Goal: Task Accomplishment & Management: Use online tool/utility

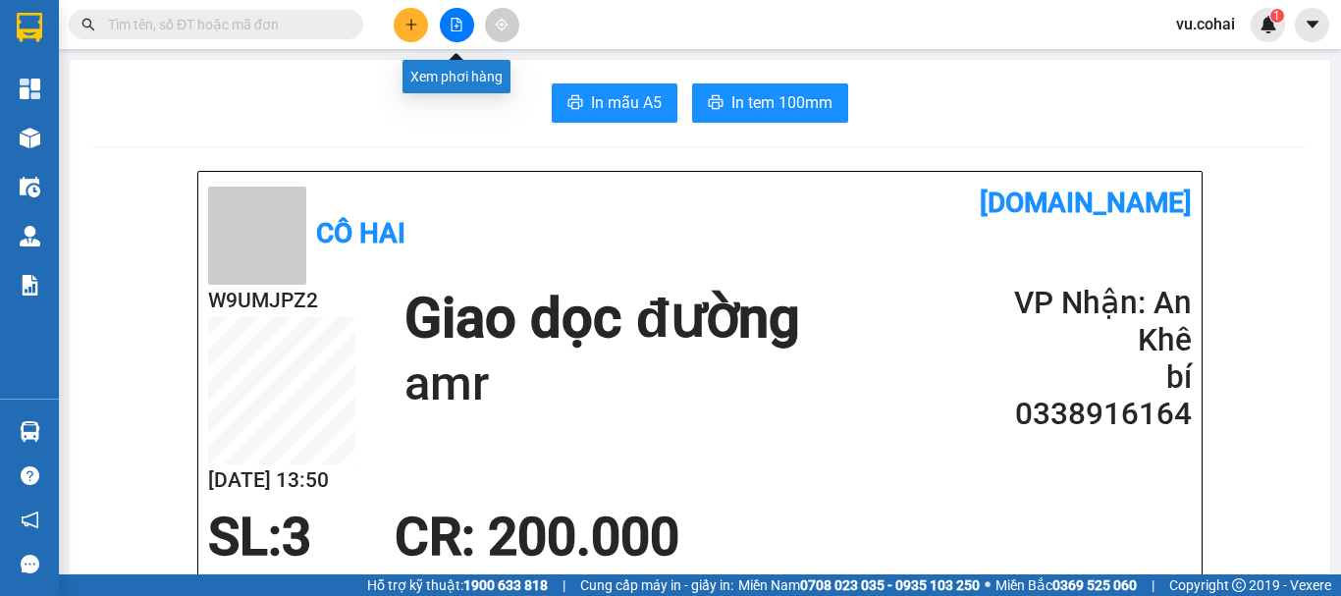
click at [460, 28] on icon "file-add" at bounding box center [457, 25] width 14 height 14
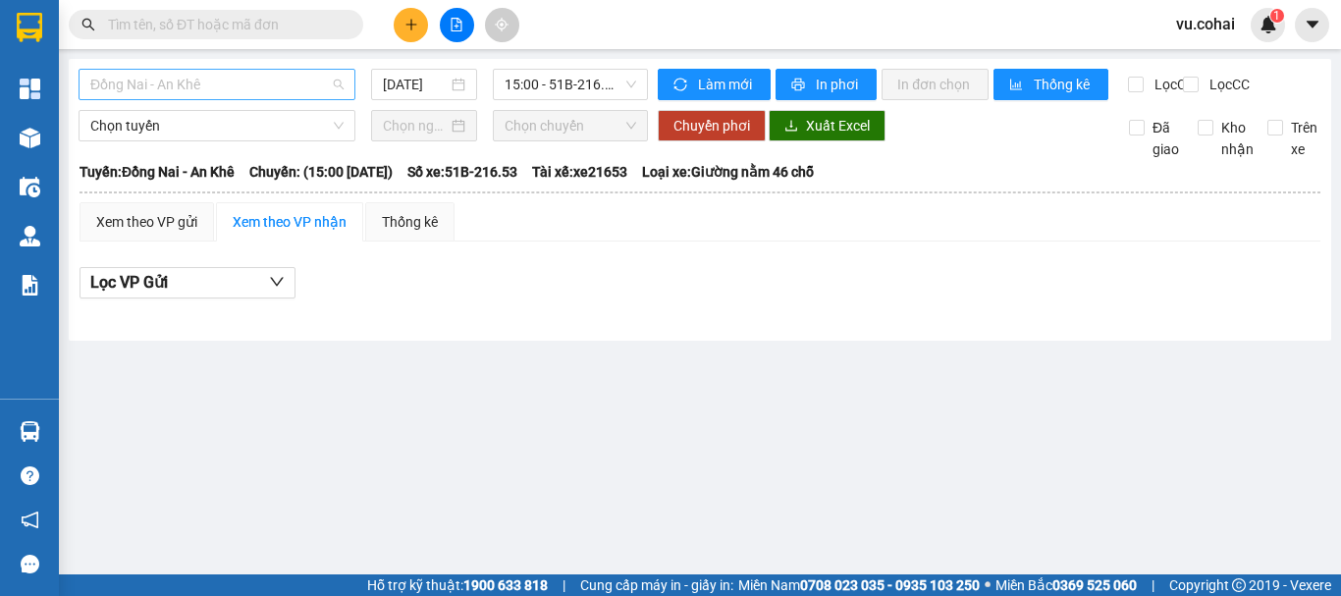
click at [312, 81] on span "Đồng Nai - An Khê" at bounding box center [216, 84] width 253 height 29
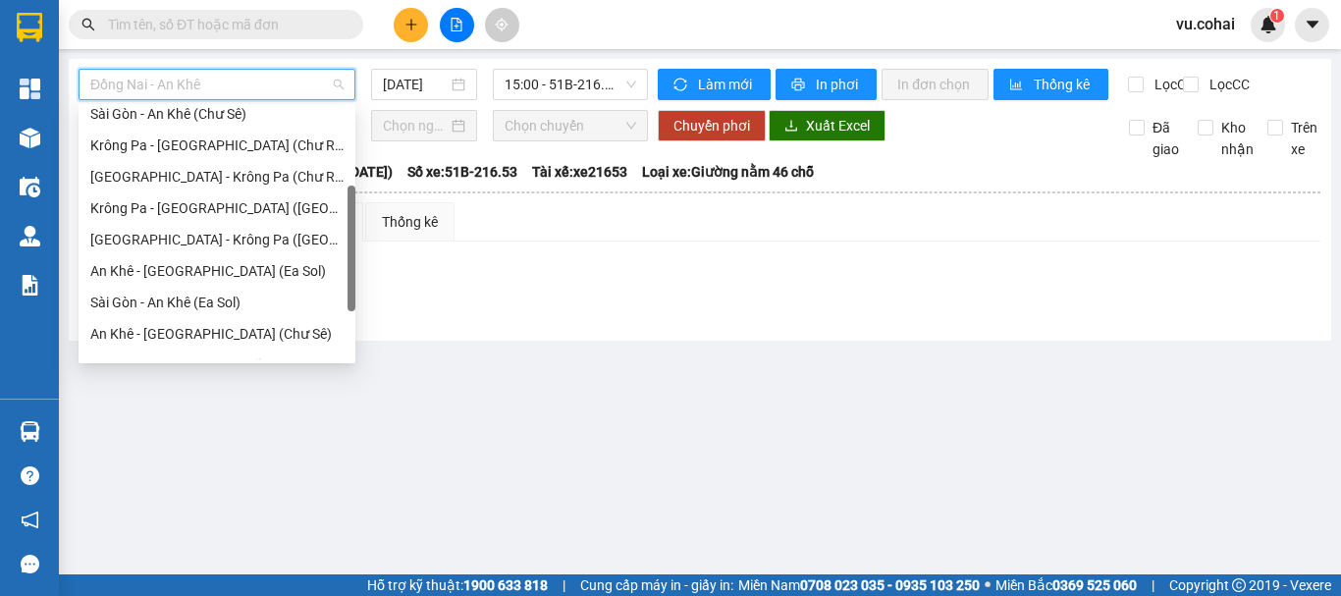
drag, startPoint x: 352, startPoint y: 133, endPoint x: 340, endPoint y: 213, distance: 81.4
click at [340, 213] on div "[GEOGRAPHIC_DATA] - [GEOGRAPHIC_DATA] ([GEOGRAPHIC_DATA]) [GEOGRAPHIC_DATA] - […" at bounding box center [217, 233] width 277 height 251
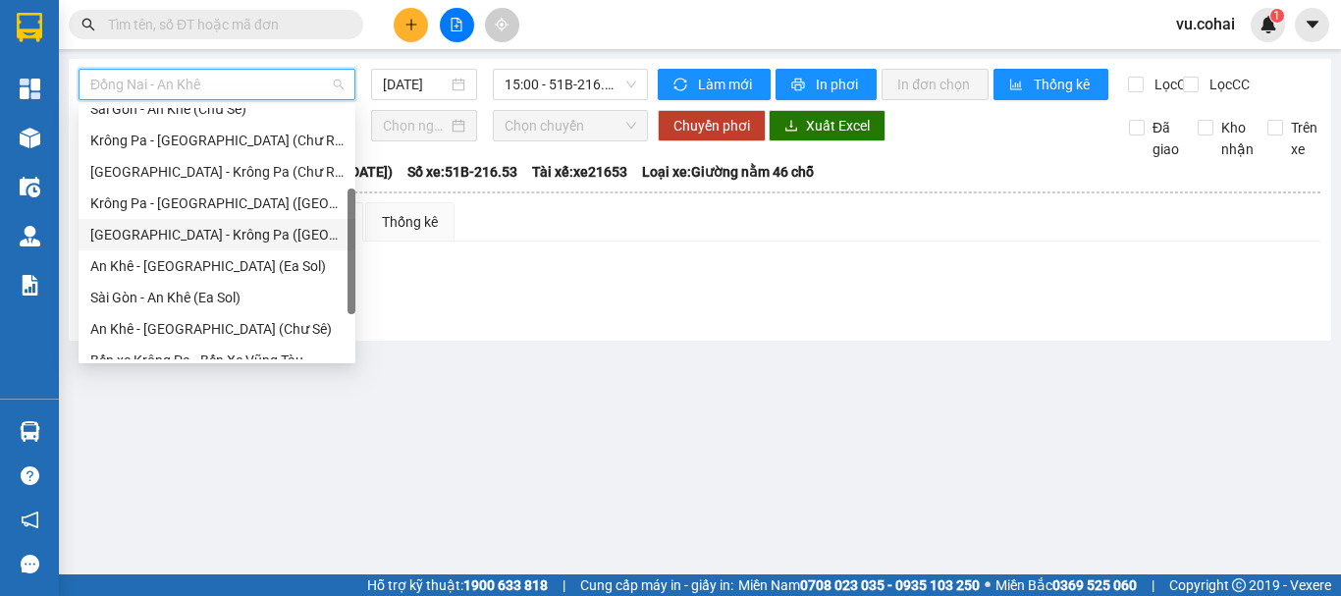
click at [232, 237] on div "[GEOGRAPHIC_DATA] - Krông Pa ([GEOGRAPHIC_DATA])" at bounding box center [216, 235] width 253 height 22
type input "[DATE]"
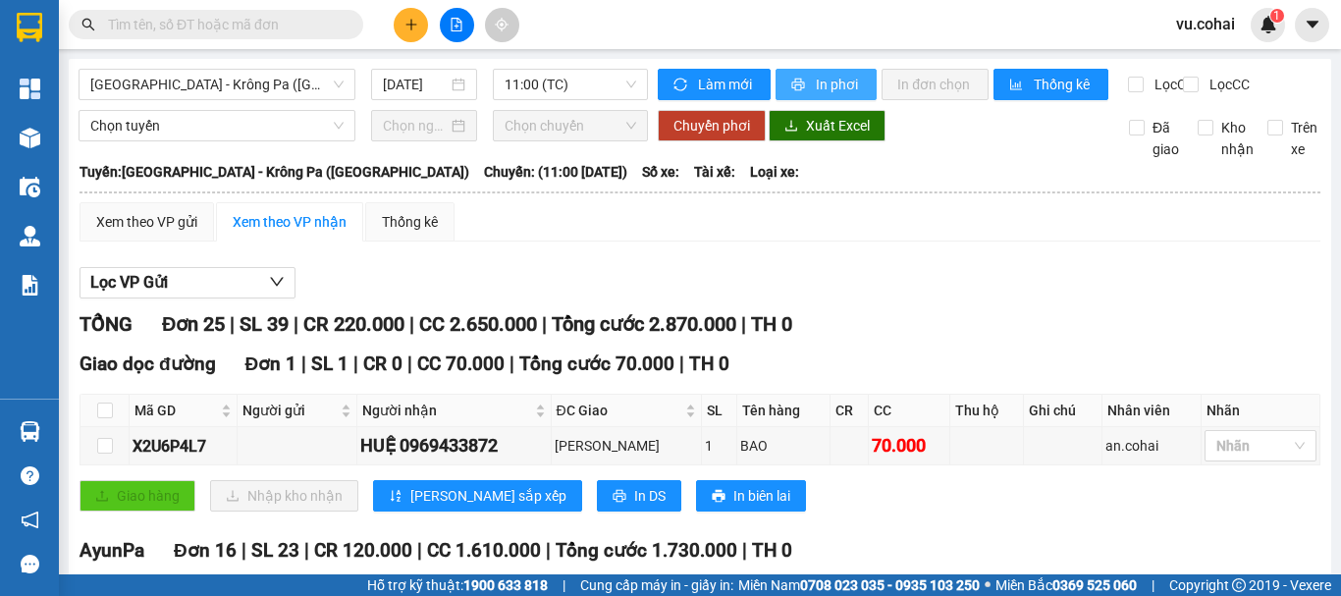
click at [818, 80] on span "In phơi" at bounding box center [838, 85] width 45 height 22
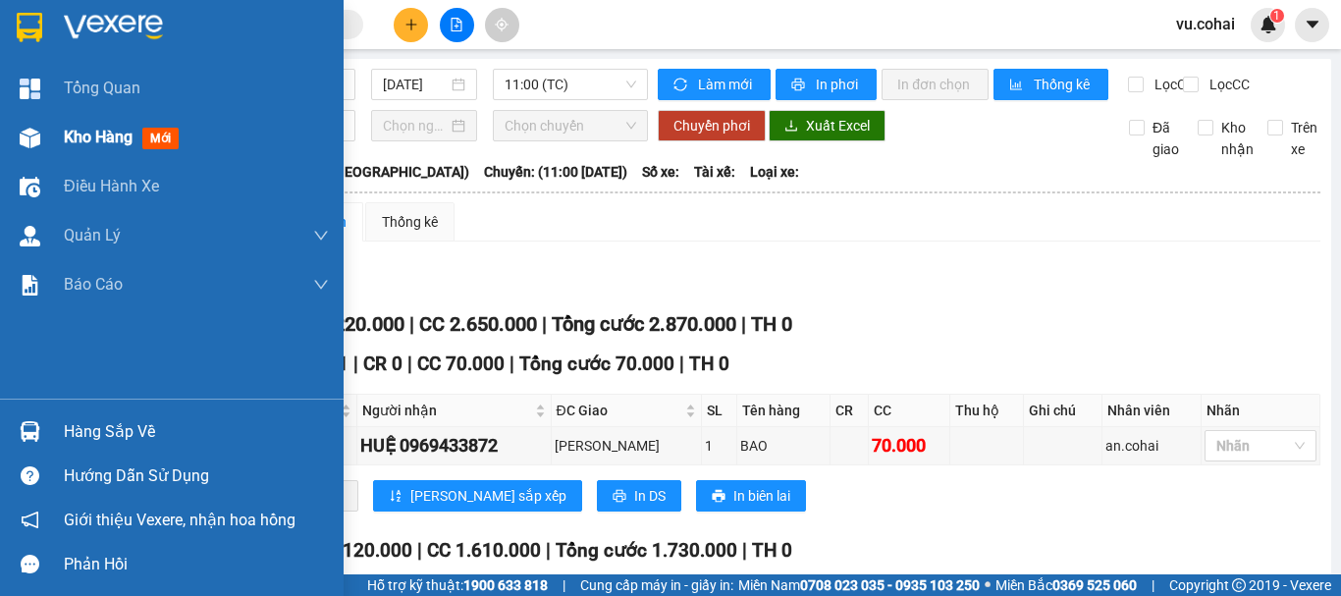
click at [84, 144] on span "Kho hàng" at bounding box center [98, 137] width 69 height 19
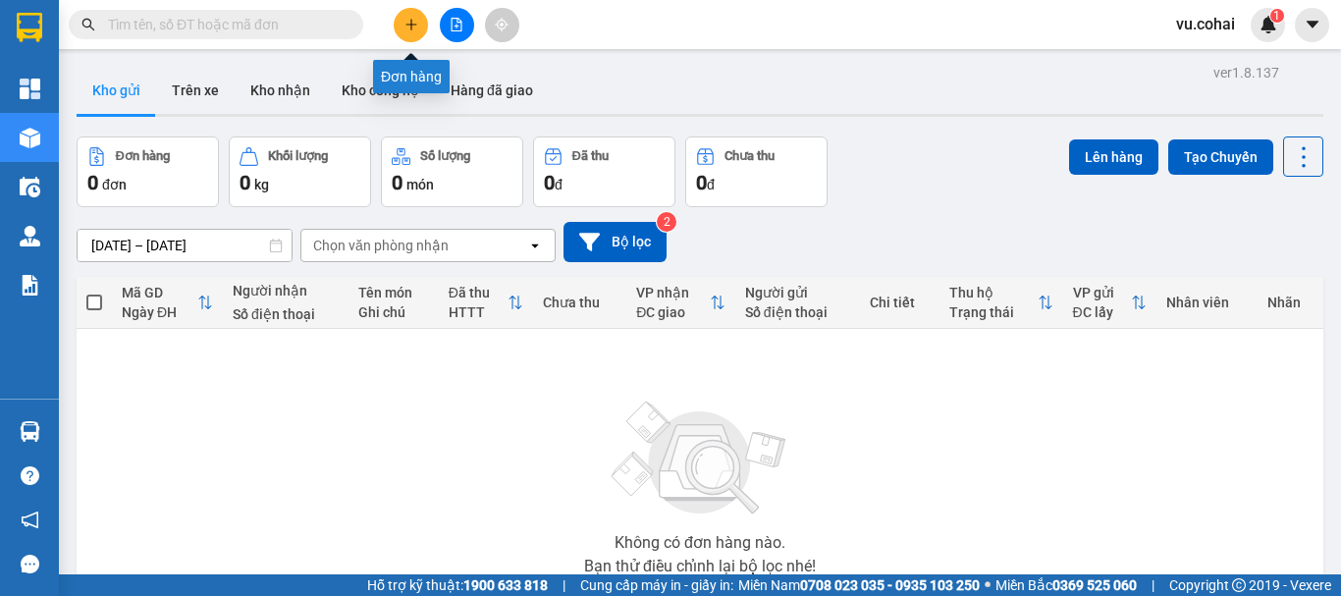
click at [412, 23] on icon "plus" at bounding box center [412, 25] width 14 height 14
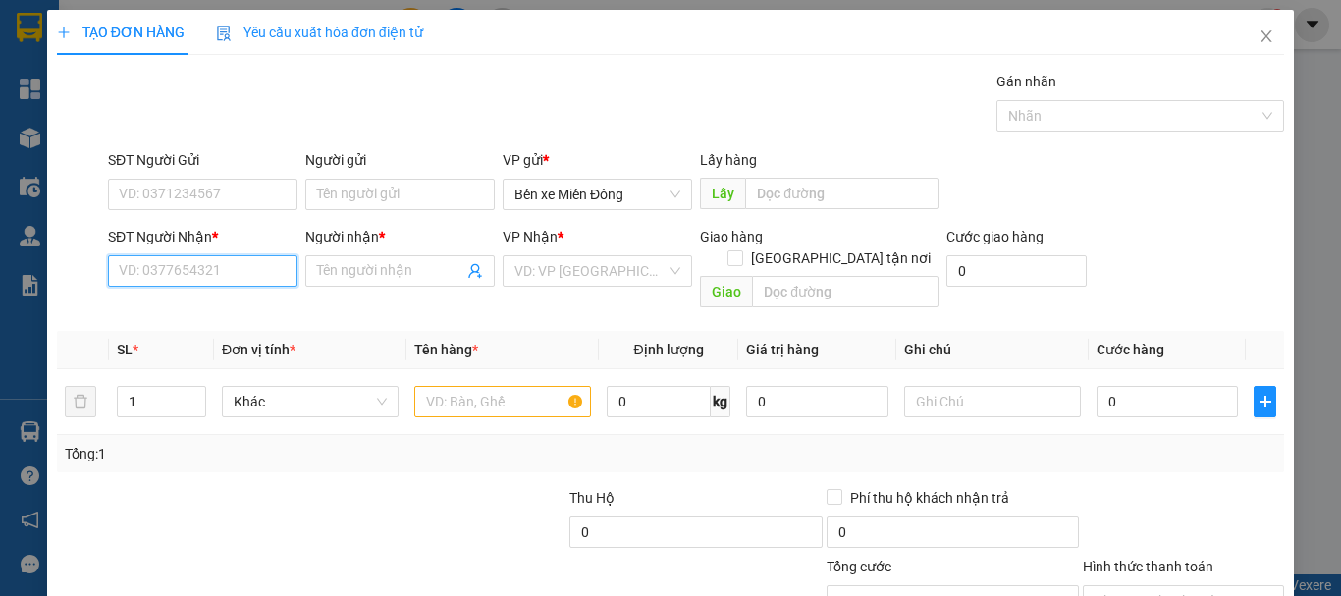
click at [226, 274] on input "SĐT Người Nhận *" at bounding box center [203, 270] width 190 height 31
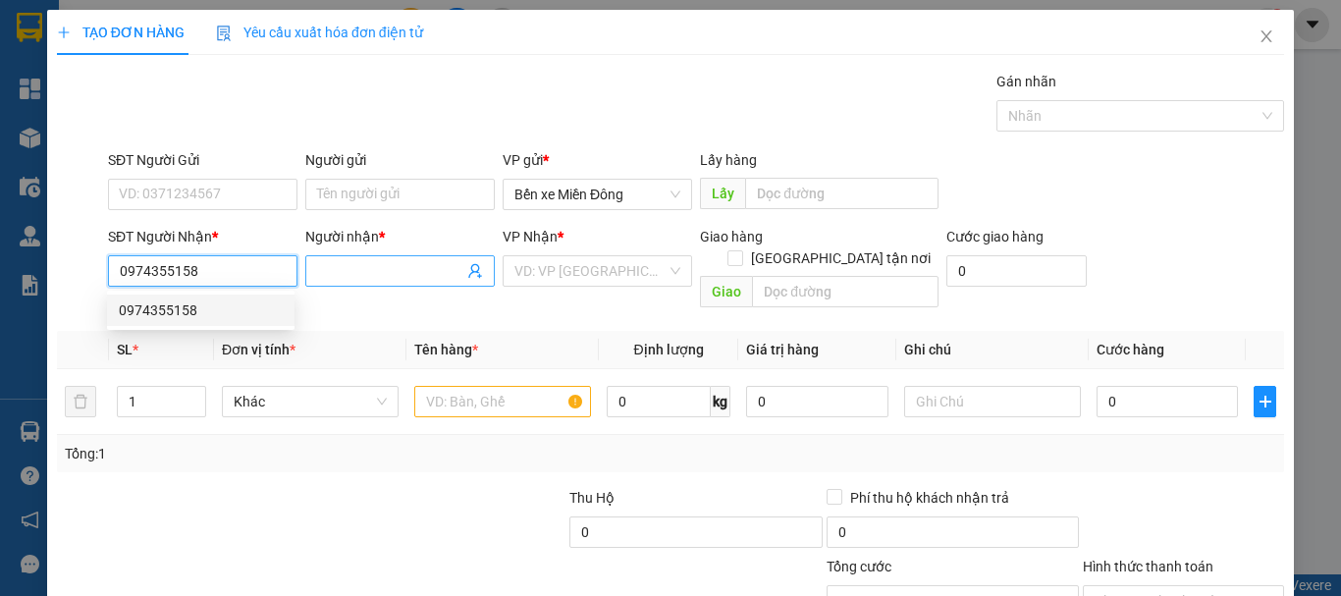
type input "0974355158"
click at [355, 261] on input "Người nhận *" at bounding box center [390, 271] width 146 height 22
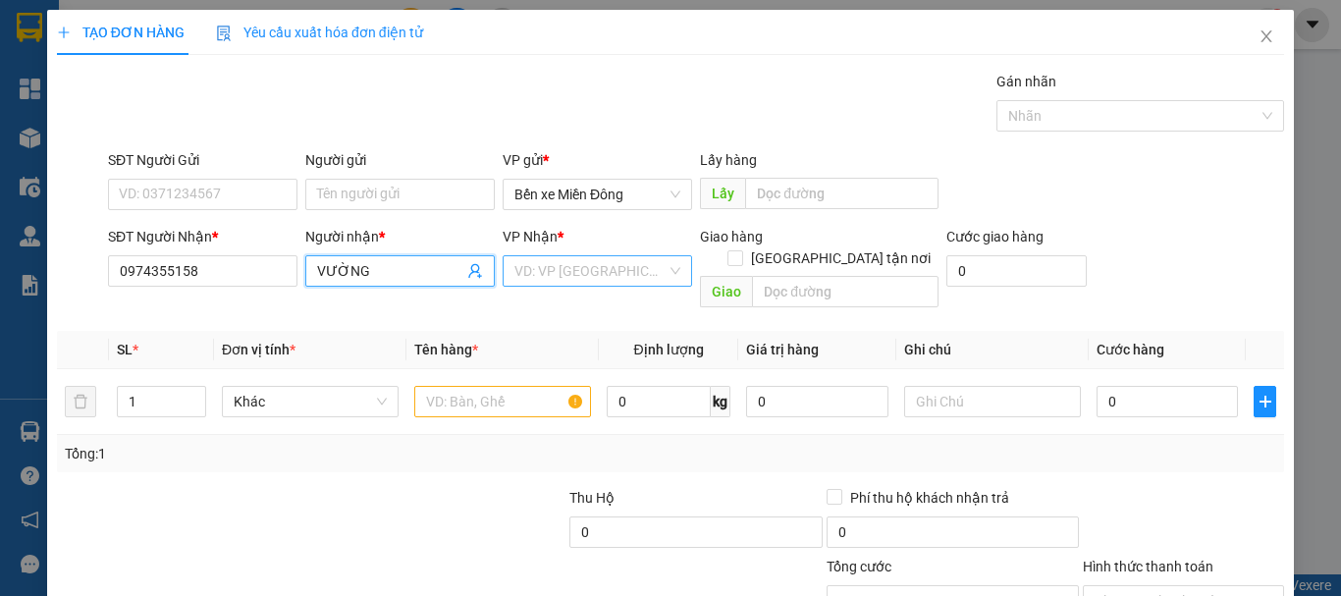
type input "VƯỜNG"
click at [540, 277] on input "search" at bounding box center [591, 270] width 152 height 29
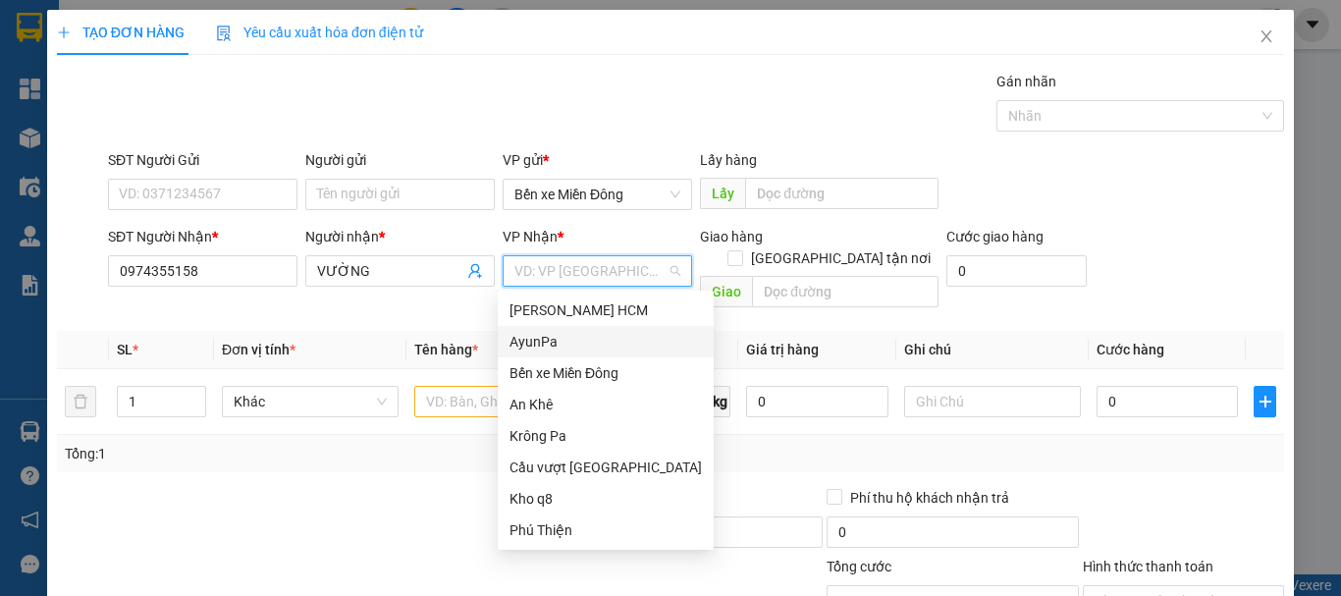
click at [528, 341] on div "AyunPa" at bounding box center [606, 342] width 192 height 22
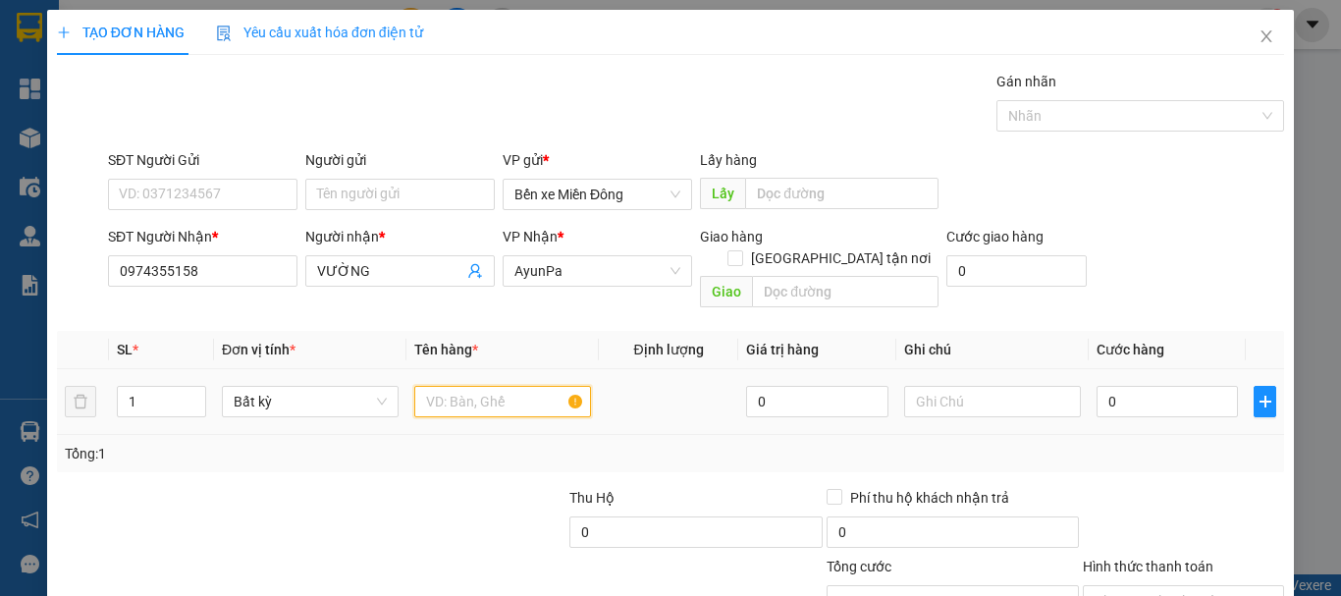
click at [471, 386] on input "text" at bounding box center [502, 401] width 177 height 31
type input "XE MÁY"
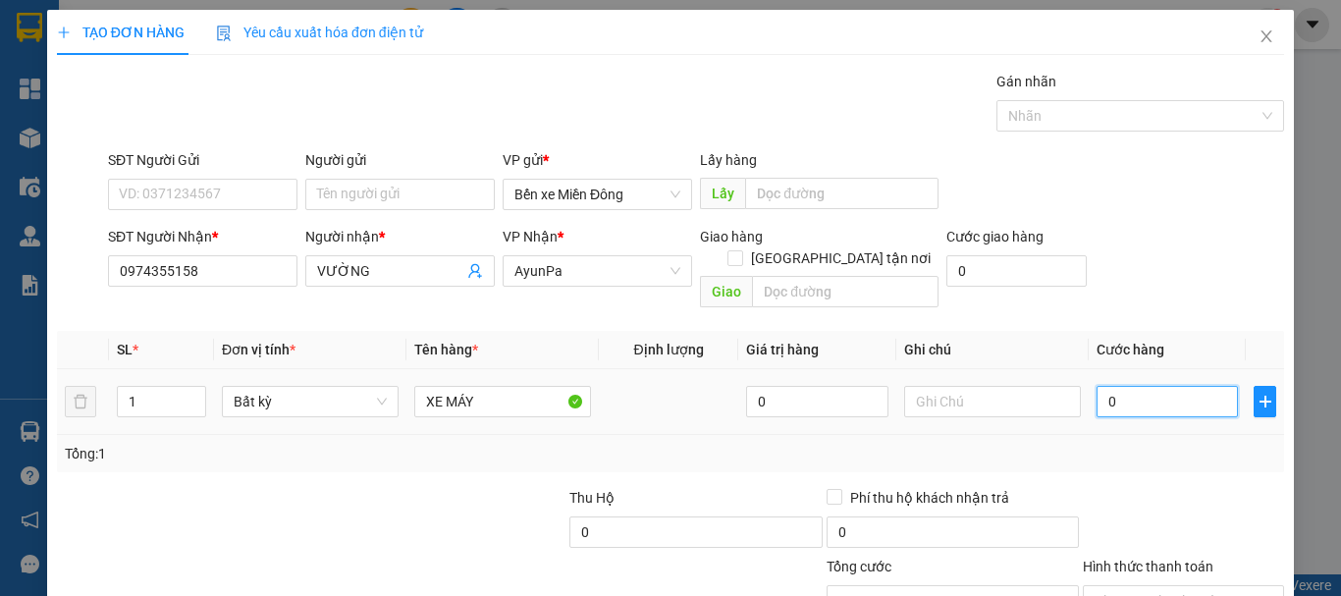
click at [1129, 386] on input "0" at bounding box center [1167, 401] width 141 height 31
type input "005"
type input "5"
type input "0.050"
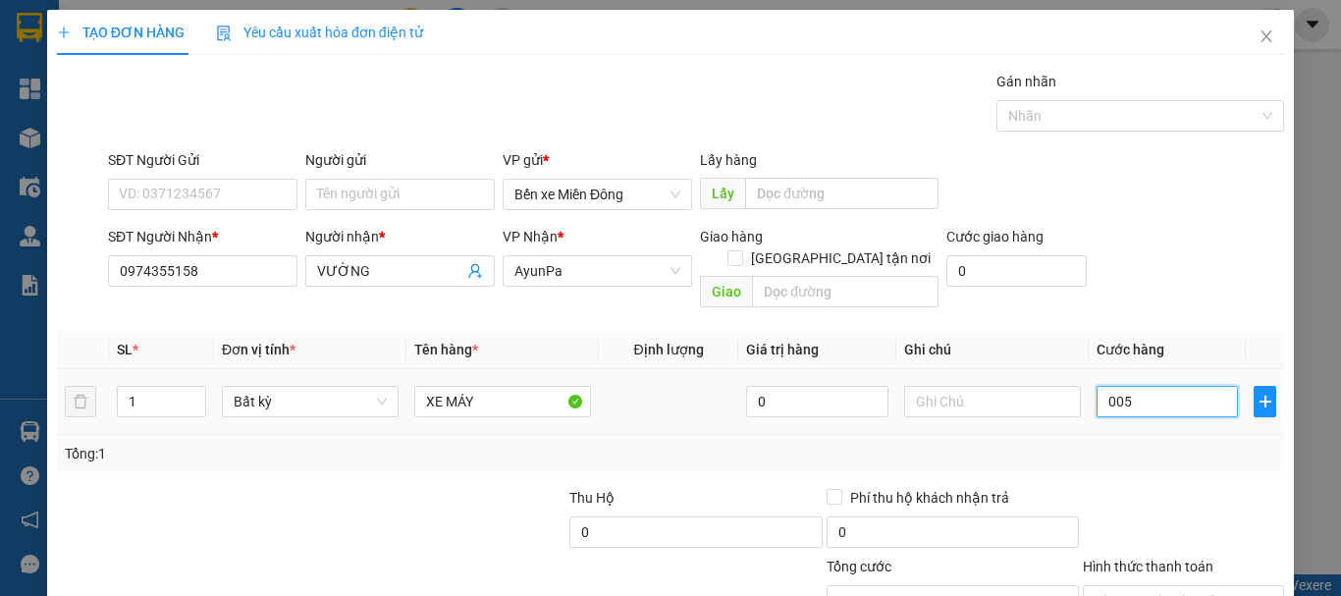
type input "50"
type input "005"
type input "5"
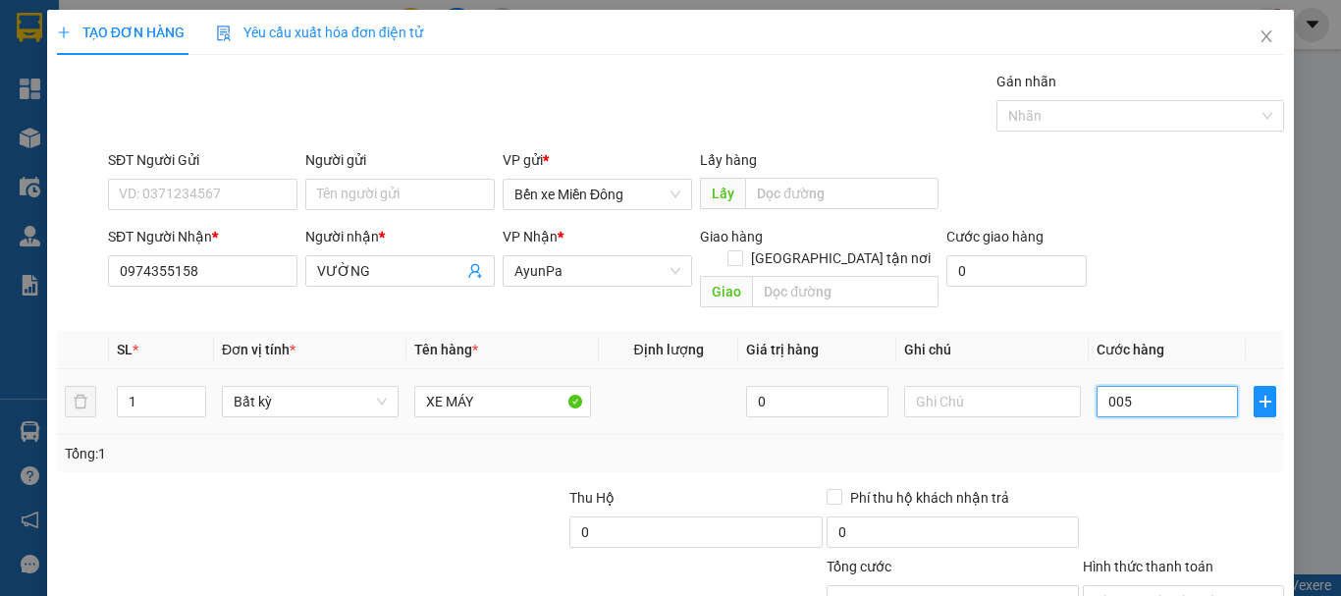
type input "00"
type input "0"
type input "005"
type input "5"
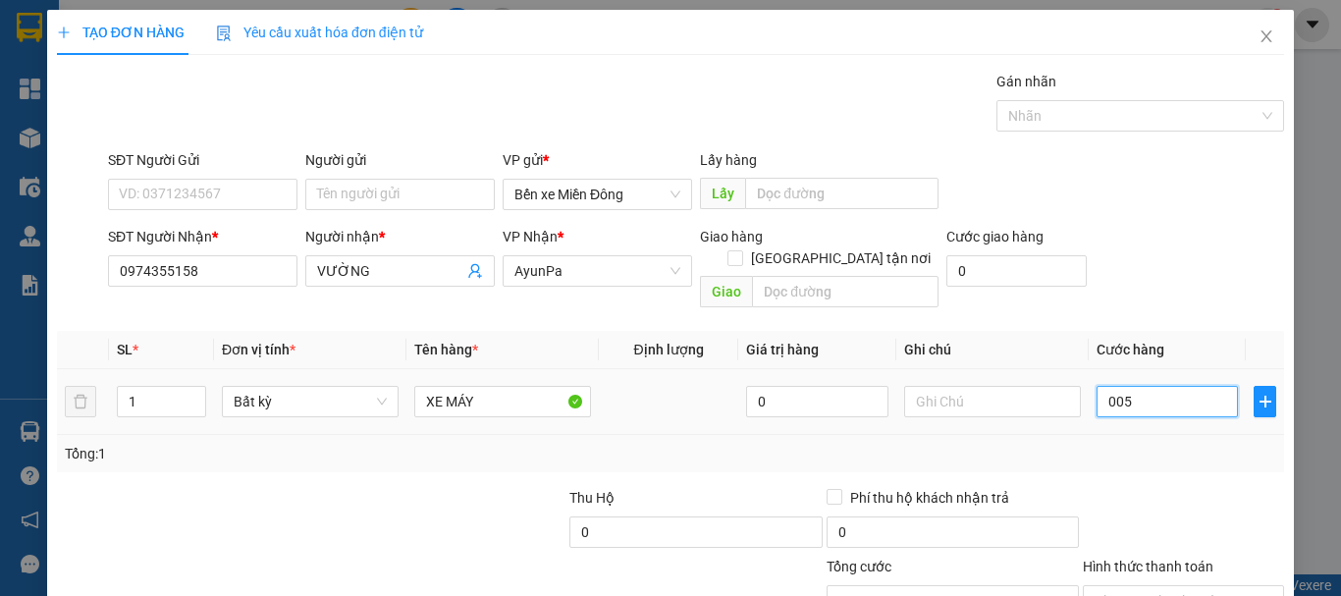
type input "5"
type input "0.055"
type input "55"
type input "00.550"
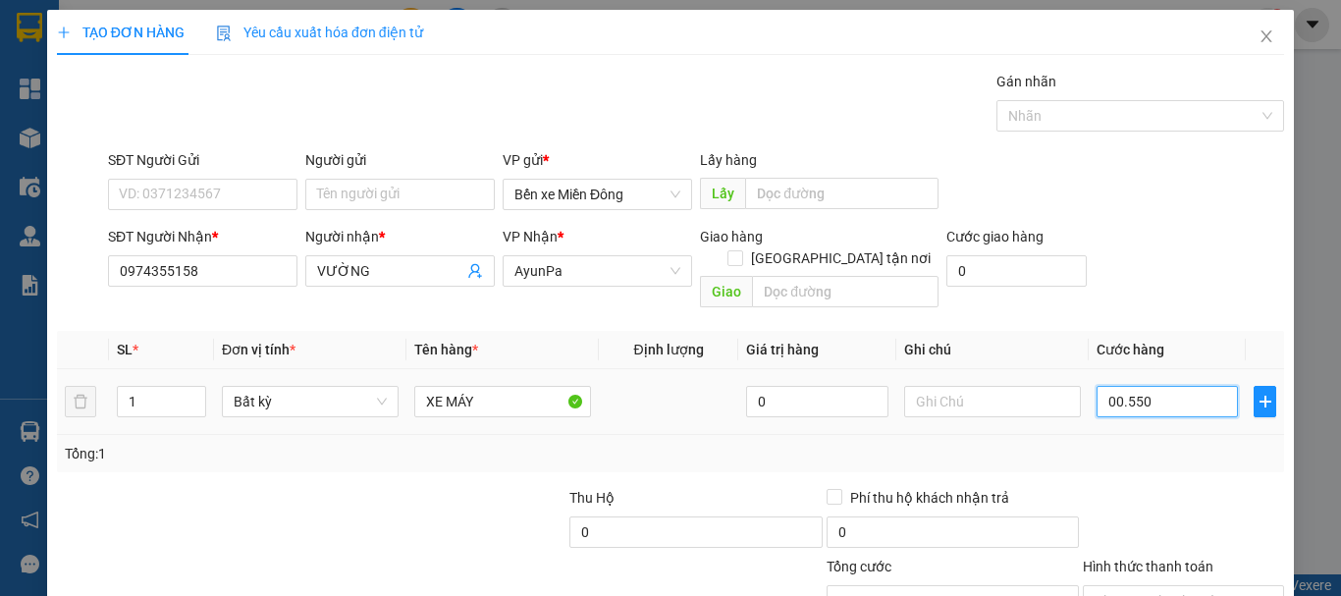
type input "550"
type input "550.000"
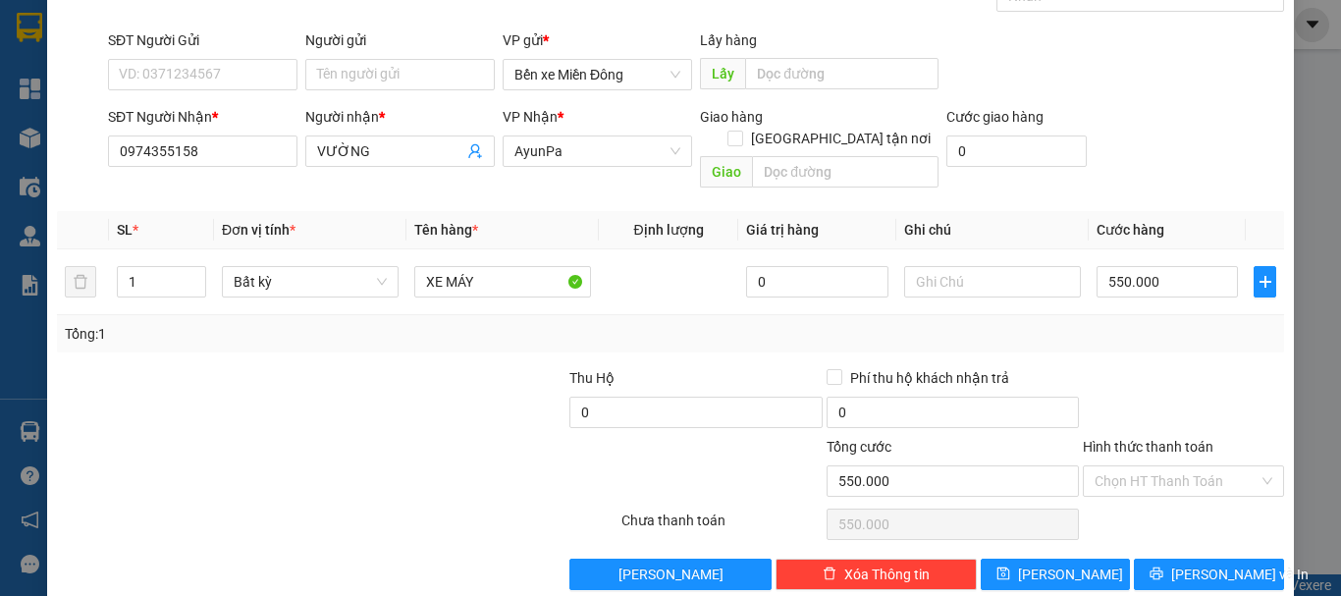
scroll to position [131, 0]
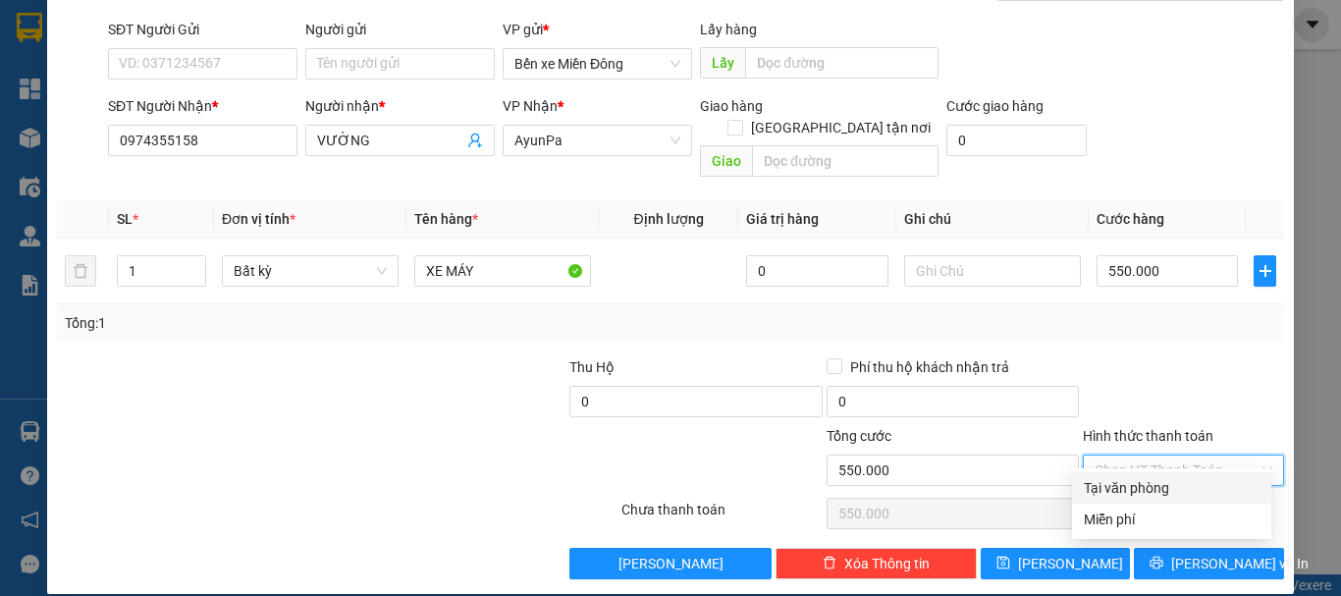
click at [1158, 456] on input "Hình thức thanh toán" at bounding box center [1177, 470] width 164 height 29
click at [1124, 484] on div "Tại văn phòng" at bounding box center [1172, 488] width 176 height 22
type input "0"
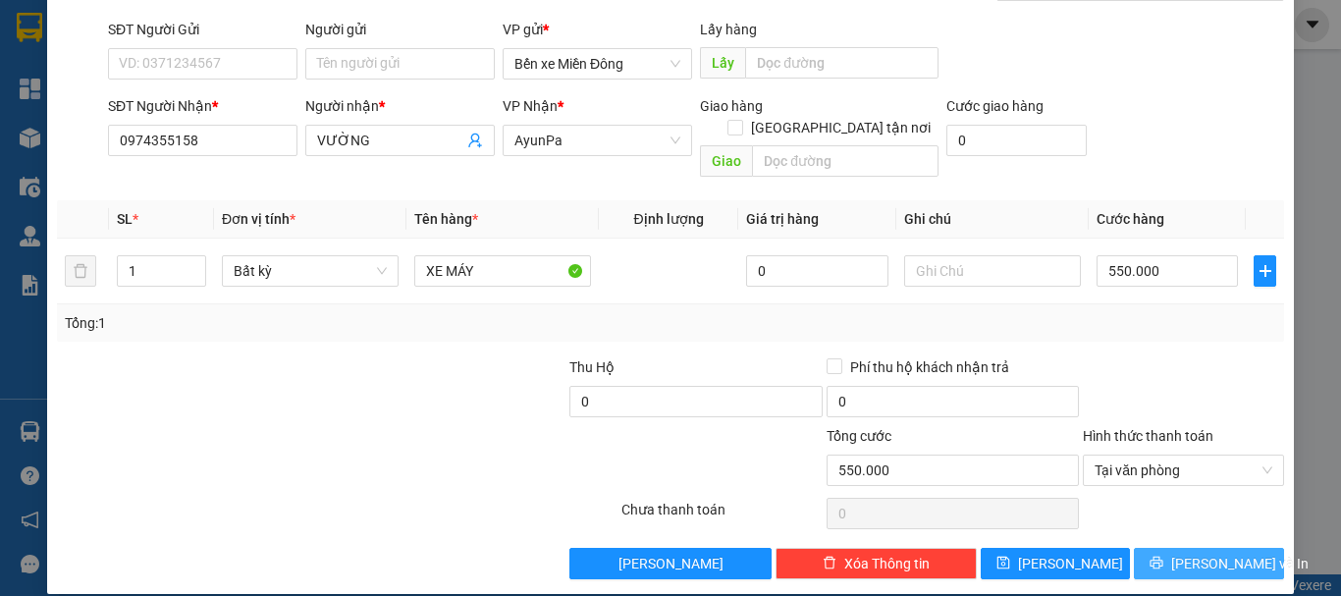
click at [1149, 548] on button "Lưu và In" at bounding box center [1209, 563] width 150 height 31
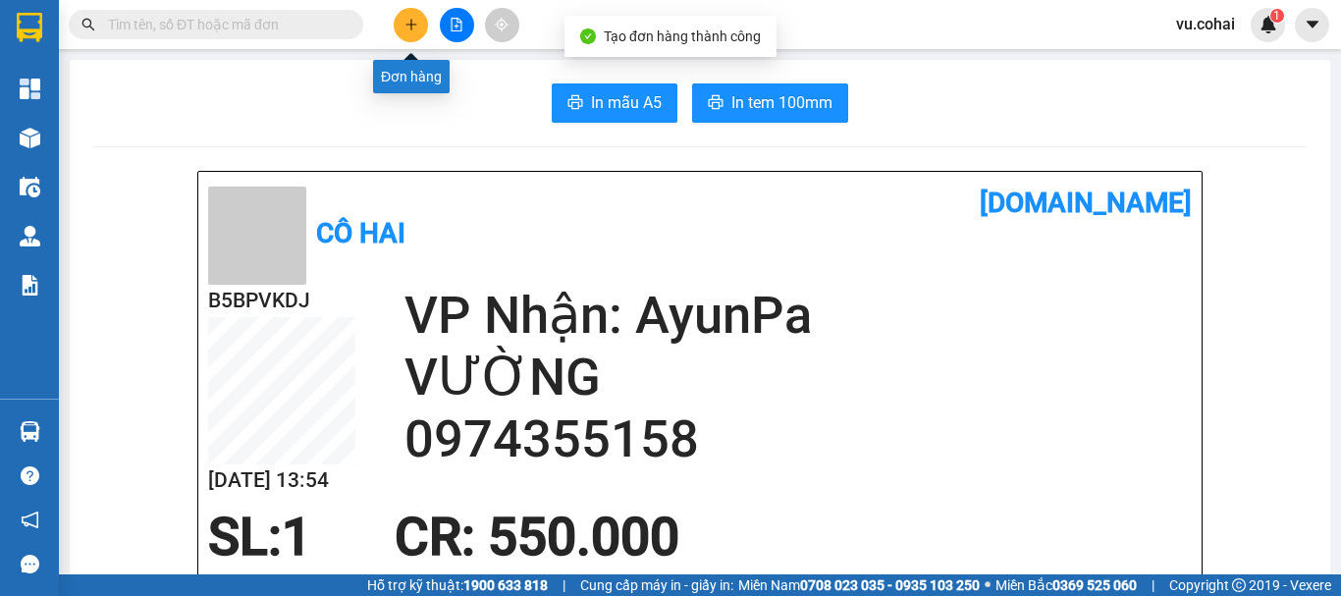
click at [399, 19] on button at bounding box center [411, 25] width 34 height 34
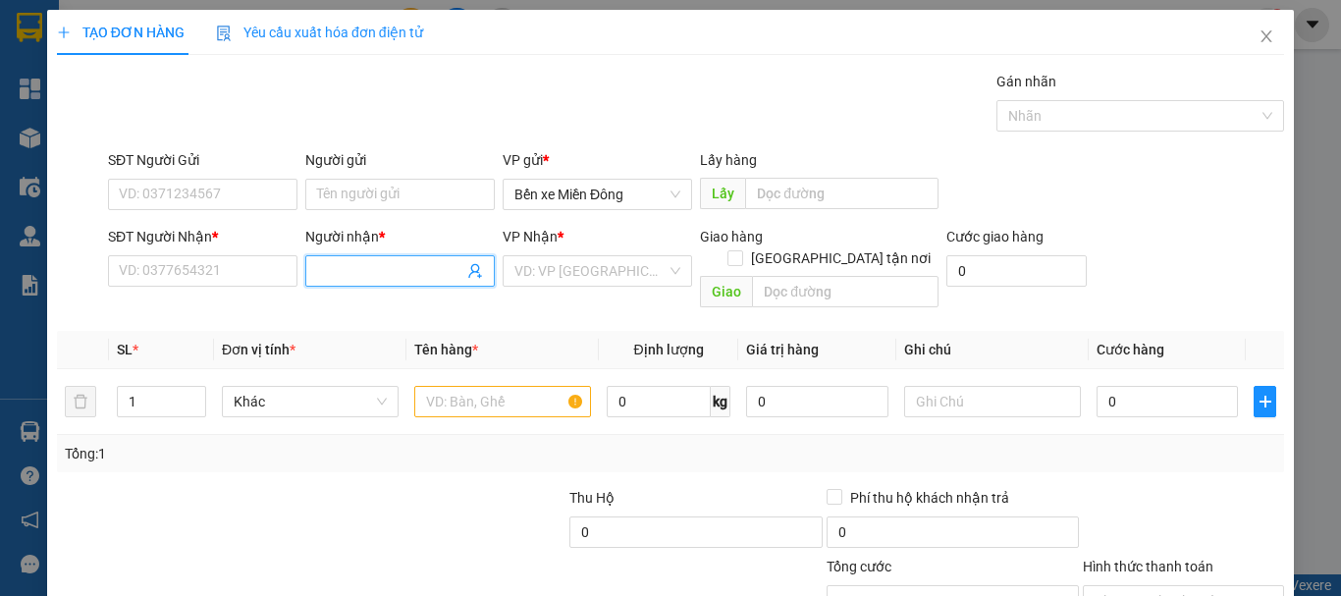
click at [375, 276] on input "Người nhận *" at bounding box center [390, 271] width 146 height 22
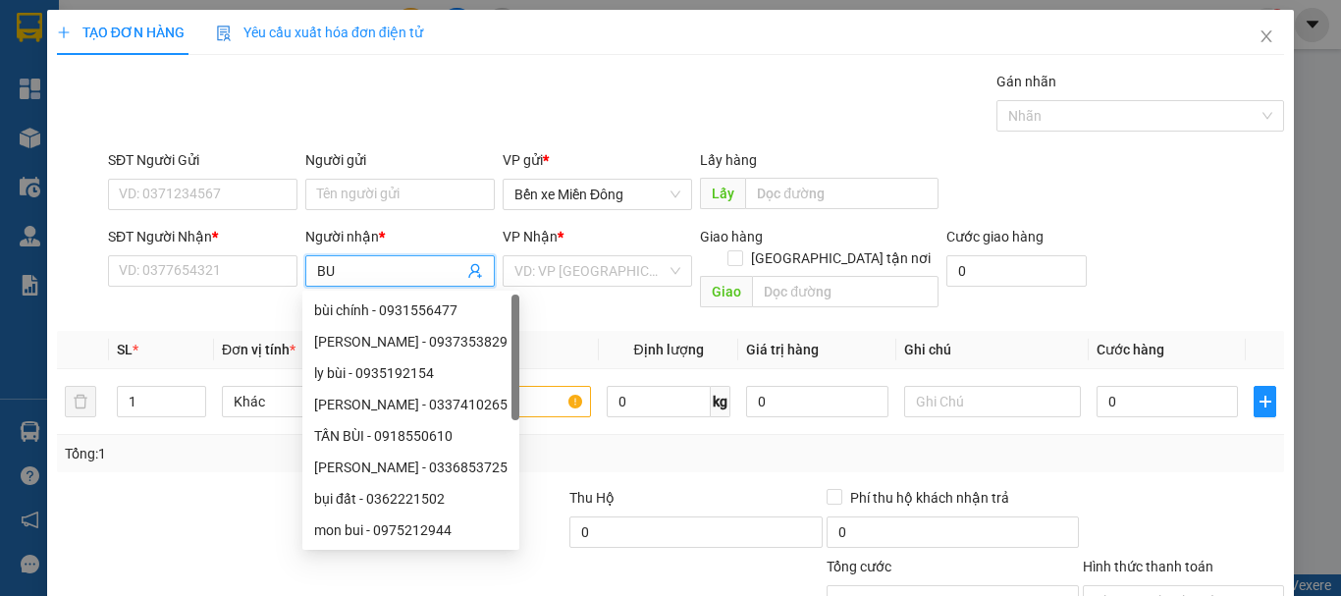
type input "B"
type input "bụi đất"
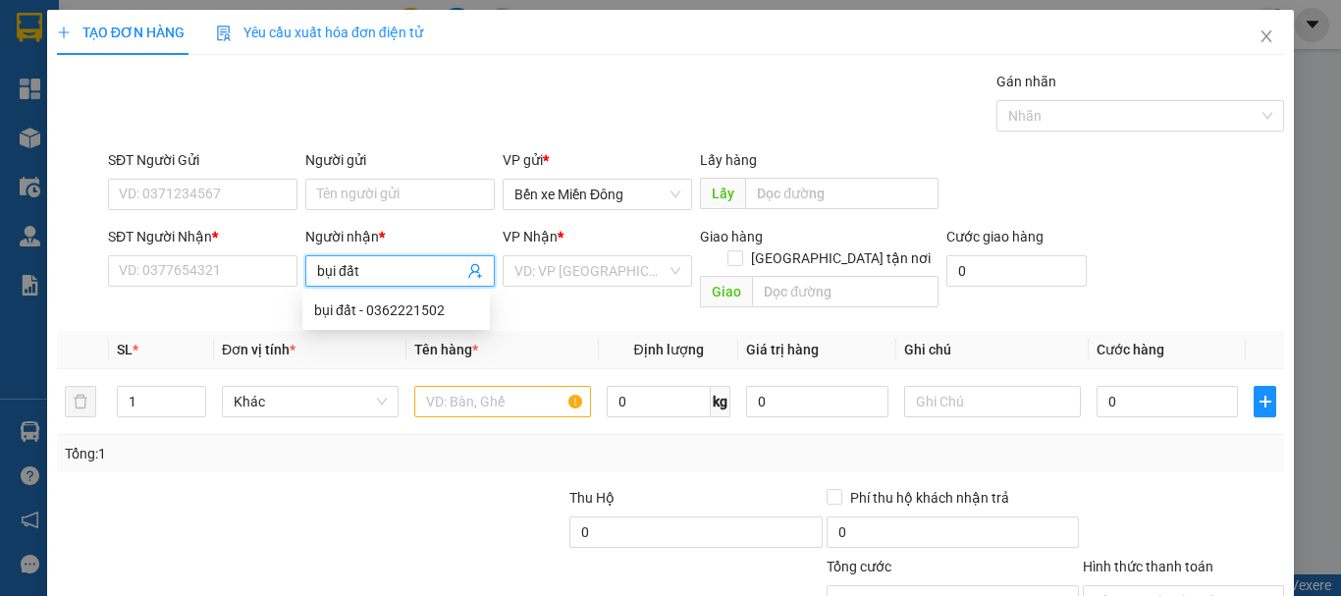
click at [420, 316] on div "bụi đất - 0362221502" at bounding box center [396, 310] width 164 height 22
type input "0362221502"
click at [402, 276] on input "bụi đất" at bounding box center [390, 271] width 146 height 22
type input "bụi đất"
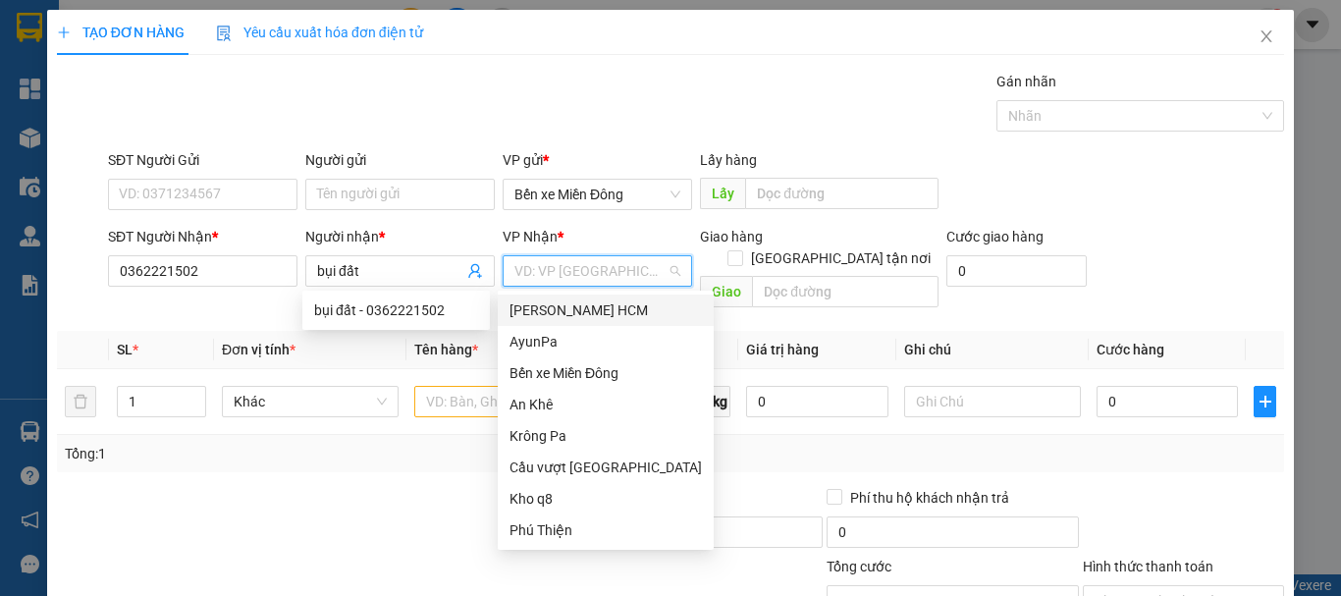
click at [593, 283] on input "search" at bounding box center [591, 270] width 152 height 29
click at [549, 528] on div "Phú Thiện" at bounding box center [606, 530] width 192 height 22
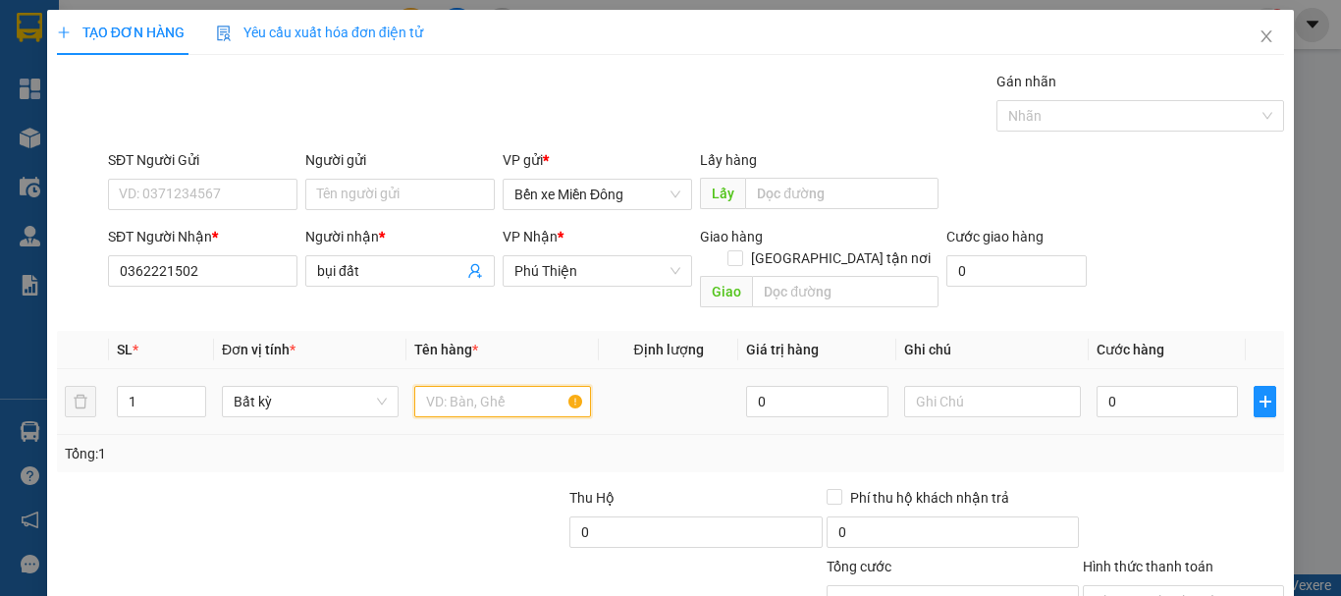
click at [527, 386] on input "text" at bounding box center [502, 401] width 177 height 31
type input "thung"
type input "2"
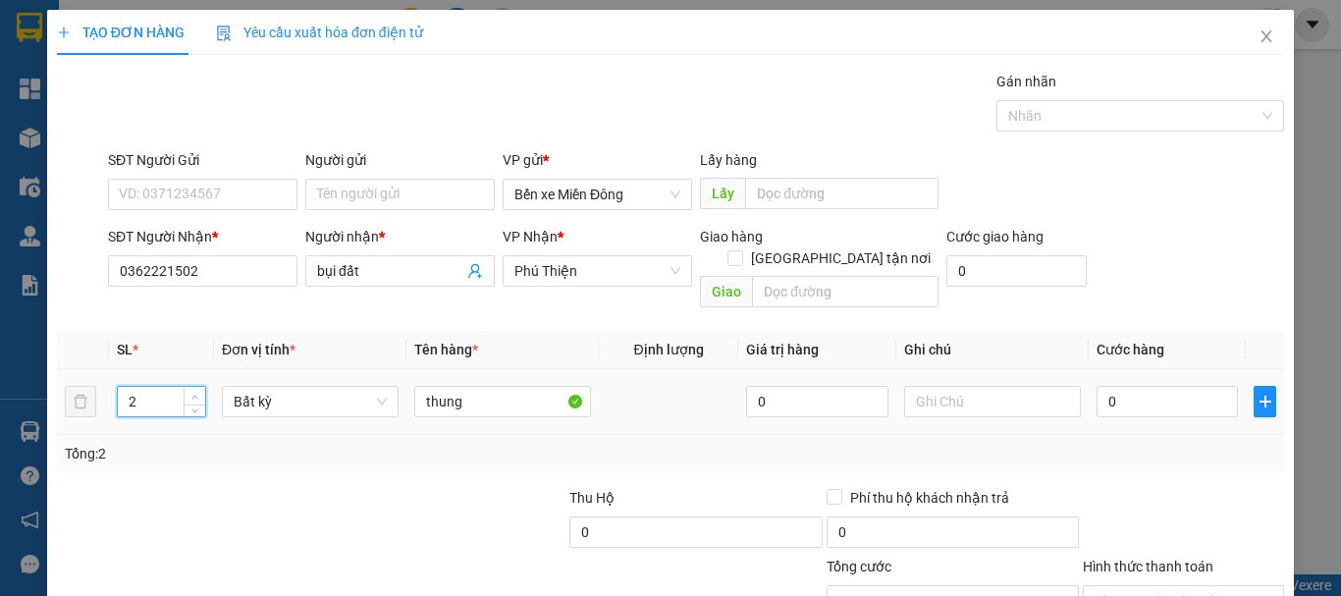
click at [191, 394] on icon "up" at bounding box center [194, 397] width 7 height 7
click at [1166, 386] on input "0" at bounding box center [1167, 401] width 141 height 31
type input "005"
type input "5"
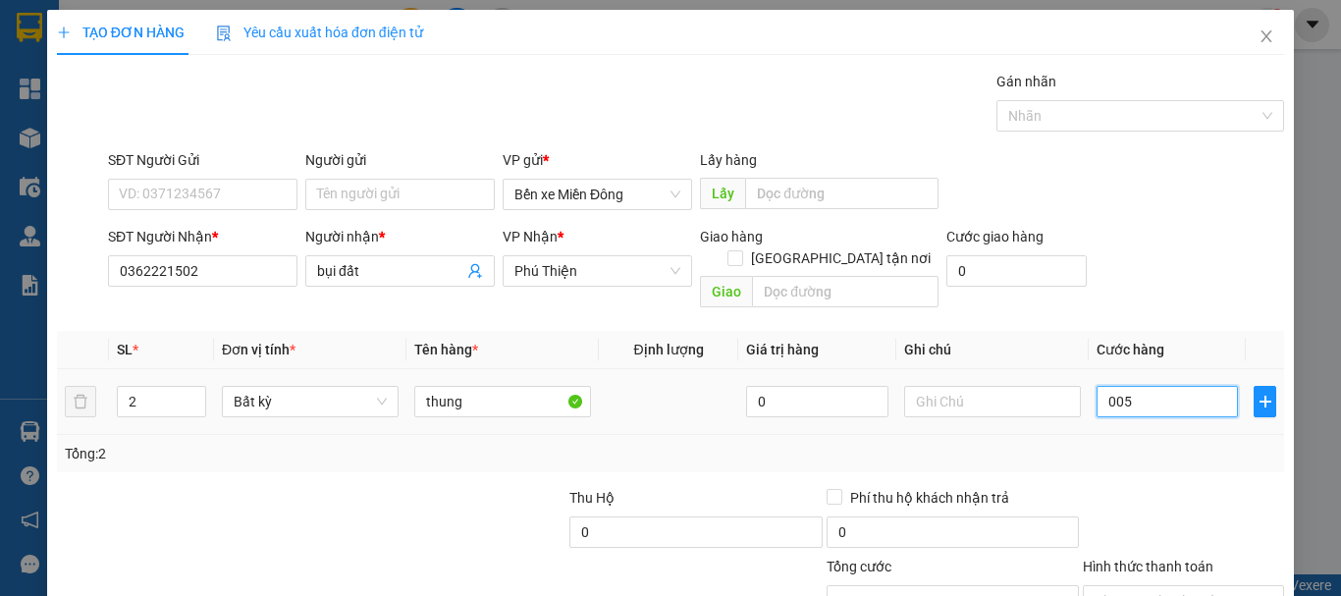
type input "00"
type input "0"
type input "0.032"
type input "32"
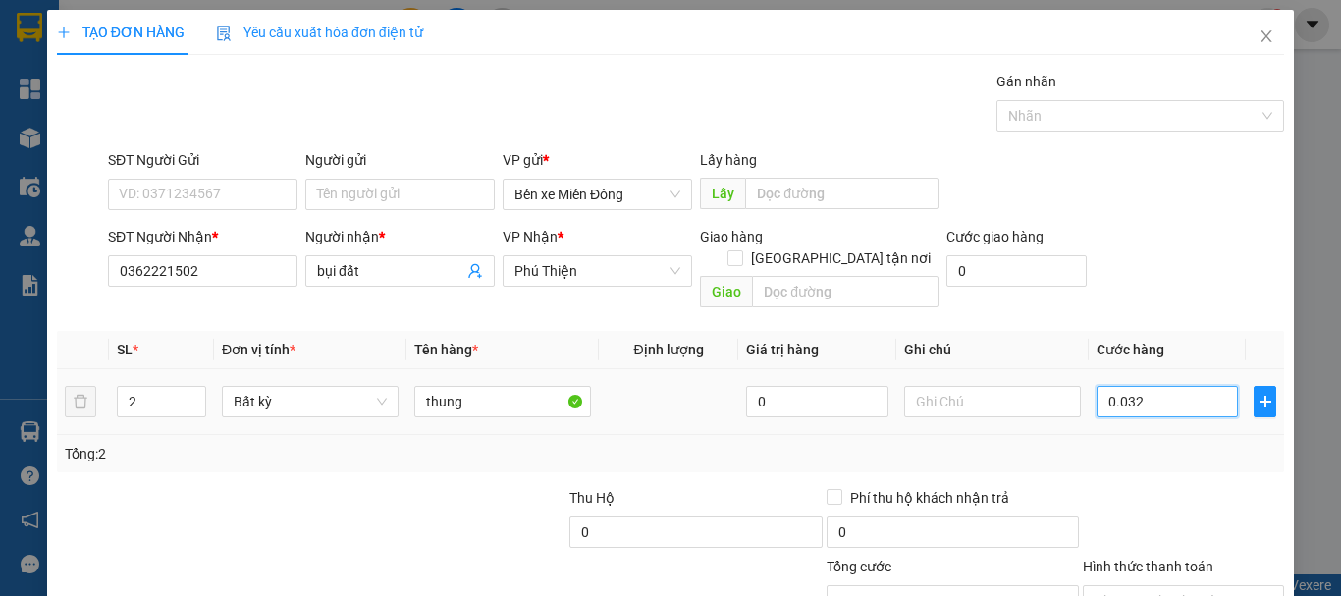
type input "32"
type input "00.320"
type input "320"
type input "0.003.200"
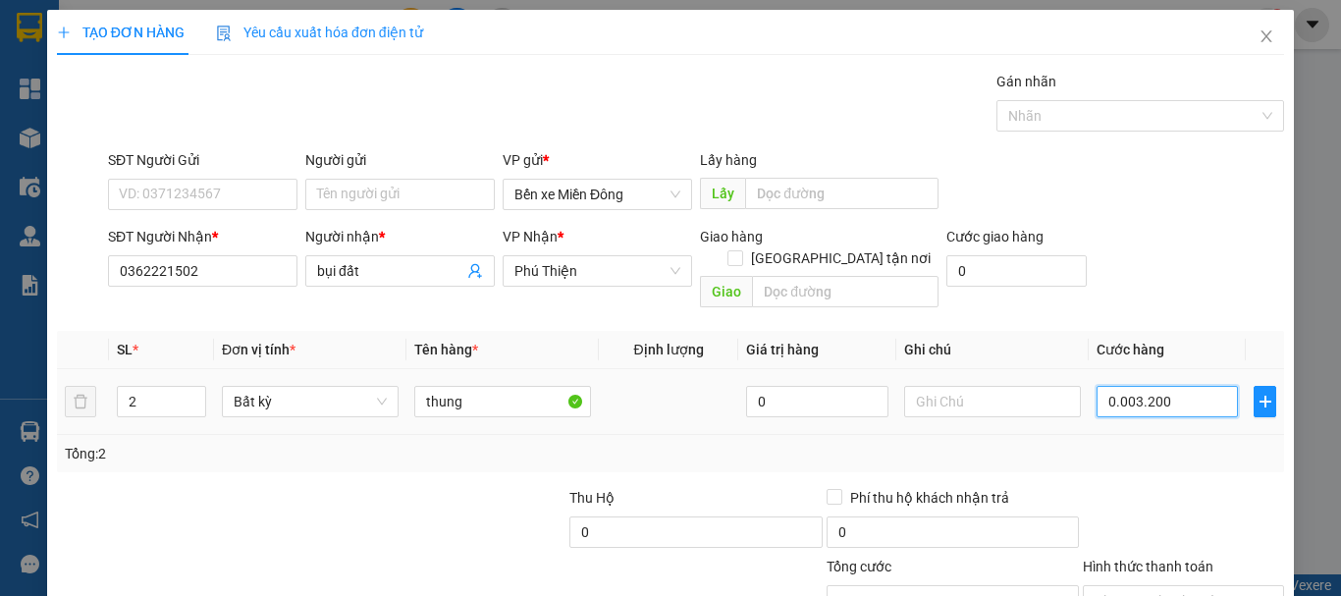
type input "3.200"
type input "0.000.320"
type input "320"
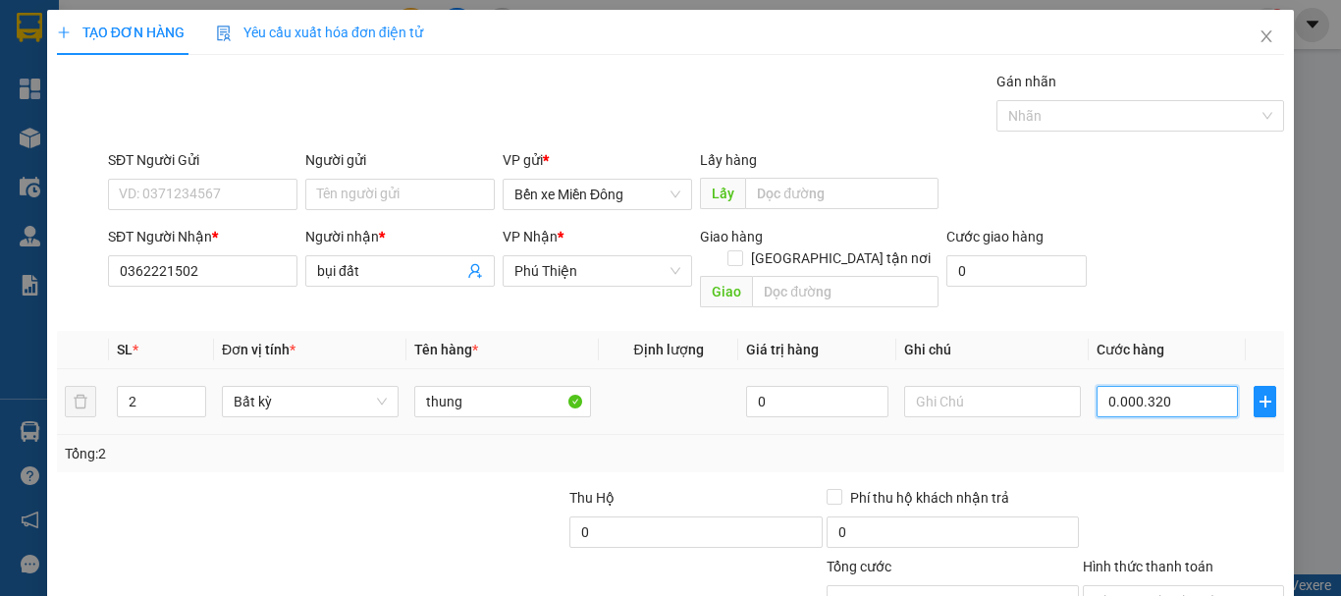
type input "0.000.032"
type input "32"
type input "000.003"
type input "3"
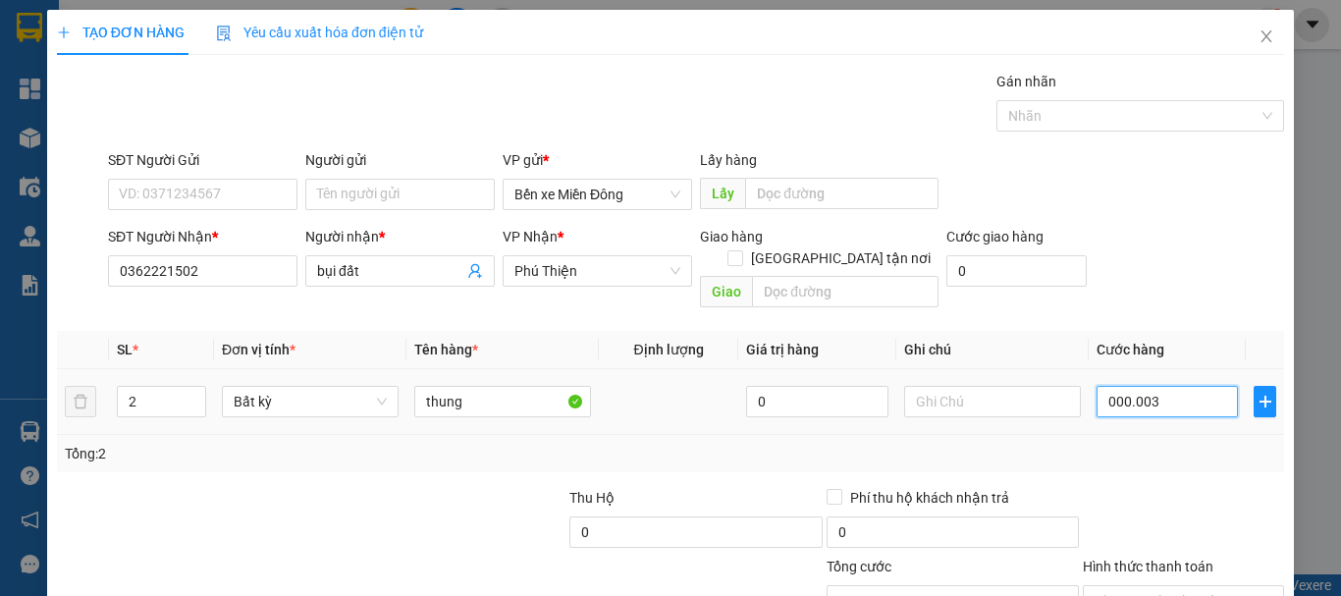
type input "3"
type input "00.000"
type input "0"
type input "002"
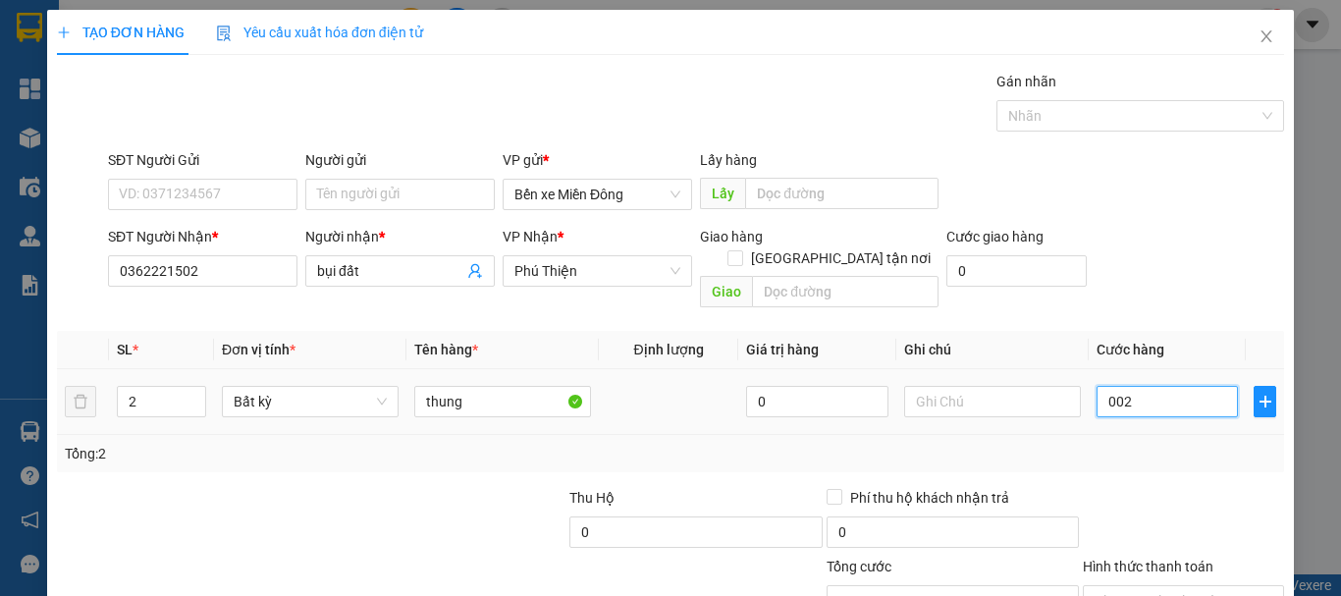
type input "2"
type input "0.020"
type input "20"
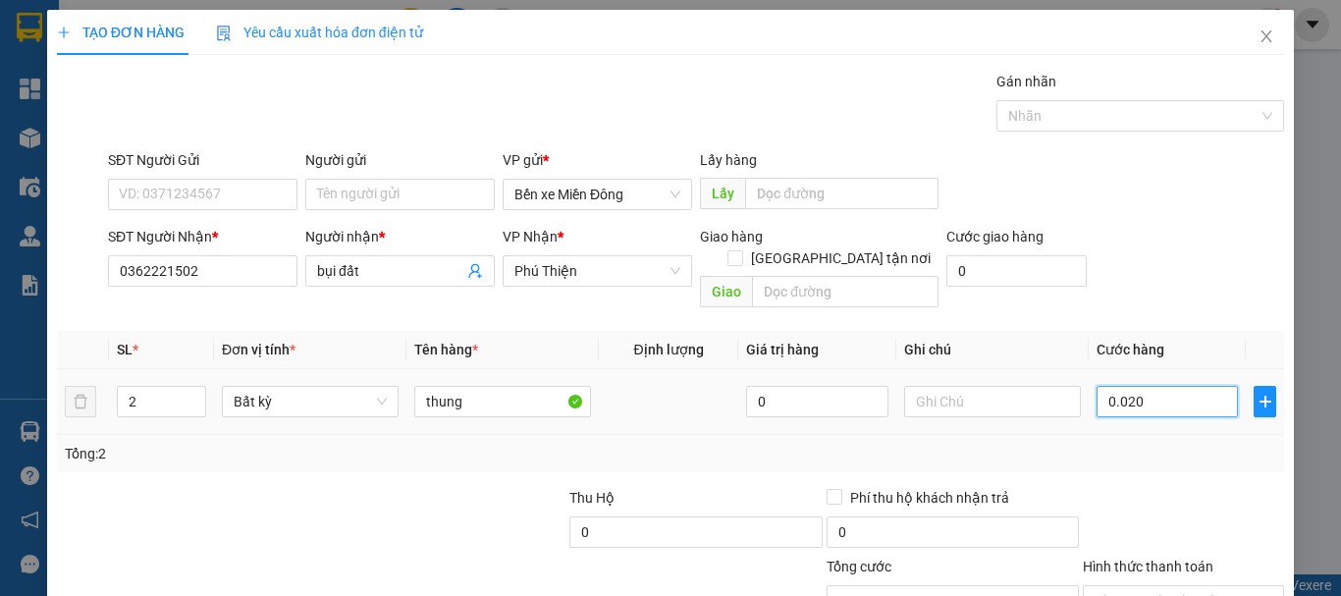
type input "00.200"
type input "200"
type input "200.000"
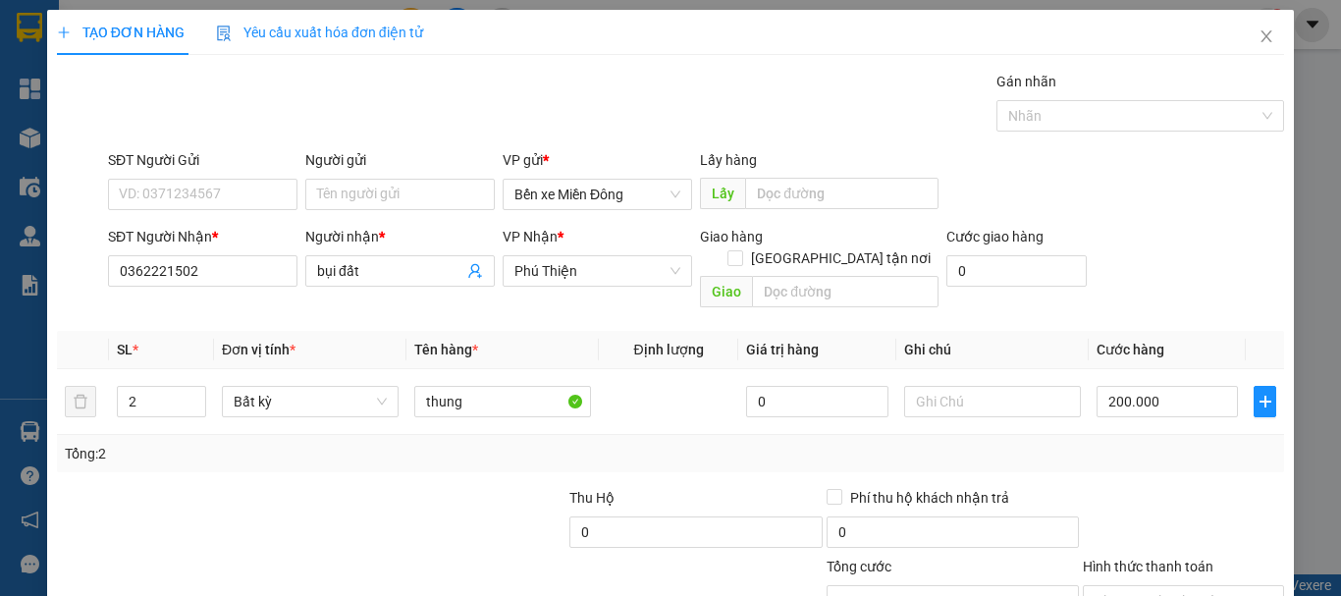
type input "200.000"
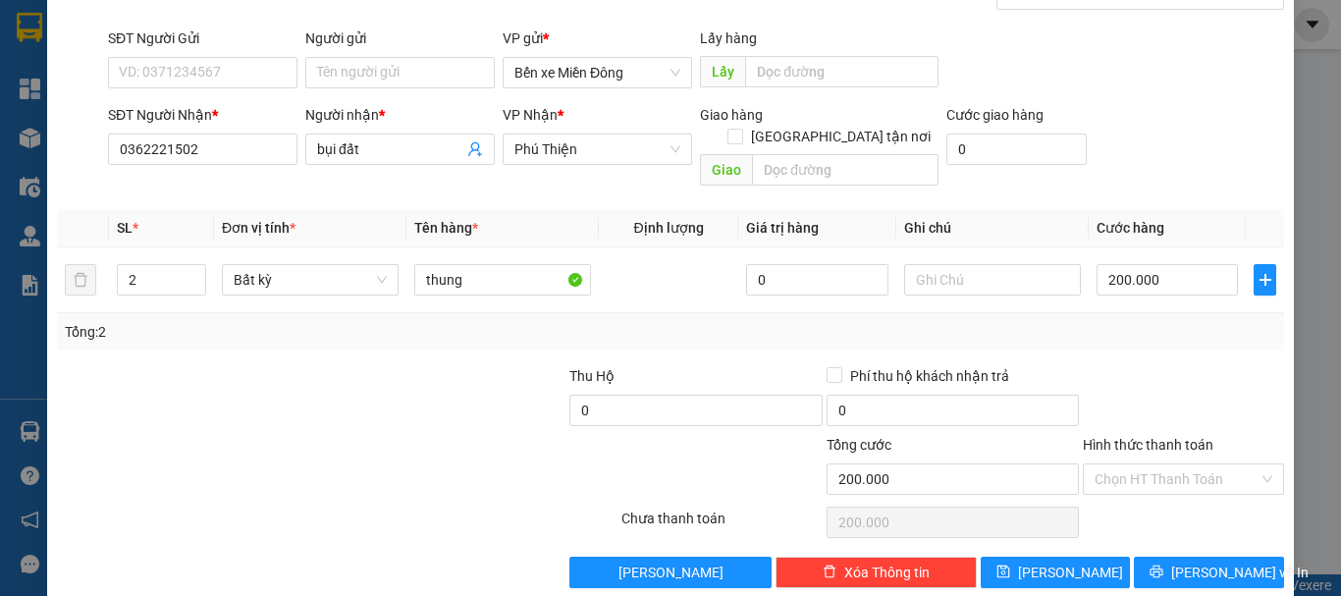
scroll to position [131, 0]
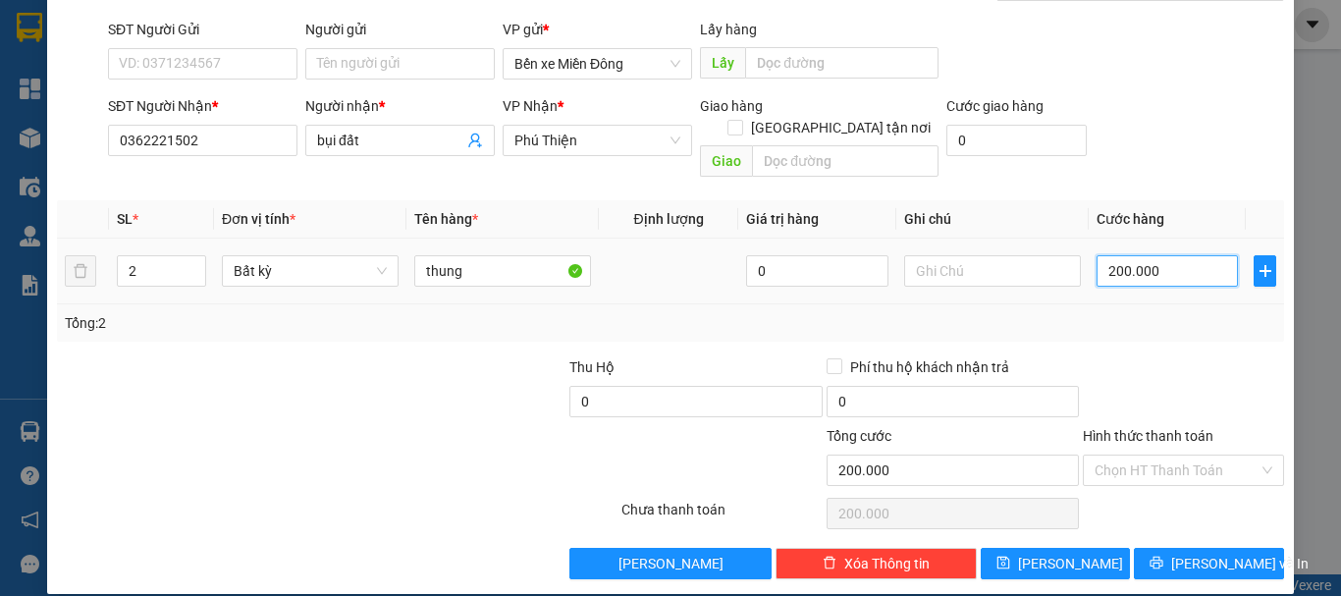
click at [1167, 255] on input "200.000" at bounding box center [1167, 270] width 141 height 31
type input "0"
type input "003"
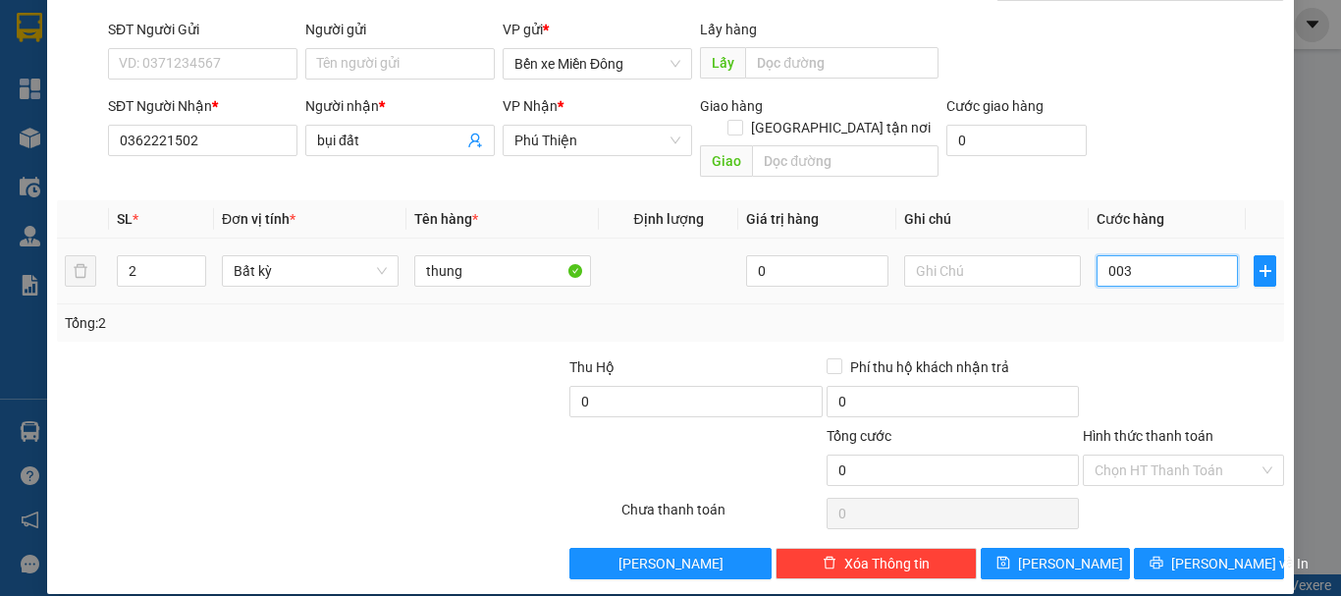
type input "3"
type input "0.030"
type input "30"
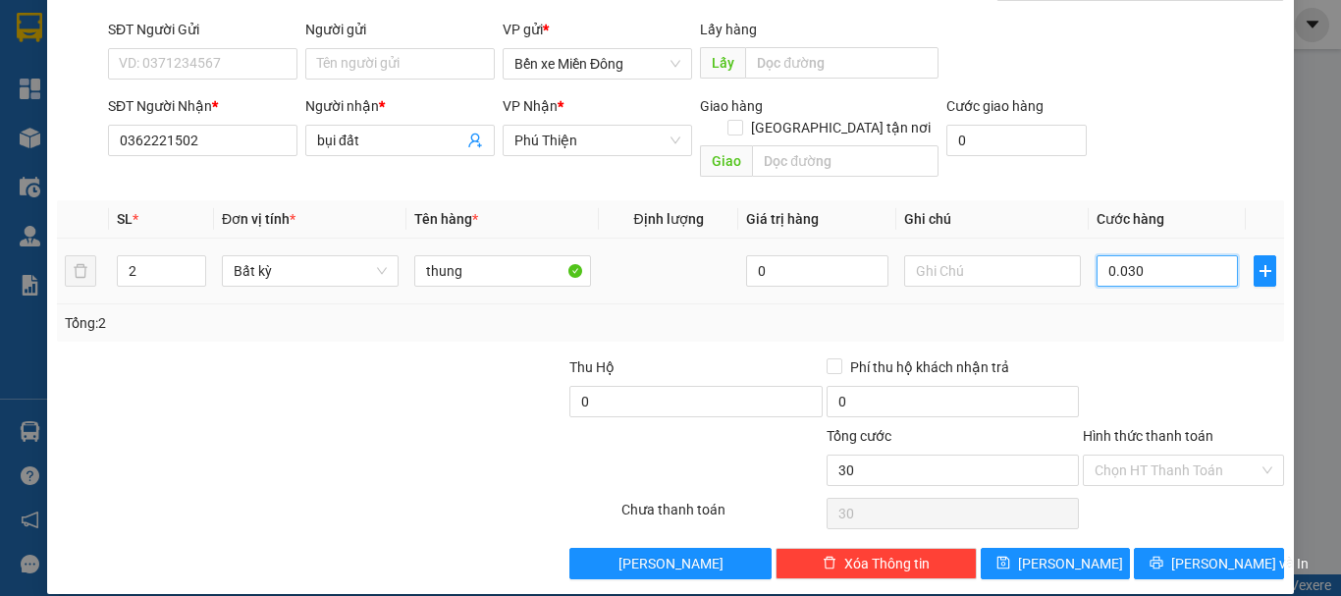
type input "00.300"
type input "300"
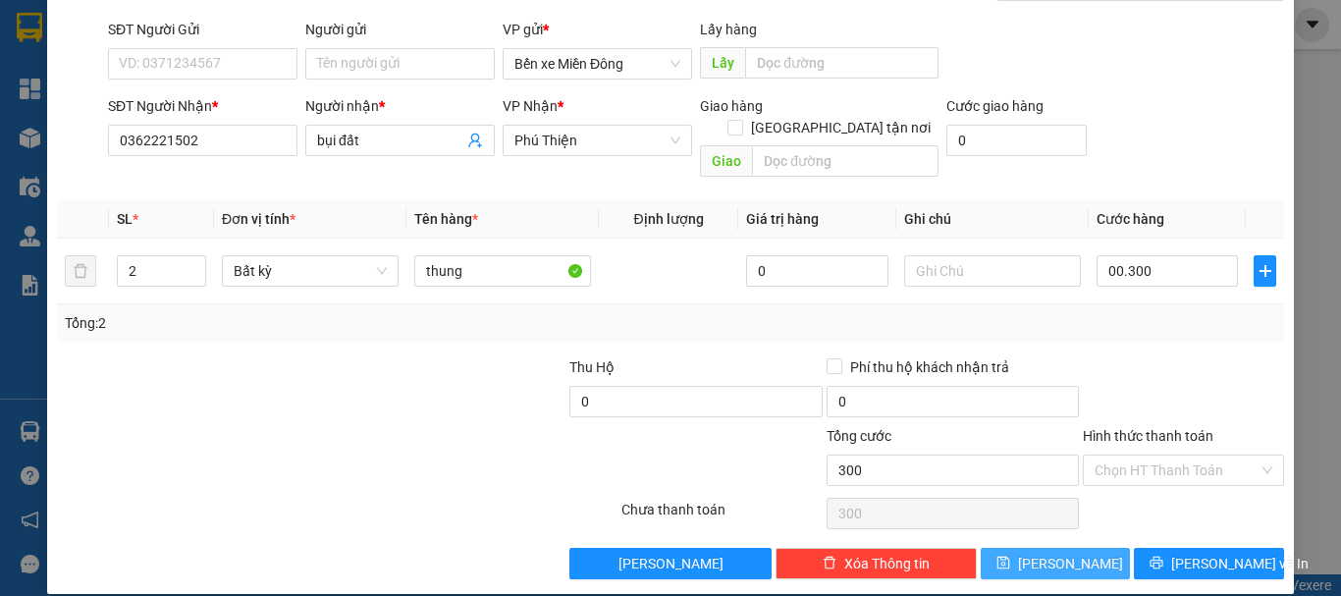
type input "300.000"
click at [1075, 548] on button "Lưu" at bounding box center [1056, 563] width 150 height 31
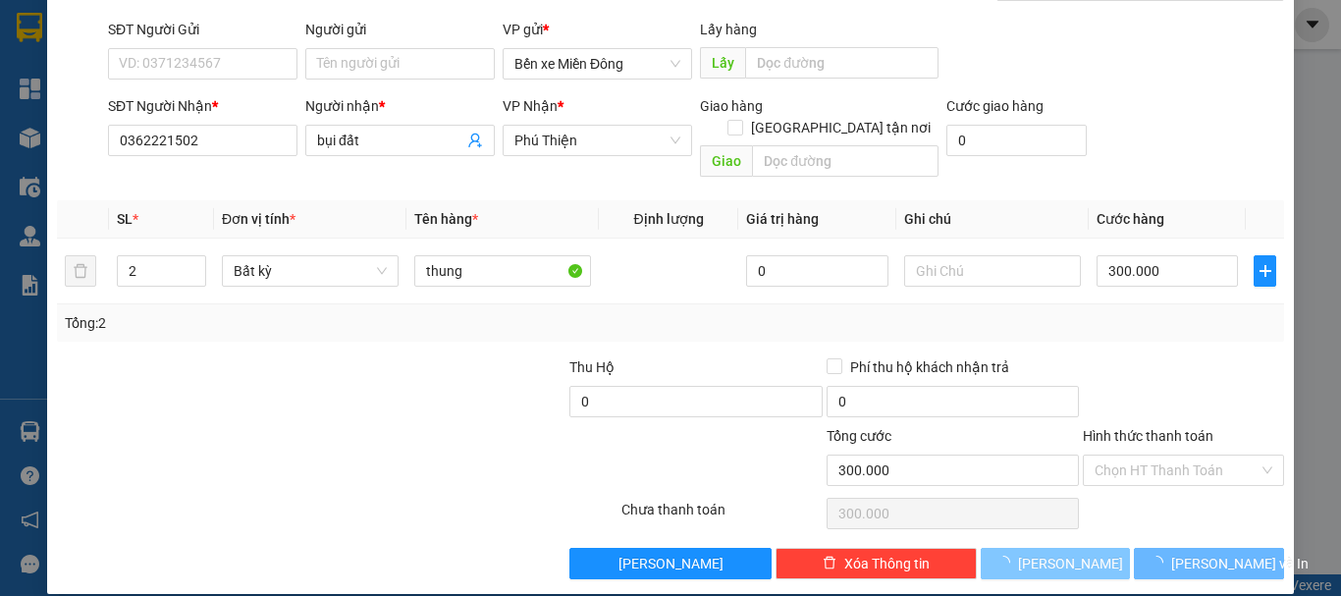
type input "1"
type input "0"
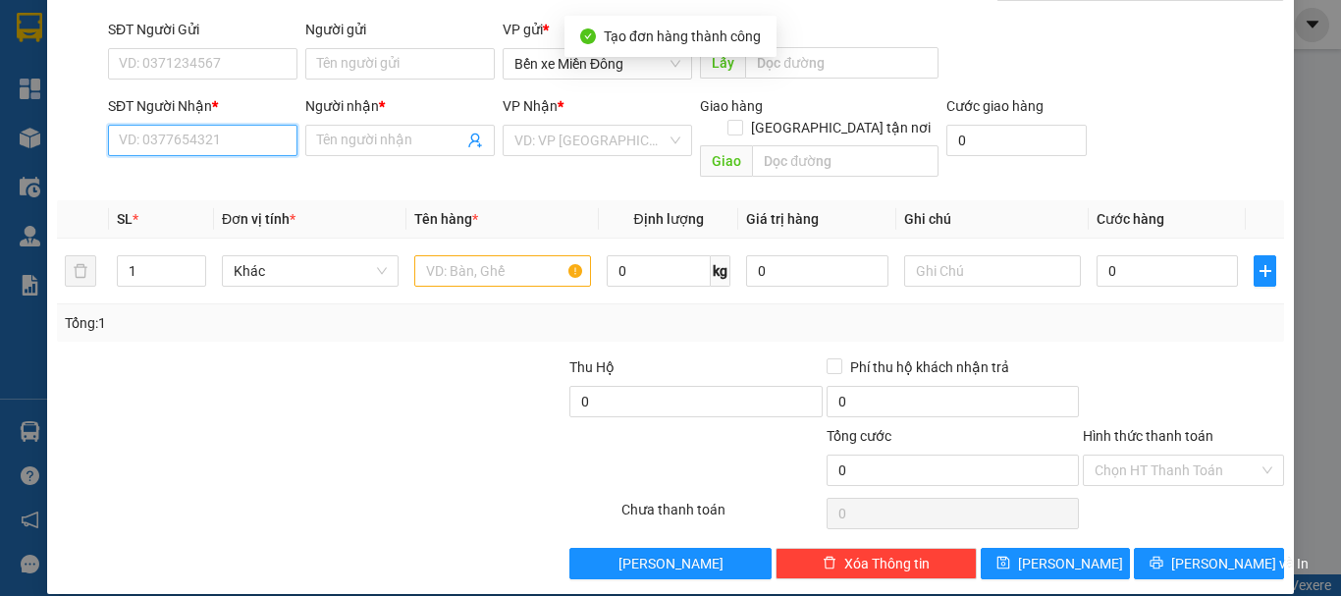
click at [243, 146] on input "SĐT Người Nhận *" at bounding box center [203, 140] width 190 height 31
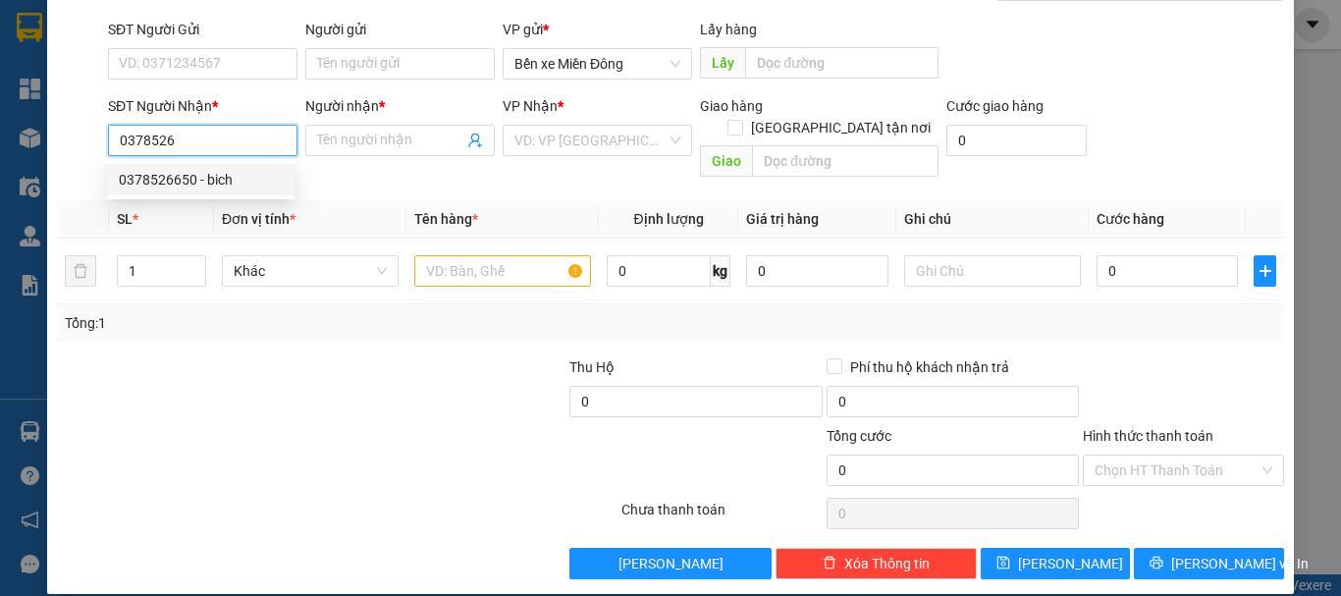
click at [221, 186] on div "0378526650 - bich" at bounding box center [201, 180] width 164 height 22
type input "0378526650"
type input "bich"
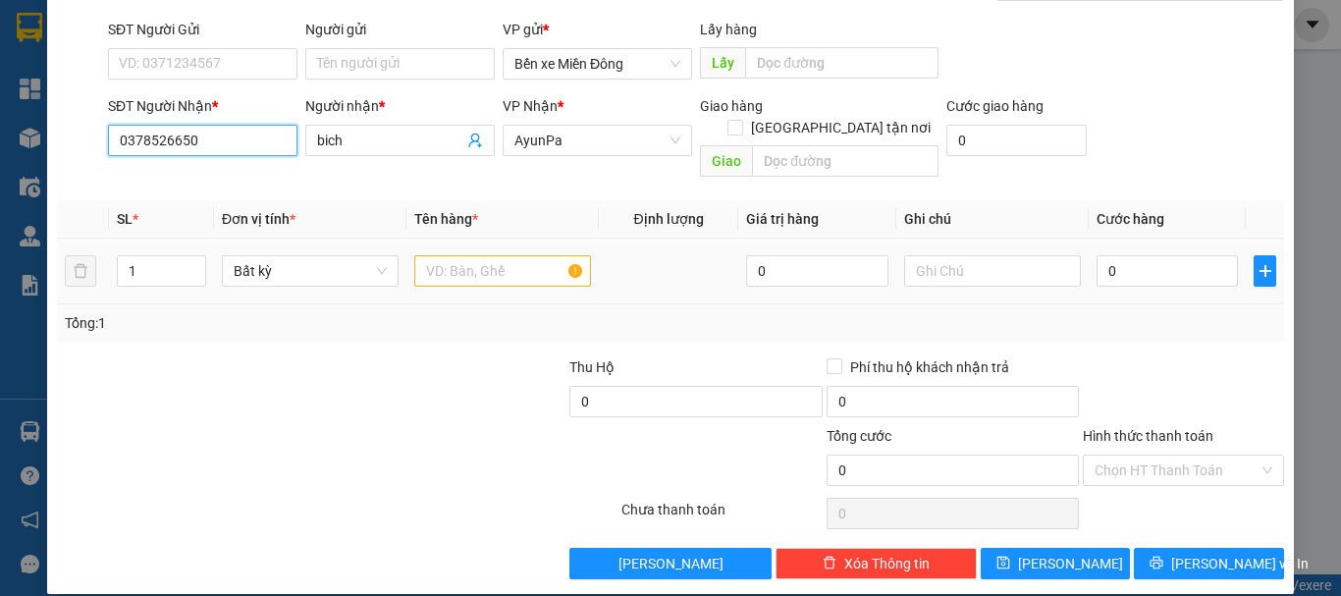
type input "0378526650"
click at [473, 255] on input "text" at bounding box center [502, 270] width 177 height 31
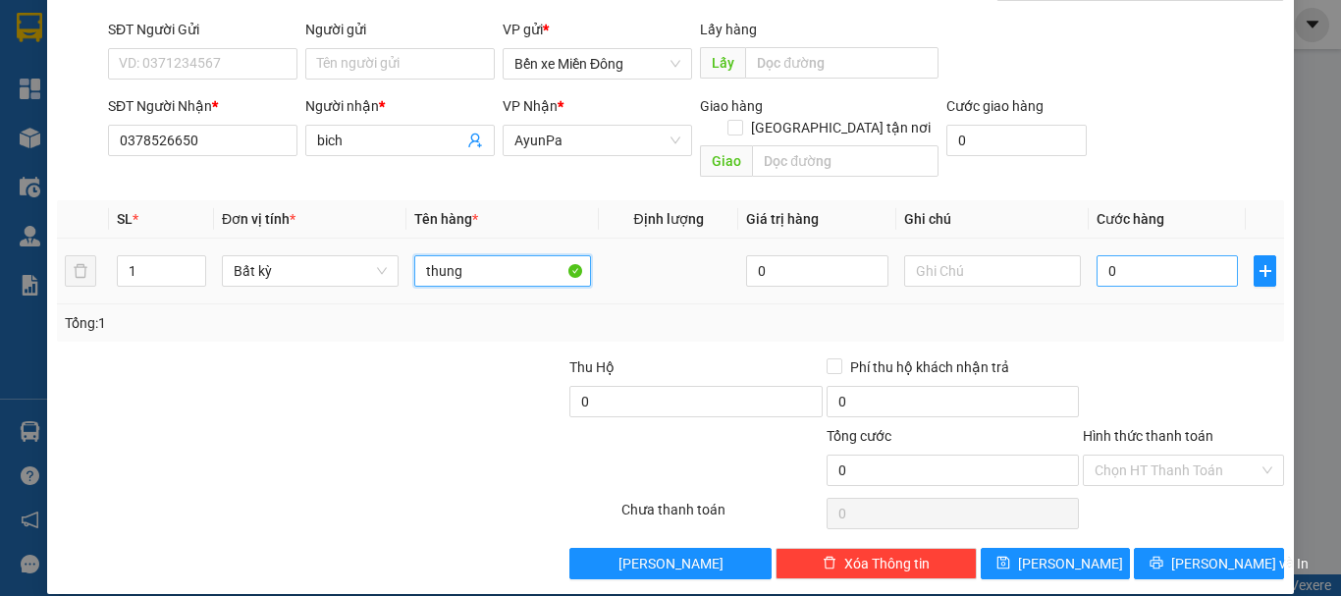
type input "thung"
click at [1119, 257] on input "0" at bounding box center [1167, 270] width 141 height 31
type input "007"
type input "7"
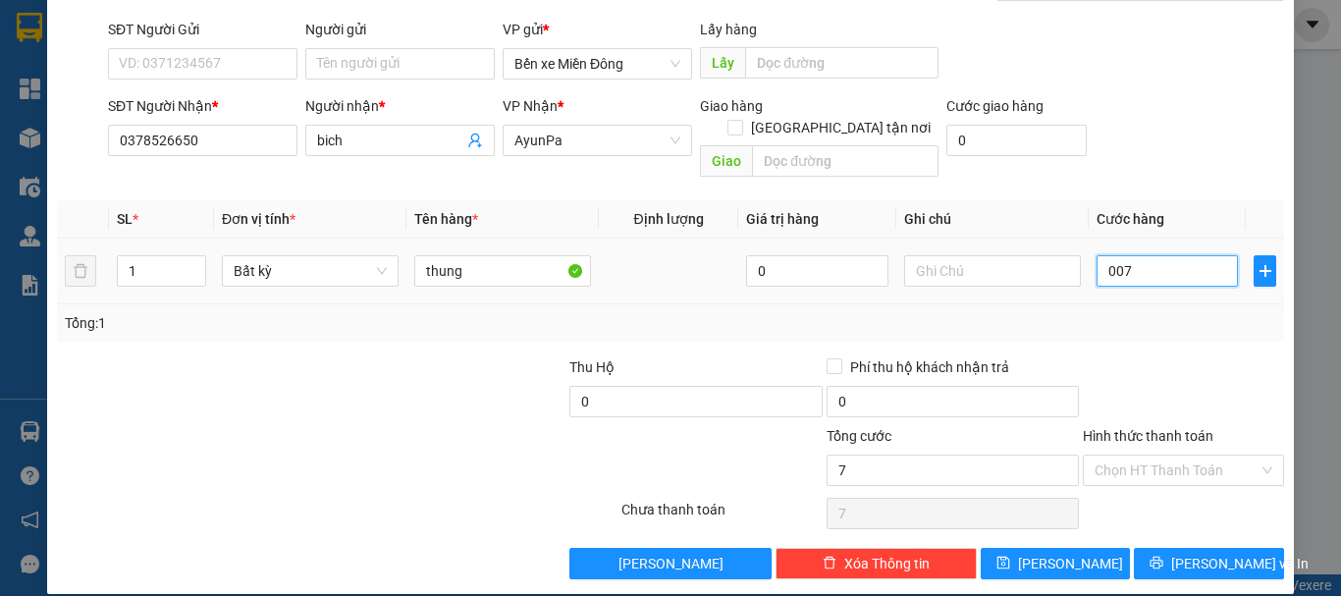
type input "0.070"
type input "70"
type input "70.000"
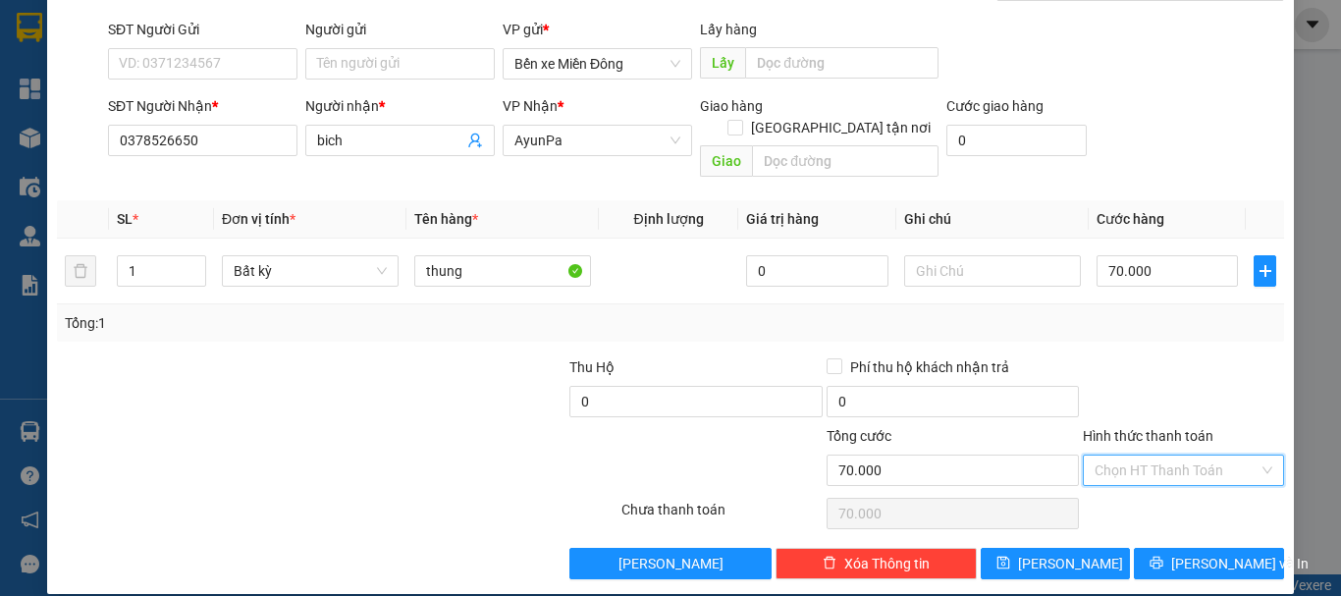
click at [1233, 456] on input "Hình thức thanh toán" at bounding box center [1177, 470] width 164 height 29
click at [1150, 495] on div "Tại văn phòng" at bounding box center [1172, 488] width 176 height 22
type input "0"
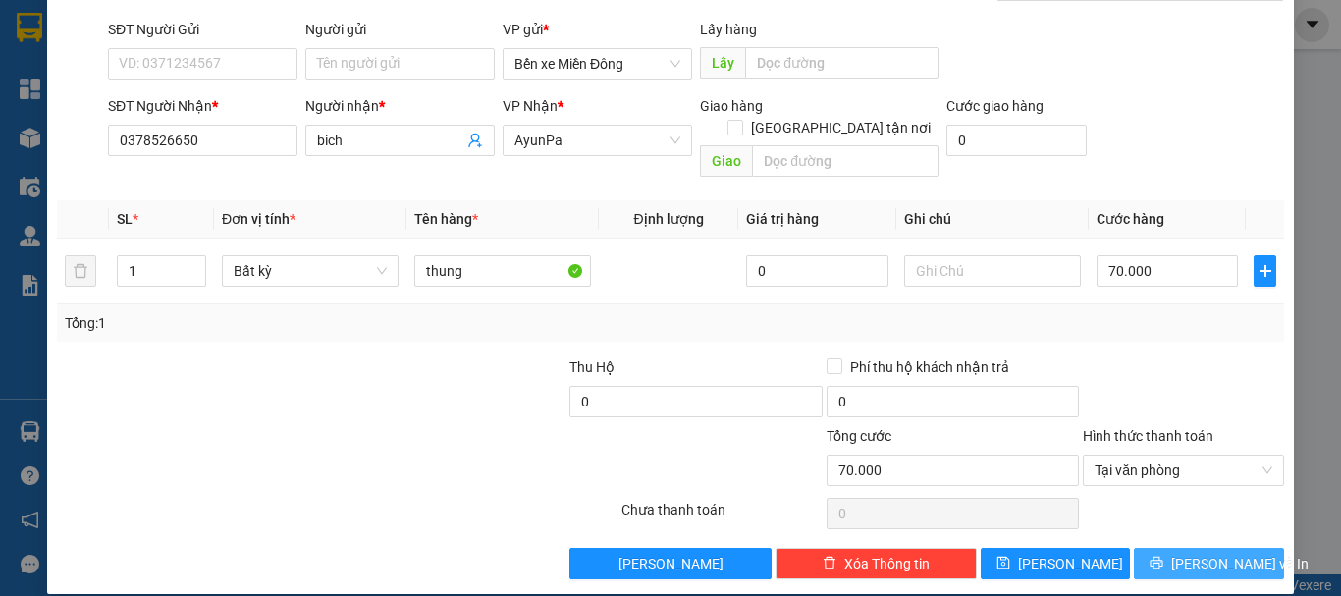
click at [1175, 550] on button "Lưu và In" at bounding box center [1209, 563] width 150 height 31
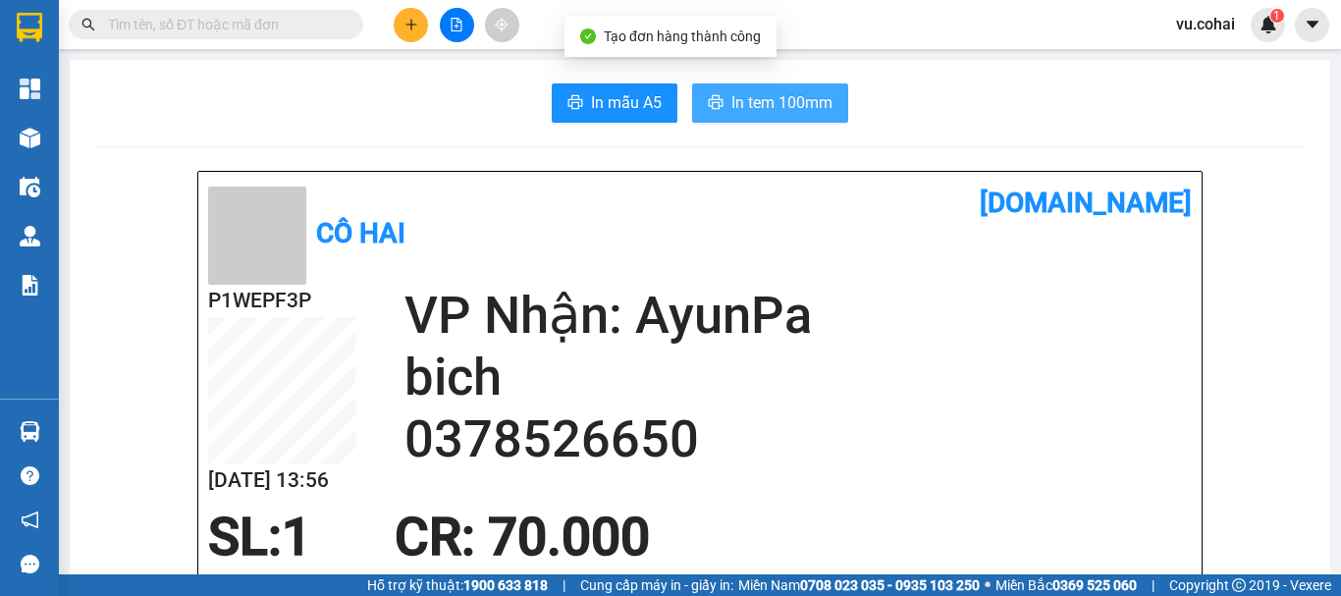
click at [741, 115] on span "In tem 100mm" at bounding box center [782, 102] width 101 height 25
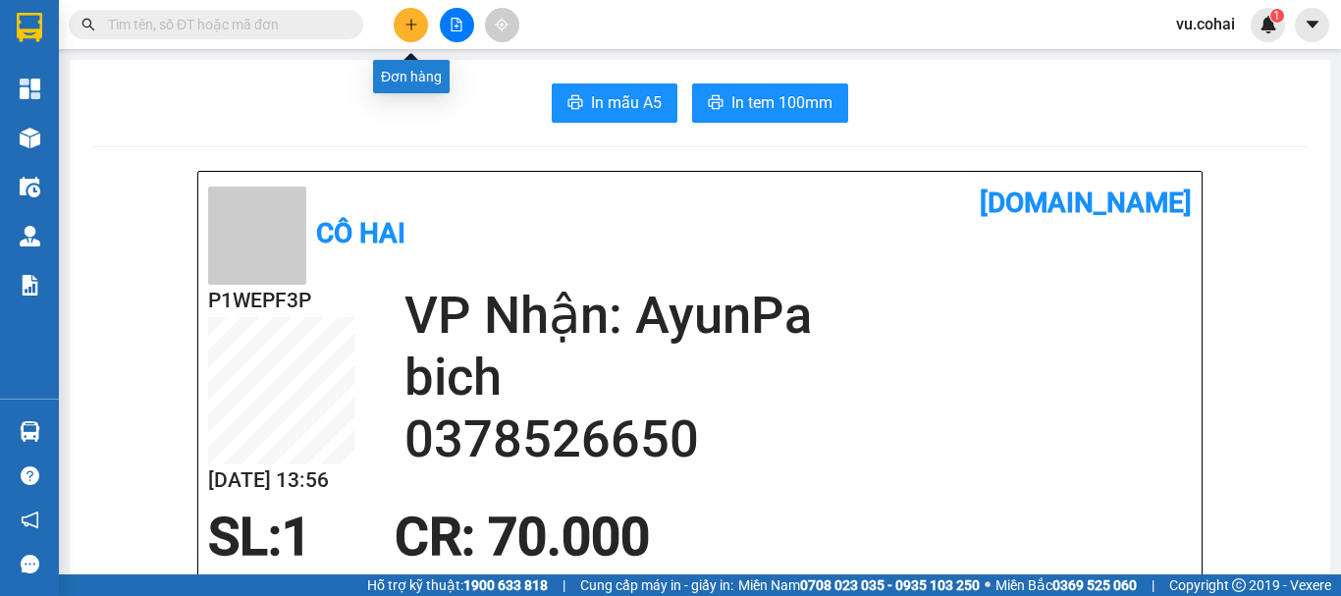
click at [410, 28] on icon "plus" at bounding box center [412, 25] width 14 height 14
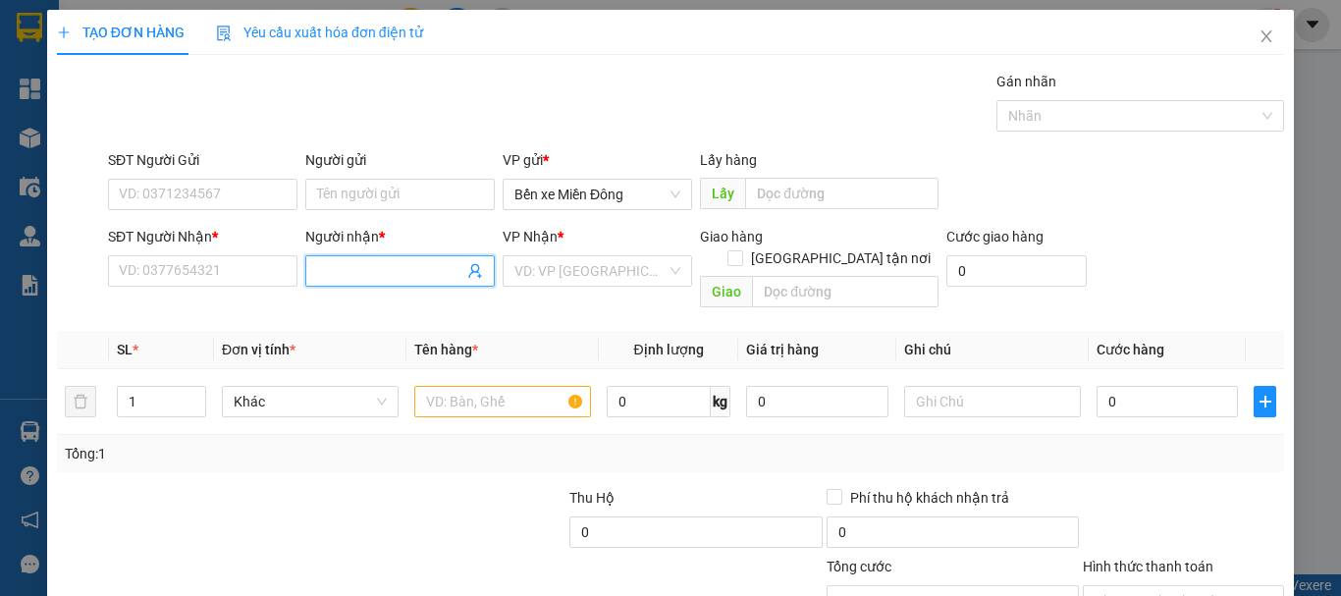
click at [391, 274] on input "Người nhận *" at bounding box center [390, 271] width 146 height 22
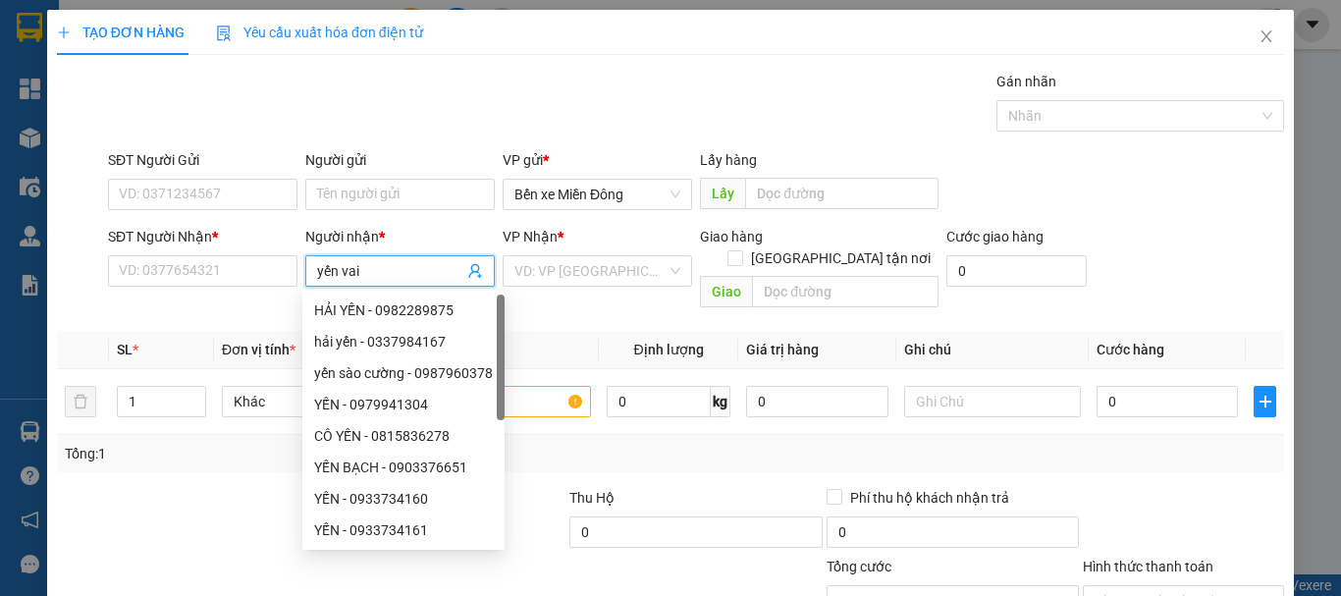
type input "yến vải"
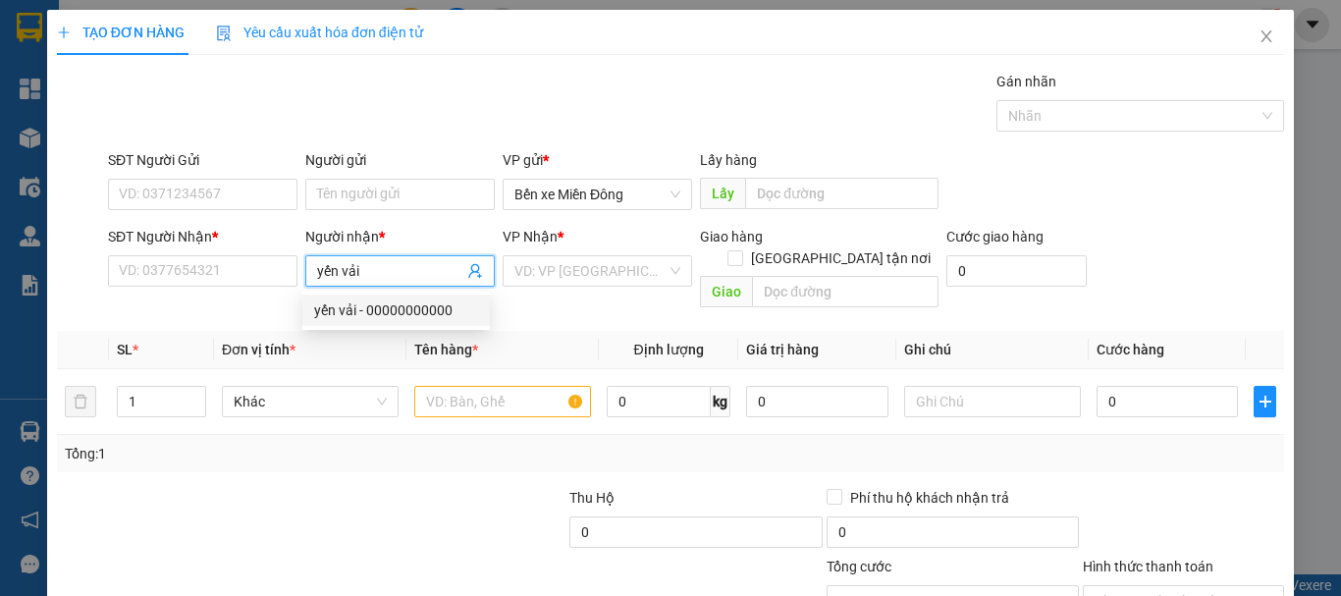
click at [391, 314] on div "yến vải - 00000000000" at bounding box center [396, 310] width 164 height 22
type input "00000000000"
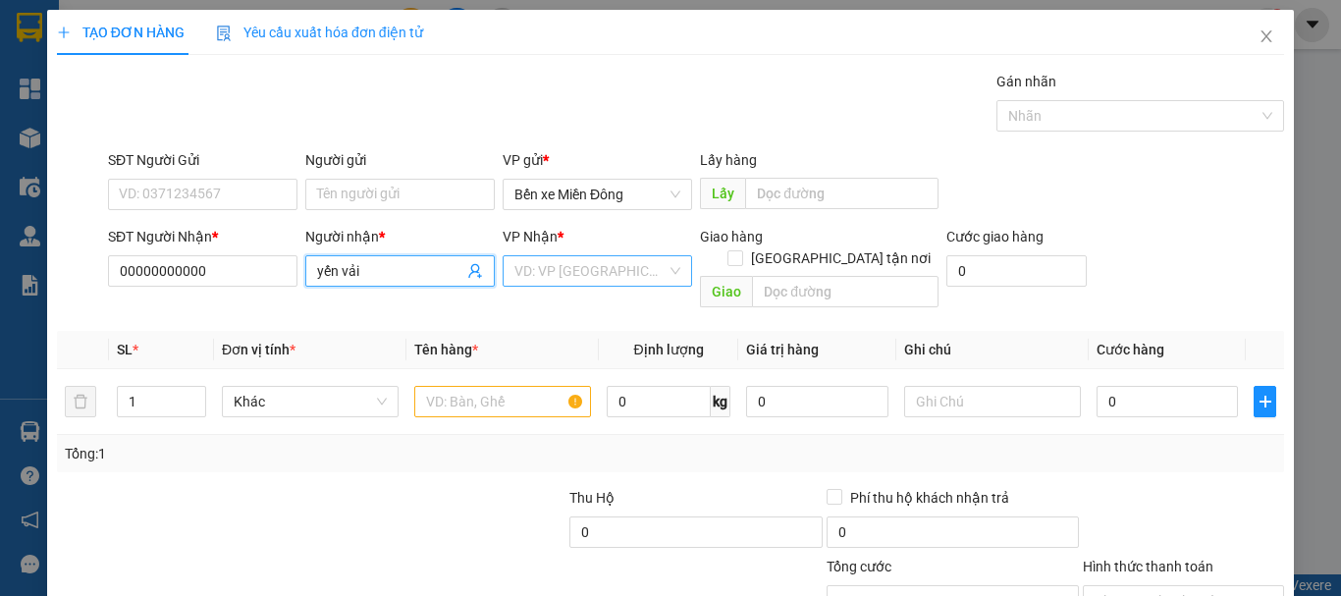
type input "yến vải"
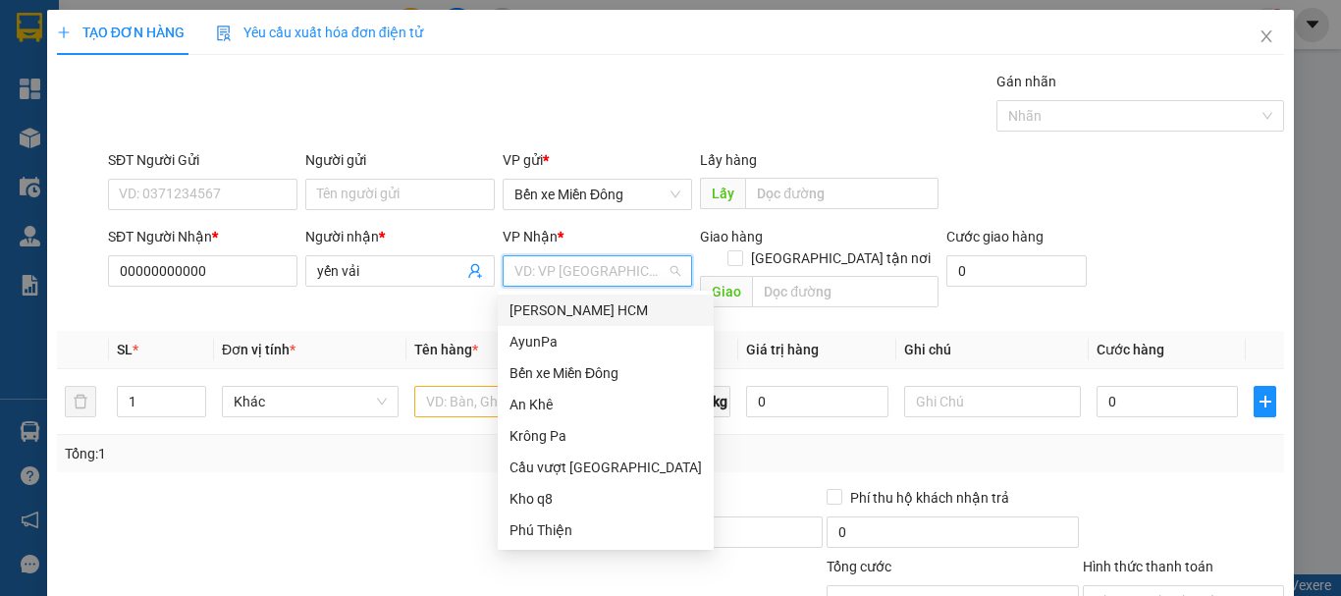
click at [558, 275] on input "search" at bounding box center [591, 270] width 152 height 29
click at [561, 526] on div "Phú Thiện" at bounding box center [606, 530] width 192 height 22
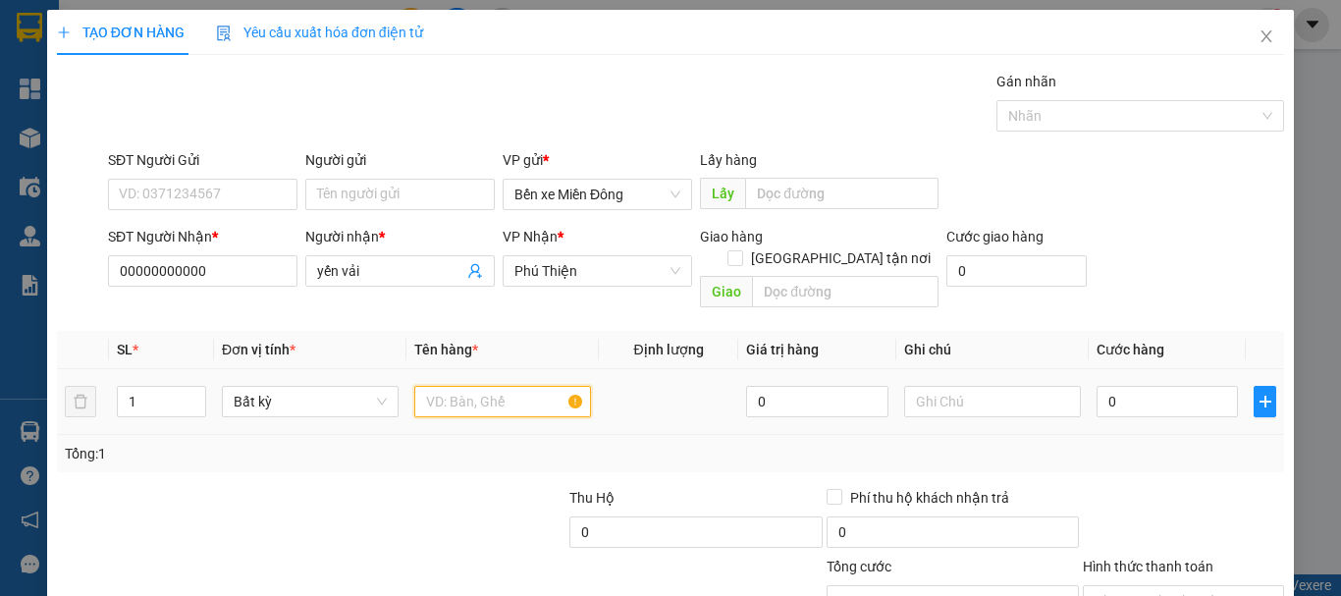
click at [499, 391] on input "text" at bounding box center [502, 401] width 177 height 31
type input "bao"
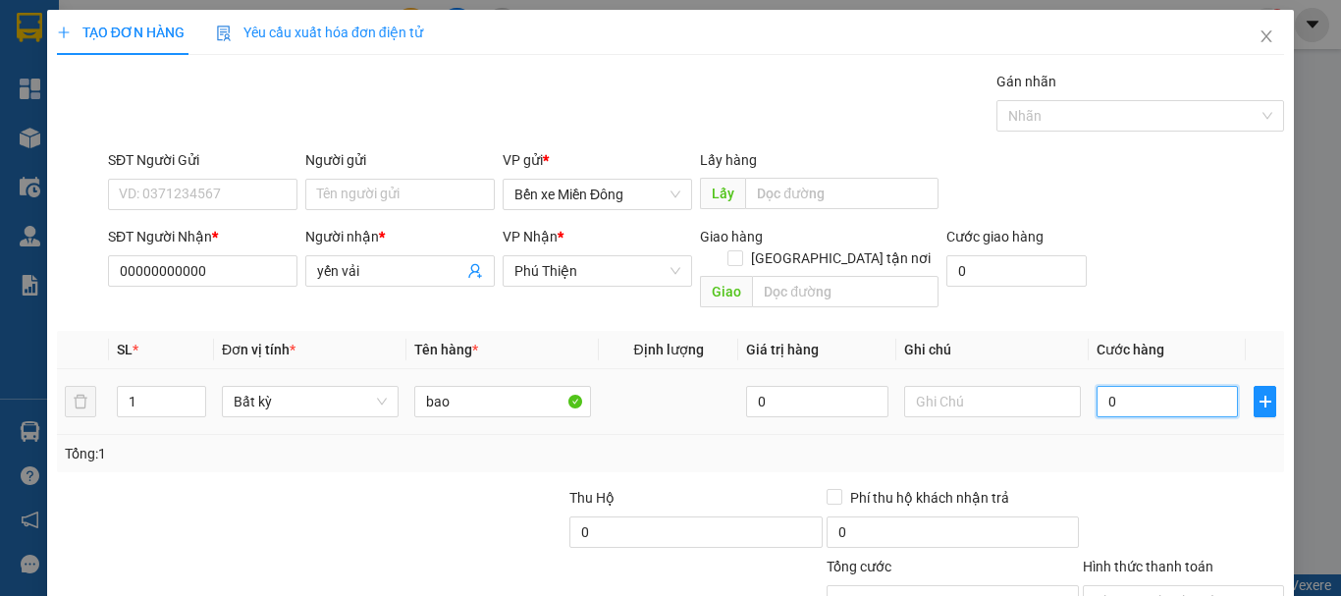
click at [1111, 386] on input "0" at bounding box center [1167, 401] width 141 height 31
type input "007"
type input "7"
type input "0.070"
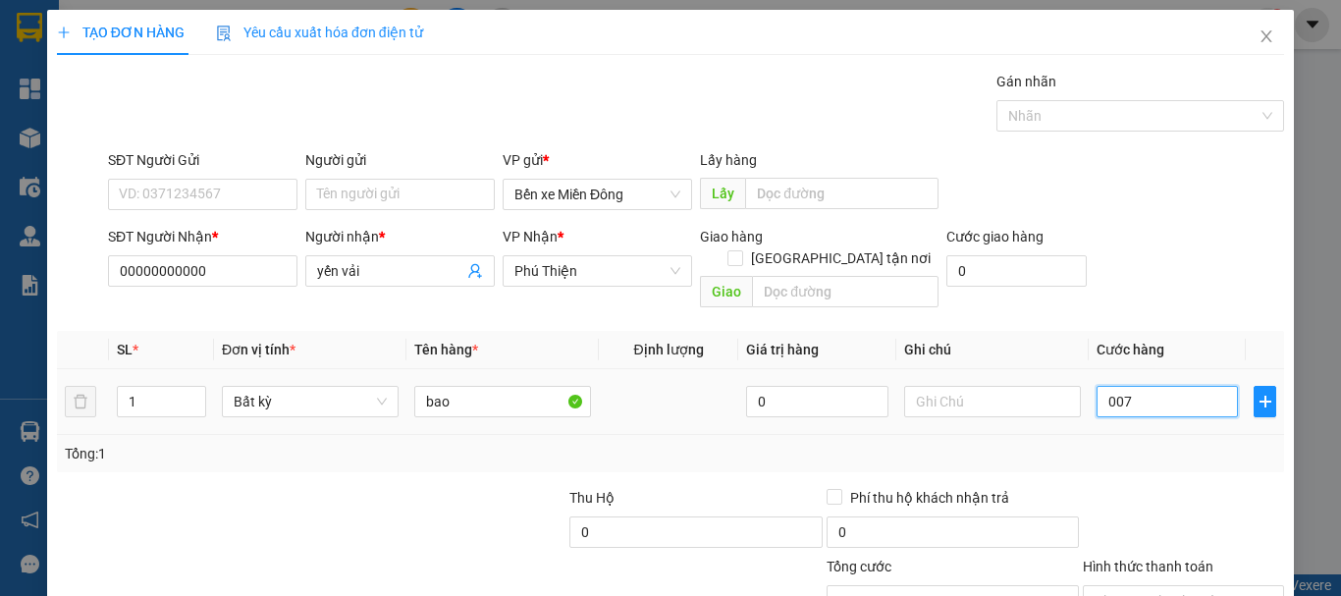
type input "70"
type input "70.000"
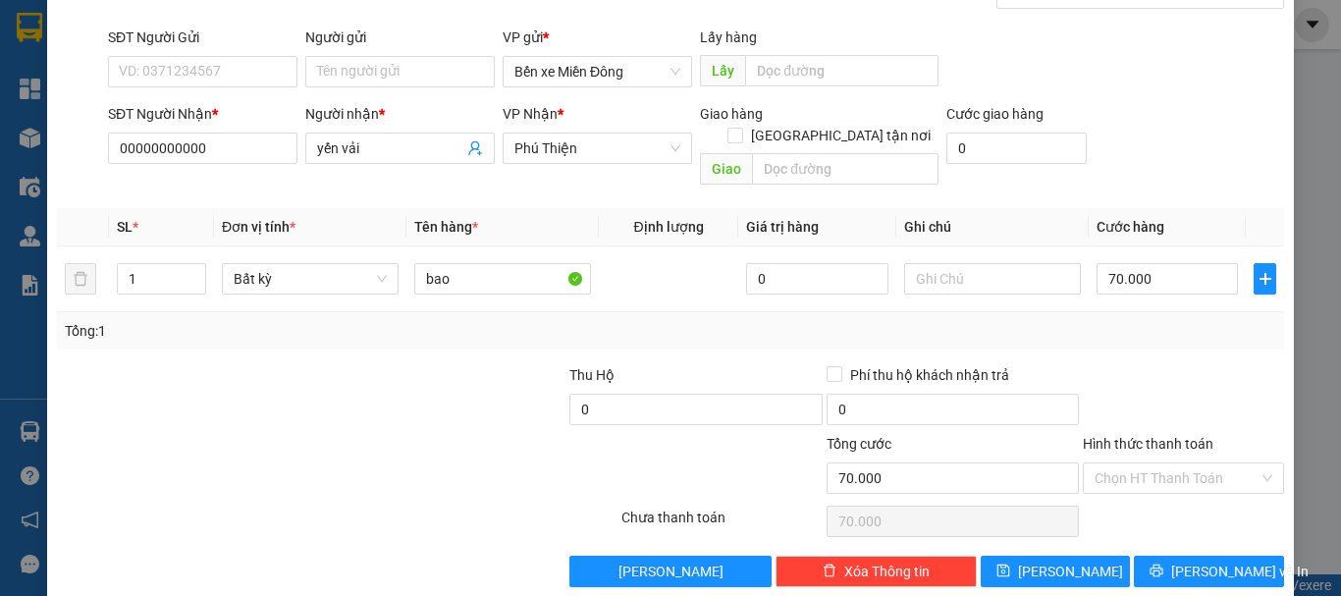
scroll to position [131, 0]
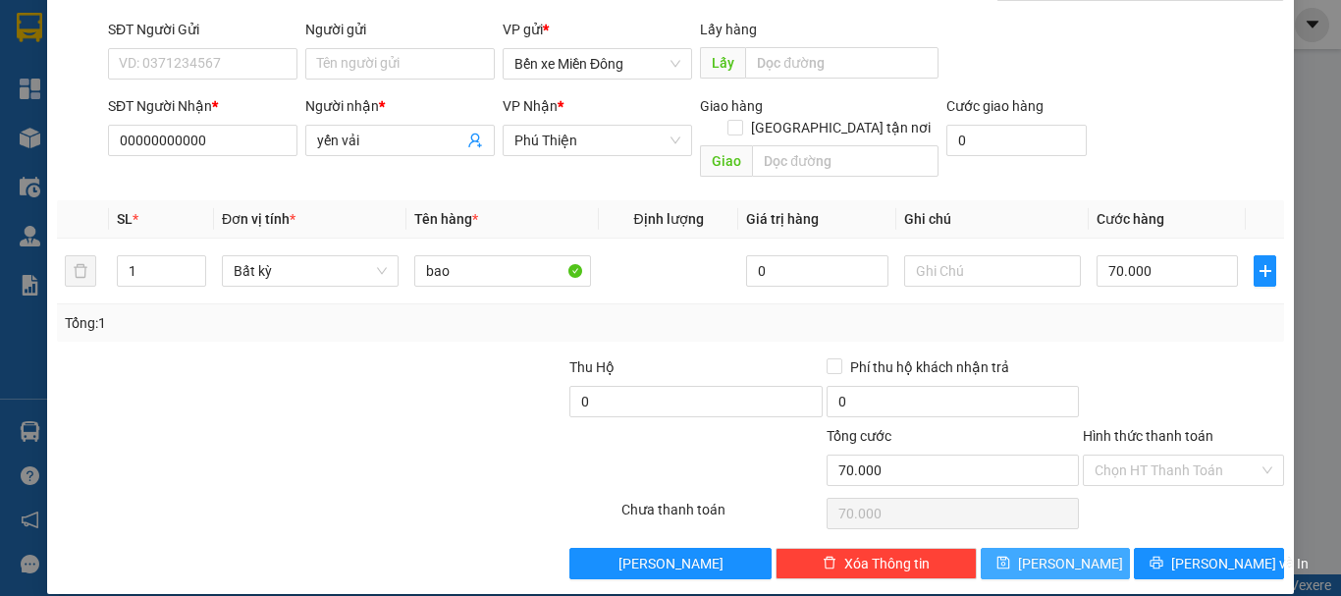
click at [1101, 548] on button "[PERSON_NAME]" at bounding box center [1056, 563] width 150 height 31
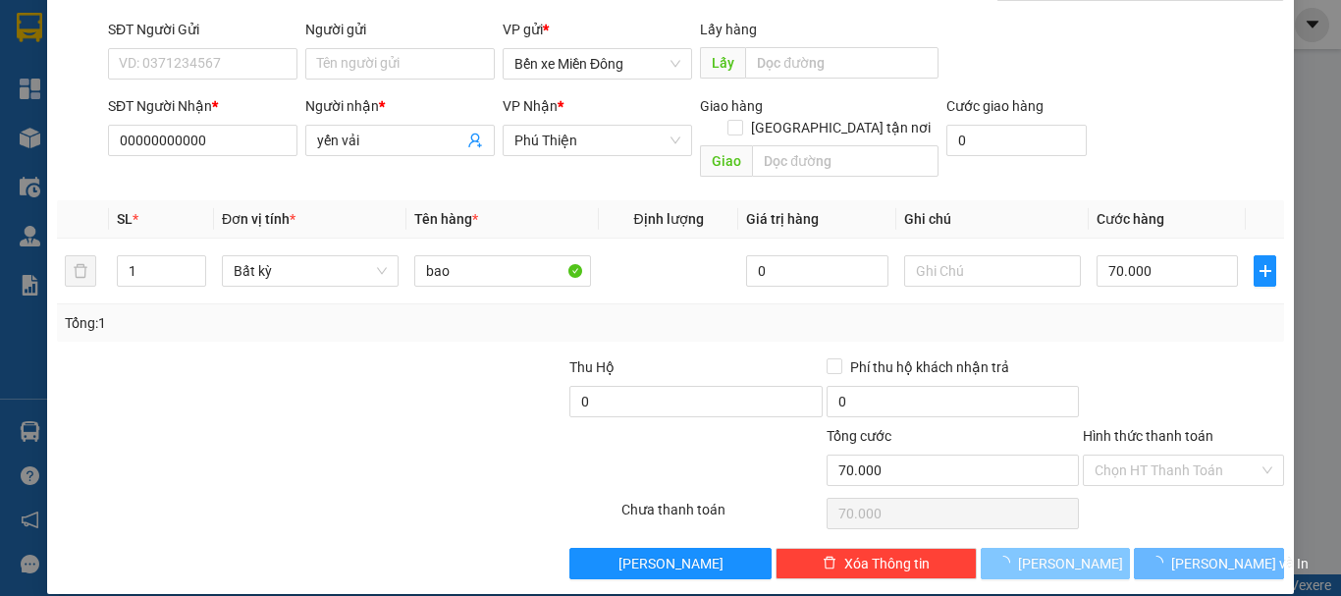
type input "0"
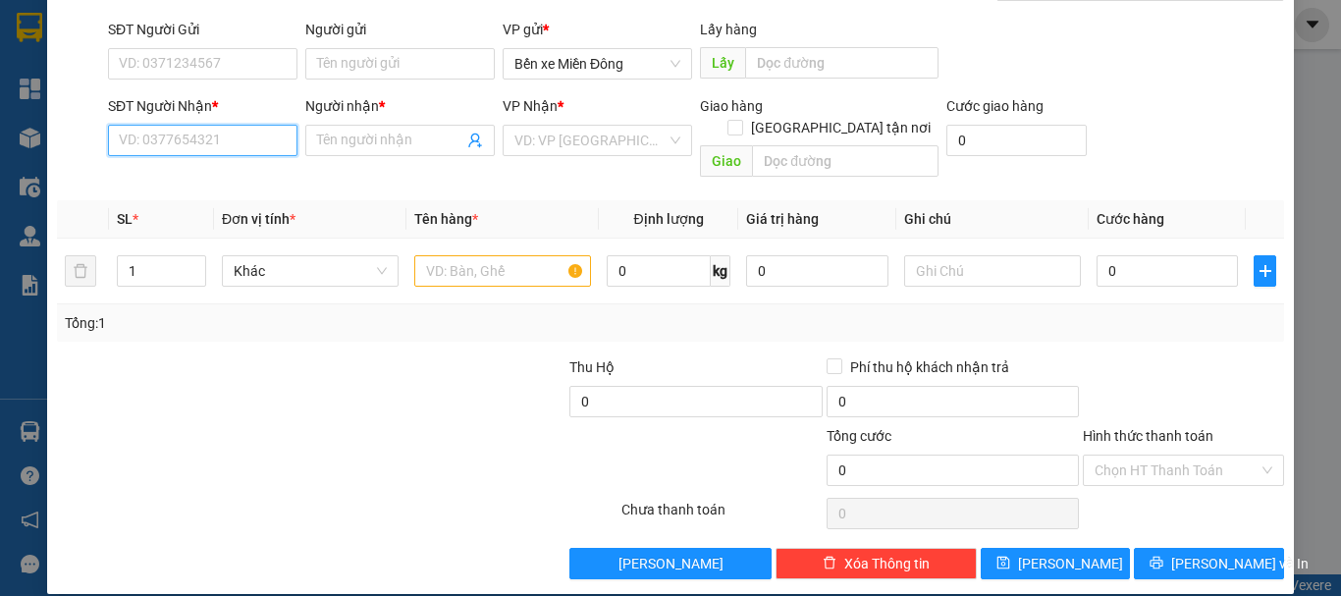
click at [256, 143] on input "SĐT Người Nhận *" at bounding box center [203, 140] width 190 height 31
click at [206, 187] on div "0354862677 - thiep" at bounding box center [201, 180] width 164 height 22
type input "0354862677"
type input "thiep"
type input "0354862677"
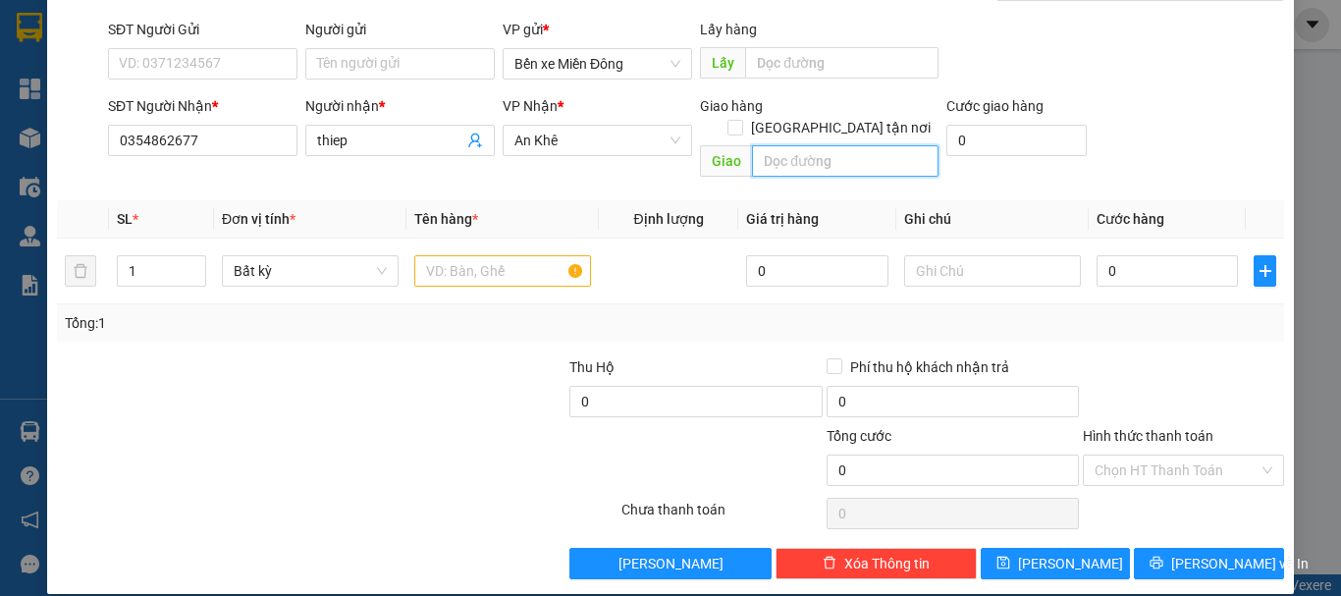
click at [787, 148] on input "text" at bounding box center [845, 160] width 187 height 31
type input "kong [PERSON_NAME]"
click at [442, 259] on input "text" at bounding box center [502, 270] width 177 height 31
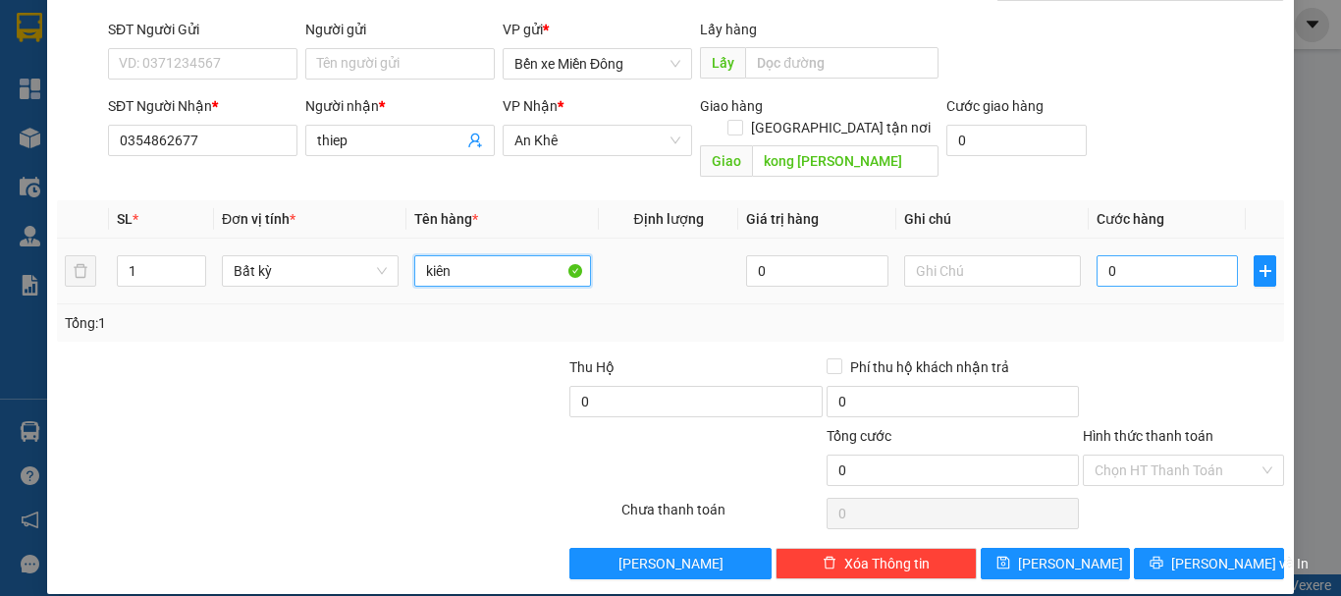
type input "kiên"
click at [1111, 255] on input "0" at bounding box center [1167, 270] width 141 height 31
type input "004"
type input "4"
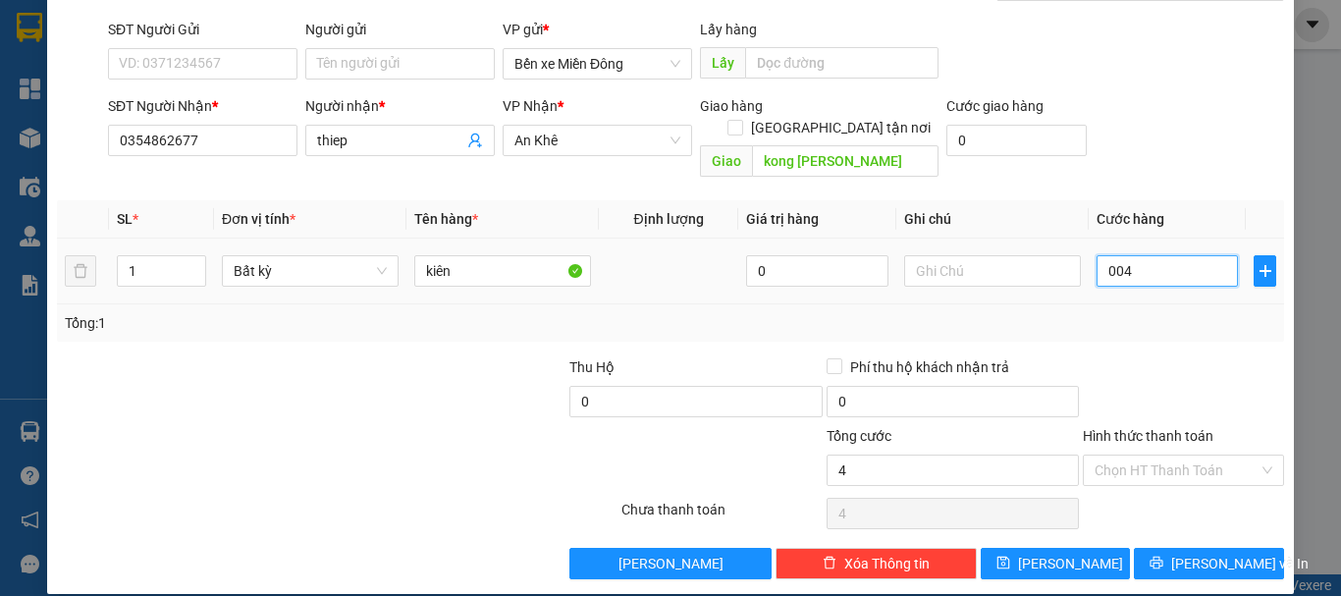
type input "0.040"
type input "40"
type input "00.400"
type input "400"
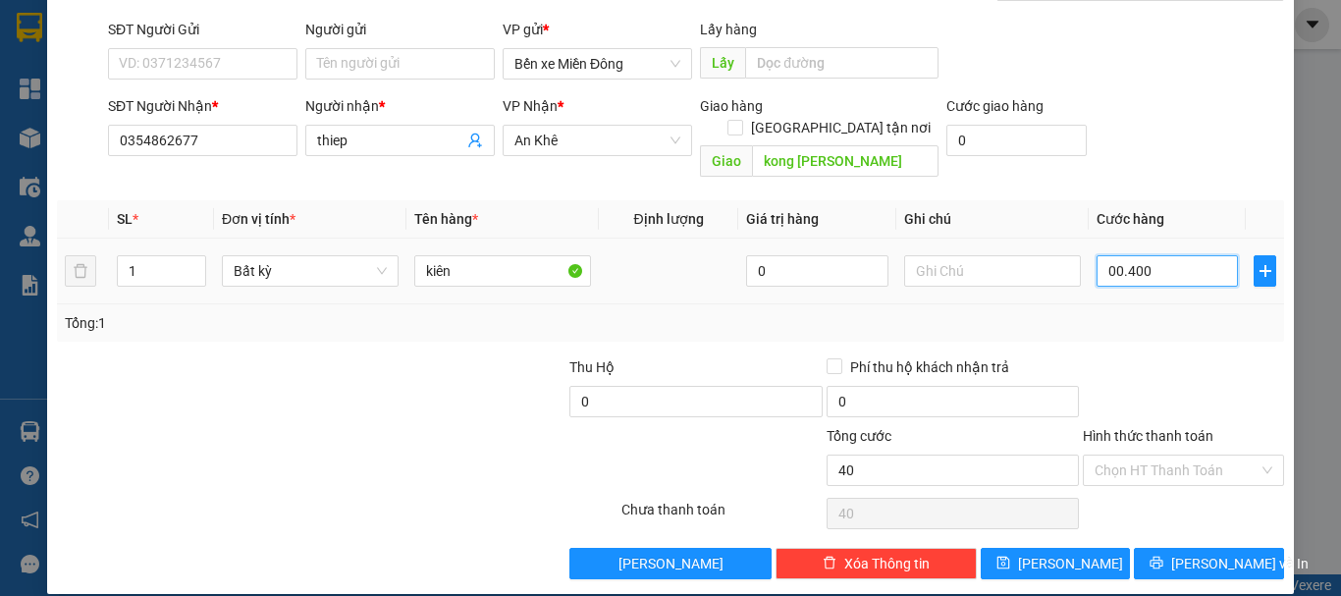
type input "400"
type input "400.000"
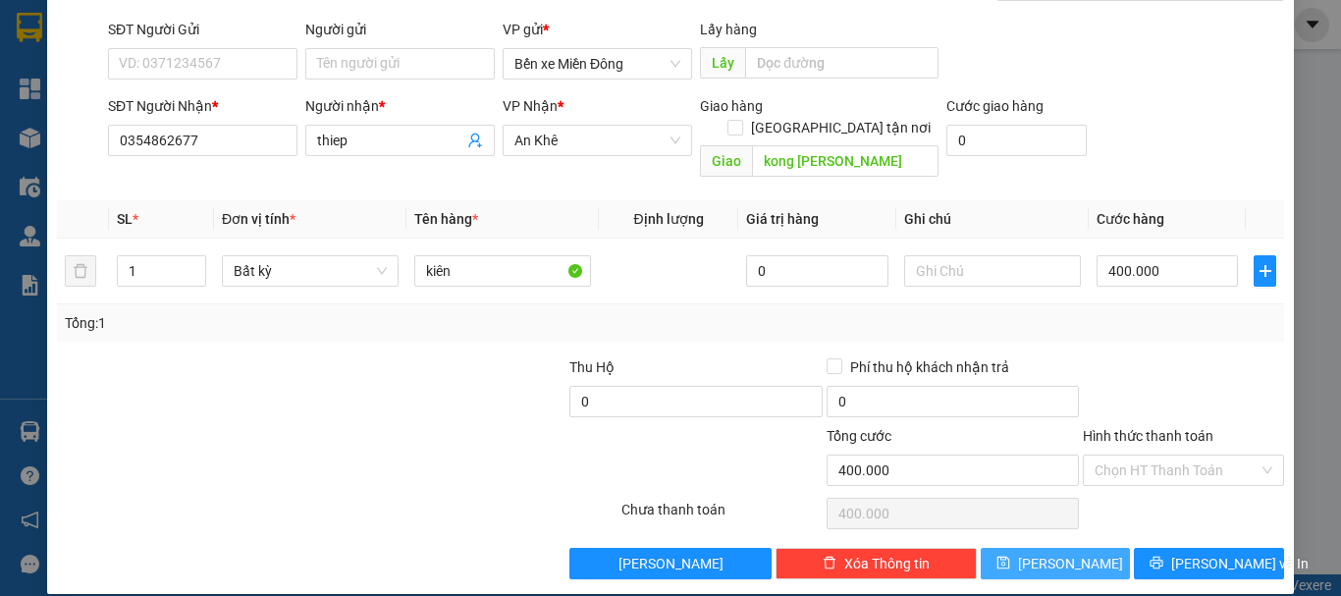
click at [1054, 553] on span "[PERSON_NAME]" at bounding box center [1070, 564] width 105 height 22
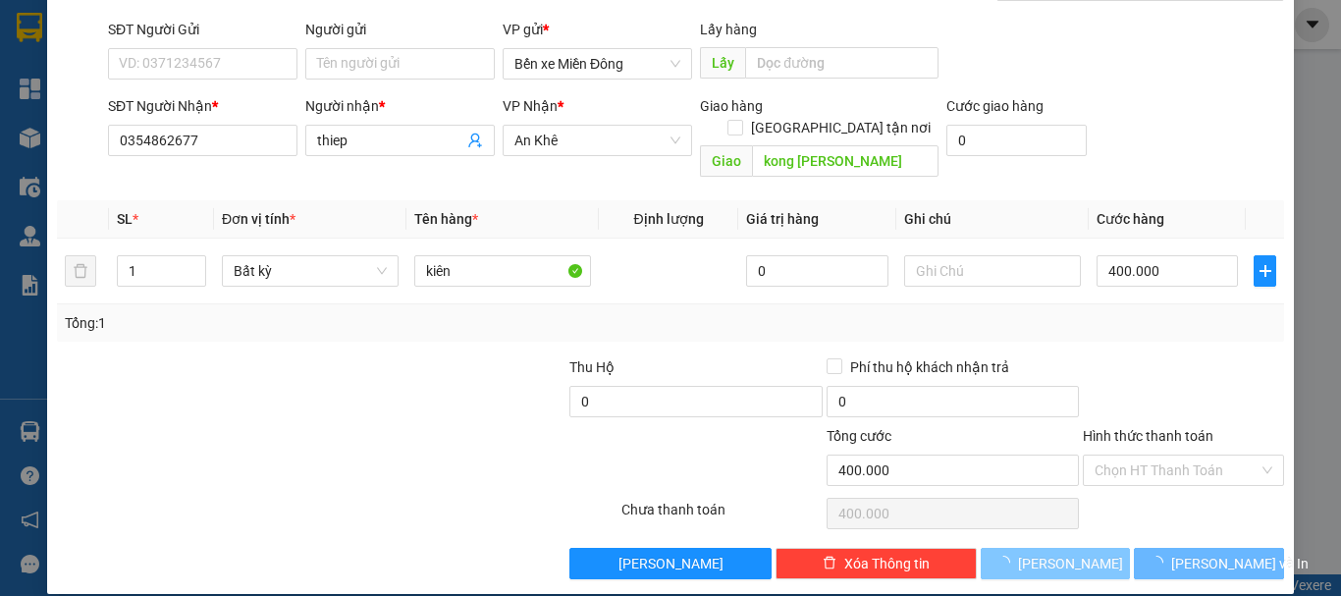
type input "0"
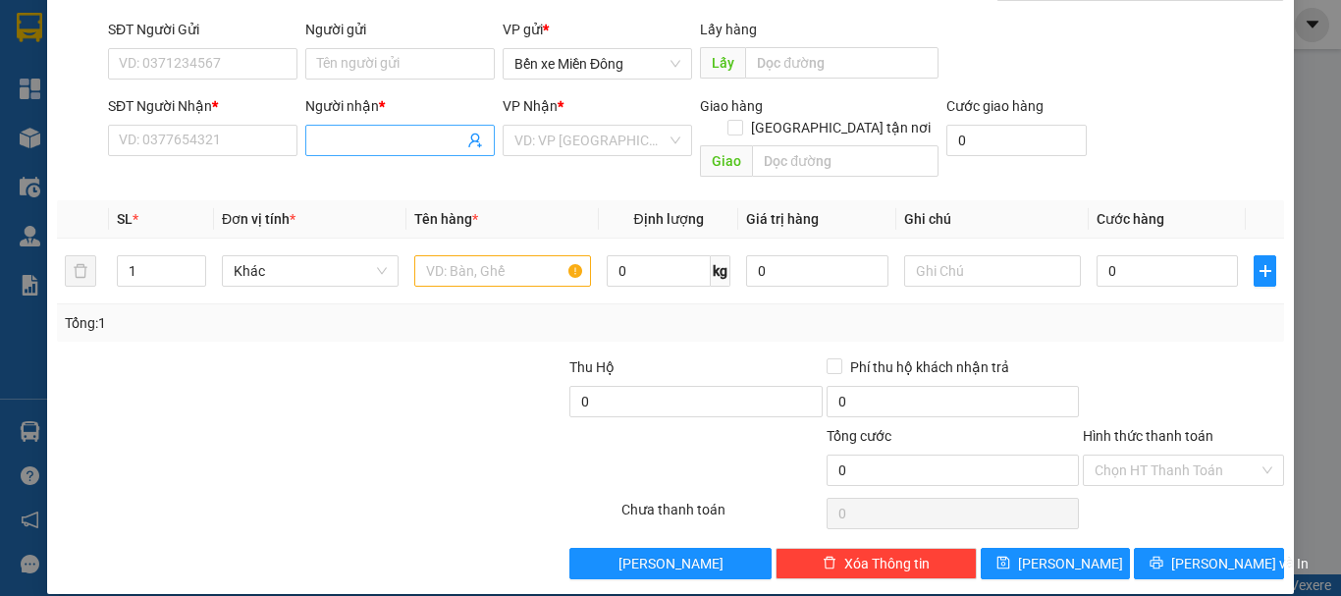
click at [361, 135] on input "Người nhận *" at bounding box center [390, 141] width 146 height 22
click at [340, 139] on input "nhạt khang" at bounding box center [390, 141] width 146 height 22
type input "nhật khang"
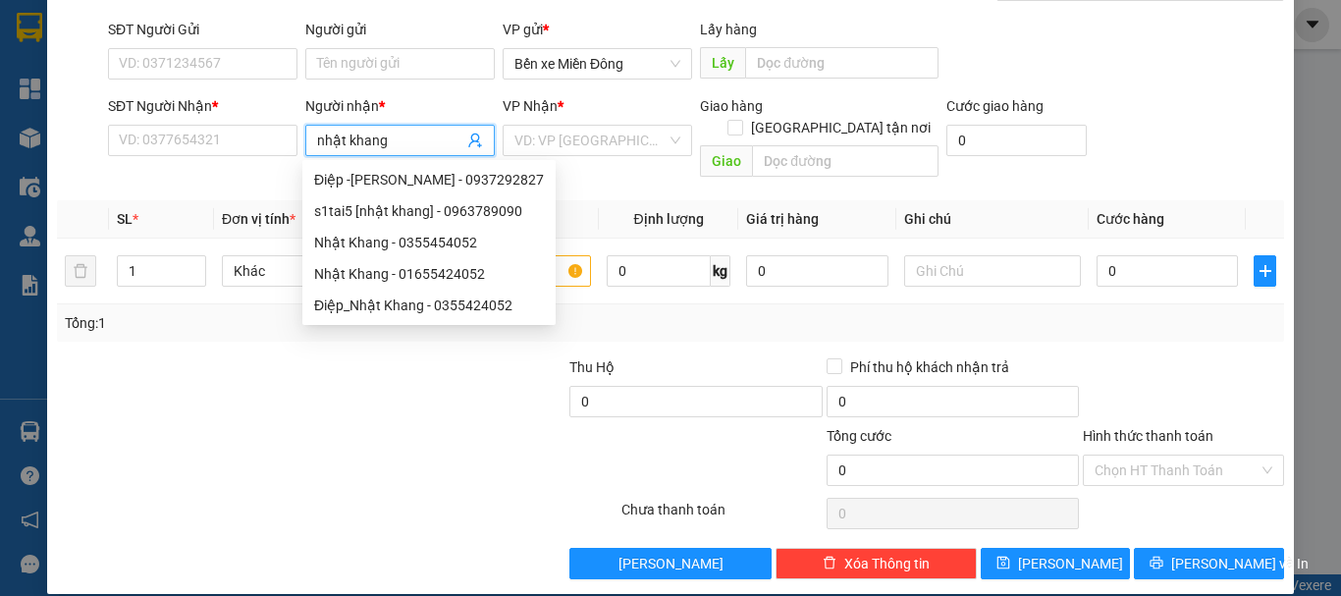
click at [429, 243] on div "Nhật Khang - 0355454052" at bounding box center [429, 243] width 230 height 22
type input "0355454052"
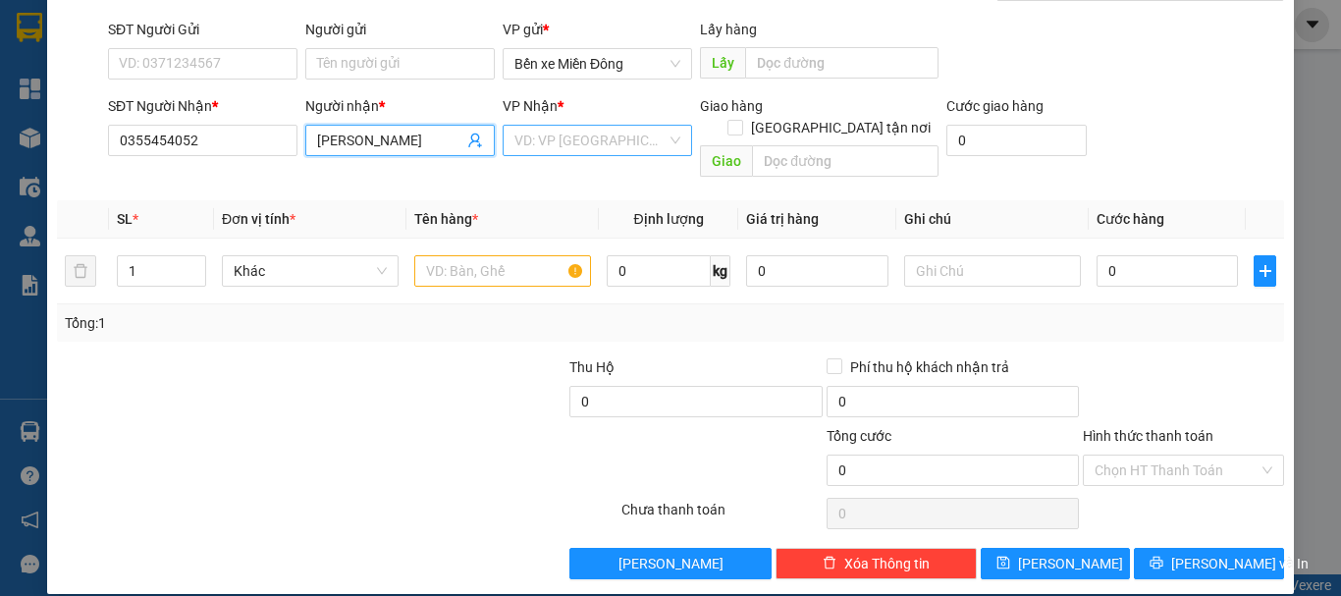
type input "Nhật Khang"
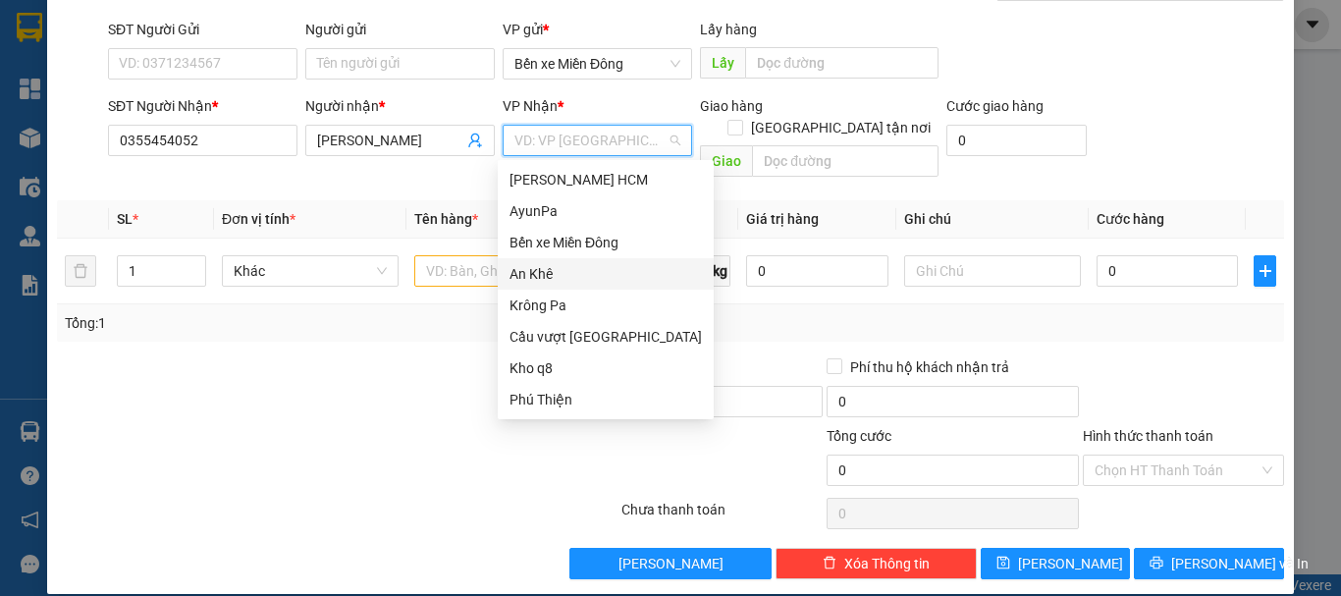
drag, startPoint x: 587, startPoint y: 149, endPoint x: 551, endPoint y: 285, distance: 140.3
click at [551, 285] on body "Kết quả tìm kiếm ( 0 ) Bộ lọc No Data vu.cohai 1 Tổng Quan Kho hàng mới Điều hà…" at bounding box center [670, 298] width 1341 height 596
drag, startPoint x: 550, startPoint y: 307, endPoint x: 532, endPoint y: 304, distance: 17.9
click at [532, 304] on div "Krông Pa" at bounding box center [606, 306] width 192 height 22
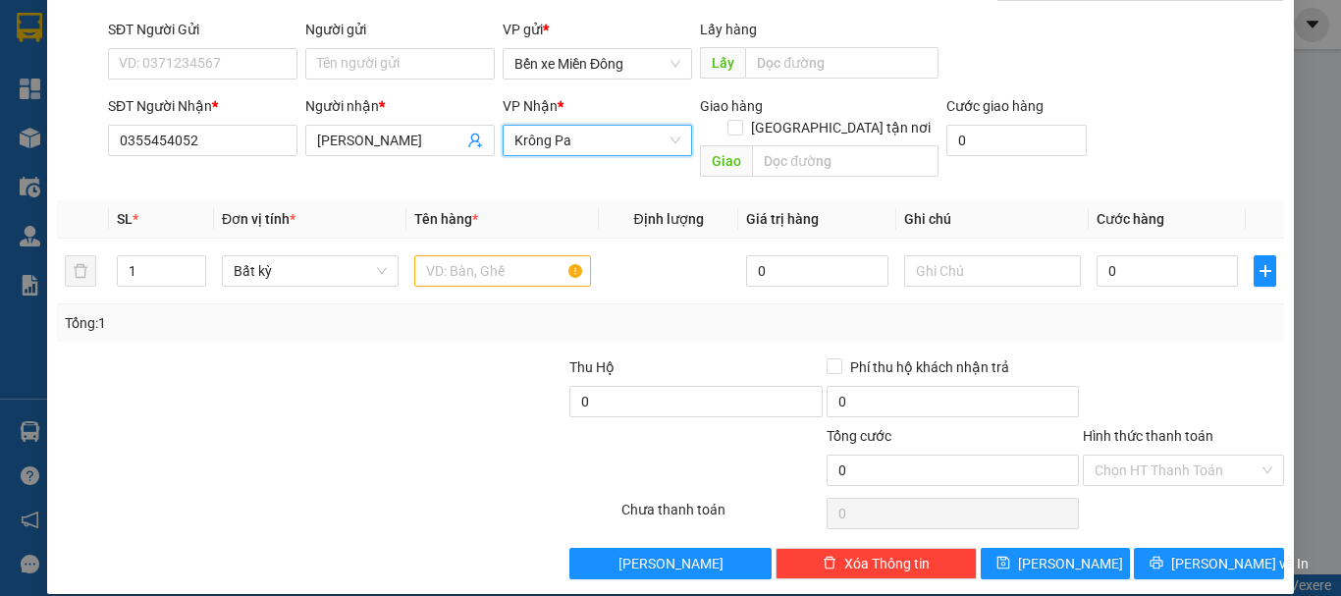
click at [532, 312] on div "Tổng: 1" at bounding box center [671, 323] width 1212 height 22
click at [474, 255] on input "text" at bounding box center [502, 270] width 177 height 31
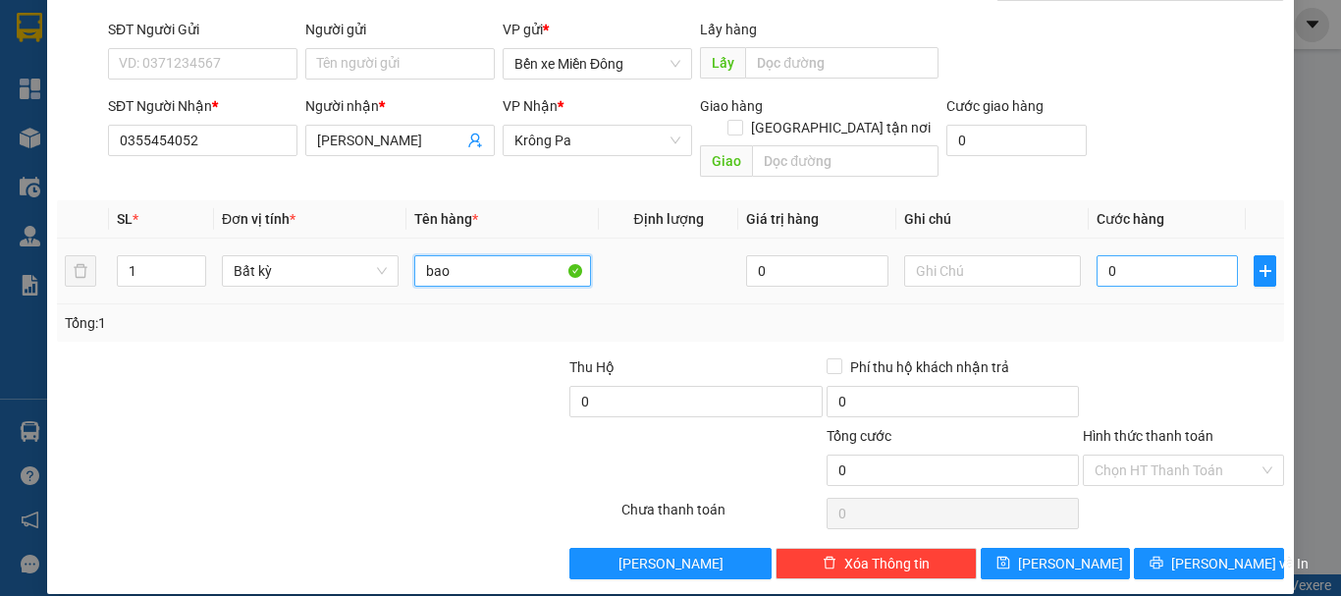
type input "bao"
click at [1177, 259] on input "0" at bounding box center [1167, 270] width 141 height 31
type input "007"
type input "7"
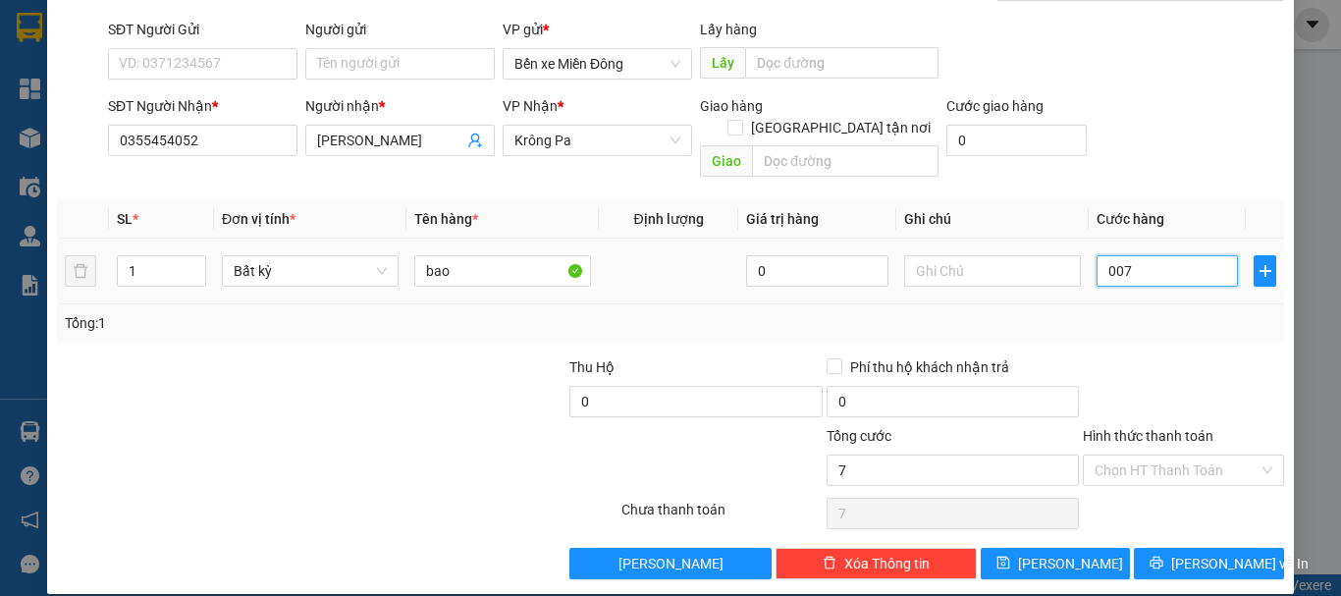
type input "0.070"
type input "70"
type input "70.000"
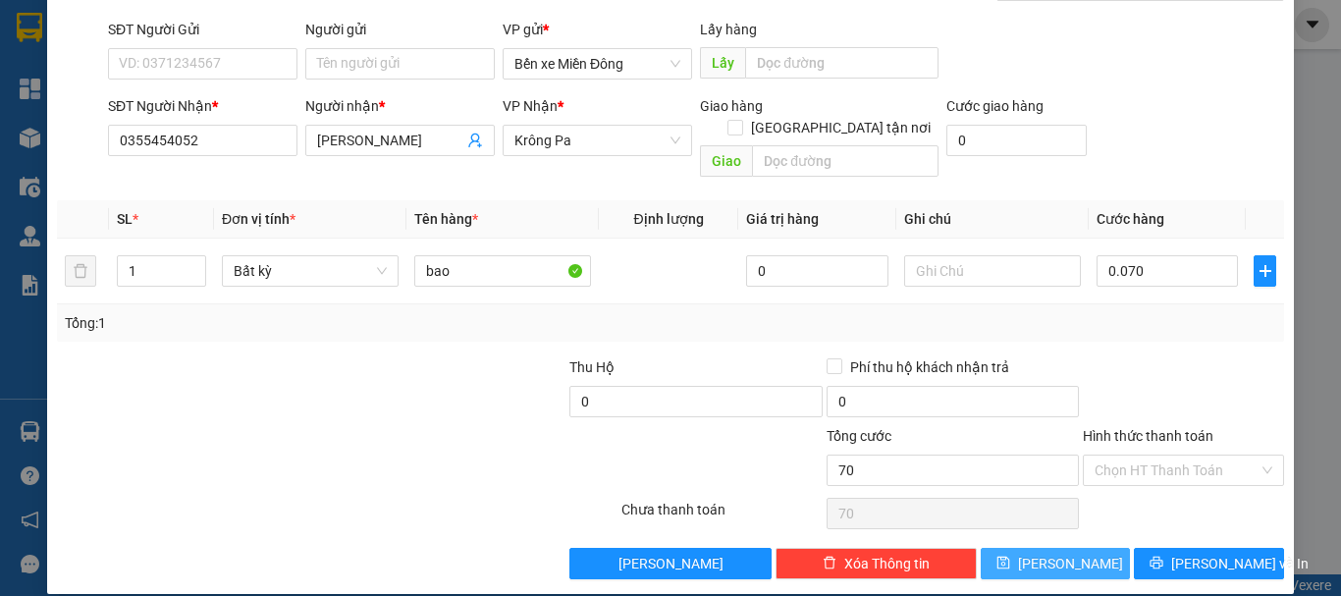
type input "70.000"
click at [1067, 548] on button "[PERSON_NAME]" at bounding box center [1056, 563] width 150 height 31
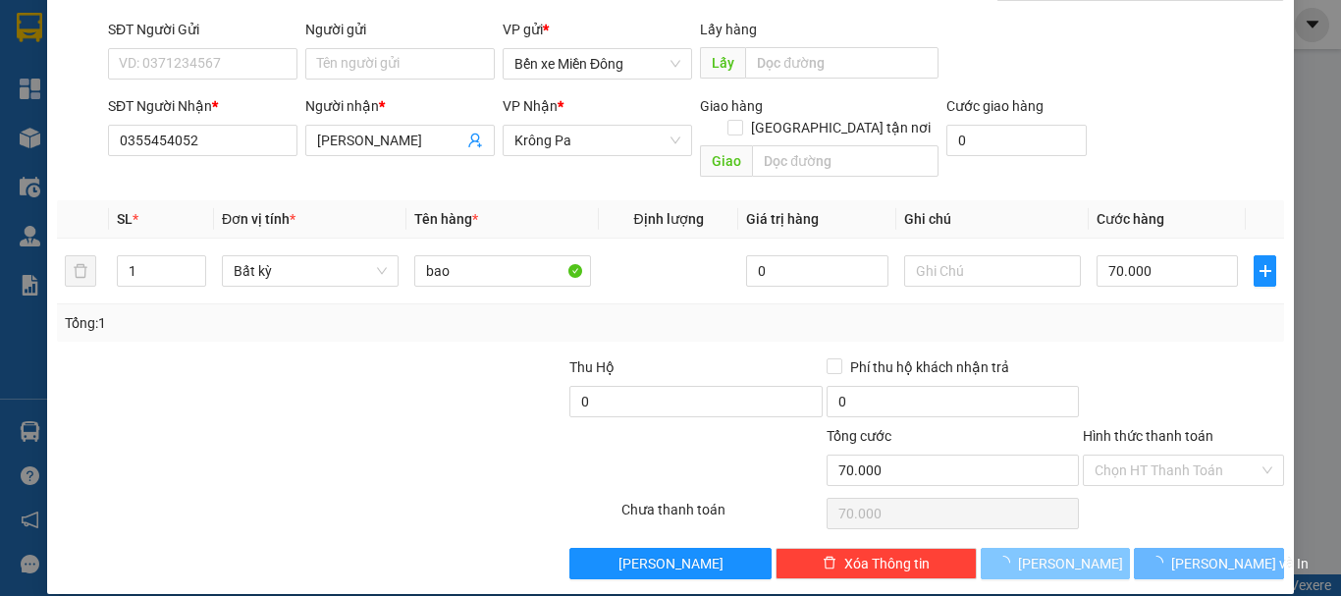
type input "0"
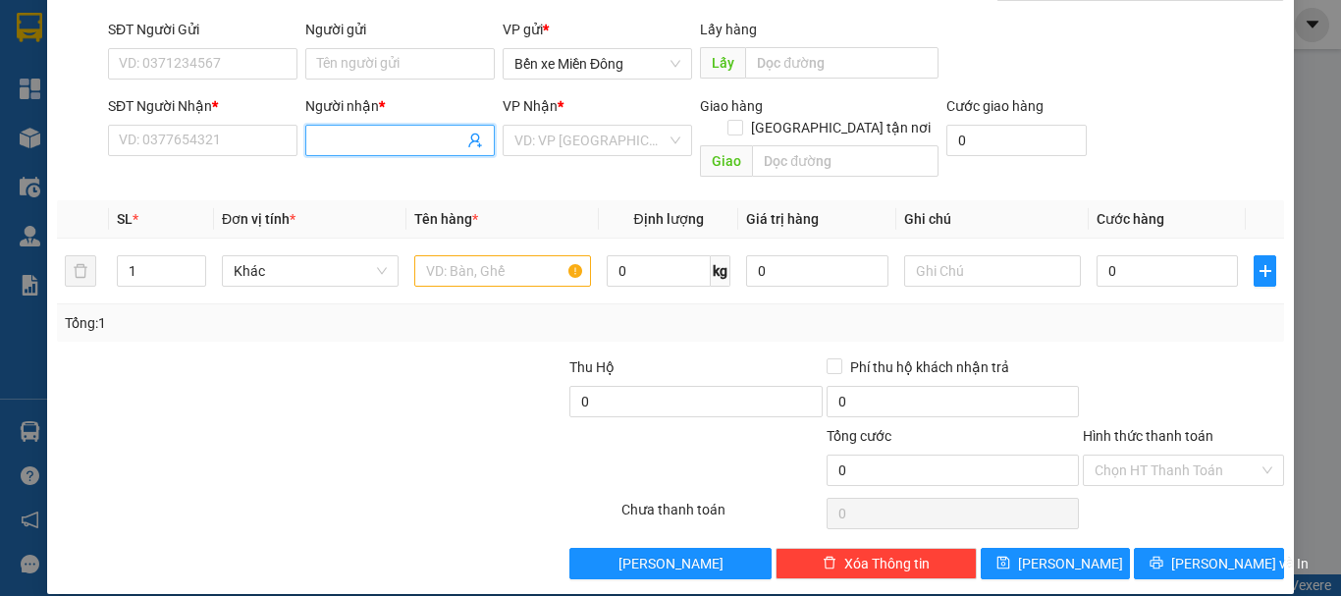
click at [383, 134] on input "Người nhận *" at bounding box center [390, 141] width 146 height 22
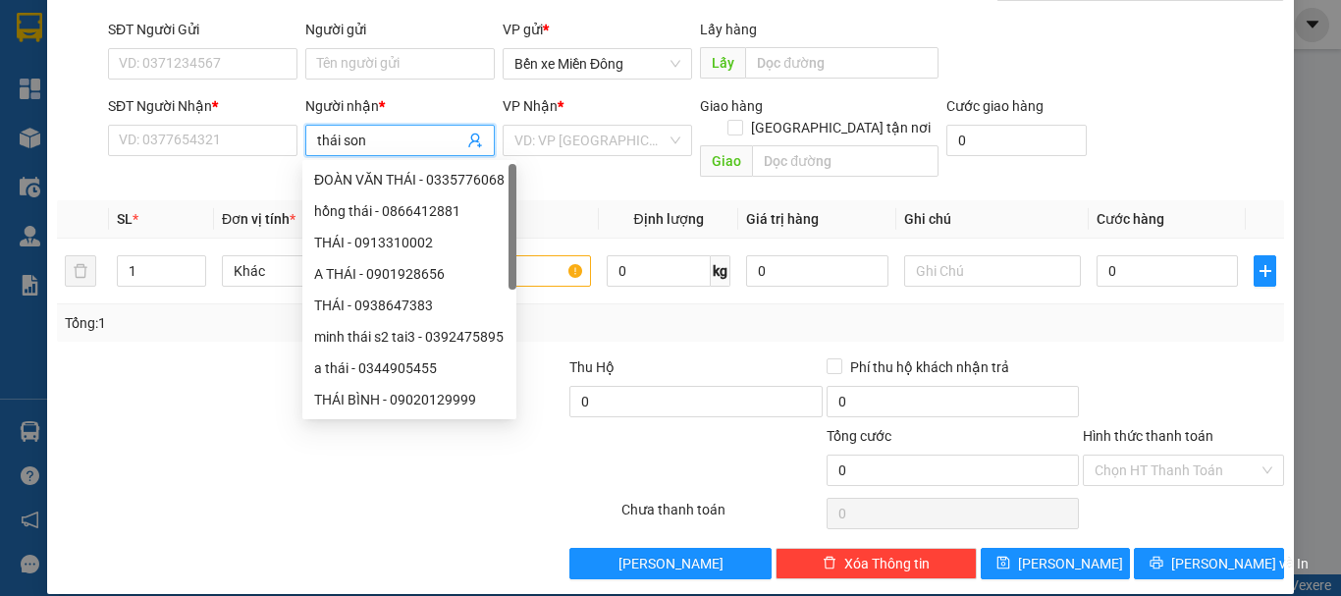
type input "thái sơn"
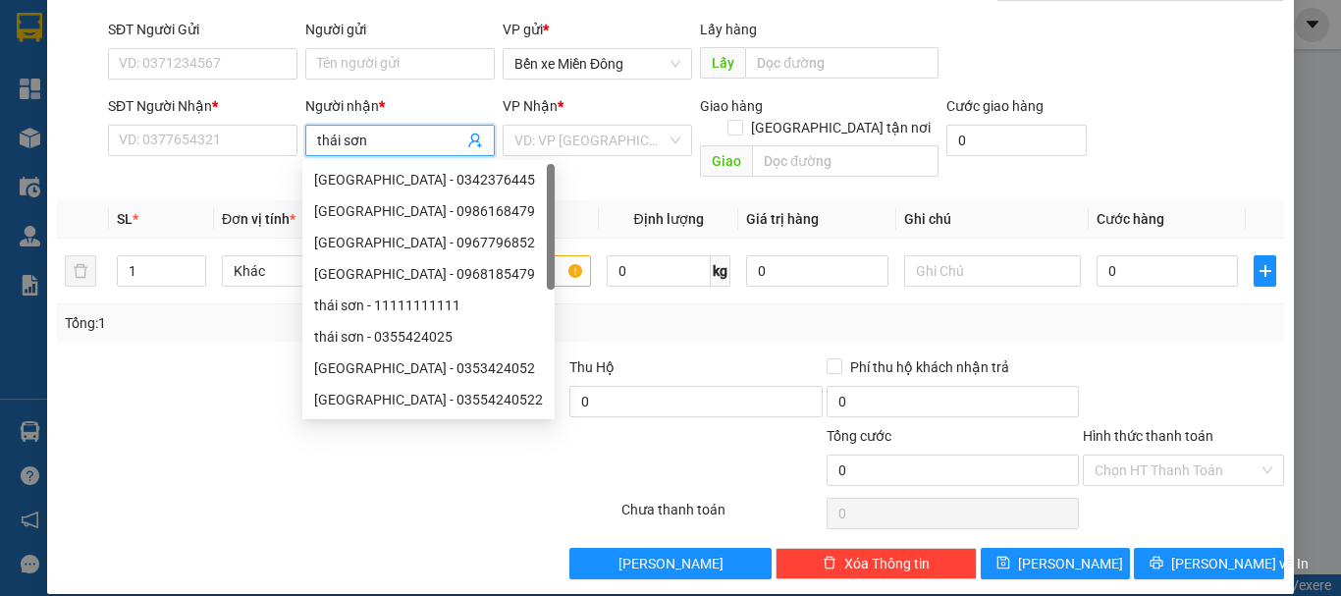
click at [441, 182] on div "THÁI SƠN - 0342376445" at bounding box center [428, 180] width 229 height 22
type input "0342376445"
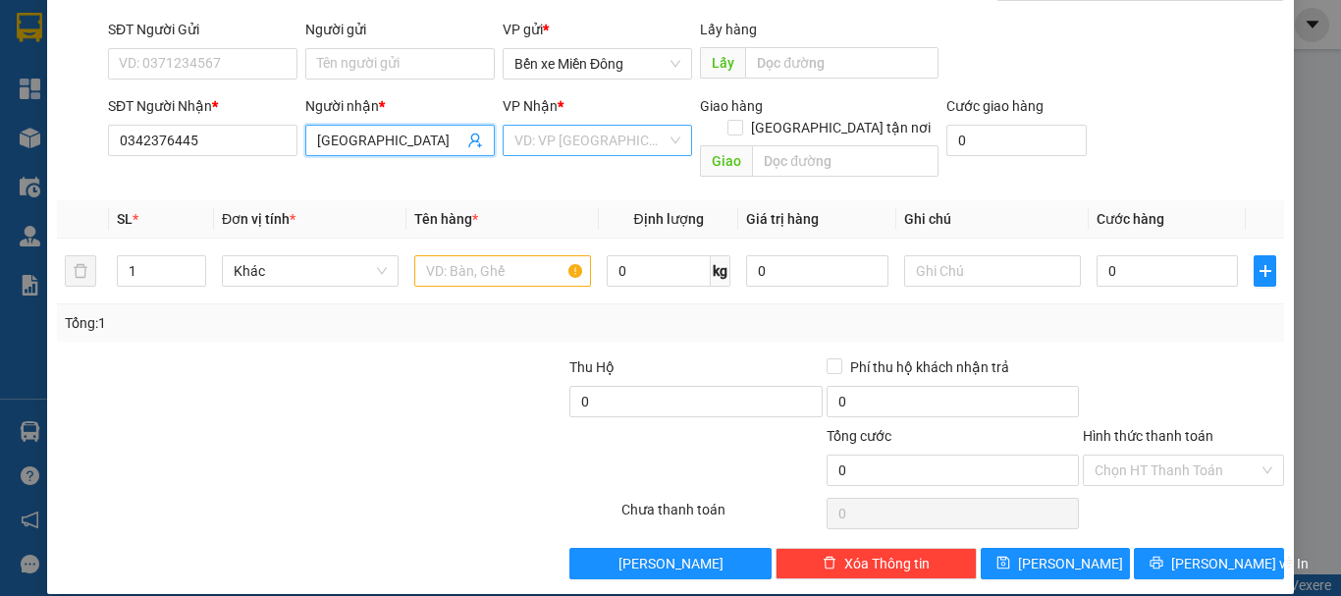
type input "THÁI SƠN"
click at [625, 148] on input "search" at bounding box center [591, 140] width 152 height 29
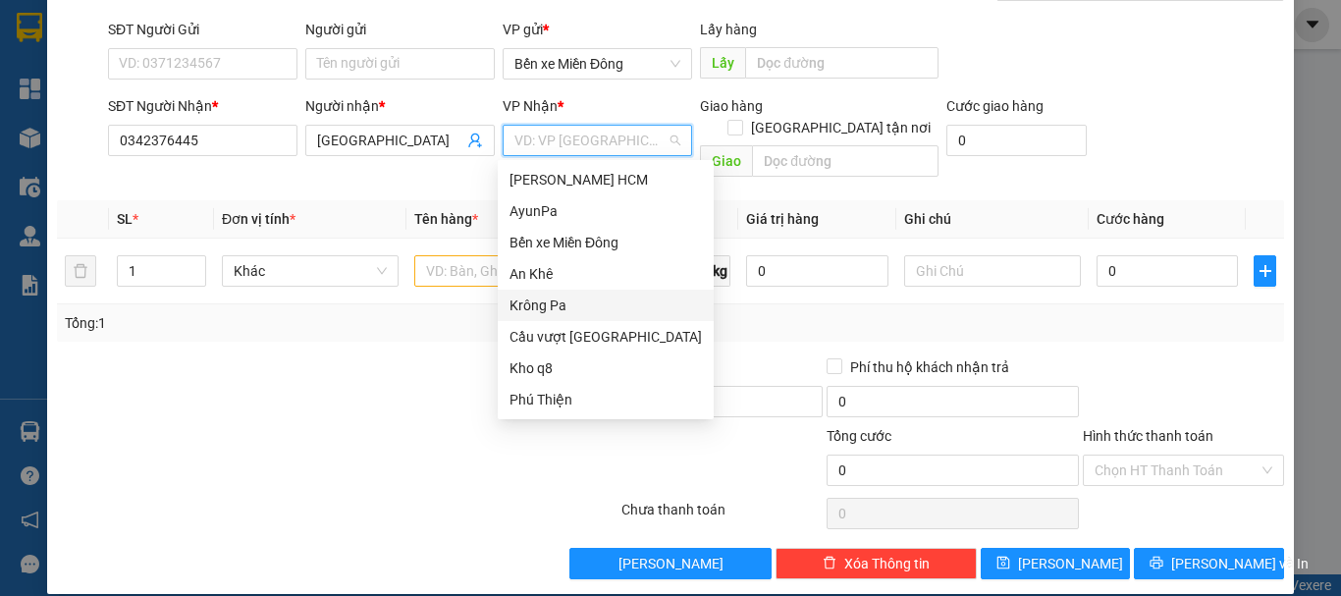
click at [551, 310] on div "Krông Pa" at bounding box center [606, 306] width 192 height 22
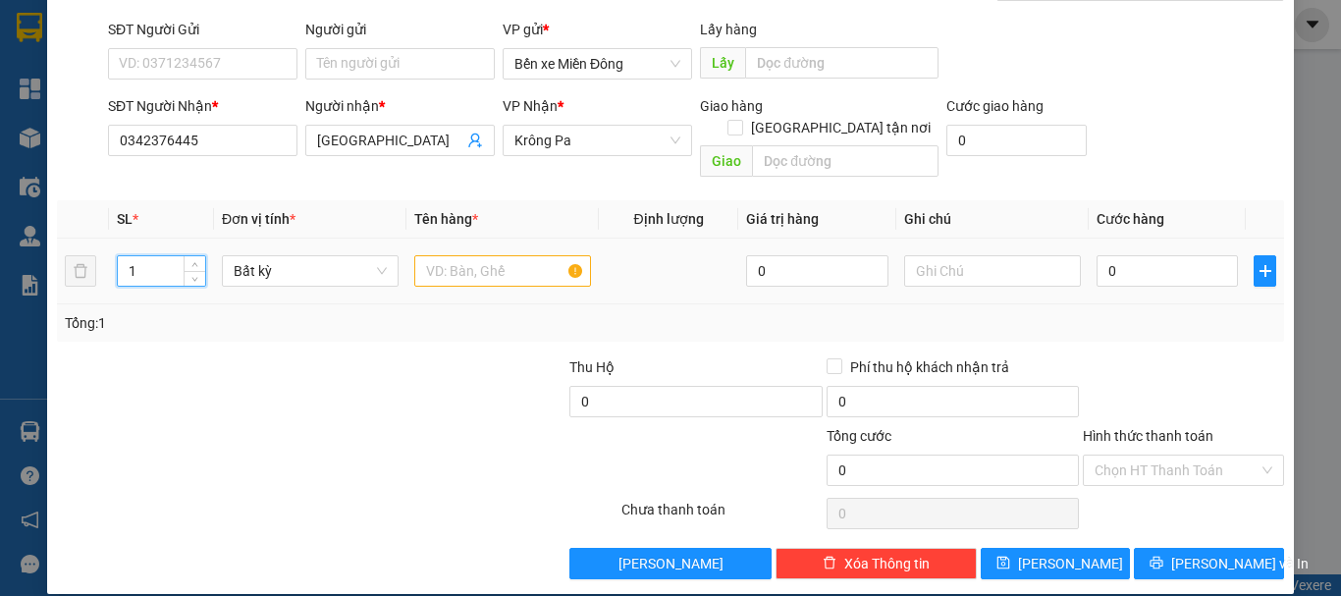
click at [158, 256] on input "1" at bounding box center [161, 270] width 87 height 29
type input "7"
click at [435, 255] on input "text" at bounding box center [502, 270] width 177 height 31
click at [477, 255] on input "bao" at bounding box center [502, 270] width 177 height 31
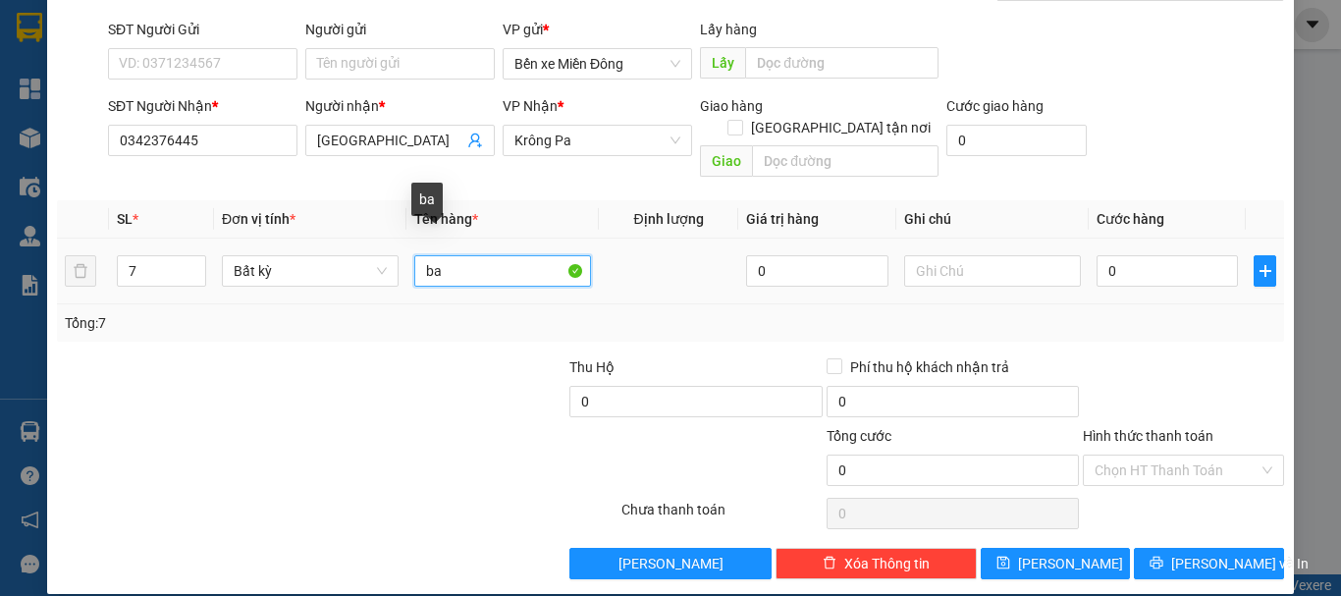
type input "b"
type input "món"
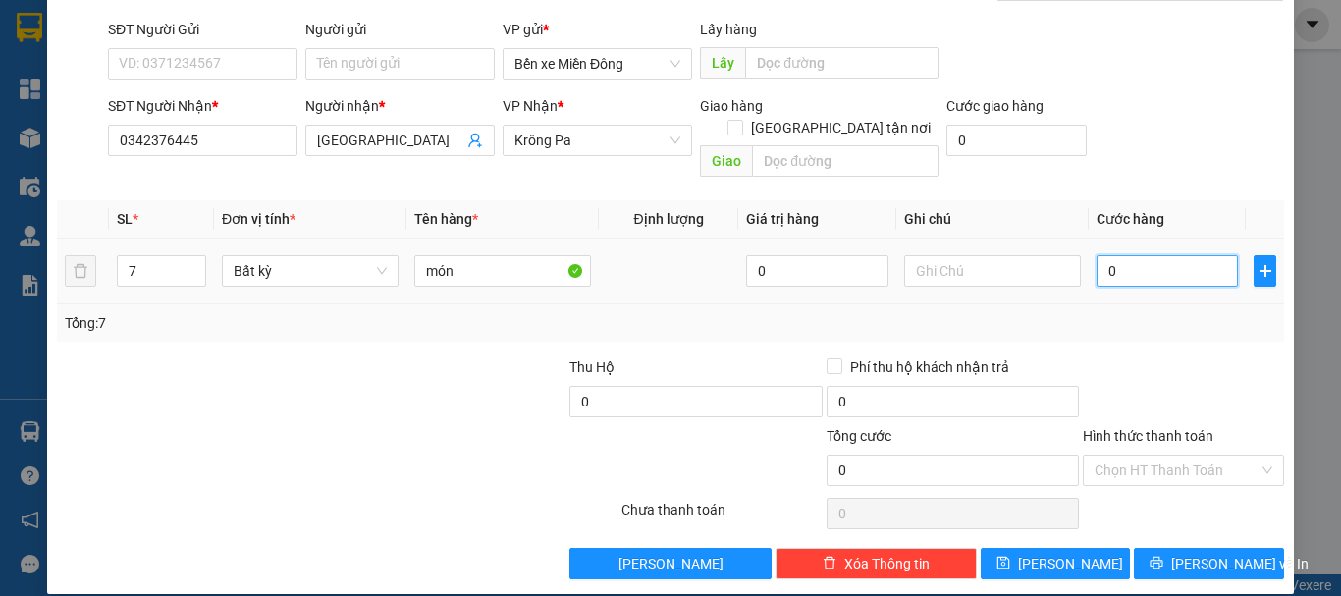
click at [1099, 255] on input "0" at bounding box center [1167, 270] width 141 height 31
type input "004"
type input "4"
type input "0.045"
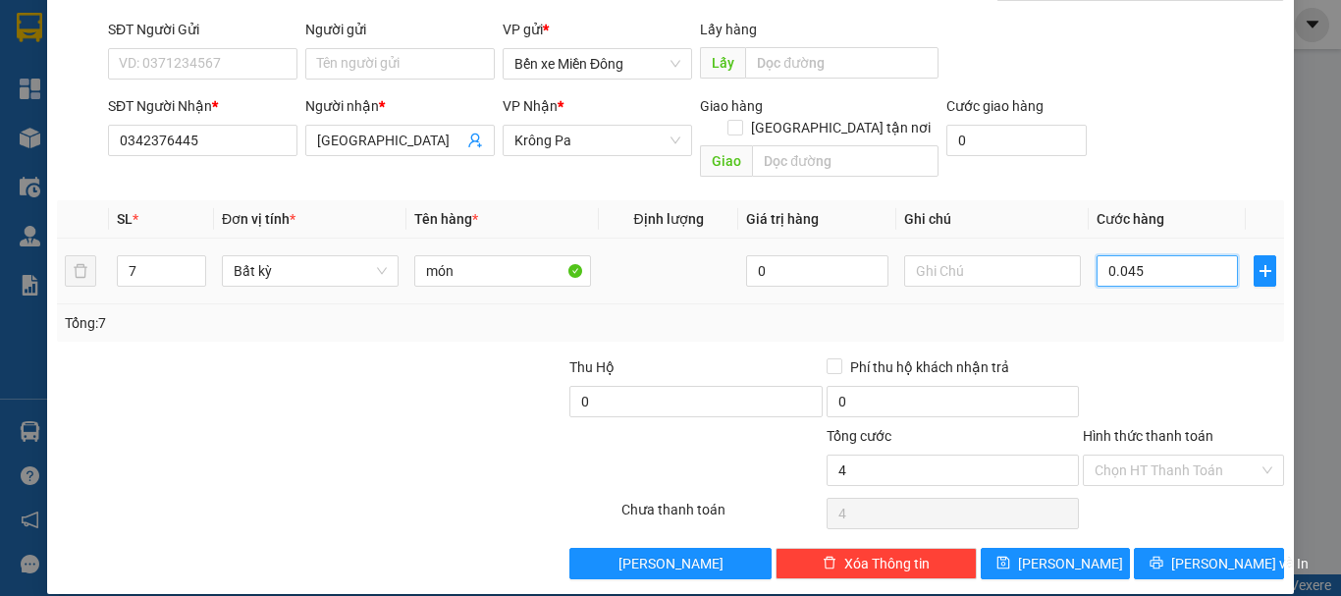
type input "45"
type input "004"
type input "4"
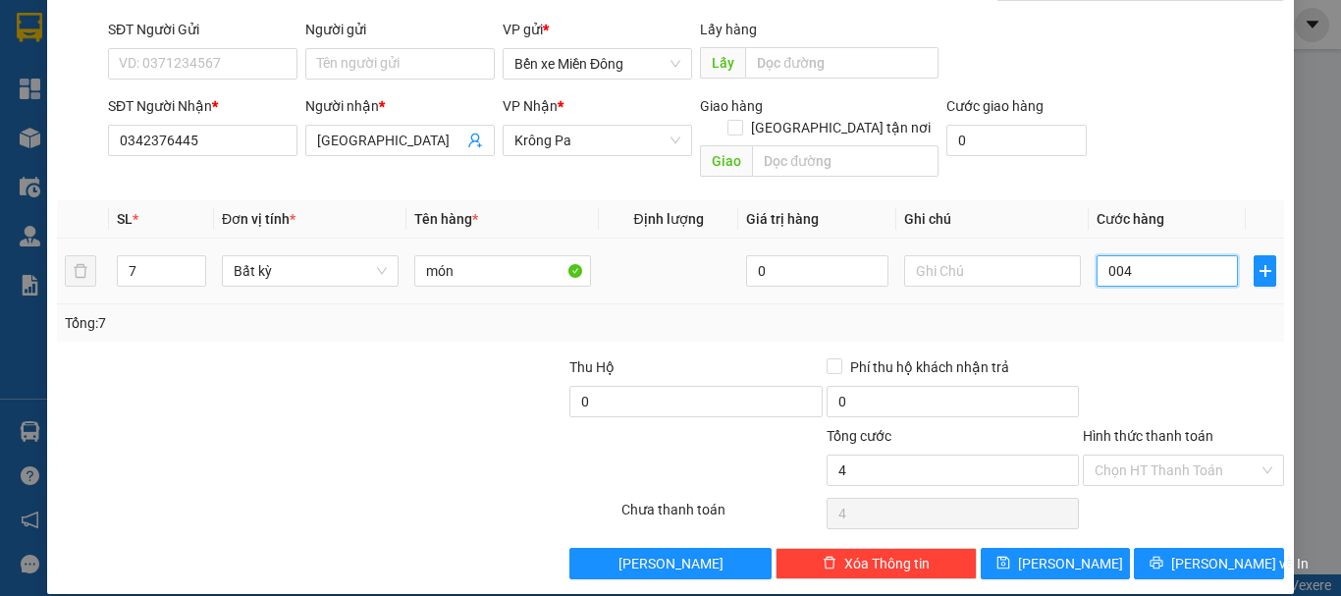
type input "0.042"
type input "42"
type input "00.420"
type input "420"
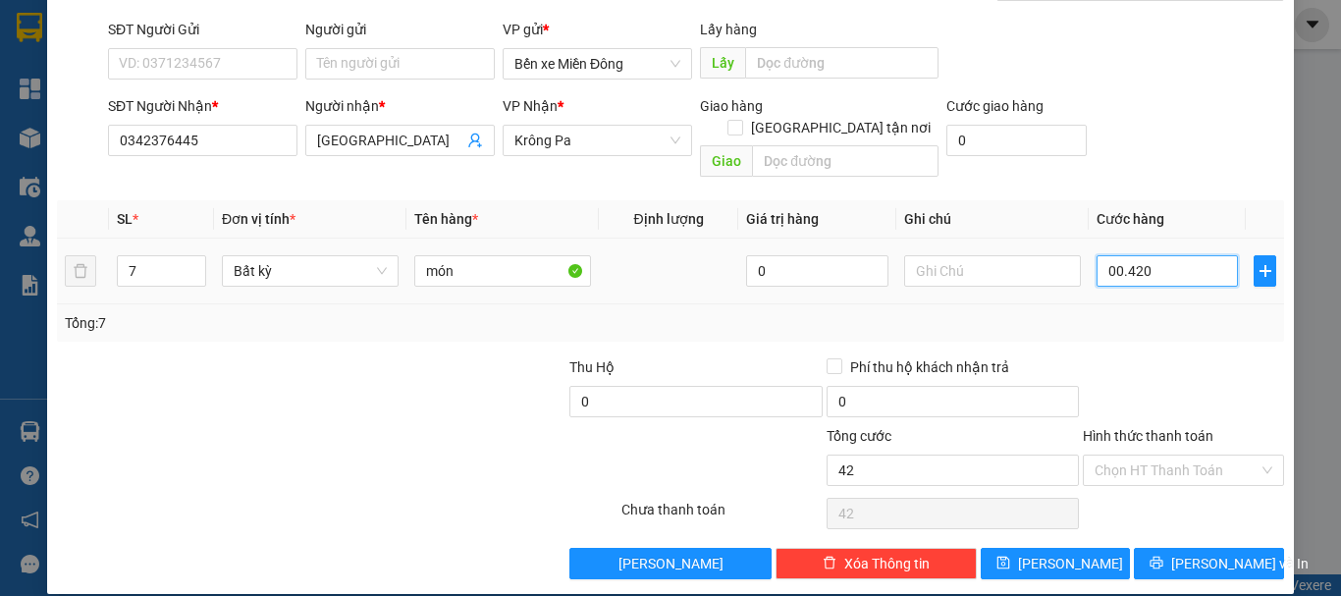
type input "420"
type input "420.000"
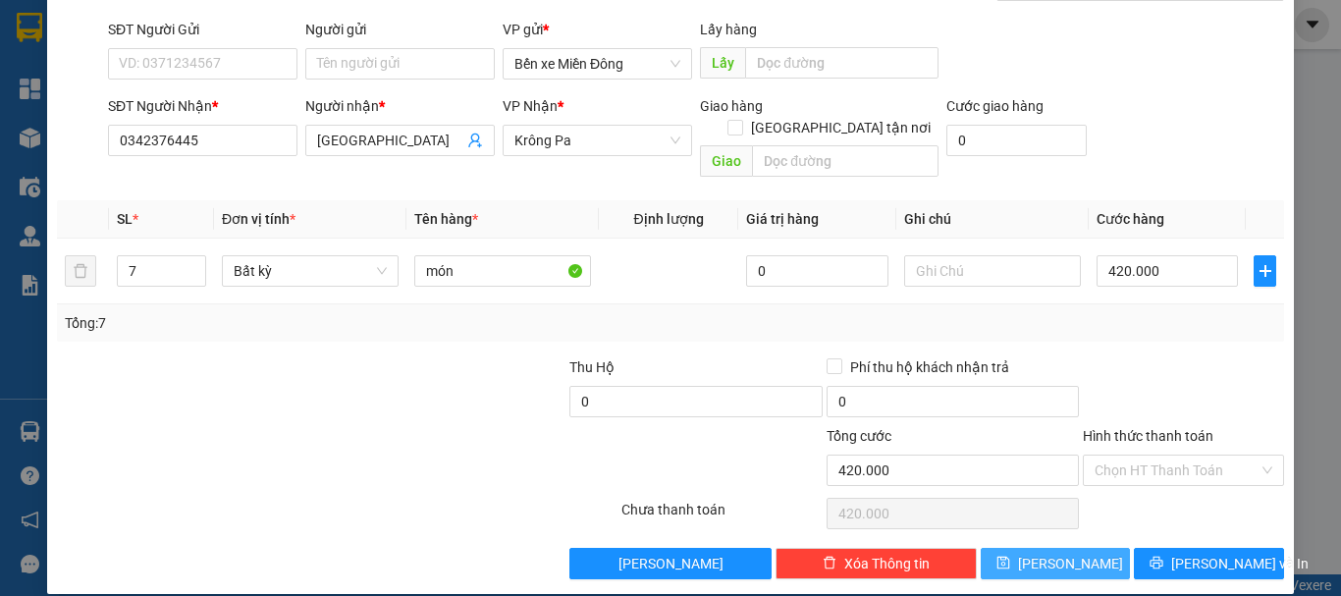
click at [1070, 548] on button "[PERSON_NAME]" at bounding box center [1056, 563] width 150 height 31
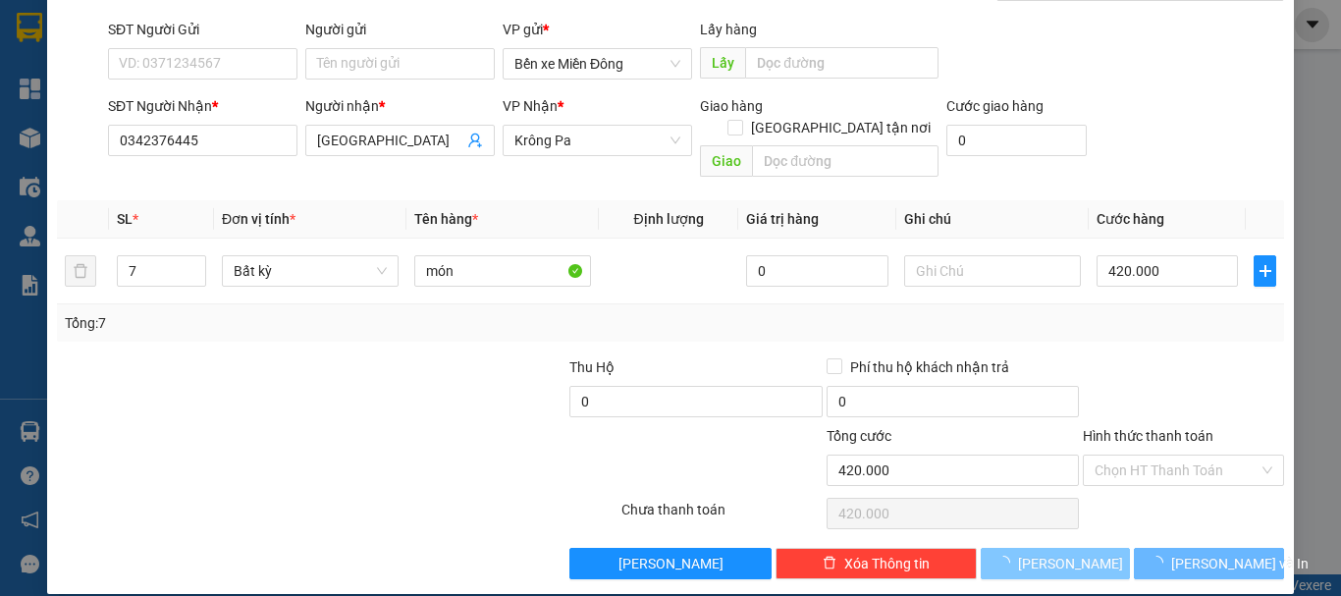
type input "1"
type input "0"
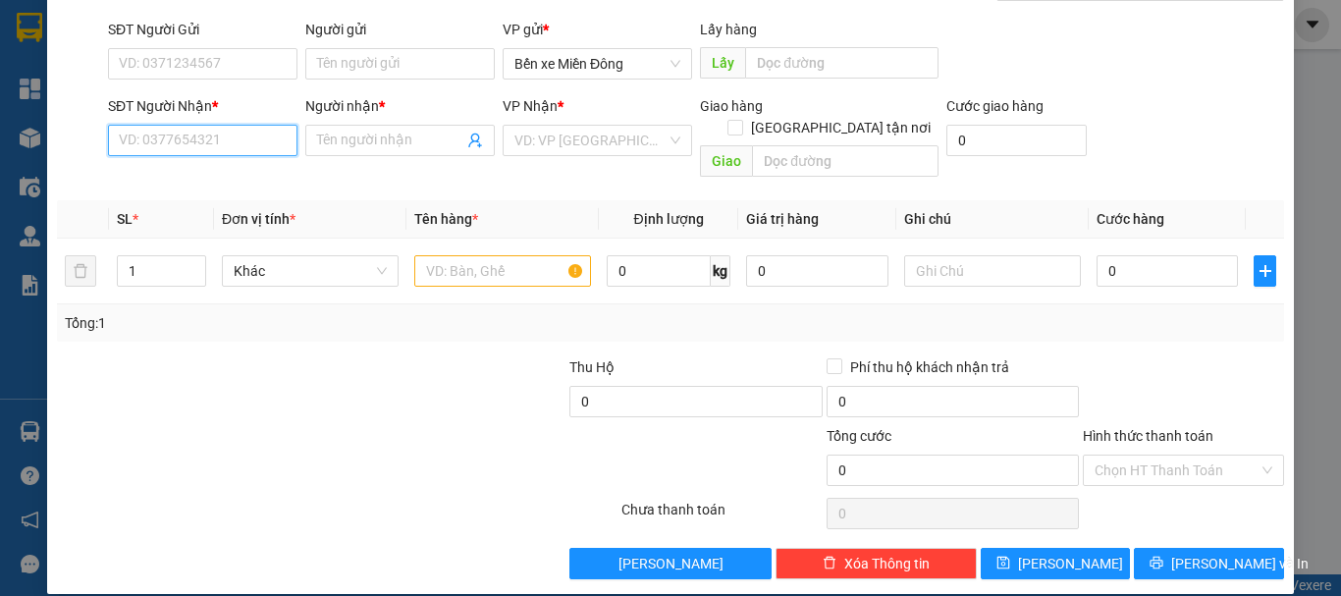
click at [180, 142] on input "SĐT Người Nhận *" at bounding box center [203, 140] width 190 height 31
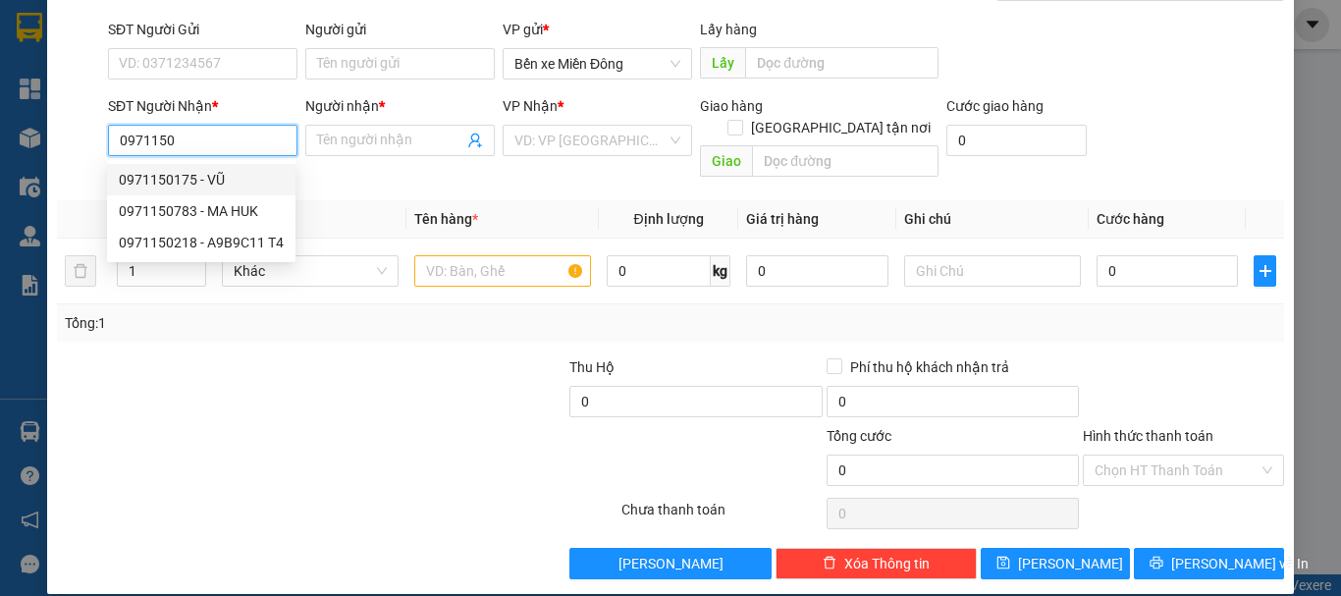
drag, startPoint x: 180, startPoint y: 142, endPoint x: 206, endPoint y: 183, distance: 48.2
click at [206, 183] on body "Kết quả tìm kiếm ( 0 ) Bộ lọc No Data vu.cohai 1 Tổng Quan Kho hàng mới Điều hà…" at bounding box center [670, 298] width 1341 height 596
click at [206, 183] on div "0971150175 - VŨ" at bounding box center [201, 180] width 165 height 22
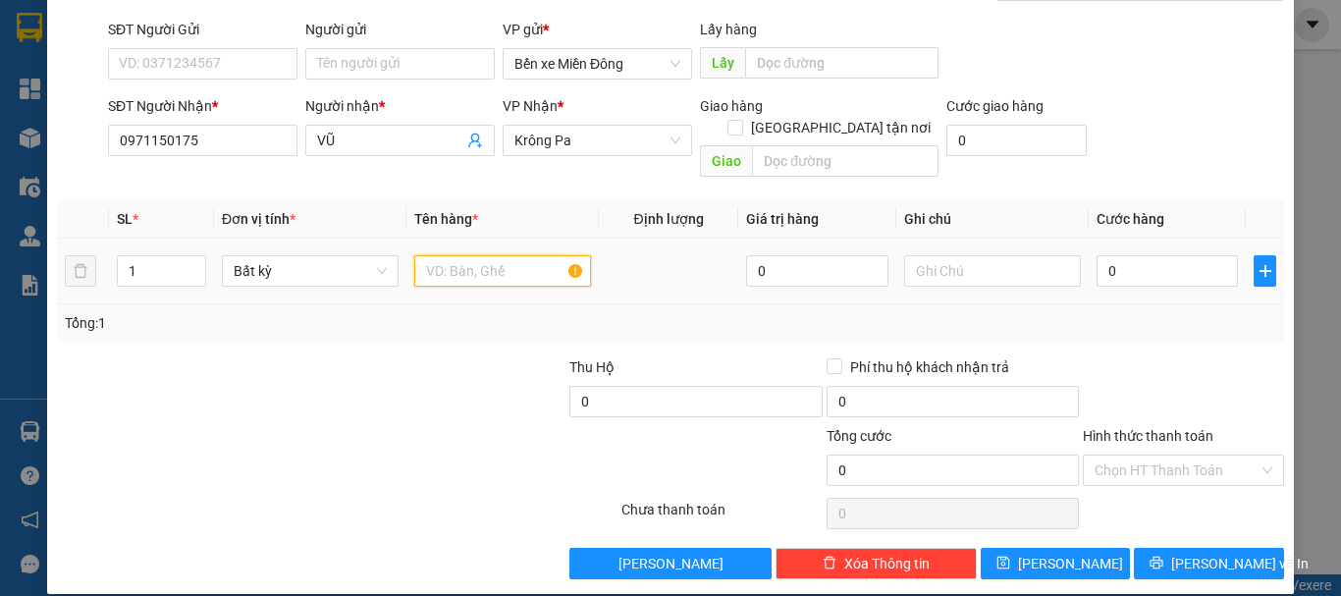
click at [502, 255] on input "text" at bounding box center [502, 270] width 177 height 31
click at [1166, 258] on input "0" at bounding box center [1167, 270] width 141 height 31
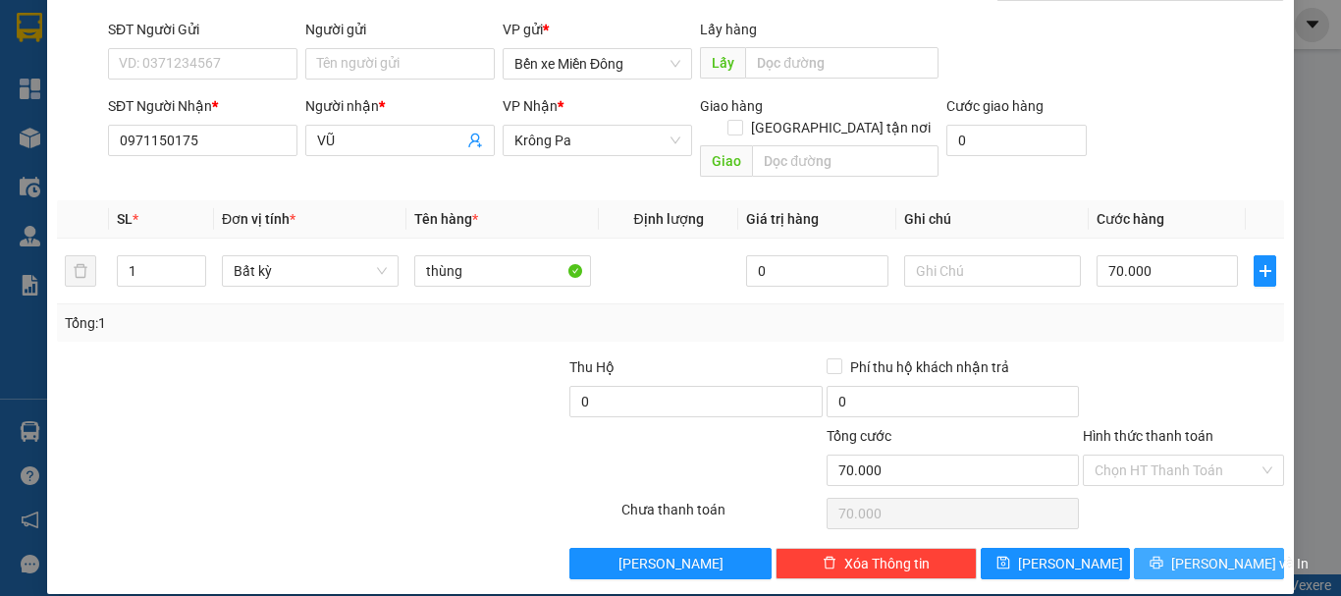
click at [1211, 553] on span "[PERSON_NAME] và In" at bounding box center [1239, 564] width 137 height 22
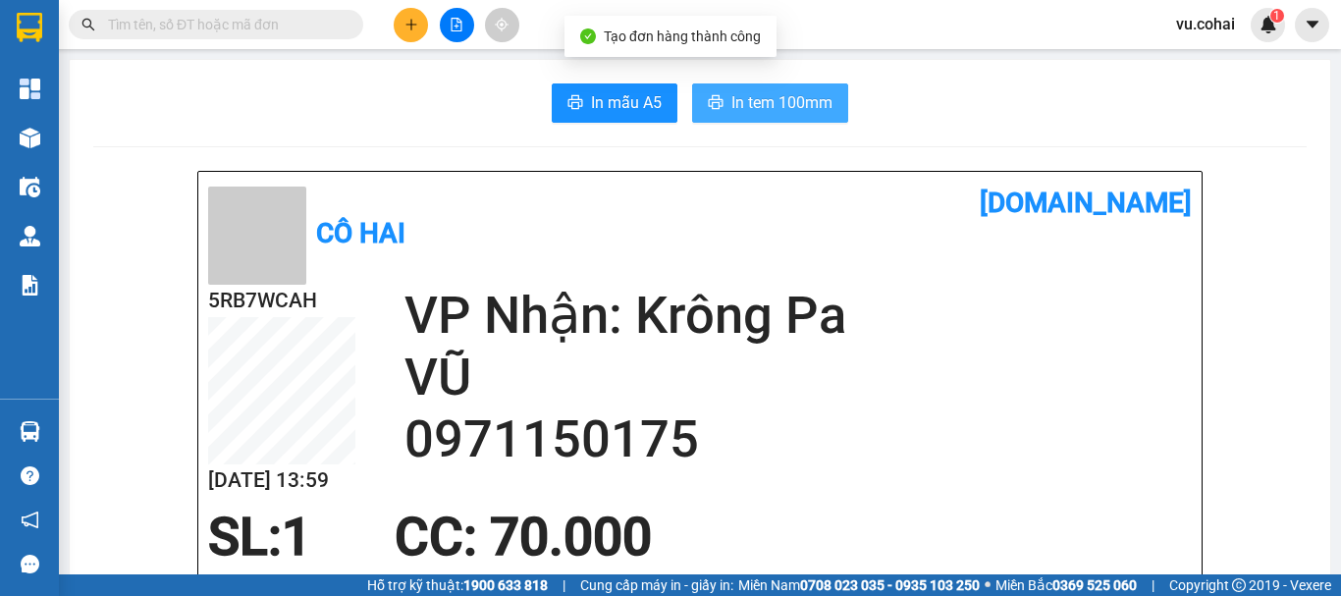
click at [740, 113] on span "In tem 100mm" at bounding box center [782, 102] width 101 height 25
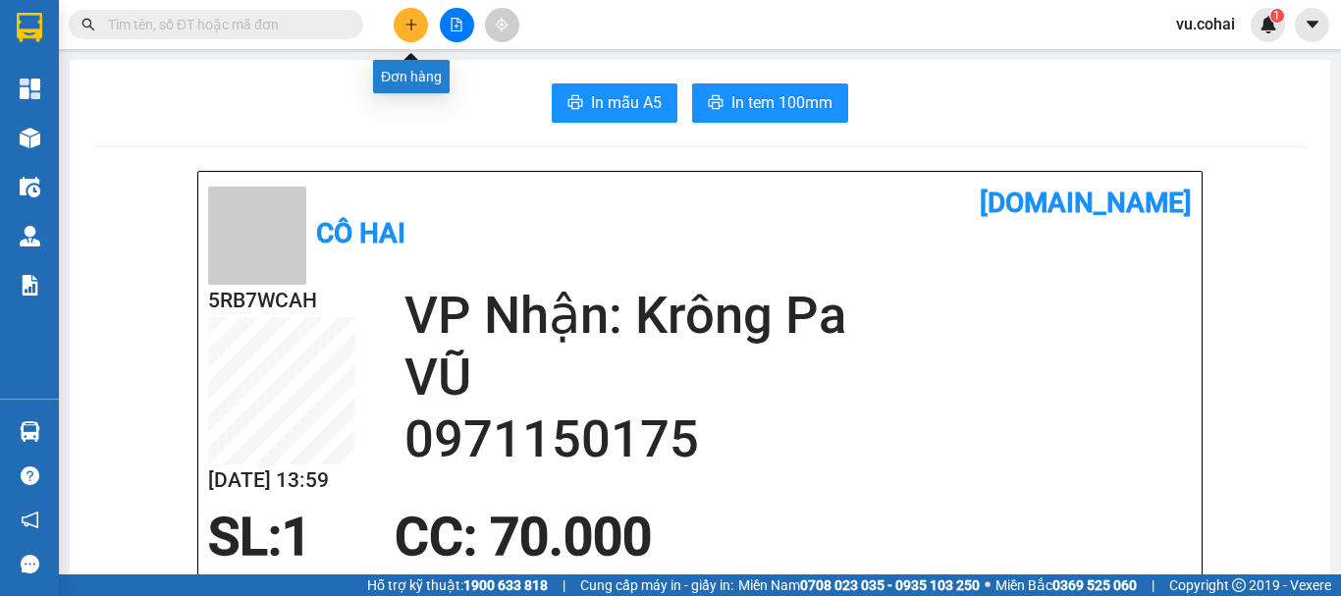
click at [410, 26] on icon "plus" at bounding box center [412, 25] width 14 height 14
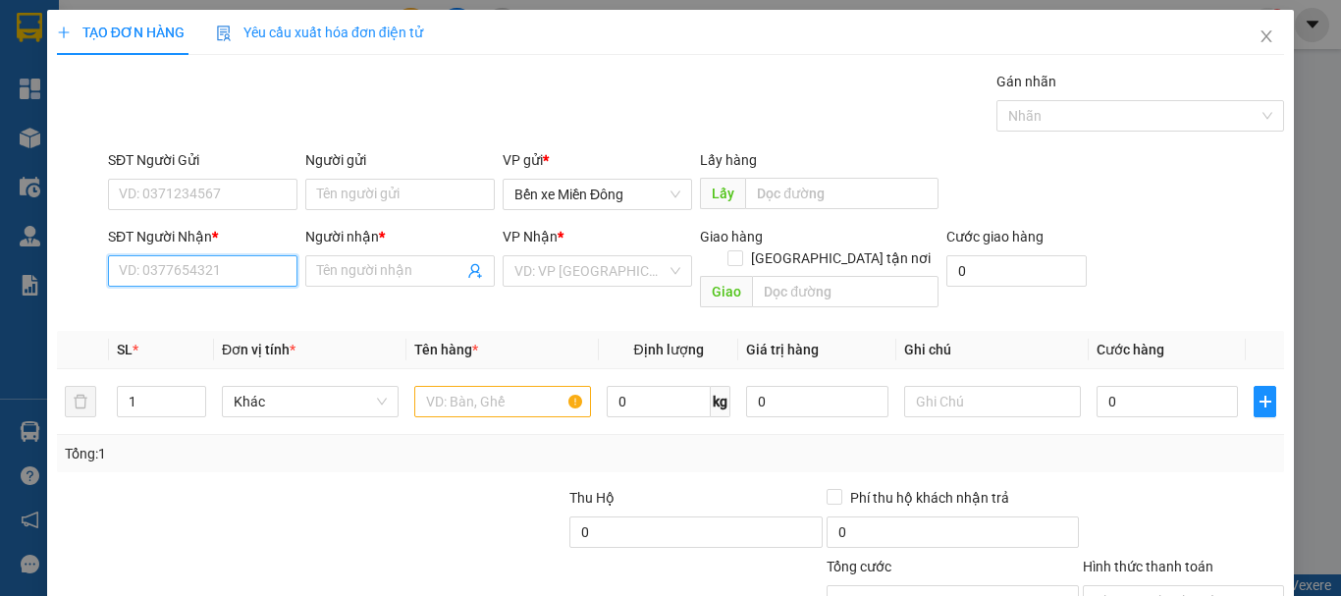
click at [213, 281] on input "SĐT Người Nhận *" at bounding box center [203, 270] width 190 height 31
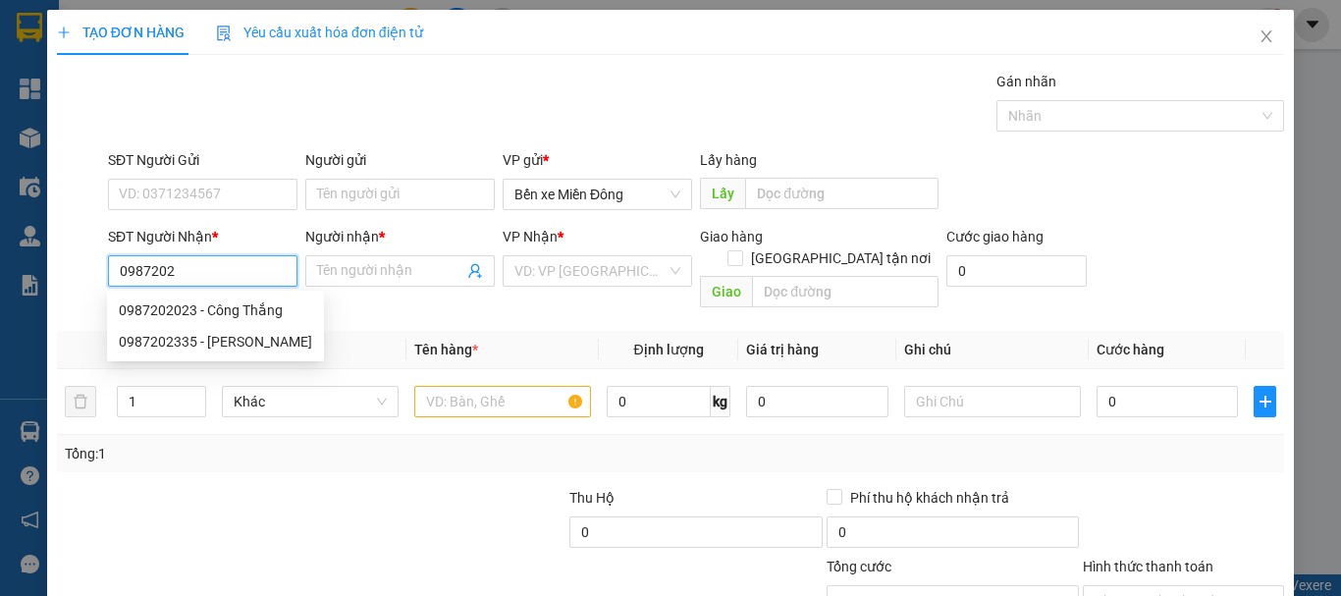
click at [197, 343] on div "0987202335 - Mẫn" at bounding box center [215, 342] width 193 height 22
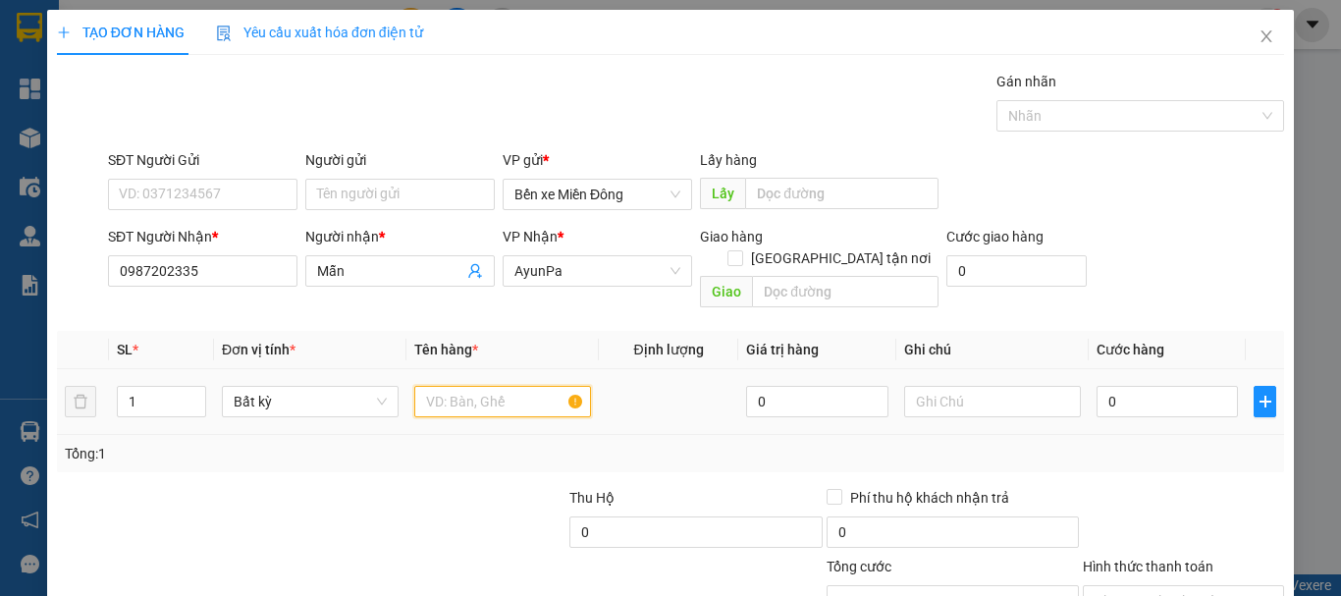
click at [439, 388] on input "text" at bounding box center [502, 401] width 177 height 31
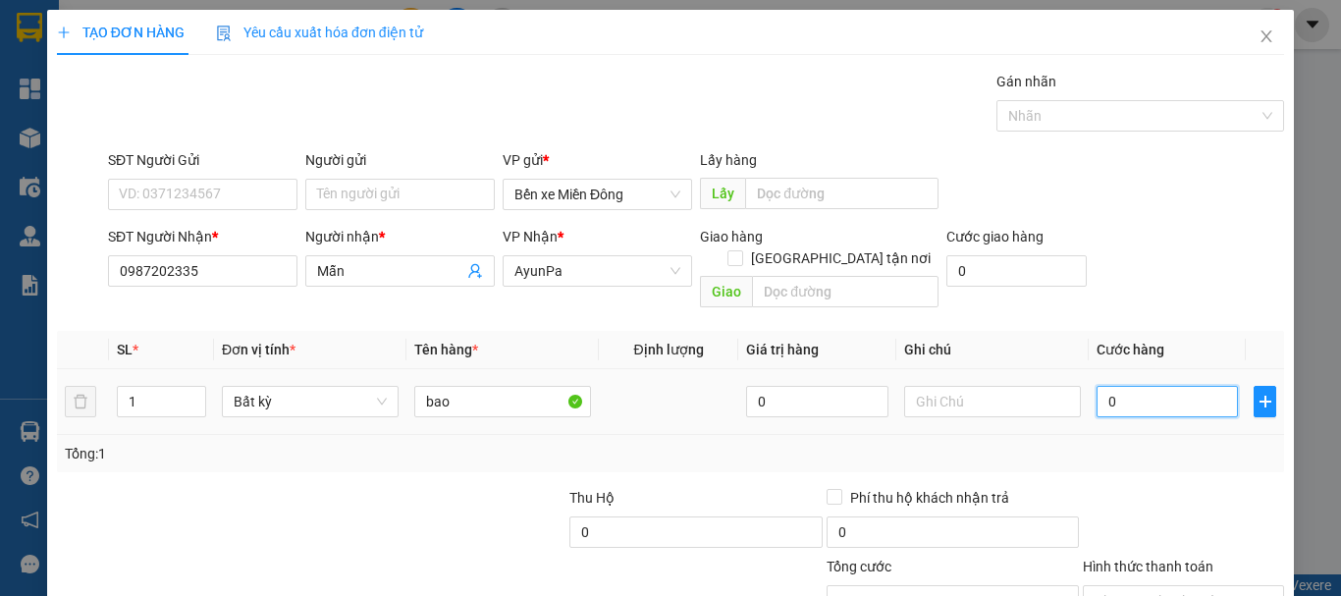
click at [1121, 386] on input "0" at bounding box center [1167, 401] width 141 height 31
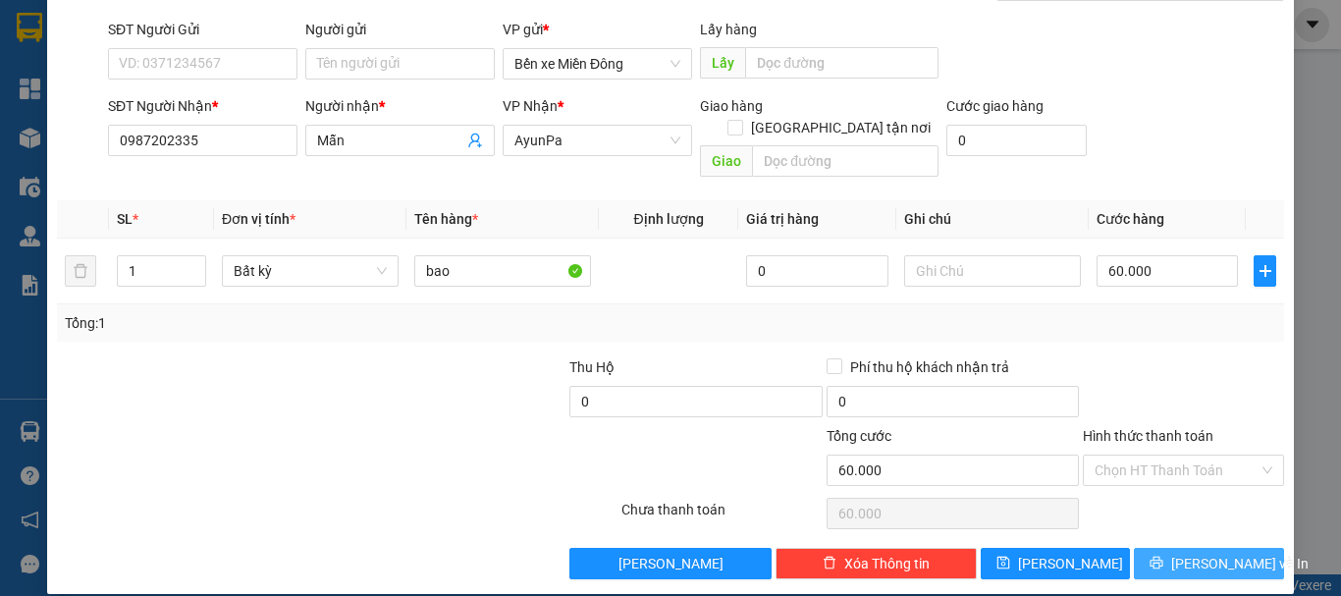
click at [1231, 553] on span "[PERSON_NAME] và In" at bounding box center [1239, 564] width 137 height 22
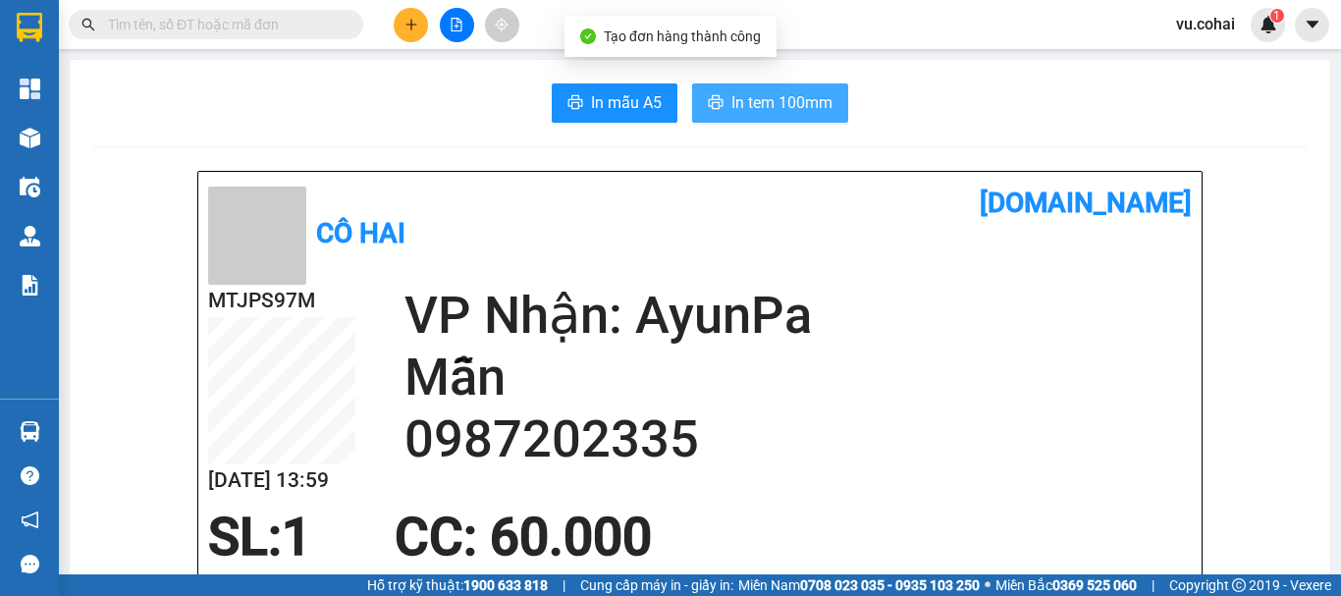
click at [809, 117] on button "In tem 100mm" at bounding box center [770, 102] width 156 height 39
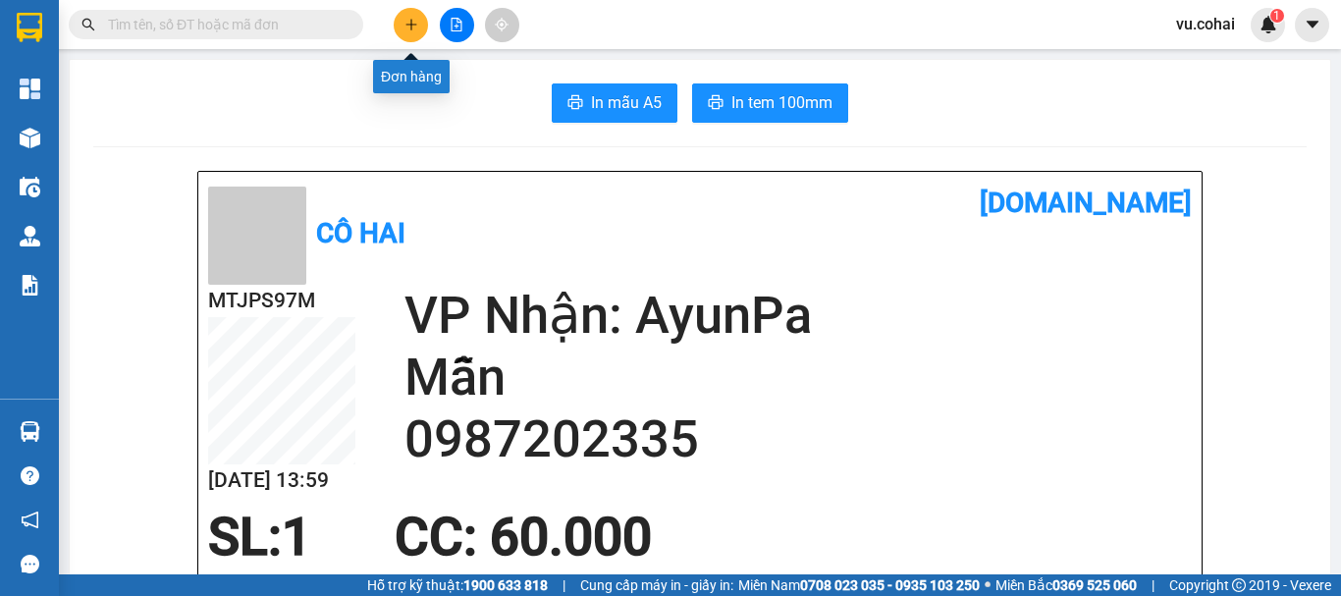
click at [408, 19] on icon "plus" at bounding box center [412, 25] width 14 height 14
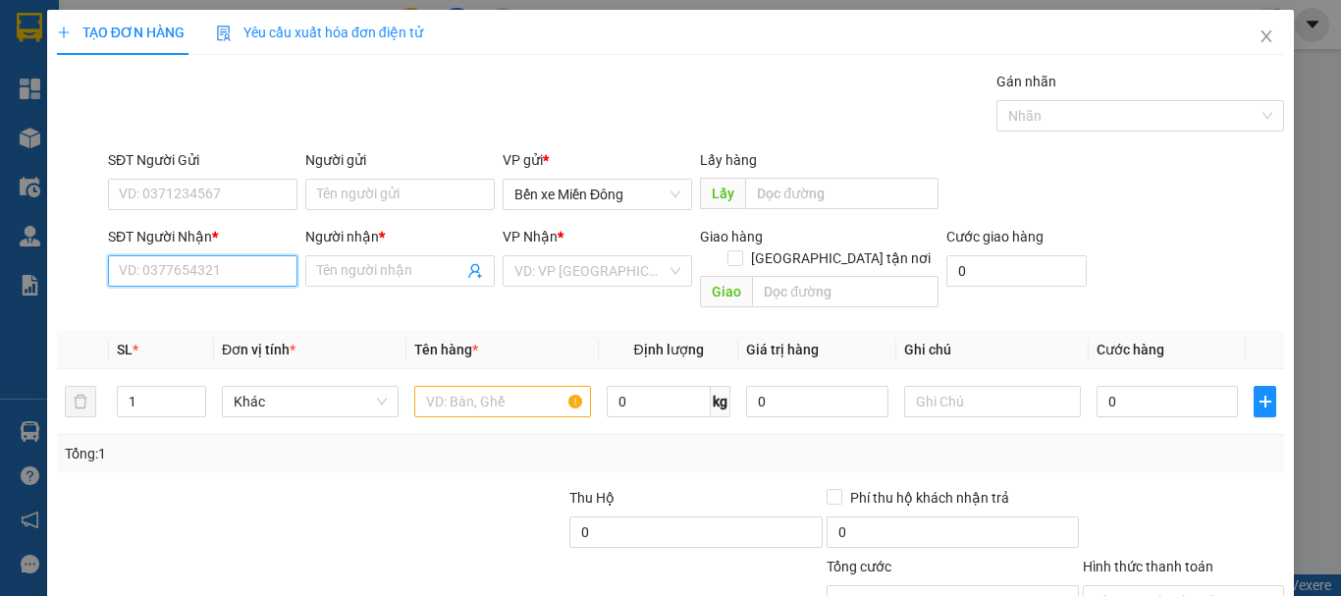
click at [237, 269] on input "SĐT Người Nhận *" at bounding box center [203, 270] width 190 height 31
click at [247, 312] on div "0967752985 - Bảo Châu" at bounding box center [229, 310] width 221 height 22
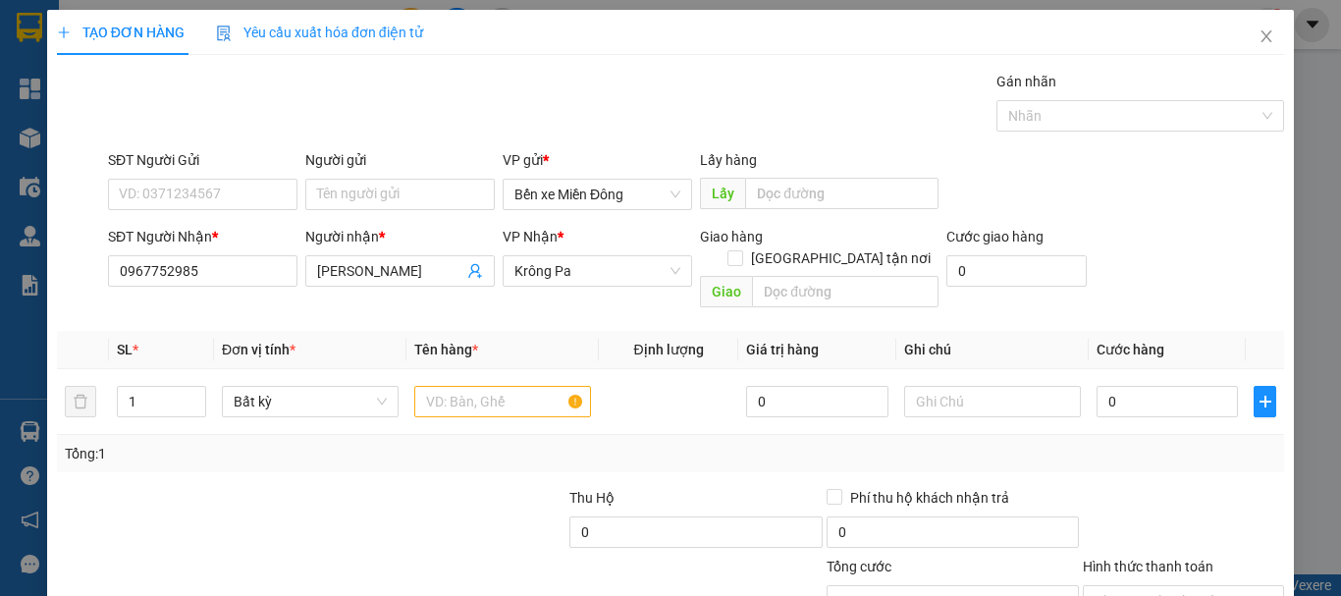
click at [247, 331] on th "Đơn vị tính *" at bounding box center [310, 350] width 192 height 38
click at [459, 386] on input "text" at bounding box center [502, 401] width 177 height 31
click at [1127, 386] on input "0" at bounding box center [1167, 401] width 141 height 31
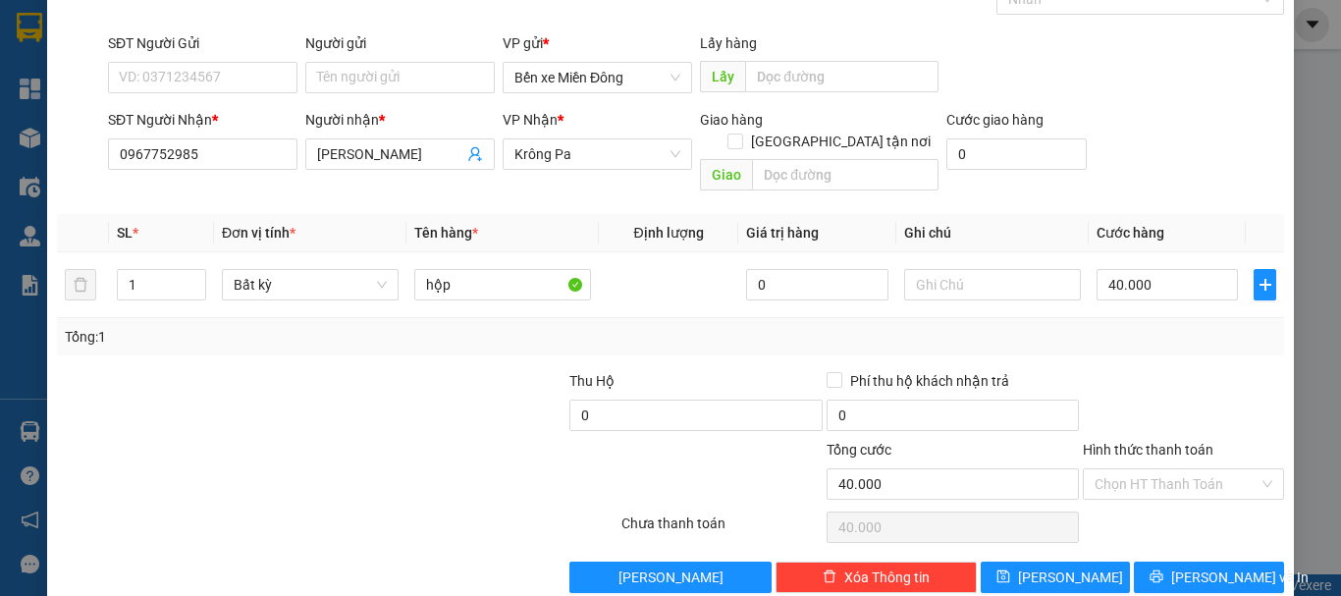
scroll to position [131, 0]
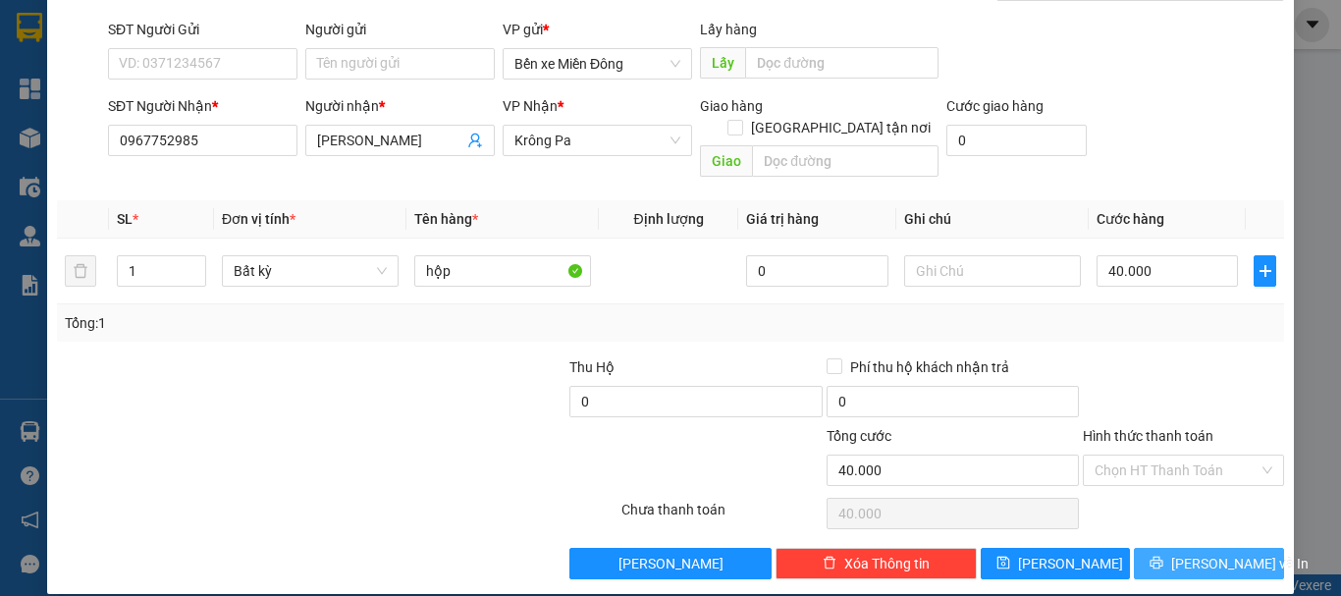
click at [1227, 553] on span "[PERSON_NAME] và In" at bounding box center [1239, 564] width 137 height 22
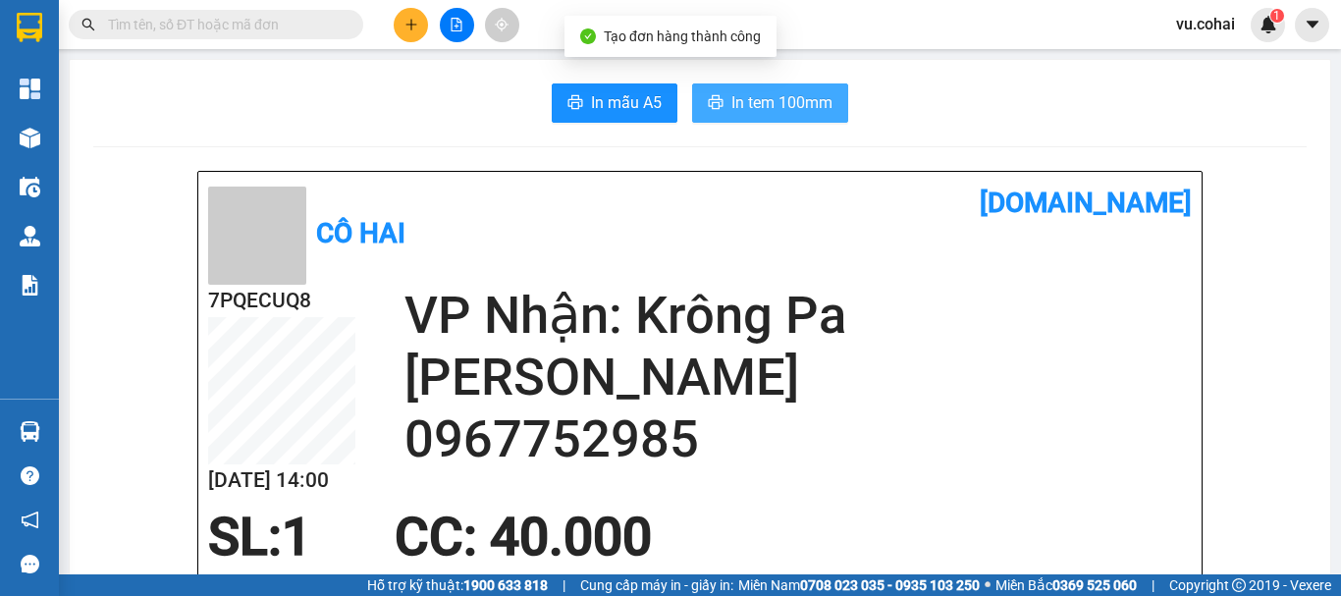
click at [776, 105] on span "In tem 100mm" at bounding box center [782, 102] width 101 height 25
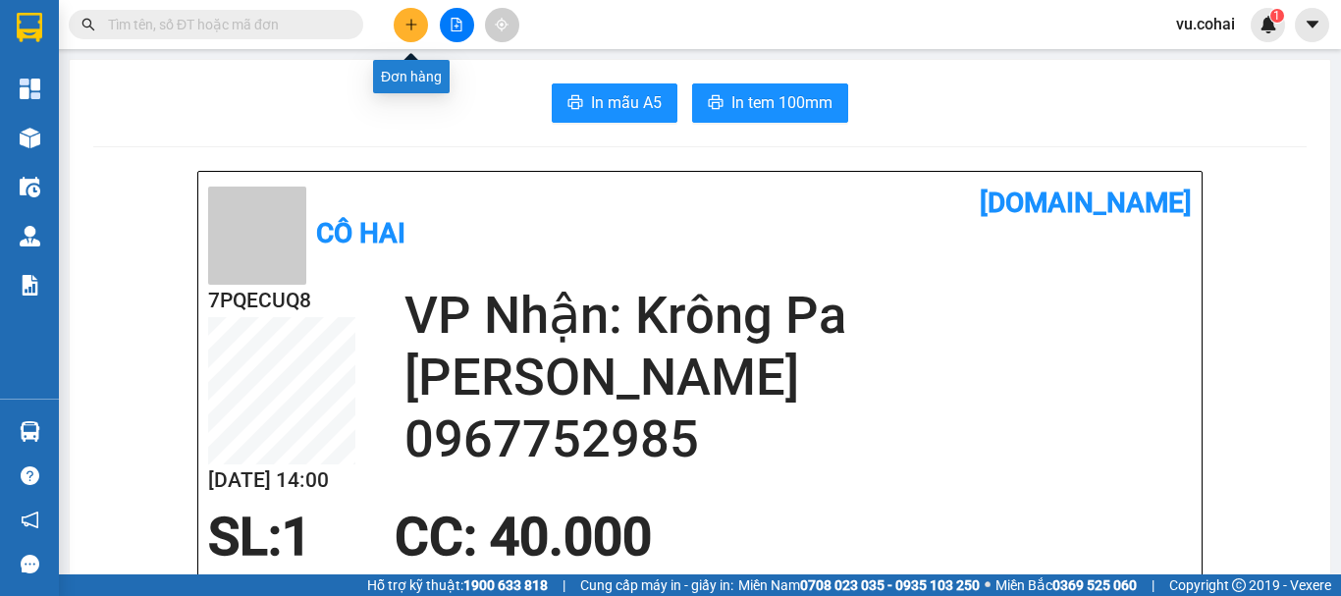
click at [404, 17] on button at bounding box center [411, 25] width 34 height 34
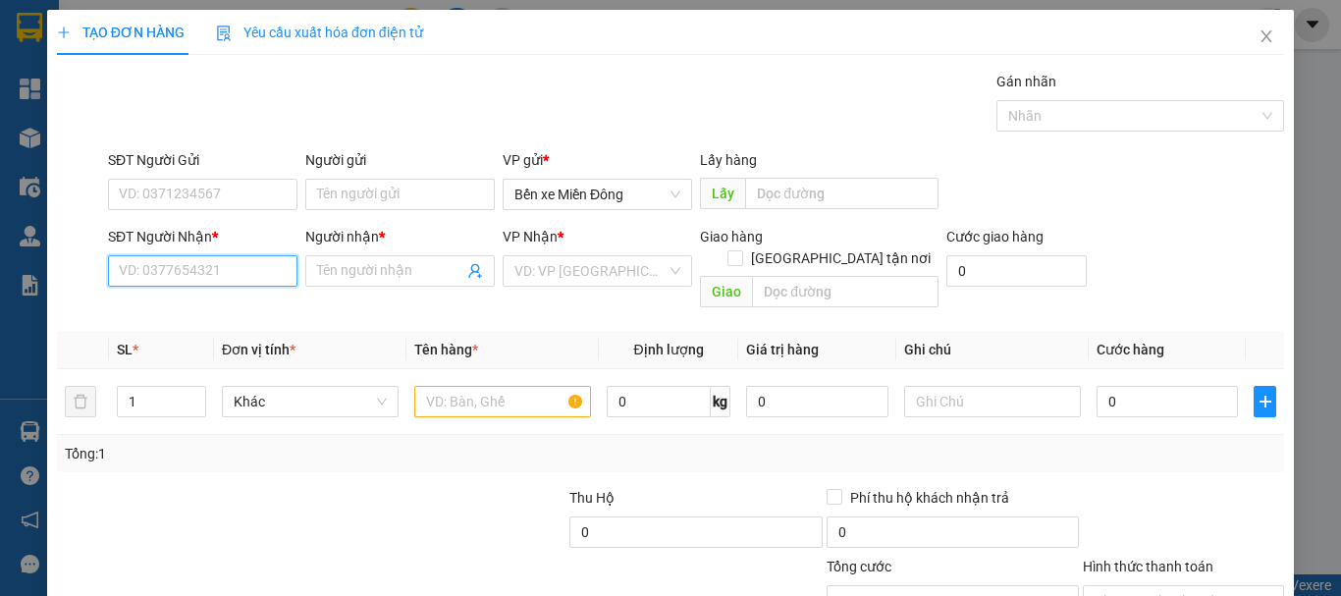
click at [233, 267] on input "SĐT Người Nhận *" at bounding box center [203, 270] width 190 height 31
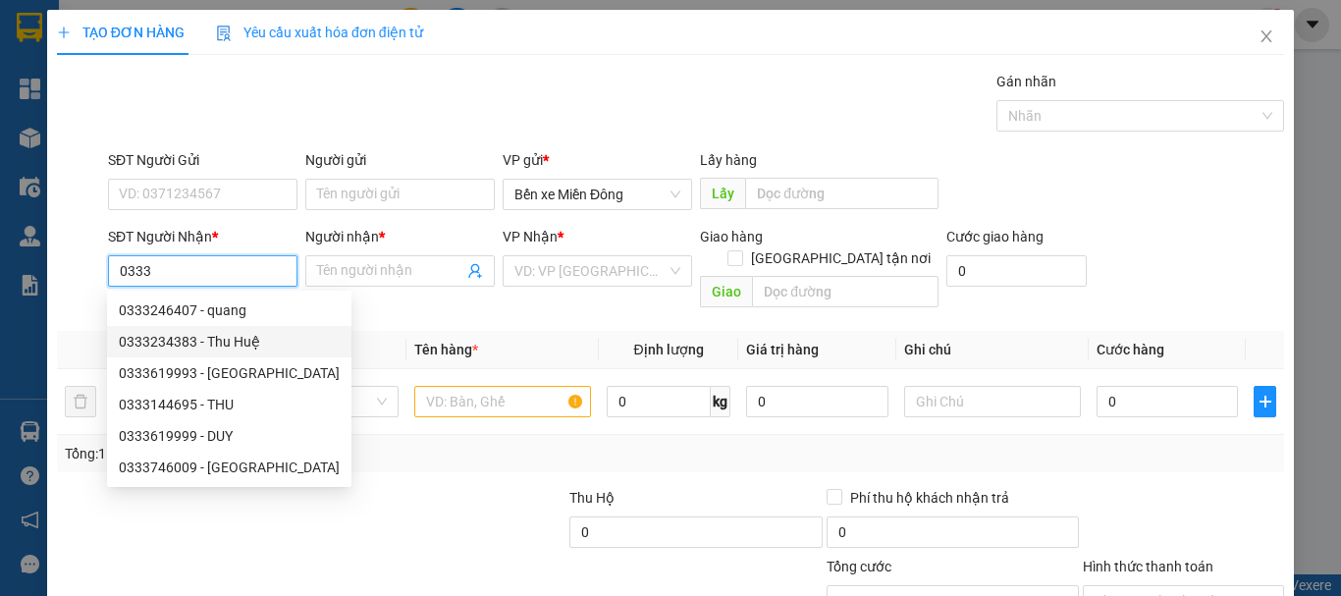
drag, startPoint x: 232, startPoint y: 266, endPoint x: 238, endPoint y: 318, distance: 52.4
click at [238, 318] on body "Kết quả tìm kiếm ( 0 ) Bộ lọc No Data vu.cohai 1 Tổng Quan Kho hàng mới Điều hà…" at bounding box center [670, 298] width 1341 height 596
click at [237, 318] on div "0333246407 - quang" at bounding box center [229, 310] width 221 height 22
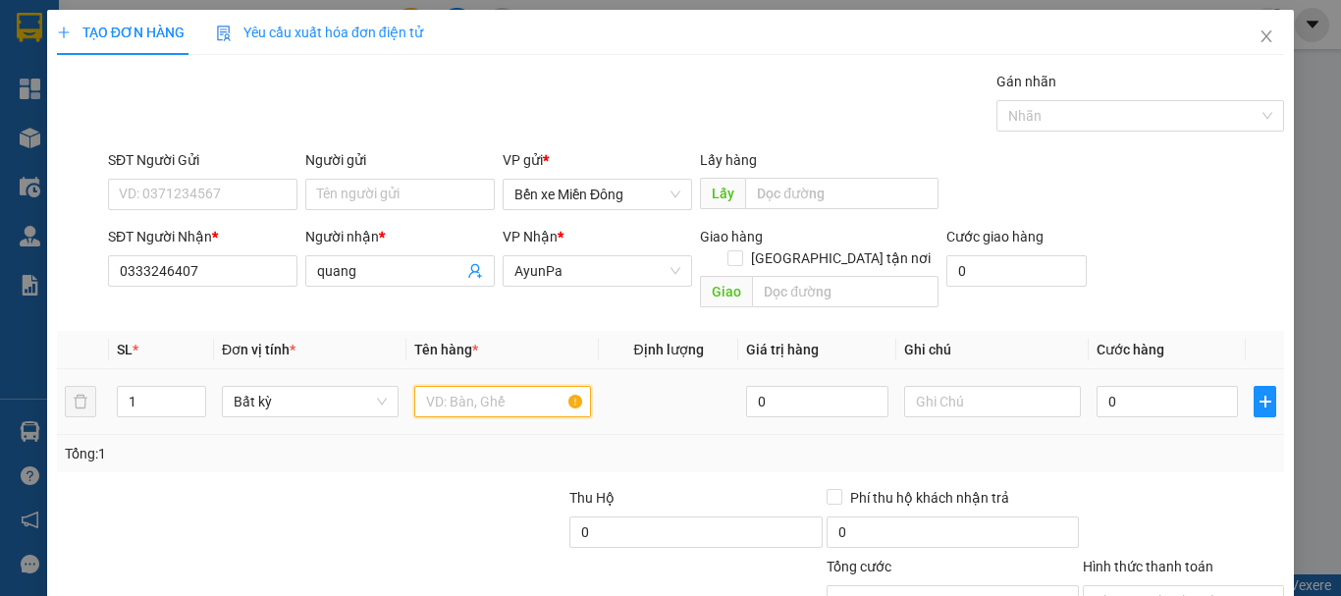
click at [509, 386] on input "text" at bounding box center [502, 401] width 177 height 31
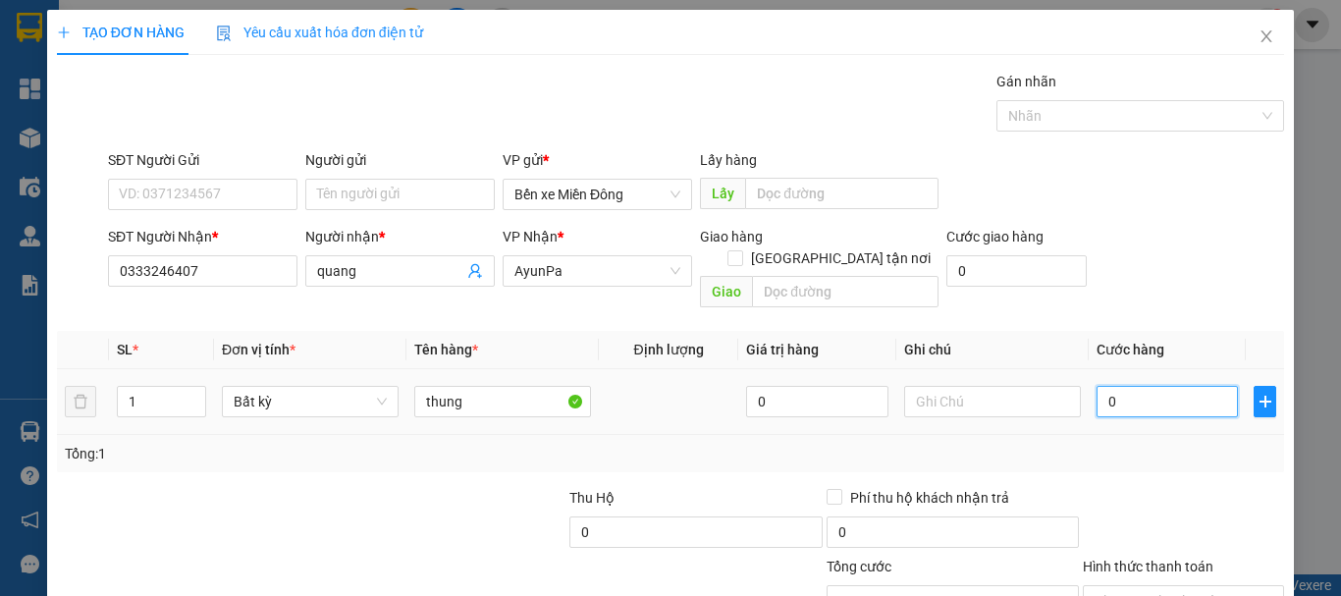
click at [1113, 386] on input "0" at bounding box center [1167, 401] width 141 height 31
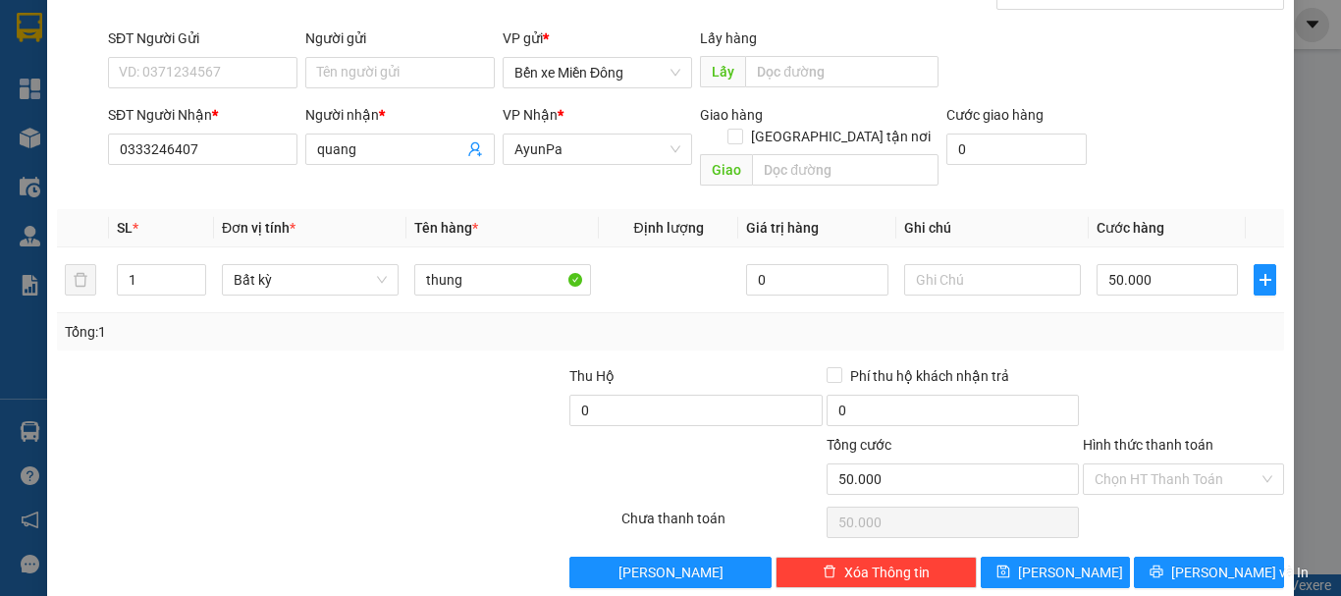
scroll to position [131, 0]
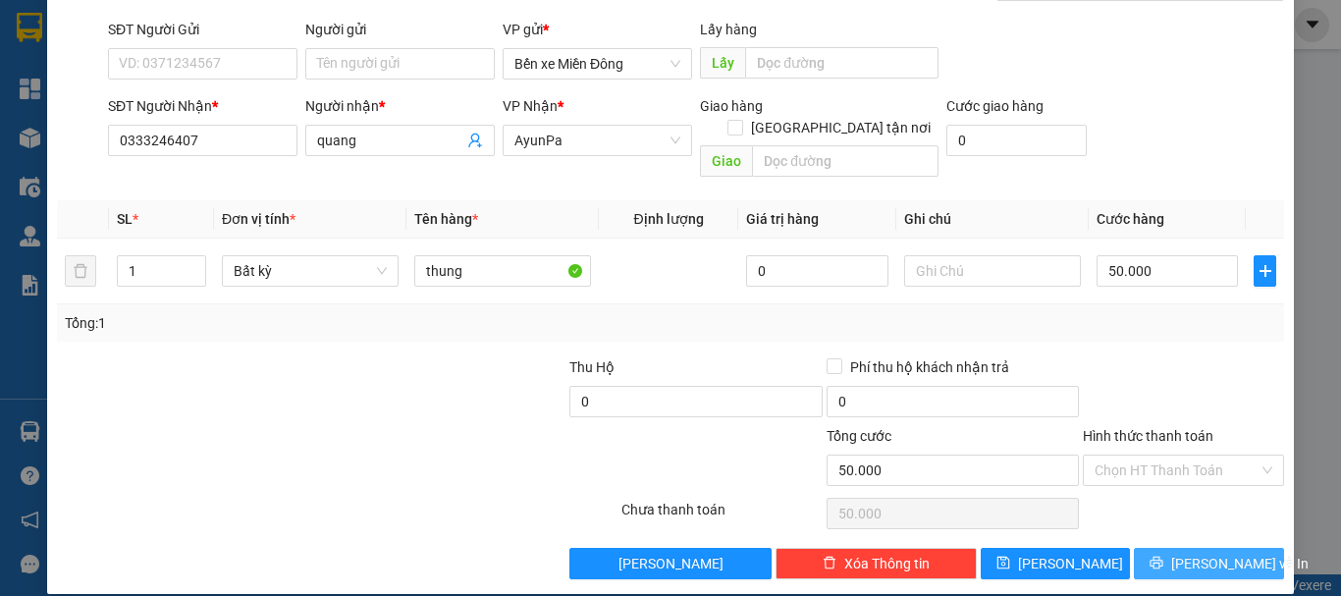
drag, startPoint x: 1321, startPoint y: 588, endPoint x: 1224, endPoint y: 539, distance: 108.9
click at [1224, 539] on div "TẠO ĐƠN HÀNG Yêu cầu xuất hóa đơn điện tử Transit Pickup Surcharge Ids Transit …" at bounding box center [670, 298] width 1341 height 596
click at [1224, 553] on span "[PERSON_NAME] và In" at bounding box center [1239, 564] width 137 height 22
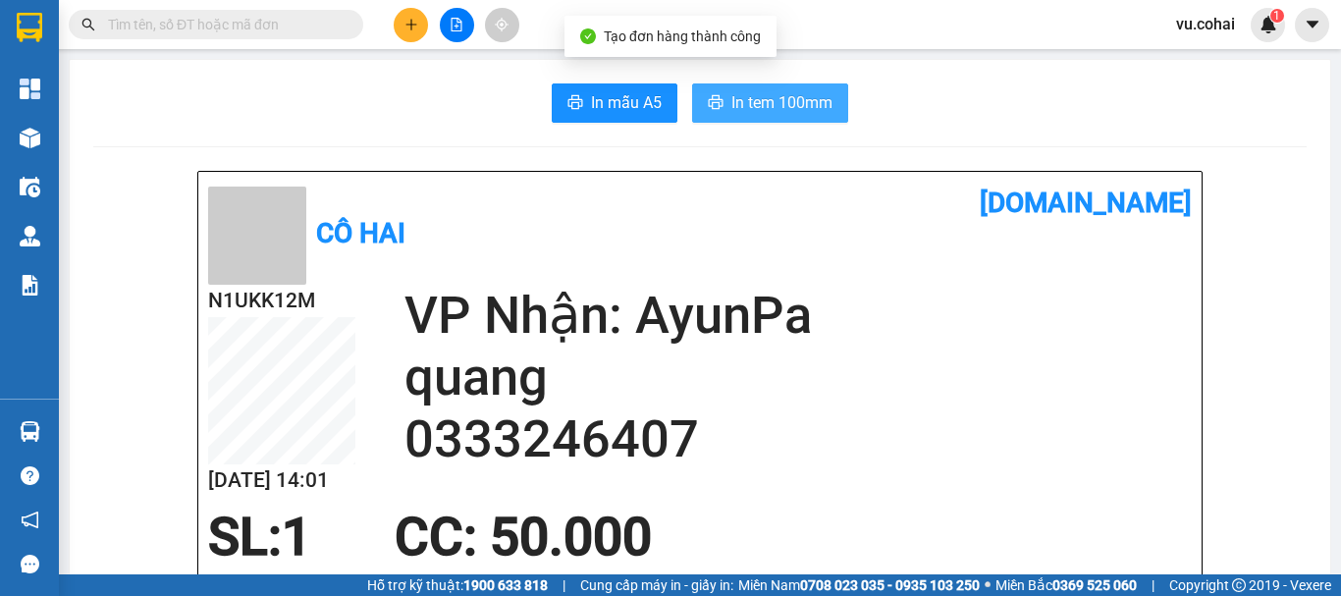
click at [765, 100] on span "In tem 100mm" at bounding box center [782, 102] width 101 height 25
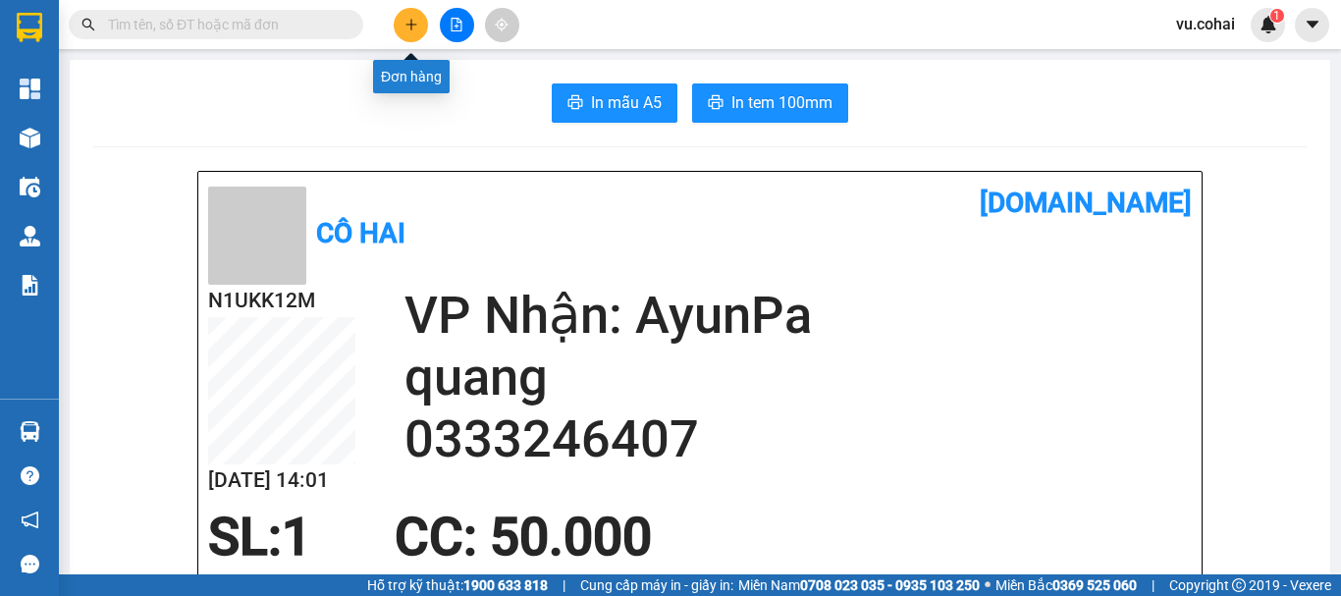
click at [405, 28] on icon "plus" at bounding box center [412, 25] width 14 height 14
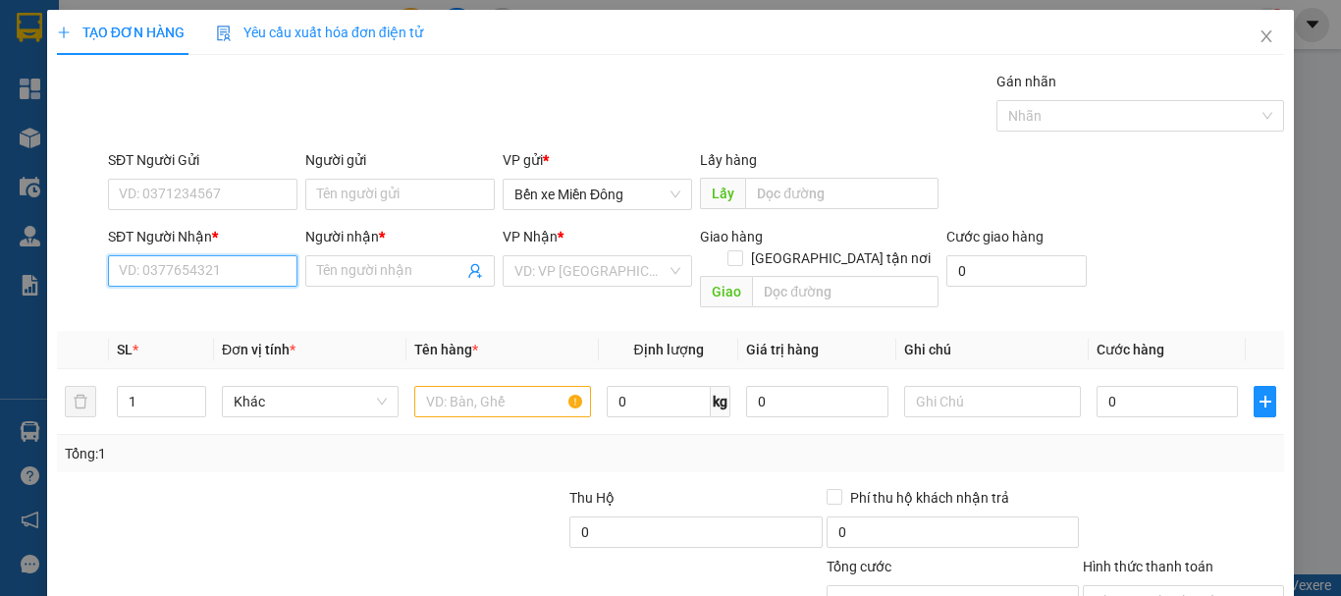
click at [211, 264] on input "SĐT Người Nhận *" at bounding box center [203, 270] width 190 height 31
click at [360, 277] on input "Người nhận *" at bounding box center [390, 271] width 146 height 22
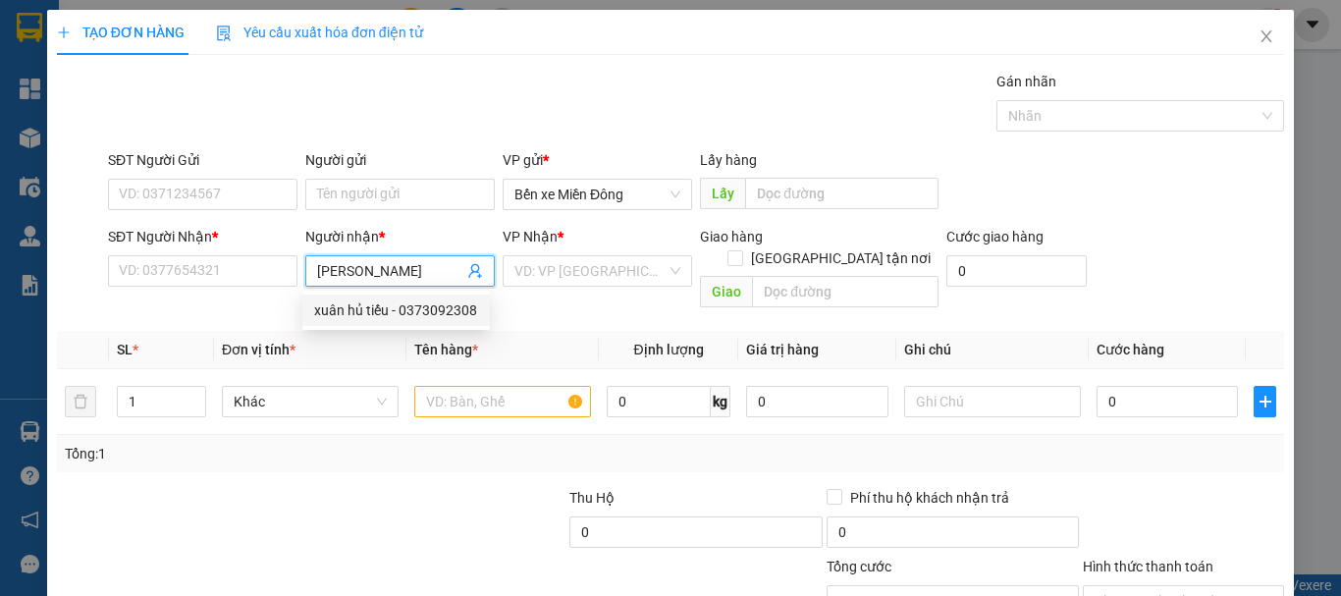
click at [422, 301] on div "xuân hủ tiếu - 0373092308" at bounding box center [396, 310] width 164 height 22
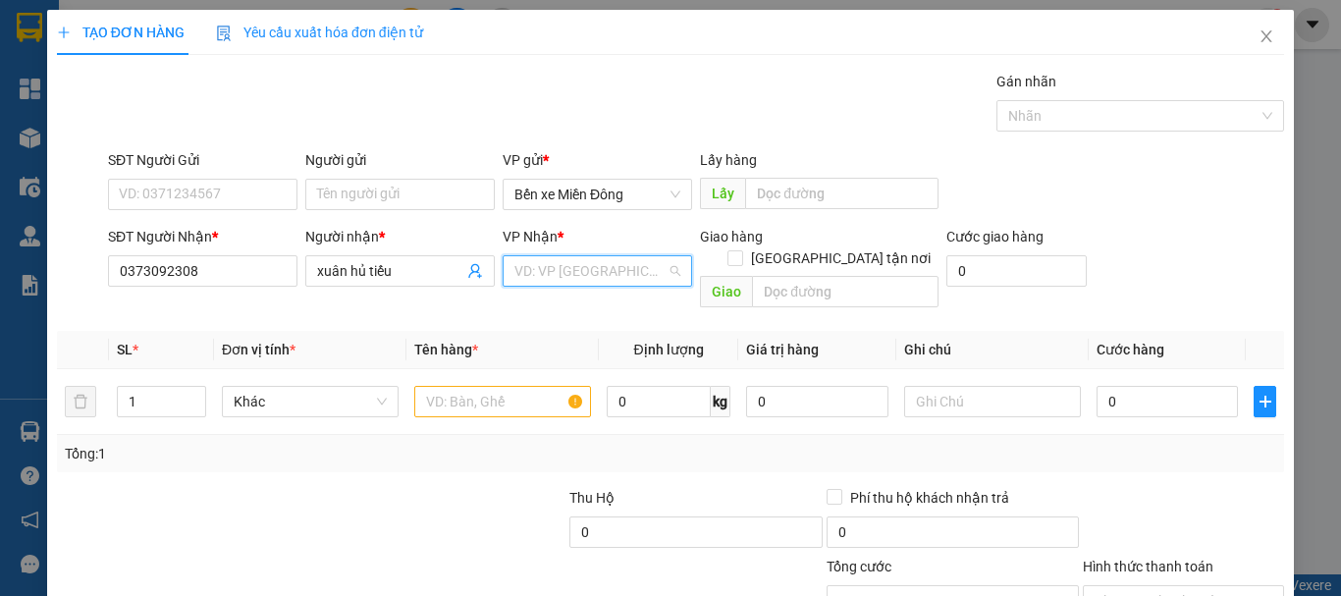
click at [625, 261] on input "search" at bounding box center [591, 270] width 152 height 29
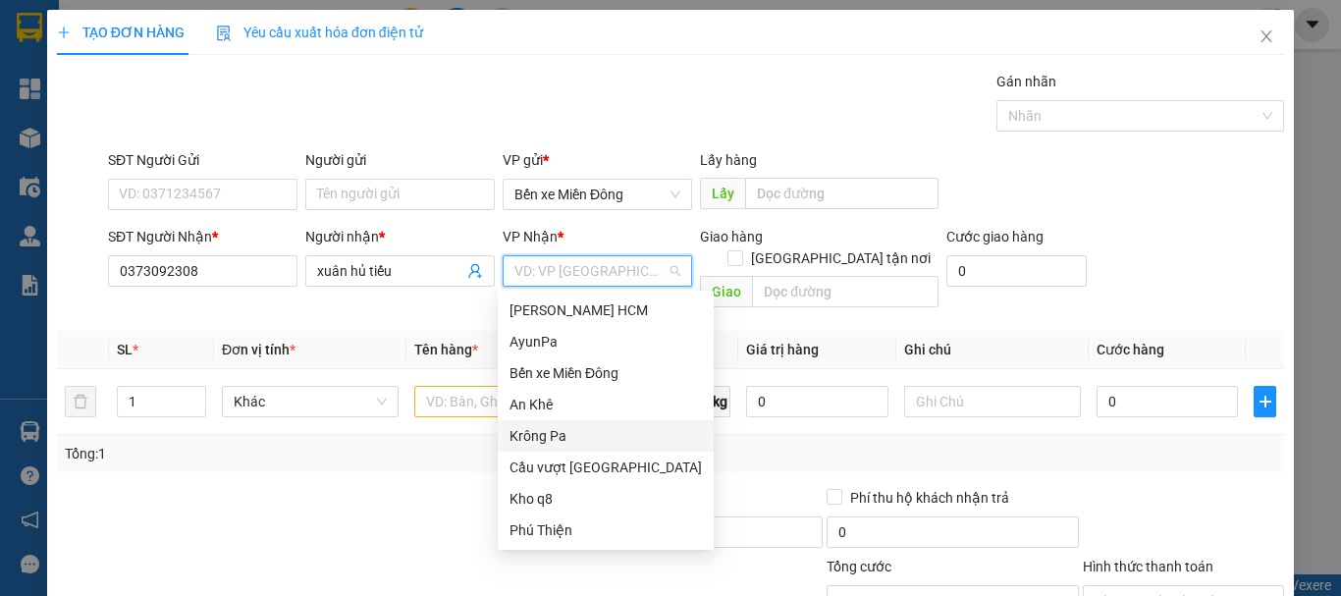
click at [531, 432] on div "Krông Pa" at bounding box center [606, 436] width 192 height 22
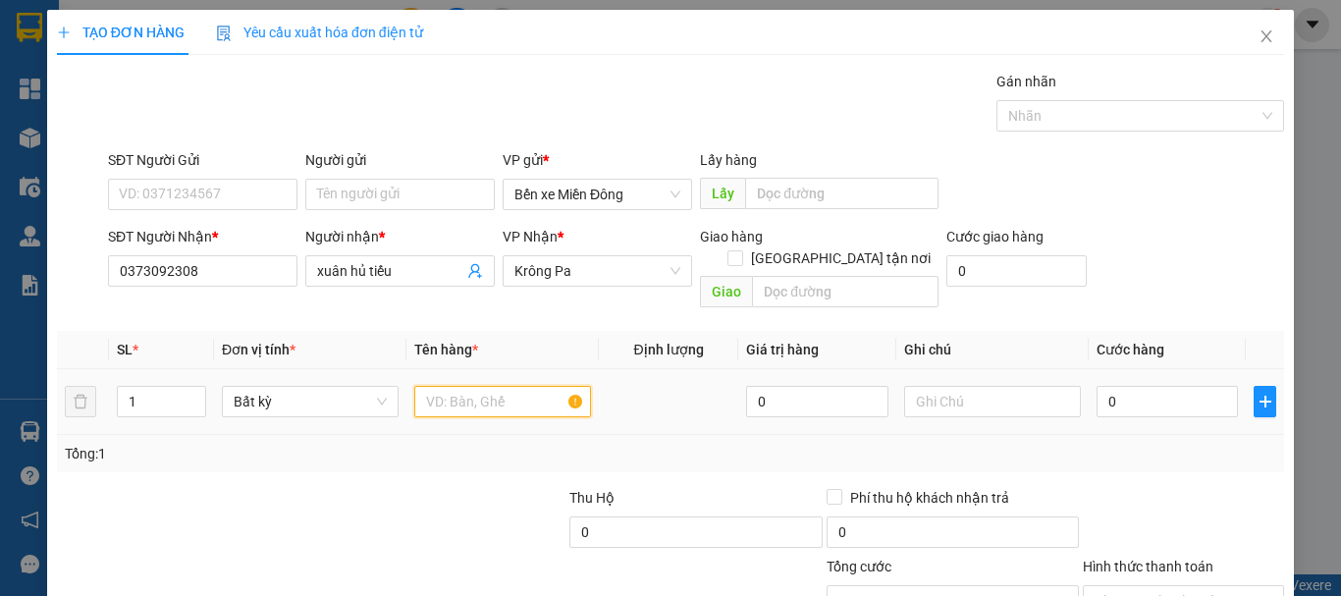
click at [500, 386] on input "text" at bounding box center [502, 401] width 177 height 31
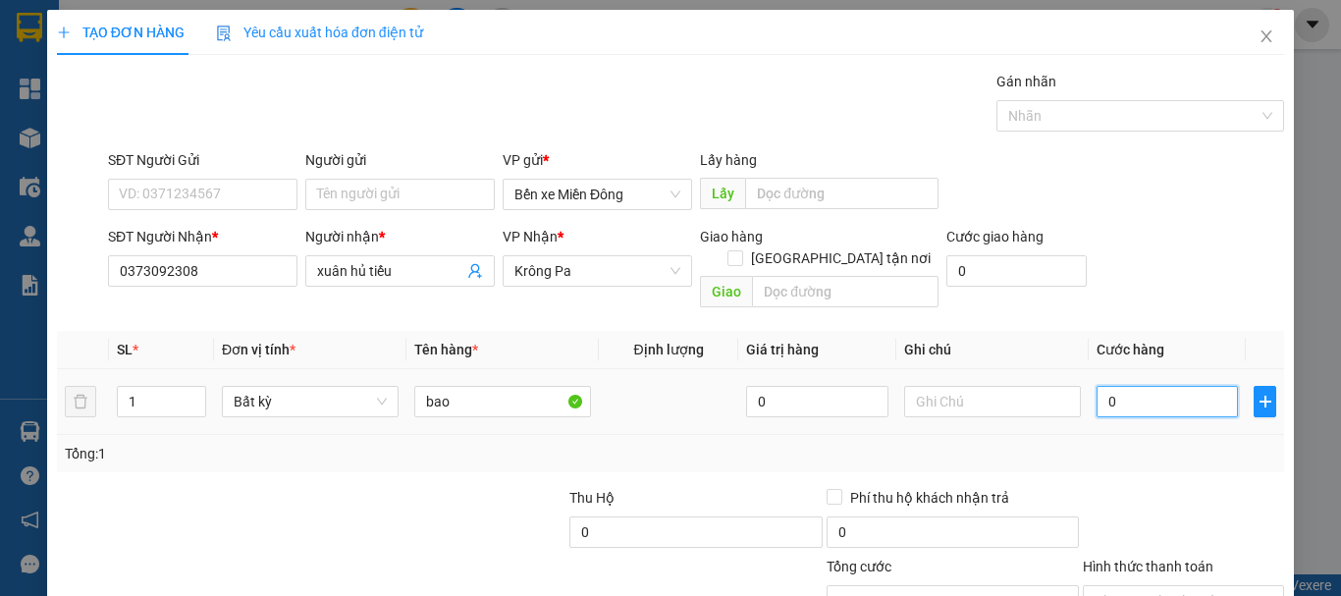
click at [1181, 386] on input "0" at bounding box center [1167, 401] width 141 height 31
click at [1145, 391] on input "0" at bounding box center [1167, 401] width 141 height 31
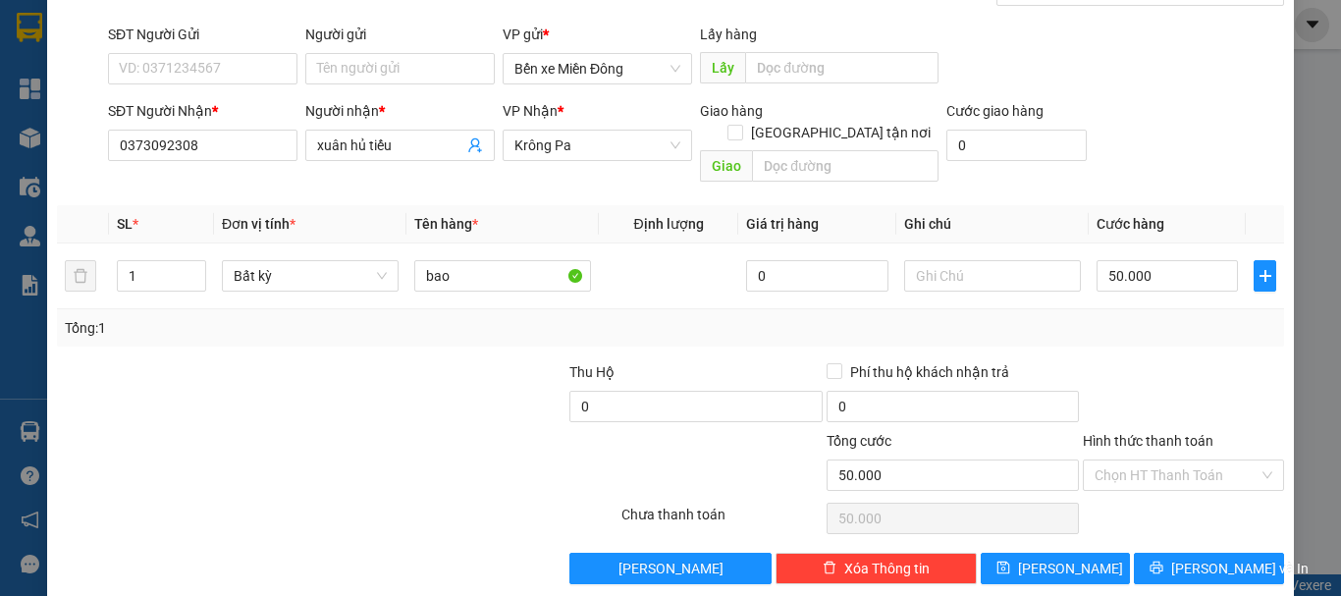
scroll to position [131, 0]
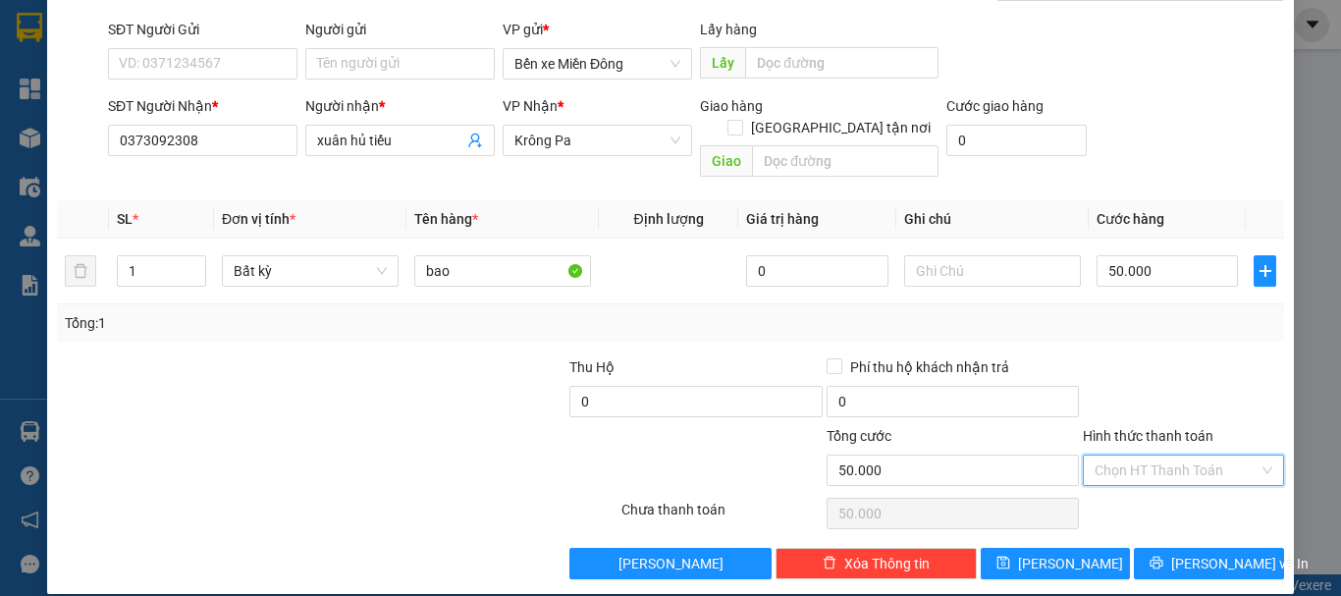
click at [1184, 456] on input "Hình thức thanh toán" at bounding box center [1177, 470] width 164 height 29
click at [1165, 481] on div "Tại văn phòng" at bounding box center [1172, 488] width 176 height 22
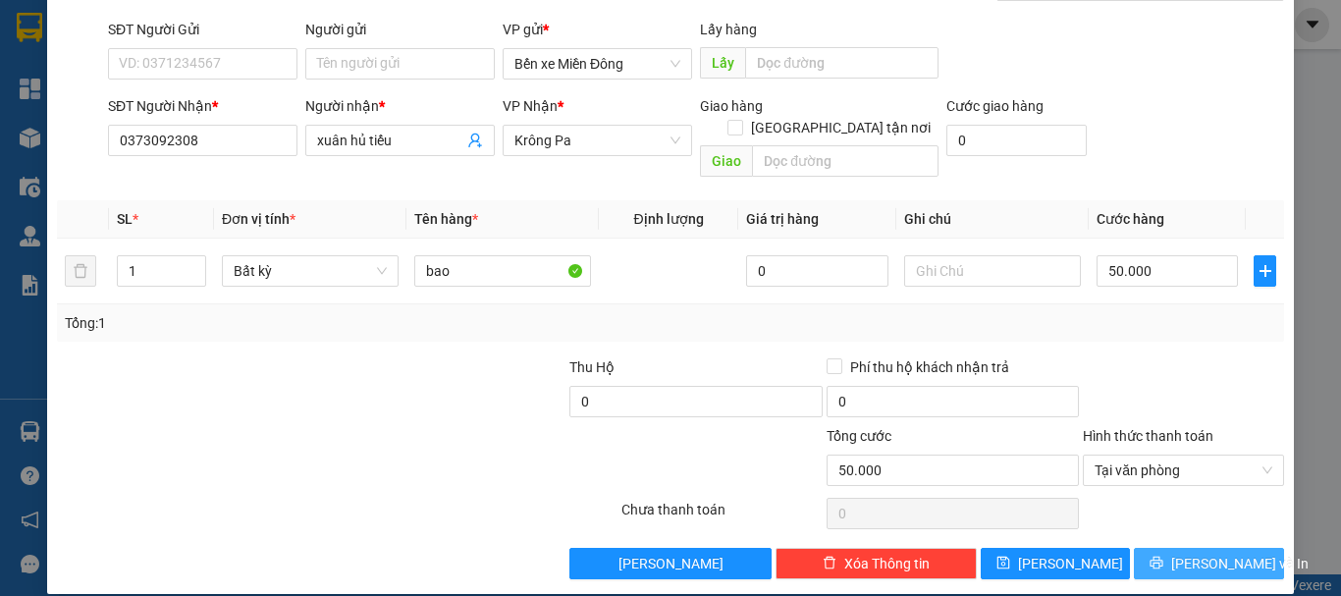
click at [1177, 548] on button "[PERSON_NAME] và In" at bounding box center [1209, 563] width 150 height 31
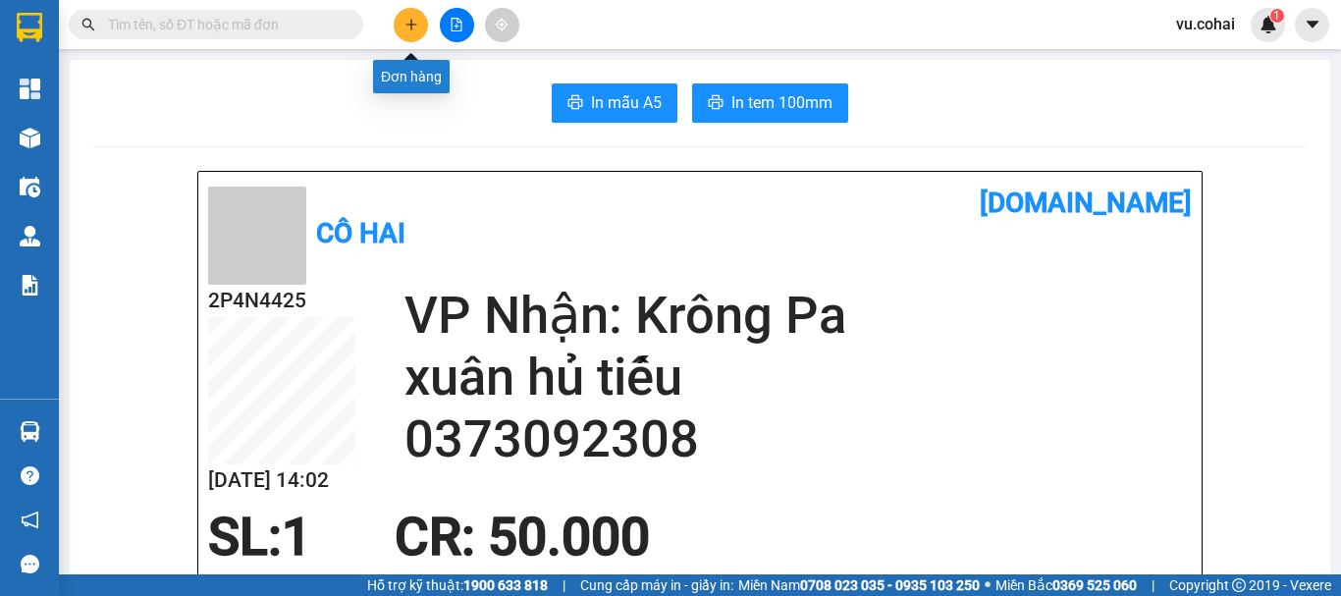
click at [410, 33] on button at bounding box center [411, 25] width 34 height 34
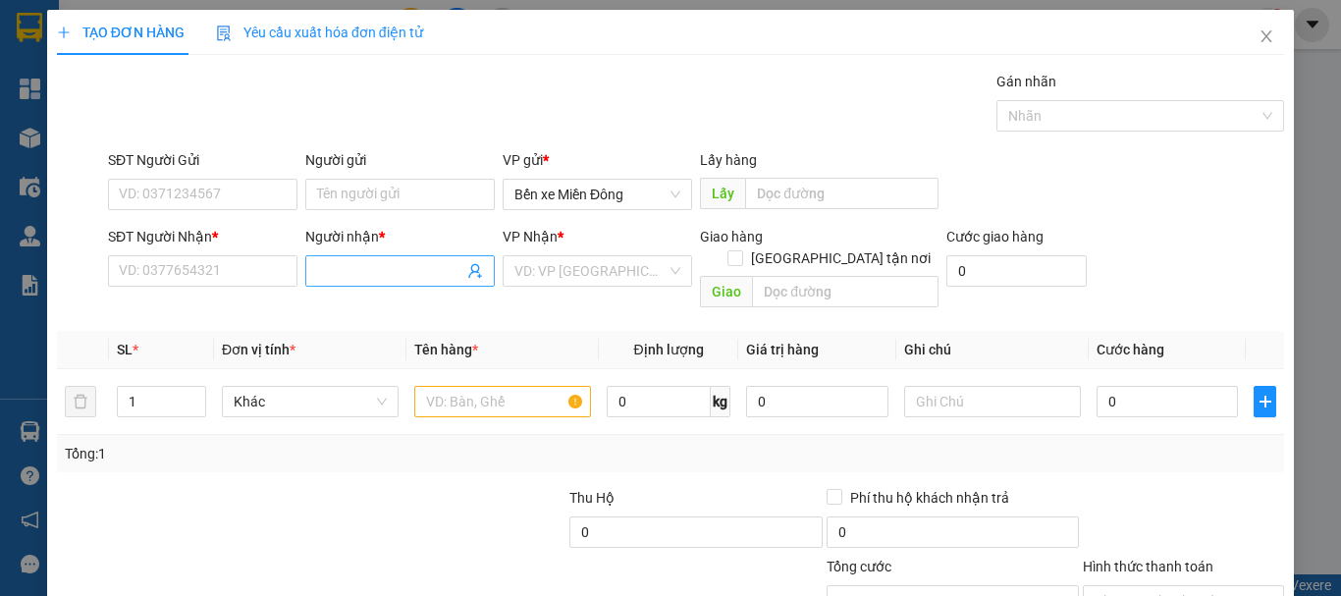
click at [321, 280] on input "Người nhận *" at bounding box center [390, 271] width 146 height 22
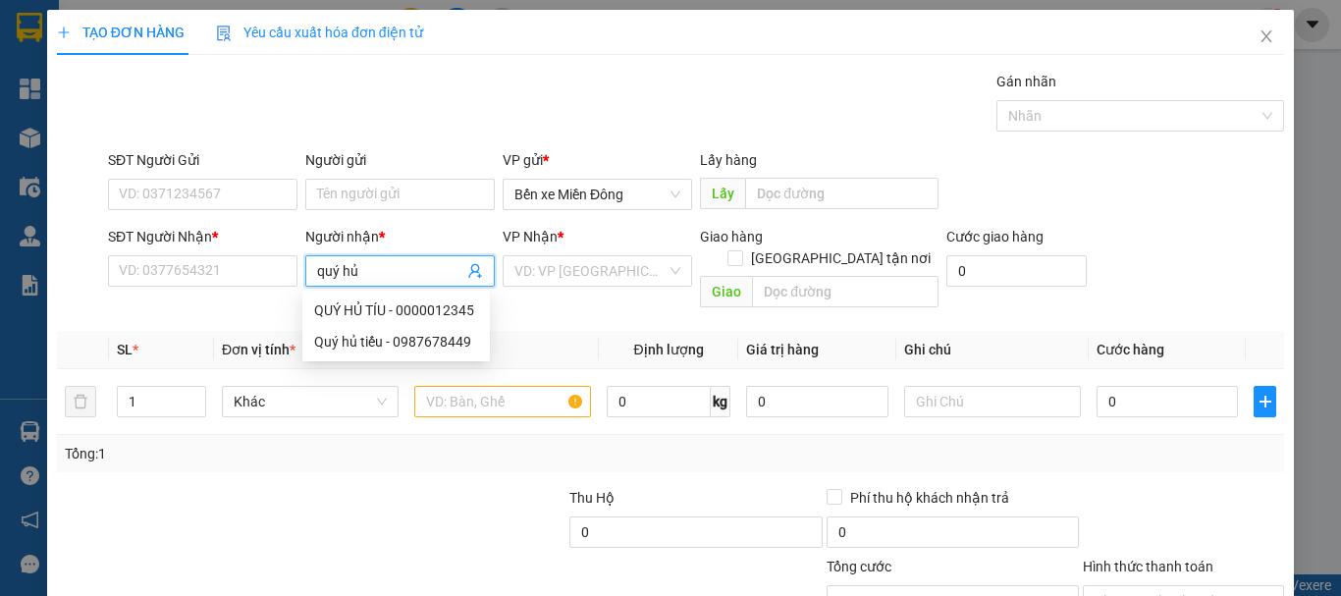
click at [447, 346] on div "Quý hủ tiếu - 0987678449" at bounding box center [396, 342] width 164 height 22
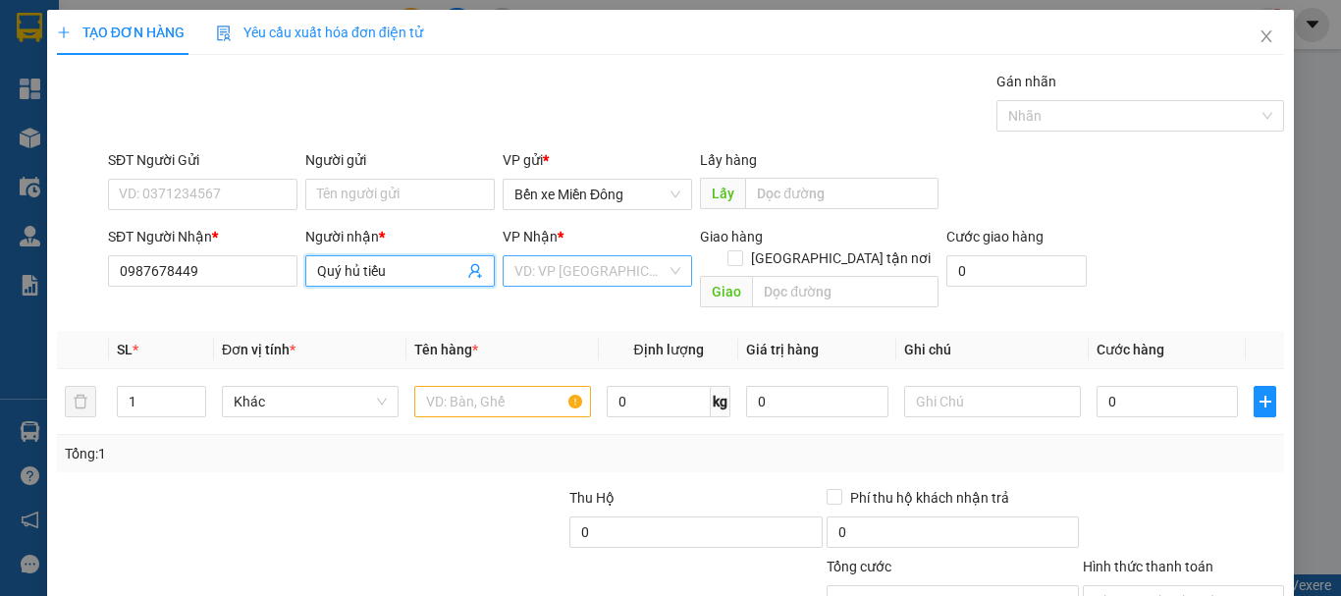
click at [588, 266] on input "search" at bounding box center [591, 270] width 152 height 29
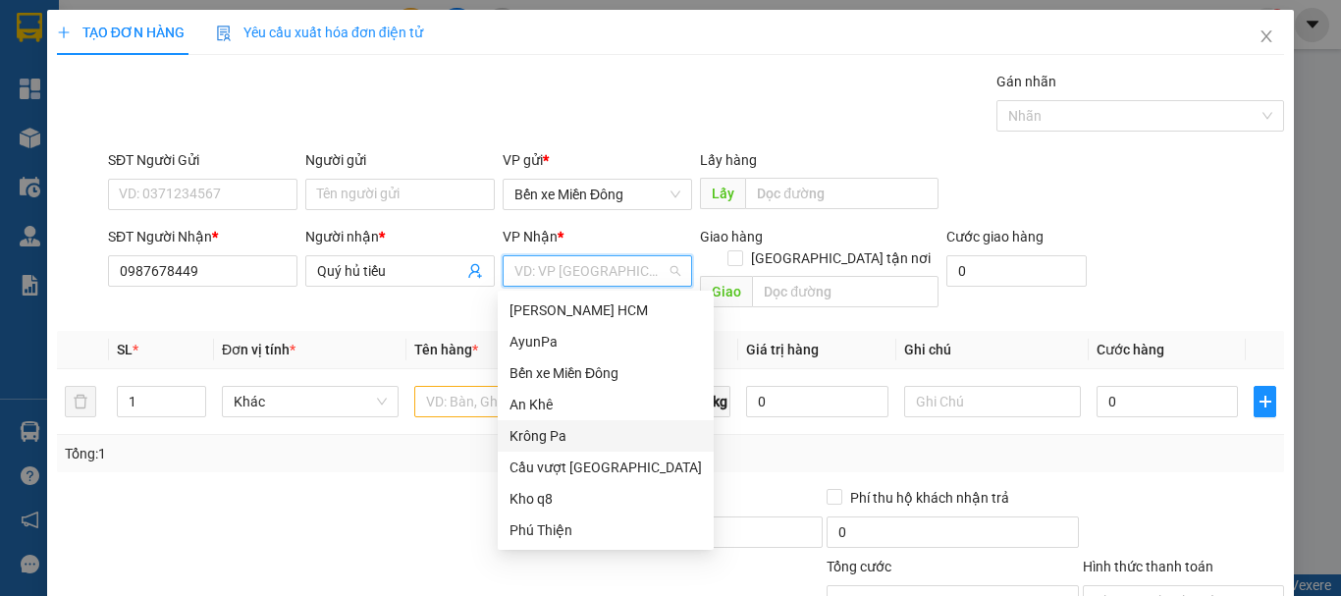
click at [552, 439] on div "Krông Pa" at bounding box center [606, 436] width 192 height 22
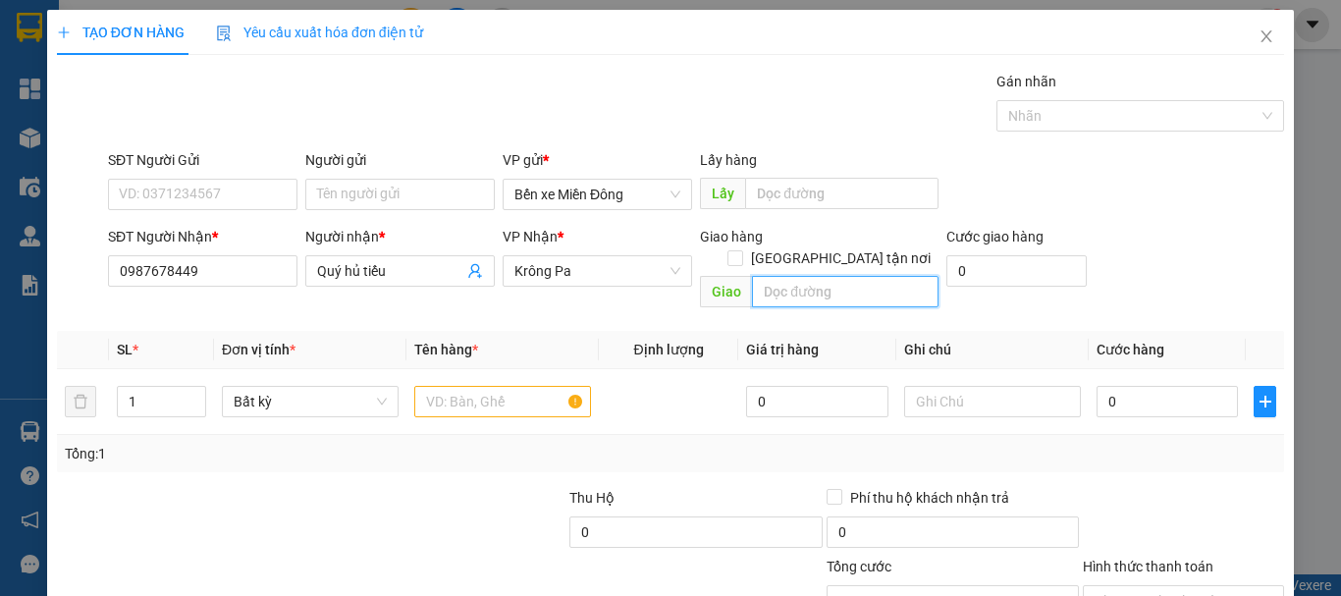
click at [818, 276] on input "text" at bounding box center [845, 291] width 187 height 31
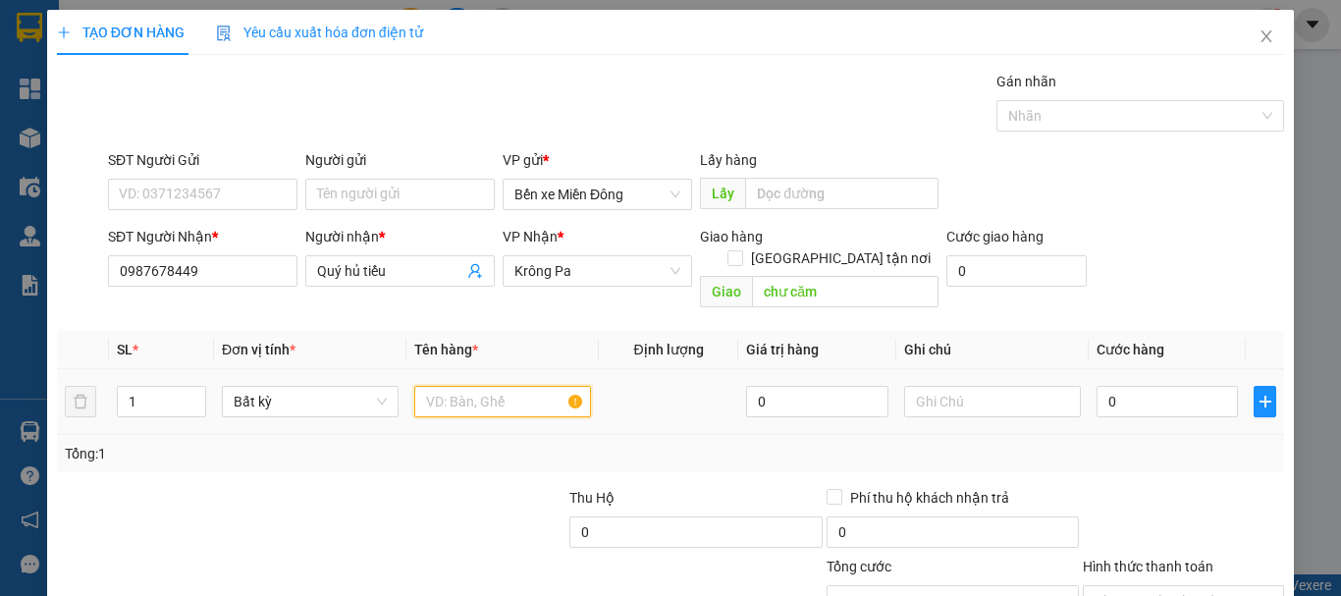
click at [478, 386] on input "text" at bounding box center [502, 401] width 177 height 31
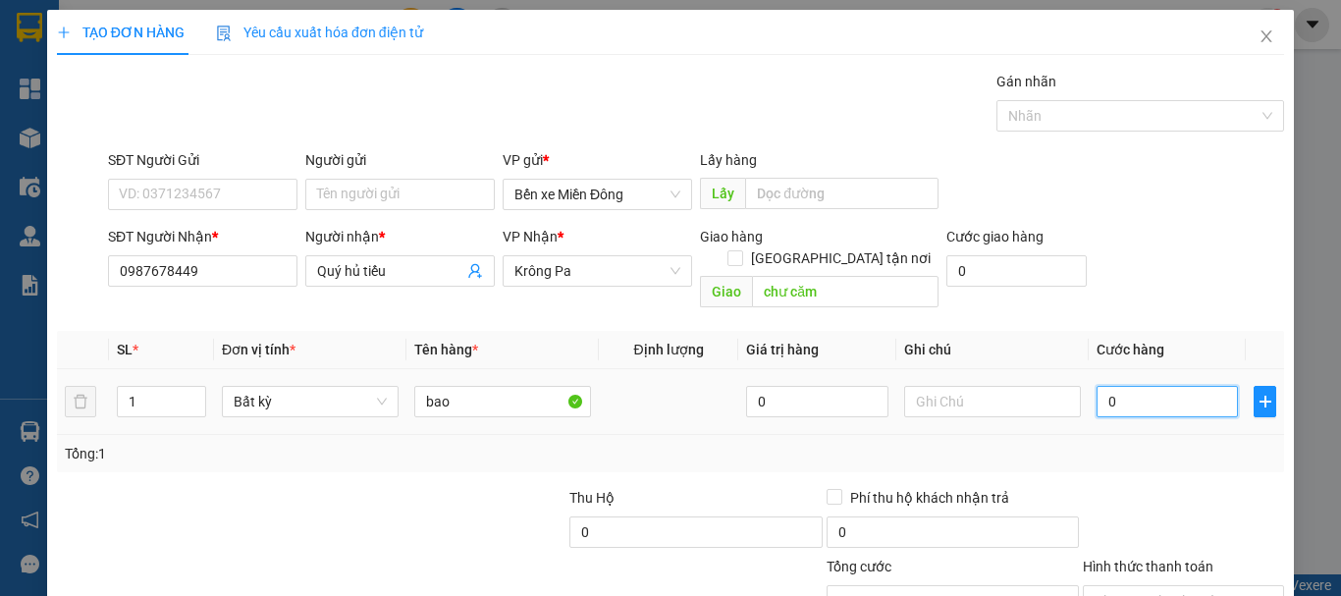
click at [1164, 386] on input "0" at bounding box center [1167, 401] width 141 height 31
click at [1326, 583] on div "TẠO ĐƠN HÀNG Yêu cầu xuất hóa đơn điện tử Transit Pickup Surcharge Ids Transit …" at bounding box center [670, 298] width 1341 height 596
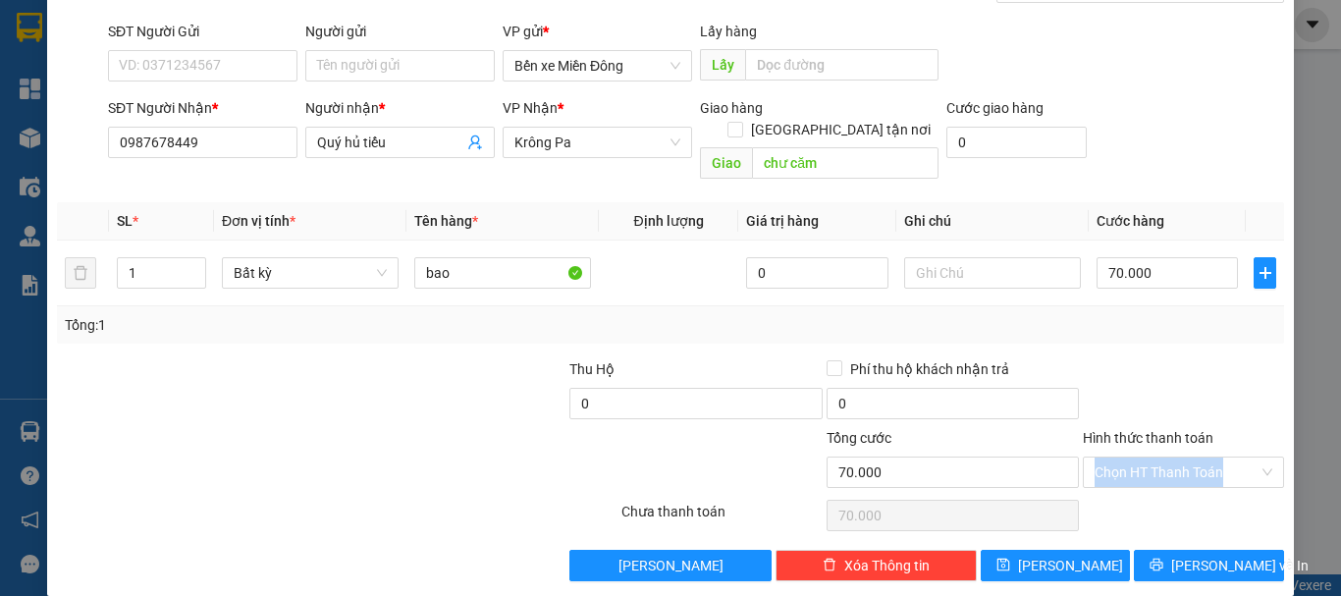
scroll to position [131, 0]
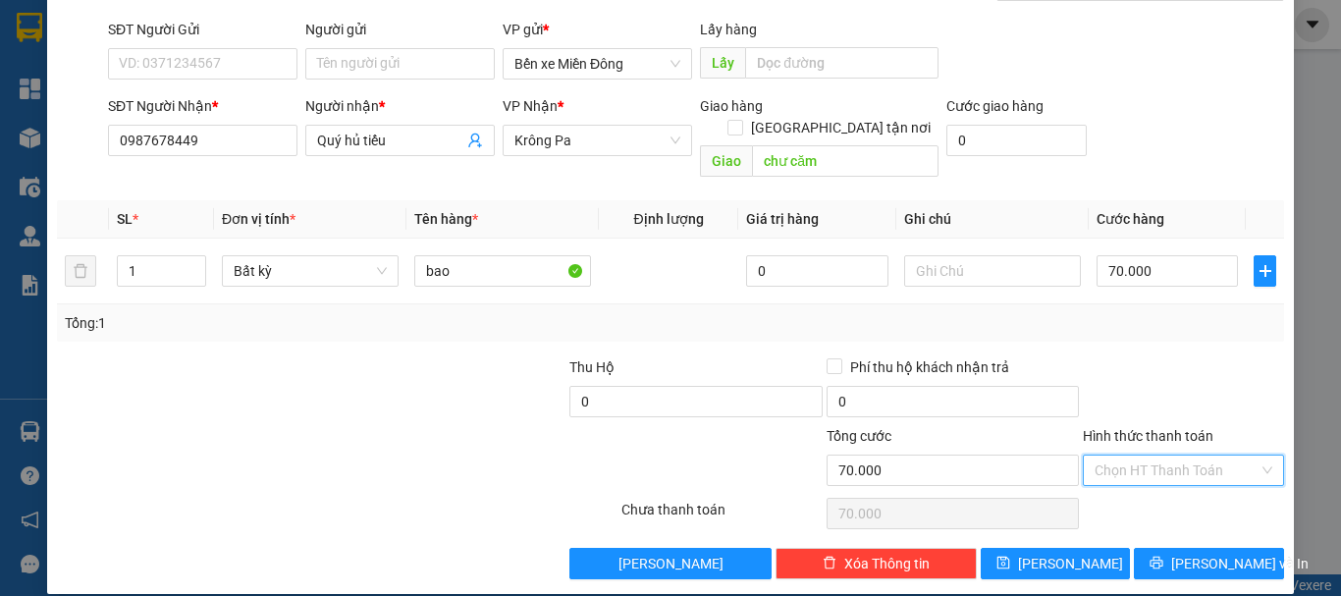
click at [1155, 456] on input "Hình thức thanh toán" at bounding box center [1177, 470] width 164 height 29
click at [1140, 489] on div "Tại văn phòng" at bounding box center [1172, 488] width 176 height 22
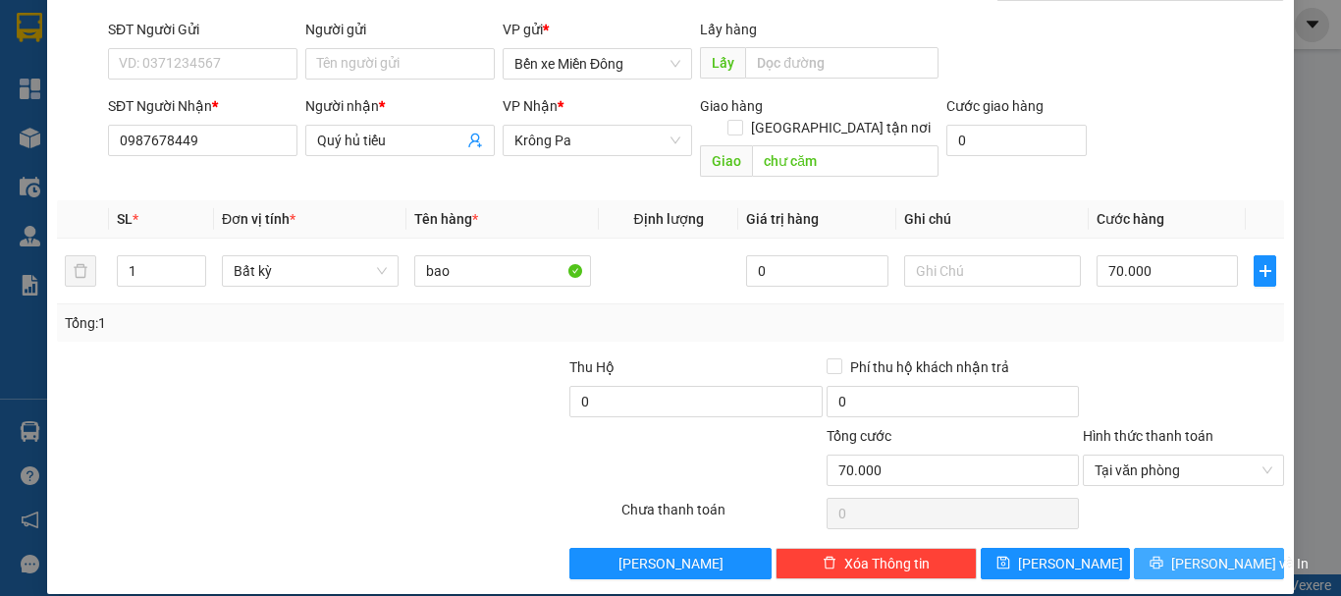
click at [1164, 556] on icon "printer" at bounding box center [1157, 563] width 14 height 14
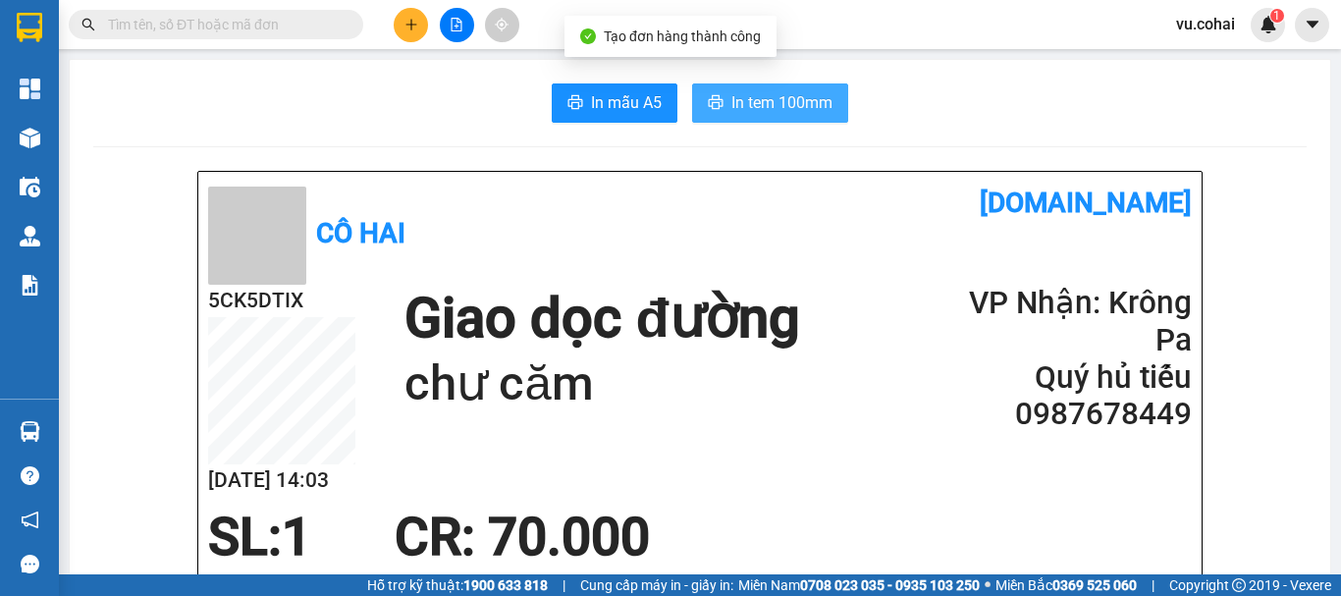
click at [784, 110] on span "In tem 100mm" at bounding box center [782, 102] width 101 height 25
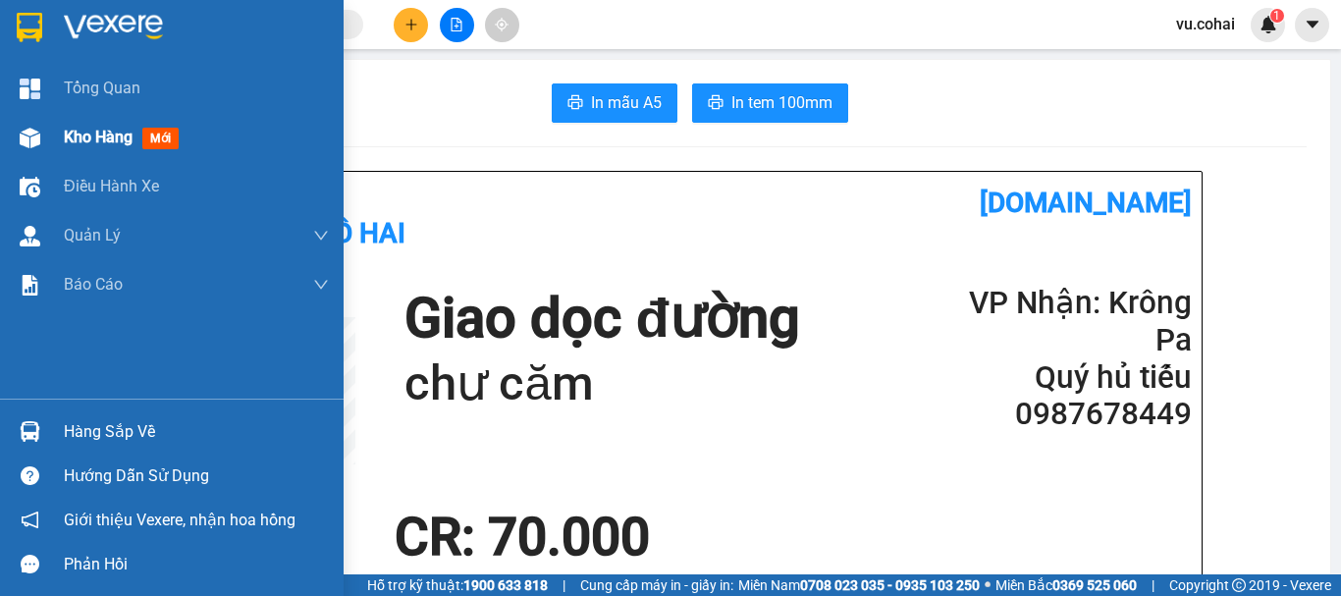
click at [90, 145] on span "Kho hàng" at bounding box center [98, 137] width 69 height 19
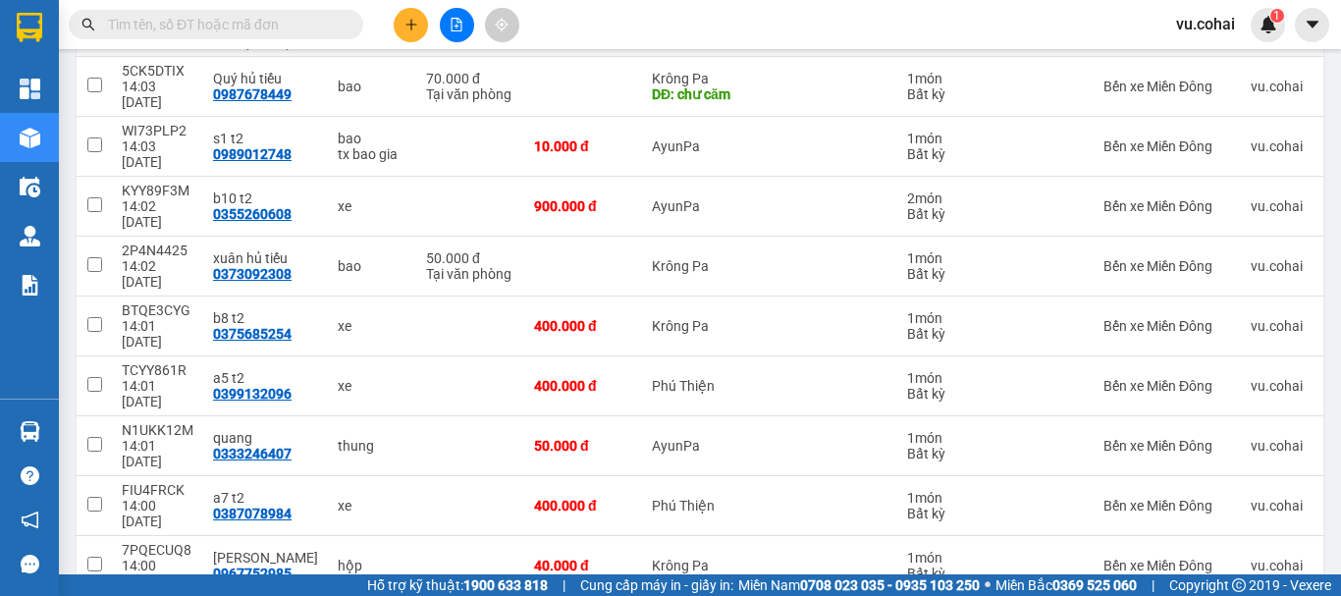
scroll to position [275, 0]
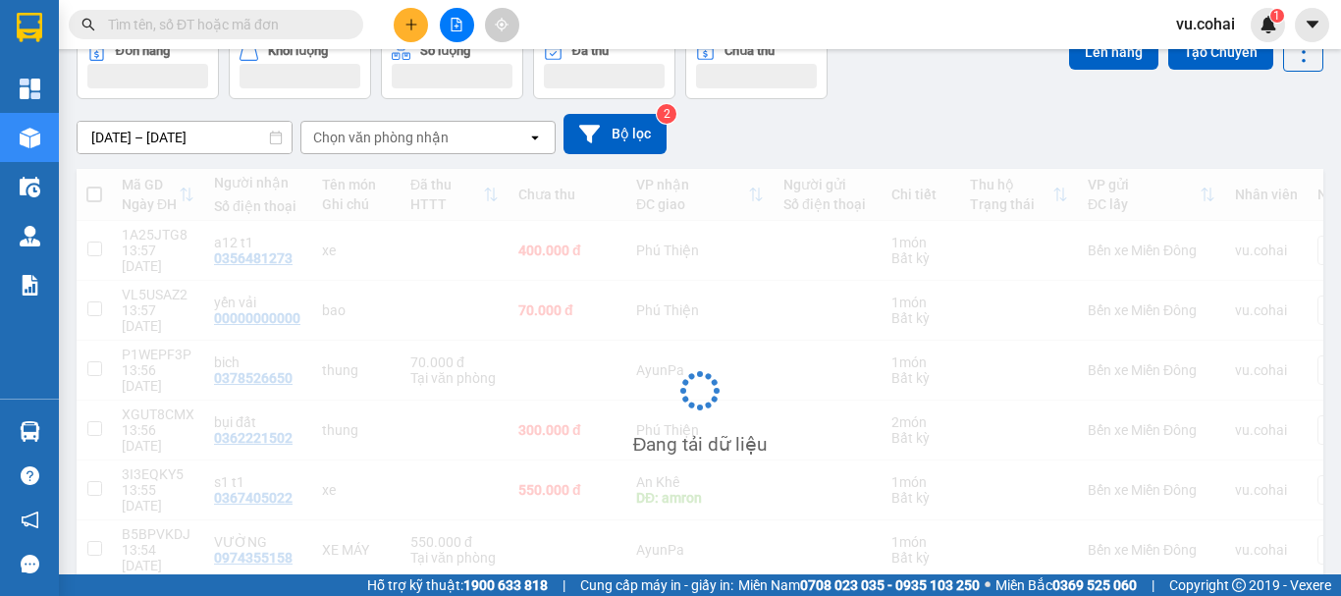
scroll to position [108, 0]
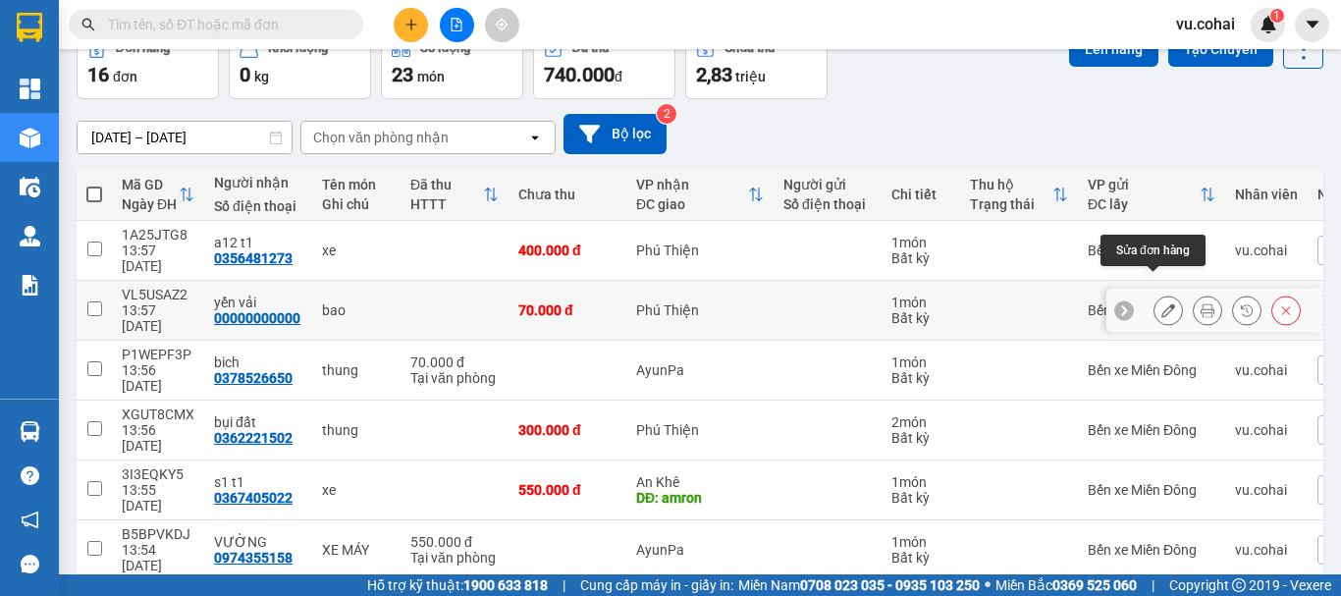
click at [1162, 303] on icon at bounding box center [1169, 310] width 14 height 14
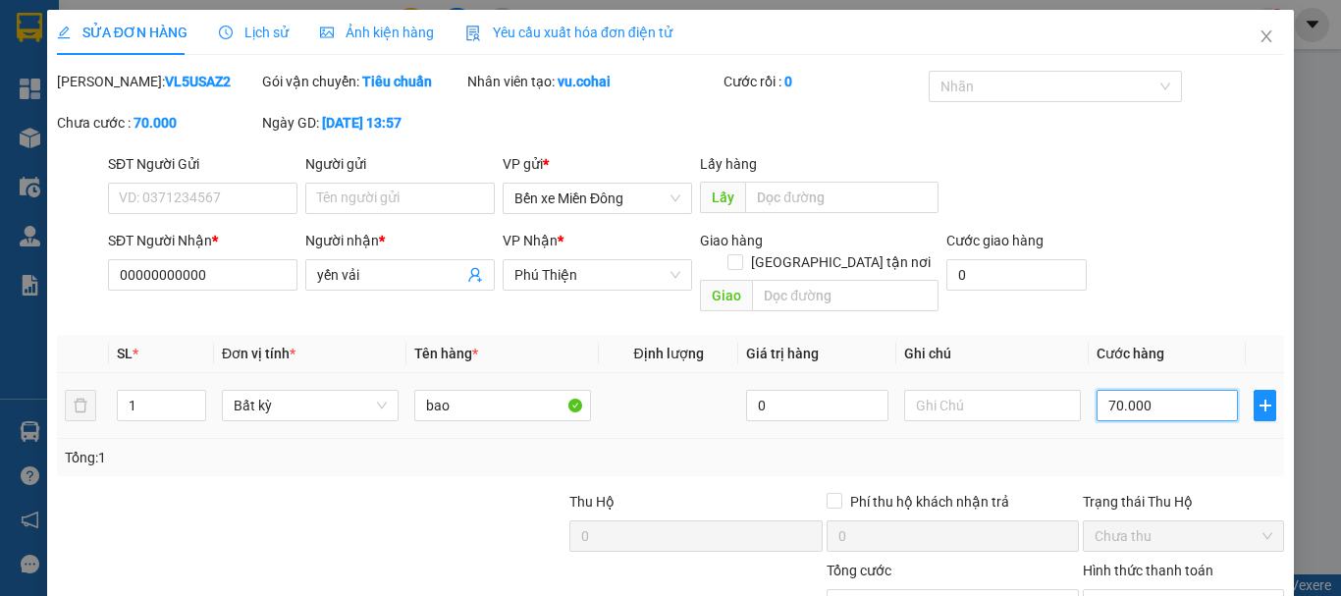
click at [1182, 390] on input "70.000" at bounding box center [1167, 405] width 141 height 31
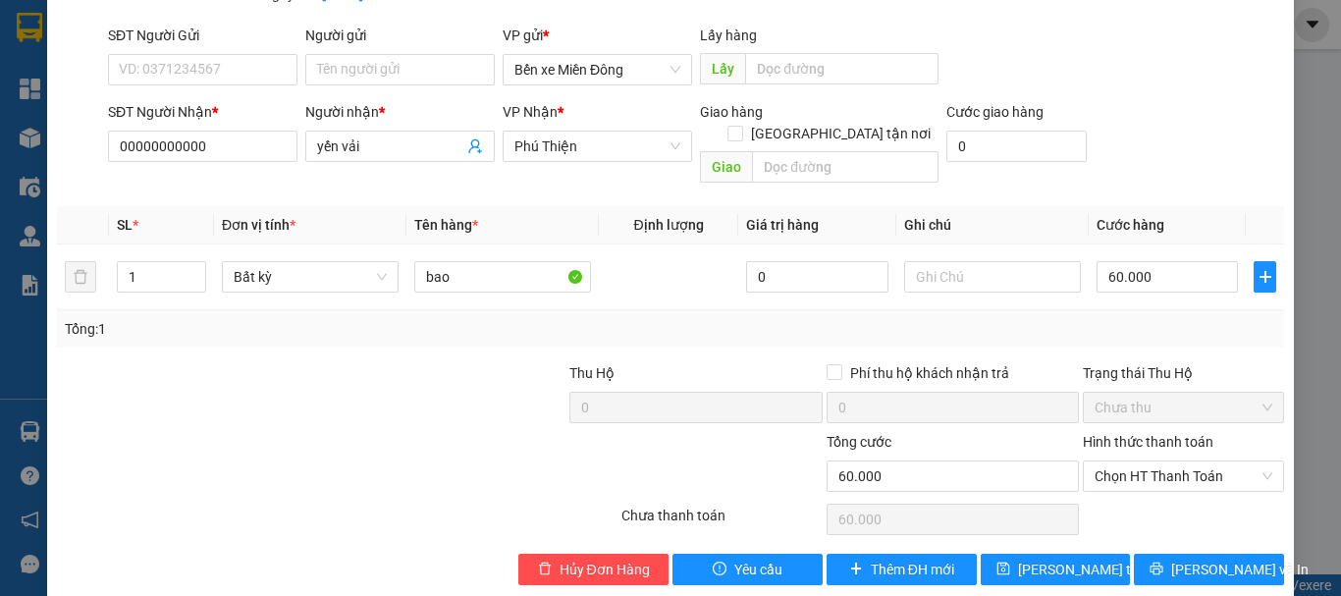
scroll to position [135, 0]
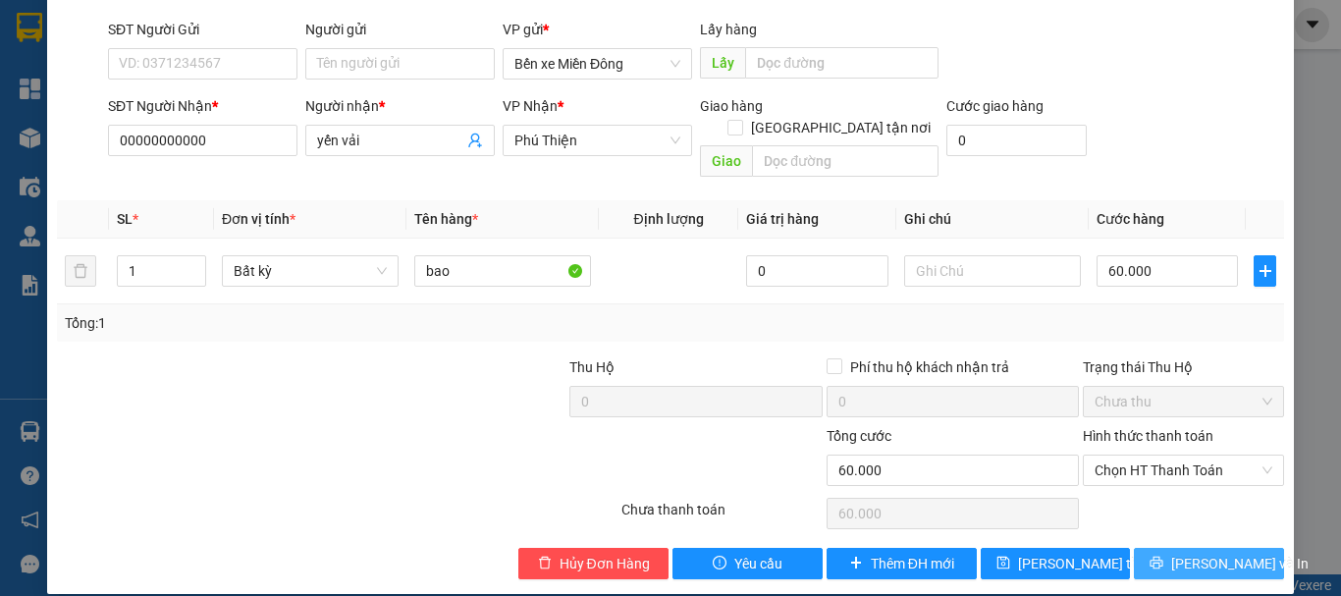
click at [1216, 553] on span "[PERSON_NAME] và In" at bounding box center [1239, 564] width 137 height 22
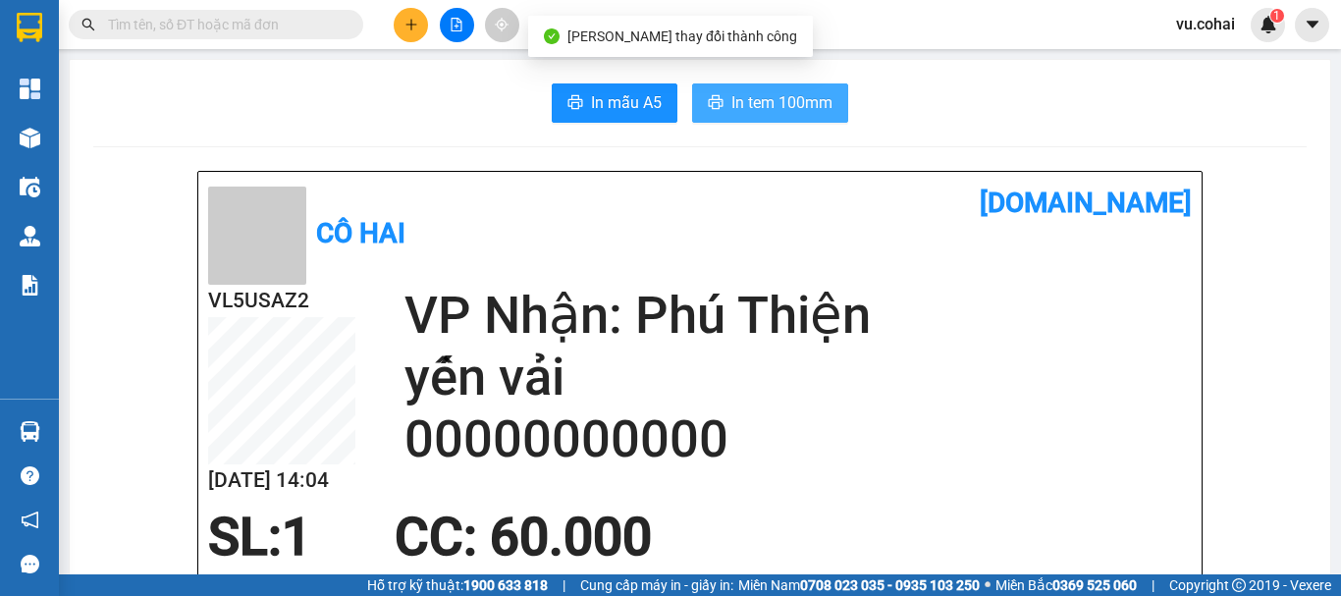
click at [757, 97] on span "In tem 100mm" at bounding box center [782, 102] width 101 height 25
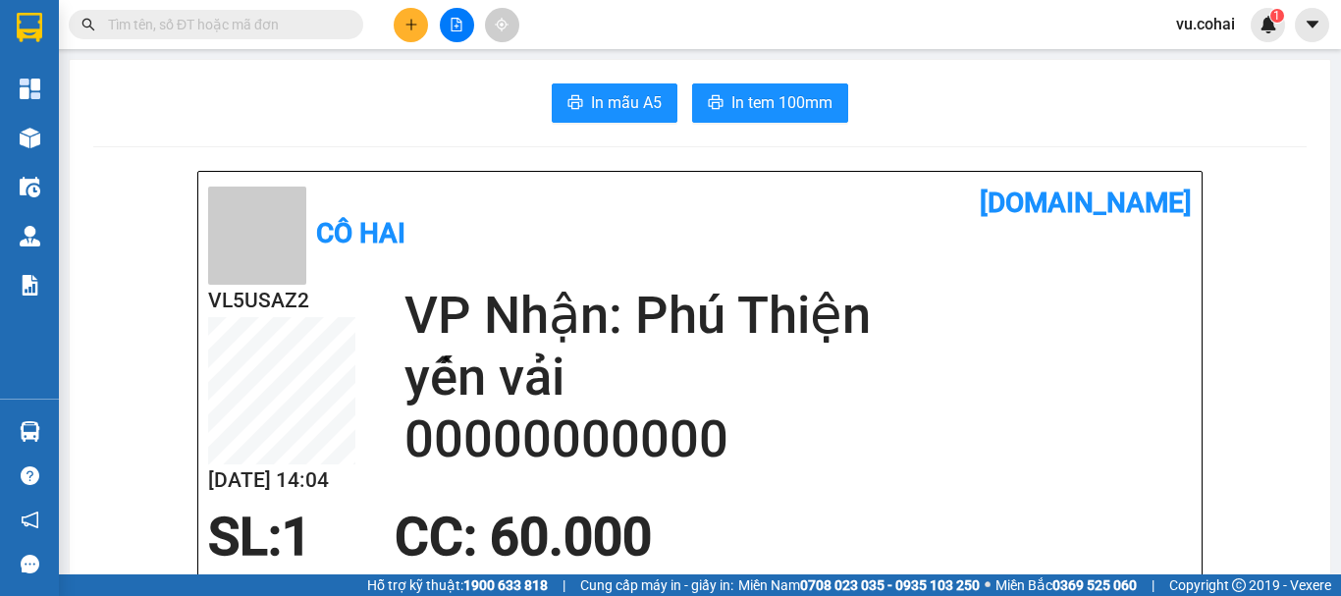
click at [1021, 520] on div "SL: 1 CC : 60.000" at bounding box center [688, 537] width 984 height 59
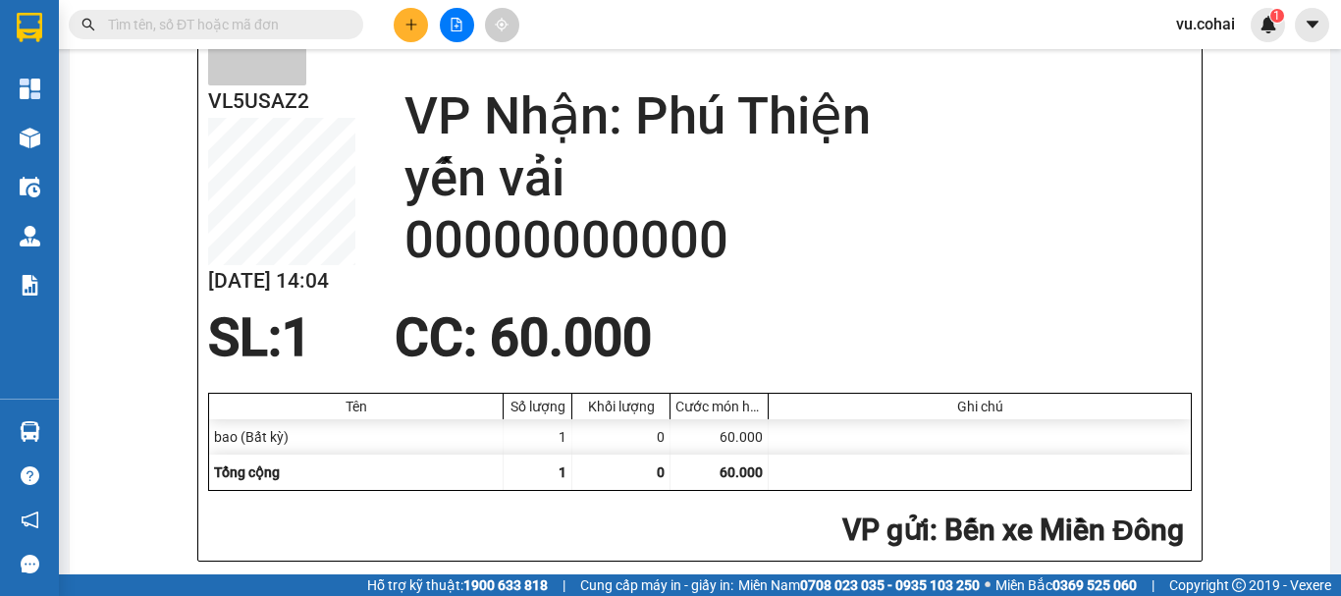
scroll to position [304, 0]
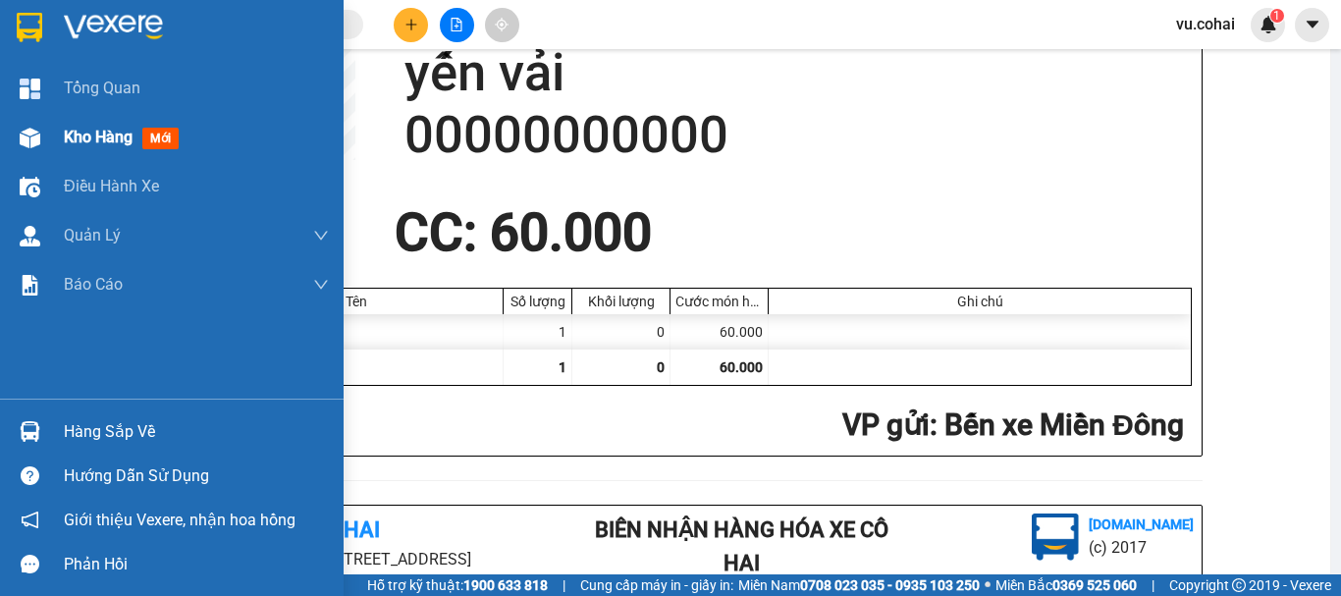
click at [94, 141] on span "Kho hàng" at bounding box center [98, 137] width 69 height 19
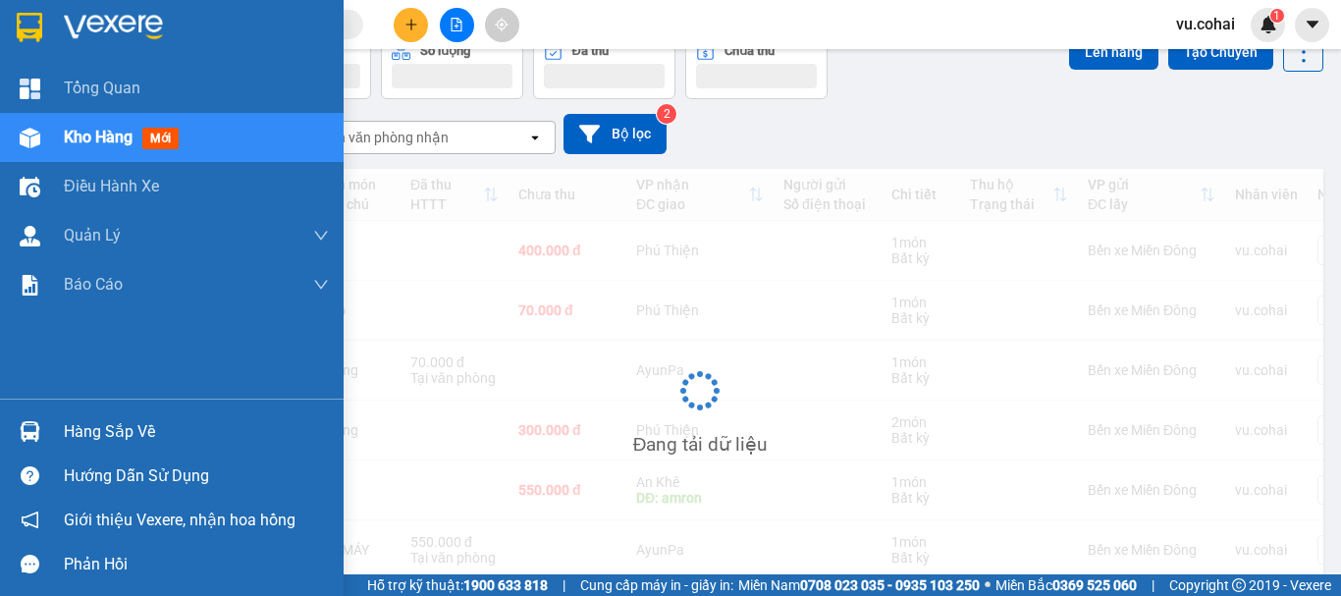
scroll to position [90, 0]
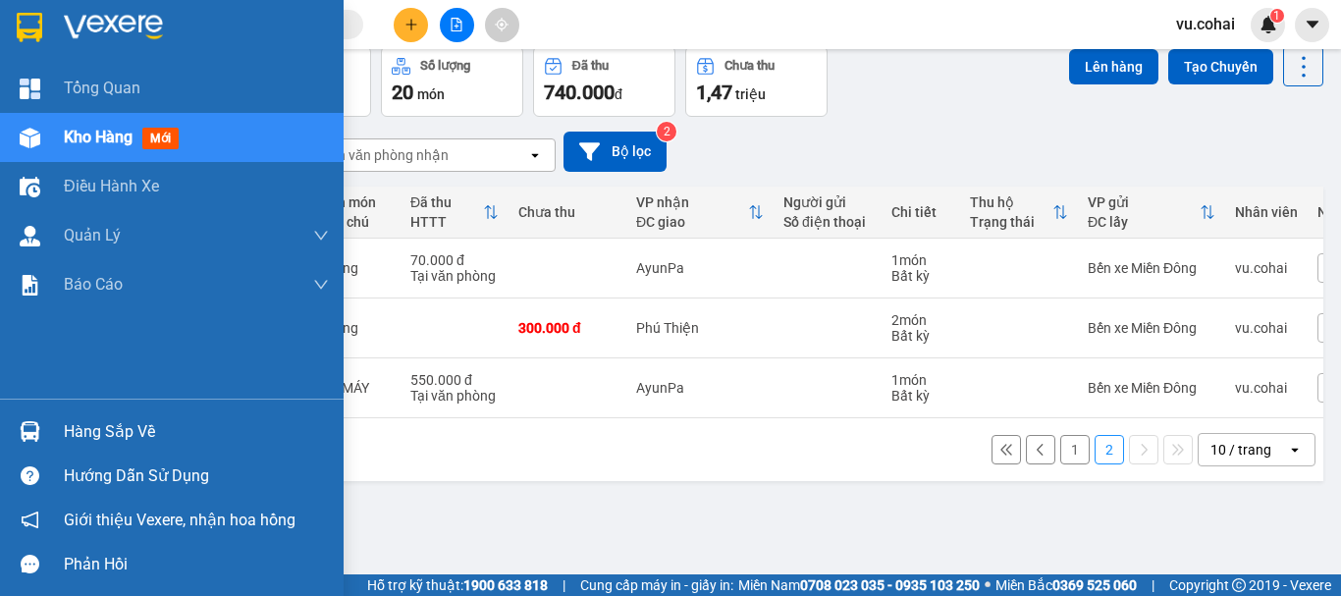
click at [94, 141] on span "Kho hàng" at bounding box center [98, 137] width 69 height 19
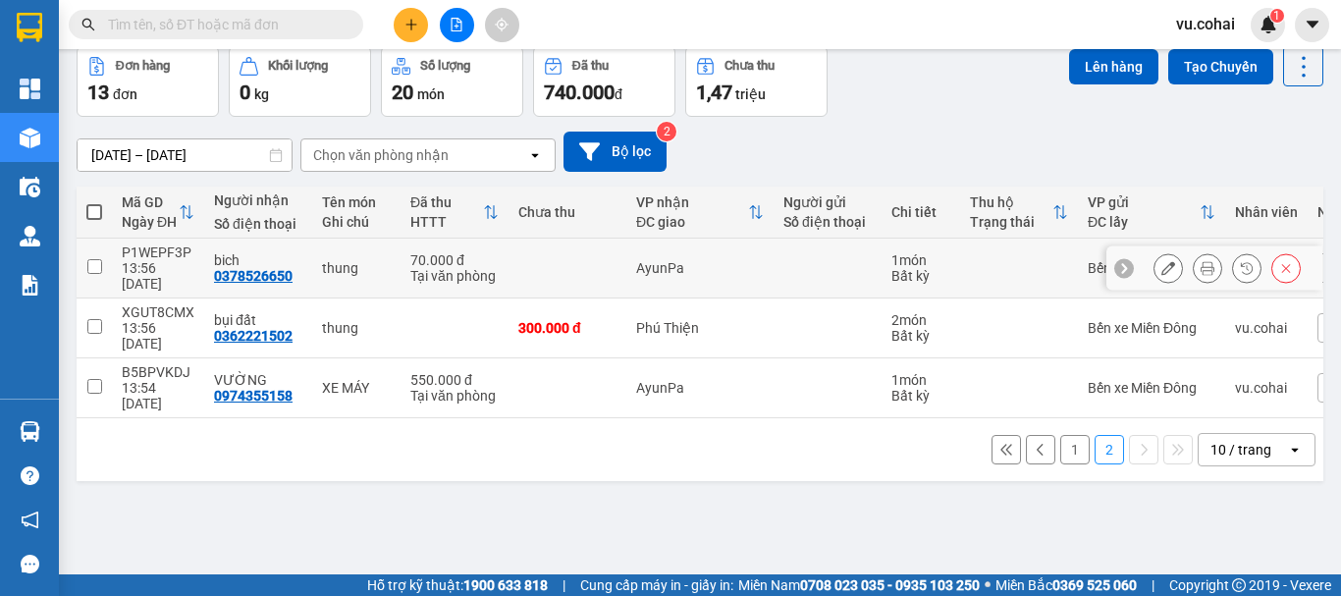
click at [89, 259] on input "checkbox" at bounding box center [94, 266] width 15 height 15
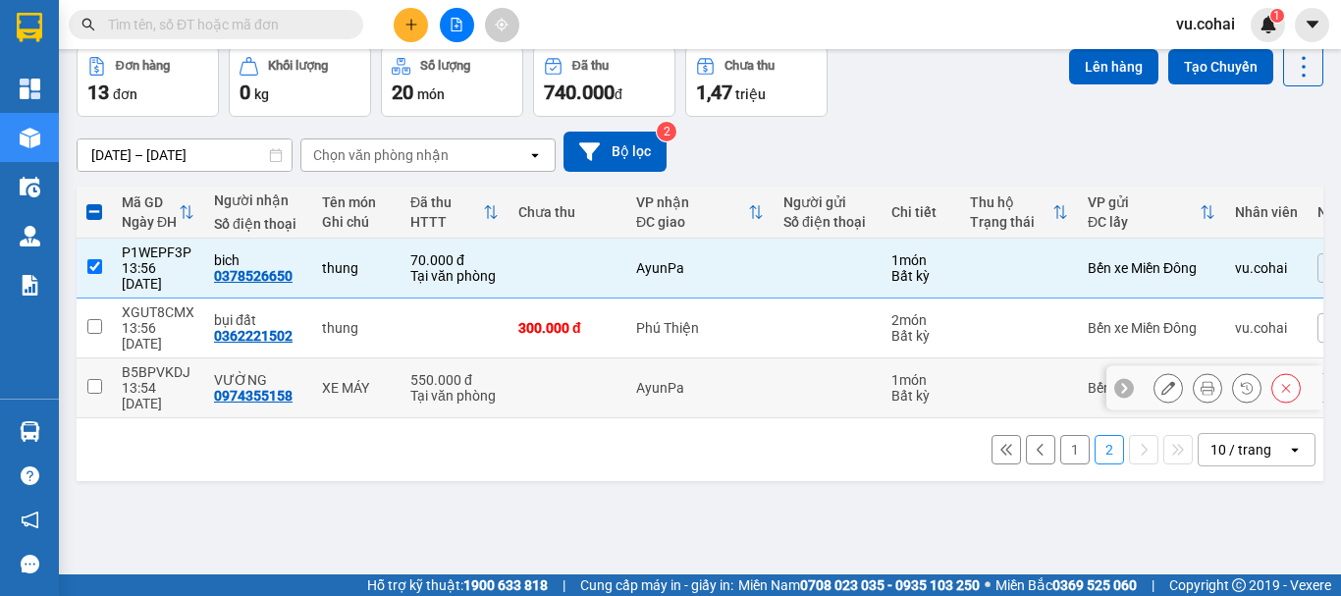
click at [93, 379] on input "checkbox" at bounding box center [94, 386] width 15 height 15
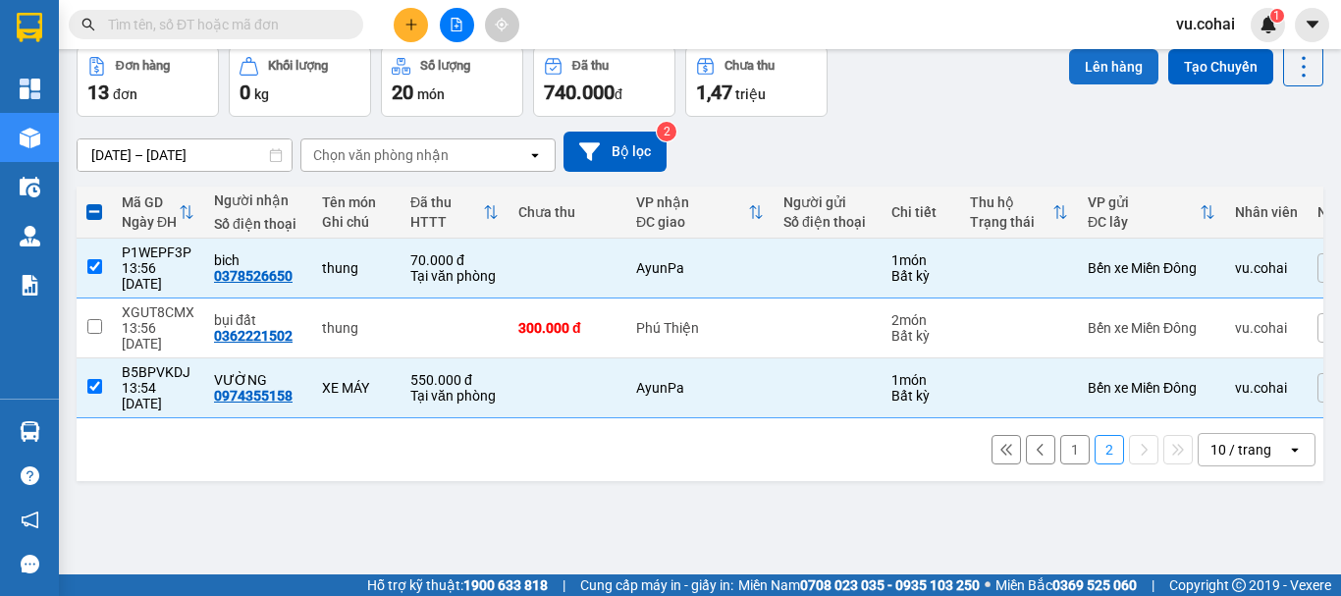
click at [1082, 63] on button "Lên hàng" at bounding box center [1113, 66] width 89 height 35
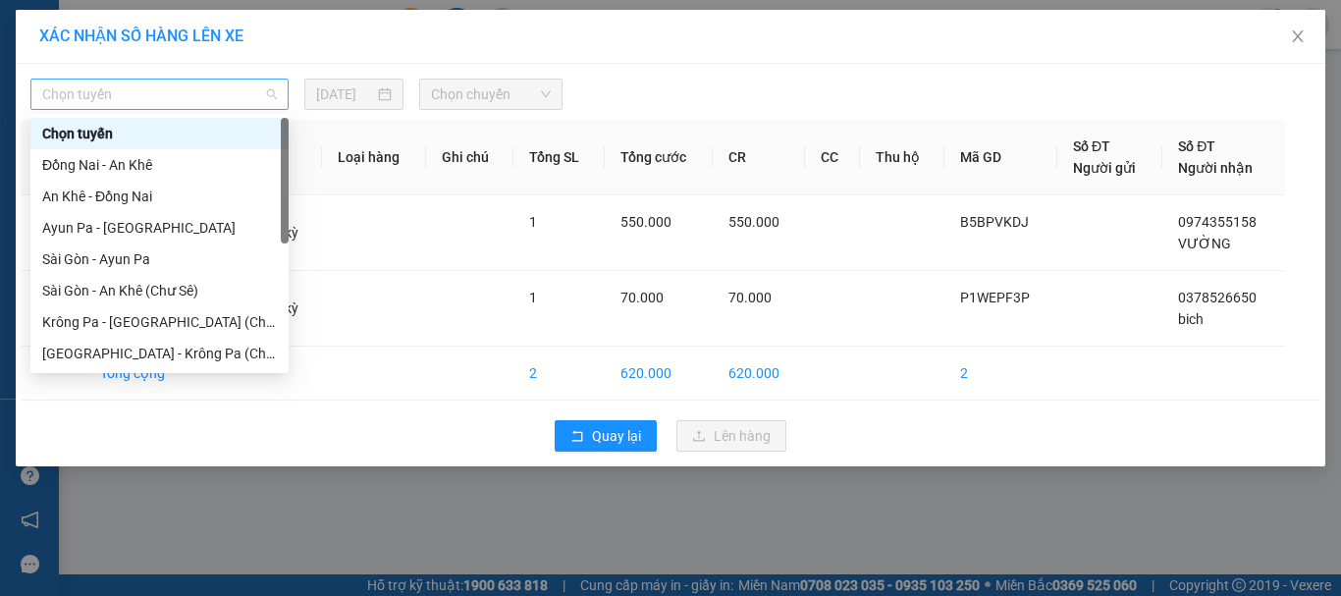
click at [237, 97] on span "Chọn tuyến" at bounding box center [159, 94] width 235 height 29
click at [642, 439] on button "Quay lại" at bounding box center [606, 435] width 102 height 31
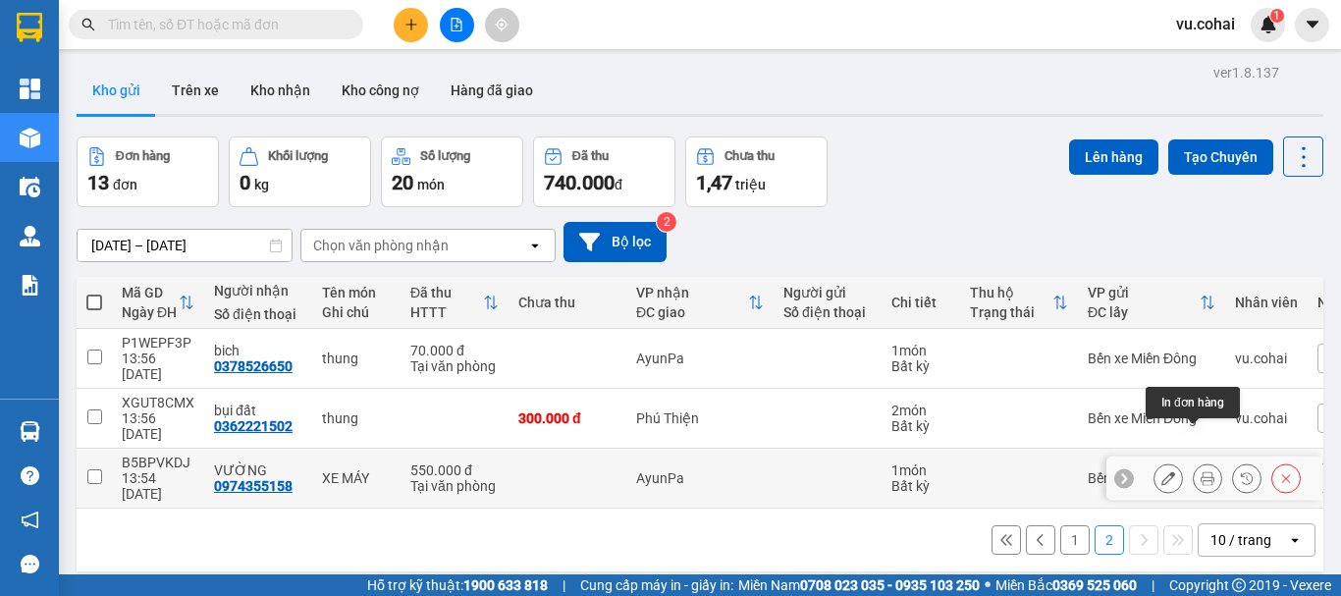
click at [1201, 471] on icon at bounding box center [1208, 478] width 14 height 14
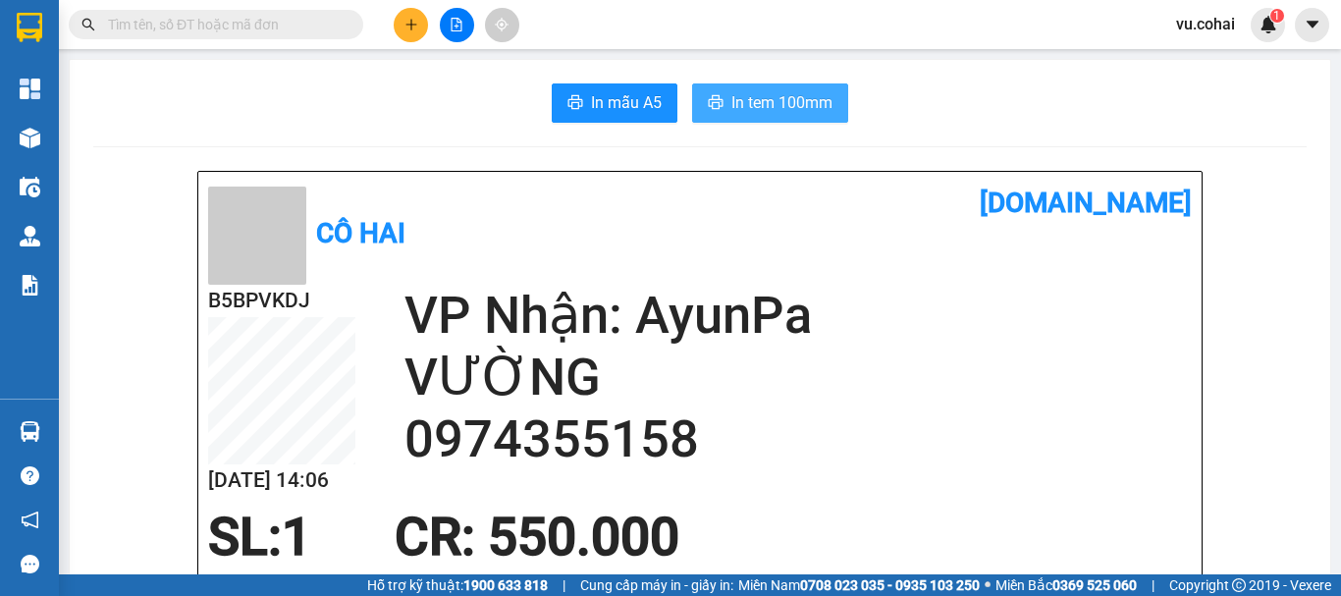
click at [743, 113] on span "In tem 100mm" at bounding box center [782, 102] width 101 height 25
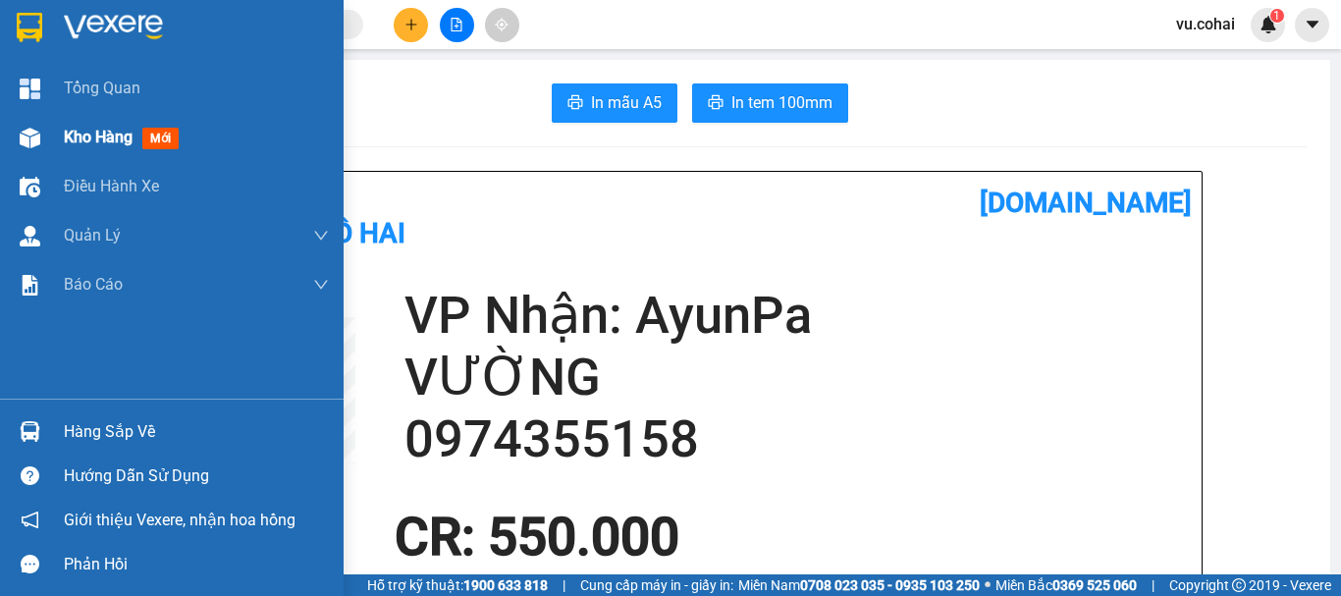
click at [90, 134] on span "Kho hàng" at bounding box center [98, 137] width 69 height 19
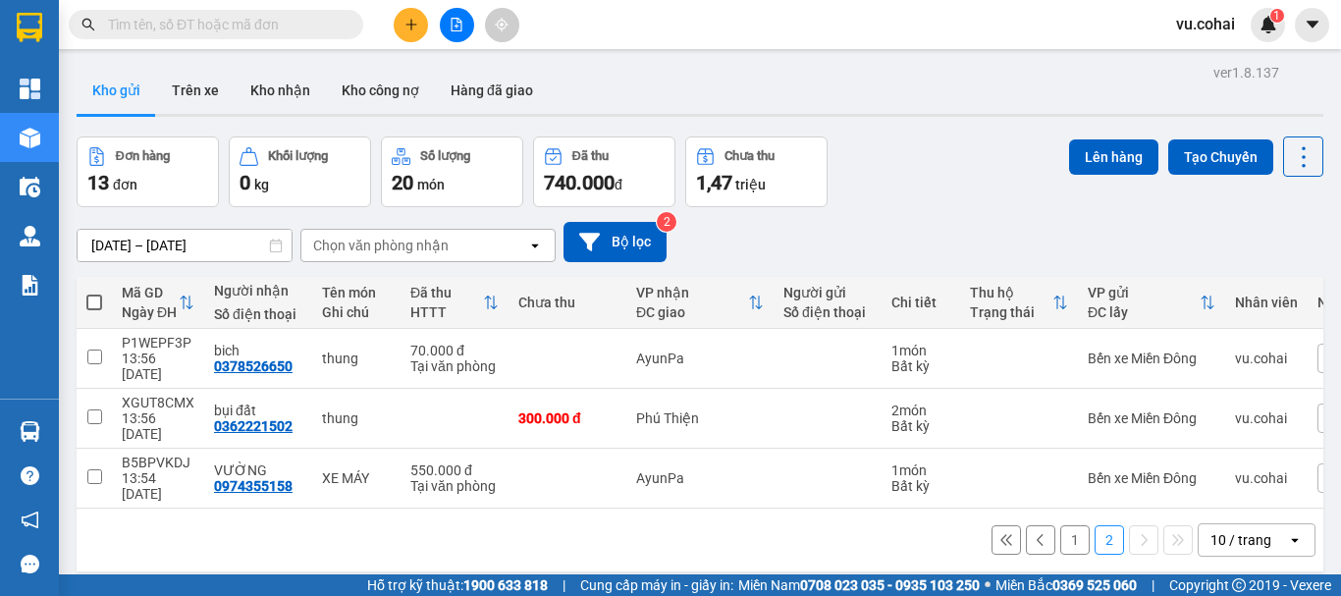
click at [706, 268] on div "28/07/2025 – 11/08/2025 Press the down arrow key to interact with the calendar …" at bounding box center [700, 242] width 1247 height 70
click at [700, 265] on div "28/07/2025 – 11/08/2025 Press the down arrow key to interact with the calendar …" at bounding box center [700, 242] width 1247 height 70
click at [460, 27] on icon "file-add" at bounding box center [457, 25] width 14 height 14
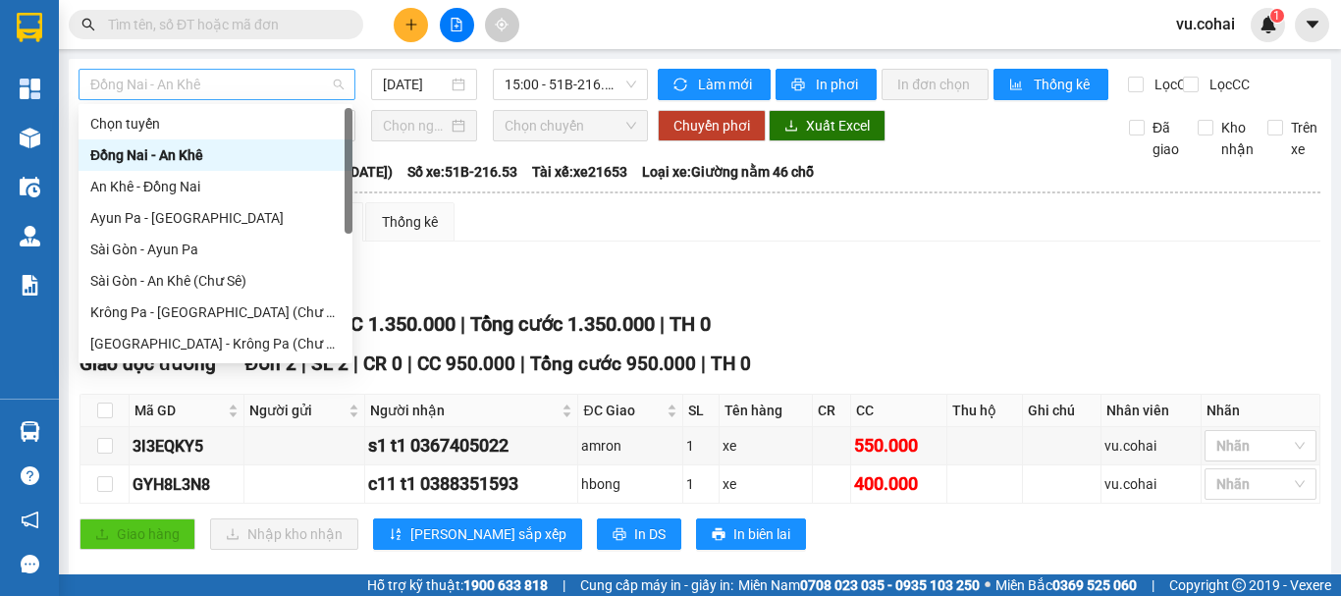
click at [157, 80] on span "Đồng Nai - An Khê" at bounding box center [216, 84] width 253 height 29
click at [216, 305] on div "Krông Pa - [GEOGRAPHIC_DATA] (Chư RCăm)" at bounding box center [215, 312] width 250 height 22
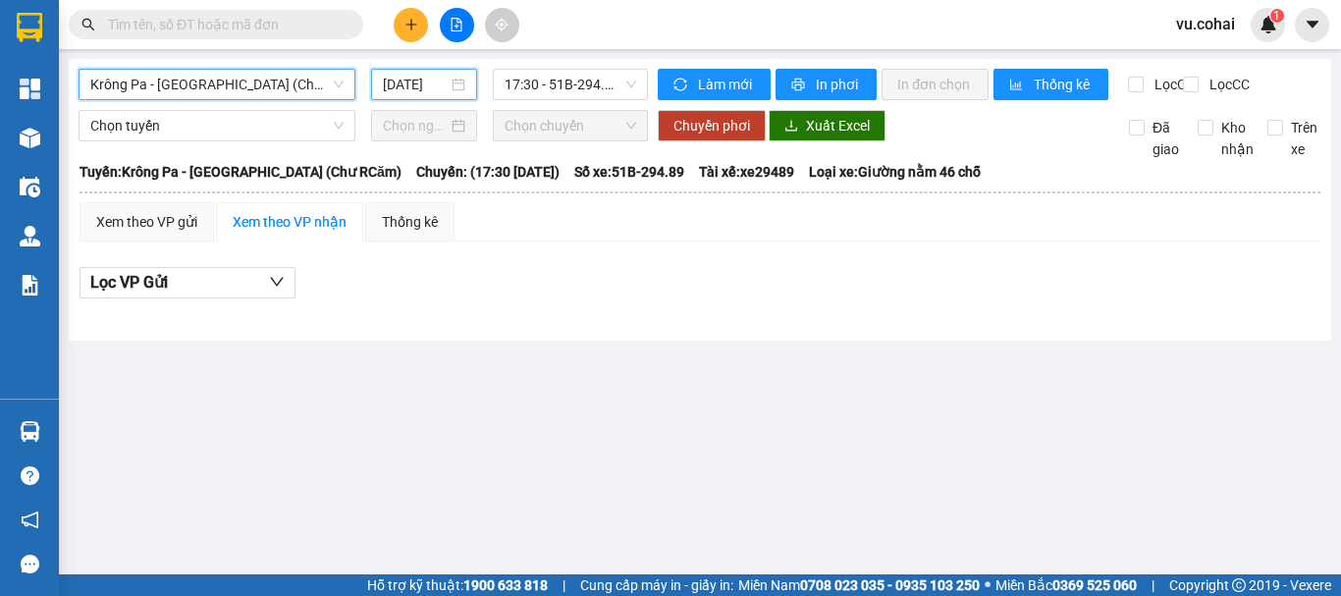
click at [404, 82] on input "[DATE]" at bounding box center [415, 85] width 65 height 22
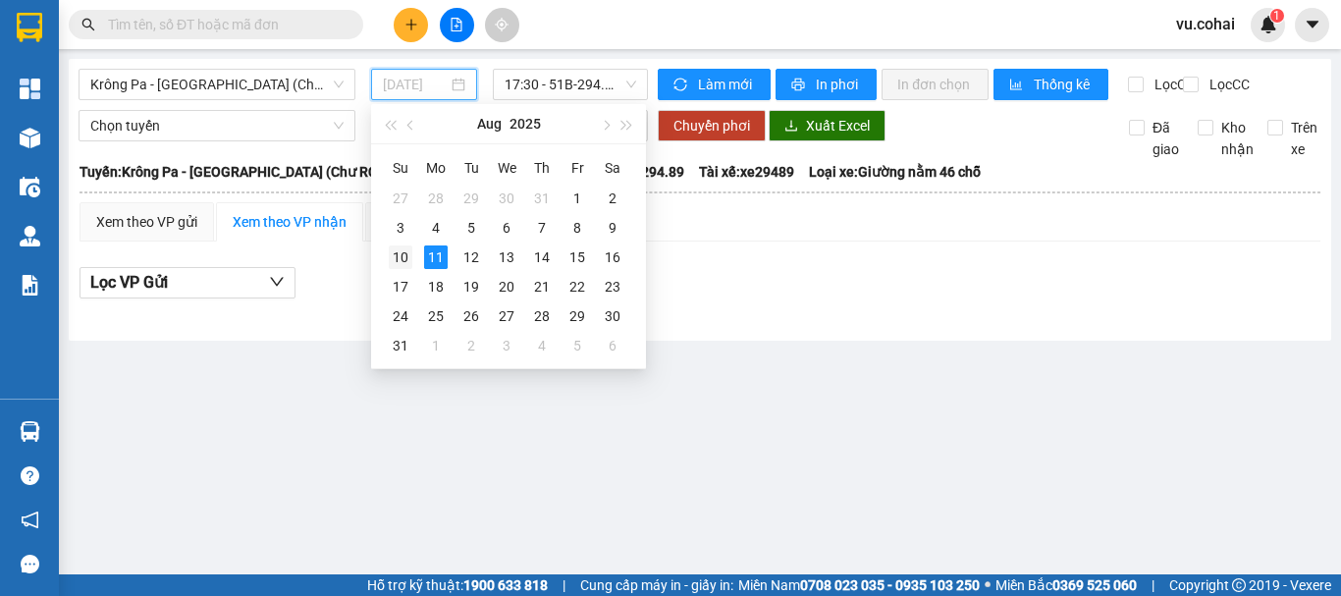
click at [403, 250] on div "10" at bounding box center [401, 257] width 24 height 24
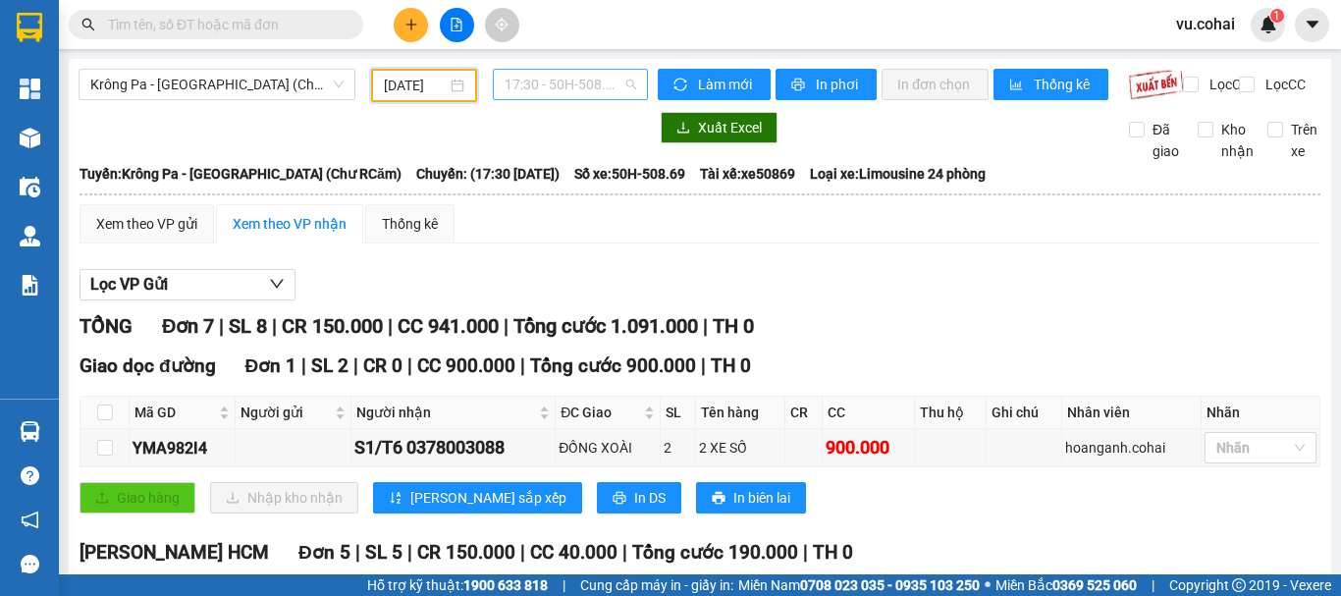
click at [542, 82] on span "17:30 - 50H-508.69" at bounding box center [571, 84] width 132 height 29
click at [561, 157] on div "17:30 - 50H-508.69" at bounding box center [576, 155] width 153 height 22
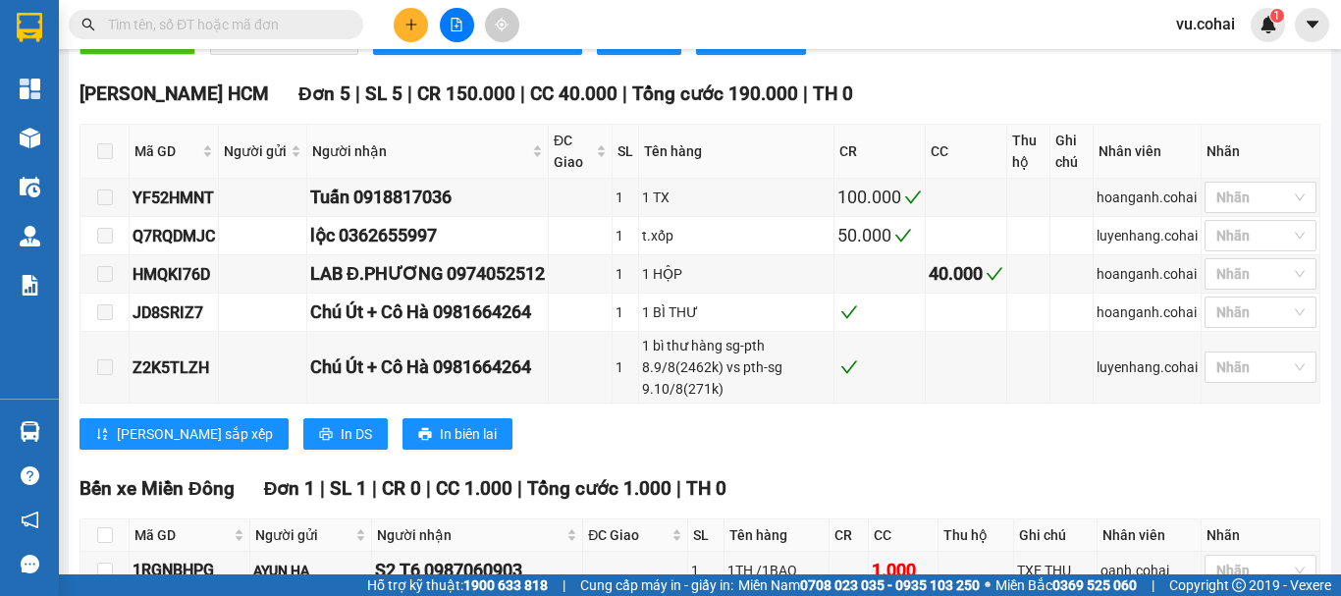
scroll to position [590, 0]
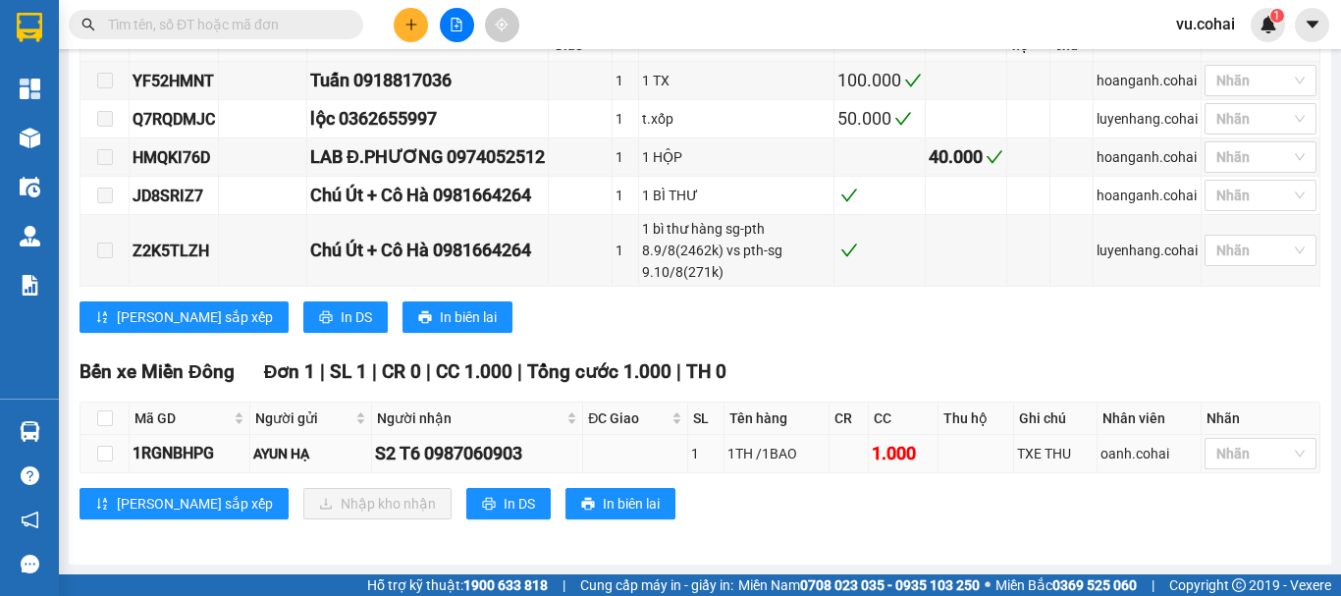
click at [223, 449] on div "1RGNBHPG" at bounding box center [190, 453] width 114 height 25
click at [218, 450] on div "1RGNBHPG" at bounding box center [190, 453] width 114 height 25
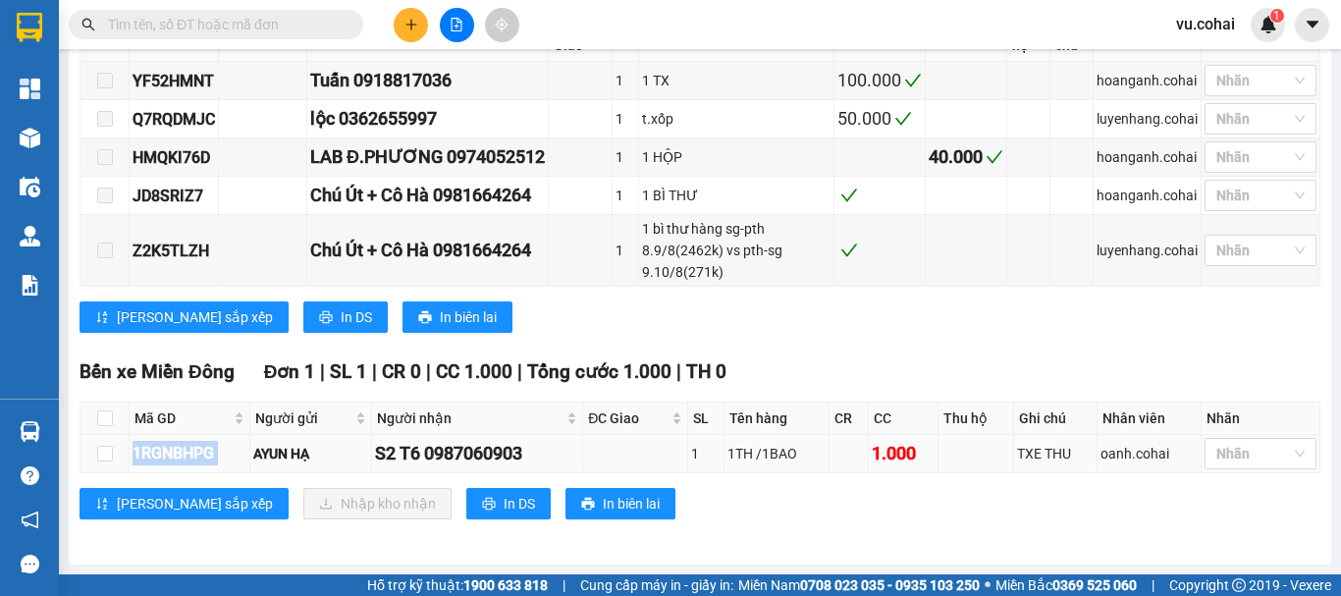
copy div "1RGNBHPG"
click at [234, 25] on input "text" at bounding box center [224, 25] width 232 height 22
paste input "1RGNBHPG"
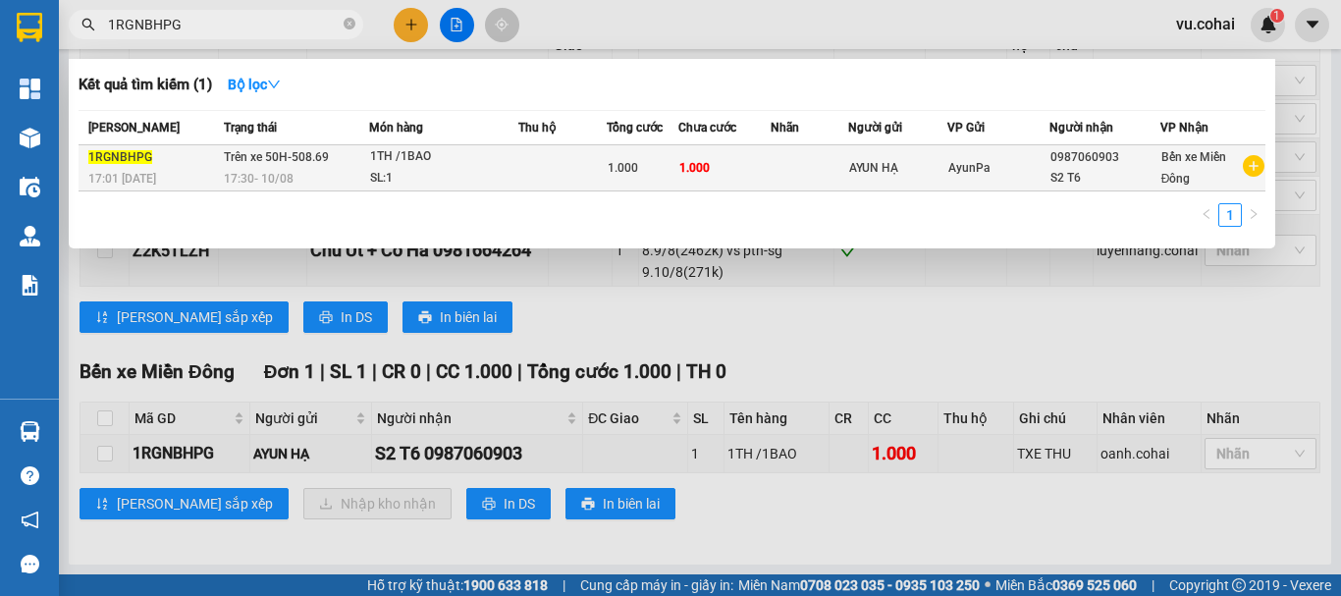
click at [910, 170] on div "AYUN HẠ" at bounding box center [897, 168] width 97 height 21
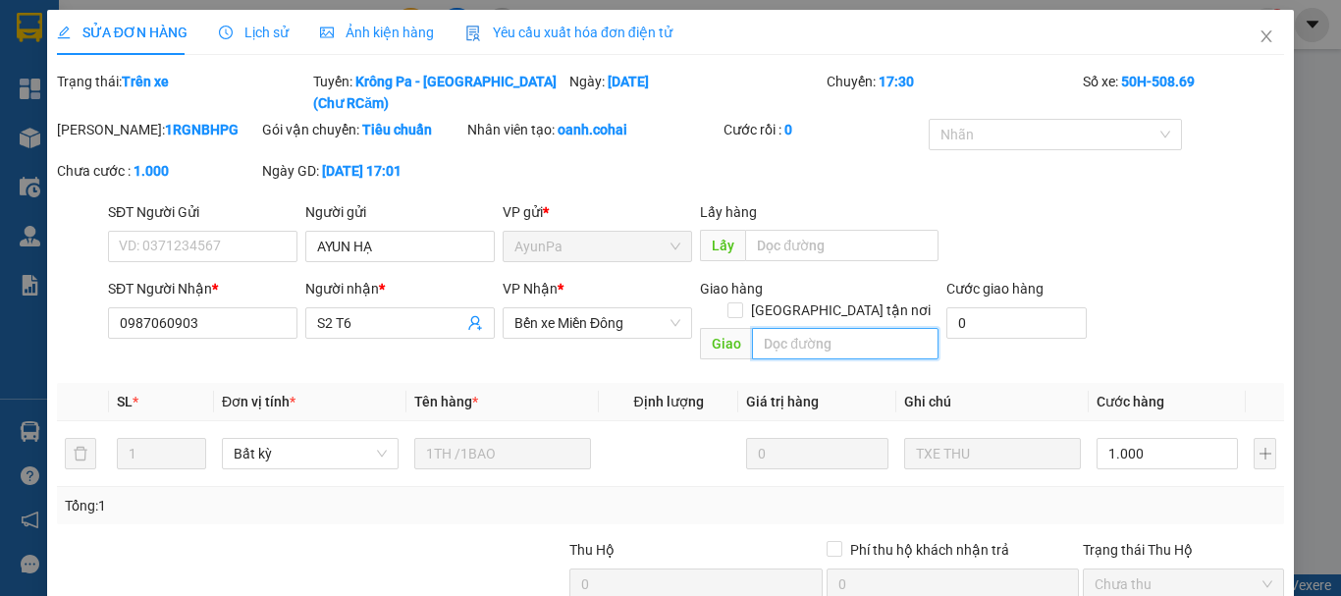
click at [799, 328] on input "text" at bounding box center [845, 343] width 187 height 31
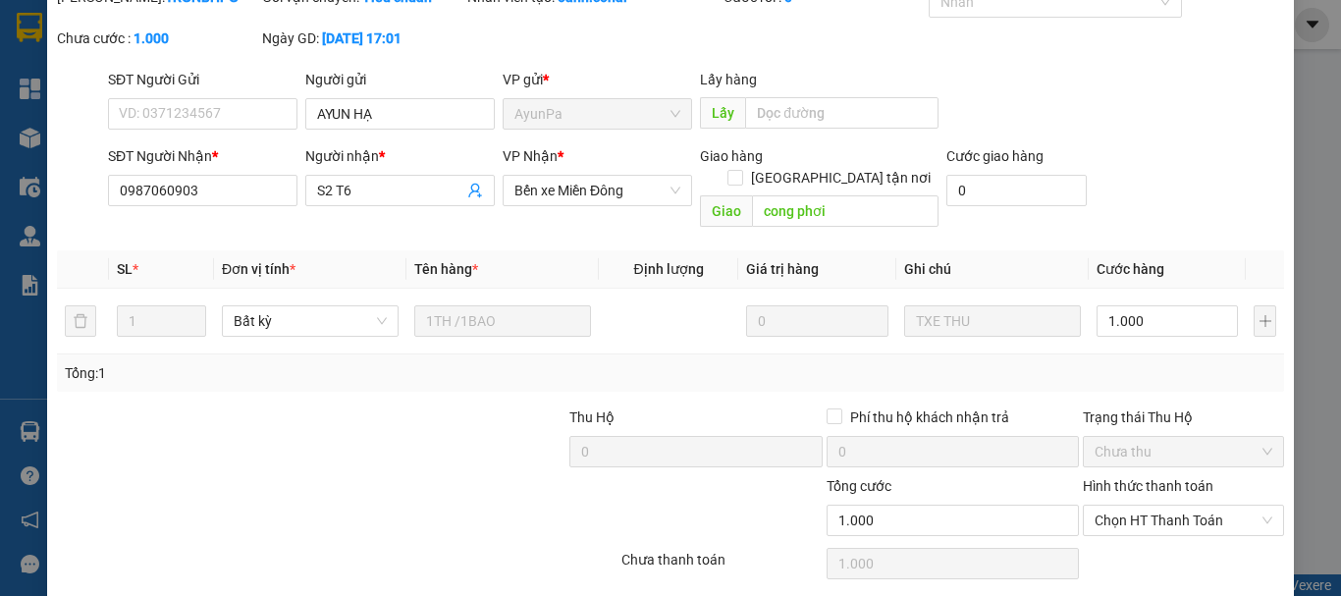
scroll to position [161, 0]
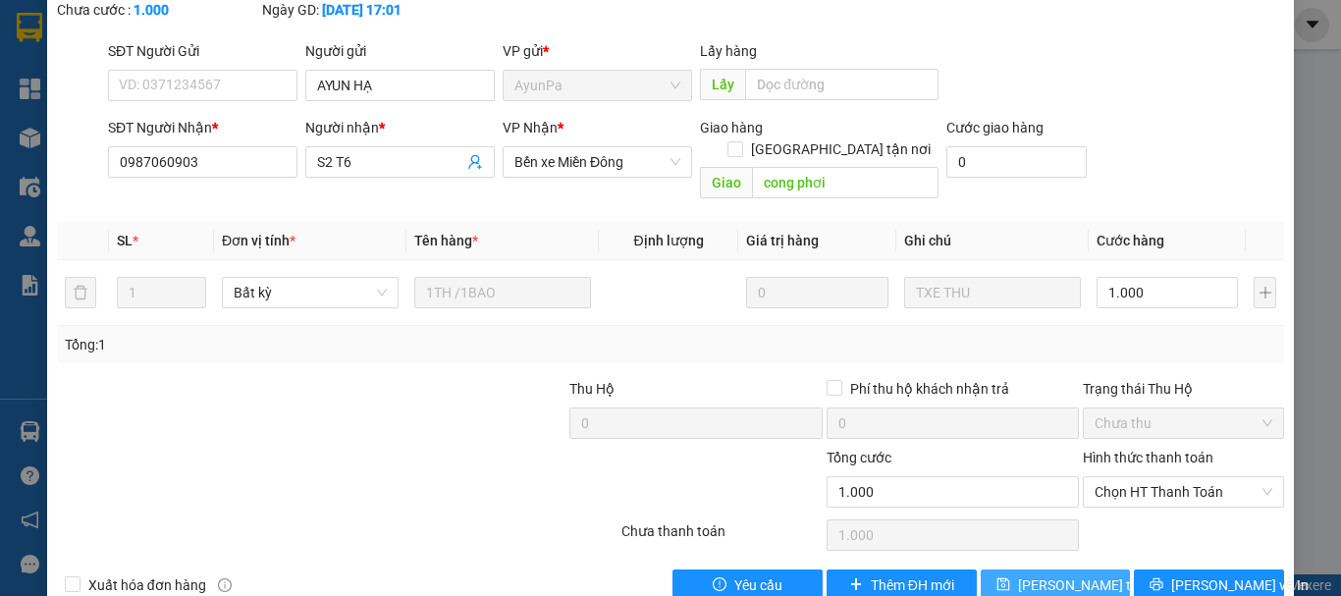
click at [1049, 574] on span "[PERSON_NAME] thay đổi" at bounding box center [1096, 585] width 157 height 22
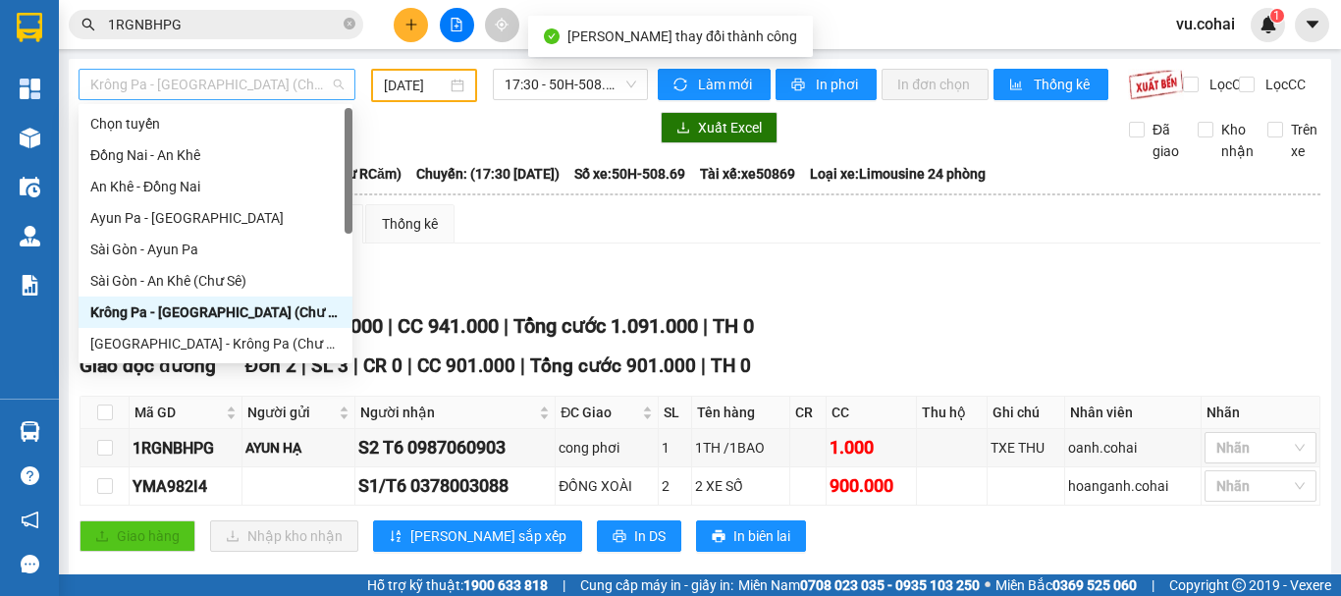
click at [313, 89] on span "Krông Pa - [GEOGRAPHIC_DATA] (Chư RCăm)" at bounding box center [216, 84] width 253 height 29
click at [347, 221] on div at bounding box center [349, 171] width 8 height 126
click at [349, 233] on div at bounding box center [349, 171] width 8 height 126
click at [351, 218] on div at bounding box center [349, 171] width 8 height 126
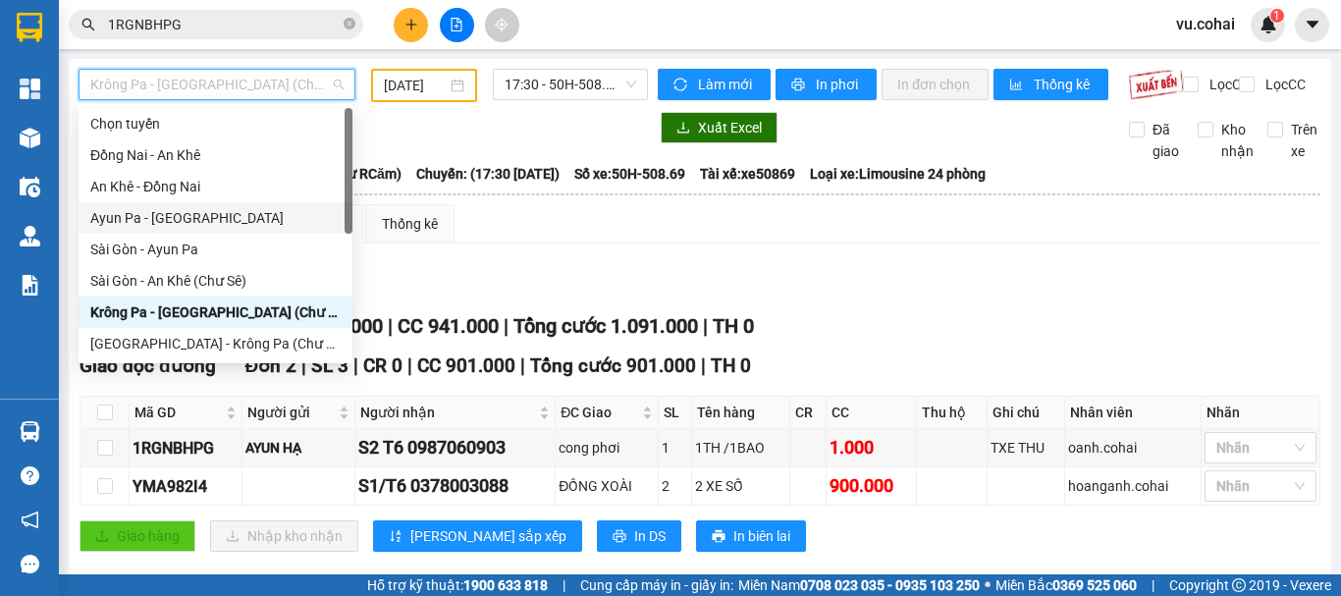
click at [346, 224] on div at bounding box center [349, 171] width 8 height 126
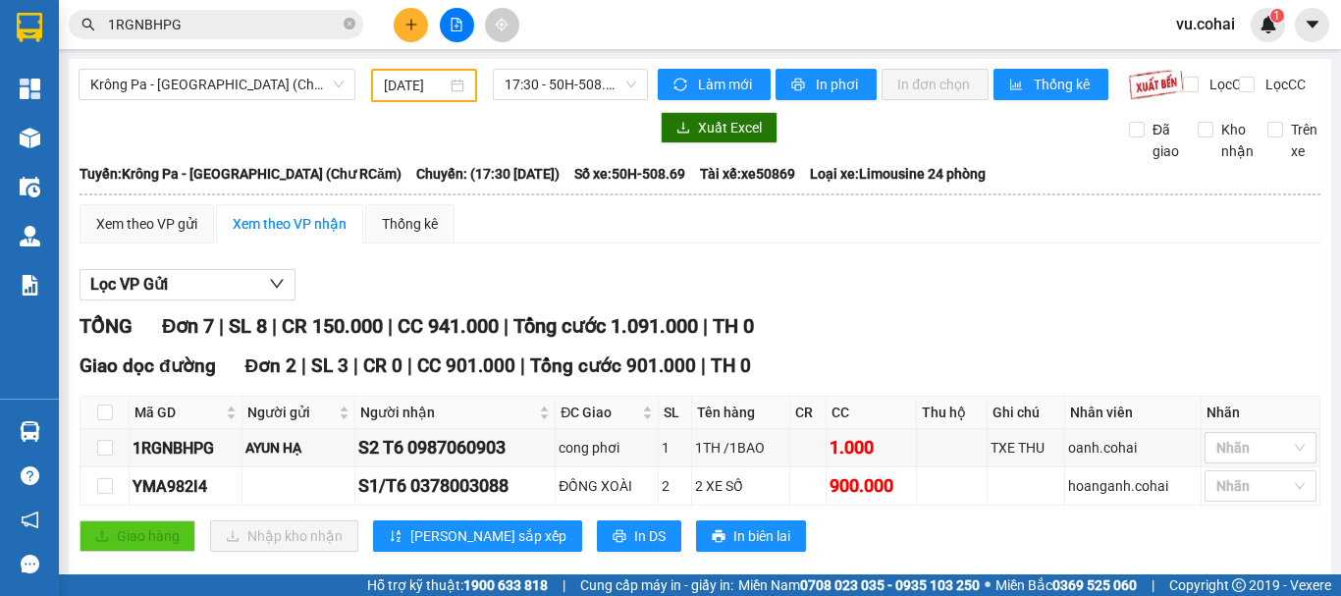
click at [305, 68] on div "Krông Pa - Sài Gòn (Chư RCăm) 10/08/2025 17:30 - 50H-508.69 Làm mới In phơi In …" at bounding box center [700, 525] width 1263 height 933
click at [329, 86] on span "Krông Pa - [GEOGRAPHIC_DATA] (Chư RCăm)" at bounding box center [216, 84] width 253 height 29
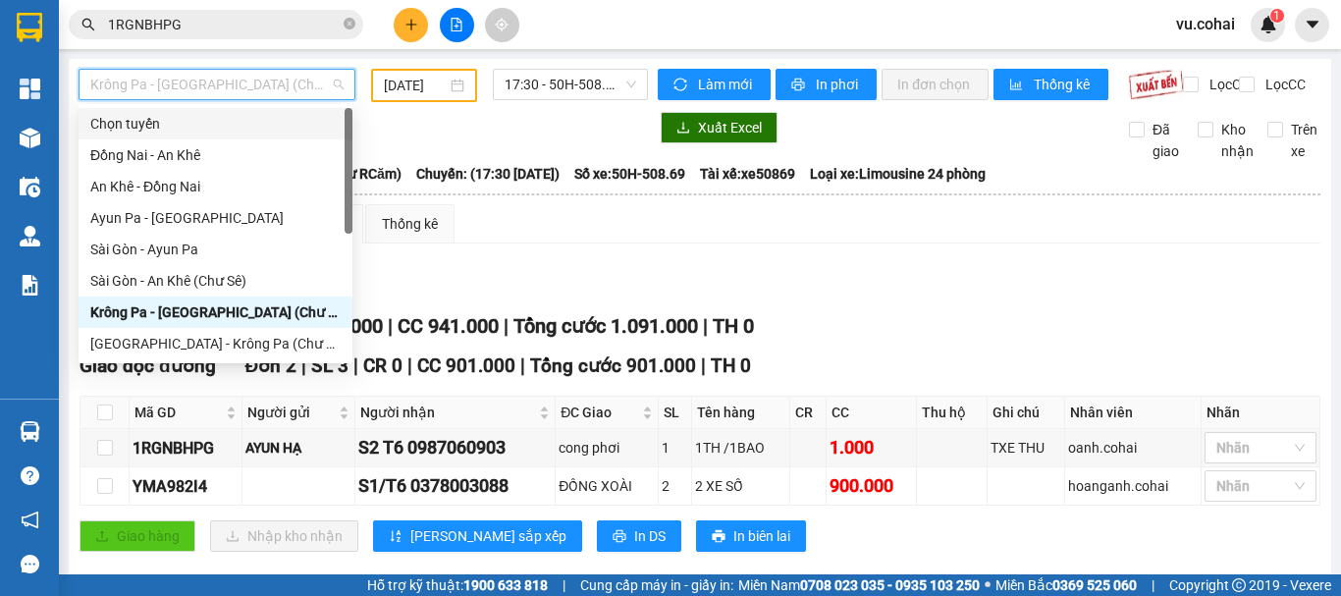
click at [349, 203] on div at bounding box center [349, 171] width 8 height 126
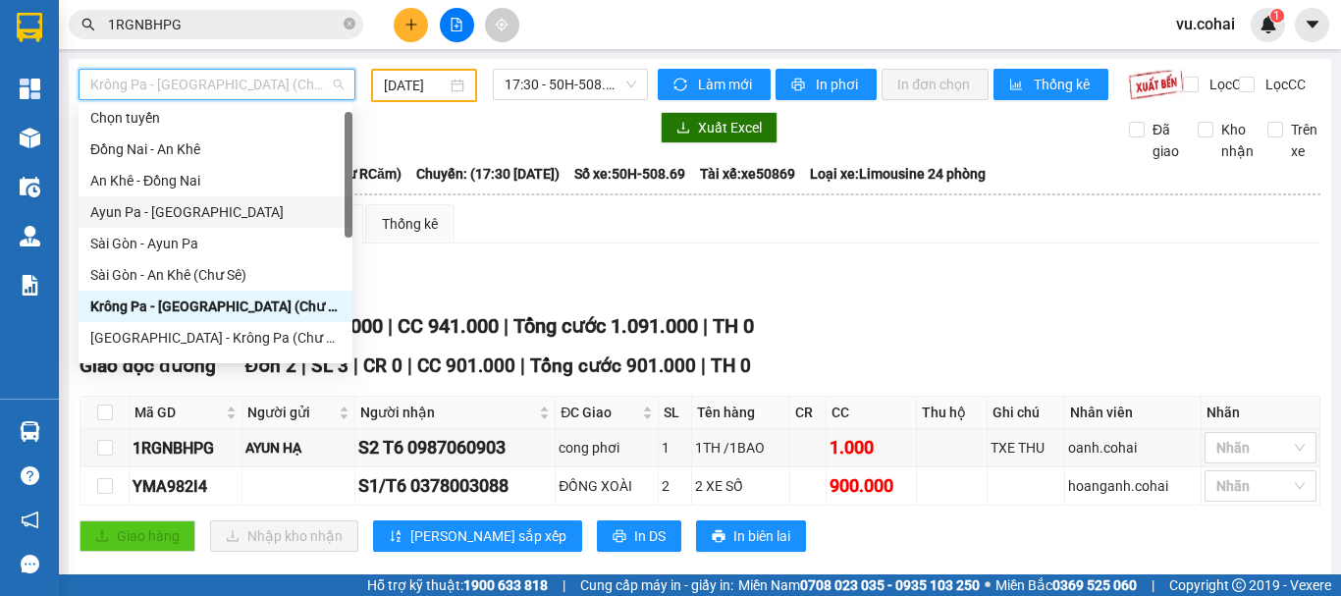
scroll to position [8, 0]
click at [349, 229] on div at bounding box center [349, 175] width 8 height 126
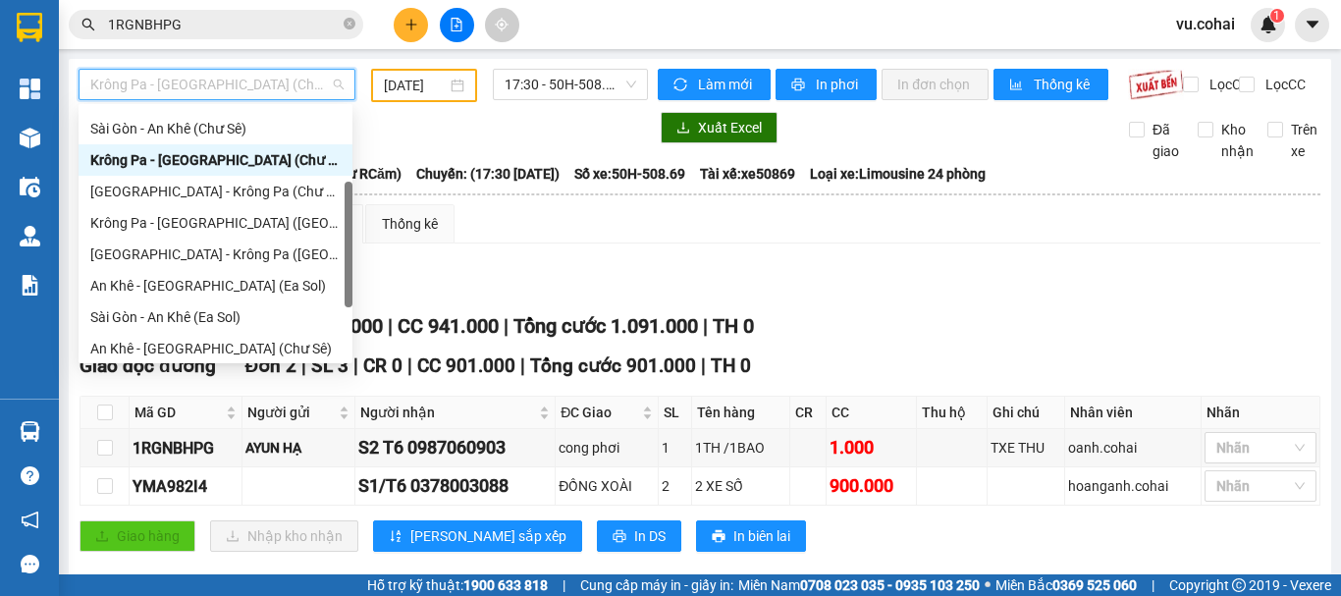
scroll to position [155, 0]
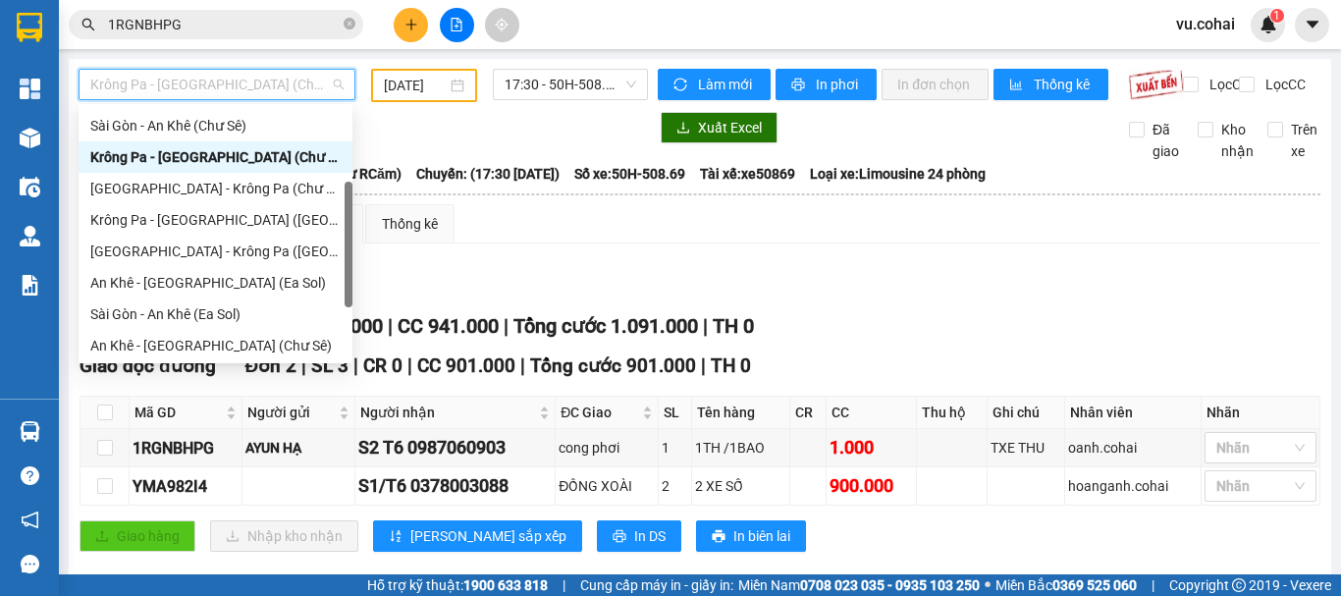
drag, startPoint x: 347, startPoint y: 229, endPoint x: 352, endPoint y: 299, distance: 70.9
click at [352, 299] on div at bounding box center [349, 245] width 8 height 126
click at [206, 220] on div "Krông Pa - [GEOGRAPHIC_DATA] ([GEOGRAPHIC_DATA])" at bounding box center [215, 220] width 250 height 22
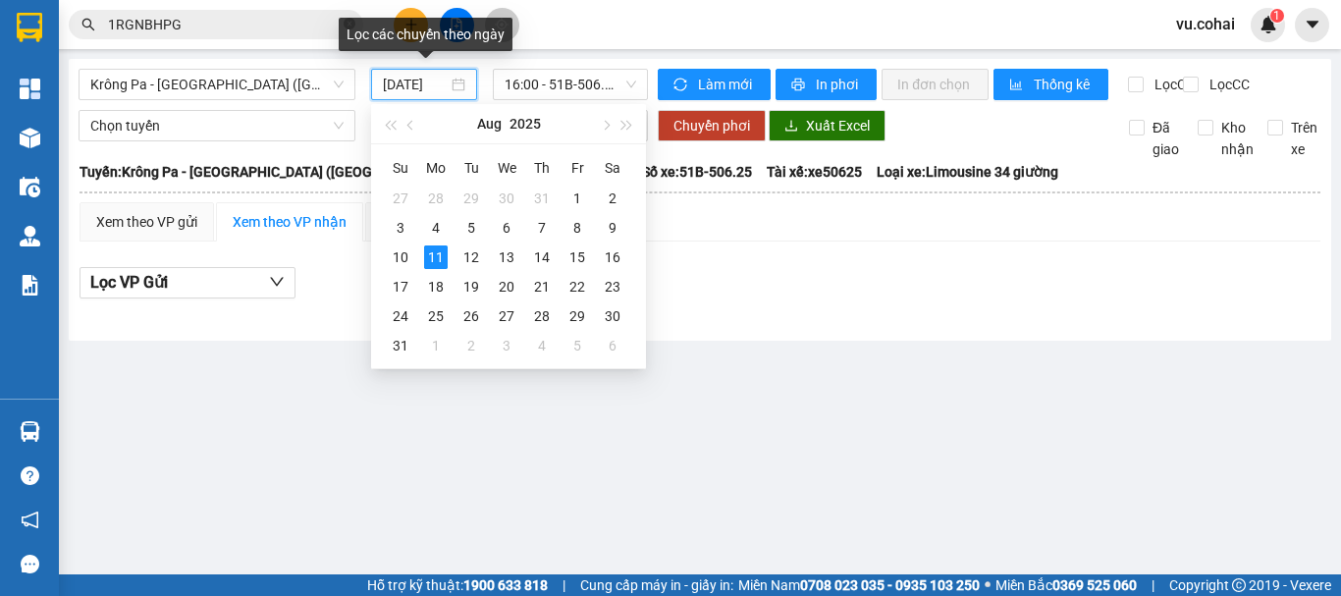
click at [410, 84] on input "[DATE]" at bounding box center [415, 85] width 65 height 22
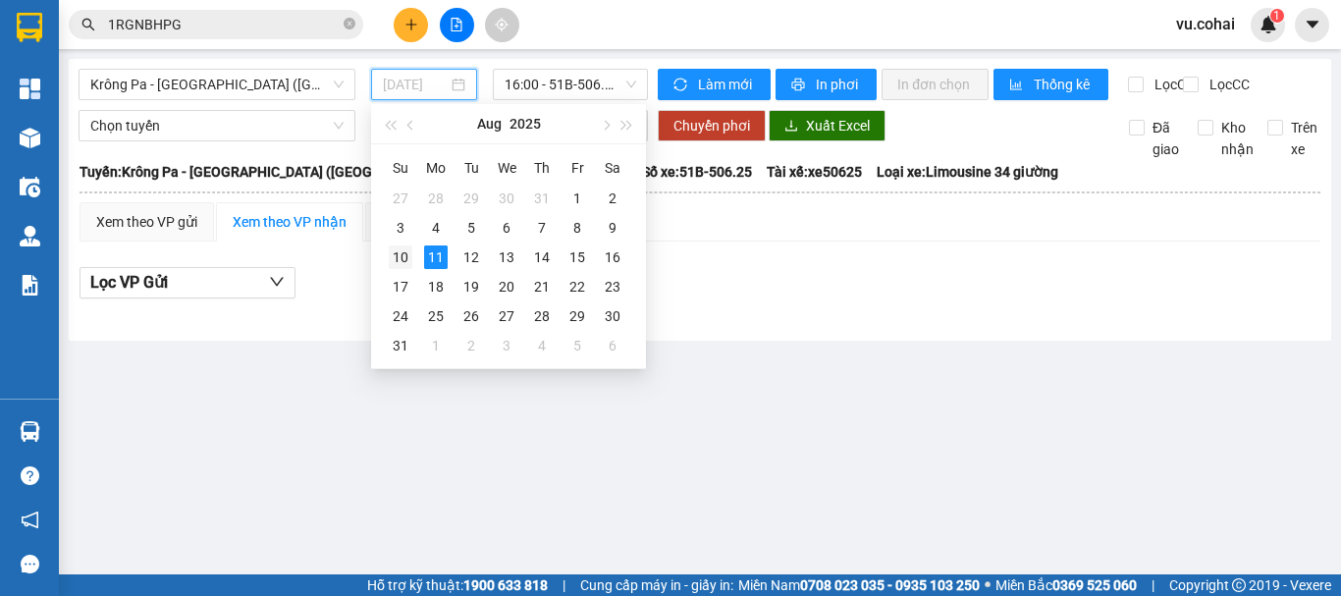
click at [394, 265] on div "10" at bounding box center [401, 257] width 24 height 24
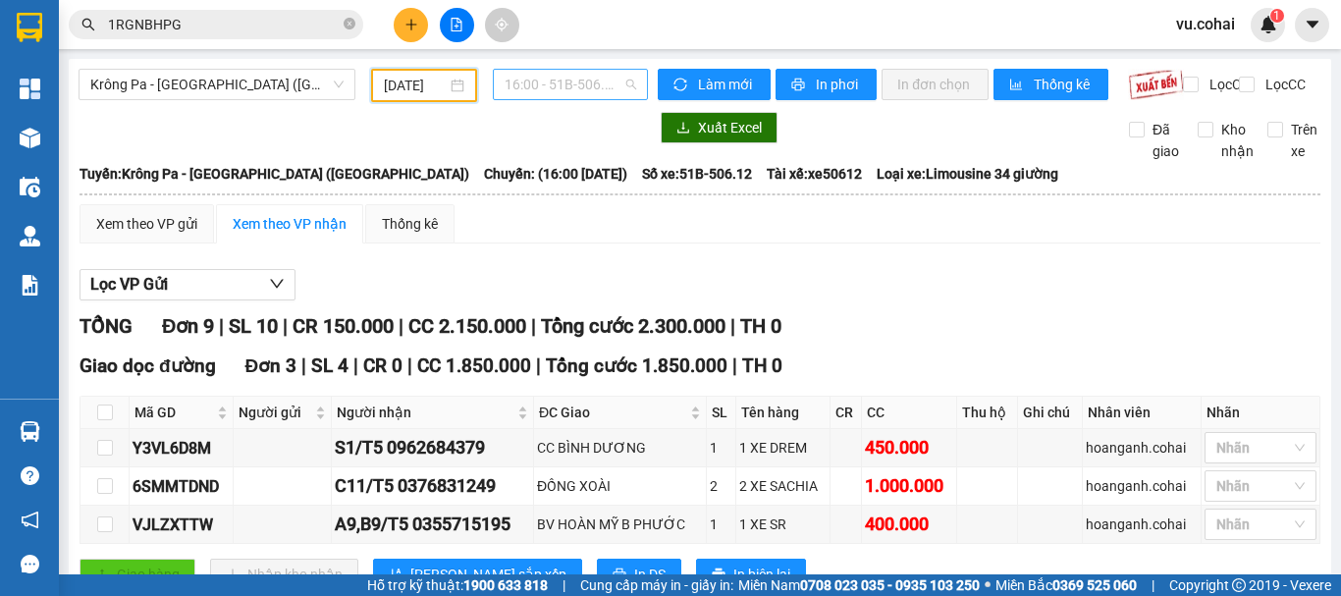
click at [571, 82] on span "16:00 - 51B-506.12" at bounding box center [571, 84] width 132 height 29
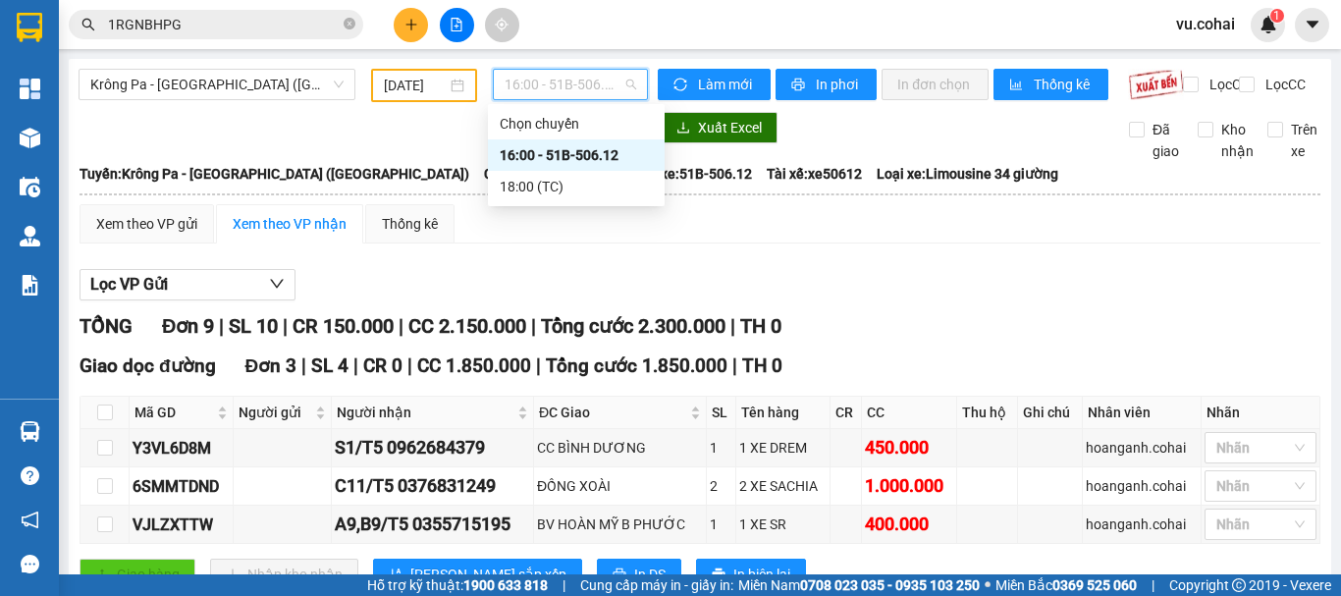
click at [589, 150] on div "16:00 - 51B-506.12" at bounding box center [576, 155] width 153 height 22
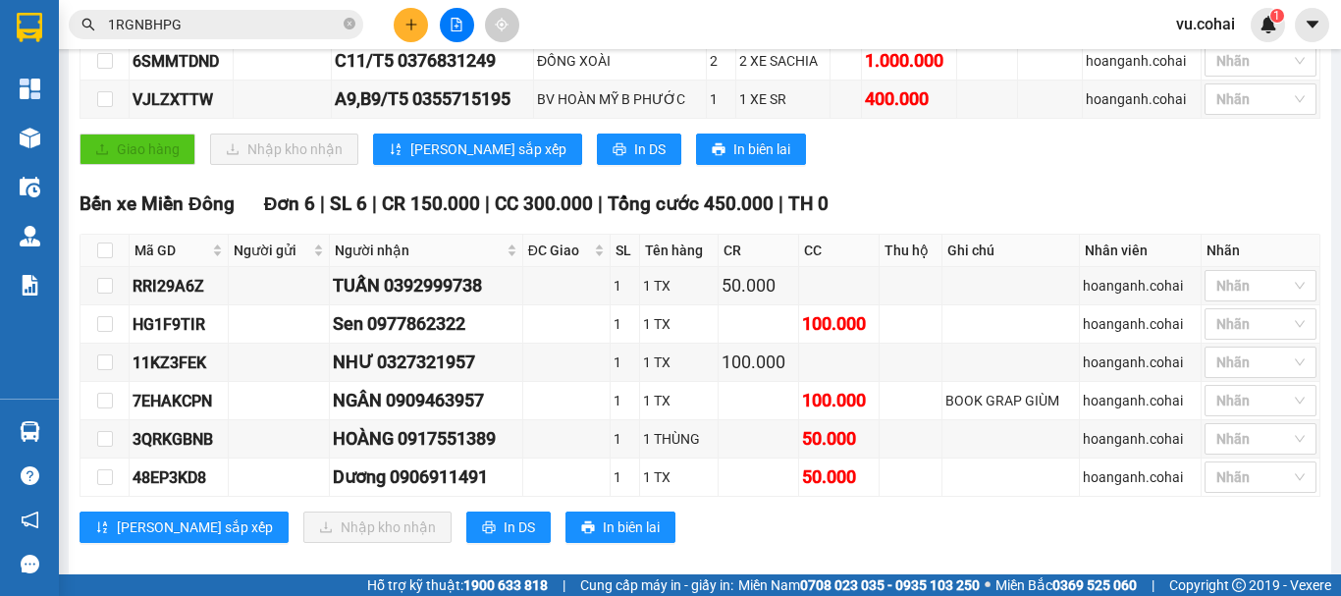
scroll to position [463, 0]
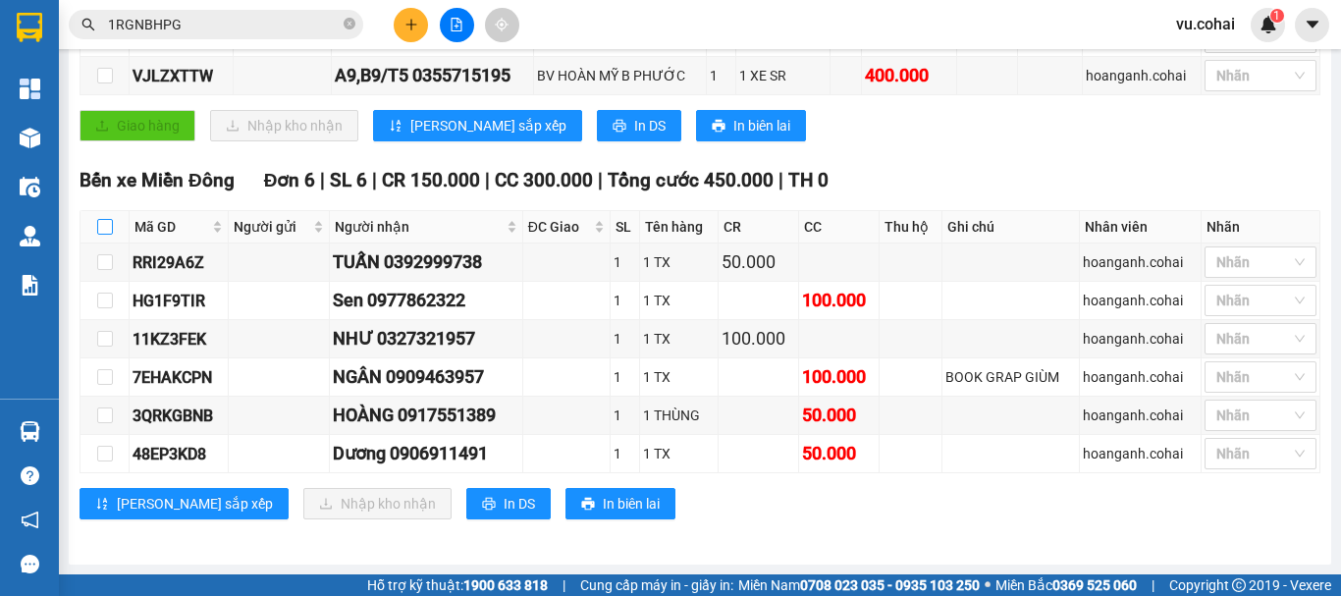
click at [111, 228] on input "checkbox" at bounding box center [105, 227] width 16 height 16
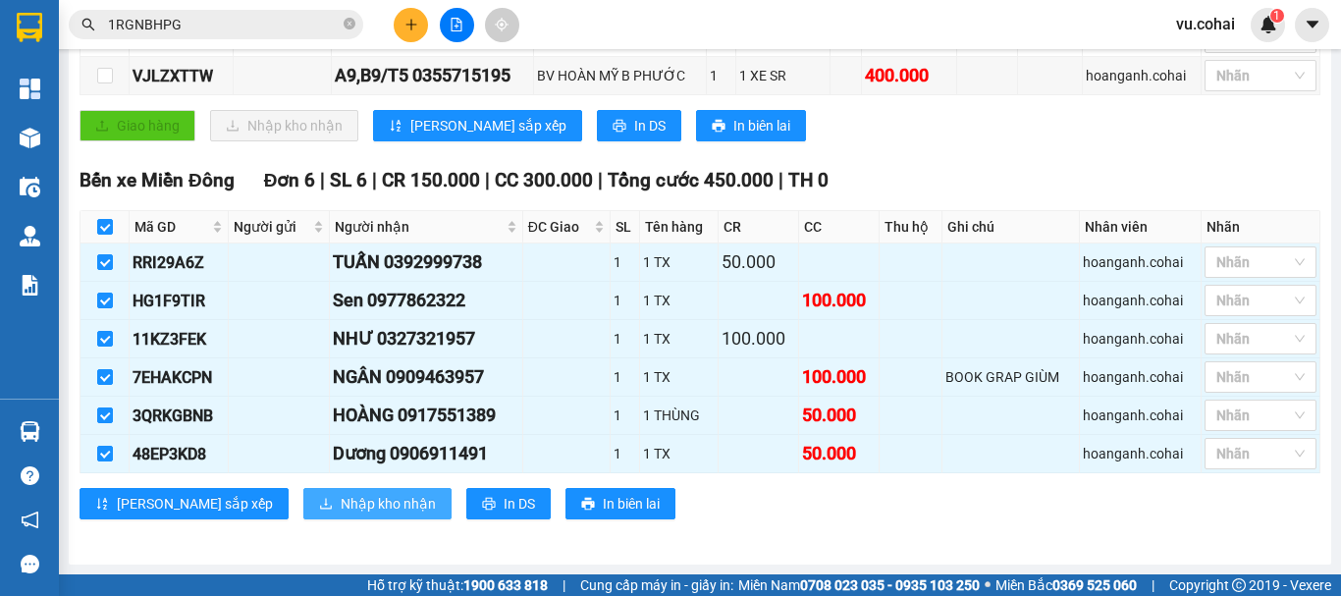
click at [341, 514] on span "Nhập kho nhận" at bounding box center [388, 504] width 95 height 22
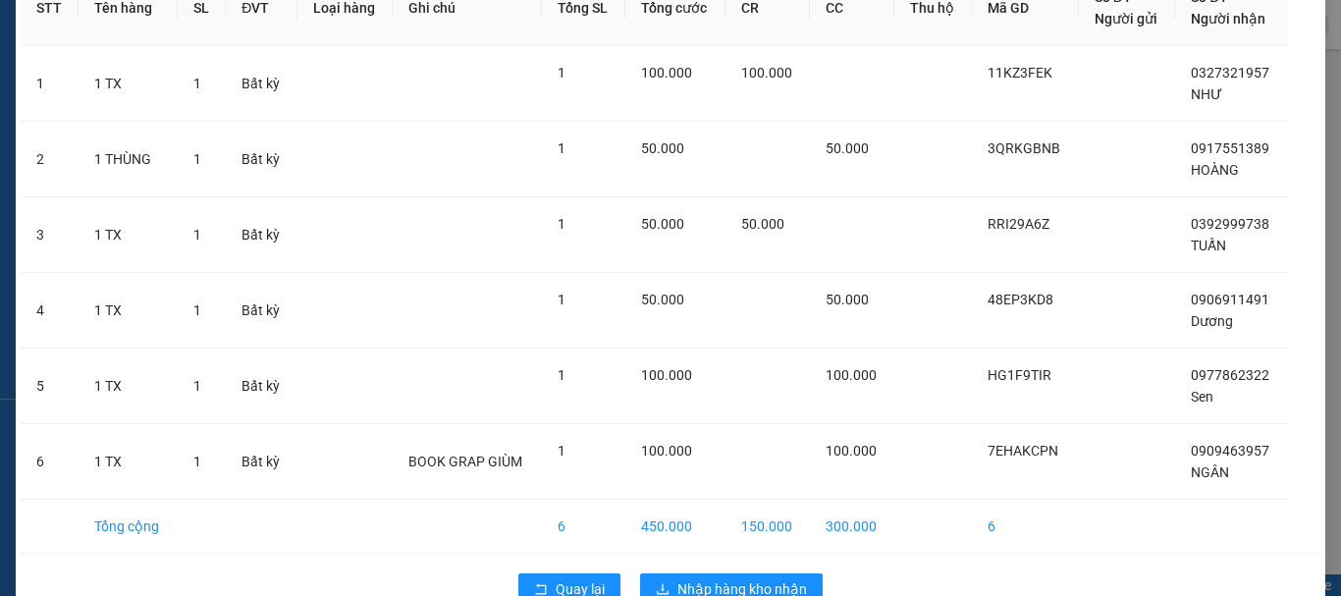
scroll to position [166, 0]
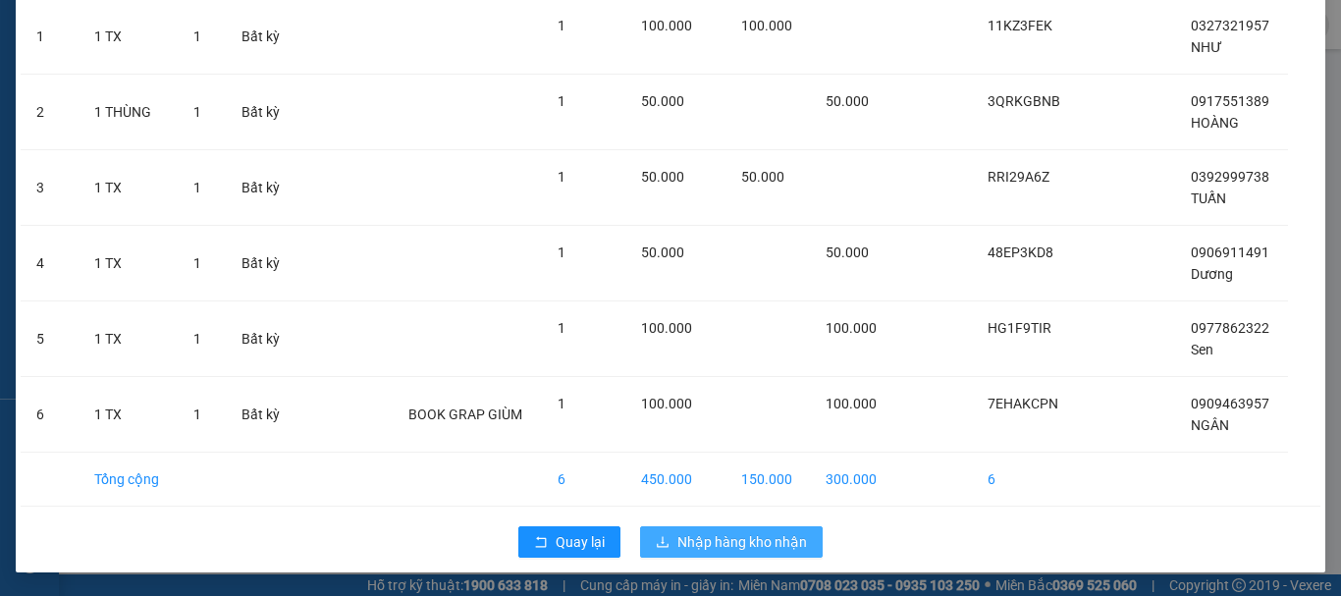
click at [752, 547] on span "Nhập hàng kho nhận" at bounding box center [743, 542] width 130 height 22
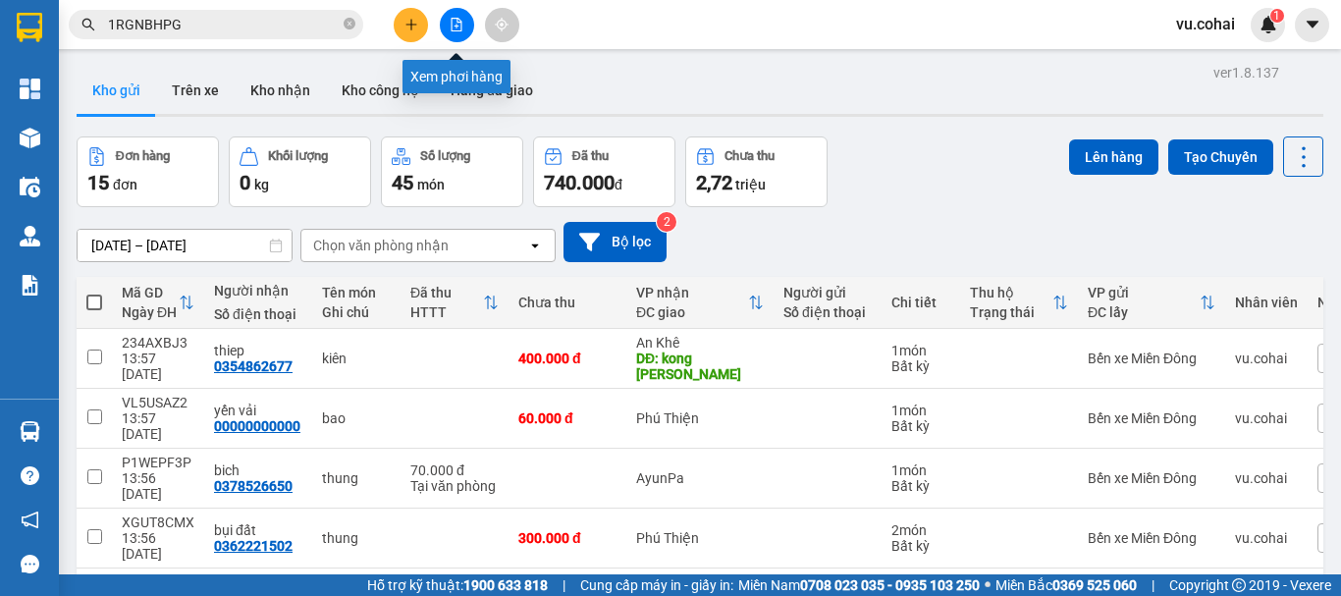
click at [462, 32] on button at bounding box center [457, 25] width 34 height 34
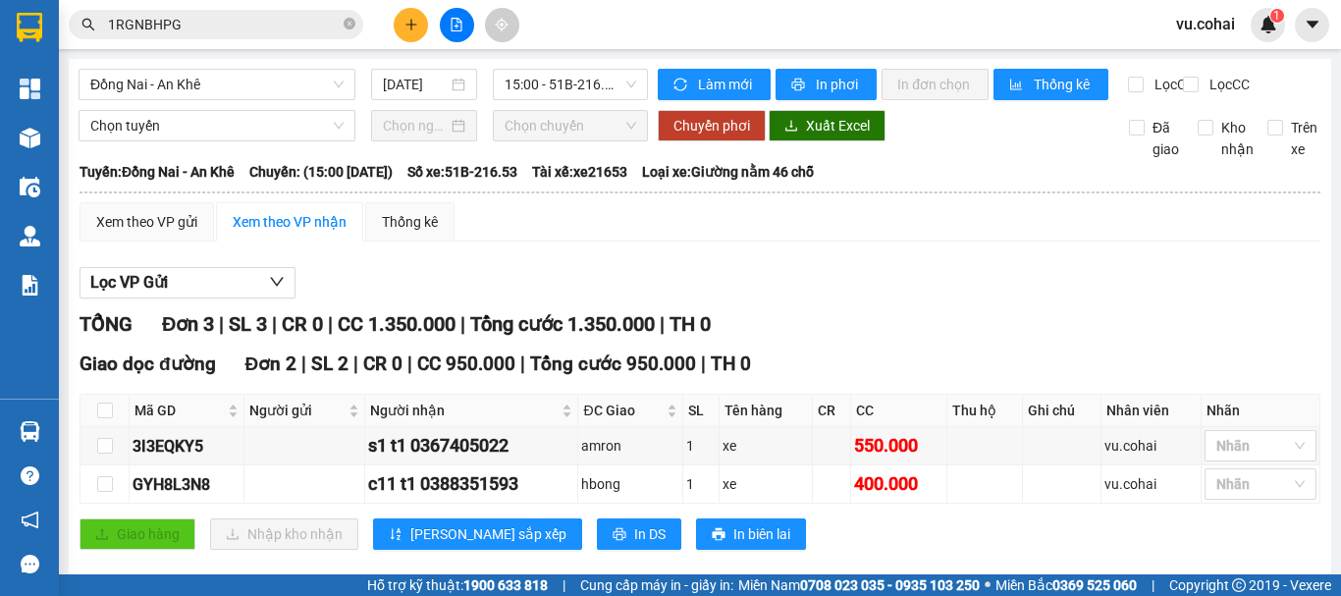
click at [257, 100] on div "Đồng Nai - An Khê 11/08/2025 15:00 - 51B-216.53" at bounding box center [364, 84] width 570 height 31
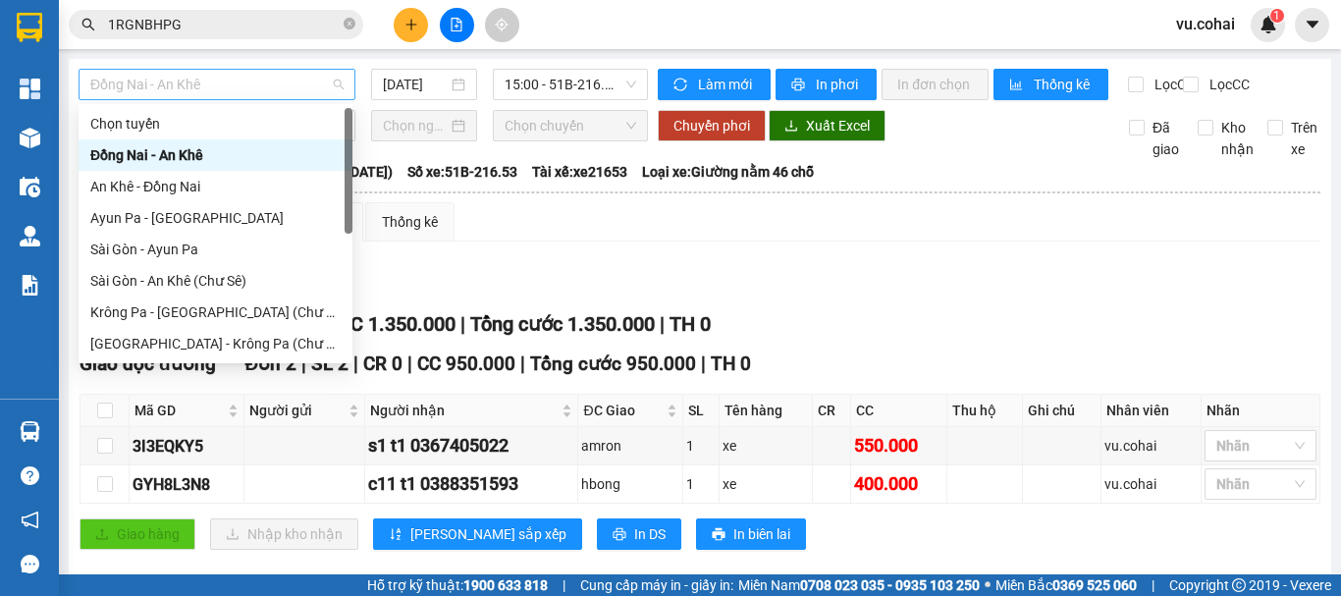
click at [251, 79] on span "Đồng Nai - An Khê" at bounding box center [216, 84] width 253 height 29
click at [347, 192] on div at bounding box center [349, 171] width 8 height 126
click at [346, 225] on div at bounding box center [349, 171] width 8 height 126
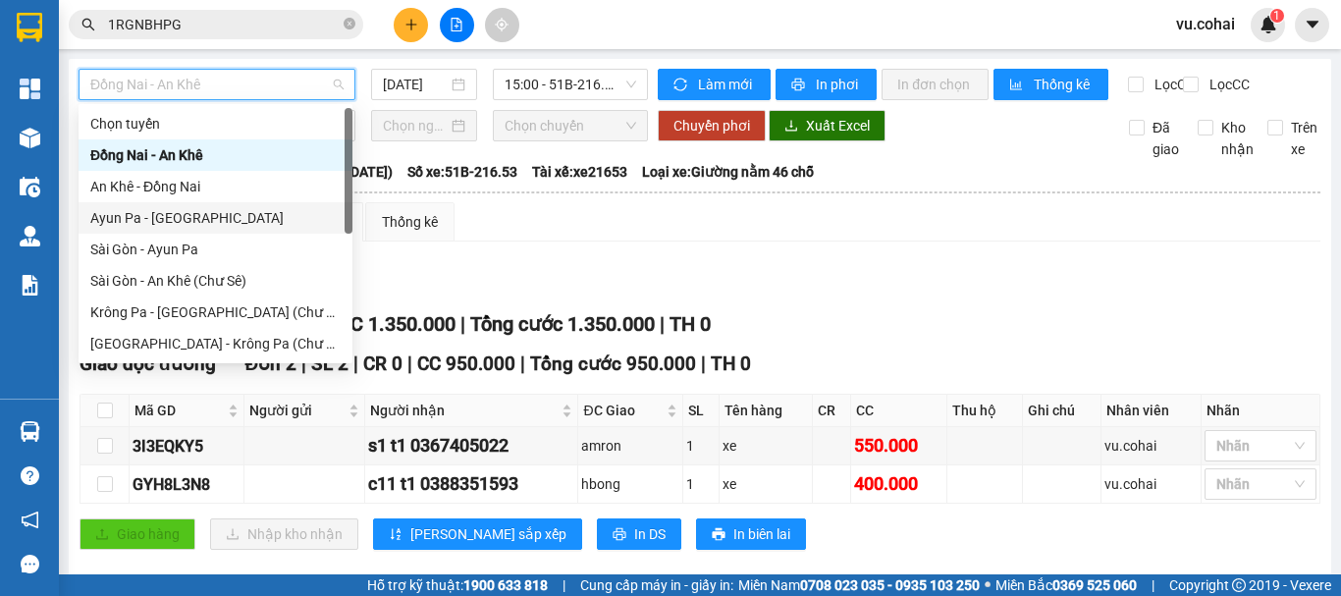
click at [349, 213] on div at bounding box center [349, 171] width 8 height 126
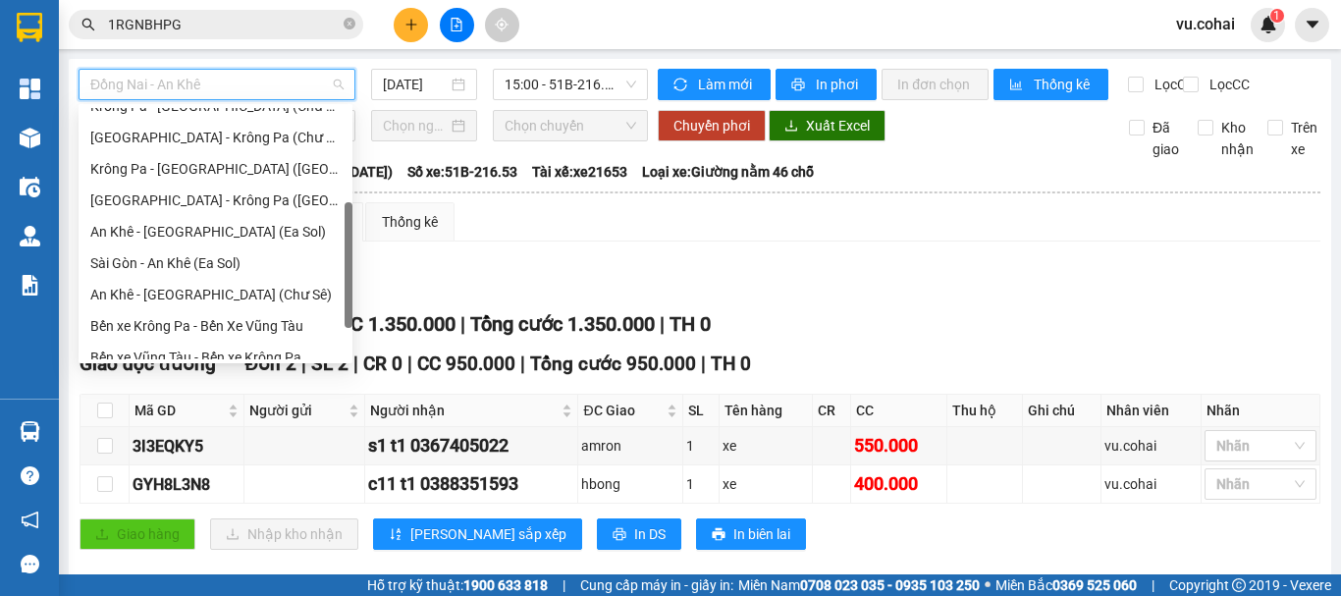
scroll to position [209, 0]
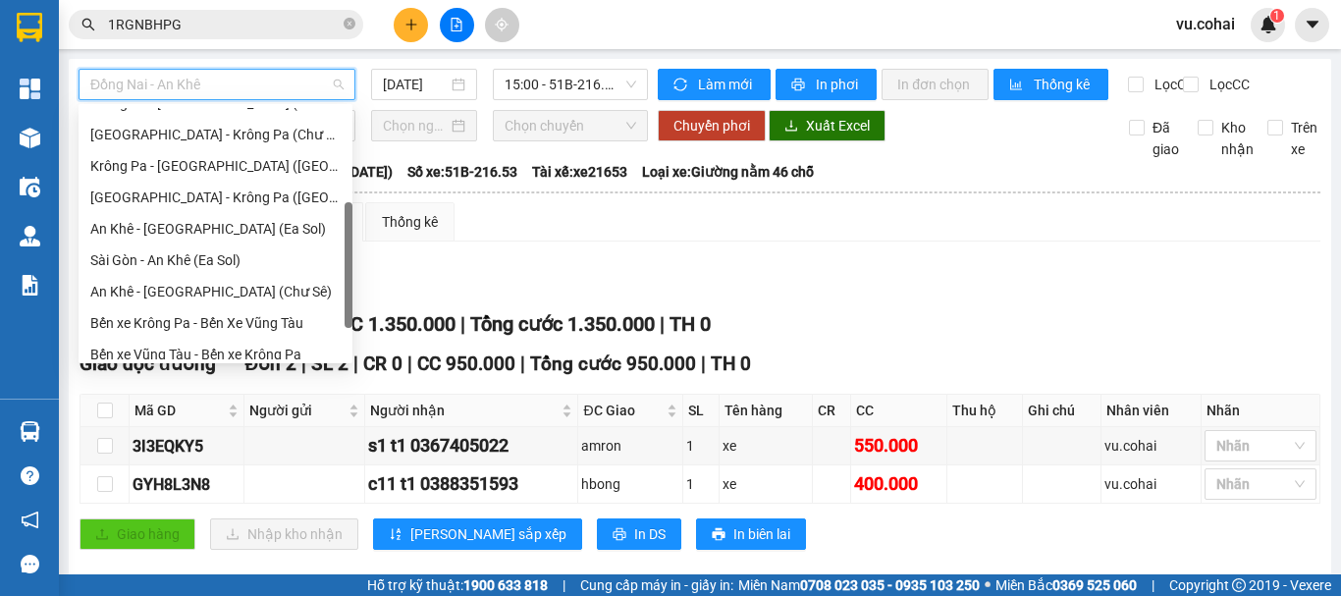
drag, startPoint x: 349, startPoint y: 213, endPoint x: 339, endPoint y: 308, distance: 95.8
click at [339, 308] on div "Krông Pa - Sài Gòn (Chư RCăm) Sài Gòn - Krông Pa (Chư RCăm) Krông Pa - Sài Gòn …" at bounding box center [216, 233] width 274 height 251
click at [216, 295] on div "An Khê - [GEOGRAPHIC_DATA] (Chư Sê)" at bounding box center [215, 292] width 250 height 22
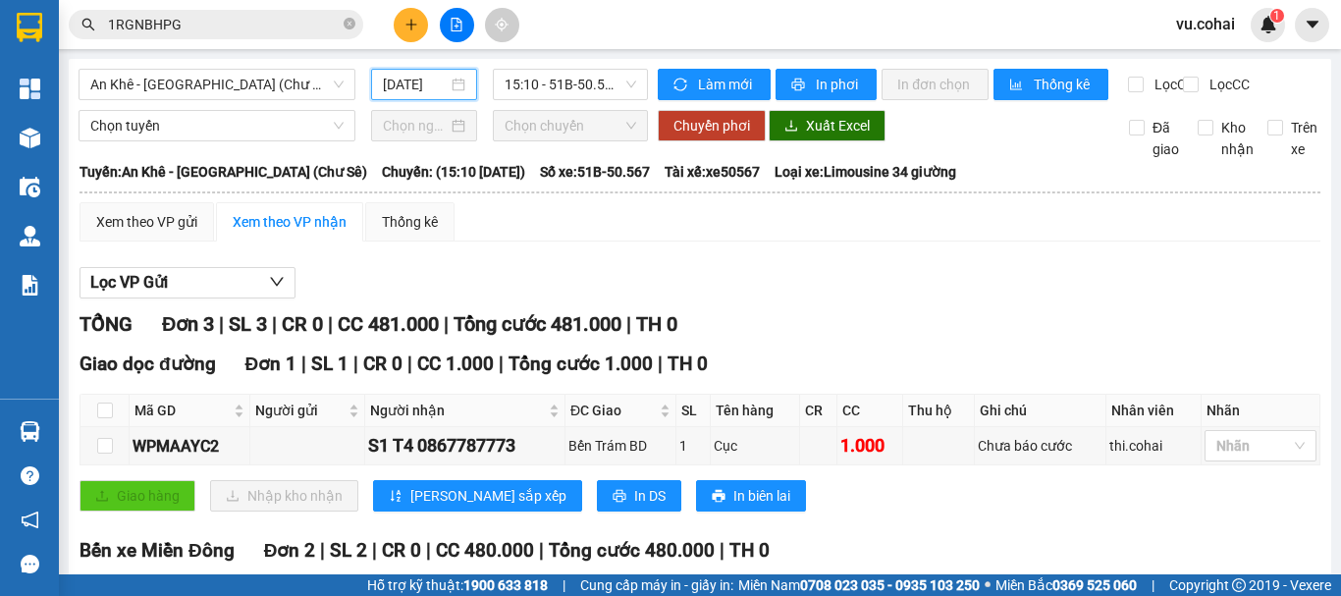
click at [428, 82] on input "[DATE]" at bounding box center [415, 85] width 65 height 22
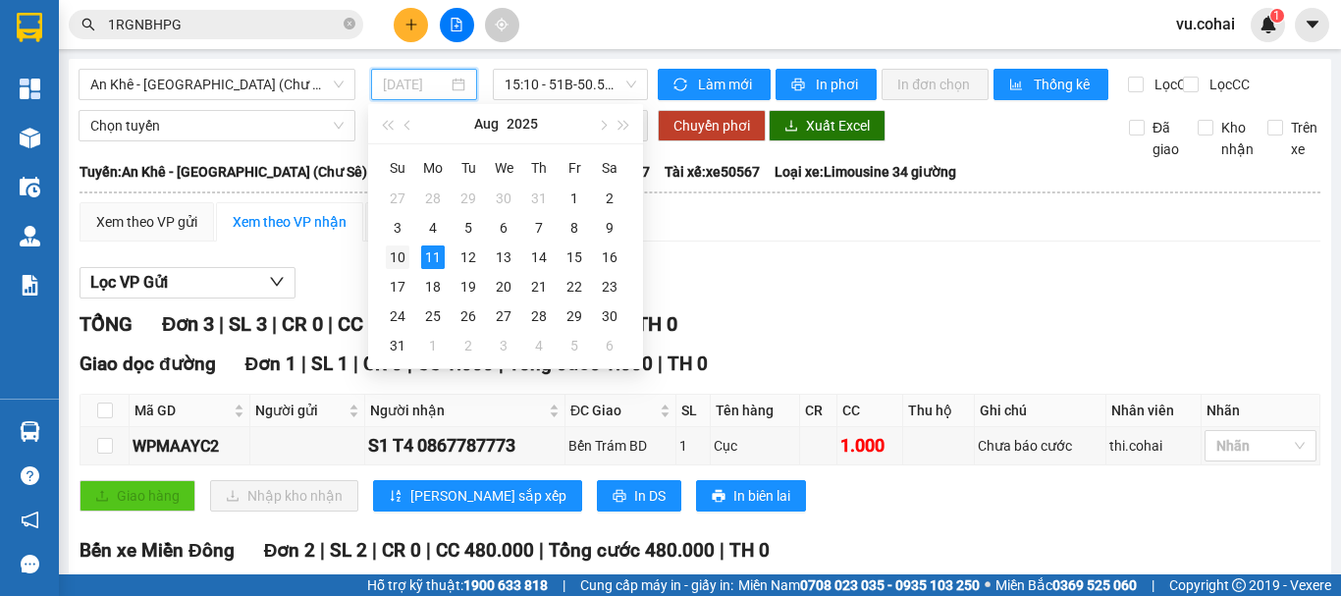
click at [396, 258] on div "10" at bounding box center [398, 257] width 24 height 24
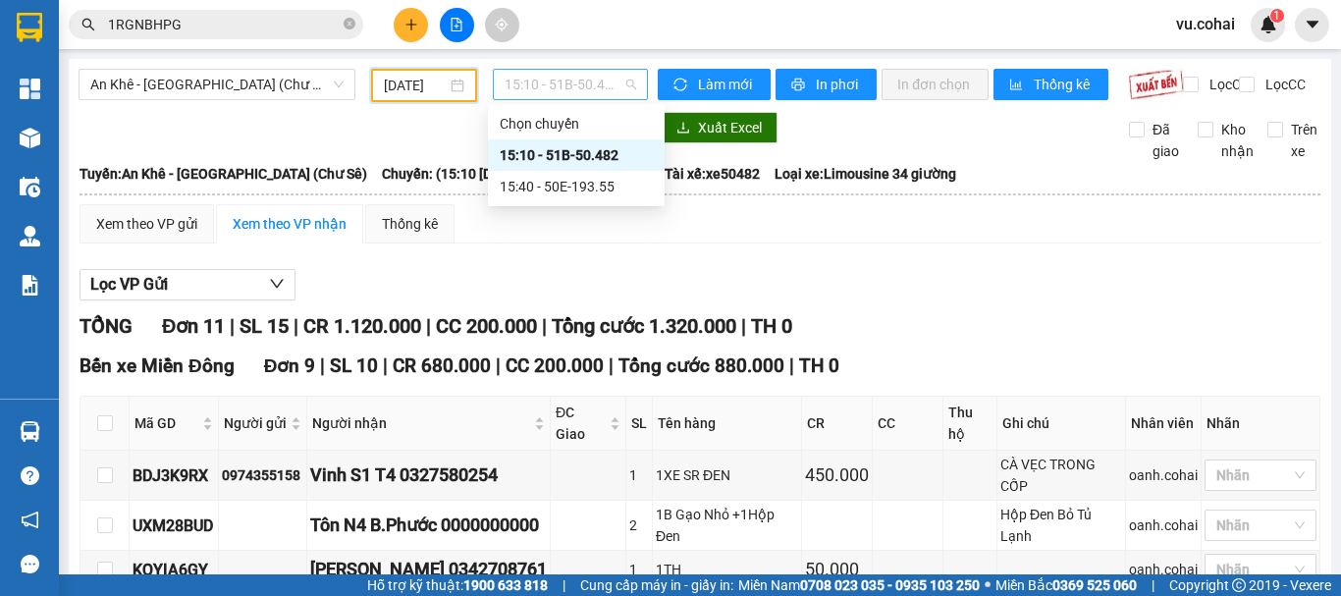
click at [565, 79] on span "15:10 - 51B-50.482" at bounding box center [571, 84] width 132 height 29
click at [571, 162] on div "15:10 - 51B-50.482" at bounding box center [576, 155] width 153 height 22
click at [603, 75] on span "15:10 - 51B-50.482" at bounding box center [571, 84] width 132 height 29
click at [592, 183] on div "15:40 - 50E-193.55" at bounding box center [576, 187] width 153 height 22
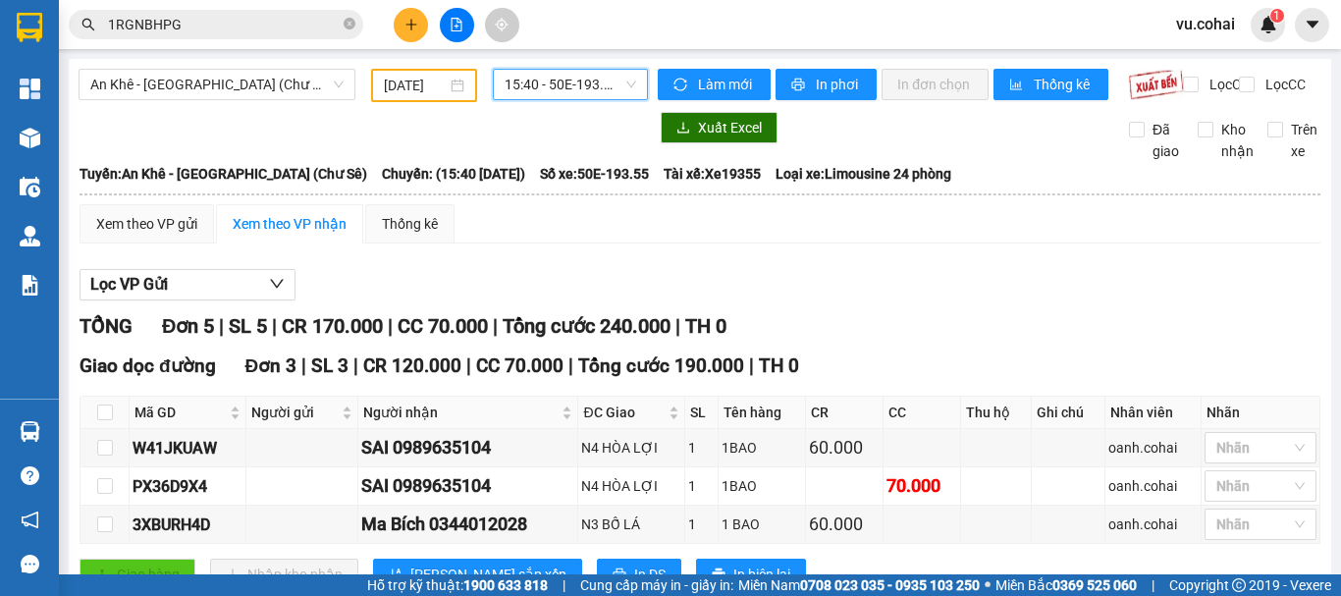
scroll to position [310, 0]
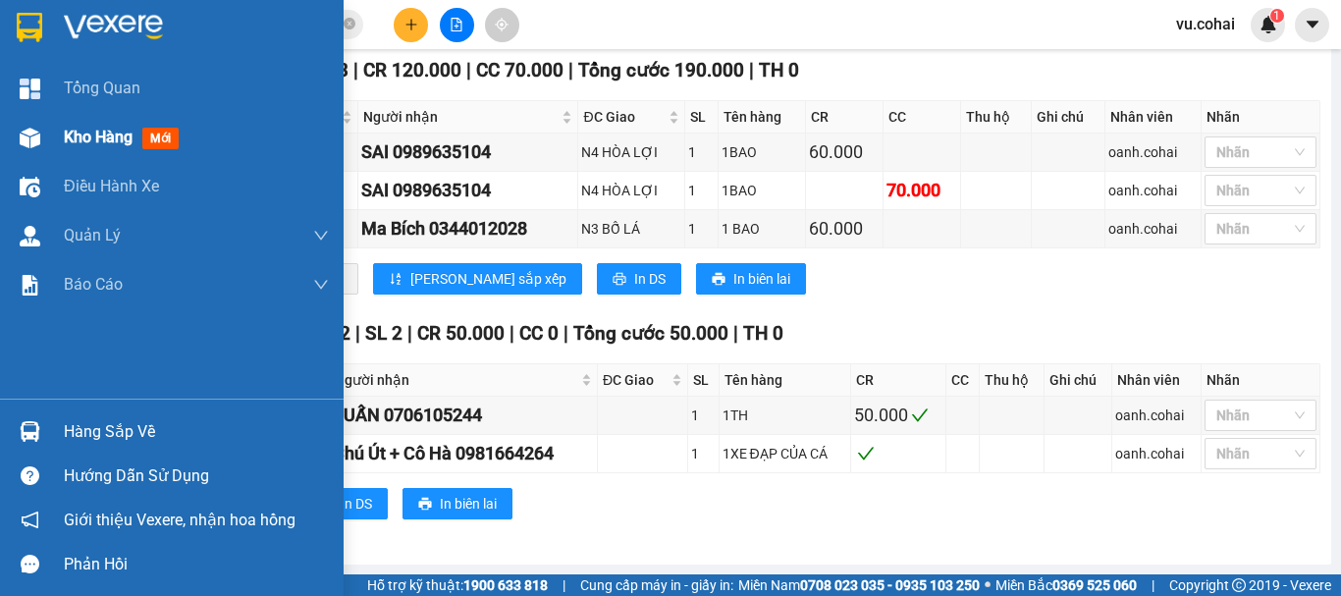
click at [82, 136] on span "Kho hàng" at bounding box center [98, 137] width 69 height 19
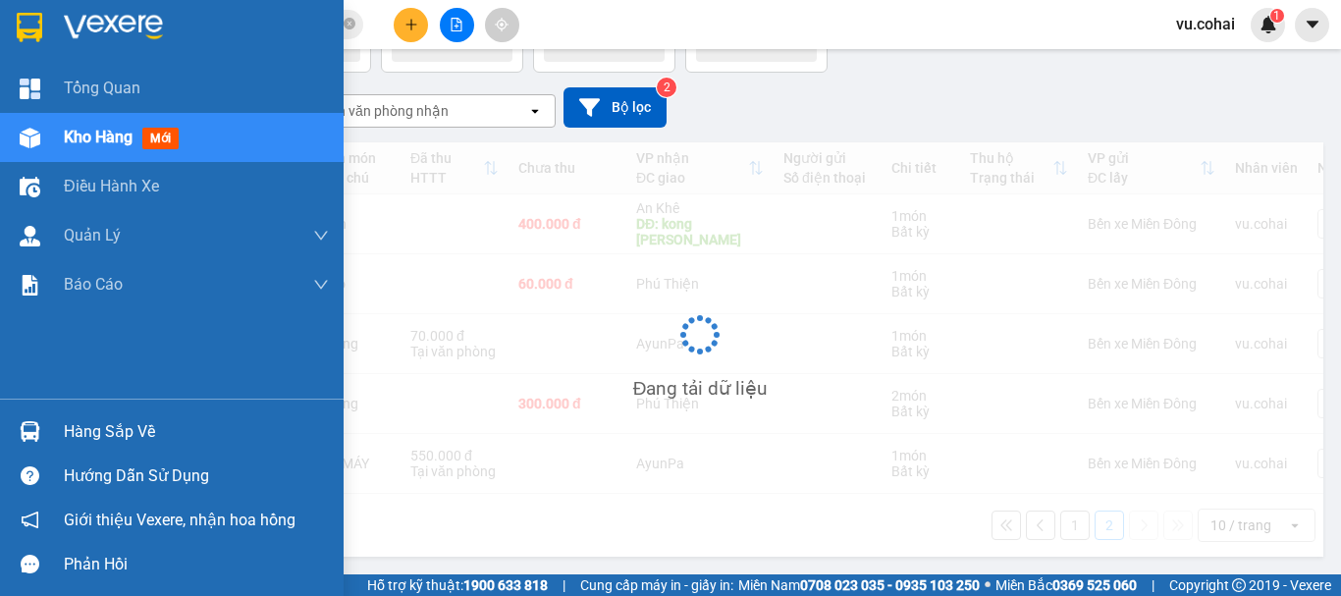
scroll to position [90, 0]
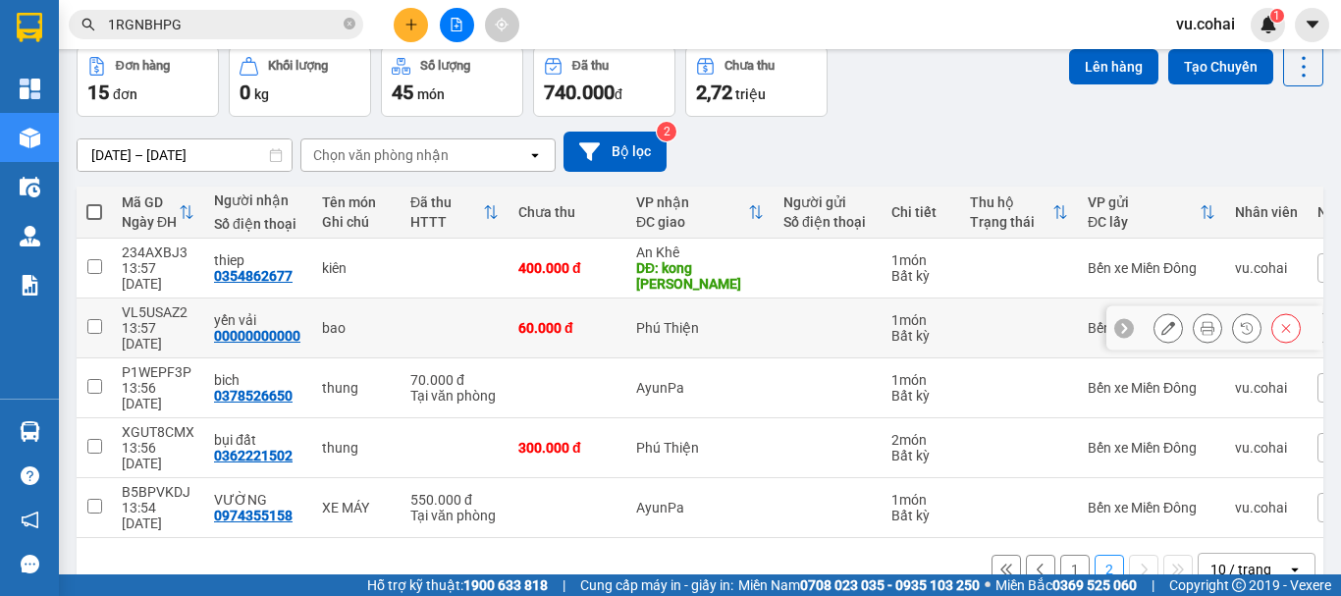
click at [99, 319] on input "checkbox" at bounding box center [94, 326] width 15 height 15
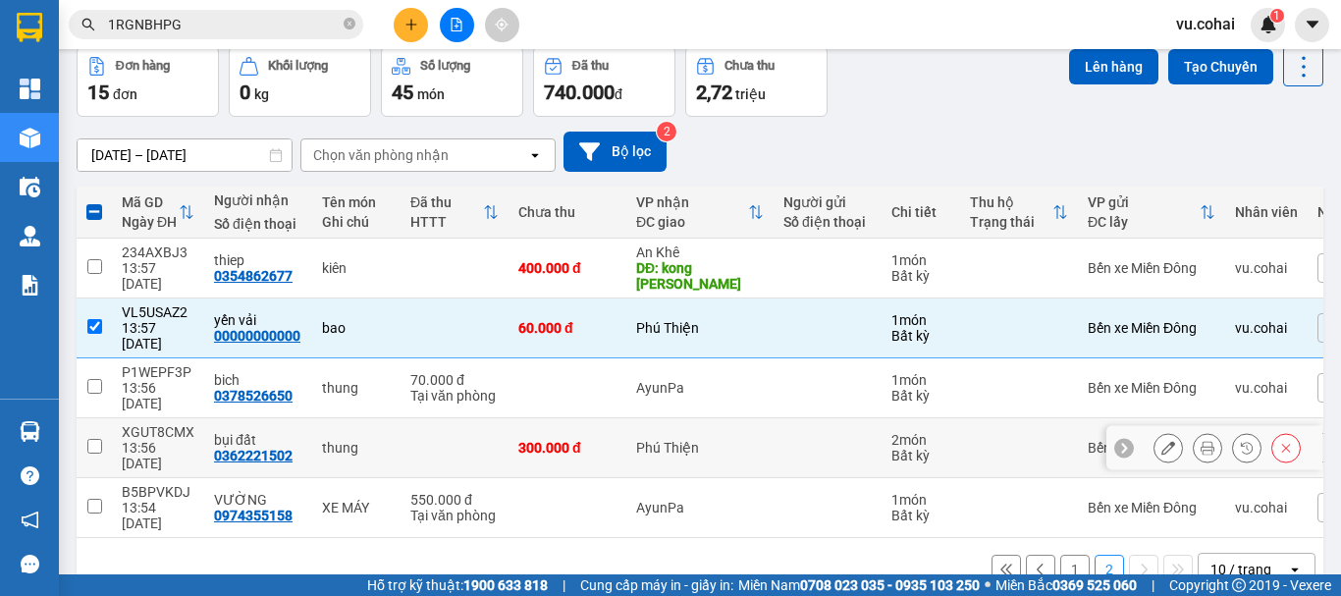
click at [90, 418] on td at bounding box center [94, 448] width 35 height 60
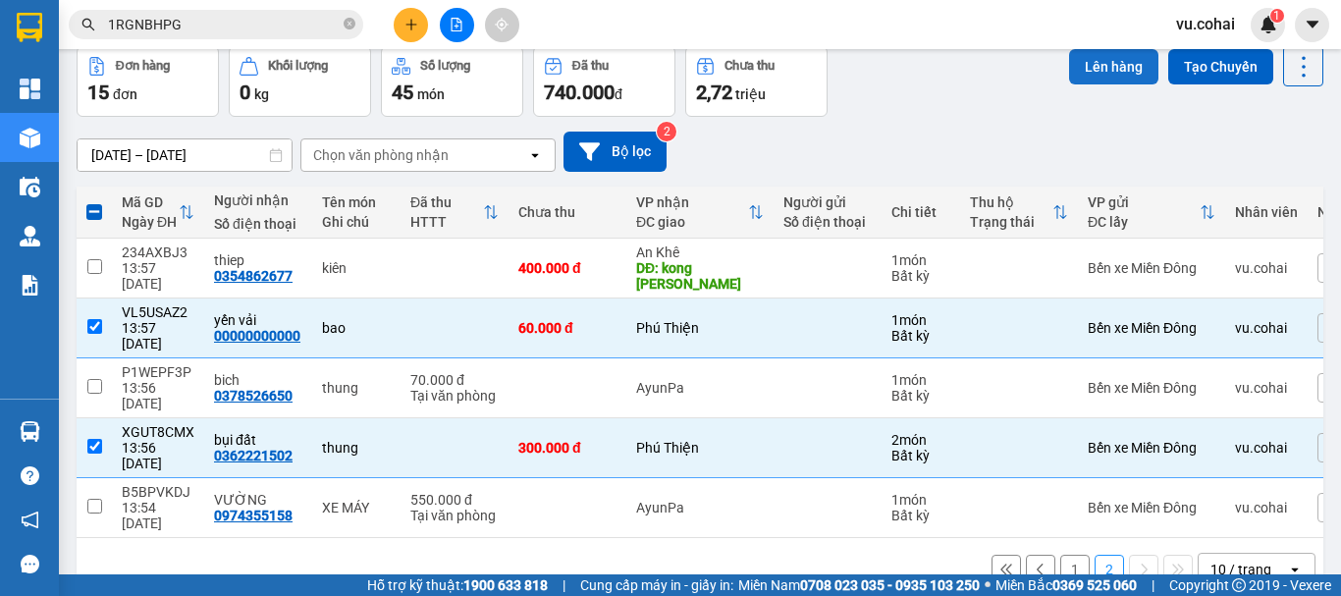
click at [1094, 64] on button "Lên hàng" at bounding box center [1113, 66] width 89 height 35
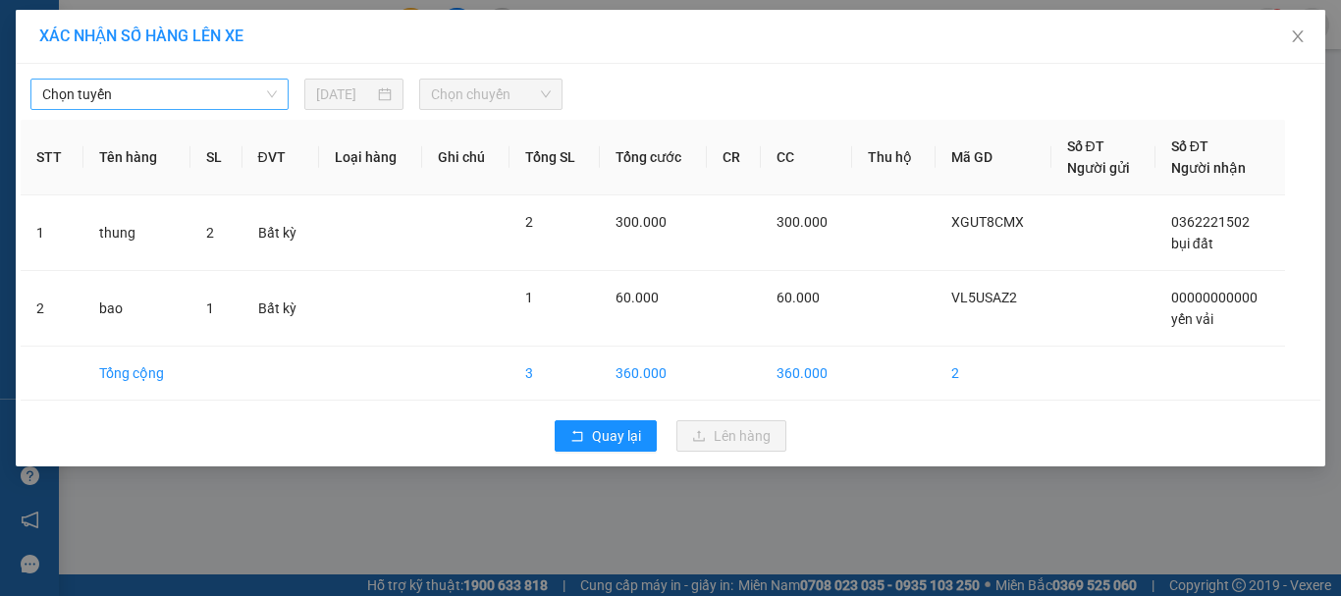
click at [198, 101] on span "Chọn tuyến" at bounding box center [159, 94] width 235 height 29
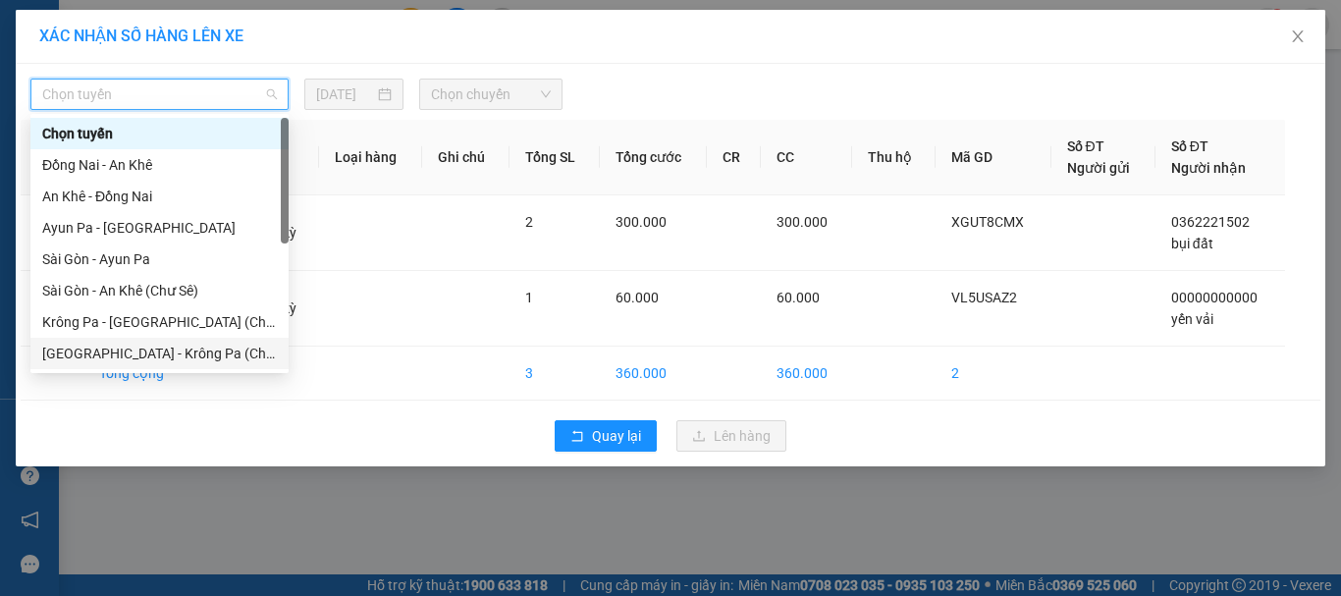
click at [225, 347] on div "[GEOGRAPHIC_DATA] - Krông Pa (Chư RCăm)" at bounding box center [159, 354] width 235 height 22
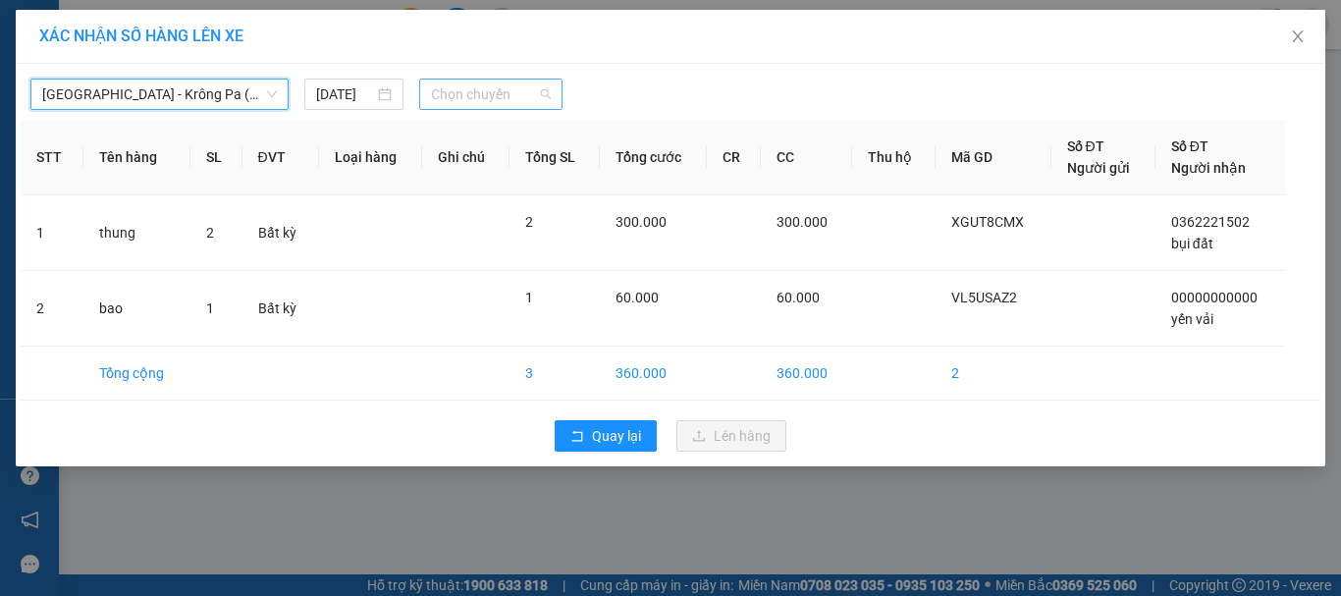
click at [517, 93] on span "Chọn chuyến" at bounding box center [491, 94] width 121 height 29
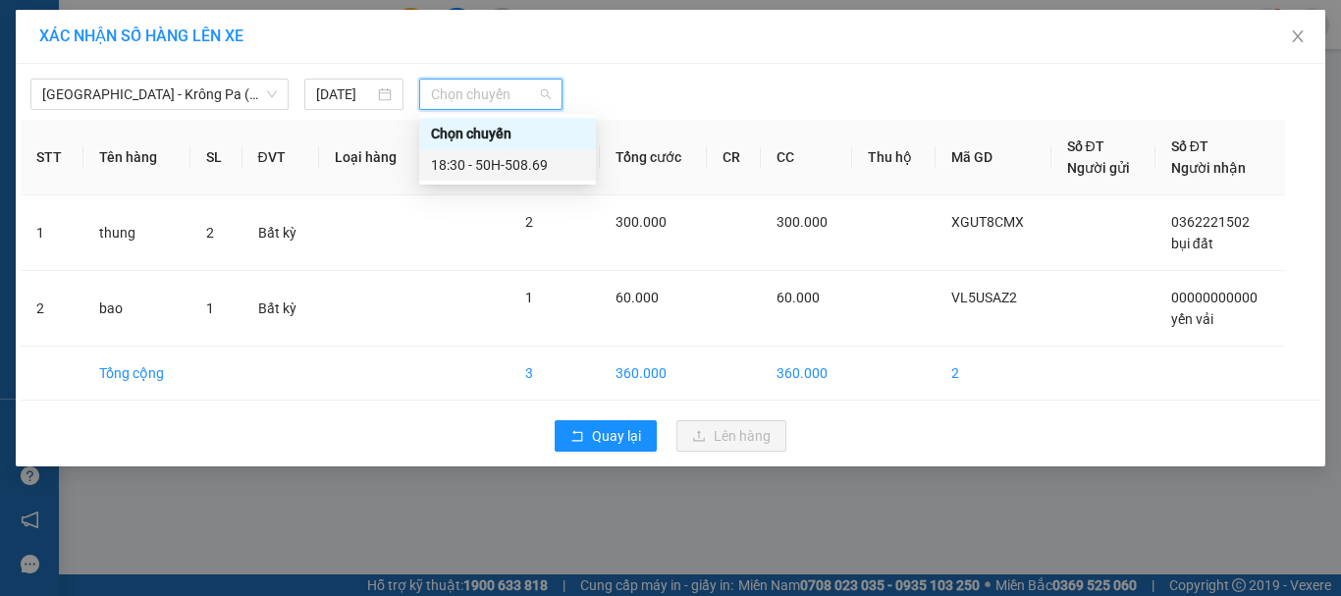
click at [504, 168] on div "18:30 - 50H-508.69" at bounding box center [507, 165] width 153 height 22
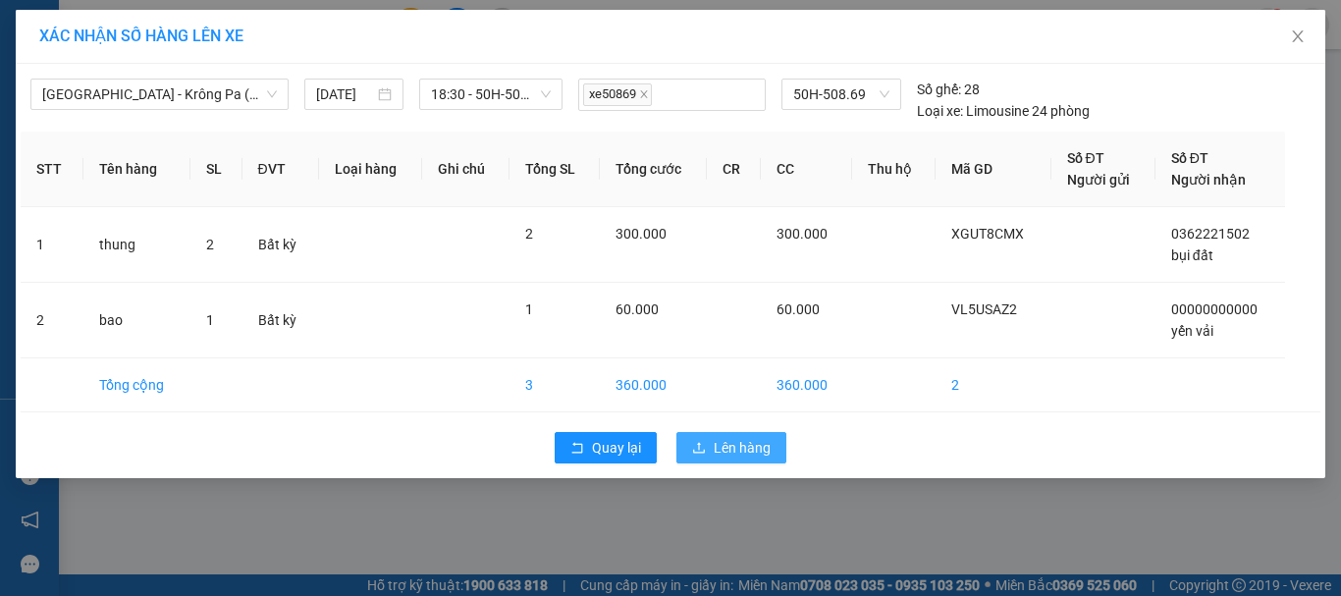
click at [734, 451] on span "Lên hàng" at bounding box center [742, 448] width 57 height 22
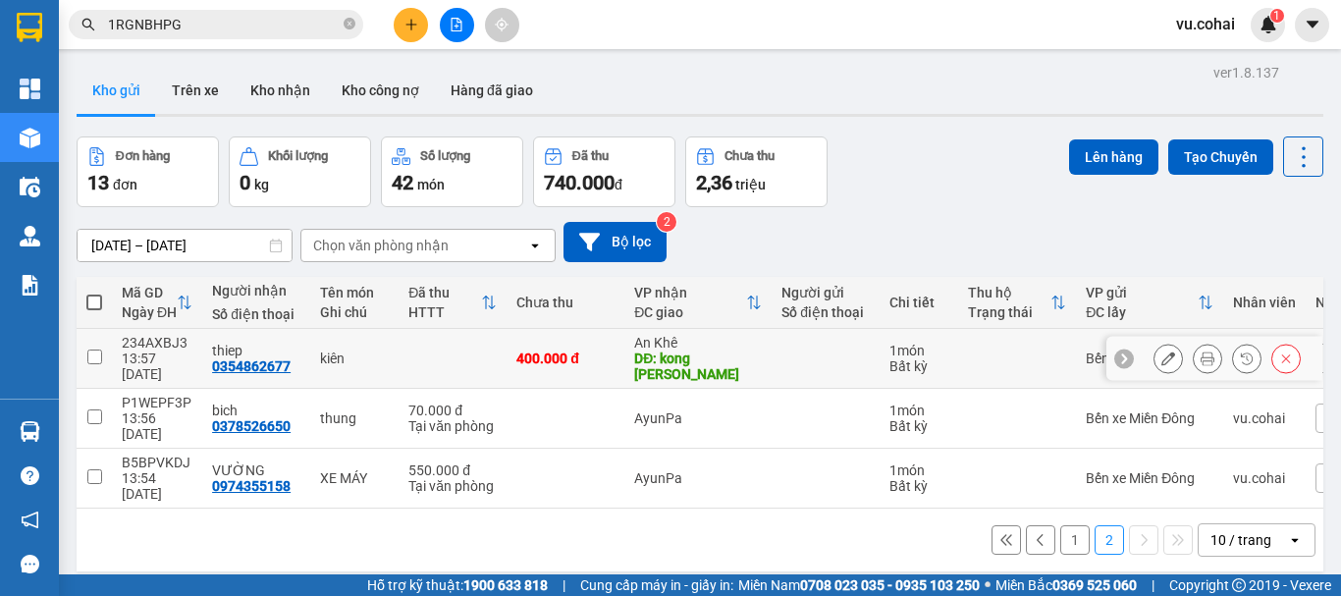
click at [96, 354] on input "checkbox" at bounding box center [94, 357] width 15 height 15
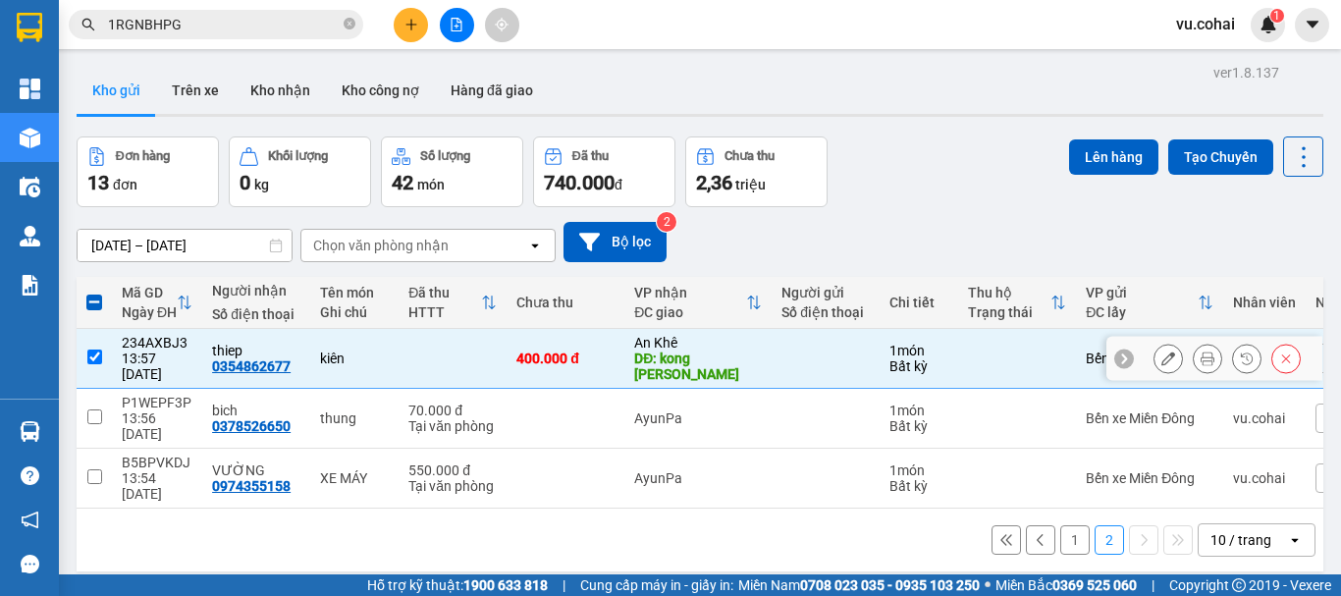
click at [104, 347] on td at bounding box center [94, 359] width 35 height 60
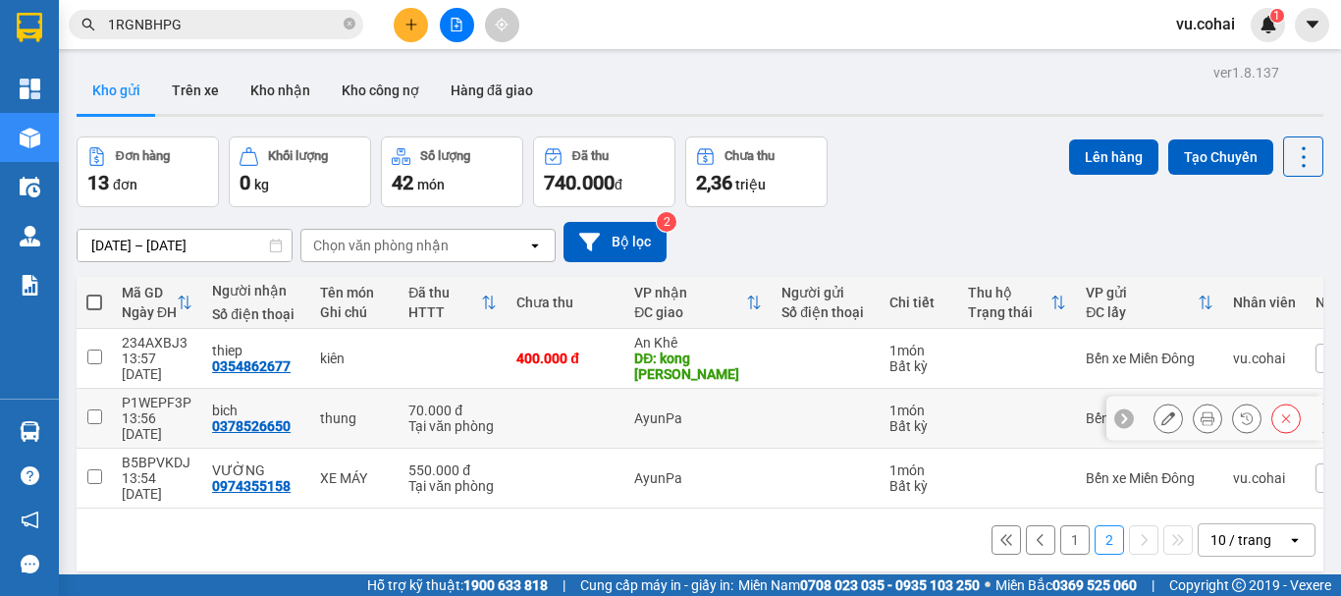
click at [98, 409] on input "checkbox" at bounding box center [94, 416] width 15 height 15
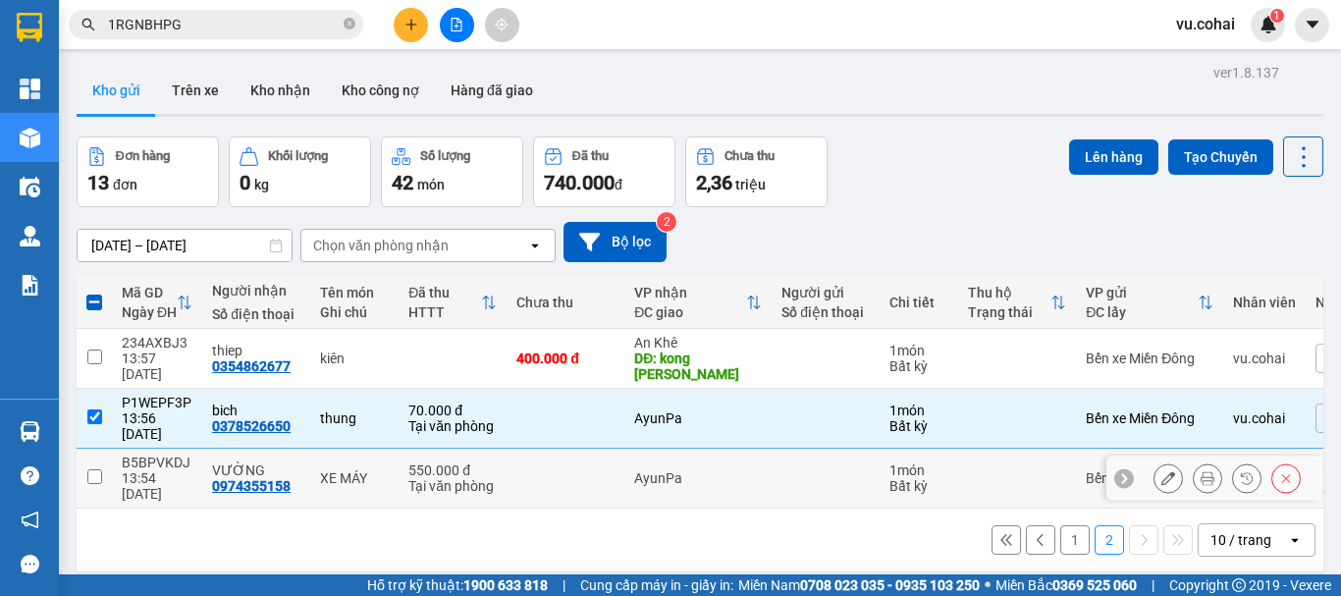
click at [95, 469] on input "checkbox" at bounding box center [94, 476] width 15 height 15
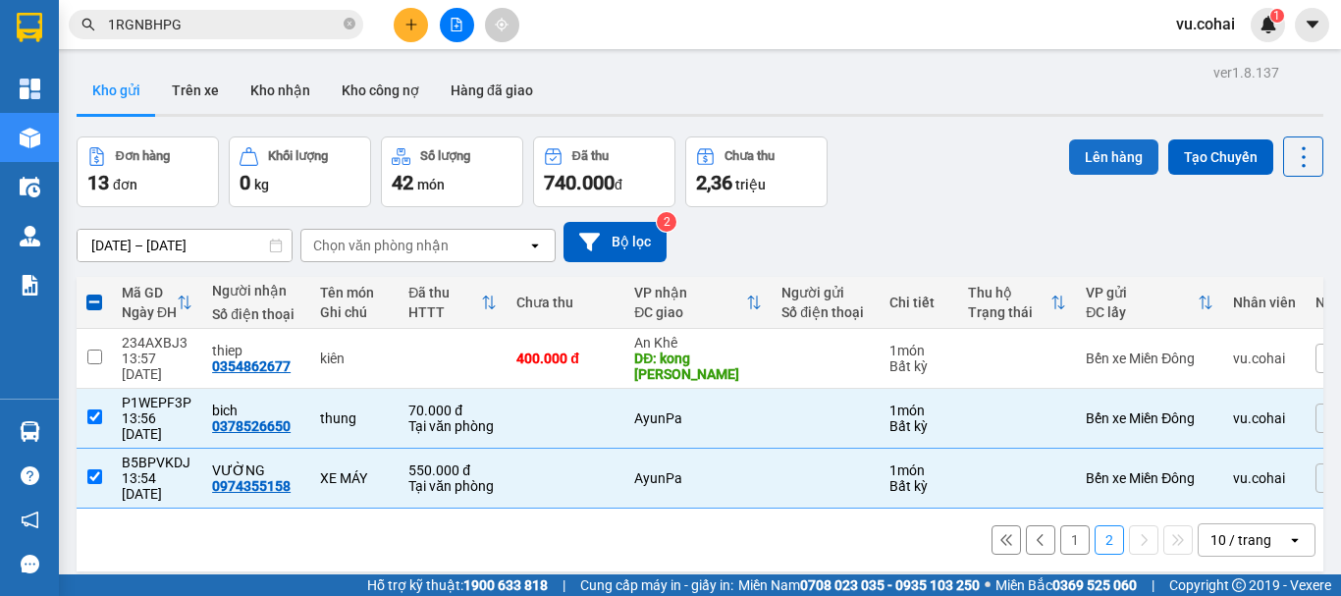
click at [1122, 152] on button "Lên hàng" at bounding box center [1113, 156] width 89 height 35
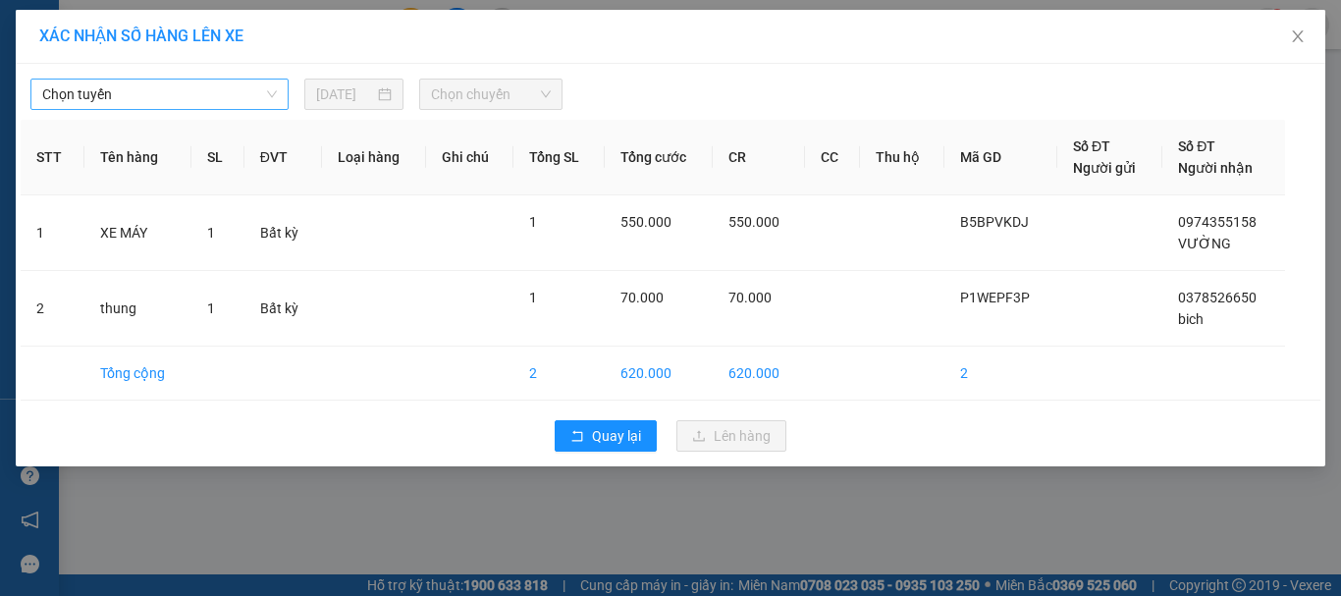
click at [251, 85] on span "Chọn tuyến" at bounding box center [159, 94] width 235 height 29
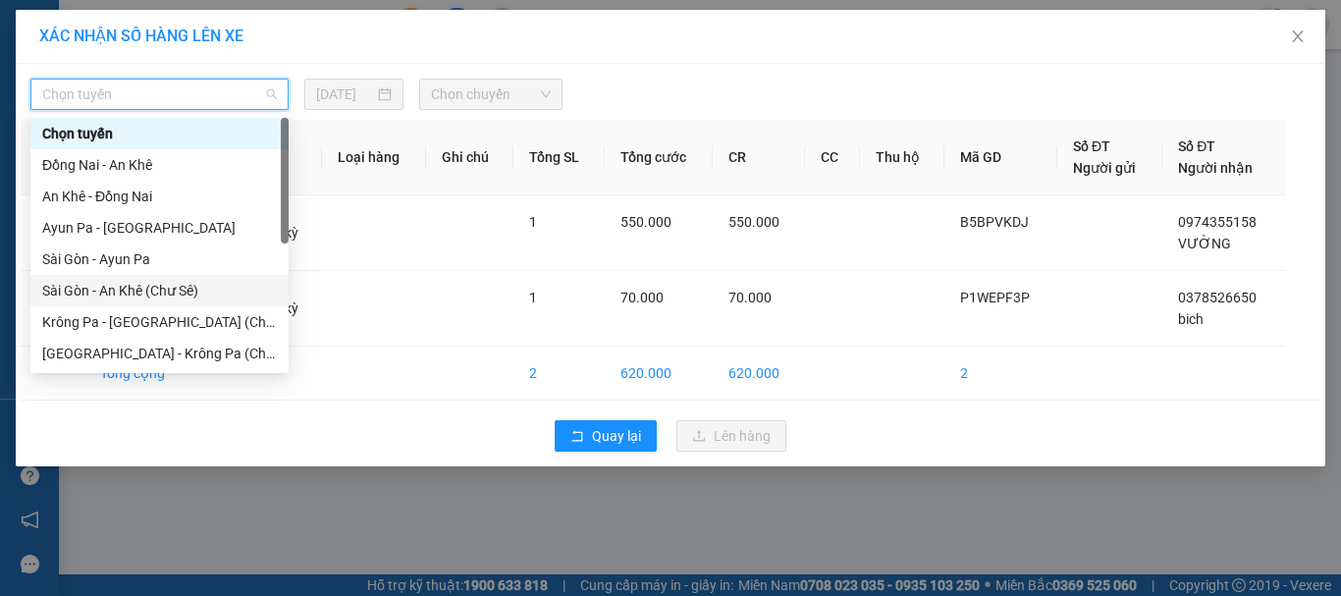
click at [185, 302] on div "Sài Gòn - An Khê (Chư Sê)" at bounding box center [159, 290] width 258 height 31
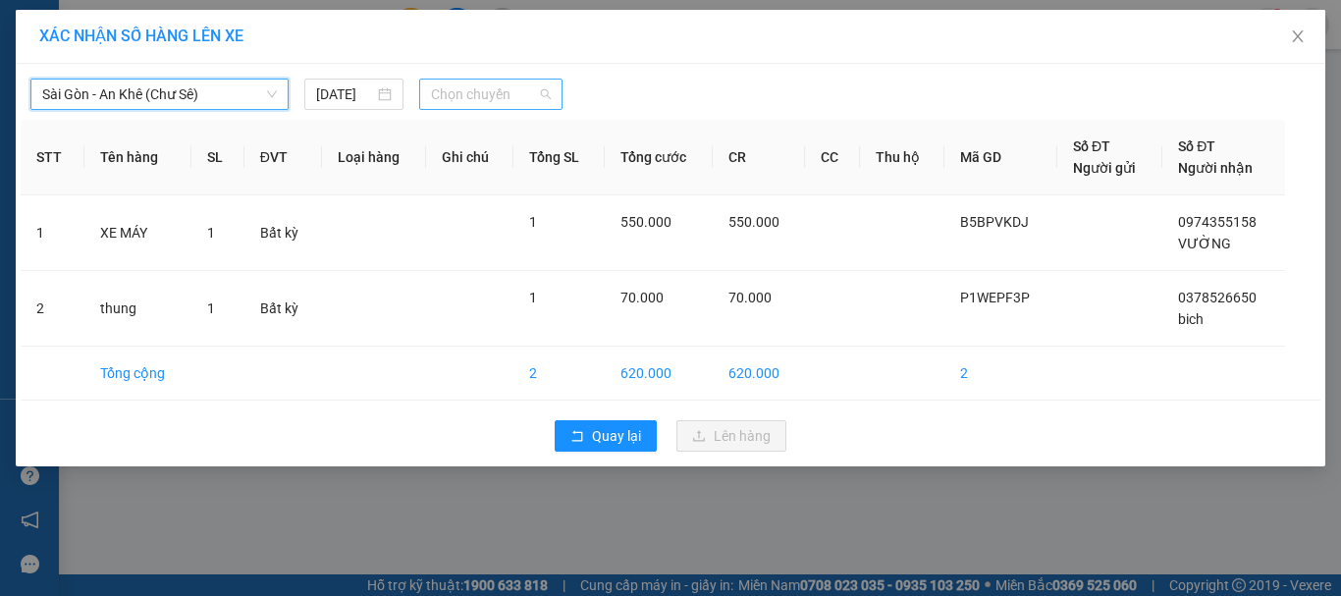
click at [482, 80] on span "Chọn chuyến" at bounding box center [491, 94] width 121 height 29
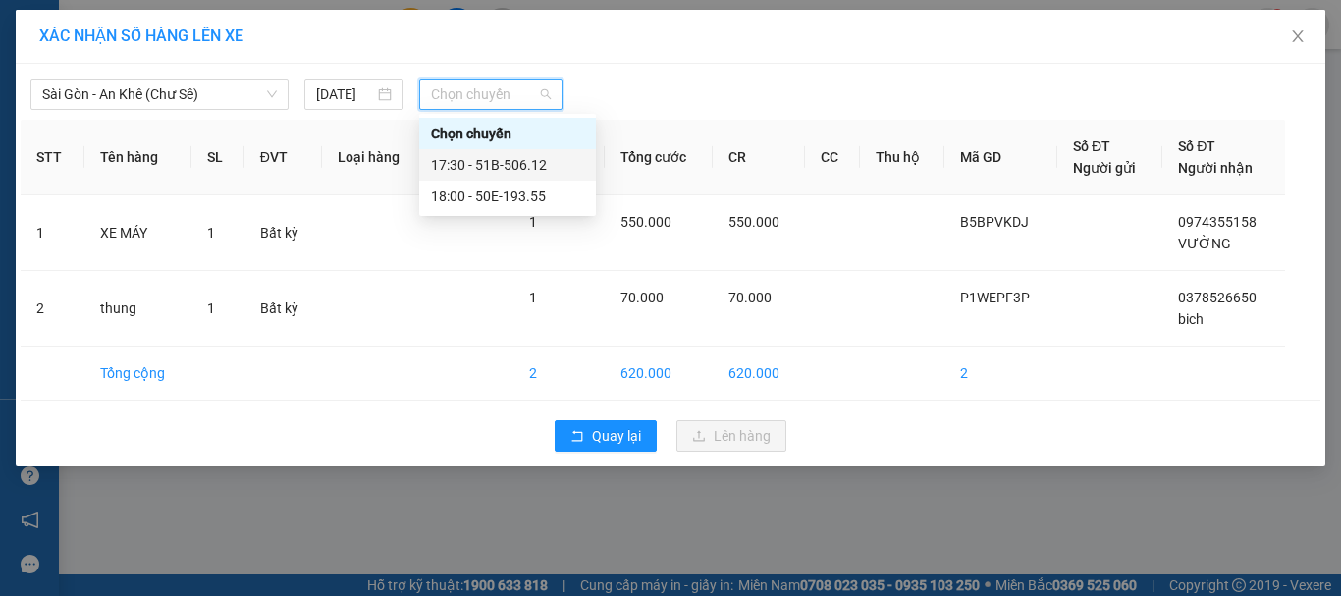
click at [484, 162] on div "17:30 - 51B-506.12" at bounding box center [507, 165] width 153 height 22
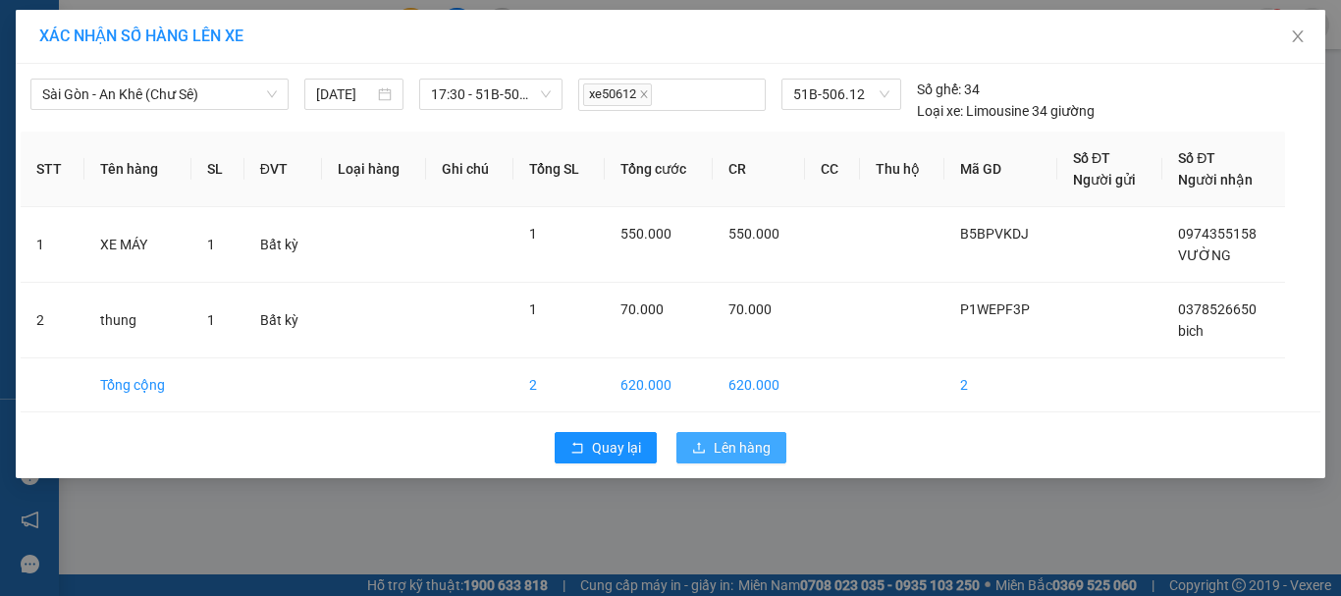
click at [707, 434] on button "Lên hàng" at bounding box center [732, 447] width 110 height 31
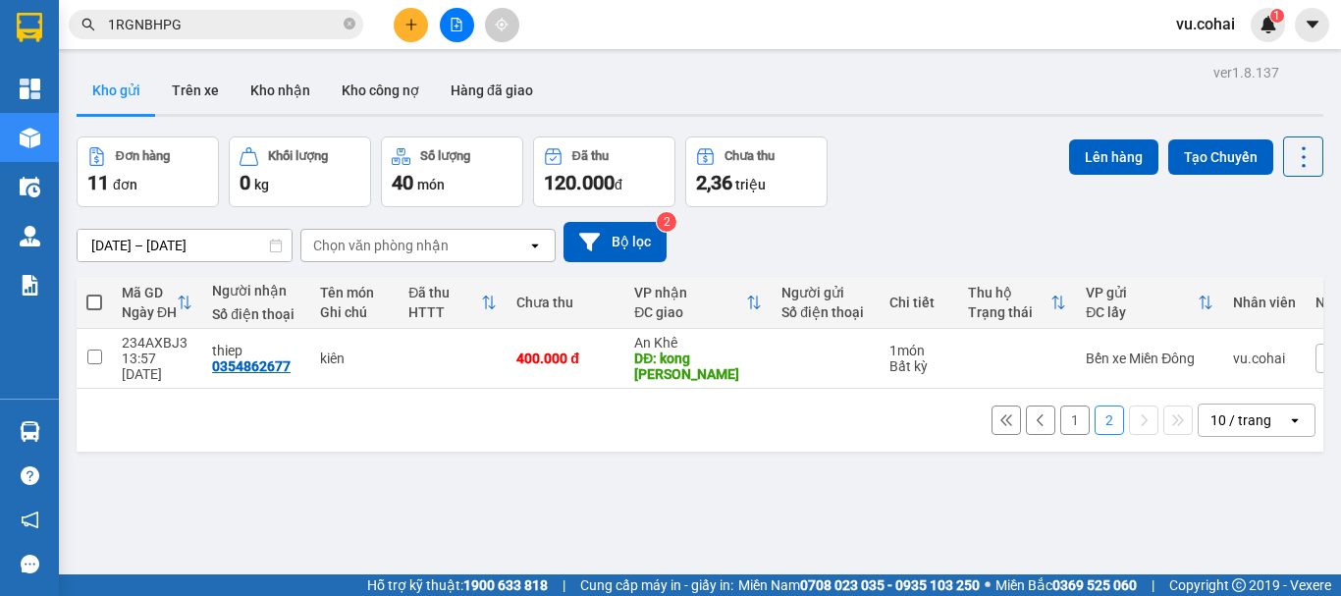
click at [1061, 411] on button "1" at bounding box center [1075, 420] width 29 height 29
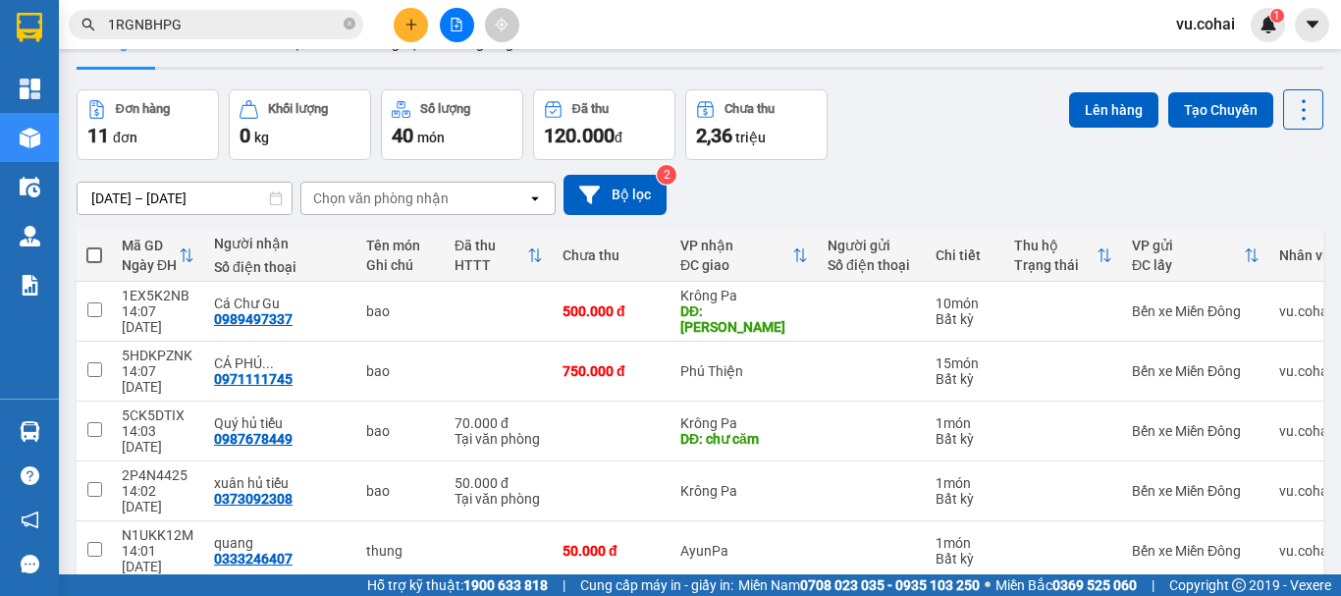
drag, startPoint x: 1324, startPoint y: 558, endPoint x: 1334, endPoint y: 558, distance: 10.8
click at [1334, 558] on main "ver 1.8.137 Kho gửi Trên xe Kho nhận Kho công nợ Hàng đã giao Đơn hàng 11 đơn K…" at bounding box center [670, 287] width 1341 height 574
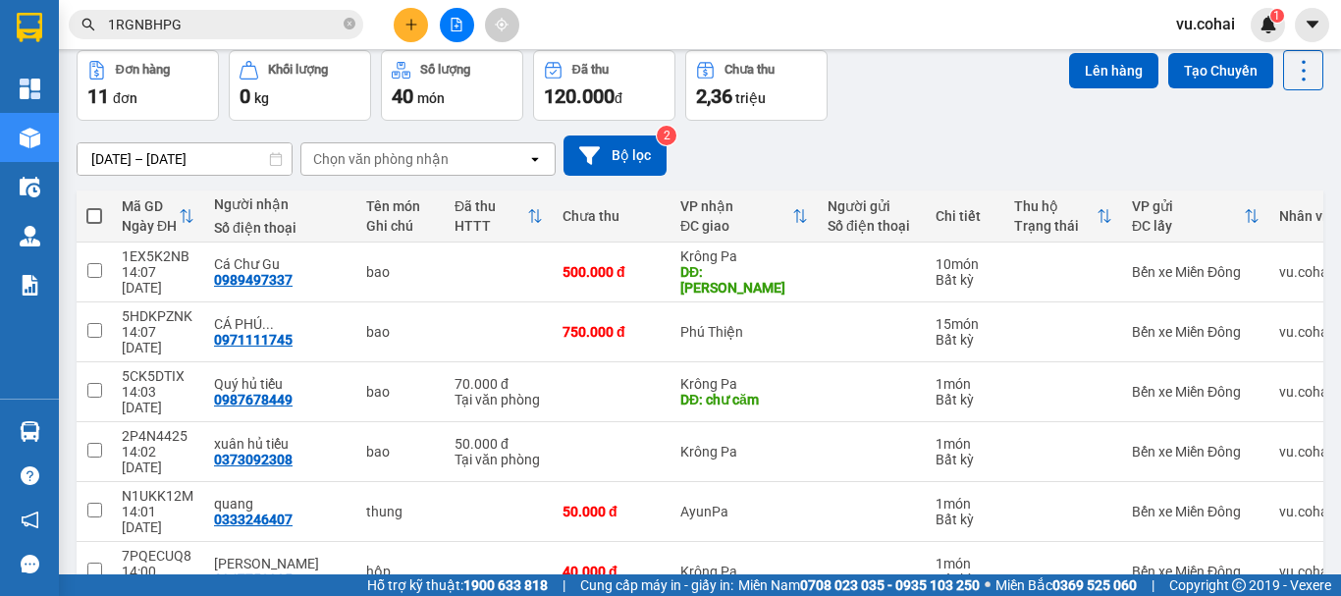
scroll to position [126, 0]
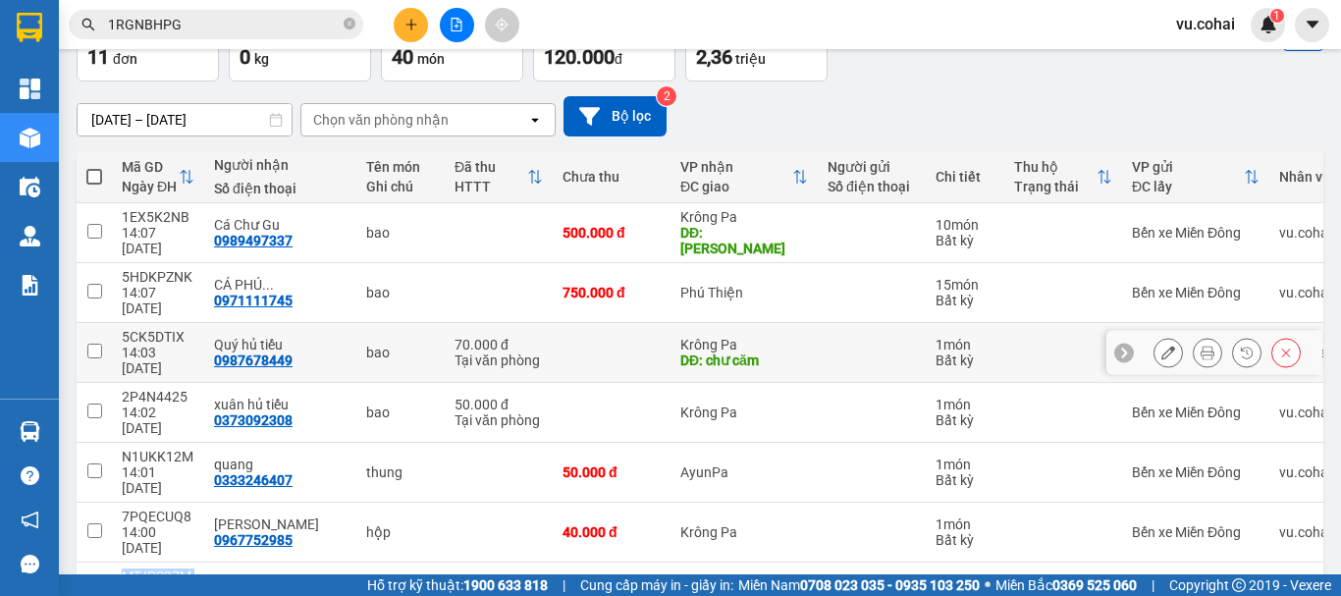
click at [87, 344] on input "checkbox" at bounding box center [94, 351] width 15 height 15
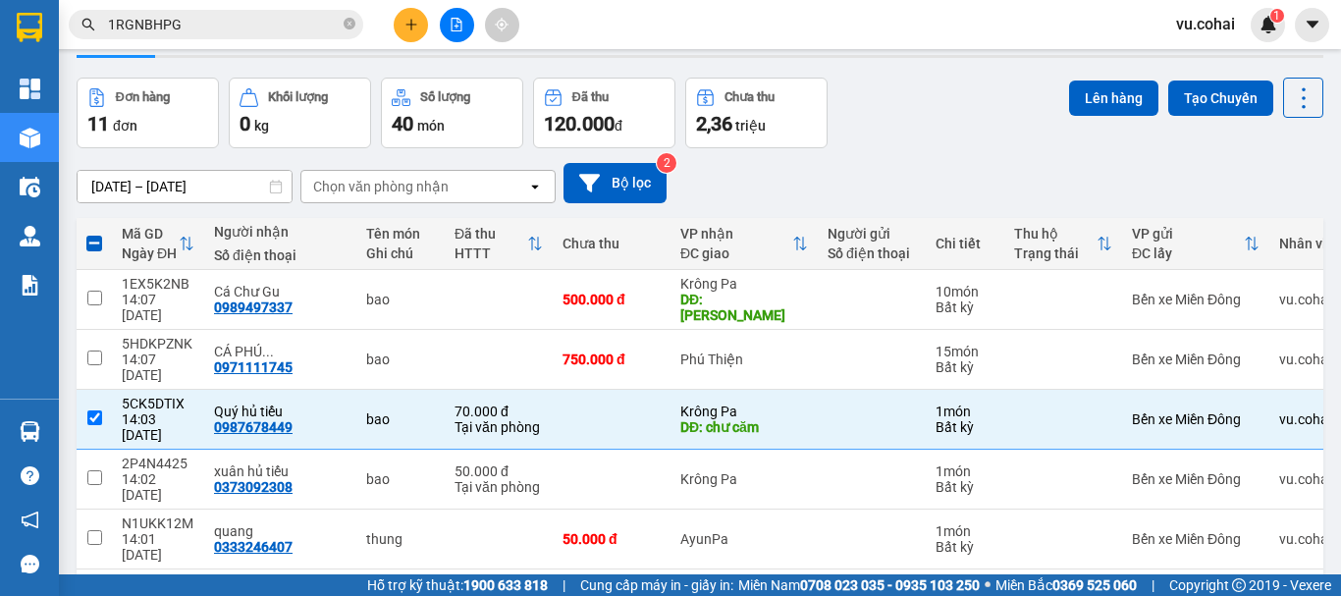
scroll to position [0, 0]
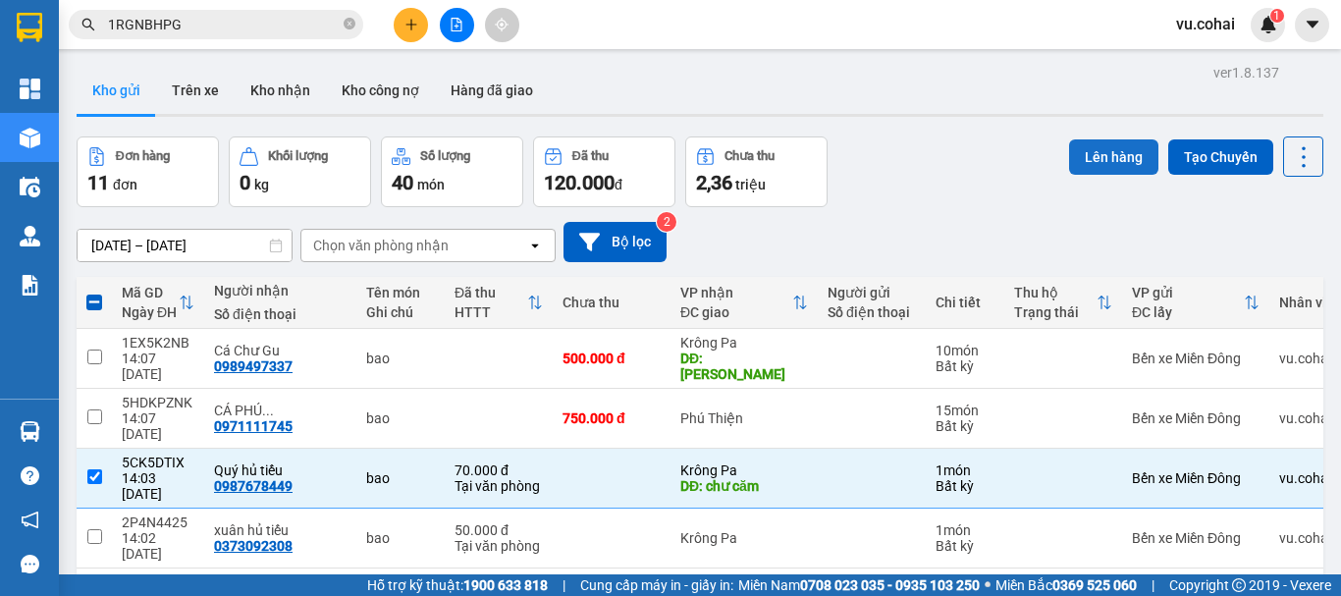
click at [1081, 165] on button "Lên hàng" at bounding box center [1113, 156] width 89 height 35
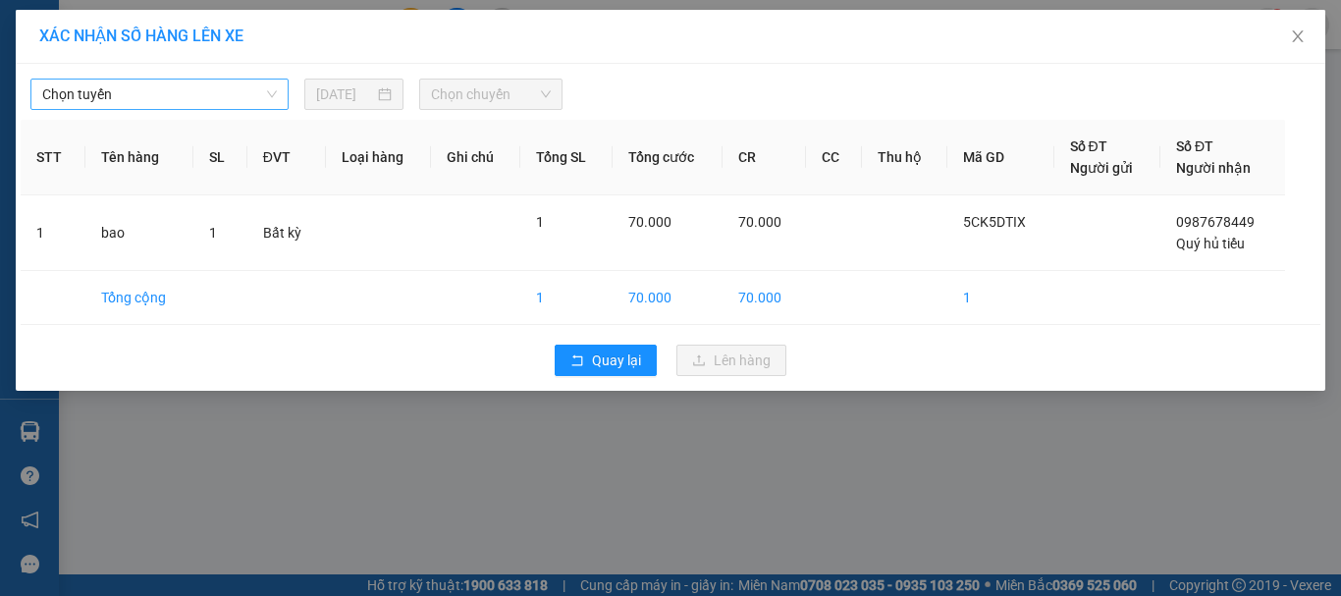
click at [135, 102] on span "Chọn tuyến" at bounding box center [159, 94] width 235 height 29
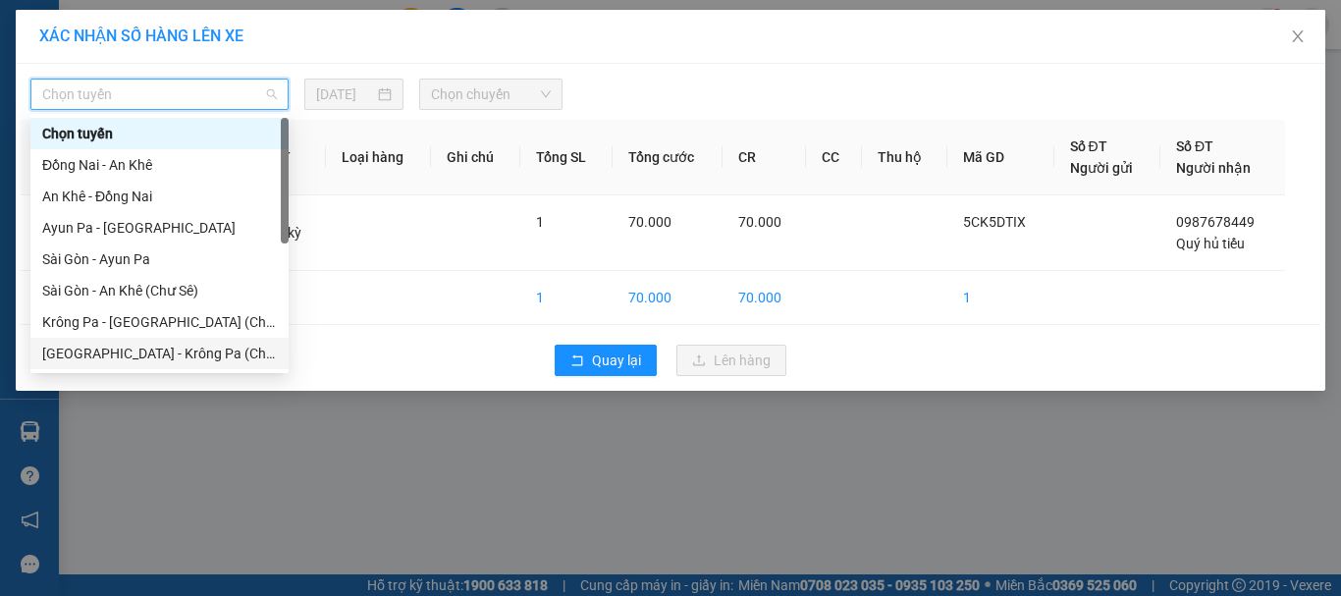
click at [183, 356] on div "[GEOGRAPHIC_DATA] - Krông Pa (Chư RCăm)" at bounding box center [159, 354] width 235 height 22
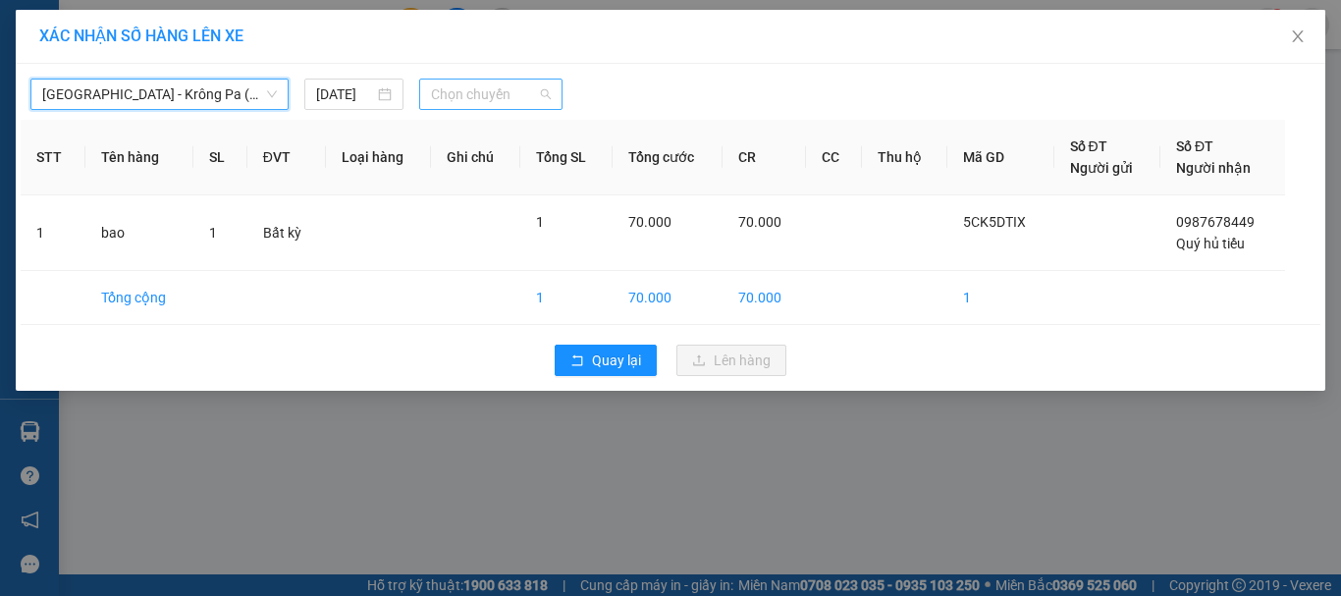
click at [530, 90] on span "Chọn chuyến" at bounding box center [491, 94] width 121 height 29
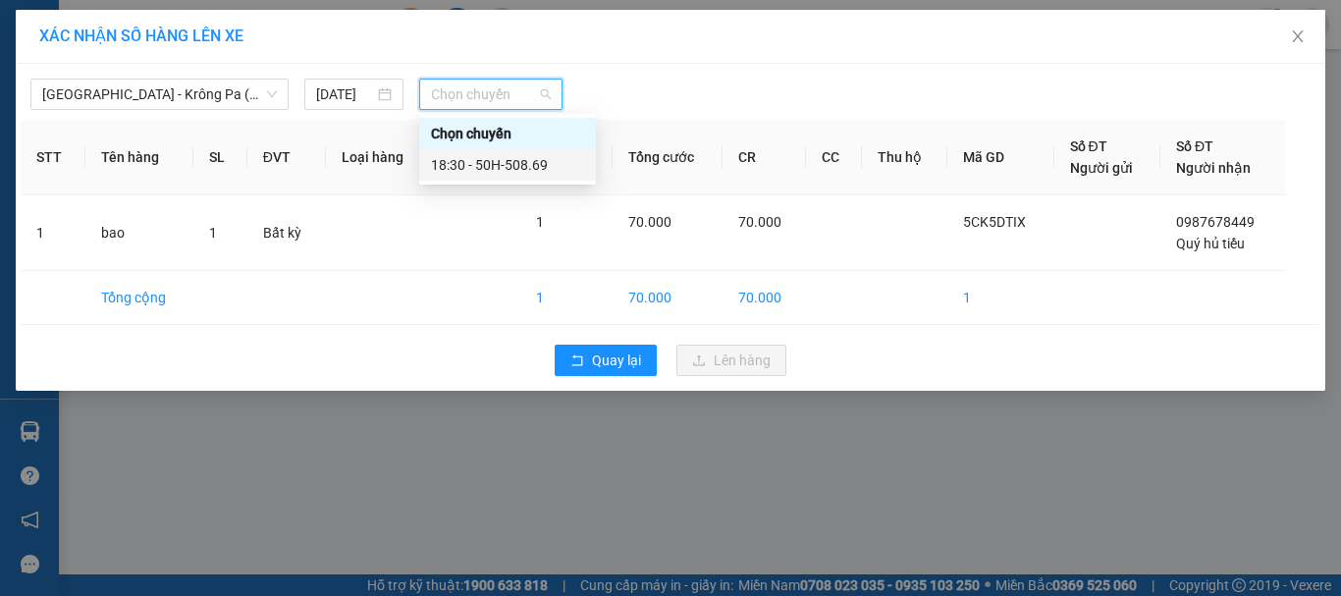
click at [538, 161] on div "18:30 - 50H-508.69" at bounding box center [507, 165] width 153 height 22
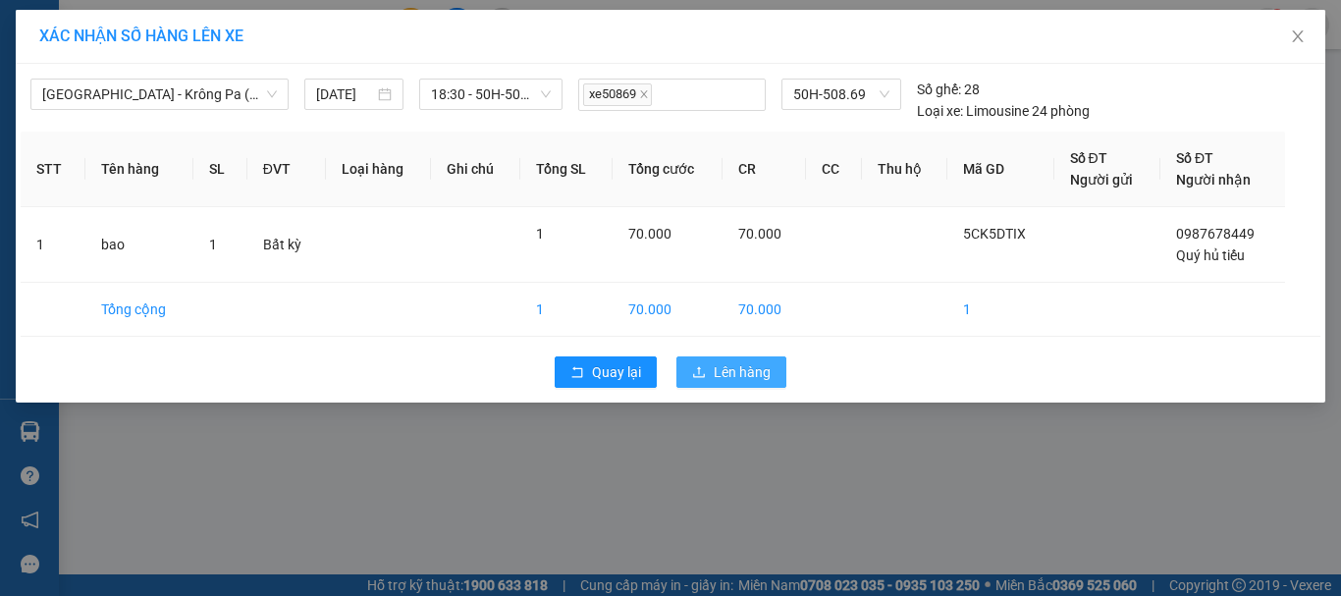
click at [731, 381] on span "Lên hàng" at bounding box center [742, 372] width 57 height 22
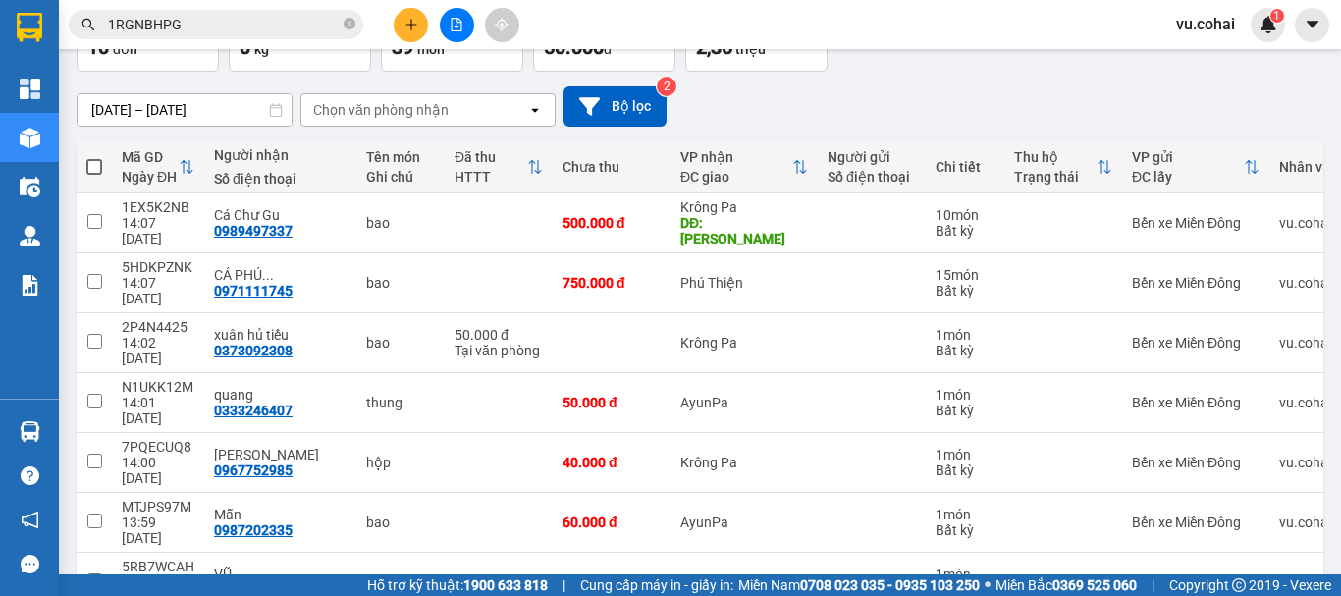
scroll to position [157, 0]
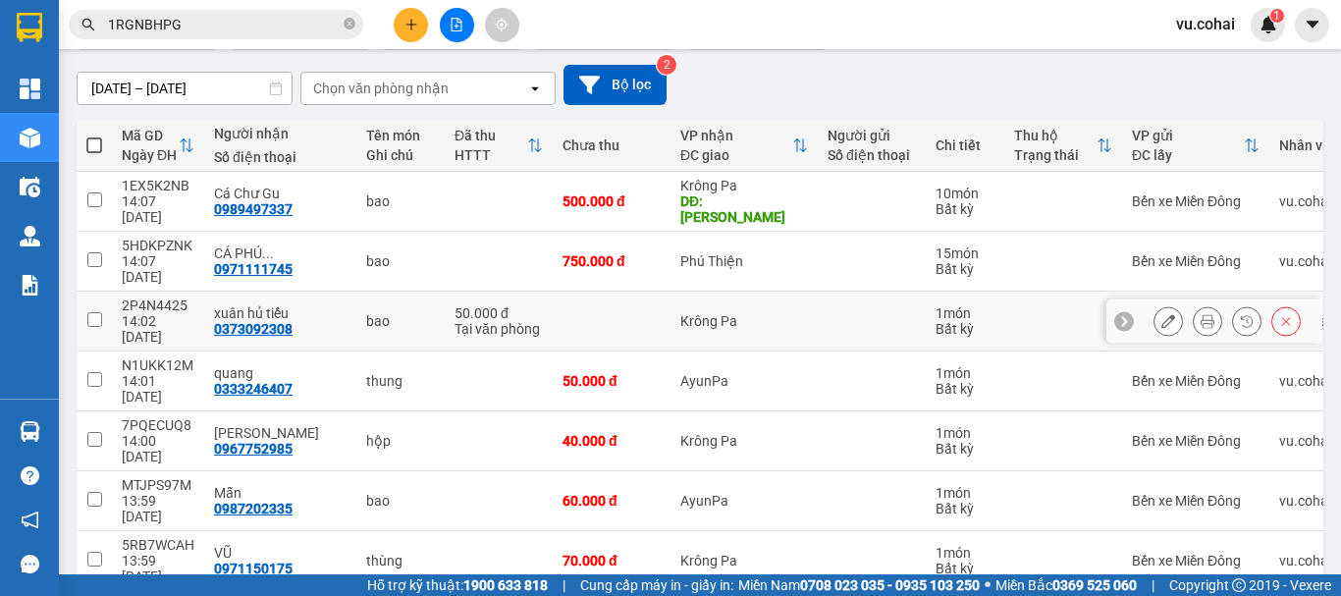
click at [91, 312] on input "checkbox" at bounding box center [94, 319] width 15 height 15
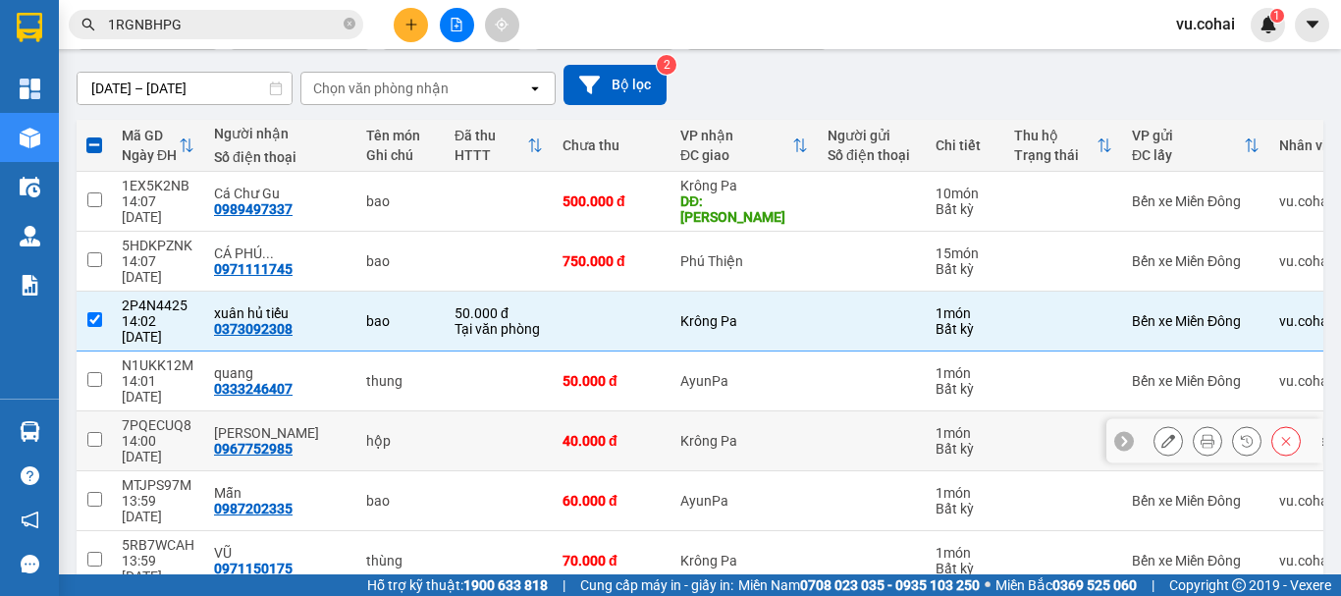
click at [91, 432] on input "checkbox" at bounding box center [94, 439] width 15 height 15
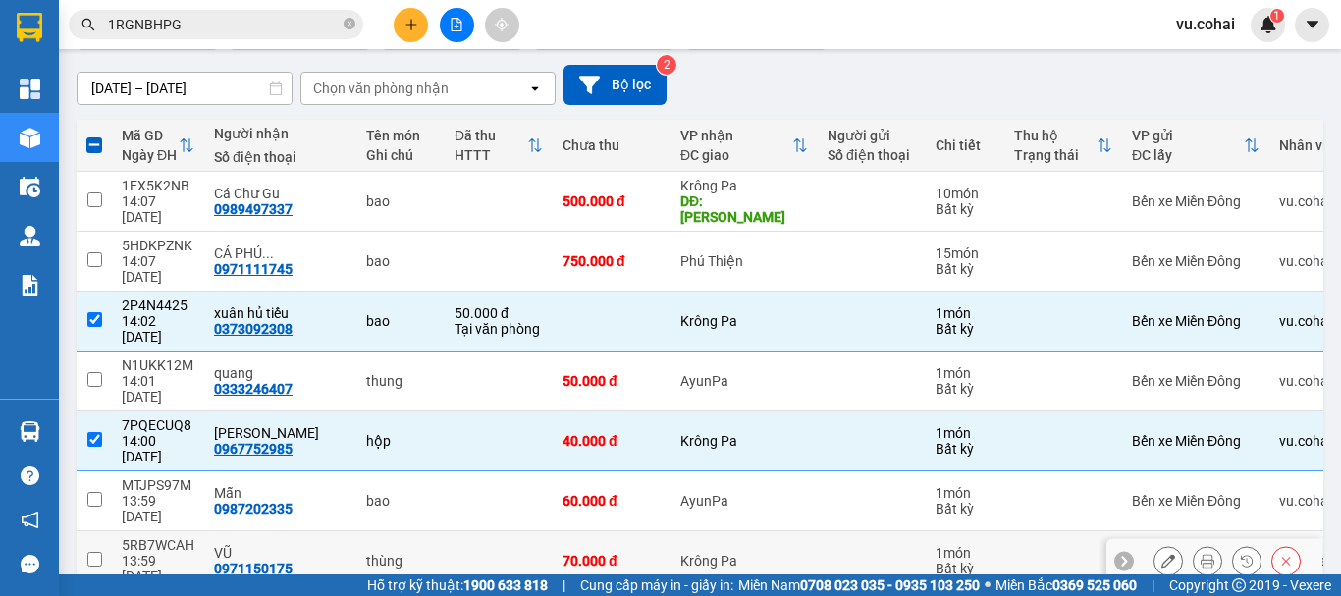
click at [97, 552] on input "checkbox" at bounding box center [94, 559] width 15 height 15
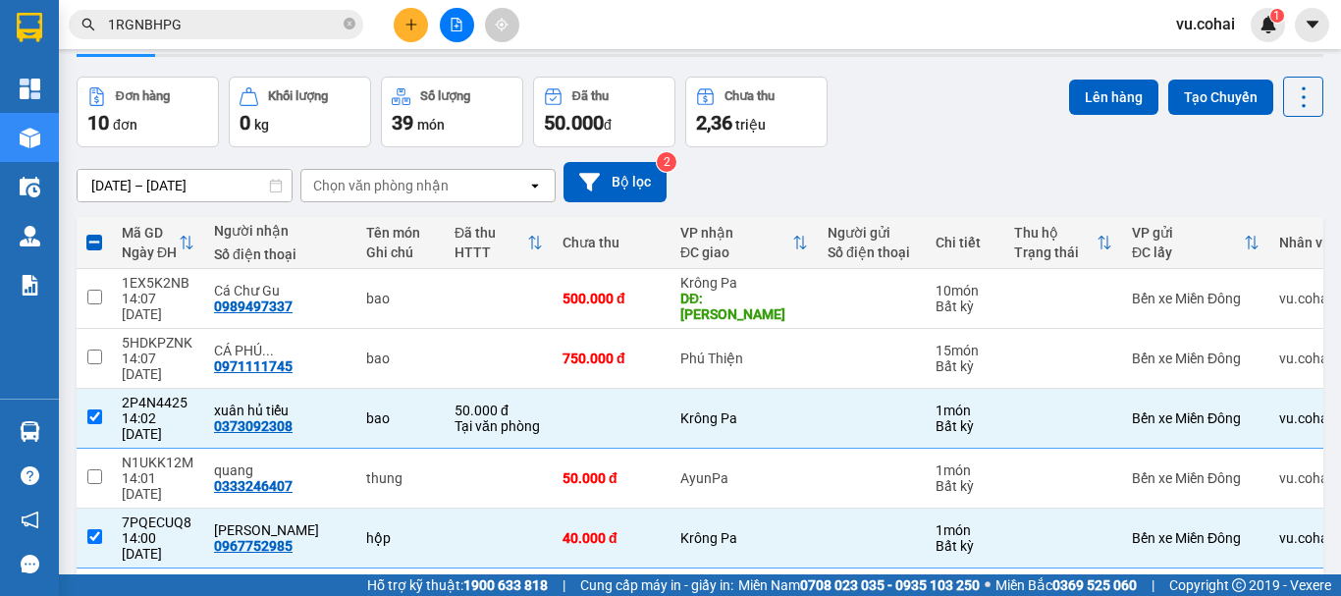
scroll to position [0, 0]
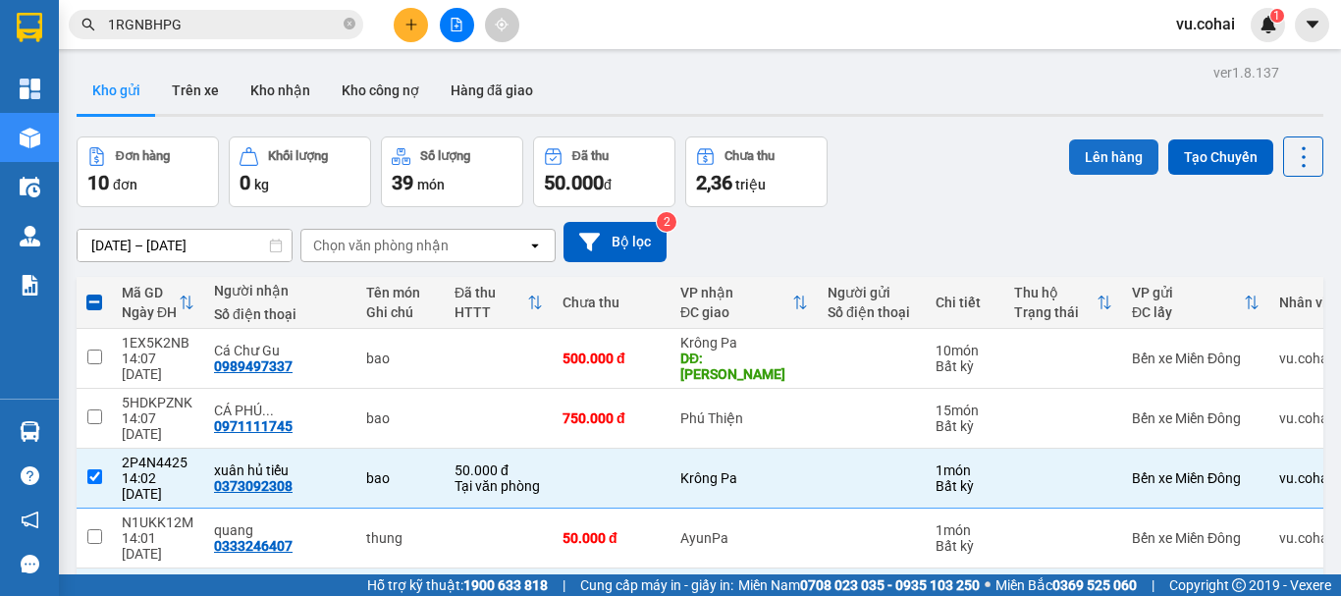
click at [1096, 146] on button "Lên hàng" at bounding box center [1113, 156] width 89 height 35
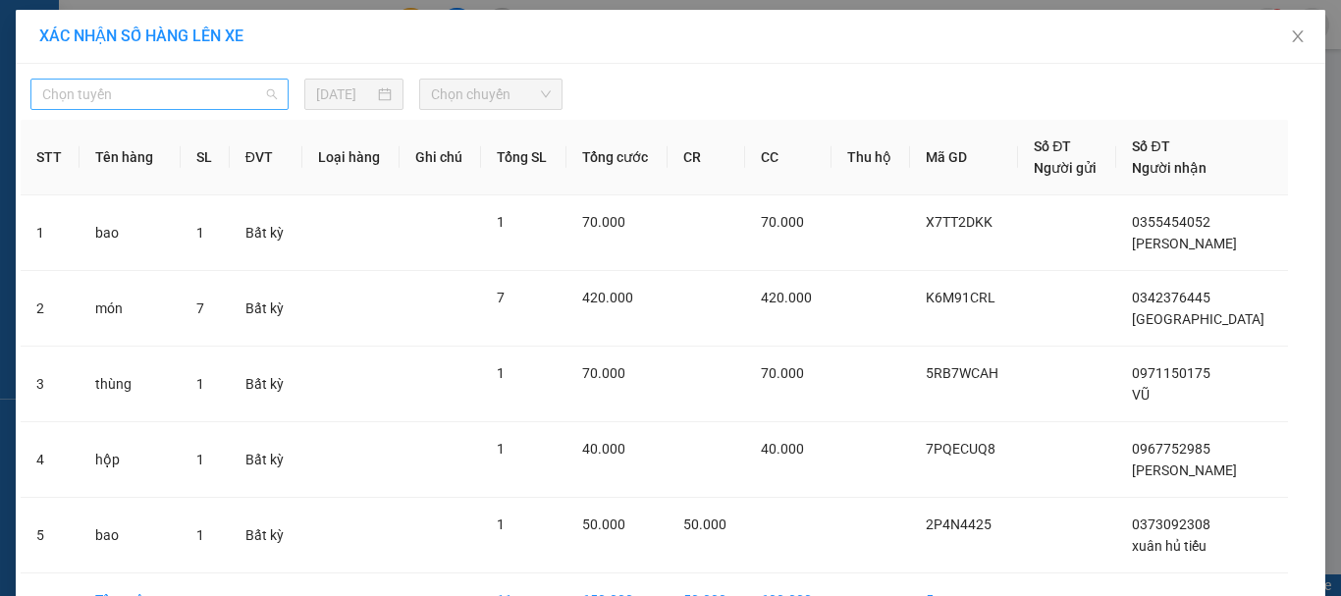
click at [233, 93] on span "Chọn tuyến" at bounding box center [159, 94] width 235 height 29
click at [159, 94] on span "Chọn tuyến" at bounding box center [159, 94] width 235 height 29
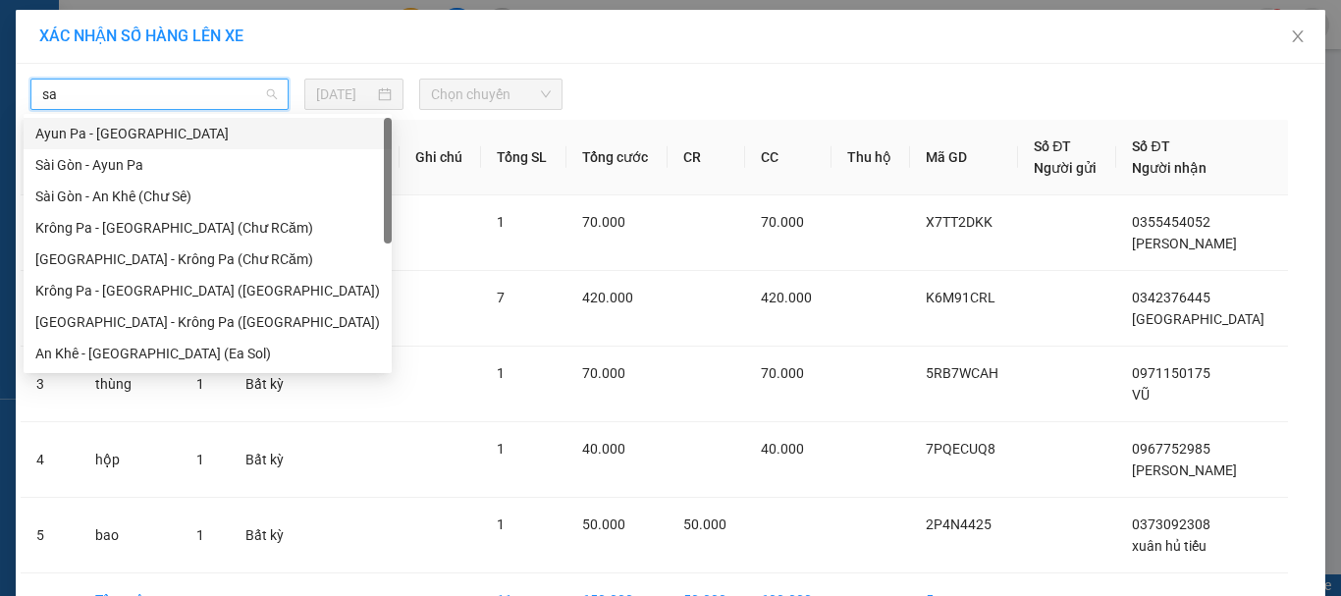
click at [122, 320] on div "[GEOGRAPHIC_DATA] - Krông Pa ([GEOGRAPHIC_DATA])" at bounding box center [207, 322] width 345 height 22
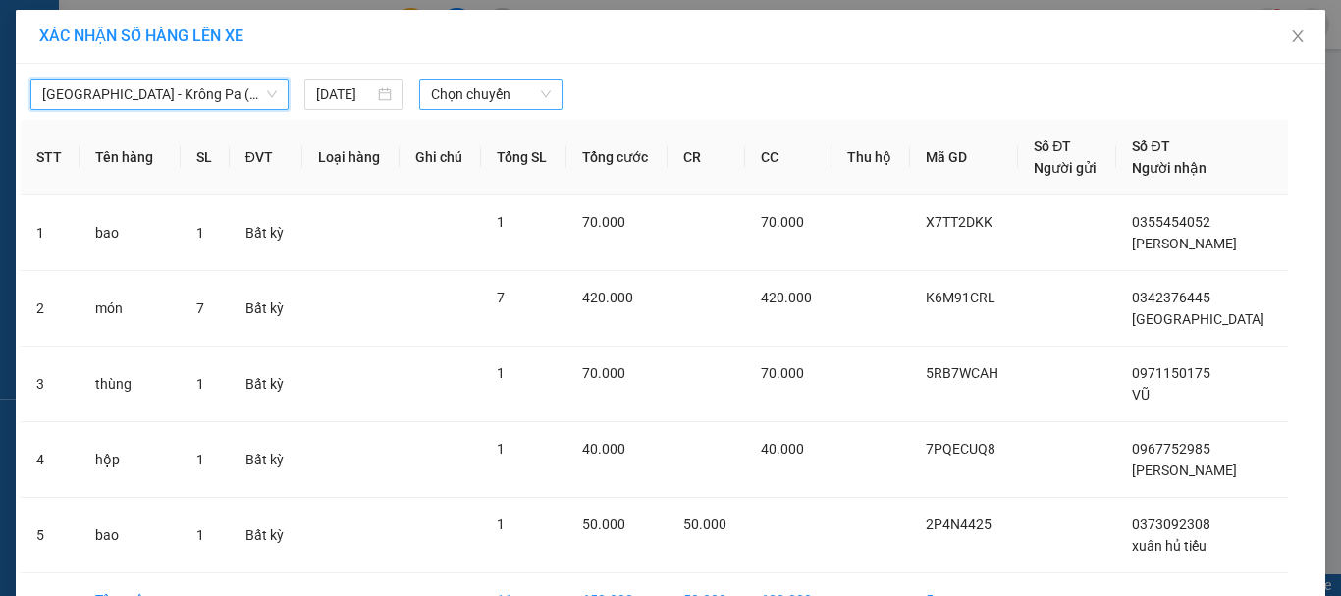
click at [483, 83] on span "Chọn chuyến" at bounding box center [491, 94] width 121 height 29
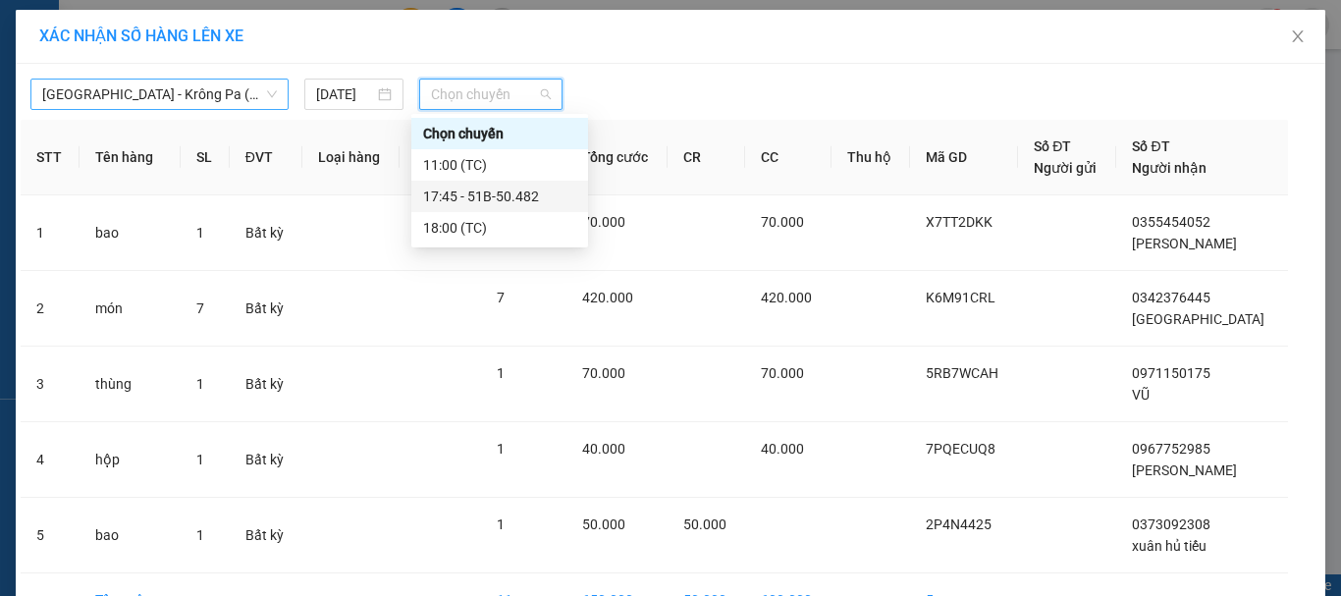
click at [498, 200] on div "17:45 - 51B-50.482" at bounding box center [499, 197] width 153 height 22
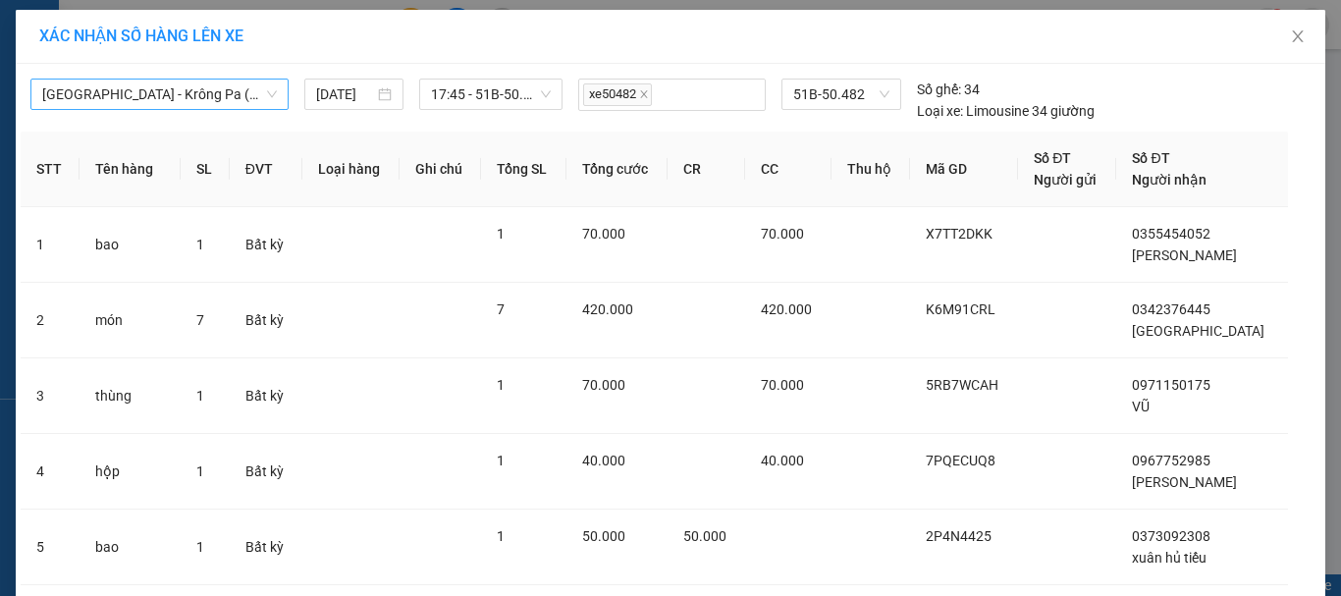
scroll to position [133, 0]
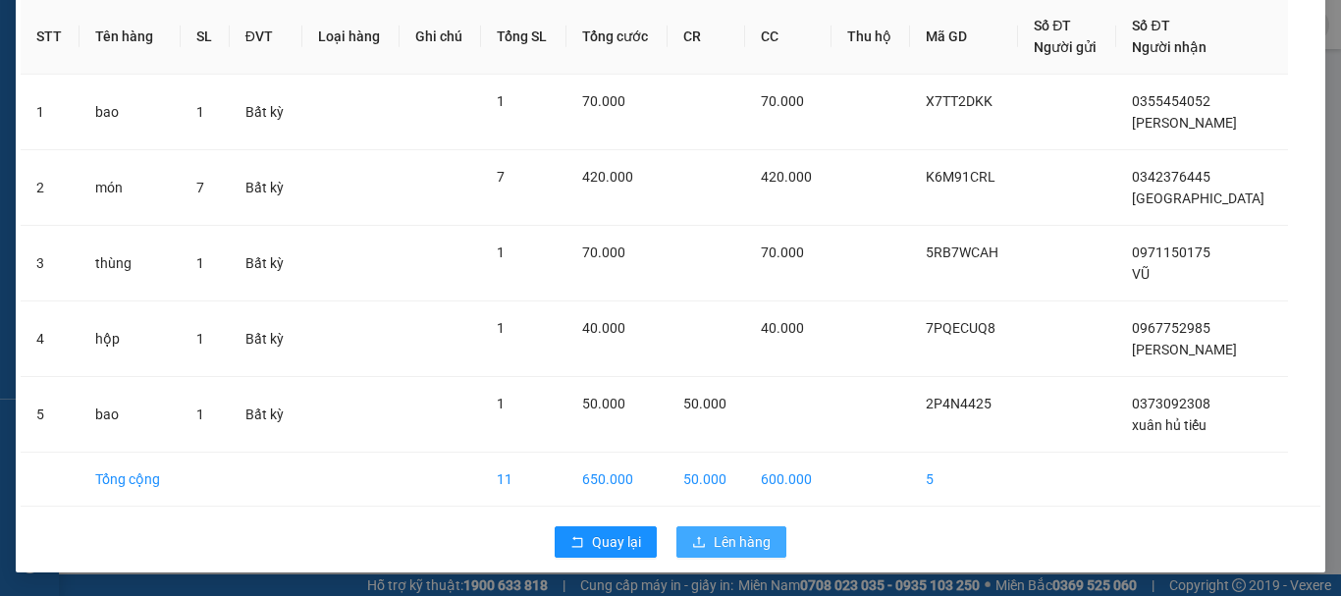
click at [725, 540] on span "Lên hàng" at bounding box center [742, 542] width 57 height 22
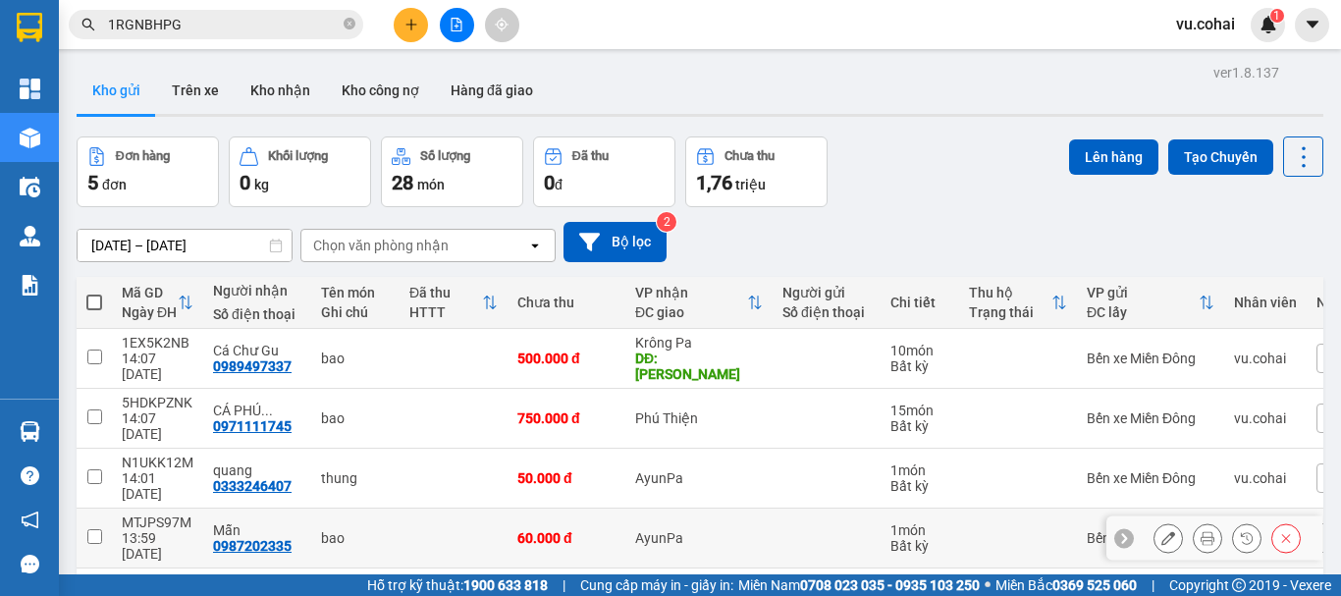
click at [95, 529] on input "checkbox" at bounding box center [94, 536] width 15 height 15
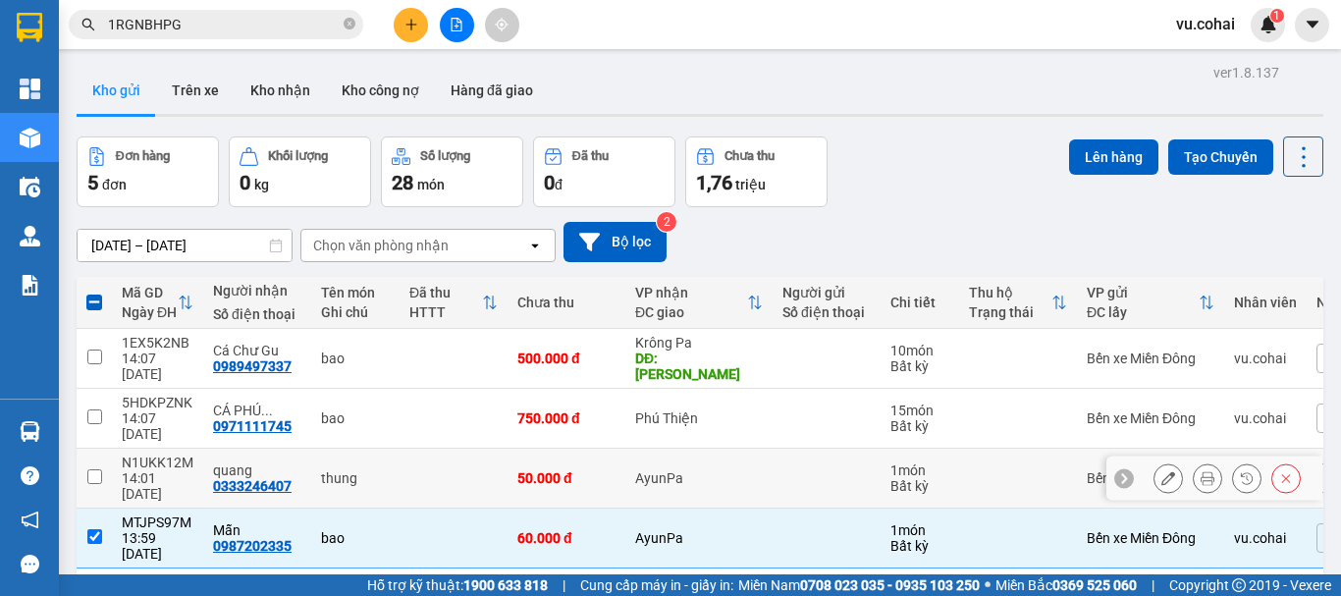
click at [92, 469] on input "checkbox" at bounding box center [94, 476] width 15 height 15
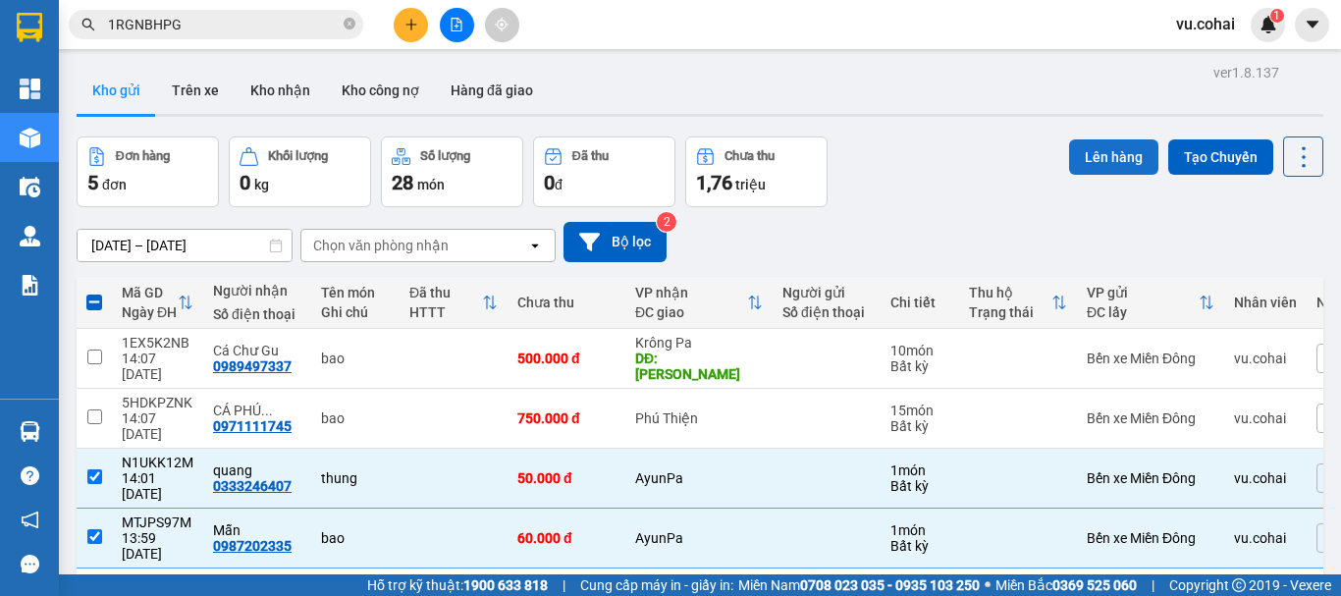
click at [1115, 148] on button "Lên hàng" at bounding box center [1113, 156] width 89 height 35
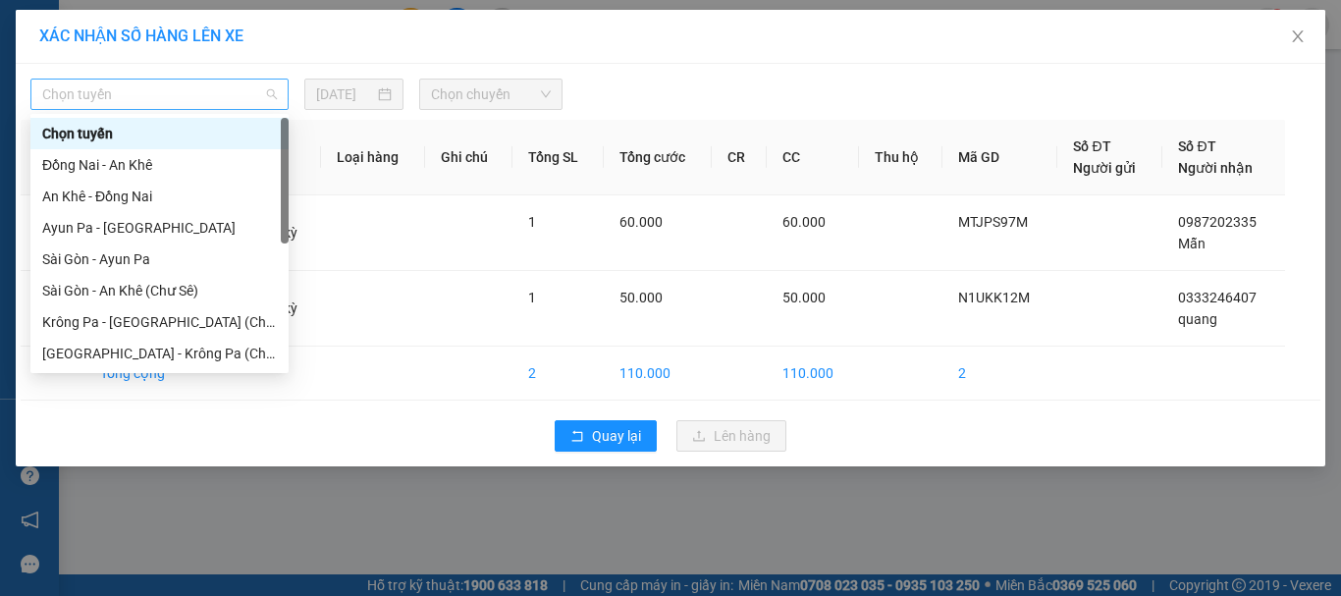
click at [255, 86] on span "Chọn tuyến" at bounding box center [159, 94] width 235 height 29
click at [221, 268] on div "Sài Gòn - Ayun Pa" at bounding box center [159, 259] width 235 height 22
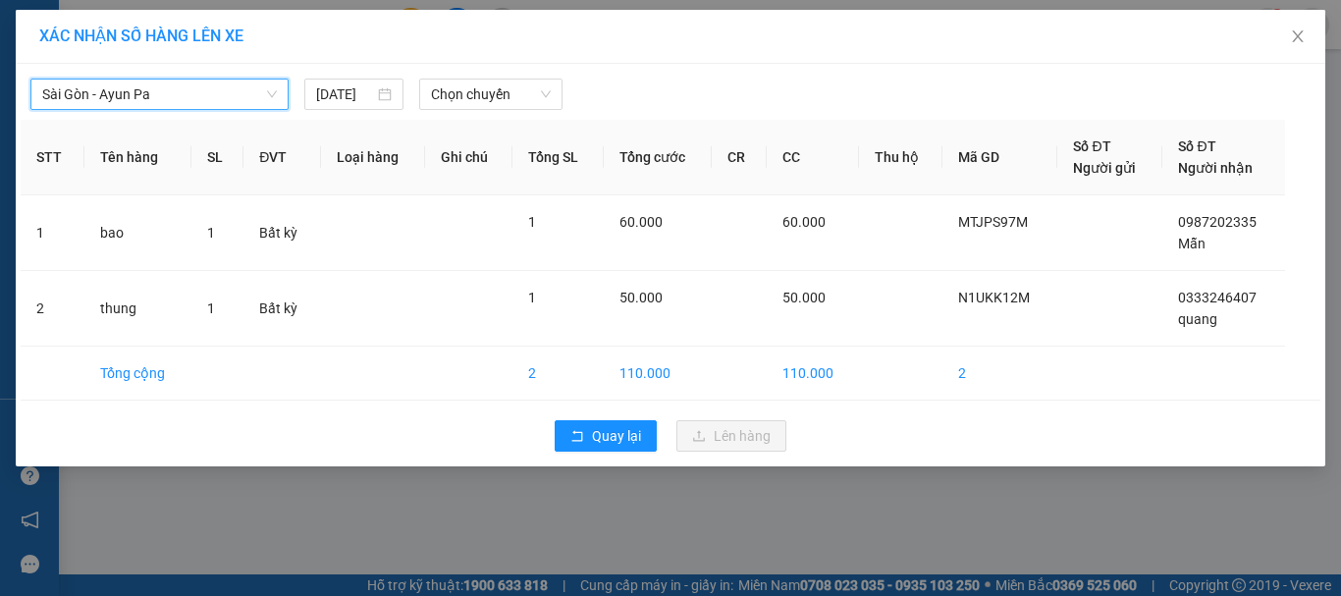
click at [204, 102] on span "Sài Gòn - Ayun Pa" at bounding box center [159, 94] width 235 height 29
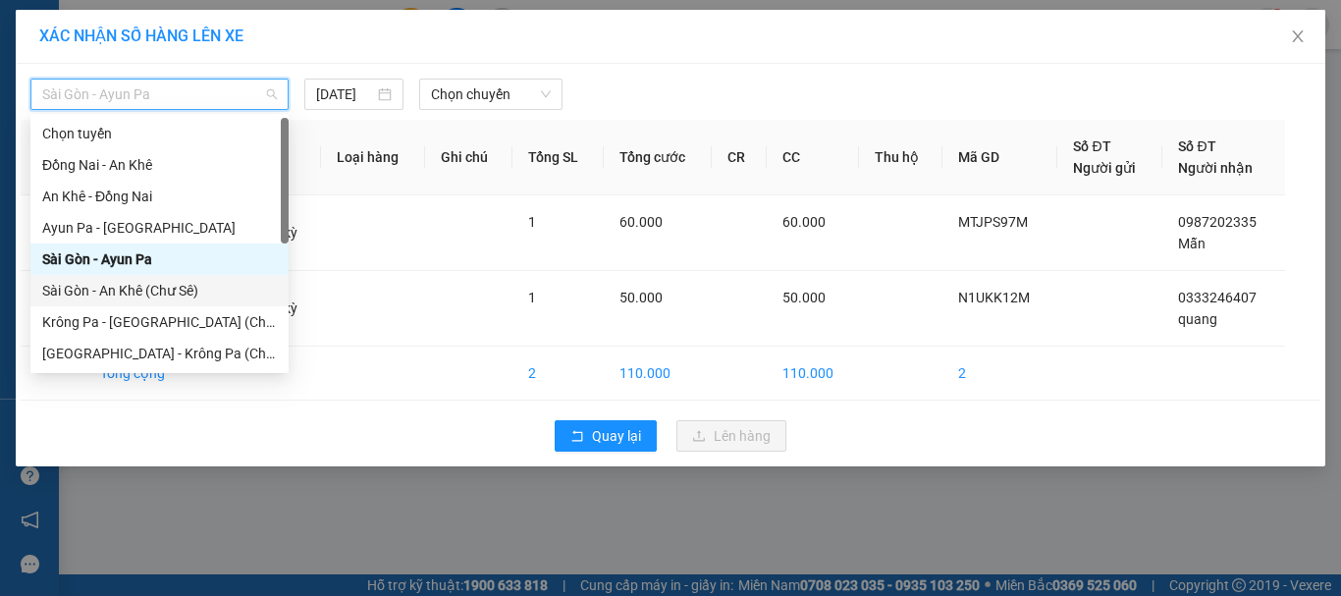
click at [147, 289] on div "Sài Gòn - An Khê (Chư Sê)" at bounding box center [159, 291] width 235 height 22
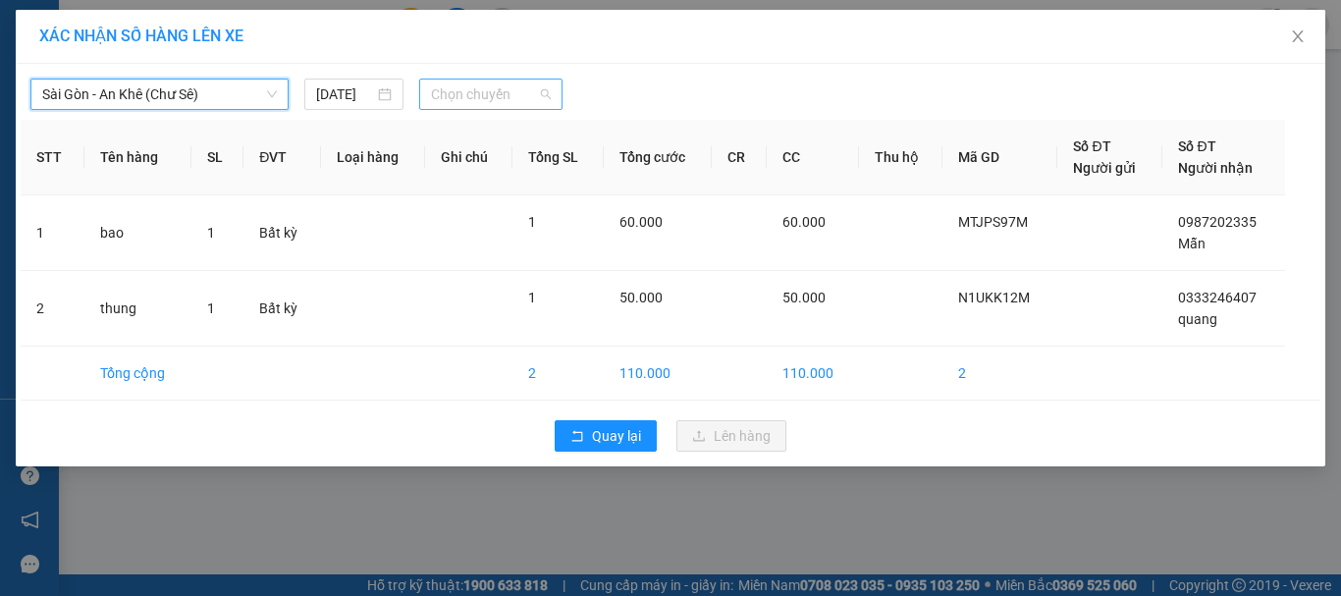
click at [493, 94] on span "Chọn chuyến" at bounding box center [491, 94] width 121 height 29
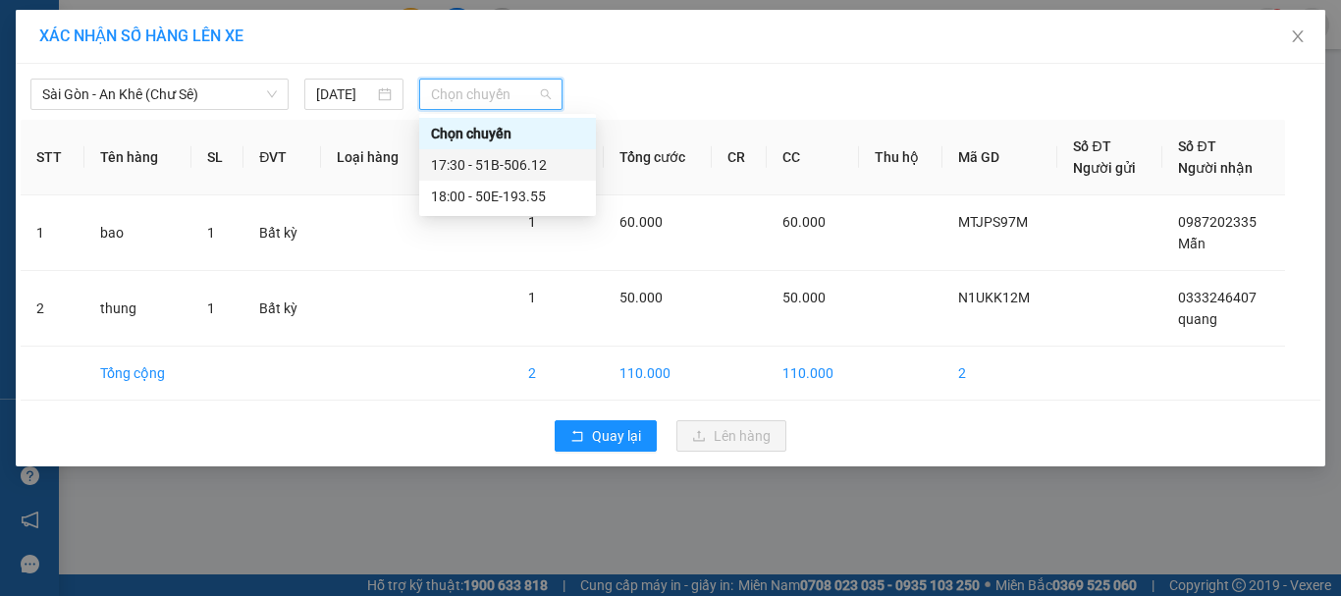
click at [504, 160] on div "17:30 - 51B-506.12" at bounding box center [507, 165] width 153 height 22
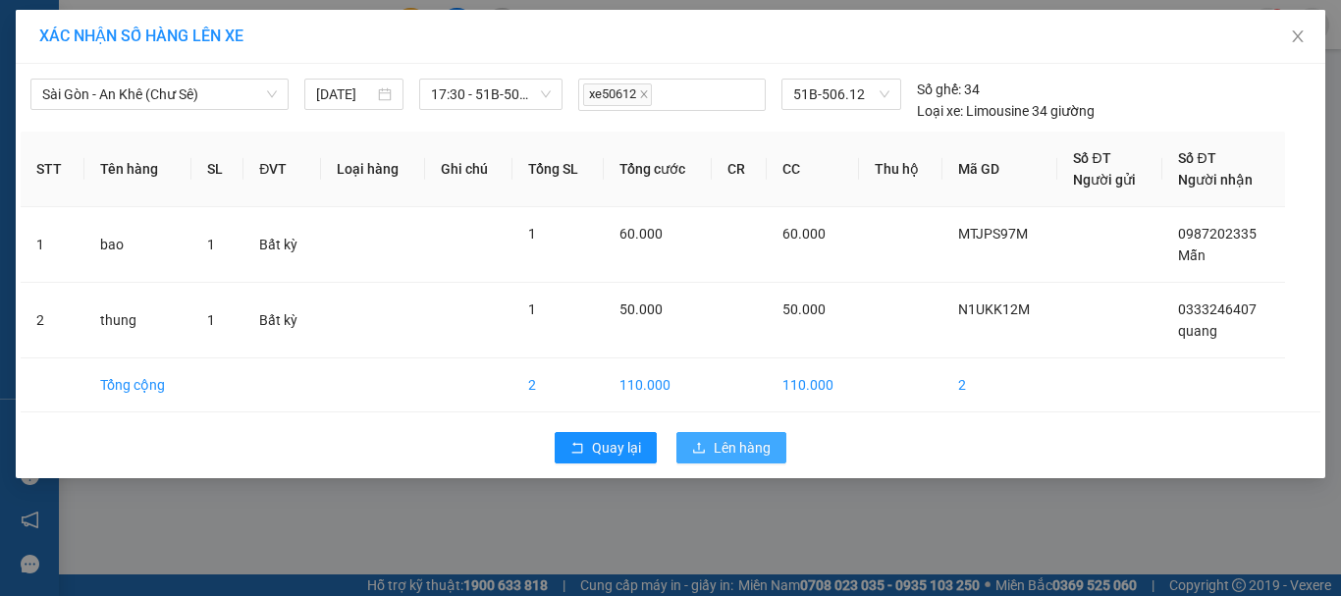
click at [738, 434] on button "Lên hàng" at bounding box center [732, 447] width 110 height 31
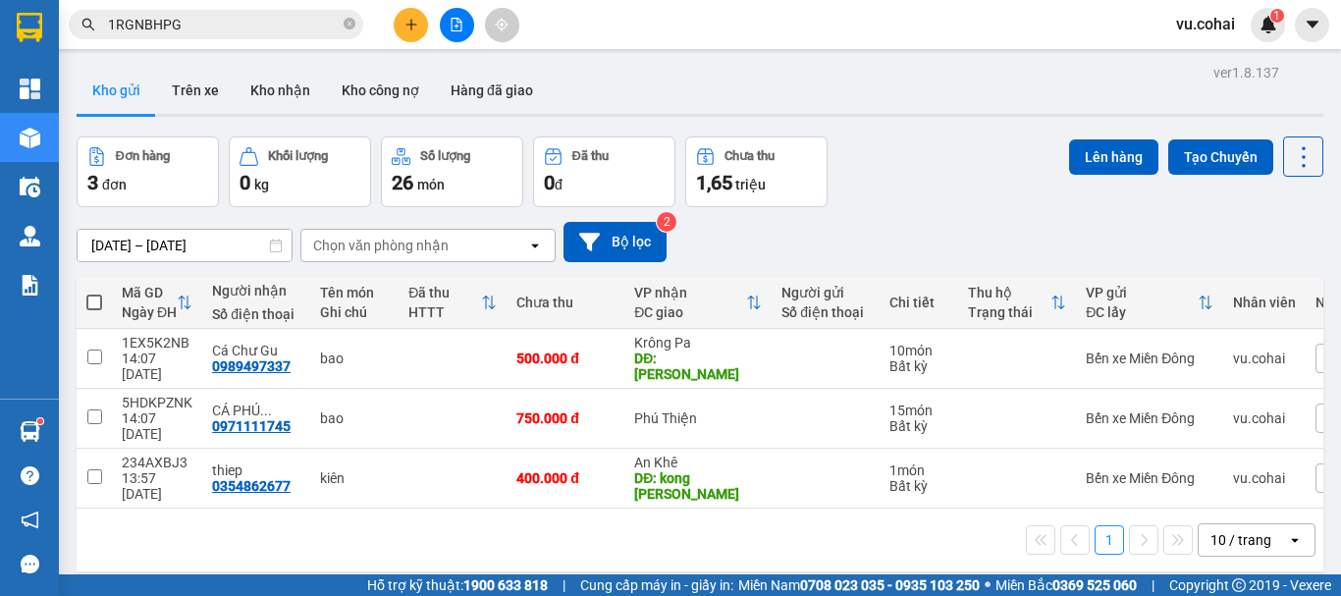
click at [966, 523] on div "1 10 / trang open" at bounding box center [699, 539] width 1231 height 33
click at [948, 423] on tbody "1EX5K2NB 14:07 11/08 Cá Chư Gu 0989497337 bao 500.000 đ Krông Pa DĐ: chu gu 10 …" at bounding box center [751, 419] width 1349 height 180
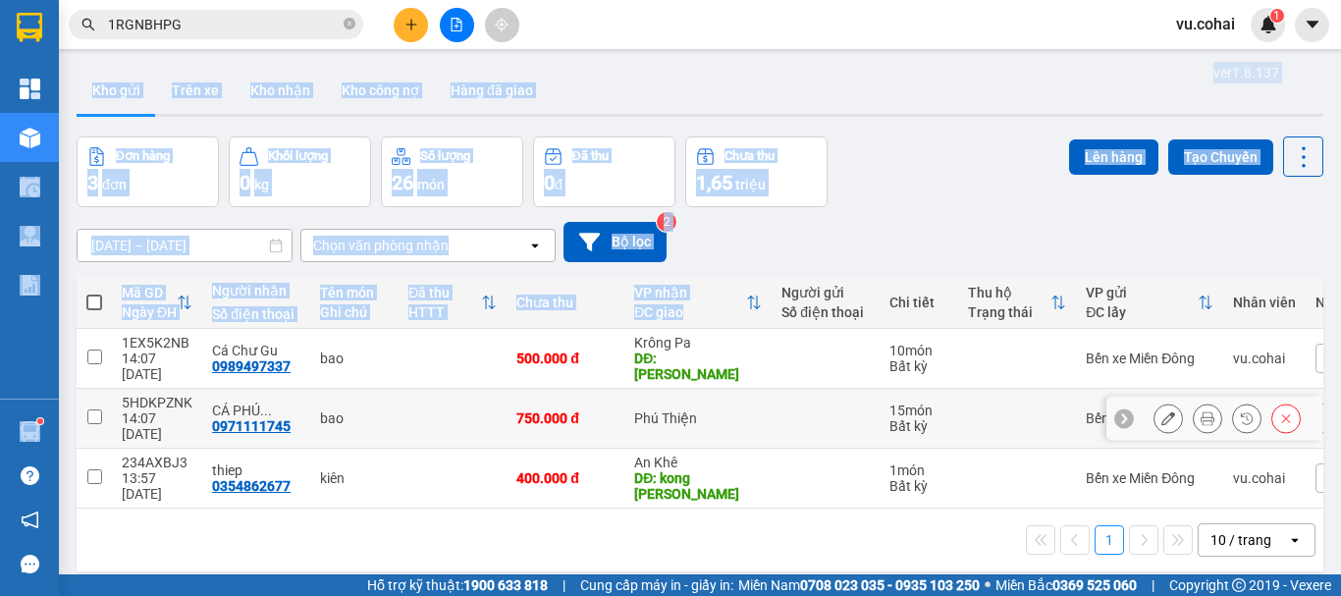
drag, startPoint x: 8, startPoint y: 209, endPoint x: 1258, endPoint y: 278, distance: 1251.9
click at [991, 299] on section "Kết quả tìm kiếm ( 1 ) Bộ lọc Mã ĐH Trạng thái Món hàng Thu hộ Tổng cước Chưa c…" at bounding box center [670, 298] width 1341 height 596
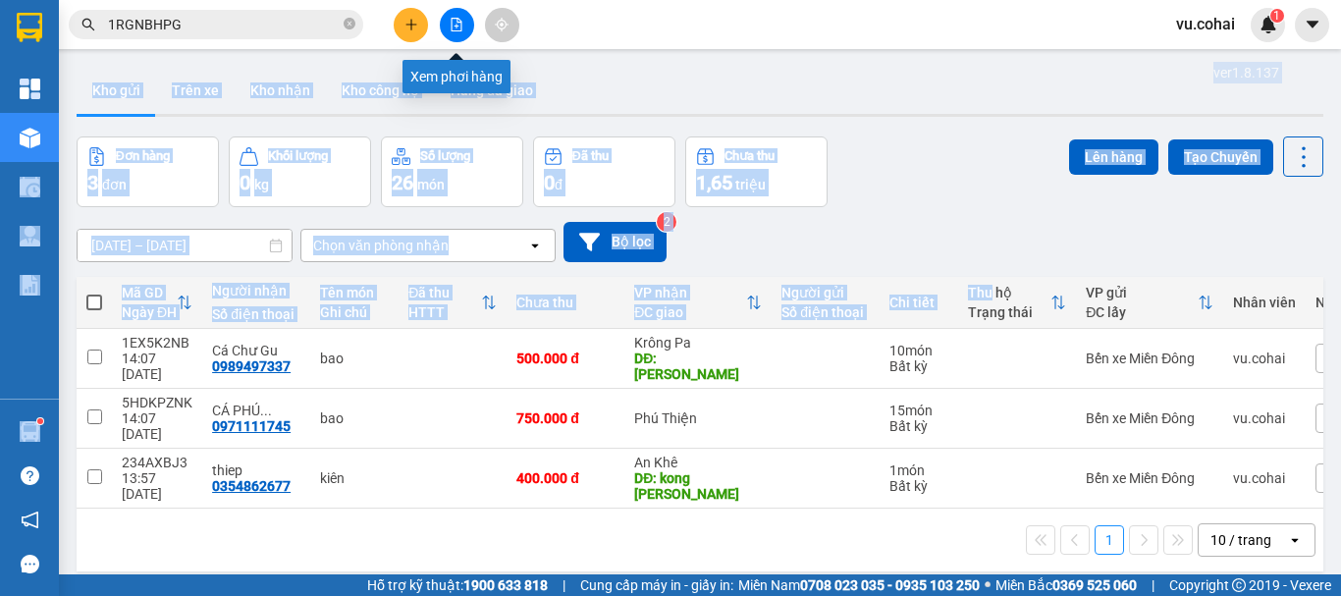
click at [452, 32] on button at bounding box center [457, 25] width 34 height 34
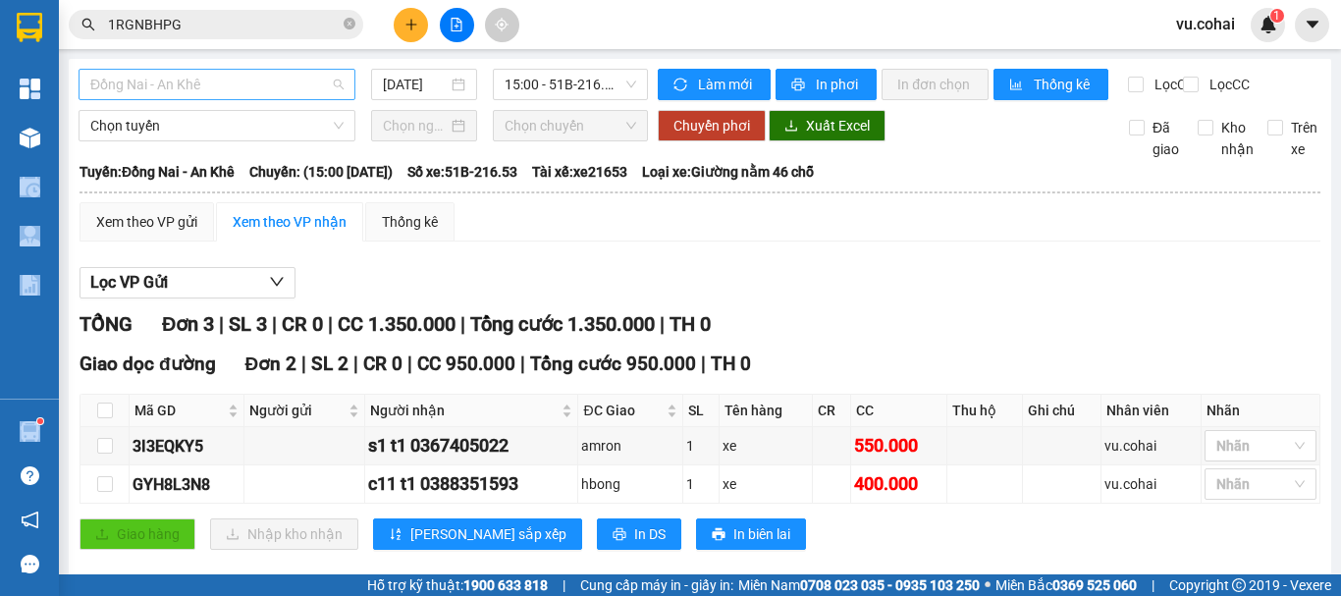
click at [228, 83] on span "Đồng Nai - An Khê" at bounding box center [216, 84] width 253 height 29
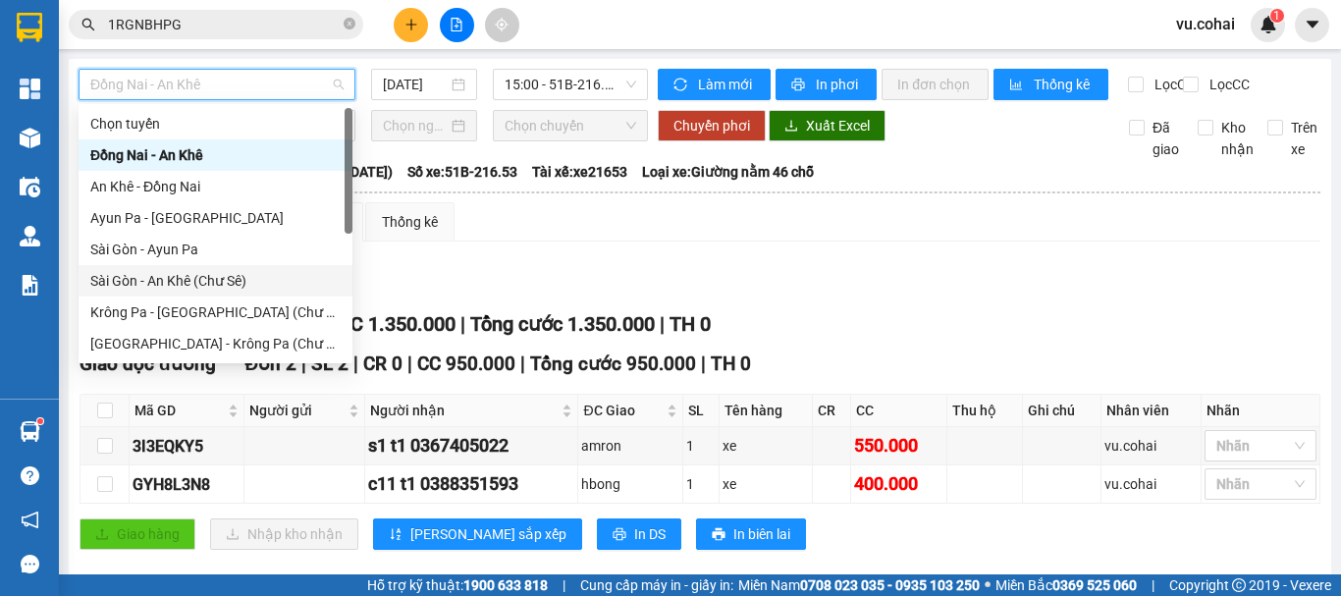
click at [216, 283] on div "Sài Gòn - An Khê (Chư Sê)" at bounding box center [215, 281] width 250 height 22
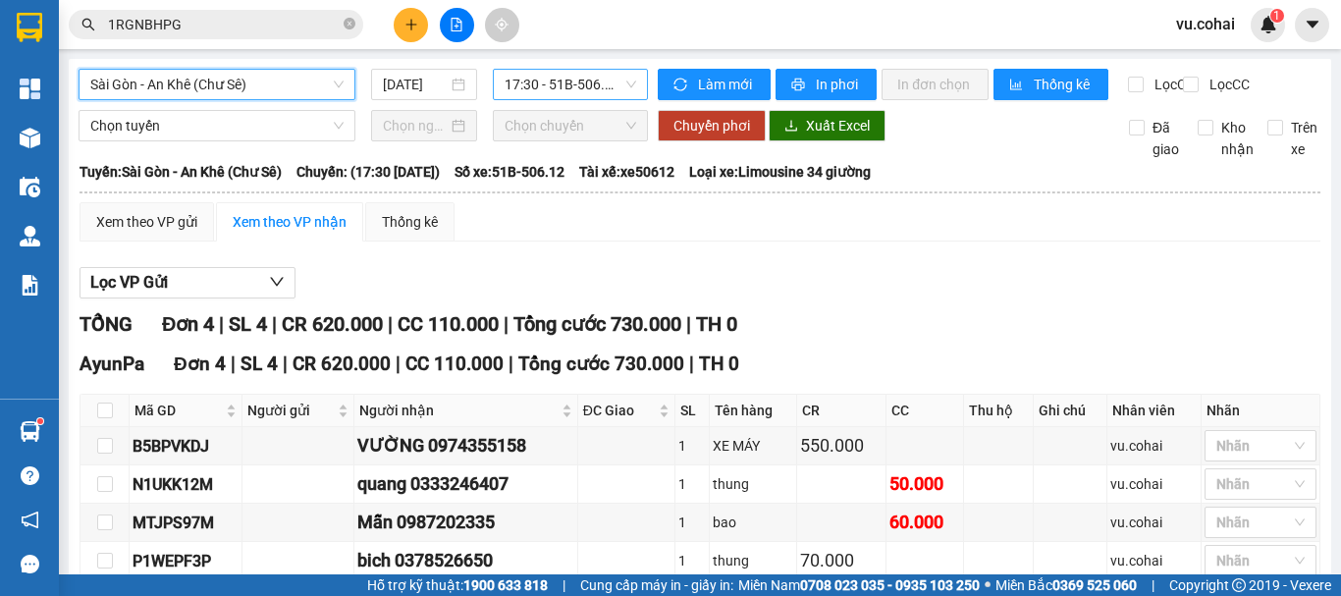
click at [525, 99] on div "17:30 - 51B-506.12" at bounding box center [570, 84] width 155 height 31
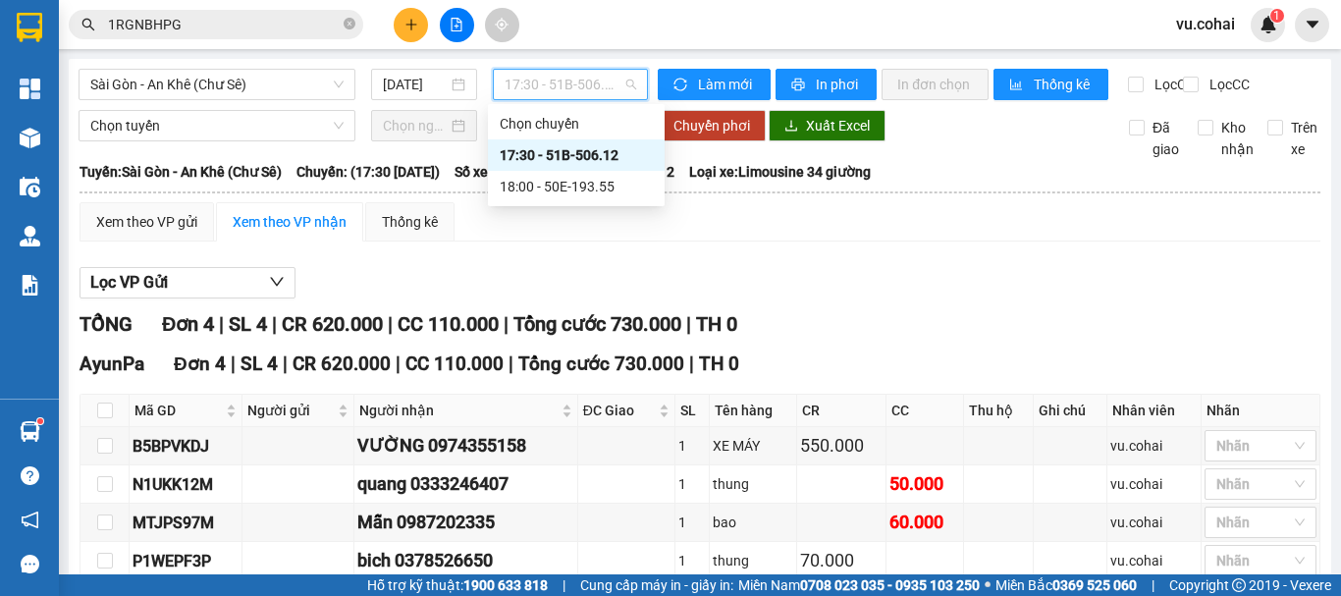
click at [556, 151] on div "17:30 - 51B-506.12" at bounding box center [576, 155] width 153 height 22
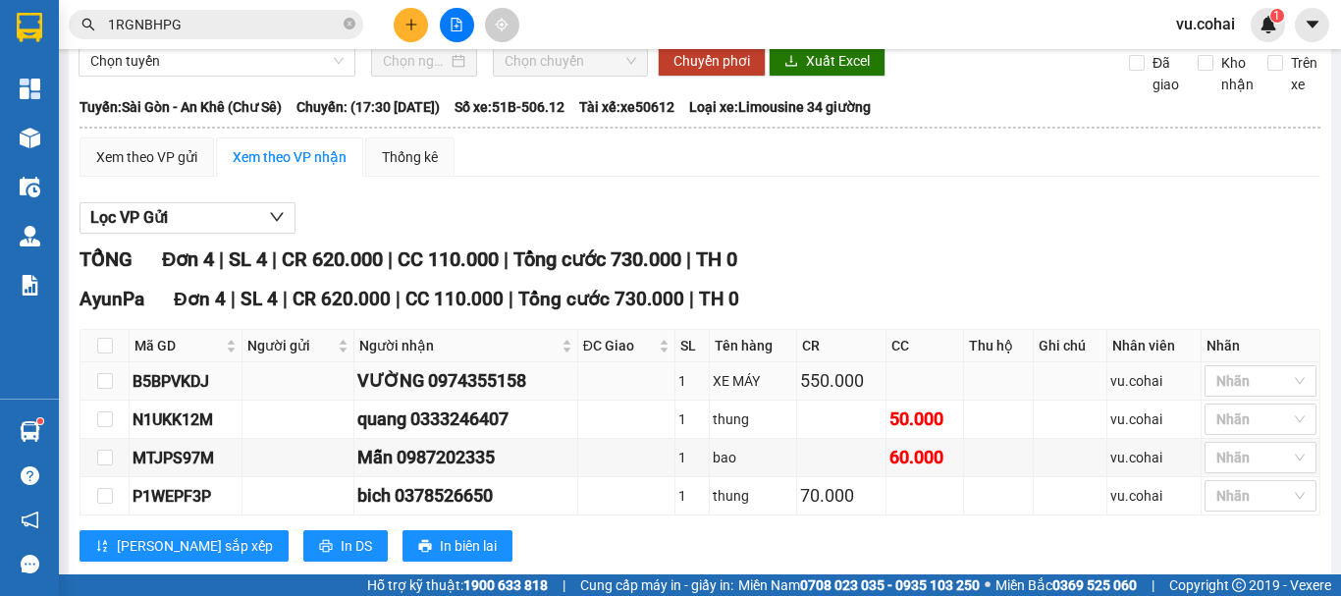
scroll to position [124, 0]
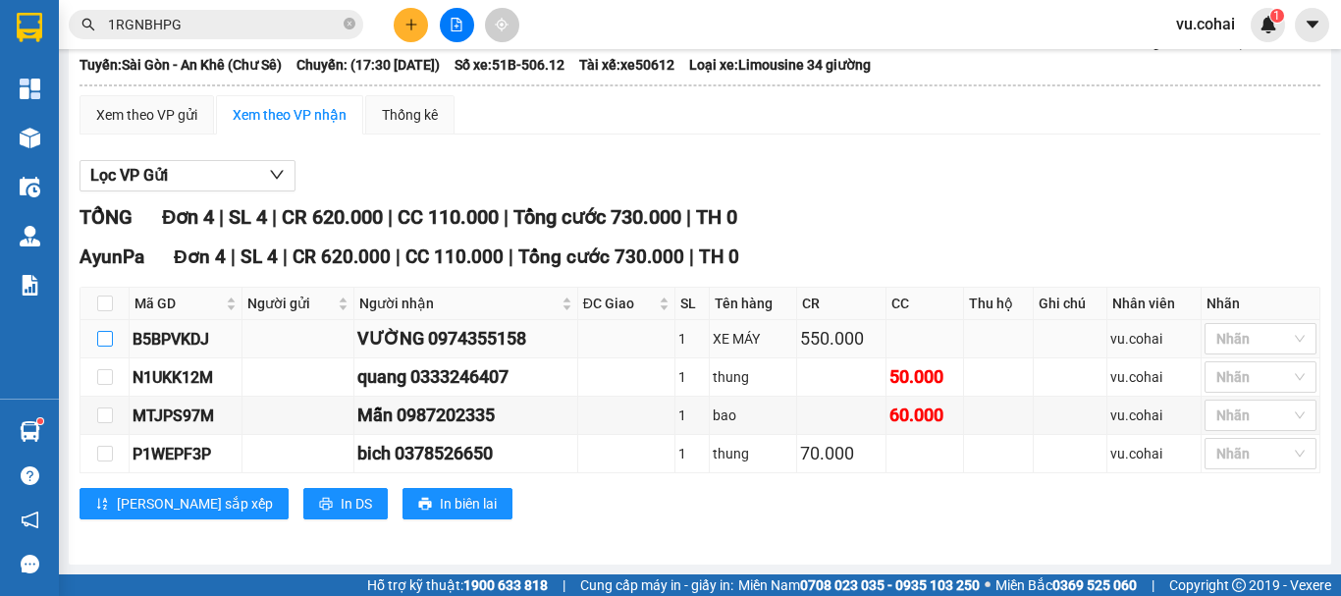
click at [108, 337] on input "checkbox" at bounding box center [105, 339] width 16 height 16
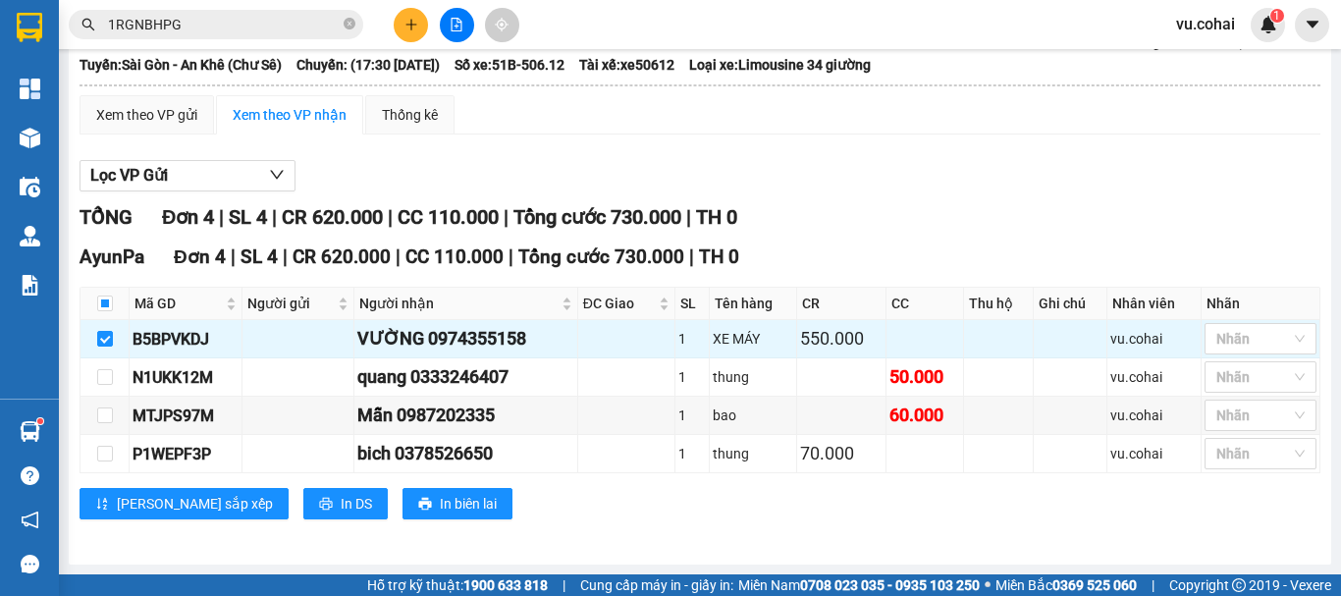
scroll to position [0, 0]
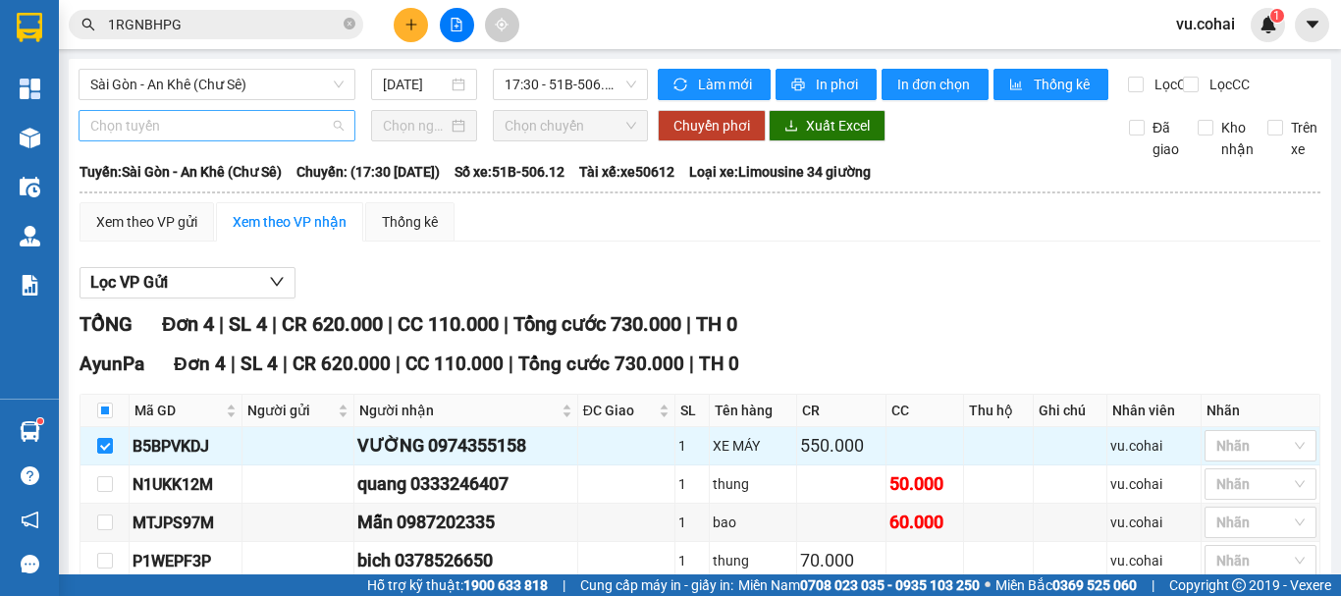
click at [213, 140] on span "Chọn tuyến" at bounding box center [216, 125] width 253 height 29
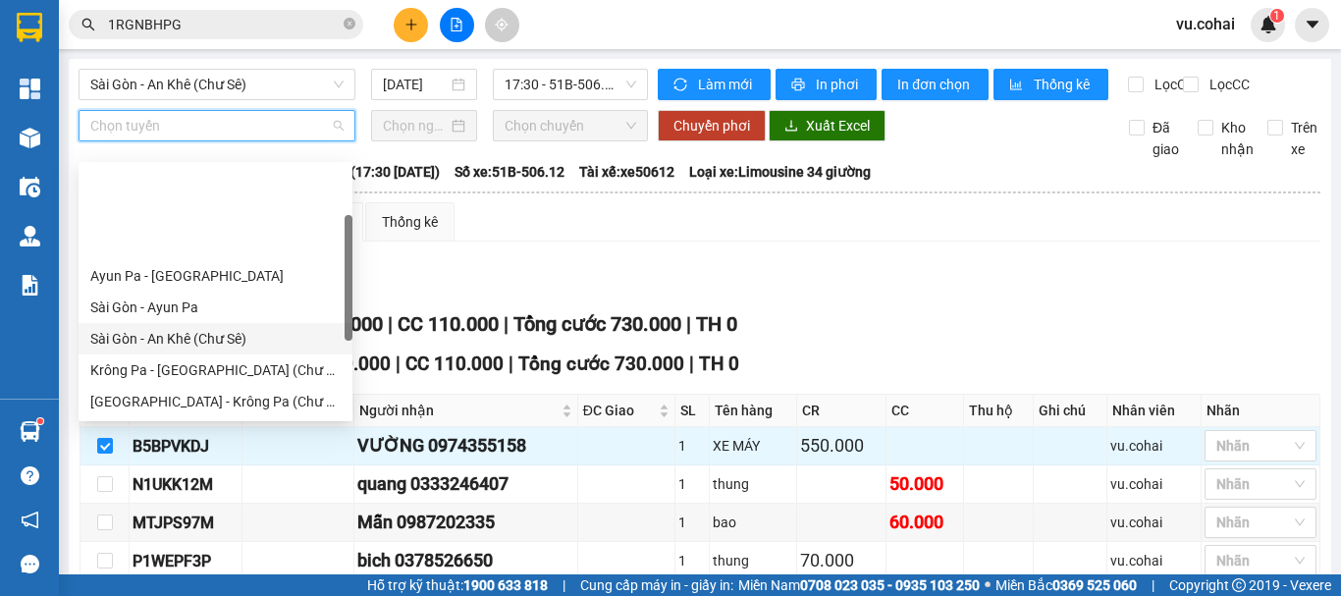
scroll to position [98, 0]
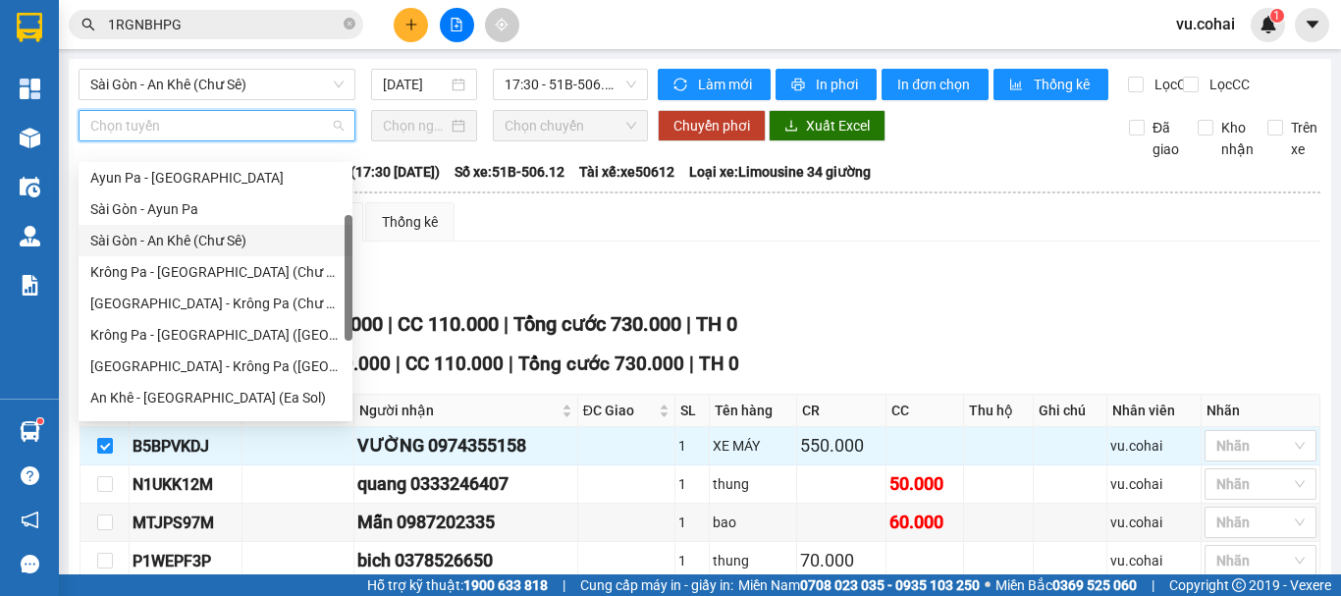
click at [245, 246] on div "Sài Gòn - An Khê (Chư Sê)" at bounding box center [215, 241] width 250 height 22
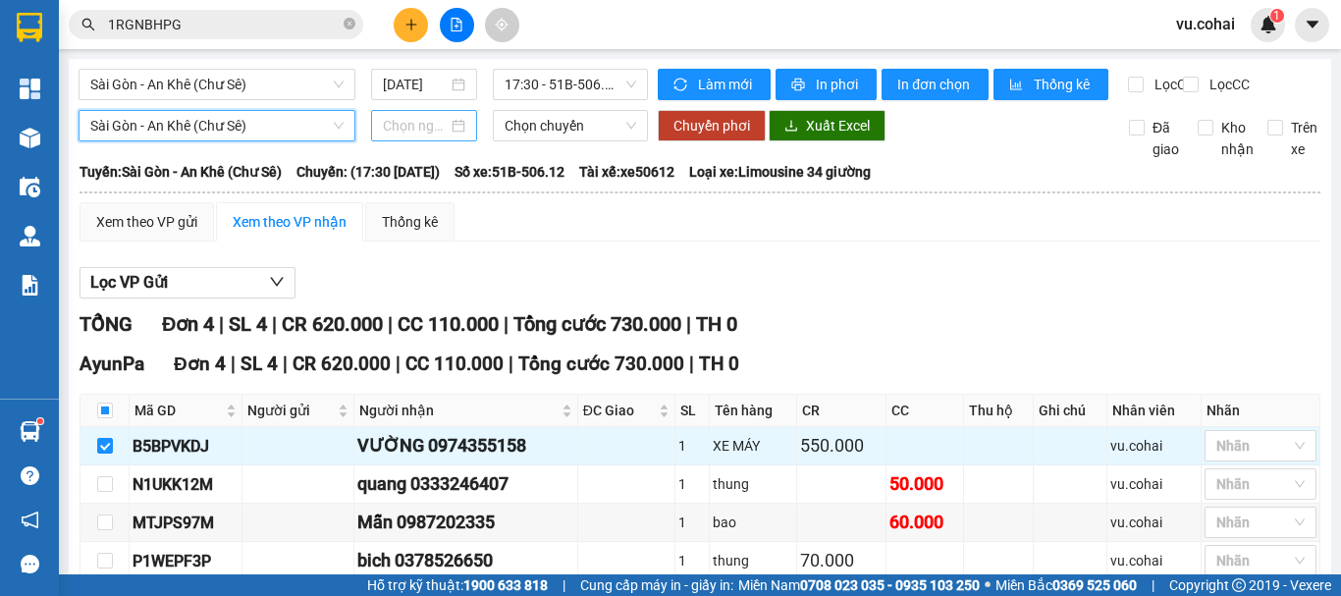
drag, startPoint x: 445, startPoint y: 144, endPoint x: 436, endPoint y: 149, distance: 10.1
click at [443, 136] on div at bounding box center [424, 126] width 82 height 22
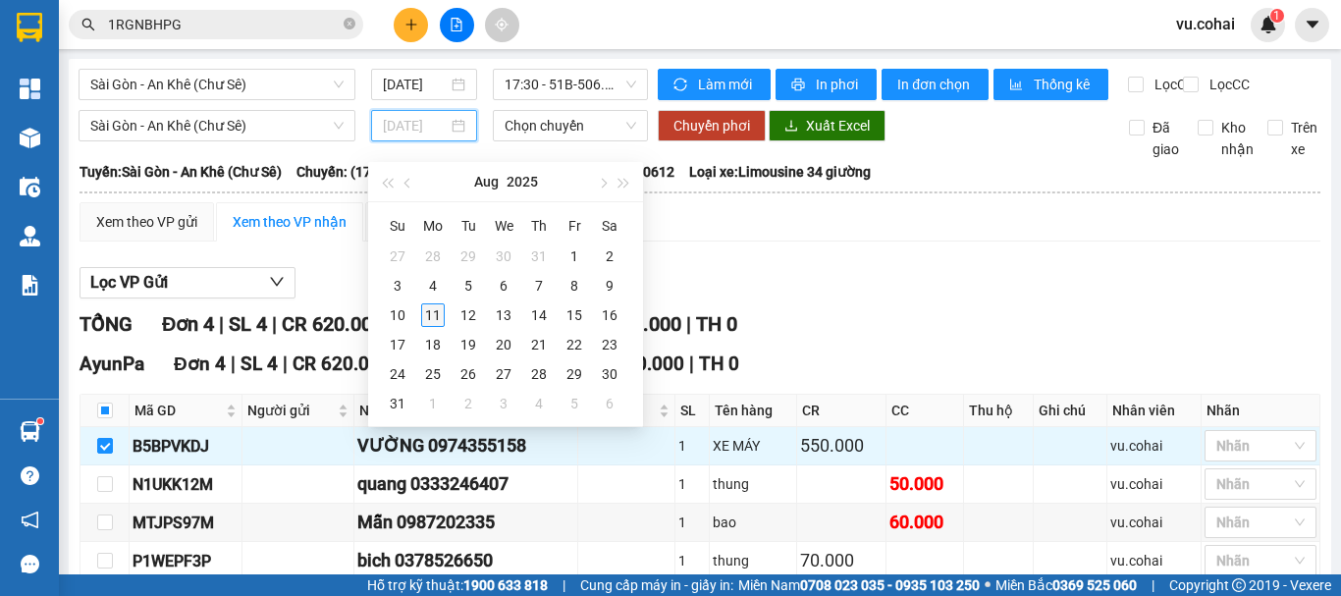
click at [438, 322] on div "11" at bounding box center [433, 315] width 24 height 24
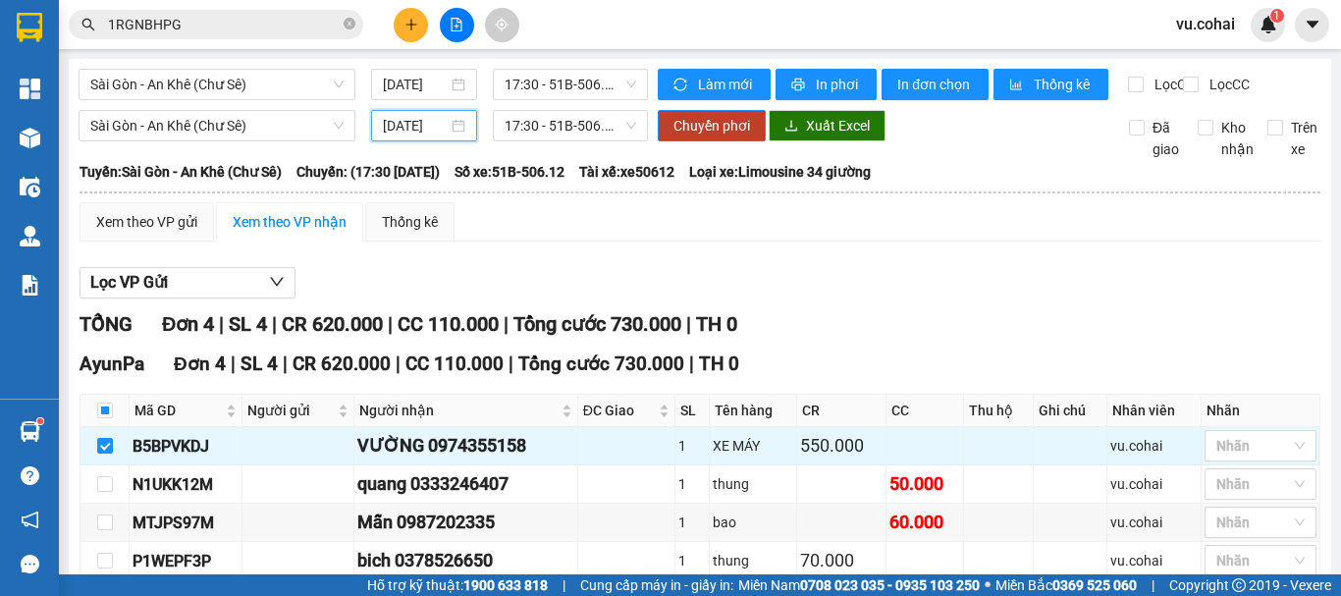
click at [594, 160] on div "Sài Gòn - An Khê (Chư Sê) 11/08/2025 17:30 - 51B-506.12 Chuyển phơi Xuất Excel …" at bounding box center [700, 135] width 1243 height 50
click at [592, 140] on span "17:30 - 51B-506.12" at bounding box center [571, 125] width 132 height 29
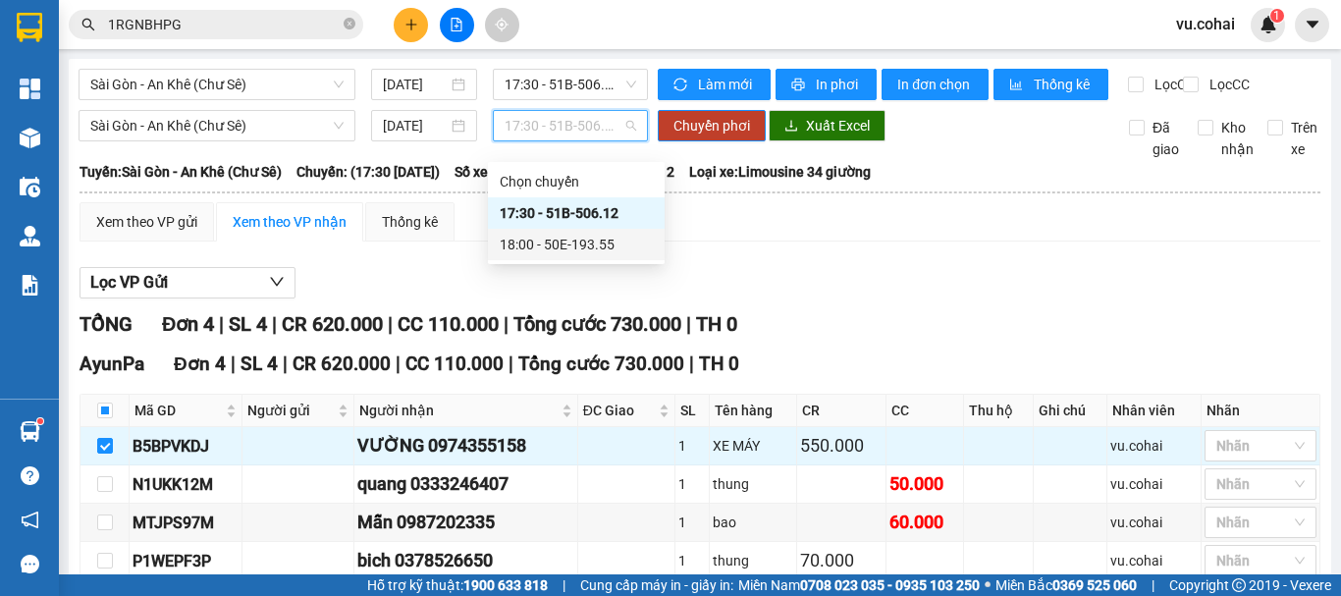
click at [596, 241] on div "18:00 - 50E-193.55" at bounding box center [576, 245] width 153 height 22
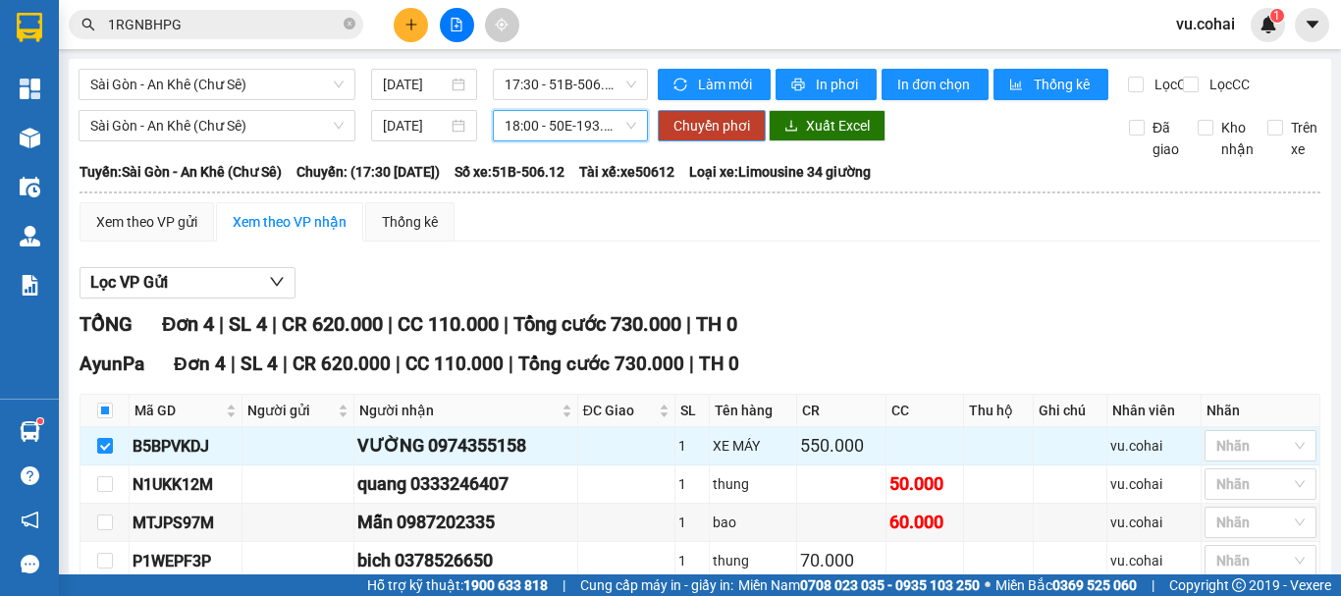
click at [707, 136] on span "Chuyển phơi" at bounding box center [712, 126] width 77 height 22
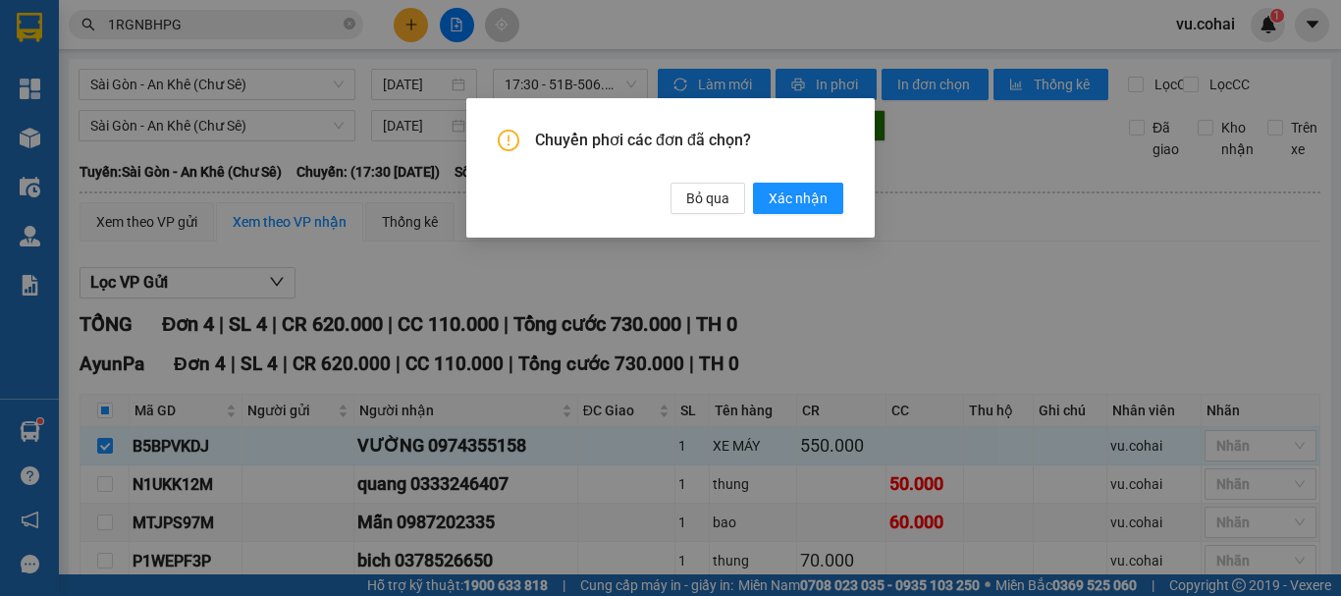
click at [375, 186] on div "Chuyển phơi các đơn đã chọn? Bỏ qua Xác nhận" at bounding box center [670, 298] width 1341 height 596
drag, startPoint x: 700, startPoint y: 194, endPoint x: 424, endPoint y: 166, distance: 277.4
click at [697, 194] on span "Bỏ qua" at bounding box center [707, 199] width 43 height 22
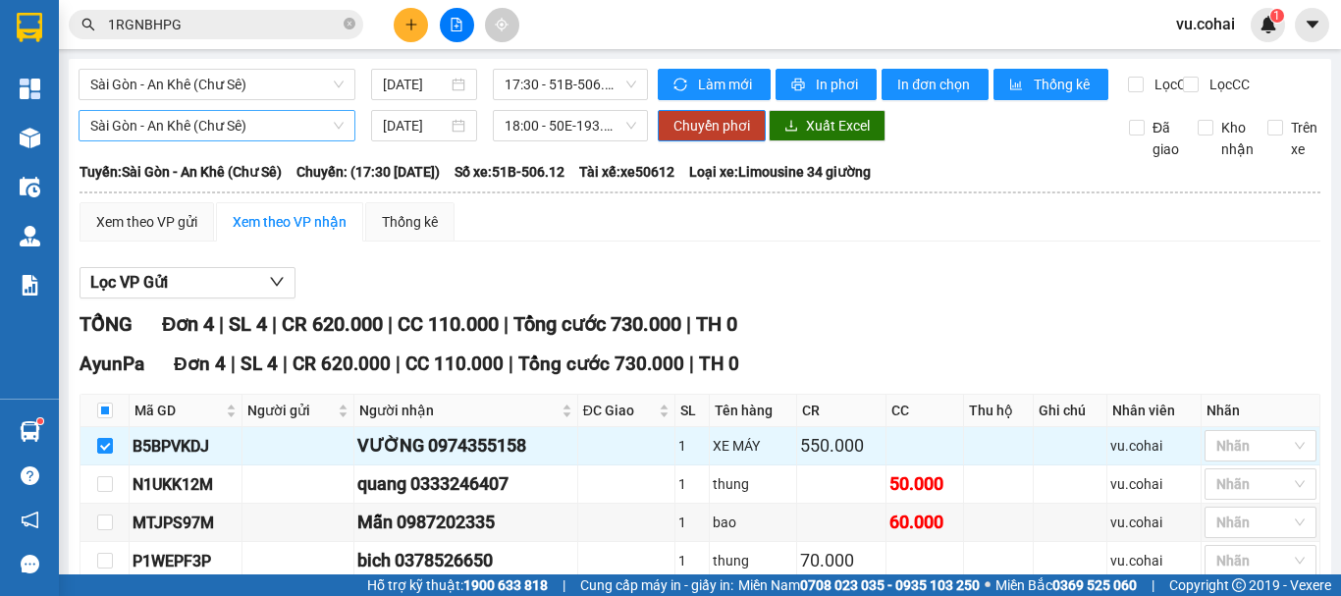
click at [258, 140] on span "Sài Gòn - An Khê (Chư Sê)" at bounding box center [216, 125] width 253 height 29
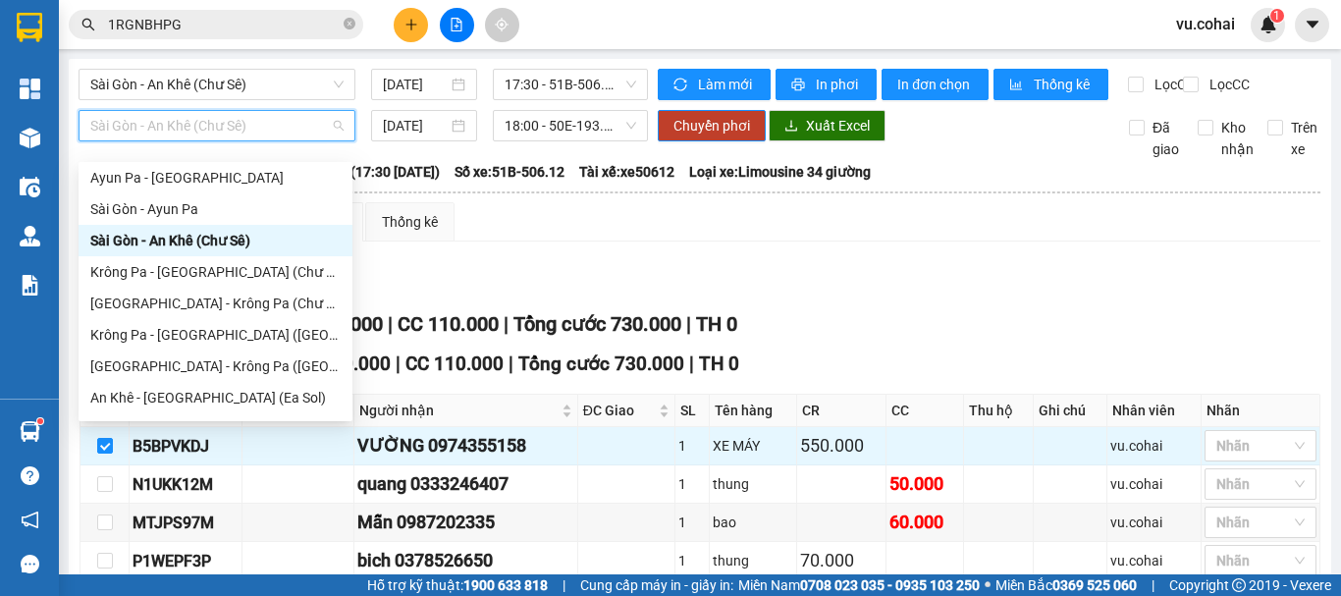
click at [231, 235] on div "Sài Gòn - An Khê (Chư Sê)" at bounding box center [215, 241] width 250 height 22
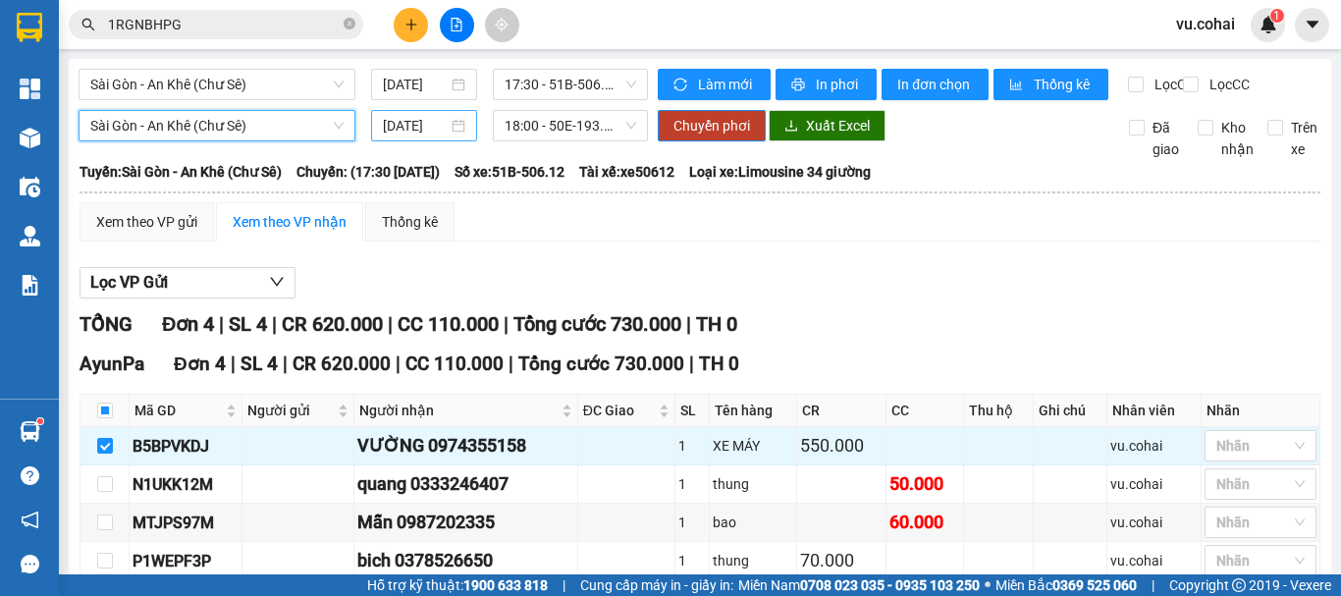
click at [406, 136] on input "[DATE]" at bounding box center [415, 126] width 65 height 22
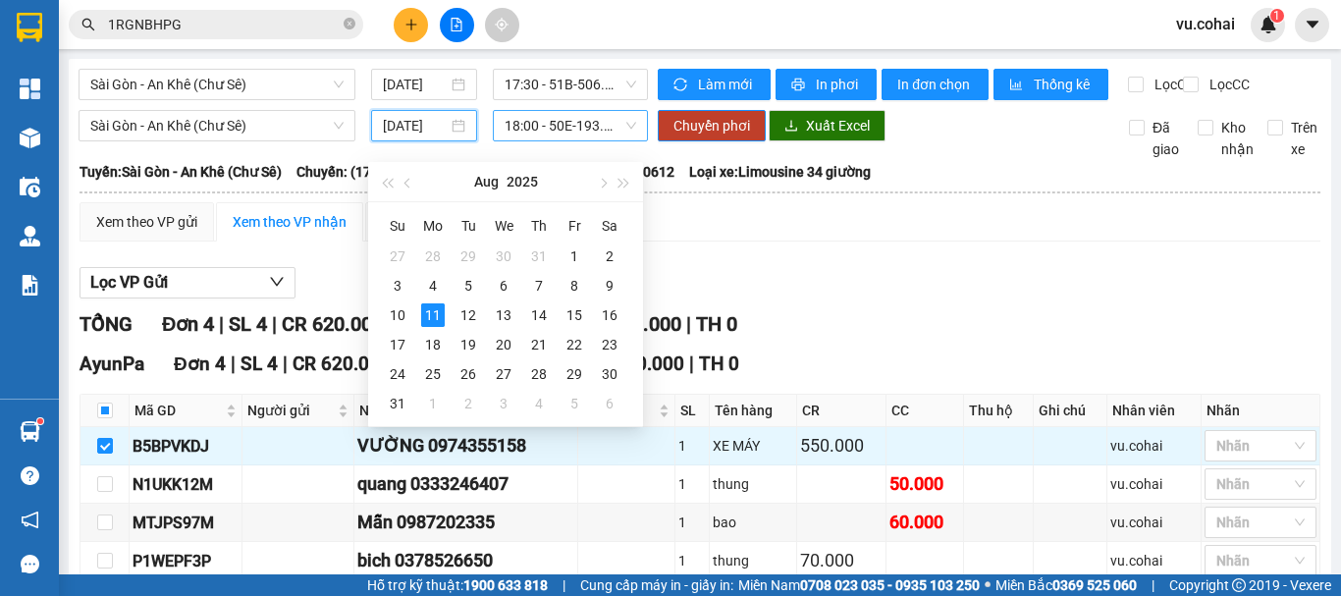
click at [570, 140] on span "18:00 - 50E-193.55" at bounding box center [571, 125] width 132 height 29
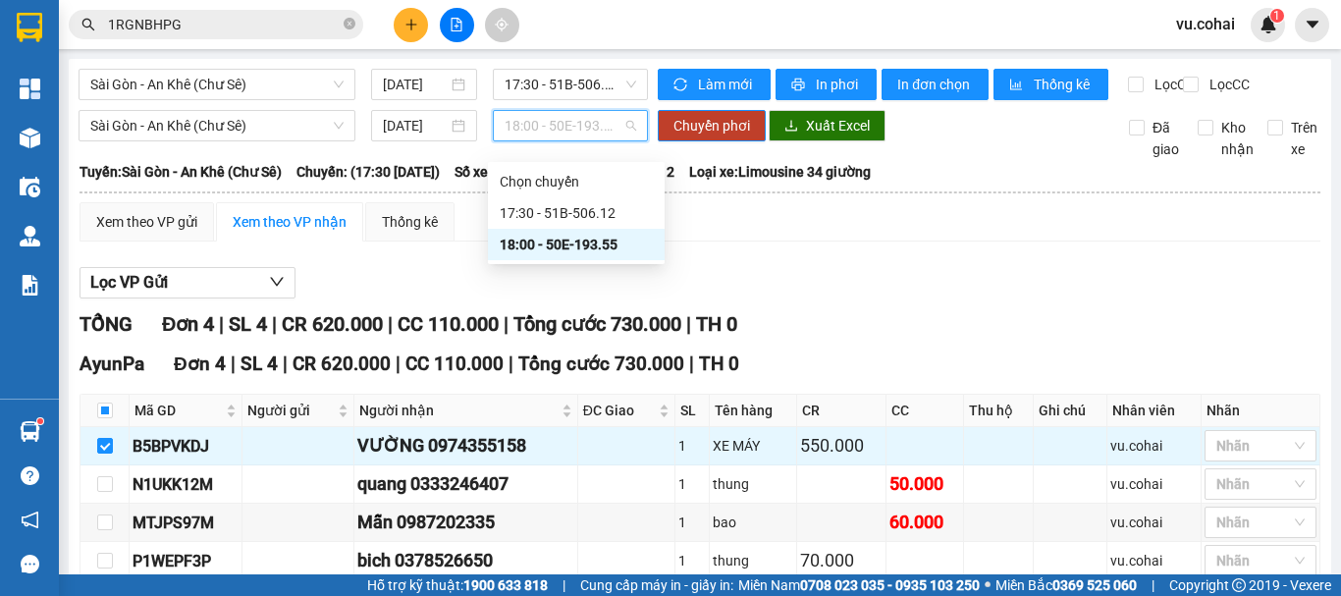
click at [577, 243] on div "18:00 - 50E-193.55" at bounding box center [576, 245] width 153 height 22
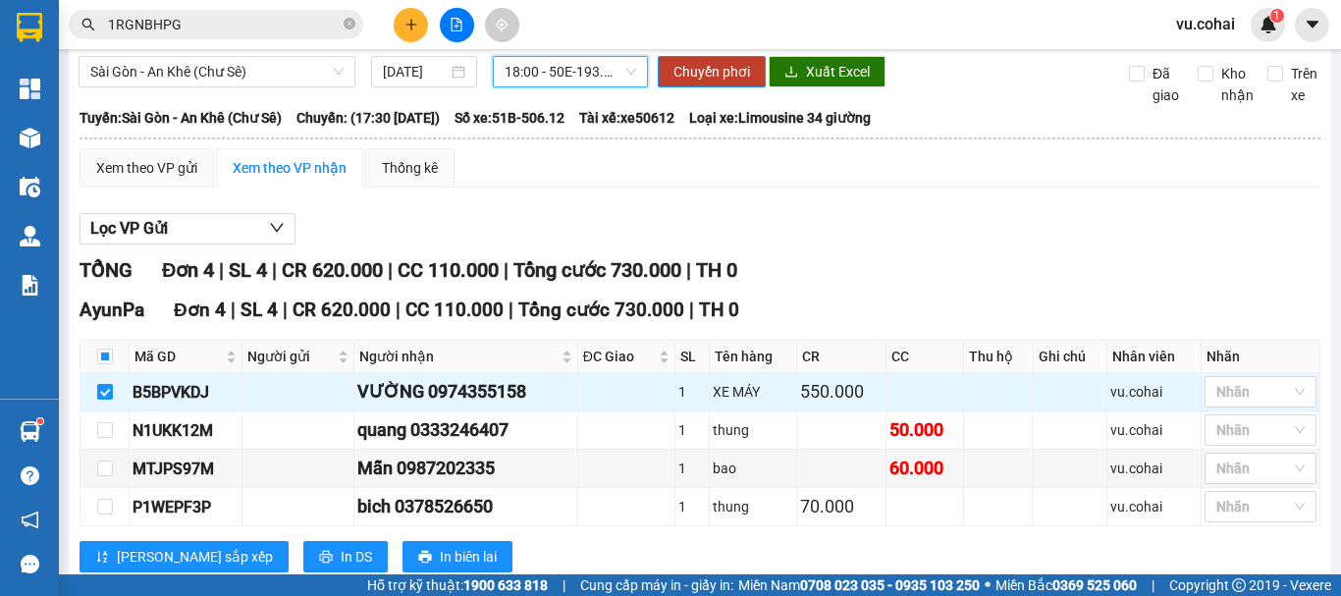
scroll to position [0, 0]
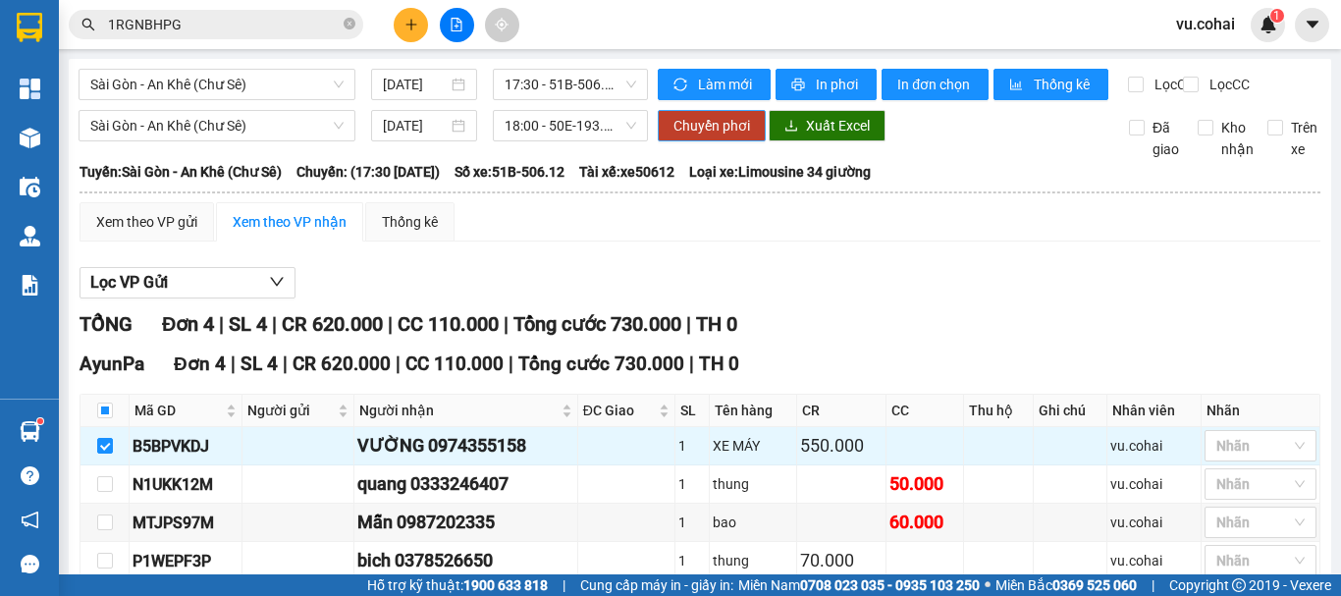
click at [716, 136] on span "Chuyển phơi" at bounding box center [712, 126] width 77 height 22
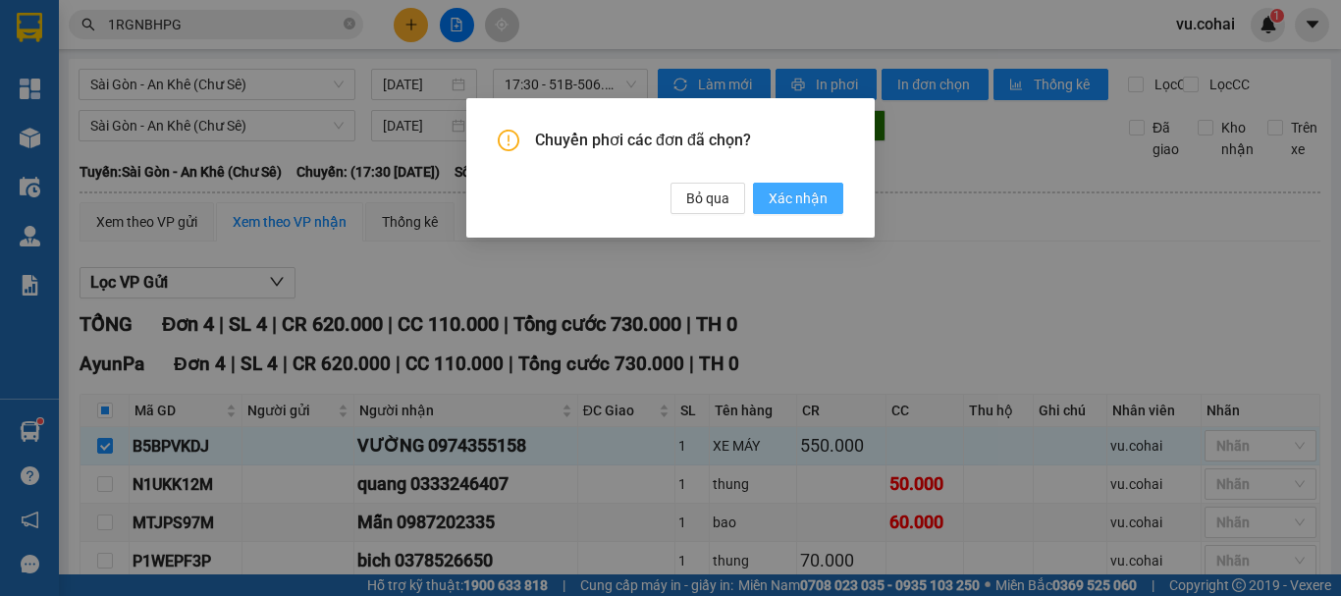
click at [801, 195] on span "Xác nhận" at bounding box center [798, 199] width 59 height 22
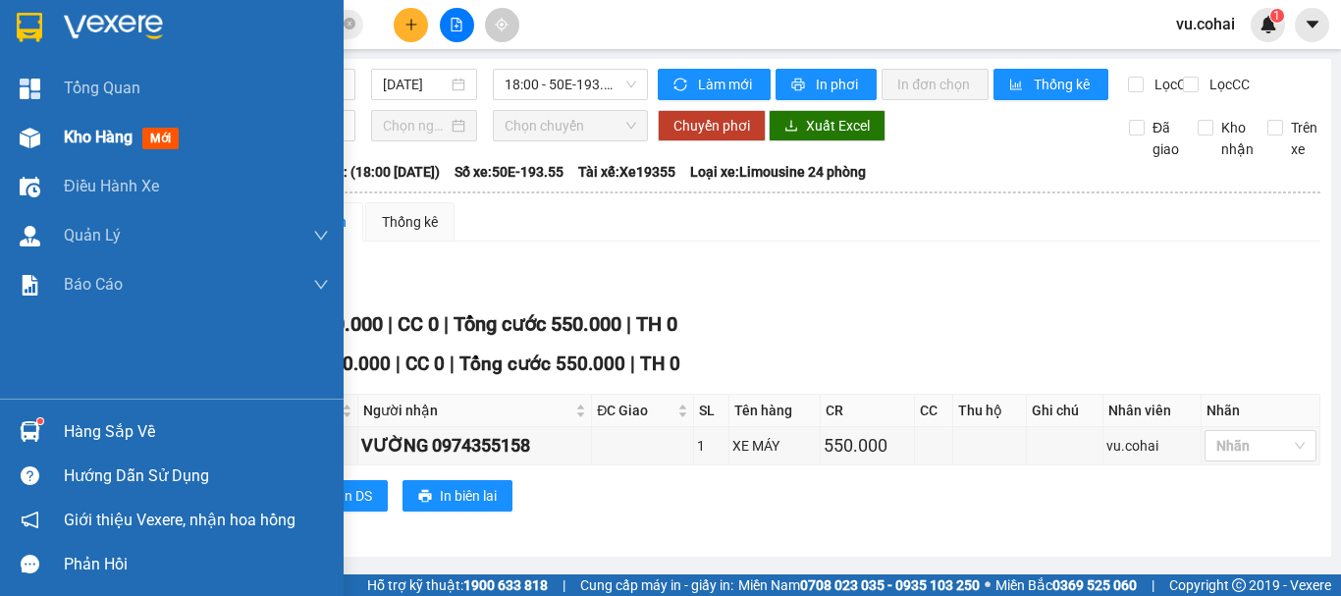
click at [129, 143] on span "Kho hàng" at bounding box center [98, 137] width 69 height 19
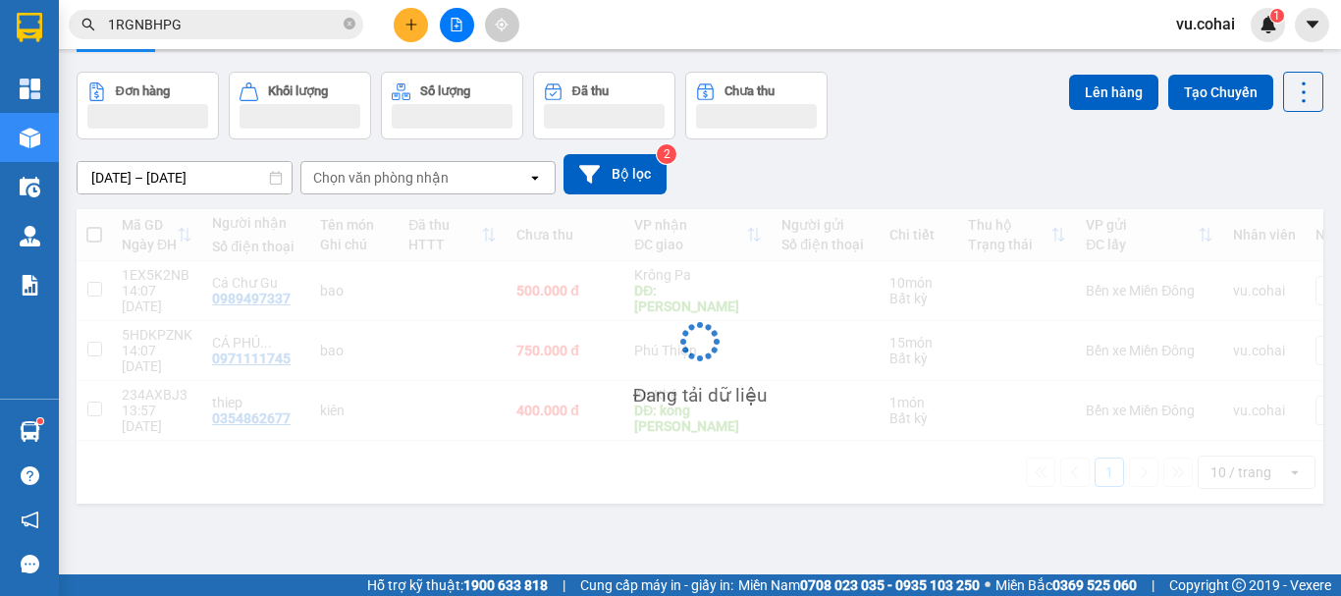
scroll to position [90, 0]
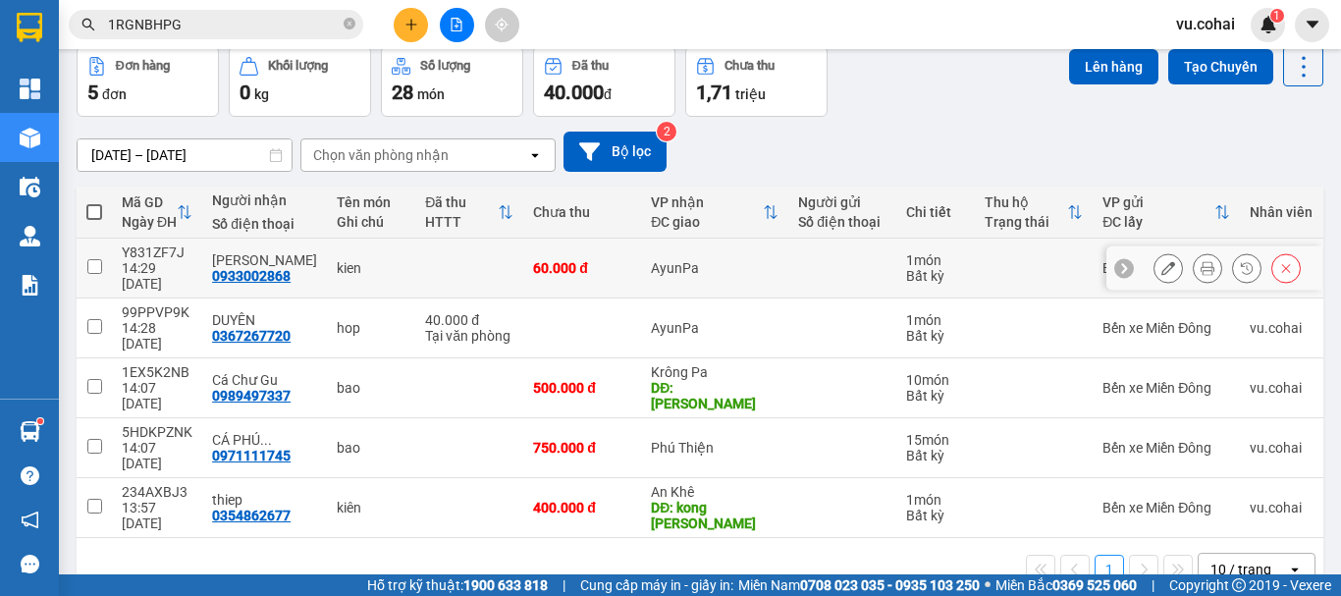
click at [87, 259] on input "checkbox" at bounding box center [94, 266] width 15 height 15
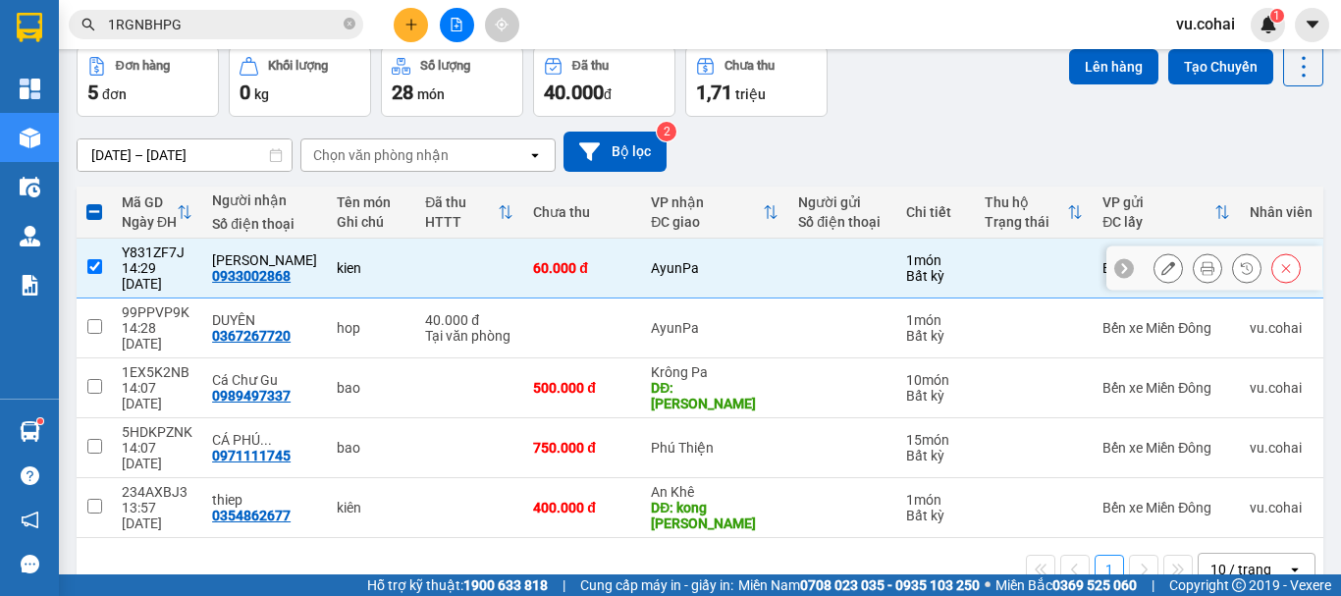
drag, startPoint x: 98, startPoint y: 254, endPoint x: 626, endPoint y: 349, distance: 536.6
click at [99, 259] on input "checkbox" at bounding box center [94, 266] width 15 height 15
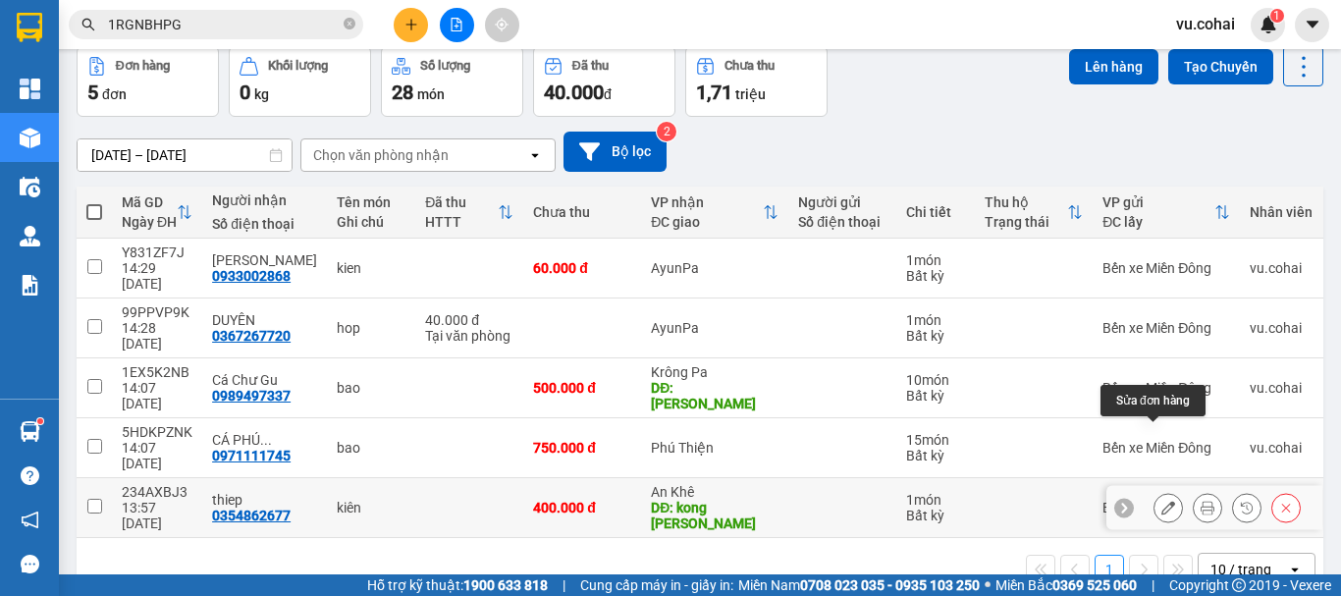
click at [1162, 501] on icon at bounding box center [1169, 508] width 14 height 14
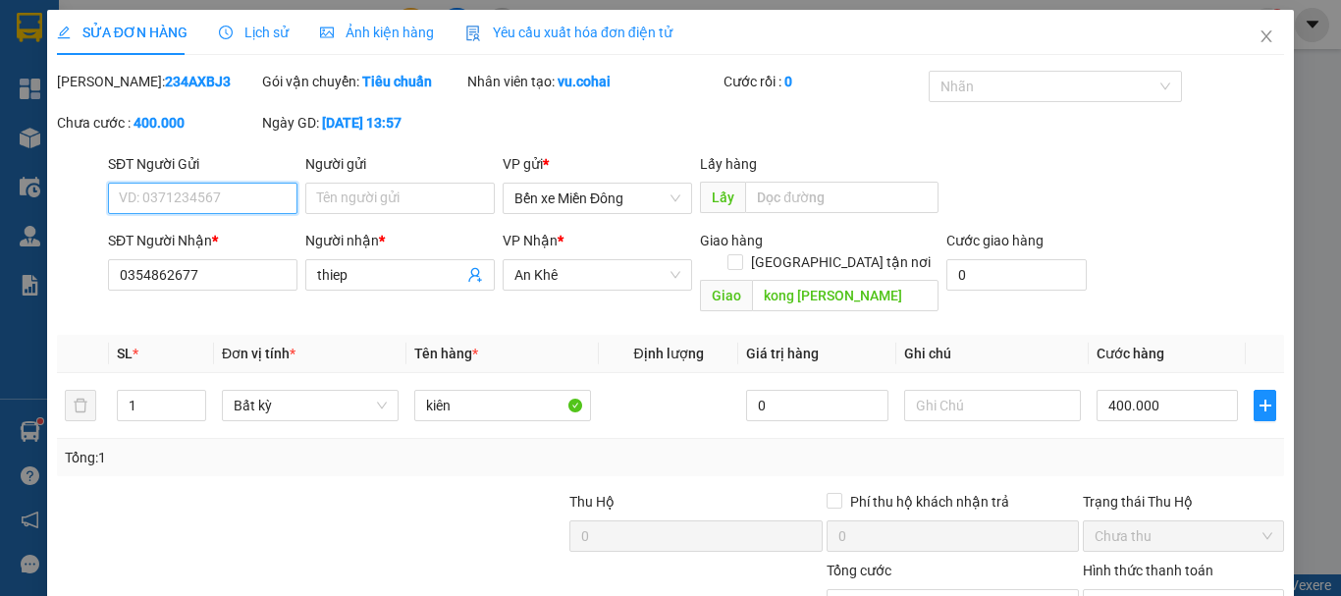
scroll to position [125, 0]
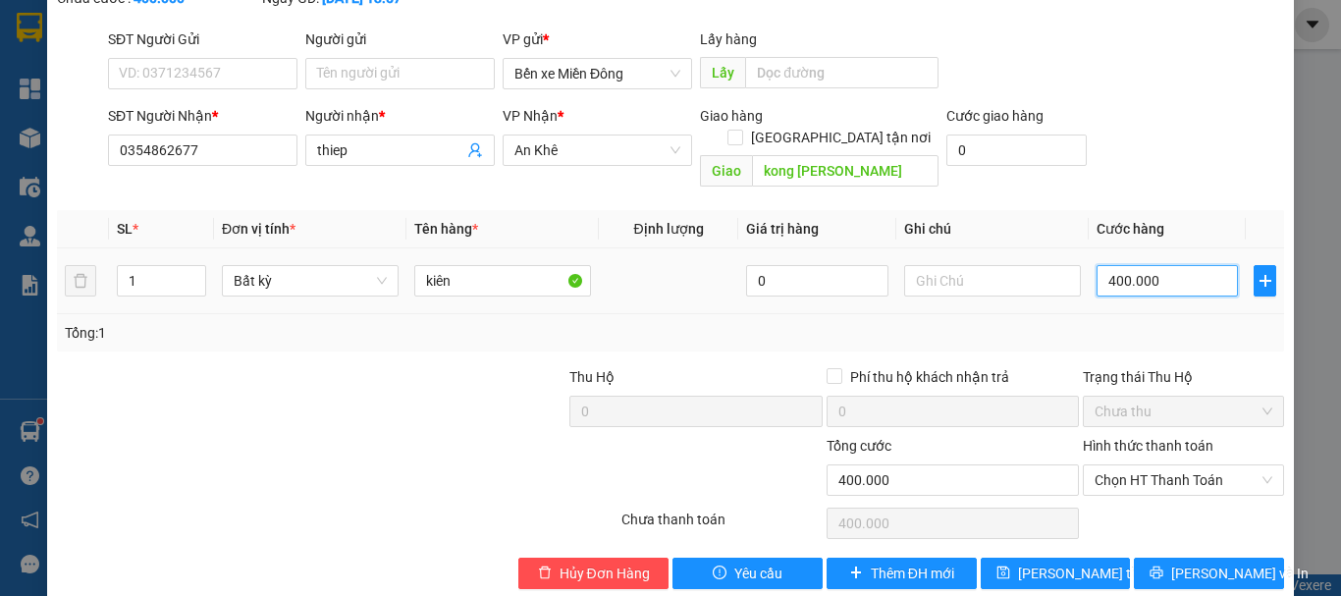
click at [1149, 265] on input "400.000" at bounding box center [1167, 280] width 141 height 31
click at [478, 265] on input "kiên" at bounding box center [502, 280] width 177 height 31
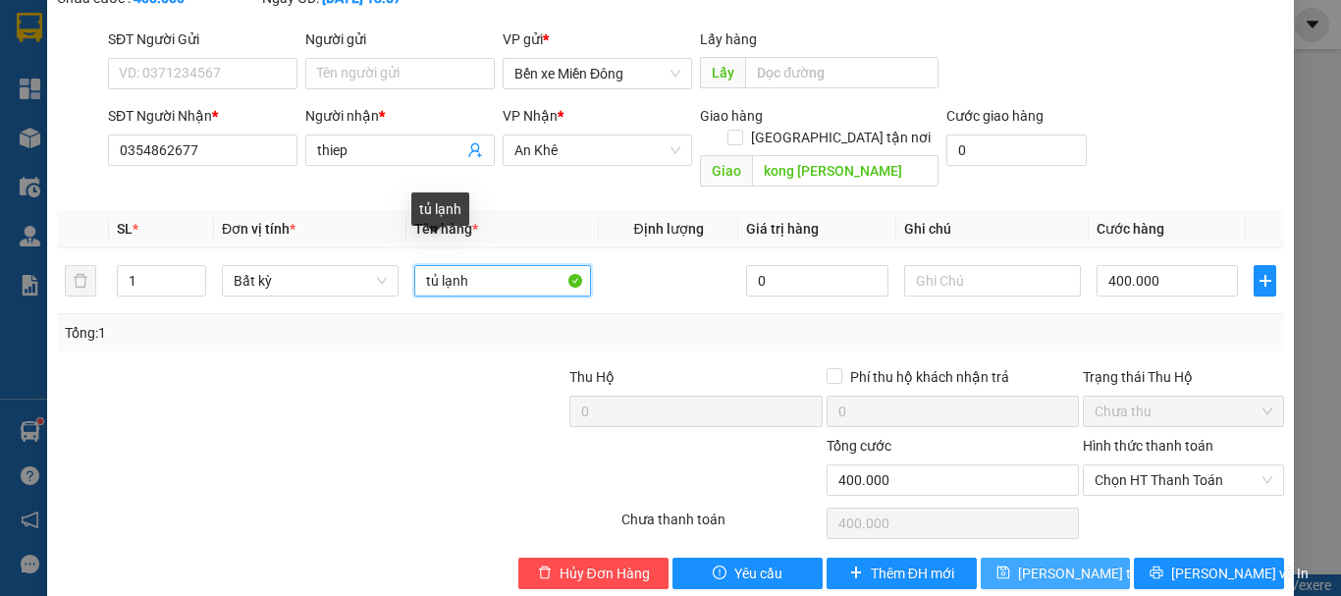
scroll to position [135, 0]
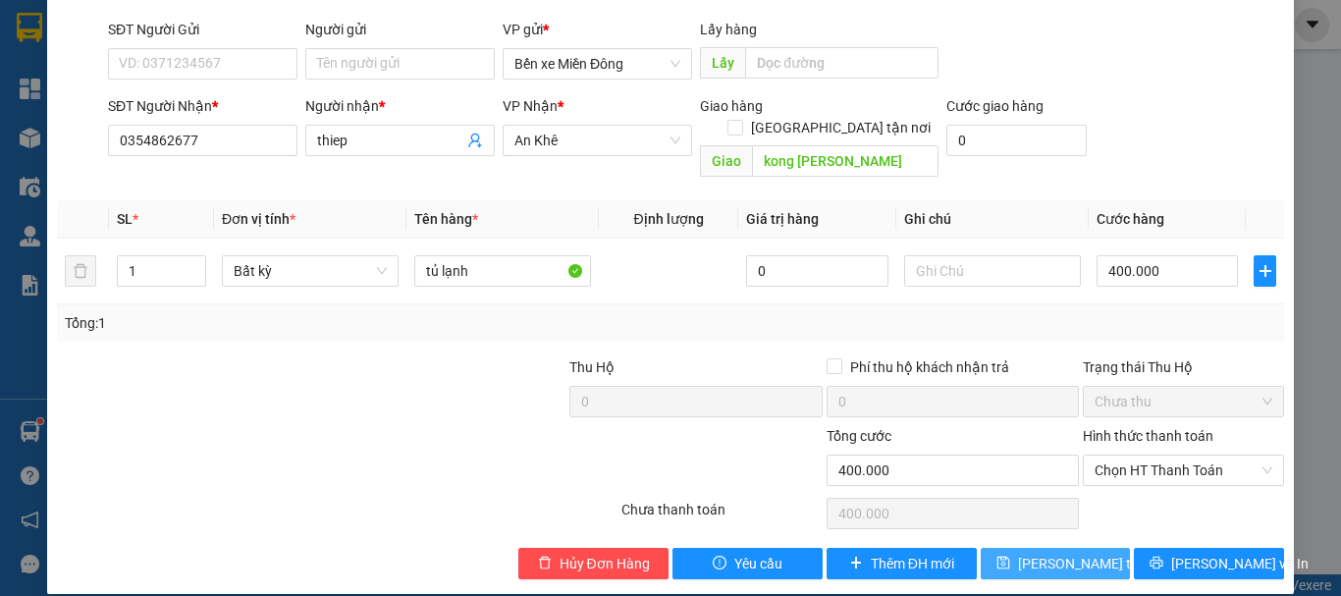
click at [1068, 553] on span "[PERSON_NAME] thay đổi" at bounding box center [1096, 564] width 157 height 22
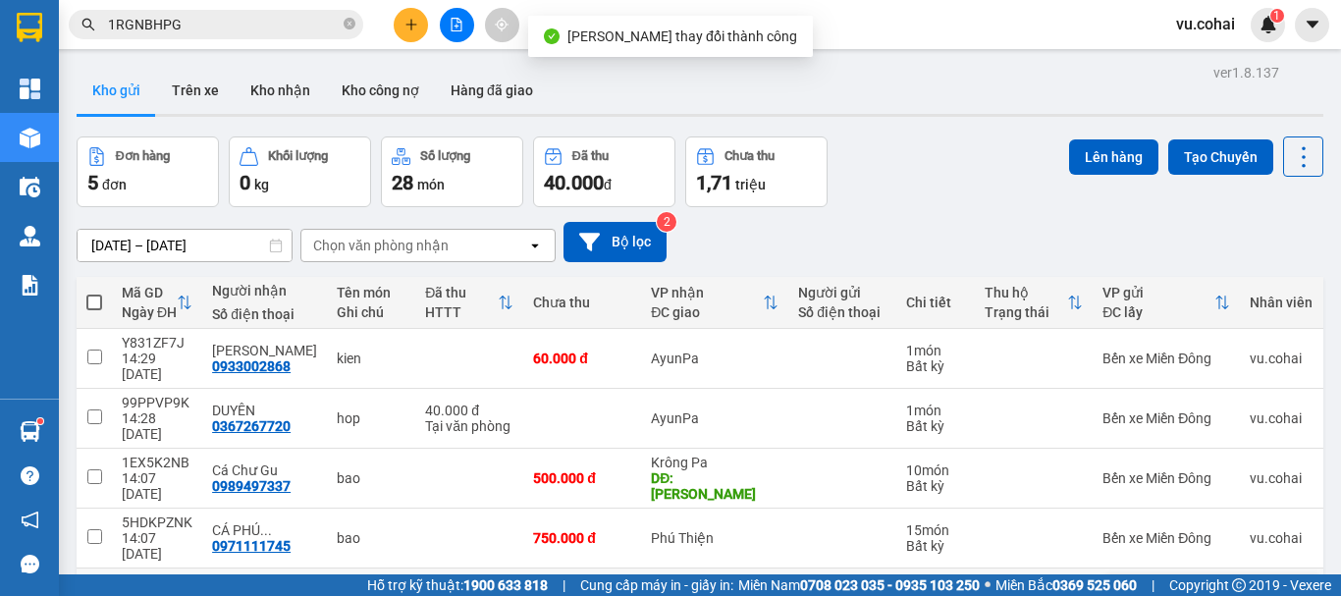
drag, startPoint x: 94, startPoint y: 524, endPoint x: 154, endPoint y: 508, distance: 62.2
click at [105, 569] on td at bounding box center [94, 599] width 35 height 60
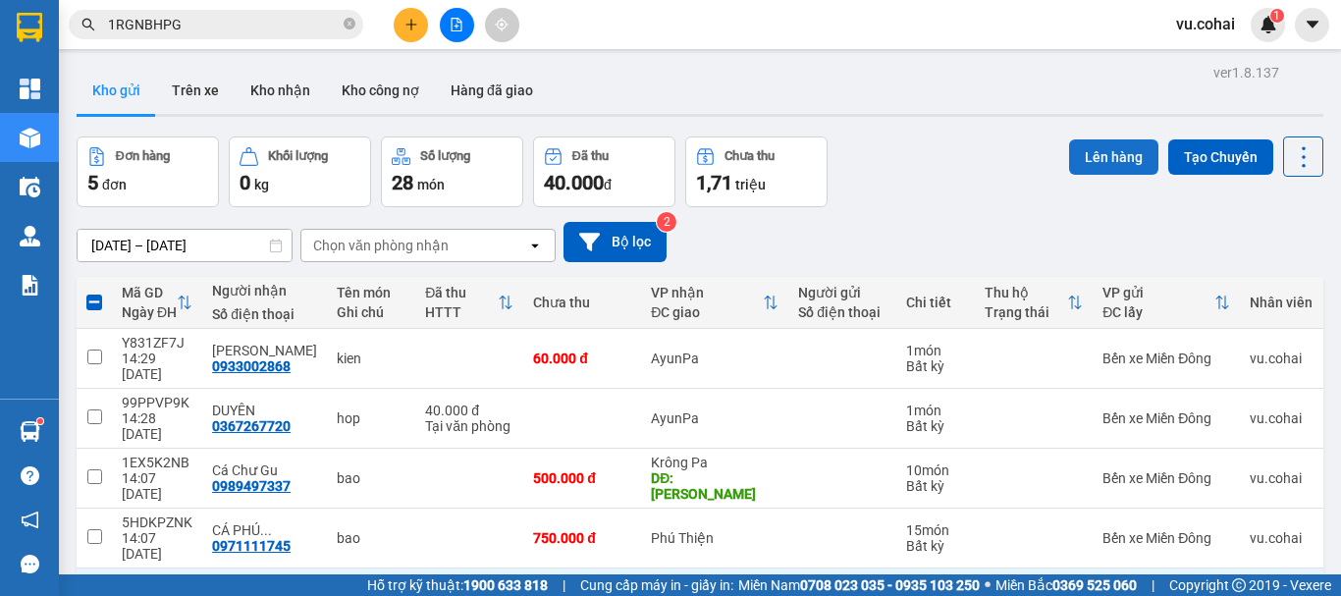
click at [1099, 147] on button "Lên hàng" at bounding box center [1113, 156] width 89 height 35
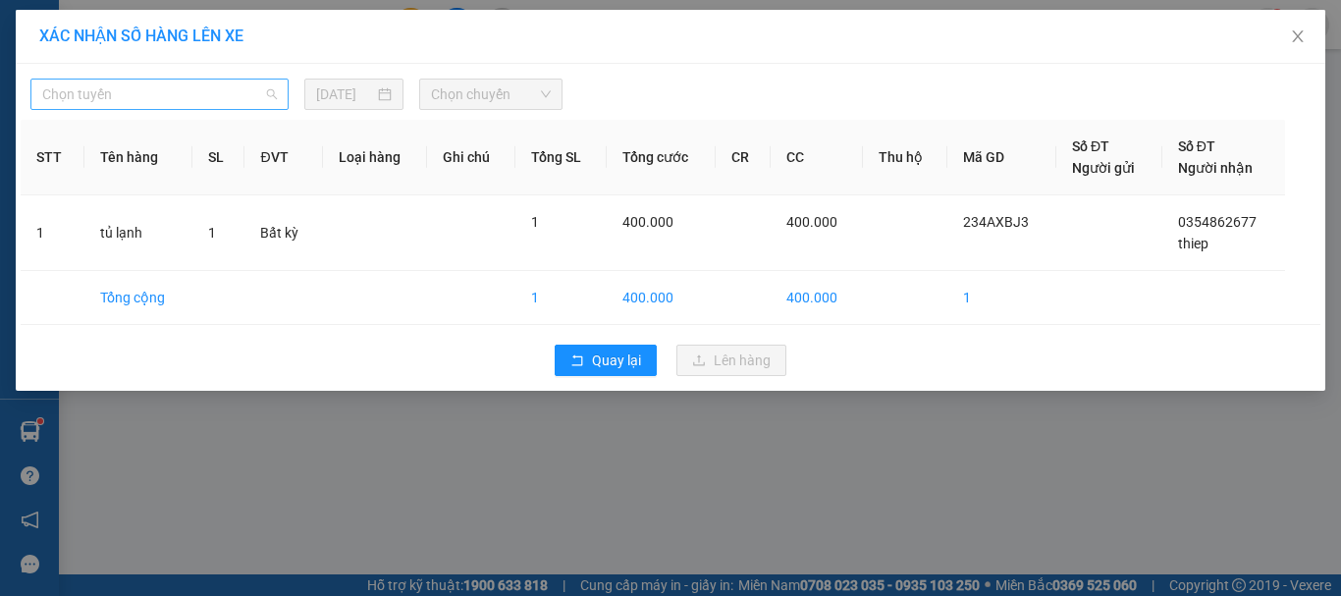
click at [162, 84] on span "Chọn tuyến" at bounding box center [159, 94] width 235 height 29
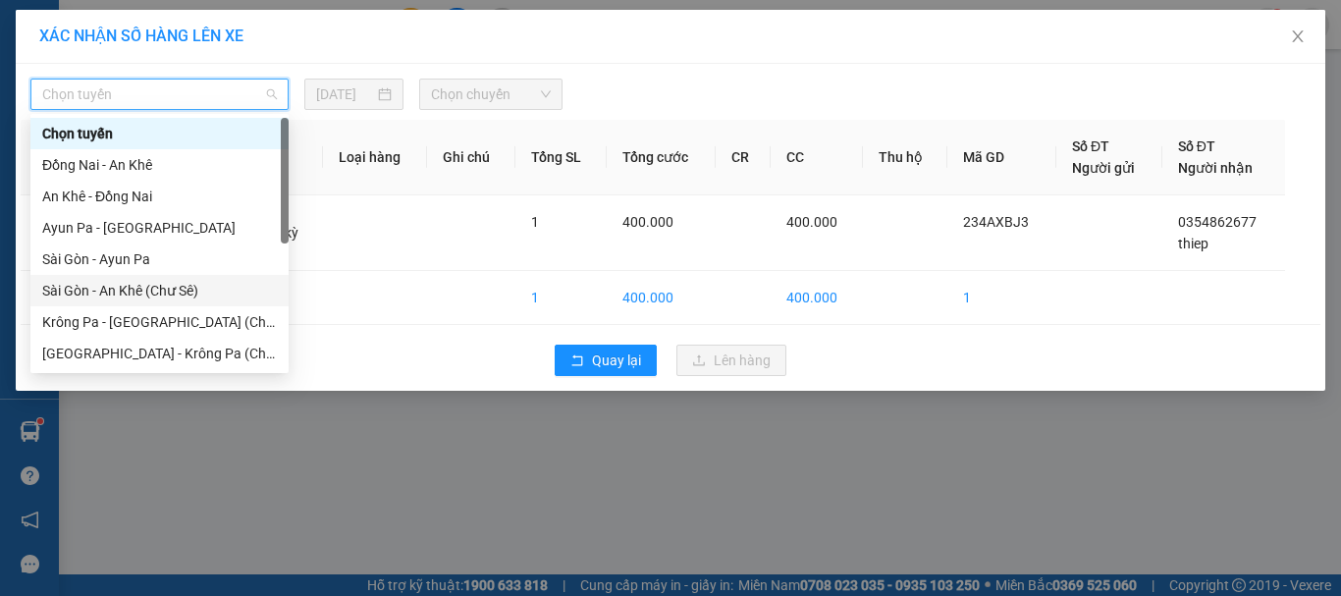
drag, startPoint x: 162, startPoint y: 292, endPoint x: 430, endPoint y: 119, distance: 319.0
click at [163, 287] on div "Sài Gòn - An Khê (Chư Sê)" at bounding box center [159, 291] width 235 height 22
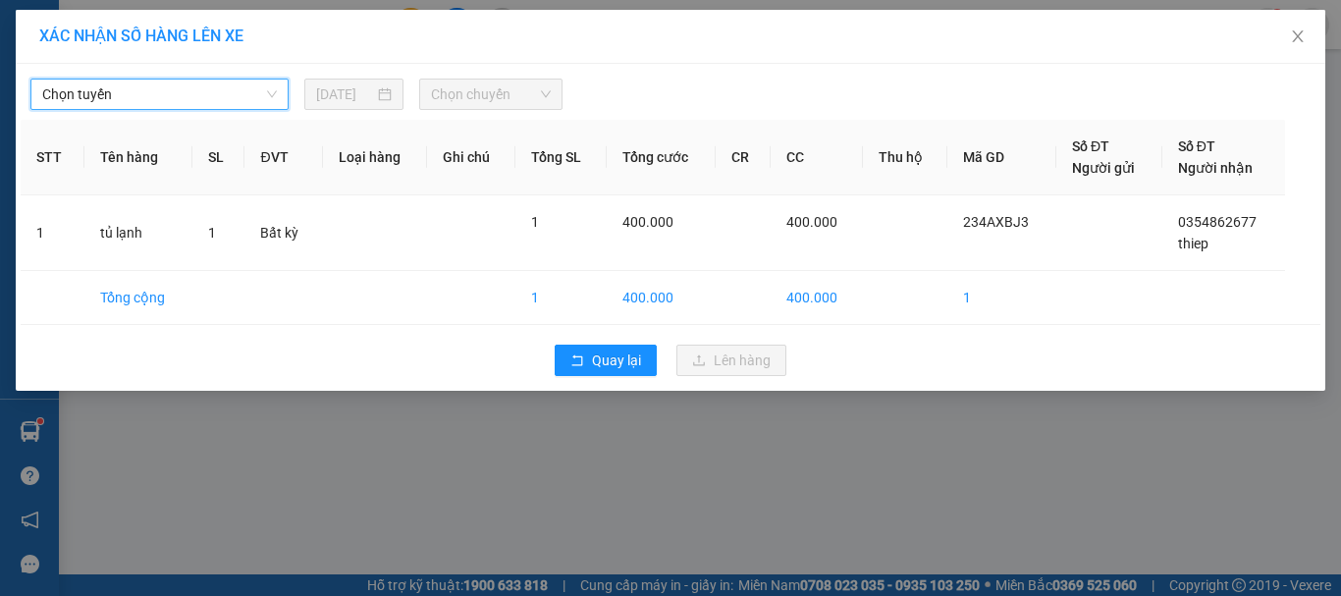
click at [496, 94] on span "Chọn chuyến" at bounding box center [491, 94] width 121 height 29
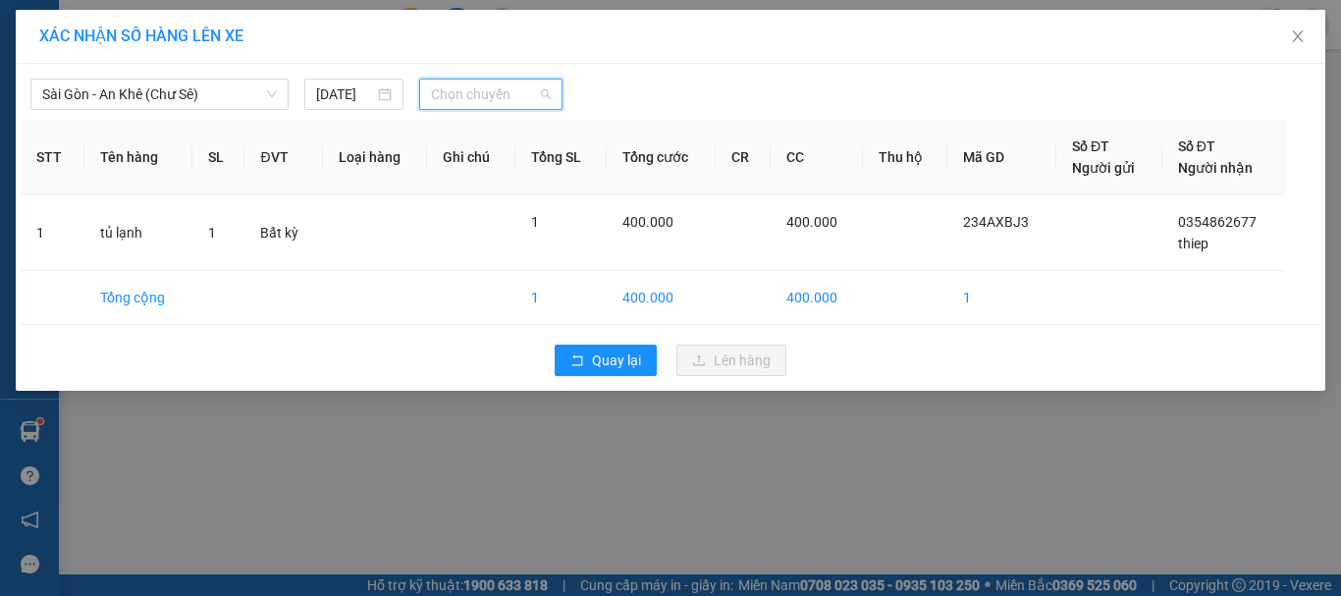
click at [488, 98] on span "Chọn chuyến" at bounding box center [491, 94] width 121 height 29
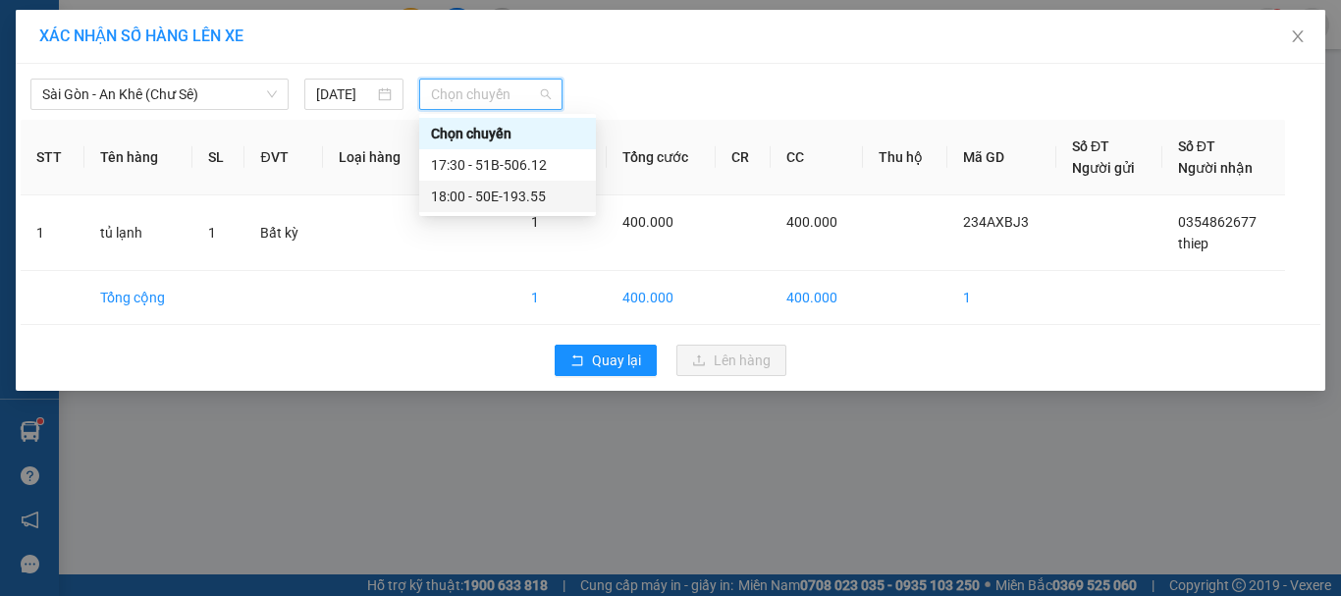
click at [516, 190] on div "18:00 - 50E-193.55" at bounding box center [507, 197] width 153 height 22
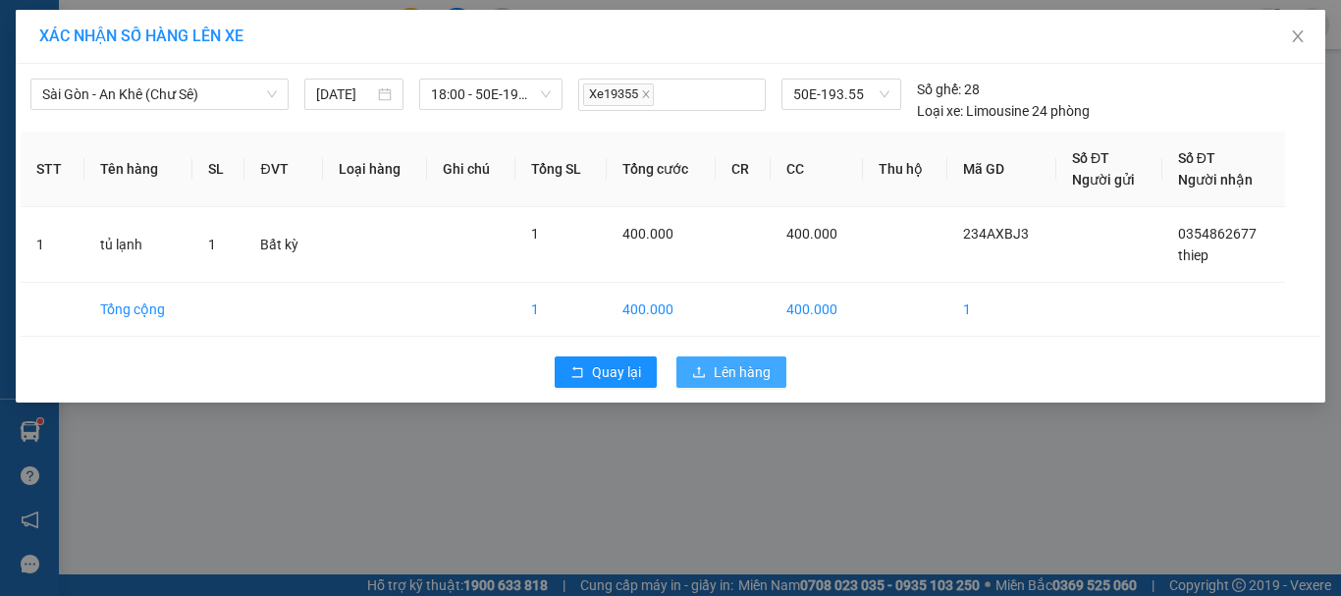
drag, startPoint x: 723, startPoint y: 372, endPoint x: 722, endPoint y: 362, distance: 9.9
click at [724, 368] on span "Lên hàng" at bounding box center [742, 372] width 57 height 22
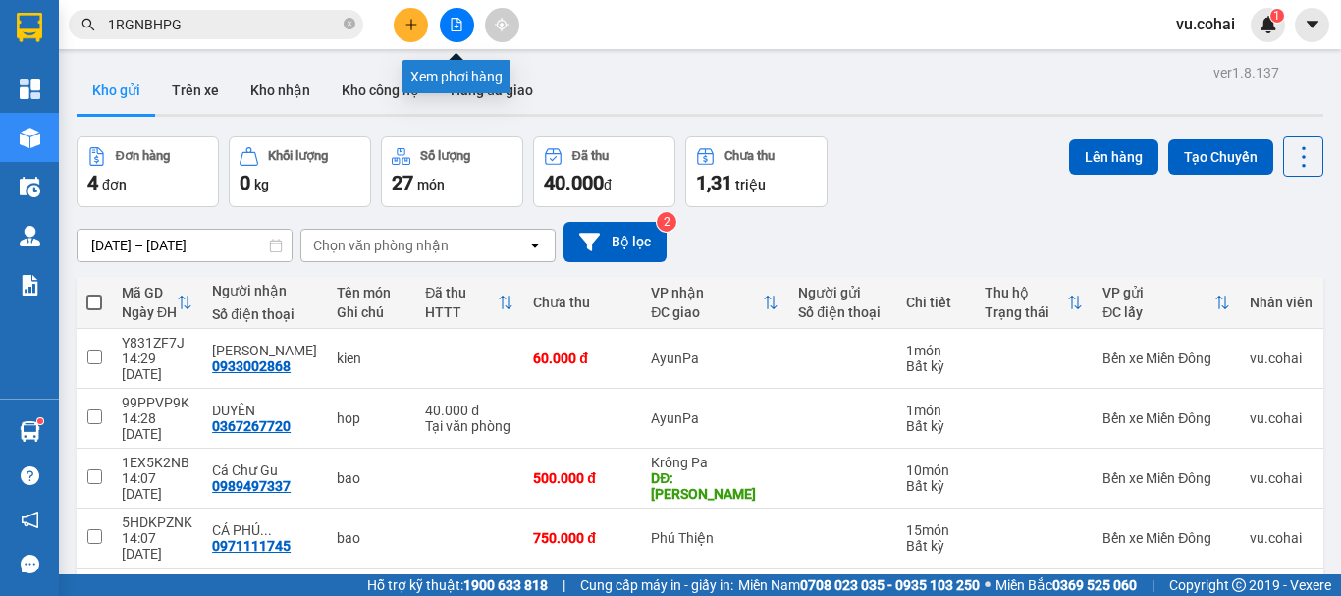
click at [455, 24] on icon "file-add" at bounding box center [457, 25] width 14 height 14
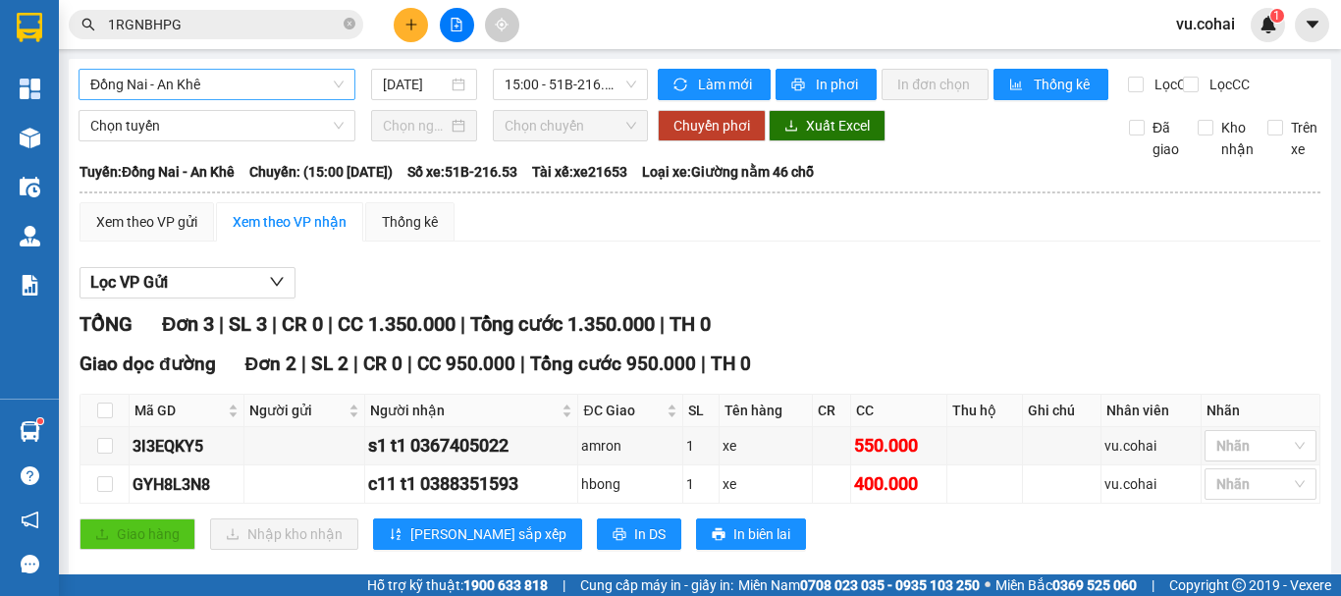
click at [268, 85] on span "Đồng Nai - An Khê" at bounding box center [216, 84] width 253 height 29
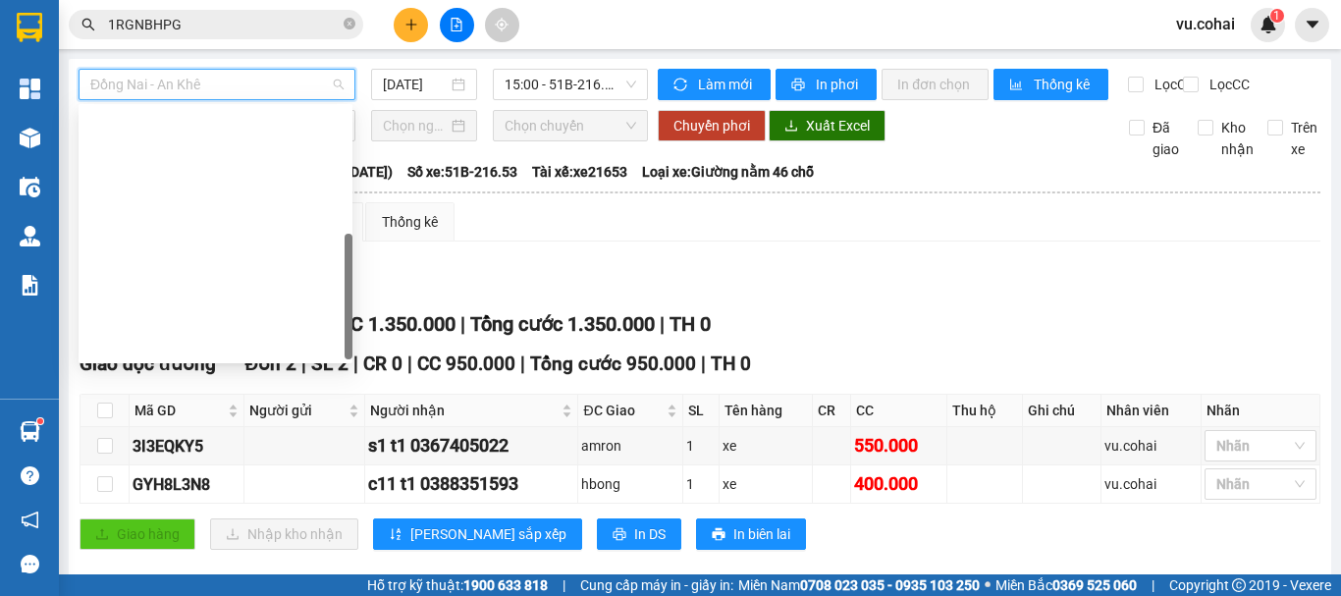
scroll to position [283, 0]
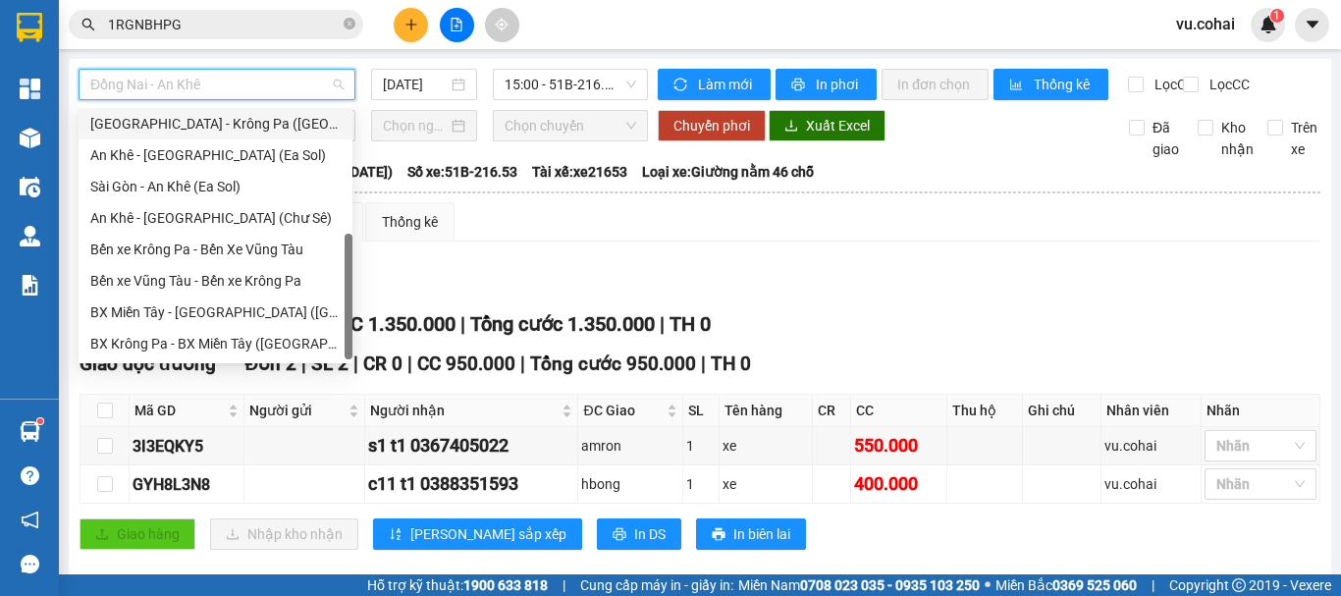
click at [212, 126] on div "[GEOGRAPHIC_DATA] - Krông Pa ([GEOGRAPHIC_DATA])" at bounding box center [215, 124] width 250 height 22
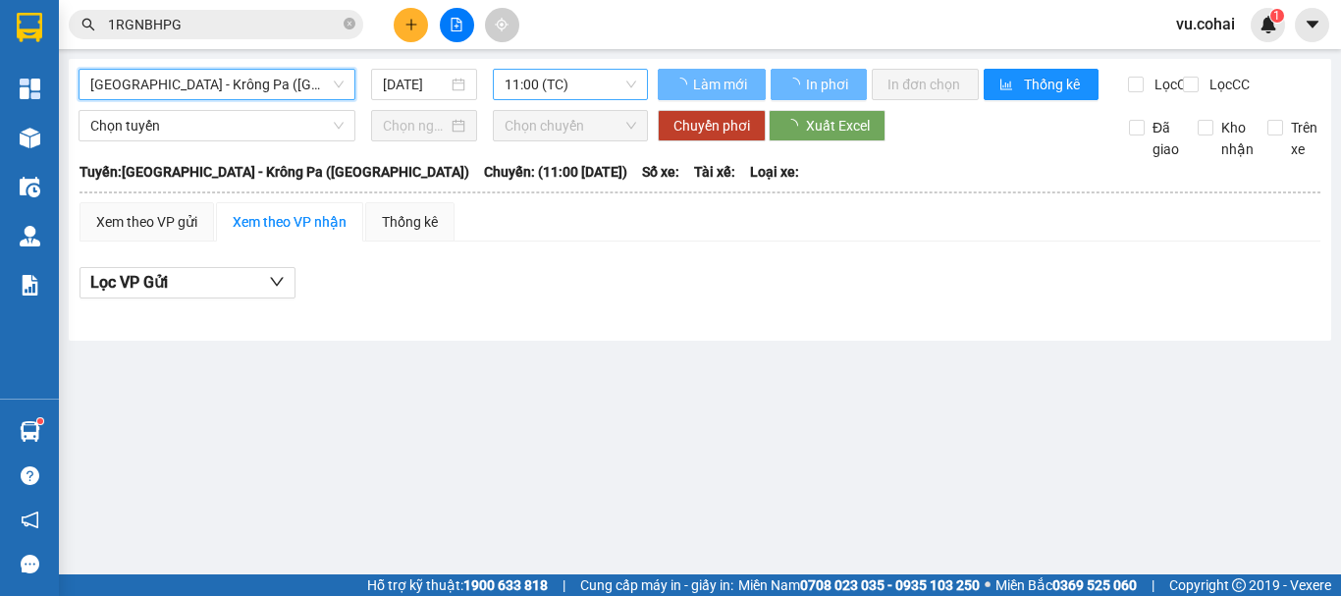
click at [552, 81] on span "11:00 (TC)" at bounding box center [571, 84] width 132 height 29
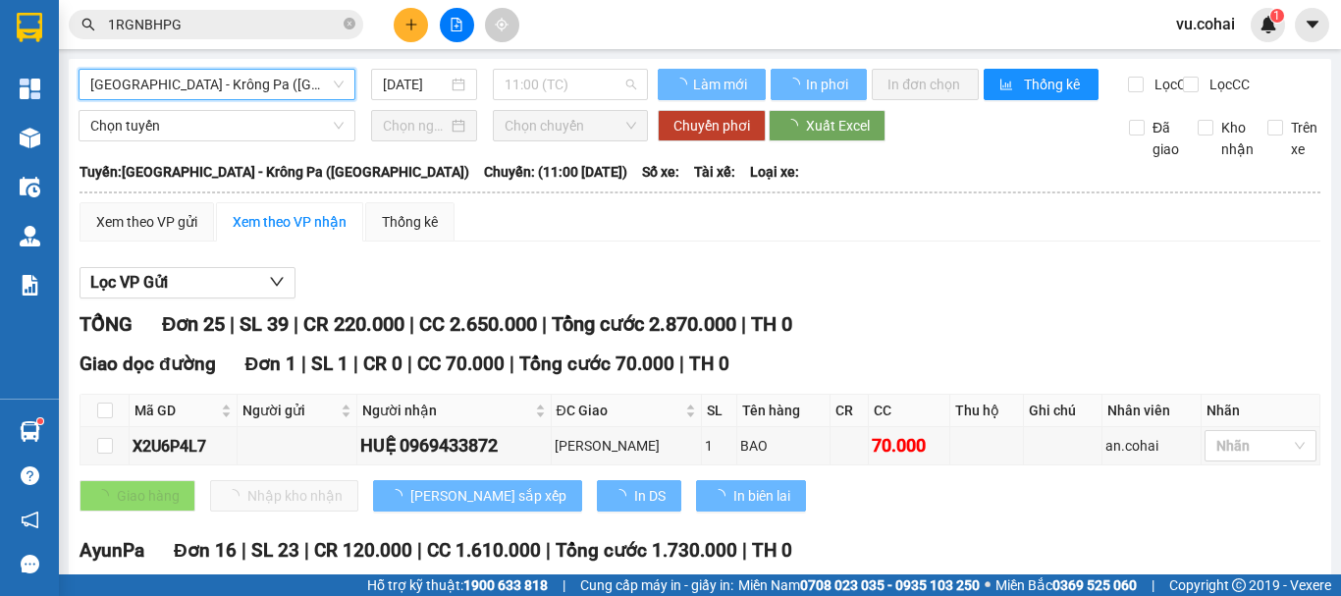
click at [554, 149] on div "11:00 (TC)" at bounding box center [576, 155] width 153 height 22
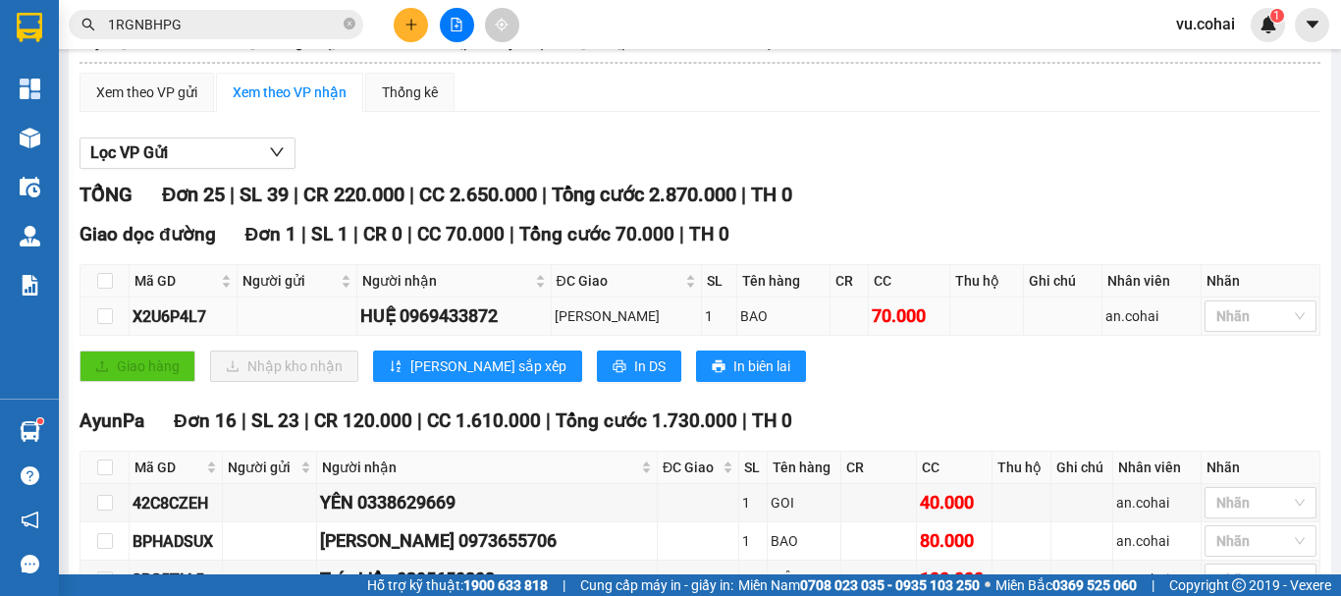
scroll to position [196, 0]
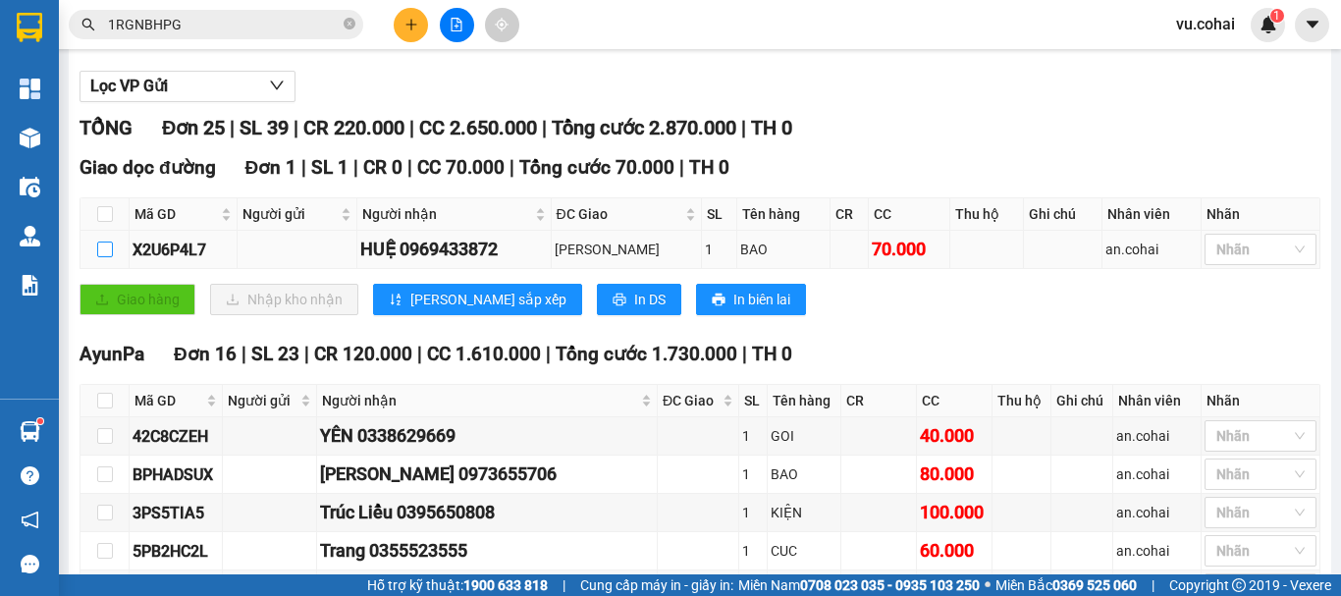
click at [101, 257] on input "checkbox" at bounding box center [105, 250] width 16 height 16
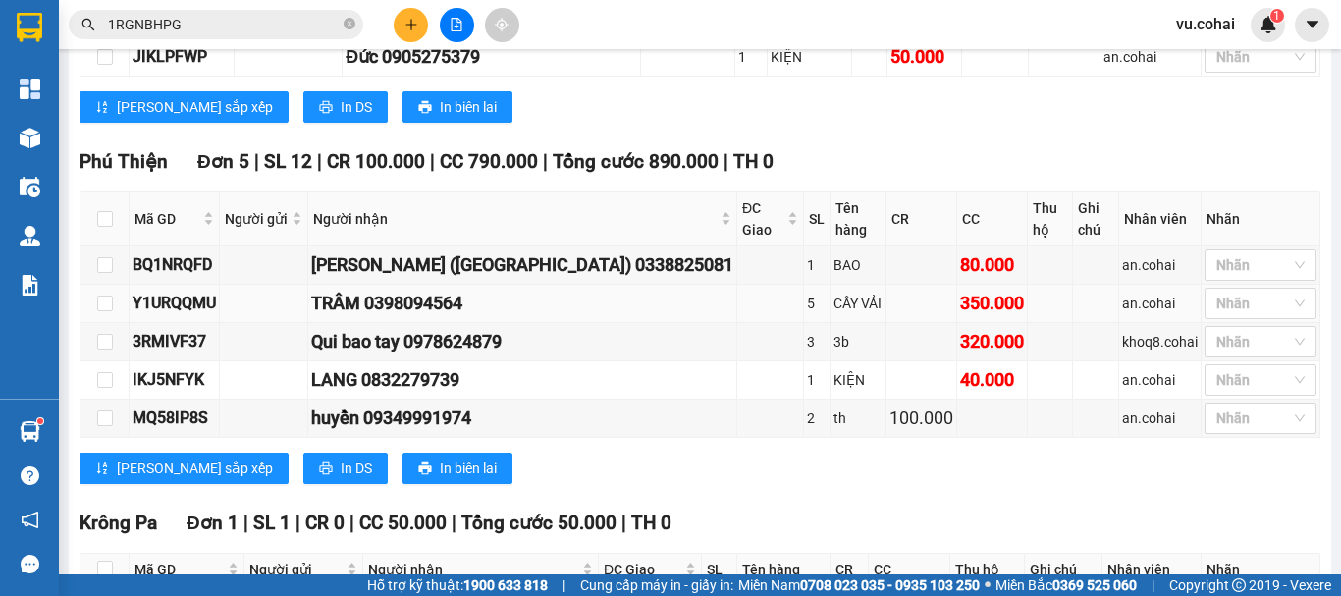
scroll to position [1277, 0]
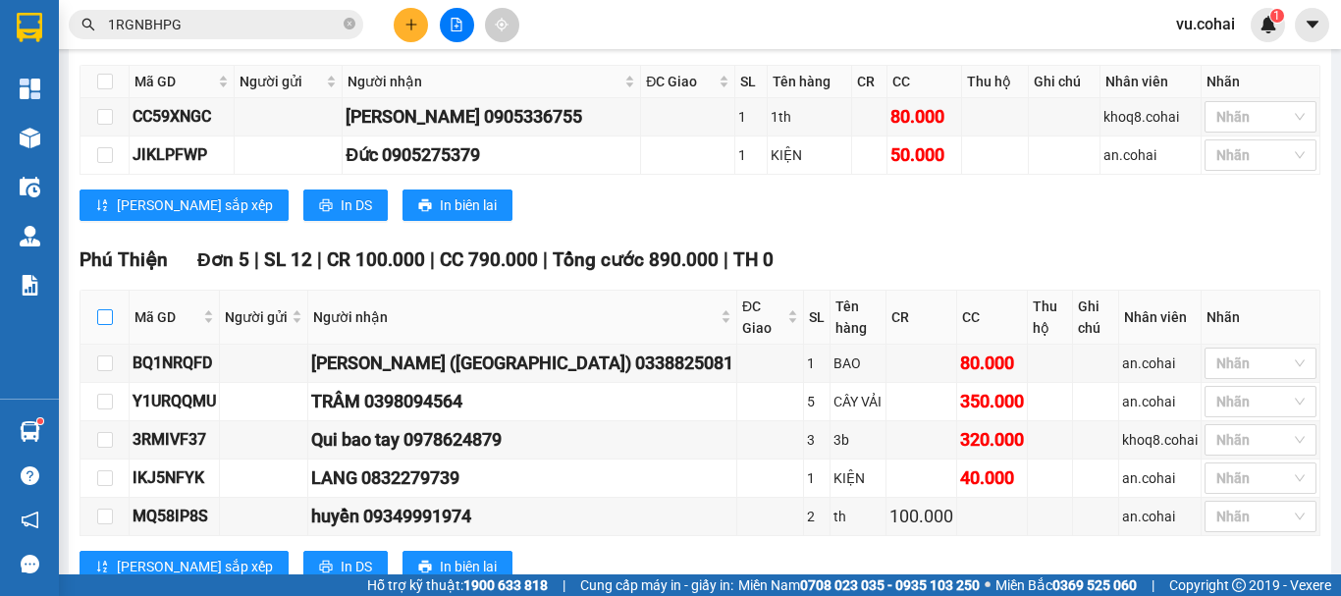
click at [99, 325] on input "checkbox" at bounding box center [105, 317] width 16 height 16
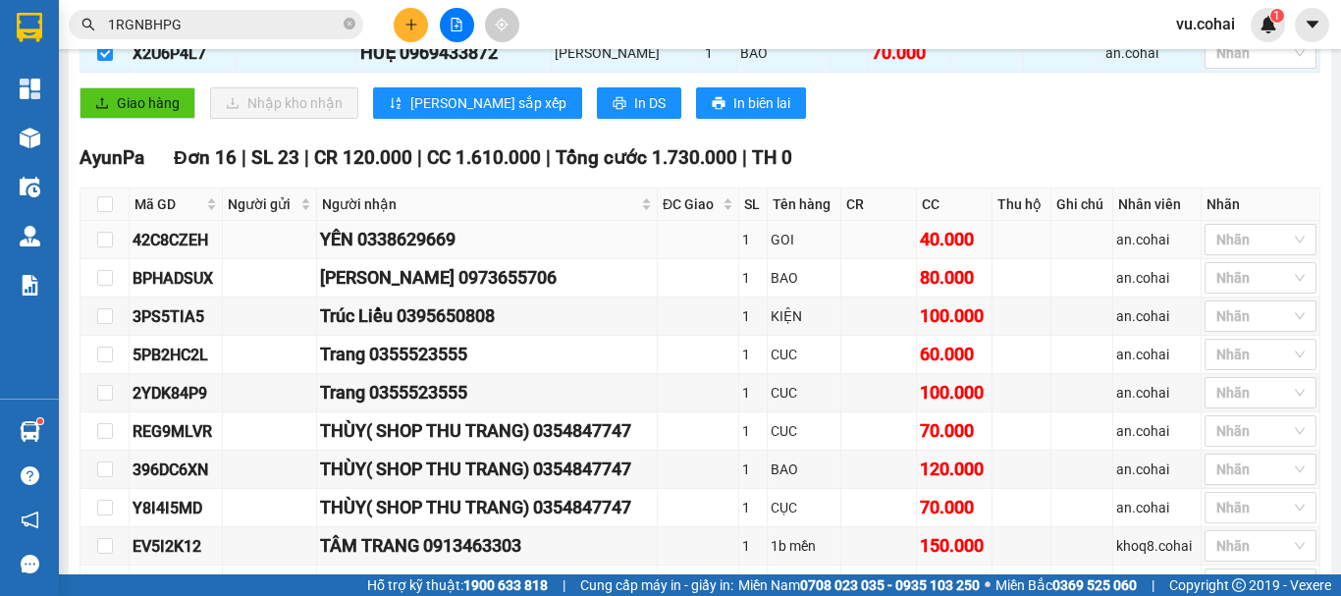
scroll to position [0, 0]
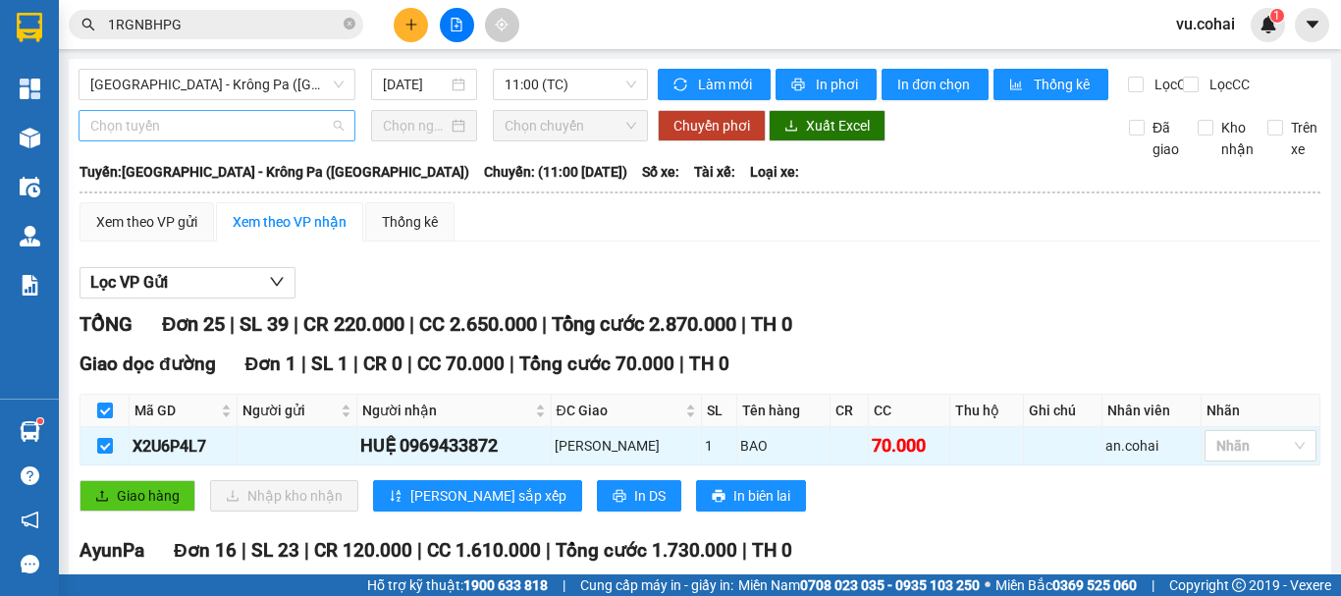
click at [239, 140] on span "Chọn tuyến" at bounding box center [216, 125] width 253 height 29
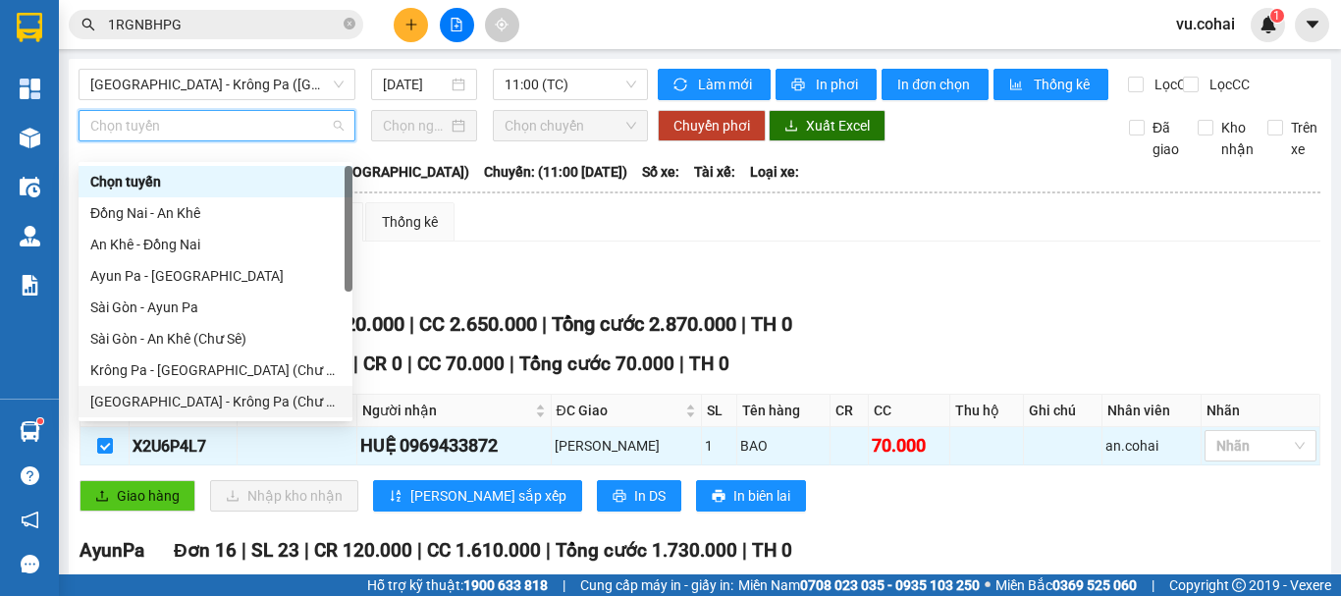
click at [238, 400] on div "[GEOGRAPHIC_DATA] - Krông Pa (Chư RCăm)" at bounding box center [215, 402] width 250 height 22
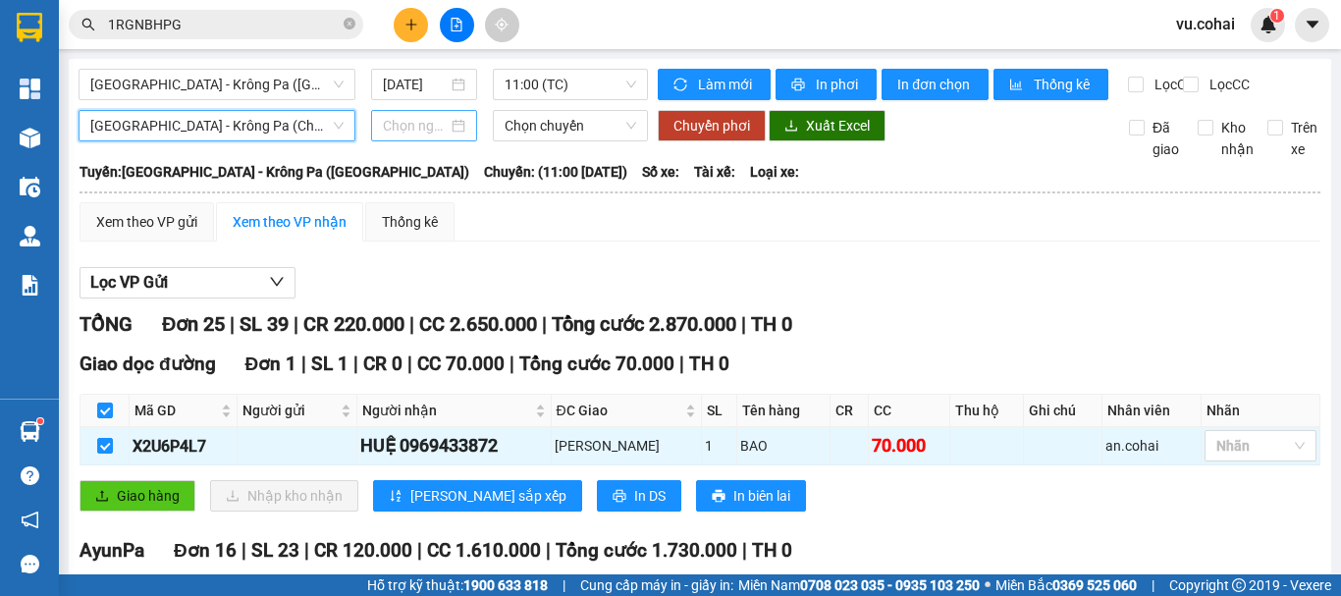
click at [429, 136] on input at bounding box center [415, 126] width 65 height 22
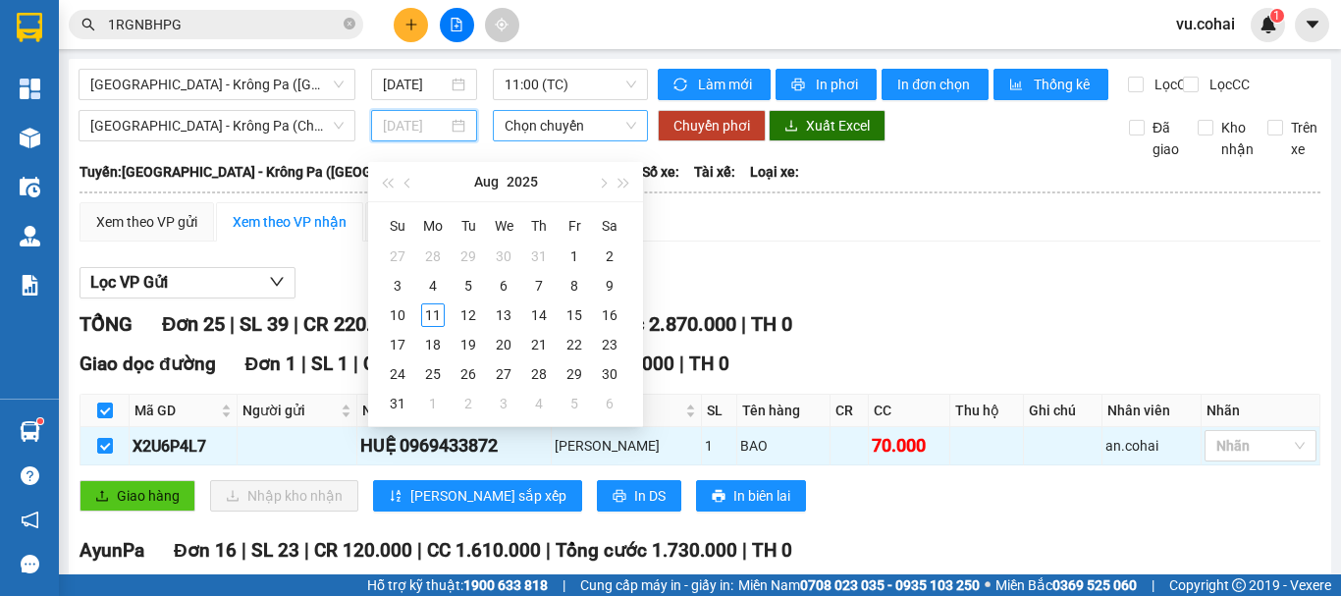
click at [434, 313] on div "11" at bounding box center [433, 315] width 24 height 24
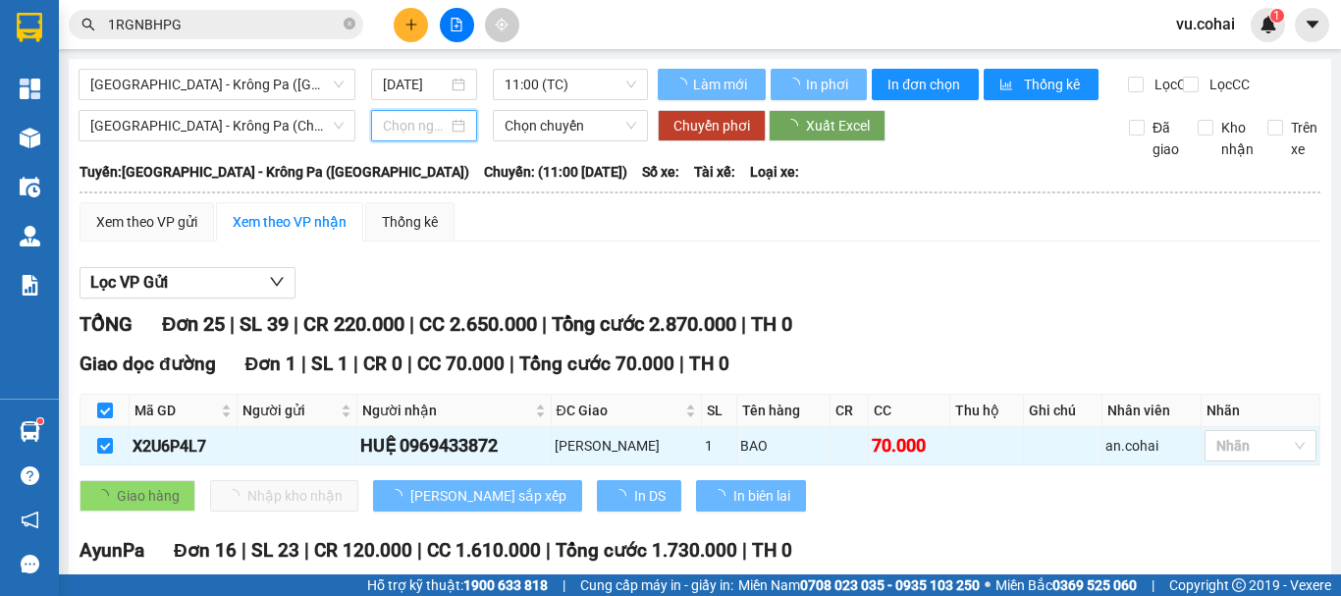
click at [539, 140] on span "Chọn chuyến" at bounding box center [571, 125] width 132 height 29
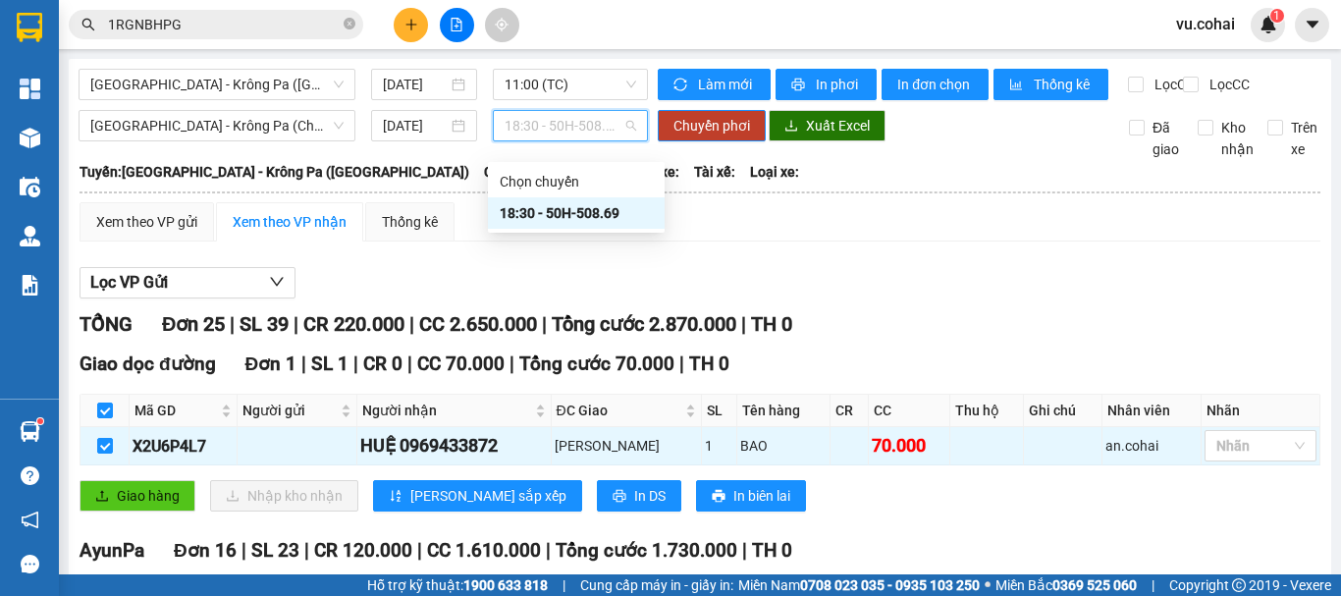
drag, startPoint x: 579, startPoint y: 216, endPoint x: 698, endPoint y: 163, distance: 130.1
click at [580, 216] on div "18:30 - 50H-508.69" at bounding box center [576, 213] width 153 height 22
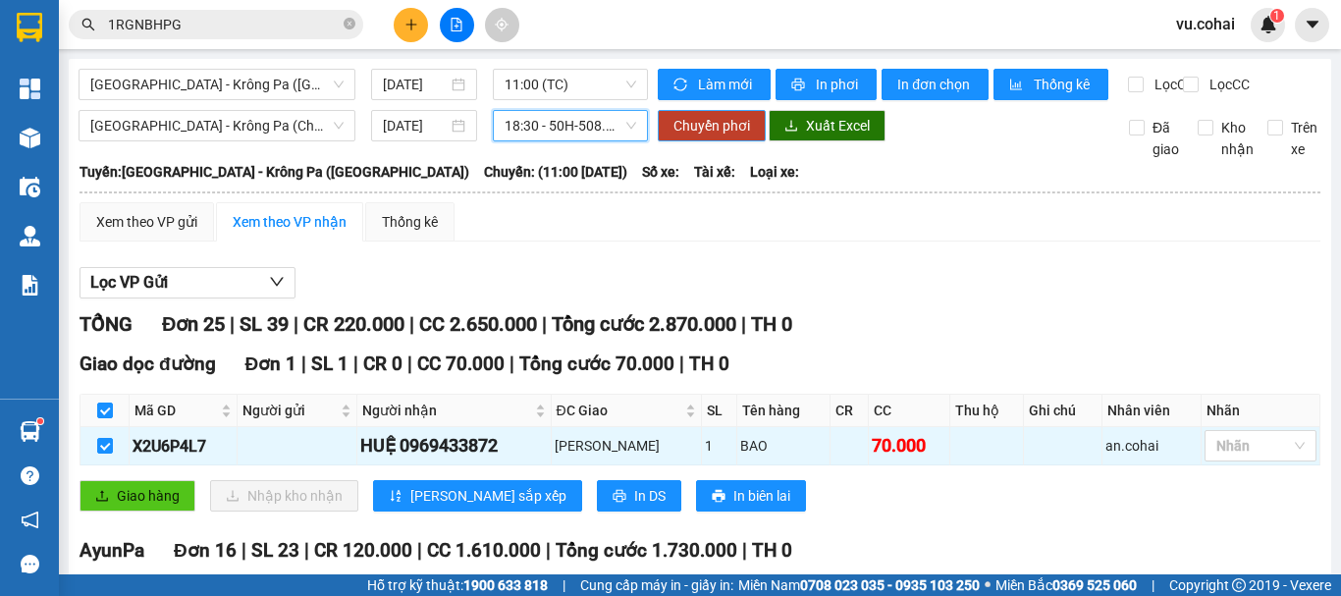
click at [732, 136] on span "Chuyển phơi" at bounding box center [712, 126] width 77 height 22
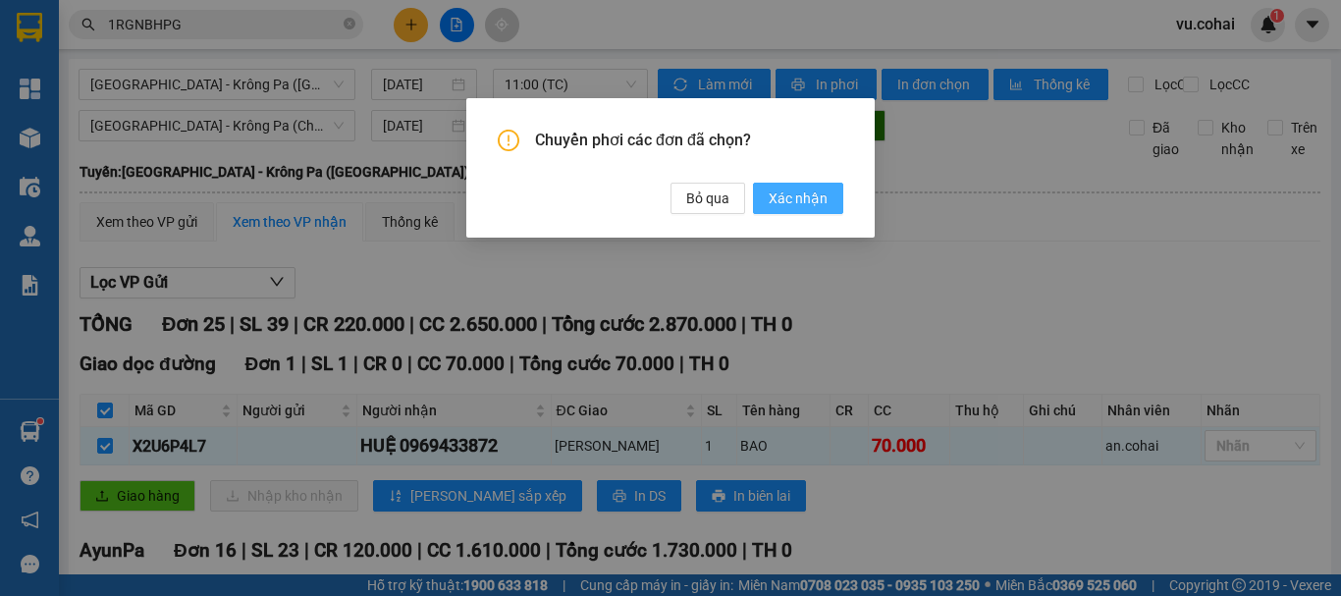
click at [832, 214] on button "Xác nhận" at bounding box center [798, 198] width 90 height 31
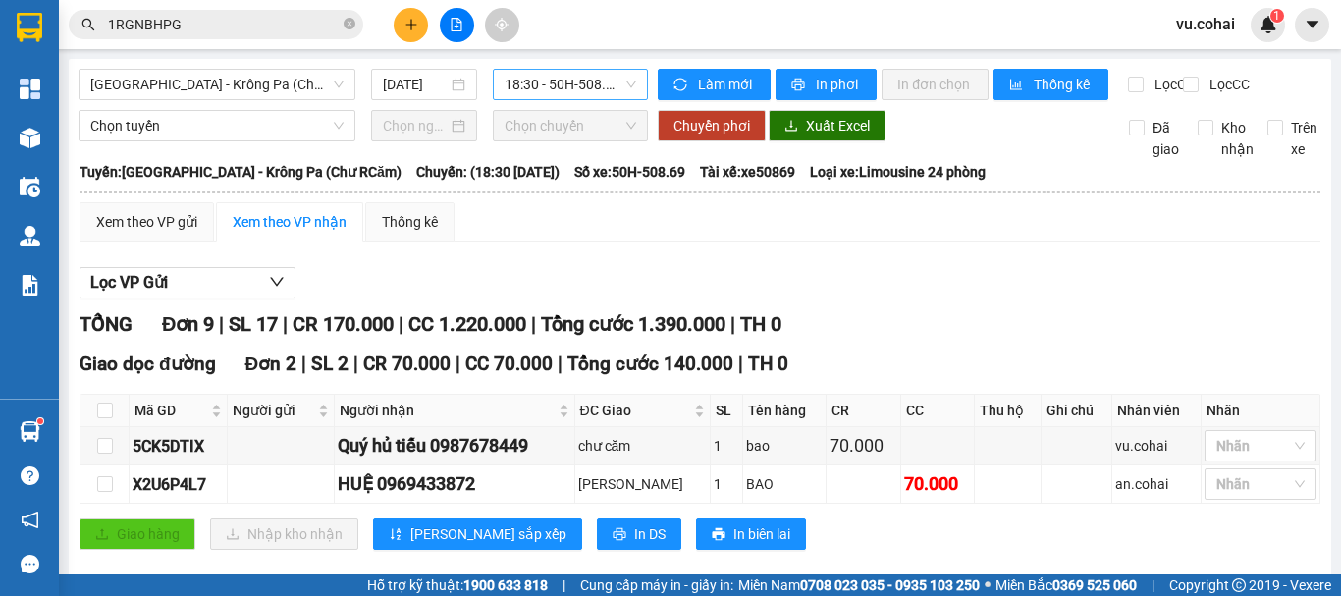
click at [559, 88] on span "18:30 - 50H-508.69" at bounding box center [571, 84] width 132 height 29
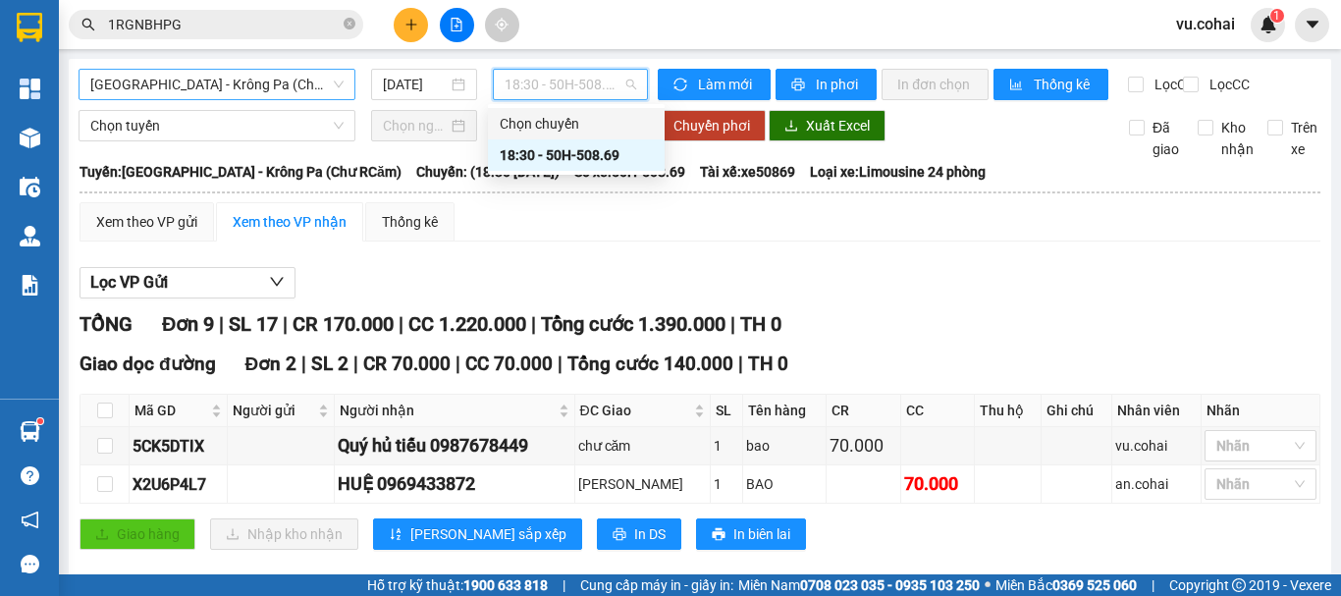
click at [235, 98] on span "[GEOGRAPHIC_DATA] - Krông Pa (Chư RCăm)" at bounding box center [216, 84] width 253 height 29
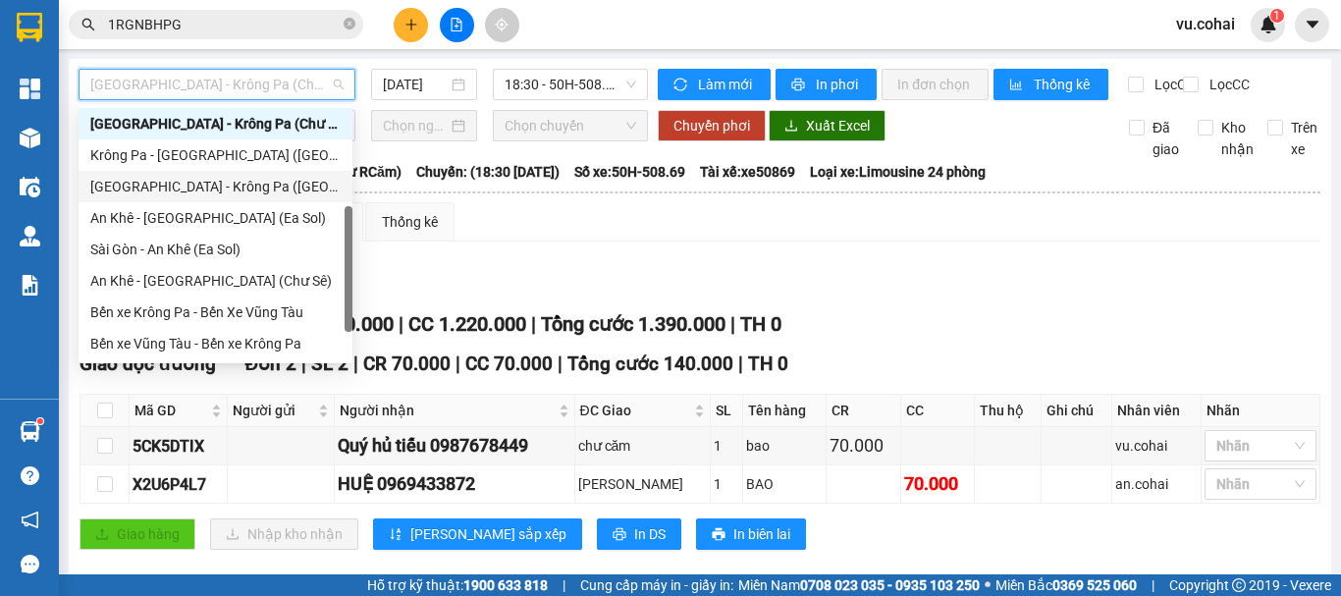
click at [223, 185] on div "[GEOGRAPHIC_DATA] - Krông Pa ([GEOGRAPHIC_DATA])" at bounding box center [215, 187] width 250 height 22
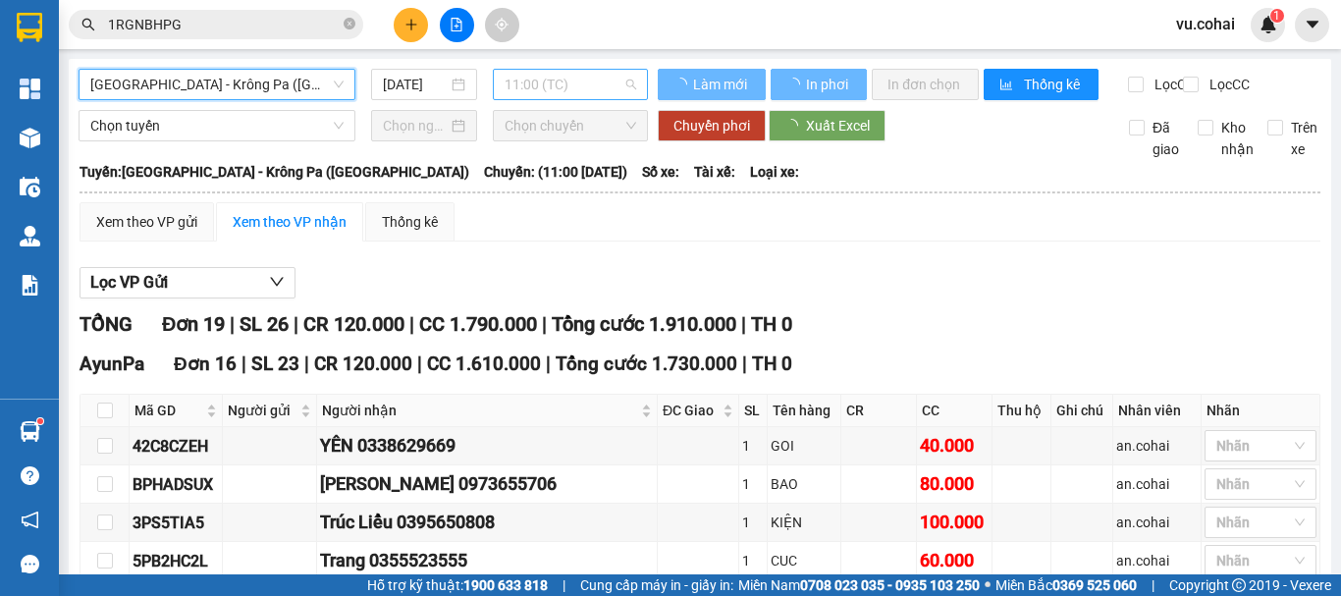
click at [576, 84] on span "11:00 (TC)" at bounding box center [571, 84] width 132 height 29
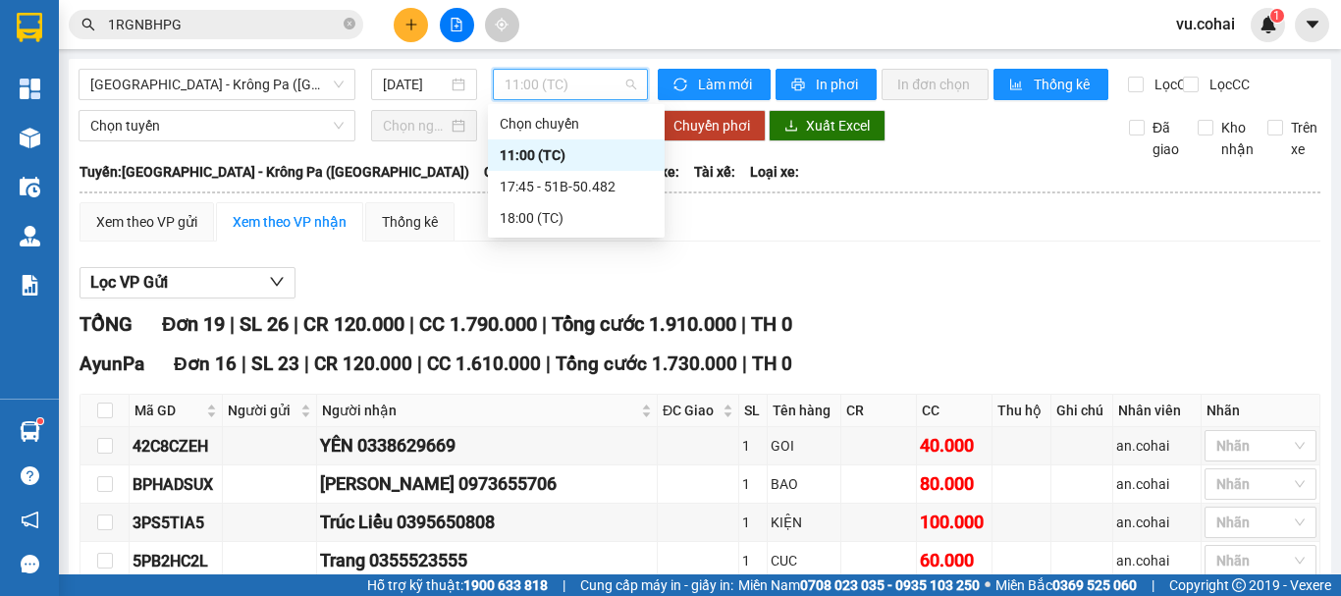
click at [538, 154] on div "11:00 (TC)" at bounding box center [576, 155] width 153 height 22
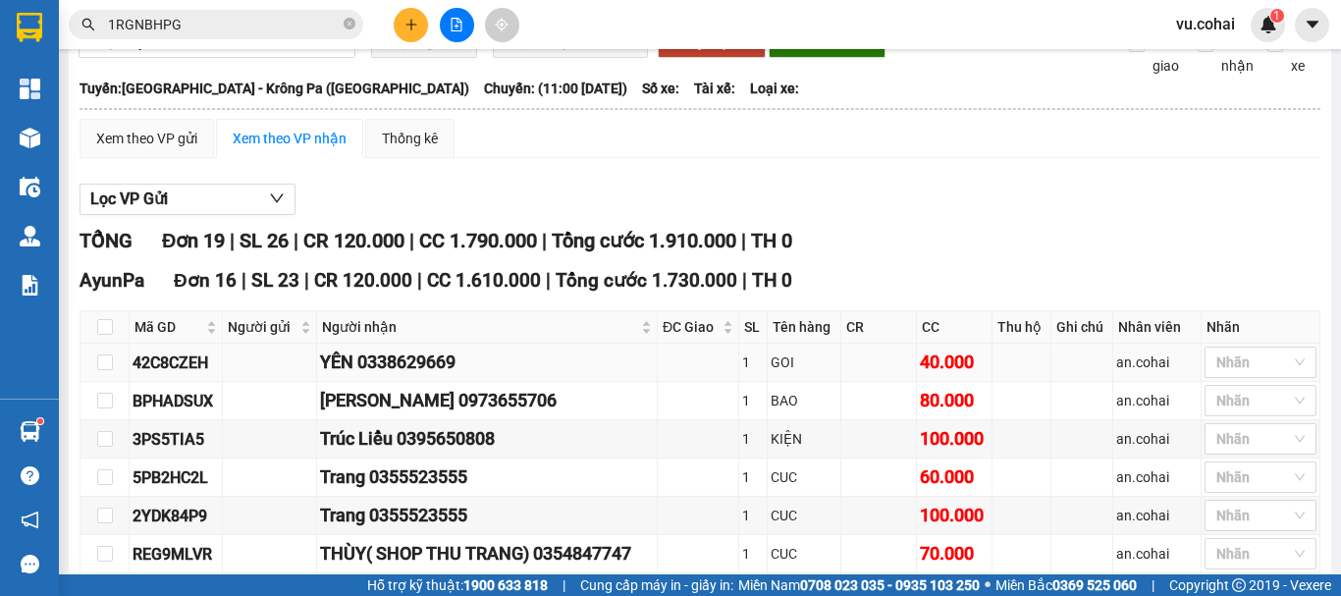
scroll to position [196, 0]
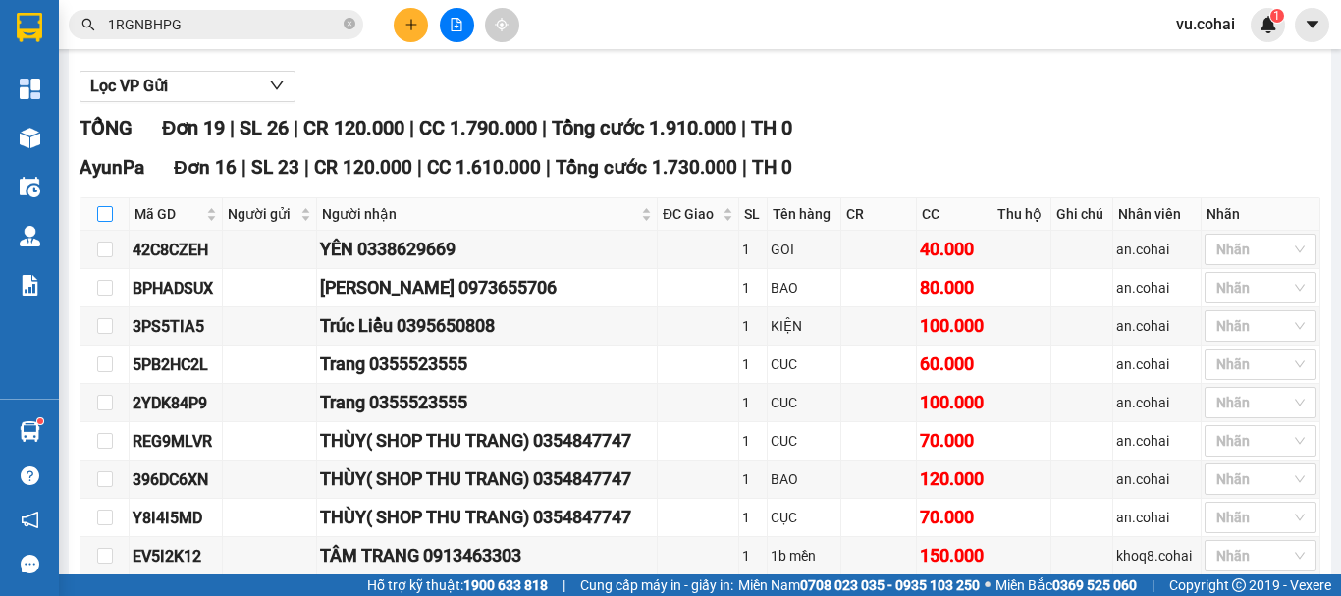
click at [100, 222] on input "checkbox" at bounding box center [105, 214] width 16 height 16
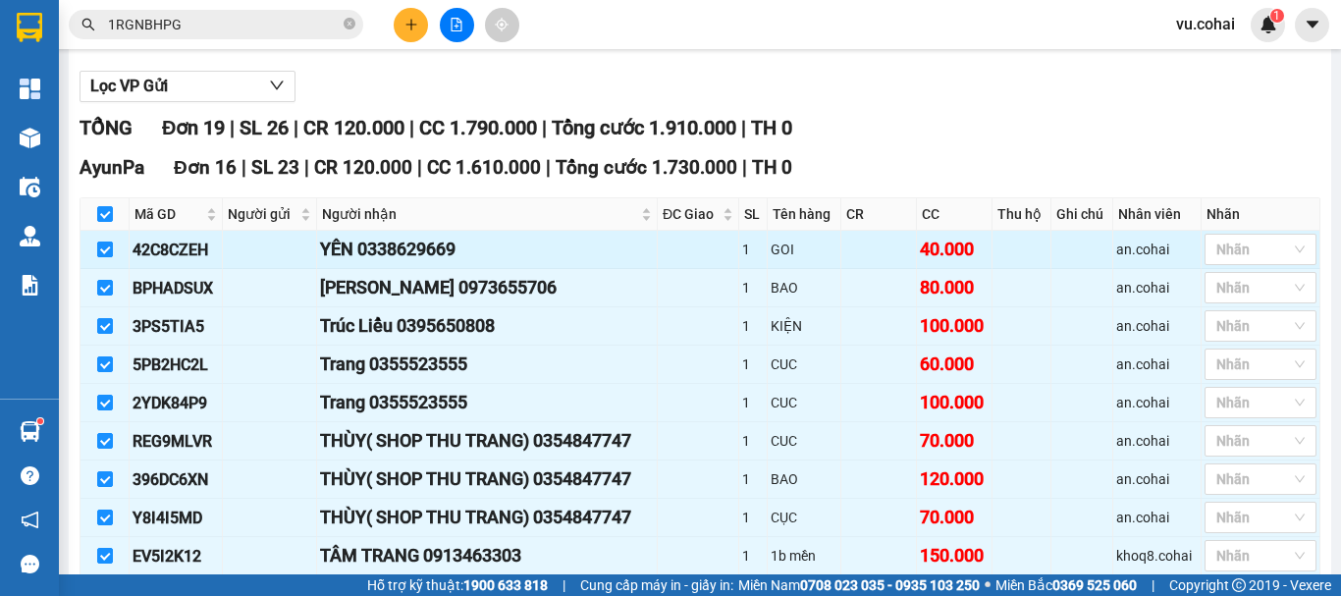
click at [107, 257] on input "checkbox" at bounding box center [105, 250] width 16 height 16
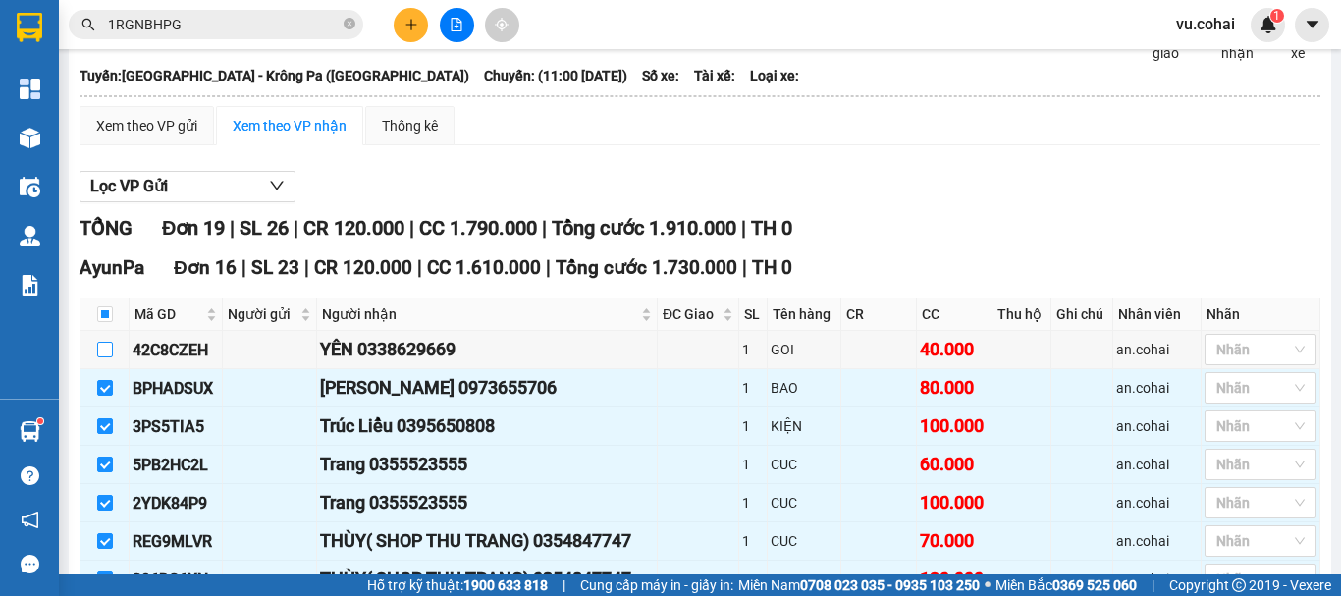
scroll to position [0, 0]
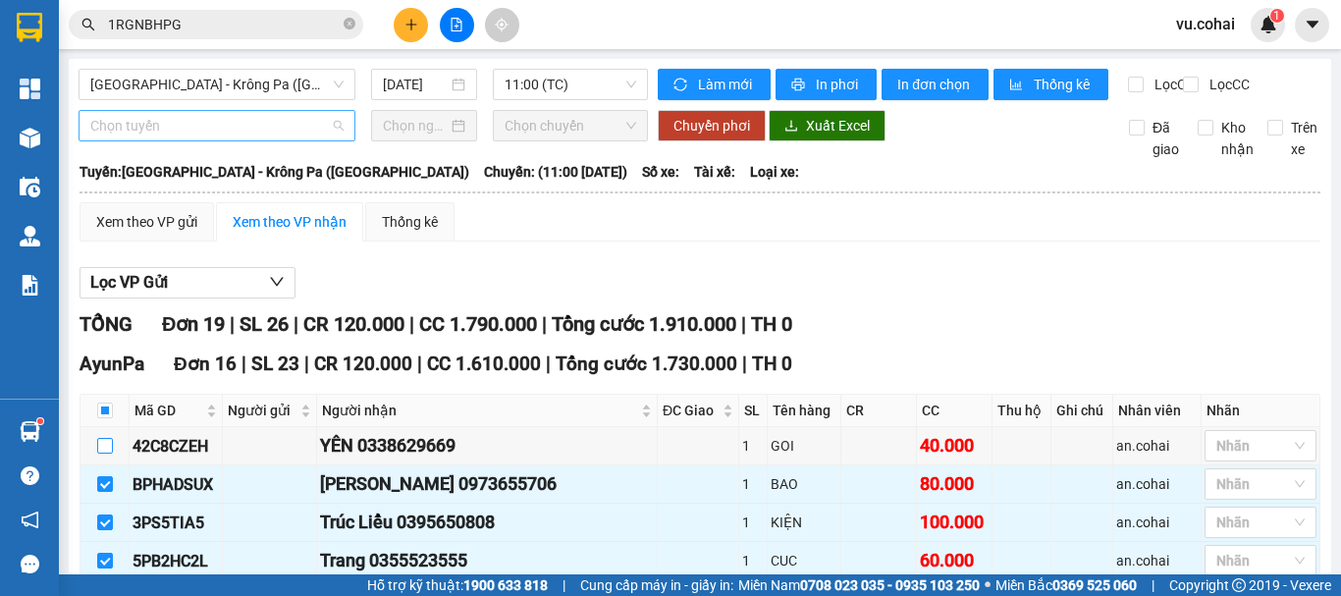
click at [226, 140] on span "Chọn tuyến" at bounding box center [216, 125] width 253 height 29
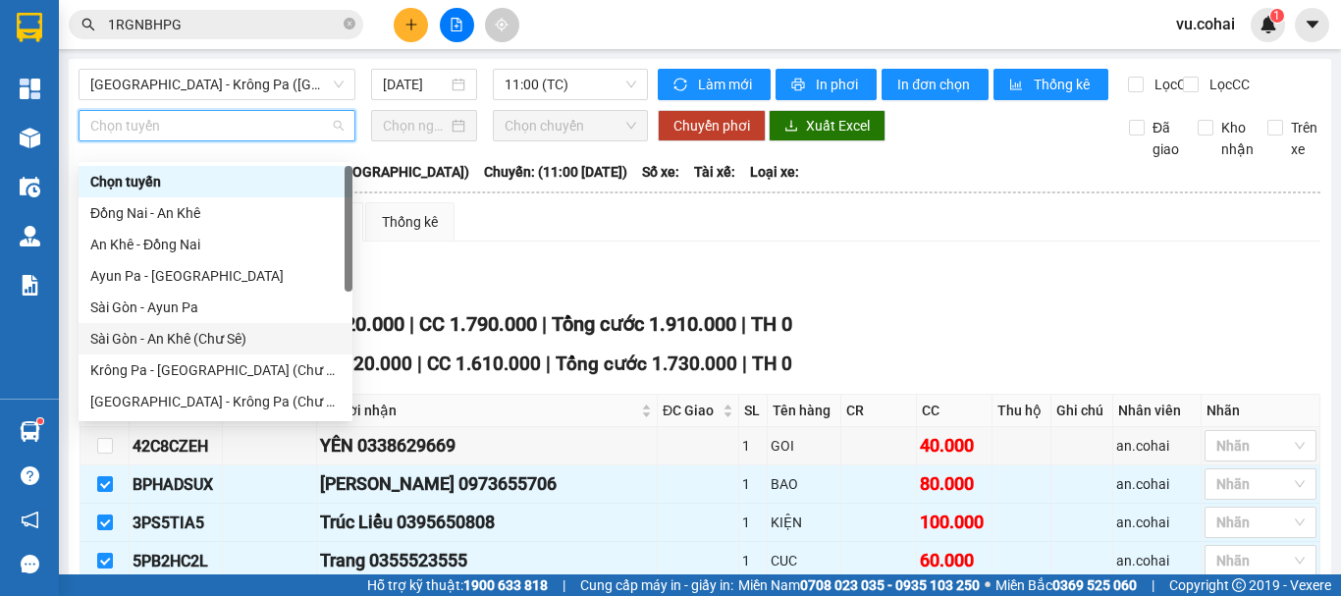
click at [222, 328] on div "Sài Gòn - An Khê (Chư Sê)" at bounding box center [215, 339] width 250 height 22
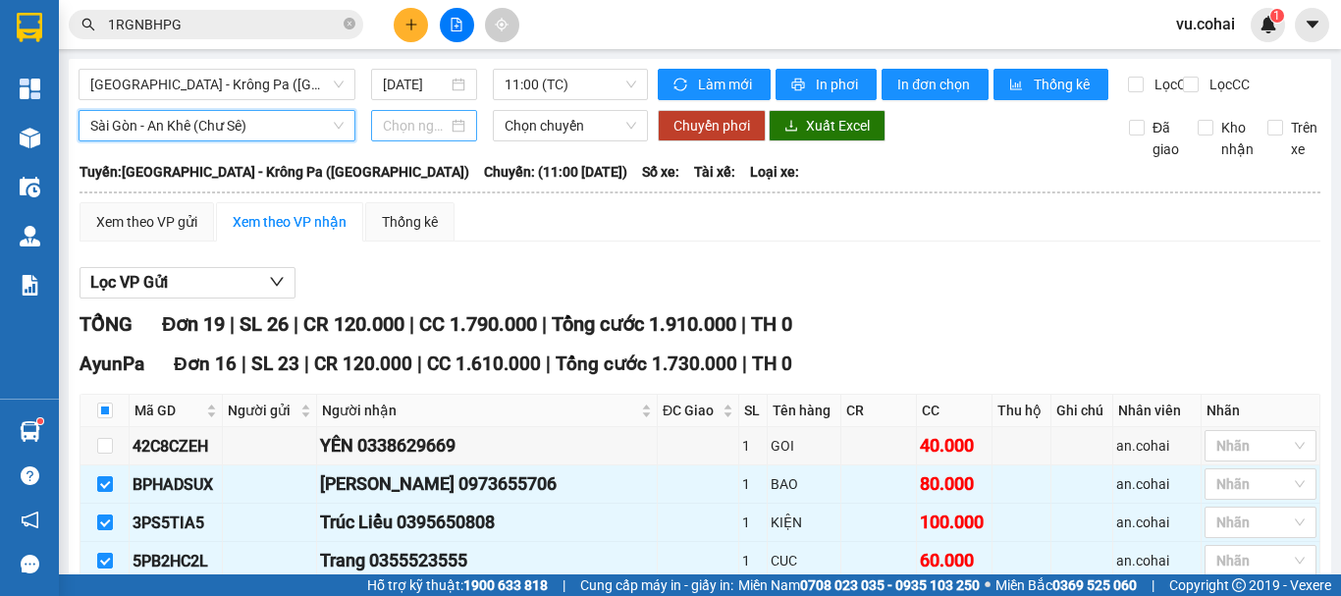
click at [402, 136] on input at bounding box center [415, 126] width 65 height 22
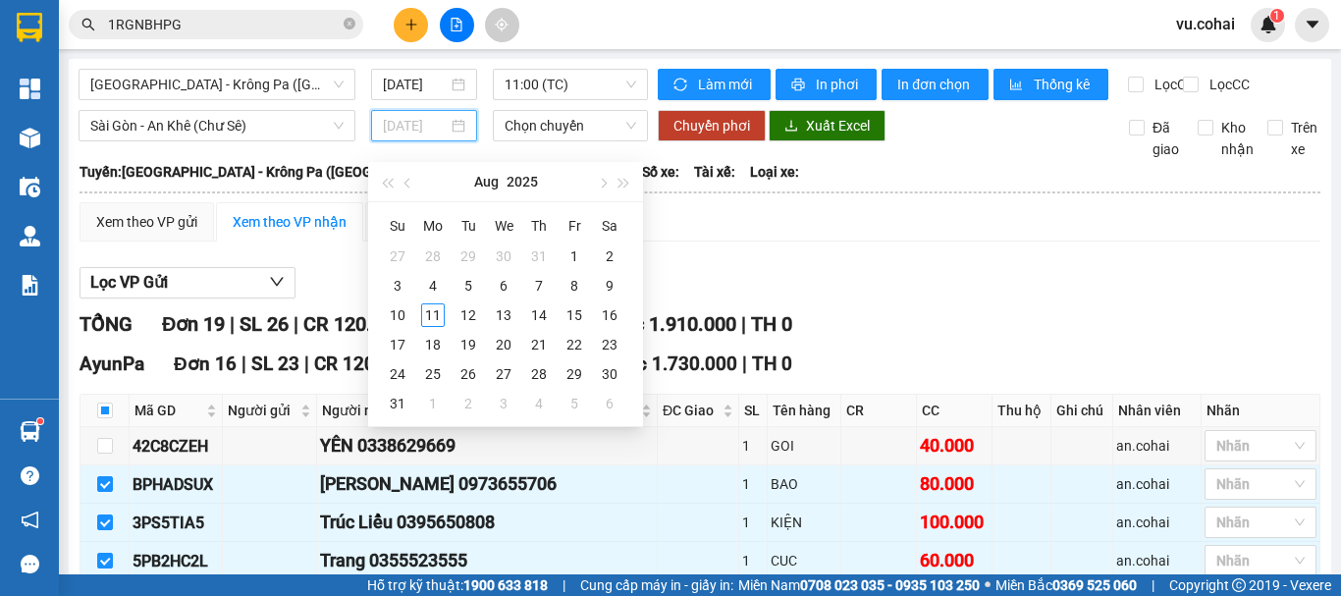
drag, startPoint x: 428, startPoint y: 315, endPoint x: 526, endPoint y: 170, distance: 175.4
click at [429, 311] on div "11" at bounding box center [433, 315] width 24 height 24
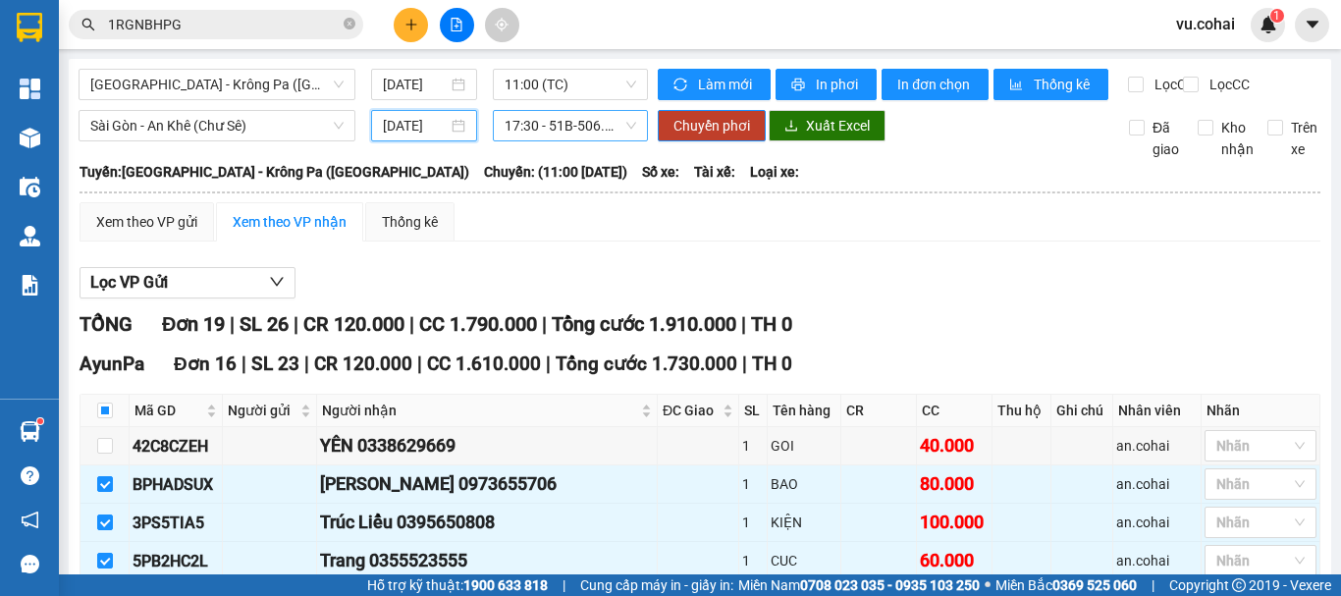
click at [535, 139] on span "17:30 - 51B-506.12" at bounding box center [571, 125] width 132 height 29
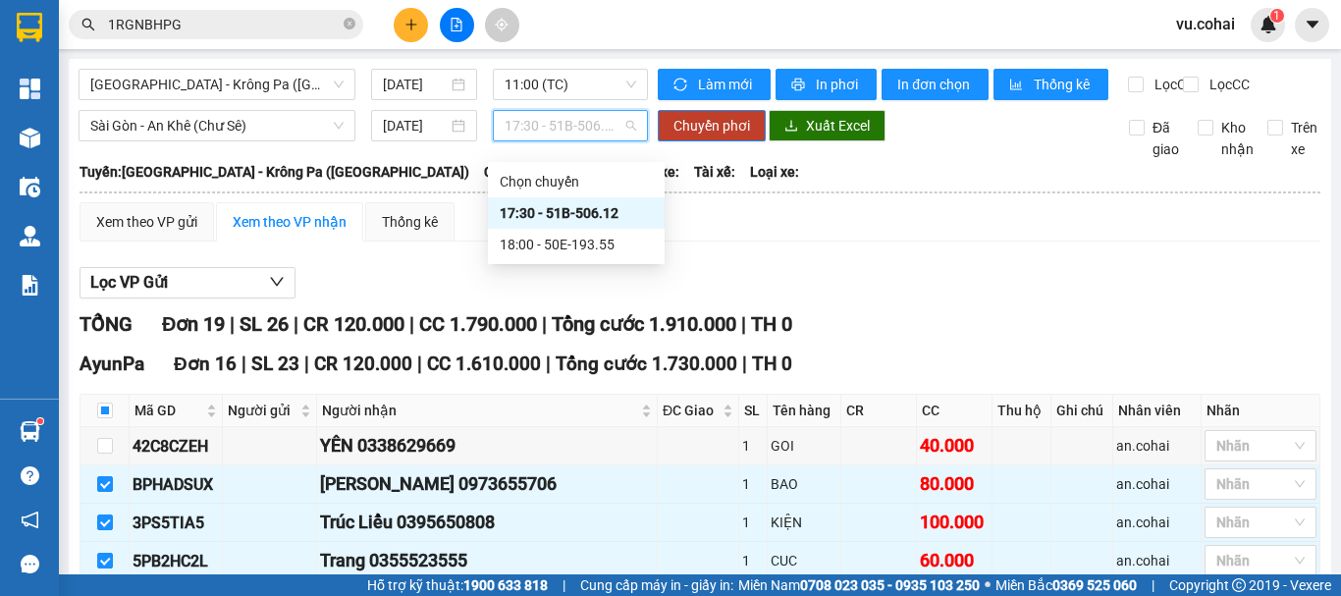
click at [558, 215] on div "17:30 - 51B-506.12" at bounding box center [576, 213] width 153 height 22
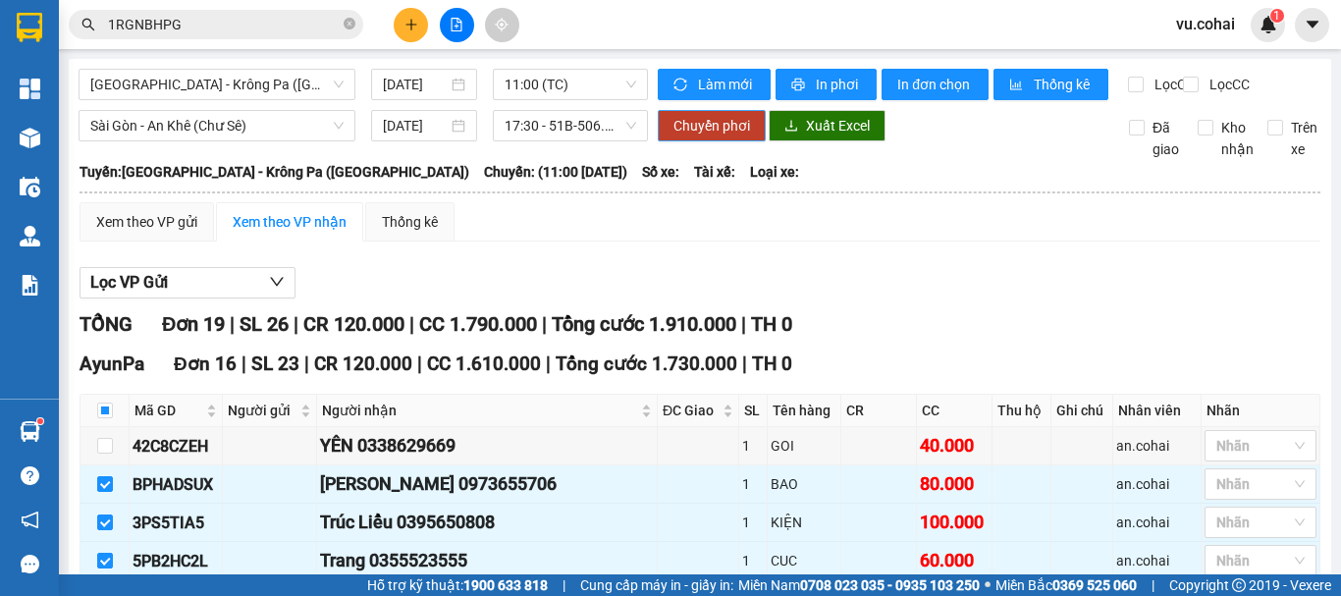
click at [686, 141] on button "Chuyển phơi" at bounding box center [712, 125] width 108 height 31
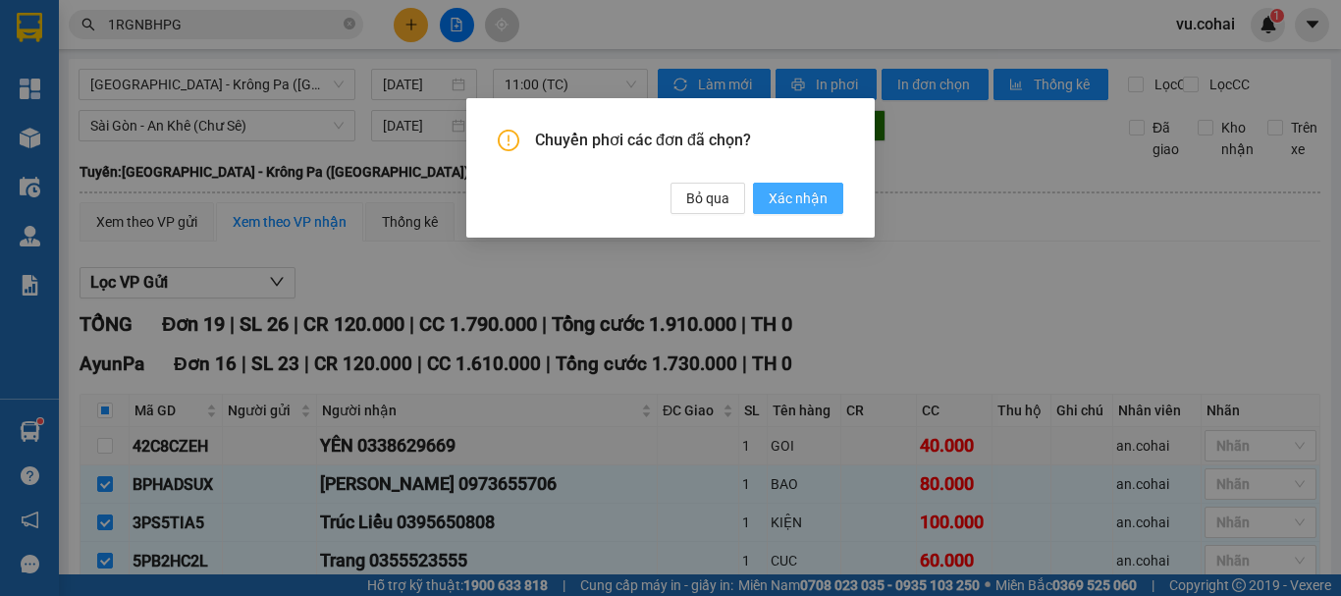
click at [776, 194] on span "Xác nhận" at bounding box center [798, 199] width 59 height 22
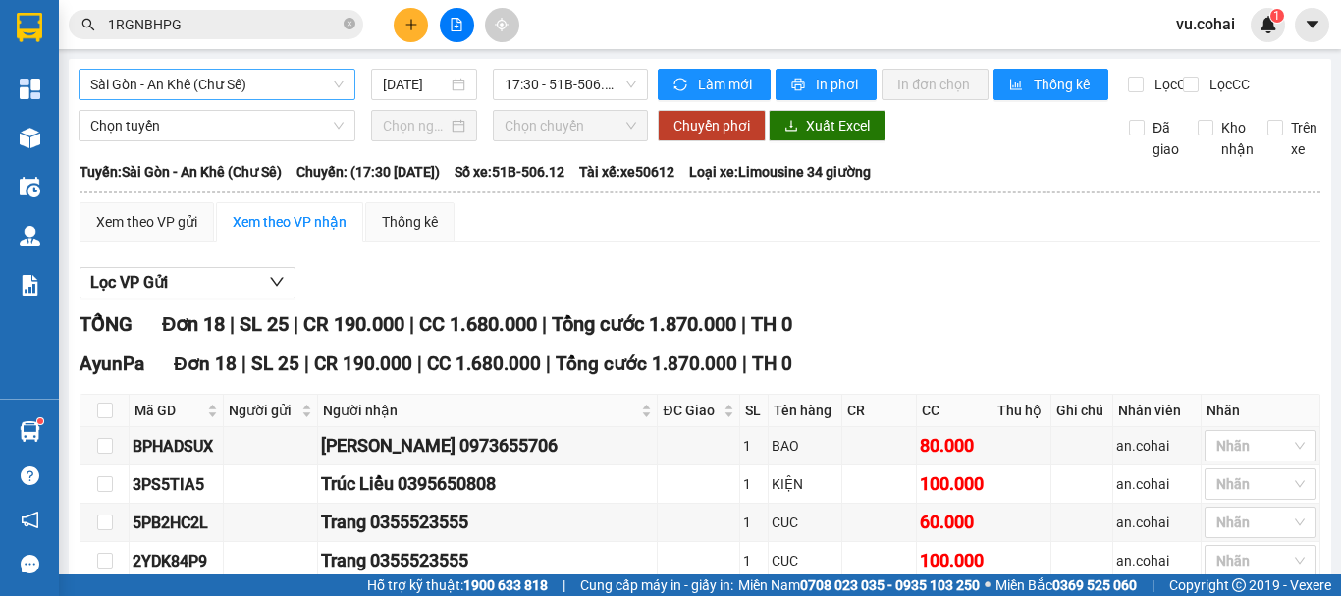
click at [274, 84] on span "Sài Gòn - An Khê (Chư Sê)" at bounding box center [216, 84] width 253 height 29
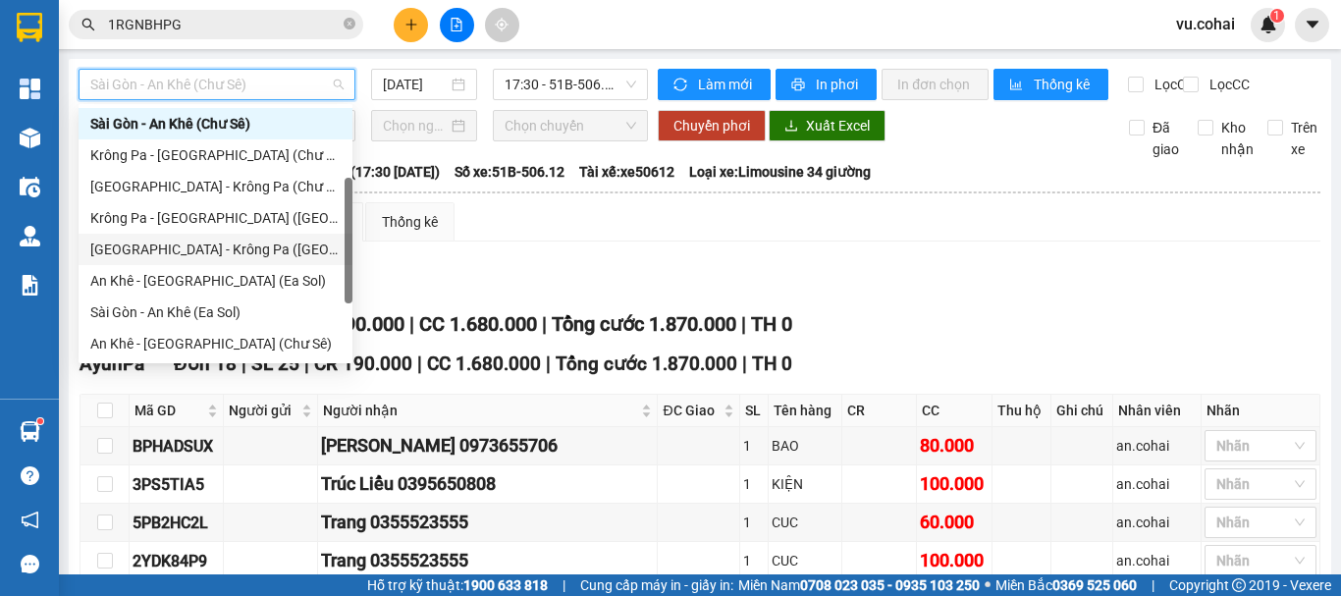
drag, startPoint x: 176, startPoint y: 247, endPoint x: 428, endPoint y: 129, distance: 278.9
click at [186, 239] on div "[GEOGRAPHIC_DATA] - Krông Pa ([GEOGRAPHIC_DATA])" at bounding box center [215, 250] width 250 height 22
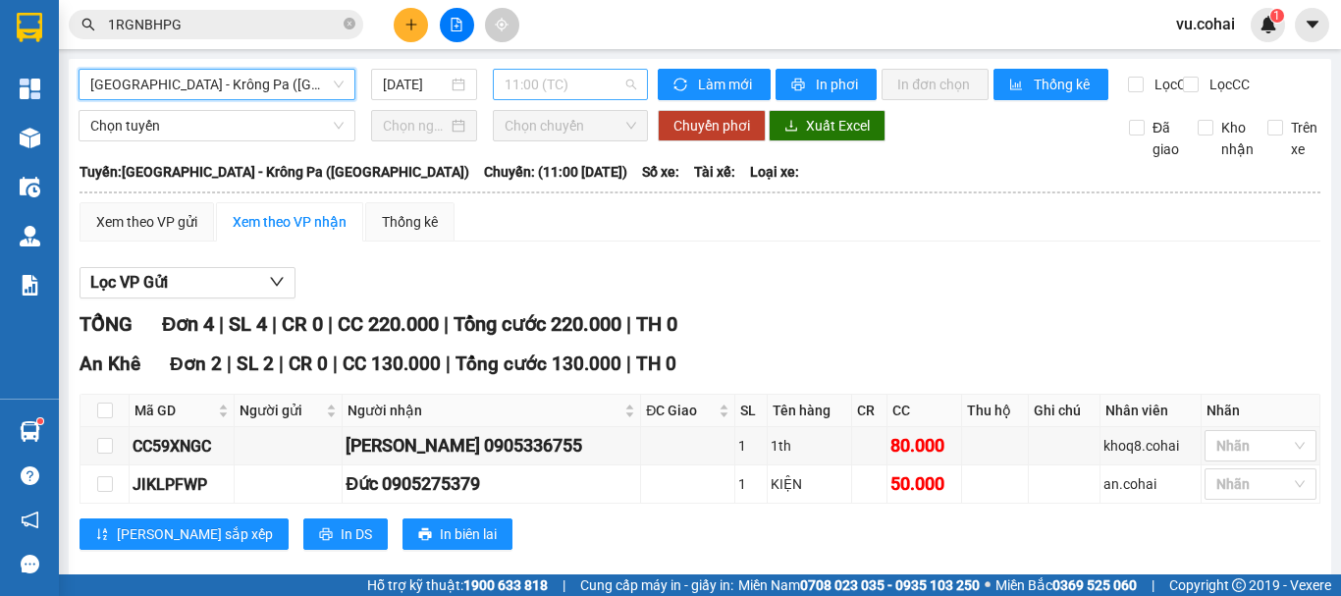
click at [532, 72] on span "11:00 (TC)" at bounding box center [571, 84] width 132 height 29
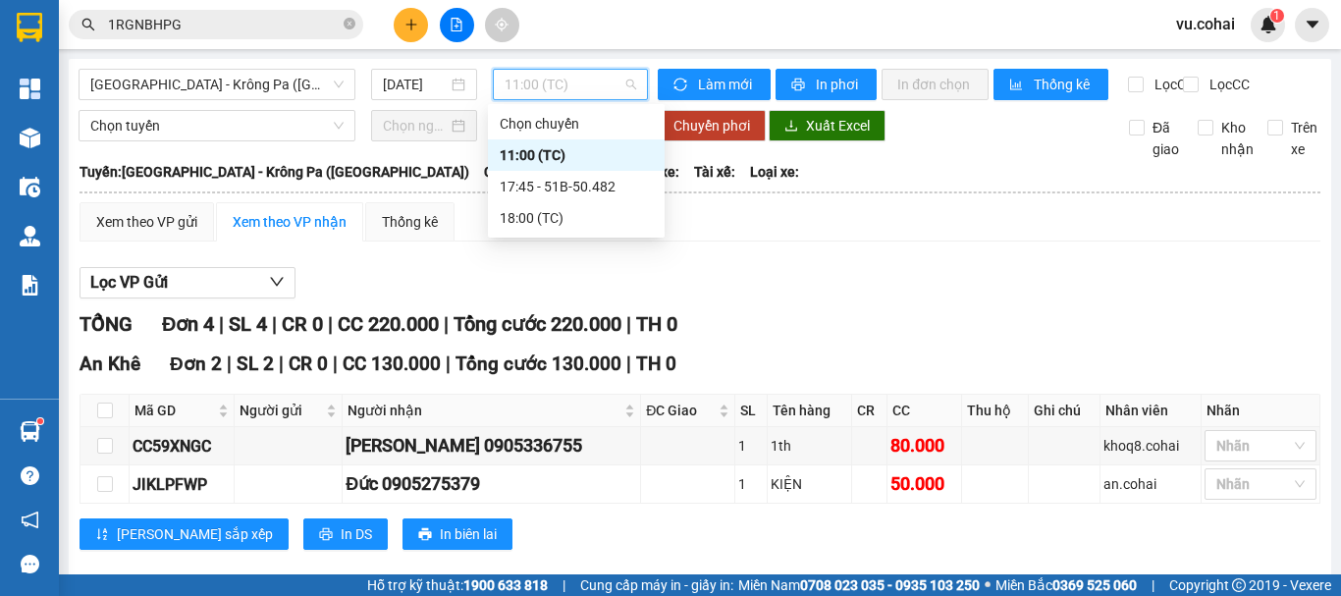
click at [534, 146] on div "11:00 (TC)" at bounding box center [576, 155] width 153 height 22
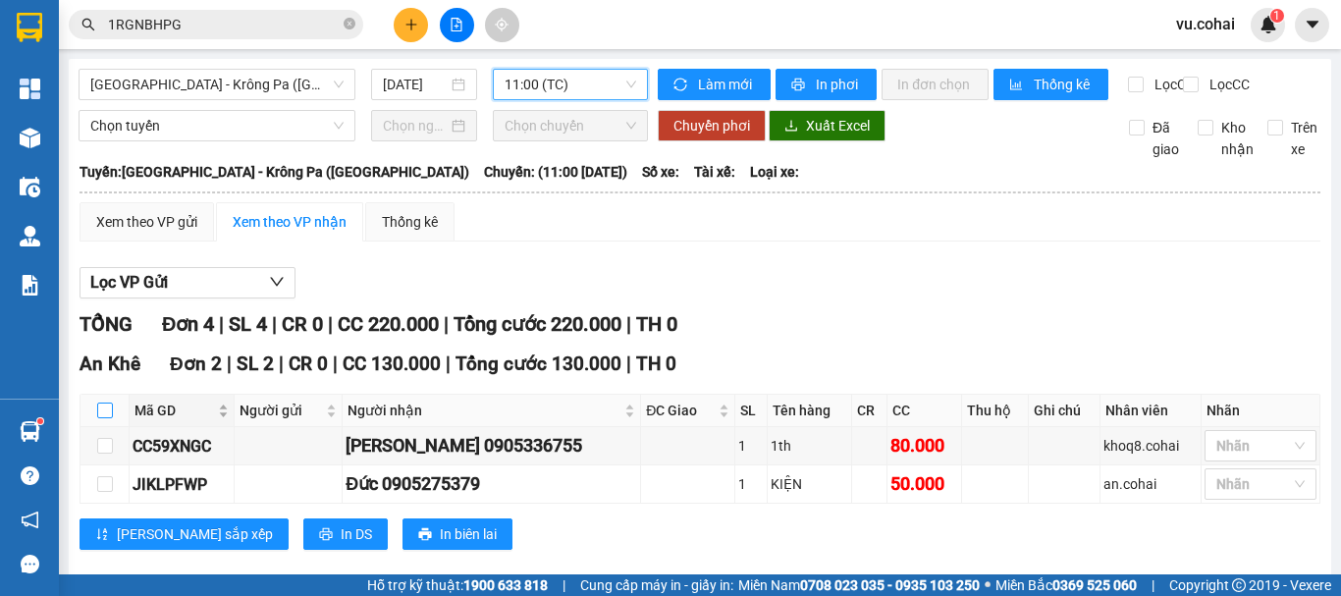
drag, startPoint x: 107, startPoint y: 428, endPoint x: 186, endPoint y: 413, distance: 79.9
click at [111, 418] on input "checkbox" at bounding box center [105, 411] width 16 height 16
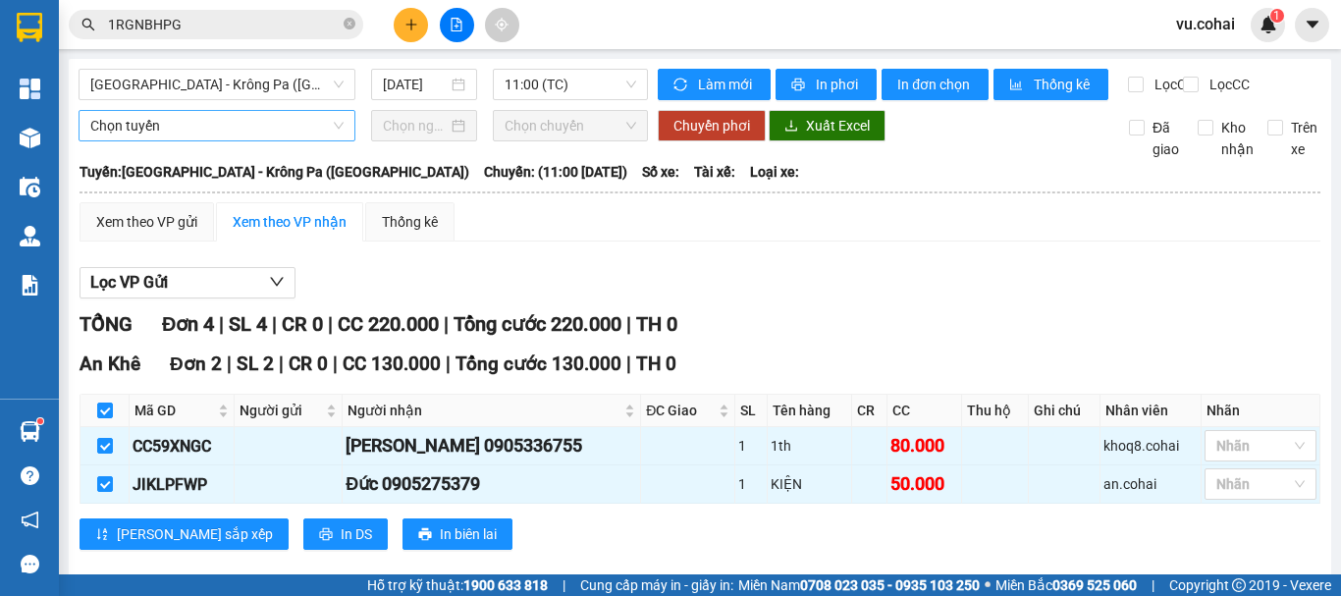
click at [214, 140] on span "Chọn tuyến" at bounding box center [216, 125] width 253 height 29
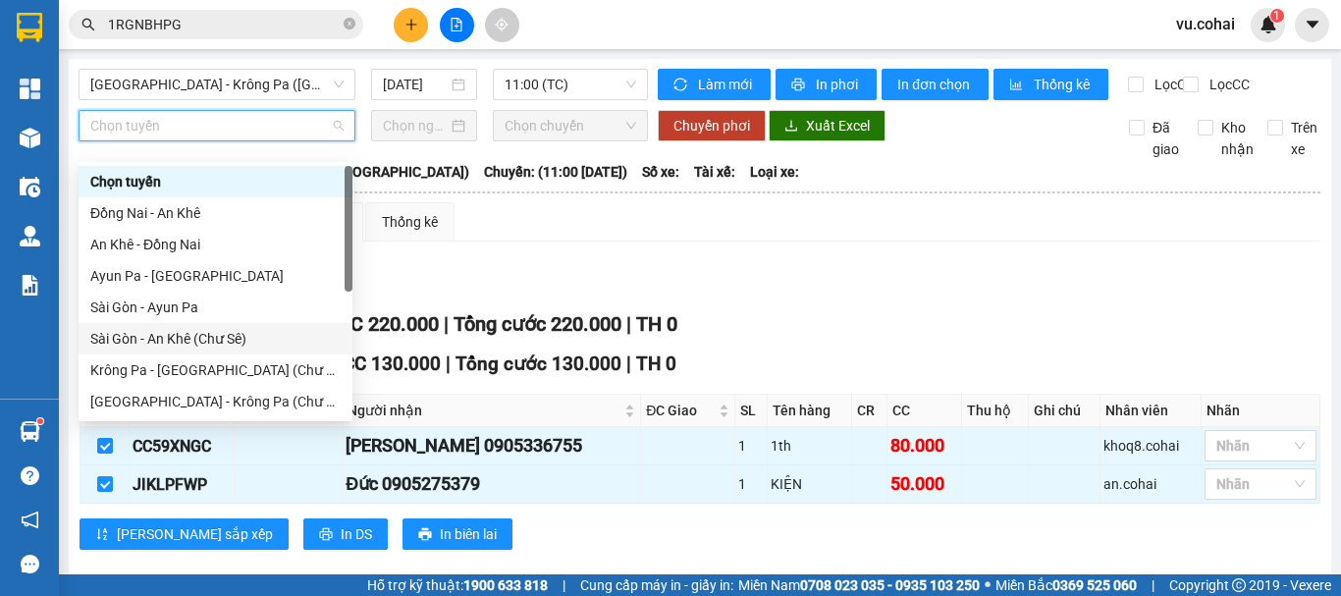
click at [205, 343] on div "Sài Gòn - An Khê (Chư Sê)" at bounding box center [215, 339] width 250 height 22
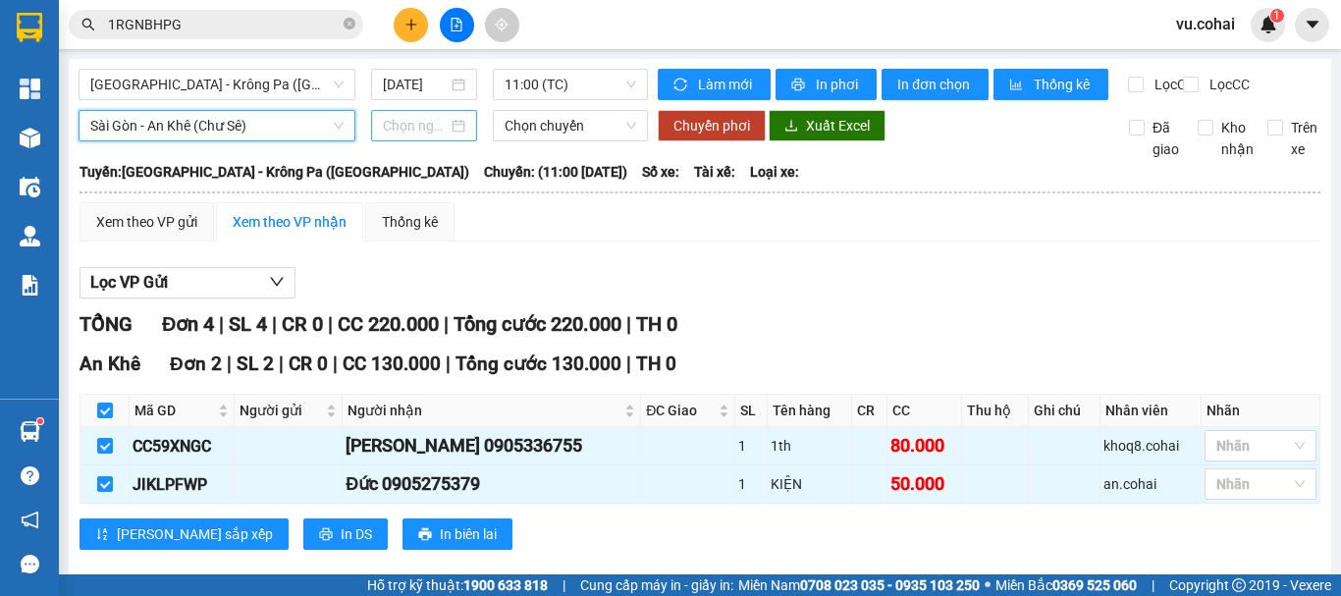
click at [432, 136] on input at bounding box center [415, 126] width 65 height 22
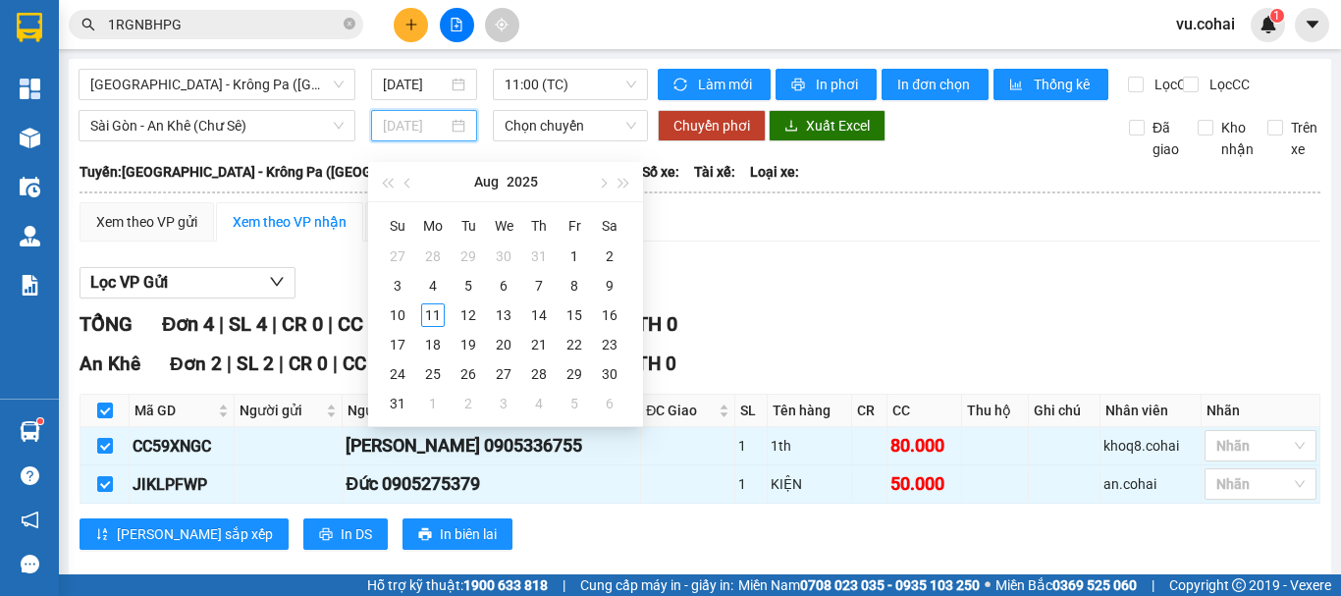
drag, startPoint x: 437, startPoint y: 312, endPoint x: 481, endPoint y: 222, distance: 100.6
click at [438, 303] on div "11" at bounding box center [433, 315] width 24 height 24
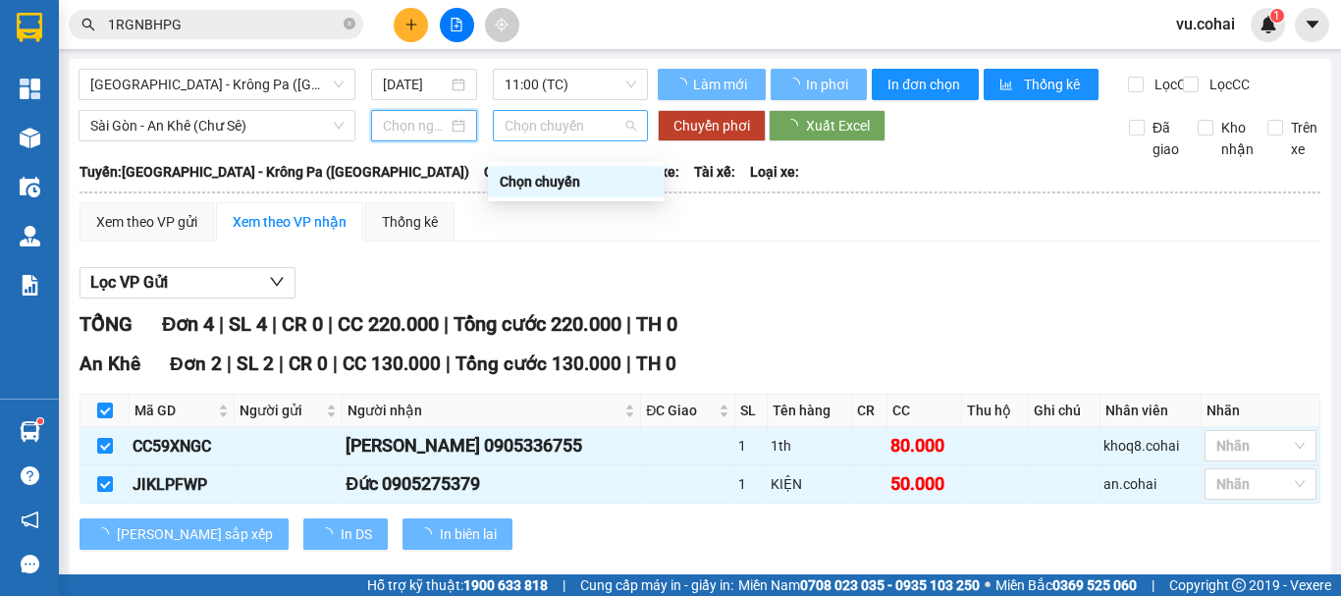
click at [541, 140] on span "Chọn chuyến" at bounding box center [571, 125] width 132 height 29
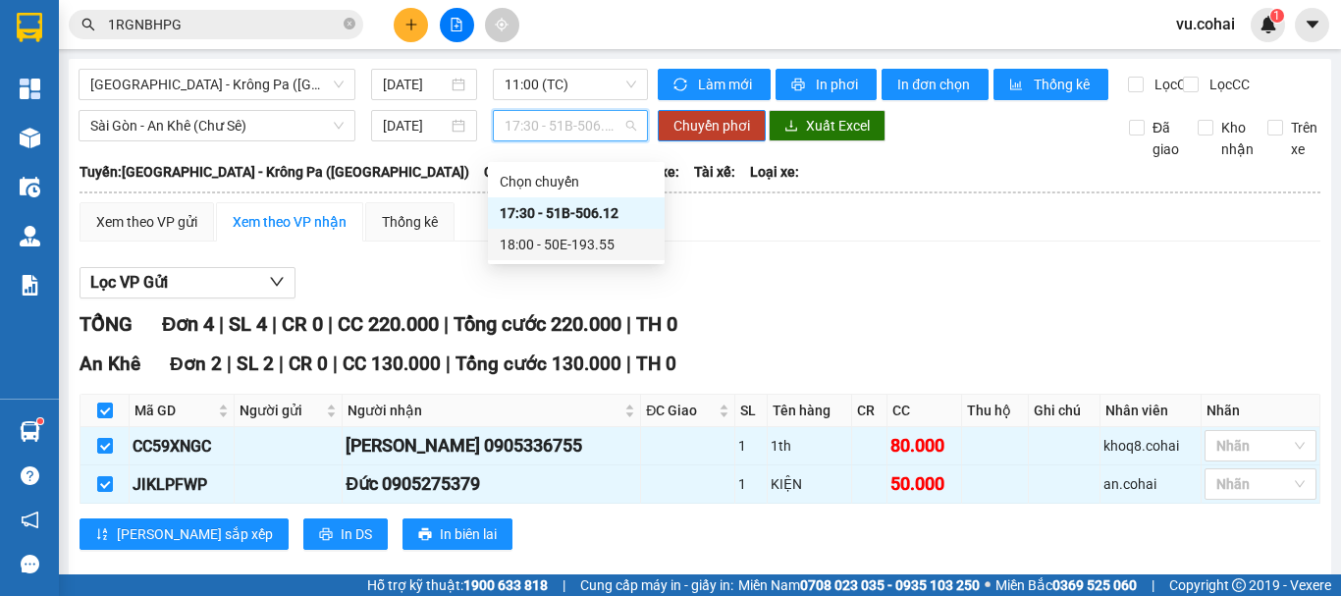
click at [567, 249] on div "18:00 - 50E-193.55" at bounding box center [576, 245] width 153 height 22
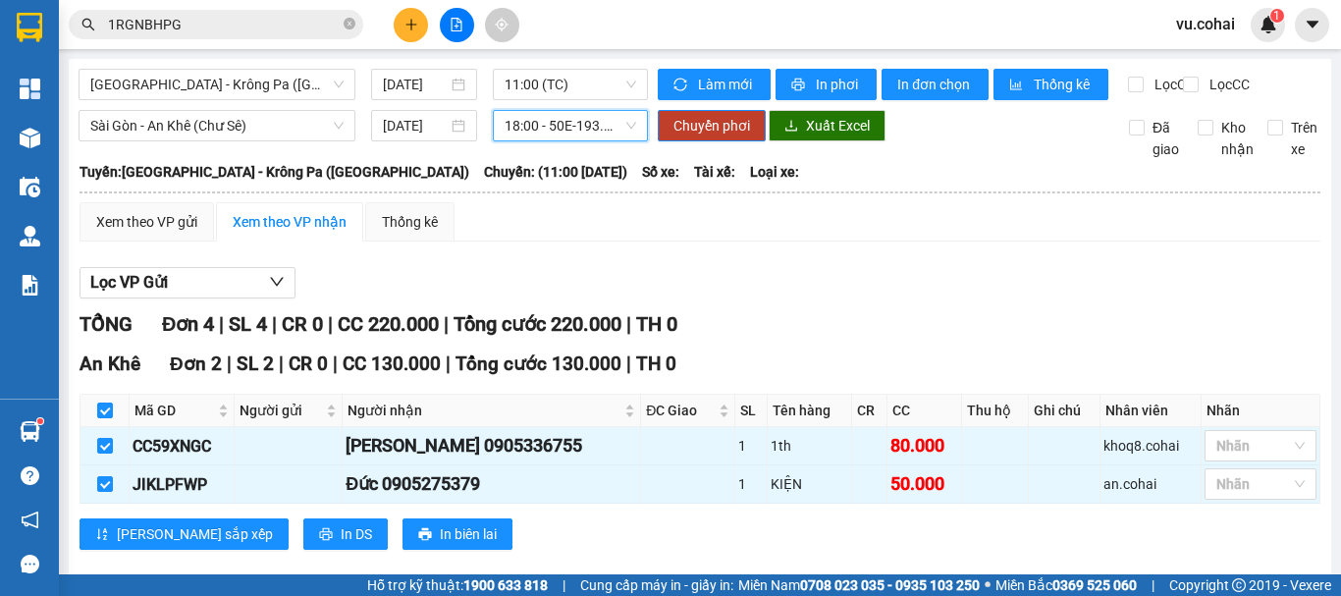
click at [692, 159] on div "Sài Gòn - An Khê (Chư Sê) 11/08/2025 18:00 18:00 - 50E-193.55 Chuyển phơi Xuất …" at bounding box center [700, 135] width 1243 height 50
click at [709, 136] on span "Chuyển phơi" at bounding box center [712, 126] width 77 height 22
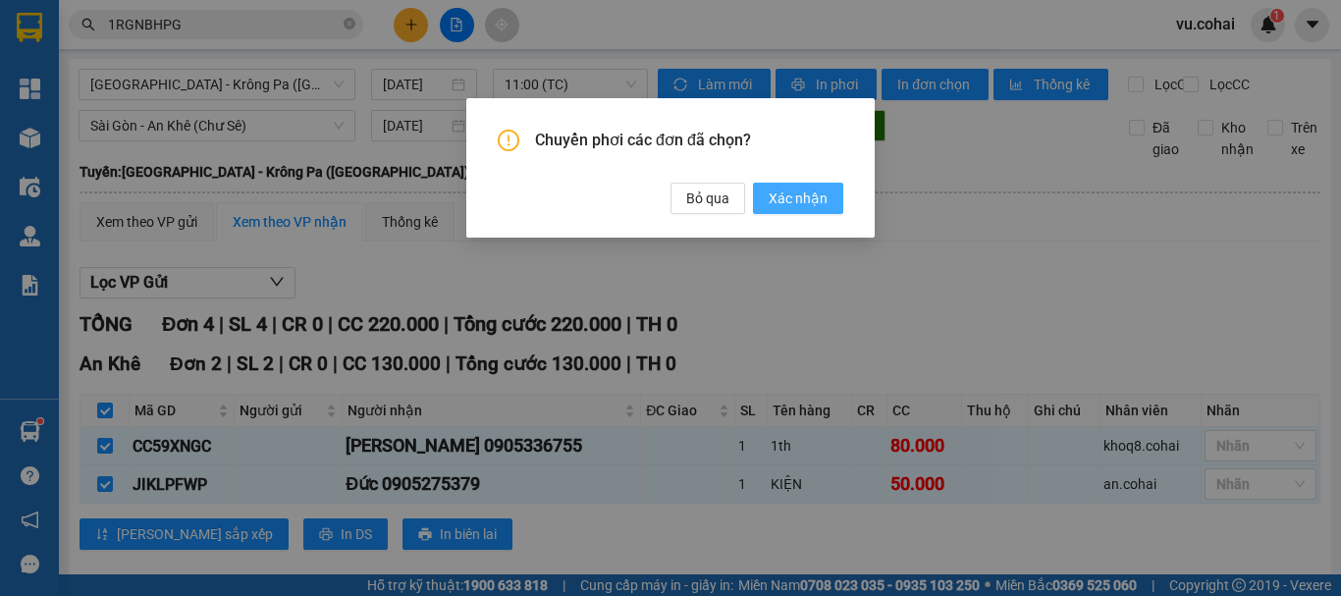
click at [789, 189] on span "Xác nhận" at bounding box center [798, 199] width 59 height 22
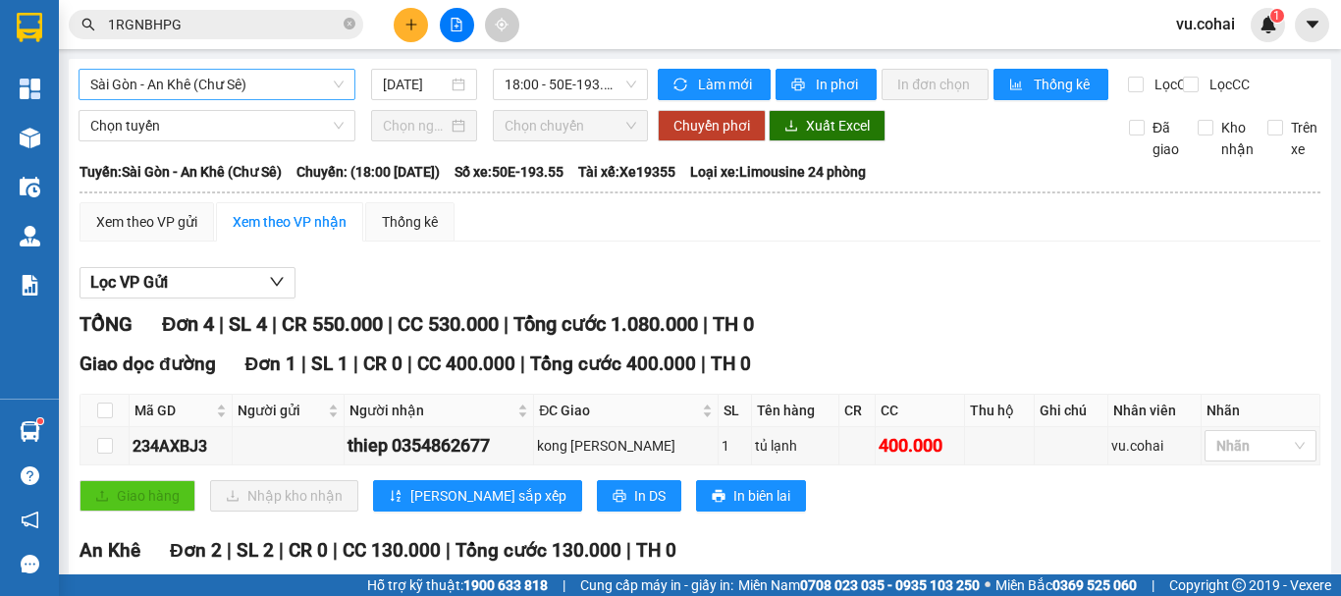
click at [255, 83] on span "Sài Gòn - An Khê (Chư Sê)" at bounding box center [216, 84] width 253 height 29
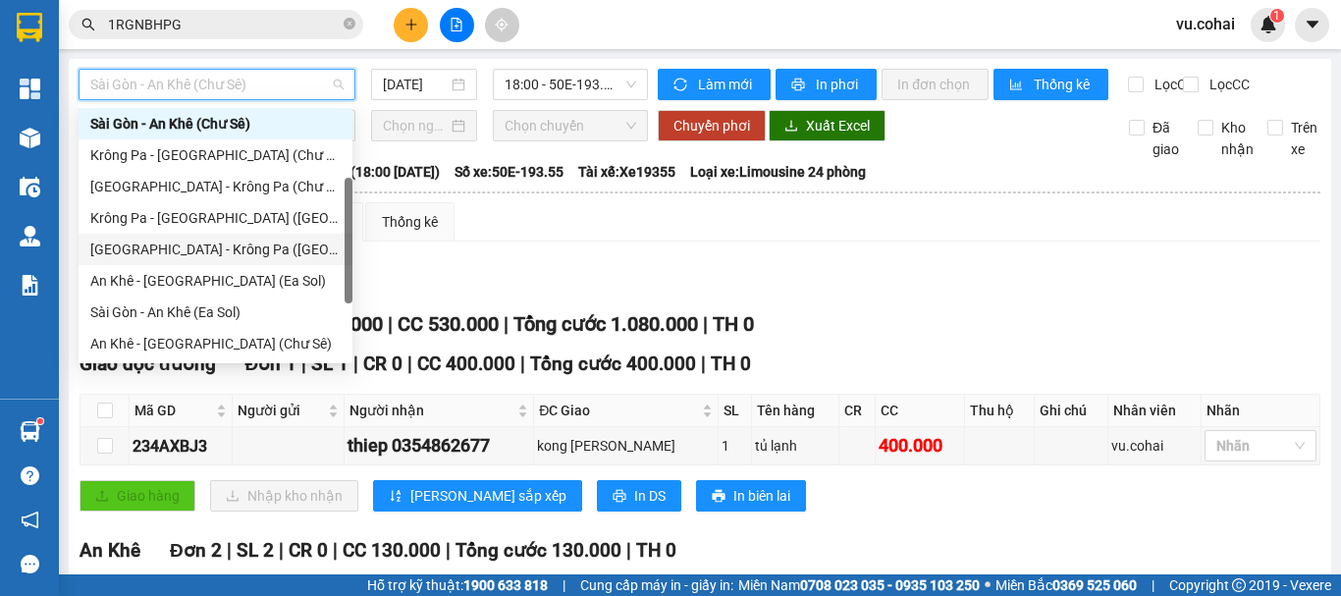
click at [216, 253] on div "[GEOGRAPHIC_DATA] - Krông Pa ([GEOGRAPHIC_DATA])" at bounding box center [215, 250] width 250 height 22
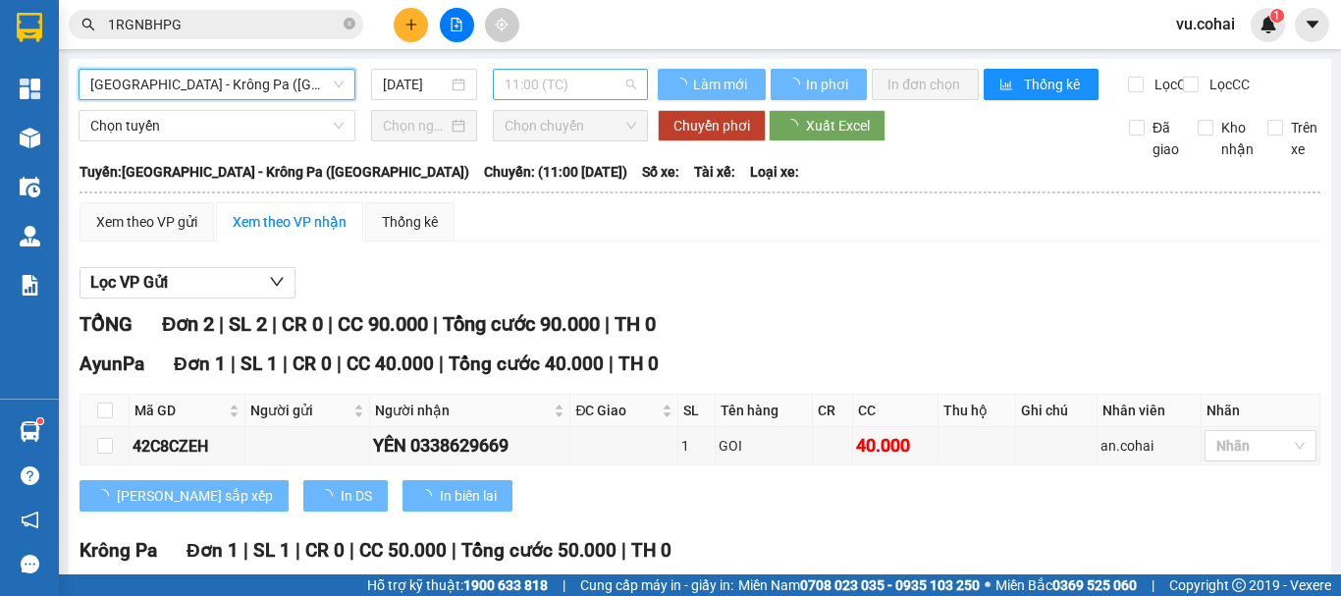
click at [572, 83] on span "11:00 (TC)" at bounding box center [571, 84] width 132 height 29
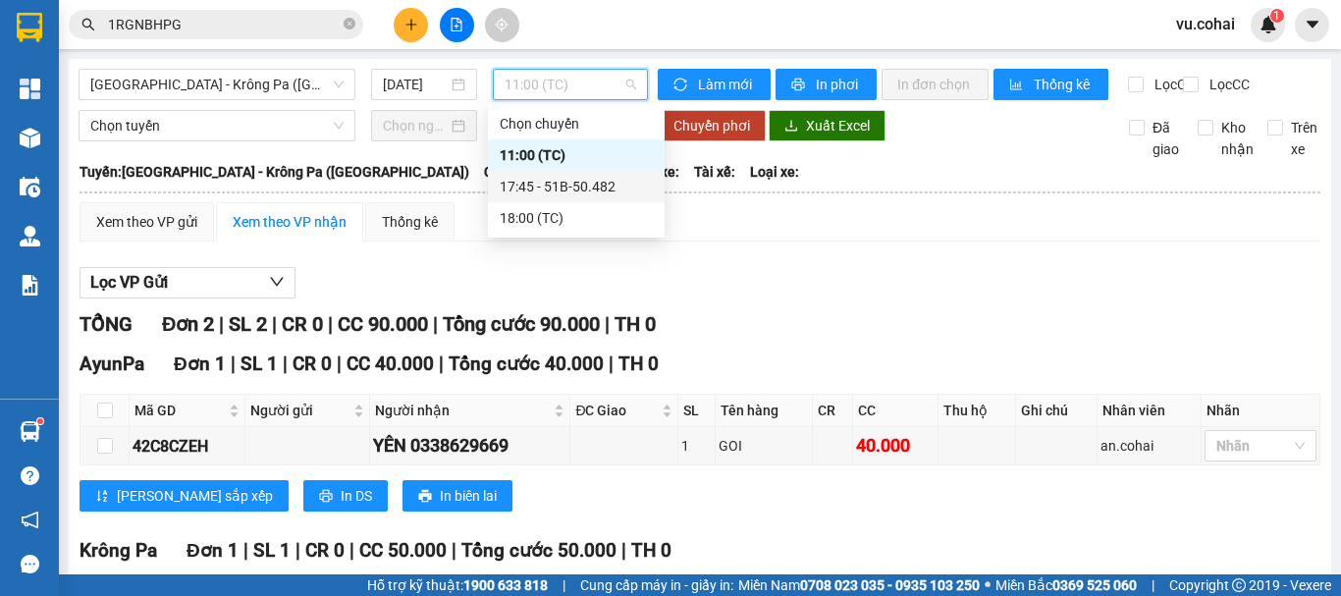
drag, startPoint x: 553, startPoint y: 176, endPoint x: 551, endPoint y: 166, distance: 10.0
click at [553, 175] on div "17:45 - 51B-50.482" at bounding box center [576, 186] width 177 height 31
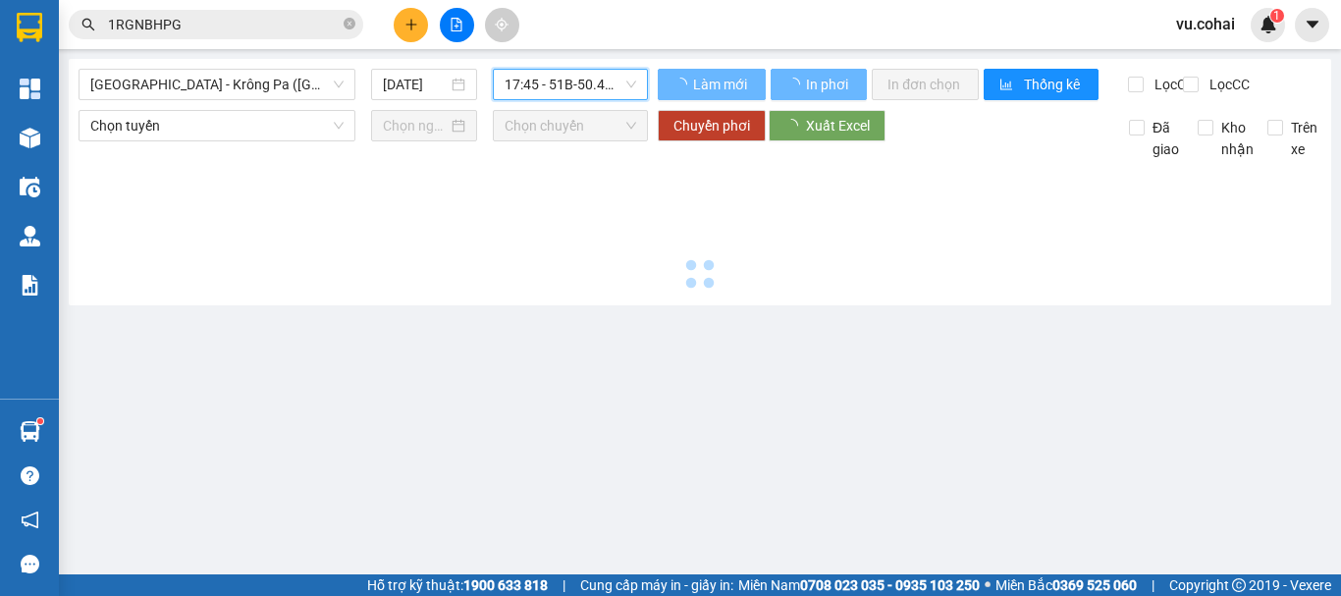
click at [540, 86] on span "17:45 - 51B-50.482" at bounding box center [571, 84] width 132 height 29
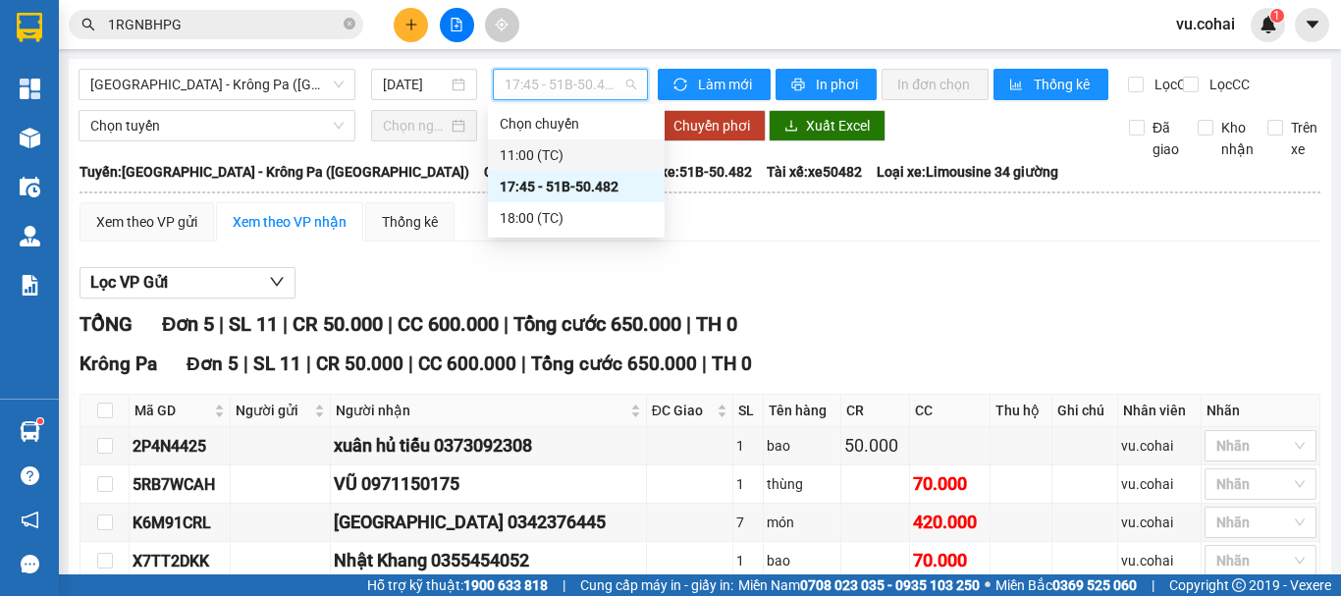
click at [536, 150] on div "11:00 (TC)" at bounding box center [576, 155] width 153 height 22
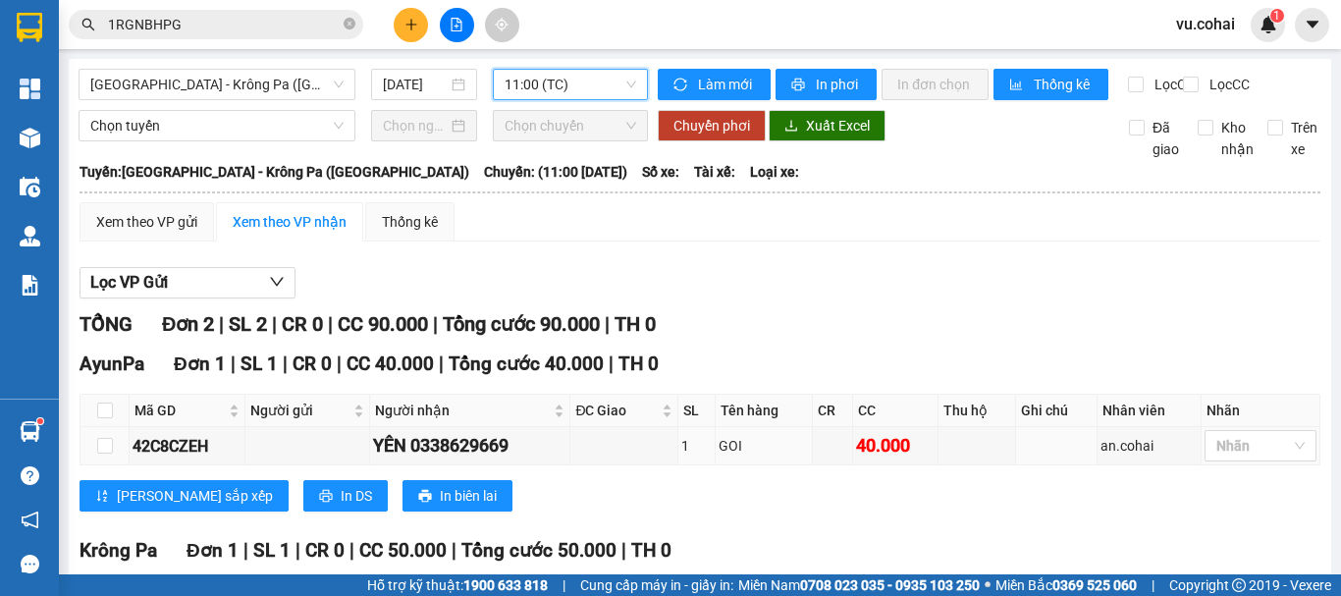
scroll to position [195, 0]
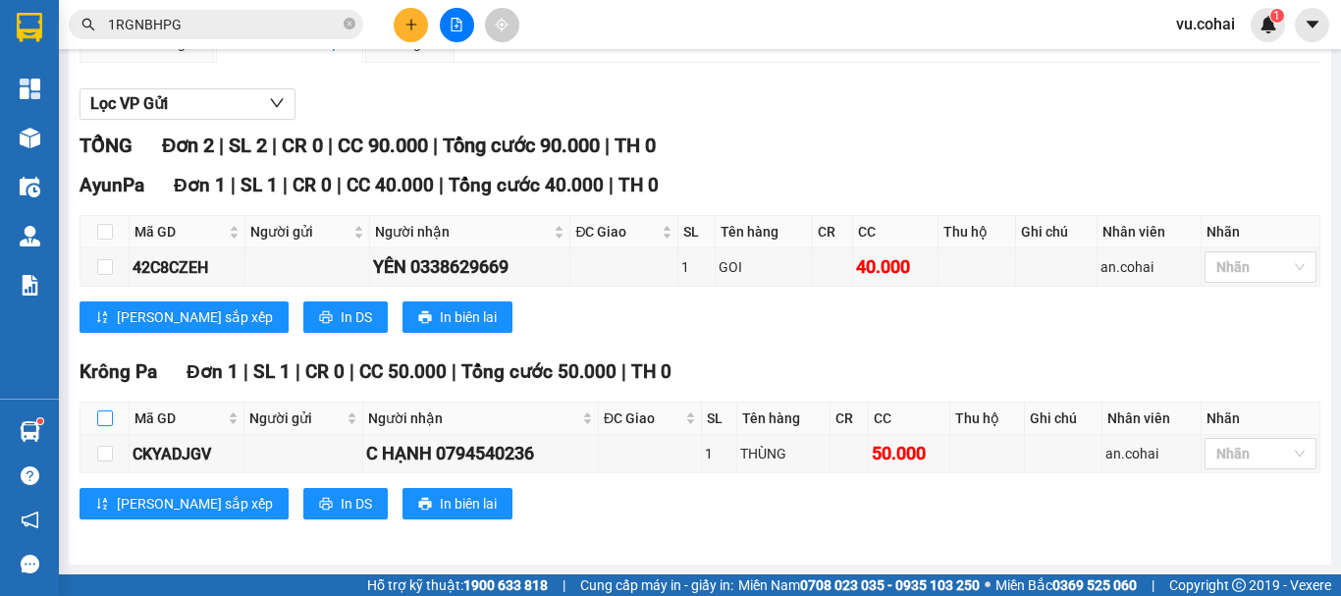
click at [108, 416] on input "checkbox" at bounding box center [105, 418] width 16 height 16
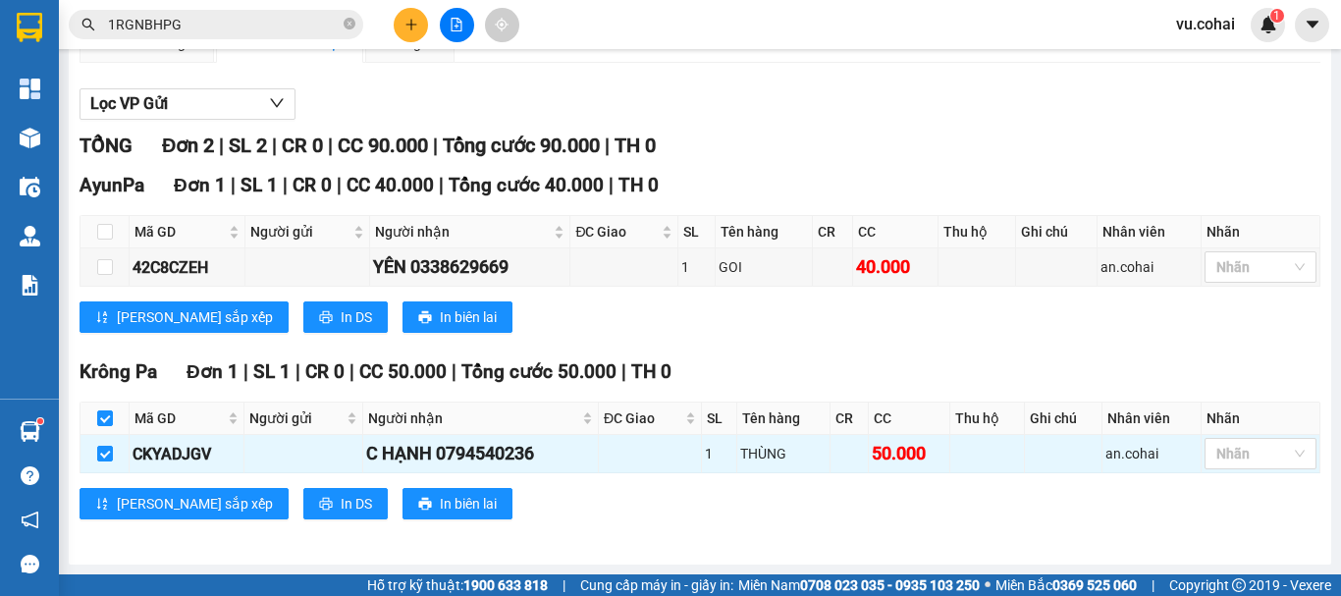
scroll to position [0, 0]
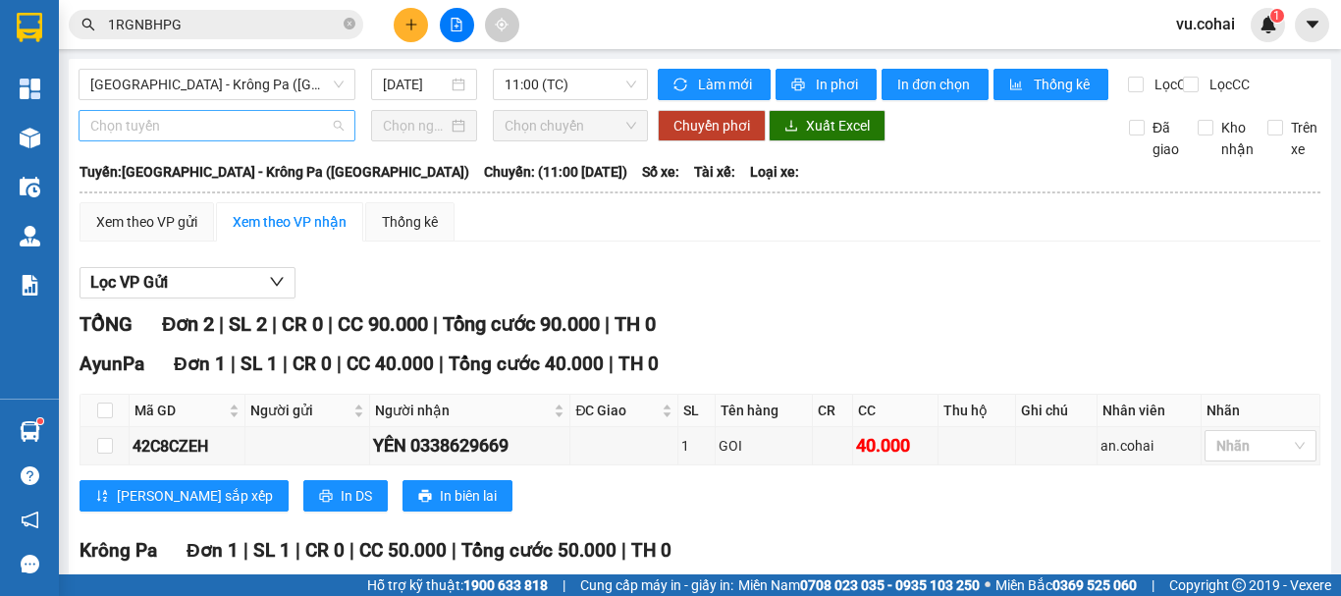
click at [236, 136] on span "Chọn tuyến" at bounding box center [216, 125] width 253 height 29
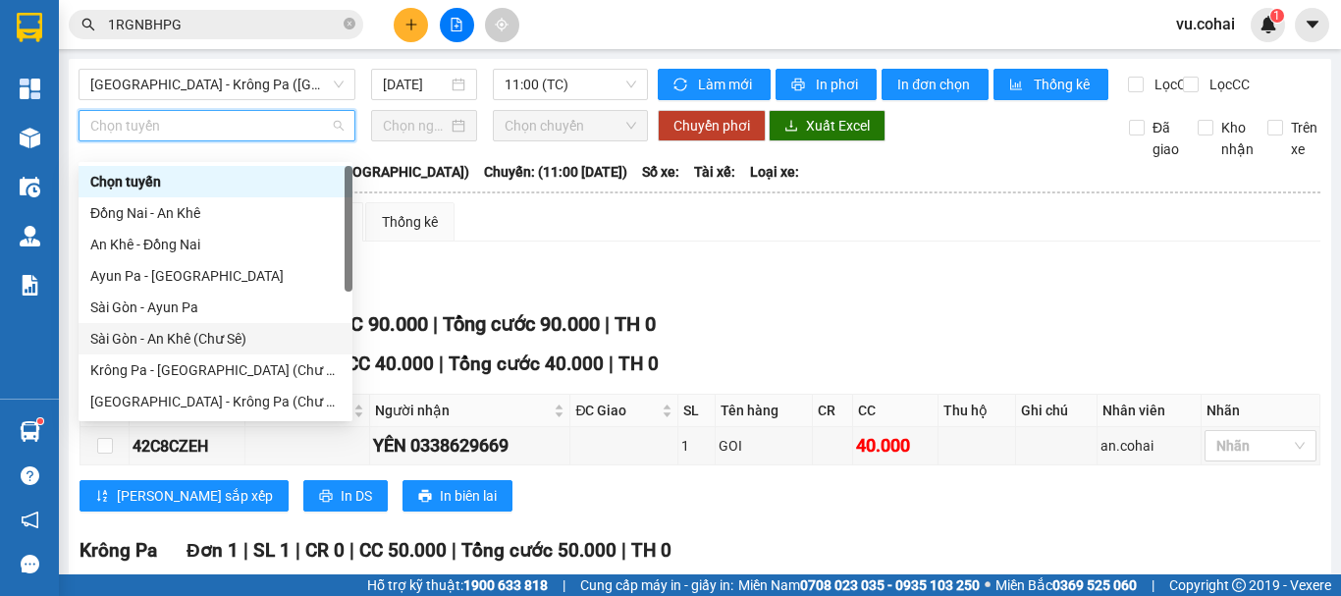
scroll to position [283, 0]
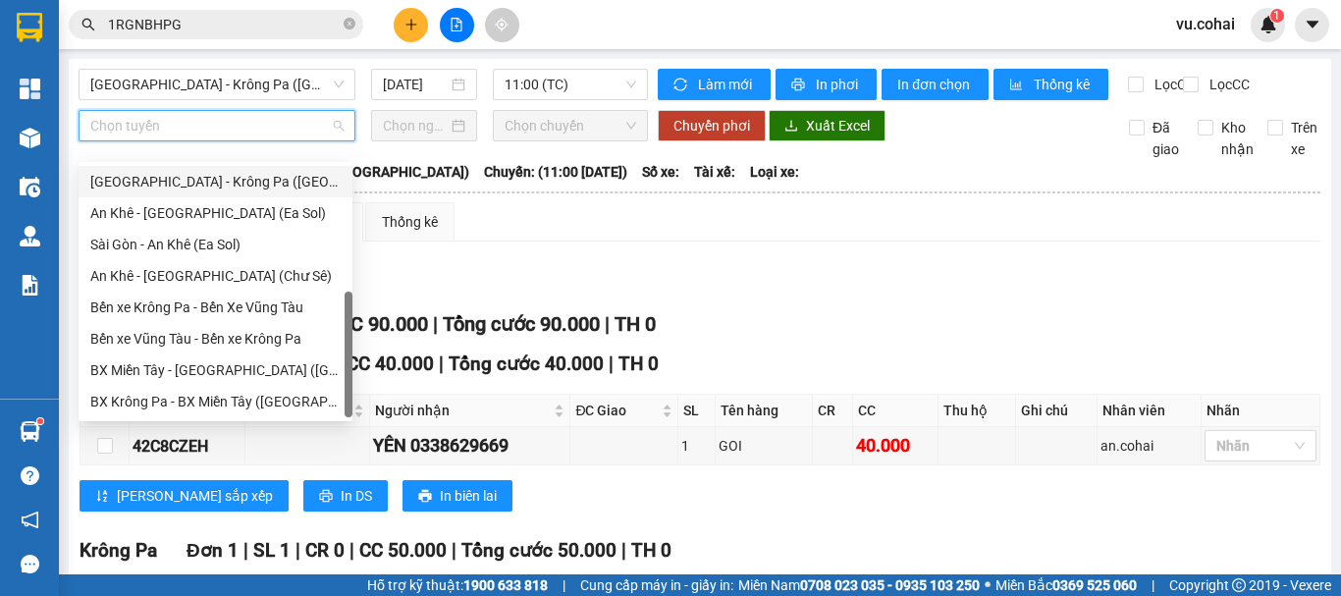
click at [225, 183] on div "[GEOGRAPHIC_DATA] - Krông Pa ([GEOGRAPHIC_DATA])" at bounding box center [215, 182] width 250 height 22
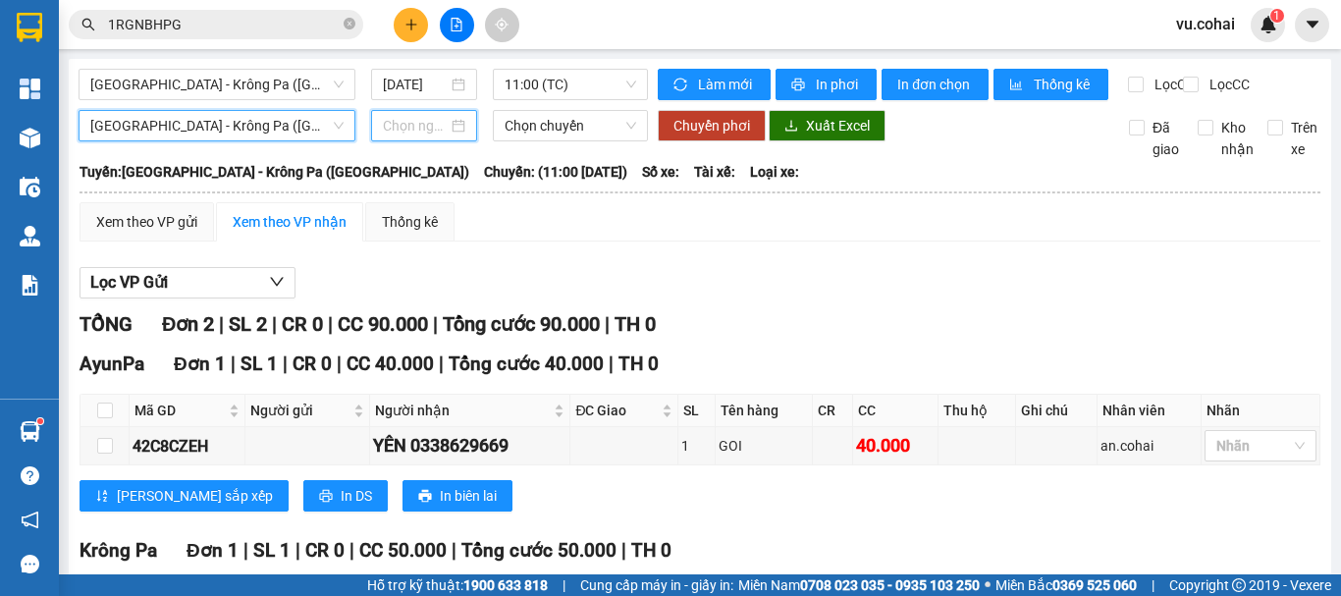
click at [411, 136] on input at bounding box center [415, 126] width 65 height 22
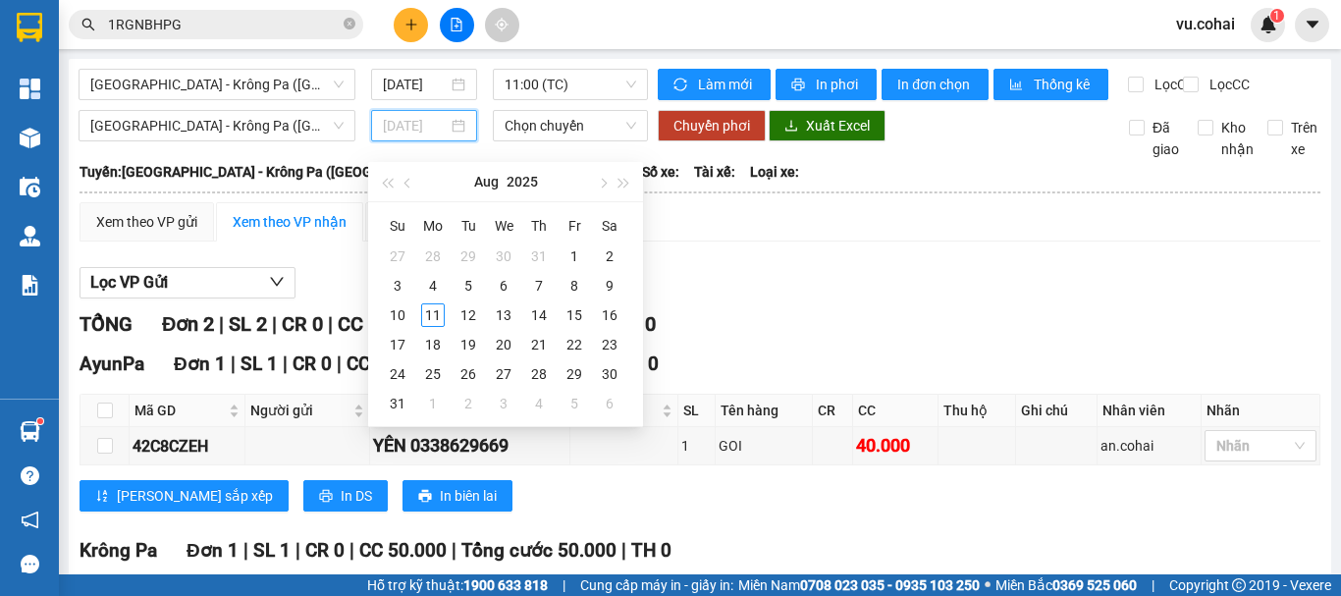
drag, startPoint x: 421, startPoint y: 315, endPoint x: 522, endPoint y: 170, distance: 177.1
click at [422, 311] on div "11" at bounding box center [433, 315] width 24 height 24
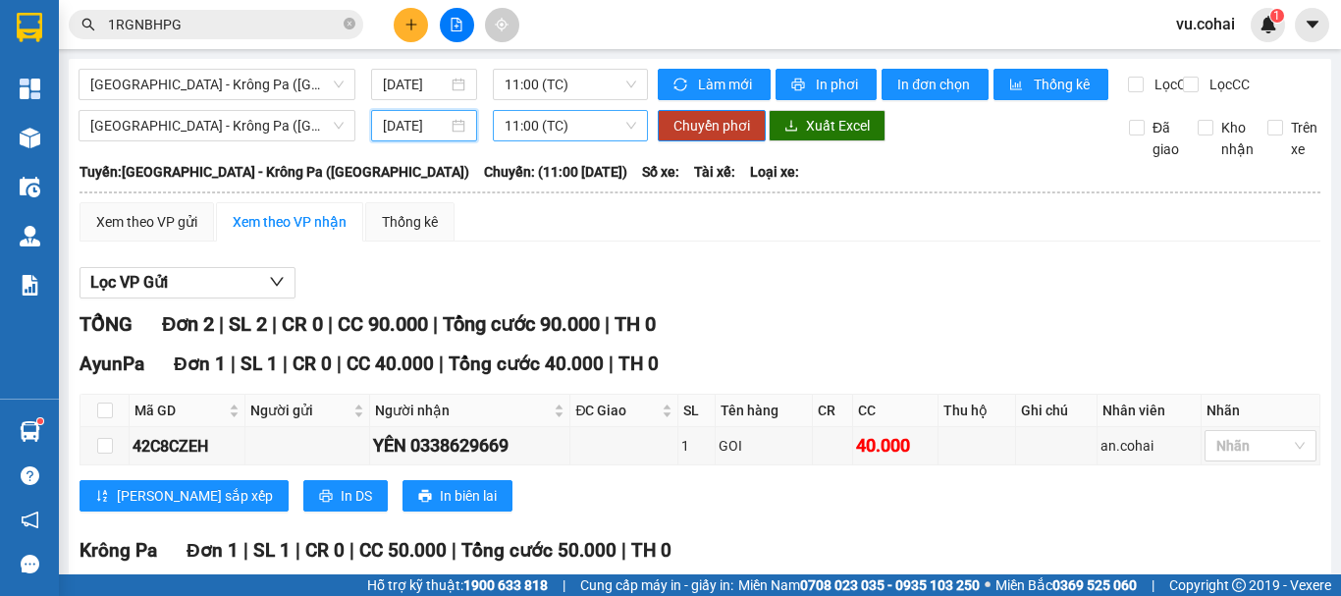
click at [539, 140] on span "11:00 (TC)" at bounding box center [571, 125] width 132 height 29
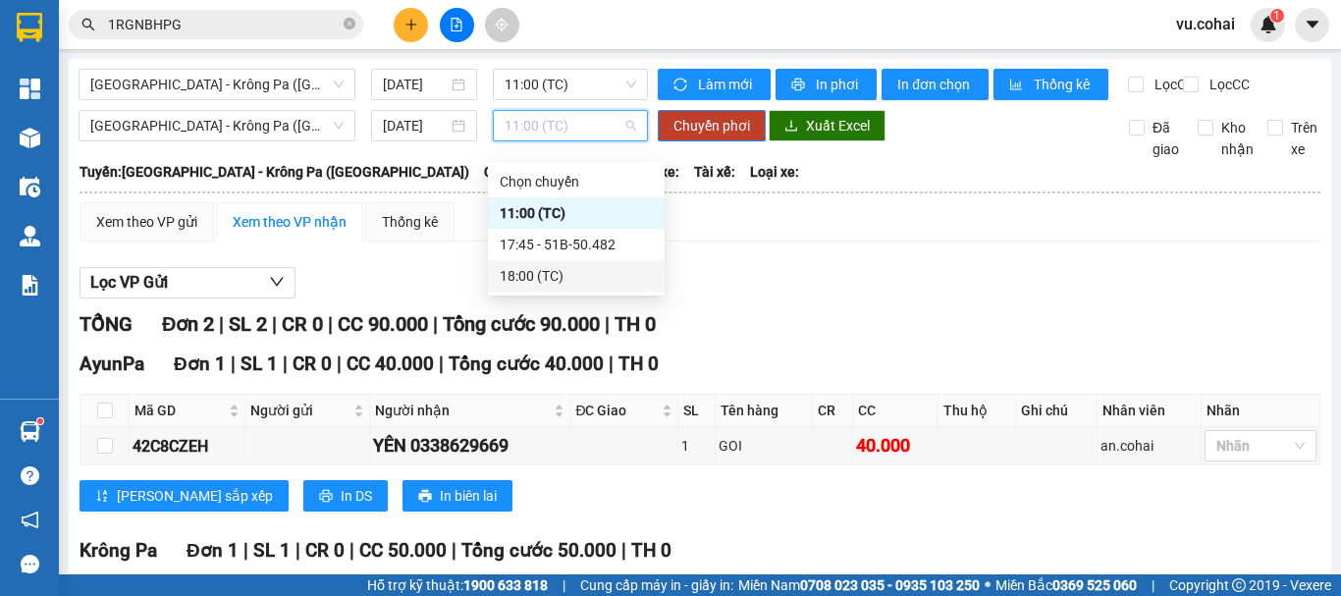
drag, startPoint x: 546, startPoint y: 277, endPoint x: 596, endPoint y: 244, distance: 60.2
click at [547, 276] on div "18:00 (TC)" at bounding box center [576, 276] width 153 height 22
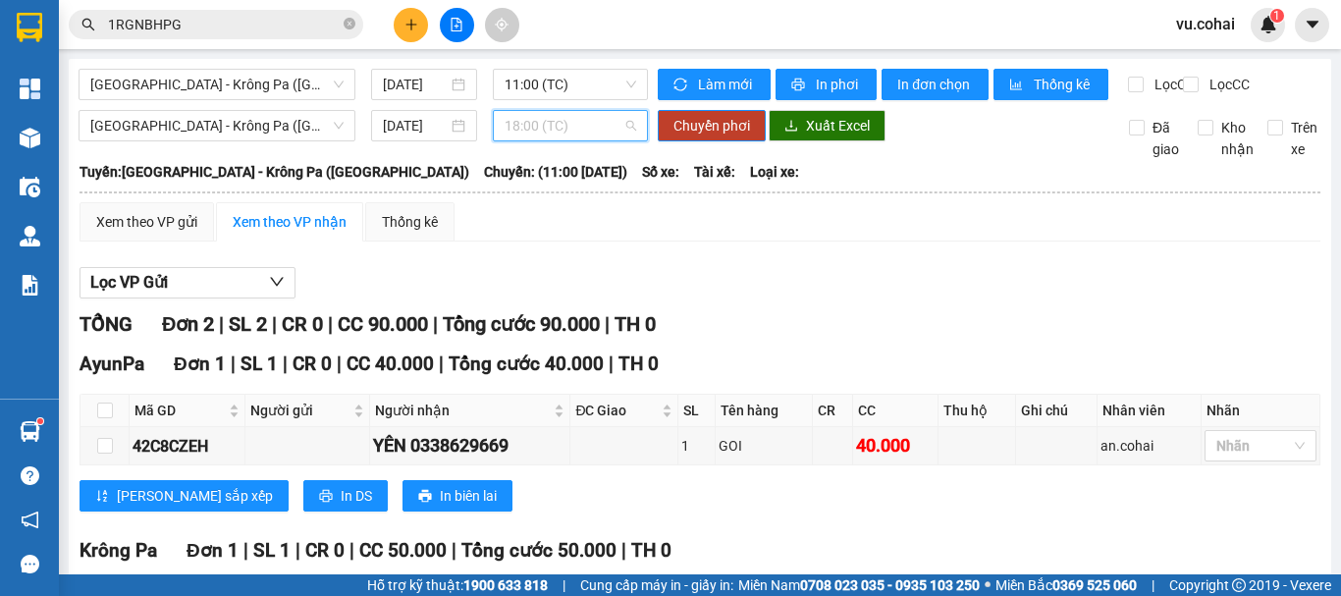
click at [536, 138] on span "18:00 (TC)" at bounding box center [571, 125] width 132 height 29
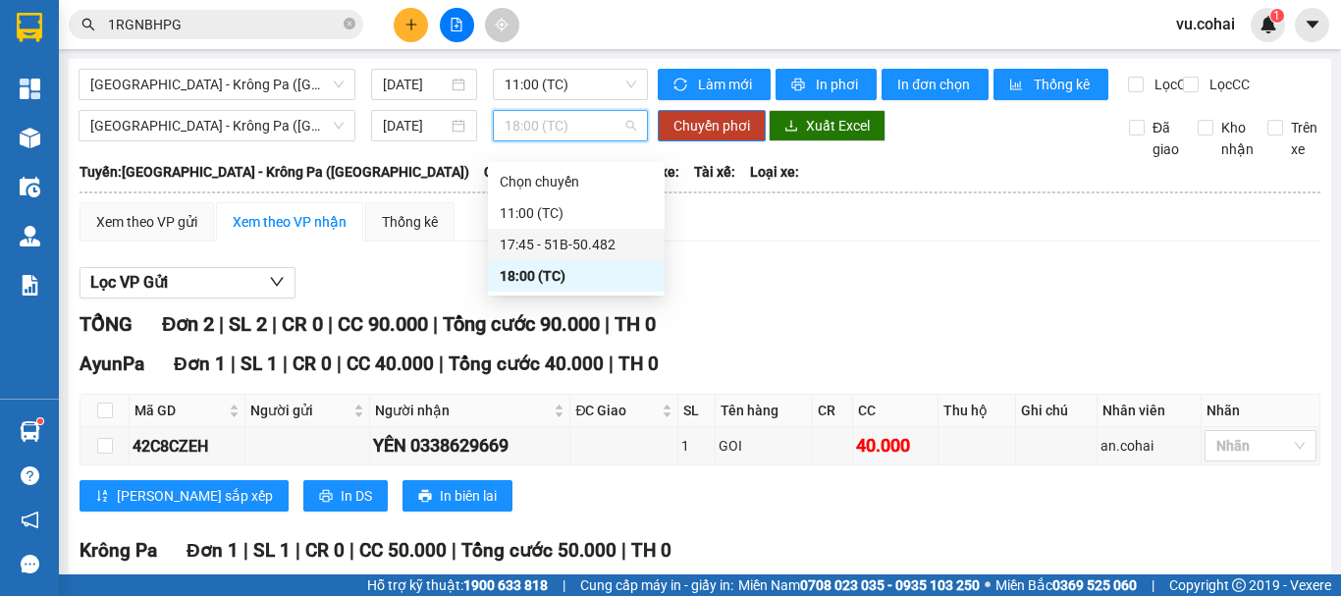
click at [543, 246] on div "17:45 - 51B-50.482" at bounding box center [576, 245] width 153 height 22
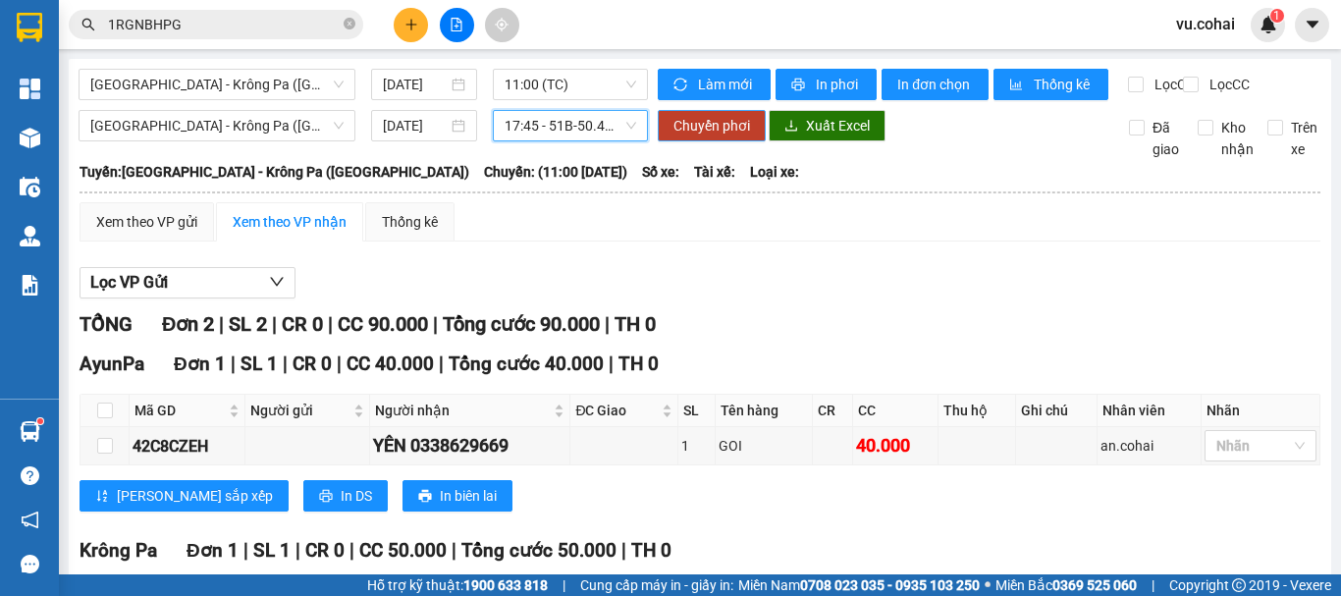
click at [674, 136] on span "Chuyển phơi" at bounding box center [712, 126] width 77 height 22
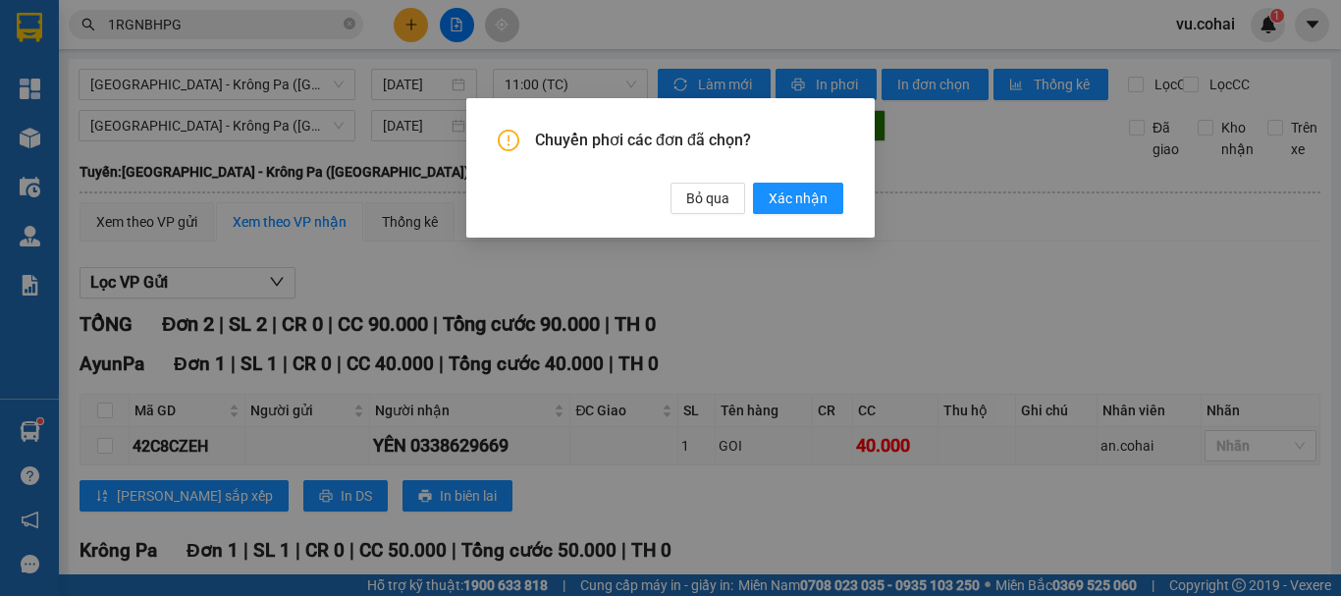
drag, startPoint x: 797, startPoint y: 193, endPoint x: 790, endPoint y: 174, distance: 20.8
click at [797, 192] on span "Xác nhận" at bounding box center [798, 199] width 59 height 22
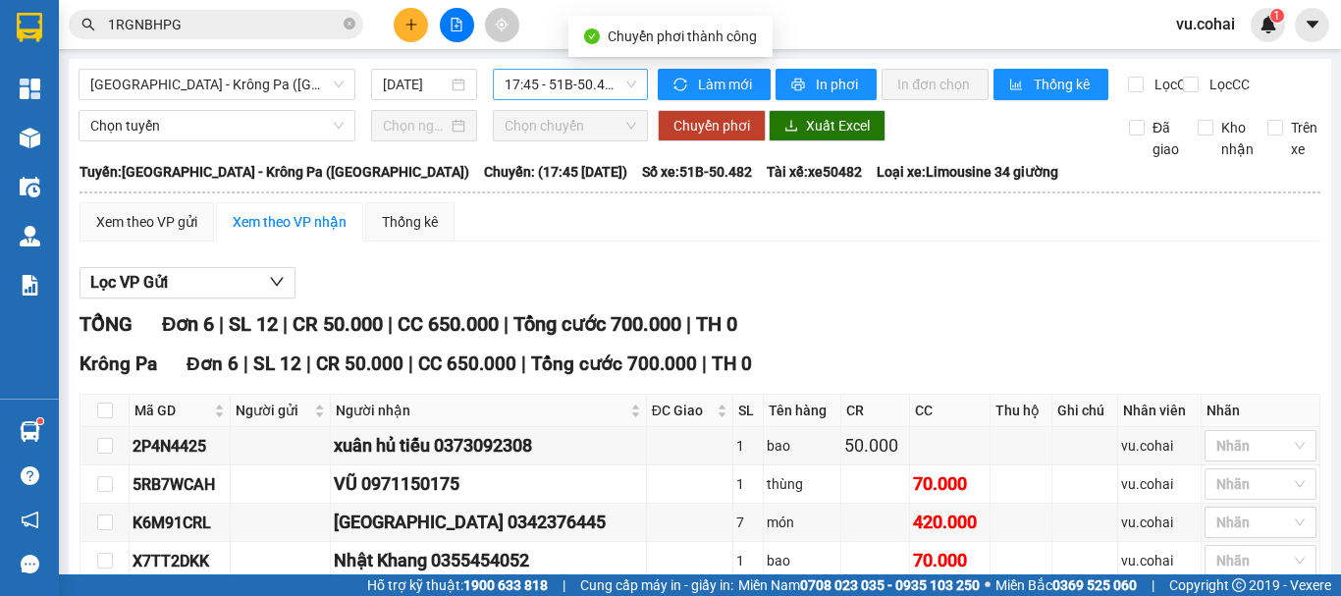
click at [551, 92] on span "17:45 - 51B-50.482" at bounding box center [571, 84] width 132 height 29
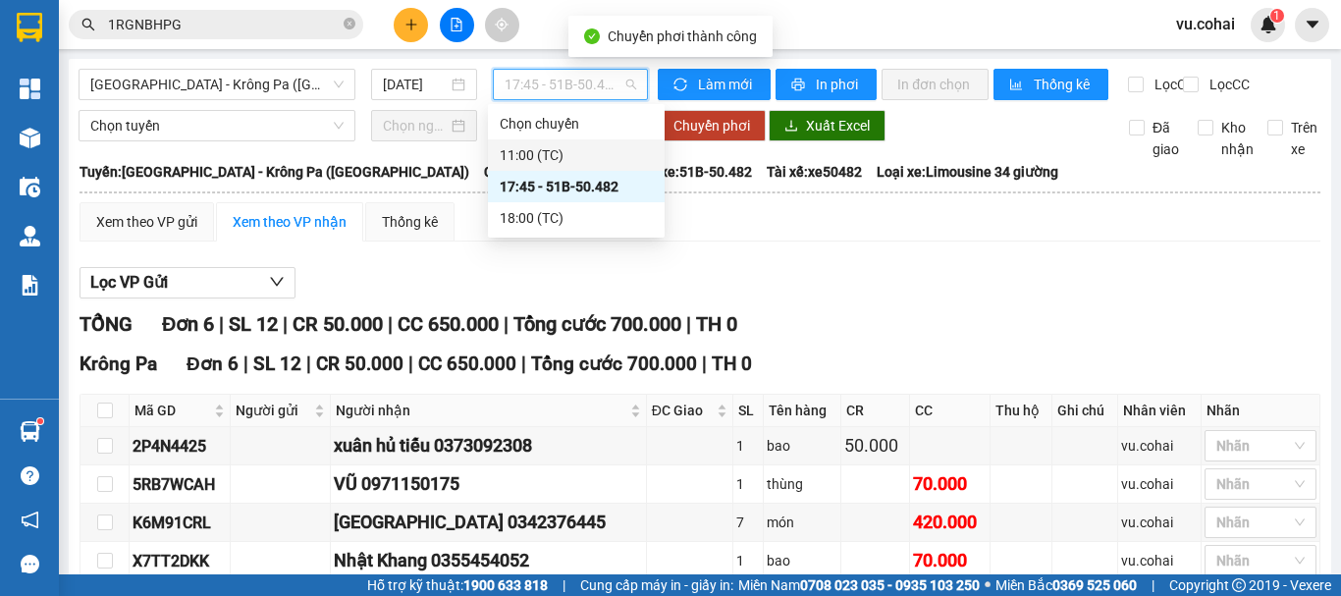
click at [556, 157] on div "11:00 (TC)" at bounding box center [576, 155] width 153 height 22
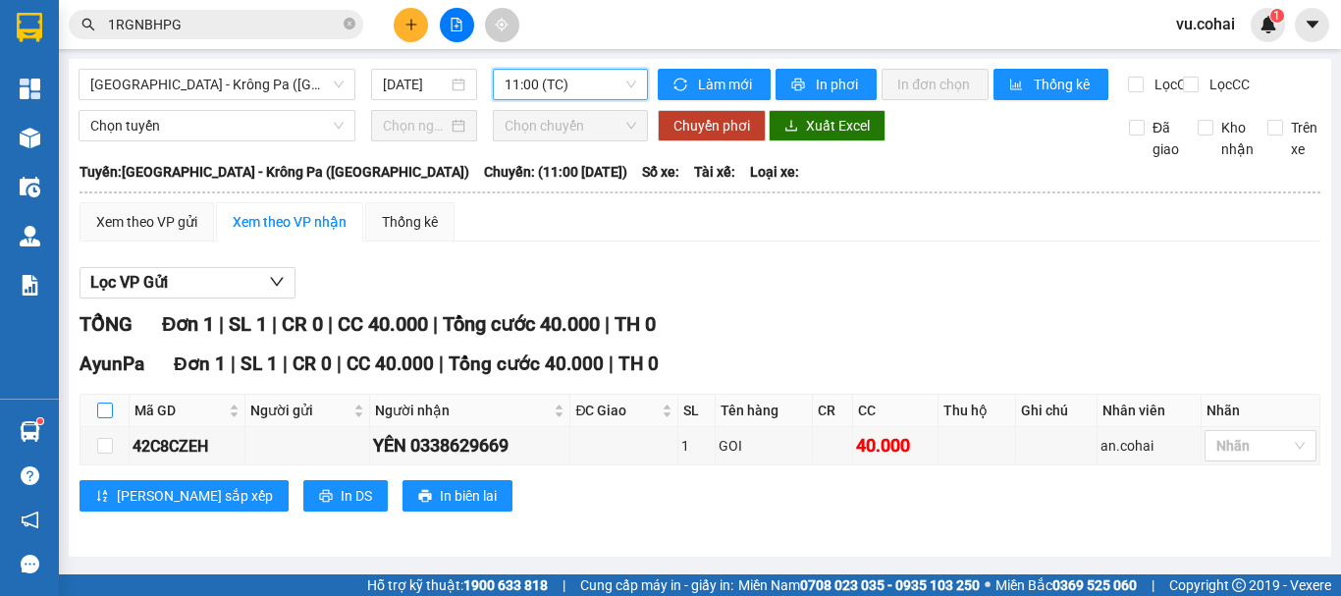
click at [107, 418] on input "checkbox" at bounding box center [105, 411] width 16 height 16
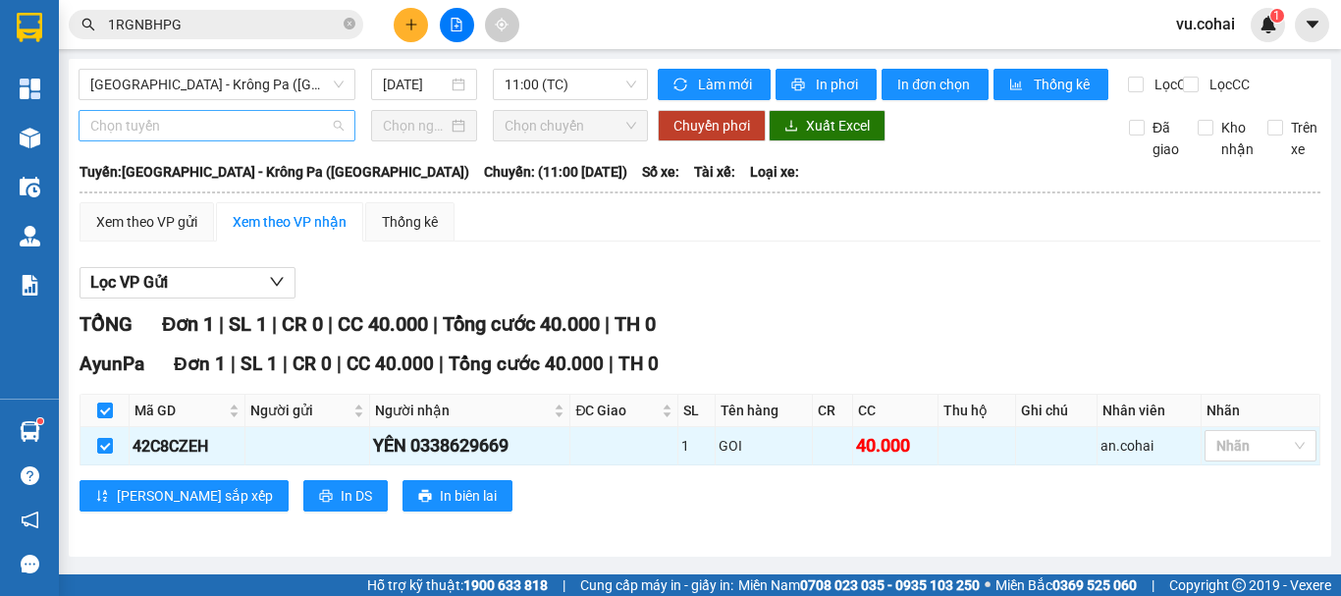
click at [200, 140] on span "Chọn tuyến" at bounding box center [216, 125] width 253 height 29
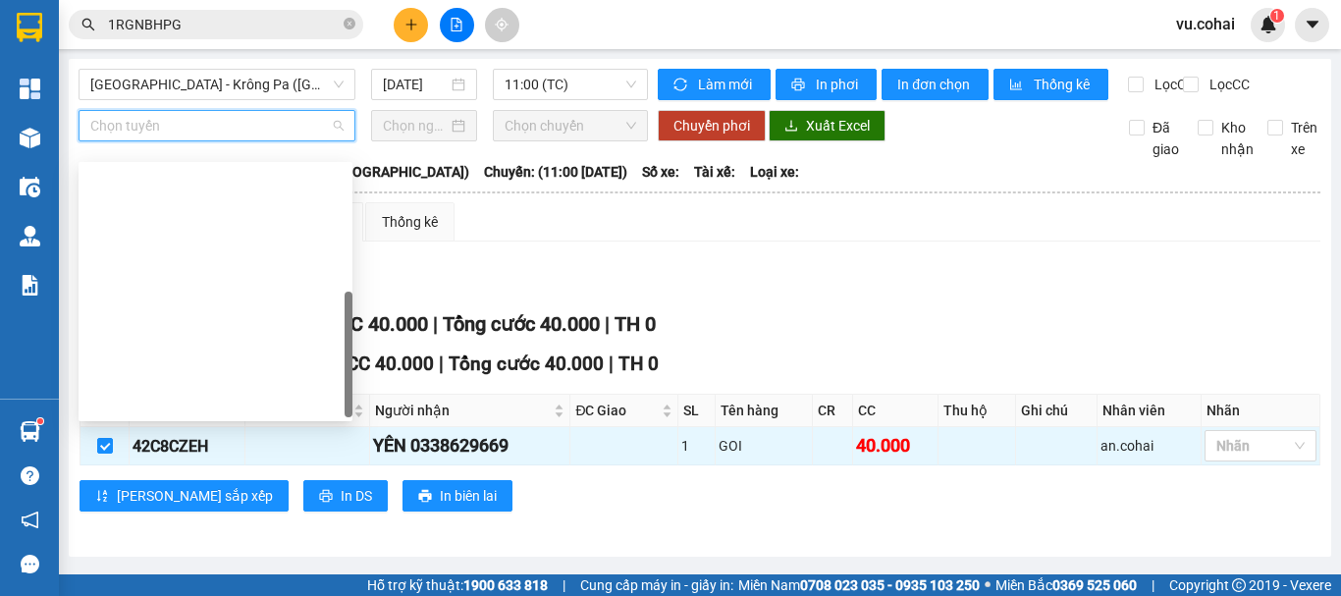
scroll to position [283, 0]
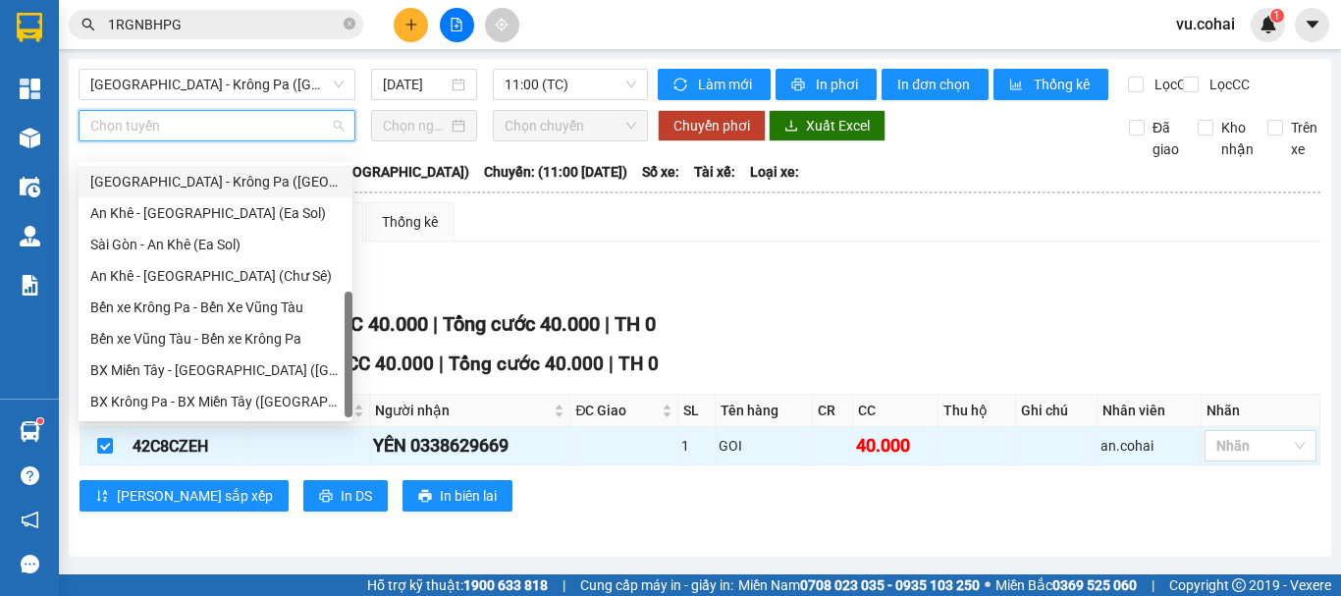
click at [228, 189] on div "[GEOGRAPHIC_DATA] - Krông Pa ([GEOGRAPHIC_DATA])" at bounding box center [215, 182] width 250 height 22
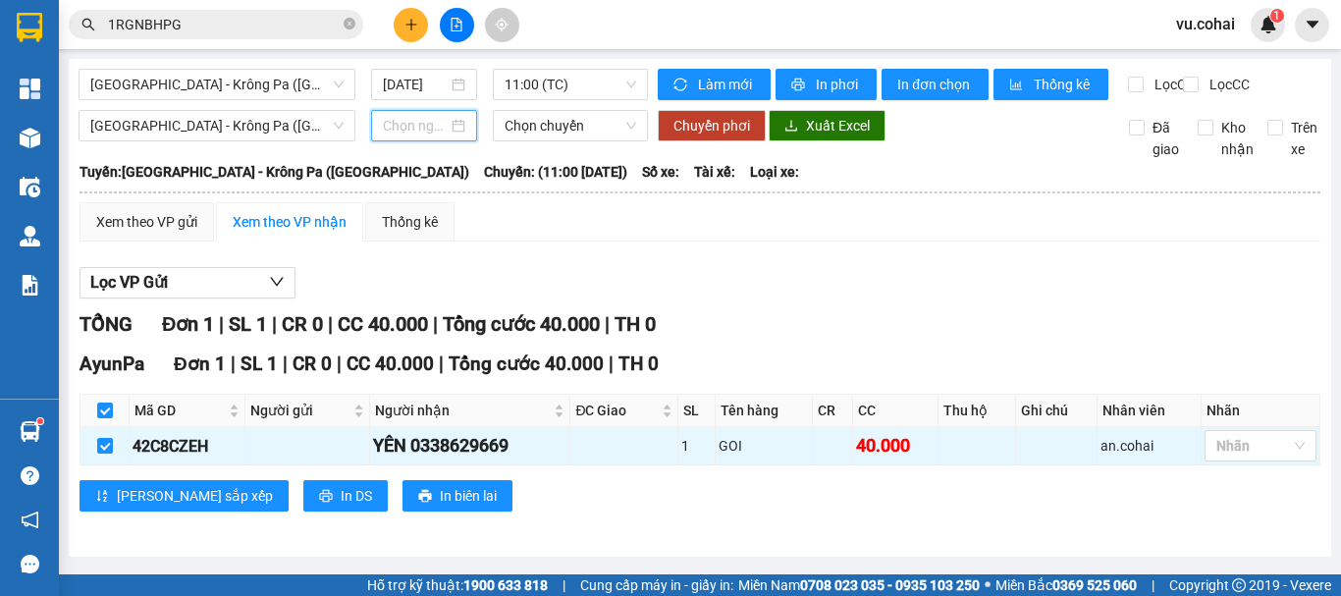
click at [414, 136] on input at bounding box center [415, 126] width 65 height 22
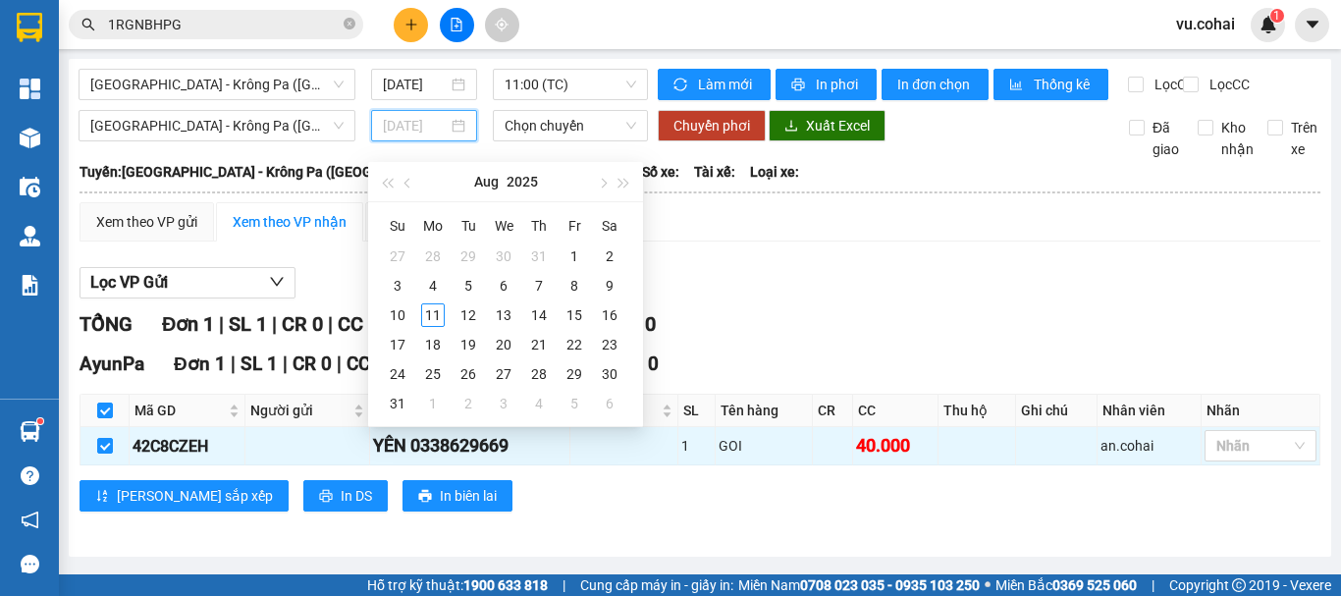
drag, startPoint x: 430, startPoint y: 311, endPoint x: 471, endPoint y: 198, distance: 120.2
click at [430, 307] on div "11" at bounding box center [433, 315] width 24 height 24
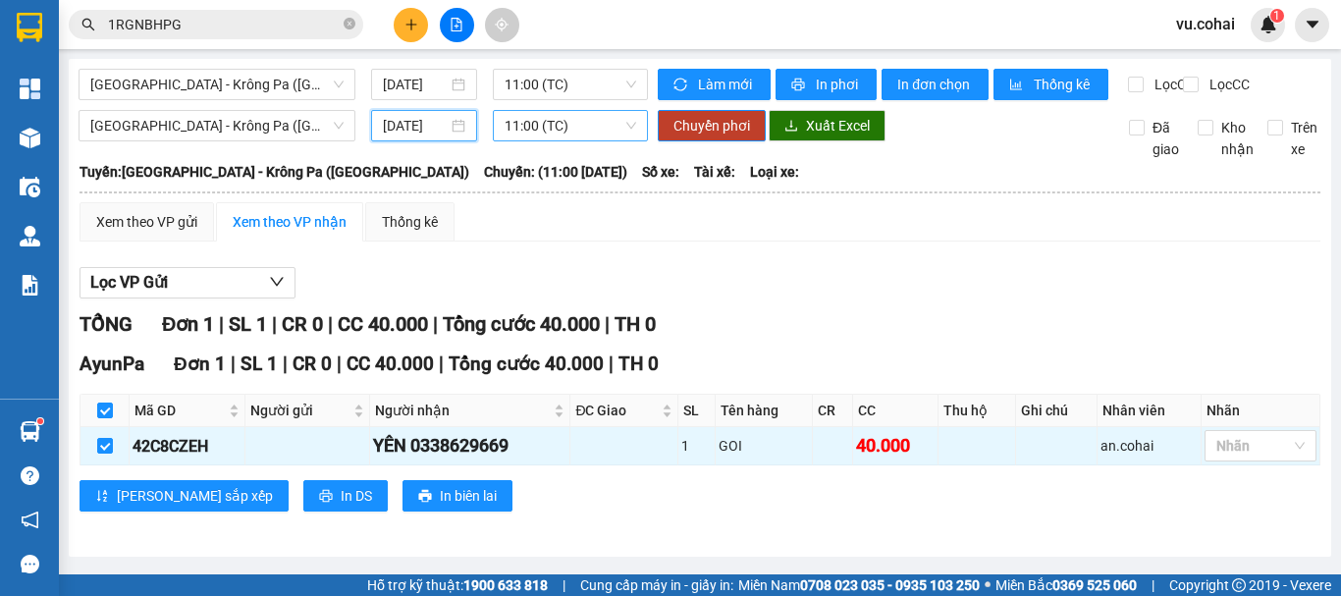
click at [531, 139] on span "11:00 (TC)" at bounding box center [571, 125] width 132 height 29
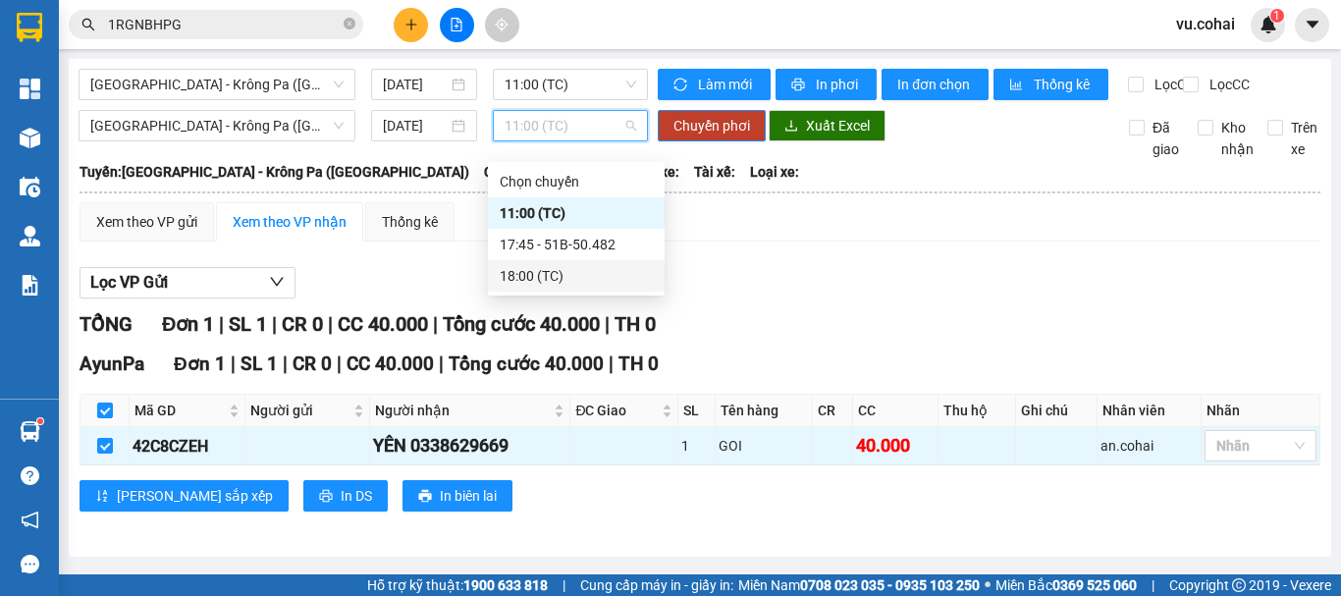
click at [541, 268] on div "18:00 (TC)" at bounding box center [576, 276] width 153 height 22
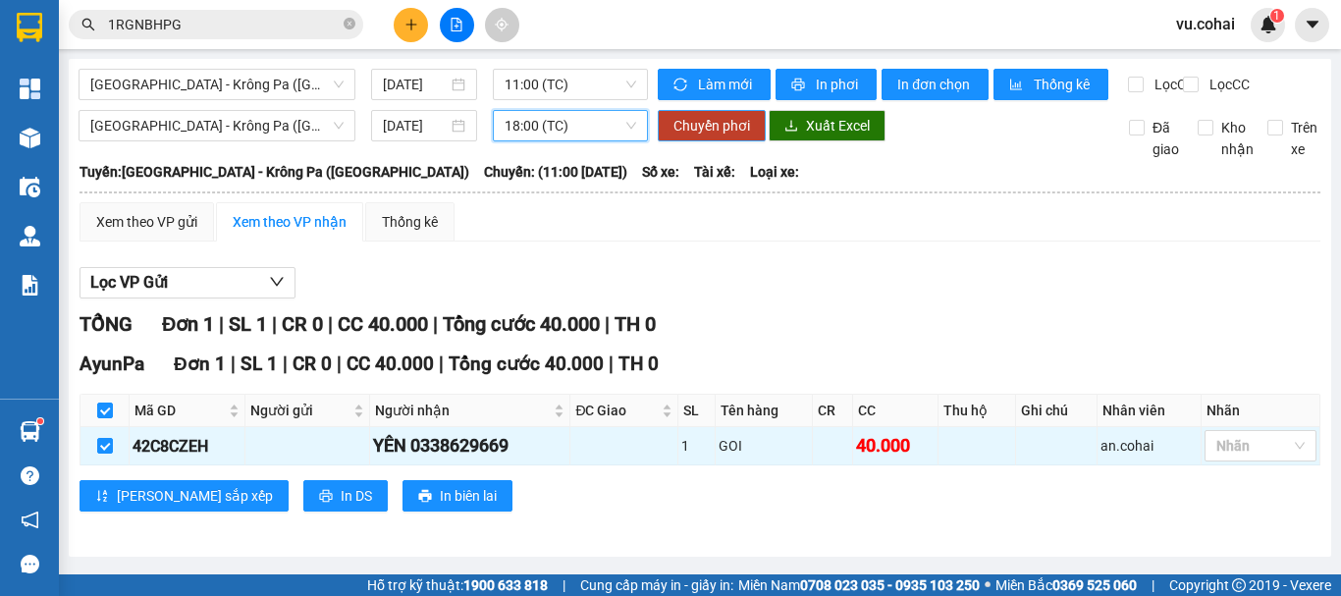
click at [713, 136] on span "Chuyển phơi" at bounding box center [712, 126] width 77 height 22
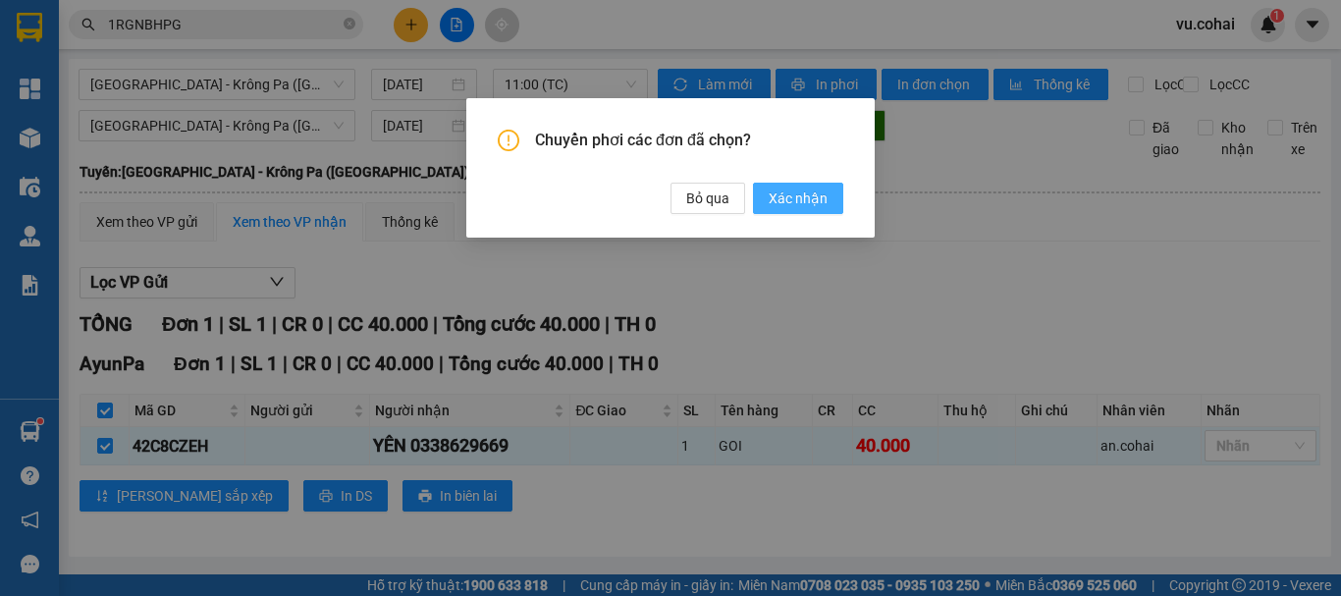
click at [765, 192] on button "Xác nhận" at bounding box center [798, 198] width 90 height 31
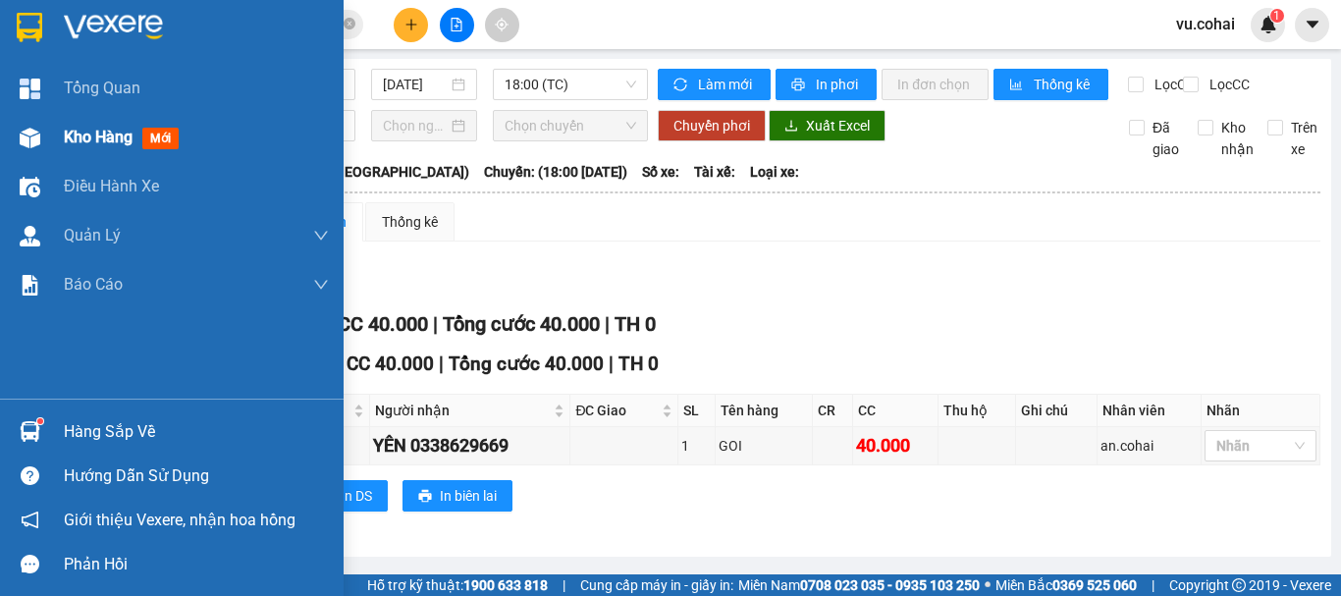
click at [109, 144] on div "Kho hàng mới" at bounding box center [125, 137] width 123 height 25
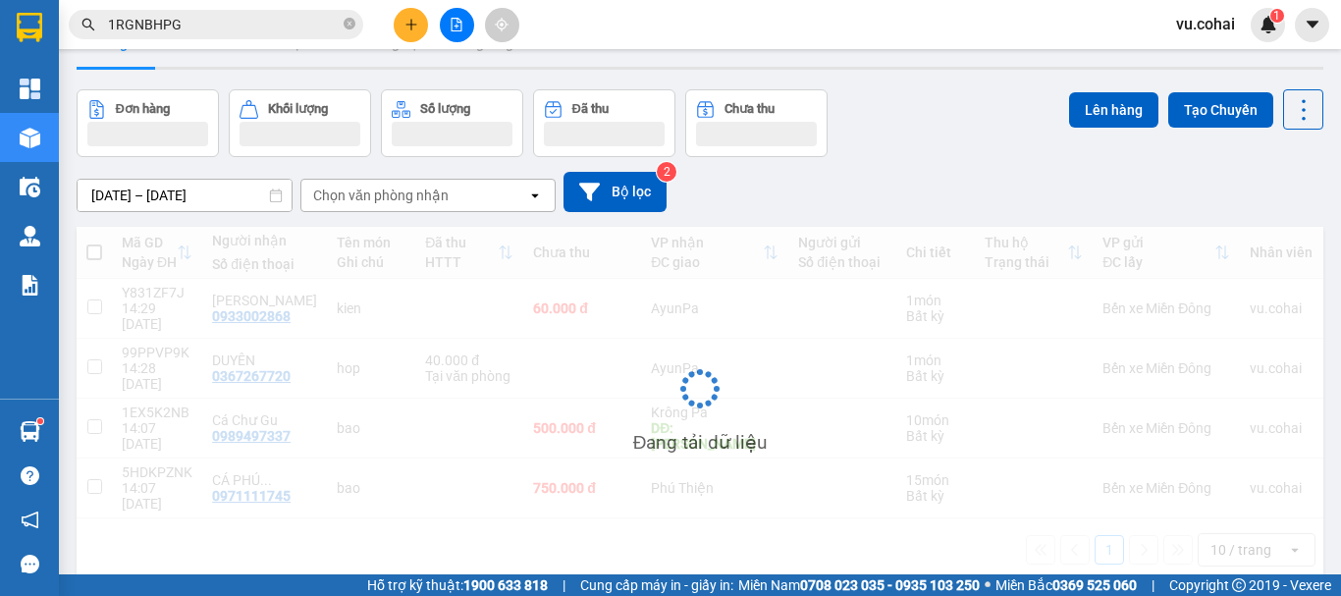
scroll to position [90, 0]
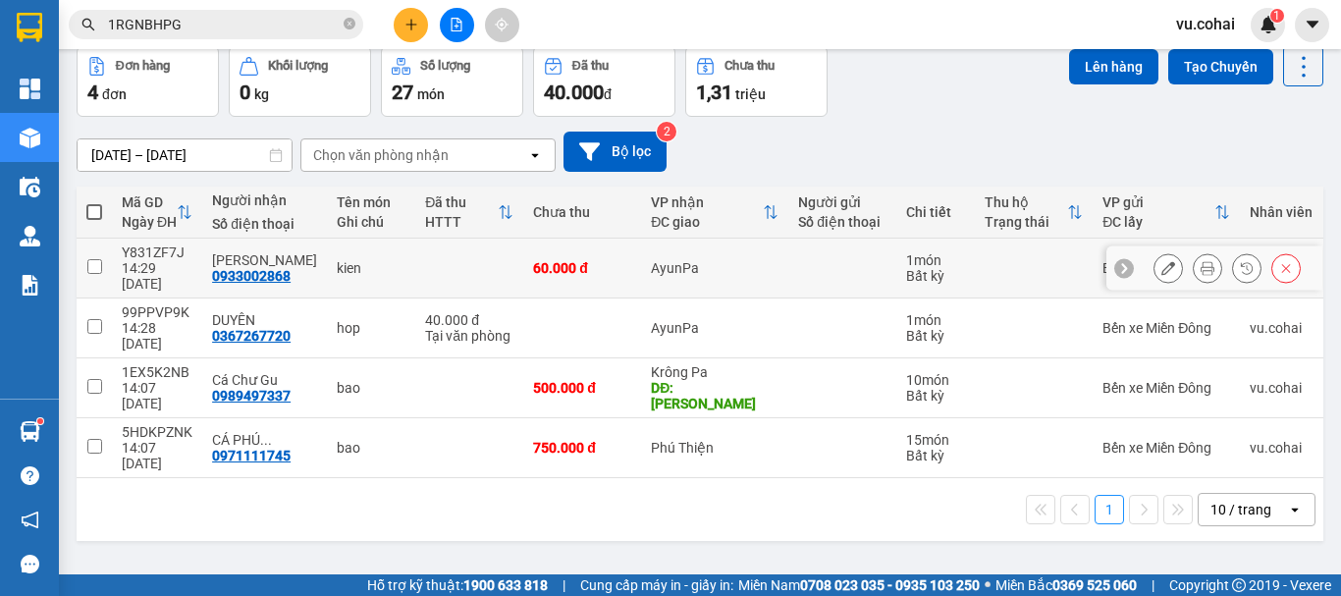
drag, startPoint x: 103, startPoint y: 262, endPoint x: 114, endPoint y: 253, distance: 14.0
click at [109, 255] on td at bounding box center [94, 269] width 35 height 60
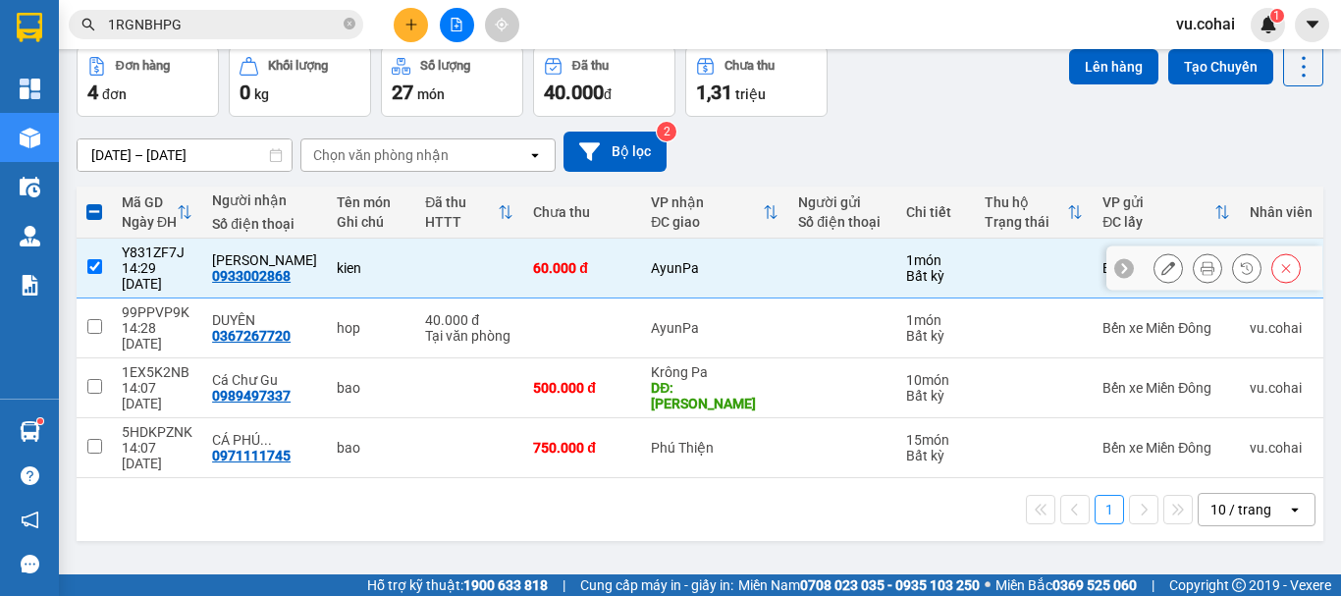
drag, startPoint x: 86, startPoint y: 248, endPoint x: 117, endPoint y: 307, distance: 66.3
click at [87, 252] on td at bounding box center [94, 269] width 35 height 60
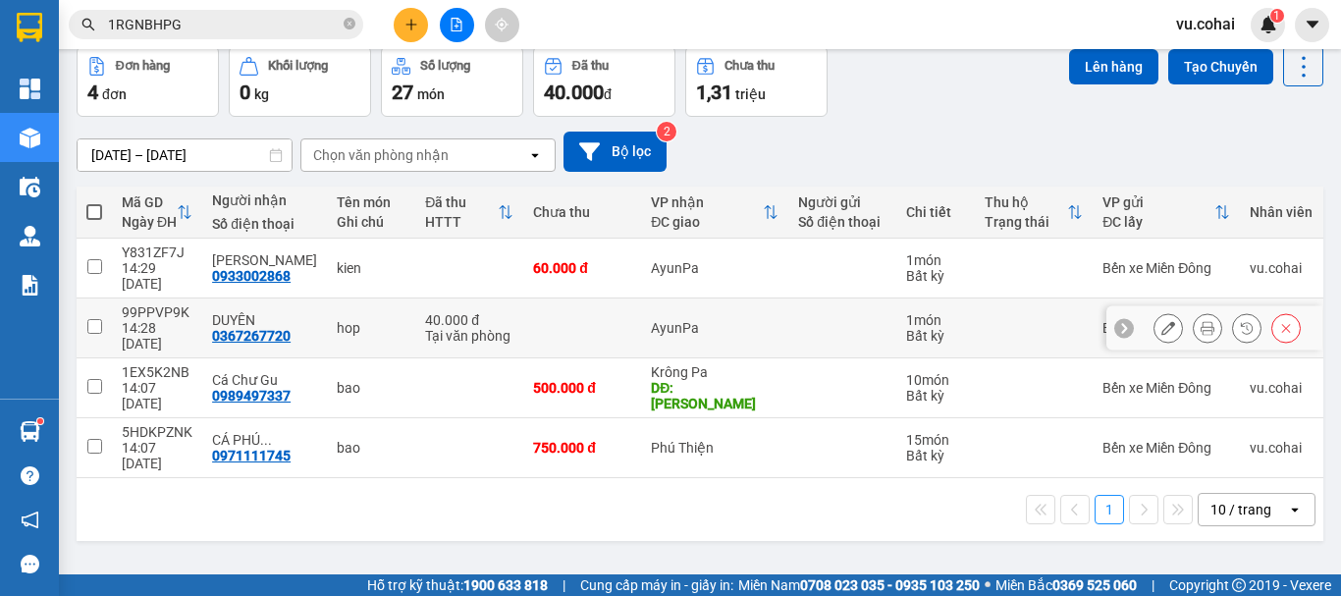
click at [102, 309] on td at bounding box center [94, 329] width 35 height 60
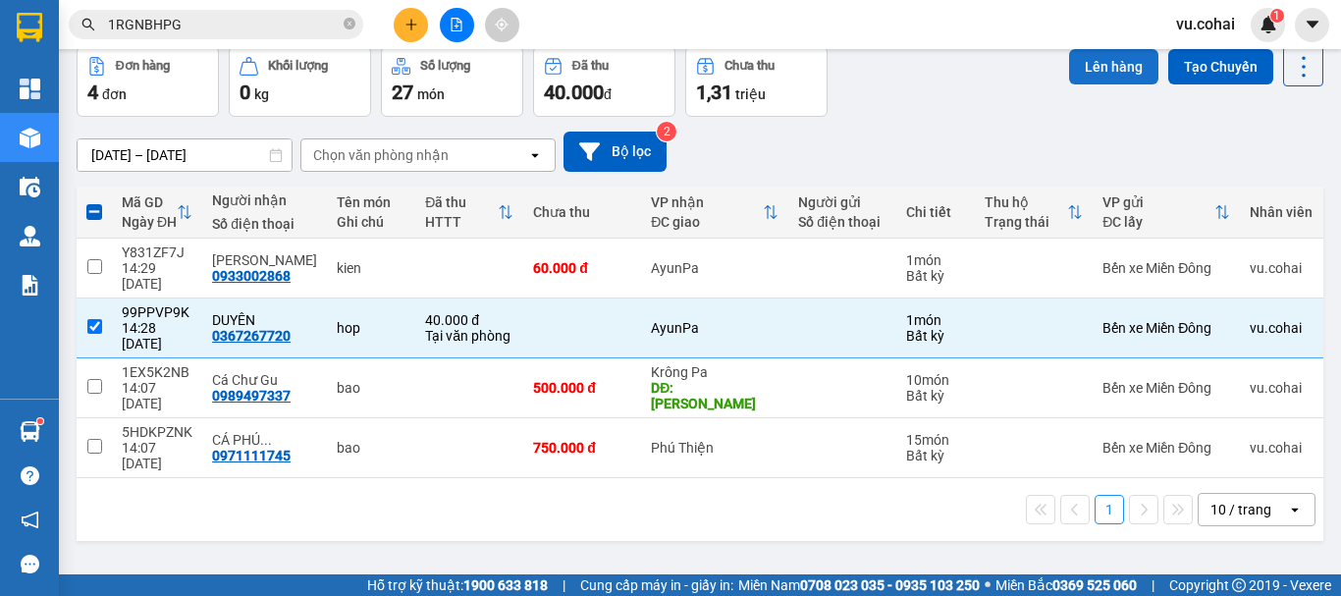
click at [1083, 79] on button "Lên hàng" at bounding box center [1113, 66] width 89 height 35
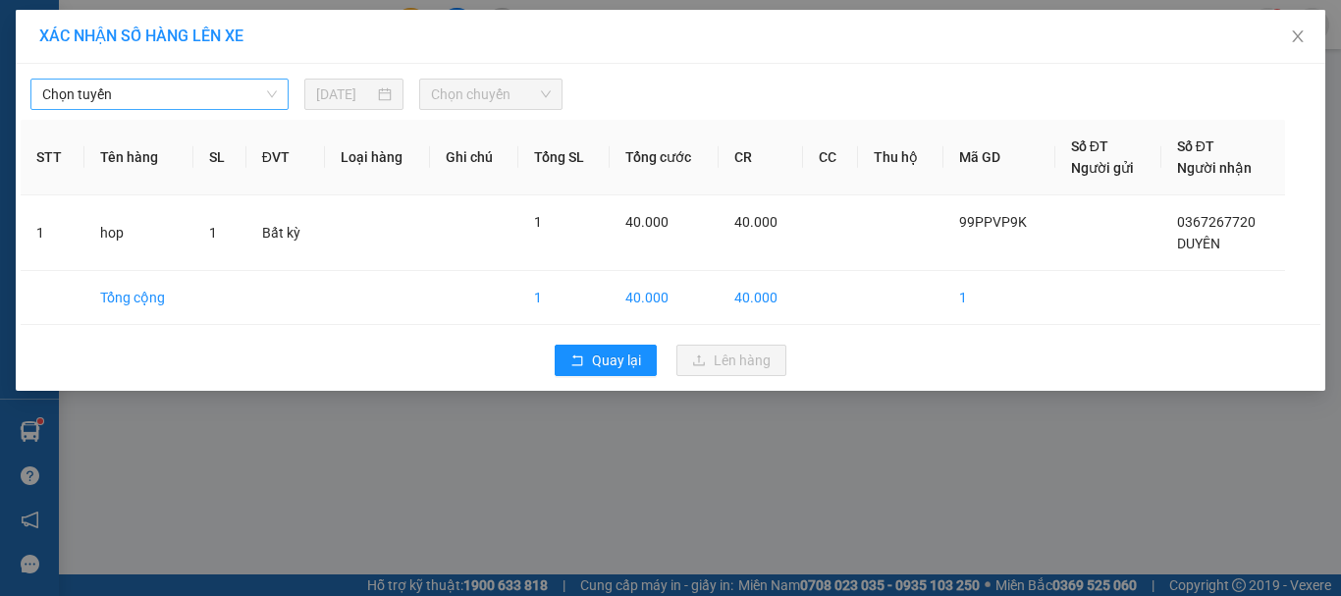
click at [226, 105] on span "Chọn tuyến" at bounding box center [159, 94] width 235 height 29
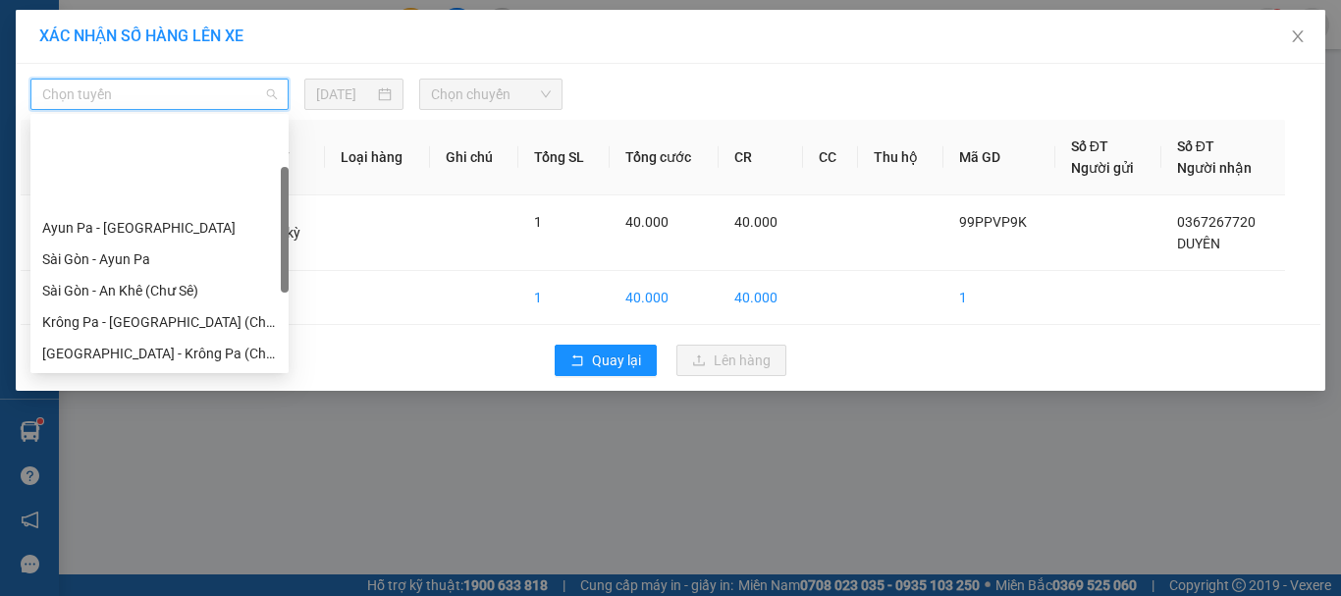
scroll to position [98, 0]
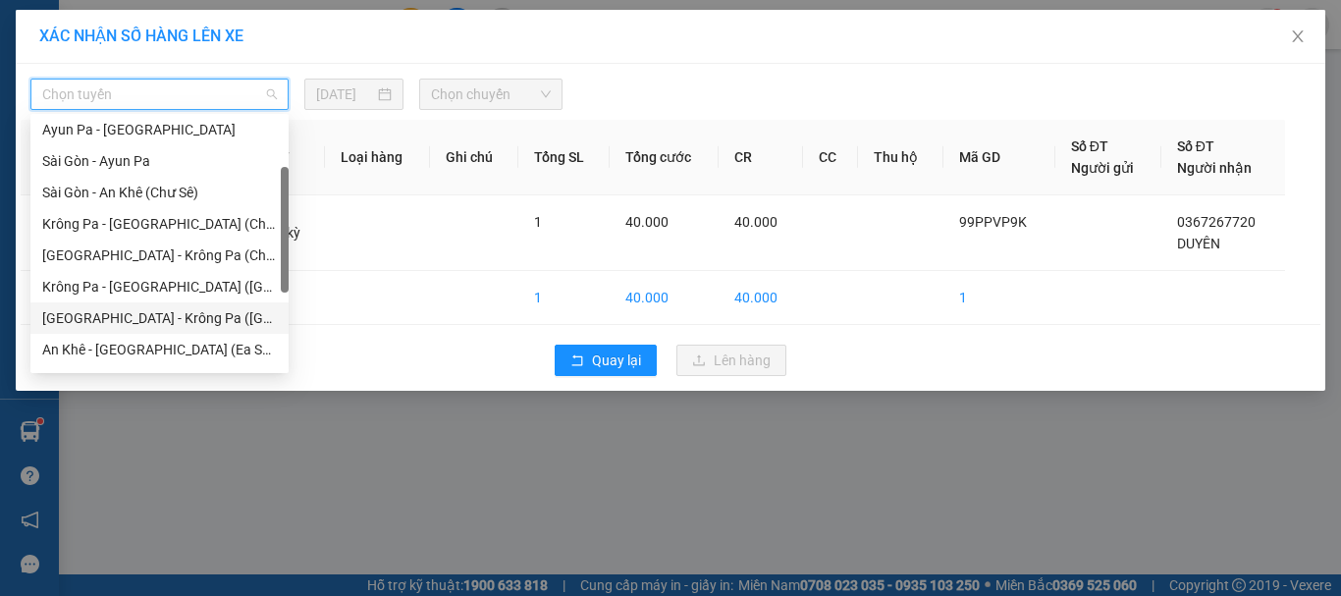
drag, startPoint x: 191, startPoint y: 319, endPoint x: 206, endPoint y: 307, distance: 18.9
click at [195, 316] on div "[GEOGRAPHIC_DATA] - Krông Pa ([GEOGRAPHIC_DATA])" at bounding box center [159, 318] width 235 height 22
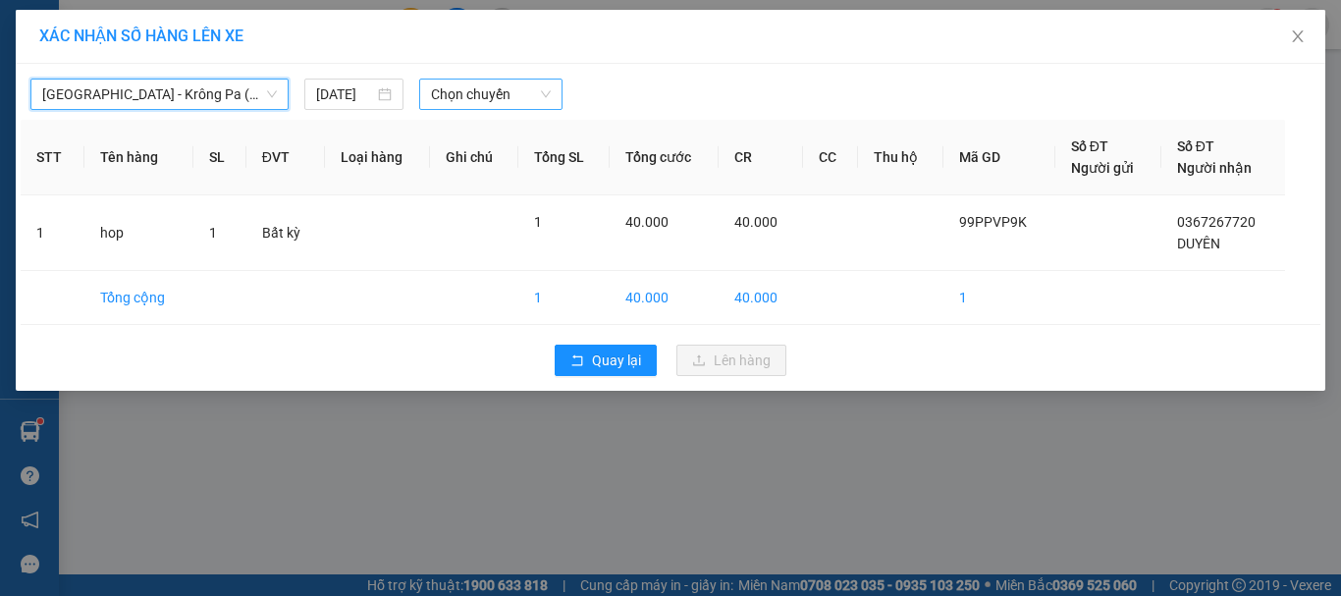
click at [492, 79] on div "Chọn chuyến" at bounding box center [491, 94] width 144 height 31
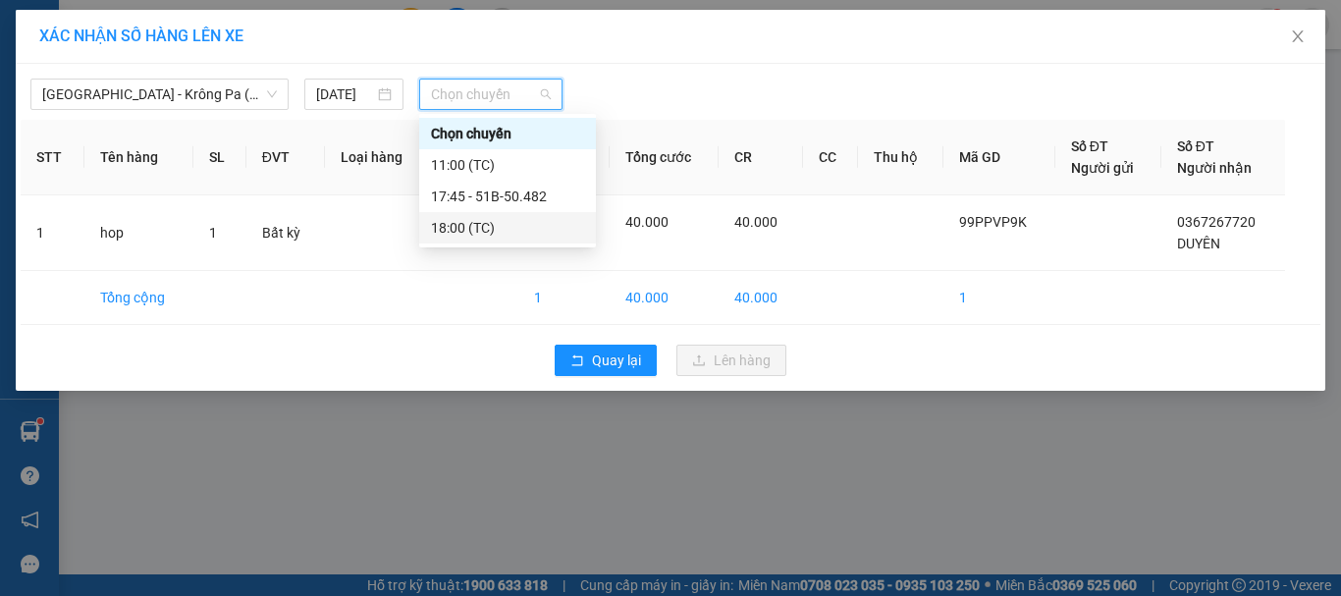
click at [473, 220] on div "18:00 (TC)" at bounding box center [507, 228] width 153 height 22
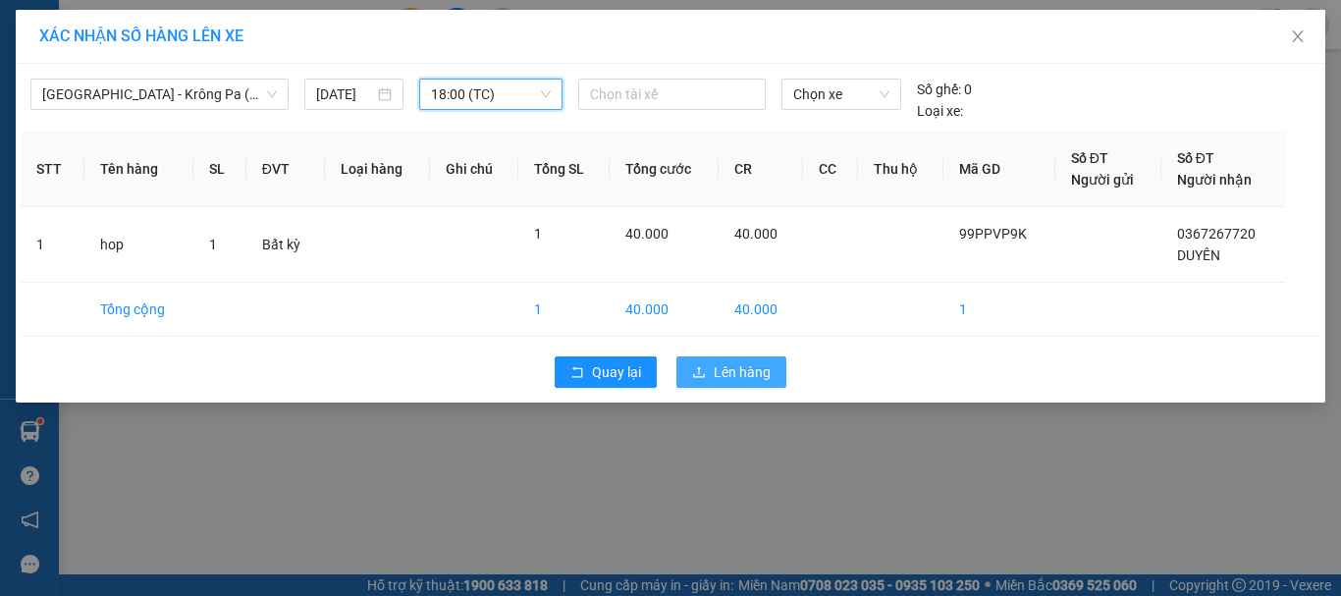
click at [739, 357] on button "Lên hàng" at bounding box center [732, 371] width 110 height 31
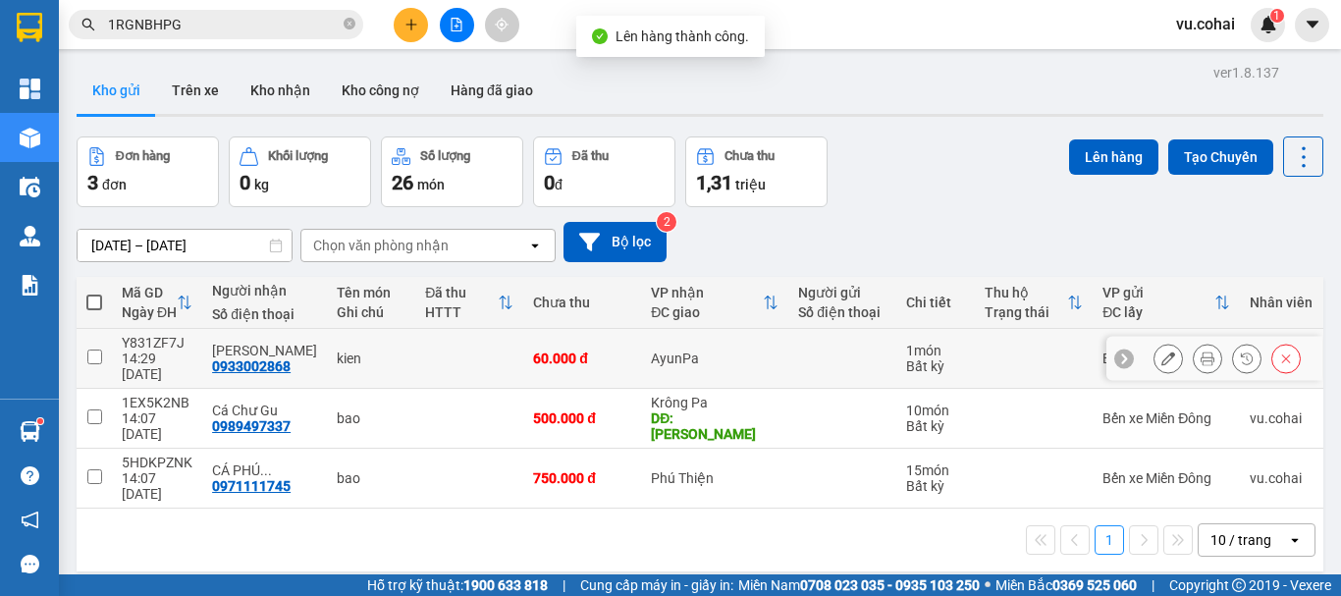
drag, startPoint x: 95, startPoint y: 352, endPoint x: 134, endPoint y: 349, distance: 38.4
click at [124, 352] on tr "Y831ZF7J 14:29 11/08 Bảo Trân 0933002868 kien 60.000 đ AyunPa 1 món Bất kỳ Bến …" at bounding box center [760, 359] width 1366 height 60
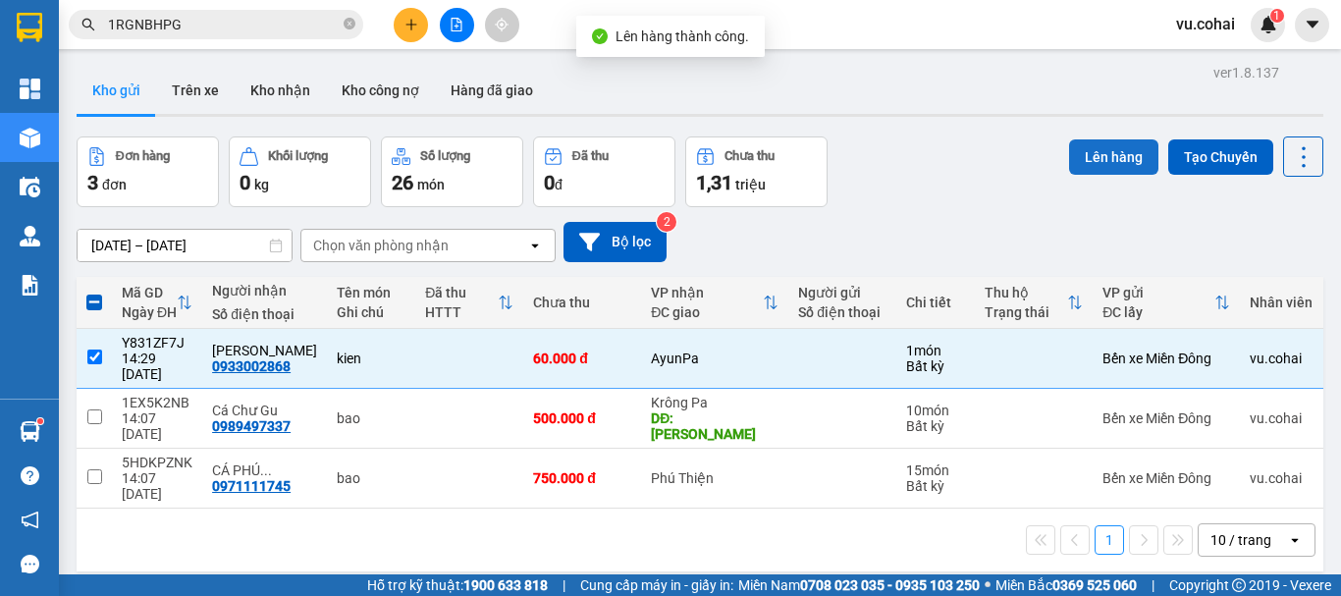
click at [1101, 146] on button "Lên hàng" at bounding box center [1113, 156] width 89 height 35
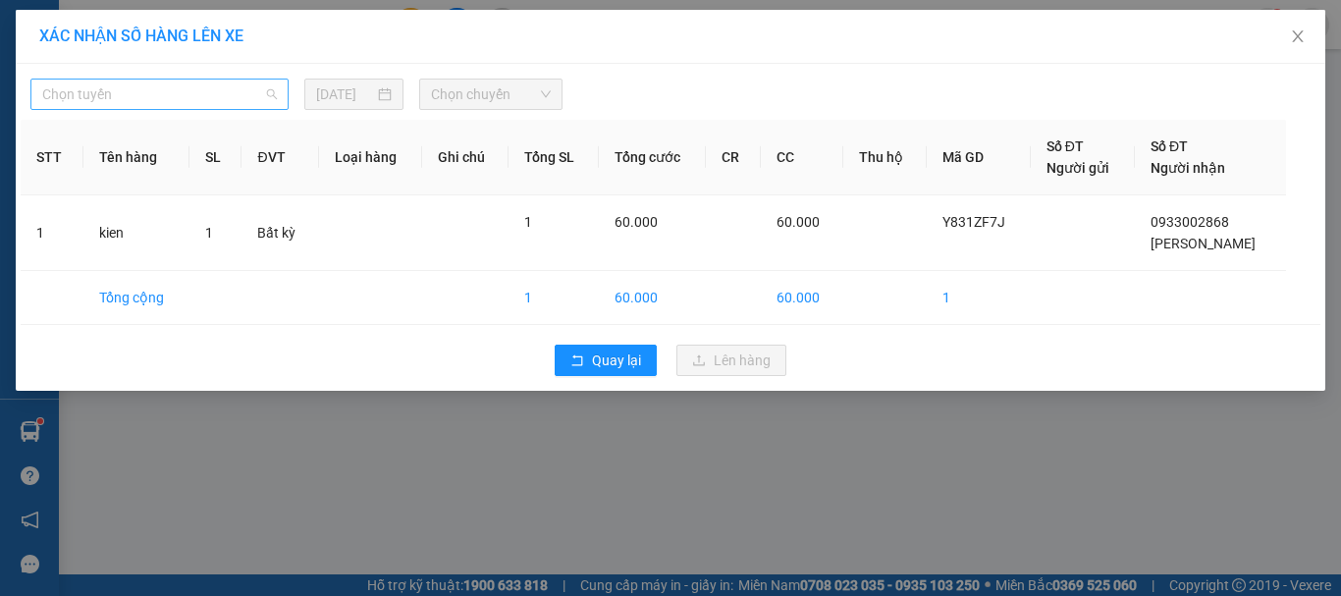
click at [165, 93] on span "Chọn tuyến" at bounding box center [159, 94] width 235 height 29
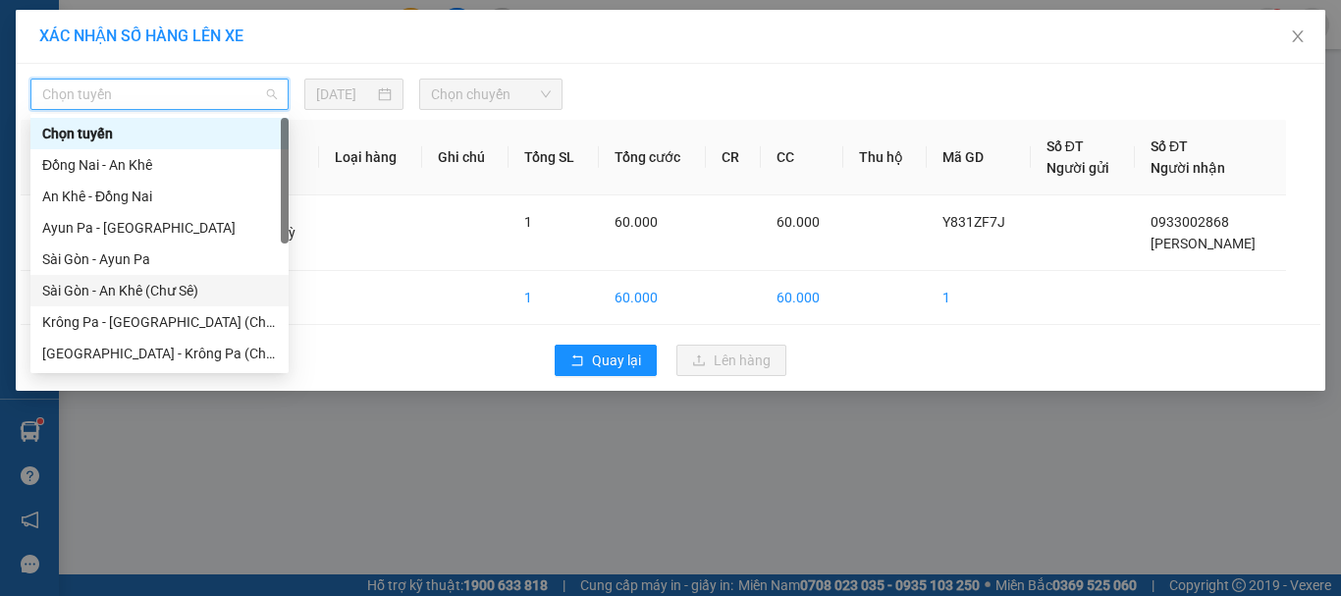
click at [190, 286] on div "Sài Gòn - An Khê (Chư Sê)" at bounding box center [159, 291] width 235 height 22
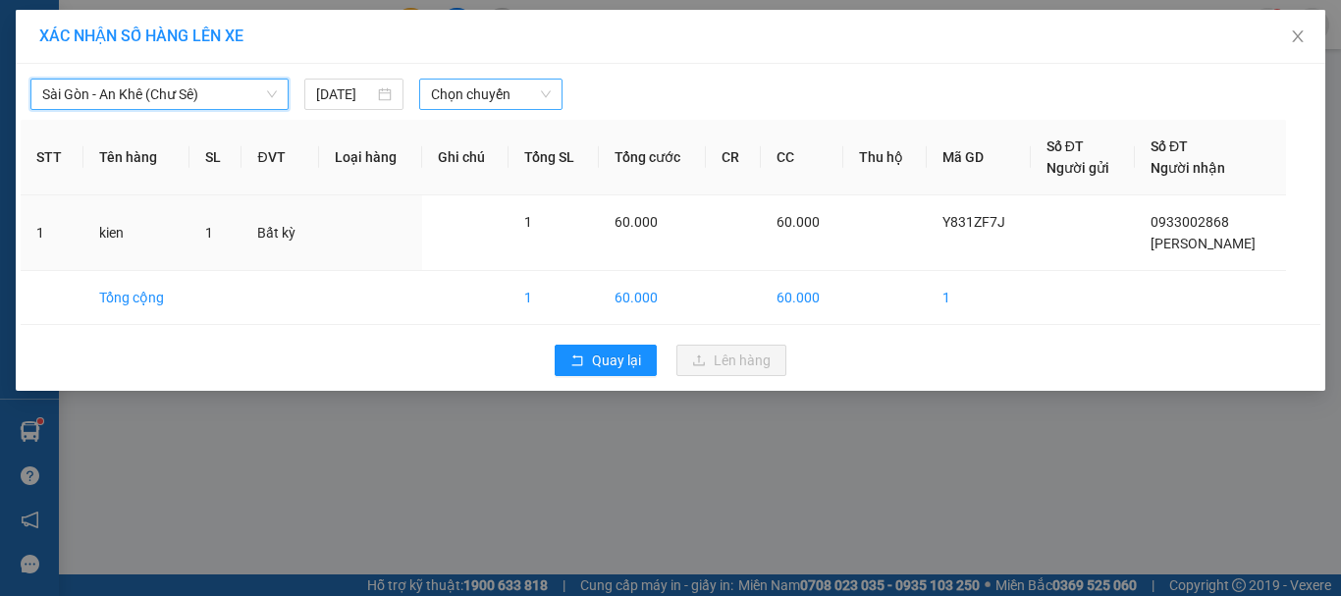
drag, startPoint x: 478, startPoint y: 86, endPoint x: 488, endPoint y: 106, distance: 22.0
click at [481, 87] on span "Chọn chuyến" at bounding box center [491, 94] width 121 height 29
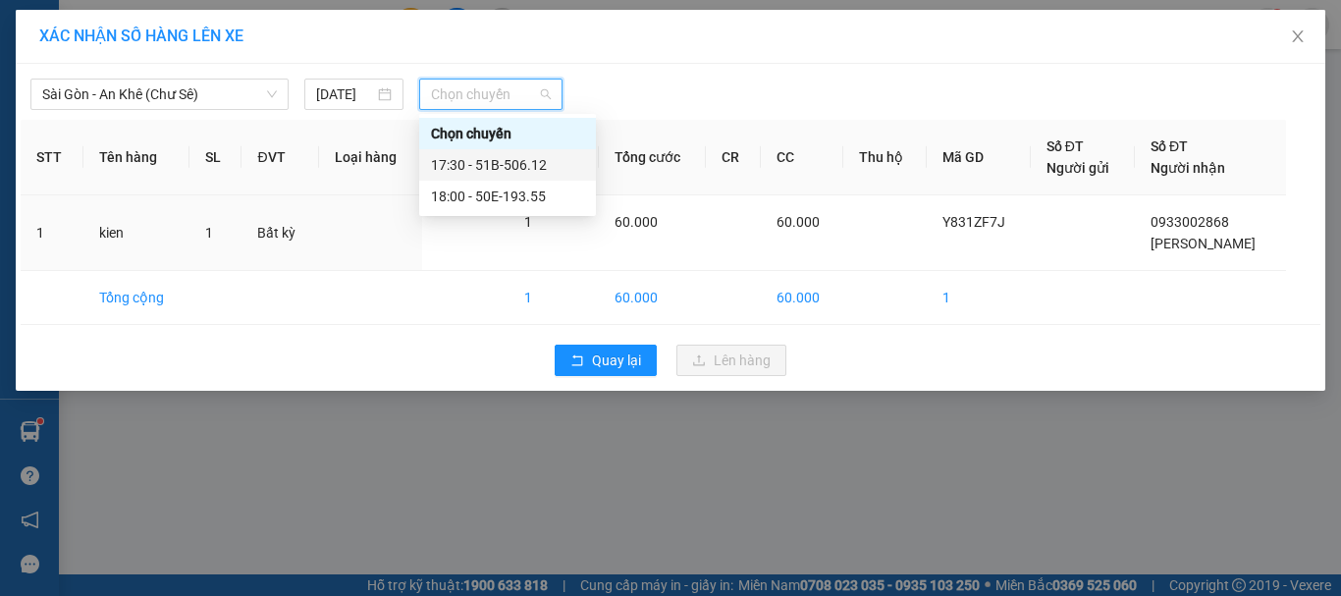
click at [502, 160] on div "17:30 - 51B-506.12" at bounding box center [507, 165] width 153 height 22
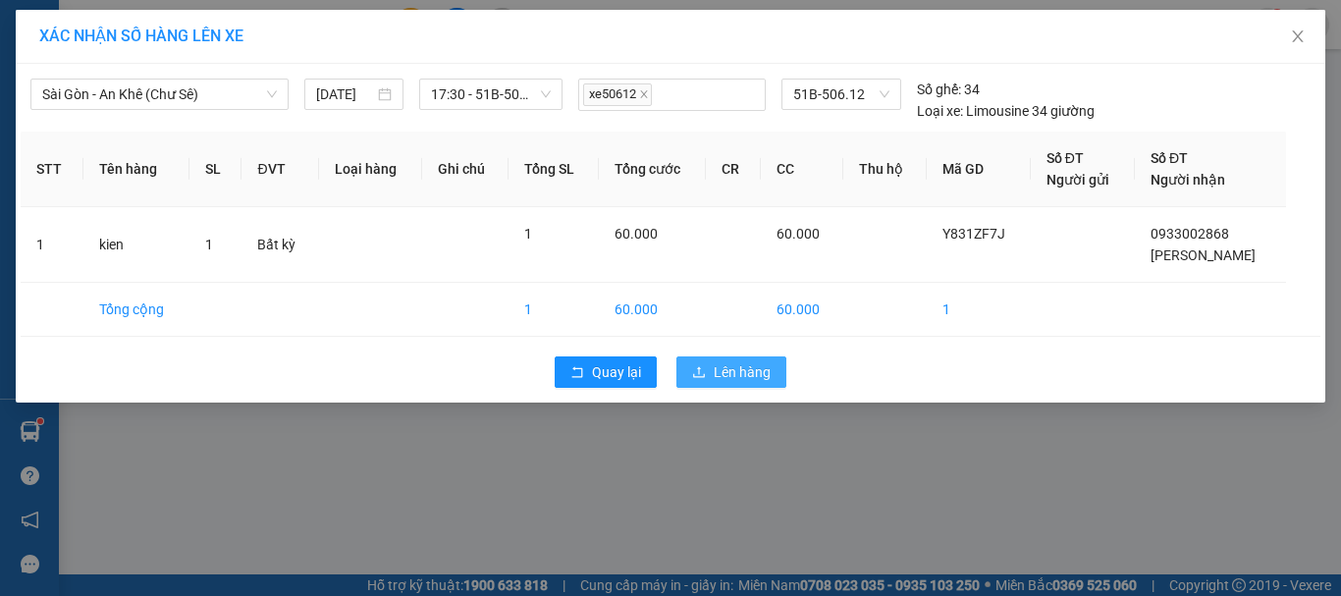
click at [727, 372] on span "Lên hàng" at bounding box center [742, 372] width 57 height 22
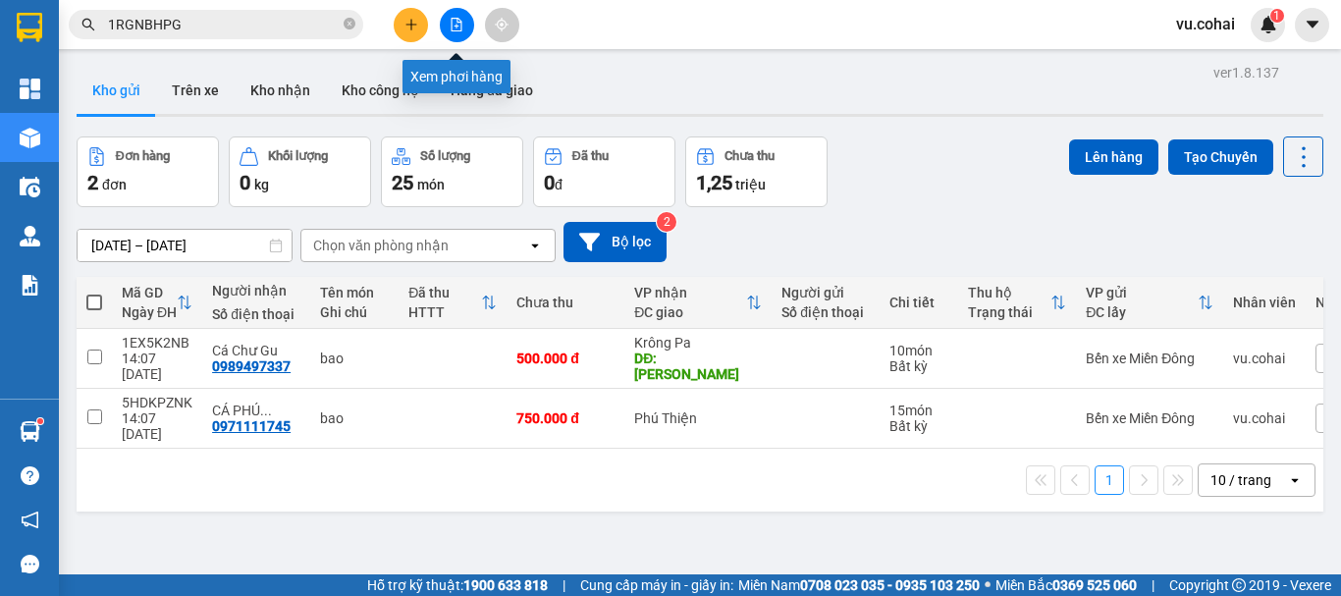
click at [449, 20] on button at bounding box center [457, 25] width 34 height 34
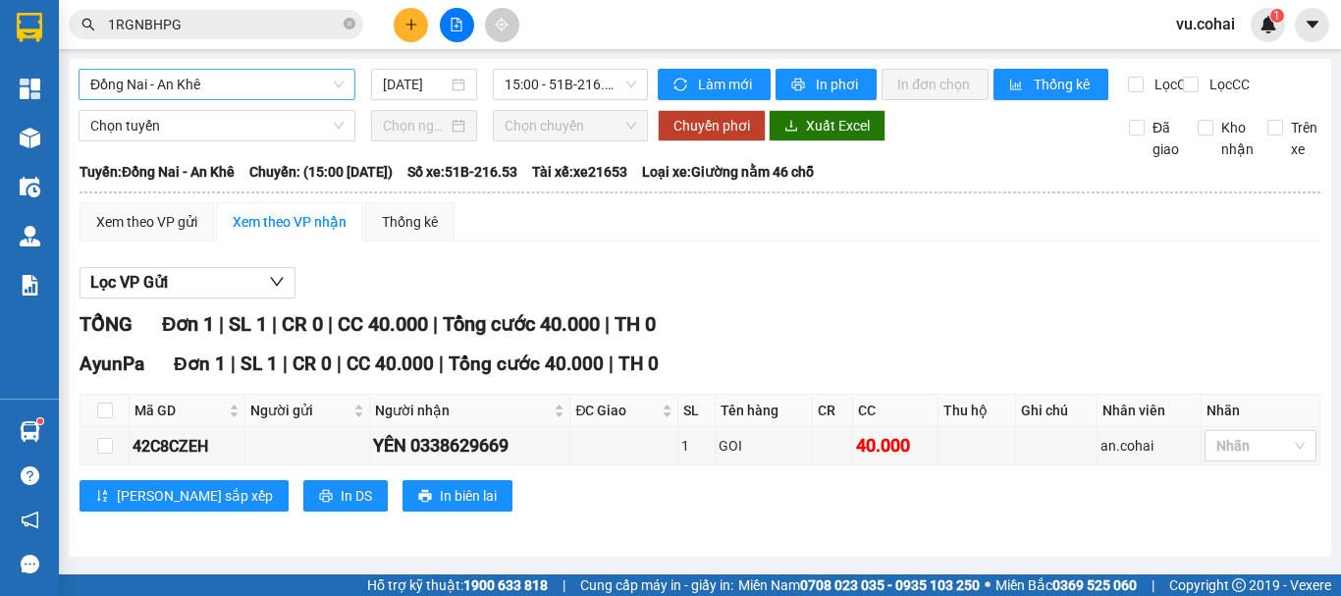
click at [298, 77] on span "Đồng Nai - An Khê" at bounding box center [216, 84] width 253 height 29
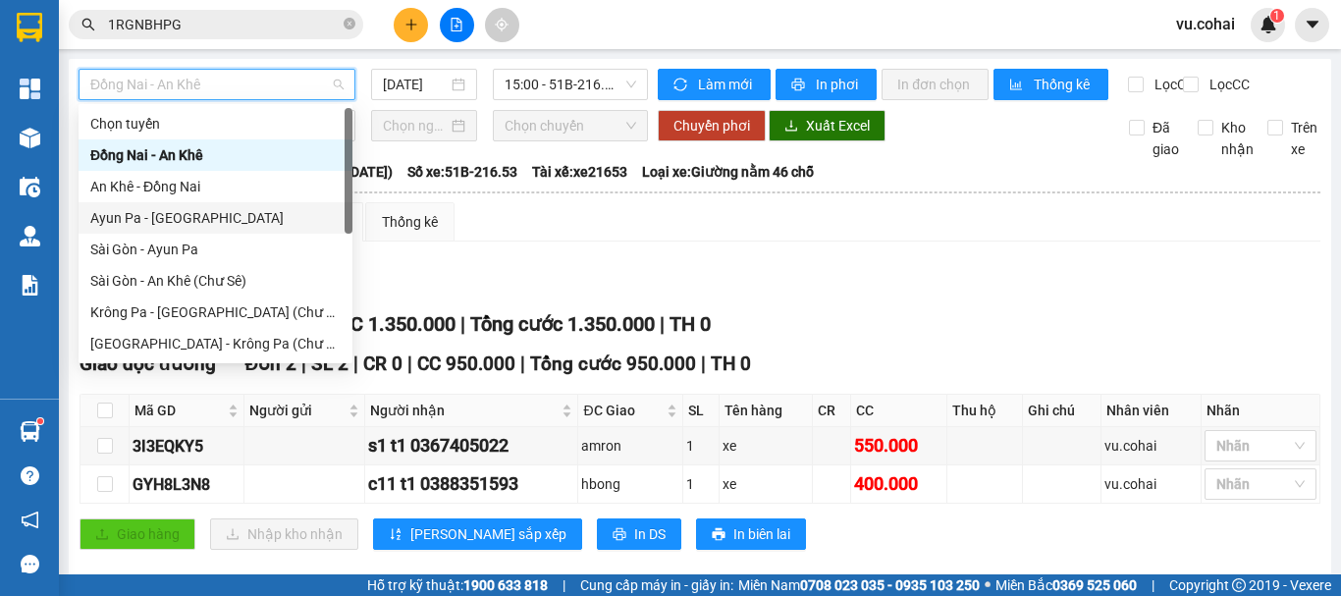
scroll to position [283, 0]
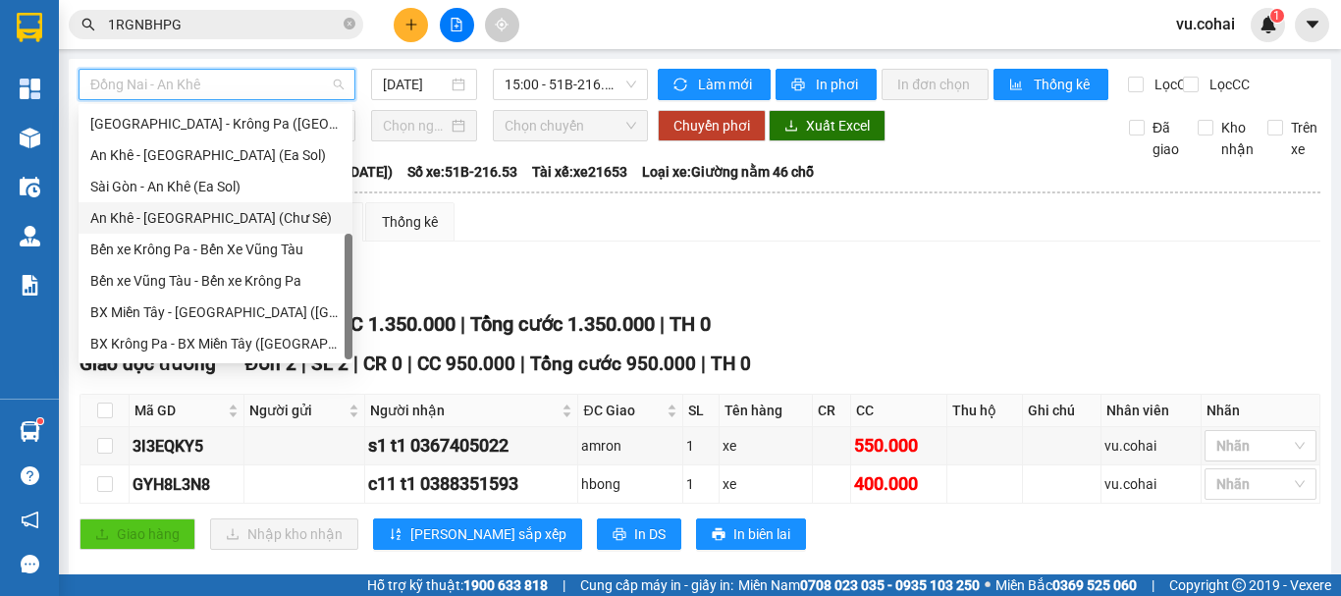
click at [210, 221] on div "An Khê - [GEOGRAPHIC_DATA] (Chư Sê)" at bounding box center [215, 218] width 250 height 22
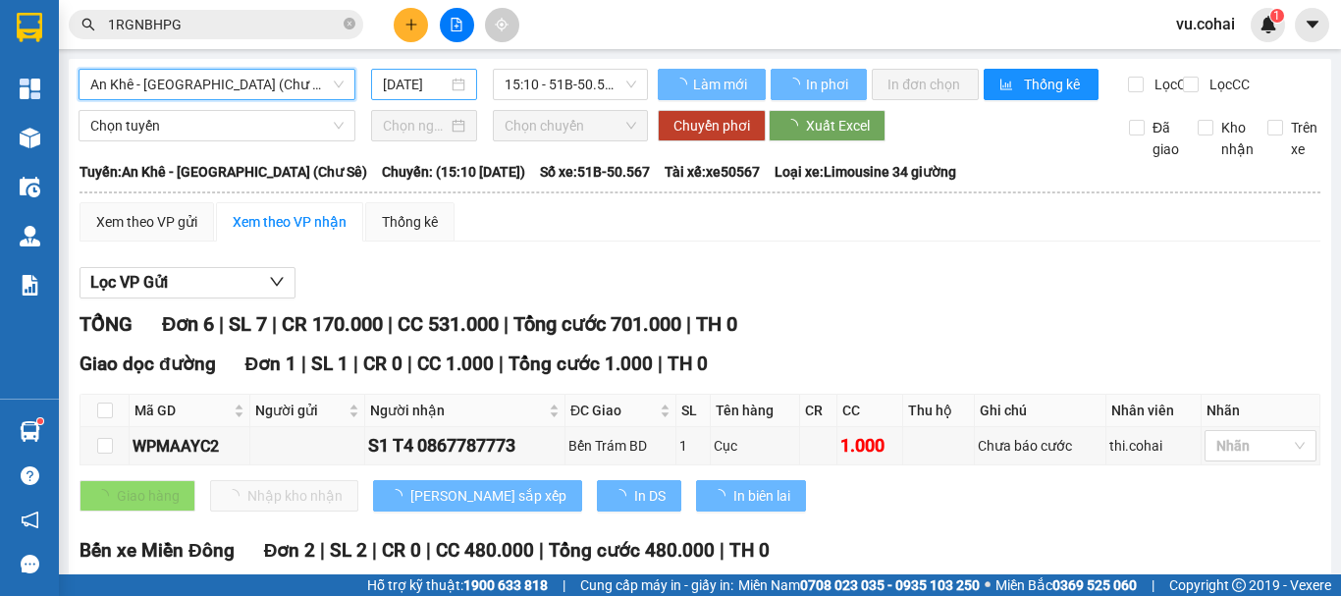
click at [418, 83] on input "[DATE]" at bounding box center [415, 85] width 65 height 22
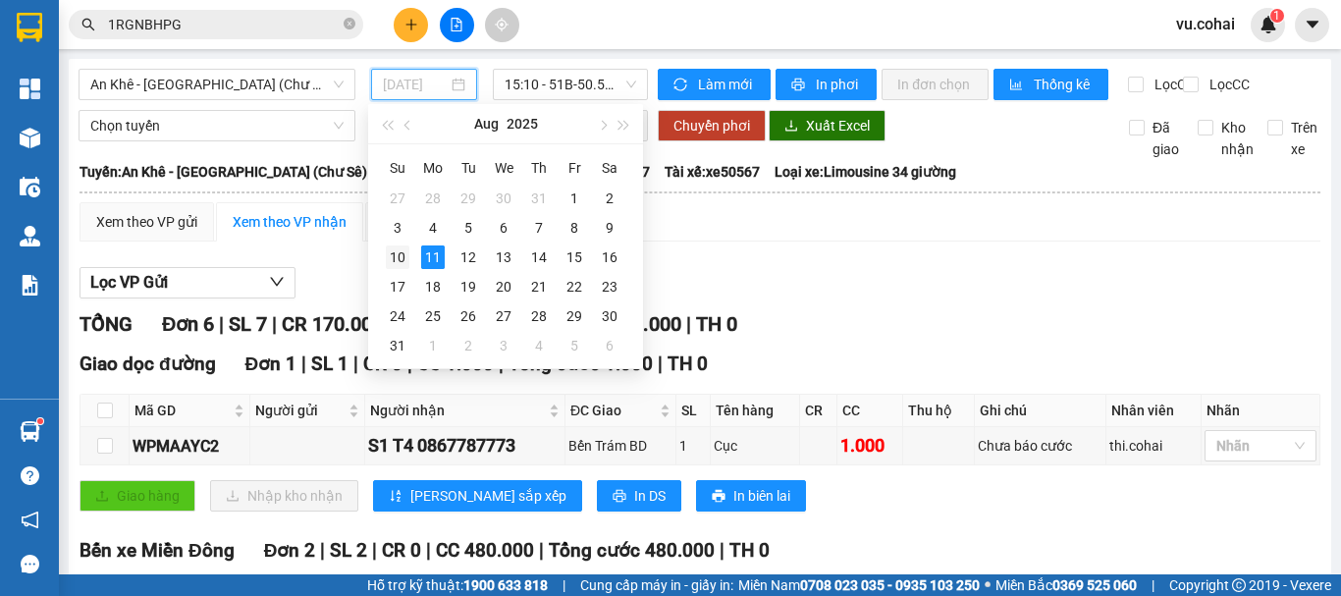
click at [391, 260] on div "10" at bounding box center [398, 257] width 24 height 24
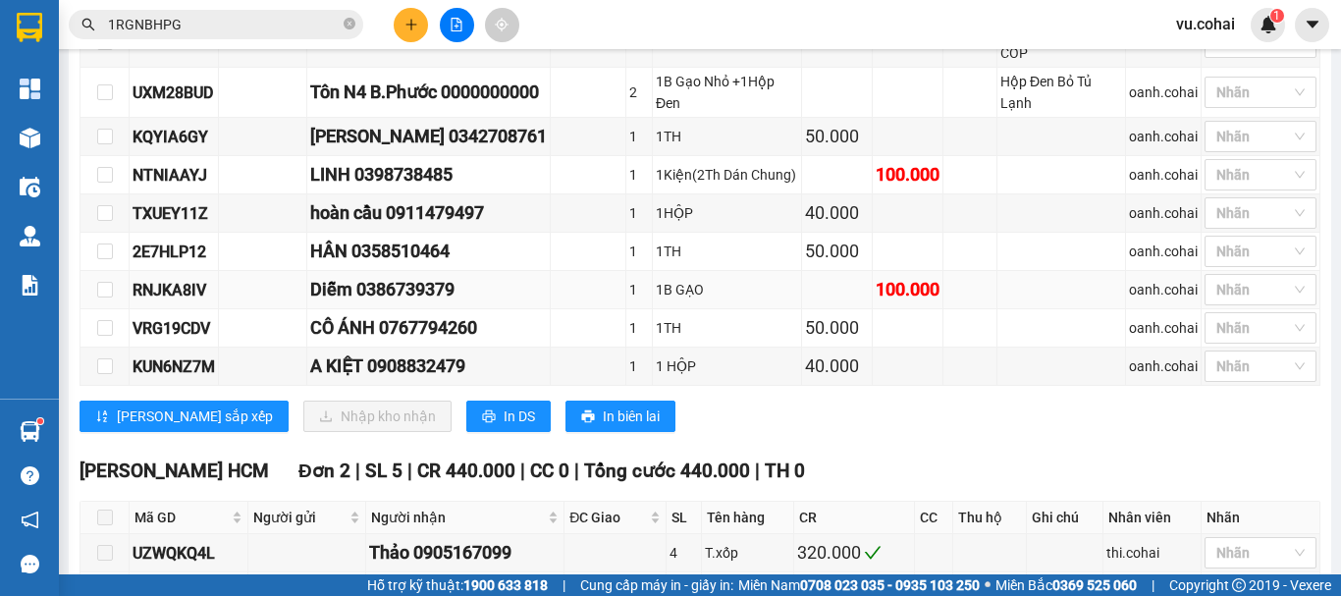
scroll to position [491, 0]
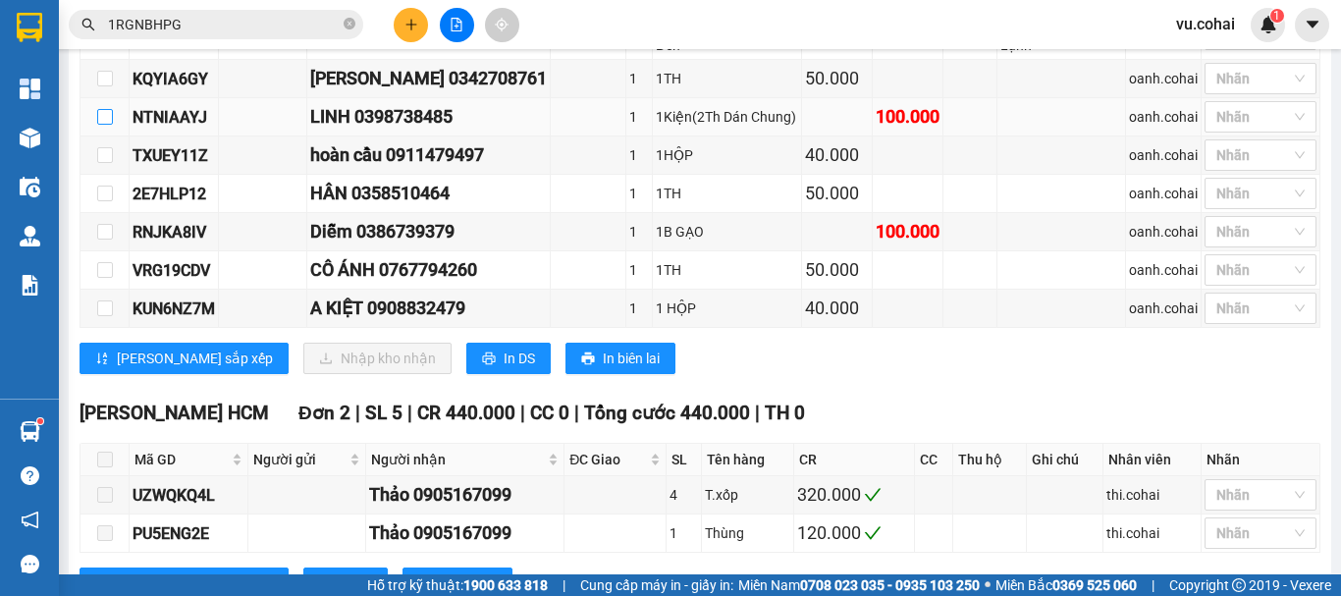
click at [107, 125] on input "checkbox" at bounding box center [105, 117] width 16 height 16
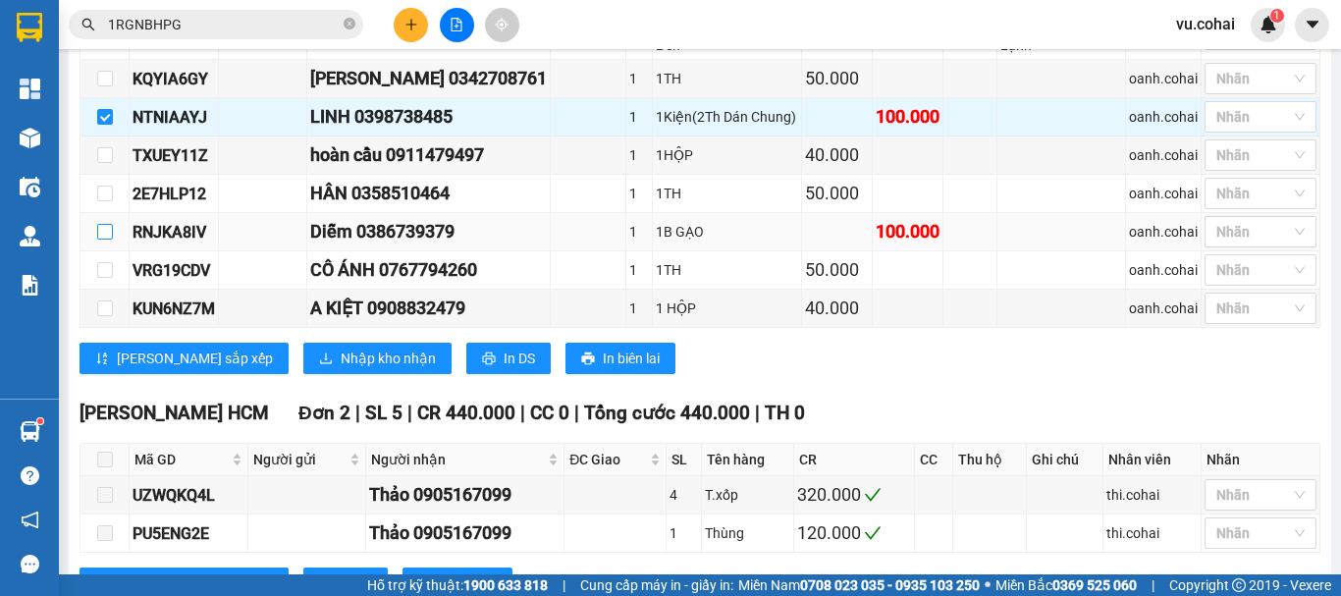
click at [100, 240] on input "checkbox" at bounding box center [105, 232] width 16 height 16
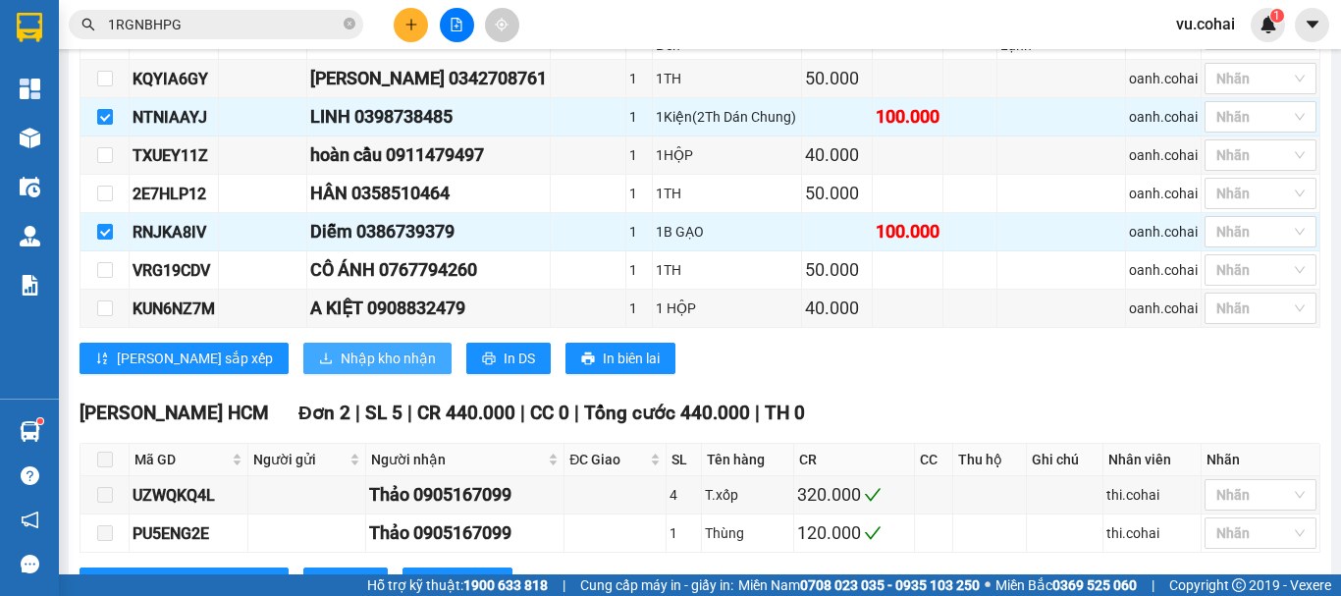
click at [341, 369] on span "Nhập kho nhận" at bounding box center [388, 359] width 95 height 22
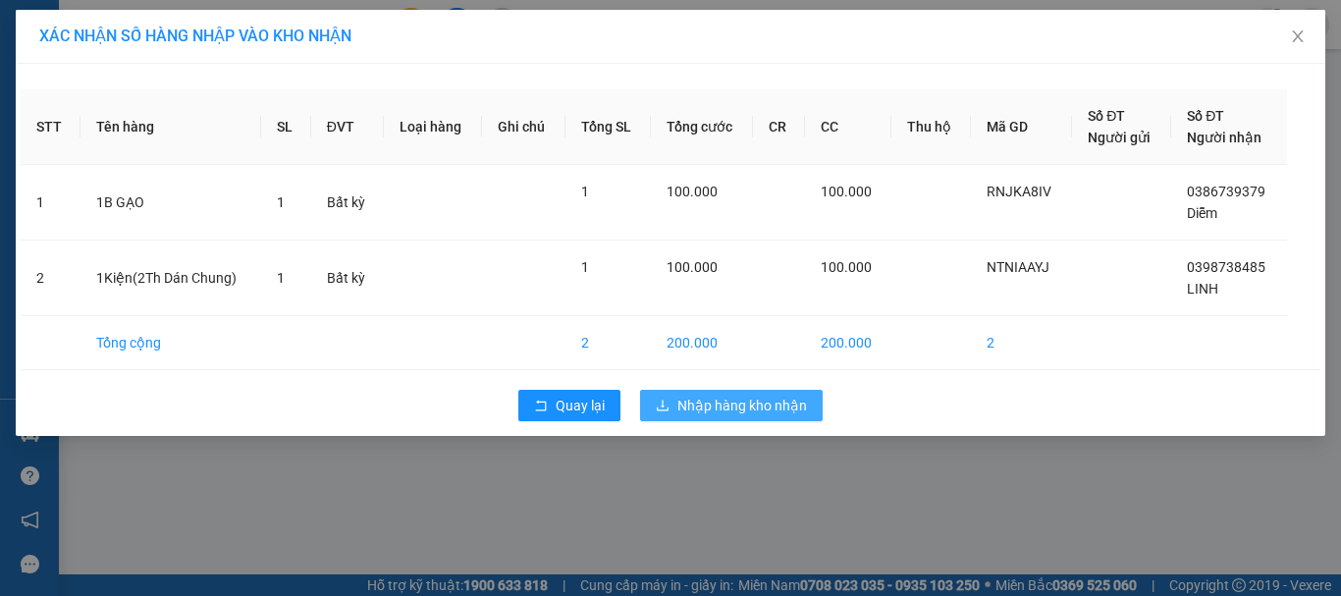
click at [721, 397] on span "Nhập hàng kho nhận" at bounding box center [743, 406] width 130 height 22
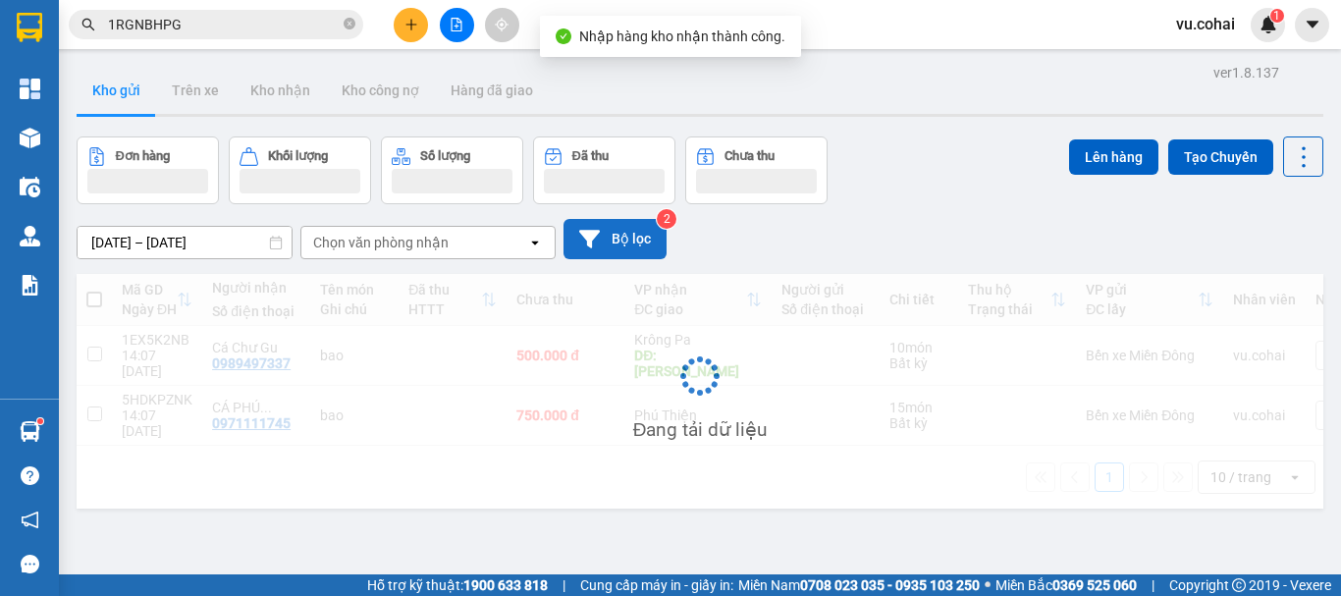
scroll to position [90, 0]
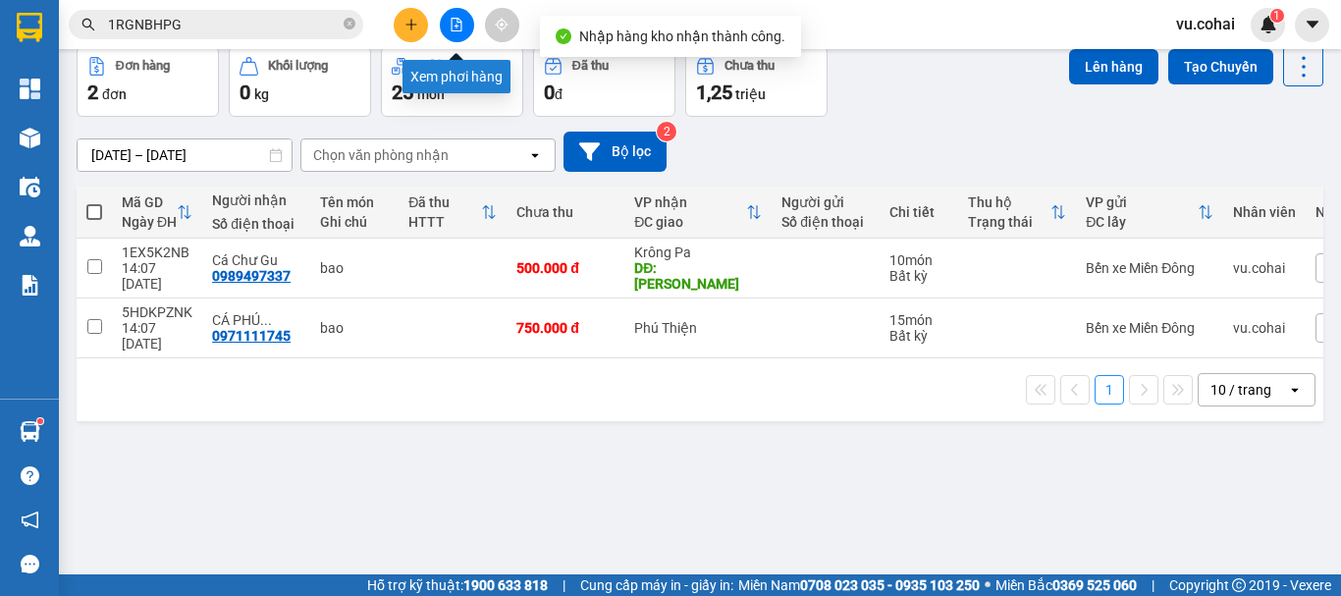
click at [454, 26] on icon "file-add" at bounding box center [457, 25] width 14 height 14
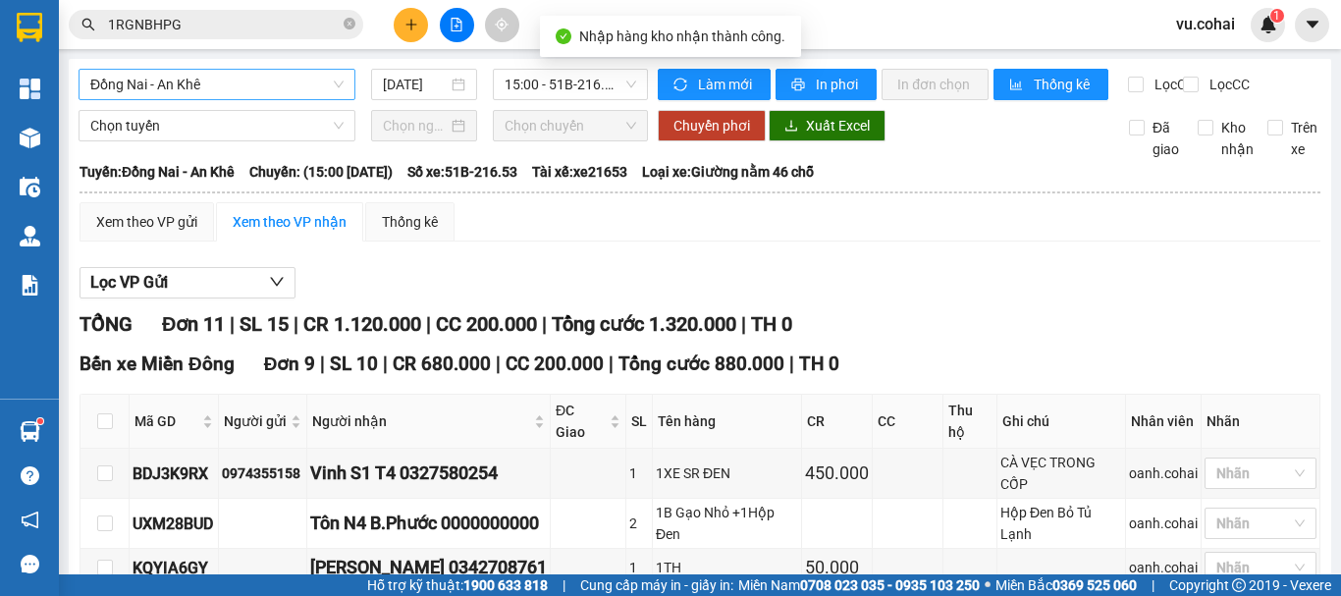
click at [264, 86] on span "Đồng Nai - An Khê" at bounding box center [216, 84] width 253 height 29
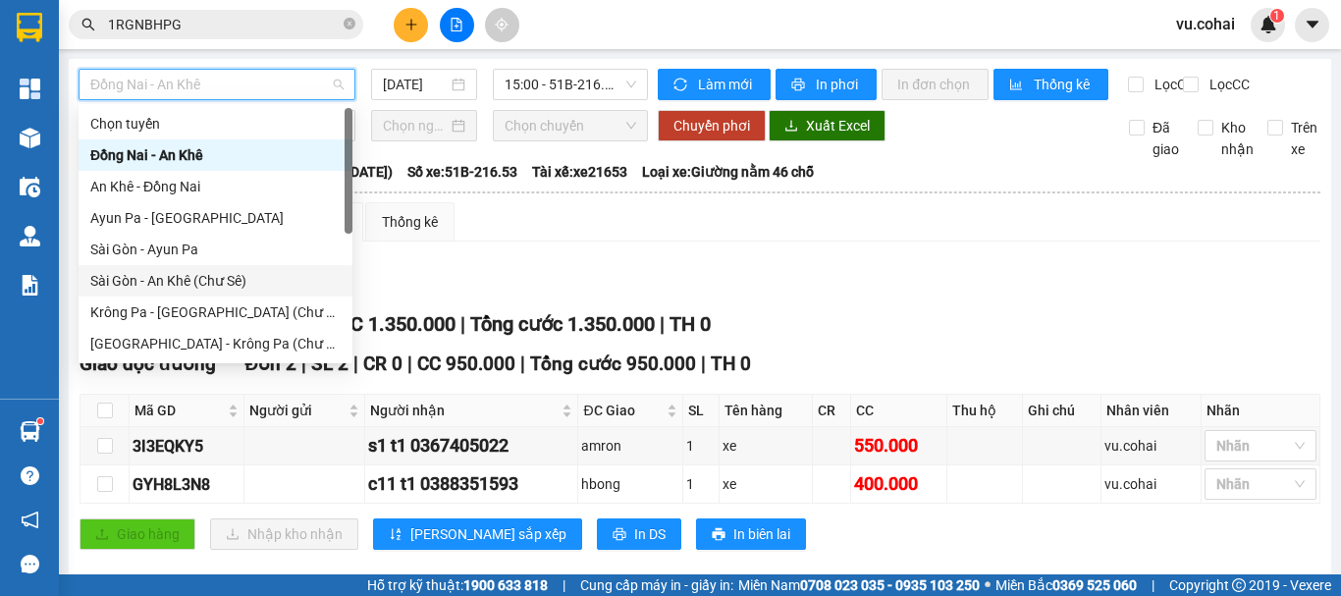
scroll to position [98, 0]
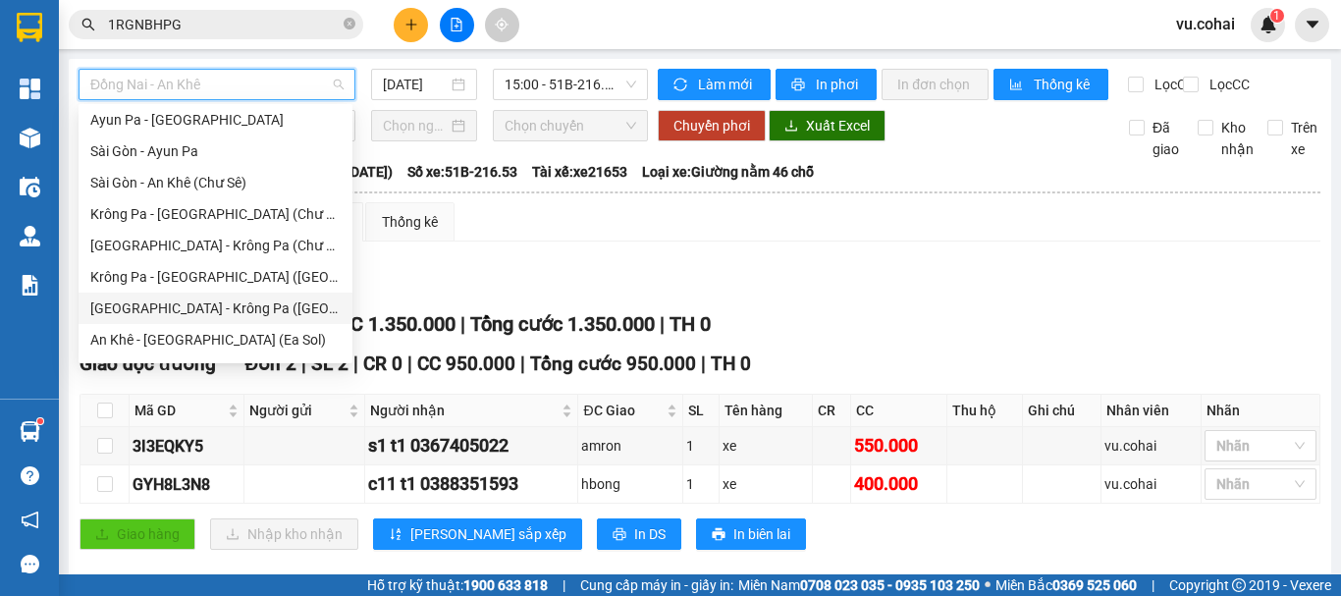
drag, startPoint x: 197, startPoint y: 317, endPoint x: 209, endPoint y: 277, distance: 41.9
click at [197, 306] on div "Ayun Pa - Sài Gòn Sài Gòn - Ayun Pa Sài Gòn - An Khê (Chư Sê) Krông Pa - Sài Gò…" at bounding box center [216, 261] width 274 height 314
click at [212, 275] on div "Krông Pa - [GEOGRAPHIC_DATA] ([GEOGRAPHIC_DATA])" at bounding box center [215, 277] width 250 height 22
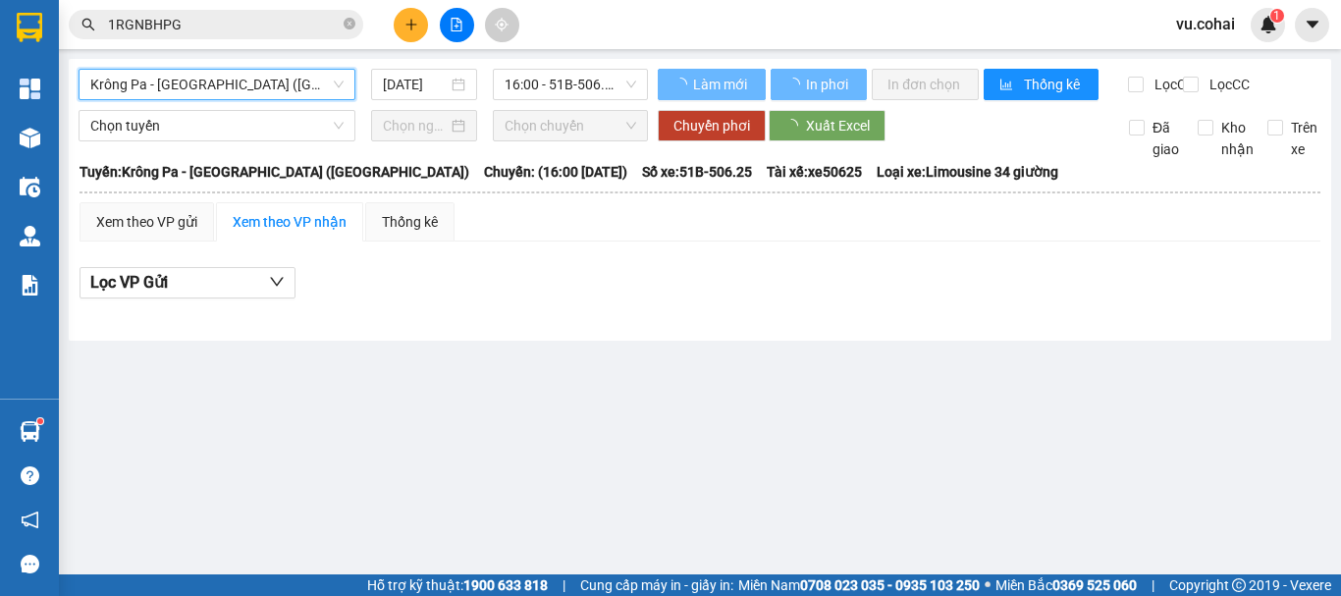
click at [390, 100] on div "Krông Pa - Sài Gòn (Uar) Krông Pa - Sài Gòn (Uar) 11/08/2025 16:00 - 51B-506.25" at bounding box center [364, 84] width 570 height 31
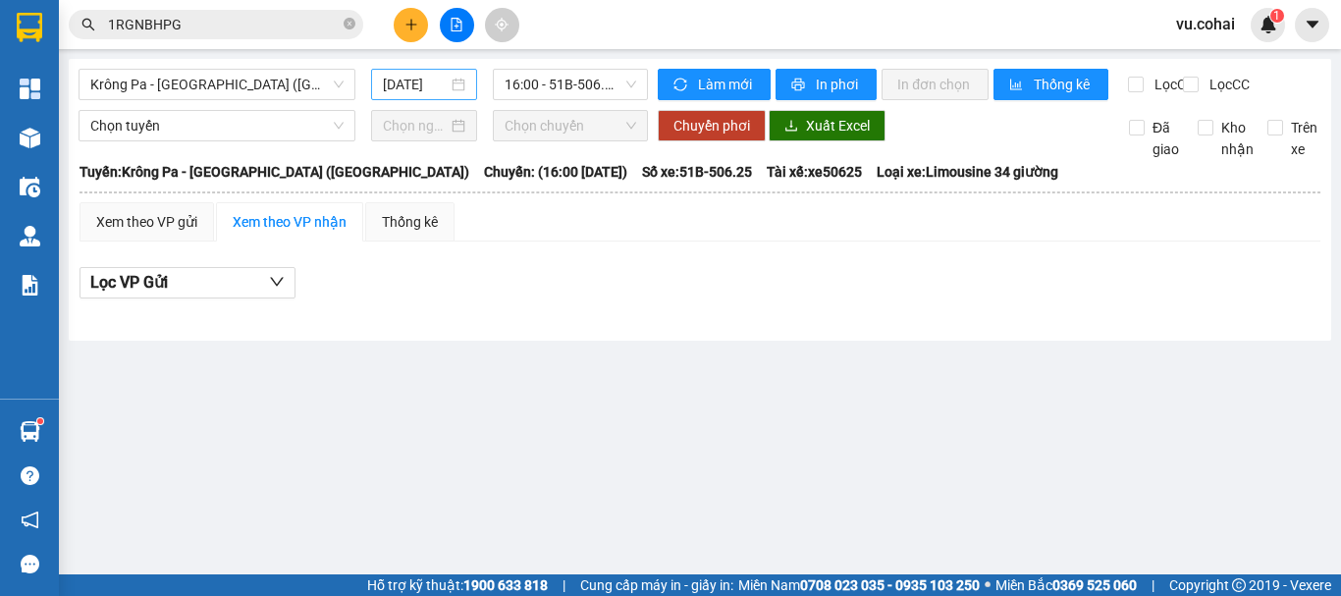
click at [398, 95] on div "[DATE]" at bounding box center [424, 84] width 106 height 31
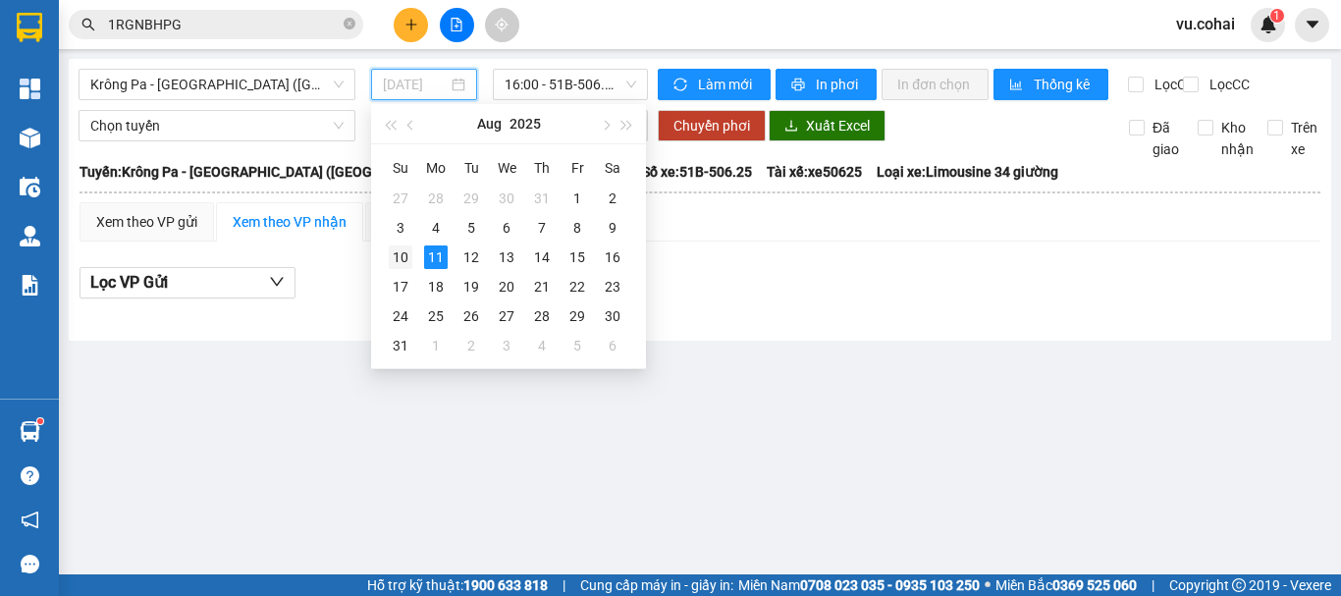
click at [406, 259] on div "10" at bounding box center [401, 257] width 24 height 24
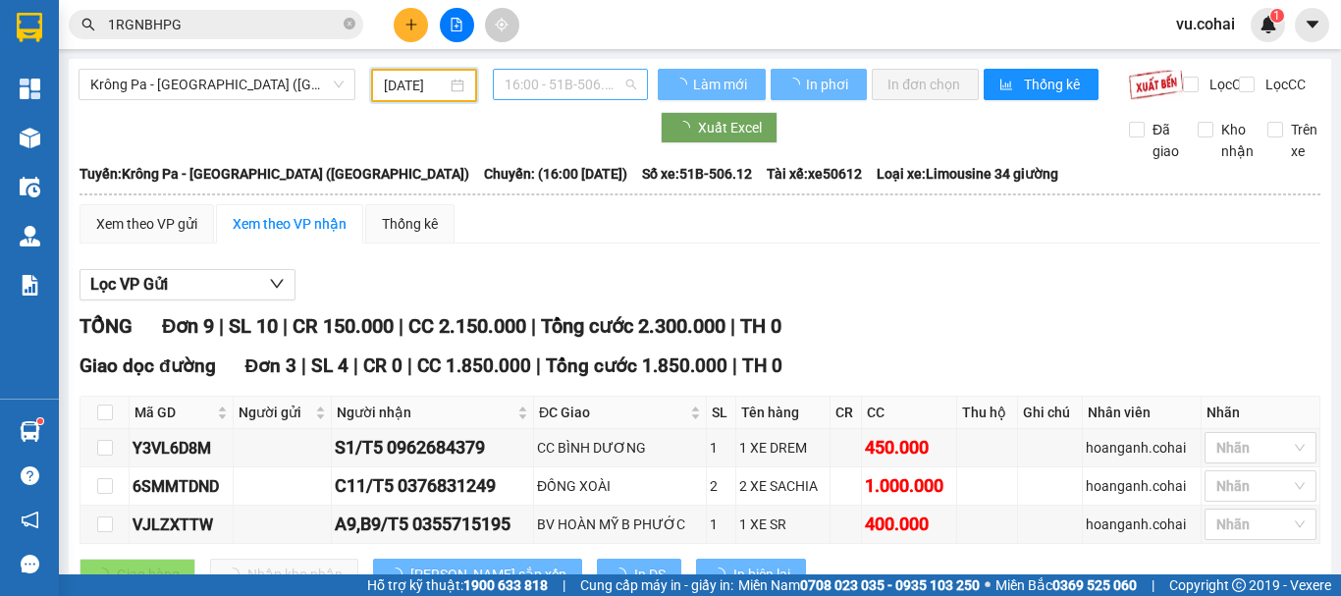
click at [527, 87] on span "16:00 - 51B-506.12" at bounding box center [571, 84] width 132 height 29
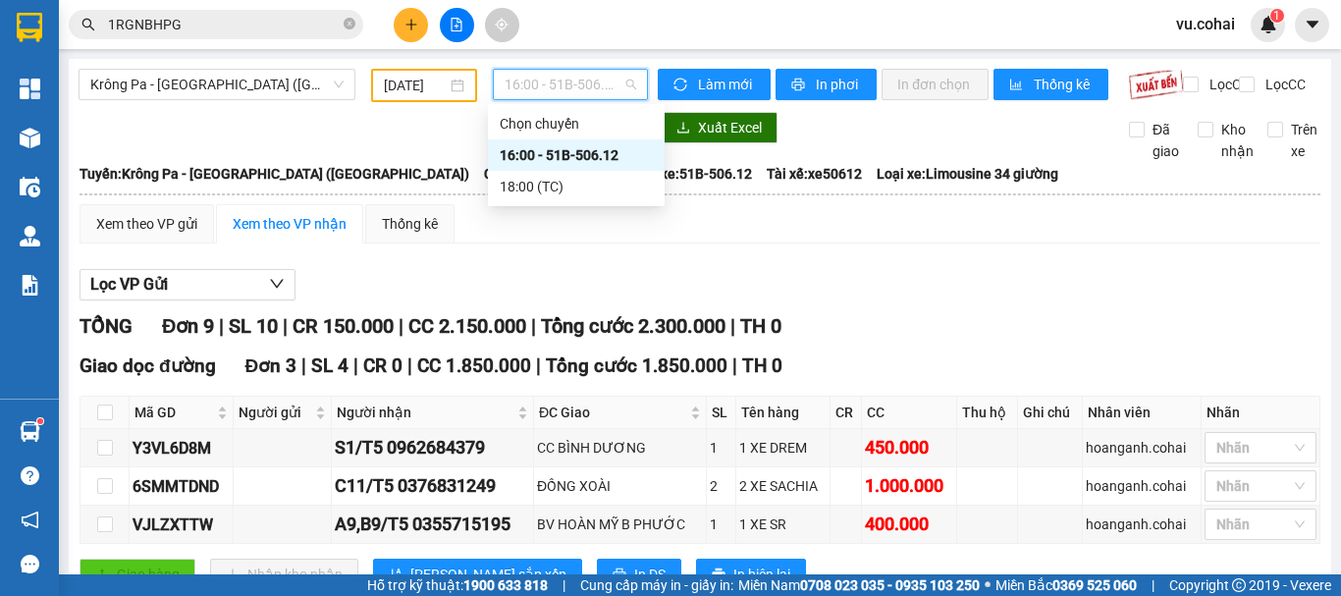
click at [564, 158] on div "16:00 - 51B-506.12" at bounding box center [576, 155] width 153 height 22
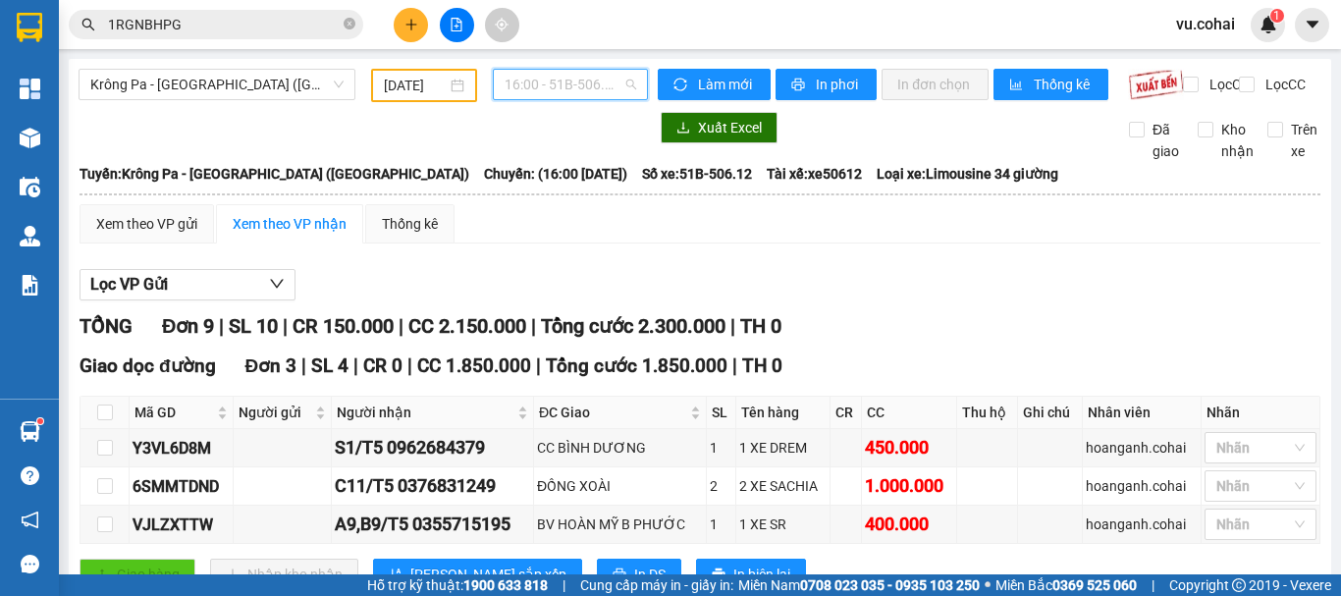
click at [534, 86] on span "16:00 - 51B-506.12" at bounding box center [571, 84] width 132 height 29
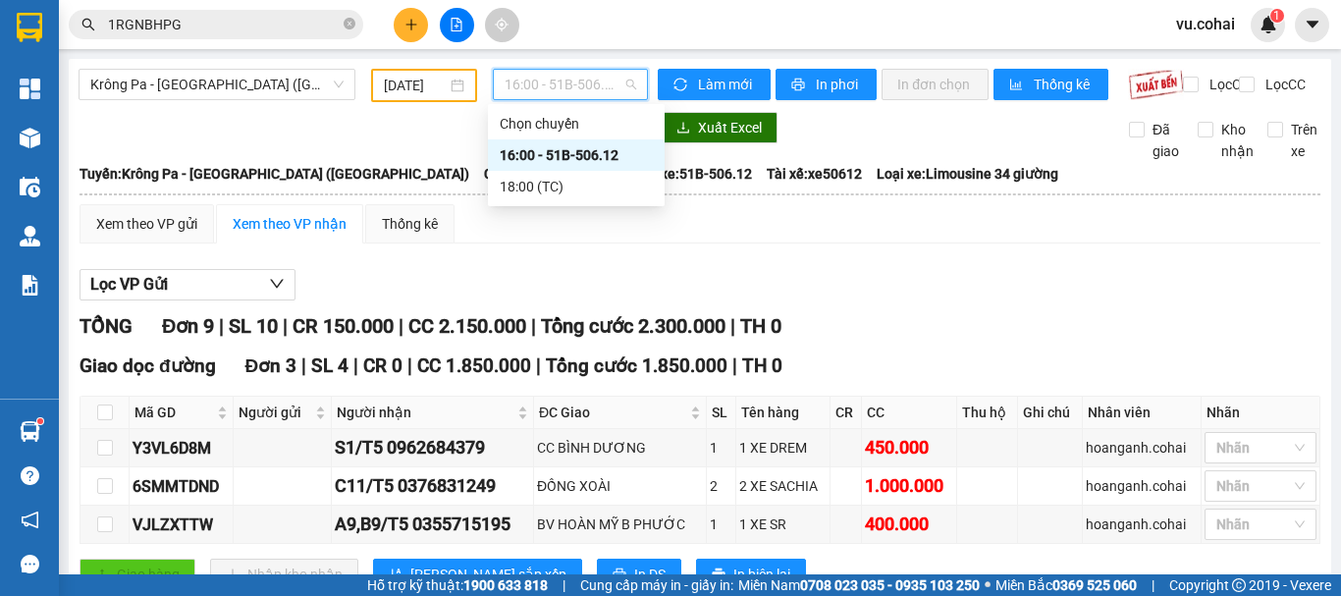
click at [583, 151] on div "16:00 - 51B-506.12" at bounding box center [576, 155] width 153 height 22
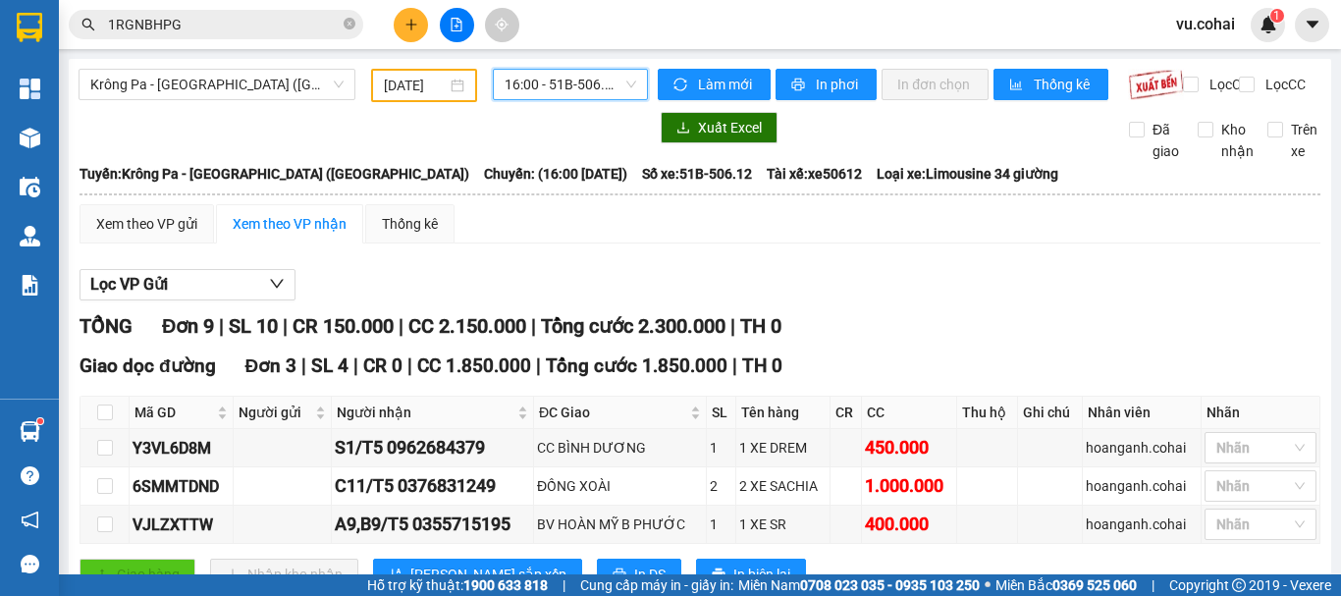
click at [527, 85] on span "16:00 - 51B-506.12" at bounding box center [571, 84] width 132 height 29
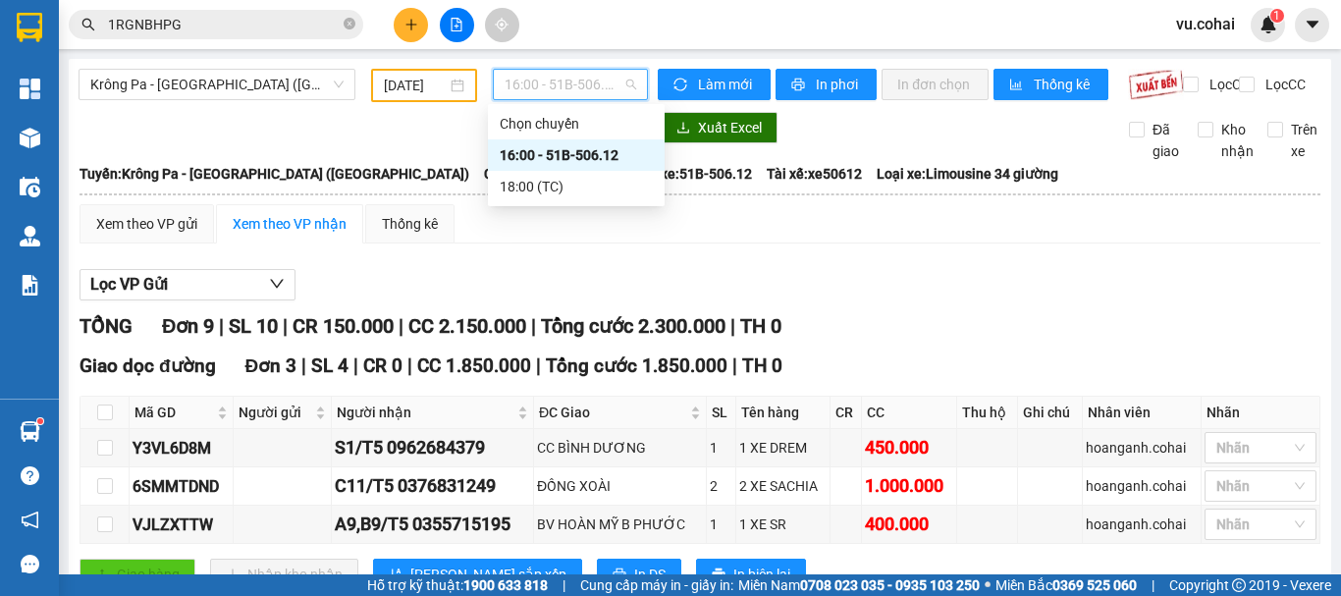
click at [578, 156] on div "16:00 - 51B-506.12" at bounding box center [576, 155] width 153 height 22
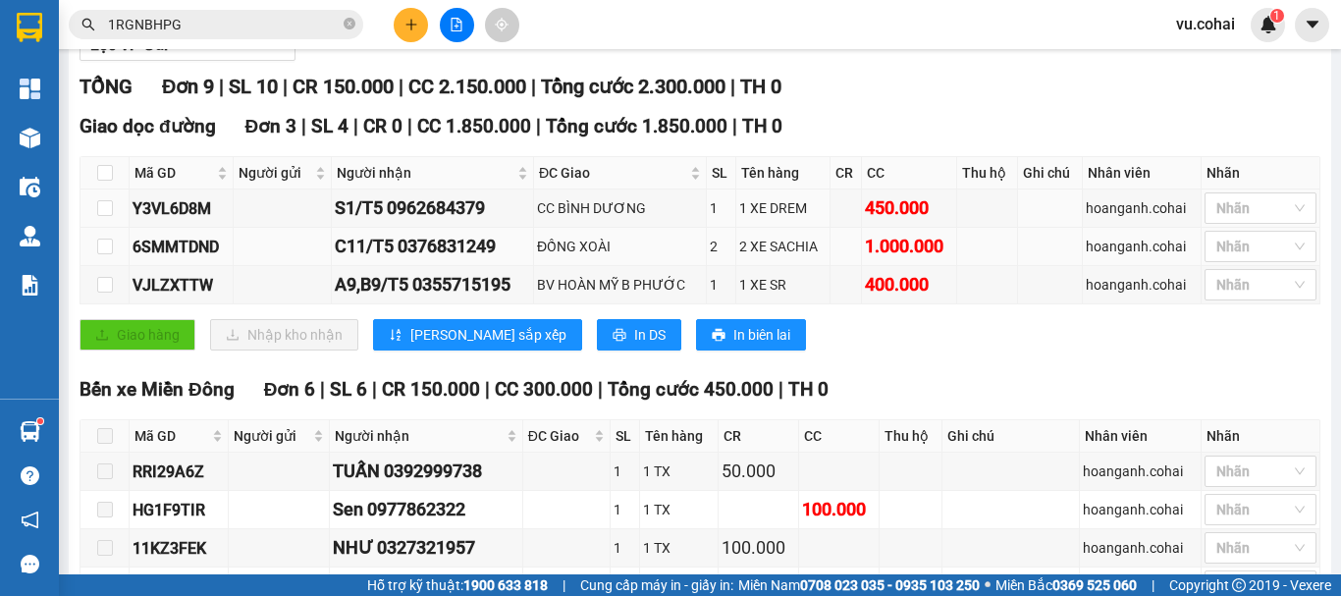
scroll to position [295, 0]
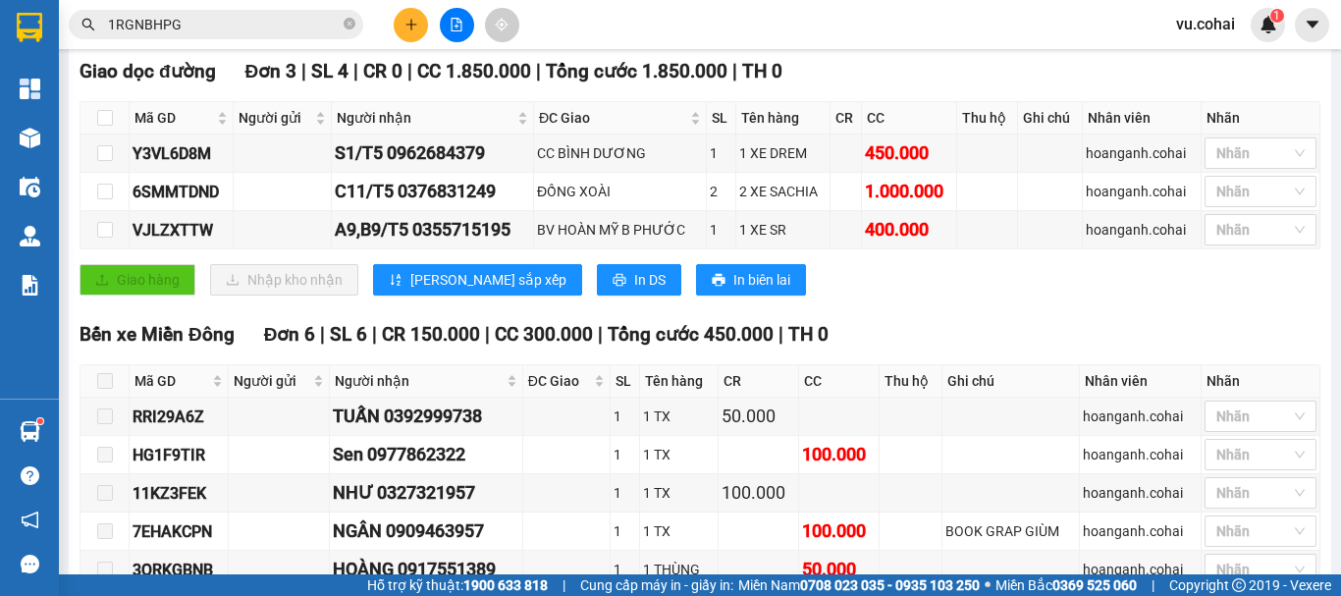
click at [973, 328] on div "TỔNG Đơn 9 | SL 10 | CR 150.000 | CC 2.150.000 | Tổng cước 2.300.000 | TH 0 Gia…" at bounding box center [700, 357] width 1241 height 681
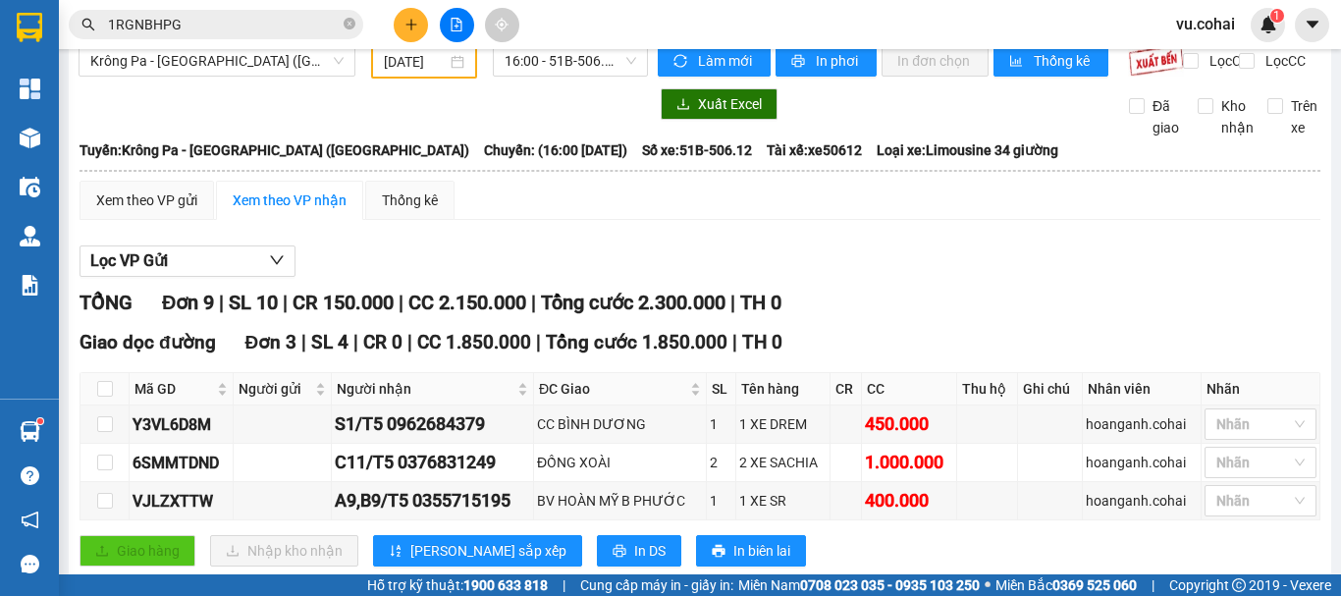
scroll to position [0, 0]
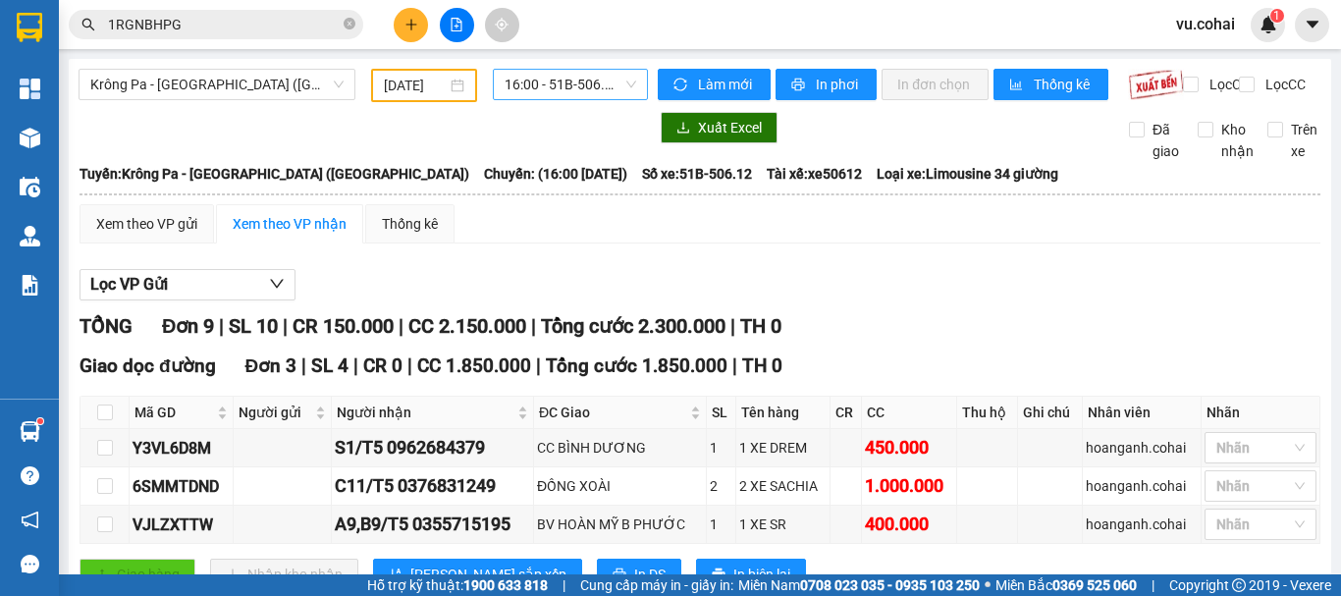
click at [541, 83] on span "16:00 - 51B-506.12" at bounding box center [571, 84] width 132 height 29
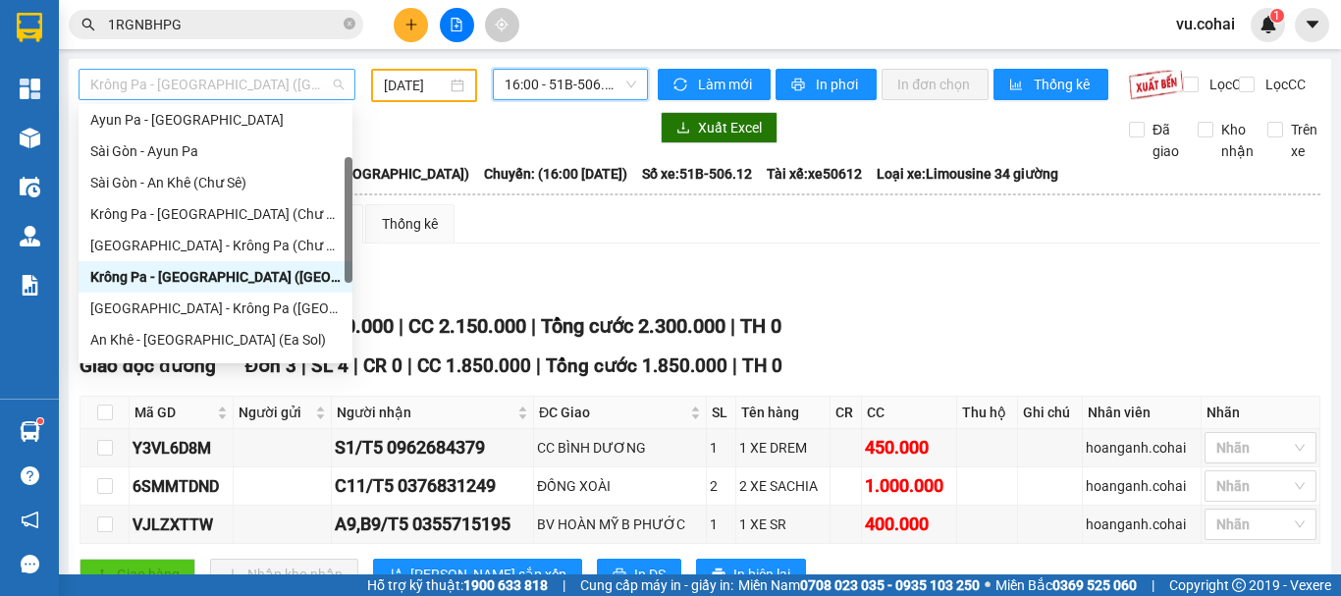
click at [262, 84] on span "Krông Pa - [GEOGRAPHIC_DATA] ([GEOGRAPHIC_DATA])" at bounding box center [216, 84] width 253 height 29
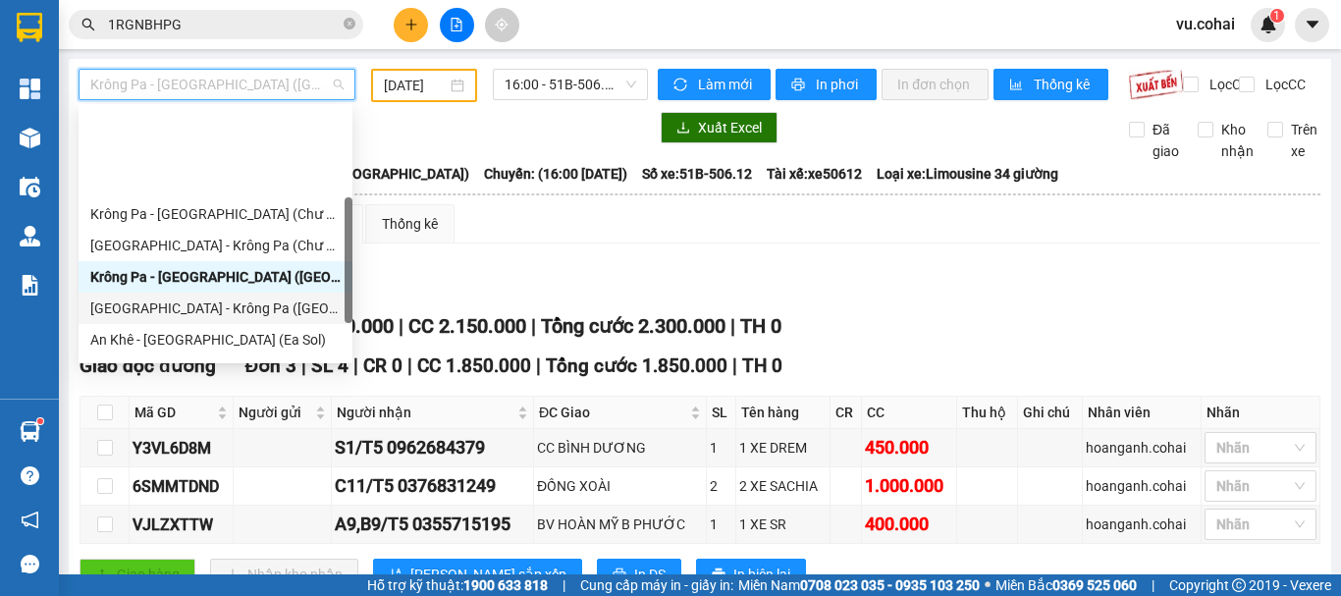
scroll to position [196, 0]
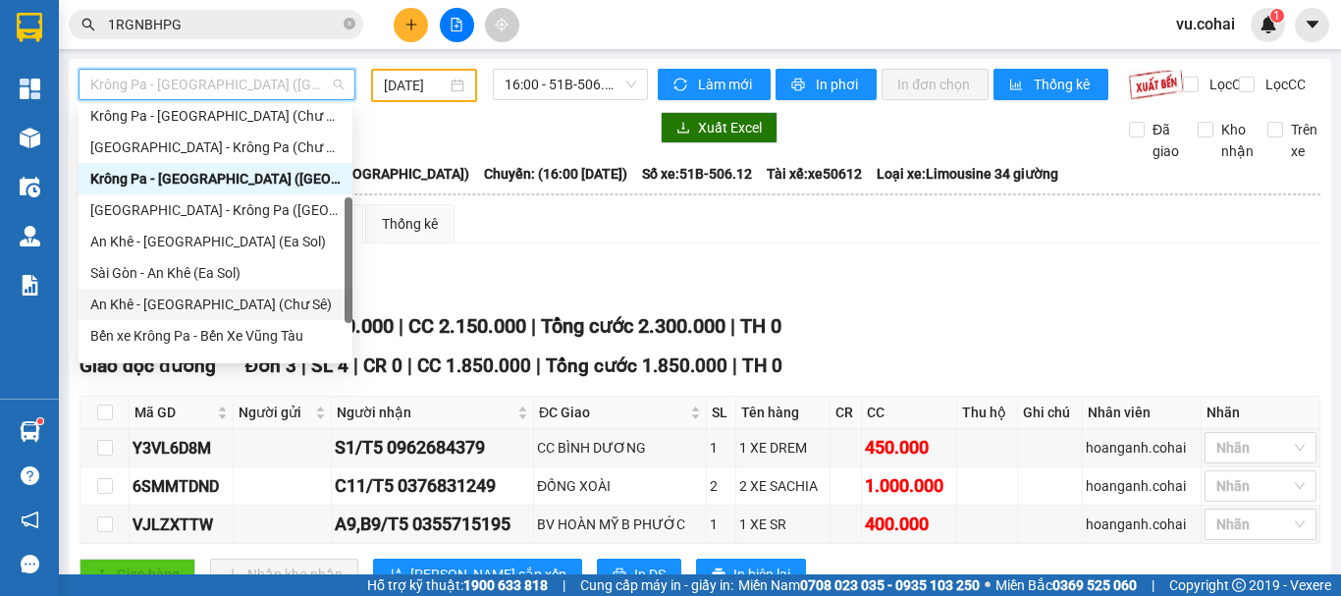
click at [194, 305] on div "An Khê - [GEOGRAPHIC_DATA] (Chư Sê)" at bounding box center [215, 305] width 250 height 22
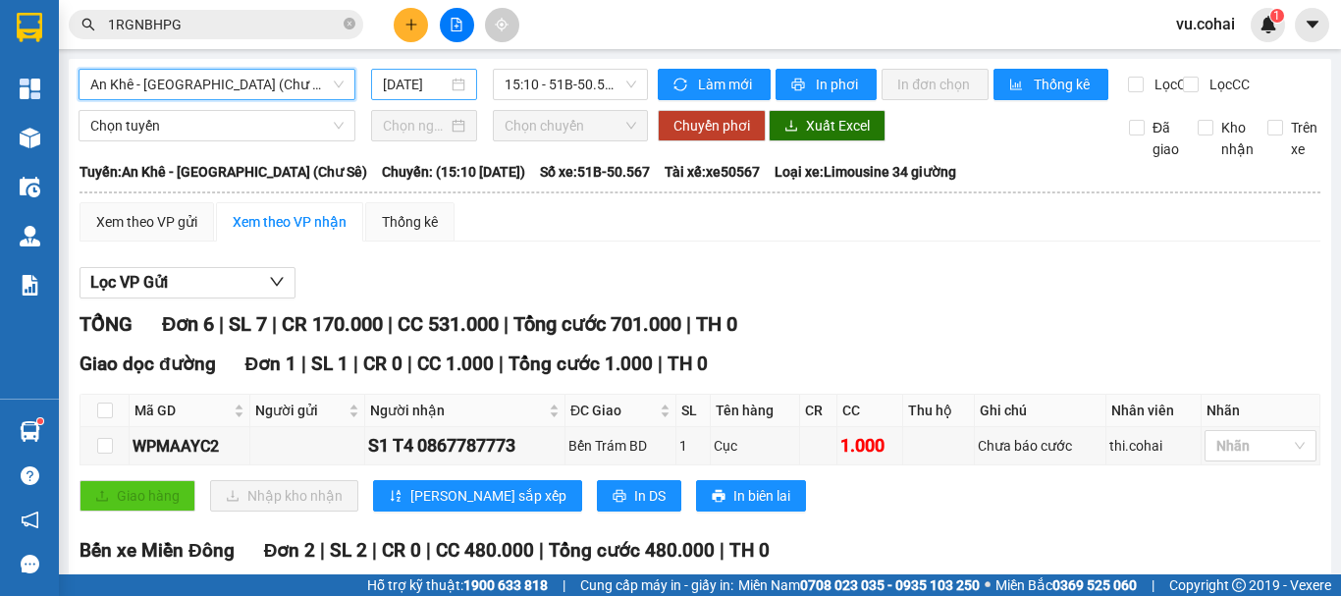
click at [421, 82] on input "[DATE]" at bounding box center [415, 85] width 65 height 22
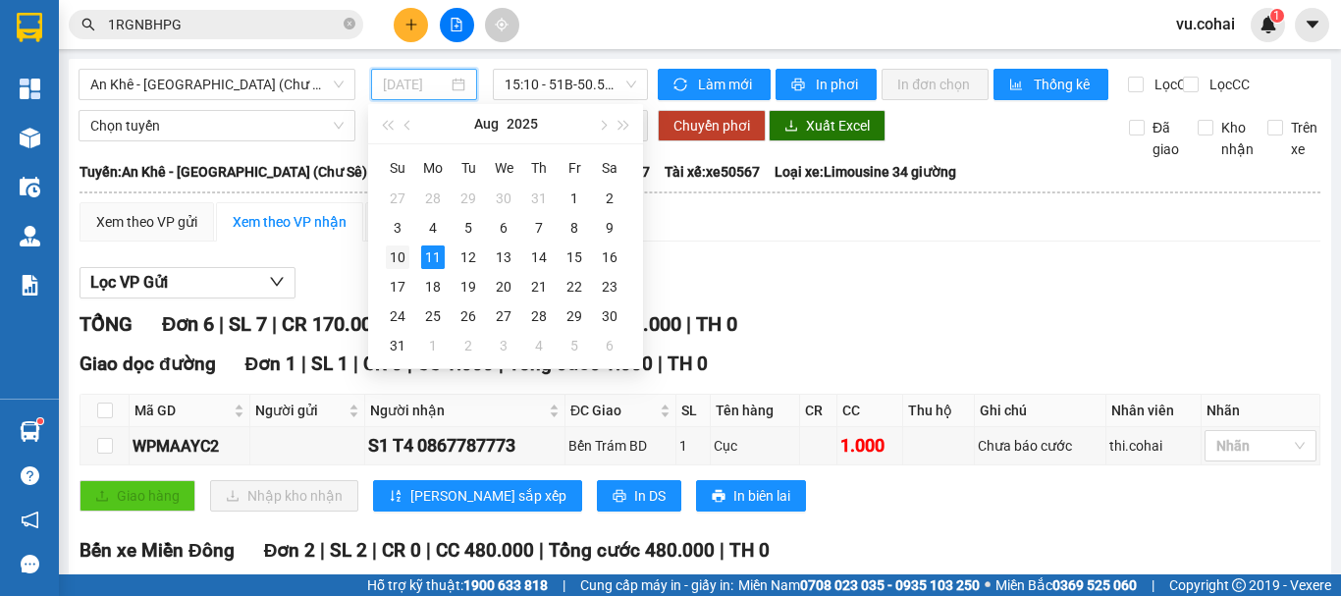
click at [395, 259] on div "10" at bounding box center [398, 257] width 24 height 24
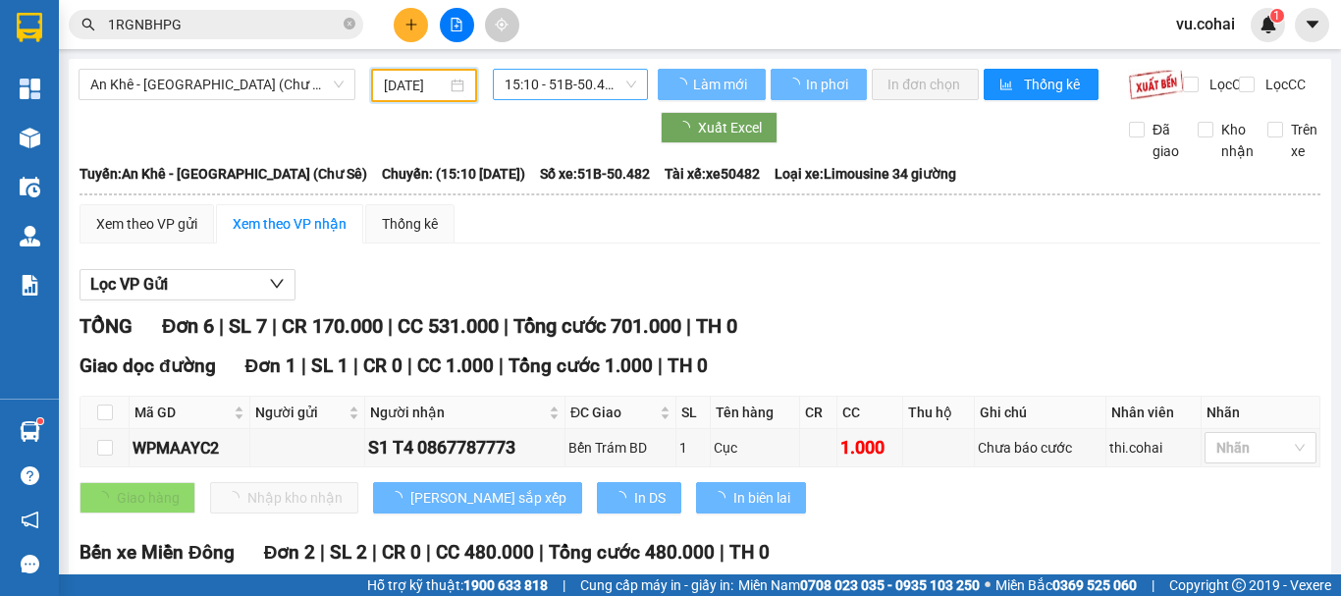
click at [565, 76] on span "15:10 - 51B-50.482" at bounding box center [571, 84] width 132 height 29
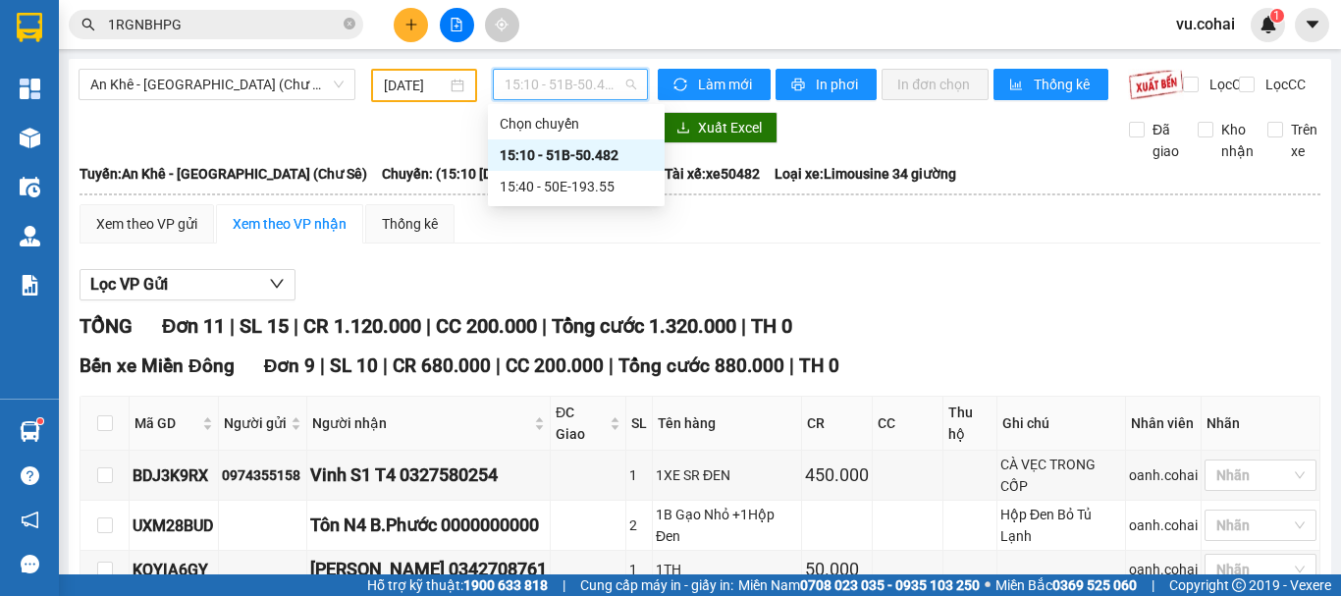
click at [583, 162] on div "15:10 - 51B-50.482" at bounding box center [576, 155] width 153 height 22
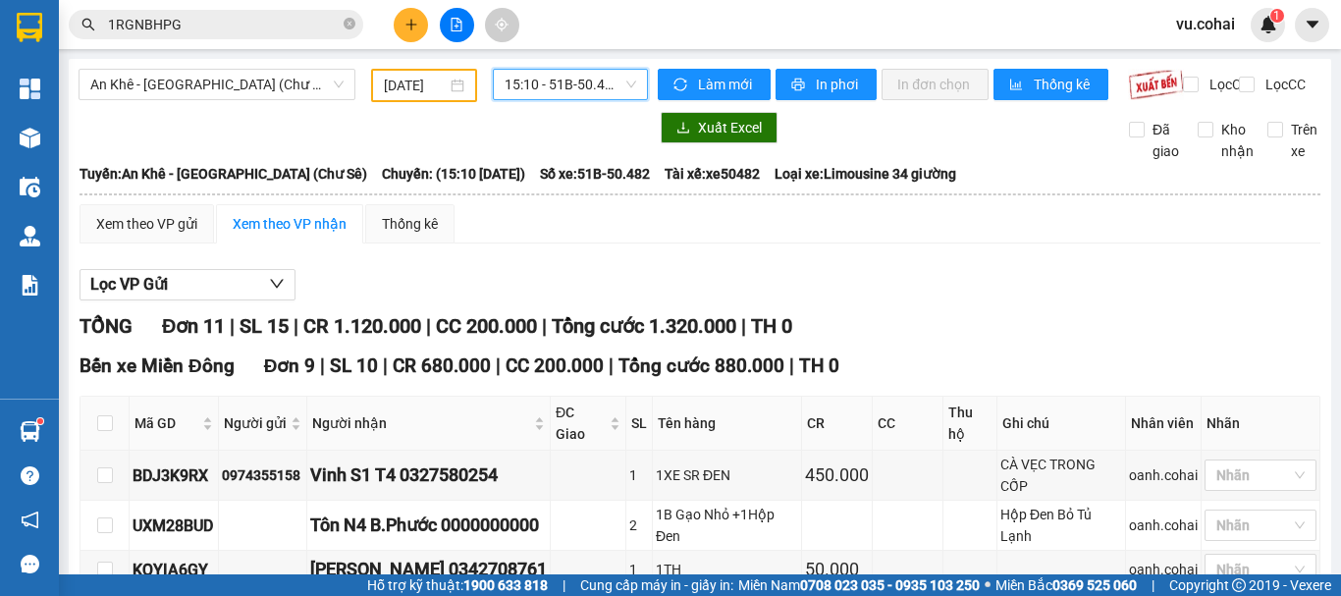
click at [605, 94] on span "15:10 - 51B-50.482" at bounding box center [571, 84] width 132 height 29
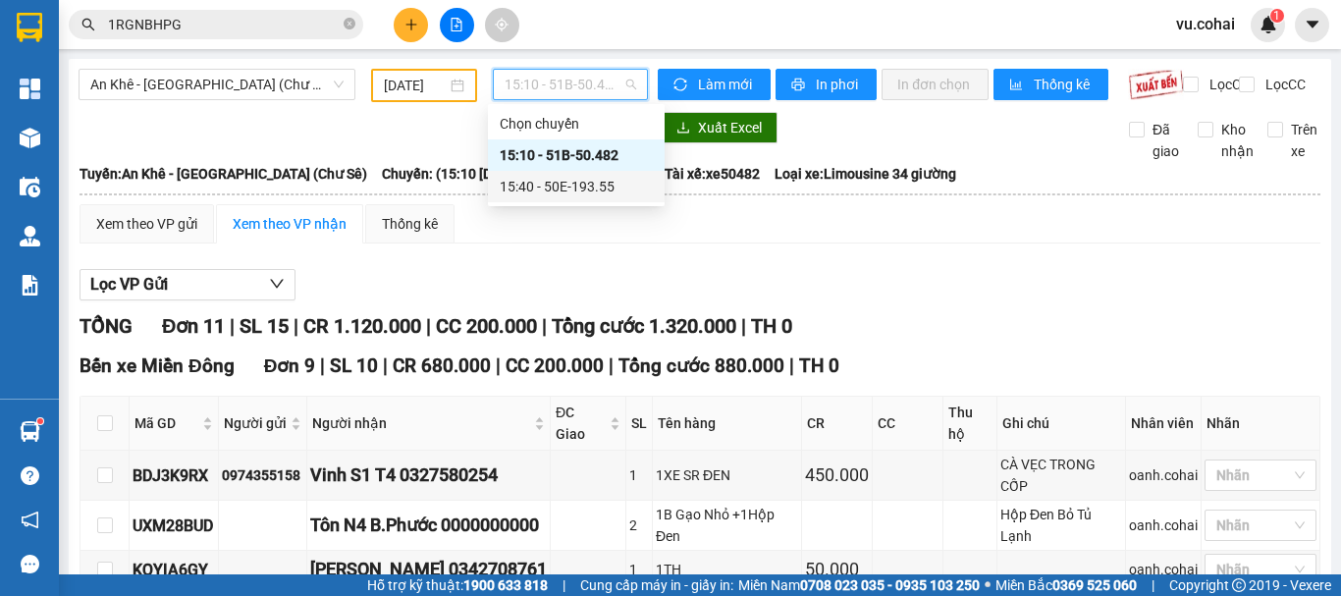
click at [598, 188] on div "15:40 - 50E-193.55" at bounding box center [576, 187] width 153 height 22
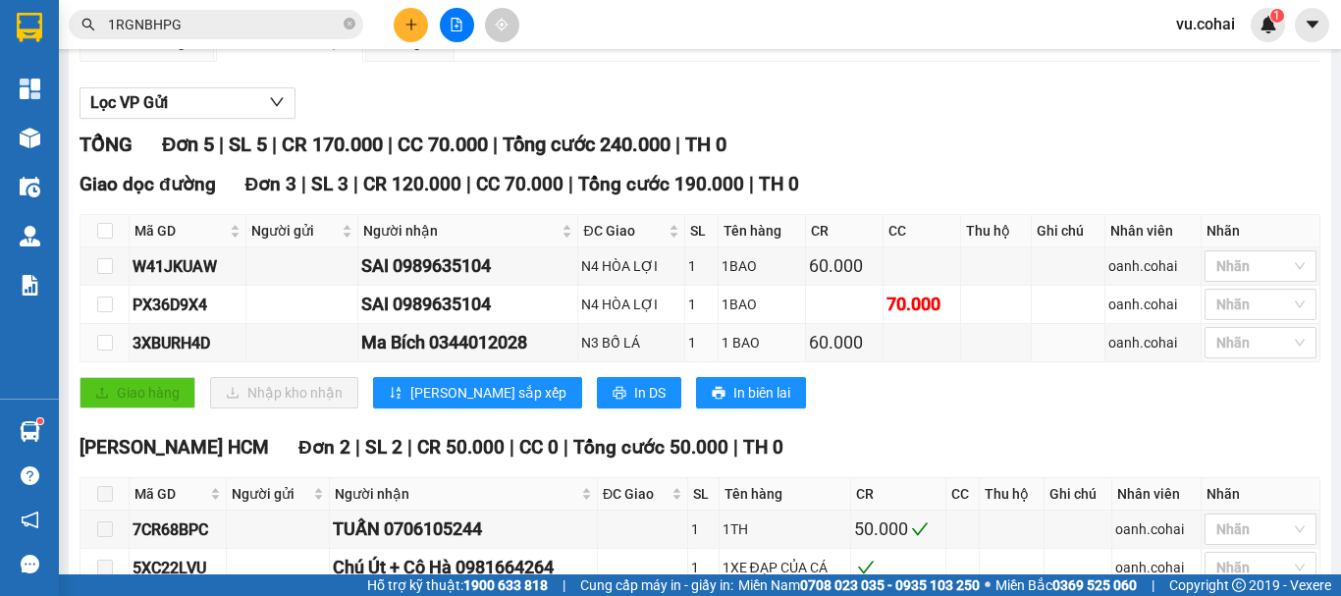
scroll to position [212, 0]
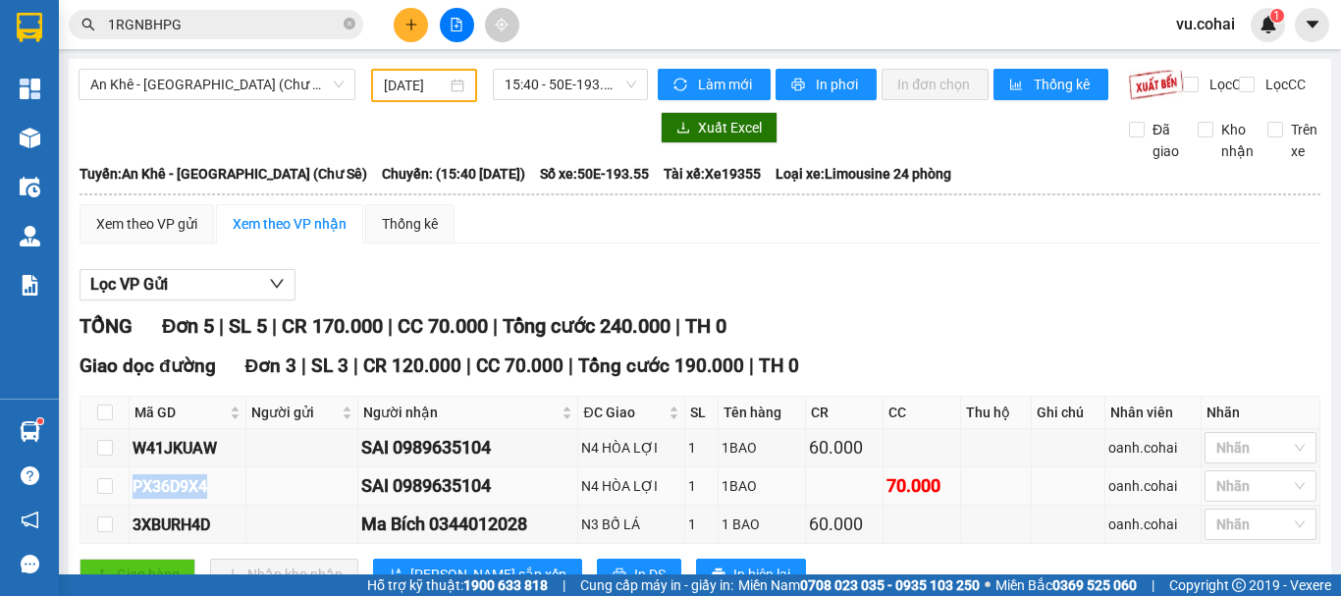
scroll to position [212, 0]
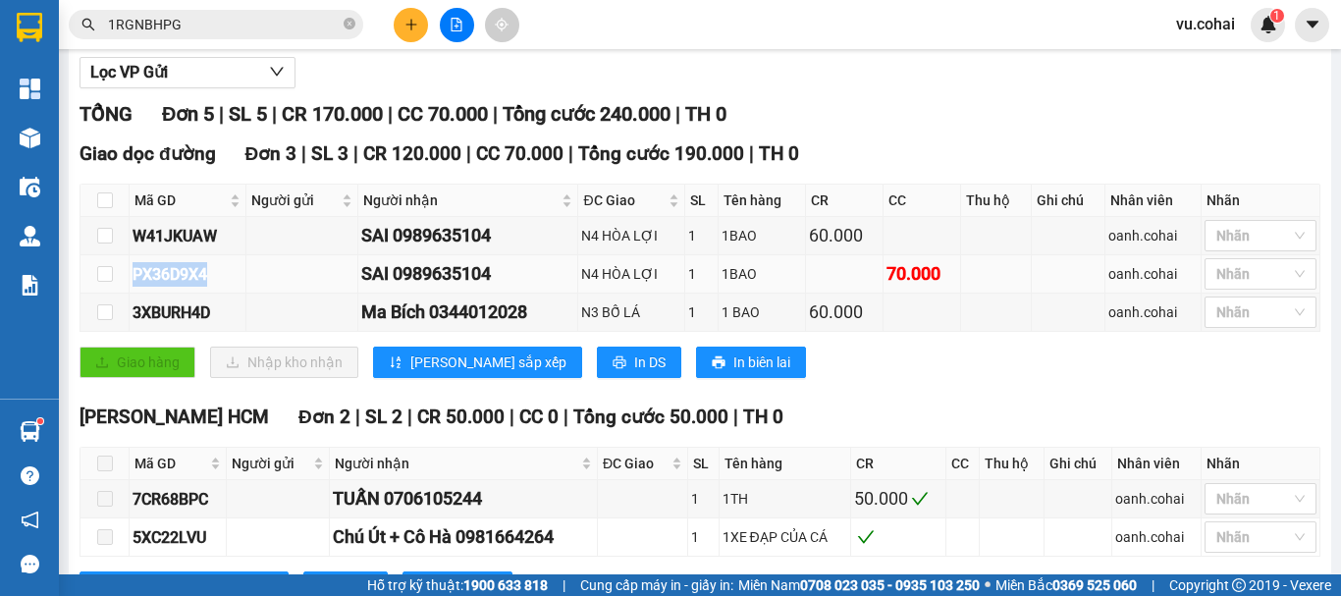
click at [126, 292] on tr "PX36D9X4 SAI 0989635104 N4 HÒA LỢI 1 1BAO 70.000 oanh.cohai Nhãn" at bounding box center [701, 274] width 1240 height 38
click at [351, 24] on icon "close-circle" at bounding box center [350, 24] width 12 height 12
click at [255, 32] on input "text" at bounding box center [224, 25] width 232 height 22
paste input "PX36D9X4"
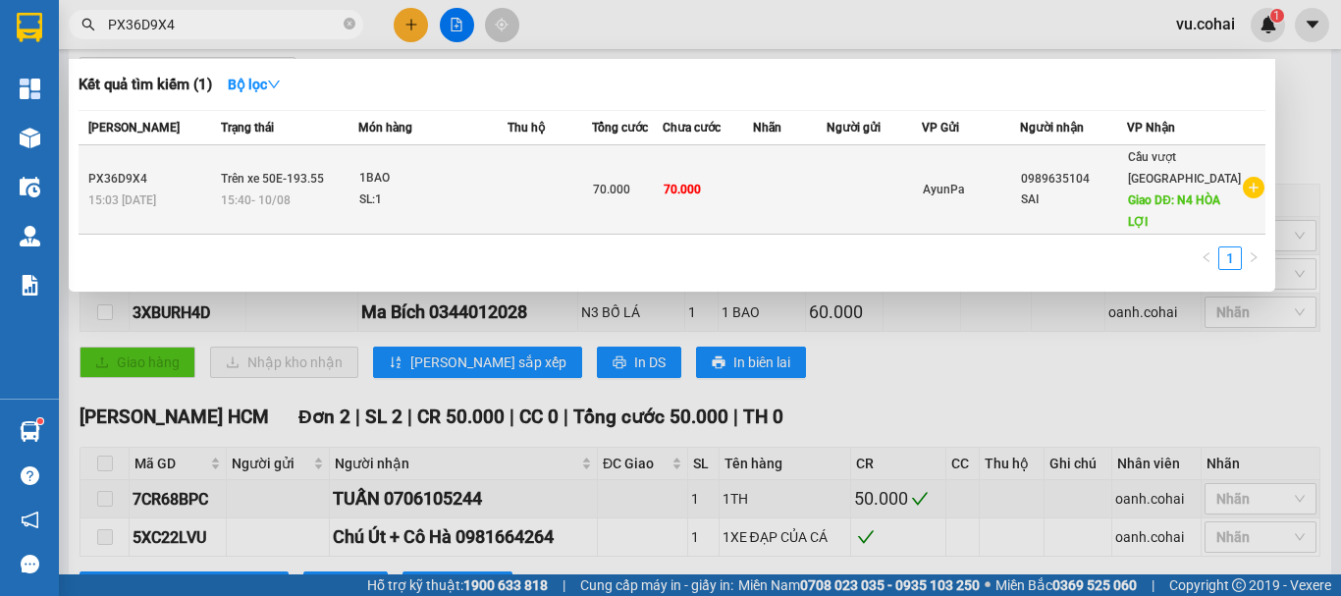
type input "PX36D9X4"
click at [730, 169] on td "70.000" at bounding box center [708, 189] width 90 height 89
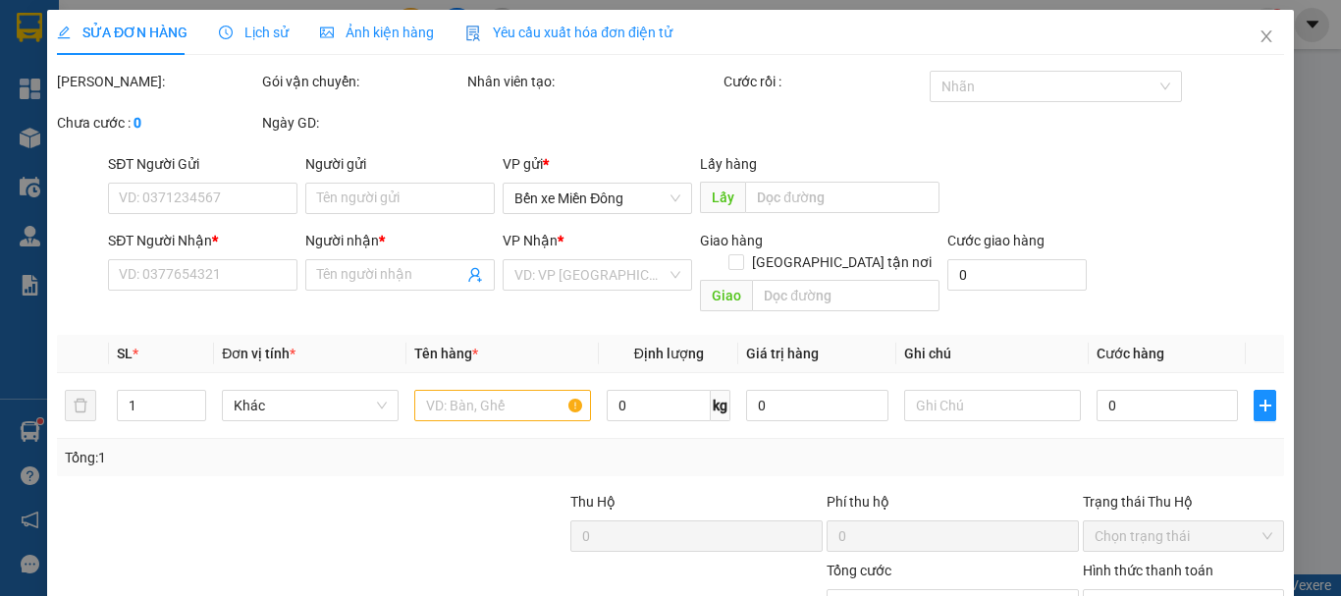
type input "0989635104"
type input "SAI"
type input "N4 HÒA LỢI"
type input "70.000"
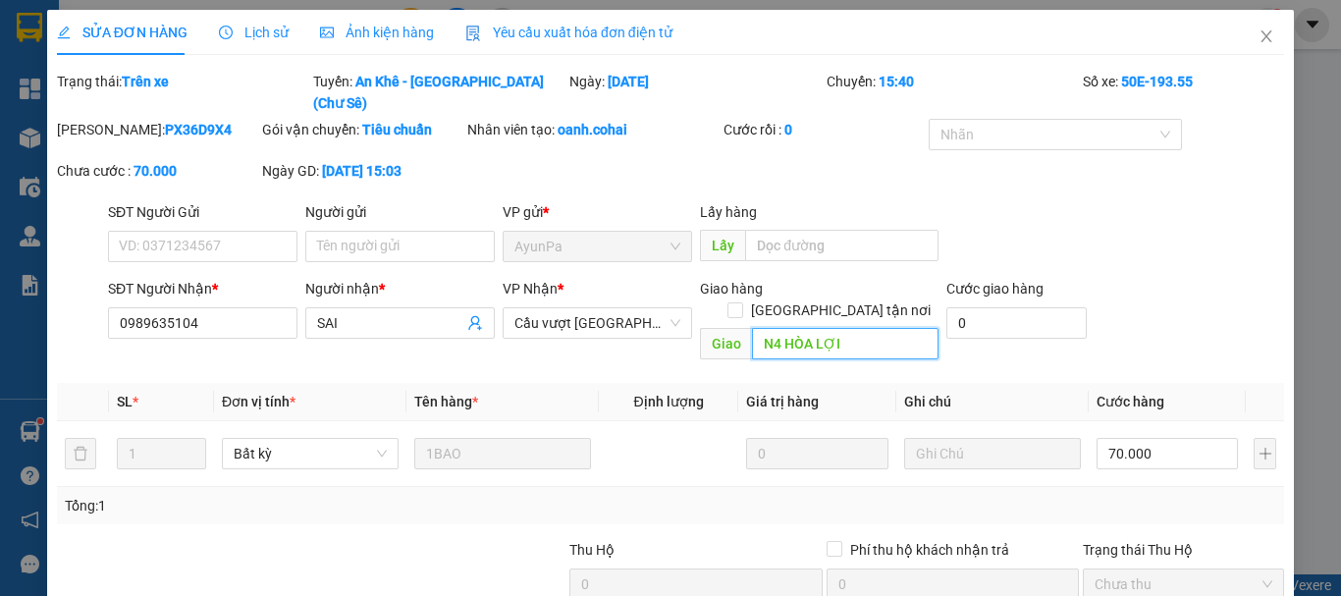
click at [896, 328] on input "N4 HÒA LỢI" at bounding box center [845, 343] width 187 height 31
click at [895, 328] on input "N4 HÒA LỢI" at bounding box center [845, 343] width 187 height 31
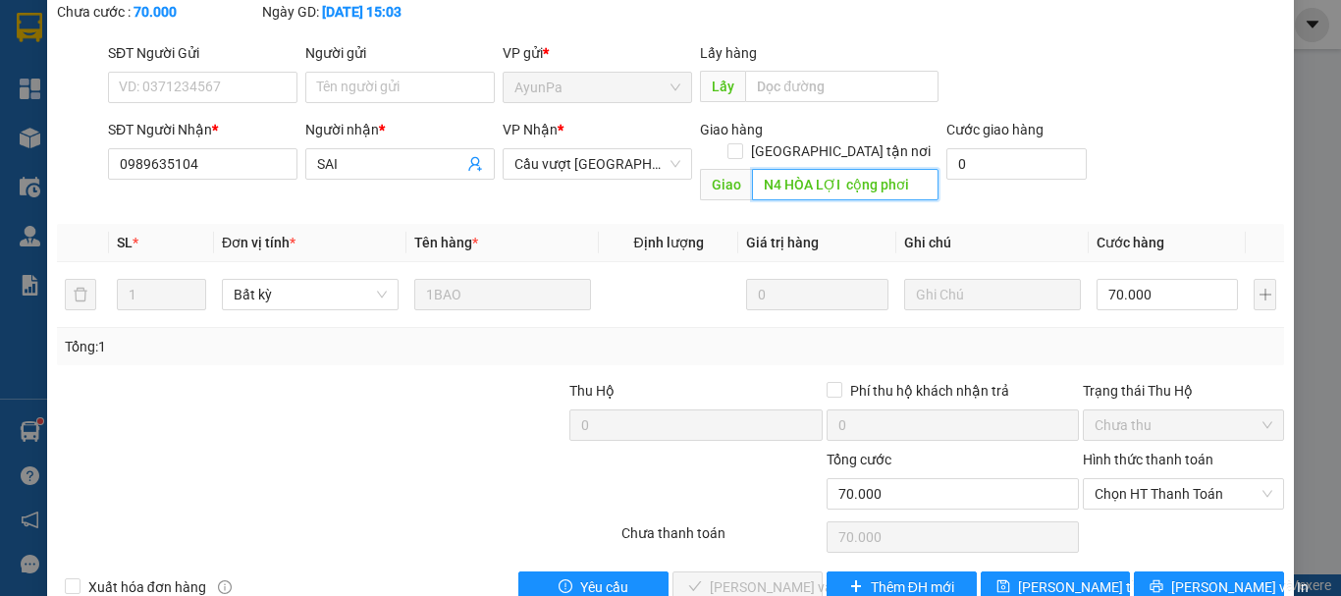
scroll to position [161, 0]
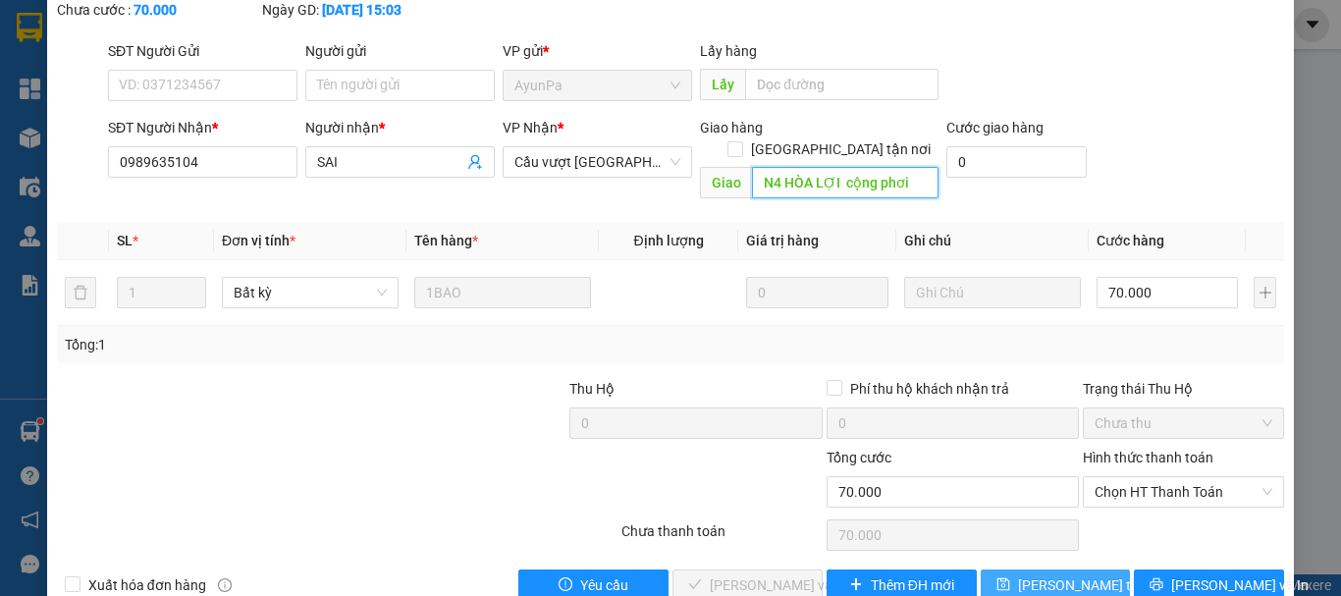
type input "N4 HÒA LỢI cộng phơi"
click at [1059, 574] on span "Lưu thay đổi" at bounding box center [1096, 585] width 157 height 22
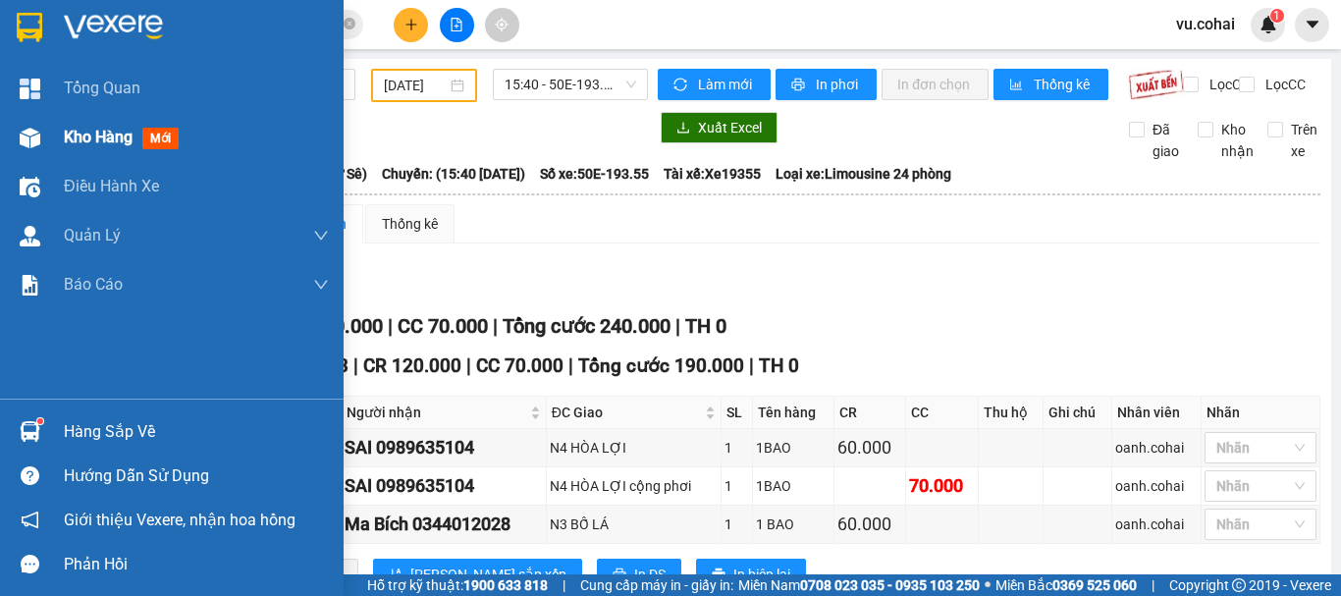
click at [82, 138] on span "Kho hàng" at bounding box center [98, 137] width 69 height 19
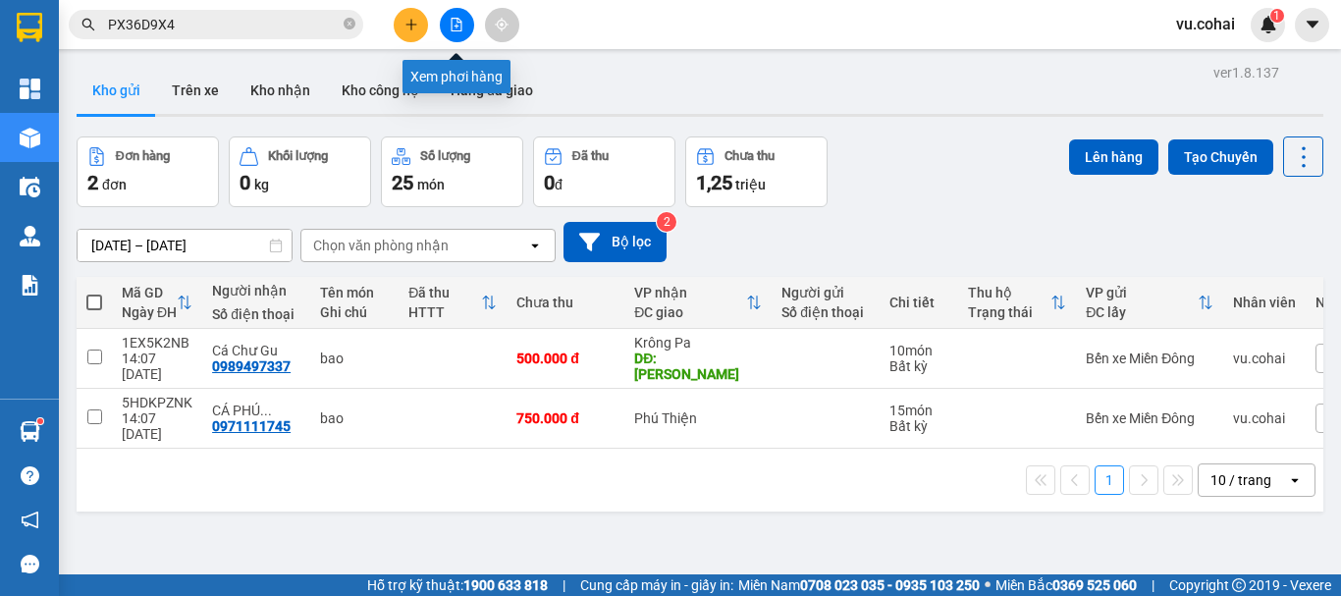
click at [459, 26] on icon "file-add" at bounding box center [457, 25] width 14 height 14
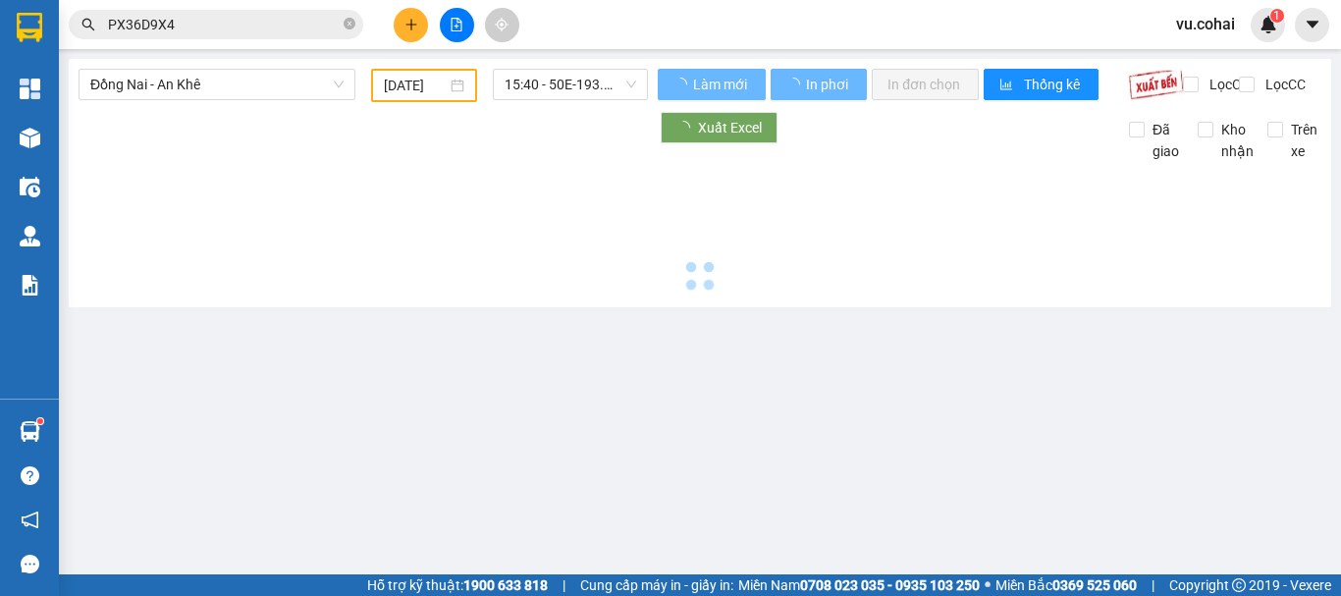
type input "[DATE]"
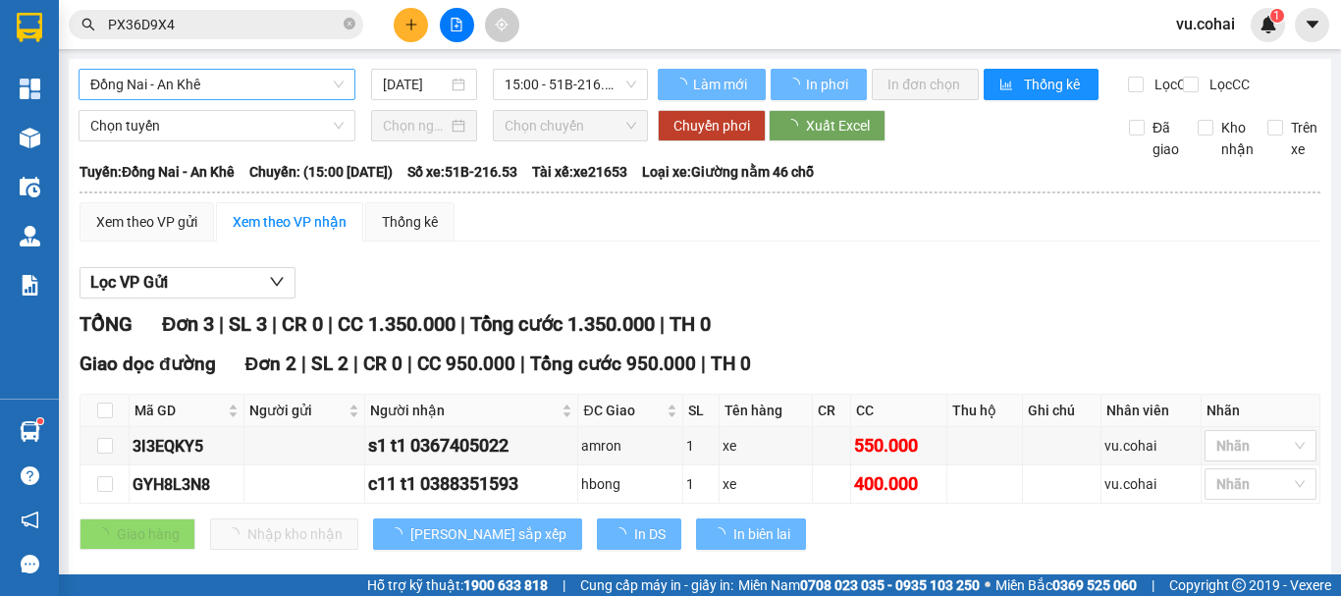
click at [251, 95] on span "Đồng Nai - An Khê" at bounding box center [216, 84] width 253 height 29
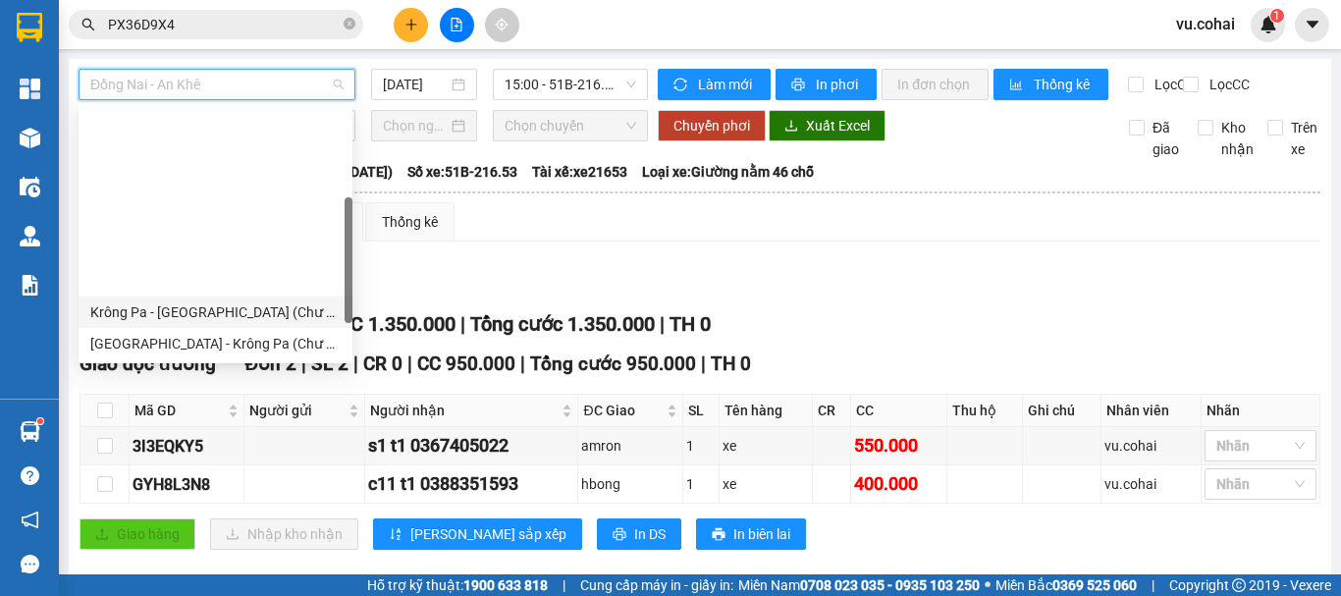
scroll to position [196, 0]
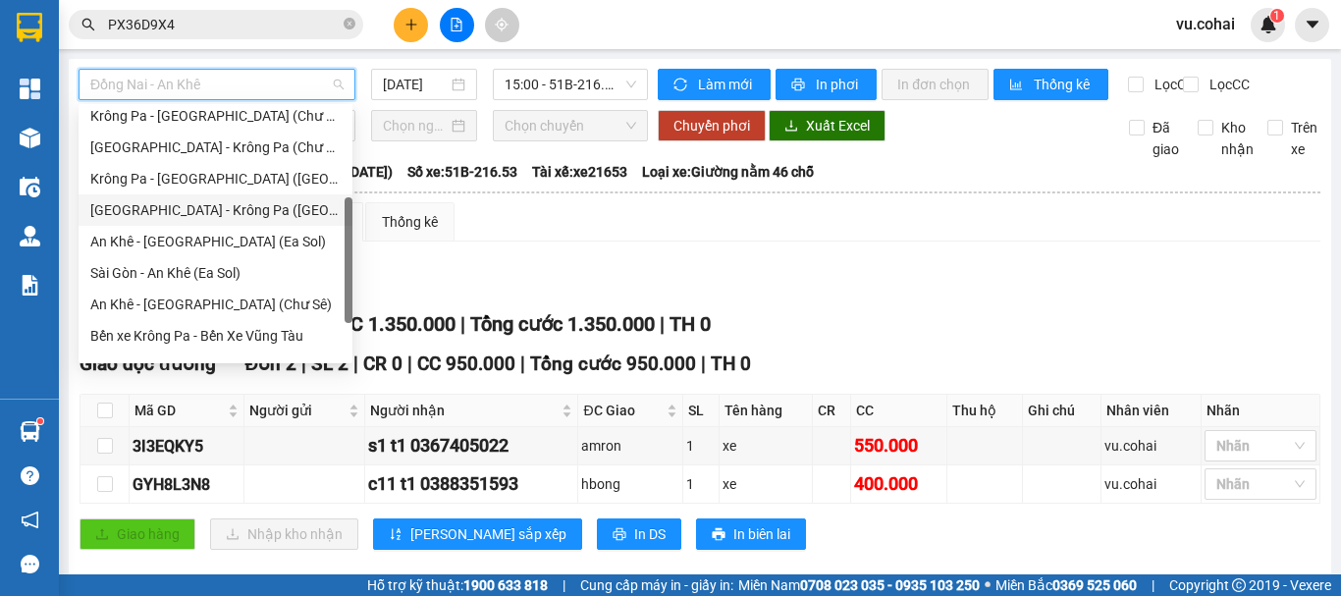
click at [204, 206] on div "[GEOGRAPHIC_DATA] - Krông Pa ([GEOGRAPHIC_DATA])" at bounding box center [215, 210] width 250 height 22
type input "[DATE]"
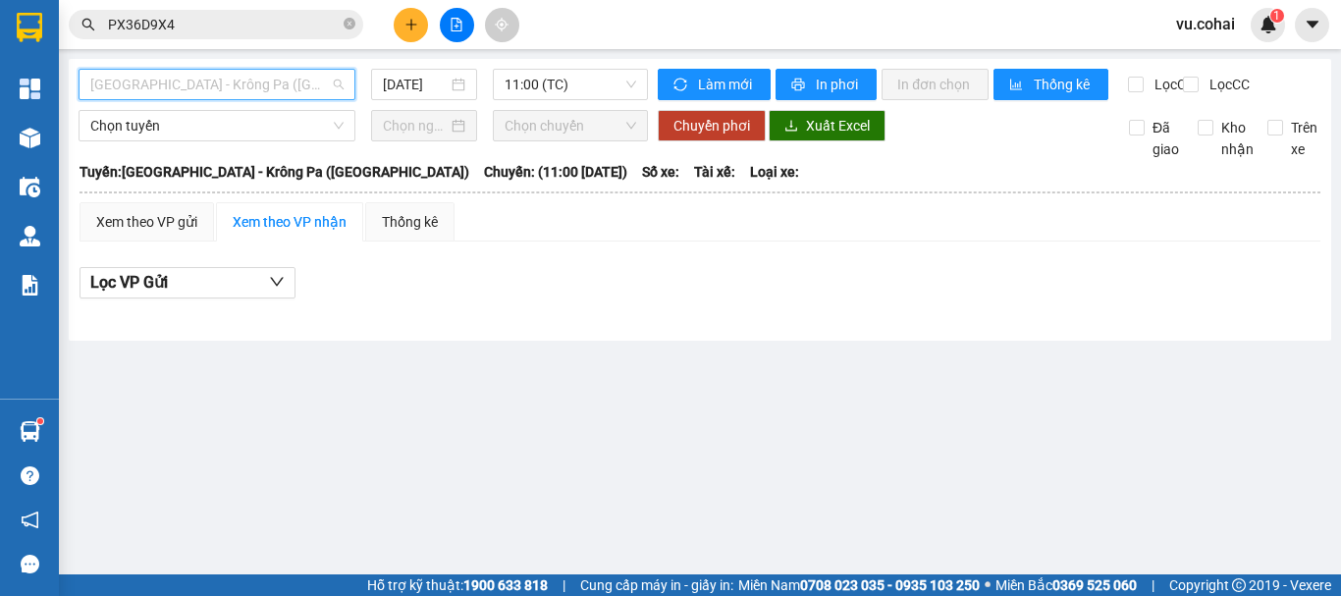
click at [230, 72] on span "[GEOGRAPHIC_DATA] - Krông Pa ([GEOGRAPHIC_DATA])" at bounding box center [216, 84] width 253 height 29
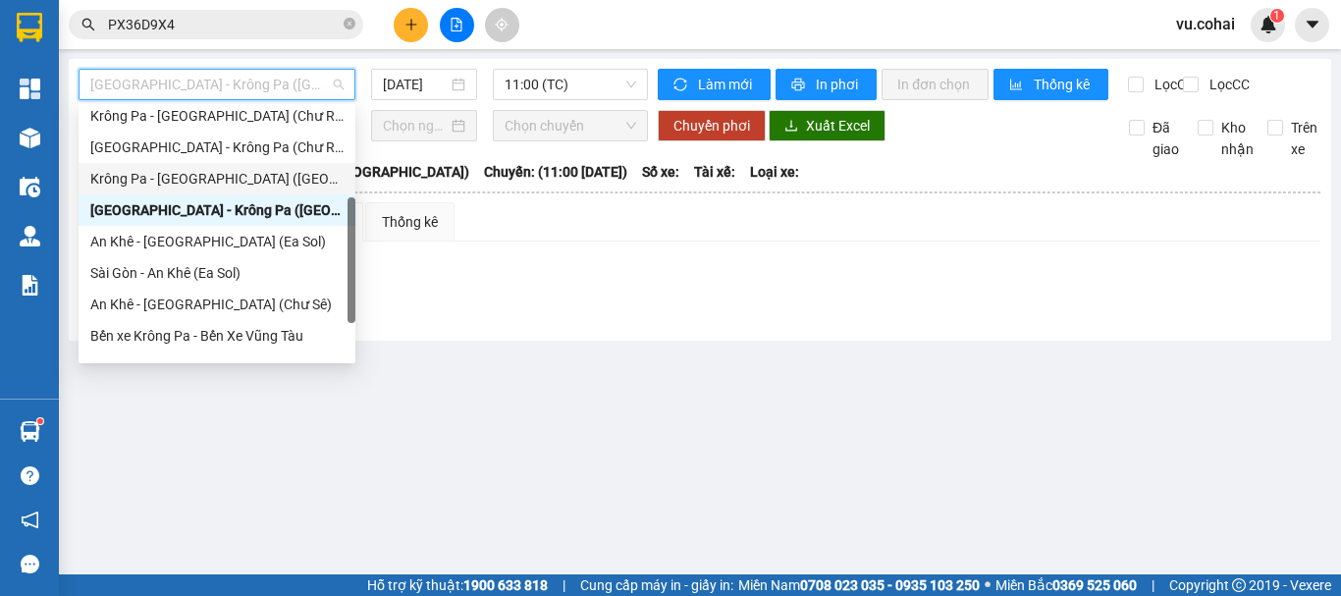
click at [206, 187] on div "Krông Pa - [GEOGRAPHIC_DATA] ([GEOGRAPHIC_DATA])" at bounding box center [216, 179] width 253 height 22
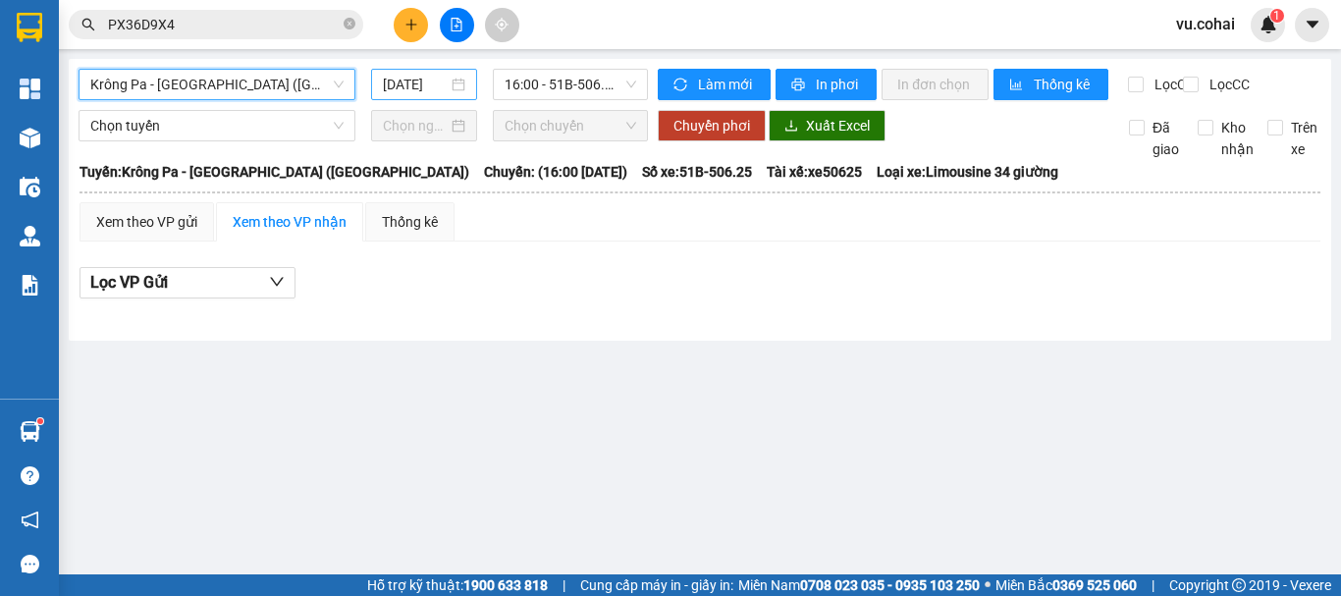
click at [427, 78] on input "[DATE]" at bounding box center [415, 85] width 65 height 22
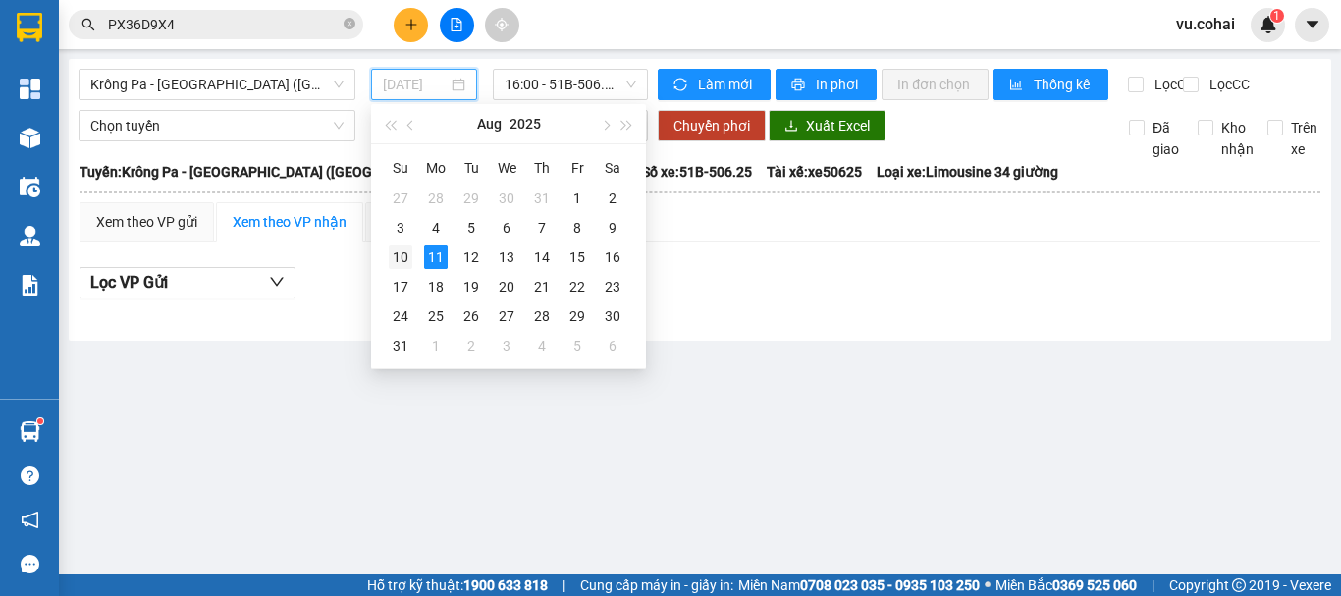
click at [392, 264] on div "10" at bounding box center [401, 257] width 24 height 24
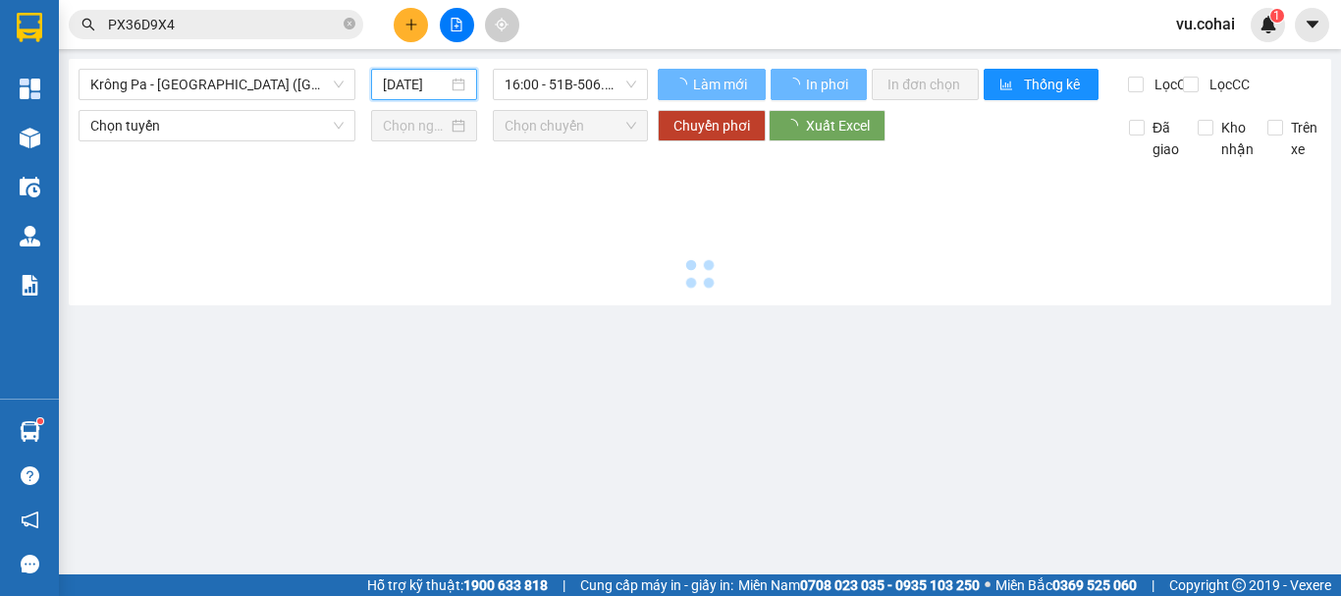
type input "10/08/2025"
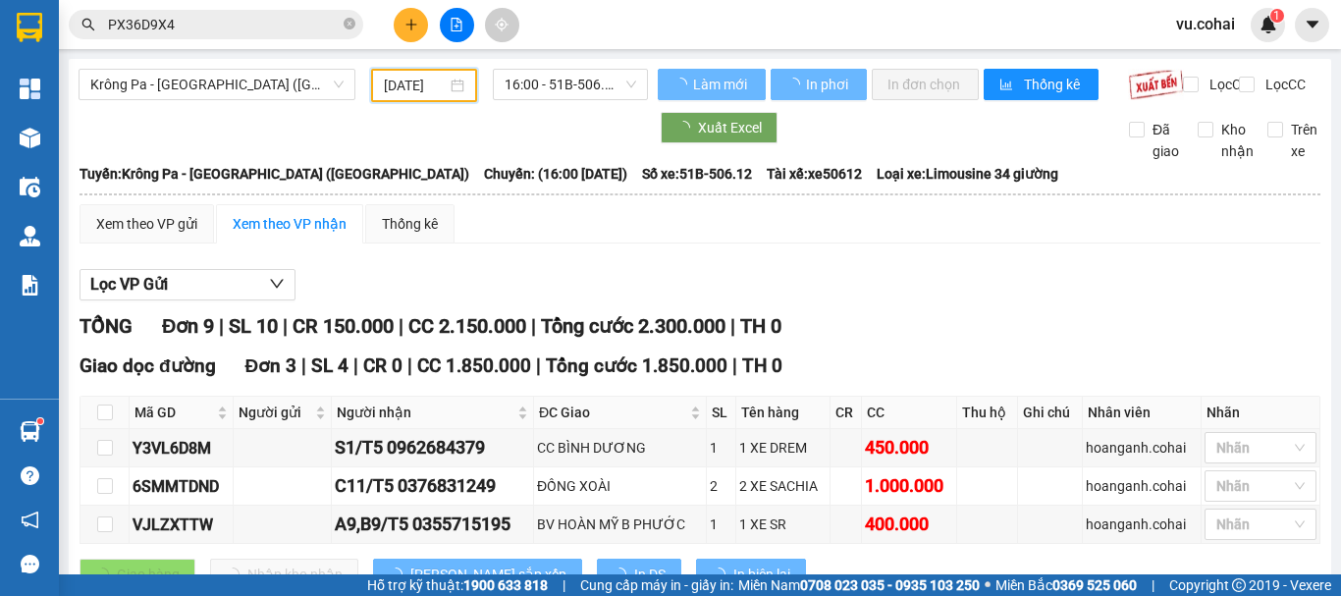
click at [562, 81] on span "16:00 - 51B-506.12" at bounding box center [571, 84] width 132 height 29
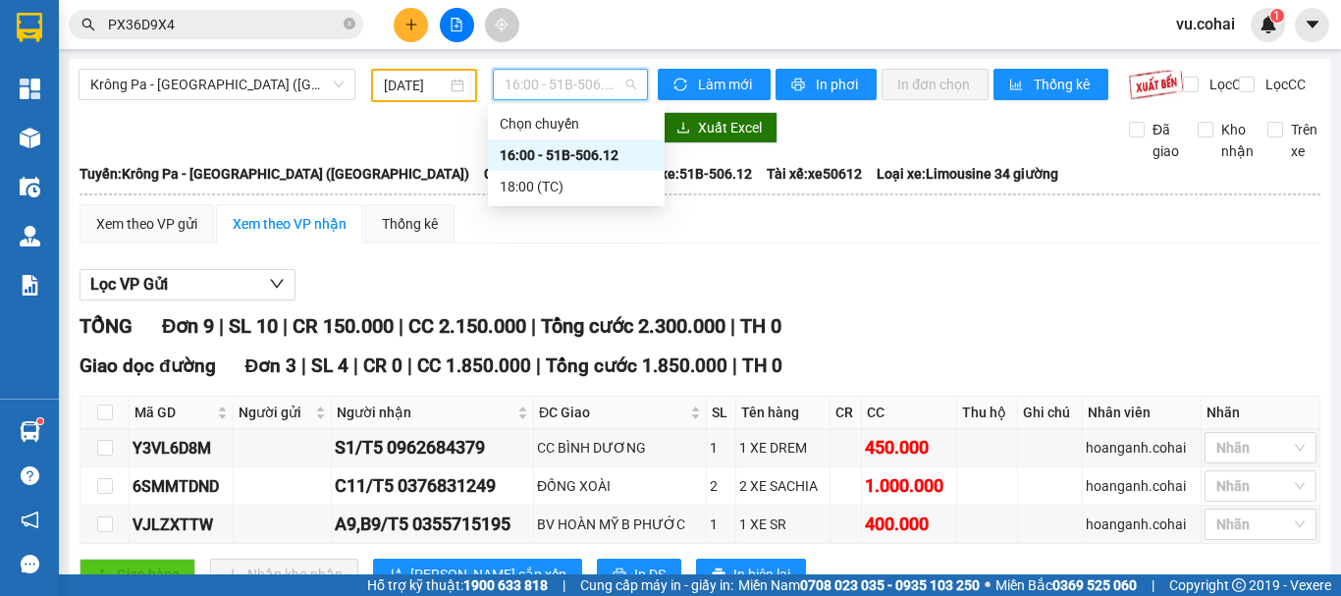
click at [580, 155] on div "16:00 - 51B-506.12" at bounding box center [576, 155] width 153 height 22
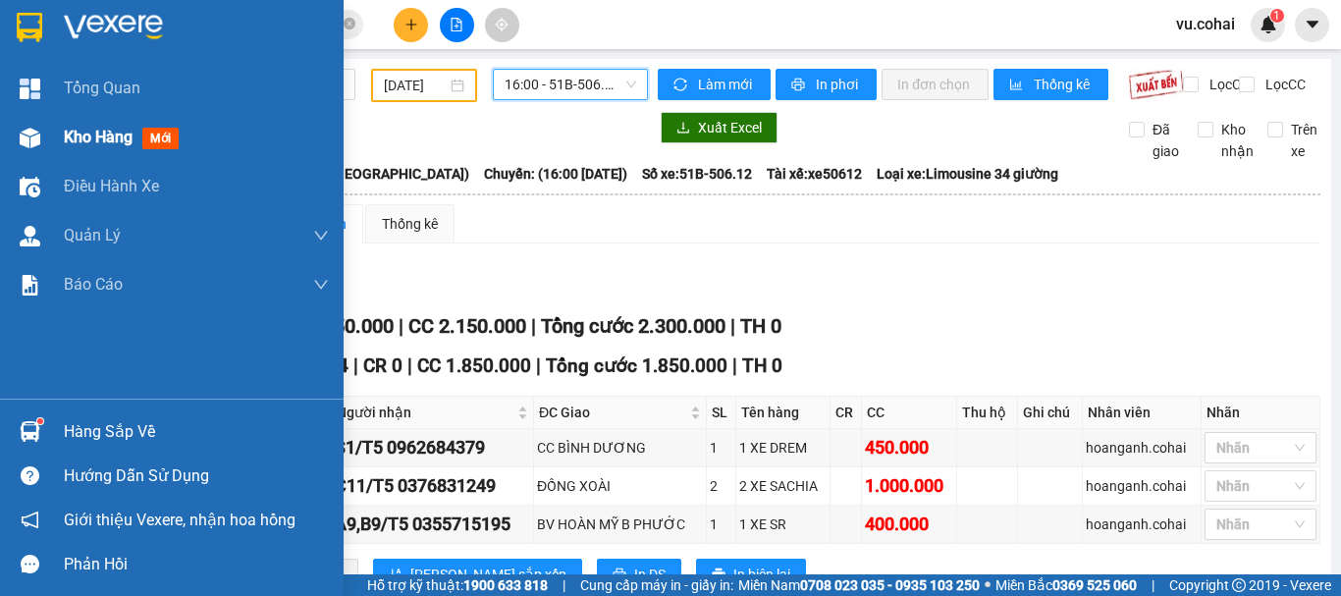
click at [81, 121] on div "Kho hàng mới" at bounding box center [196, 137] width 265 height 49
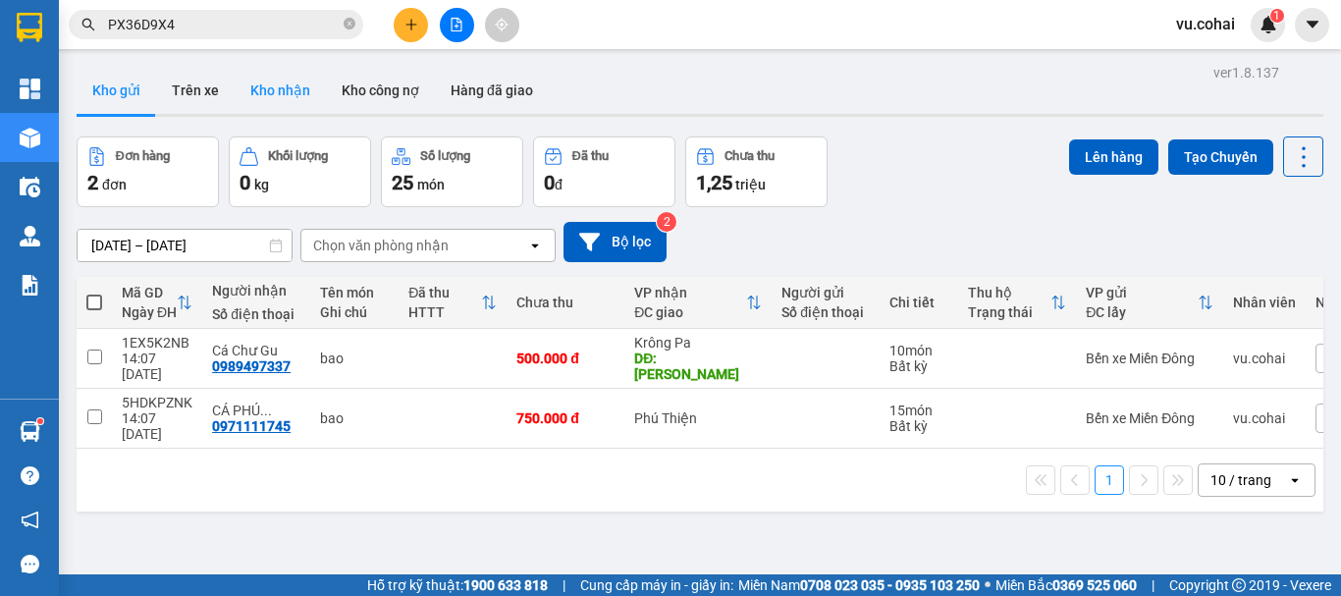
click at [291, 93] on button "Kho nhận" at bounding box center [280, 90] width 91 height 47
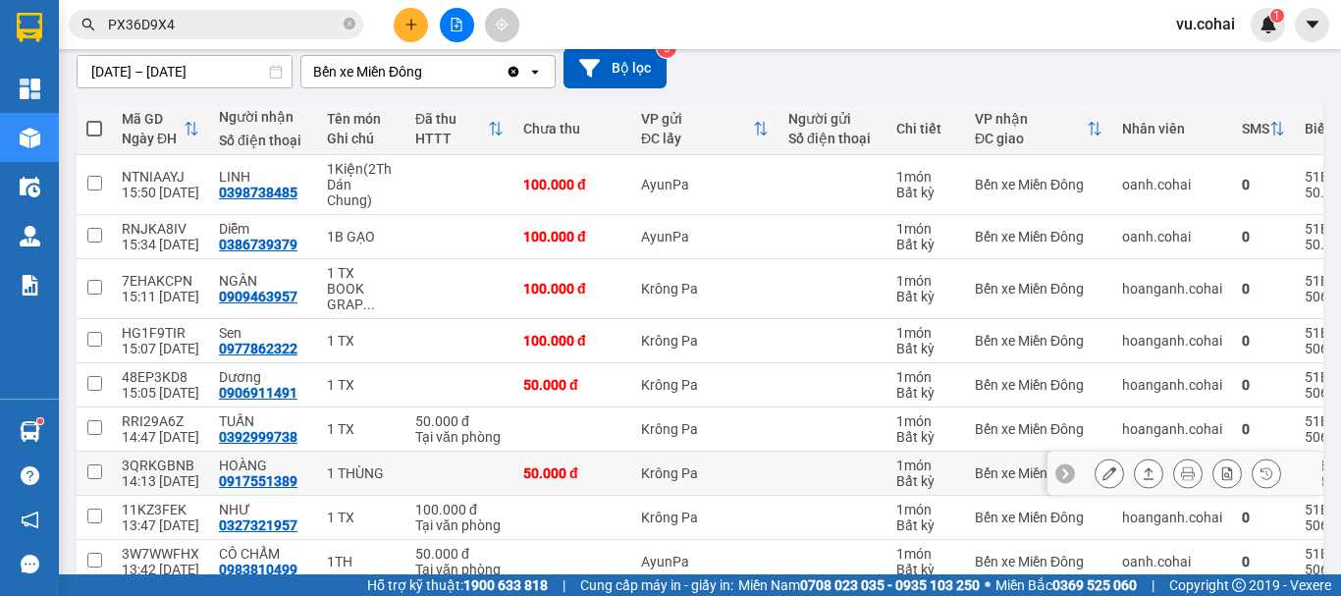
scroll to position [316, 0]
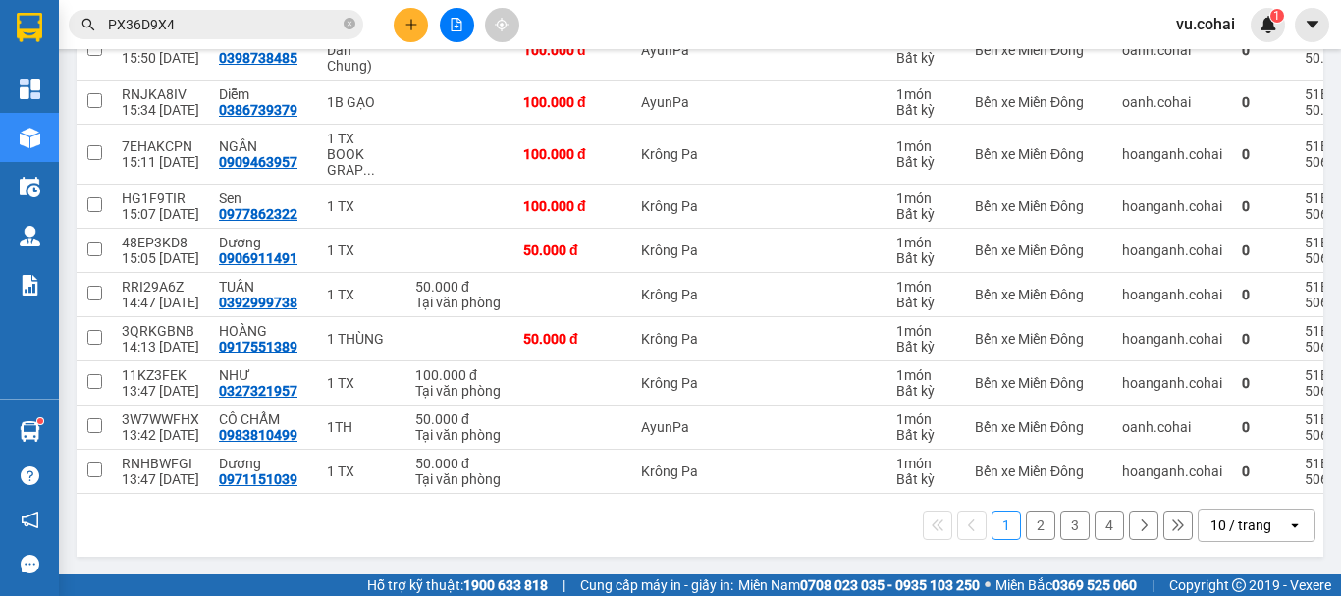
click at [1026, 528] on button "2" at bounding box center [1040, 525] width 29 height 29
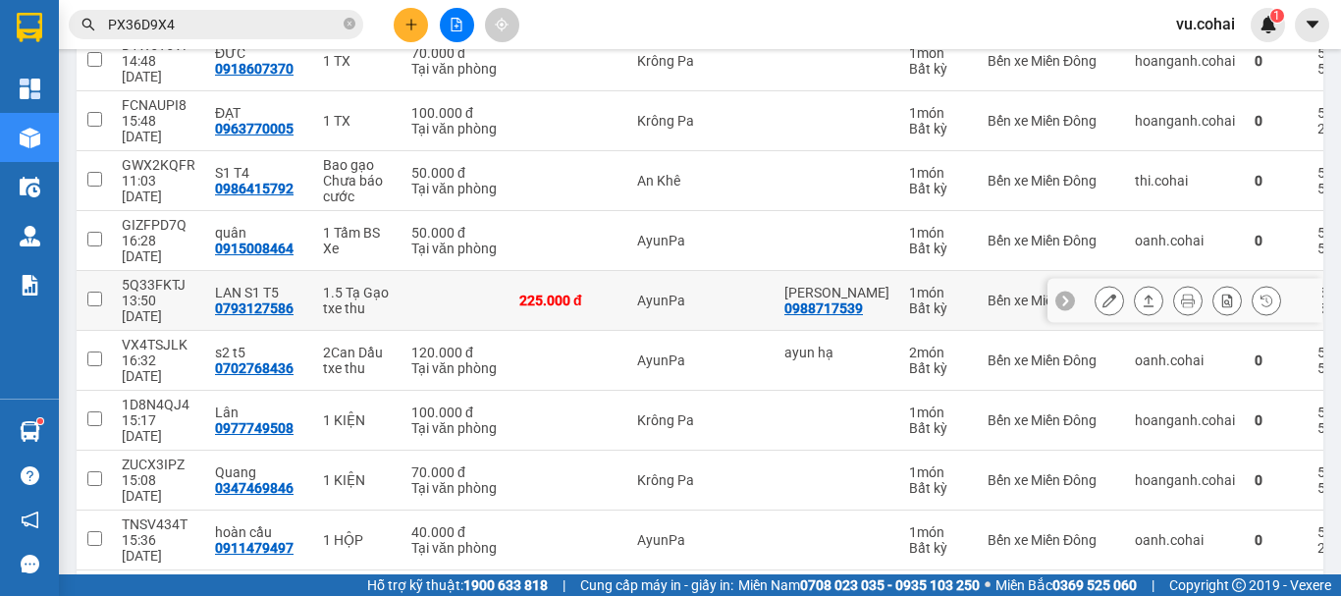
scroll to position [300, 0]
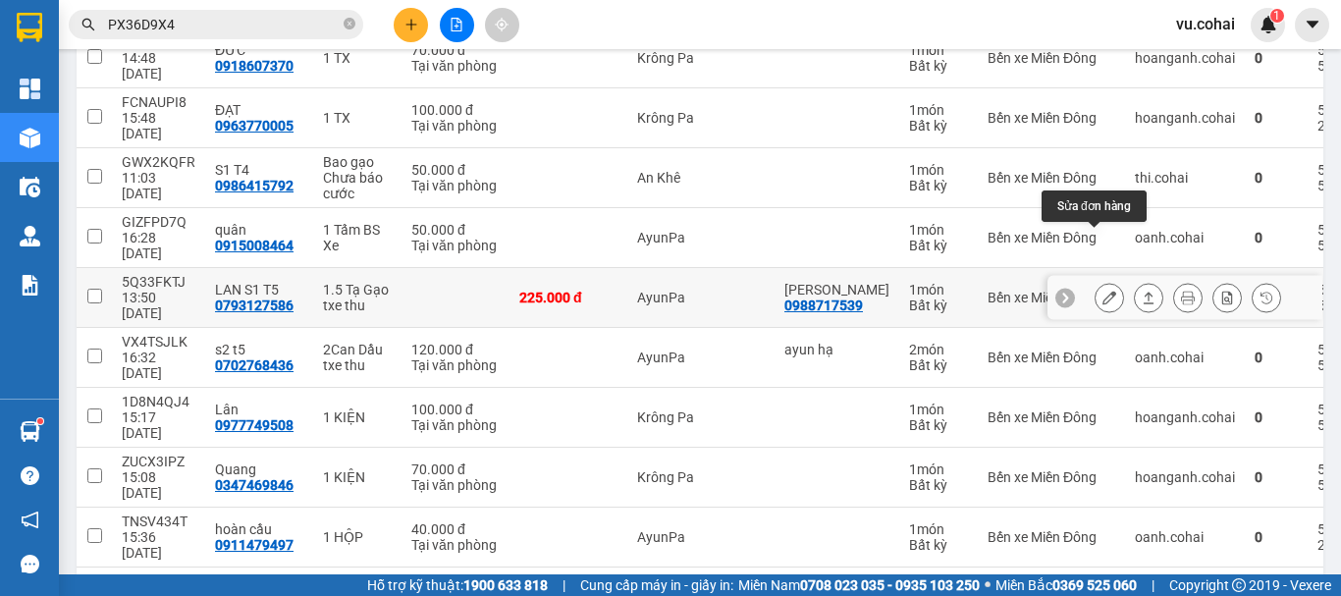
click at [1103, 291] on icon at bounding box center [1110, 298] width 14 height 14
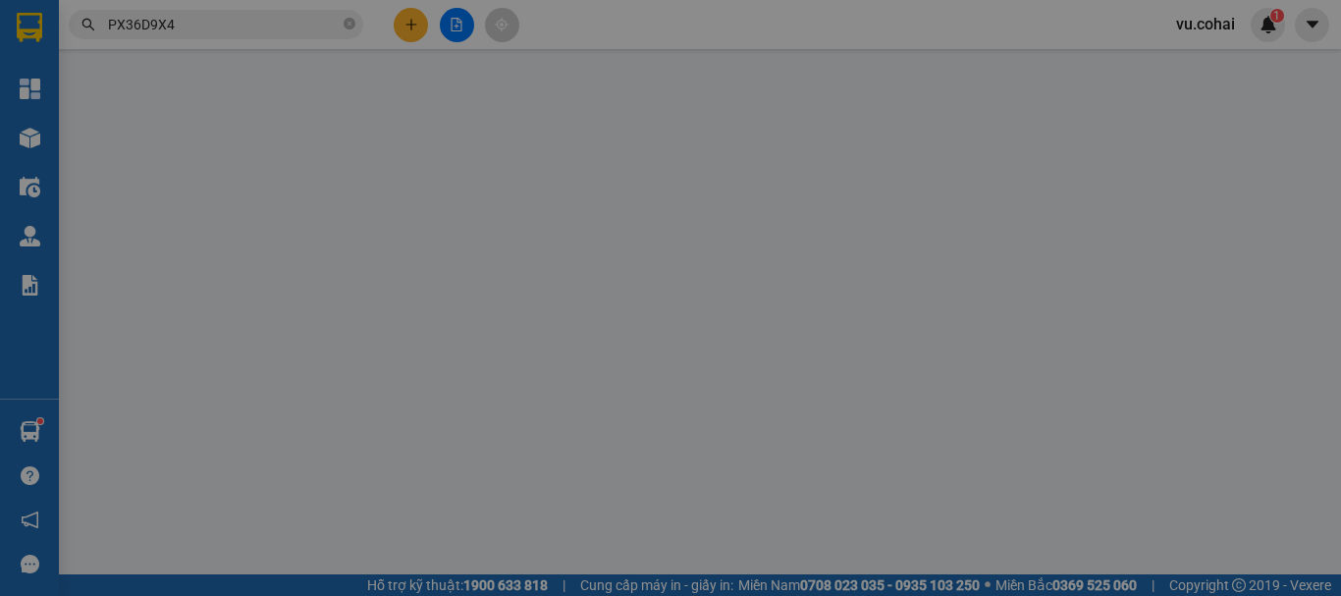
type input "0988717539"
type input "Trg Kim Đồng"
type input "0793127586"
type input "LAN S1 T5"
type input "225.000"
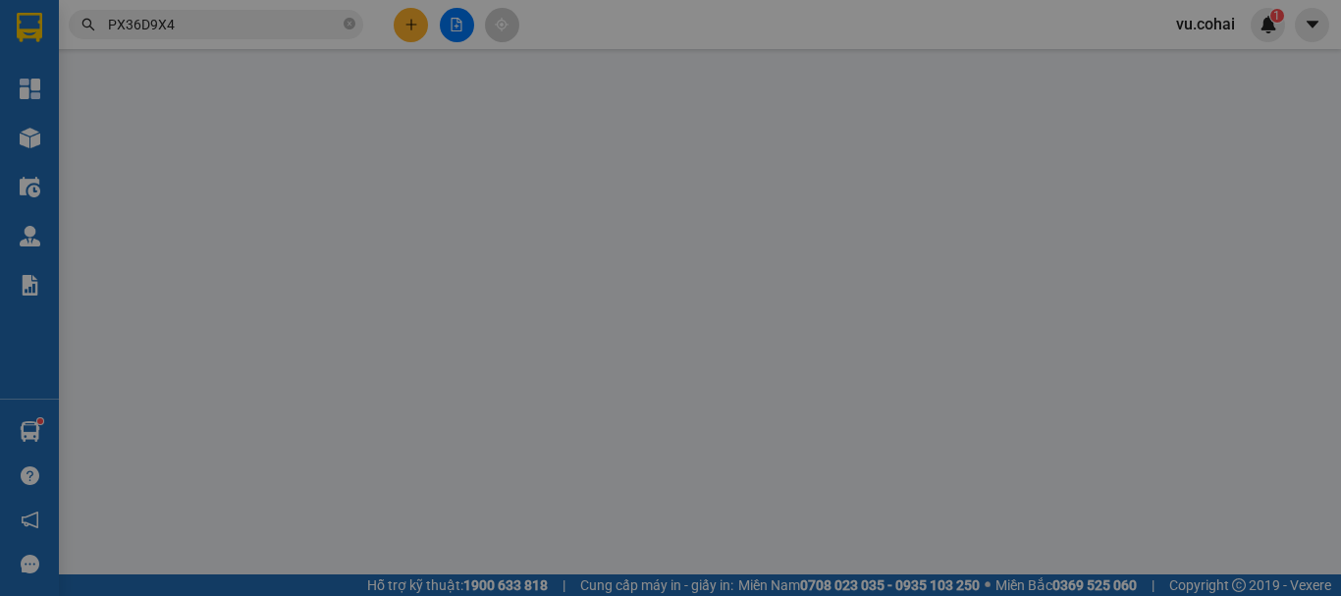
type input "225.000"
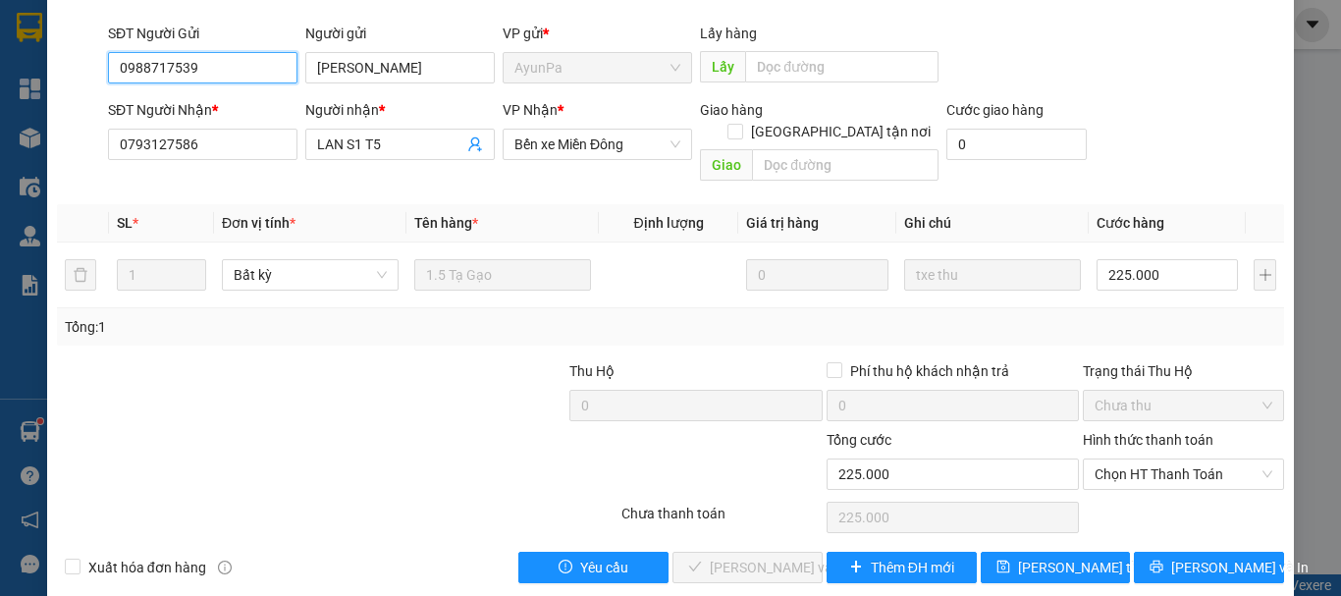
scroll to position [135, 0]
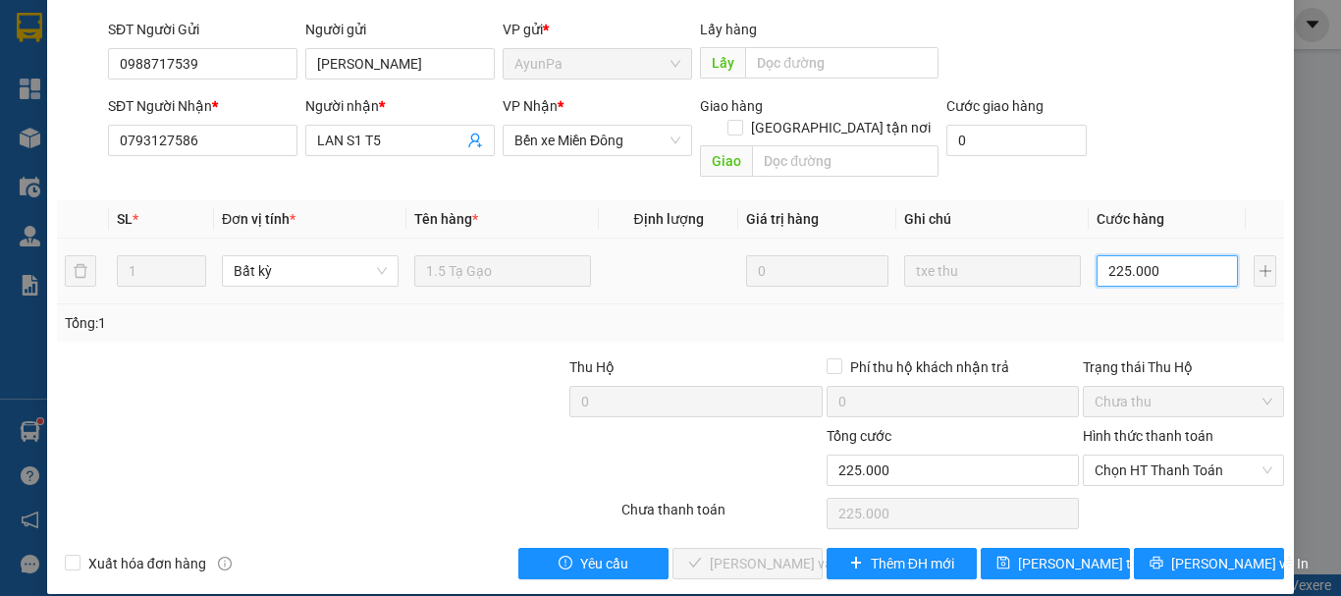
click at [1181, 257] on input "225.000" at bounding box center [1167, 270] width 141 height 31
type input "0"
type input "002"
type input "2"
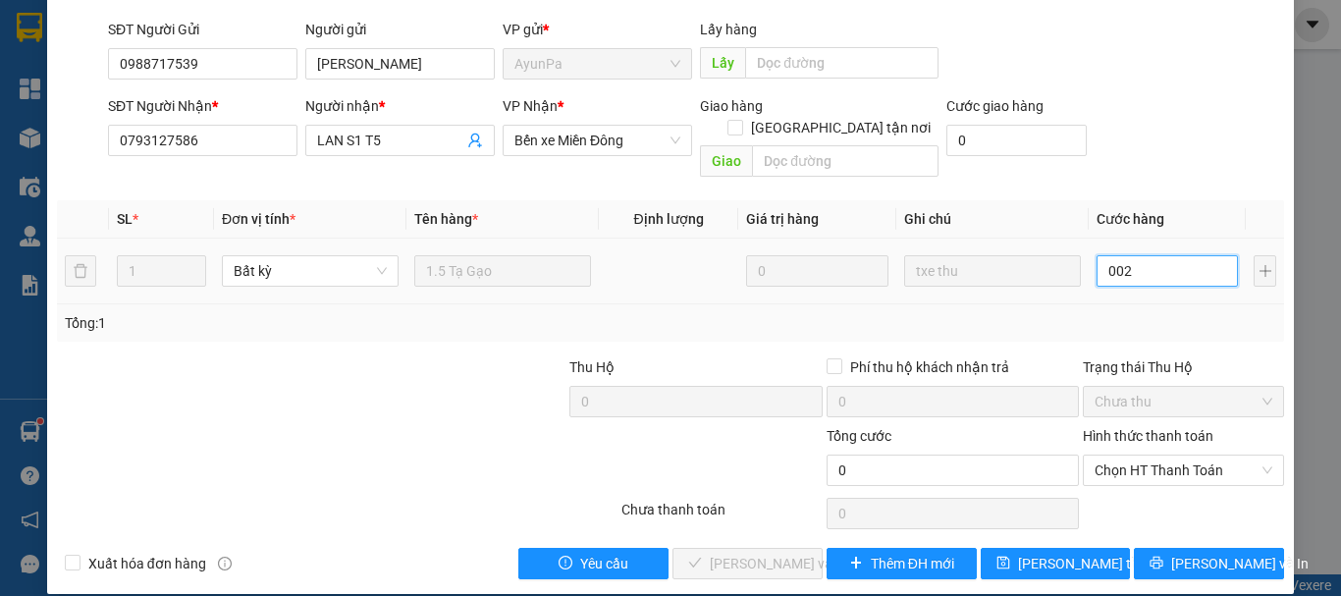
type input "2"
type input "0.022"
type input "22"
type input "220"
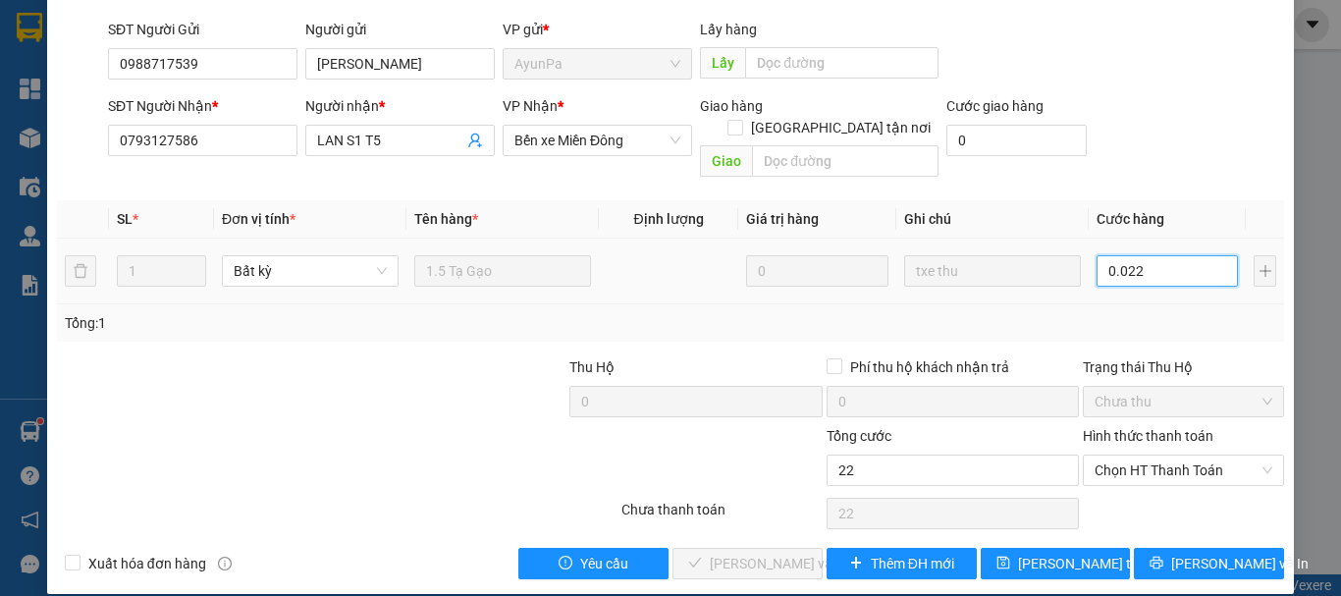
type input "220"
type input "00.220"
type input "220"
click at [1175, 456] on span "Chọn HT Thanh Toán" at bounding box center [1184, 470] width 178 height 29
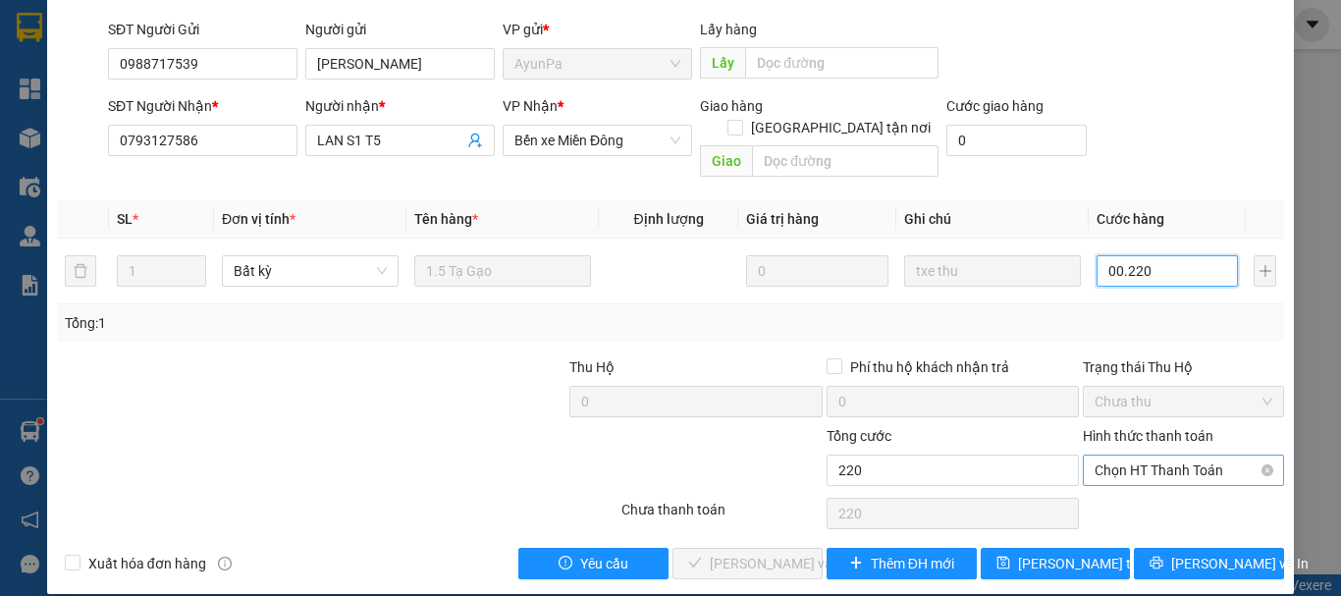
type input "00.220"
type input "220.000"
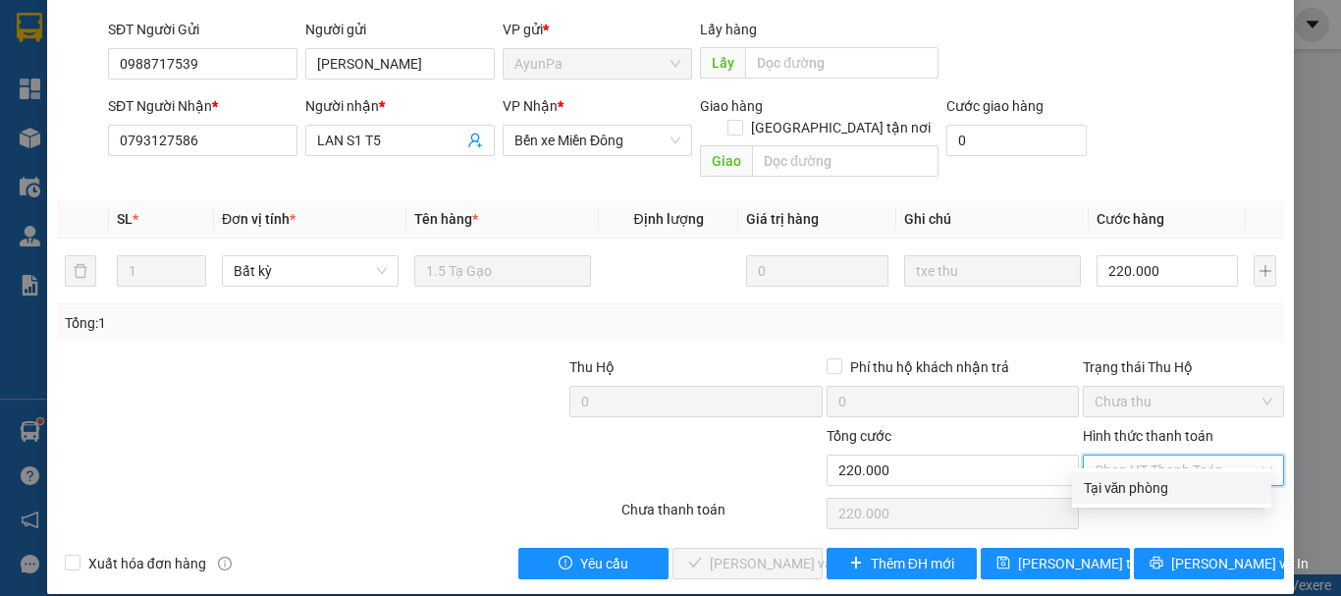
click at [1116, 490] on div "Tại văn phòng" at bounding box center [1172, 488] width 176 height 22
type input "0"
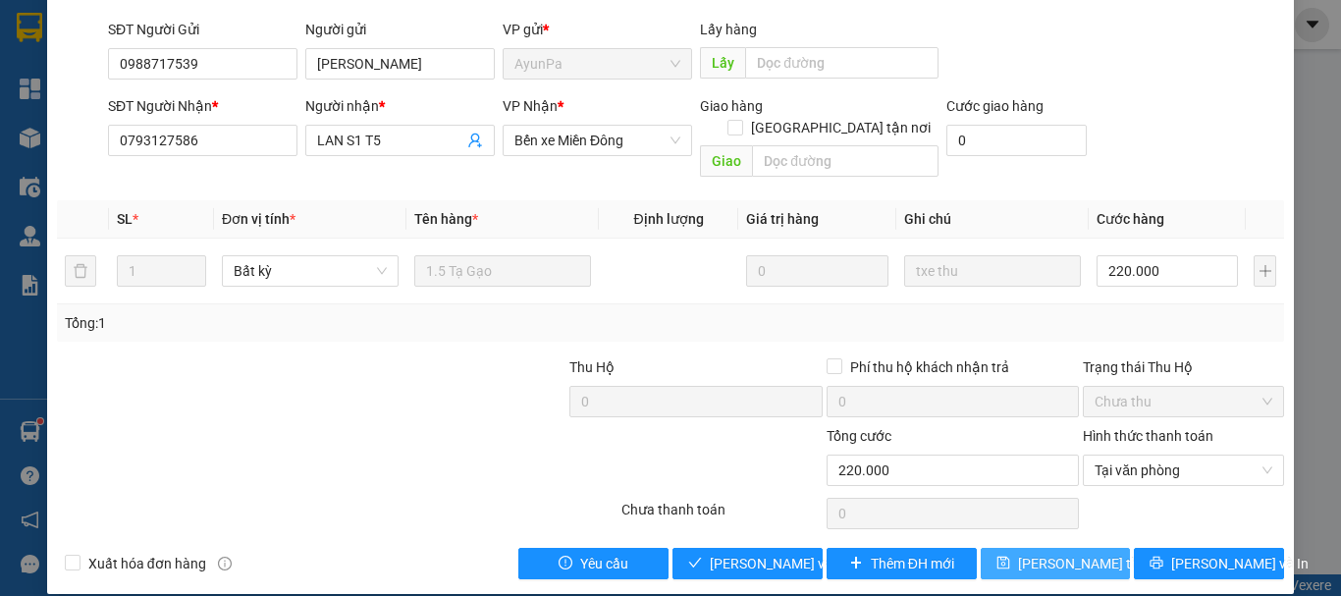
click at [1069, 553] on span "Lưu thay đổi" at bounding box center [1096, 564] width 157 height 22
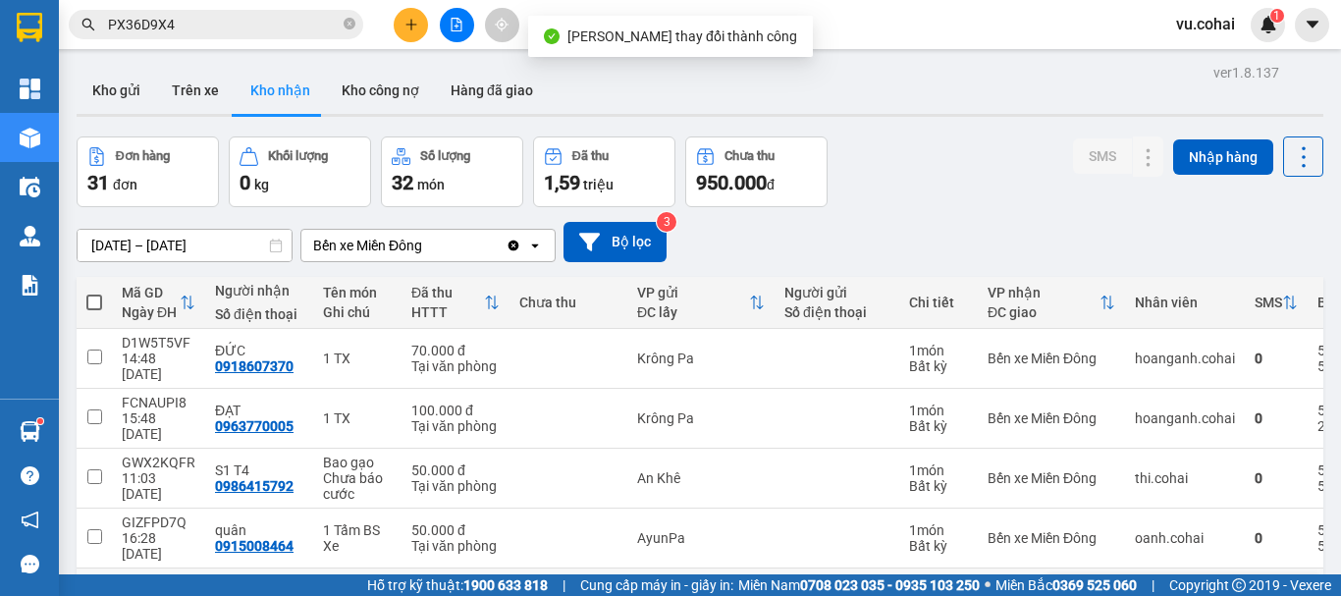
scroll to position [295, 0]
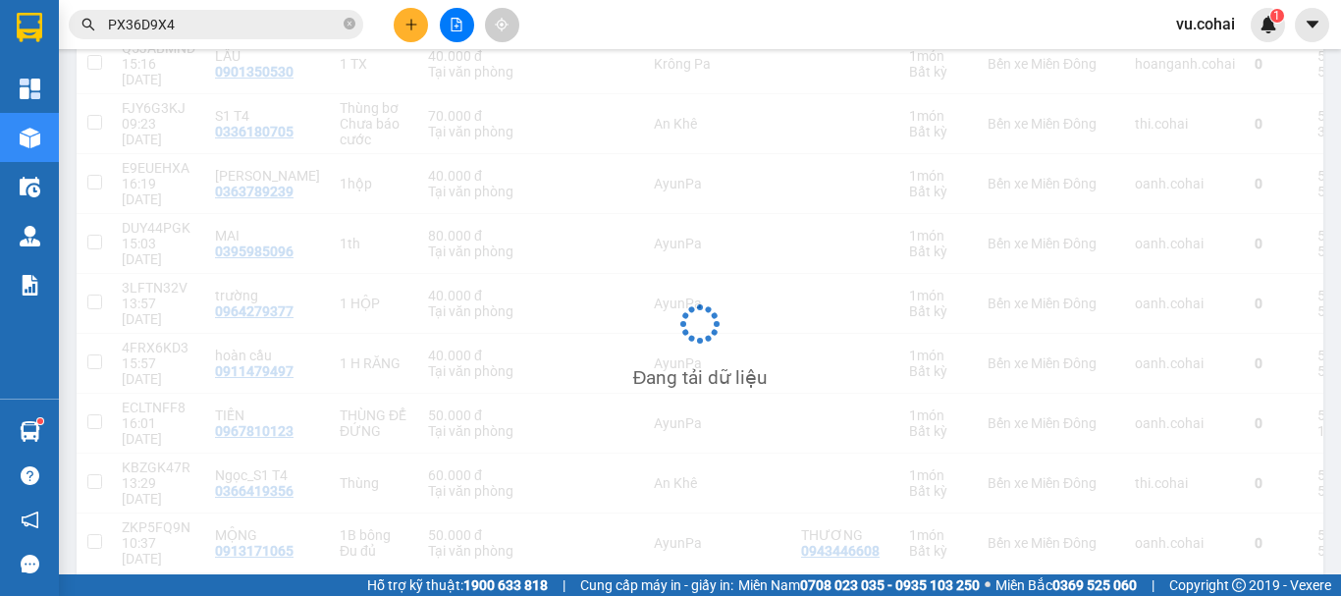
scroll to position [90, 0]
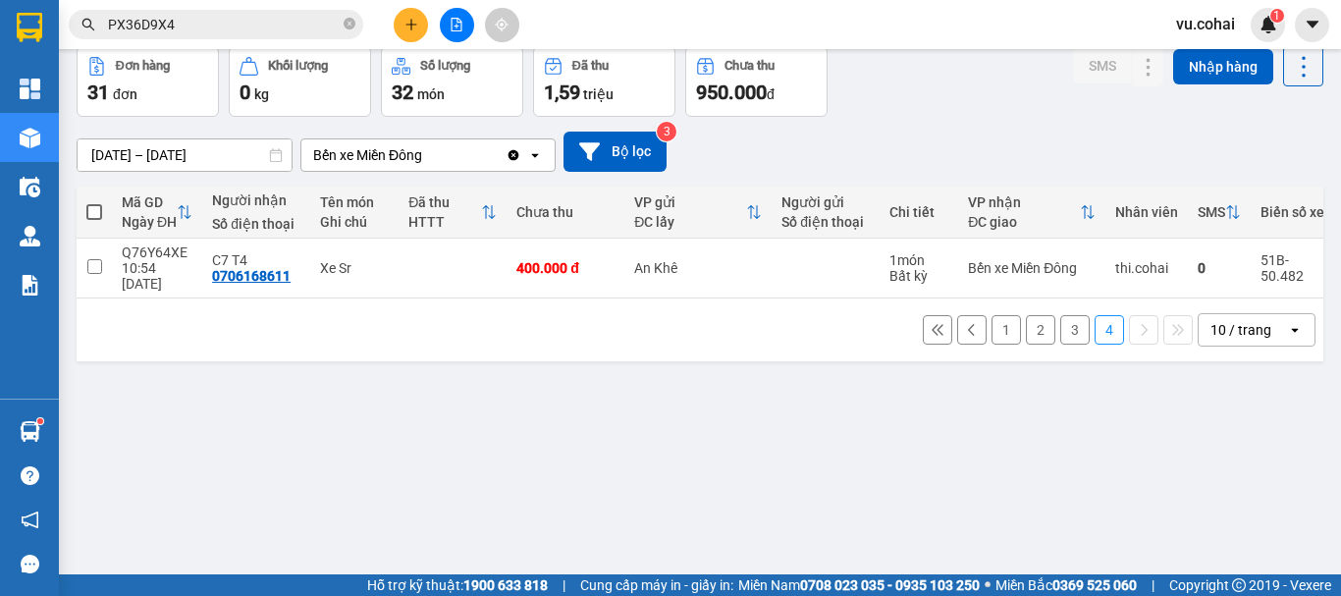
click at [992, 322] on button "1" at bounding box center [1006, 329] width 29 height 29
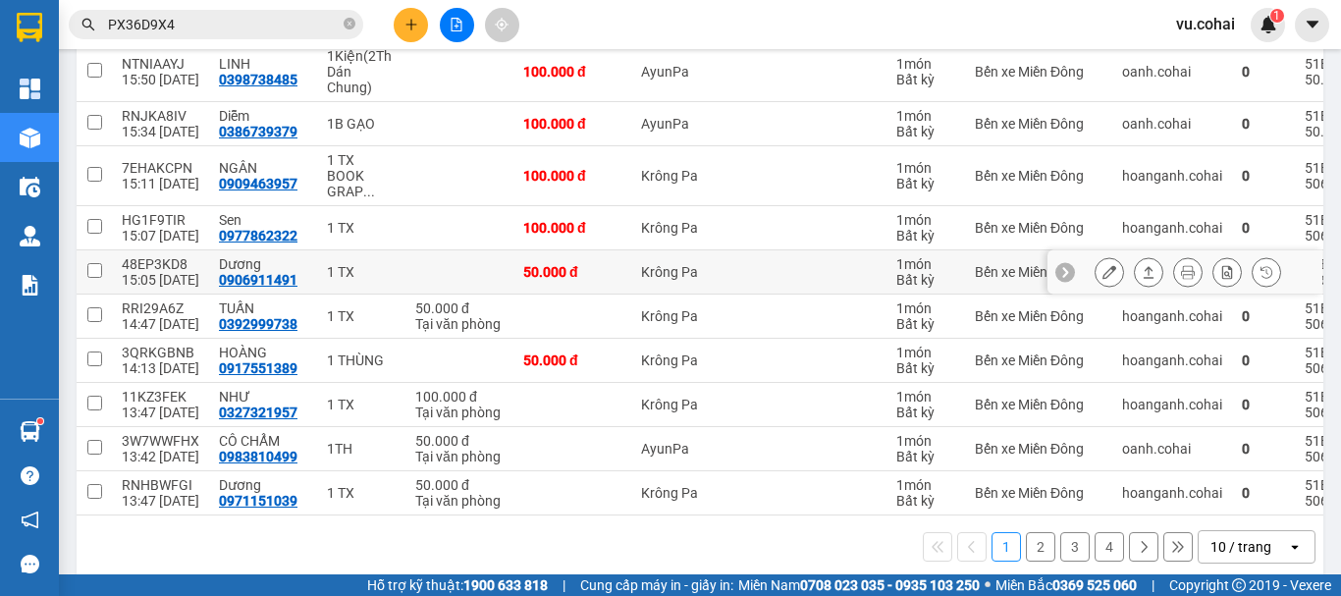
scroll to position [189, 0]
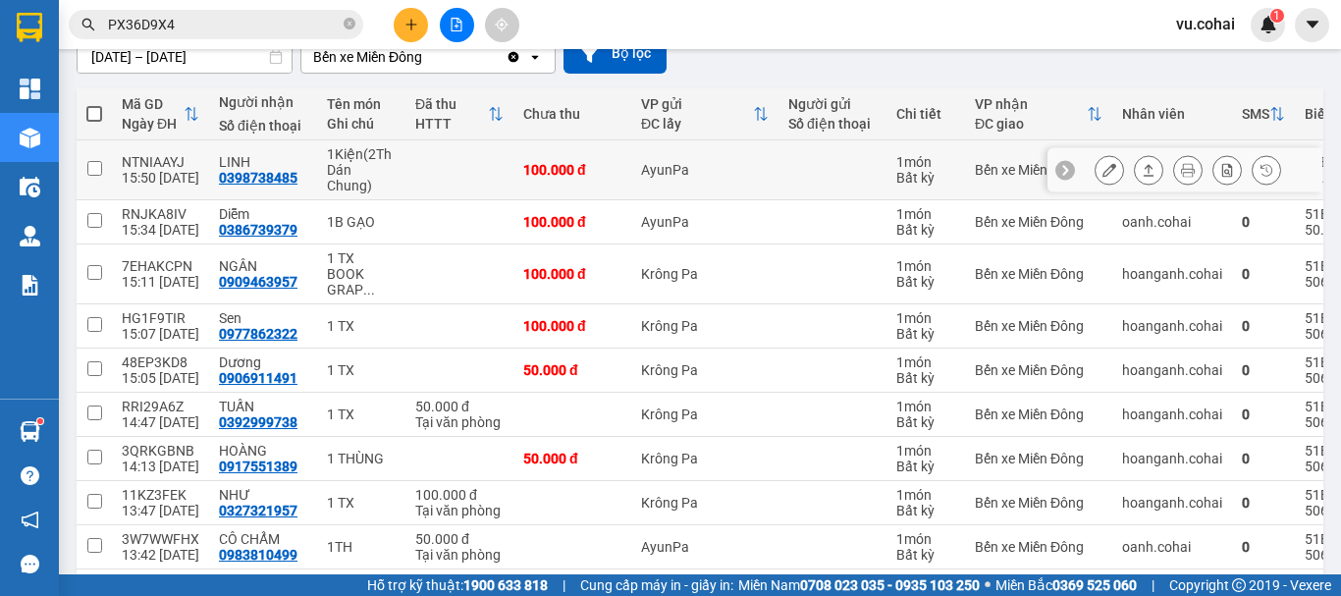
click at [1096, 163] on button at bounding box center [1109, 170] width 27 height 34
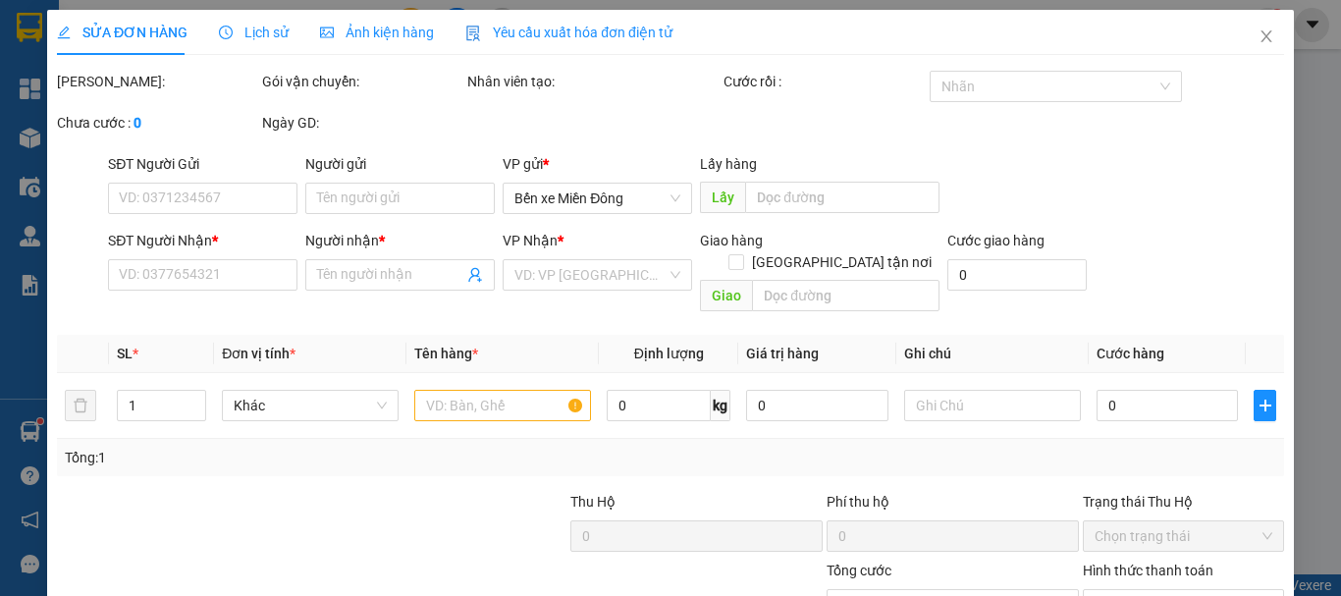
type input "0398738485"
type input "LINH"
type input "100.000"
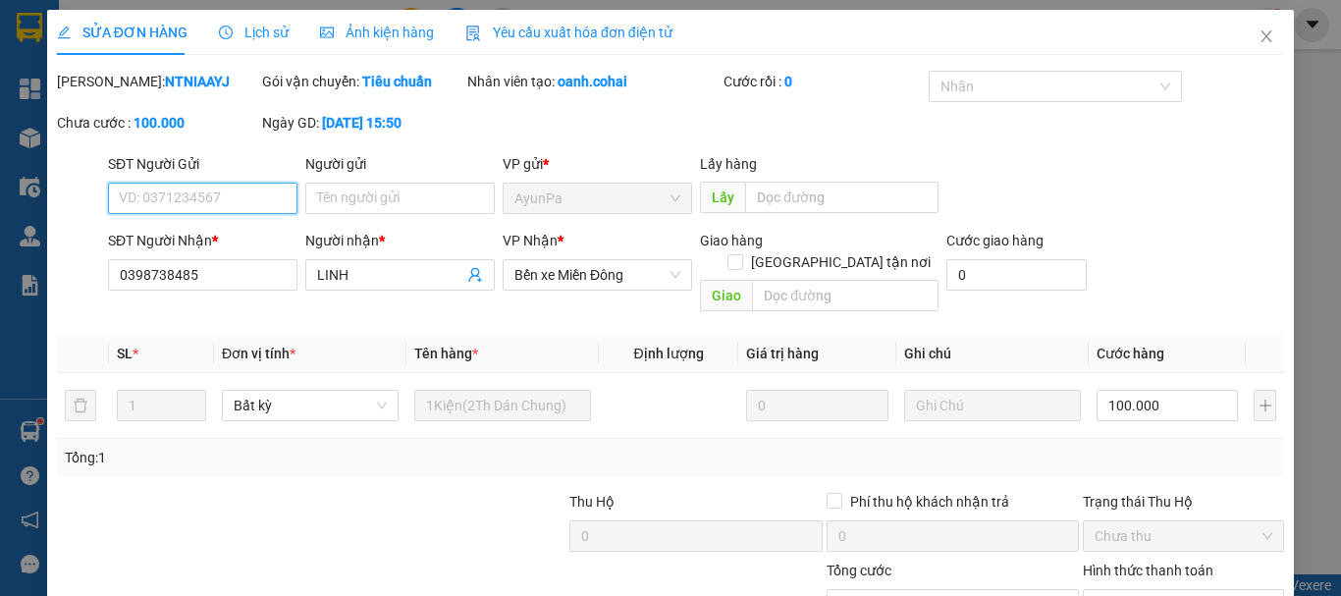
scroll to position [125, 0]
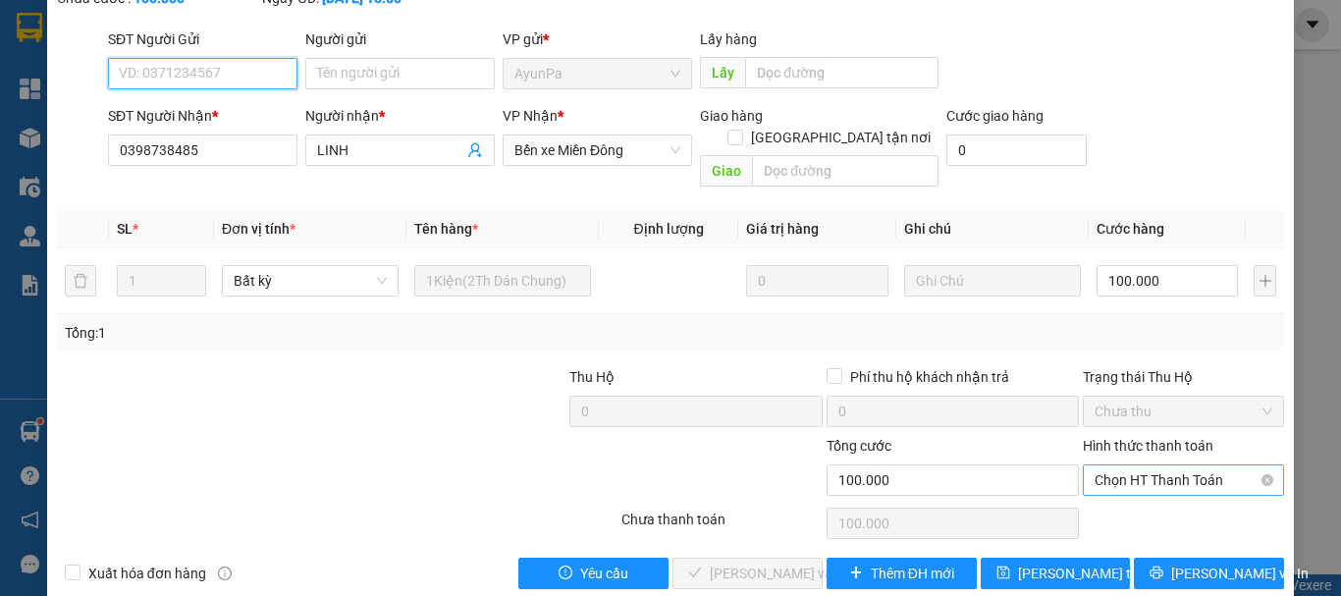
click at [1157, 465] on span "Chọn HT Thanh Toán" at bounding box center [1184, 479] width 178 height 29
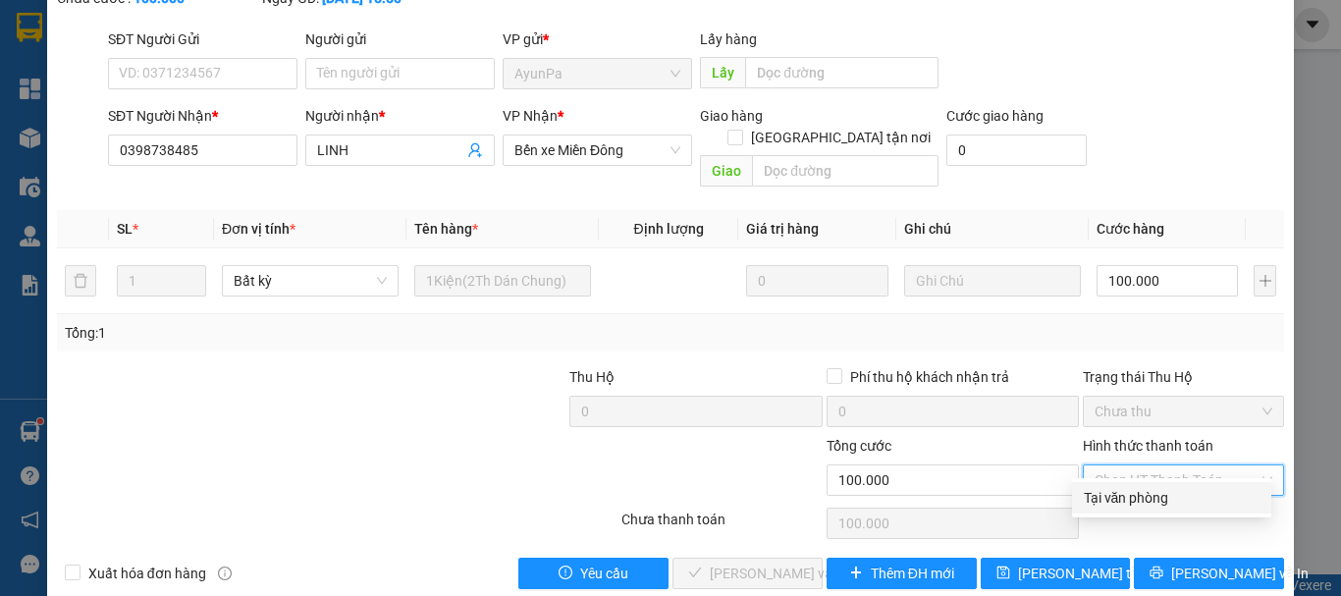
click at [1121, 492] on div "Tại văn phòng" at bounding box center [1172, 498] width 176 height 22
type input "0"
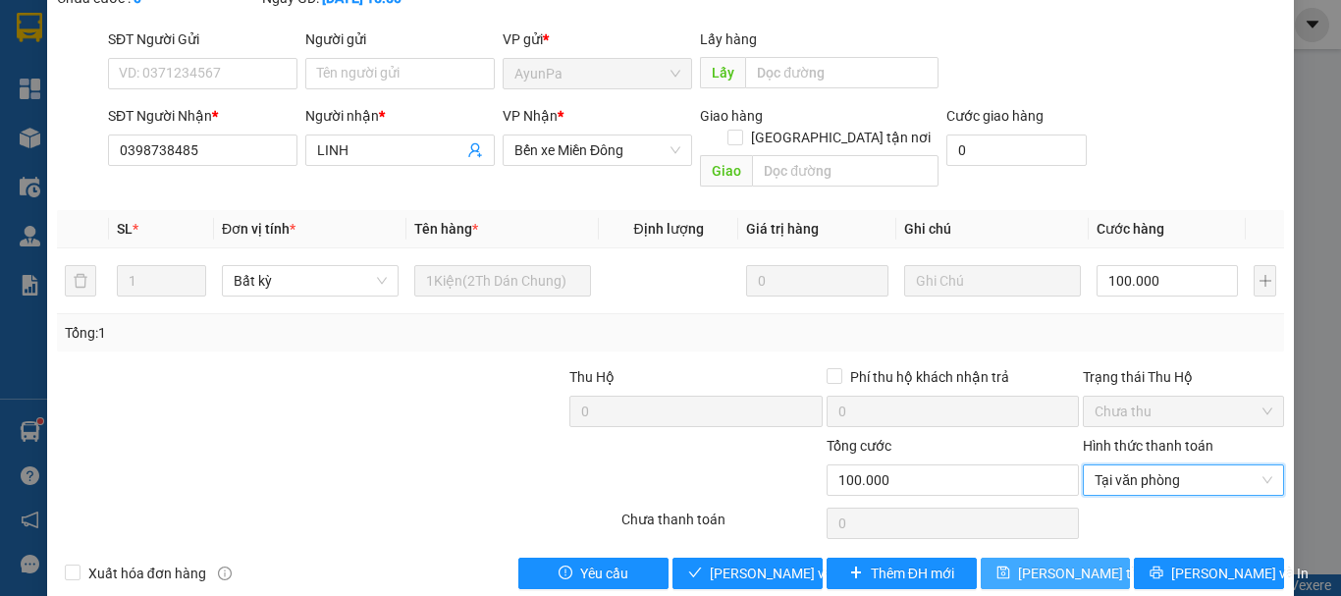
click at [1080, 563] on span "Lưu thay đổi" at bounding box center [1096, 574] width 157 height 22
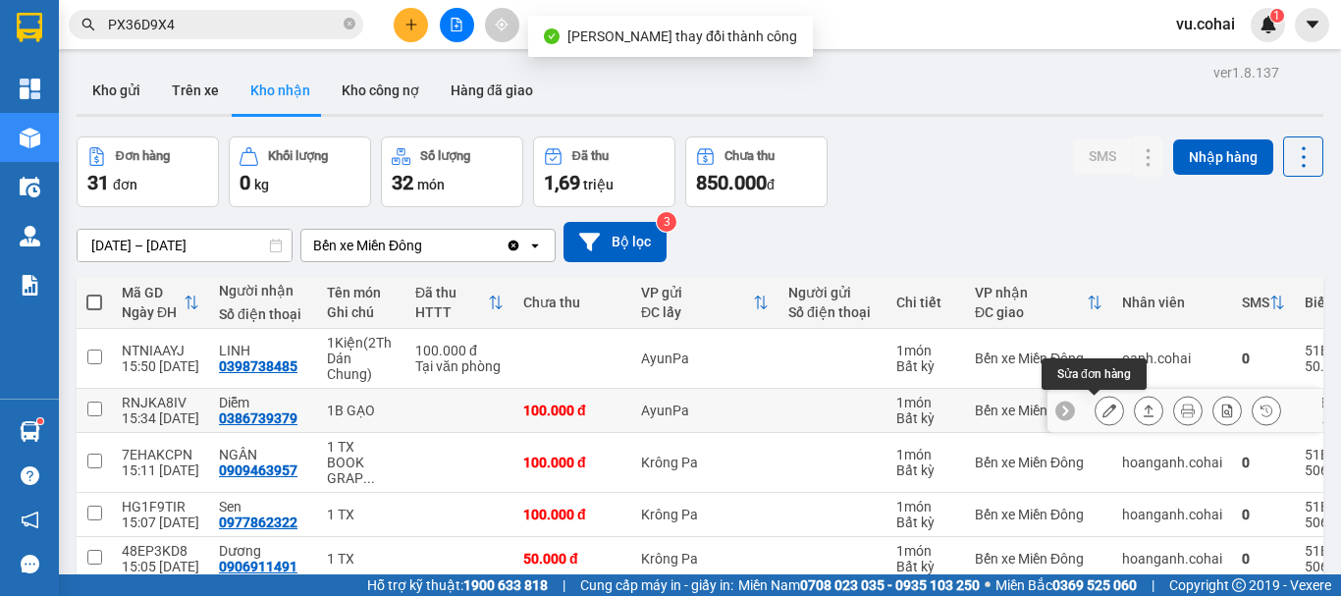
click at [1096, 418] on button at bounding box center [1109, 411] width 27 height 34
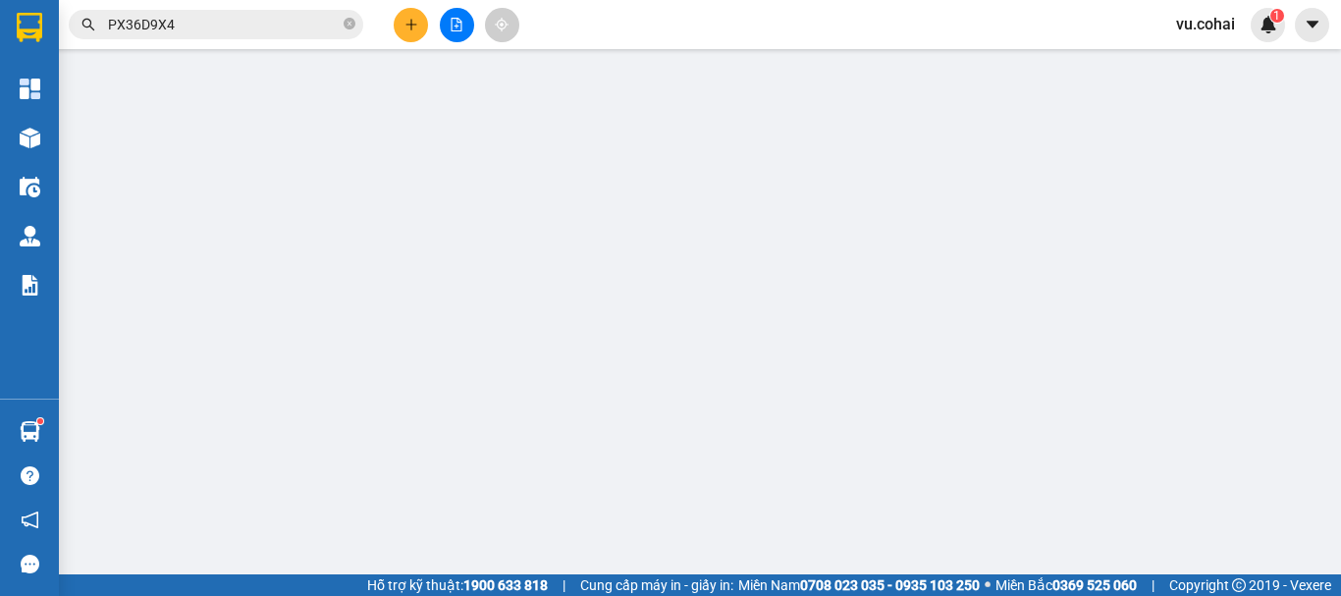
type input "0386739379"
type input "Diễm"
type input "100.000"
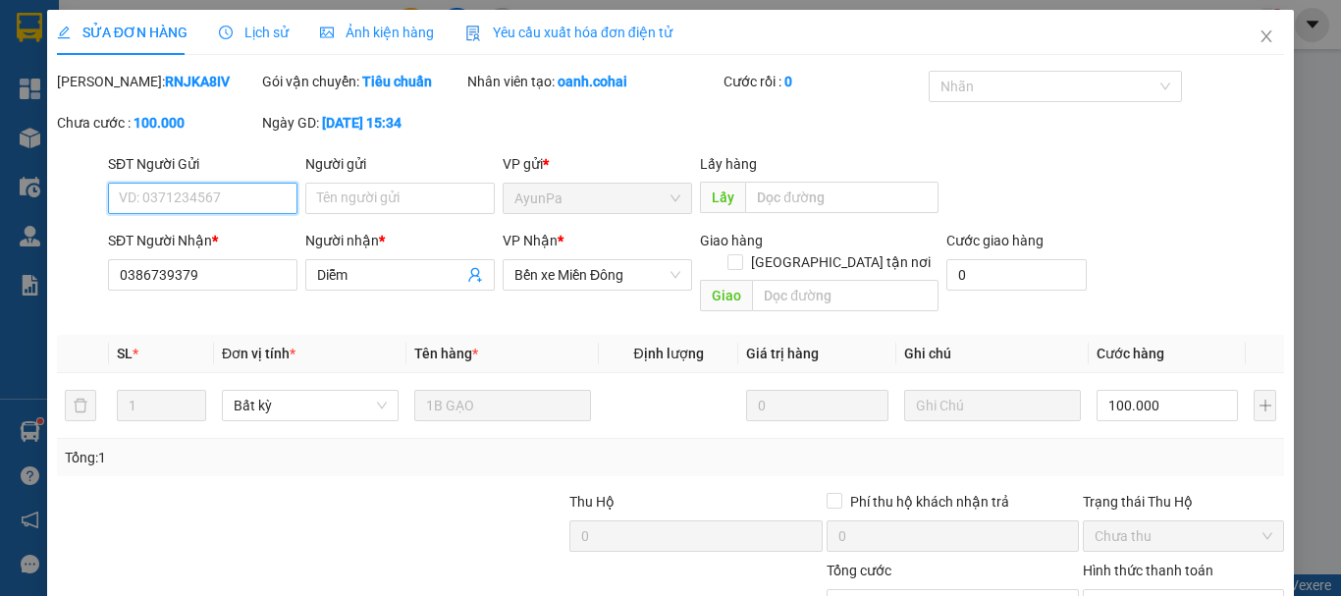
scroll to position [125, 0]
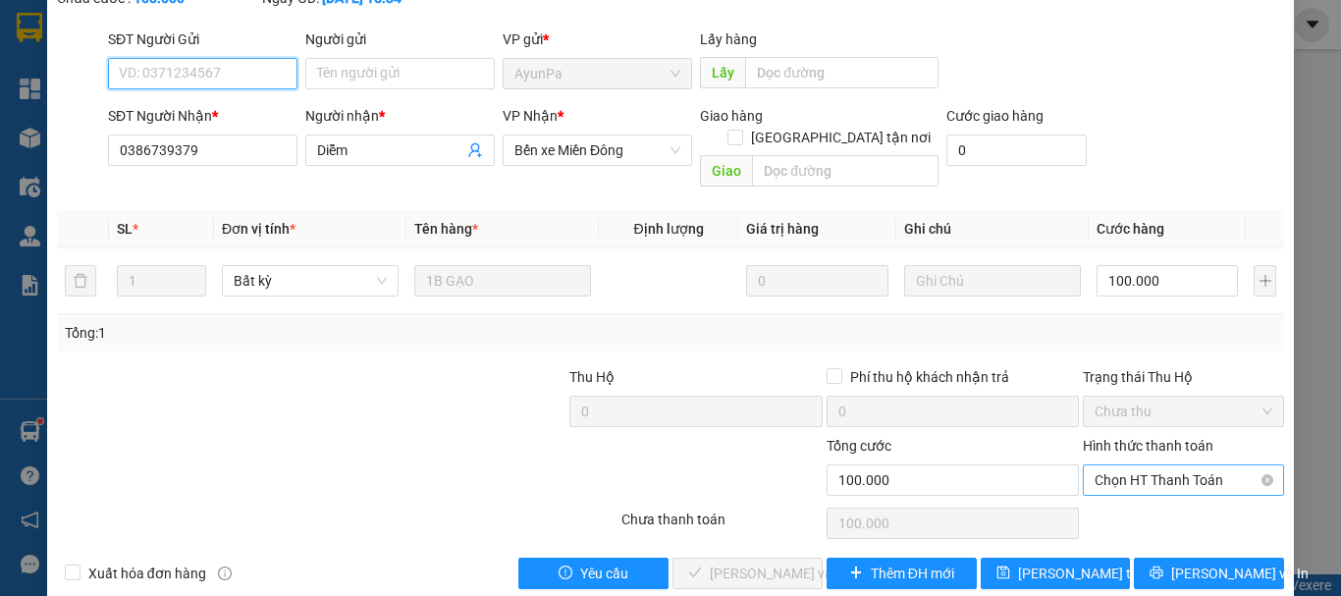
click at [1144, 465] on span "Chọn HT Thanh Toán" at bounding box center [1184, 479] width 178 height 29
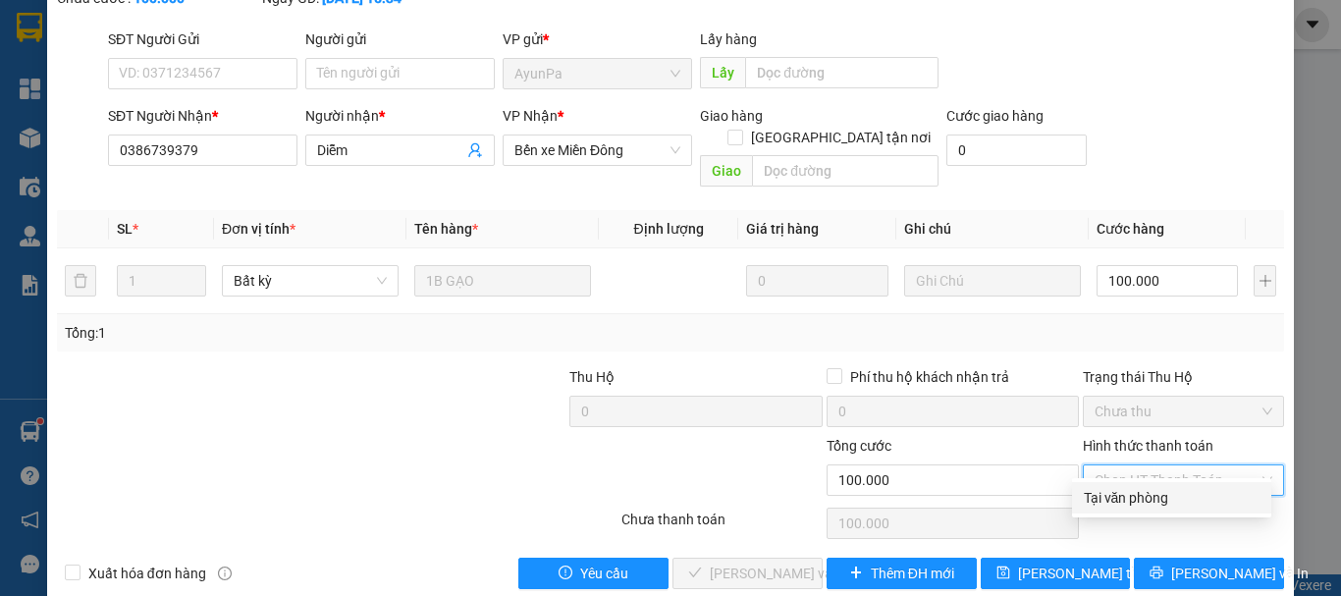
click at [1115, 490] on div "Tại văn phòng" at bounding box center [1172, 498] width 176 height 22
type input "0"
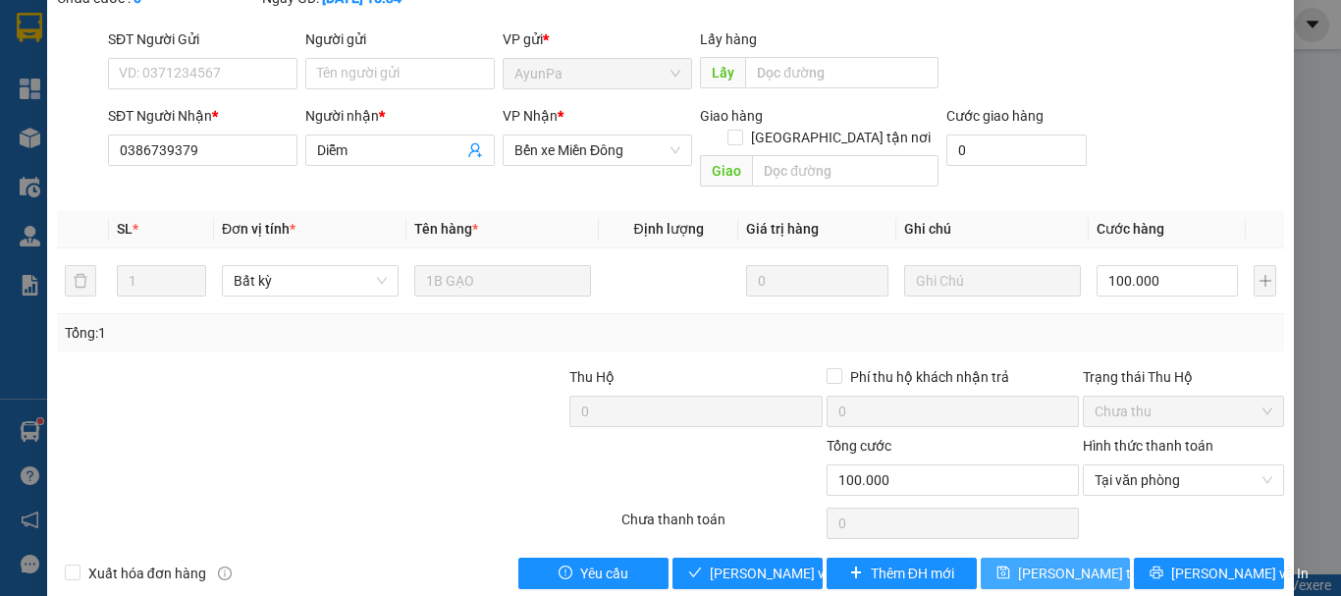
click at [1073, 563] on span "Lưu thay đổi" at bounding box center [1096, 574] width 157 height 22
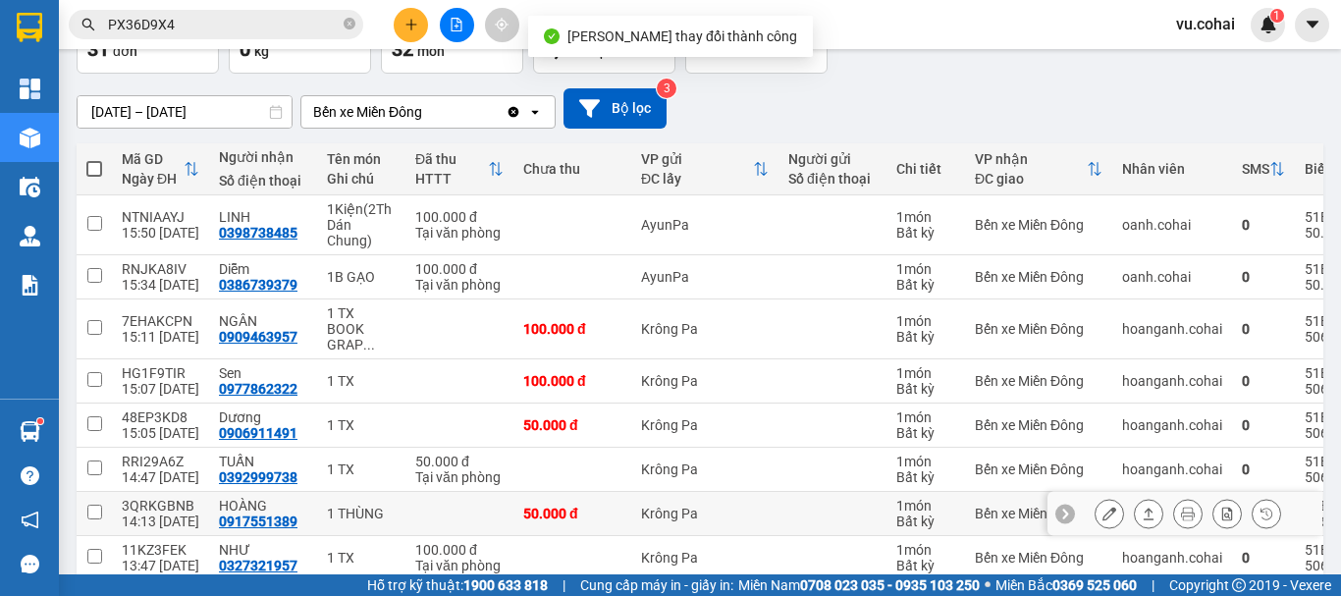
scroll to position [316, 0]
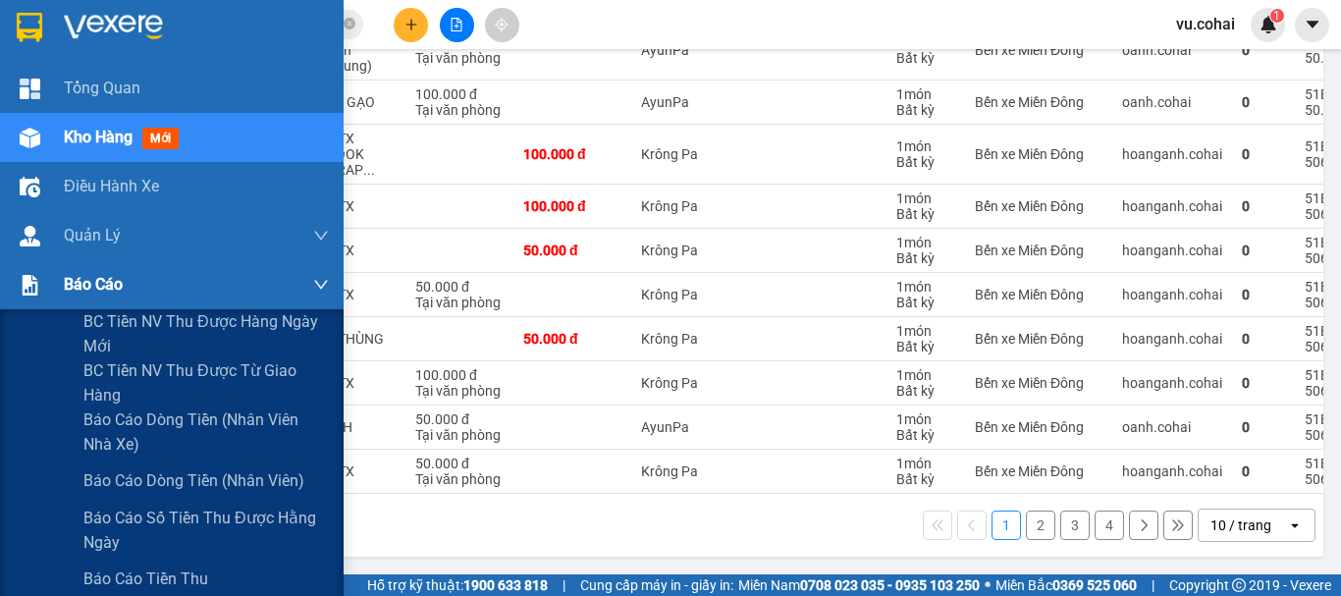
click at [83, 295] on span "Báo cáo" at bounding box center [93, 284] width 59 height 25
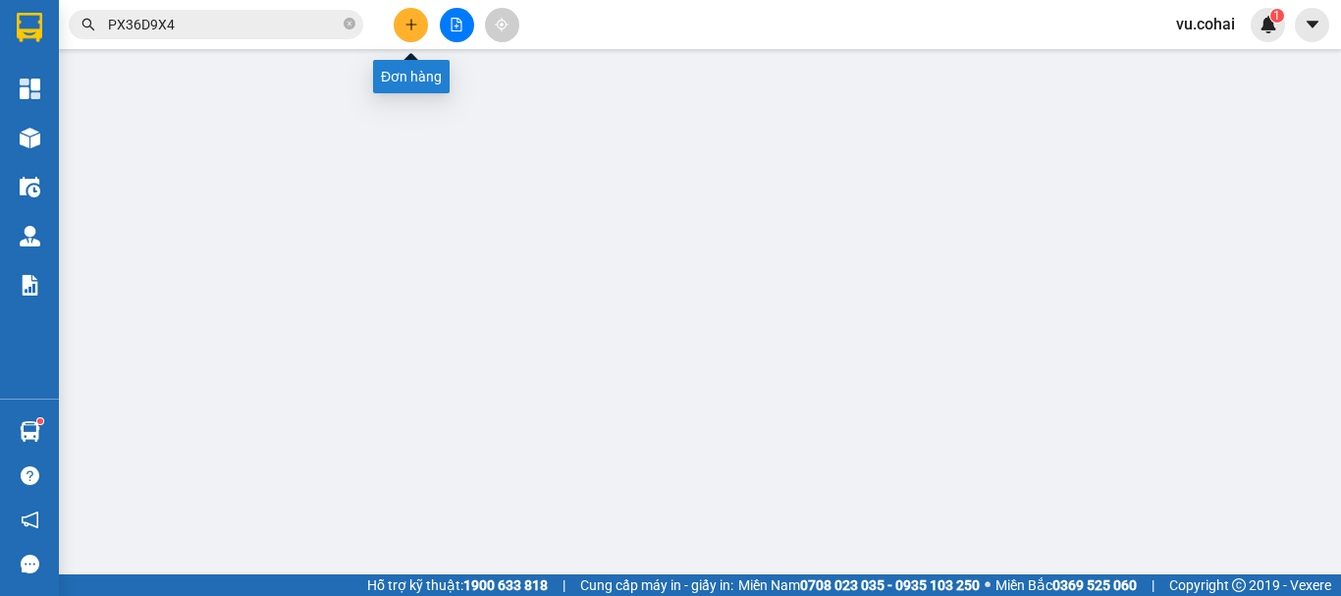
click at [406, 26] on icon "plus" at bounding box center [412, 25] width 14 height 14
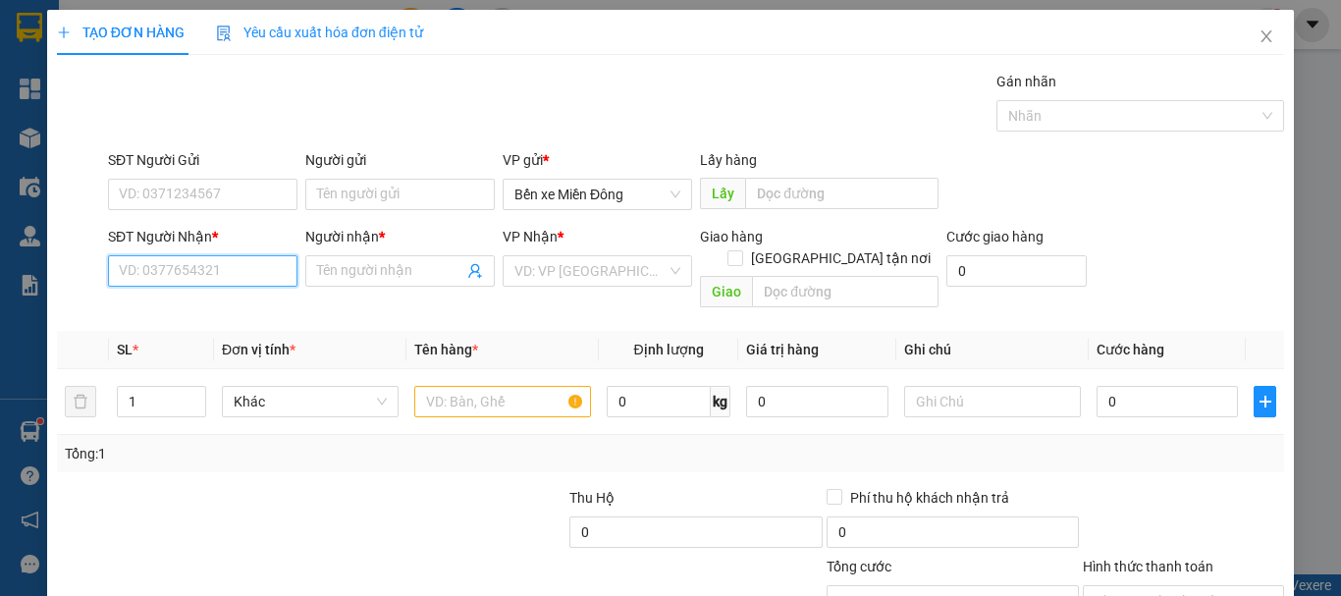
click at [166, 258] on input "SĐT Người Nhận *" at bounding box center [203, 270] width 190 height 31
type input "0976273779"
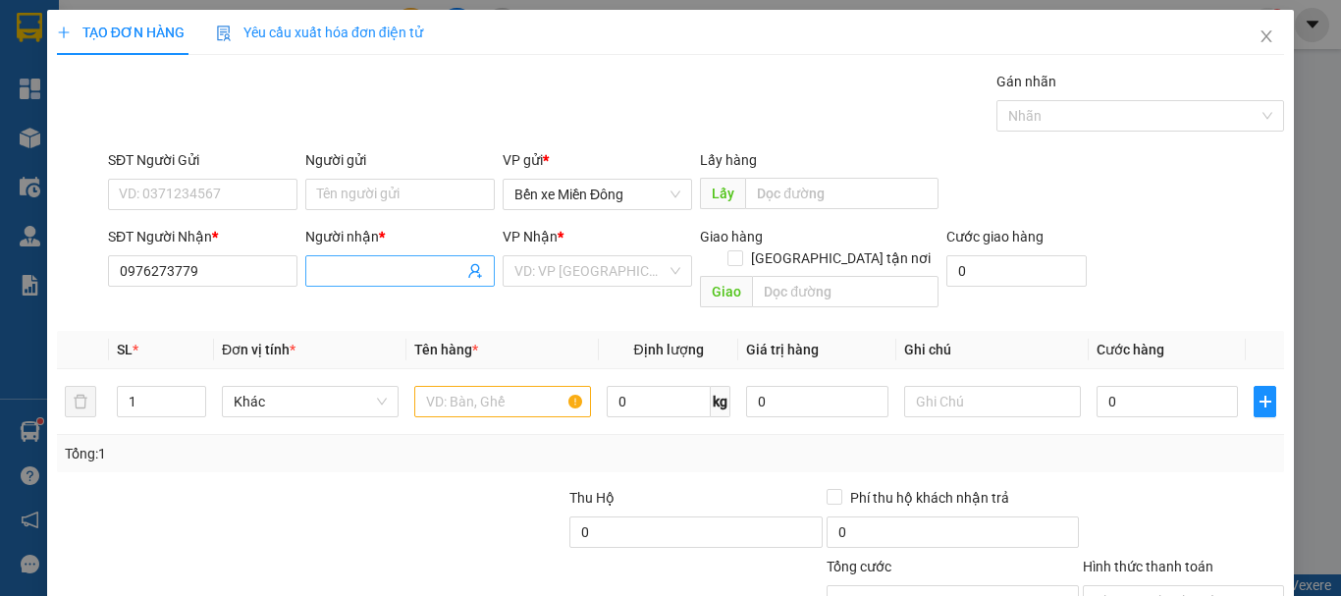
click at [369, 267] on input "Người nhận *" at bounding box center [390, 271] width 146 height 22
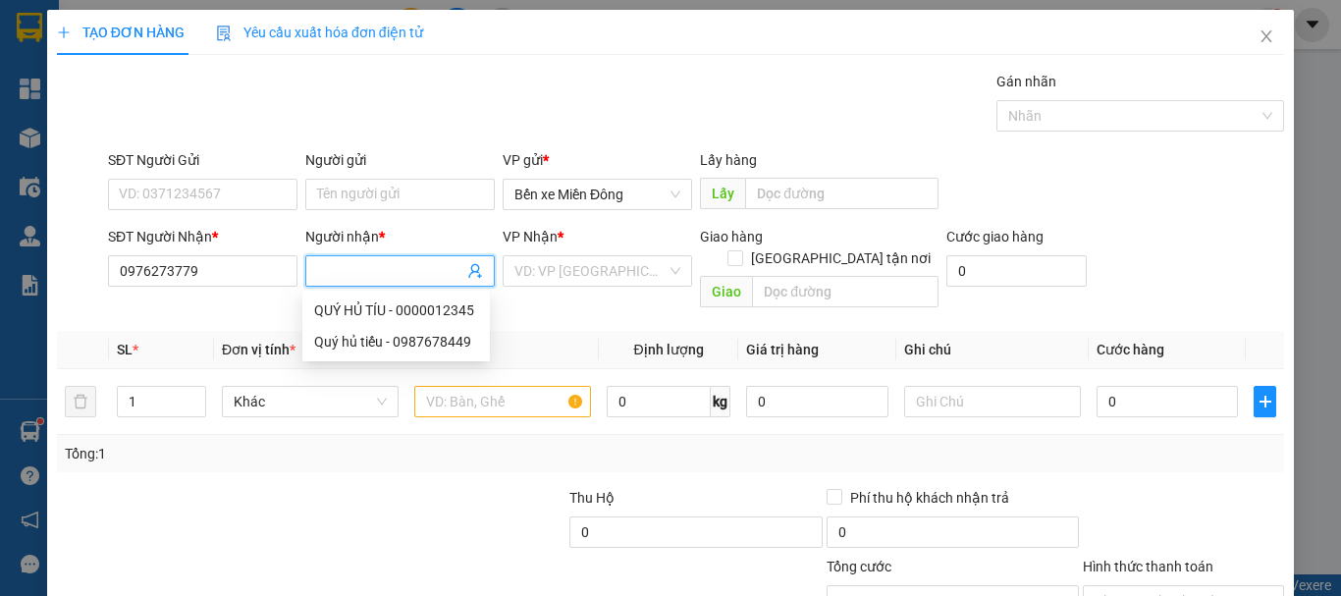
click at [348, 273] on input "Người nhận *" at bounding box center [390, 271] width 146 height 22
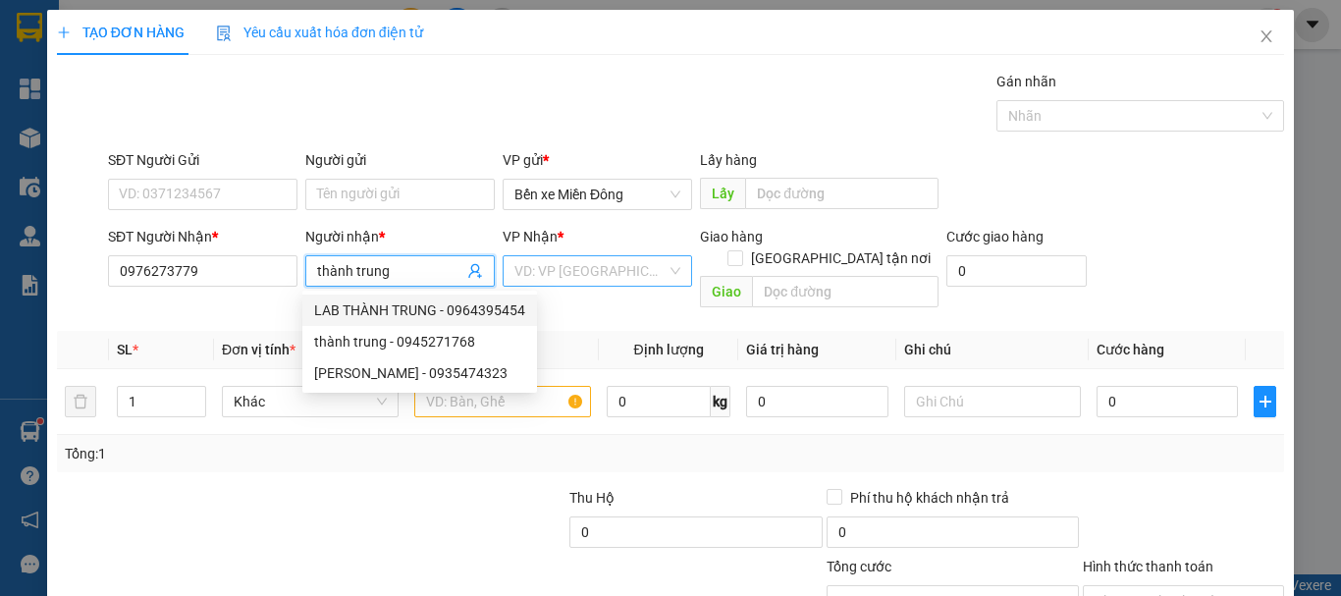
type input "thành trung"
click at [622, 272] on input "search" at bounding box center [591, 270] width 152 height 29
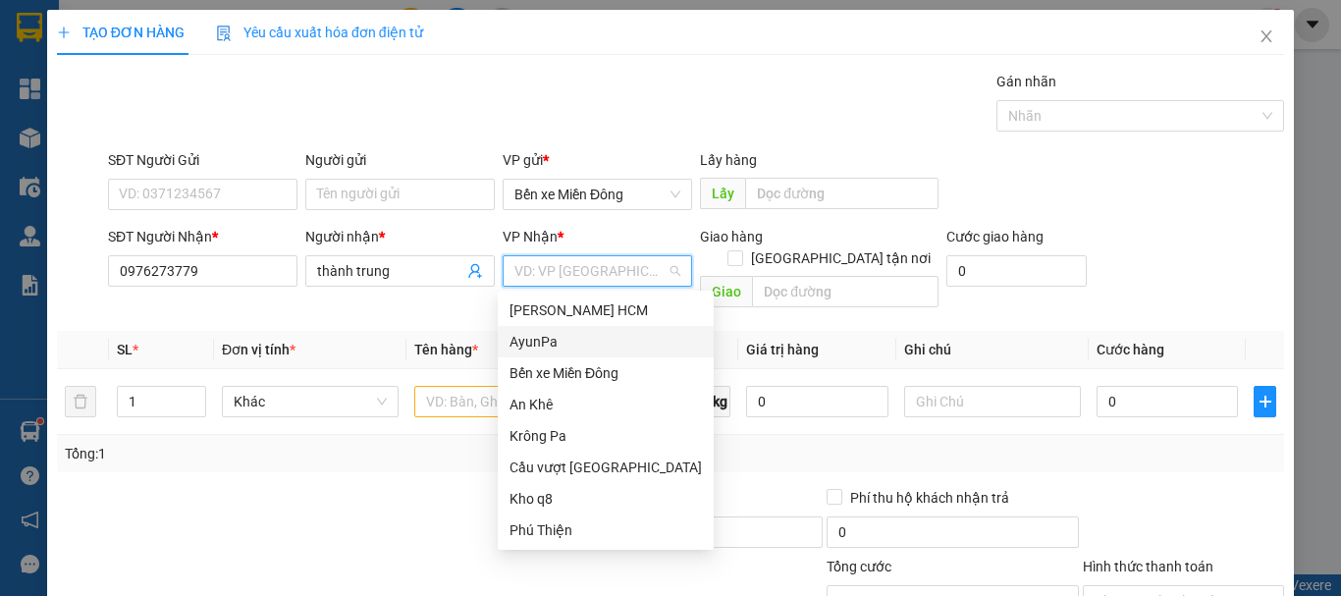
click at [565, 347] on div "AyunPa" at bounding box center [606, 342] width 192 height 22
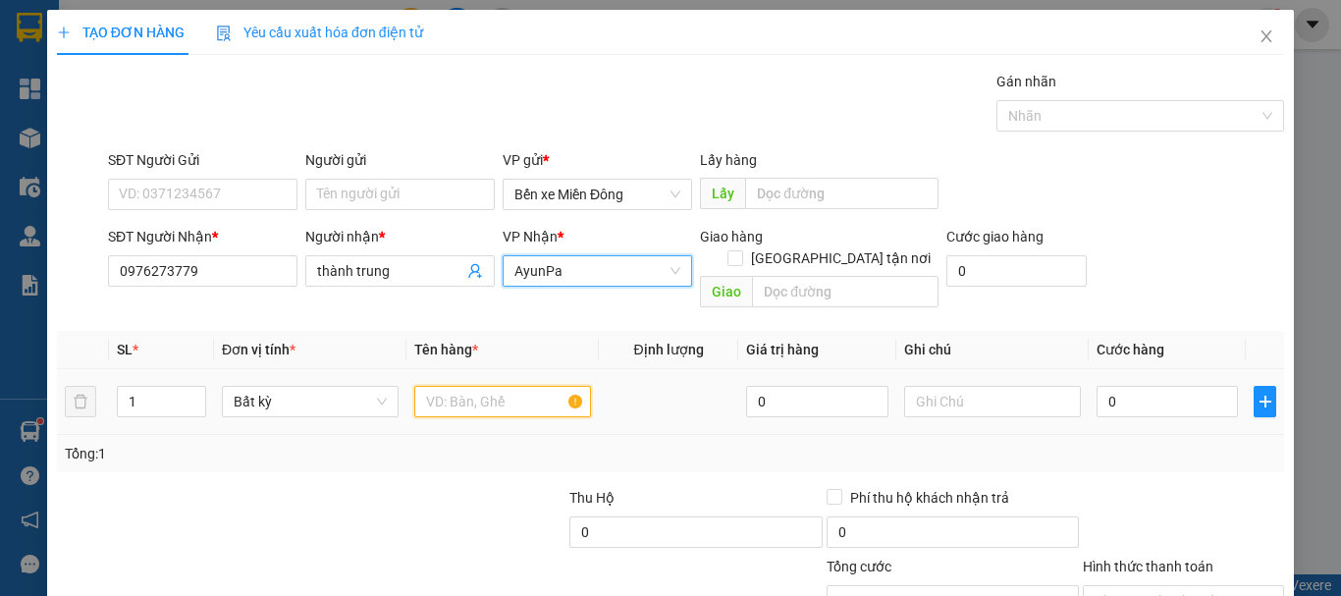
click at [485, 388] on input "text" at bounding box center [502, 401] width 177 height 31
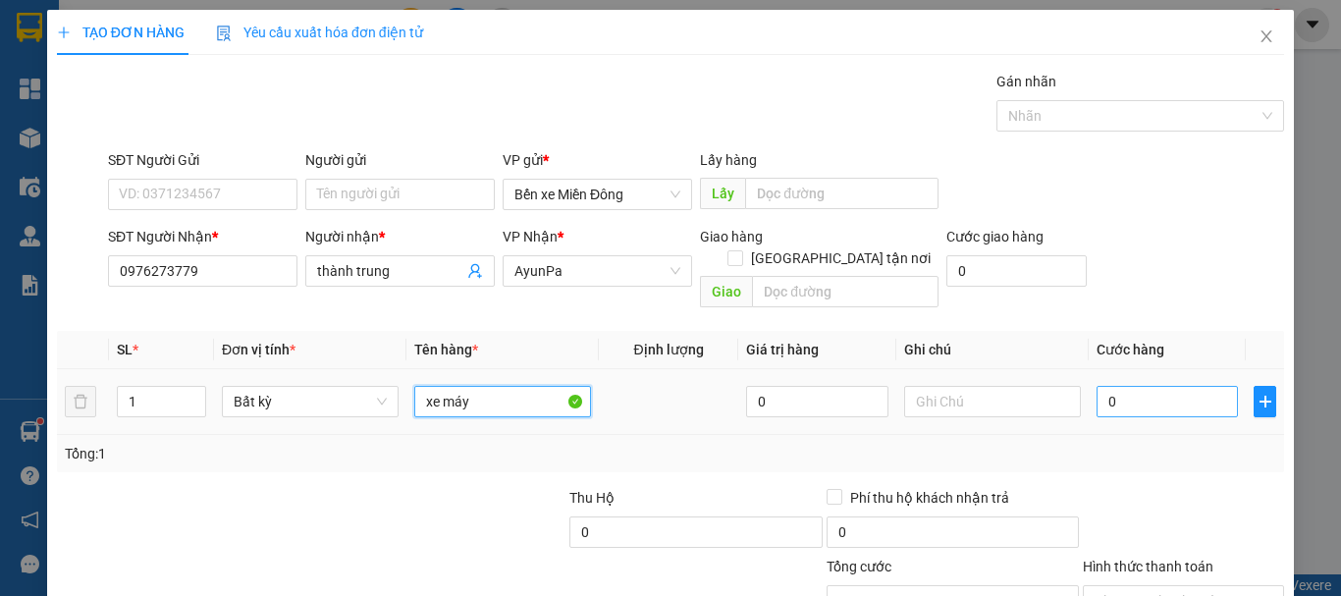
type input "xe máy"
click at [1149, 386] on input "0" at bounding box center [1167, 401] width 141 height 31
type input "004"
type input "4"
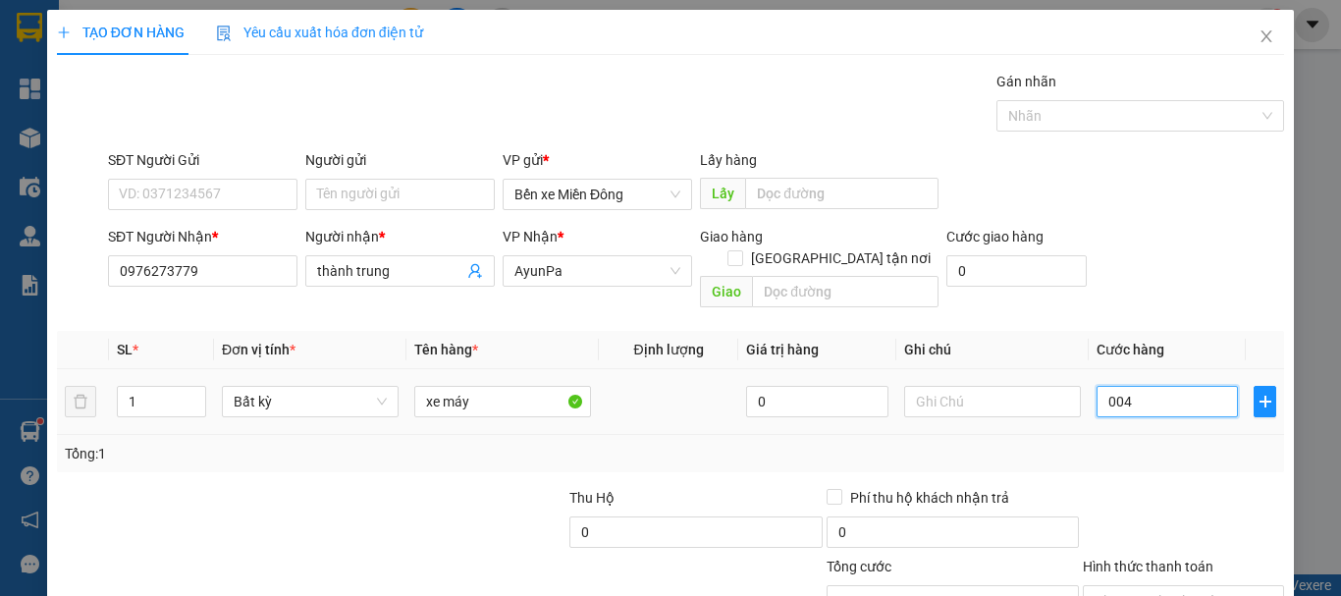
type input "0.045"
type input "45"
type input "00.450"
type input "450"
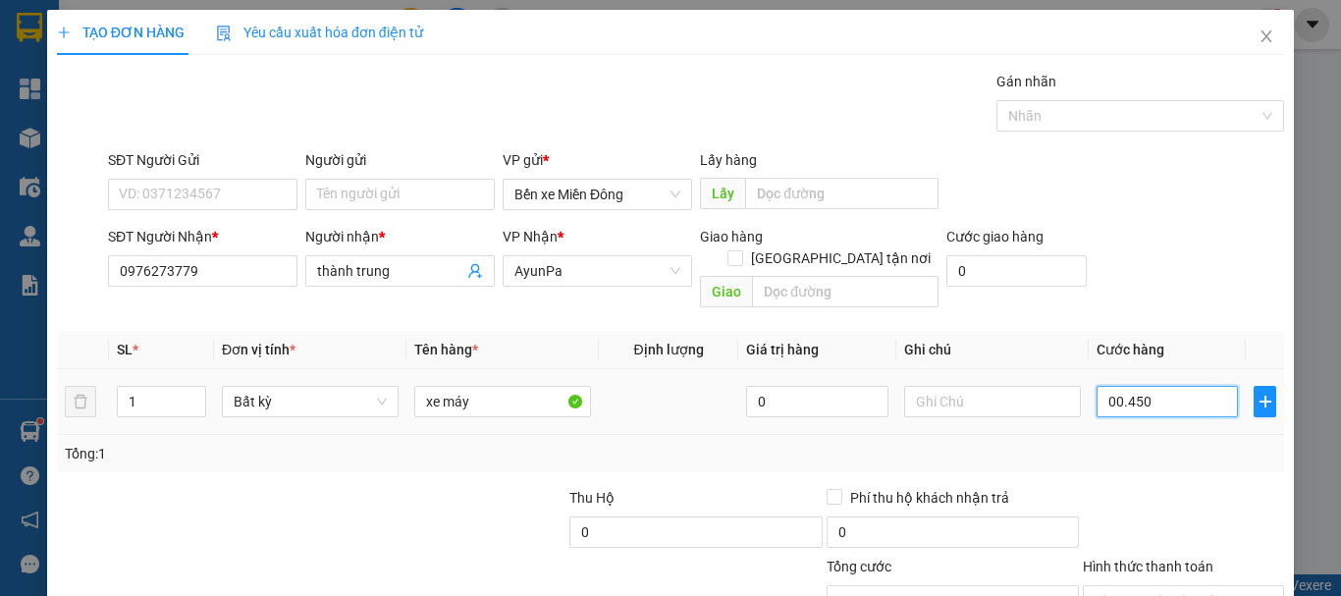
type input "450"
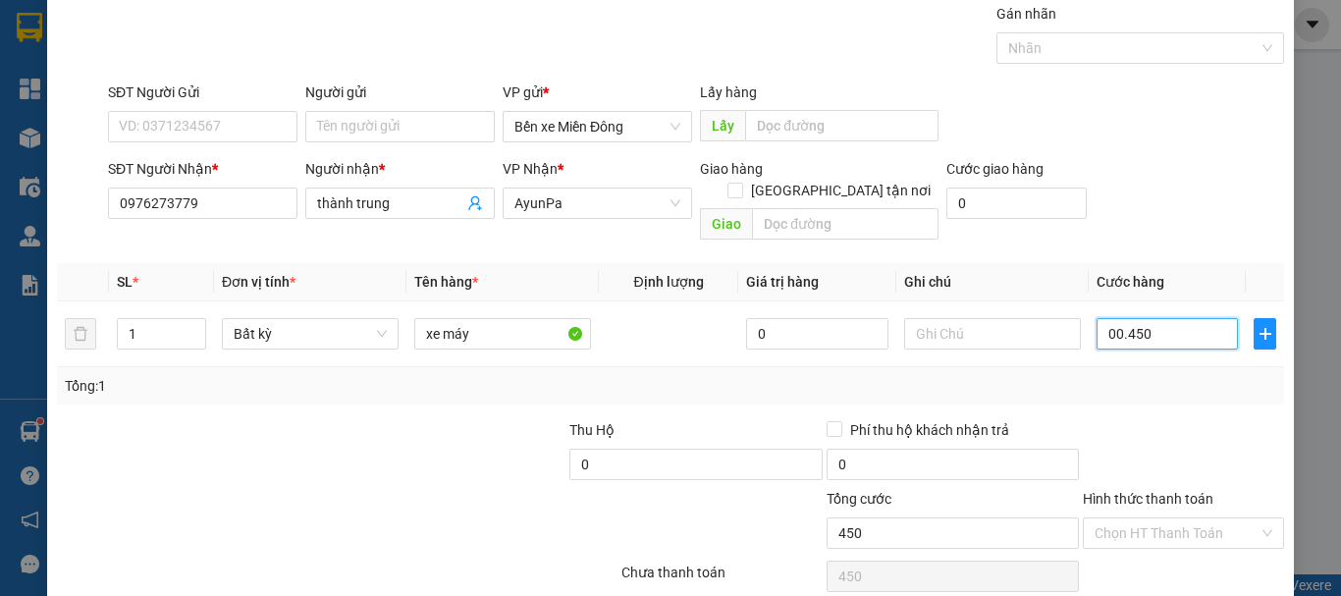
scroll to position [131, 0]
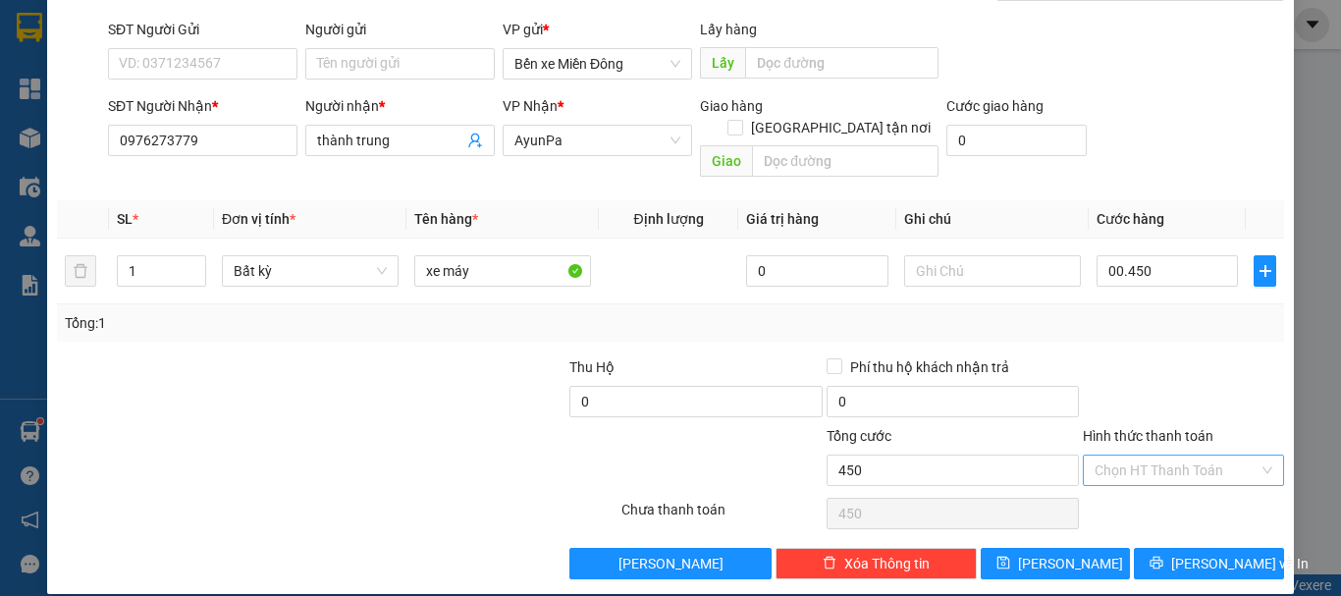
click at [1197, 456] on input "Hình thức thanh toán" at bounding box center [1177, 470] width 164 height 29
type input "450.000"
click at [1166, 487] on div "Tại văn phòng" at bounding box center [1172, 488] width 176 height 22
type input "0"
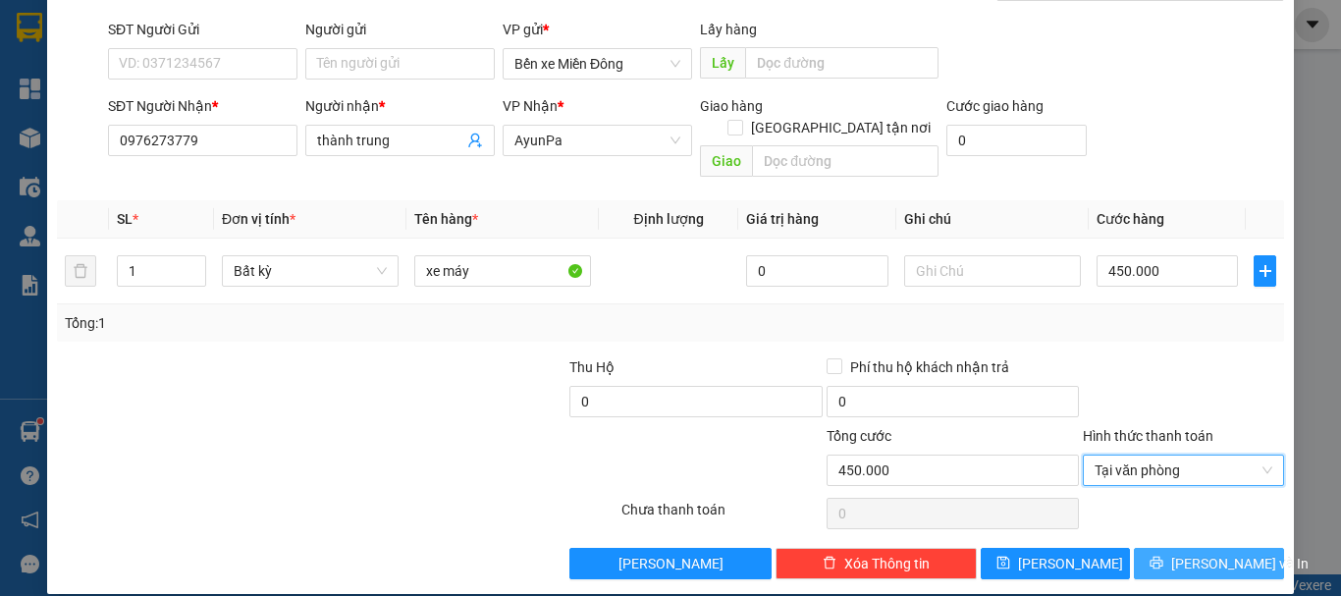
click at [1182, 553] on span "Lưu và In" at bounding box center [1239, 564] width 137 height 22
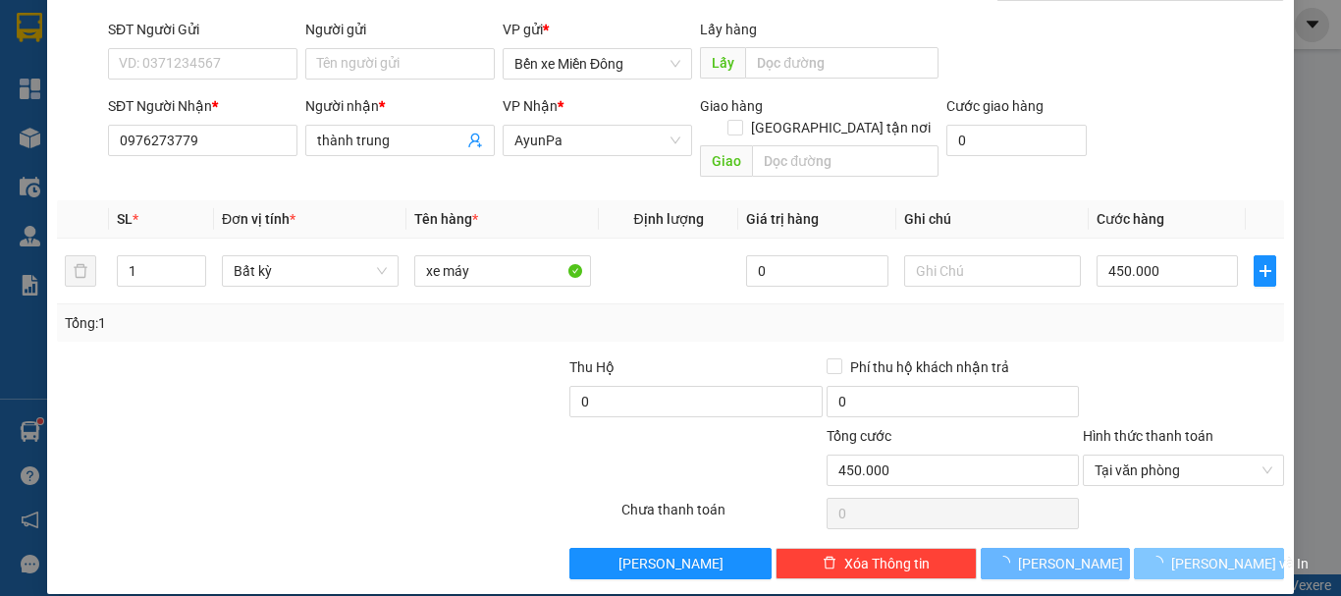
scroll to position [44, 0]
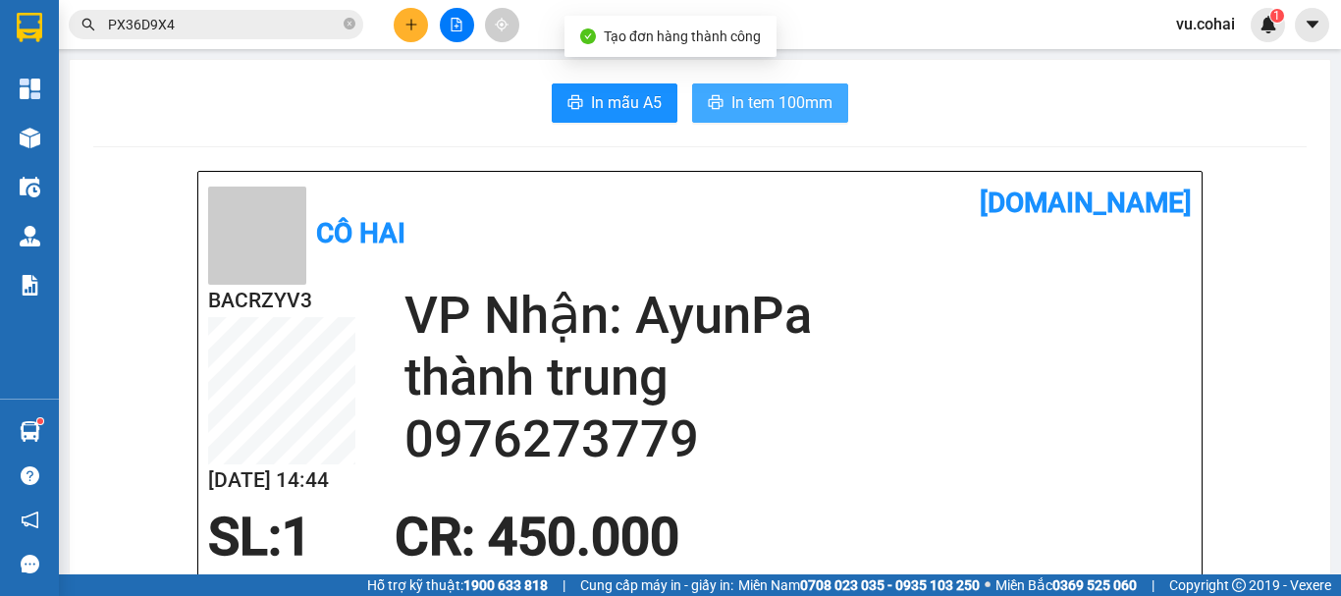
click at [774, 104] on span "In tem 100mm" at bounding box center [782, 102] width 101 height 25
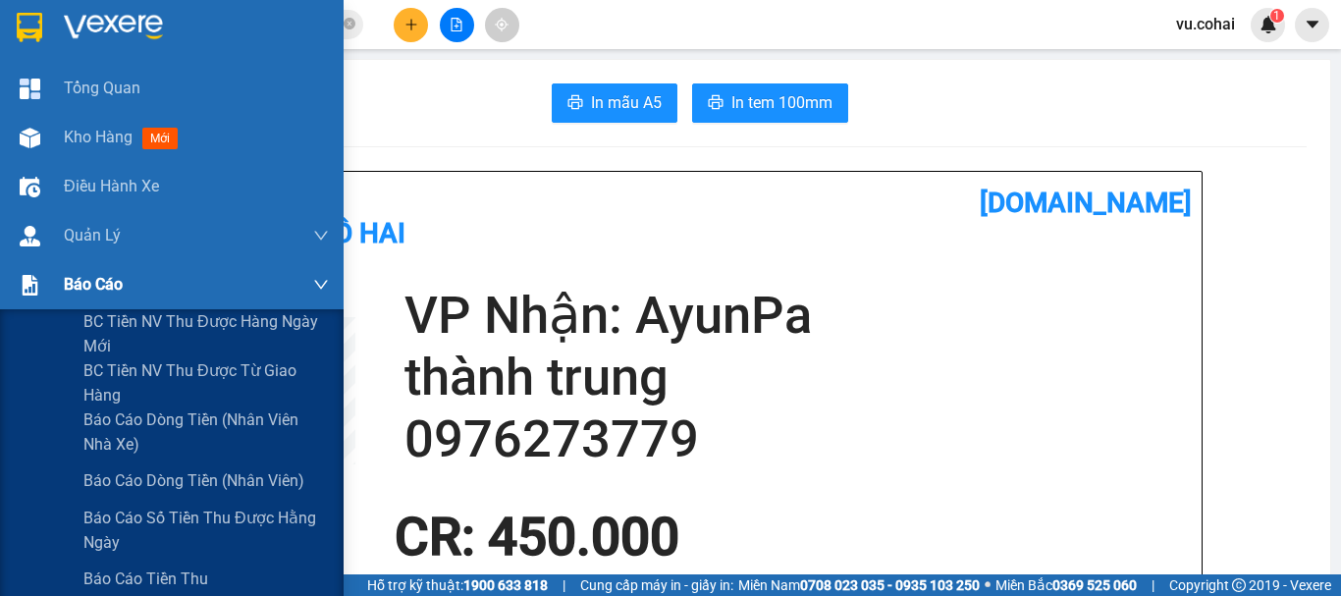
click at [95, 293] on span "Báo cáo" at bounding box center [93, 284] width 59 height 25
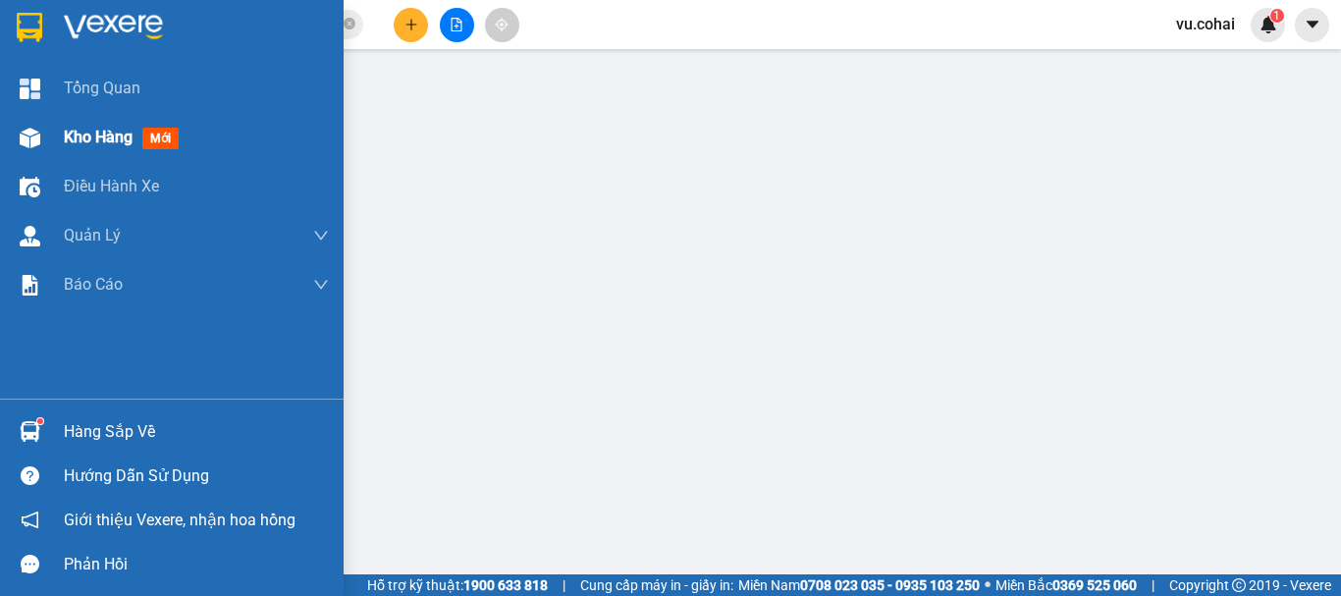
click at [100, 132] on span "Kho hàng" at bounding box center [98, 137] width 69 height 19
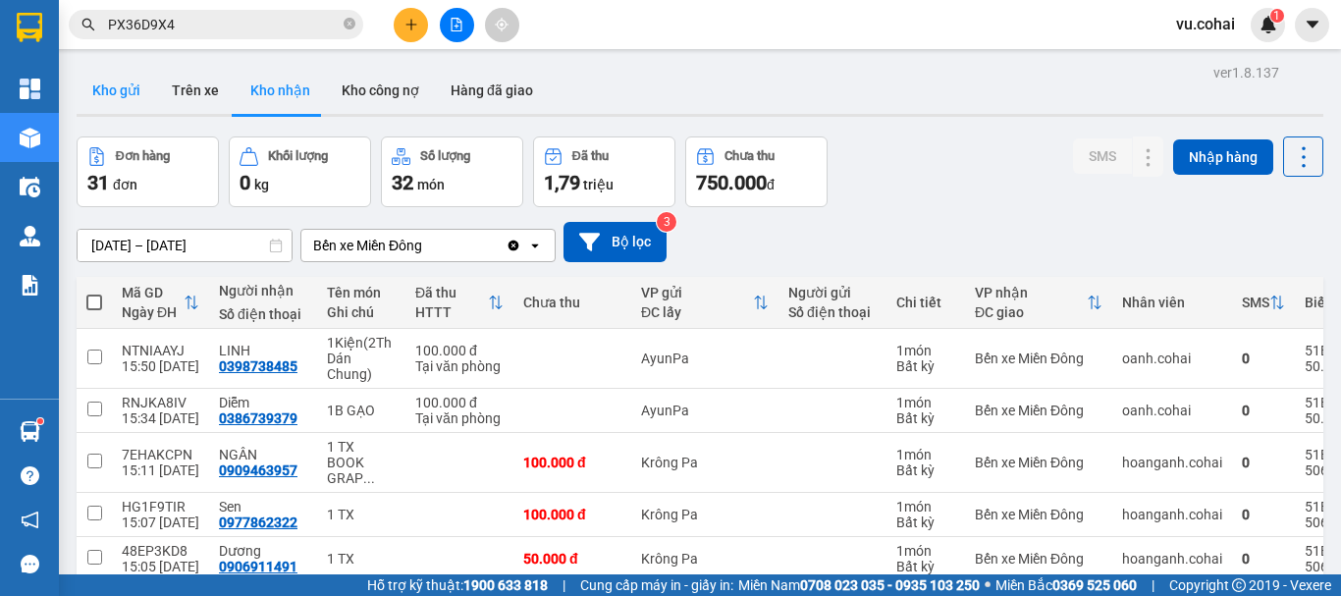
click at [104, 91] on button "Kho gửi" at bounding box center [117, 90] width 80 height 47
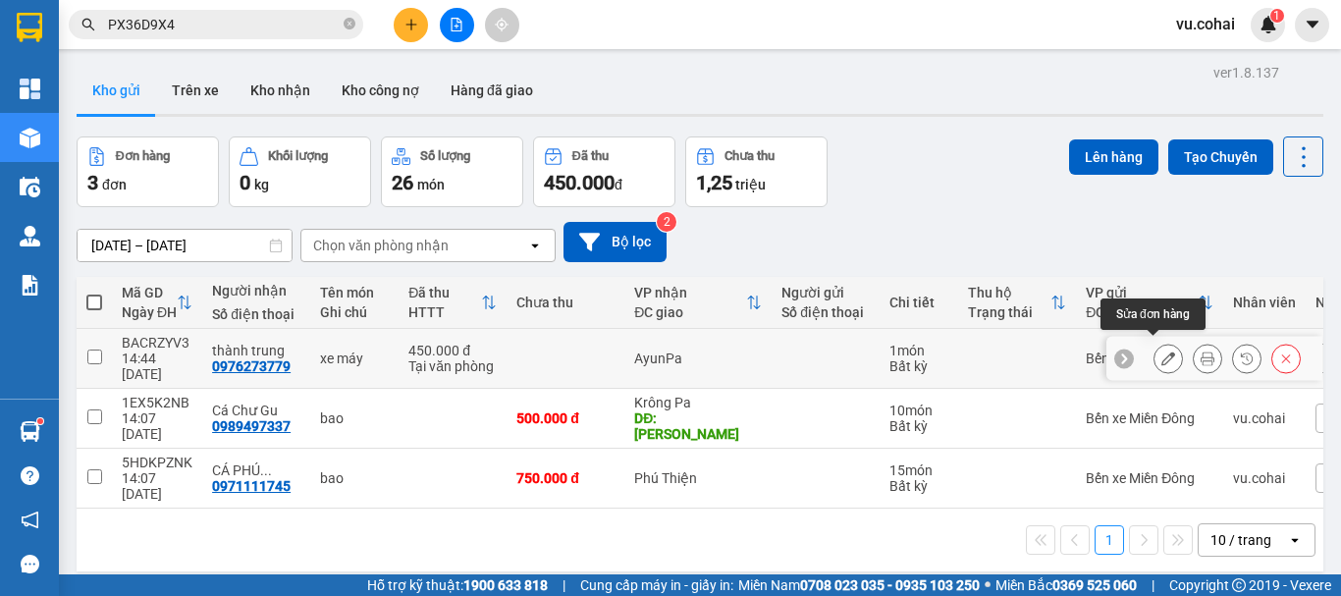
click at [1162, 352] on icon at bounding box center [1169, 359] width 14 height 14
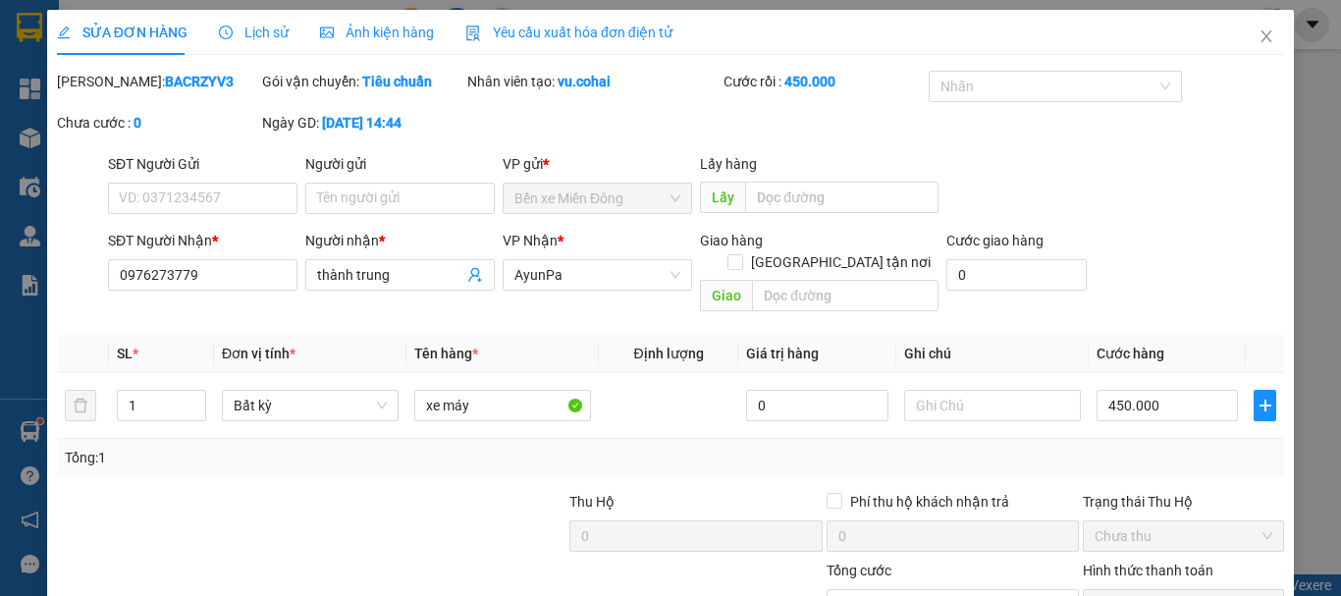
type input "0976273779"
type input "thành trung"
type input "450.000"
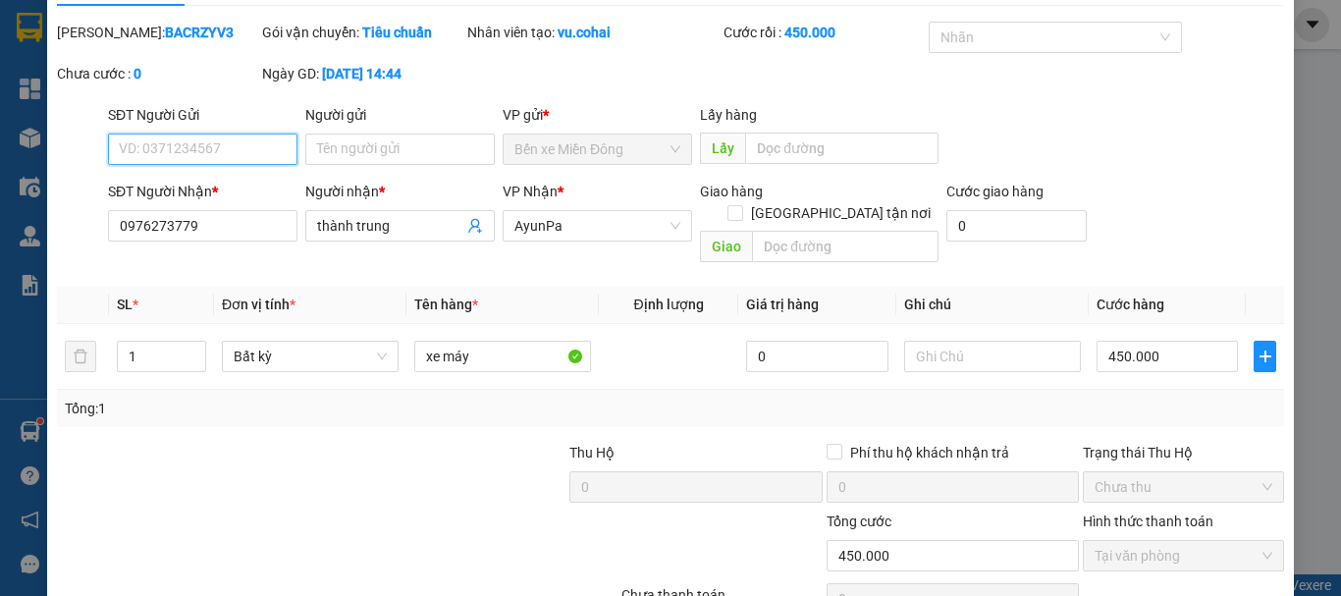
scroll to position [135, 0]
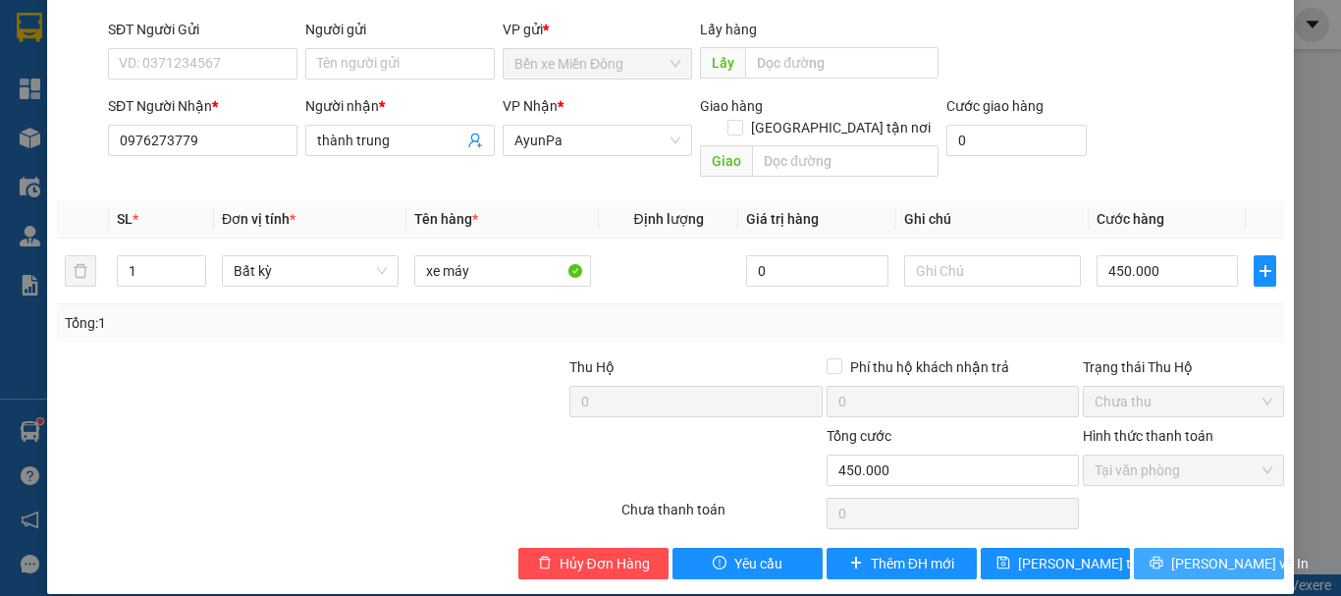
click at [1174, 548] on button "Lưu và In" at bounding box center [1209, 563] width 150 height 31
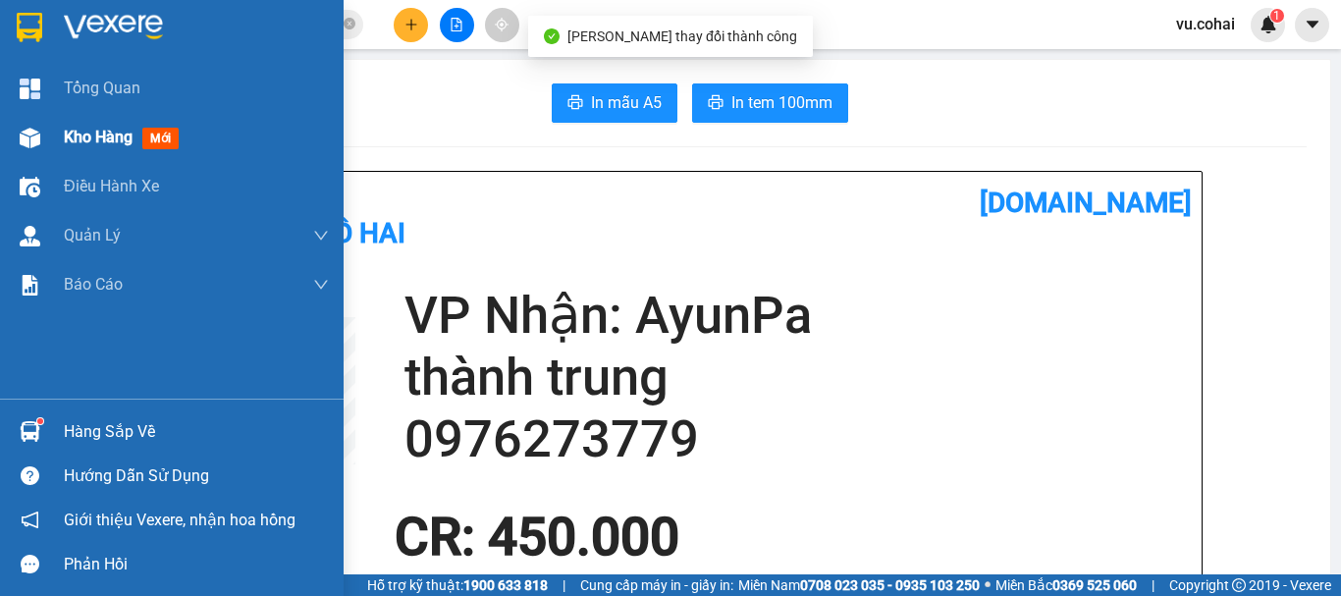
click at [103, 131] on span "Kho hàng" at bounding box center [98, 137] width 69 height 19
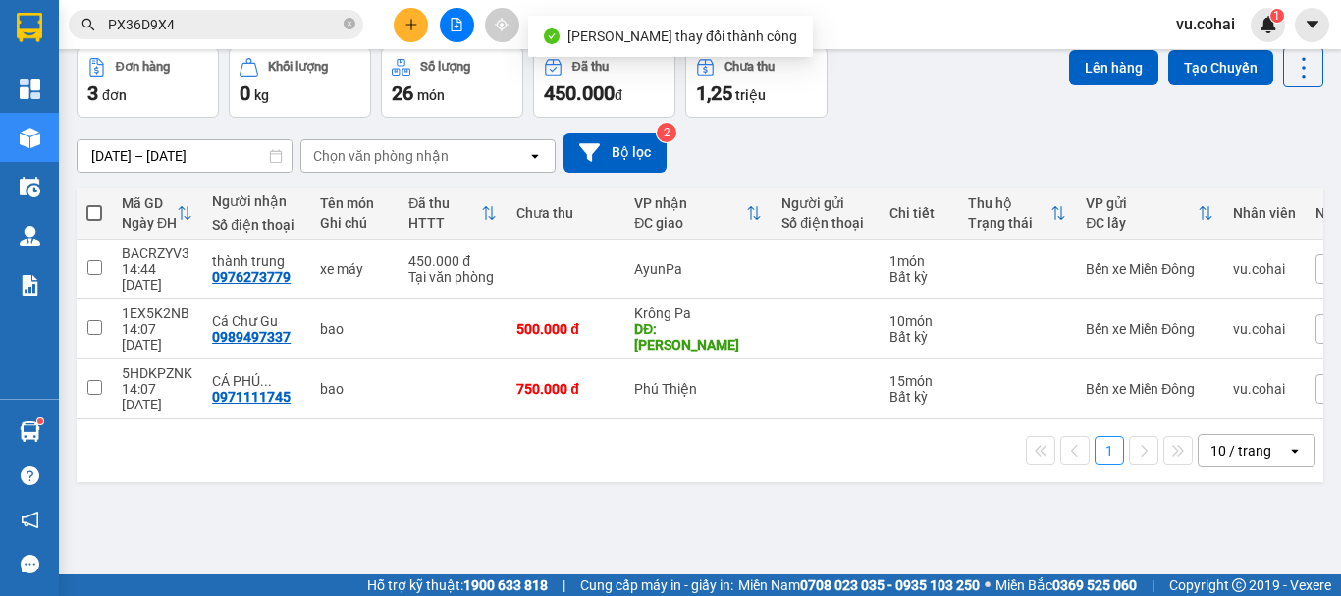
scroll to position [90, 0]
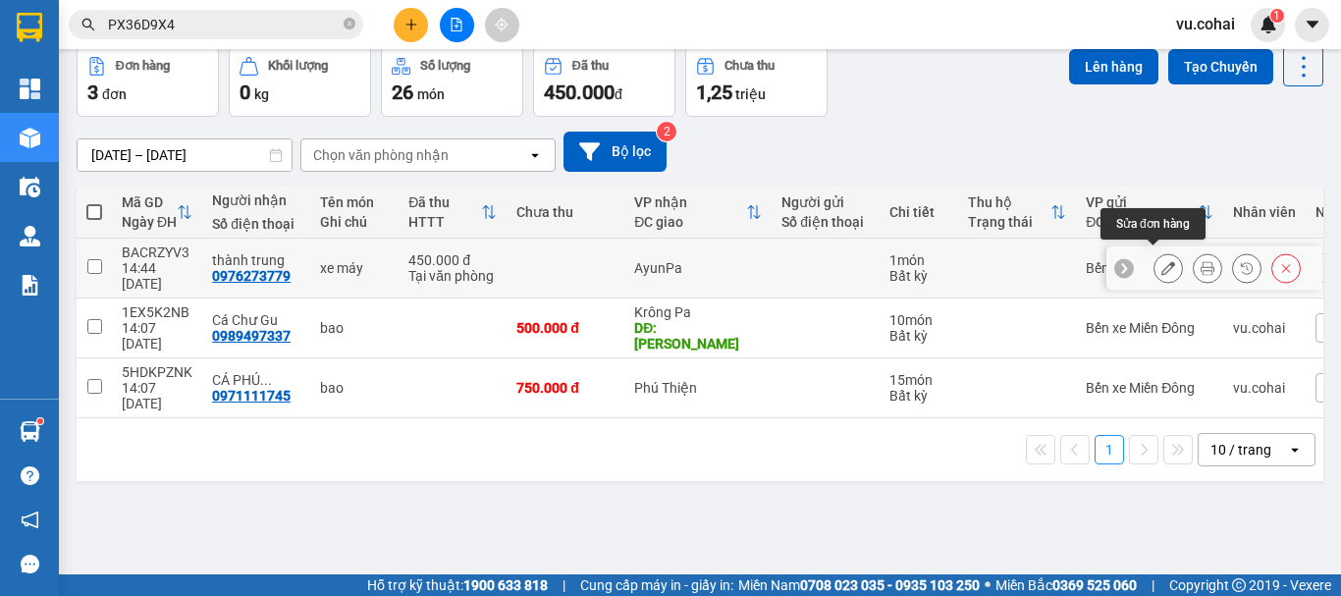
click at [1162, 262] on icon at bounding box center [1169, 268] width 14 height 14
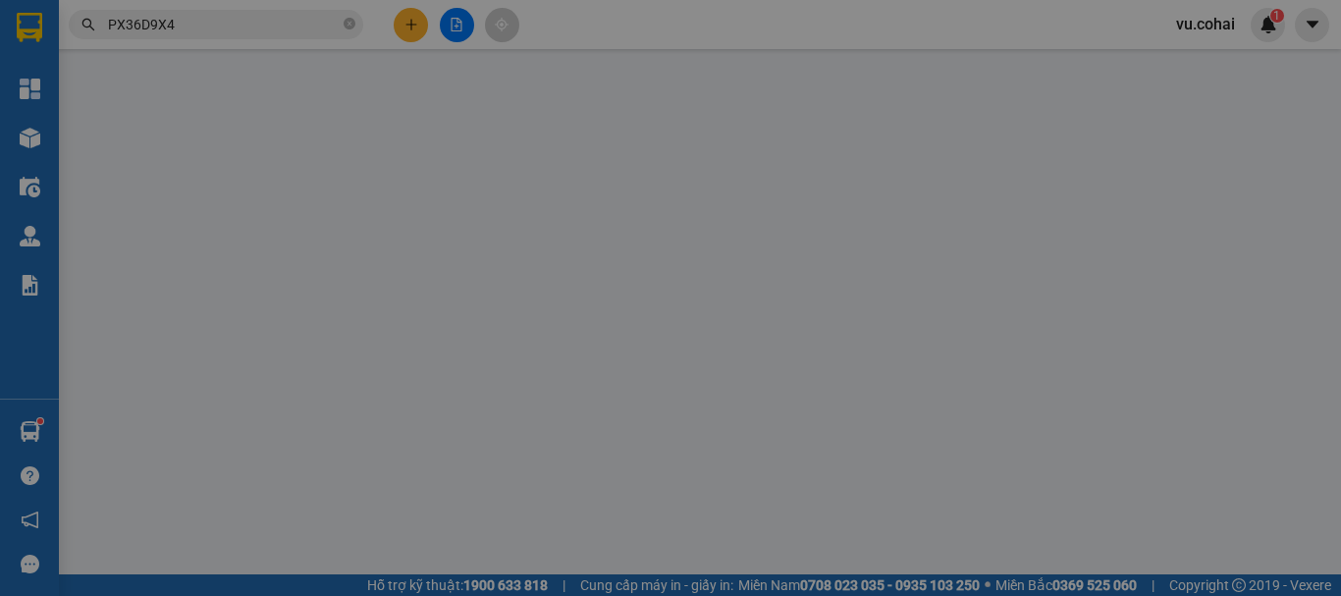
type input "0976273779"
type input "thành trung"
type input "450.000"
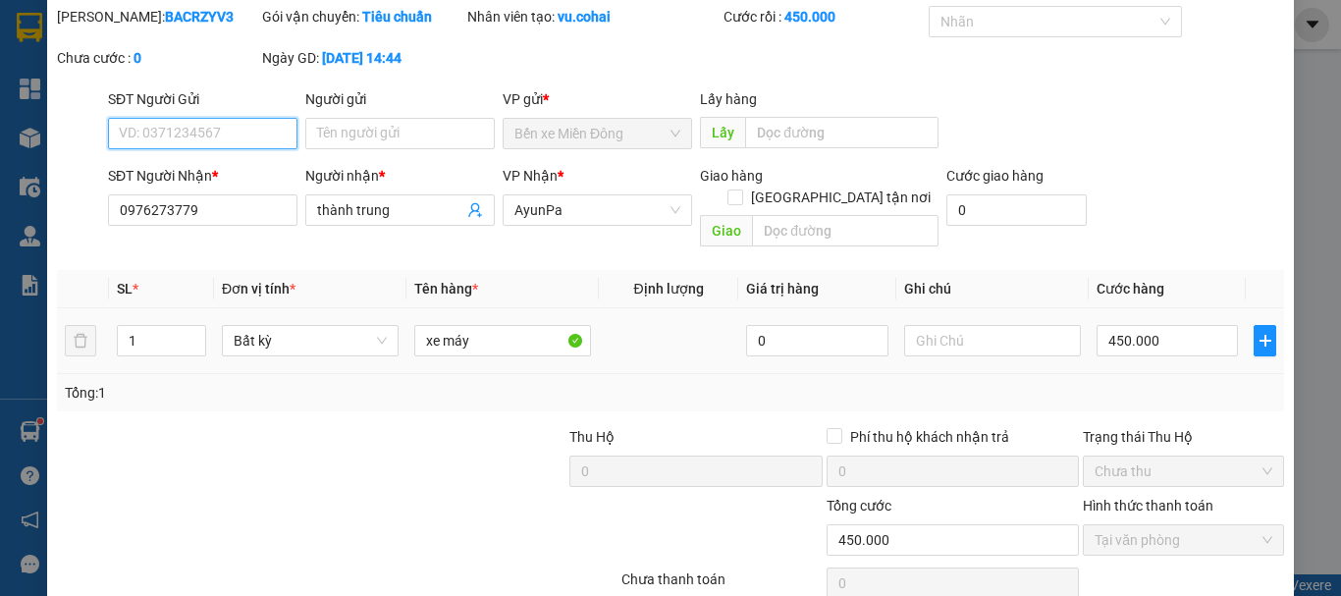
scroll to position [125, 0]
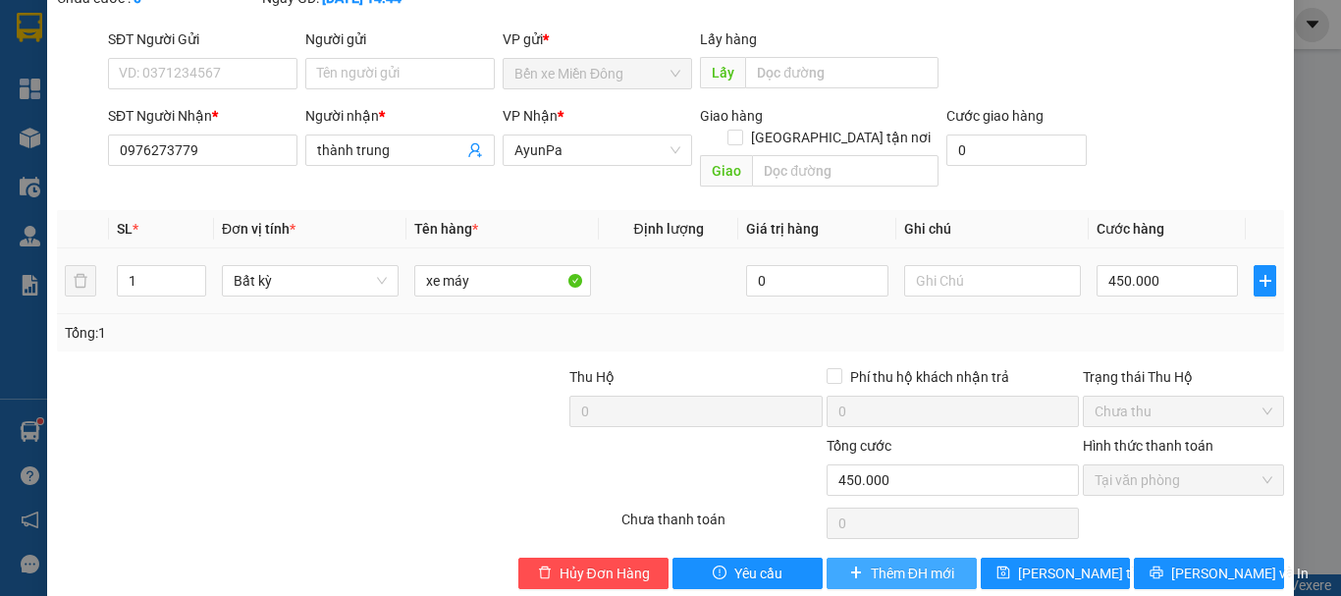
click at [896, 563] on span "Thêm ĐH mới" at bounding box center [912, 574] width 83 height 22
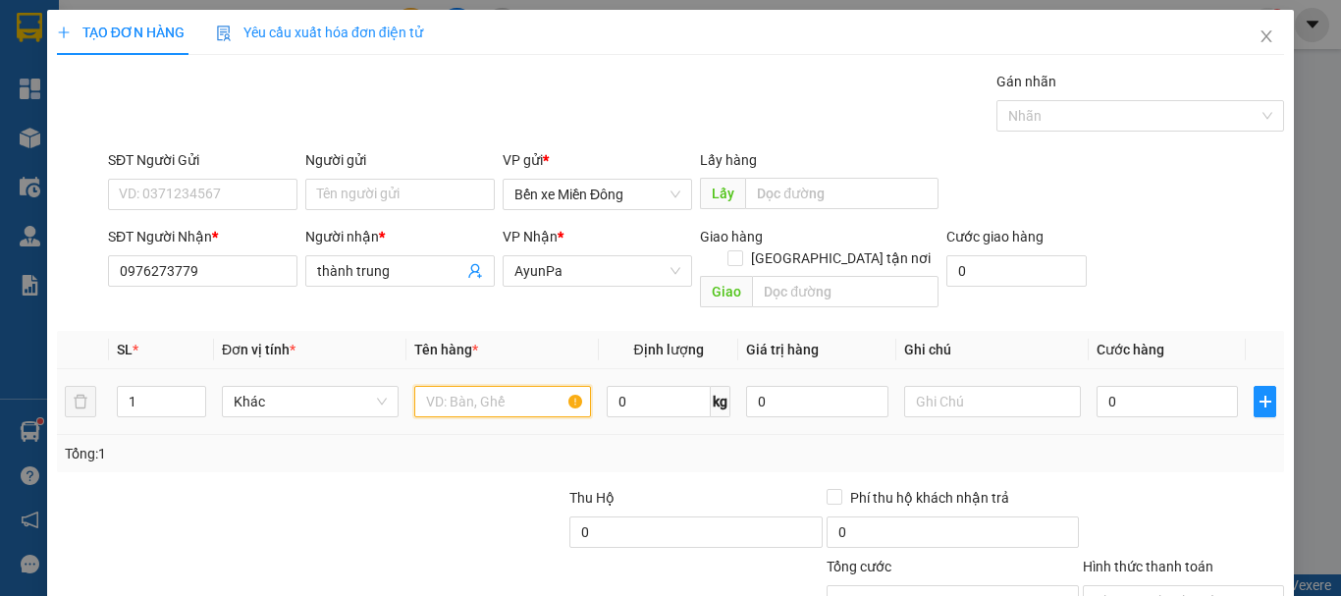
click at [514, 394] on input "text" at bounding box center [502, 401] width 177 height 31
type input "xe máy"
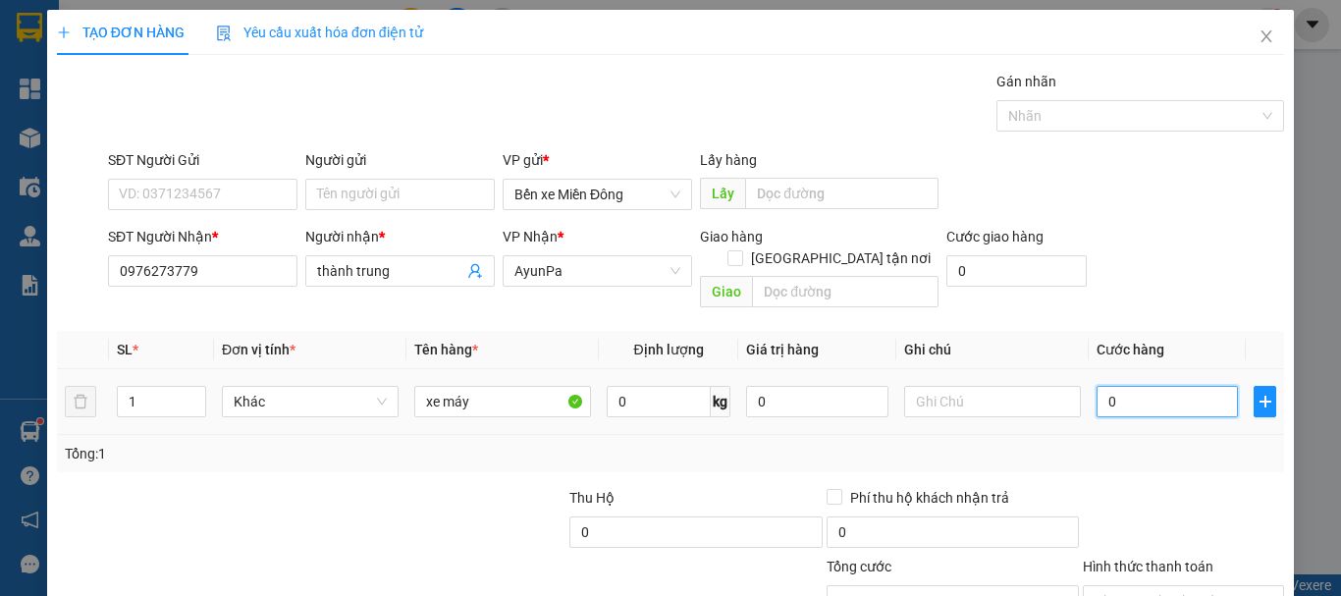
click at [1150, 386] on input "0" at bounding box center [1167, 401] width 141 height 31
click at [1097, 386] on input "0" at bounding box center [1167, 401] width 141 height 31
type input "40"
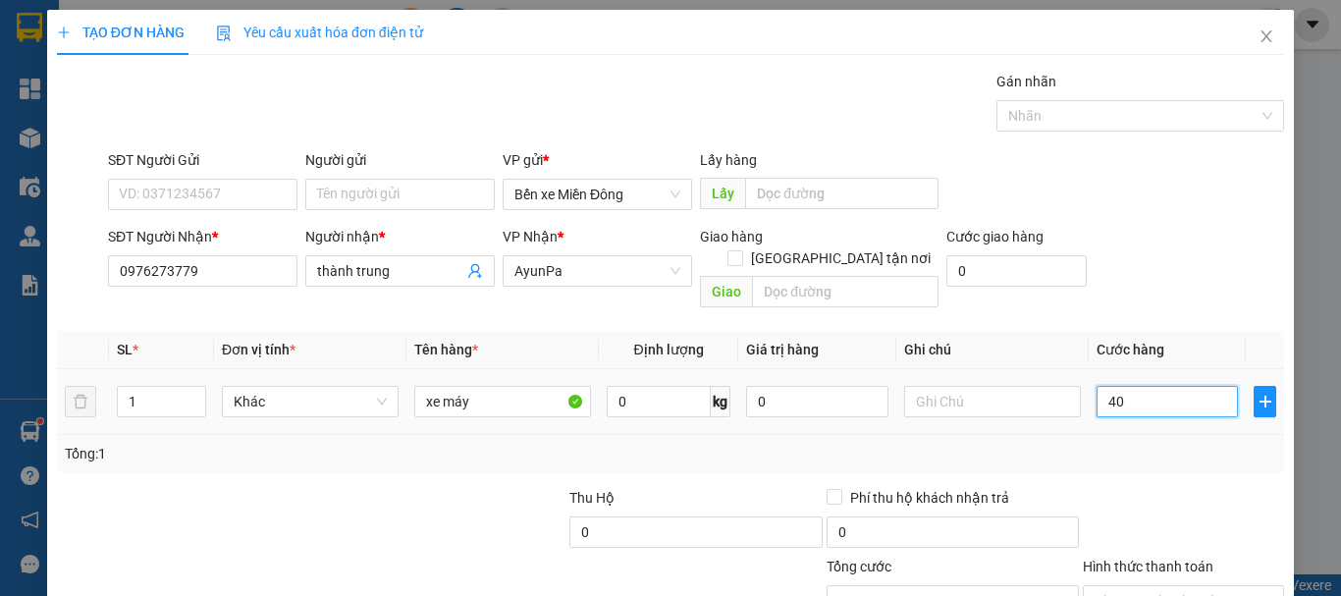
type input "450"
type input "4.500"
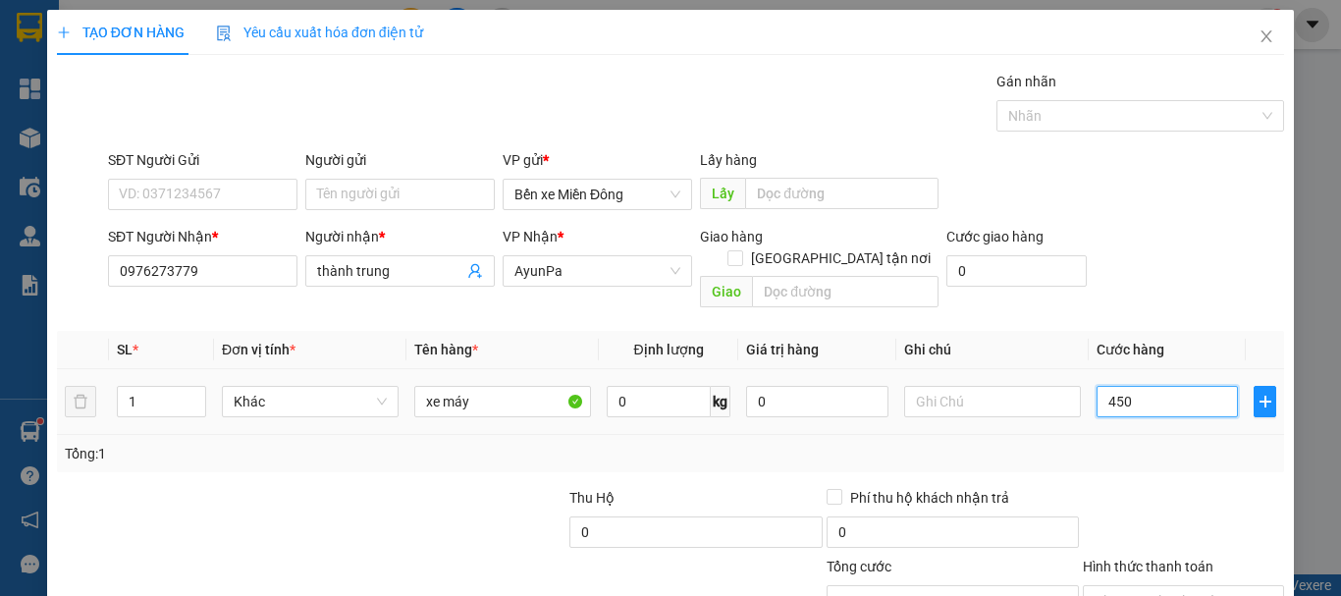
type input "4.500"
type input "445"
type input "44"
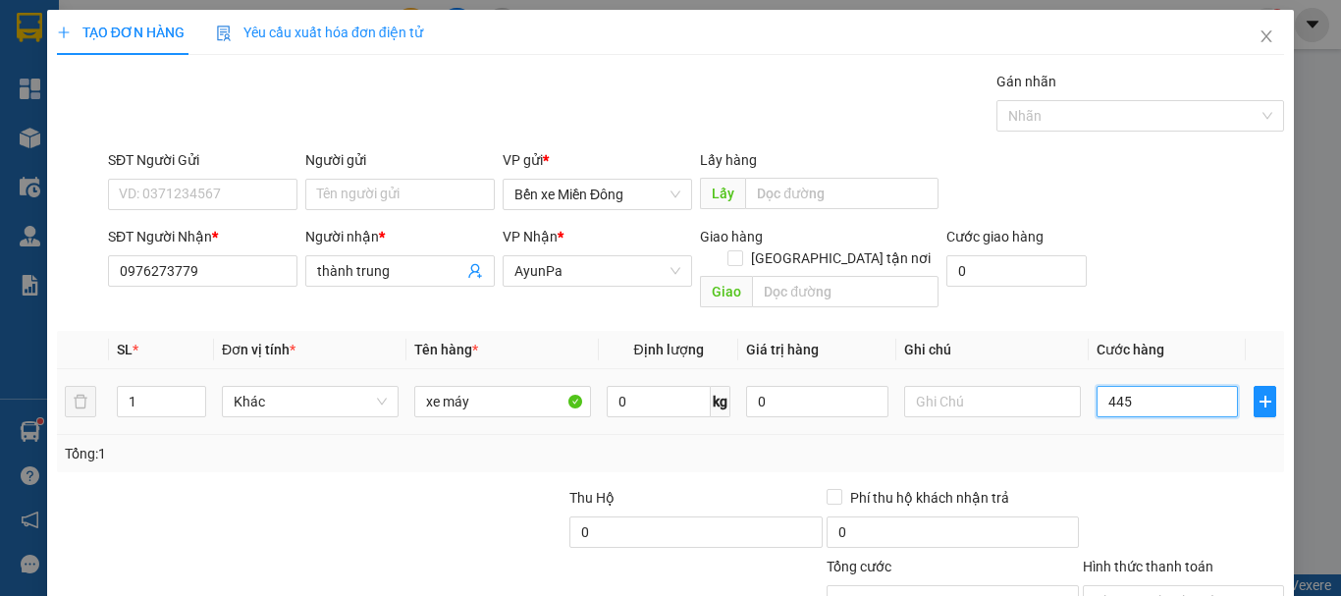
type input "44"
type input "4"
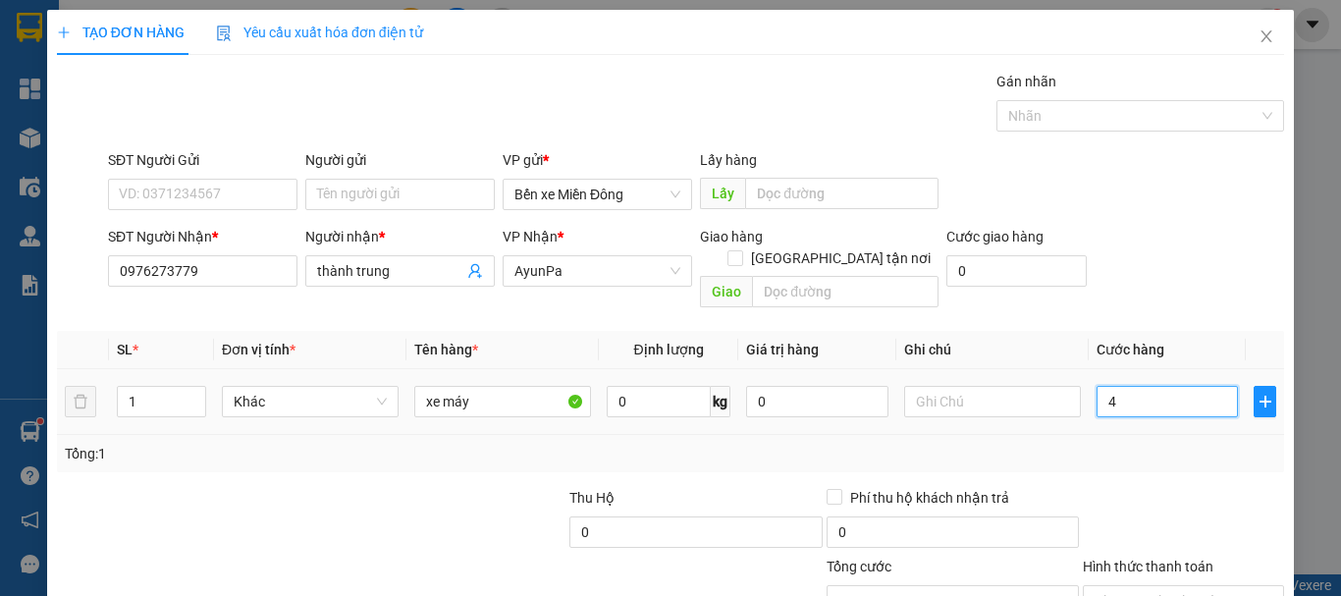
type input "0"
type input "004"
type input "4"
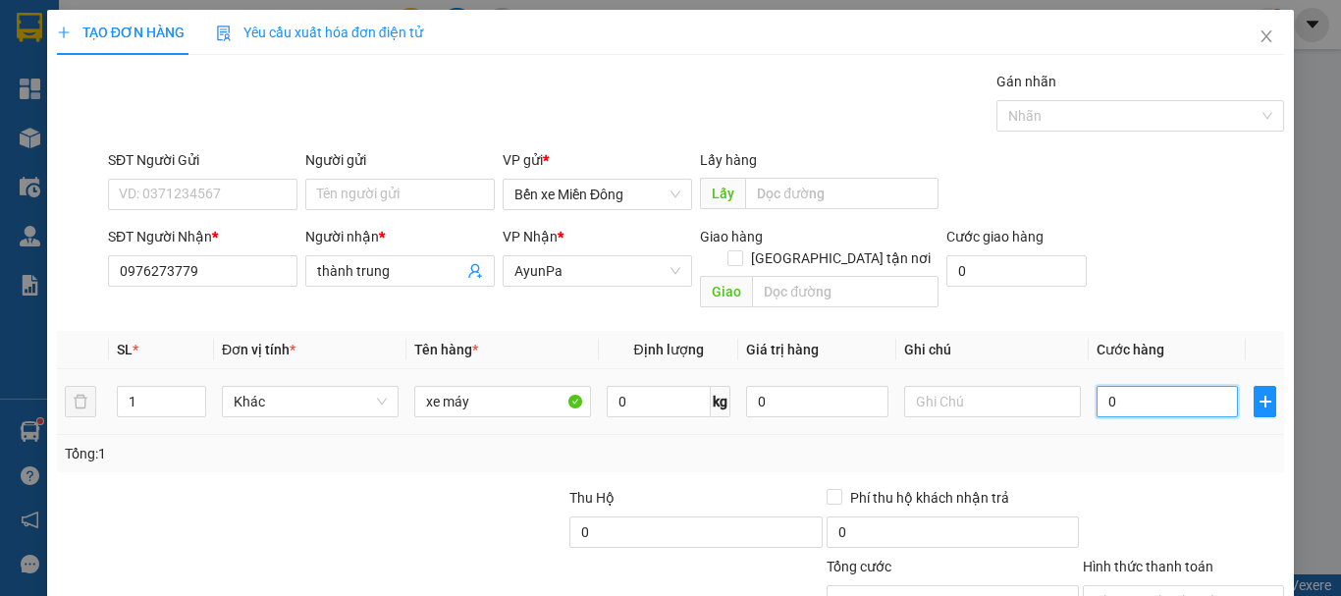
type input "4"
type input "0.045"
type input "45"
type input "00.450"
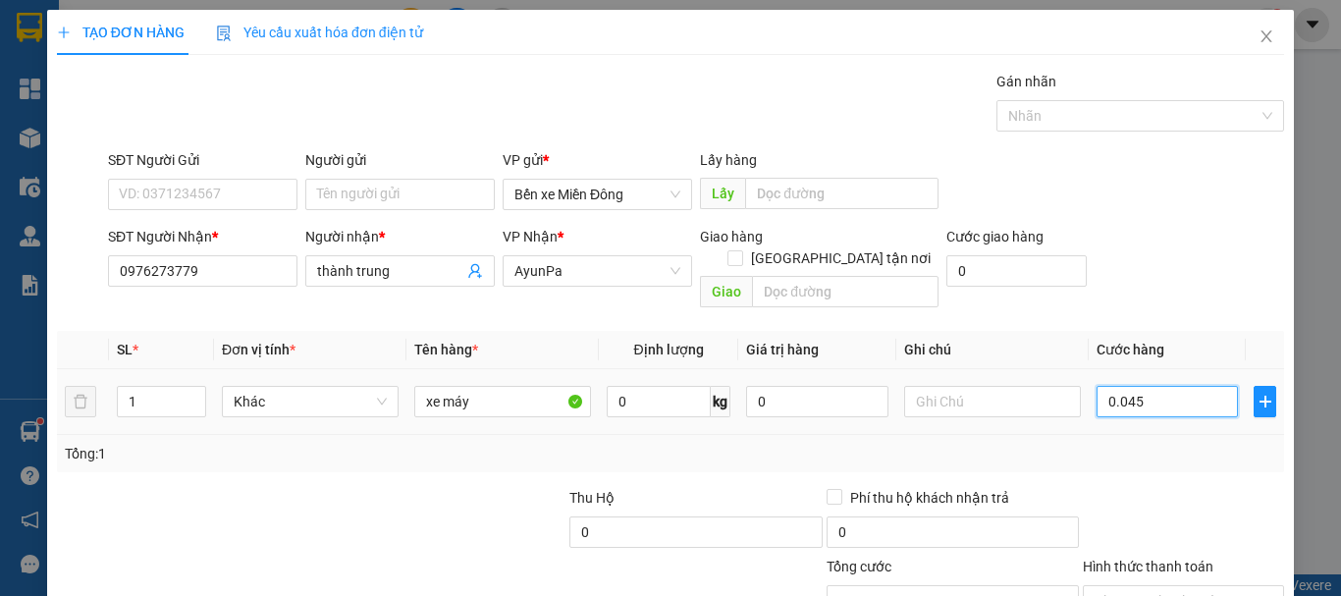
type input "450"
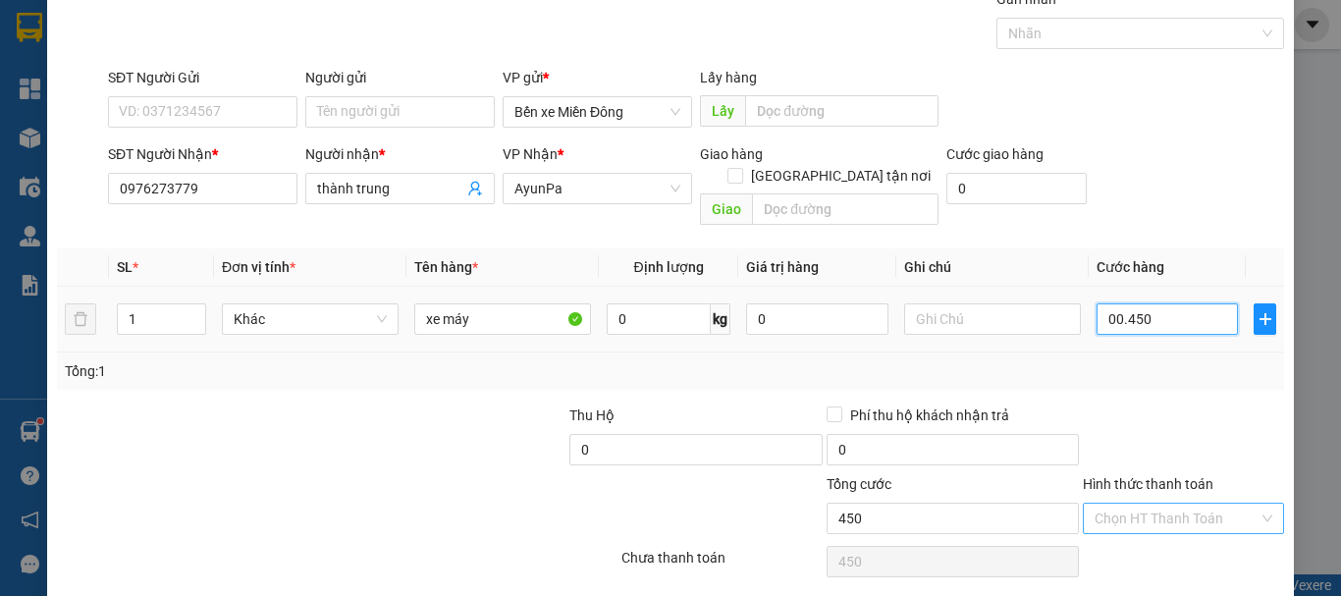
scroll to position [131, 0]
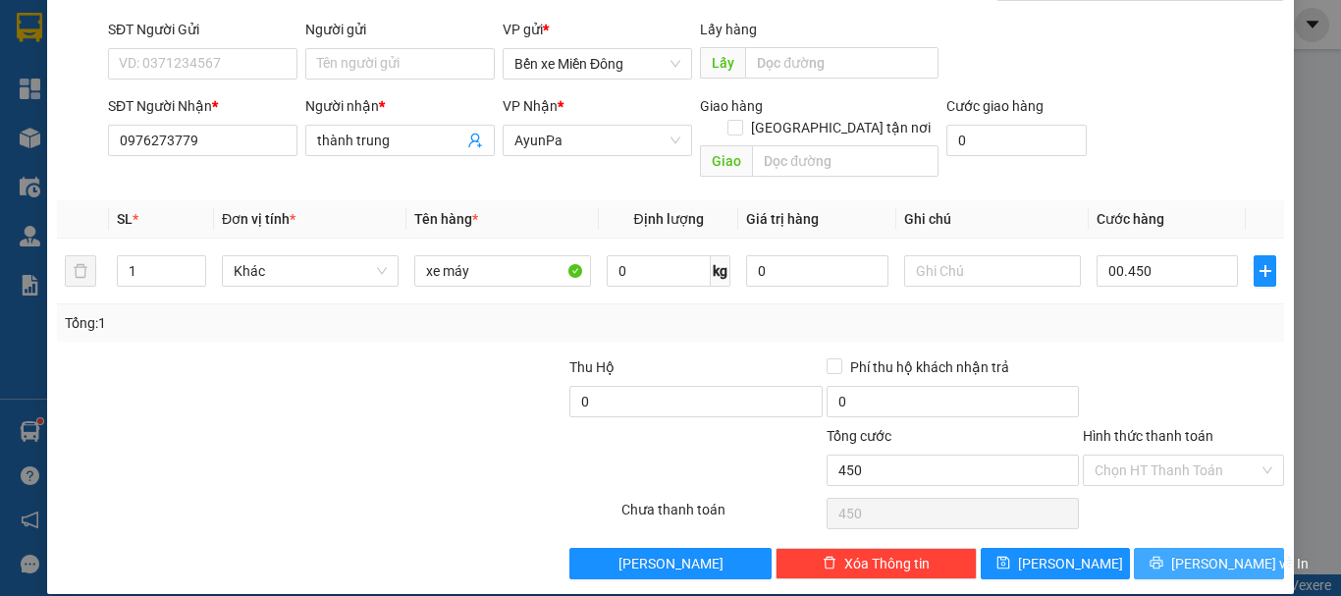
click at [1194, 553] on span "Lưu và In" at bounding box center [1239, 564] width 137 height 22
type input "450.000"
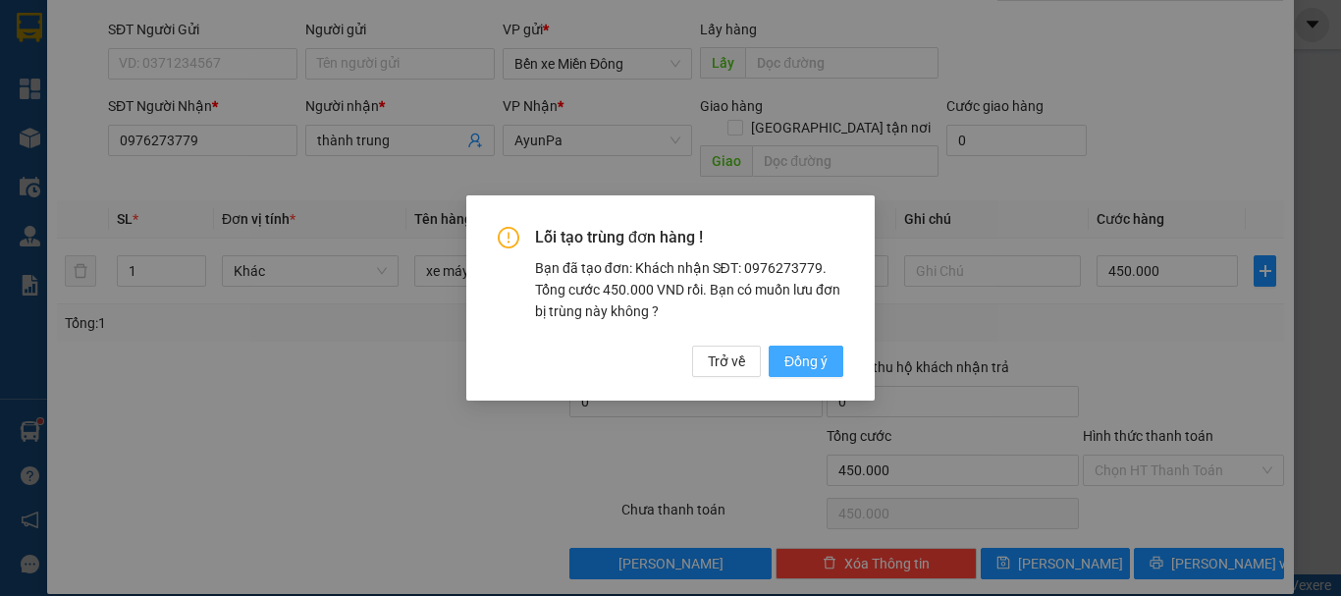
click at [797, 362] on span "Đồng ý" at bounding box center [806, 362] width 43 height 22
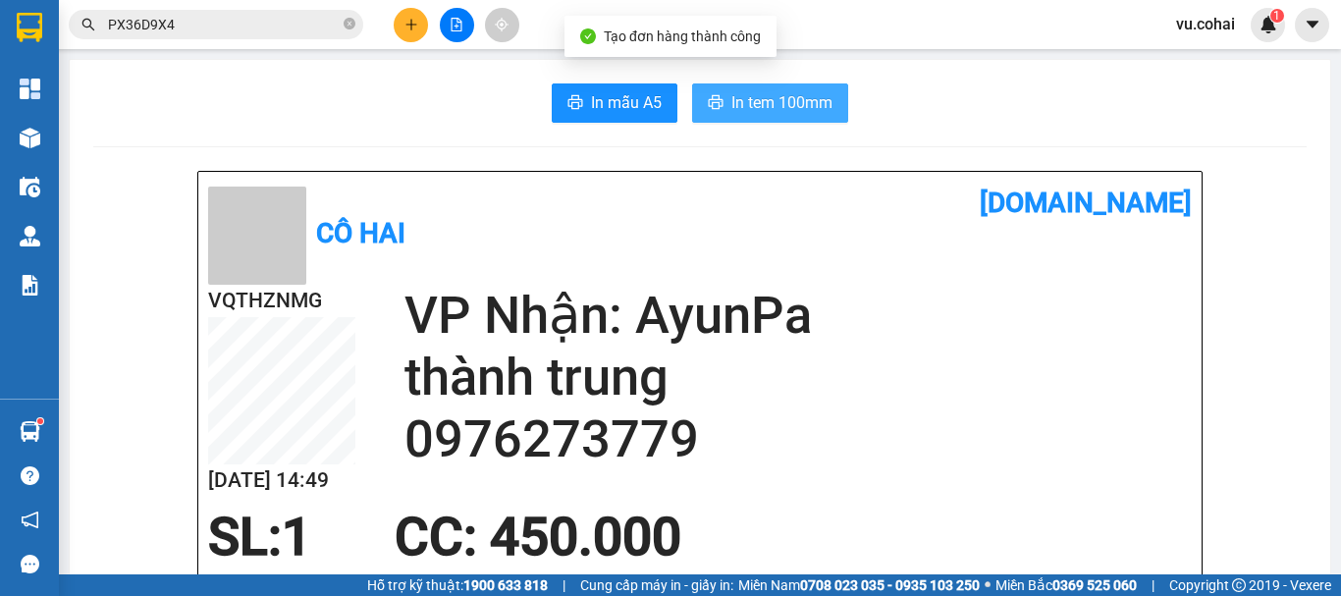
click at [768, 108] on span "In tem 100mm" at bounding box center [782, 102] width 101 height 25
click at [747, 93] on span "In tem 100mm" at bounding box center [782, 102] width 101 height 25
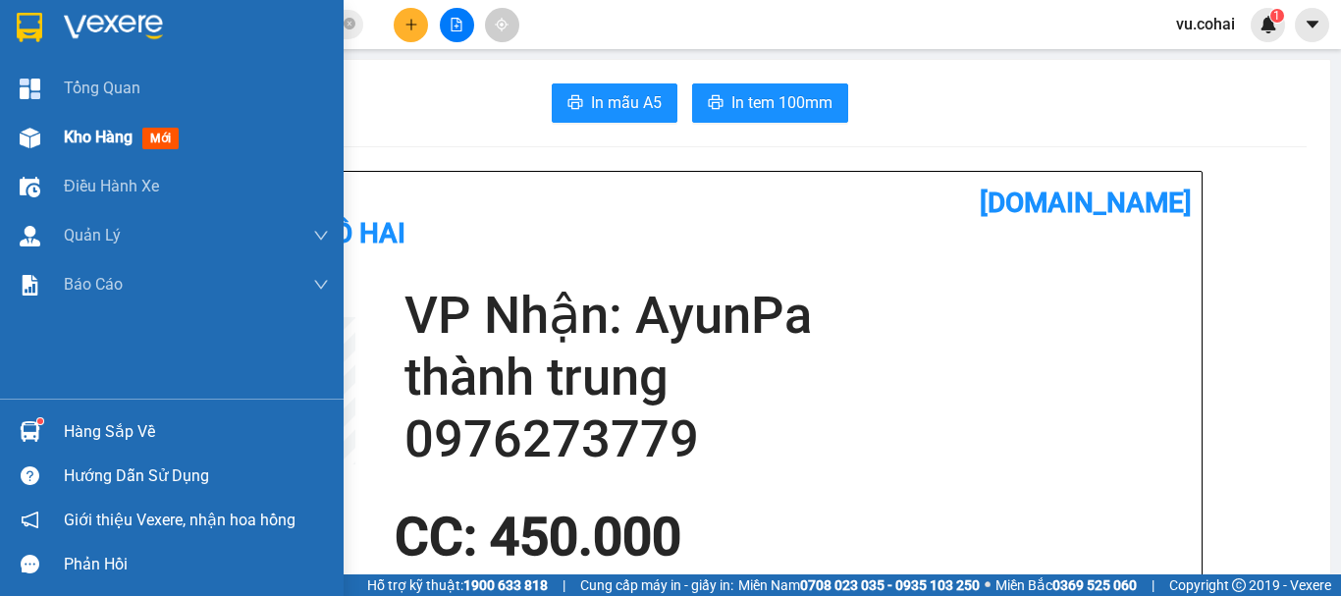
click at [96, 146] on span "Kho hàng" at bounding box center [98, 137] width 69 height 19
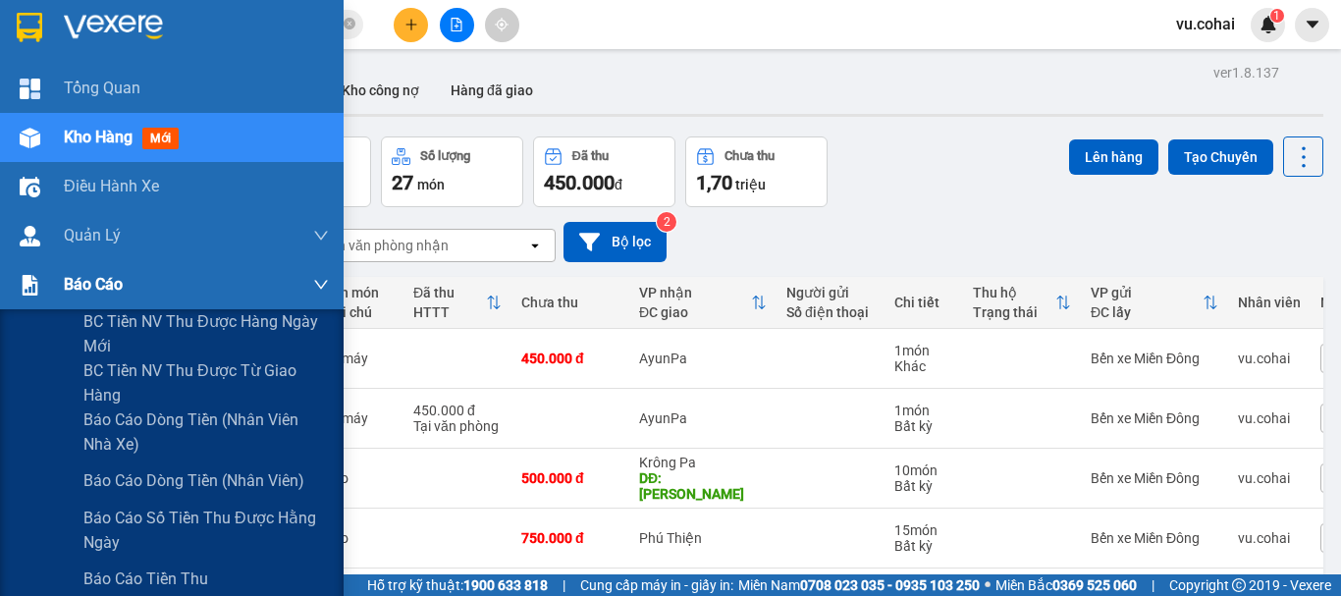
click at [87, 284] on span "Báo cáo" at bounding box center [93, 284] width 59 height 25
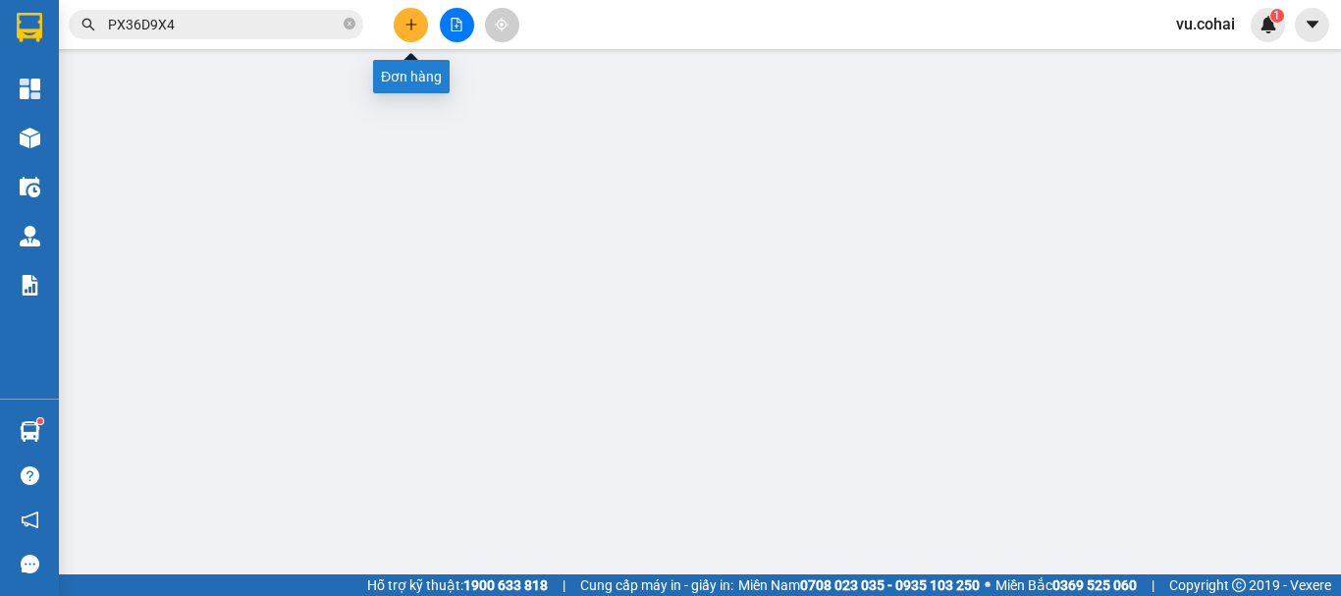
click at [401, 24] on button at bounding box center [411, 25] width 34 height 34
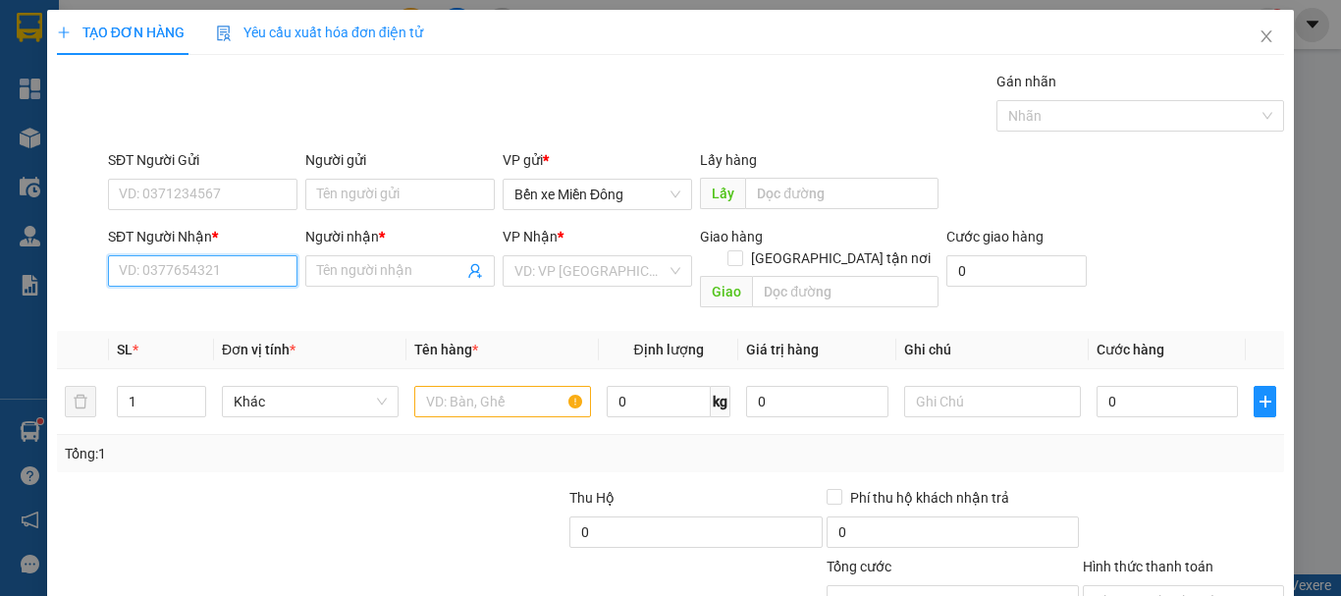
click at [277, 283] on input "SĐT Người Nhận *" at bounding box center [203, 270] width 190 height 31
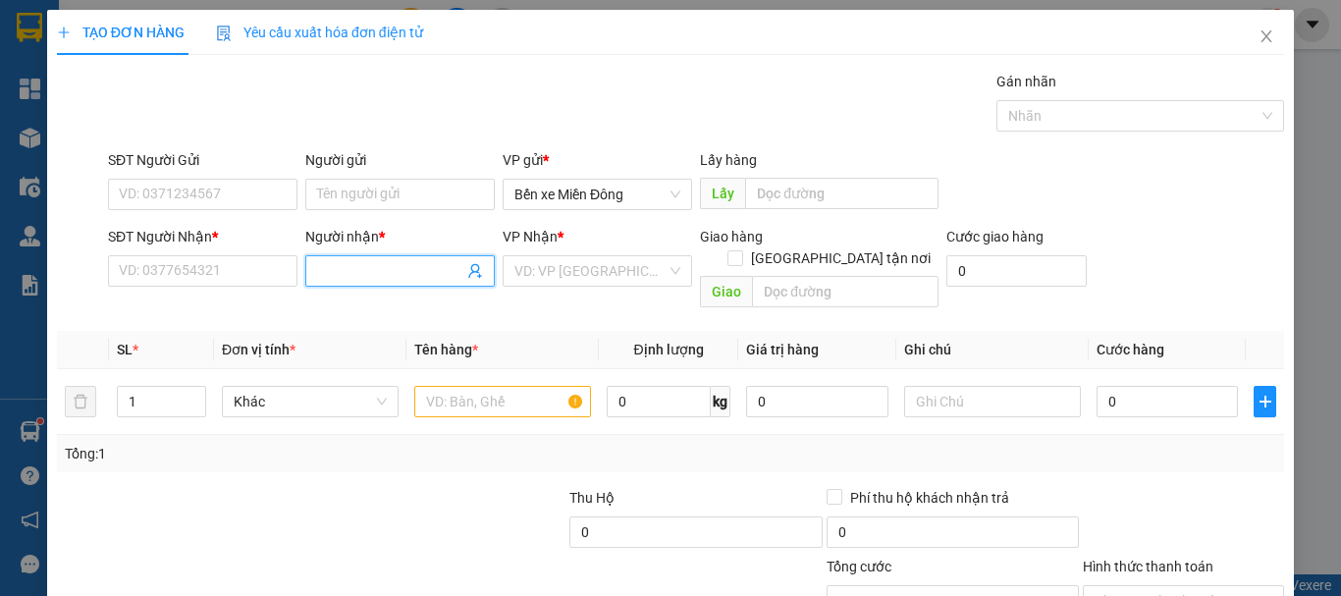
click at [381, 276] on input "Người nhận *" at bounding box center [390, 271] width 146 height 22
type input "0961"
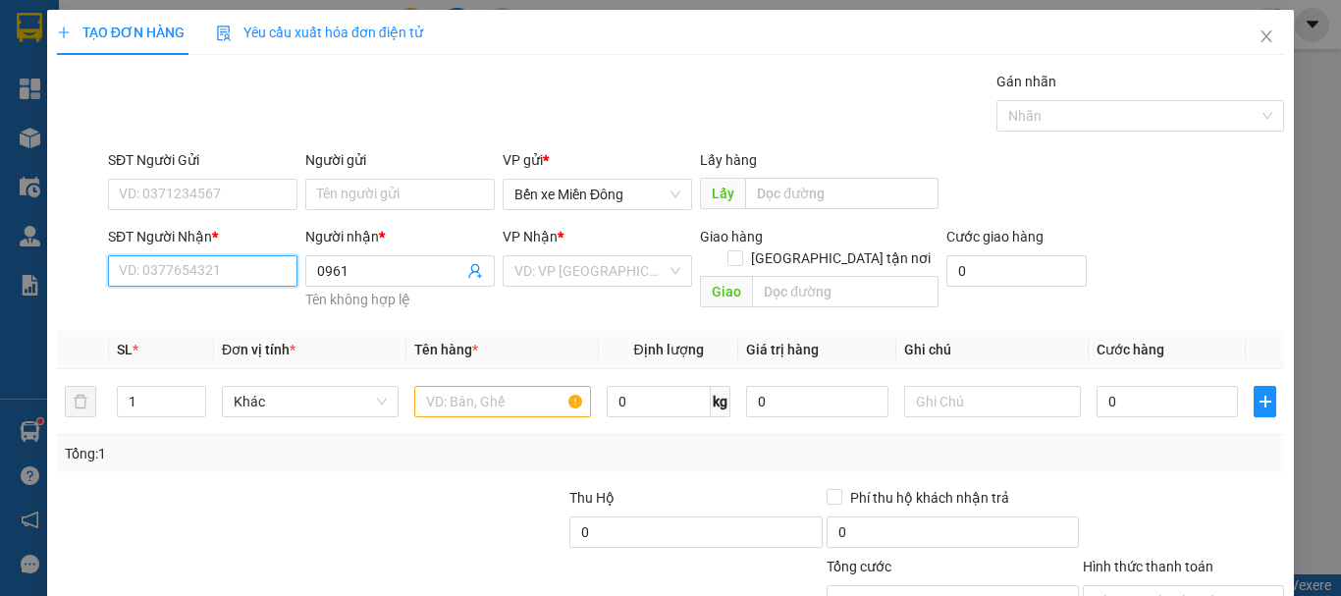
click at [187, 271] on input "SĐT Người Nhận *" at bounding box center [203, 270] width 190 height 31
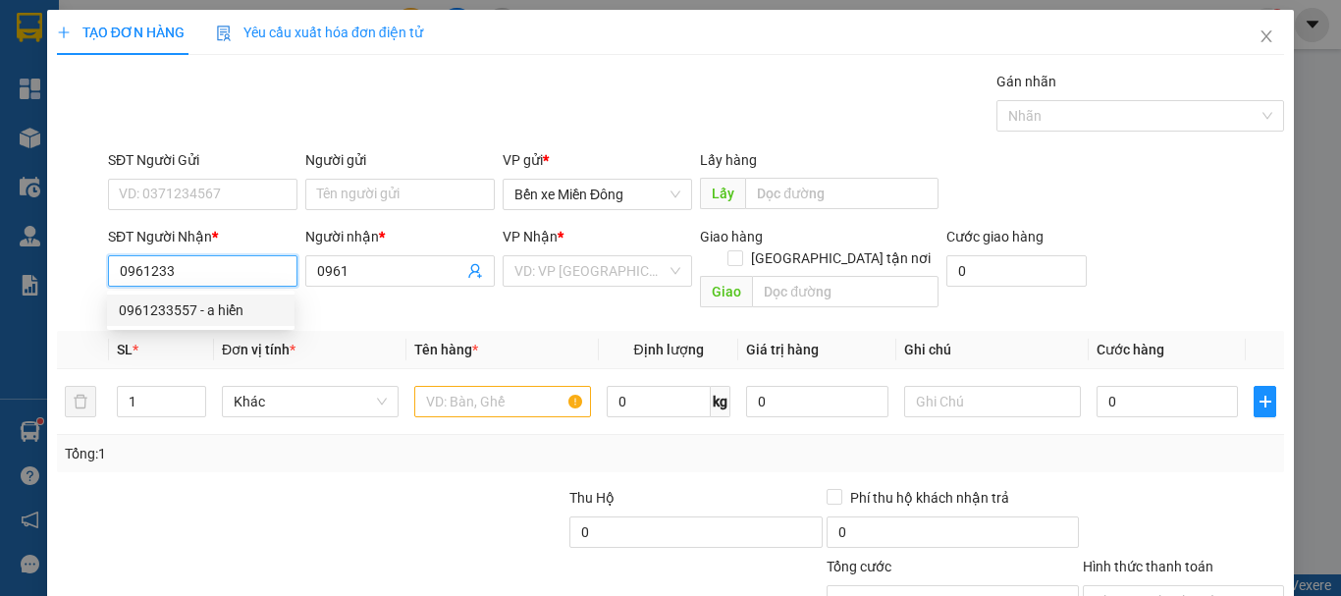
click at [202, 313] on div "0961233557 - a hiển" at bounding box center [201, 310] width 164 height 22
type input "0961233557"
type input "a hiển"
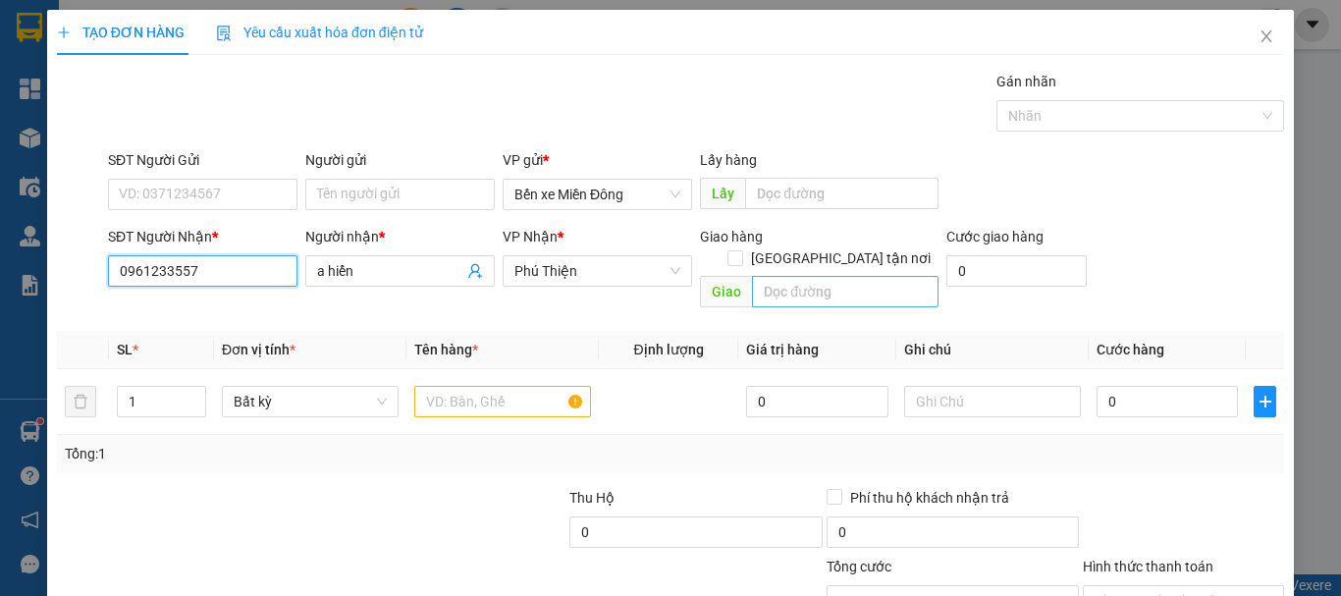
type input "0961233557"
click at [853, 276] on input "text" at bounding box center [845, 291] width 187 height 31
type input "cầu 42"
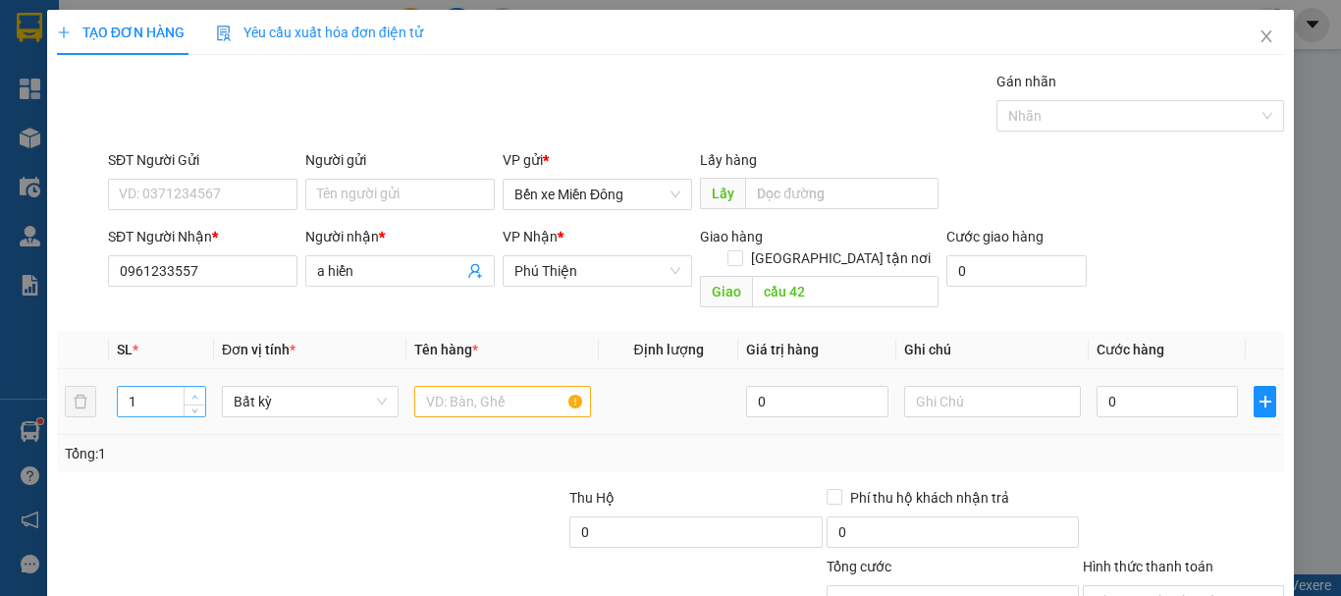
click at [194, 394] on icon "up" at bounding box center [194, 397] width 7 height 7
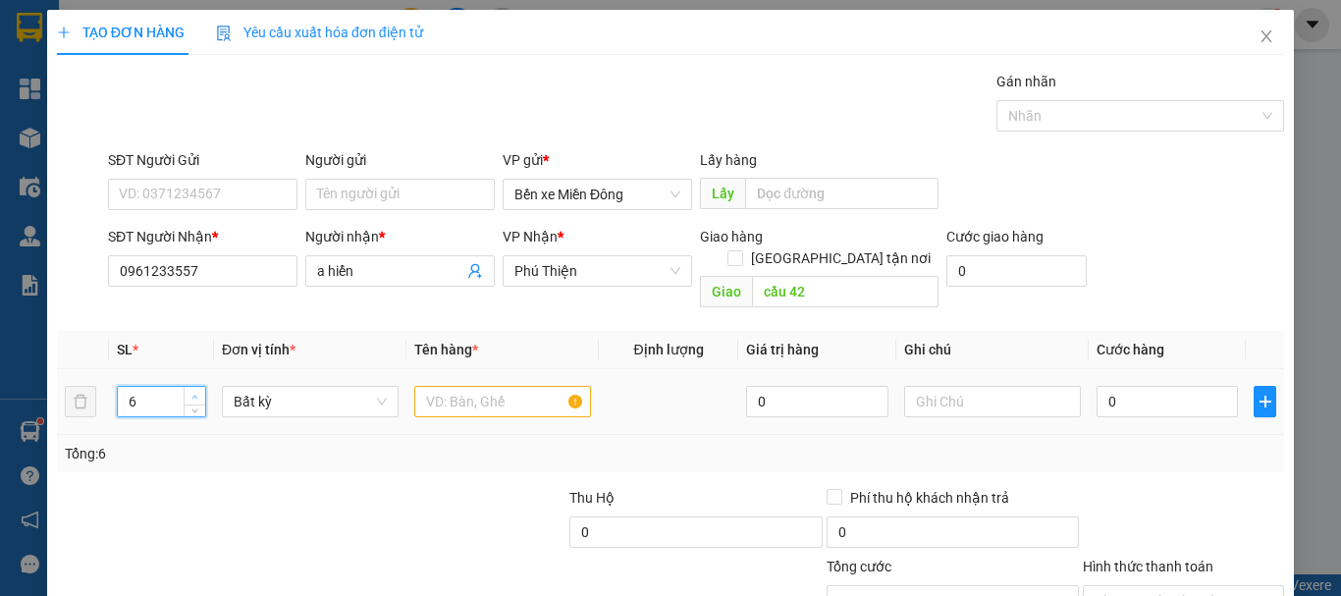
type input "7"
click at [194, 394] on icon "up" at bounding box center [194, 397] width 7 height 7
click at [501, 386] on input "text" at bounding box center [502, 401] width 177 height 31
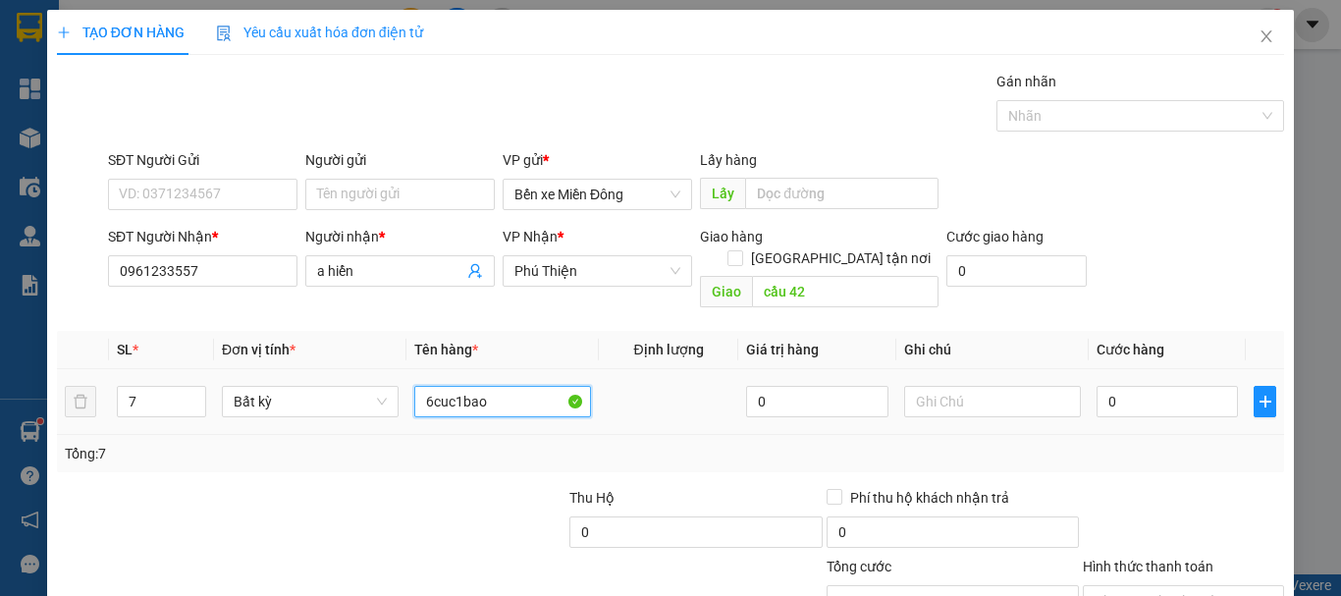
type input "6cuc1bao"
click at [1116, 382] on div "0" at bounding box center [1167, 401] width 141 height 39
click at [1138, 386] on input "0" at bounding box center [1167, 401] width 141 height 31
type input "004"
type input "4"
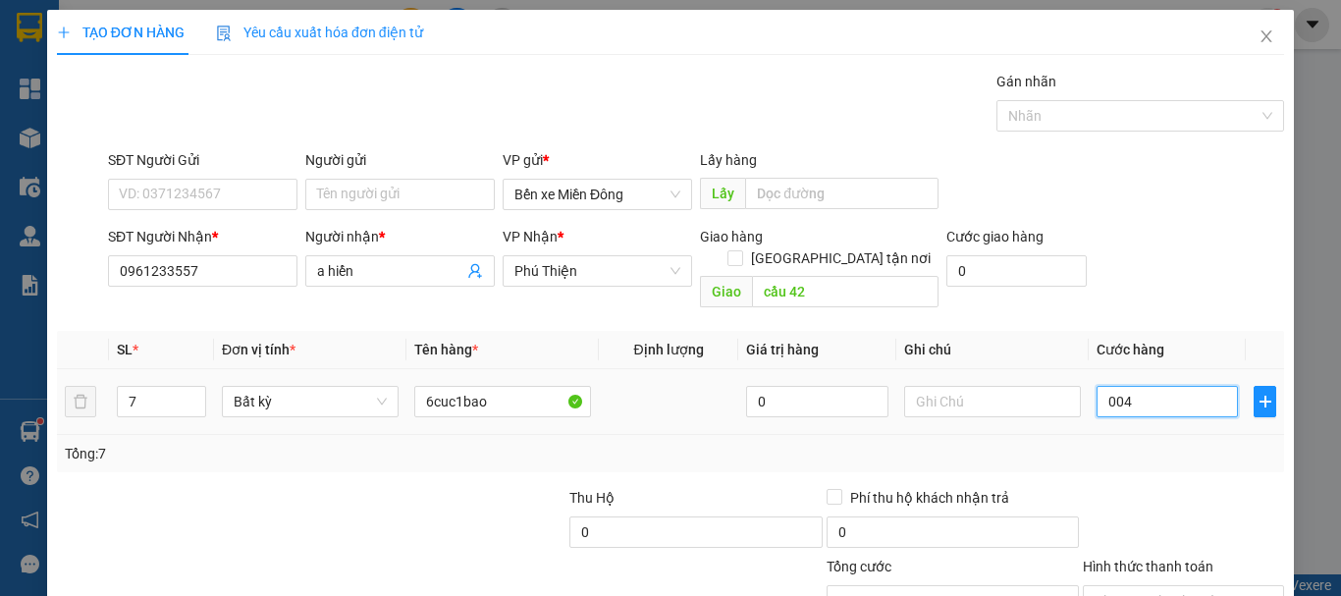
type input "4"
type input "0.040"
type input "40"
type input "00.400"
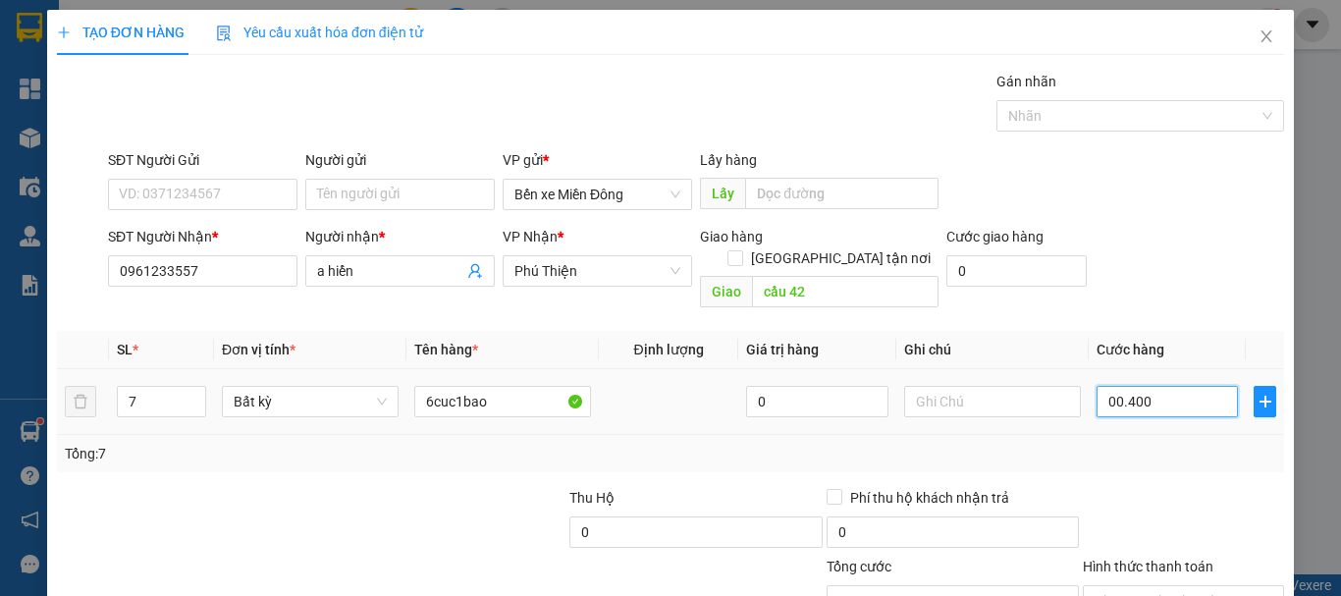
type input "400"
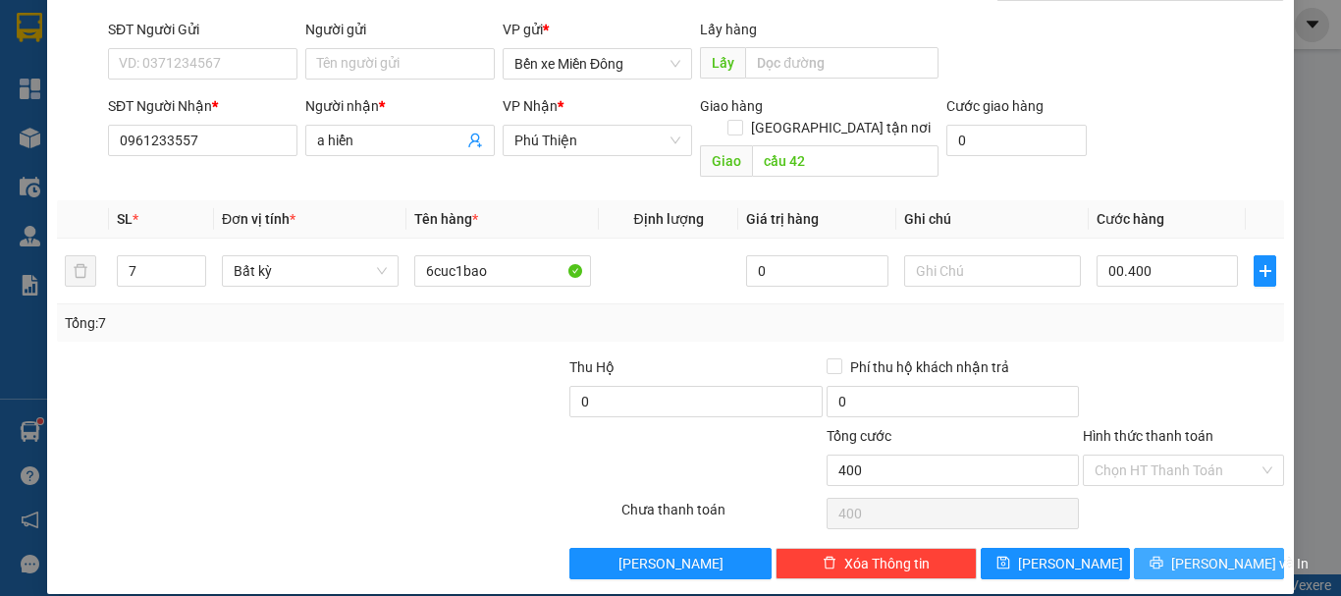
click at [1182, 553] on span "Lưu và In" at bounding box center [1239, 564] width 137 height 22
type input "400.000"
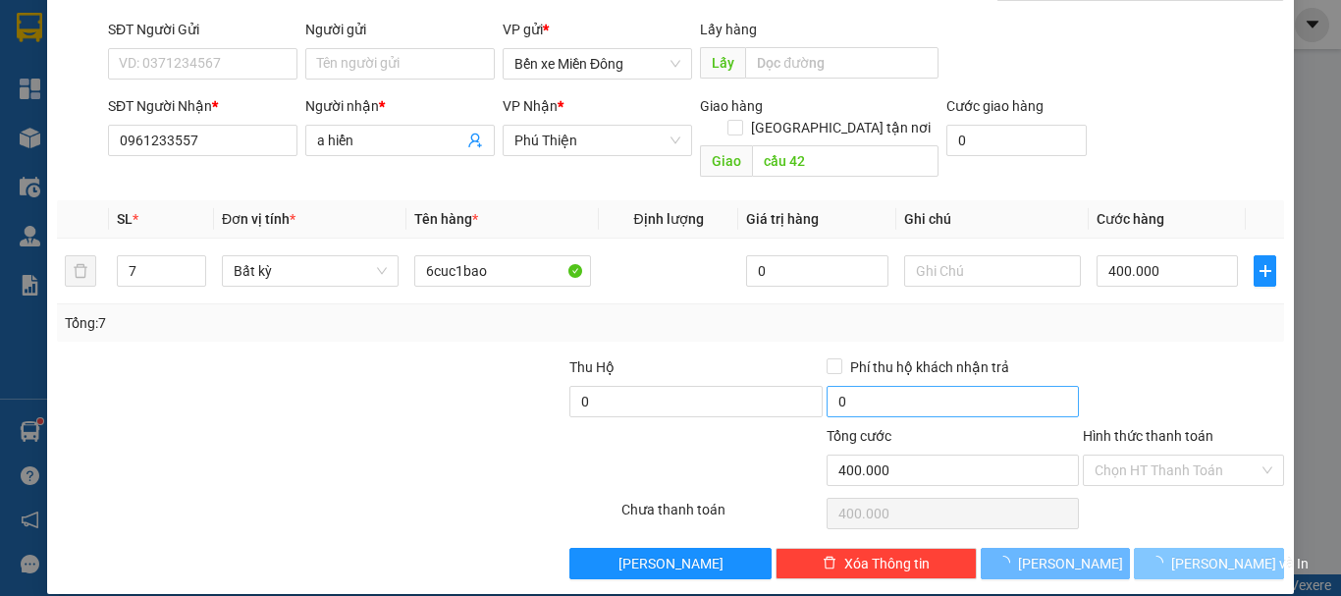
scroll to position [3, 0]
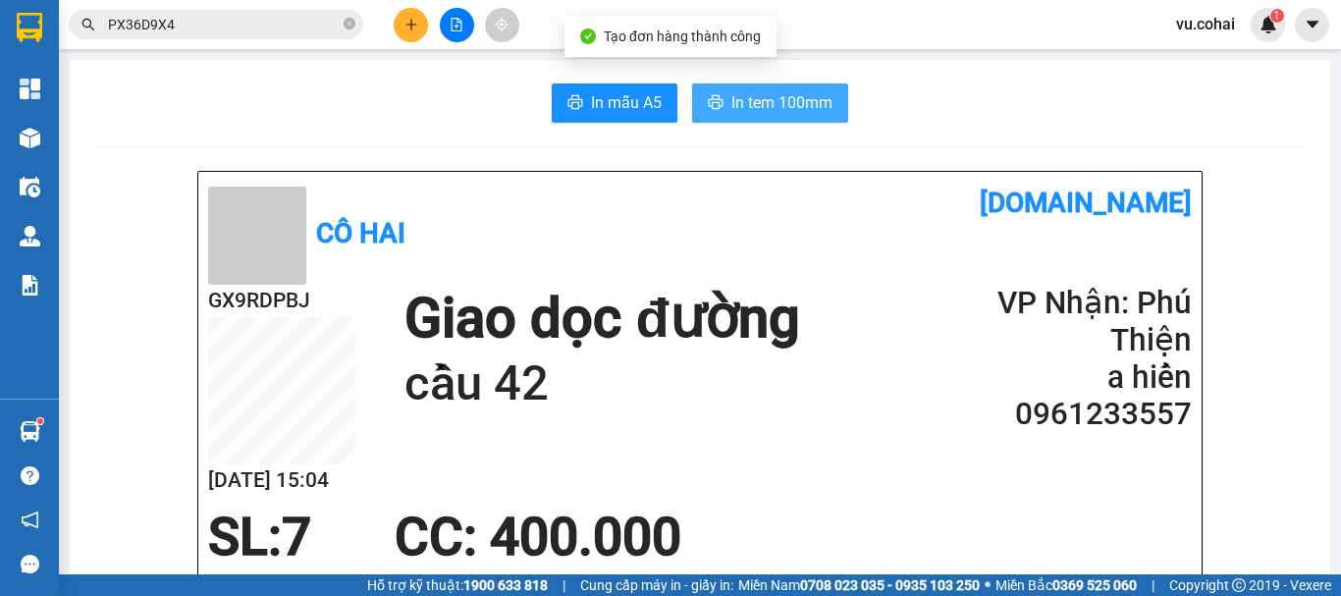
click at [789, 106] on span "In tem 100mm" at bounding box center [782, 102] width 101 height 25
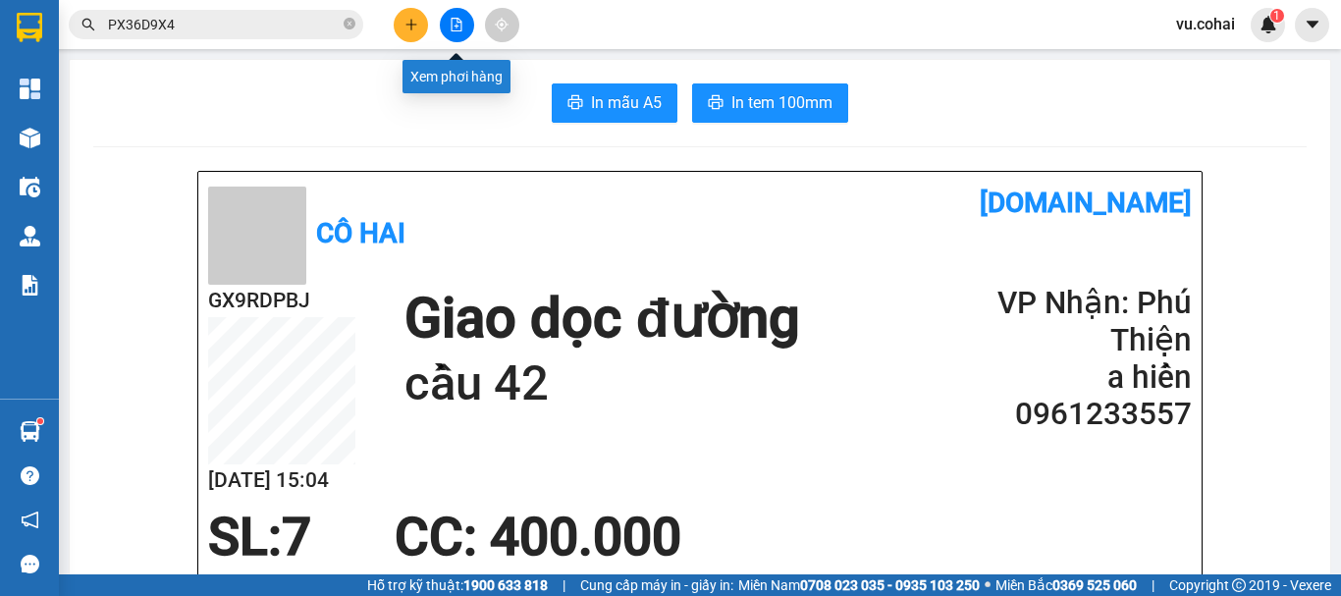
click at [453, 29] on icon "file-add" at bounding box center [457, 25] width 14 height 14
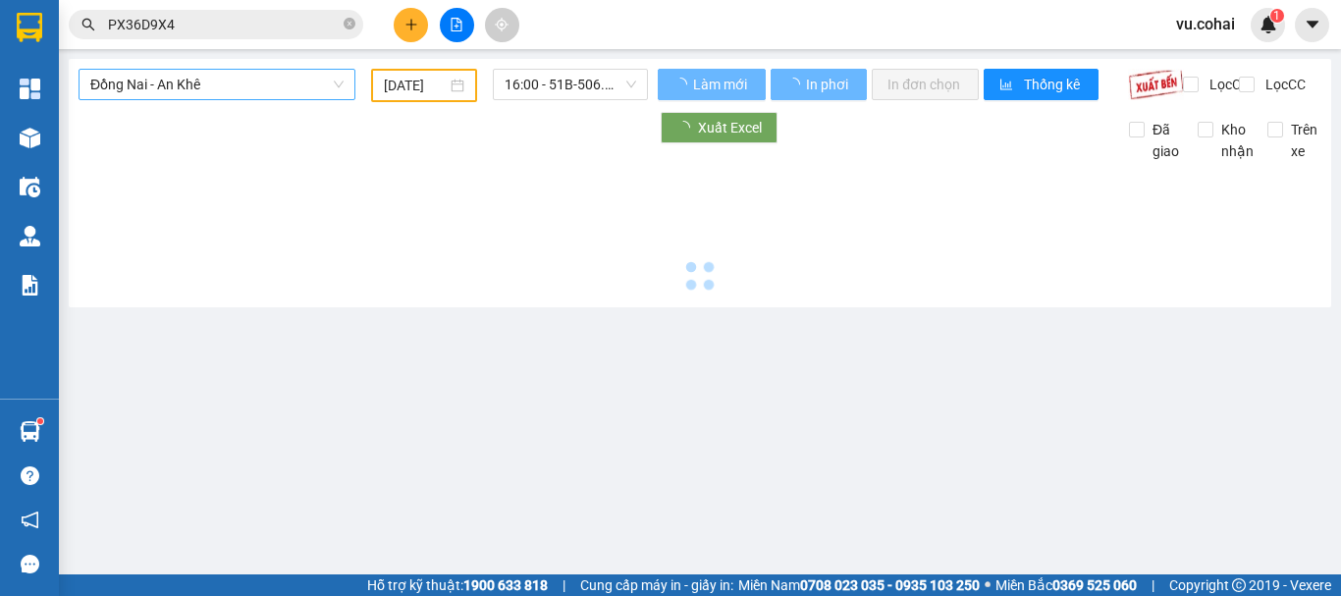
type input "[DATE]"
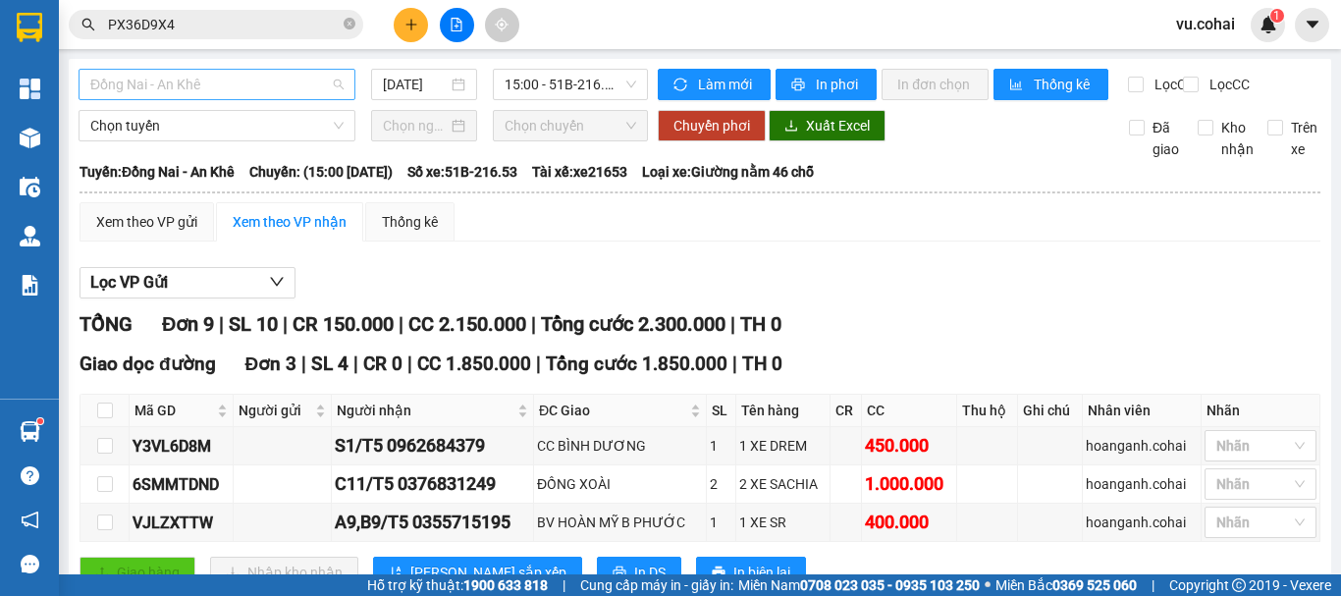
click at [238, 83] on span "Đồng Nai - An Khê" at bounding box center [216, 84] width 253 height 29
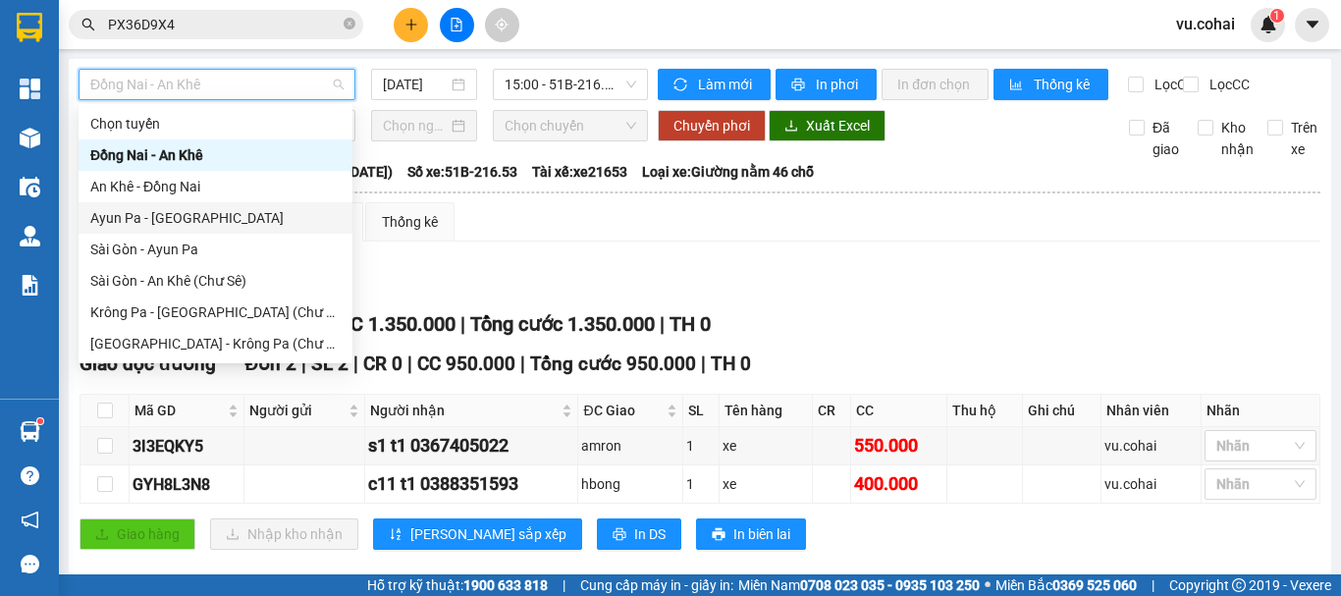
scroll to position [283, 0]
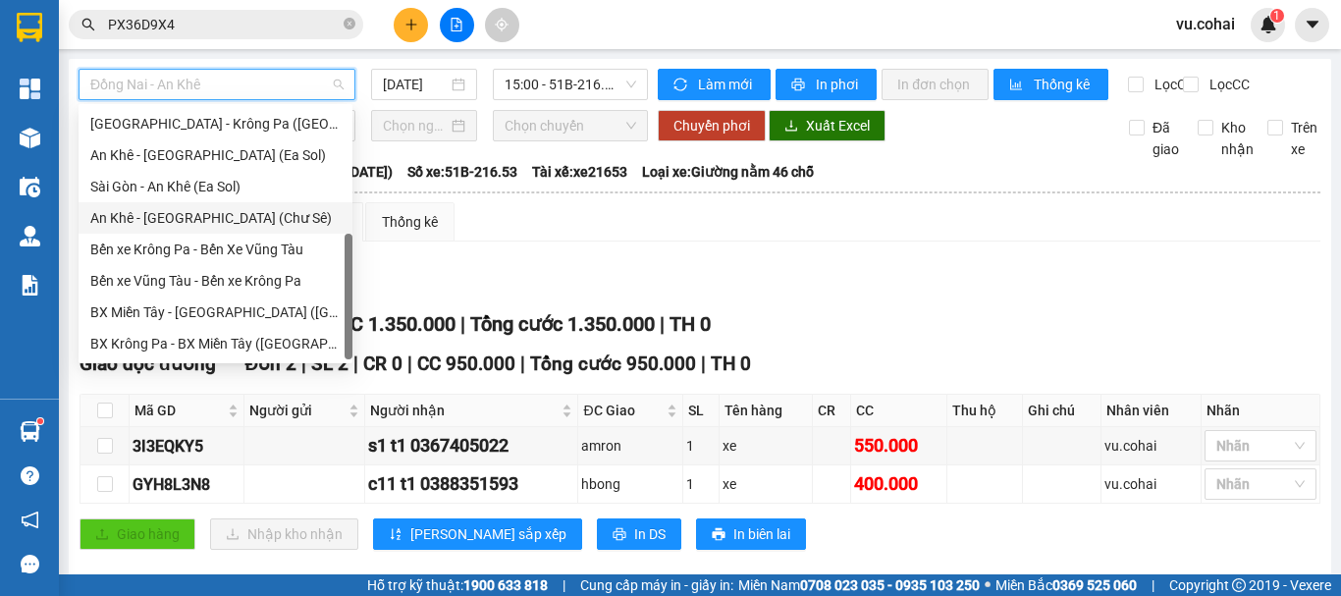
click at [211, 220] on div "An Khê - [GEOGRAPHIC_DATA] (Chư Sê)" at bounding box center [215, 218] width 250 height 22
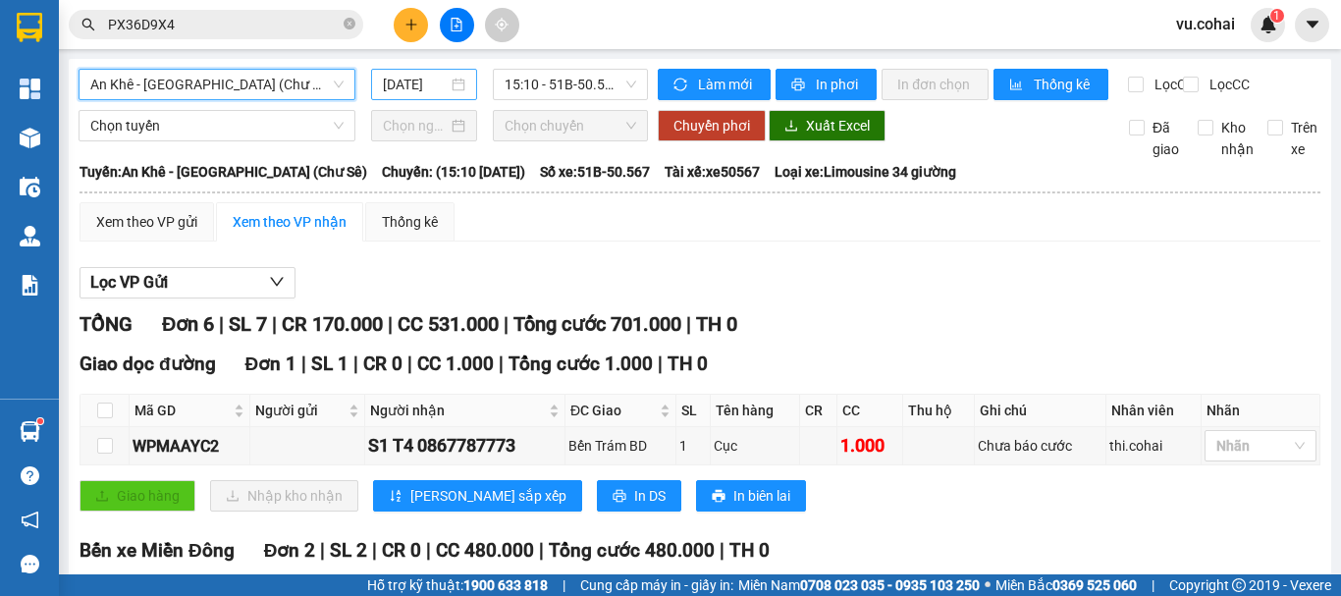
click at [432, 85] on input "[DATE]" at bounding box center [415, 85] width 65 height 22
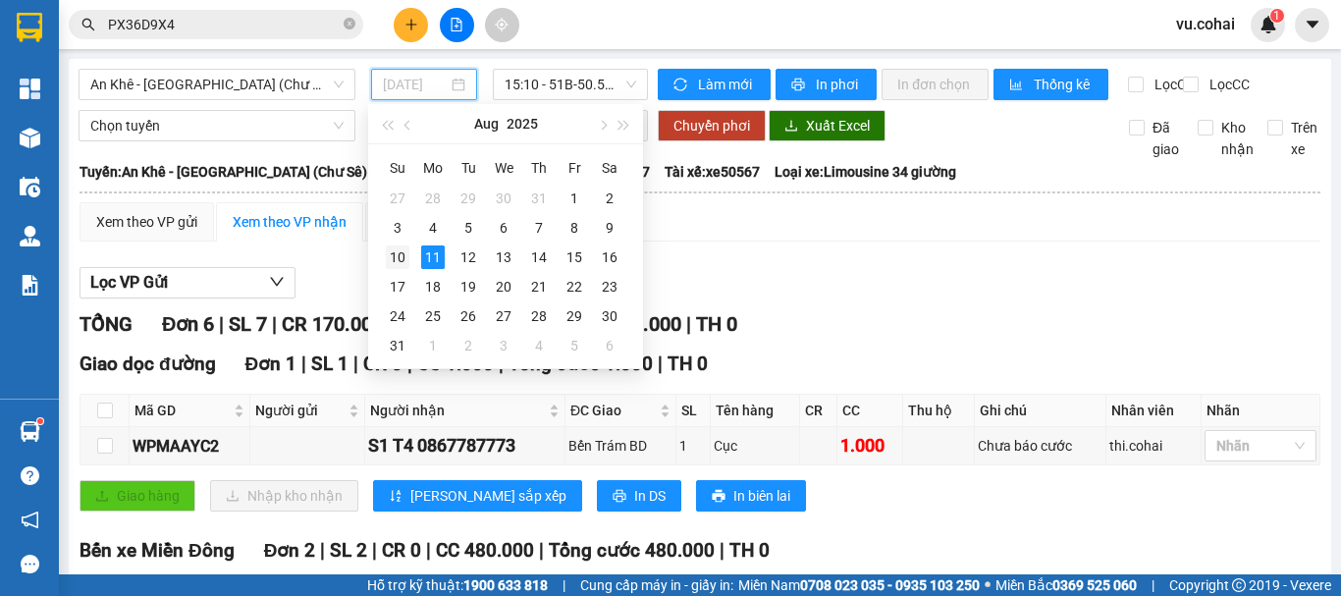
click at [391, 250] on div "10" at bounding box center [398, 257] width 24 height 24
type input "10/08/2025"
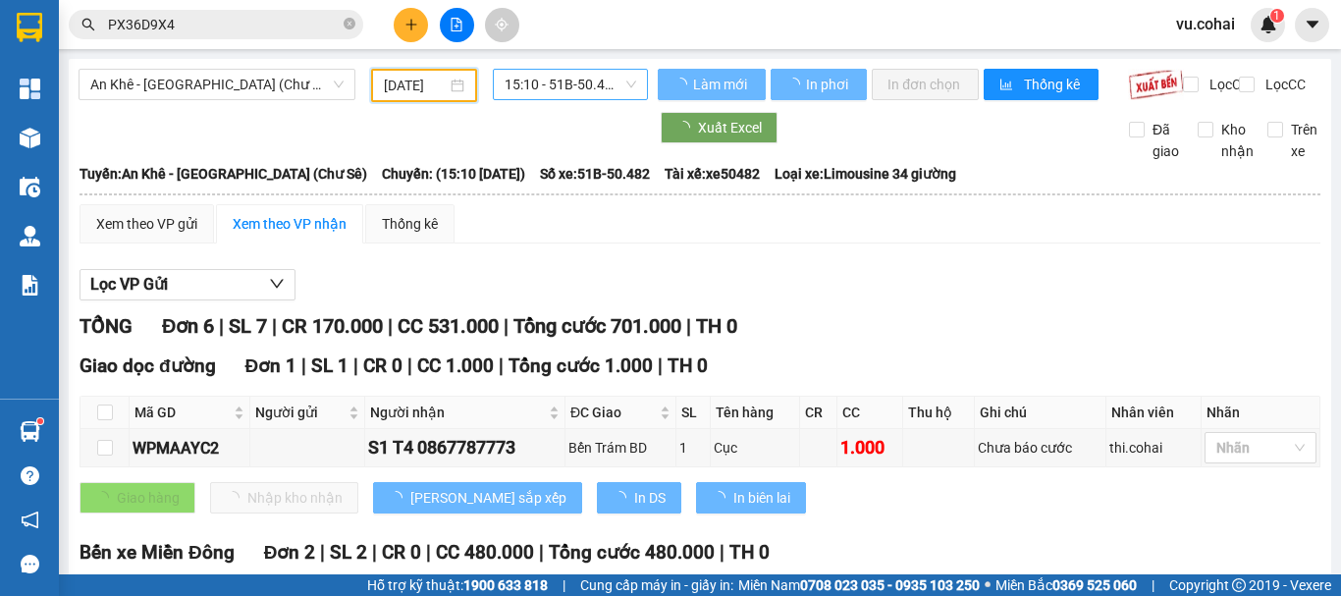
click at [553, 82] on span "15:10 - 51B-50.482" at bounding box center [571, 84] width 132 height 29
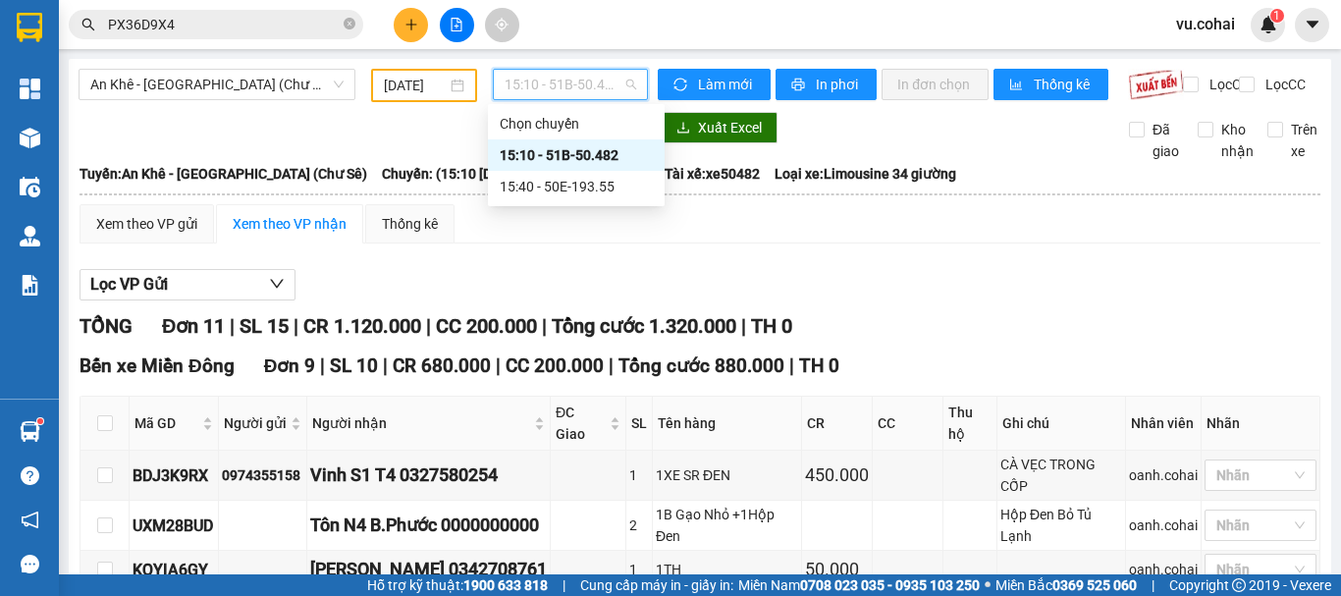
click at [589, 153] on div "15:10 - 51B-50.482" at bounding box center [576, 155] width 153 height 22
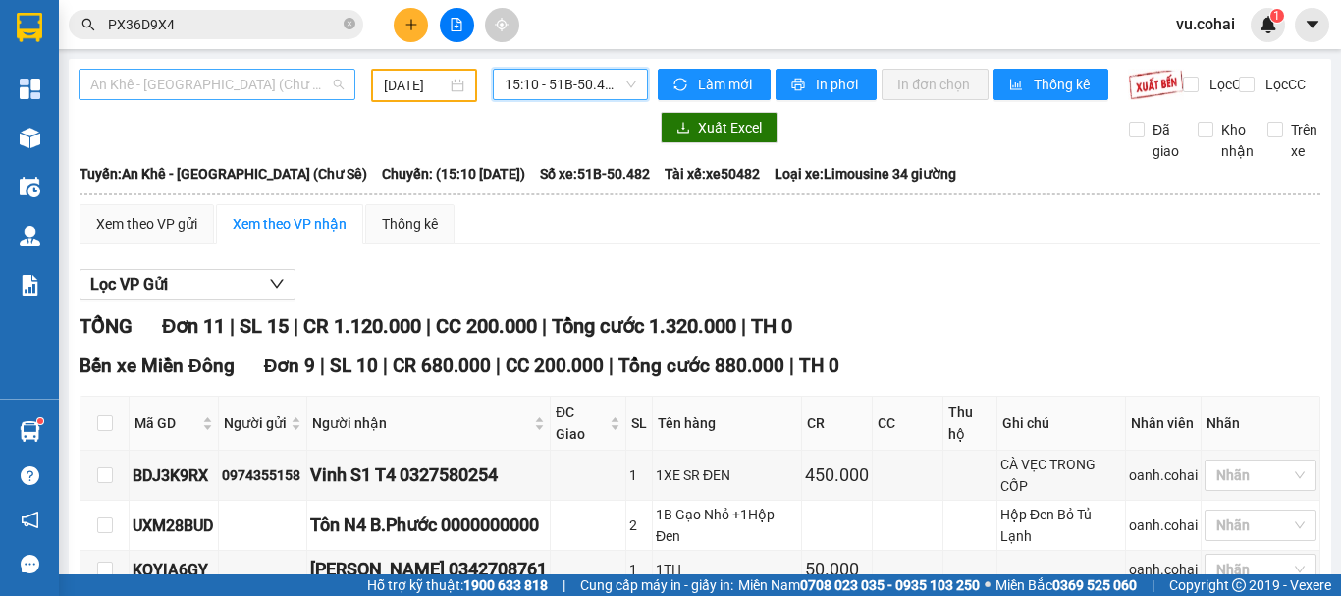
click at [292, 91] on span "An Khê - [GEOGRAPHIC_DATA] (Chư Sê)" at bounding box center [216, 84] width 253 height 29
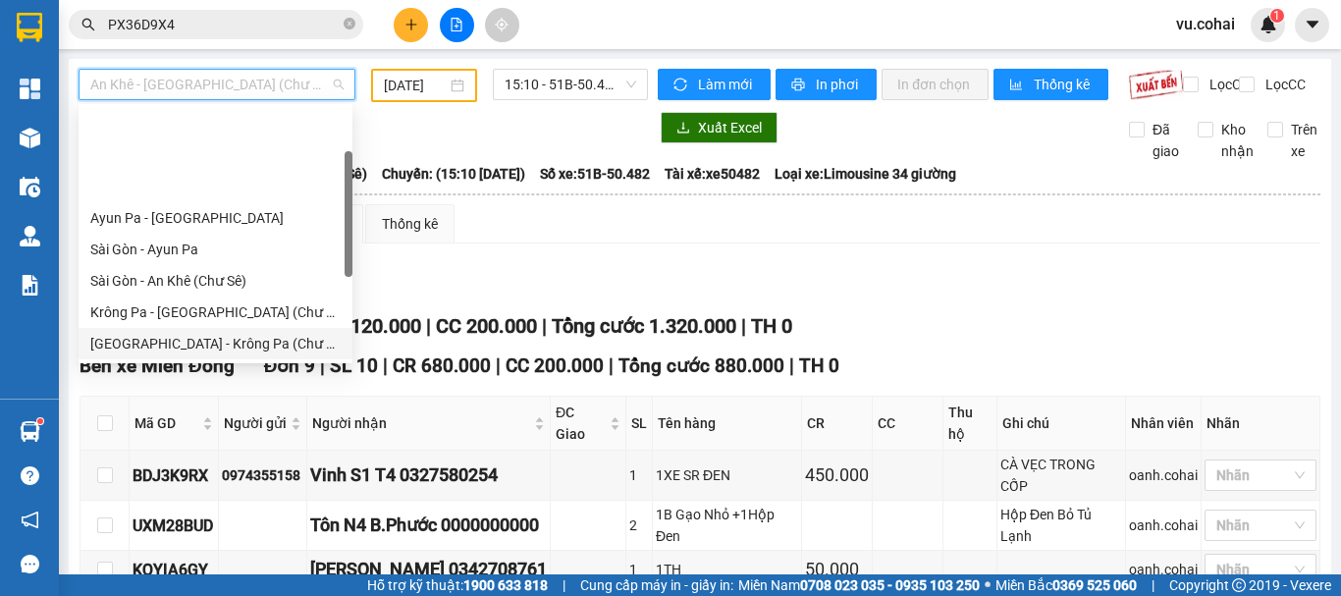
scroll to position [98, 0]
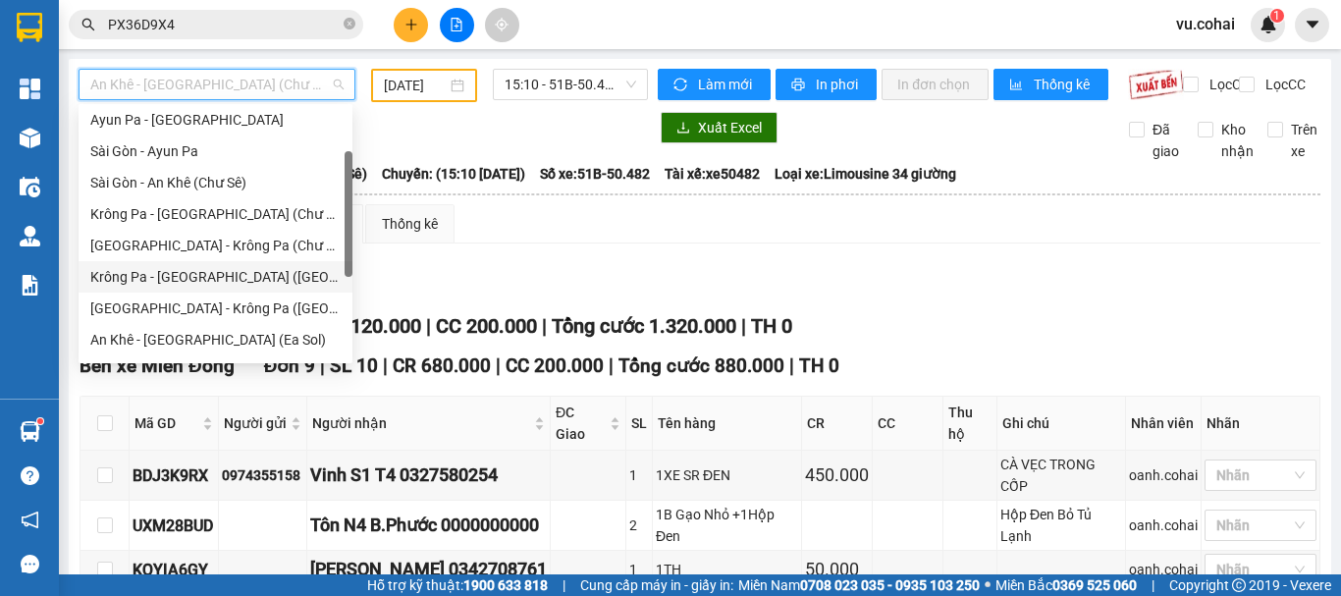
click at [194, 277] on div "Krông Pa - [GEOGRAPHIC_DATA] ([GEOGRAPHIC_DATA])" at bounding box center [215, 277] width 250 height 22
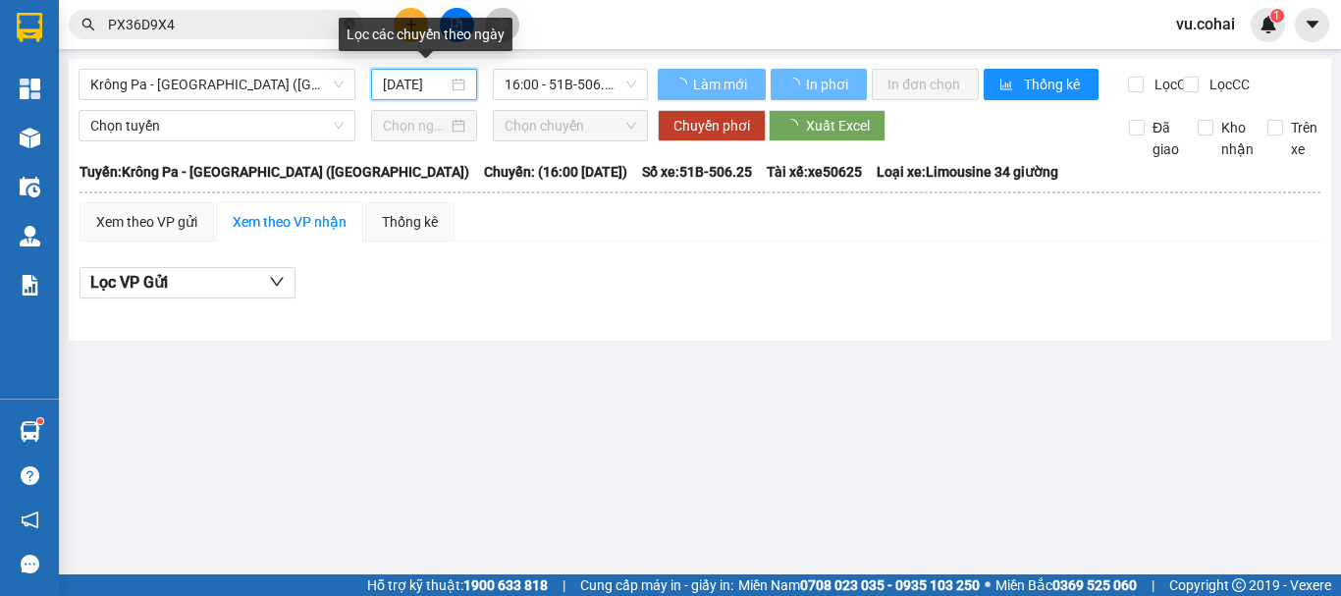
click at [410, 86] on input "[DATE]" at bounding box center [415, 85] width 65 height 22
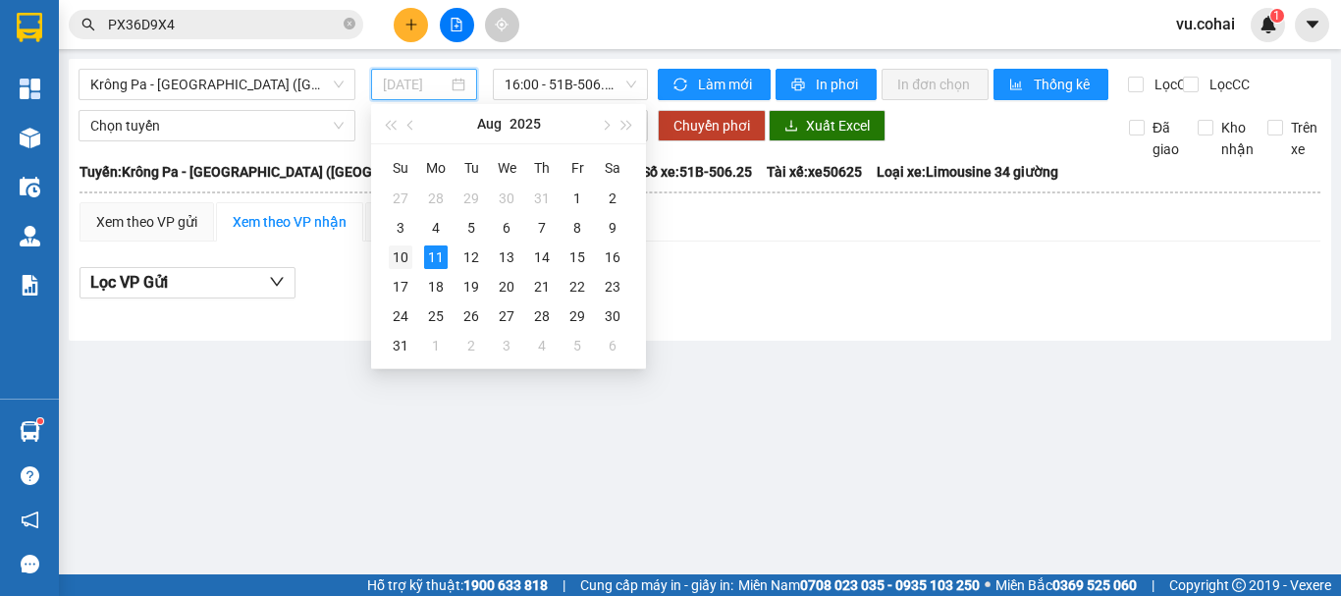
click at [398, 251] on div "10" at bounding box center [401, 257] width 24 height 24
type input "10/08/2025"
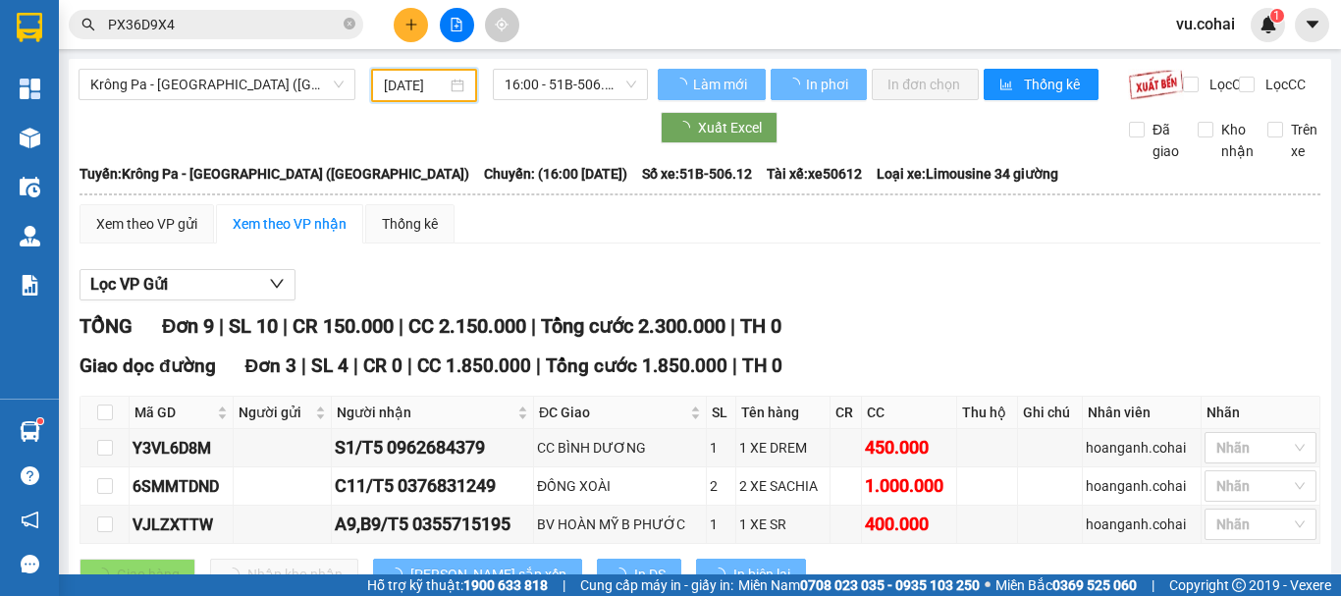
click at [572, 80] on span "16:00 - 51B-506.12" at bounding box center [571, 84] width 132 height 29
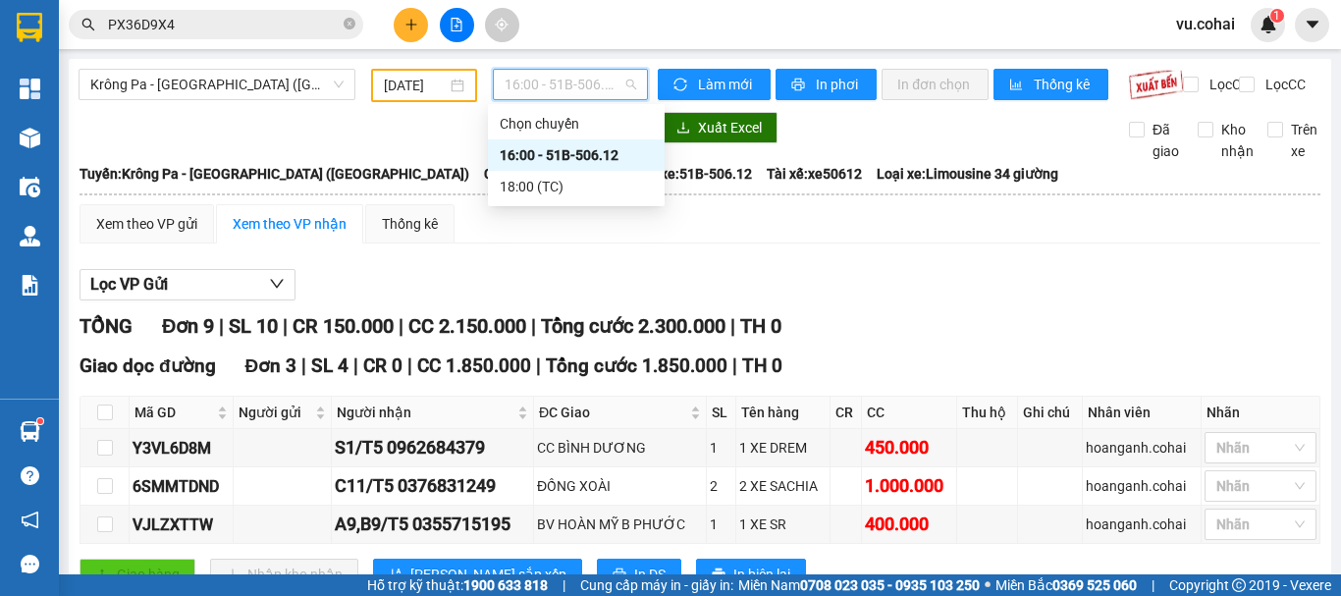
click at [592, 156] on div "16:00 - 51B-506.12" at bounding box center [576, 155] width 153 height 22
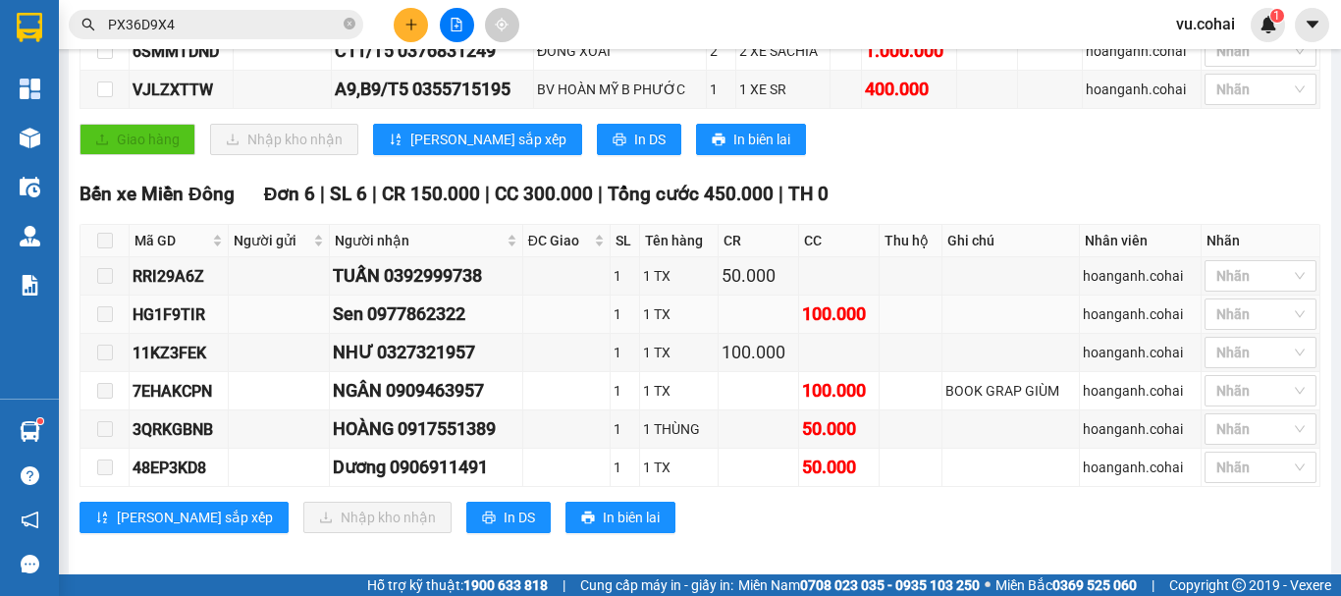
scroll to position [463, 0]
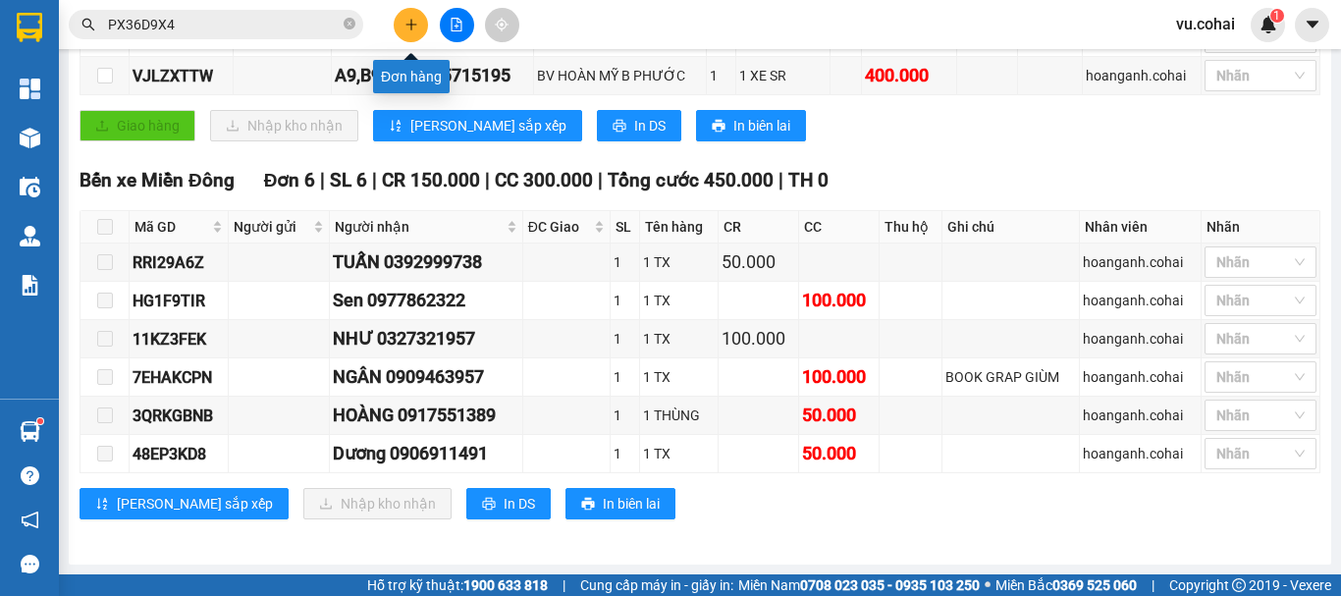
click at [407, 23] on icon "plus" at bounding box center [412, 25] width 14 height 14
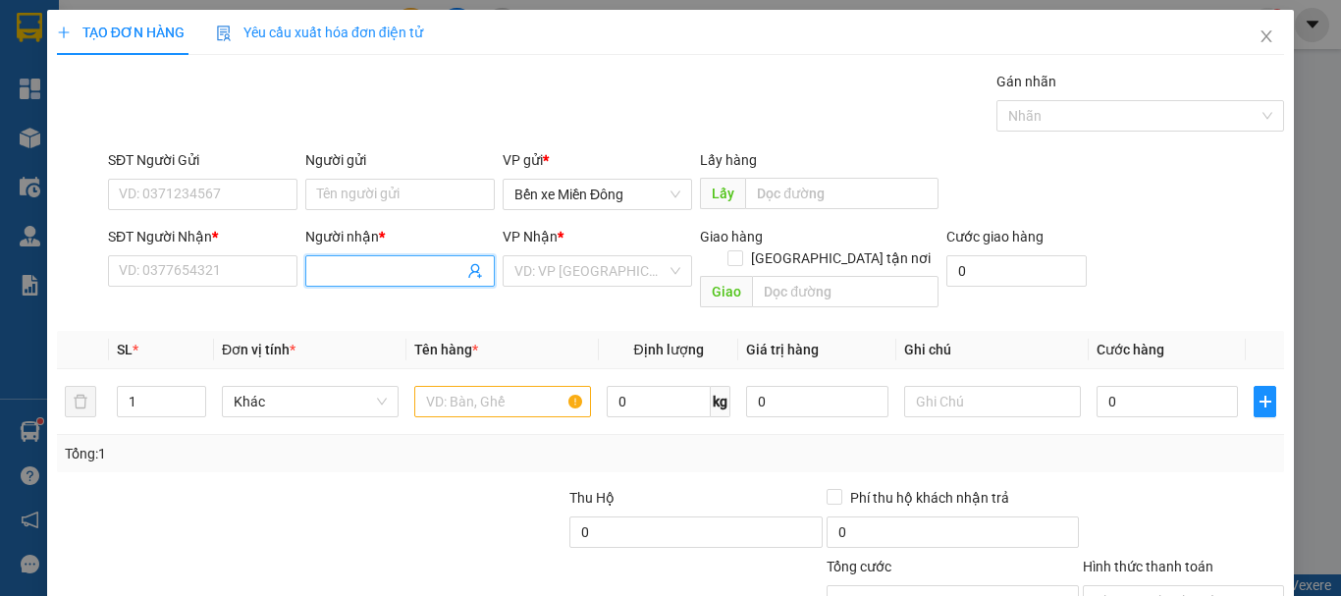
click at [368, 262] on input "Người nhận *" at bounding box center [390, 271] width 146 height 22
type input "văn glai"
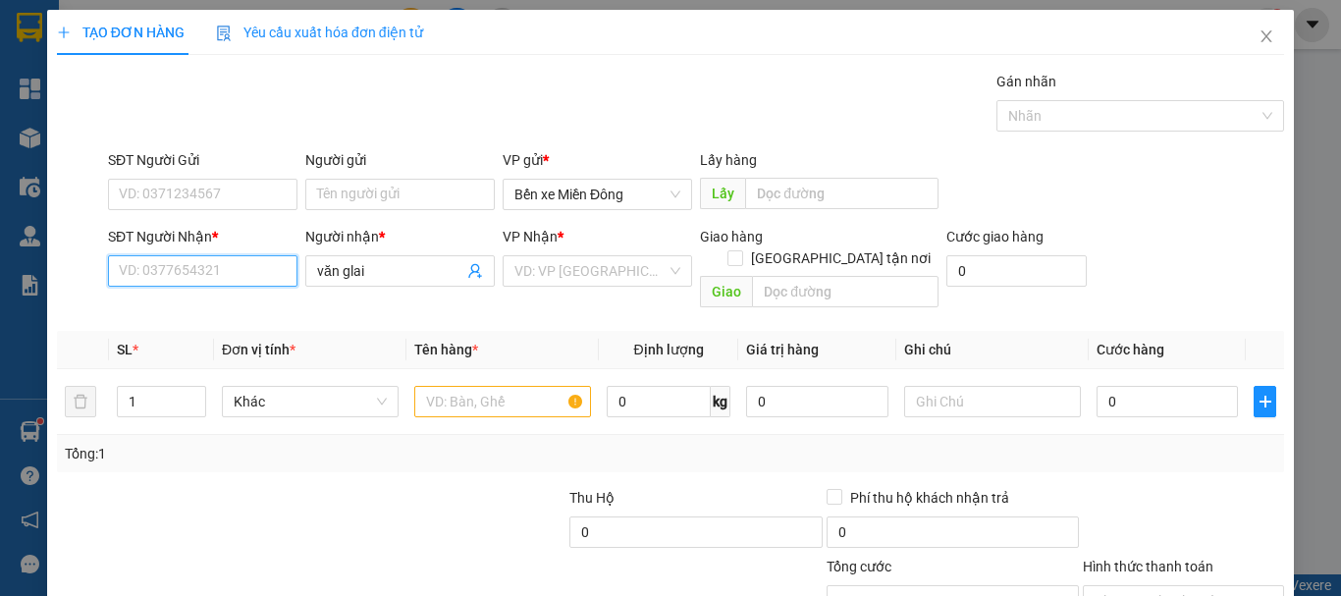
click at [200, 272] on input "SĐT Người Nhận *" at bounding box center [203, 270] width 190 height 31
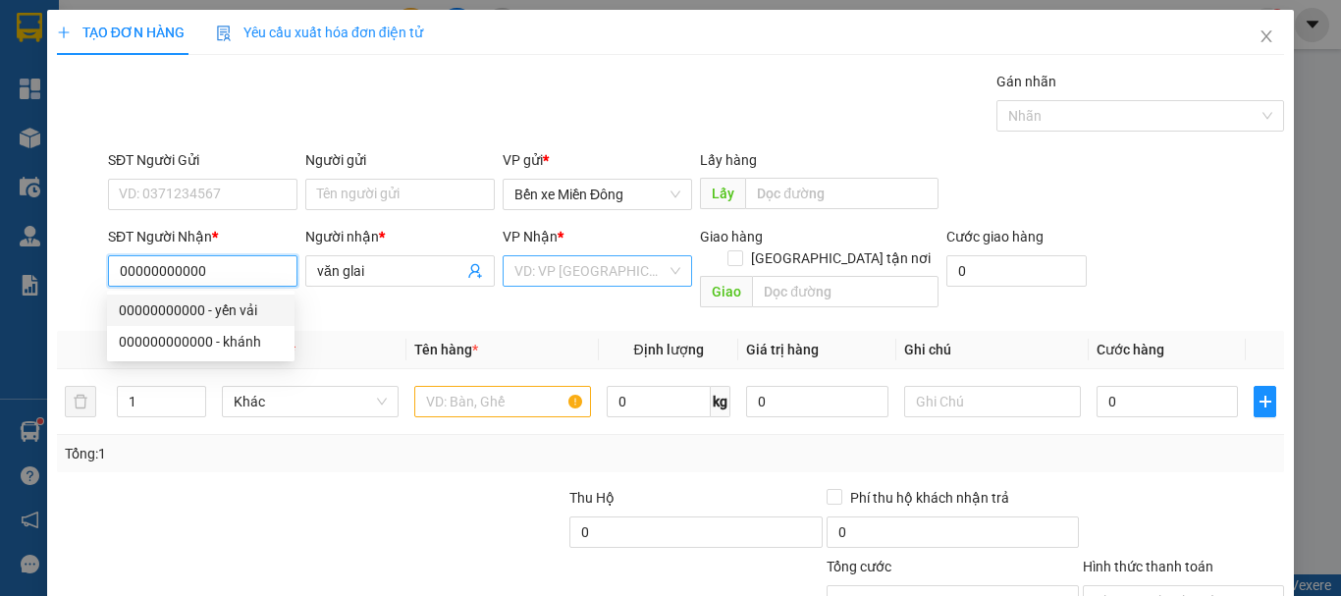
type input "00000000000"
click at [551, 272] on input "search" at bounding box center [591, 270] width 152 height 29
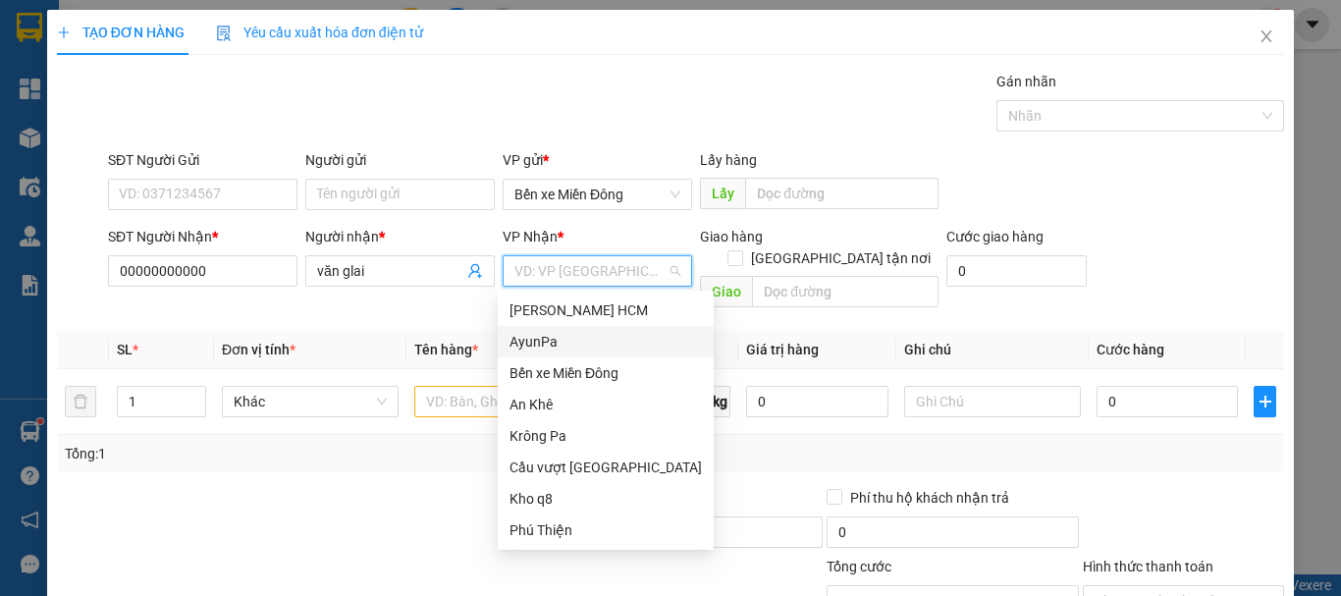
drag, startPoint x: 539, startPoint y: 331, endPoint x: 486, endPoint y: 341, distance: 53.9
click at [538, 332] on div "AyunPa" at bounding box center [606, 342] width 192 height 22
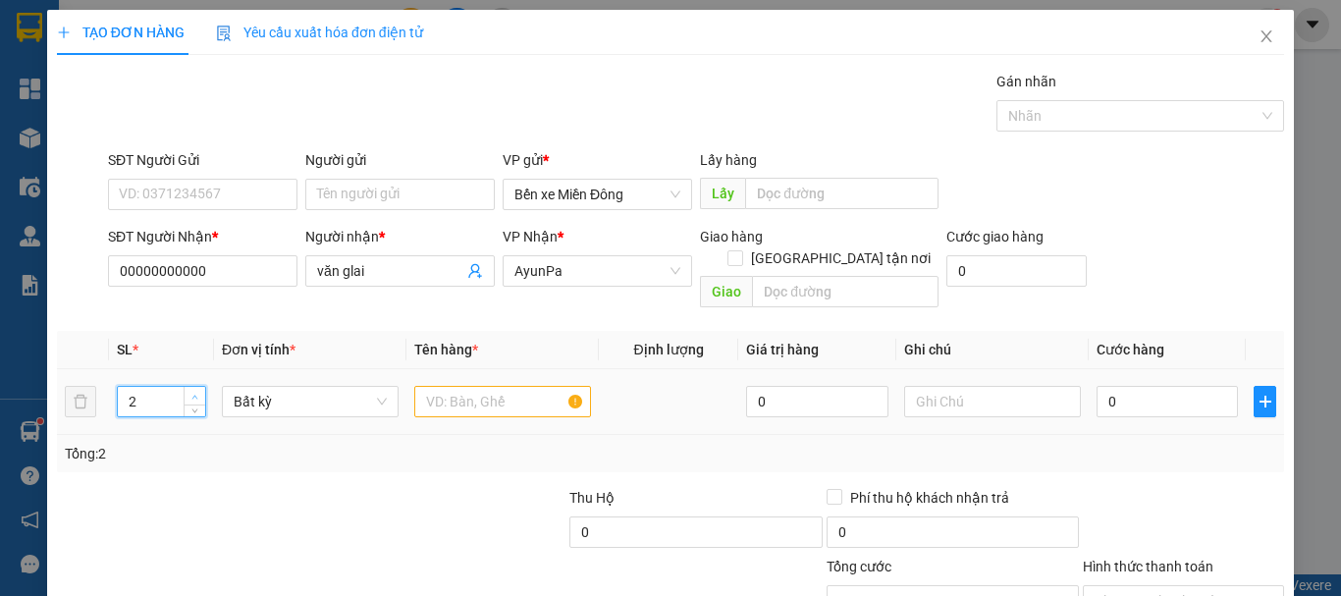
click at [198, 391] on span "up" at bounding box center [196, 397] width 12 height 12
type input "5"
click at [197, 391] on span "up" at bounding box center [196, 397] width 12 height 12
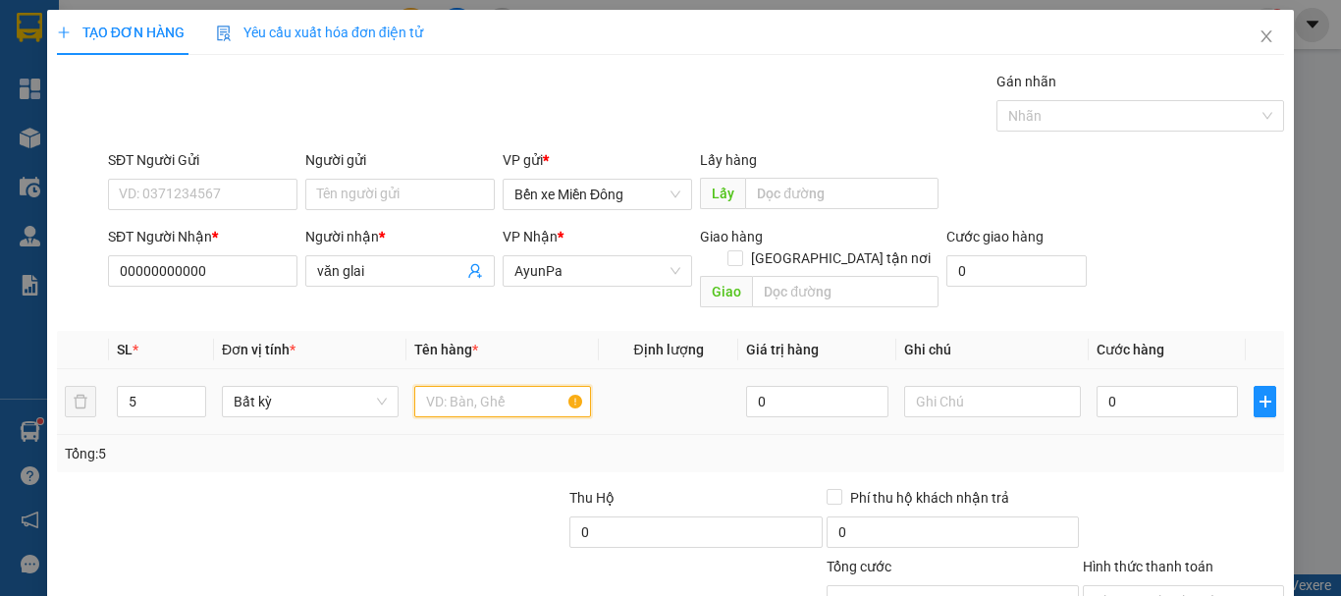
click at [495, 386] on input "text" at bounding box center [502, 401] width 177 height 31
type input "kiện"
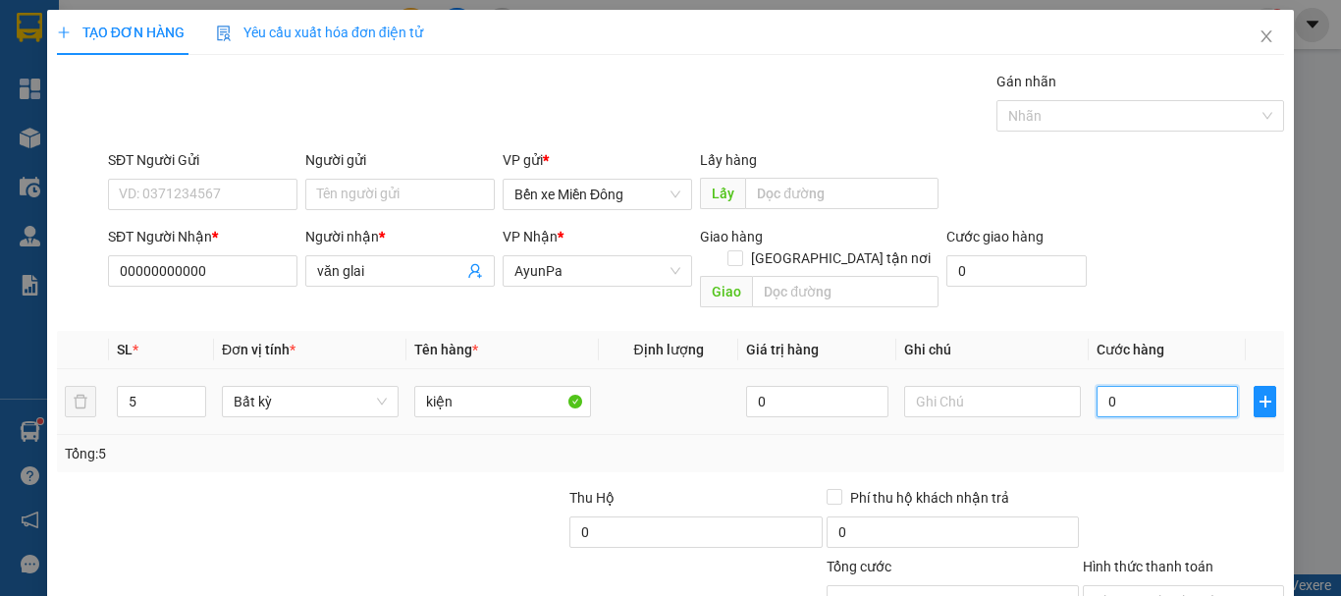
click at [1173, 386] on input "0" at bounding box center [1167, 401] width 141 height 31
type input "005"
type input "5"
type input "0.050"
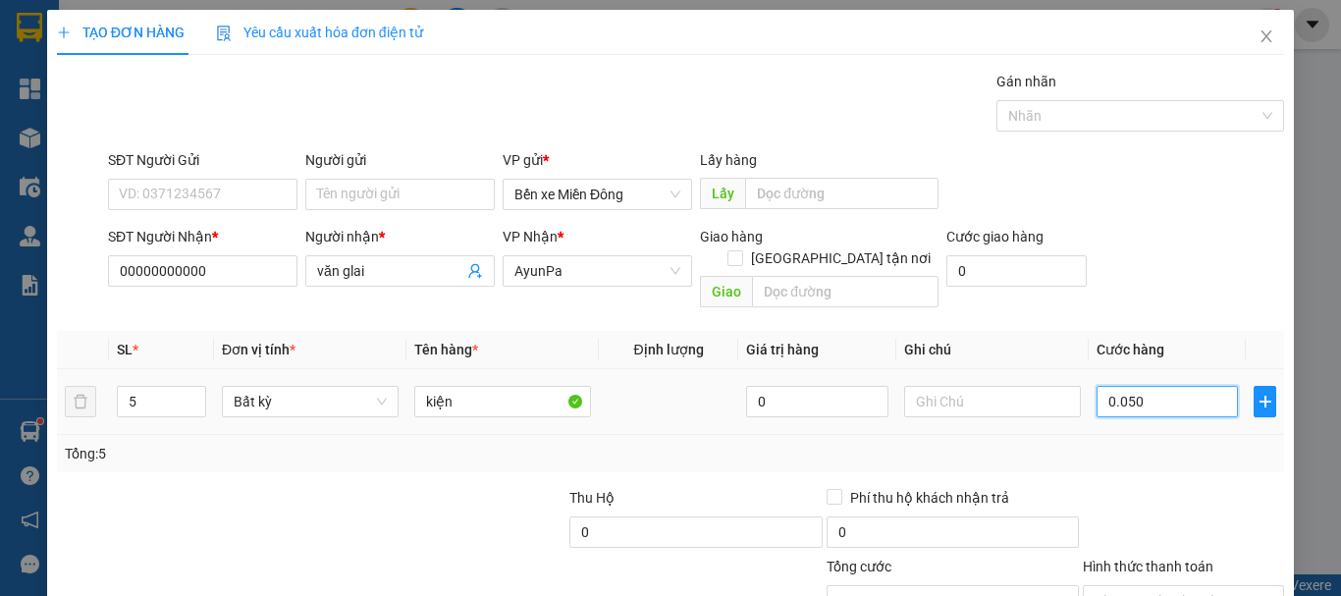
type input "50"
type input "00.500"
type input "500"
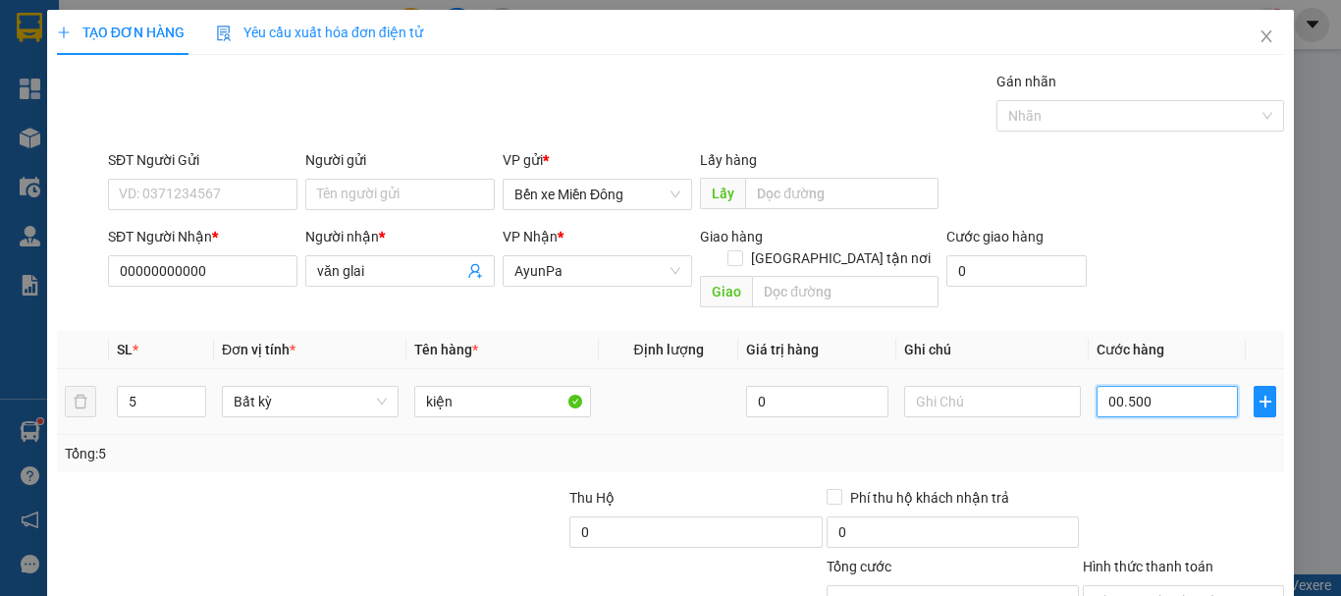
type input "00.050"
type input "50"
type input "0.005"
type input "5"
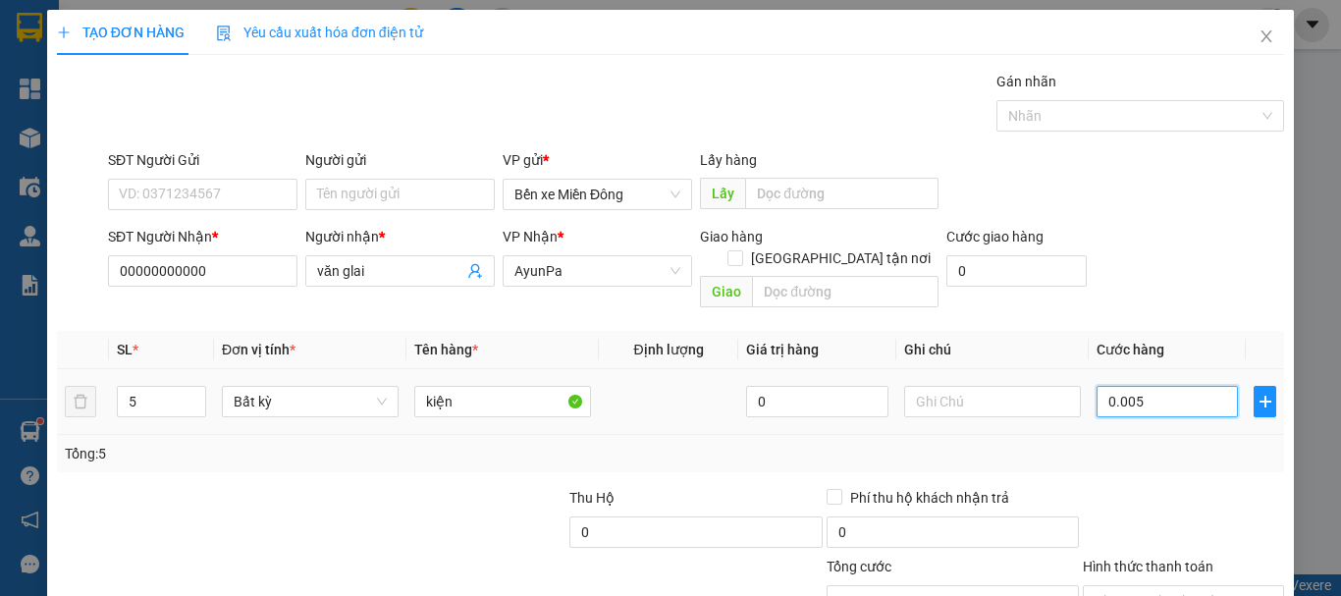
type input "5"
type input "000"
type input "0"
type input "004"
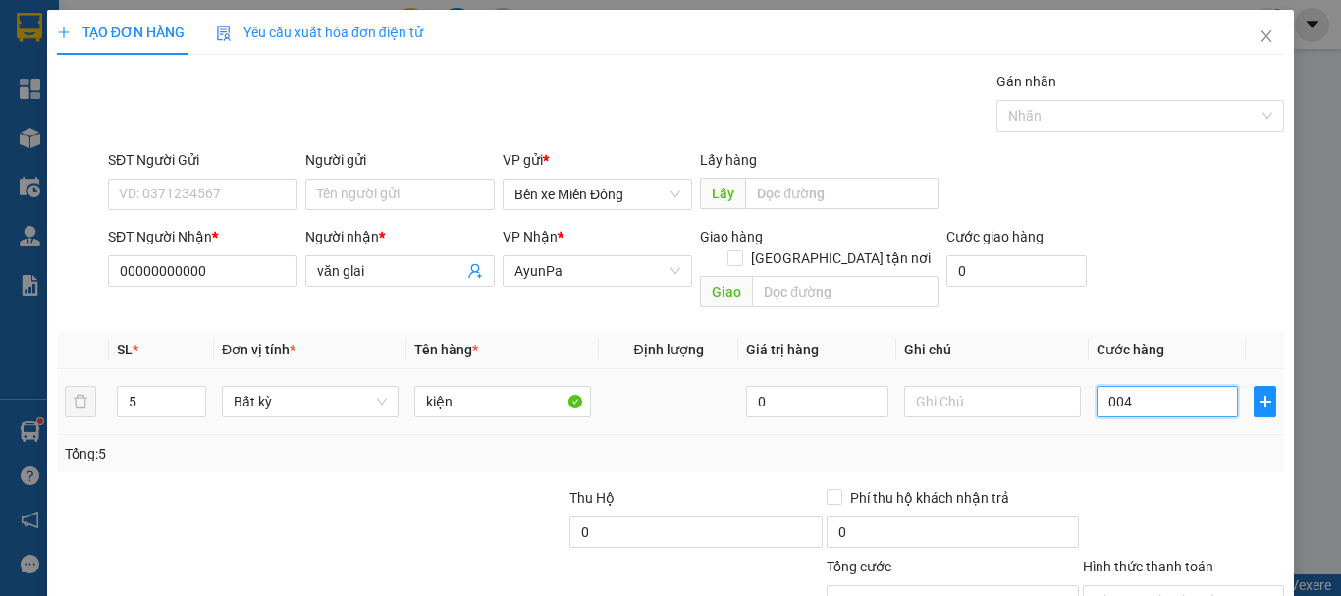
type input "4"
type input "0.045"
type input "45"
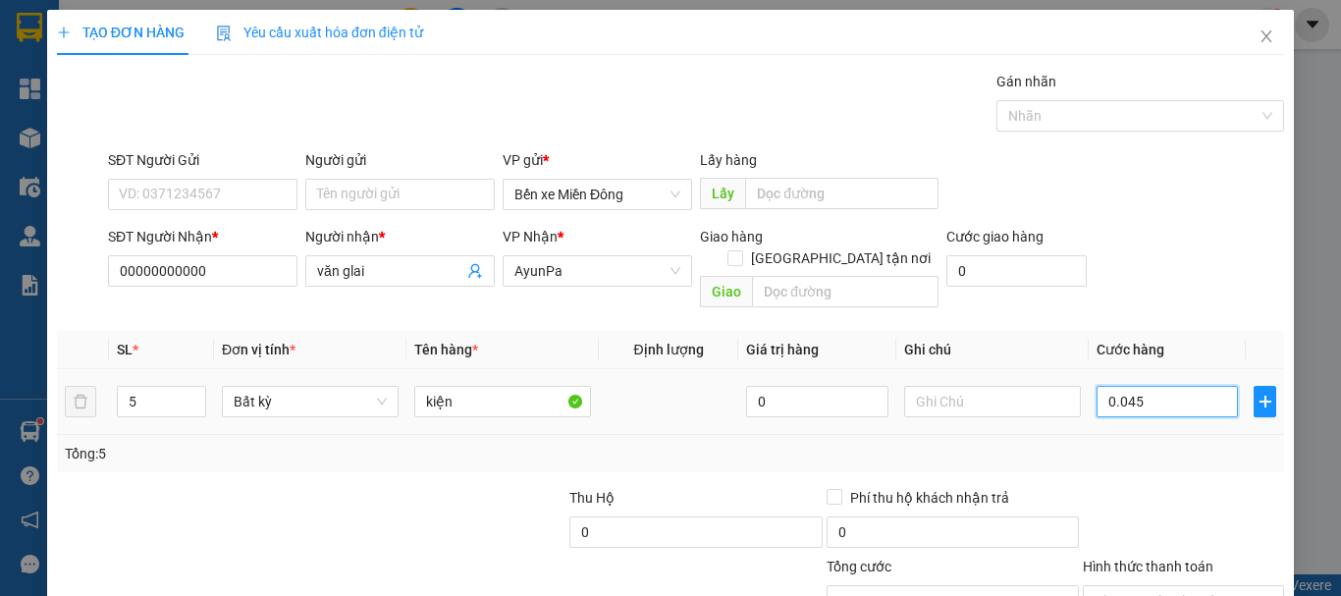
type input "00.450"
type input "450"
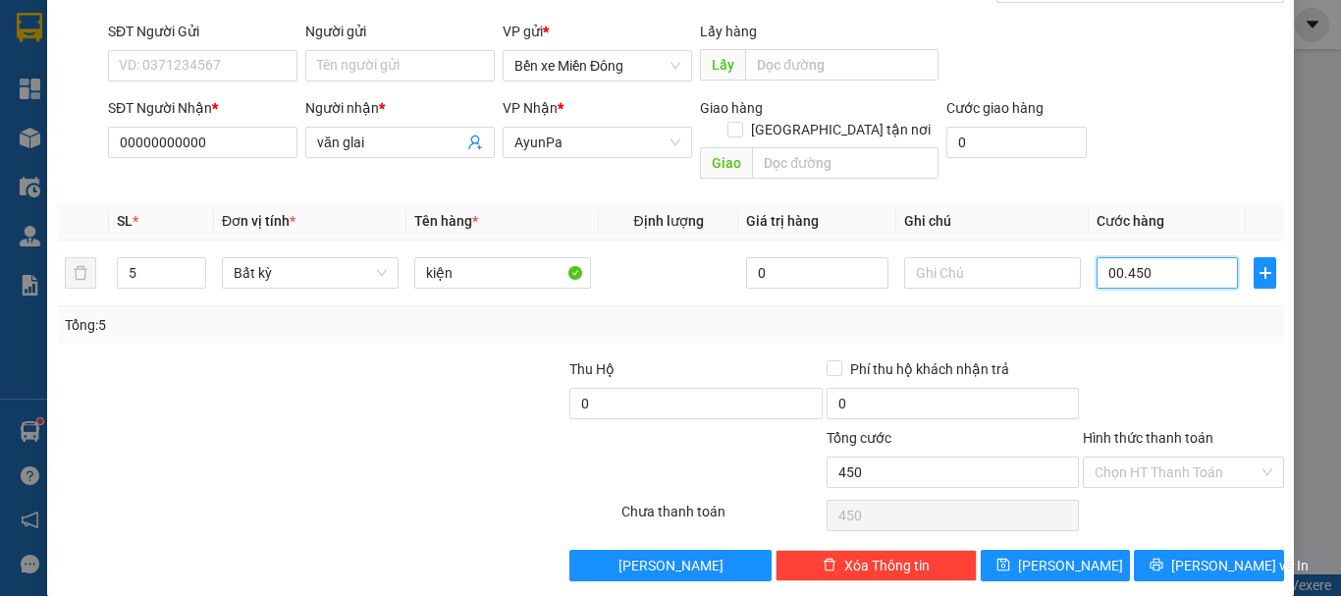
scroll to position [131, 0]
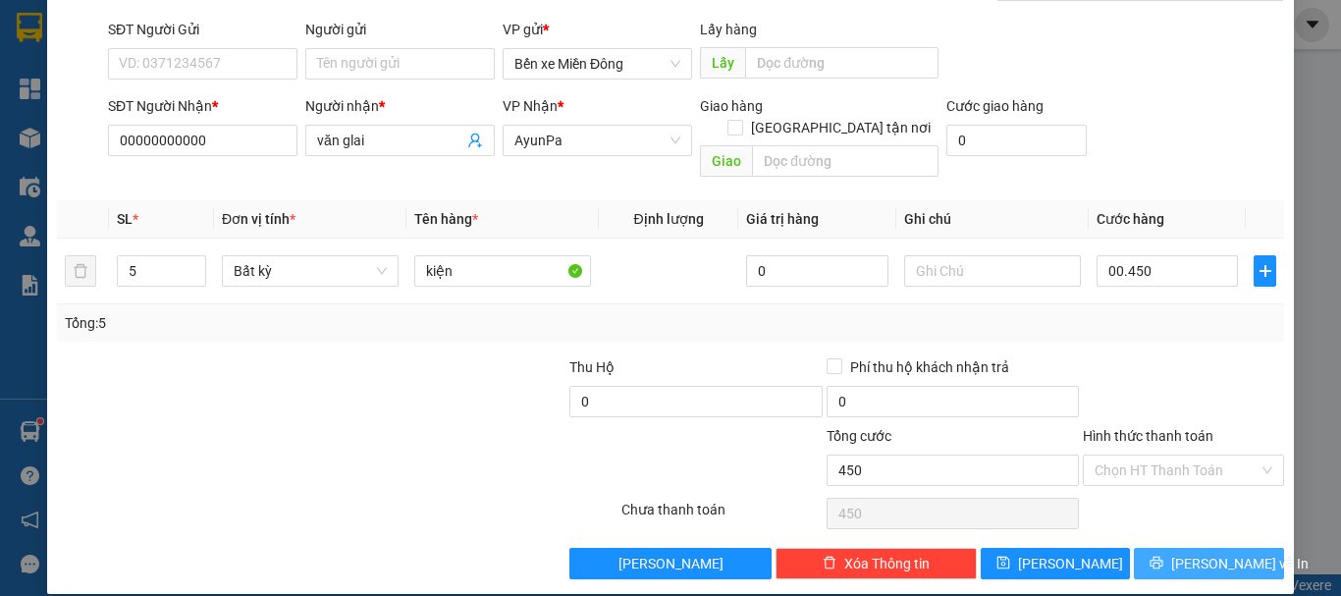
type input "450.000"
click at [1178, 551] on button "Lưu và In" at bounding box center [1209, 563] width 150 height 31
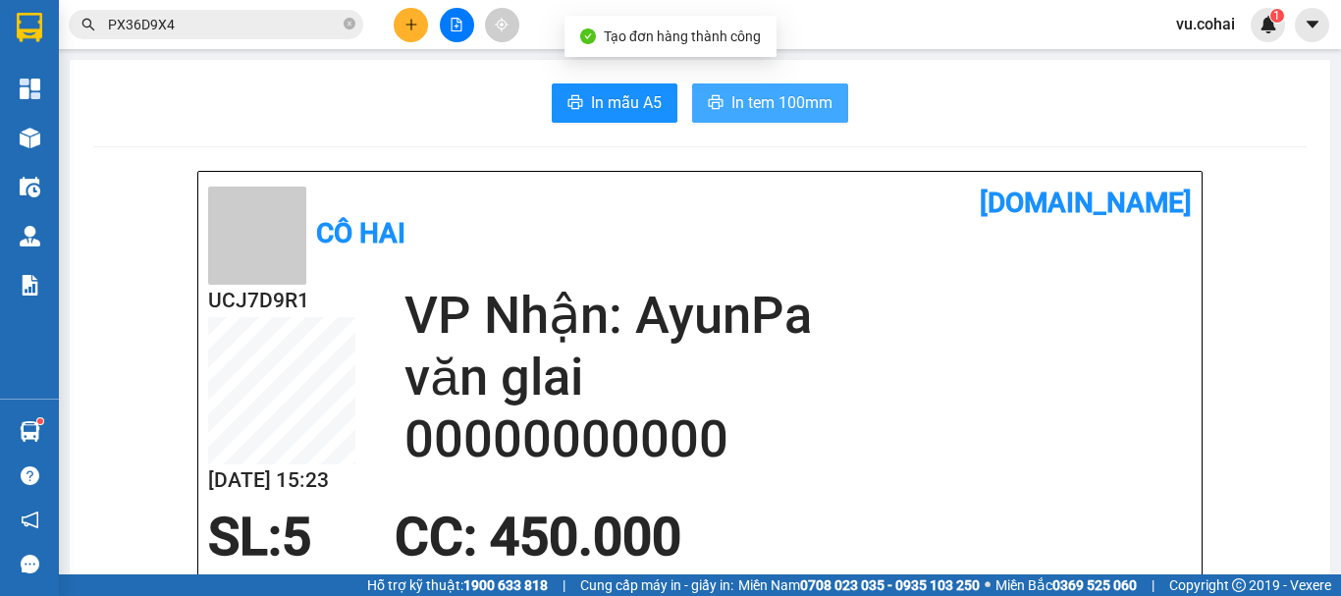
click at [790, 105] on span "In tem 100mm" at bounding box center [782, 102] width 101 height 25
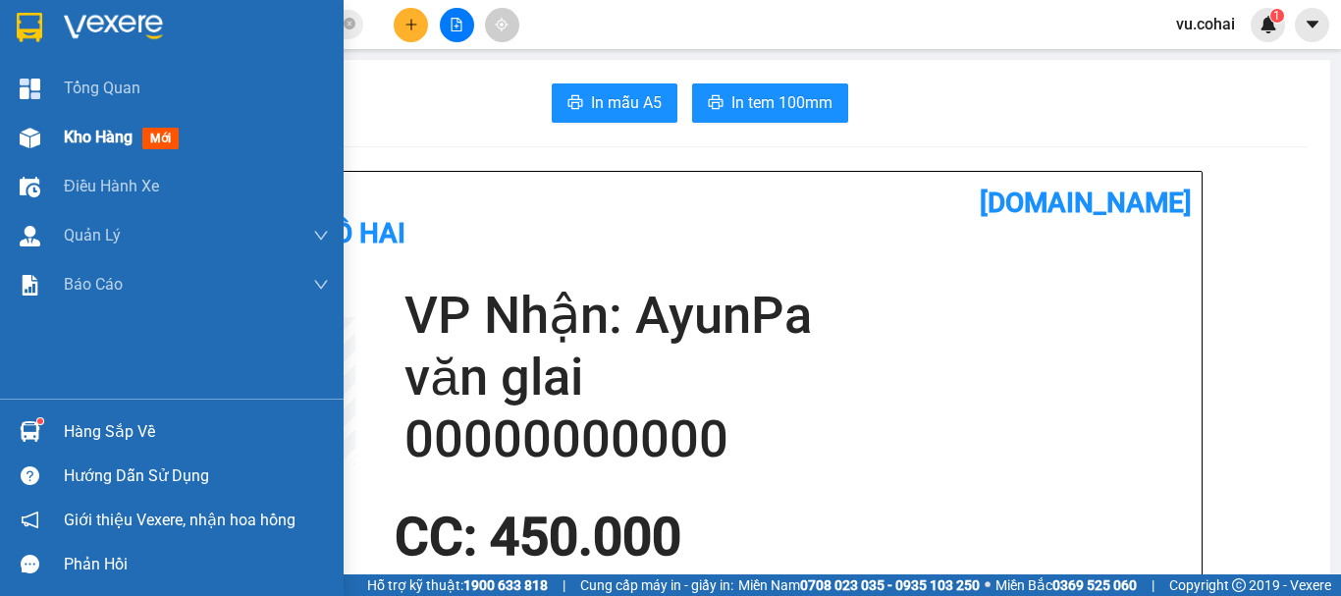
drag, startPoint x: 111, startPoint y: 119, endPoint x: 96, endPoint y: 142, distance: 27.8
click at [96, 141] on div "Kho hàng mới" at bounding box center [196, 137] width 265 height 49
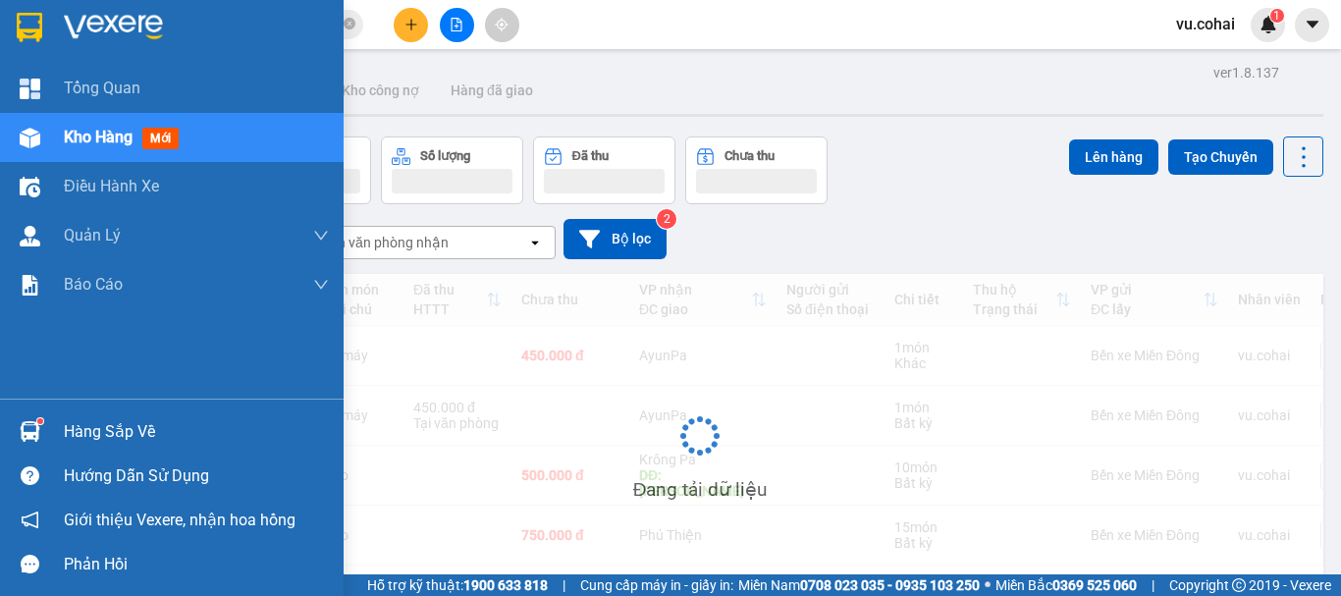
click at [96, 142] on span "Kho hàng" at bounding box center [98, 137] width 69 height 19
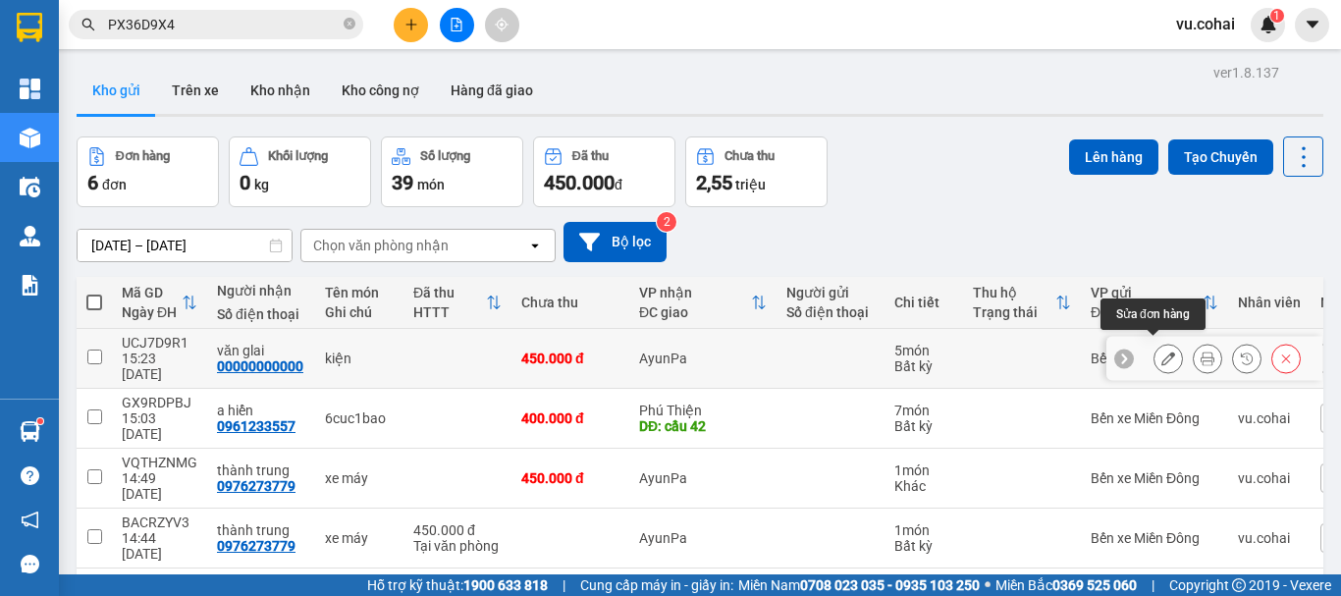
click at [1162, 352] on icon at bounding box center [1169, 359] width 14 height 14
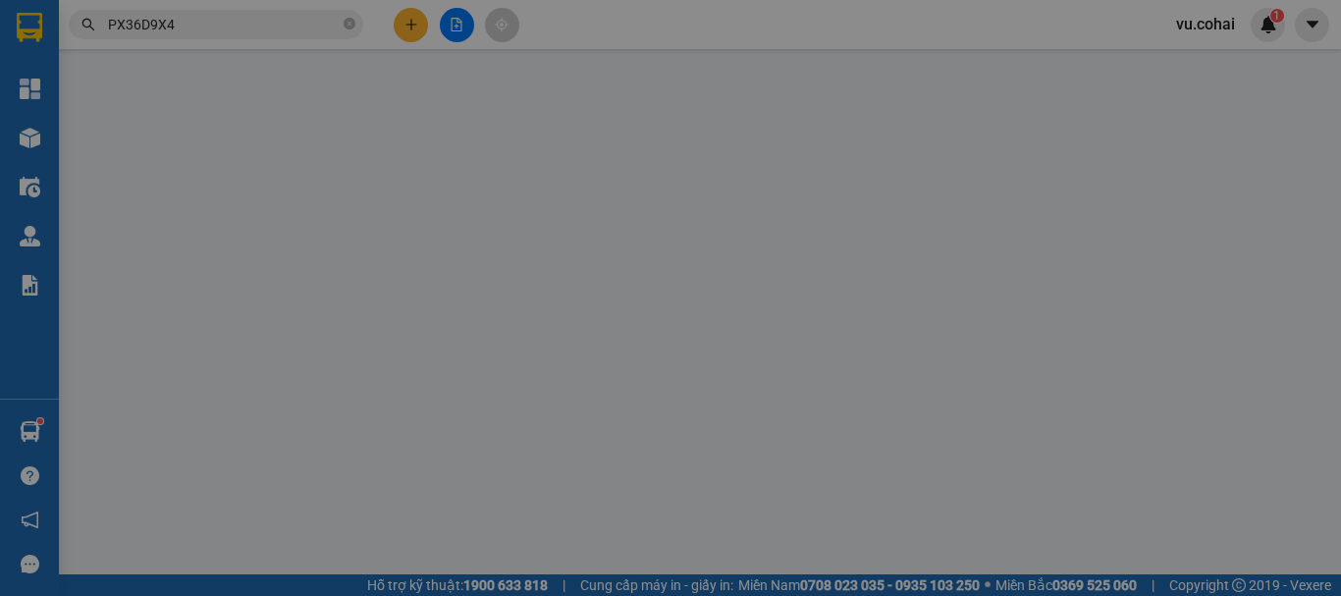
type input "00000000000"
type input "văn glai"
type input "450.000"
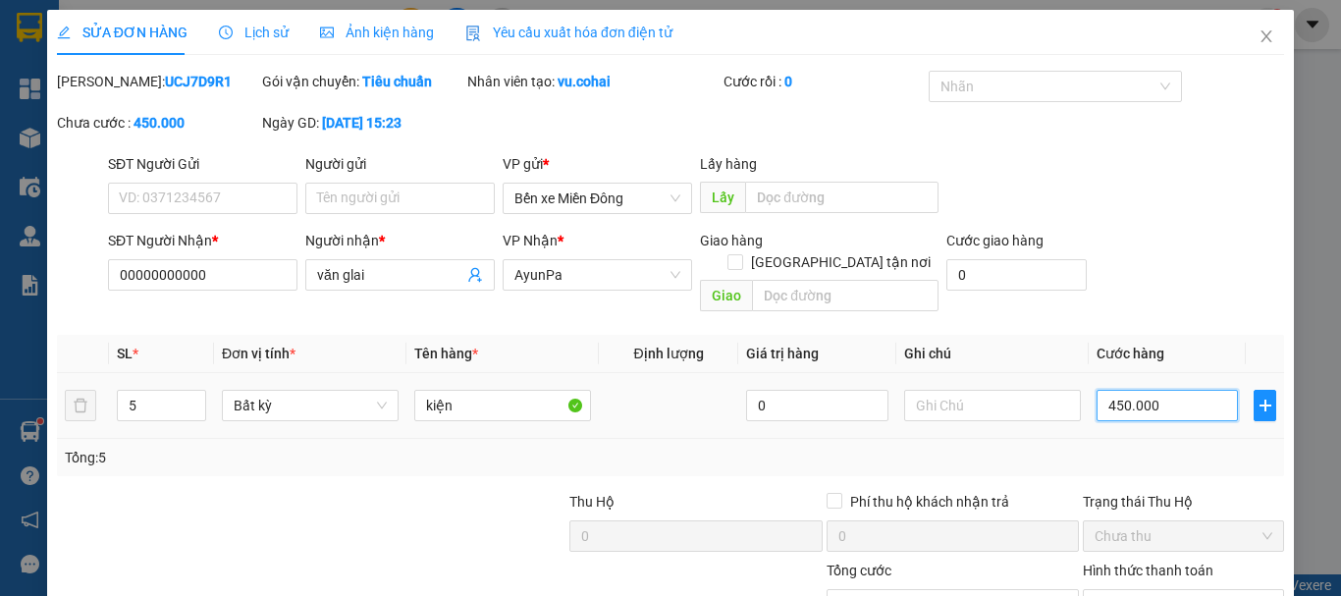
click at [1158, 390] on input "450.000" at bounding box center [1167, 405] width 141 height 31
type input "\"
type input "0"
type input "004"
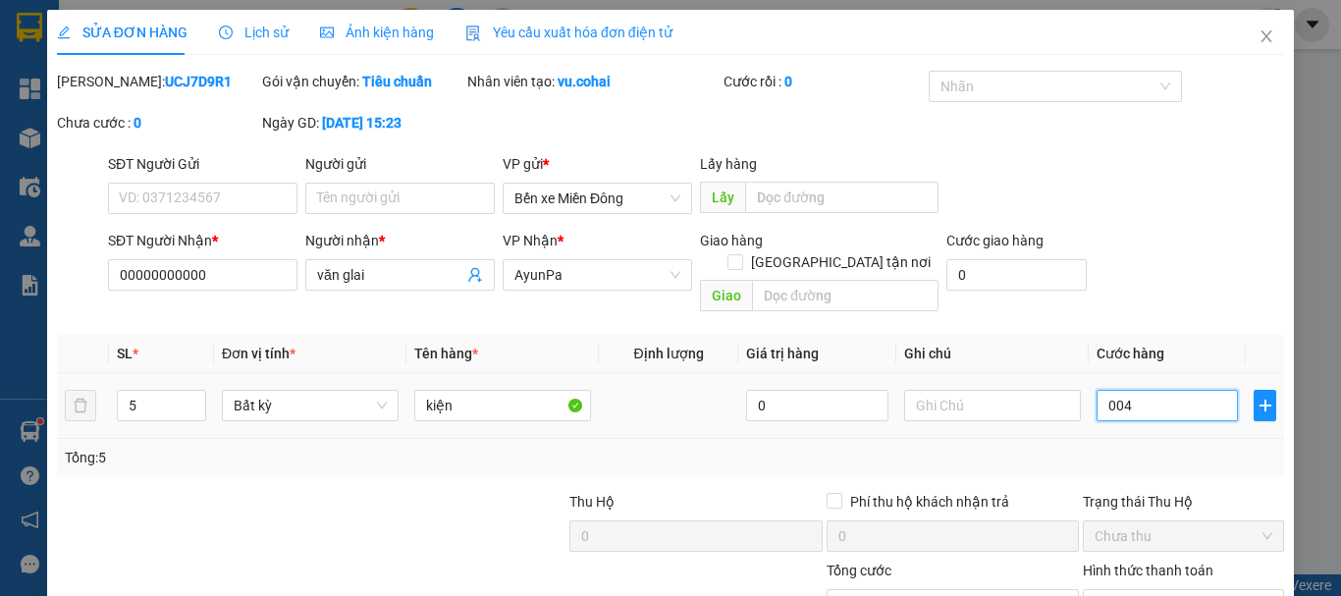
type input "4"
type input "40"
type input "00.400"
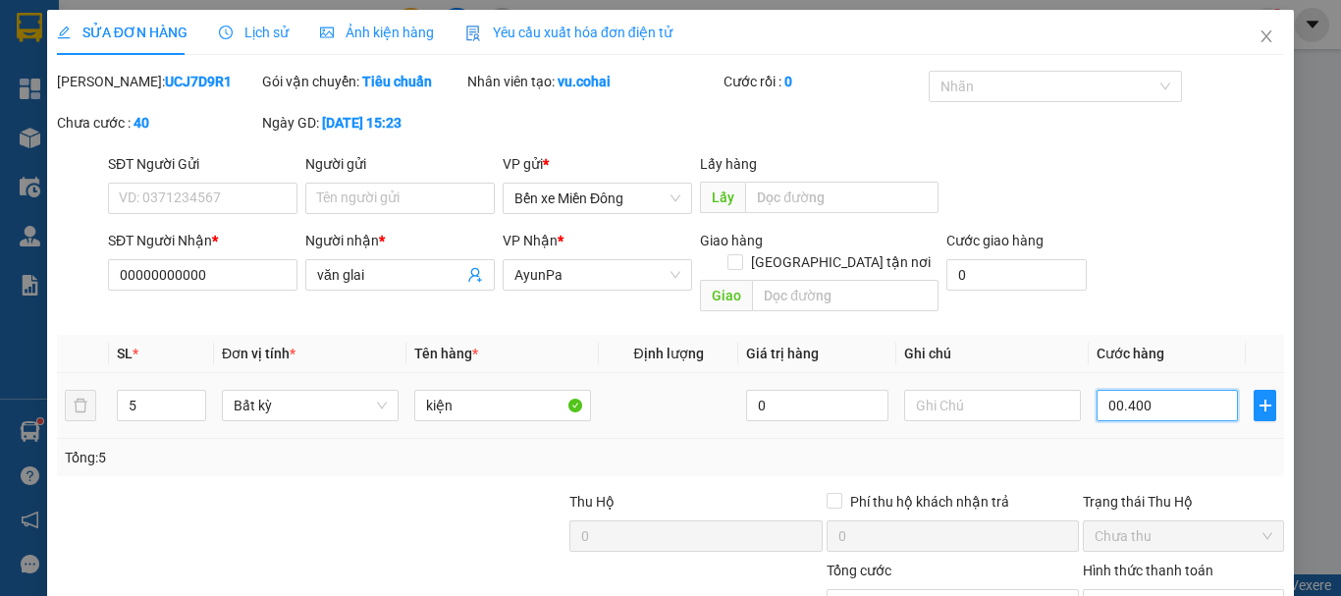
type input "400"
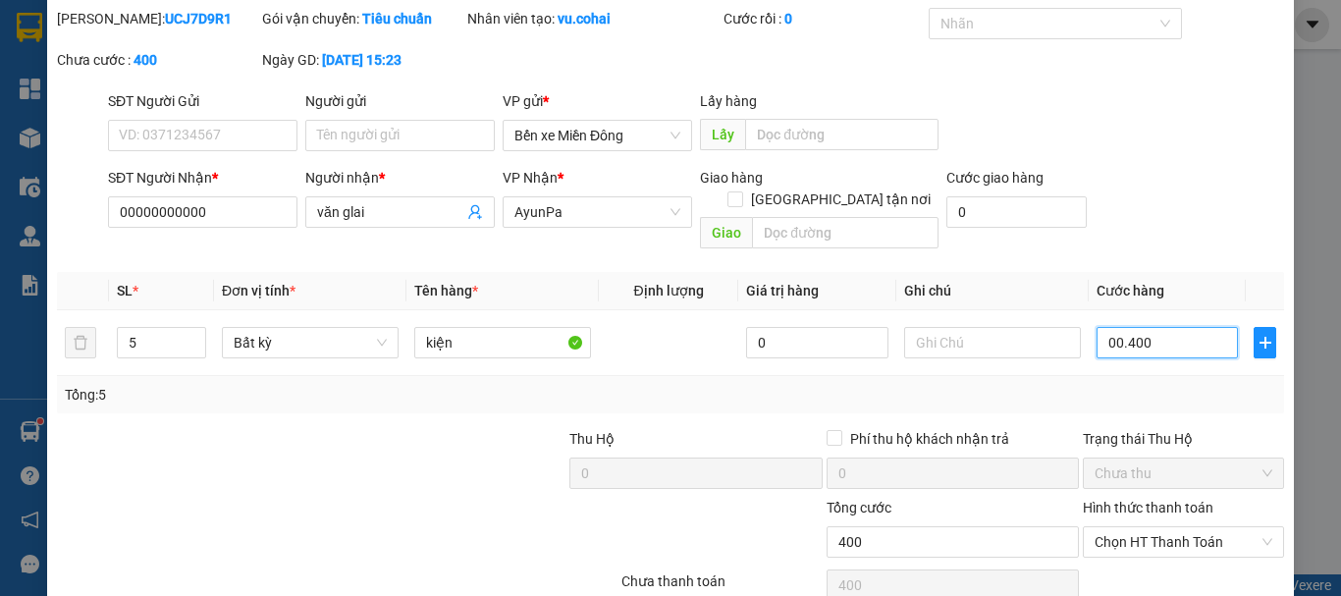
scroll to position [135, 0]
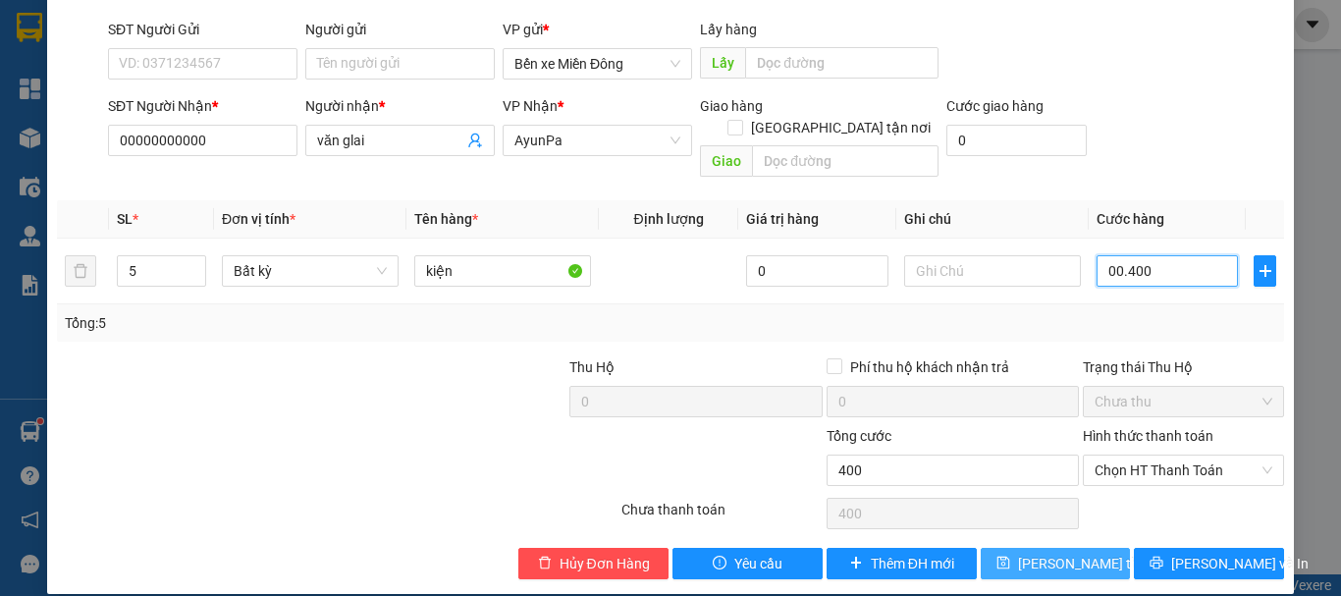
type input "00.400"
click at [1044, 553] on span "Lưu thay đổi" at bounding box center [1096, 564] width 157 height 22
type input "400.000"
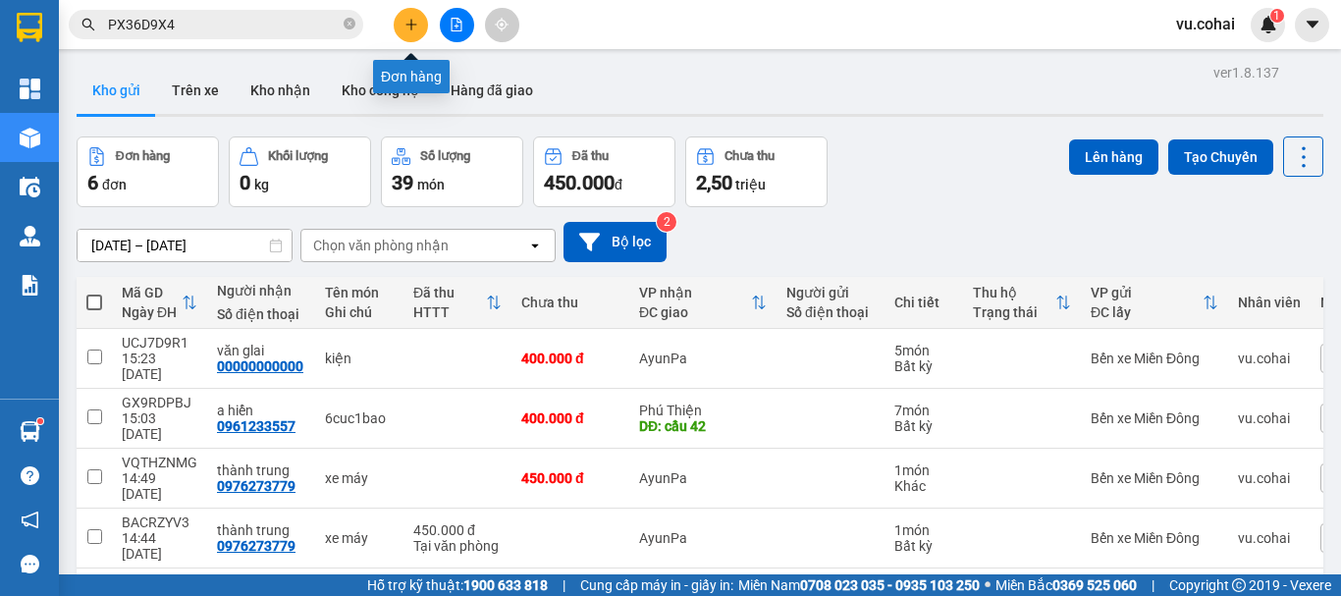
click at [403, 19] on button at bounding box center [411, 25] width 34 height 34
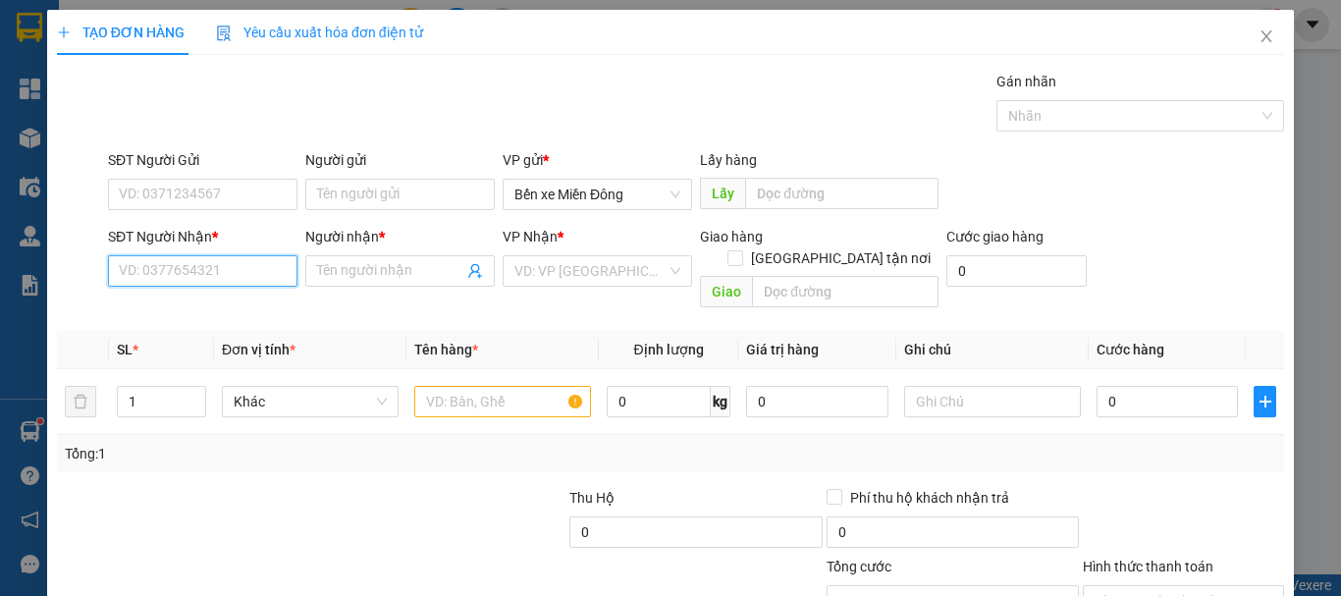
click at [215, 267] on input "SĐT Người Nhận *" at bounding box center [203, 270] width 190 height 31
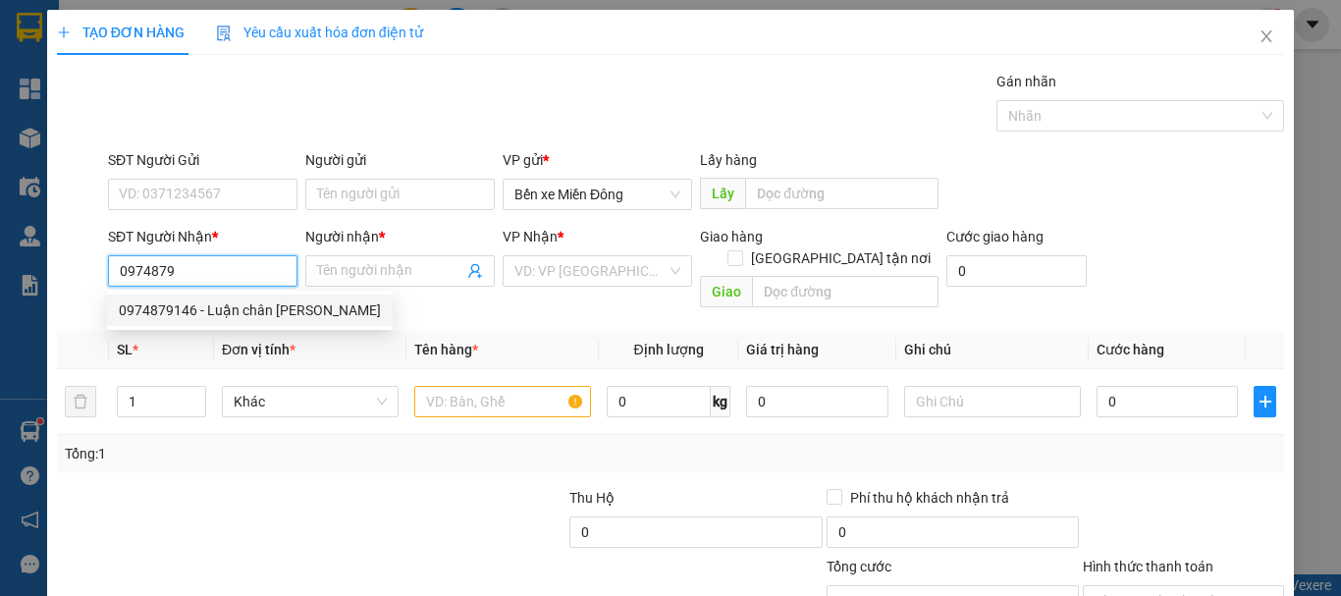
click at [264, 306] on div "0974879146 - Luận chân đèo Tôna" at bounding box center [250, 310] width 262 height 22
type input "0974879146"
type input "Luận chân đèo Tôna"
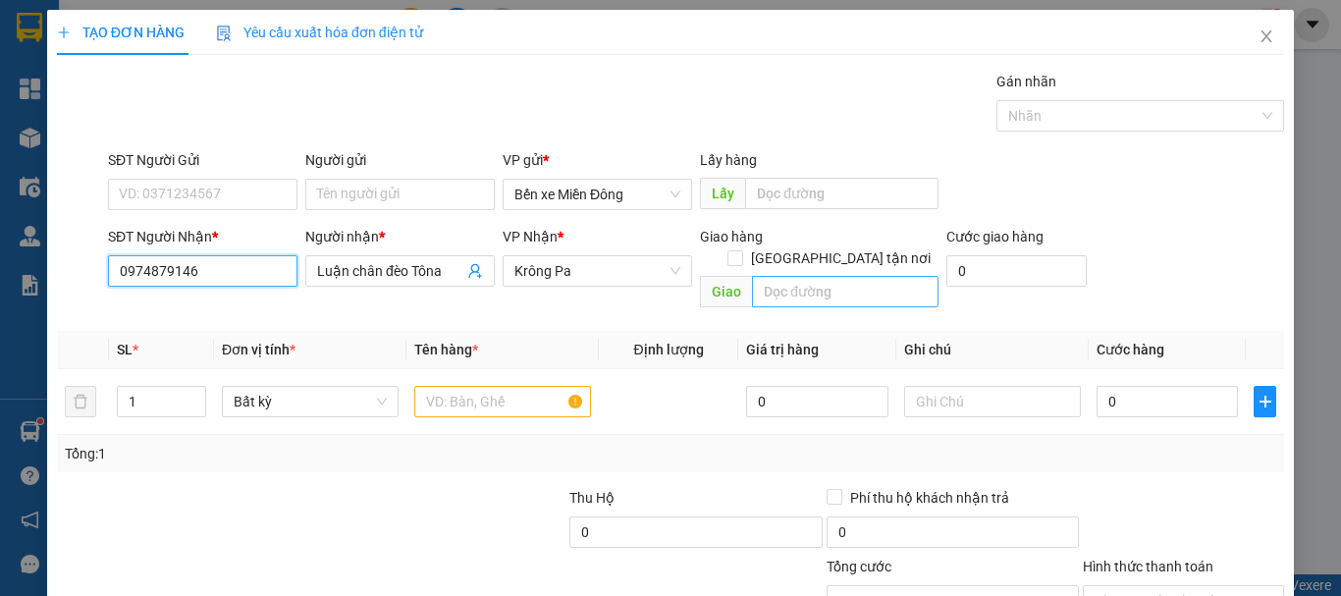
type input "0974879146"
click at [831, 276] on input "text" at bounding box center [845, 291] width 187 height 31
type input "đèo tona"
click at [472, 388] on input "text" at bounding box center [502, 401] width 177 height 31
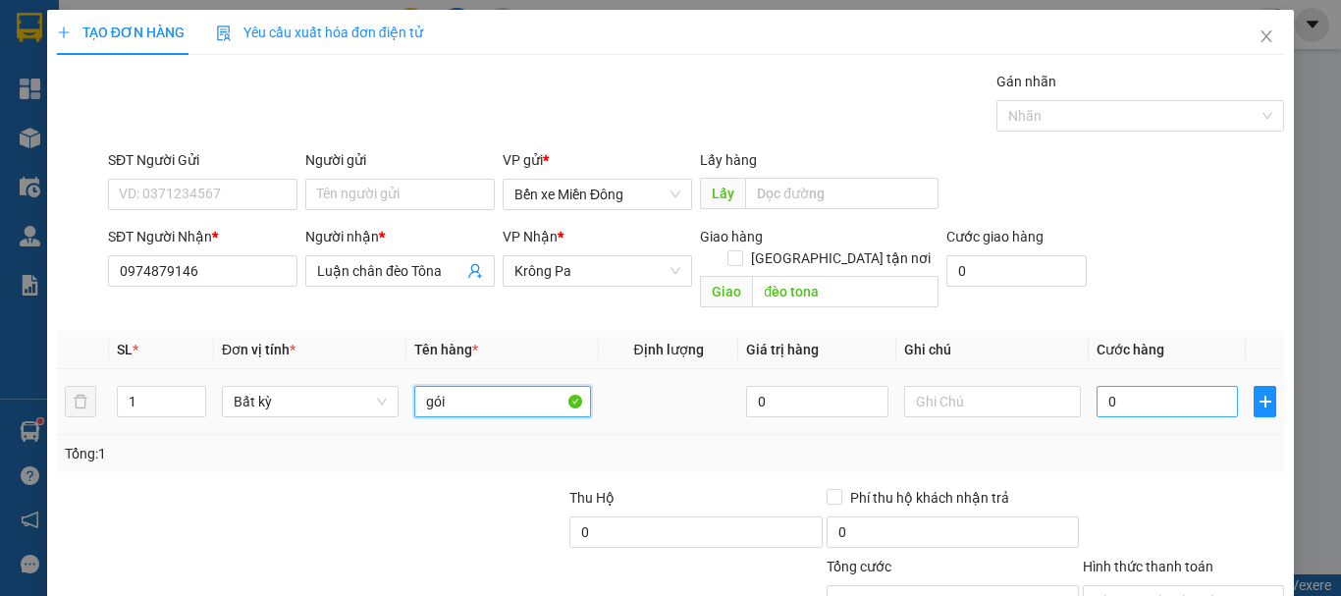
type input "gói"
type input "005"
type input "5"
type input "0.050"
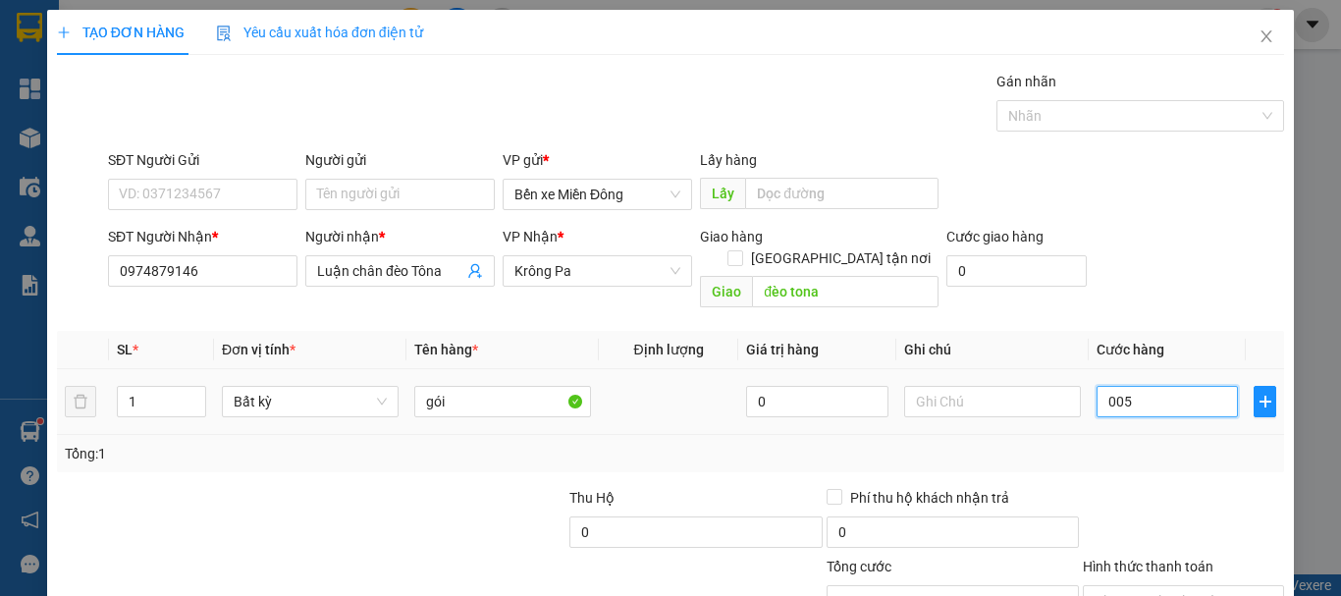
type input "50"
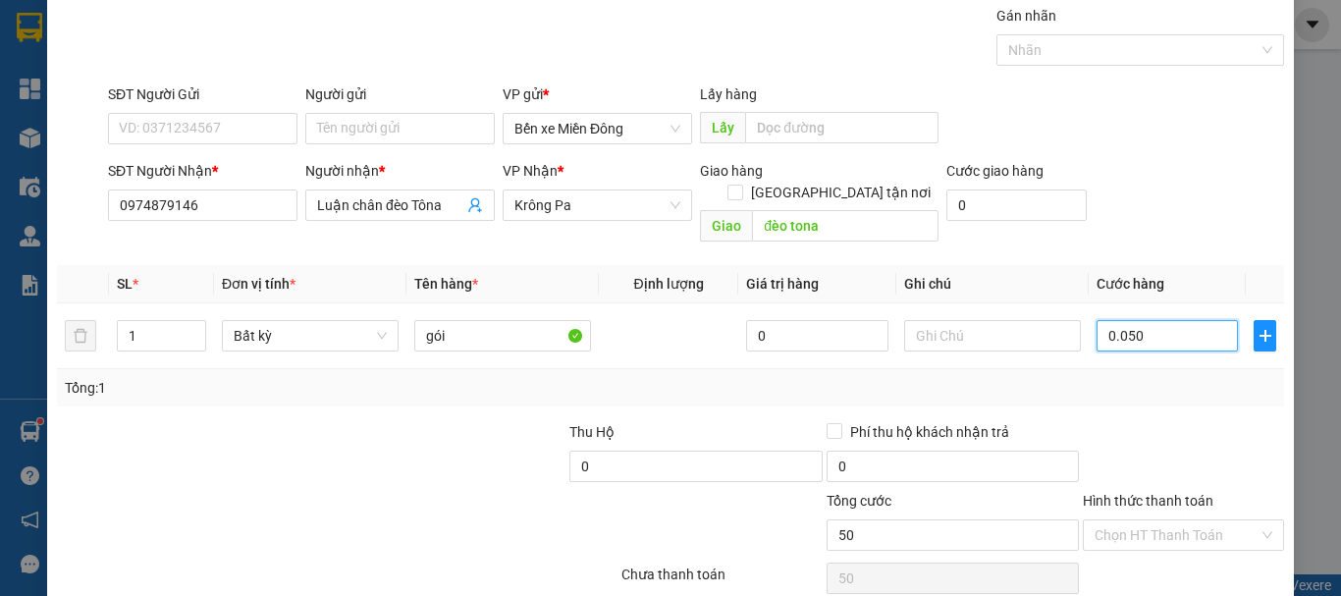
scroll to position [131, 0]
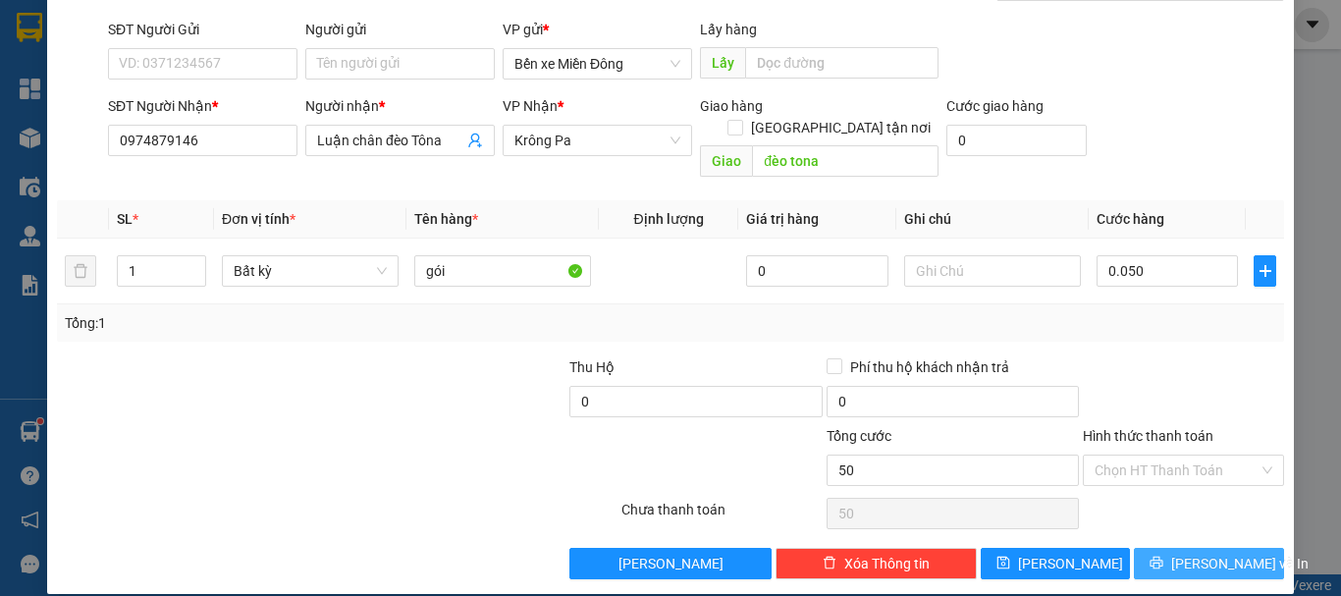
click at [1211, 553] on span "Lưu và In" at bounding box center [1239, 564] width 137 height 22
type input "50.000"
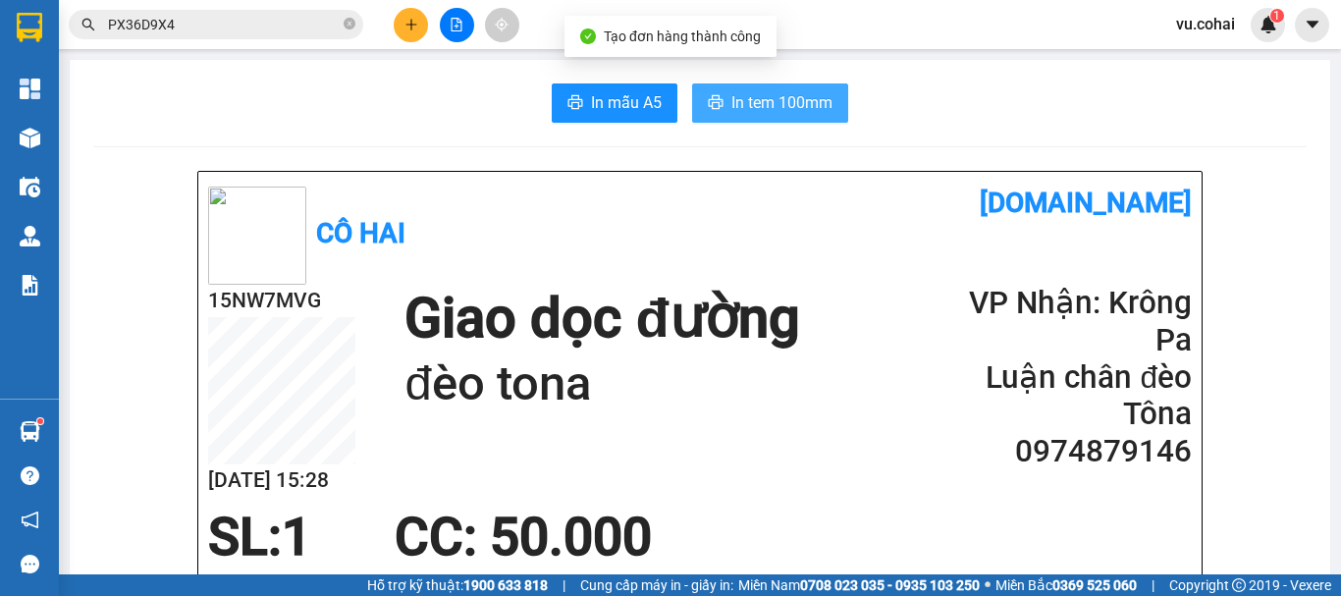
click at [799, 106] on span "In tem 100mm" at bounding box center [782, 102] width 101 height 25
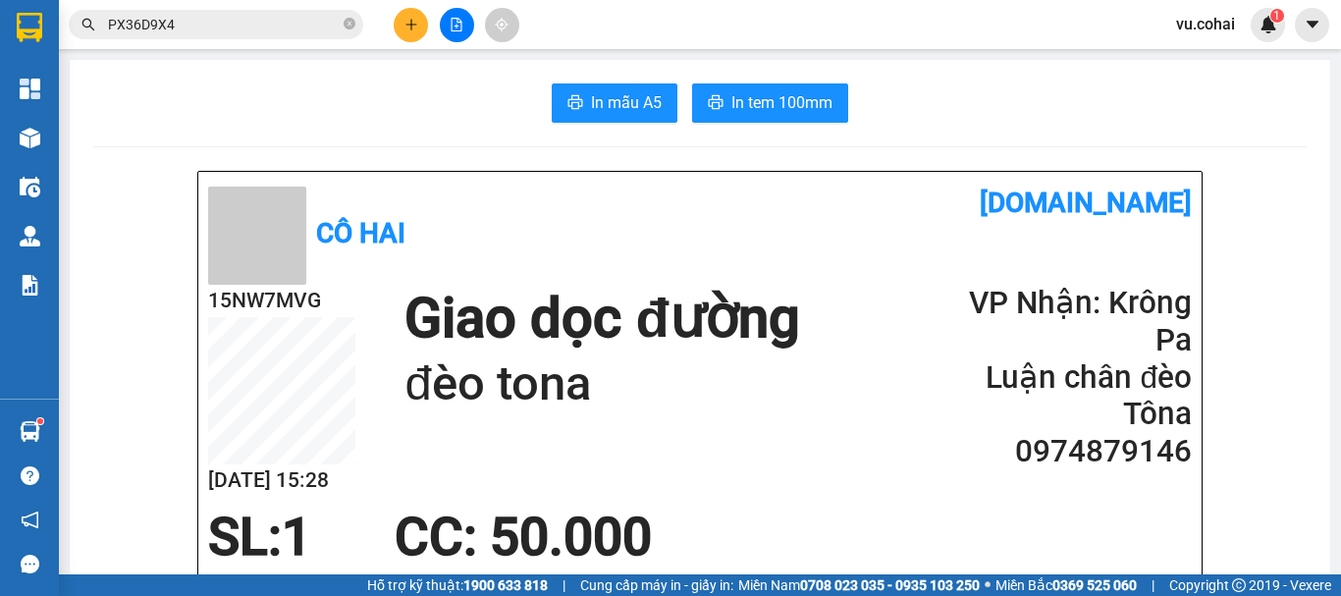
click at [413, 20] on icon "plus" at bounding box center [412, 25] width 14 height 14
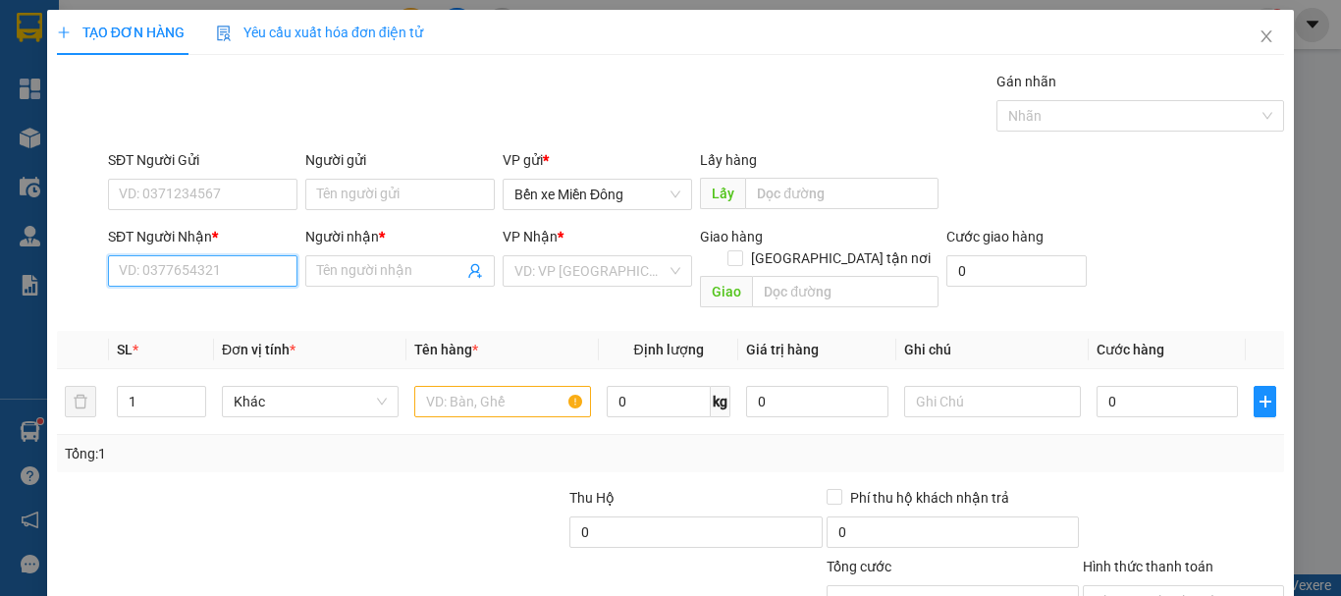
click at [196, 269] on input "SĐT Người Nhận *" at bounding box center [203, 270] width 190 height 31
click at [204, 307] on div "0988308005 - linh" at bounding box center [201, 310] width 164 height 22
type input "0988308005"
type input "linh"
type input "0988308005"
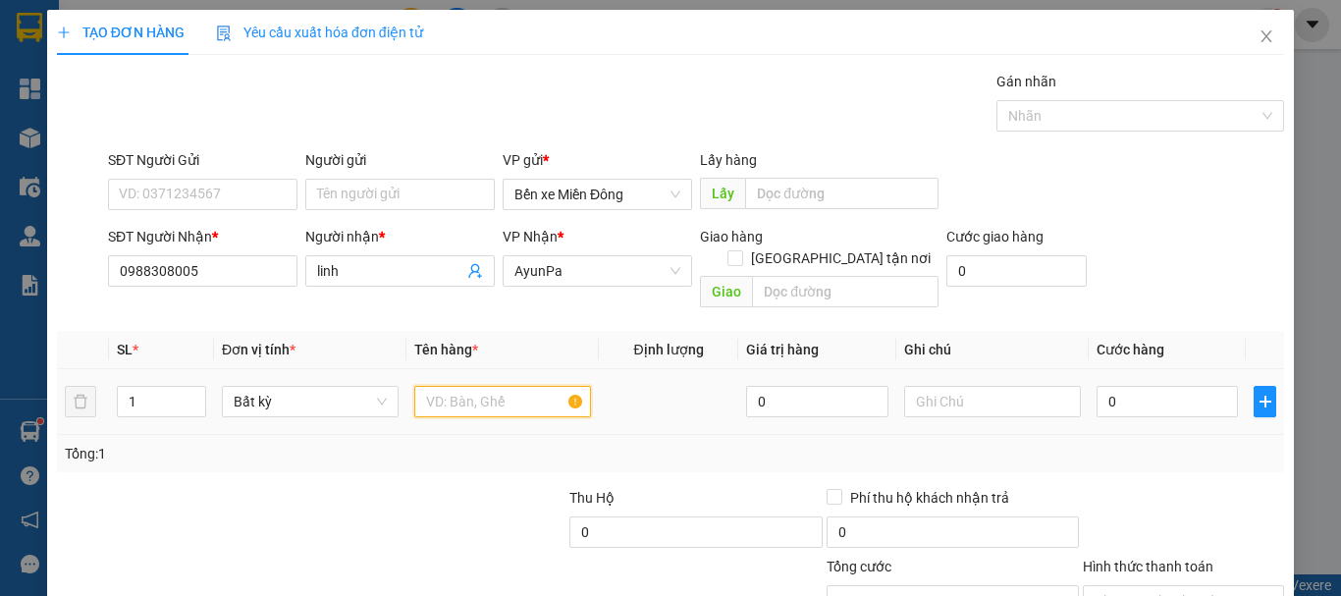
click at [477, 386] on input "text" at bounding box center [502, 401] width 177 height 31
type input "cuc"
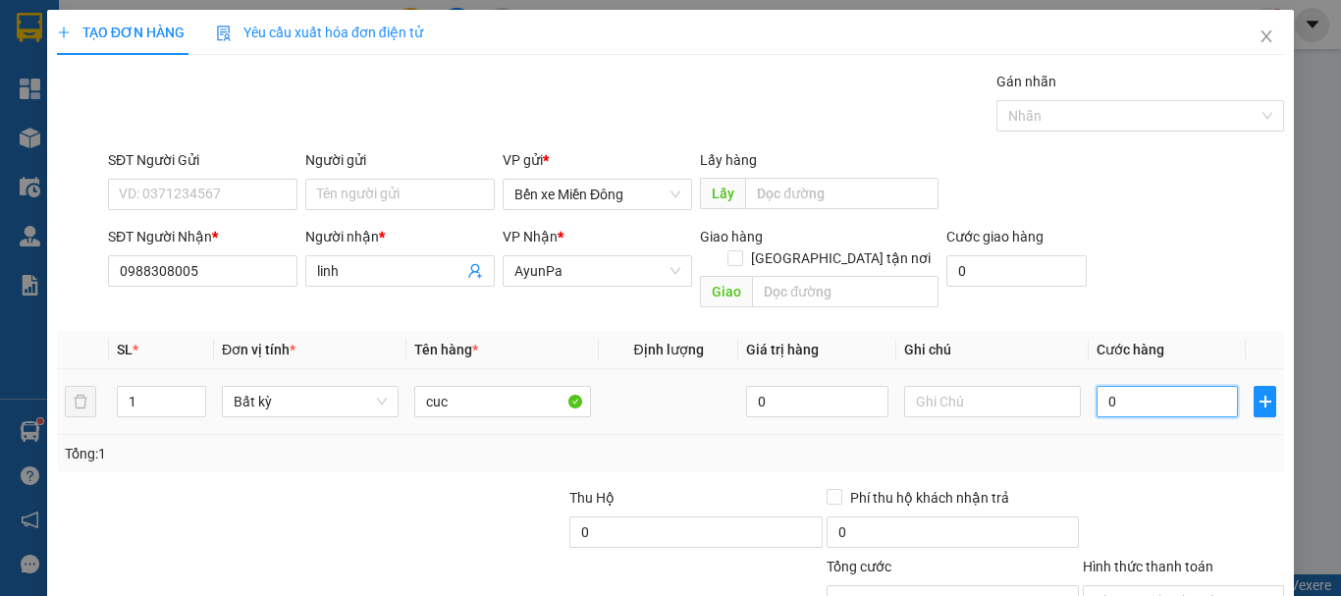
click at [1131, 386] on input "0" at bounding box center [1167, 401] width 141 height 31
type input "005"
type input "5"
type input "0.050"
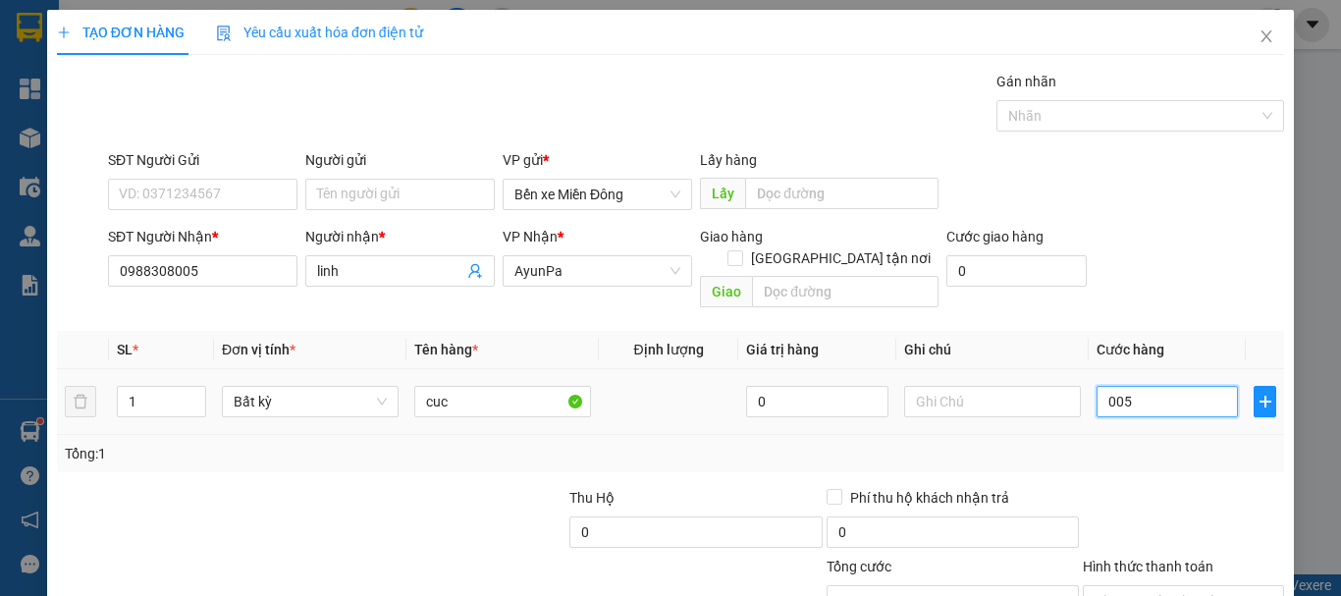
type input "50"
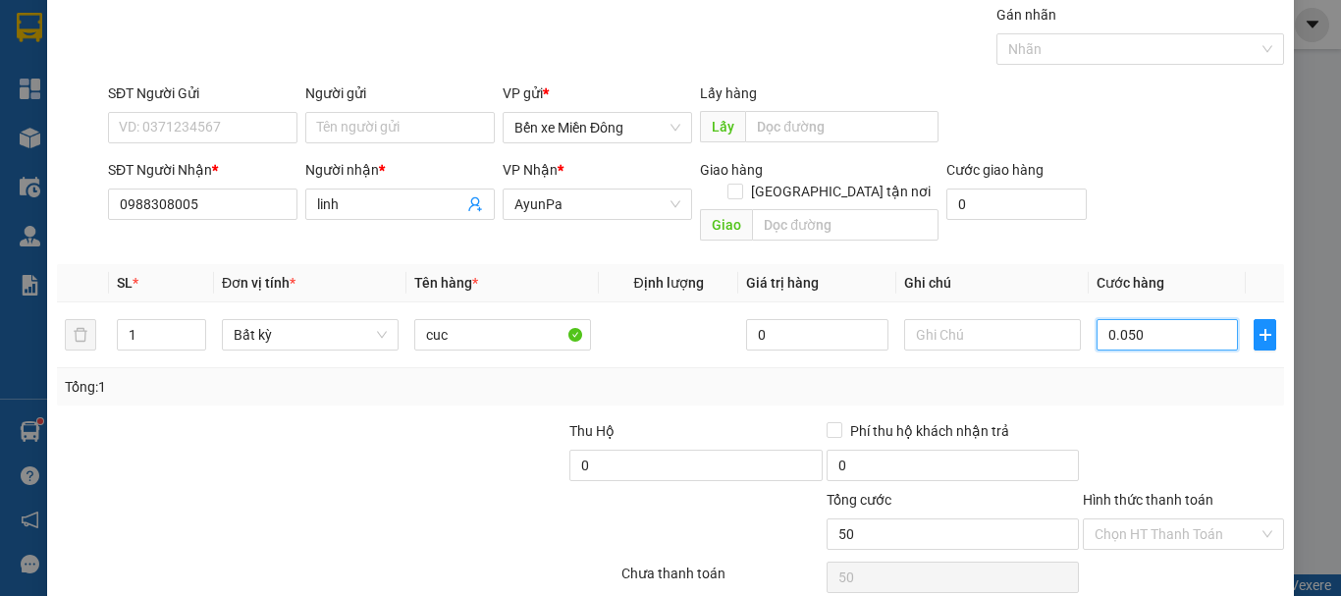
scroll to position [131, 0]
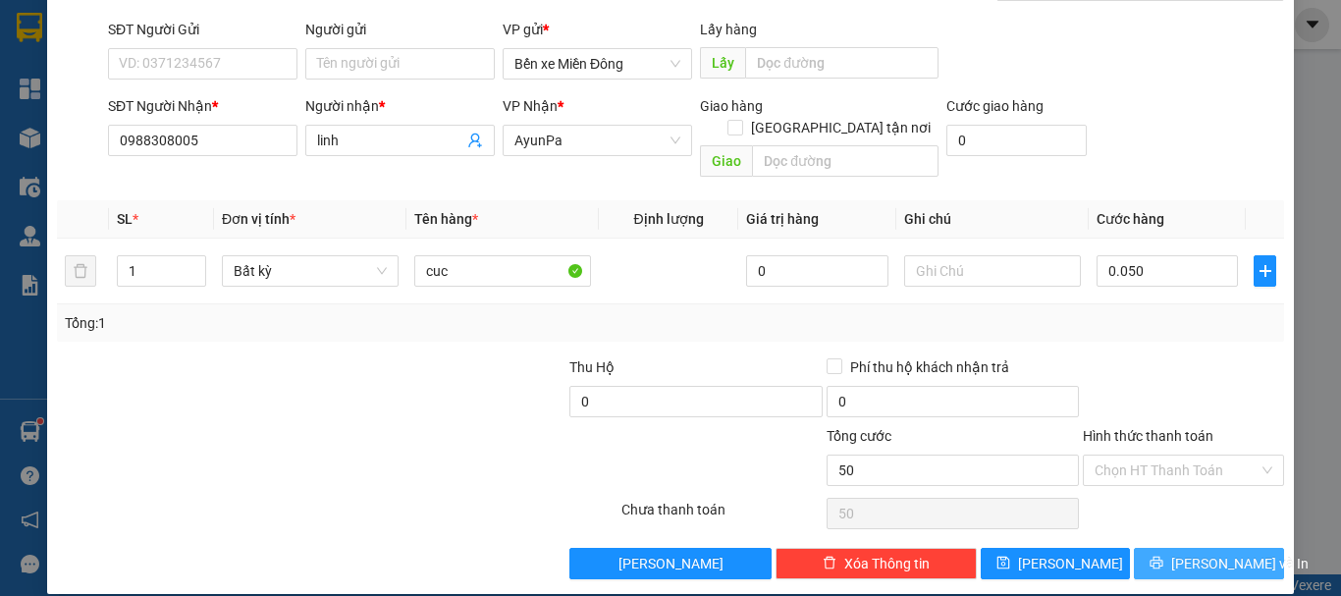
click at [1205, 553] on span "[PERSON_NAME] và In" at bounding box center [1239, 564] width 137 height 22
type input "50.000"
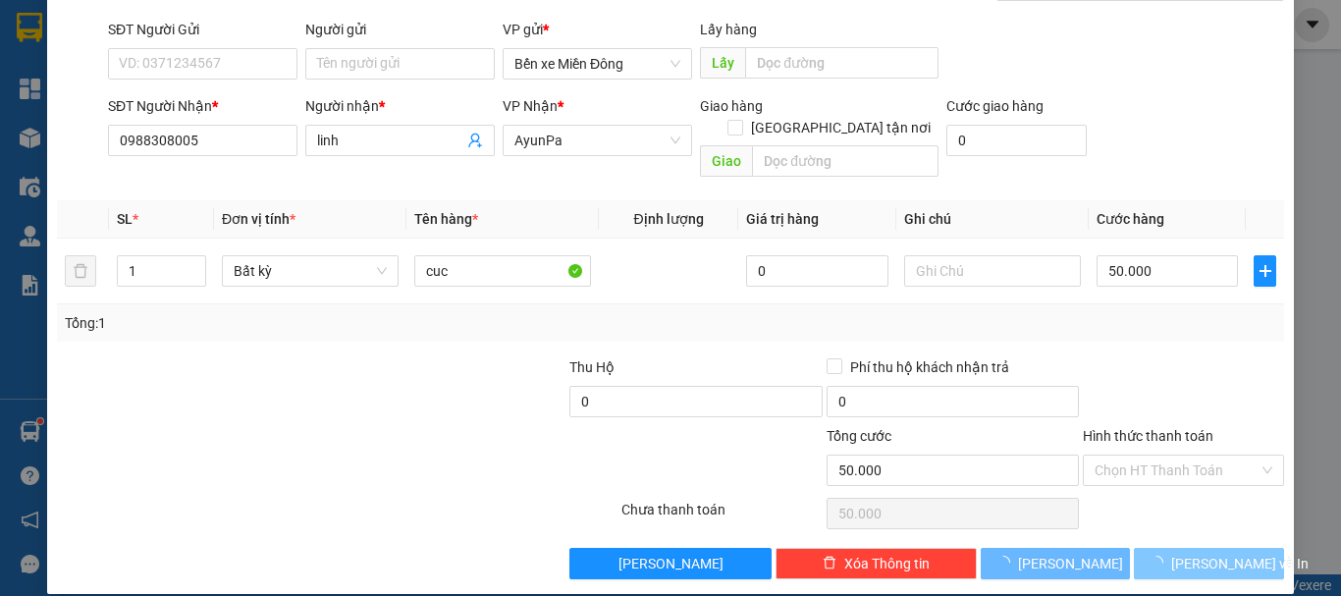
scroll to position [0, 0]
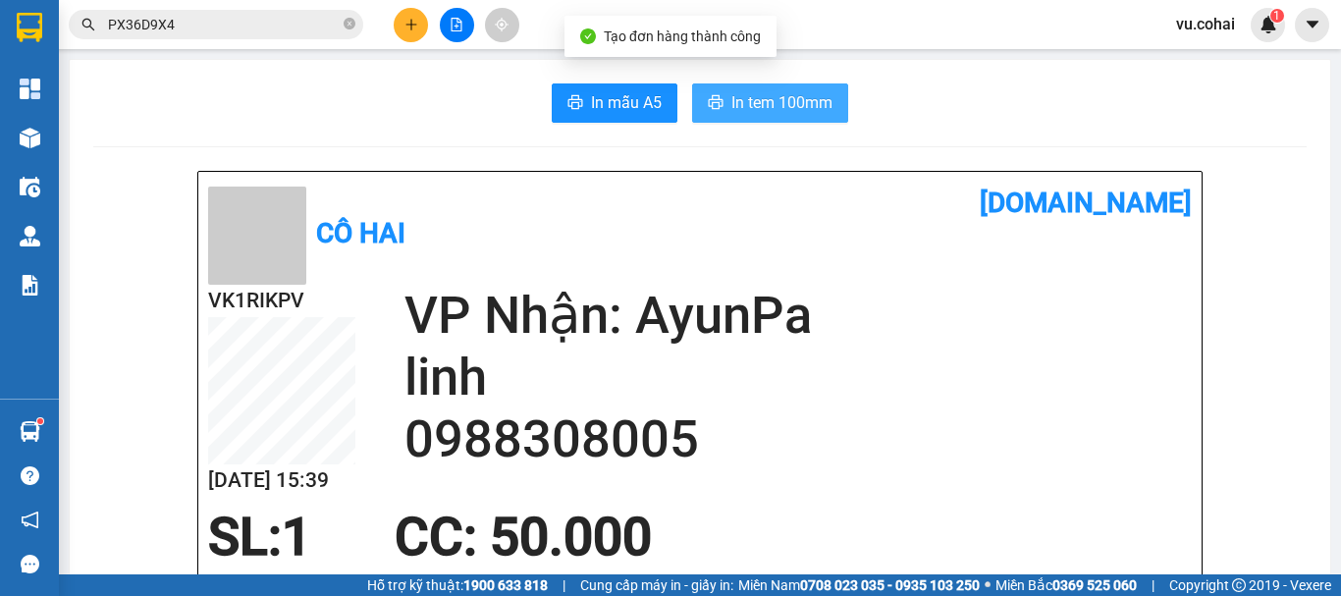
click at [782, 99] on span "In tem 100mm" at bounding box center [782, 102] width 101 height 25
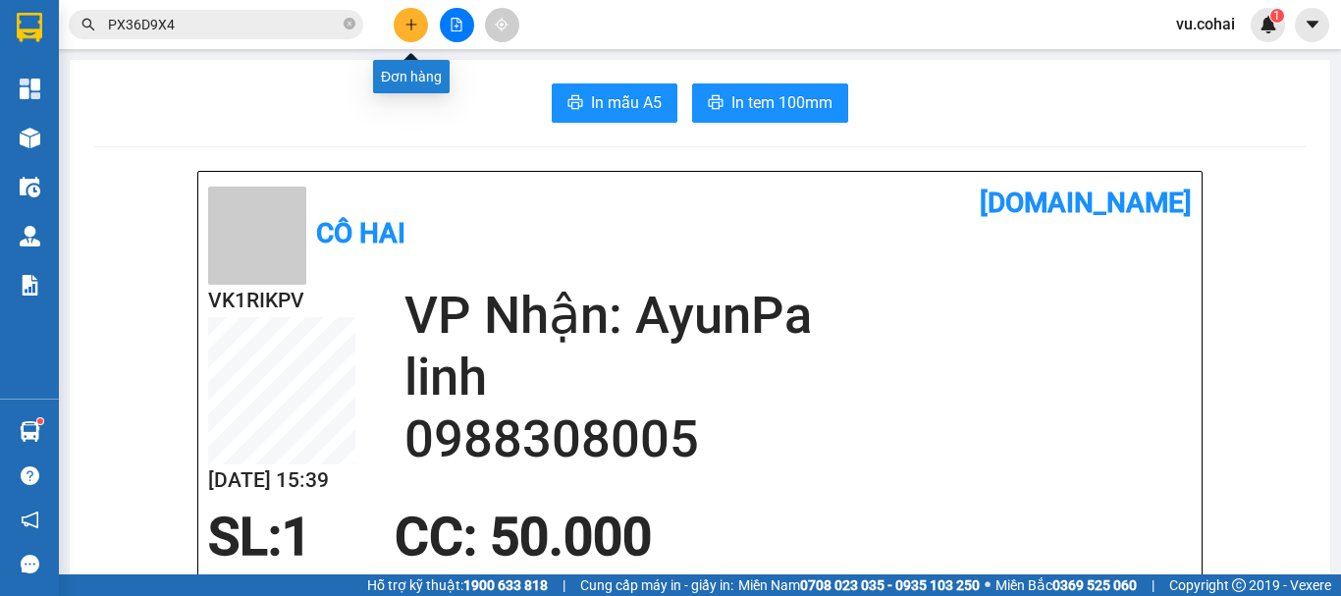
click at [409, 30] on icon "plus" at bounding box center [412, 25] width 14 height 14
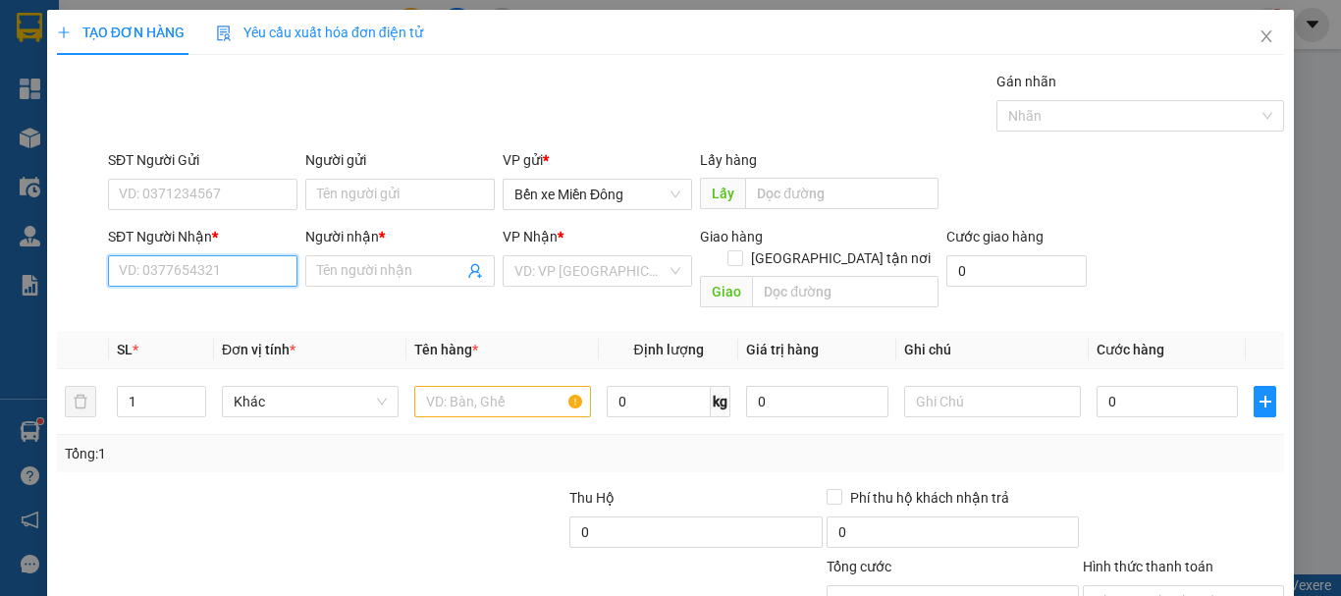
click at [182, 276] on input "SĐT Người Nhận *" at bounding box center [203, 270] width 190 height 31
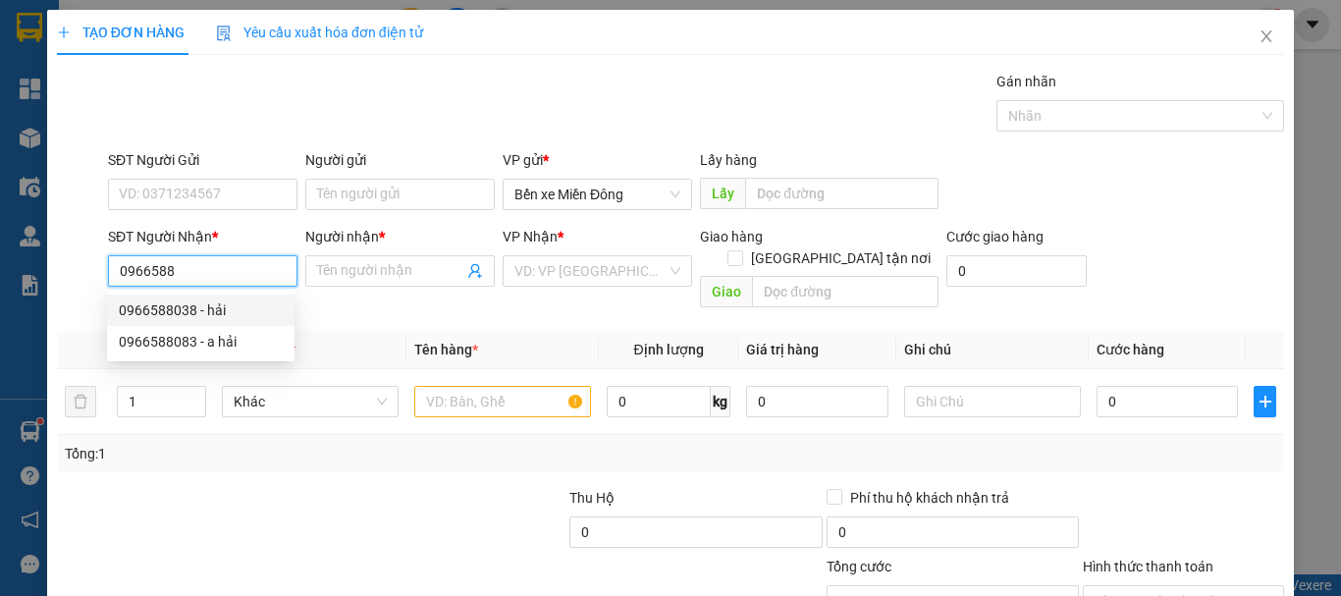
click at [173, 313] on div "0966588038 - hải" at bounding box center [201, 310] width 164 height 22
type input "0966588038"
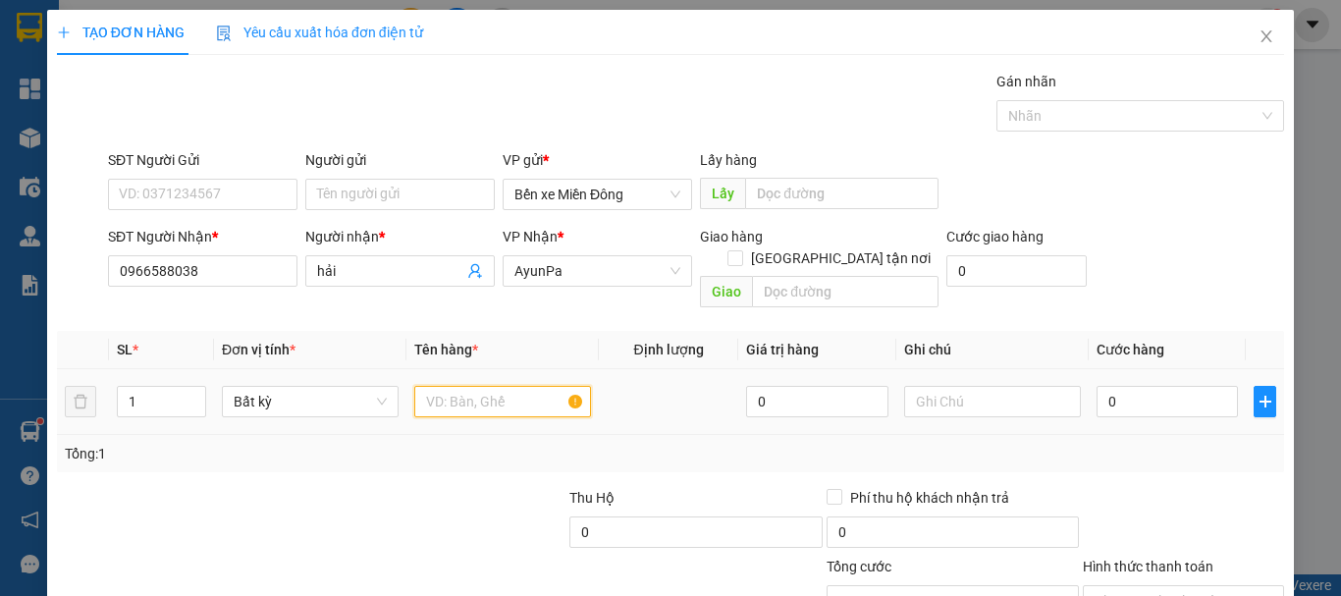
click at [504, 386] on input "text" at bounding box center [502, 401] width 177 height 31
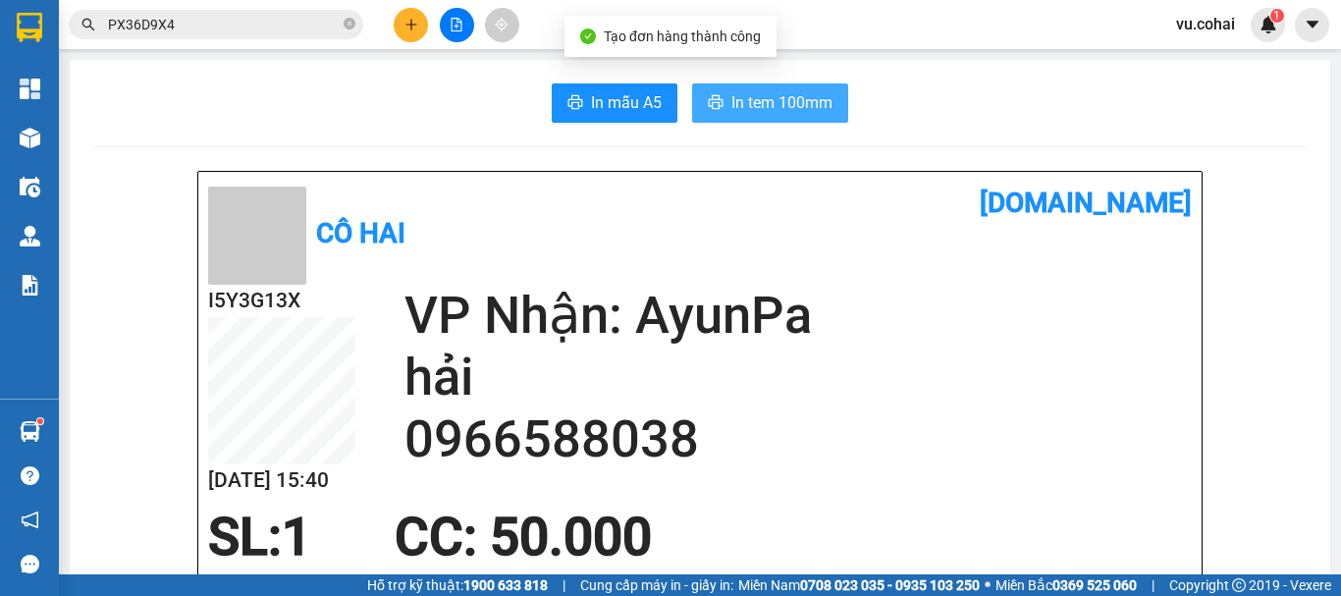
click at [803, 105] on span "In tem 100mm" at bounding box center [782, 102] width 101 height 25
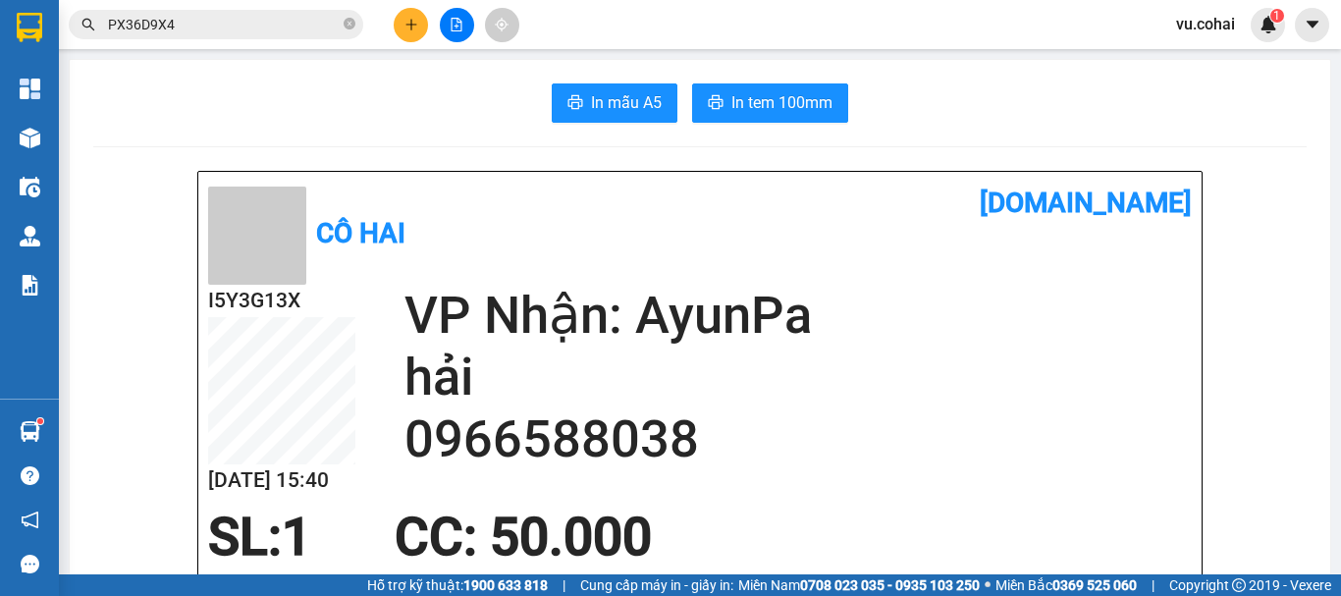
click at [420, 27] on button at bounding box center [411, 25] width 34 height 34
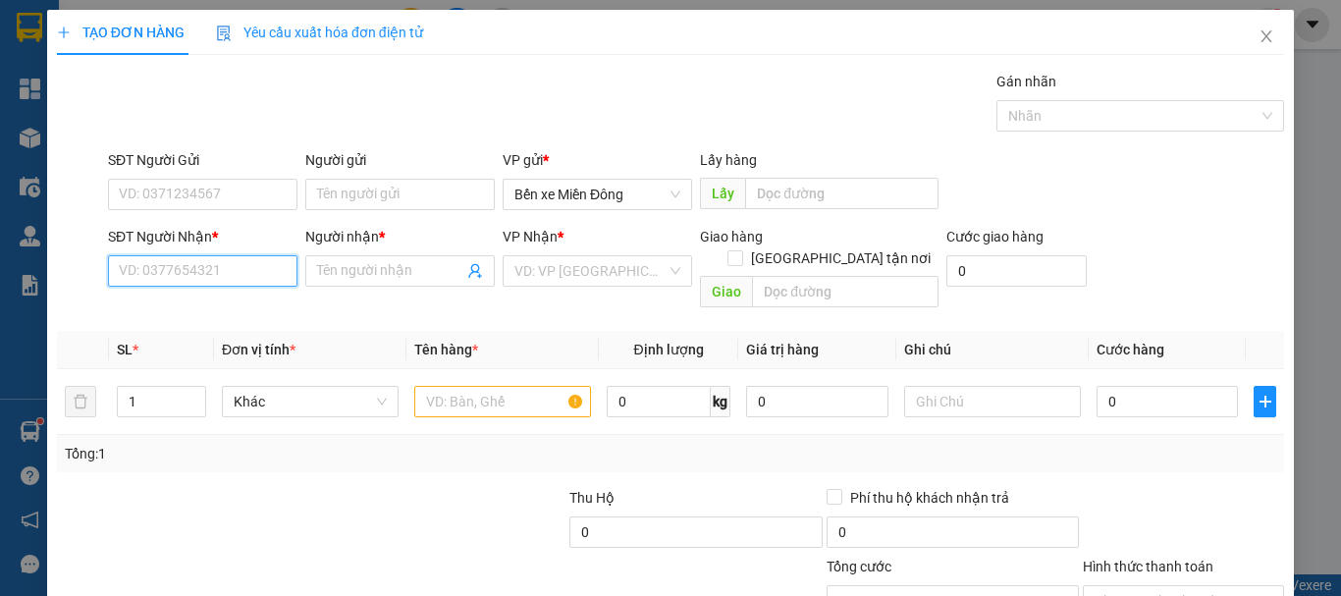
click at [175, 277] on input "SĐT Người Nhận *" at bounding box center [203, 270] width 190 height 31
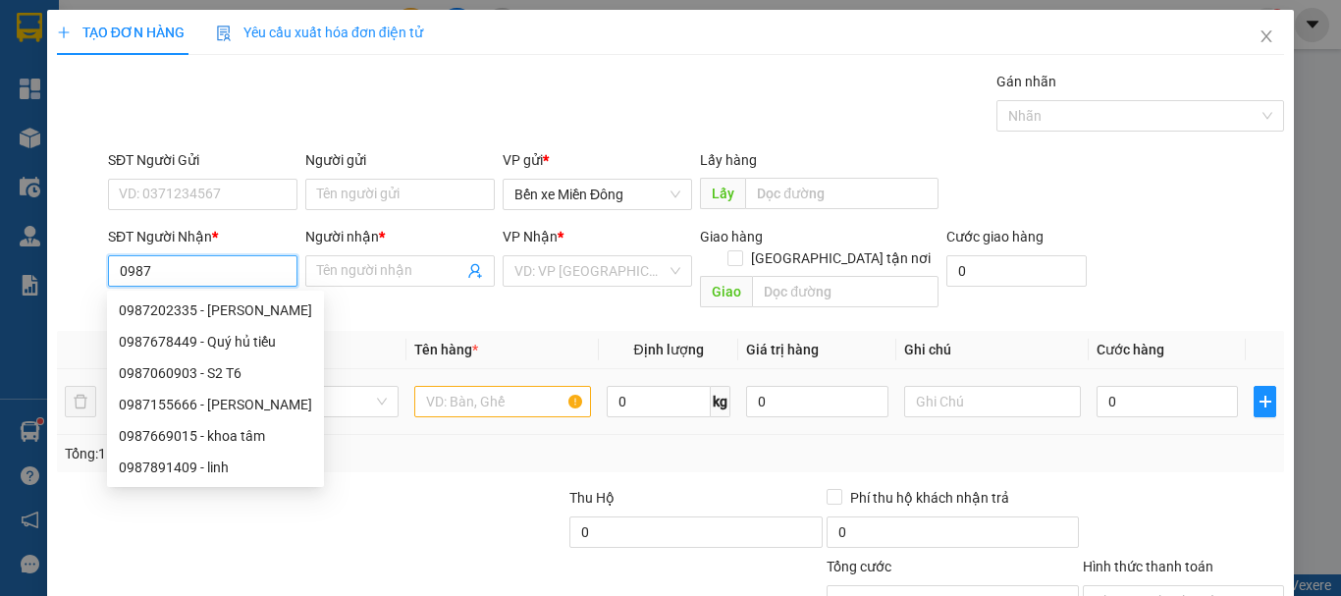
drag, startPoint x: 231, startPoint y: 350, endPoint x: 615, endPoint y: 366, distance: 384.3
click at [231, 347] on div "0987678449 - Quý hủ tiếu" at bounding box center [215, 342] width 193 height 22
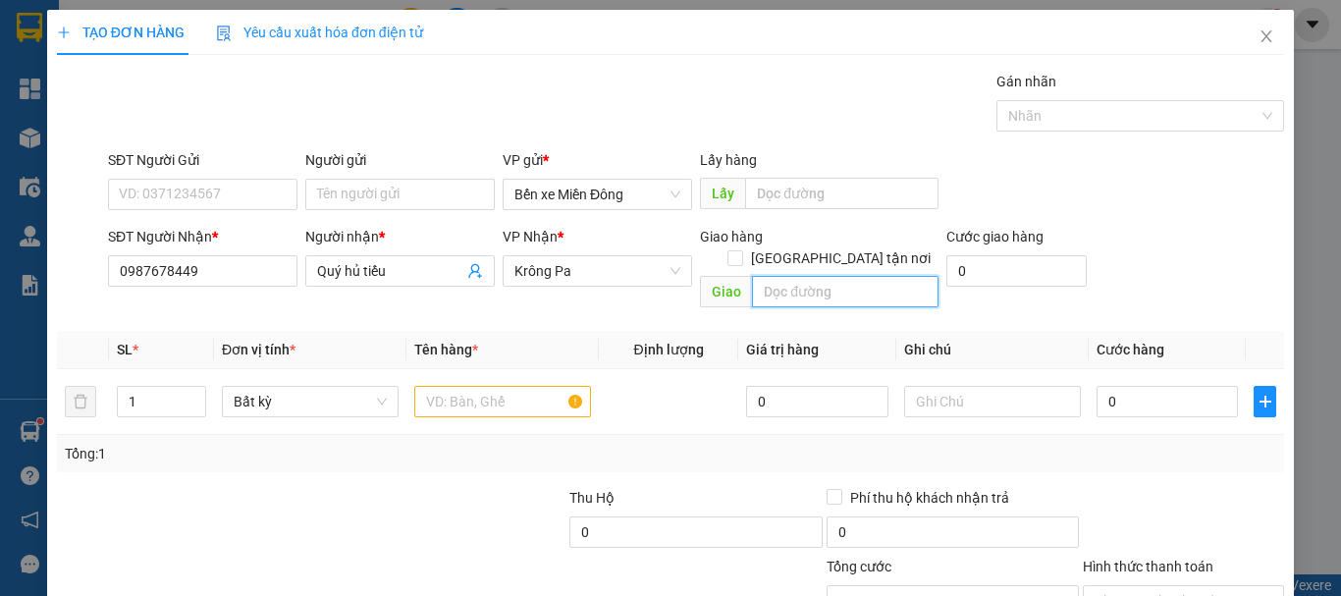
click at [793, 276] on input "text" at bounding box center [845, 291] width 187 height 31
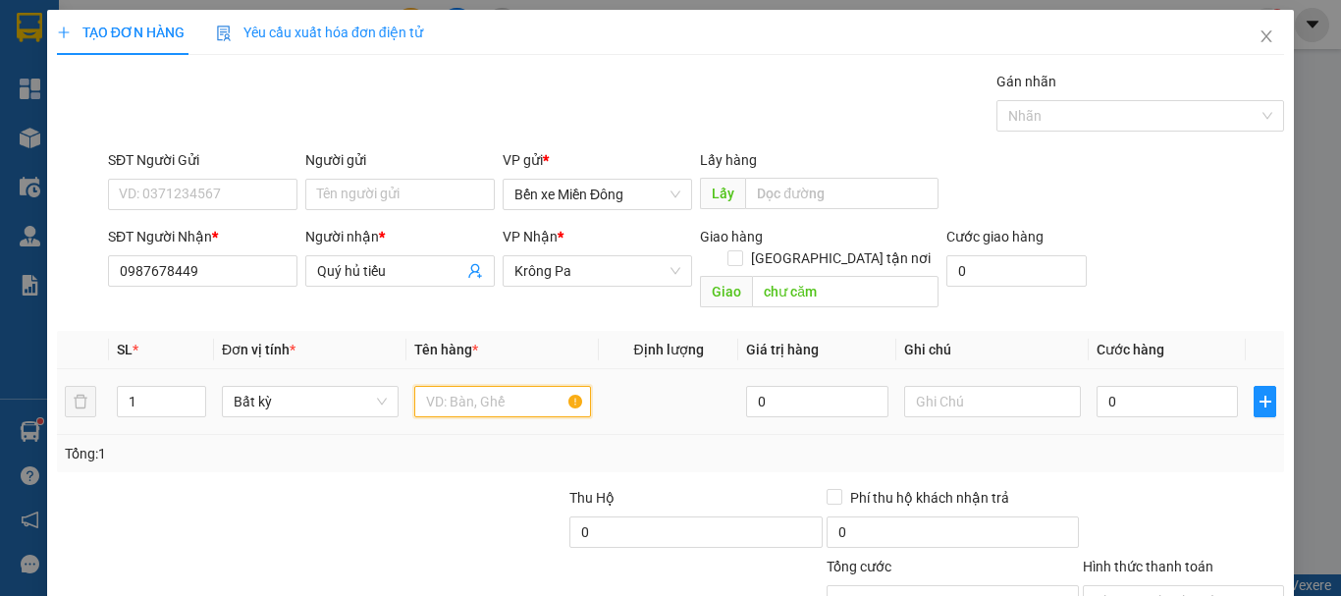
click at [518, 386] on input "text" at bounding box center [502, 401] width 177 height 31
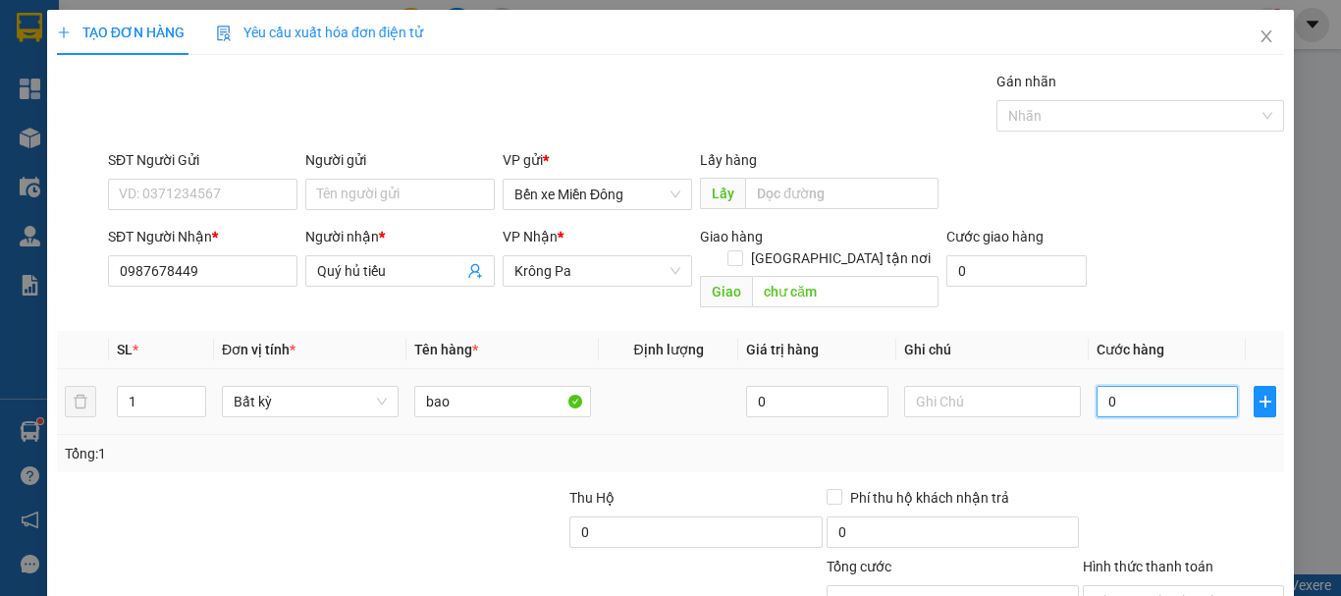
click at [1135, 390] on input "0" at bounding box center [1167, 401] width 141 height 31
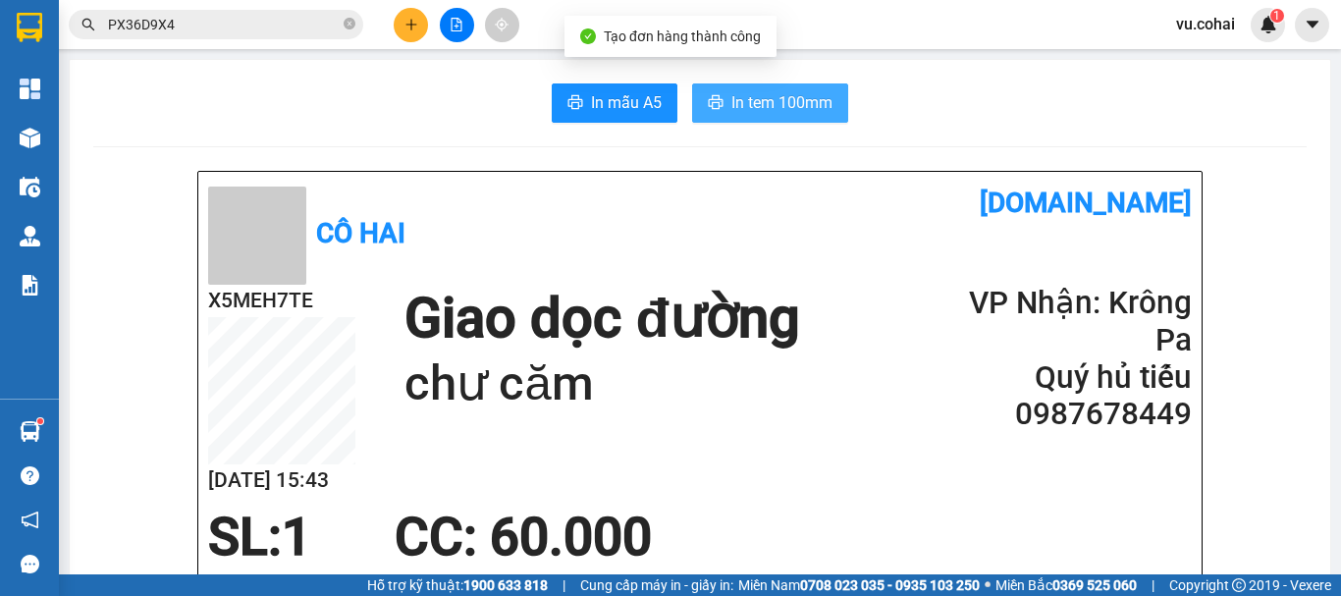
click at [801, 93] on span "In tem 100mm" at bounding box center [782, 102] width 101 height 25
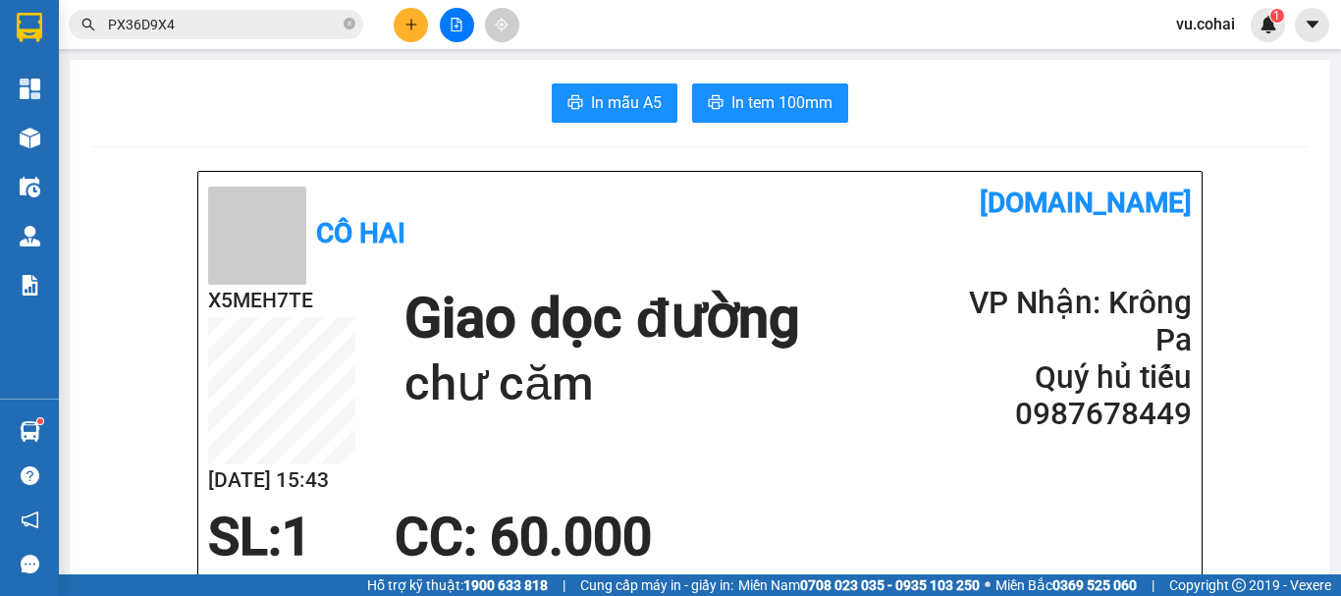
drag, startPoint x: 918, startPoint y: 64, endPoint x: 869, endPoint y: 508, distance: 446.5
click at [869, 508] on div "SL: 1 CC : 60.000" at bounding box center [688, 537] width 984 height 59
click at [399, 23] on button at bounding box center [411, 25] width 34 height 34
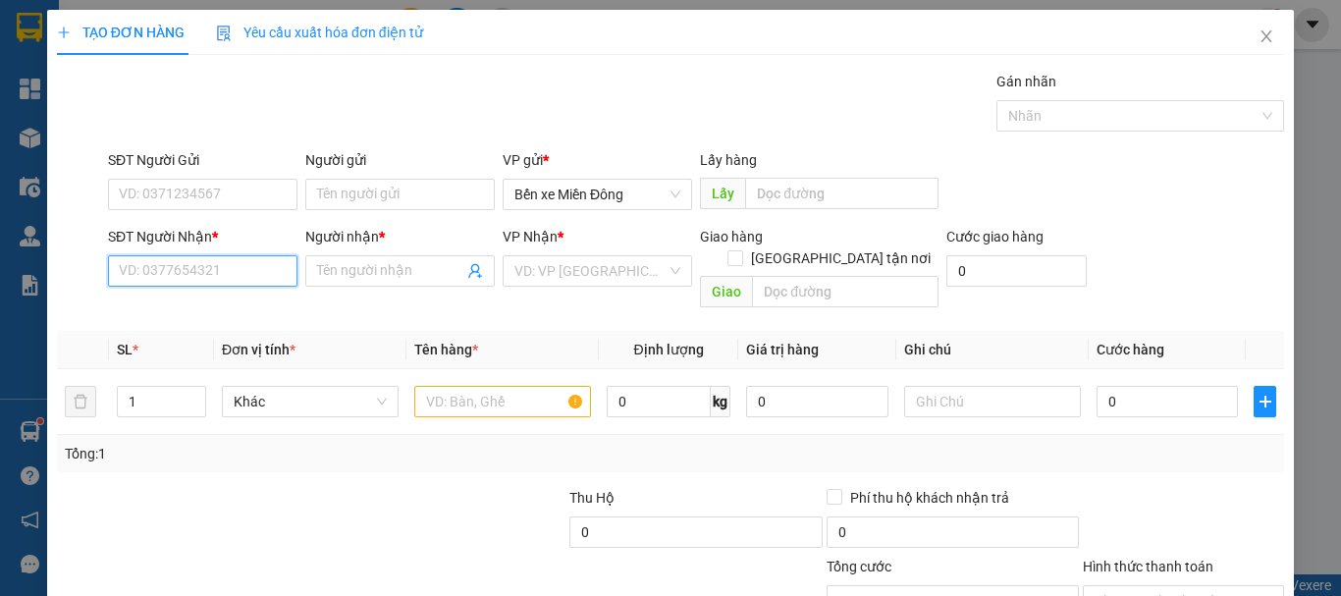
click at [245, 278] on input "SĐT Người Nhận *" at bounding box center [203, 270] width 190 height 31
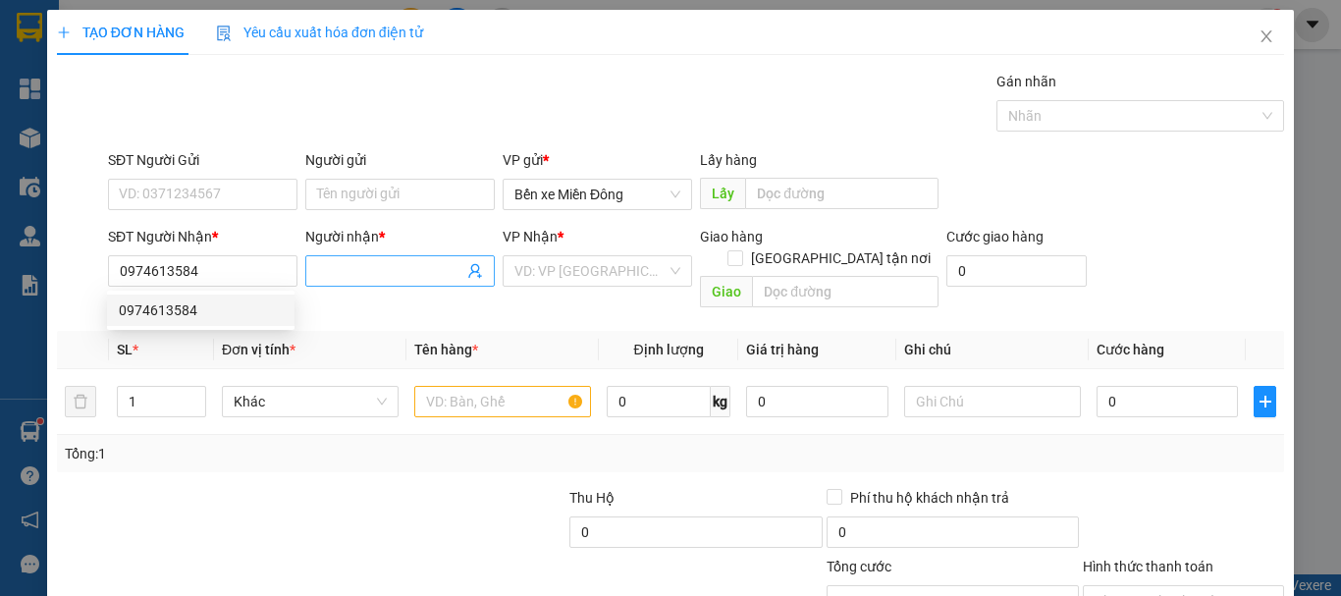
click at [402, 271] on input "Người nhận *" at bounding box center [390, 271] width 146 height 22
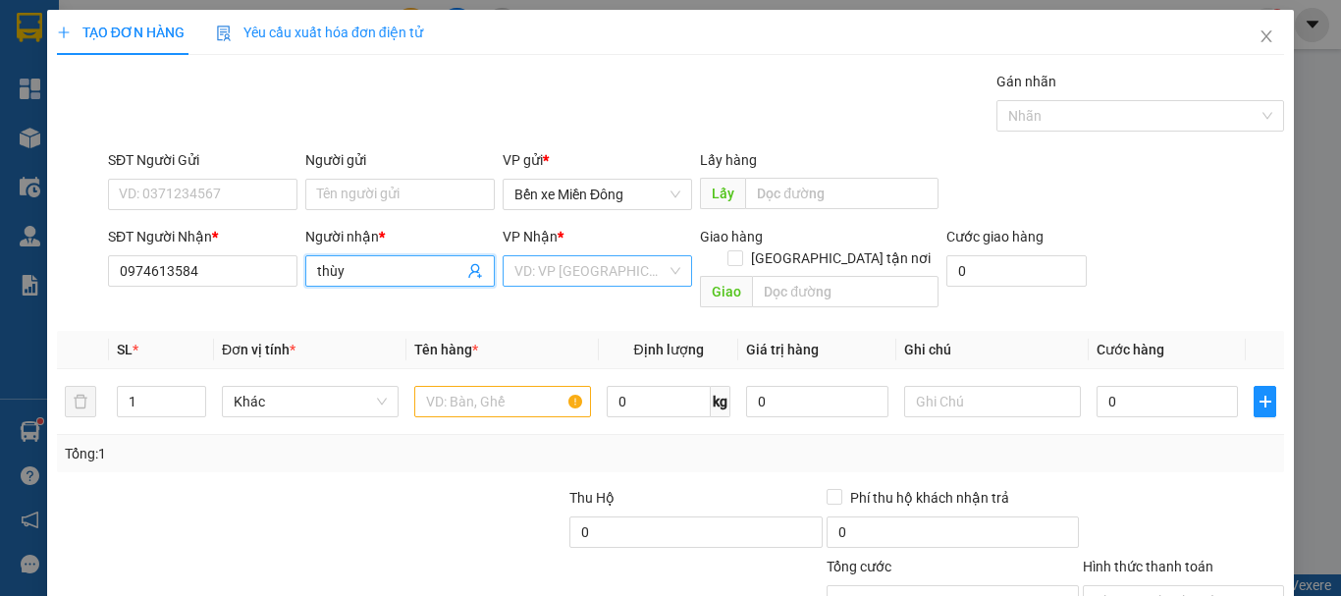
click at [622, 274] on input "search" at bounding box center [591, 270] width 152 height 29
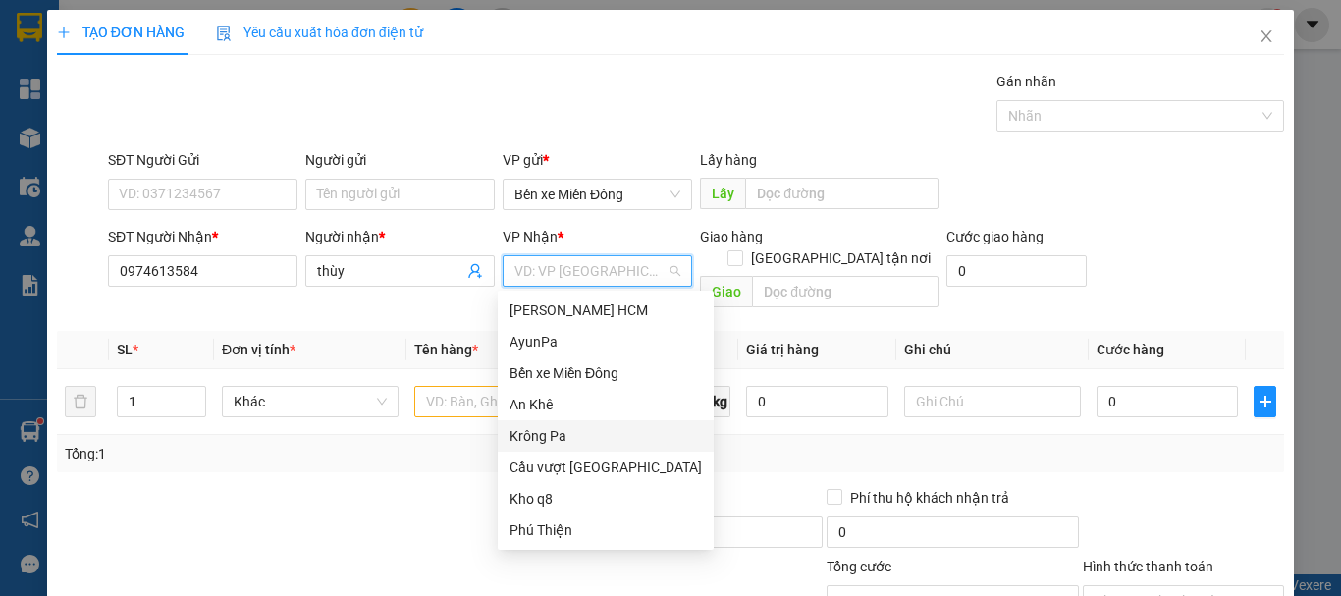
click at [550, 438] on div "Krông Pa" at bounding box center [606, 436] width 192 height 22
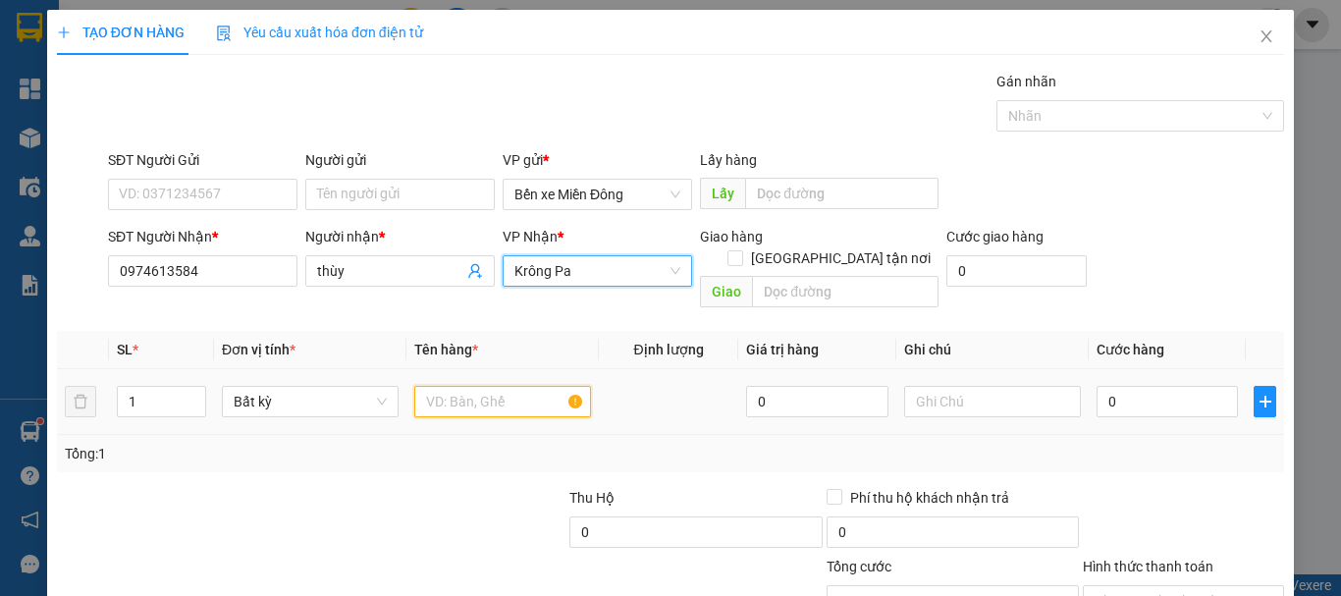
click at [489, 386] on input "text" at bounding box center [502, 401] width 177 height 31
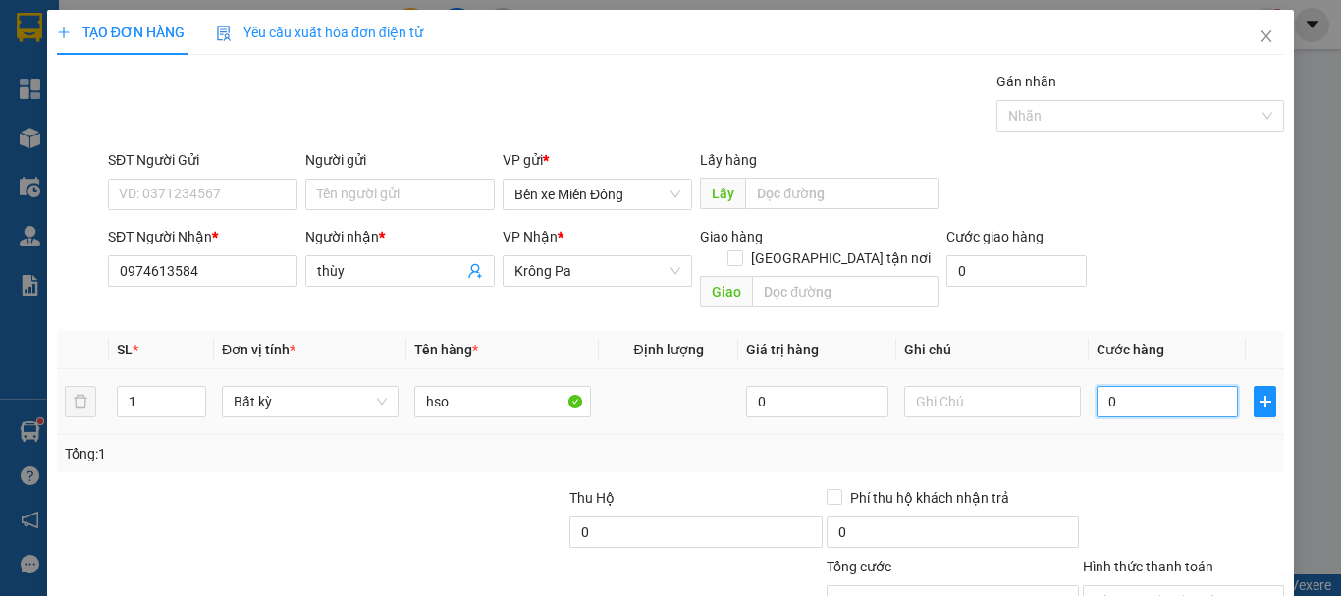
click at [1149, 390] on input "0" at bounding box center [1167, 401] width 141 height 31
click at [1180, 586] on input "Hình thức thanh toán" at bounding box center [1177, 600] width 164 height 29
drag, startPoint x: 1142, startPoint y: 478, endPoint x: 1183, endPoint y: 535, distance: 70.3
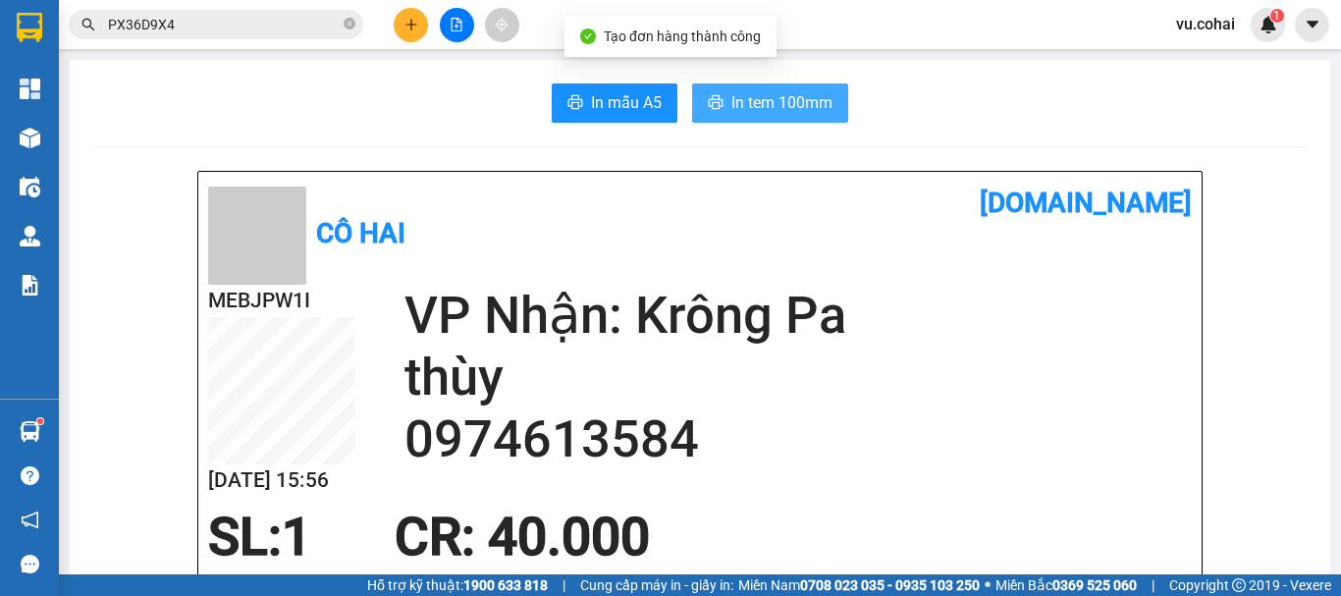
click at [785, 93] on span "In tem 100mm" at bounding box center [782, 102] width 101 height 25
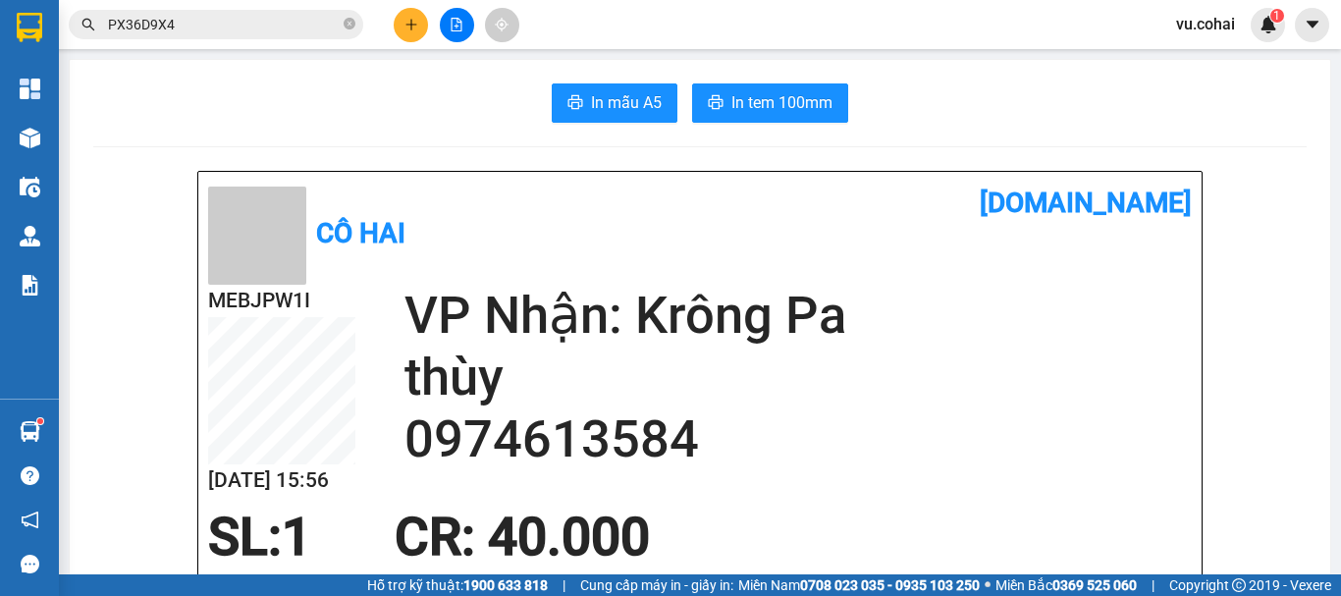
click at [396, 12] on div at bounding box center [456, 25] width 147 height 34
click at [399, 27] on button at bounding box center [411, 25] width 34 height 34
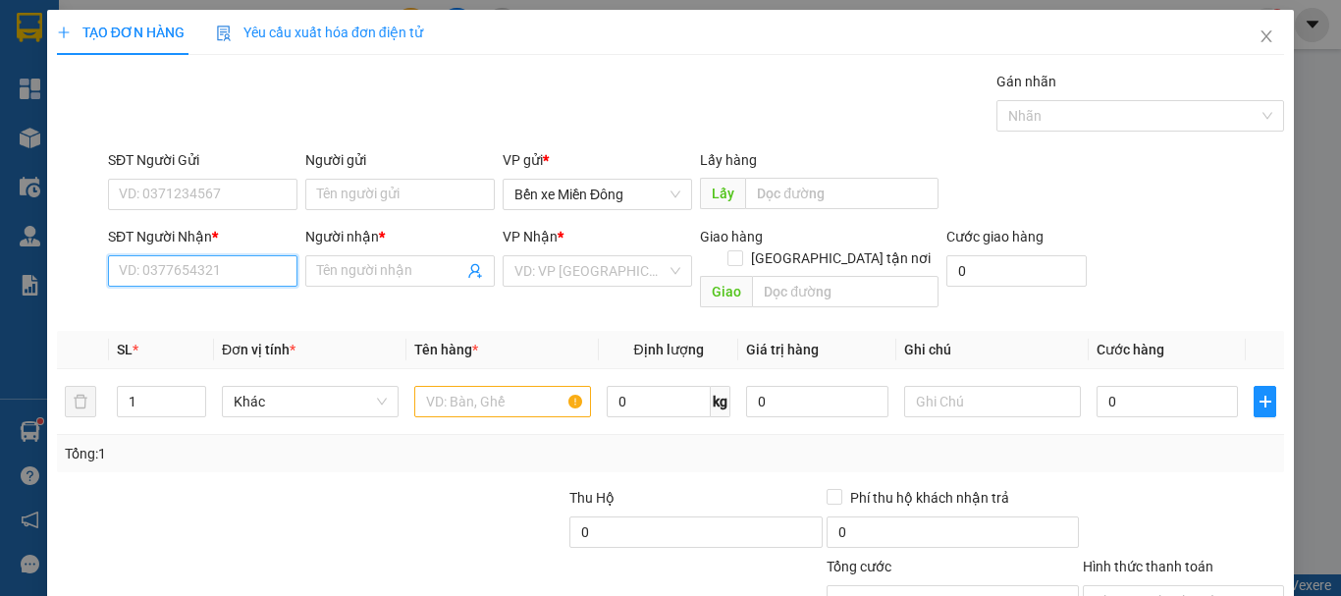
click at [166, 280] on input "SĐT Người Nhận *" at bounding box center [203, 270] width 190 height 31
click at [183, 347] on div "0978727787 - a linh" at bounding box center [201, 342] width 164 height 22
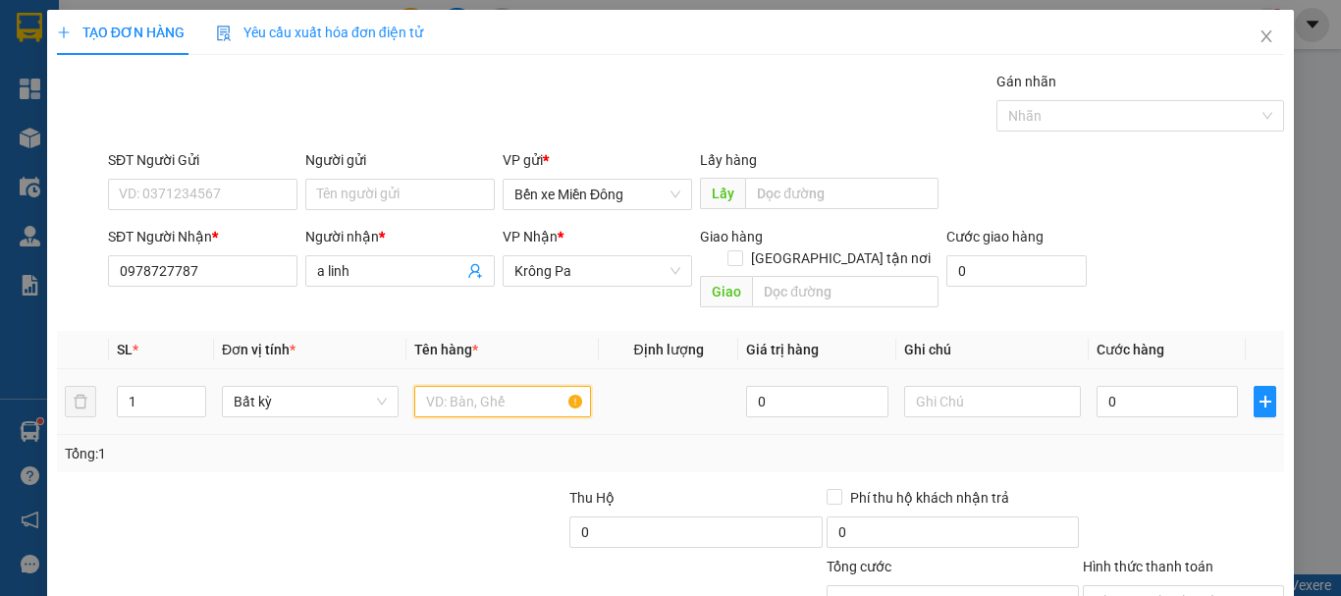
click at [457, 386] on input "text" at bounding box center [502, 401] width 177 height 31
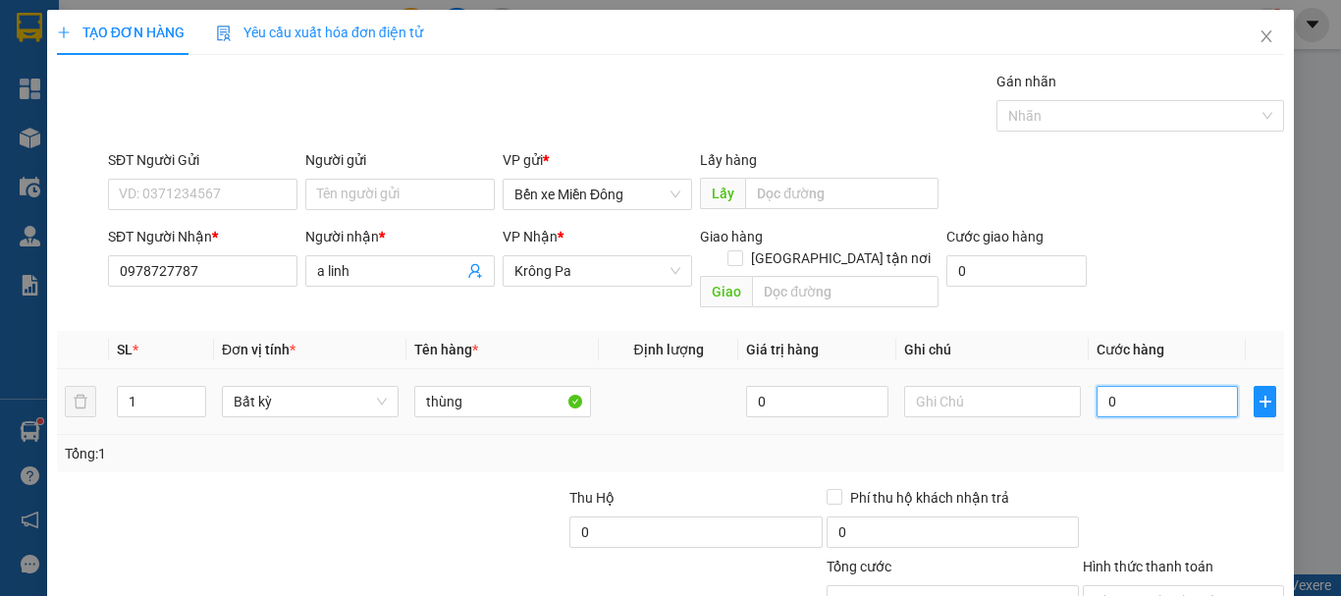
click at [1157, 386] on input "0" at bounding box center [1167, 401] width 141 height 31
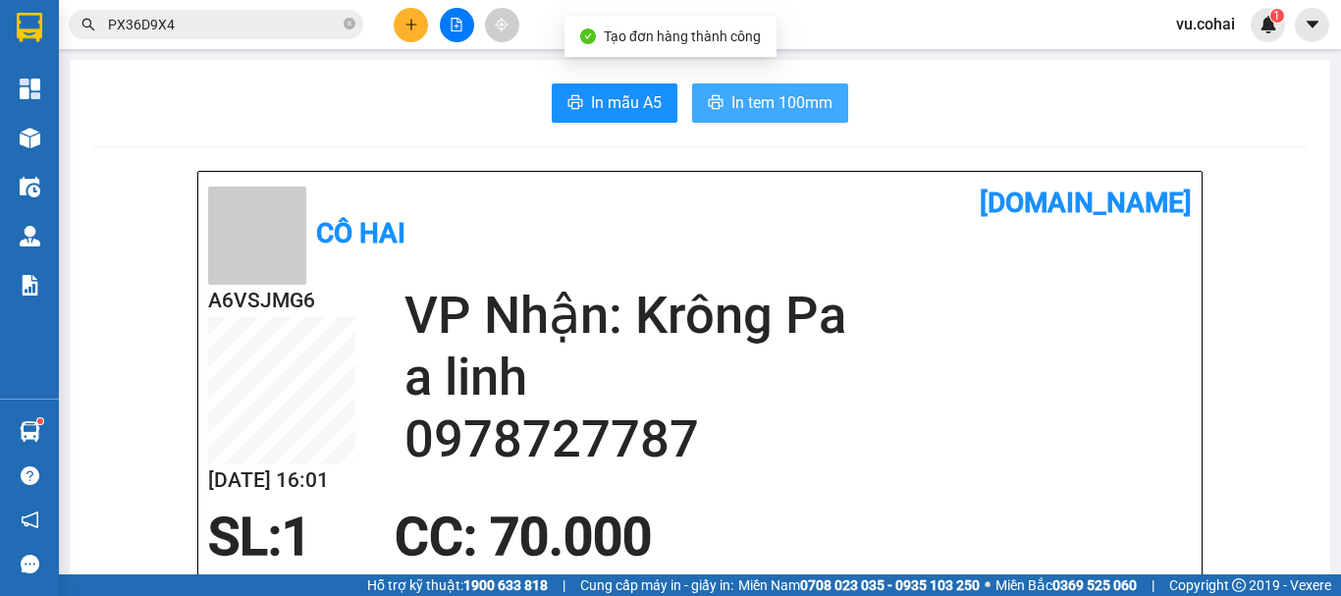
click at [771, 112] on span "In tem 100mm" at bounding box center [782, 102] width 101 height 25
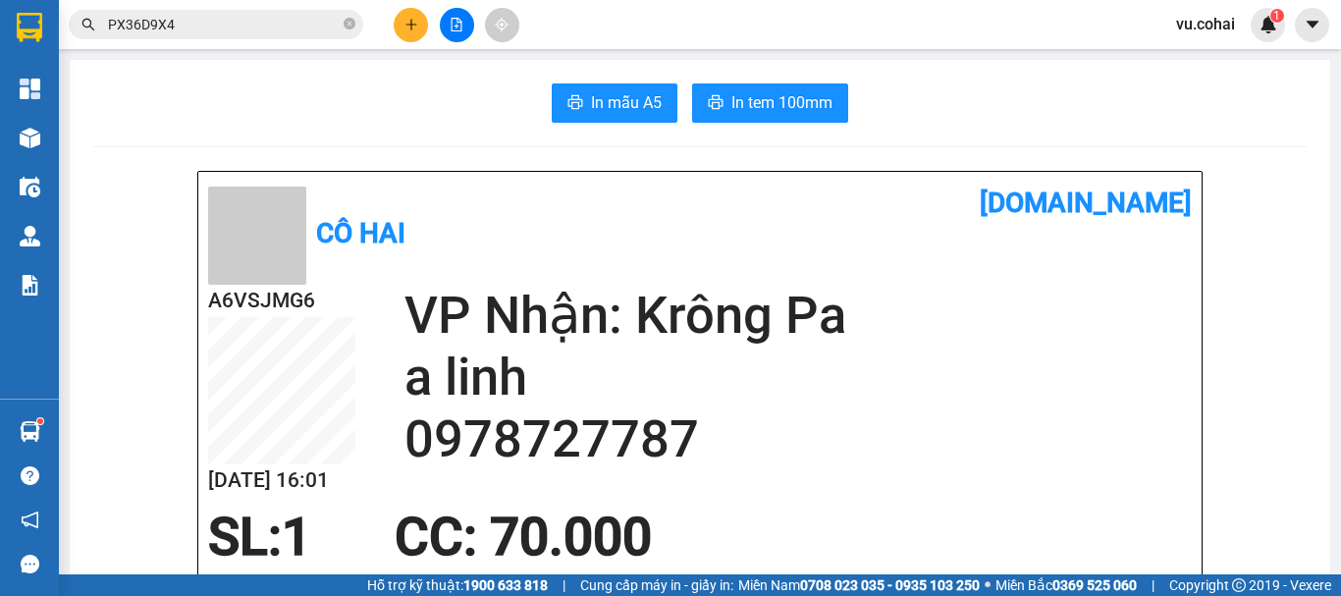
click at [457, 189] on section "Kết quả tìm kiếm ( 1 ) Bộ lọc Mã ĐH Trạng thái Món hàng Thu hộ Tổng cước Chưa c…" at bounding box center [670, 298] width 1341 height 596
click at [458, 32] on button at bounding box center [457, 25] width 34 height 34
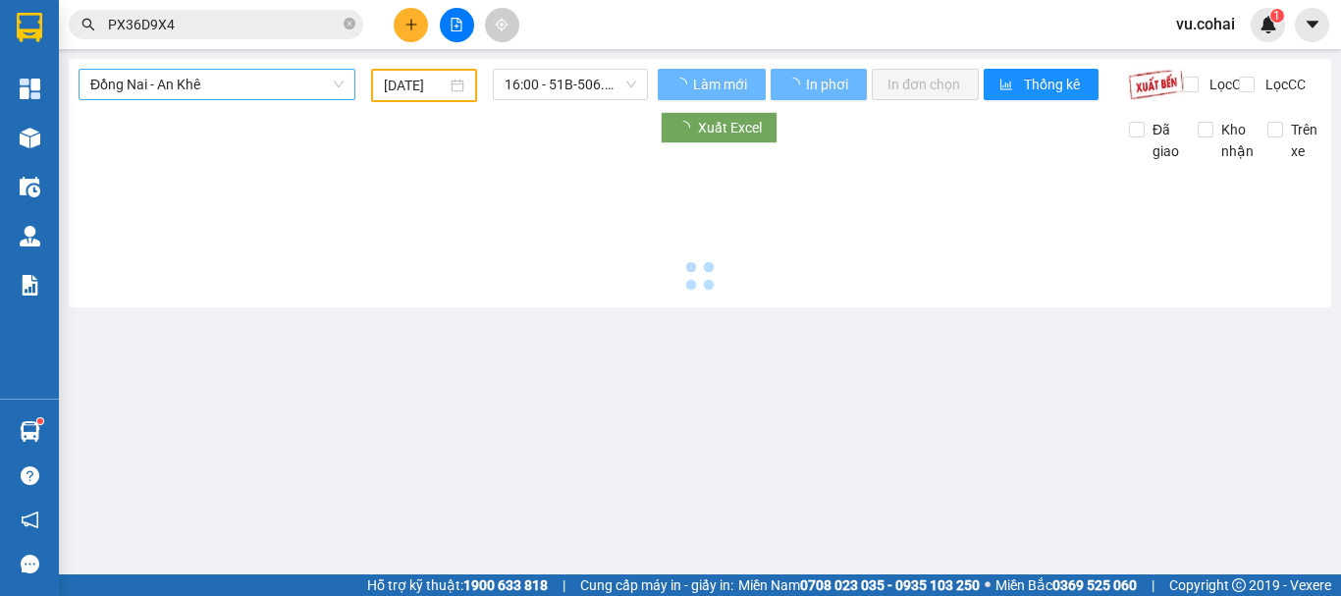
click at [255, 72] on span "Đồng Nai - An Khê" at bounding box center [216, 84] width 253 height 29
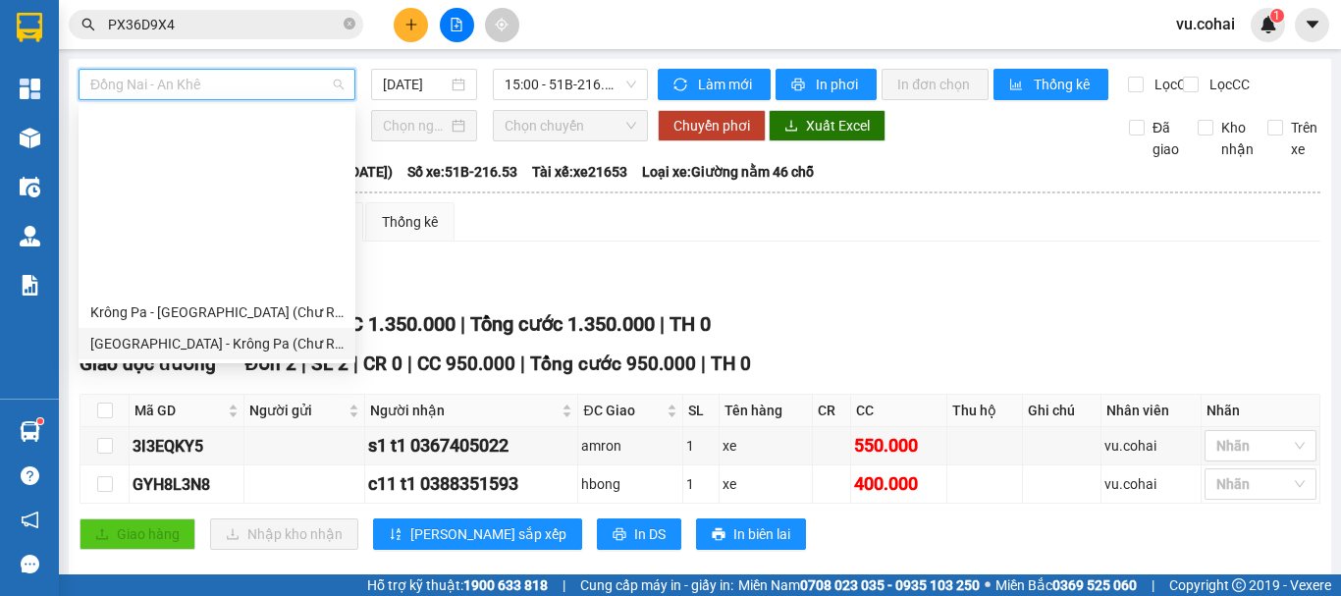
click at [227, 333] on div "[GEOGRAPHIC_DATA] - Krông Pa (Chư RCăm)" at bounding box center [216, 344] width 253 height 22
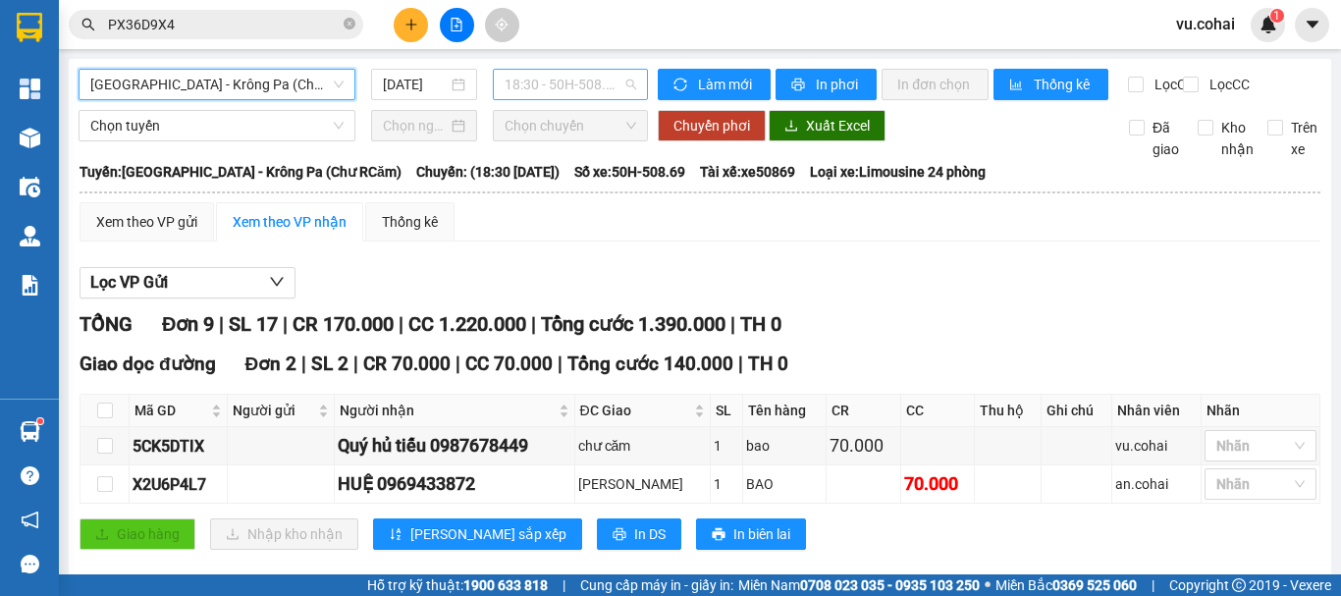
click at [539, 84] on span "18:30 - 50H-508.69" at bounding box center [571, 84] width 132 height 29
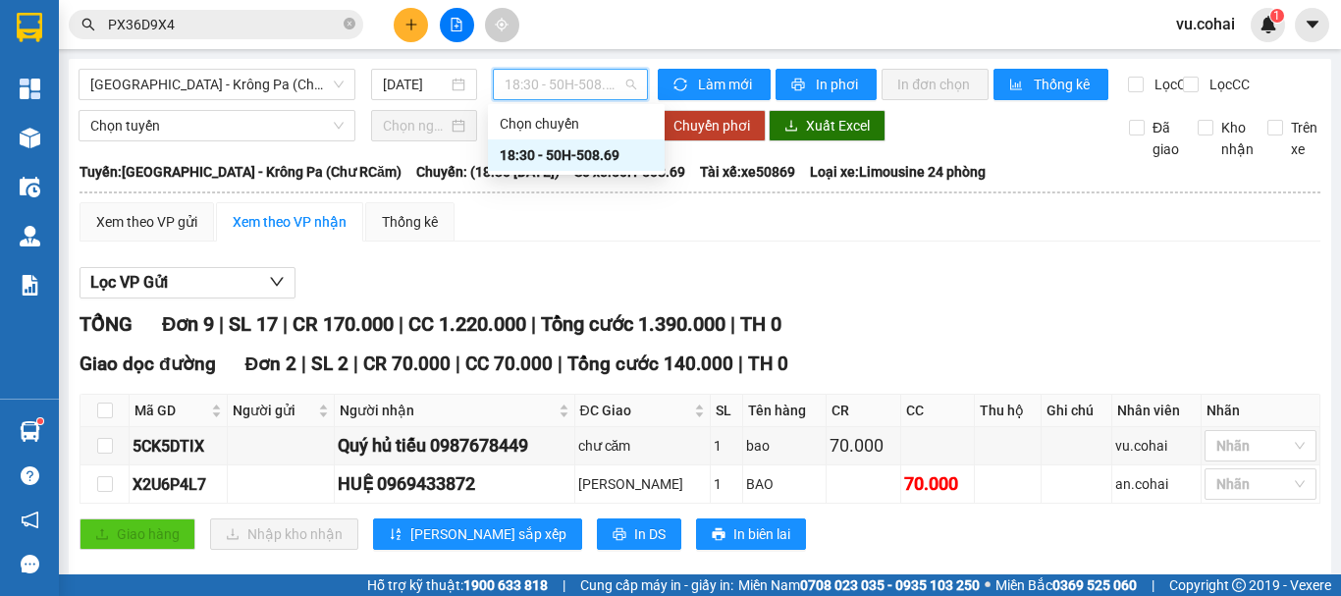
click at [565, 152] on div "18:30 - 50H-508.69" at bounding box center [576, 155] width 153 height 22
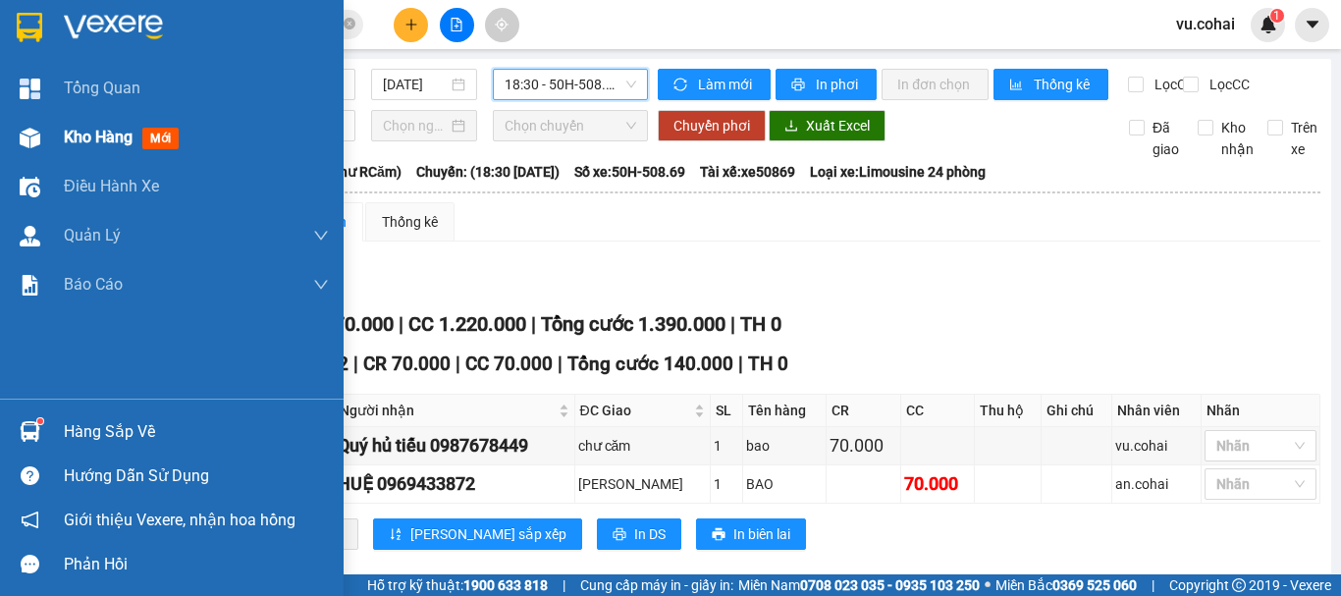
click at [121, 129] on span "Kho hàng" at bounding box center [98, 137] width 69 height 19
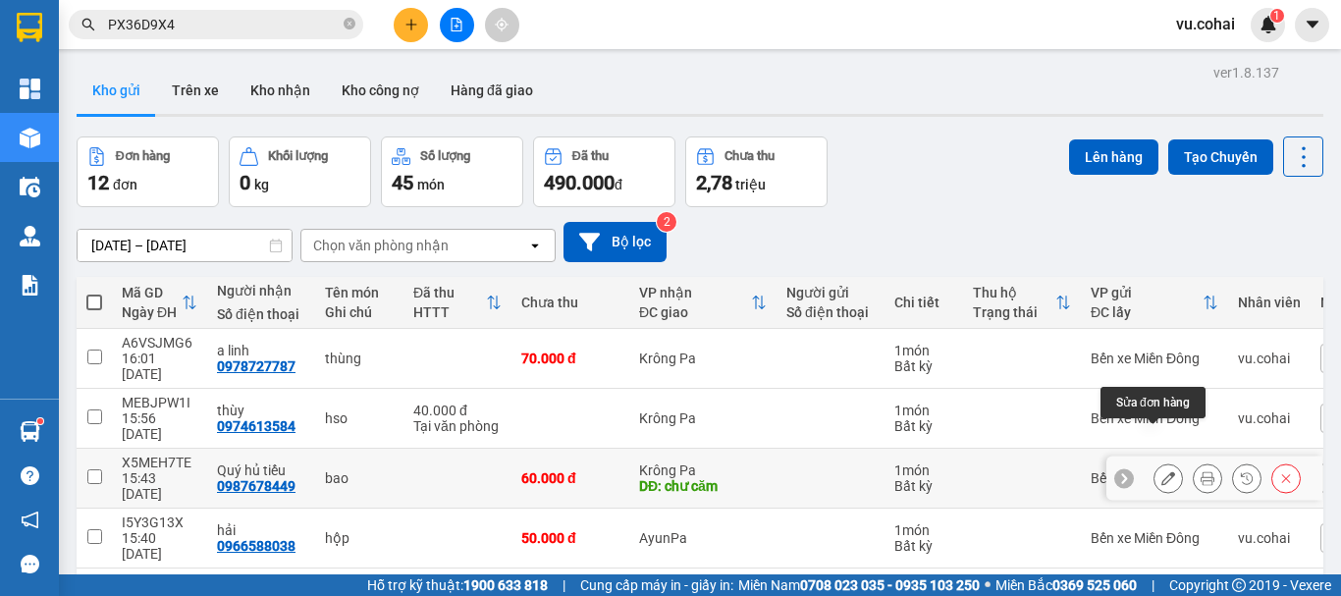
click at [1162, 471] on icon at bounding box center [1169, 478] width 14 height 14
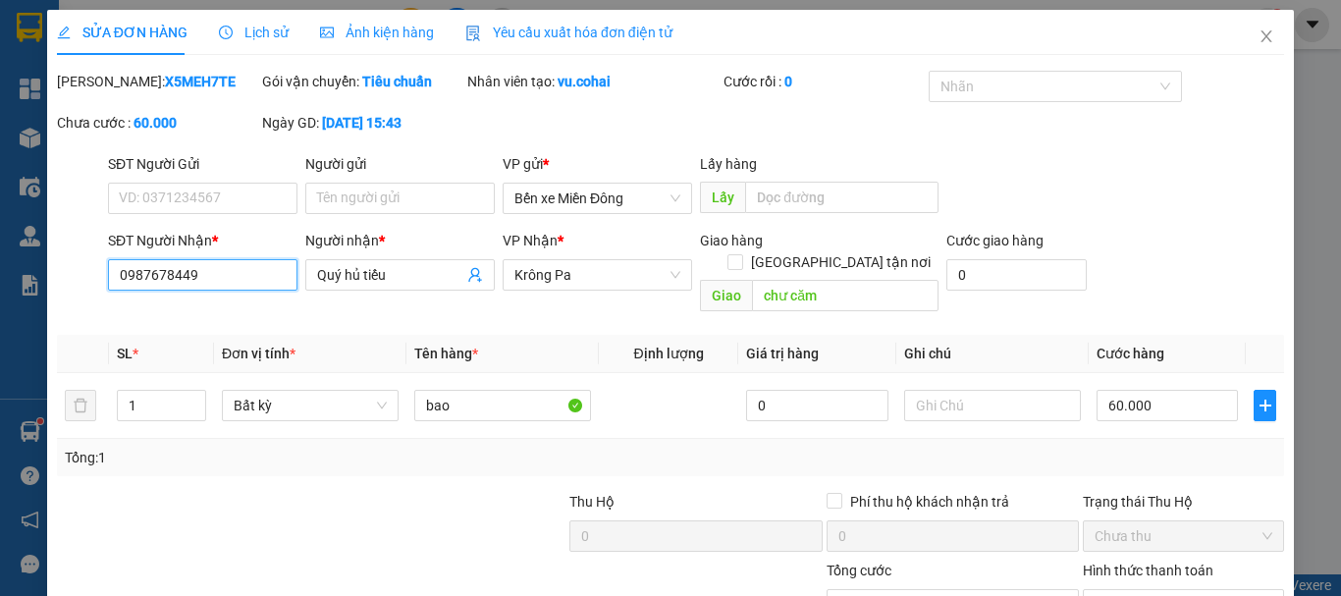
click at [237, 285] on input "0987678449" at bounding box center [203, 274] width 190 height 31
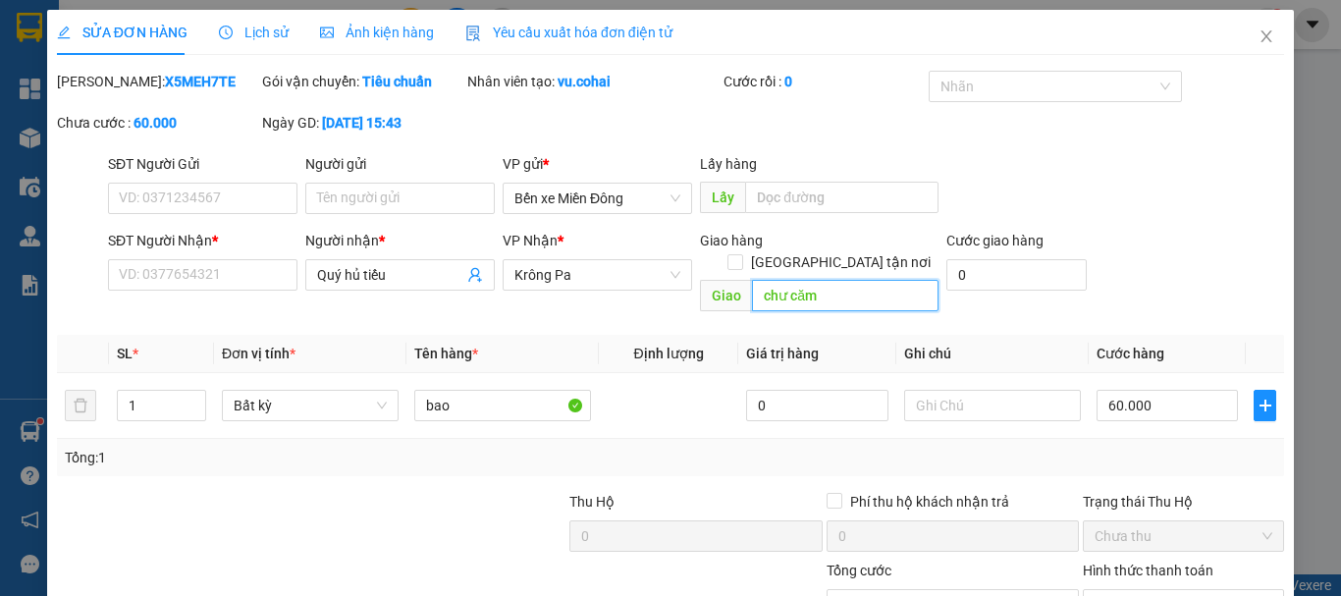
click at [846, 280] on input "chư căm" at bounding box center [845, 295] width 187 height 31
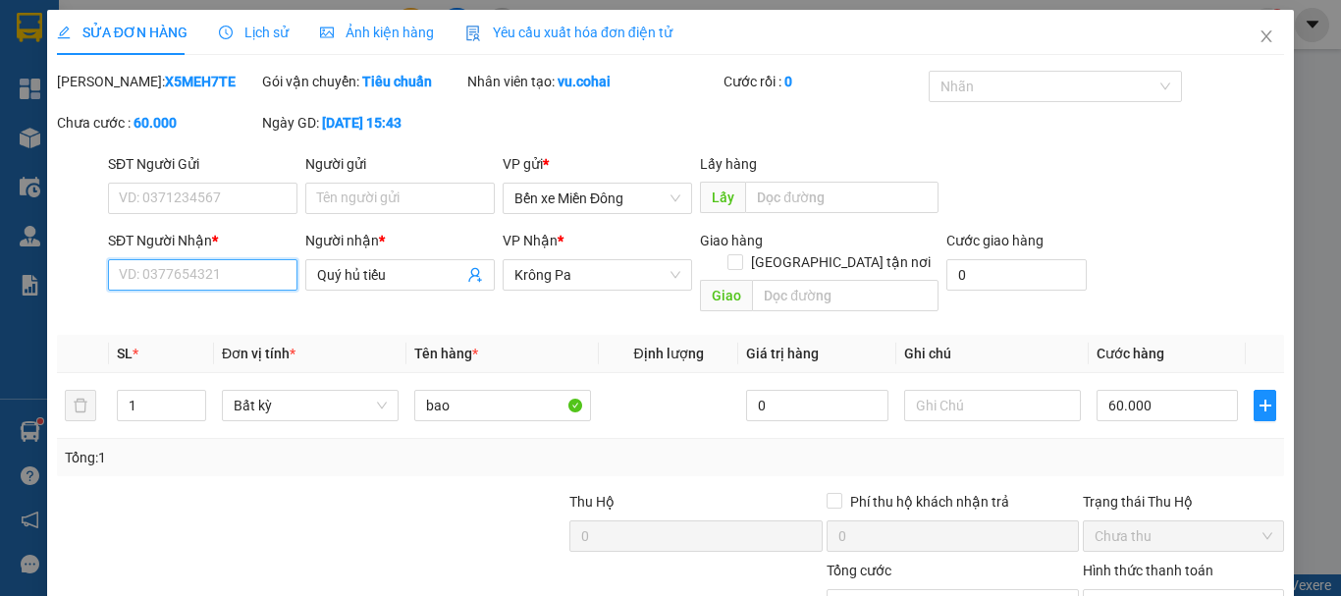
click at [204, 263] on input "SĐT Người Nhận *" at bounding box center [203, 274] width 190 height 31
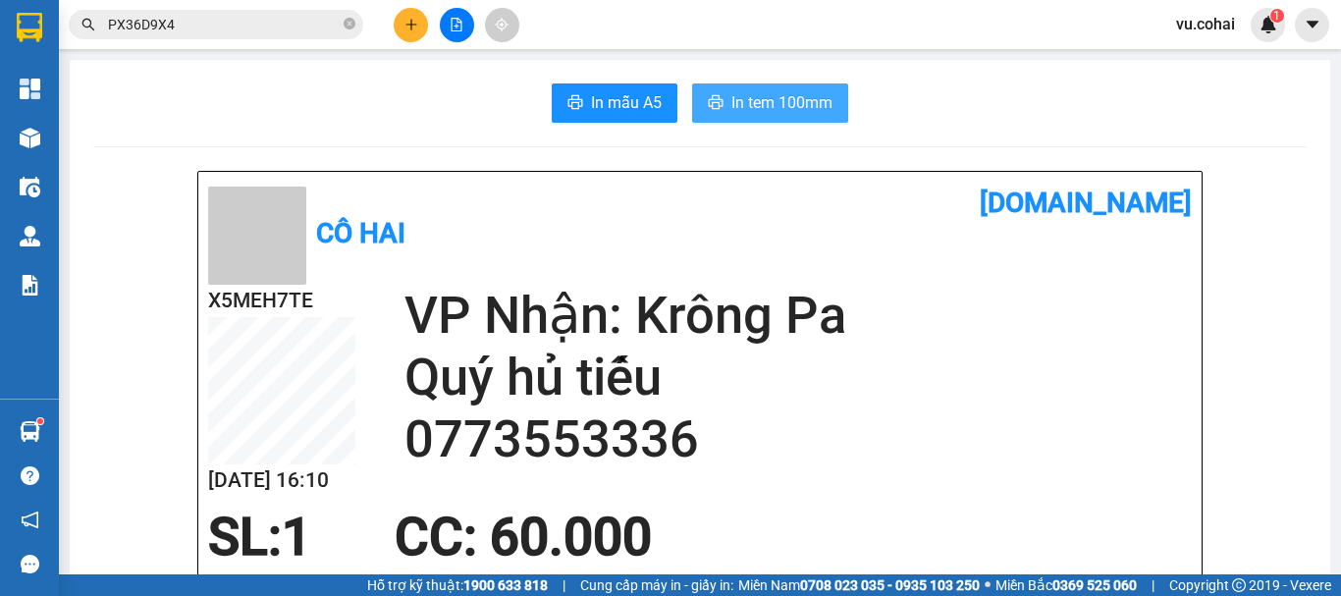
click at [791, 99] on span "In tem 100mm" at bounding box center [782, 102] width 101 height 25
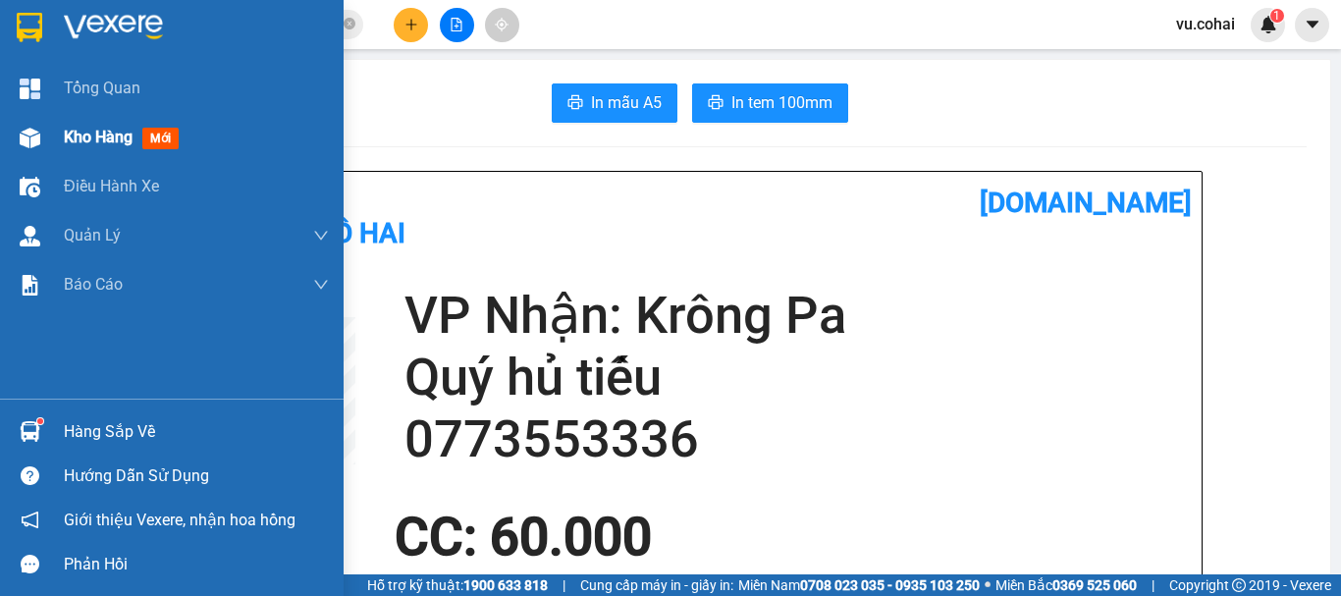
drag, startPoint x: 99, startPoint y: 145, endPoint x: 208, endPoint y: 180, distance: 114.3
click at [94, 144] on span "Kho hàng" at bounding box center [98, 137] width 69 height 19
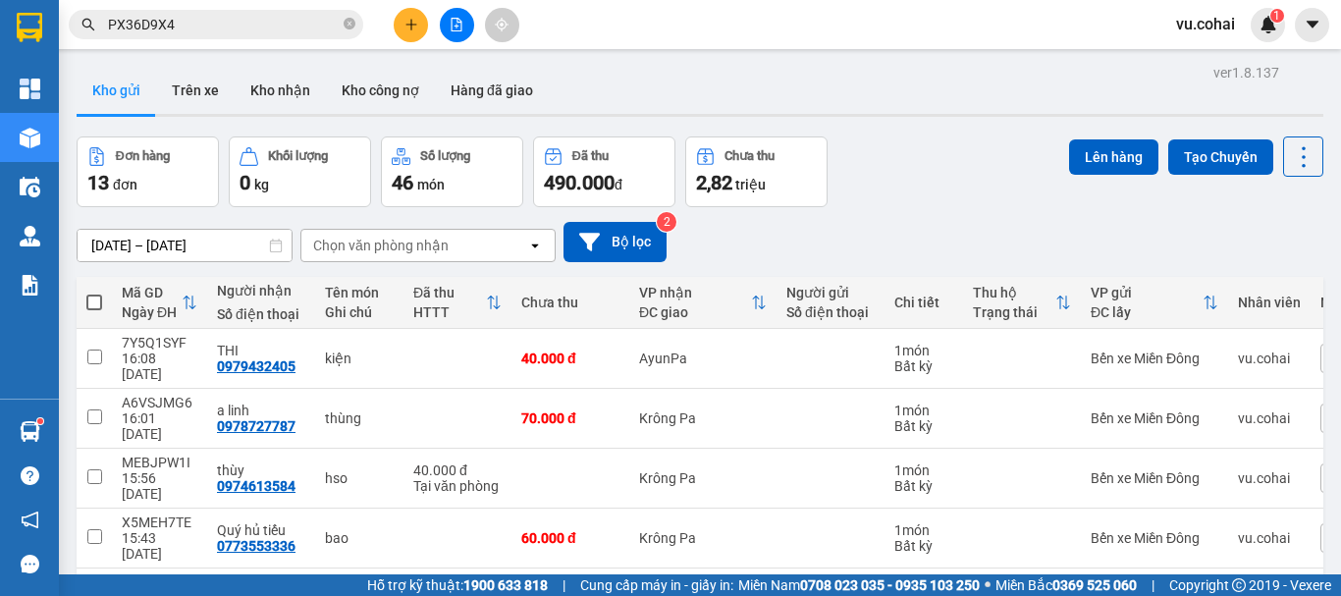
click at [88, 529] on input "checkbox" at bounding box center [94, 536] width 15 height 15
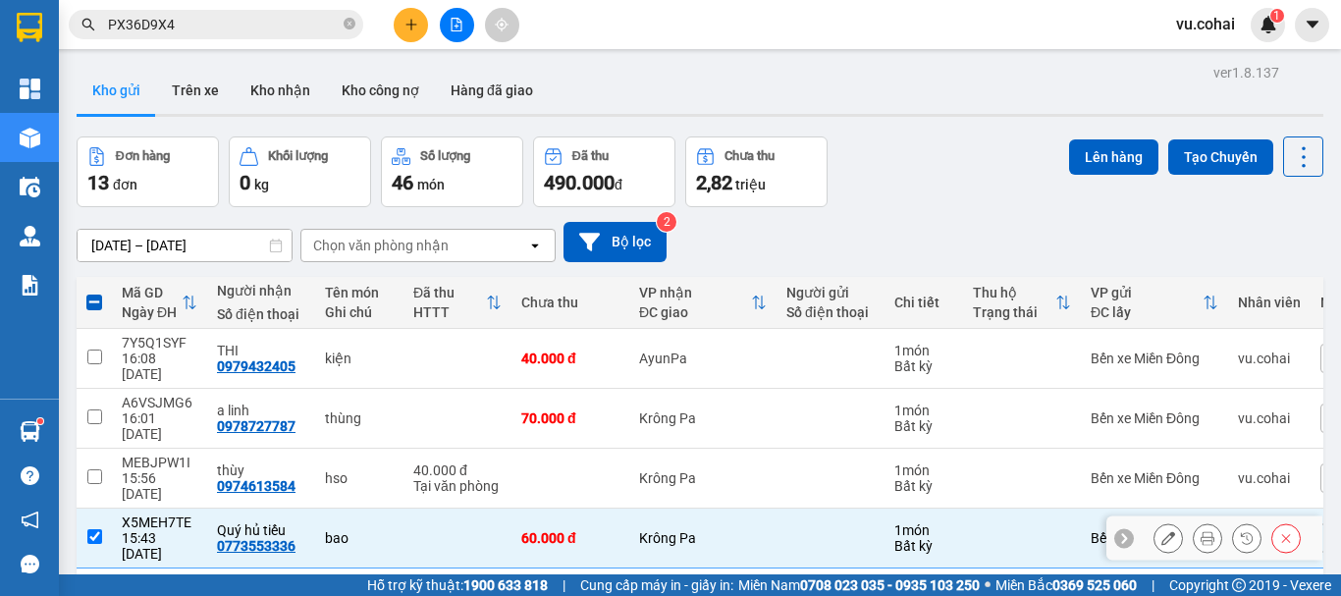
click at [92, 529] on input "checkbox" at bounding box center [94, 536] width 15 height 15
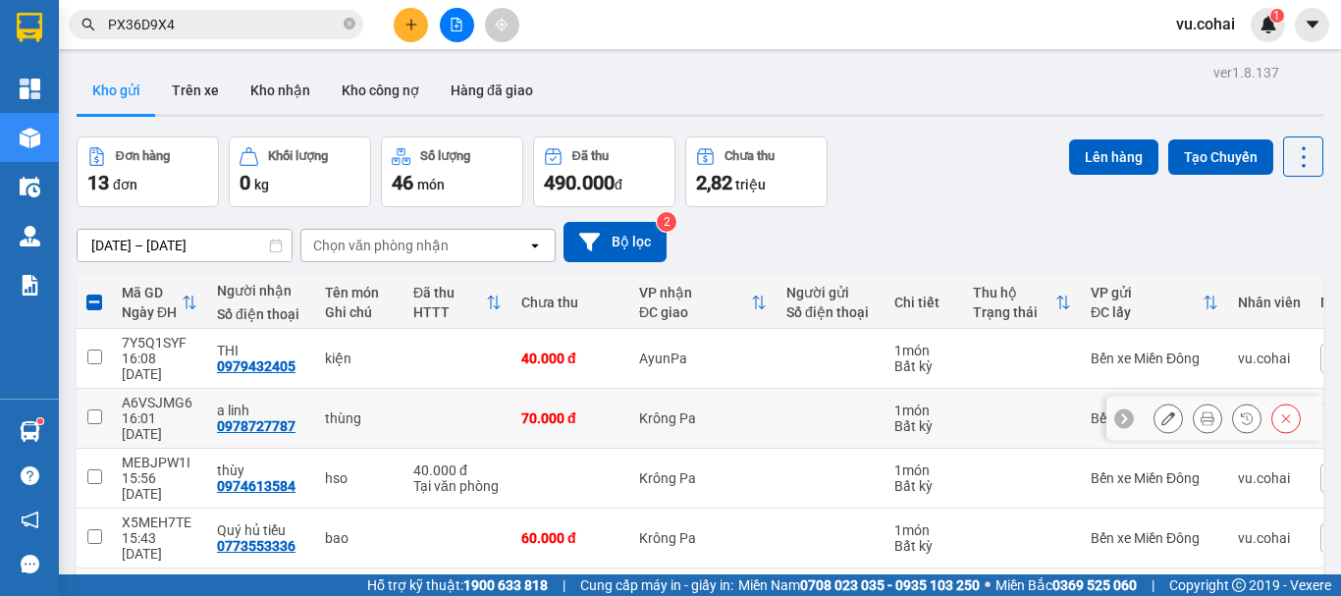
click at [94, 409] on input "checkbox" at bounding box center [94, 416] width 15 height 15
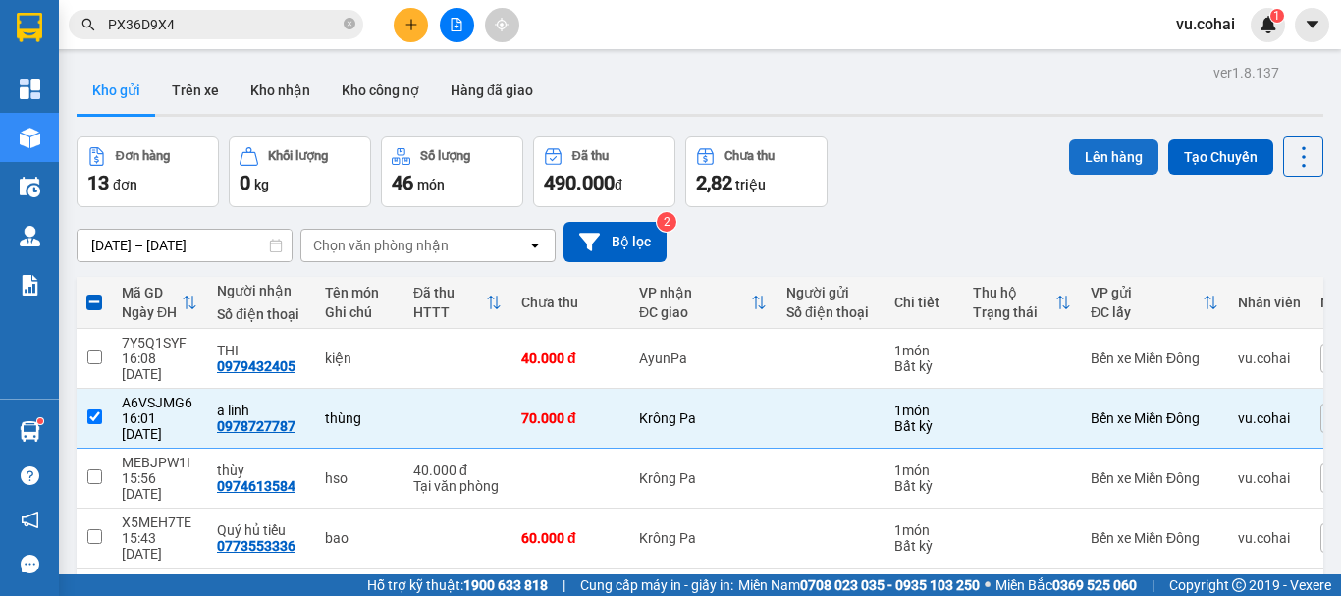
click at [1087, 139] on button "Lên hàng" at bounding box center [1113, 156] width 89 height 35
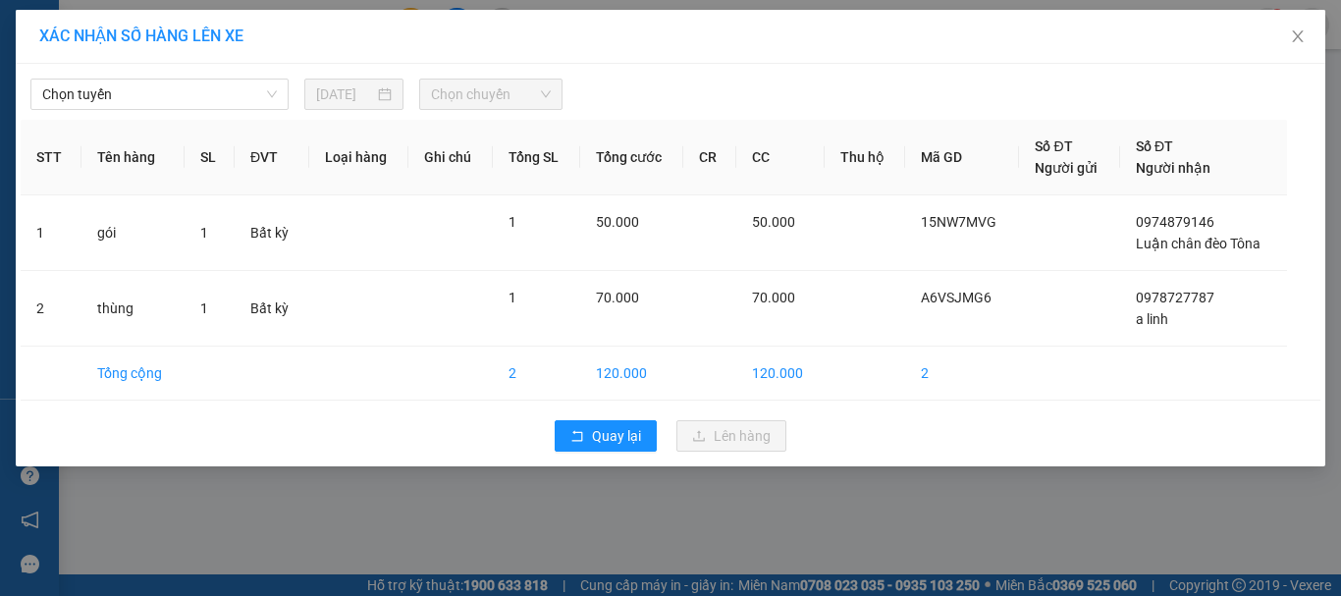
drag, startPoint x: 187, startPoint y: 97, endPoint x: 142, endPoint y: 37, distance: 74.4
click at [185, 94] on span "Chọn tuyến" at bounding box center [159, 94] width 235 height 29
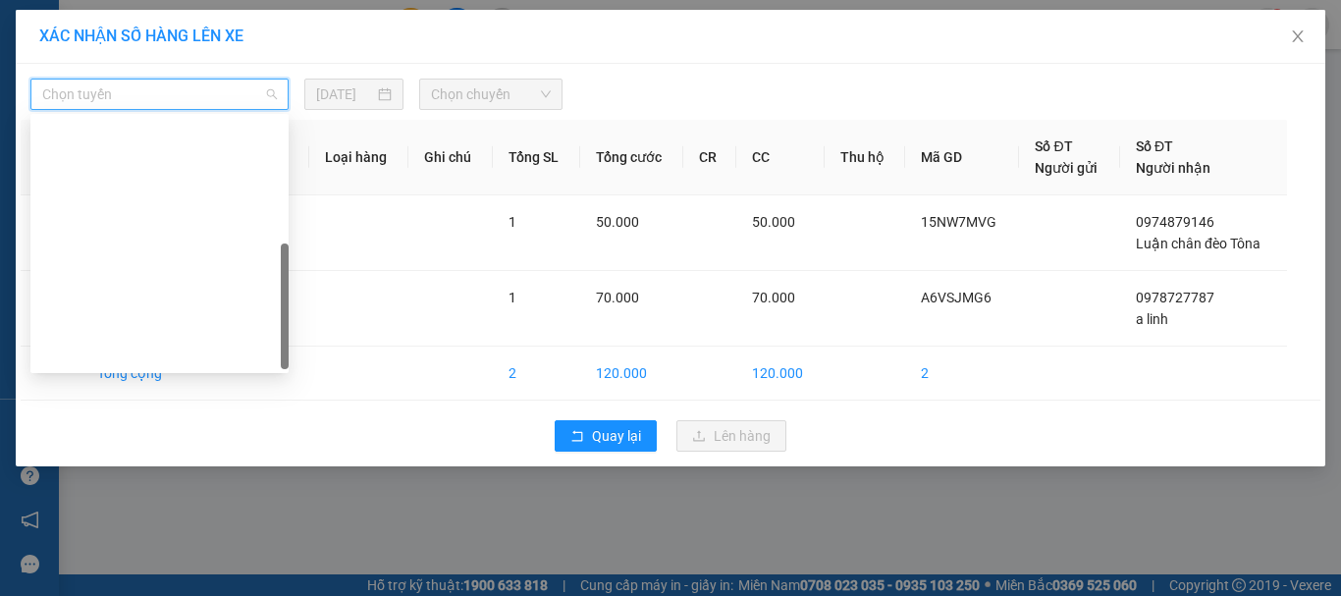
click at [170, 406] on div "[GEOGRAPHIC_DATA] - Krông Pa ([GEOGRAPHIC_DATA])" at bounding box center [159, 417] width 235 height 22
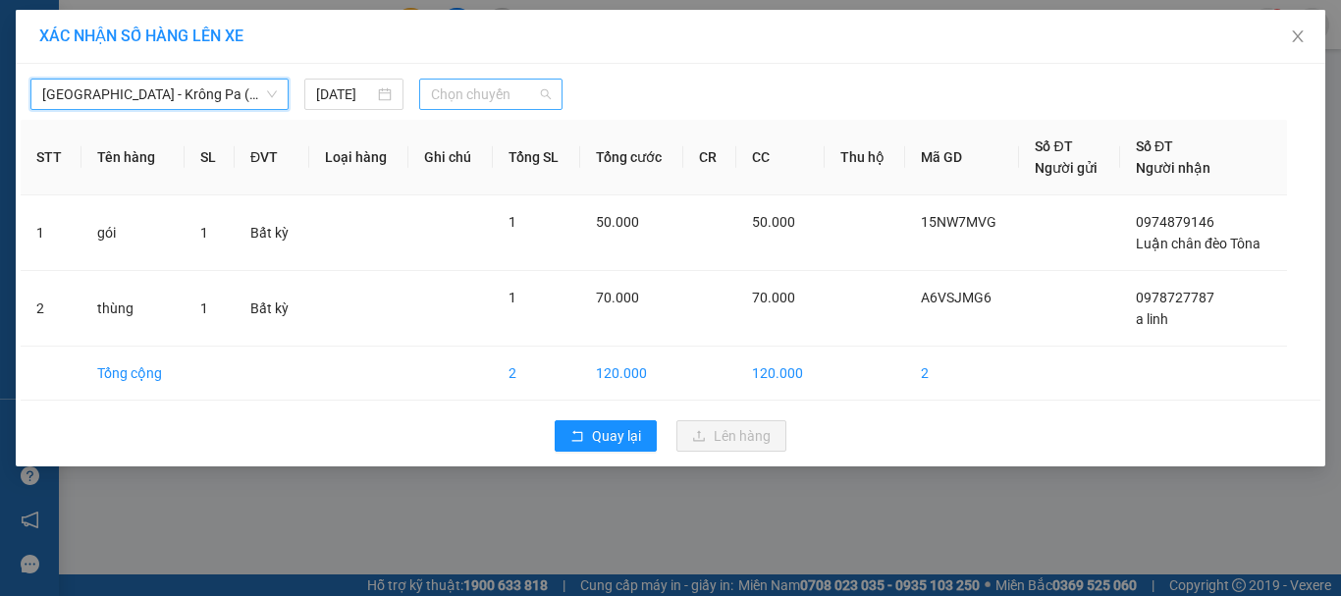
click at [489, 90] on span "Chọn chuyến" at bounding box center [491, 94] width 121 height 29
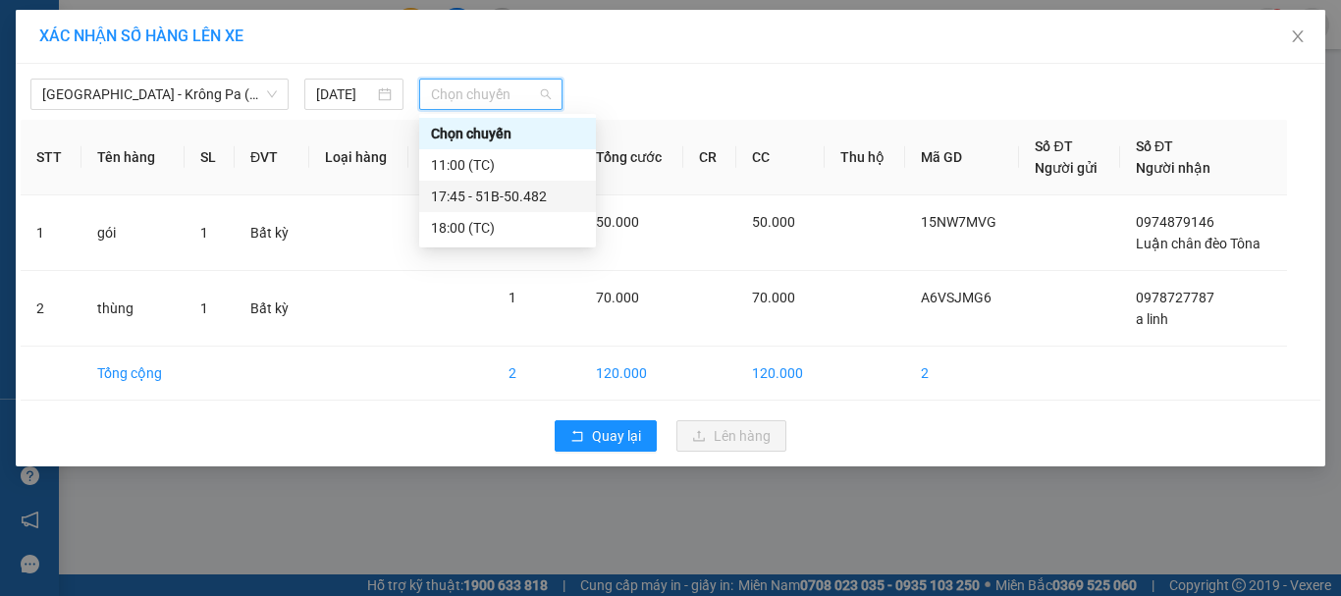
click at [520, 194] on div "17:45 - 51B-50.482" at bounding box center [507, 197] width 153 height 22
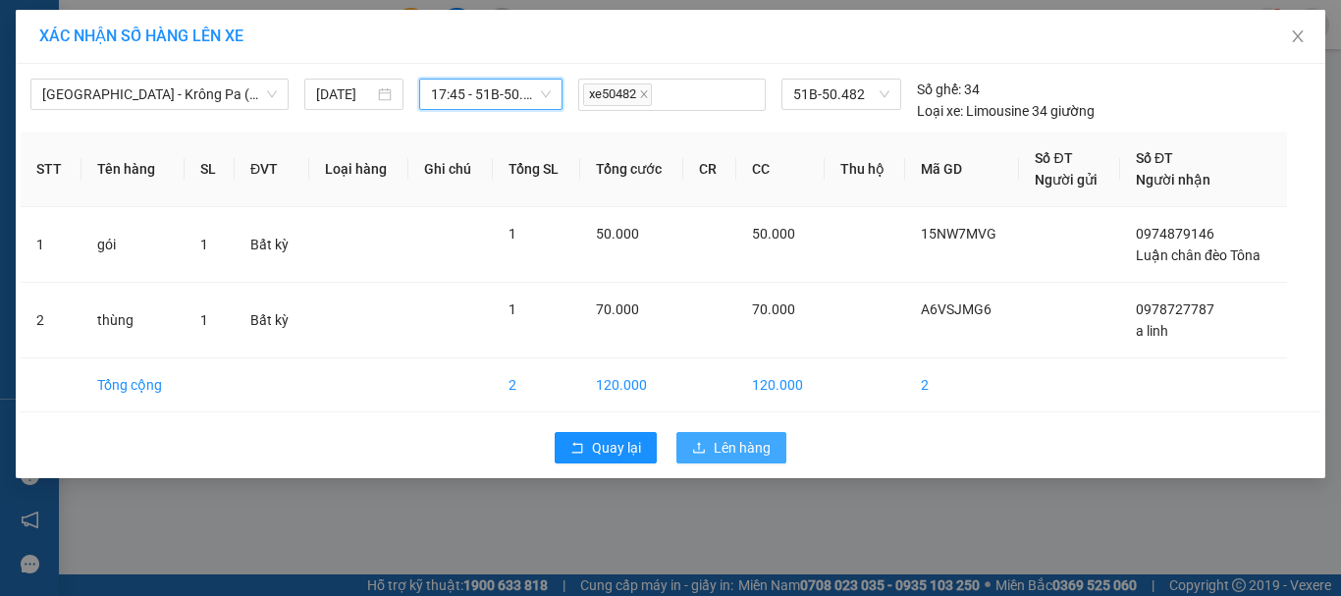
click at [727, 458] on span "Lên hàng" at bounding box center [742, 448] width 57 height 22
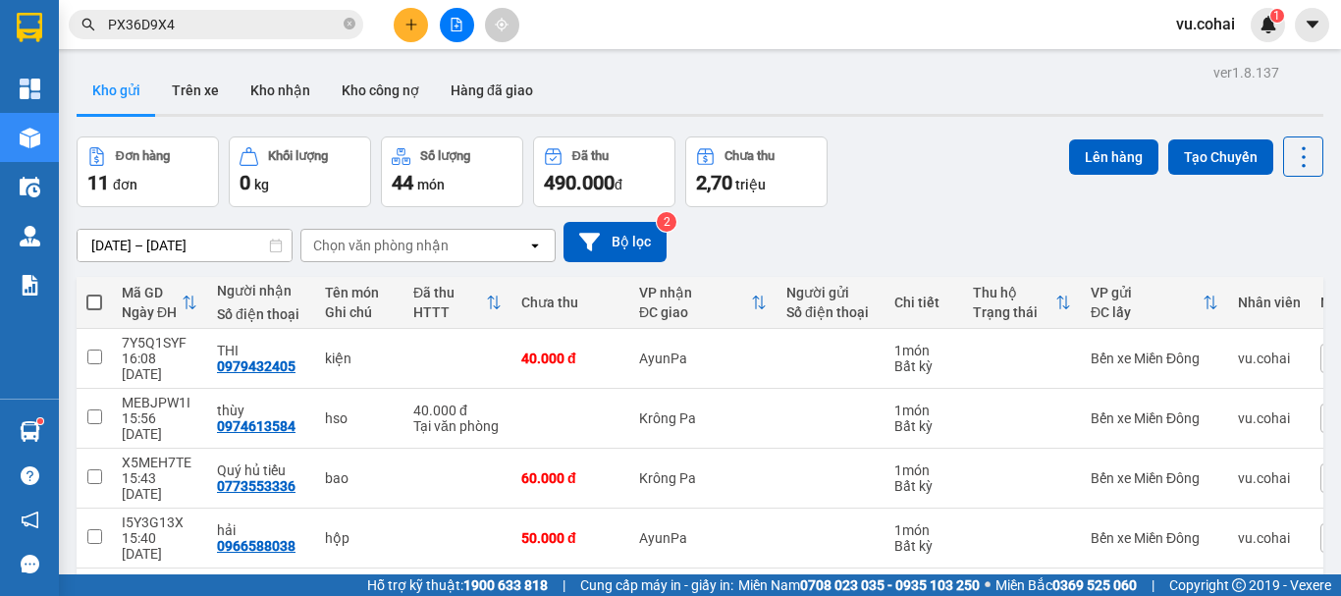
click at [1109, 162] on button "Lên hàng" at bounding box center [1113, 156] width 89 height 35
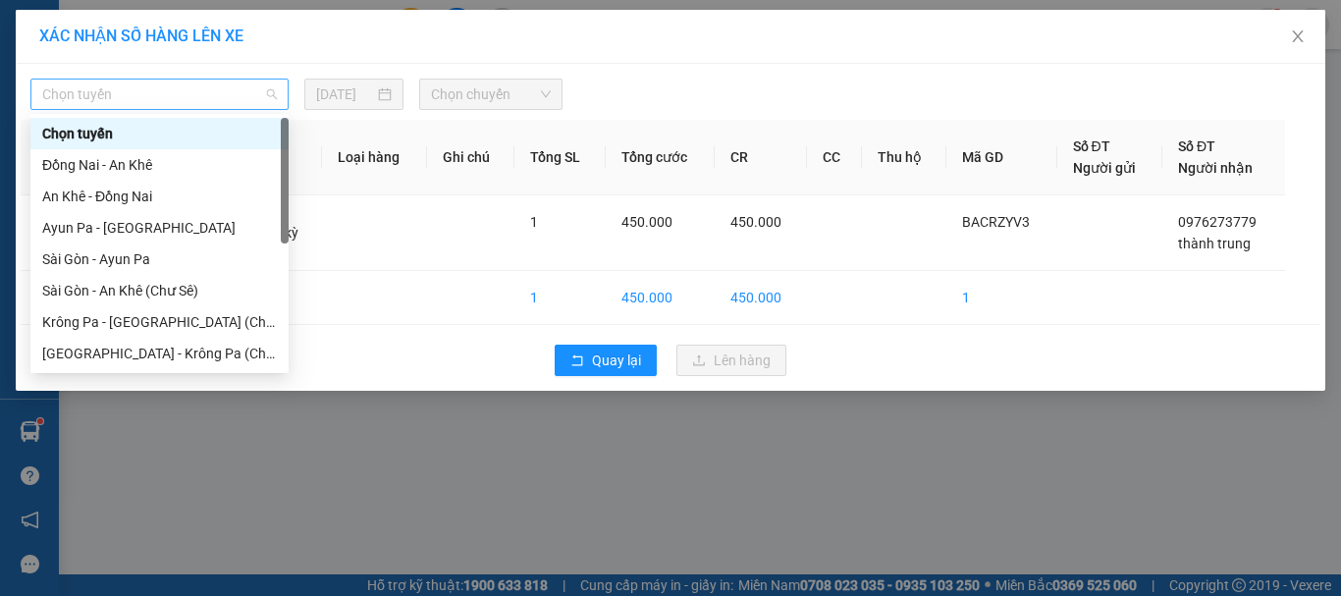
click at [235, 94] on span "Chọn tuyến" at bounding box center [159, 94] width 235 height 29
click at [185, 291] on div "Sài Gòn - An Khê (Chư Sê)" at bounding box center [159, 291] width 235 height 22
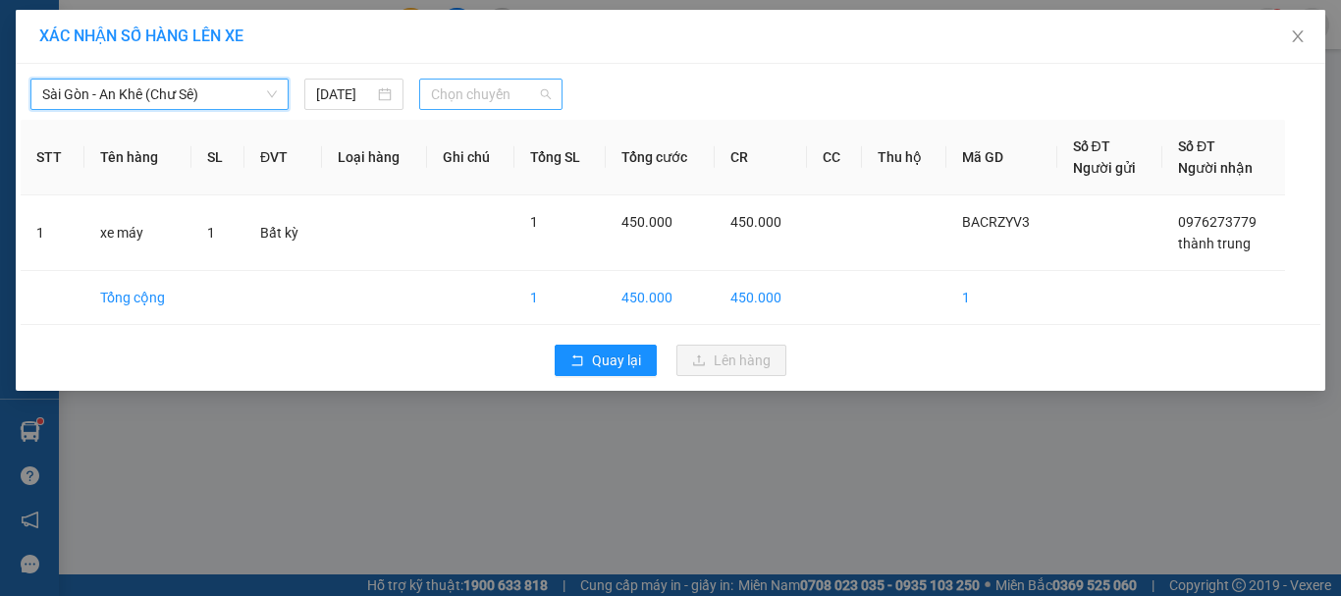
click at [490, 88] on span "Chọn chuyến" at bounding box center [491, 94] width 121 height 29
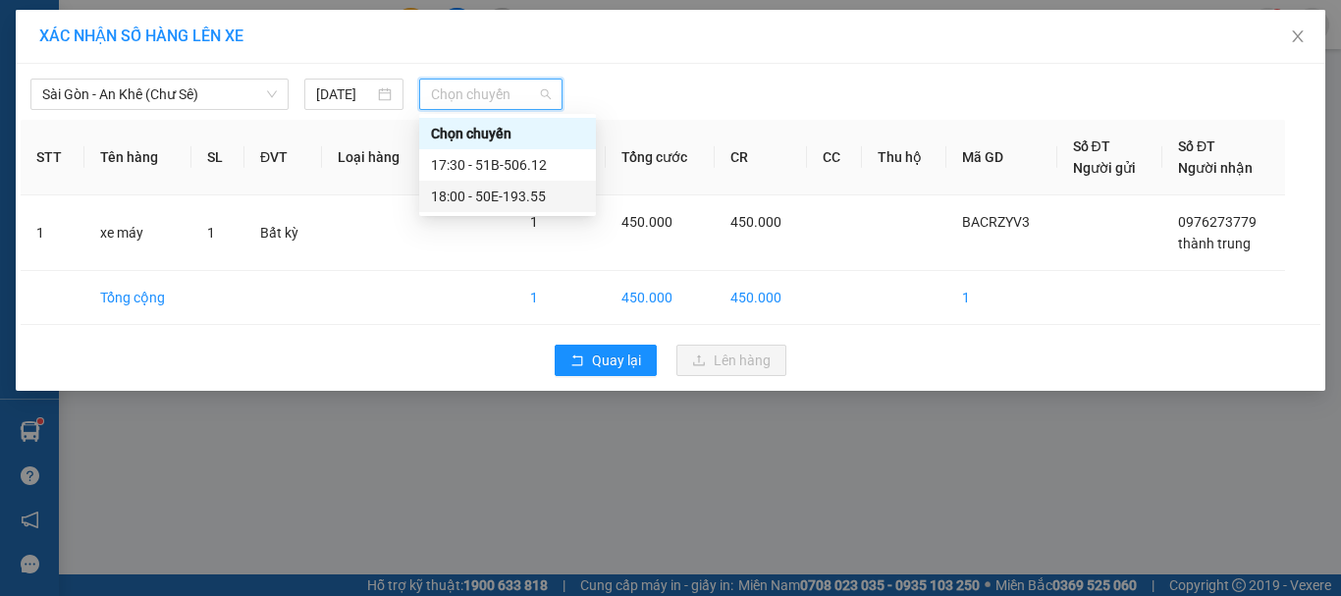
click at [528, 199] on div "18:00 - 50E-193.55" at bounding box center [507, 197] width 153 height 22
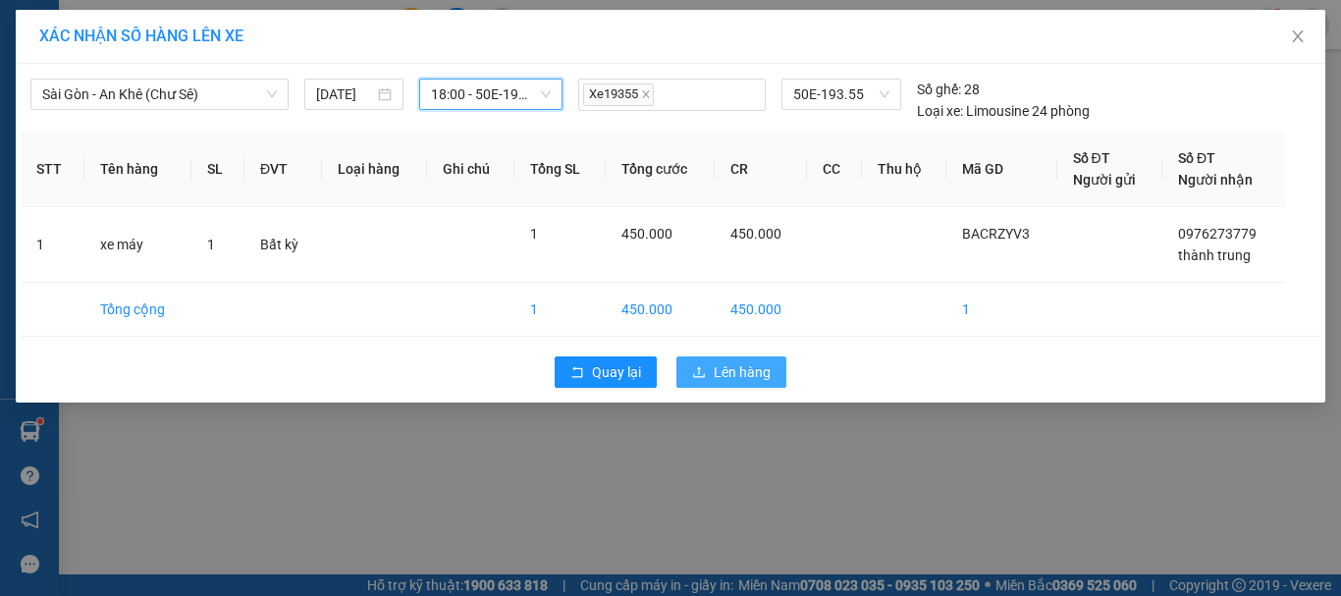
click at [740, 382] on span "Lên hàng" at bounding box center [742, 372] width 57 height 22
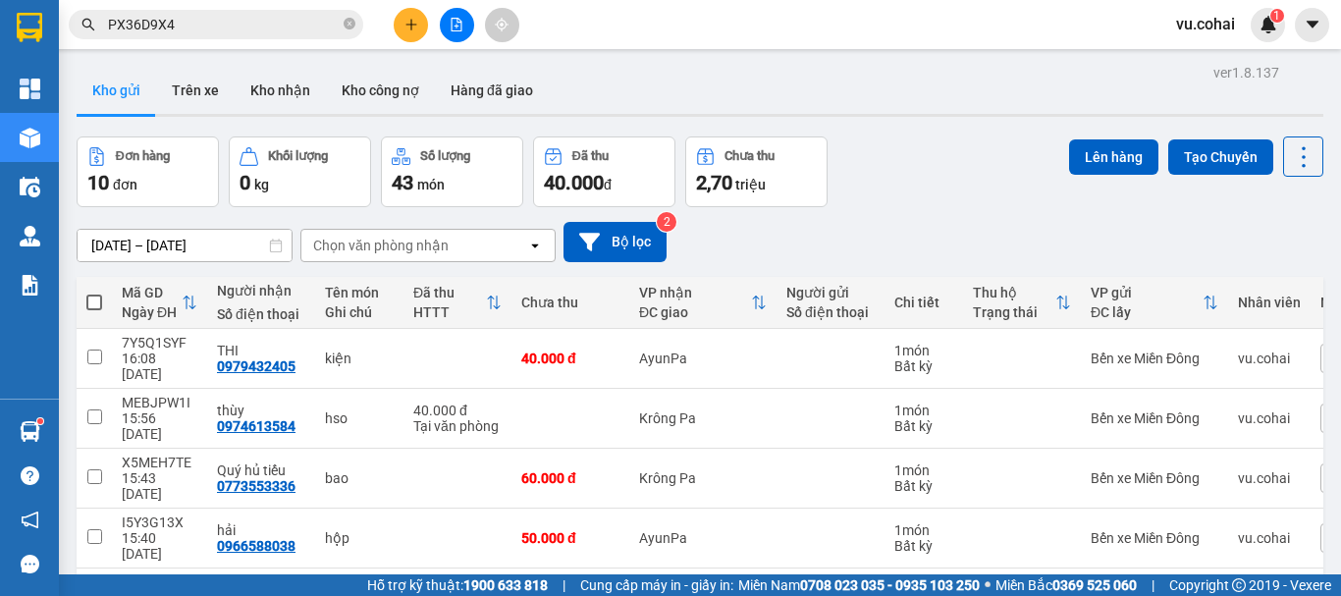
click at [1100, 156] on button "Lên hàng" at bounding box center [1113, 156] width 89 height 35
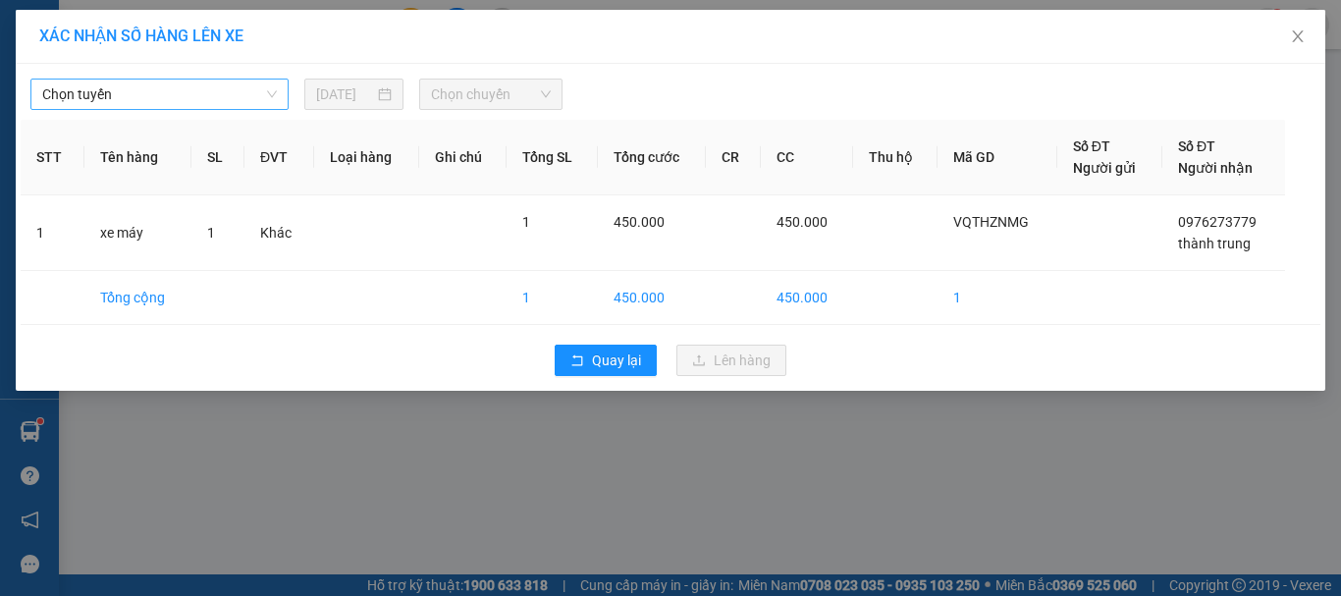
click at [204, 82] on span "Chọn tuyến" at bounding box center [159, 94] width 235 height 29
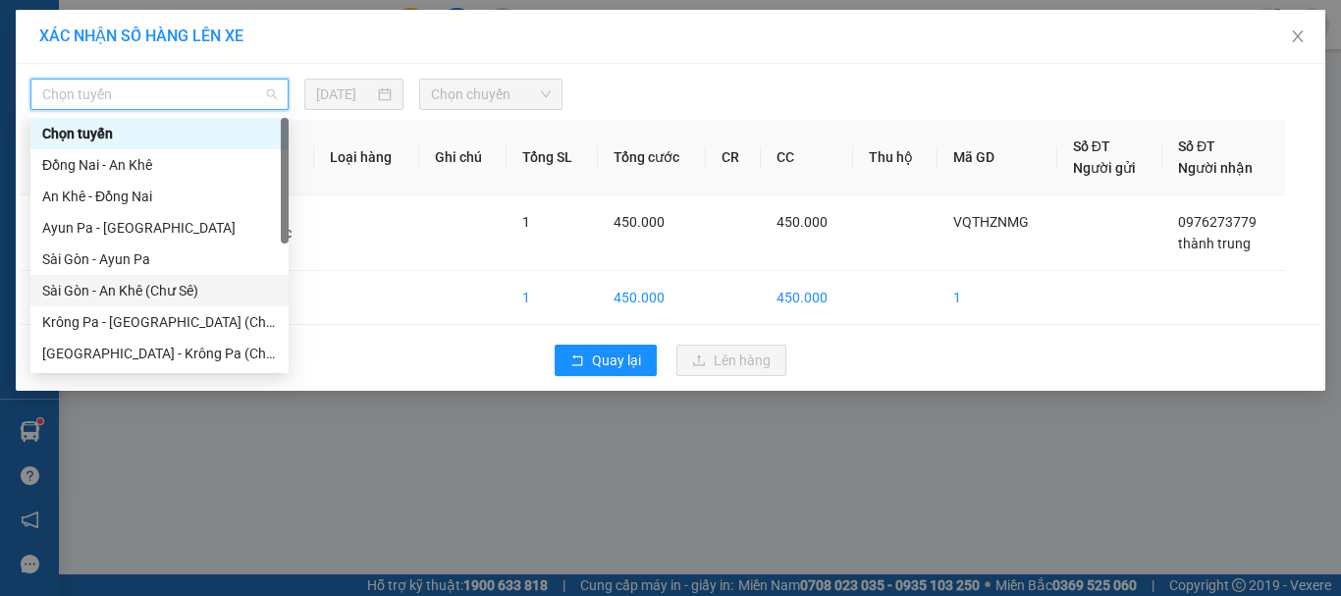
click at [190, 294] on div "Sài Gòn - An Khê (Chư Sê)" at bounding box center [159, 291] width 235 height 22
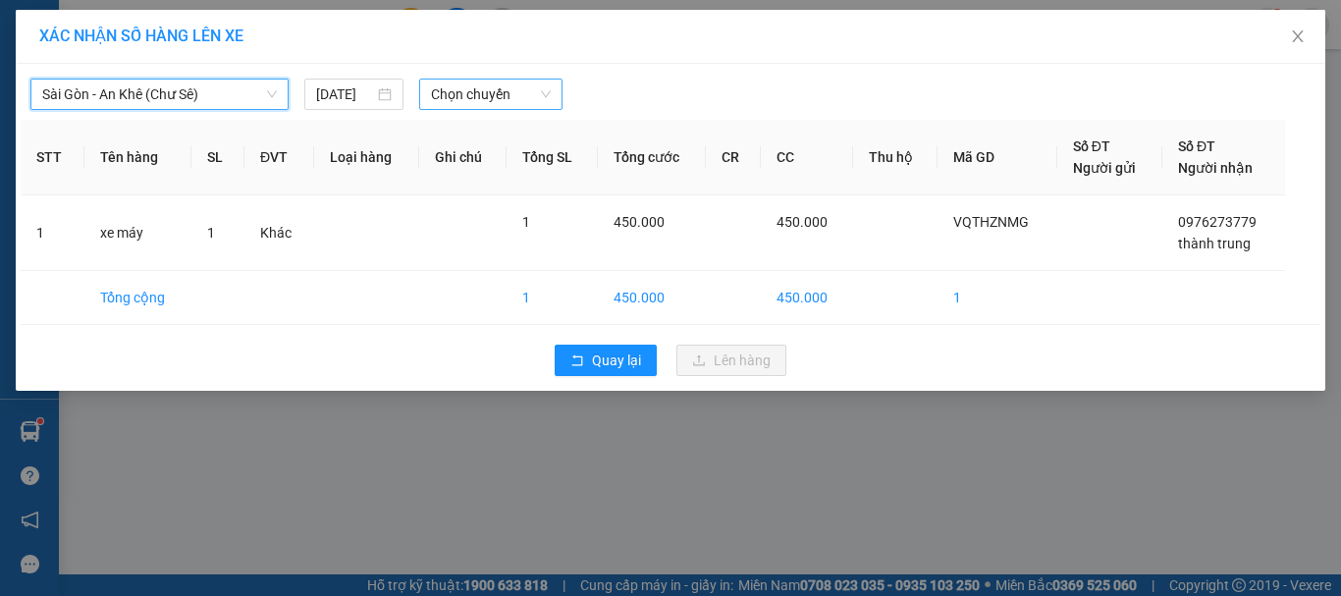
click at [486, 87] on span "Chọn chuyến" at bounding box center [491, 94] width 121 height 29
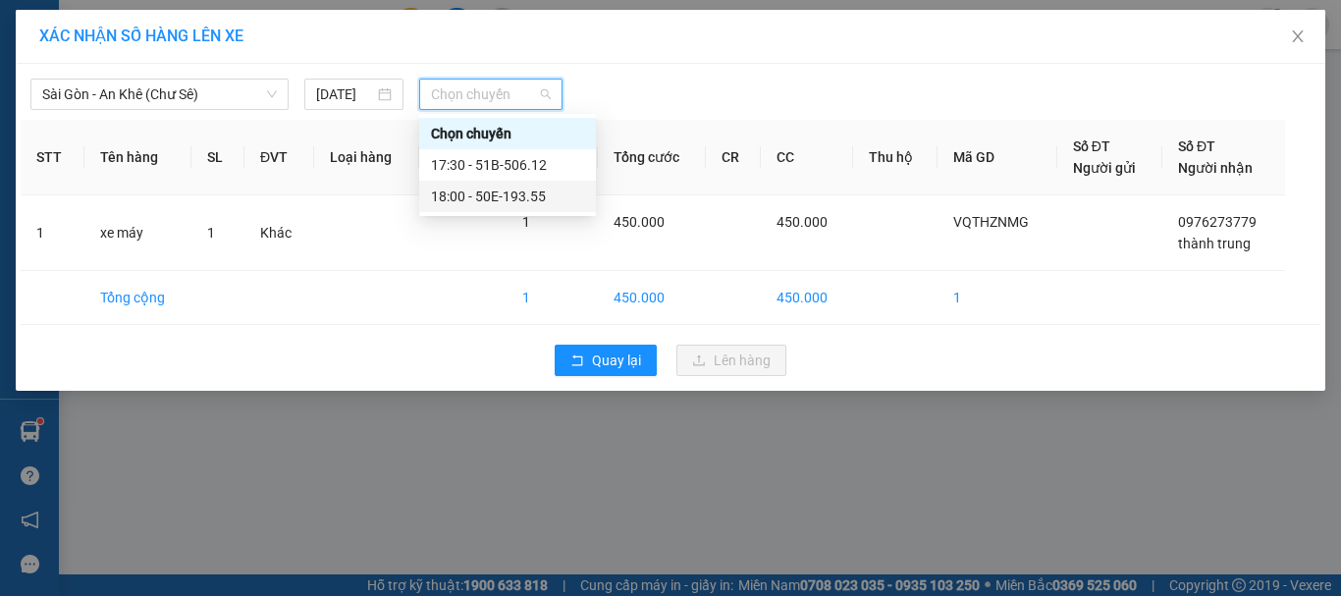
click at [534, 191] on div "18:00 - 50E-193.55" at bounding box center [507, 197] width 153 height 22
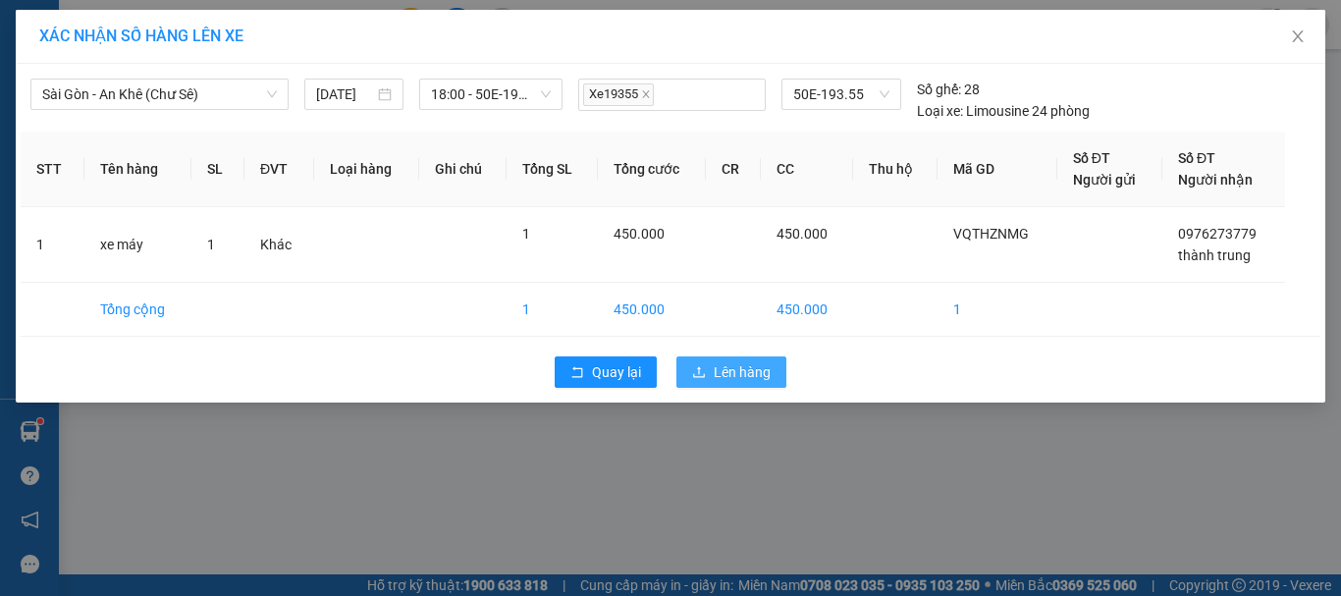
click at [745, 380] on span "Lên hàng" at bounding box center [742, 372] width 57 height 22
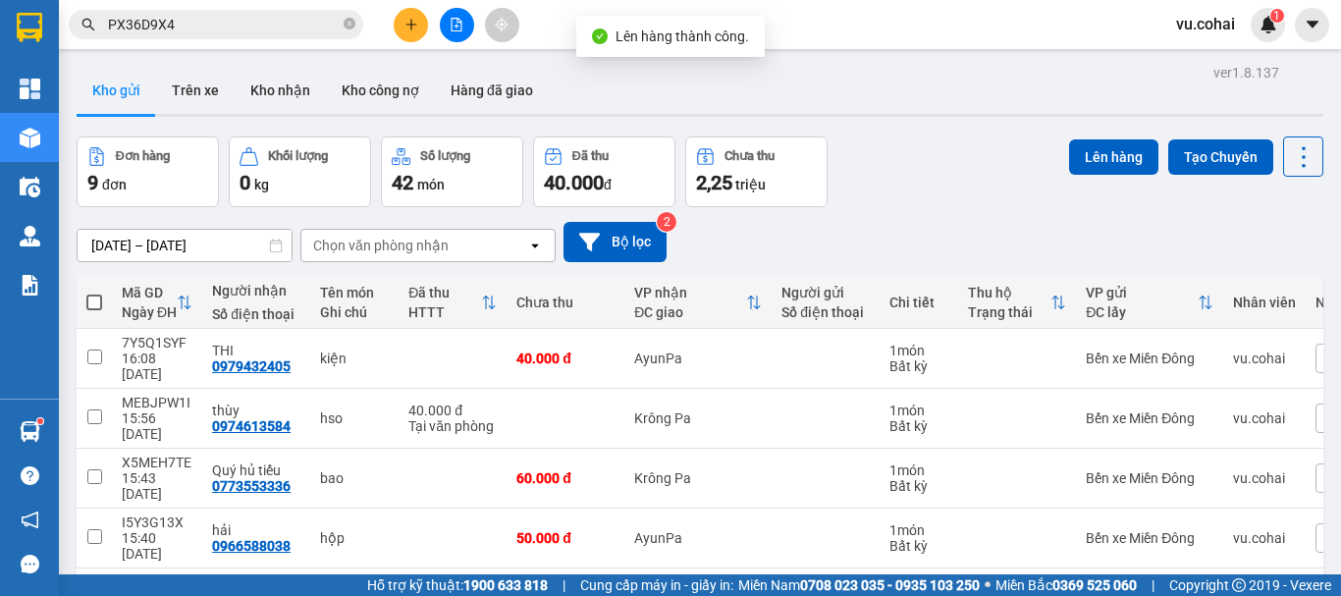
click at [454, 27] on icon "file-add" at bounding box center [457, 25] width 14 height 14
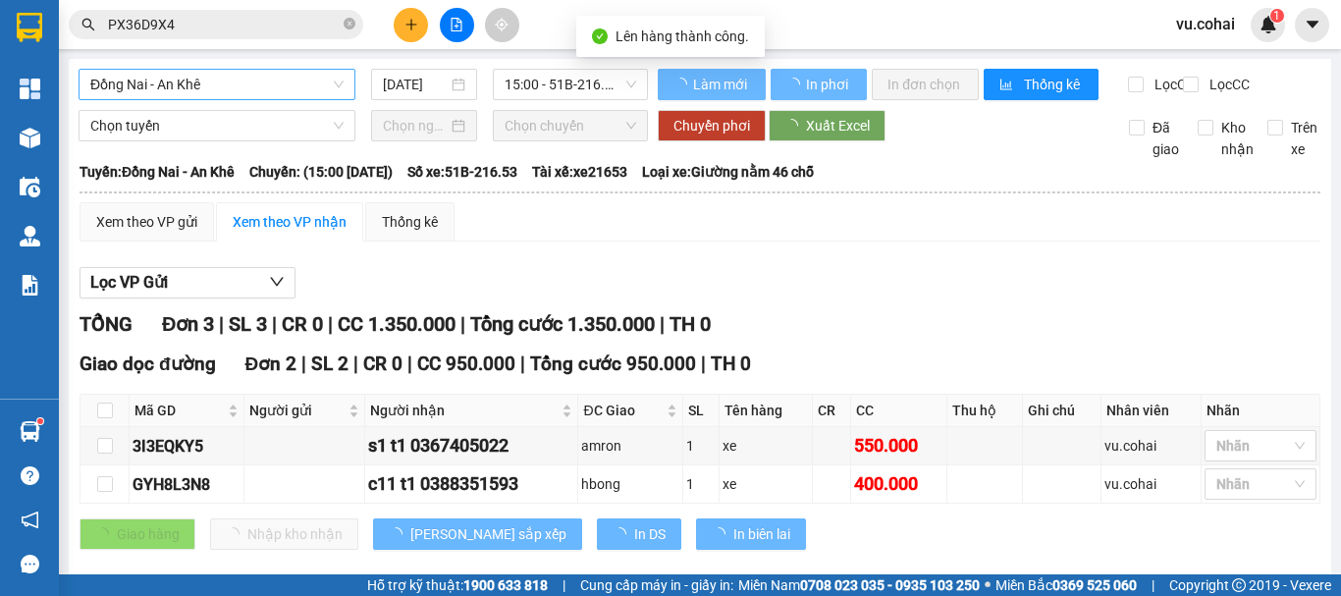
click at [190, 92] on span "Đồng Nai - An Khê" at bounding box center [216, 84] width 253 height 29
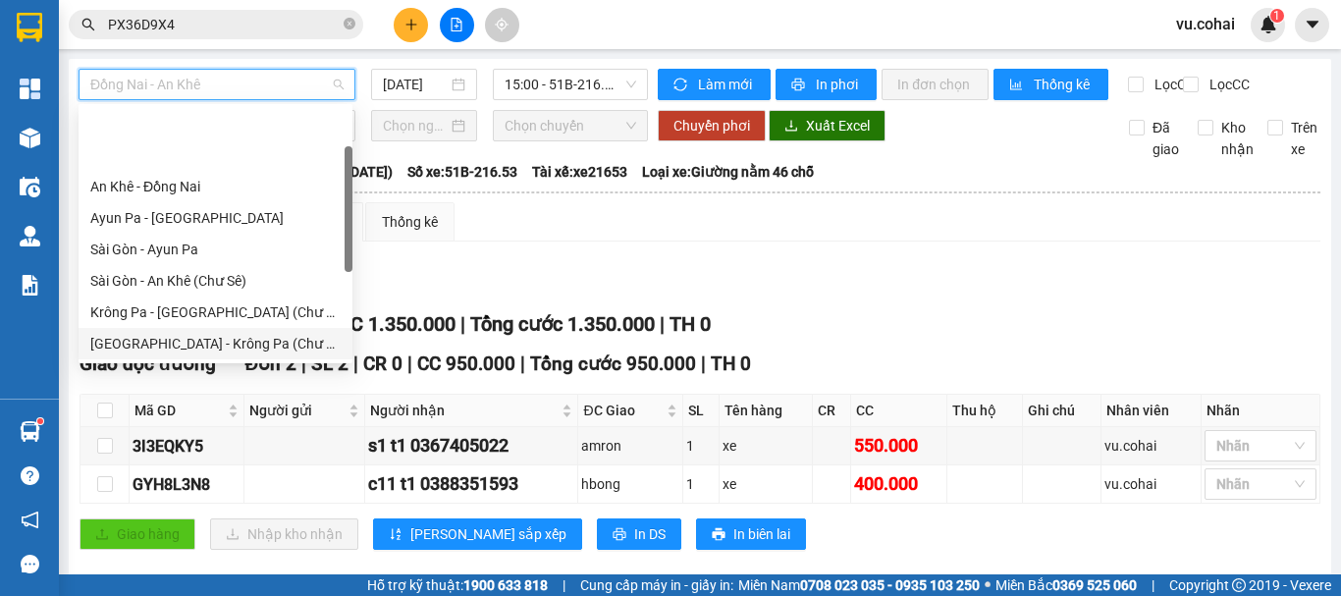
click at [258, 333] on div "[GEOGRAPHIC_DATA] - Krông Pa (Chư RCăm)" at bounding box center [215, 344] width 250 height 22
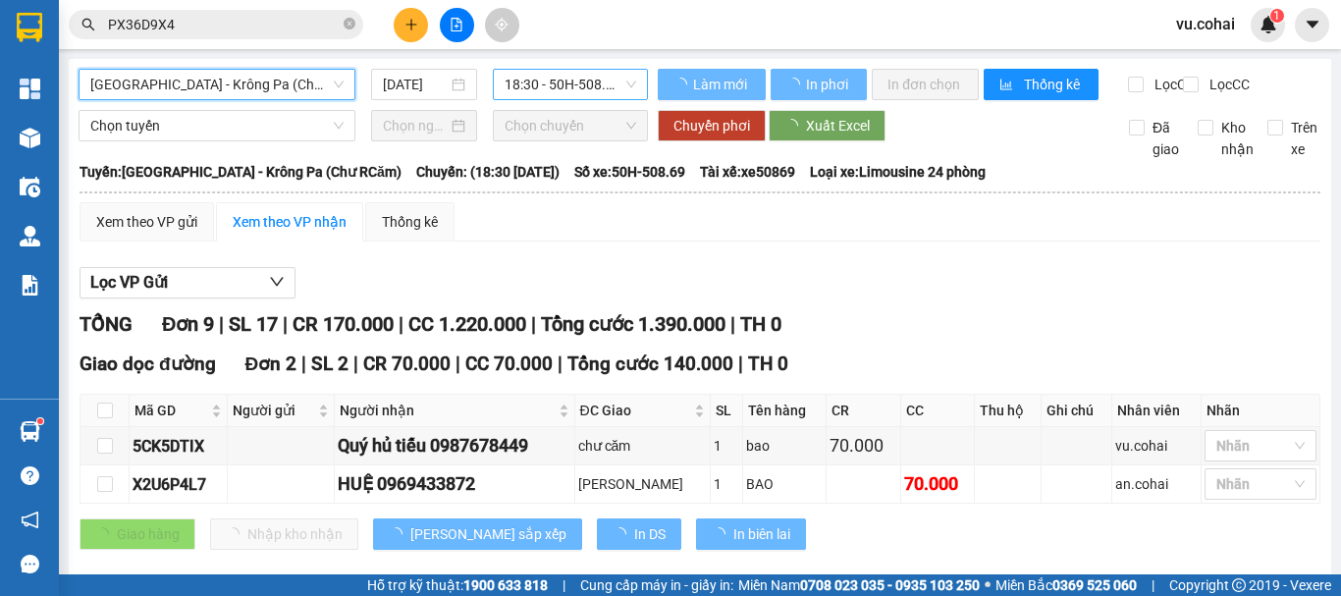
click at [563, 78] on span "18:30 - 50H-508.69" at bounding box center [571, 84] width 132 height 29
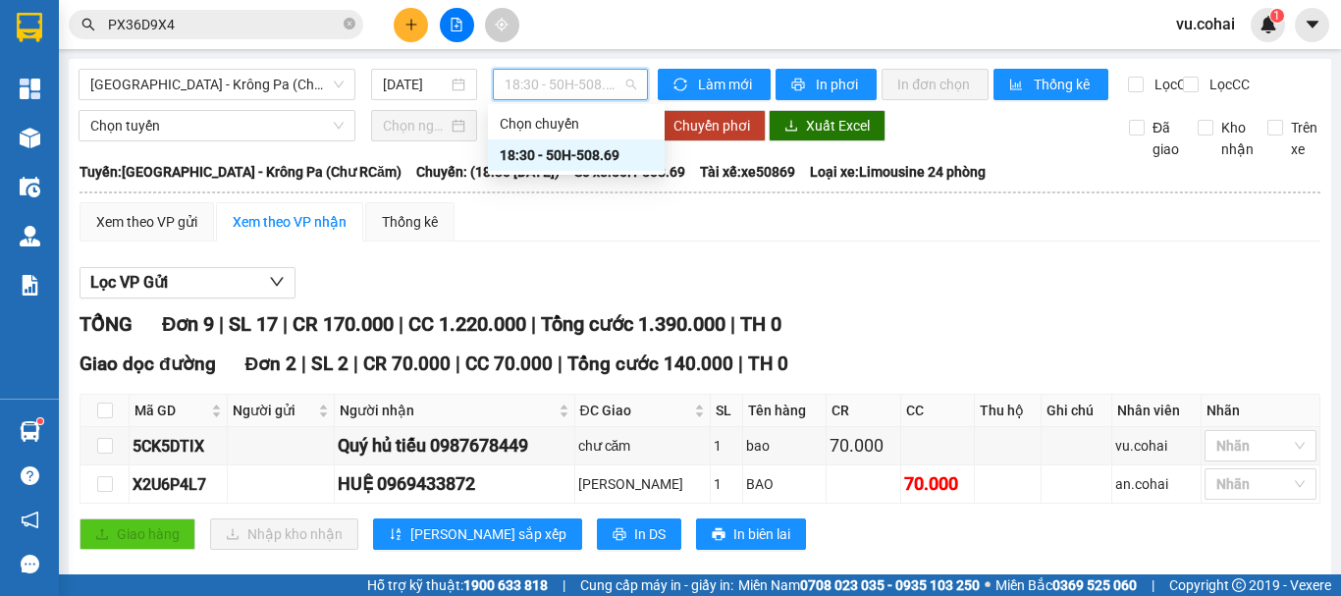
click at [578, 150] on div "18:30 - 50H-508.69" at bounding box center [576, 155] width 153 height 22
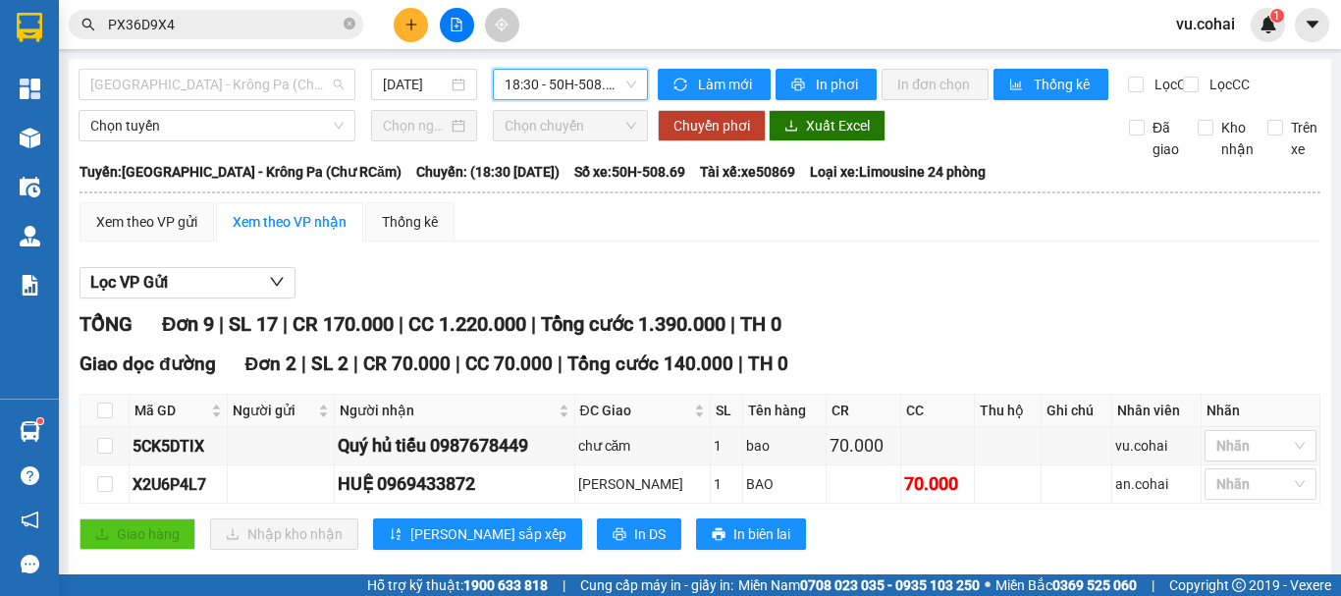
drag, startPoint x: 244, startPoint y: 82, endPoint x: 250, endPoint y: 187, distance: 105.3
click at [243, 91] on span "[GEOGRAPHIC_DATA] - Krông Pa (Chư RCăm)" at bounding box center [216, 84] width 253 height 29
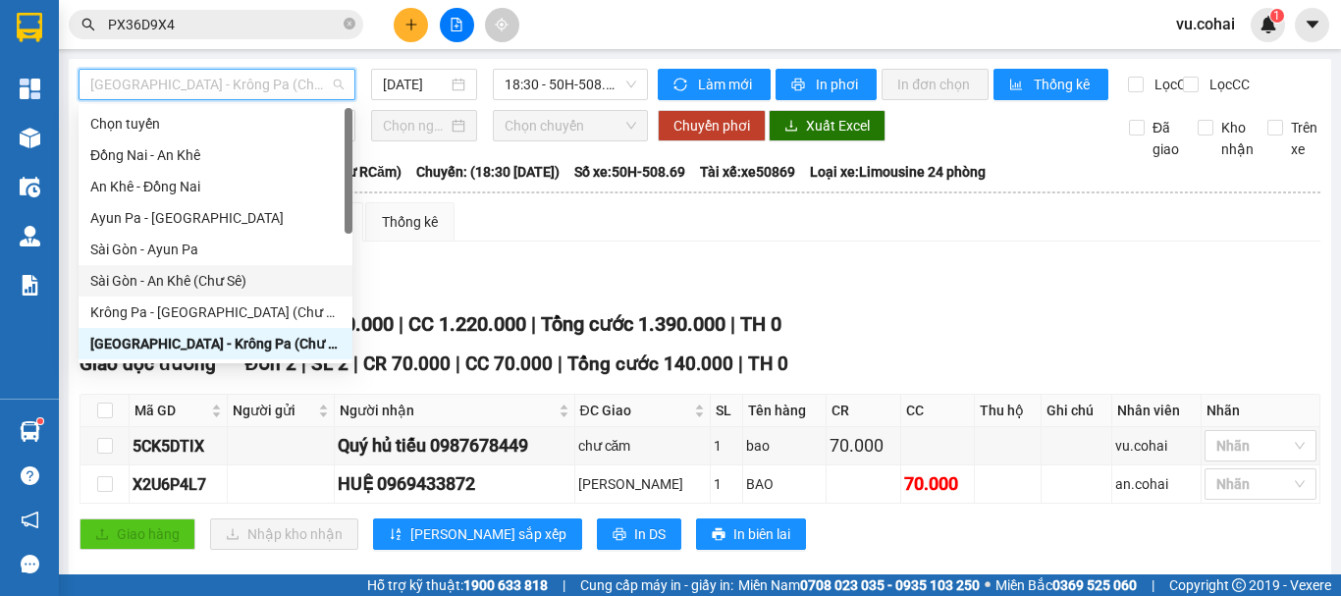
click at [223, 278] on div "Sài Gòn - An Khê (Chư Sê)" at bounding box center [215, 281] width 250 height 22
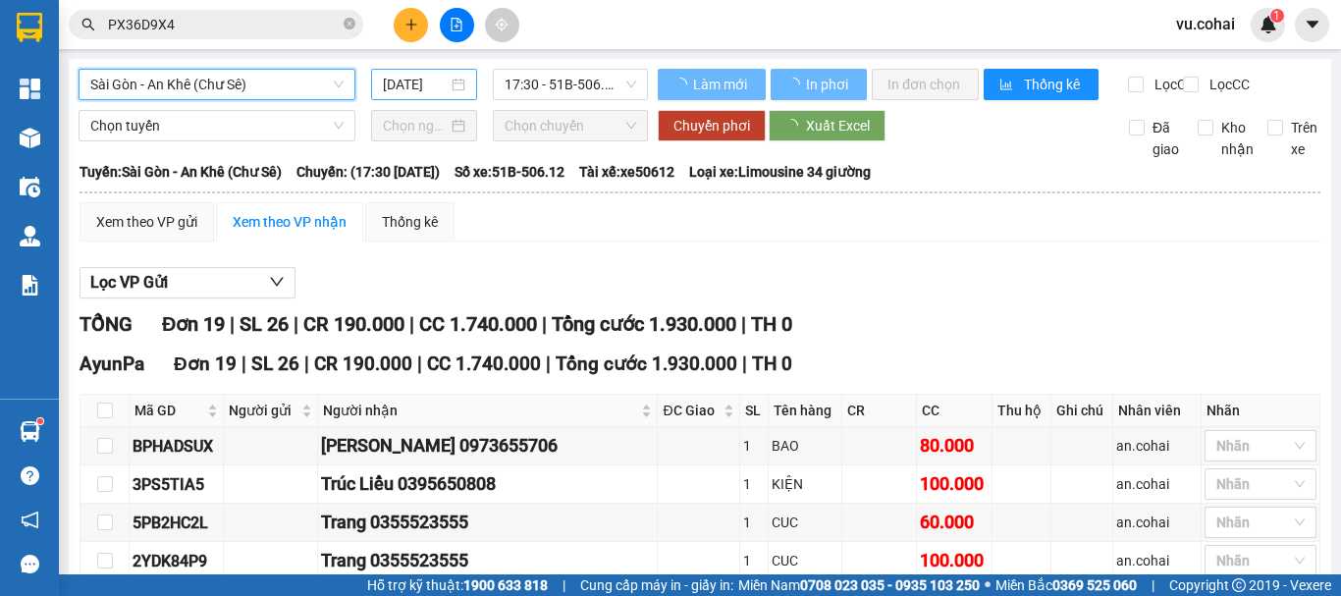
click at [421, 87] on input "[DATE]" at bounding box center [415, 85] width 65 height 22
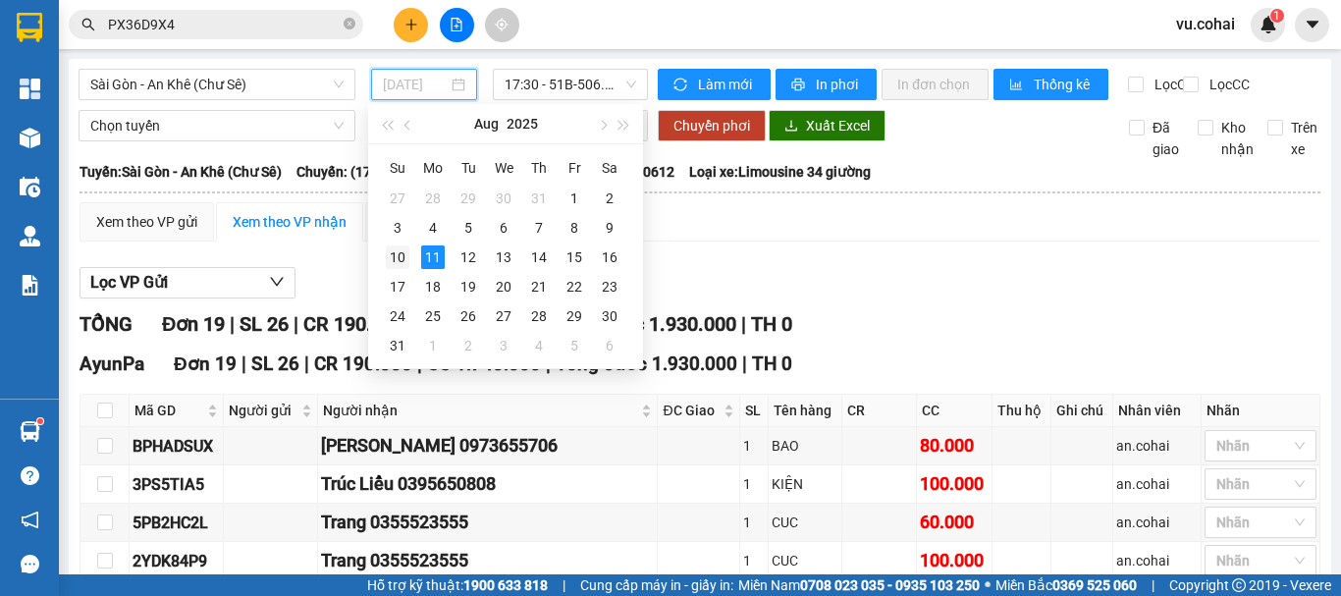
click at [410, 255] on td "10" at bounding box center [397, 257] width 35 height 29
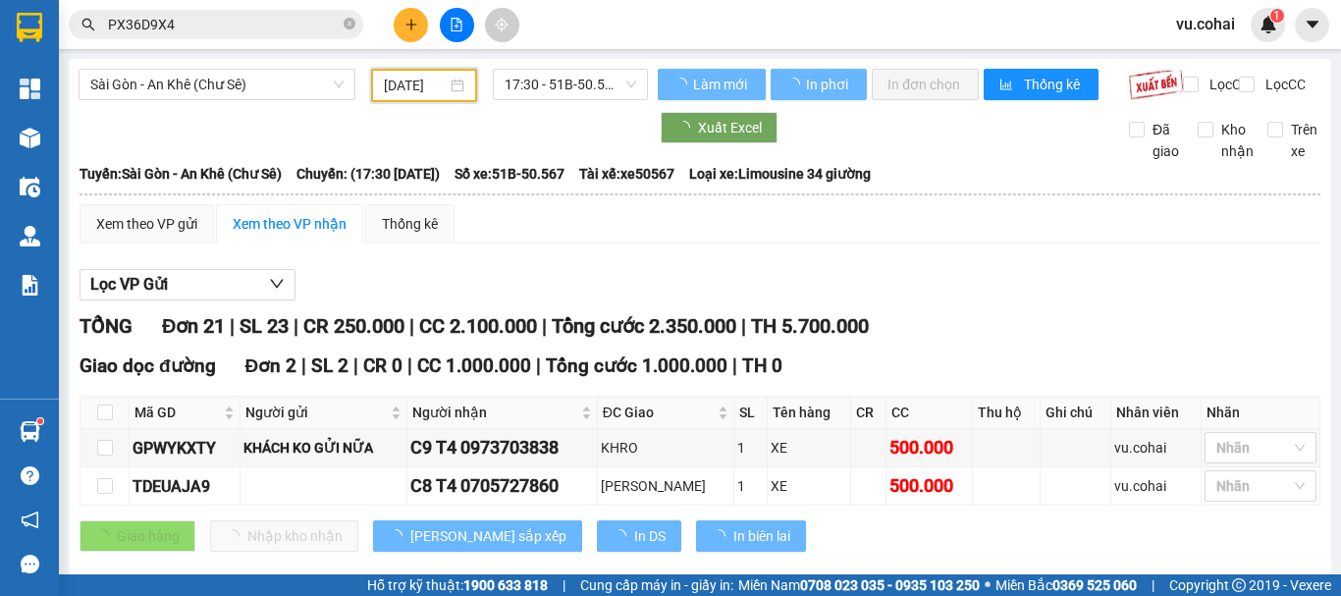
drag, startPoint x: 409, startPoint y: 82, endPoint x: 453, endPoint y: 158, distance: 87.1
click at [409, 85] on input "10/08/2025" at bounding box center [415, 86] width 63 height 22
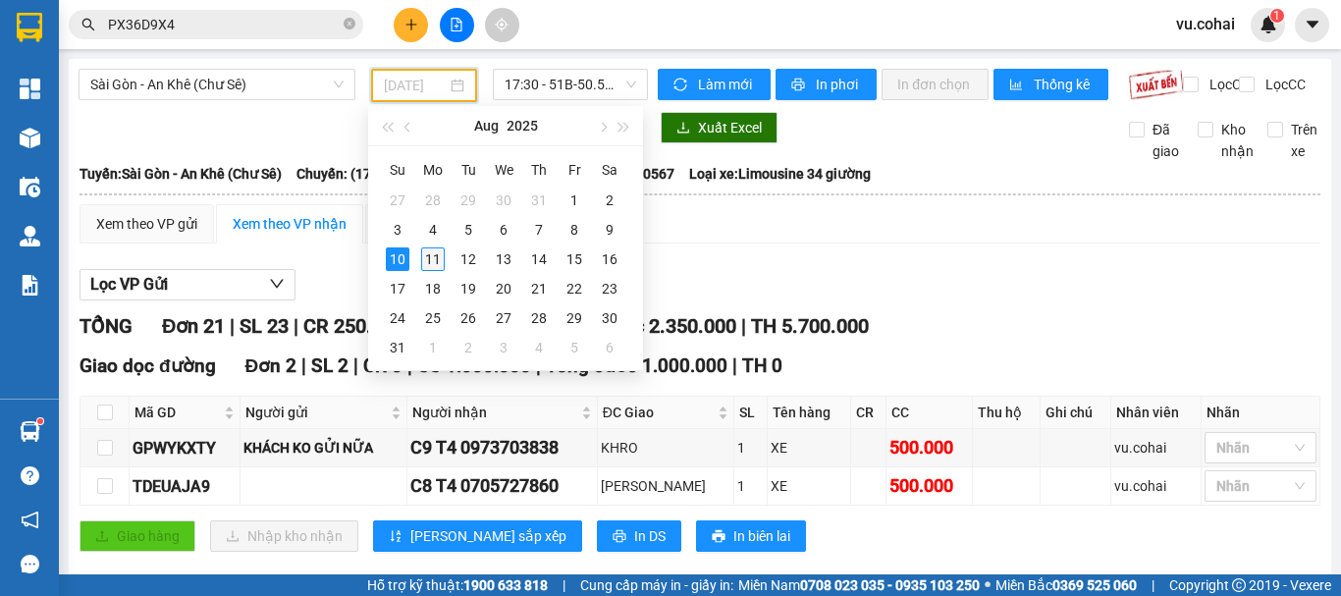
drag, startPoint x: 433, startPoint y: 261, endPoint x: 507, endPoint y: 108, distance: 170.0
click at [433, 260] on div "11" at bounding box center [433, 259] width 24 height 24
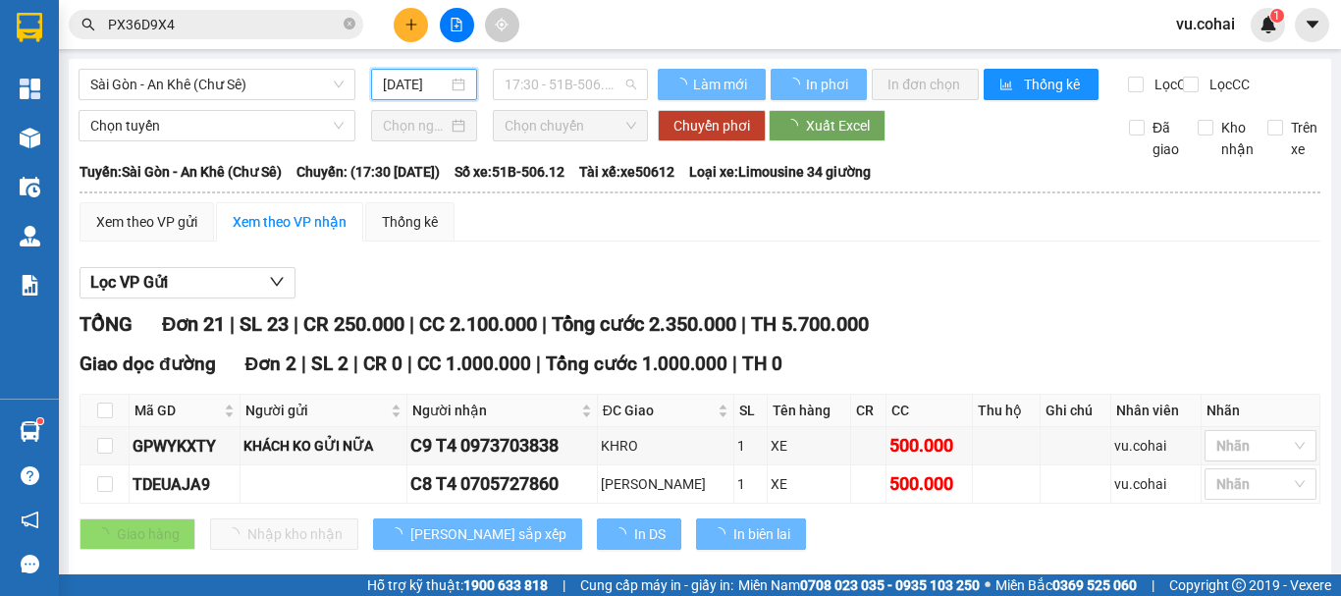
drag, startPoint x: 564, startPoint y: 80, endPoint x: 583, endPoint y: 132, distance: 55.6
click at [564, 85] on span "17:30 - 51B-506.12" at bounding box center [571, 84] width 132 height 29
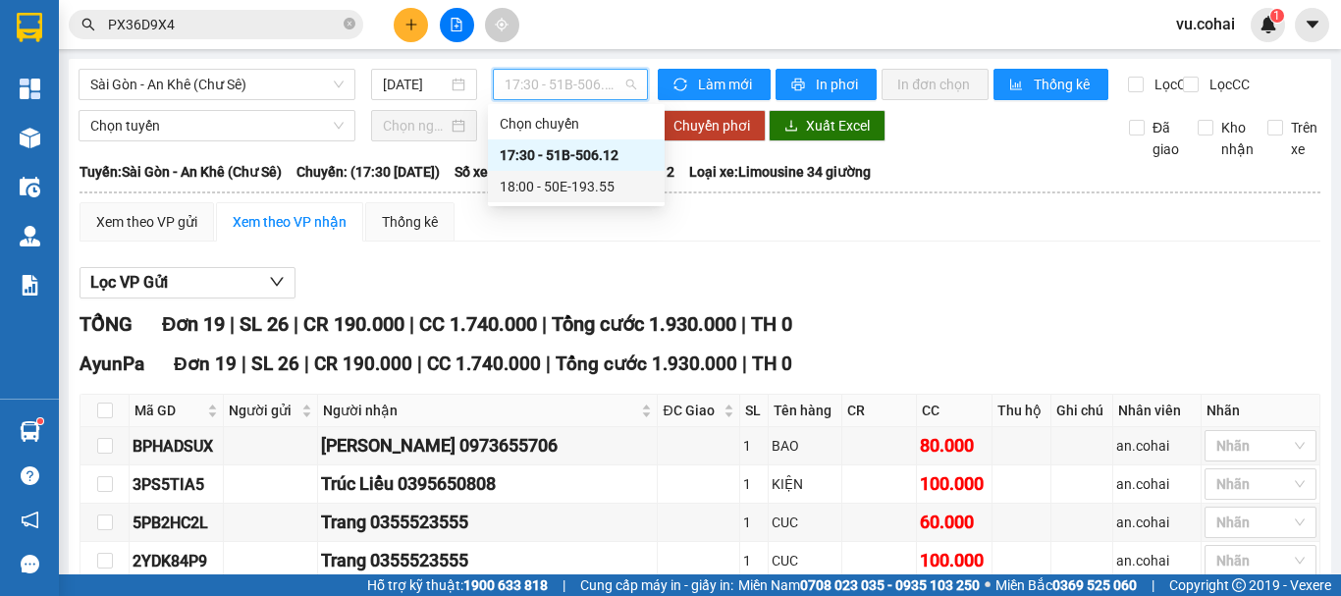
click at [606, 191] on div "18:00 - 50E-193.55" at bounding box center [576, 187] width 153 height 22
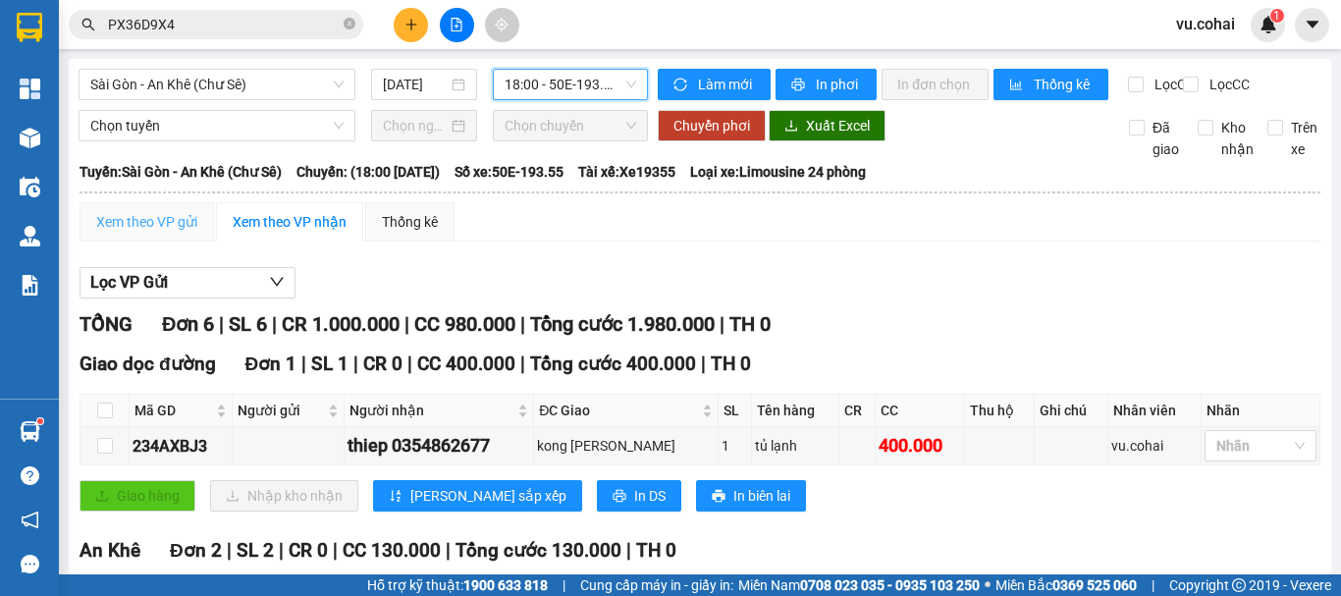
click at [144, 242] on div "Xem theo VP gửi" at bounding box center [147, 221] width 135 height 39
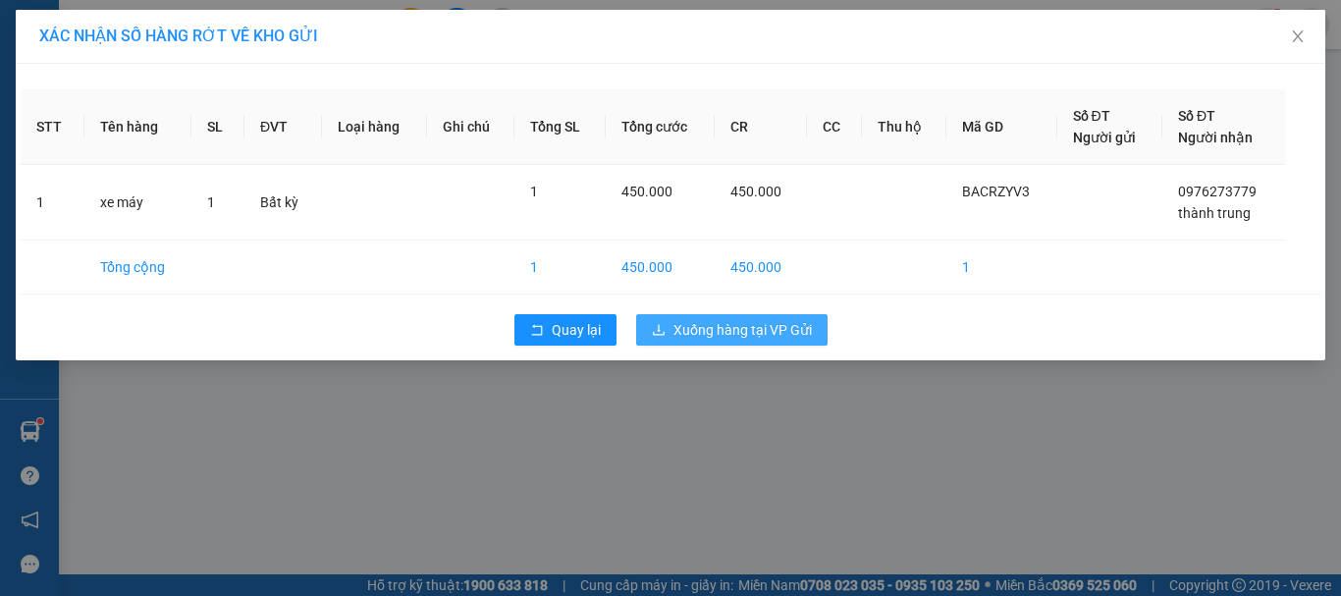
click at [746, 331] on span "Xuống hàng tại VP Gửi" at bounding box center [743, 330] width 138 height 22
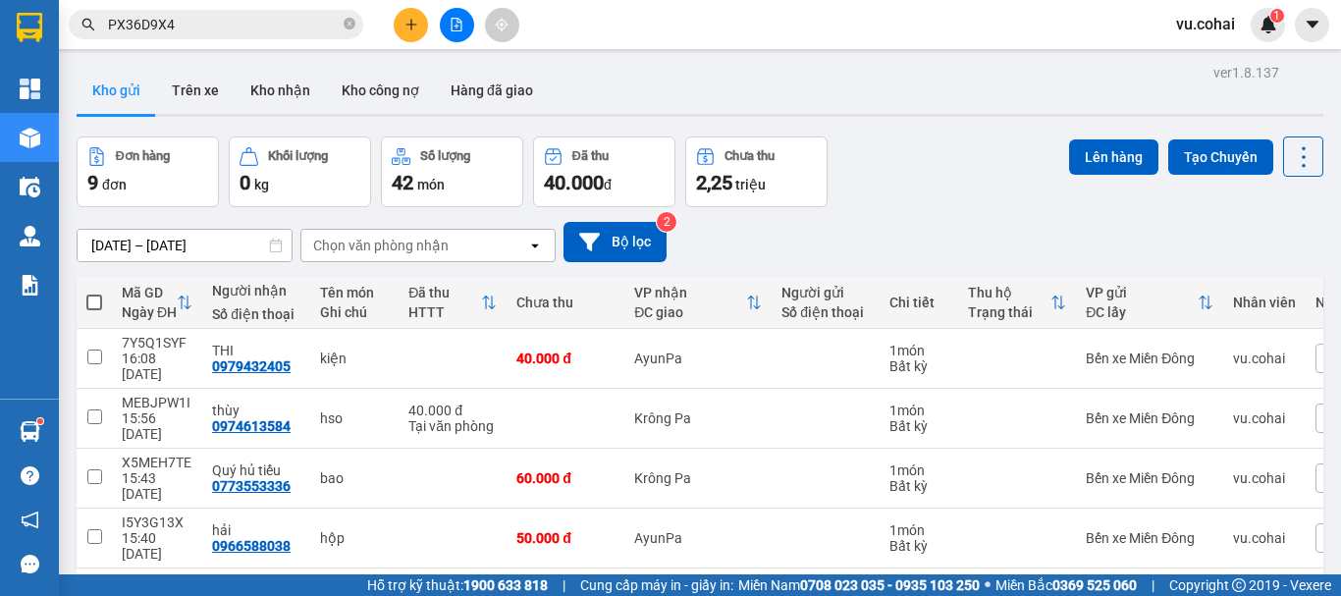
click at [98, 469] on input "checkbox" at bounding box center [94, 476] width 15 height 15
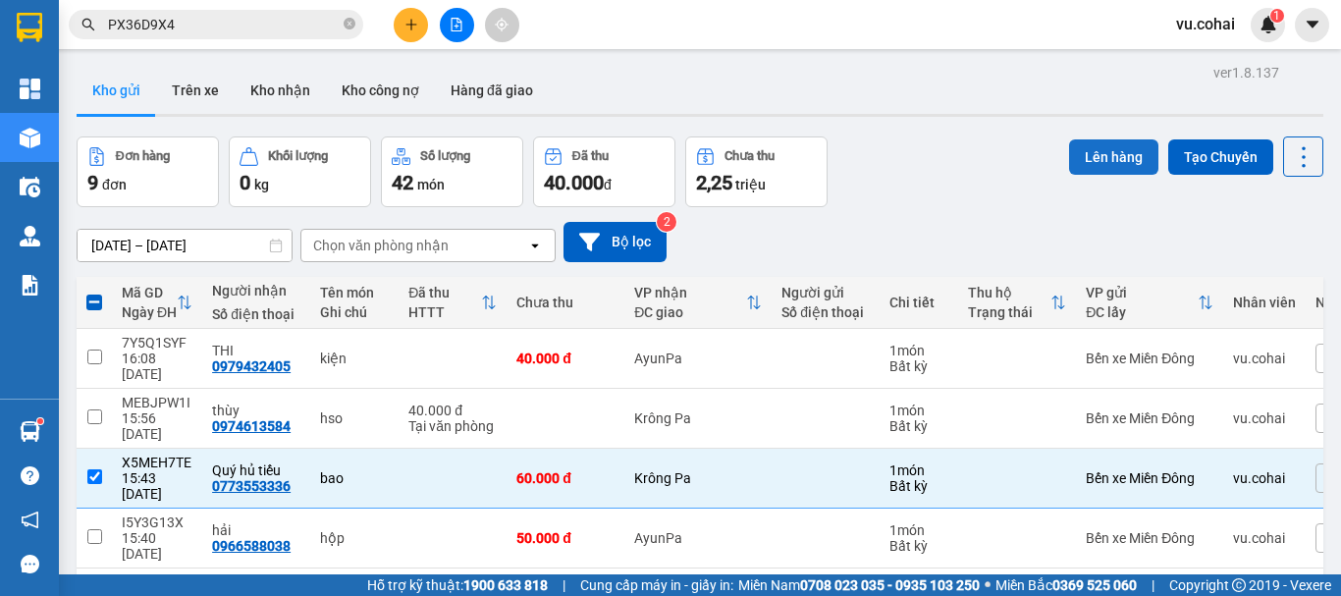
click at [1091, 152] on button "Lên hàng" at bounding box center [1113, 156] width 89 height 35
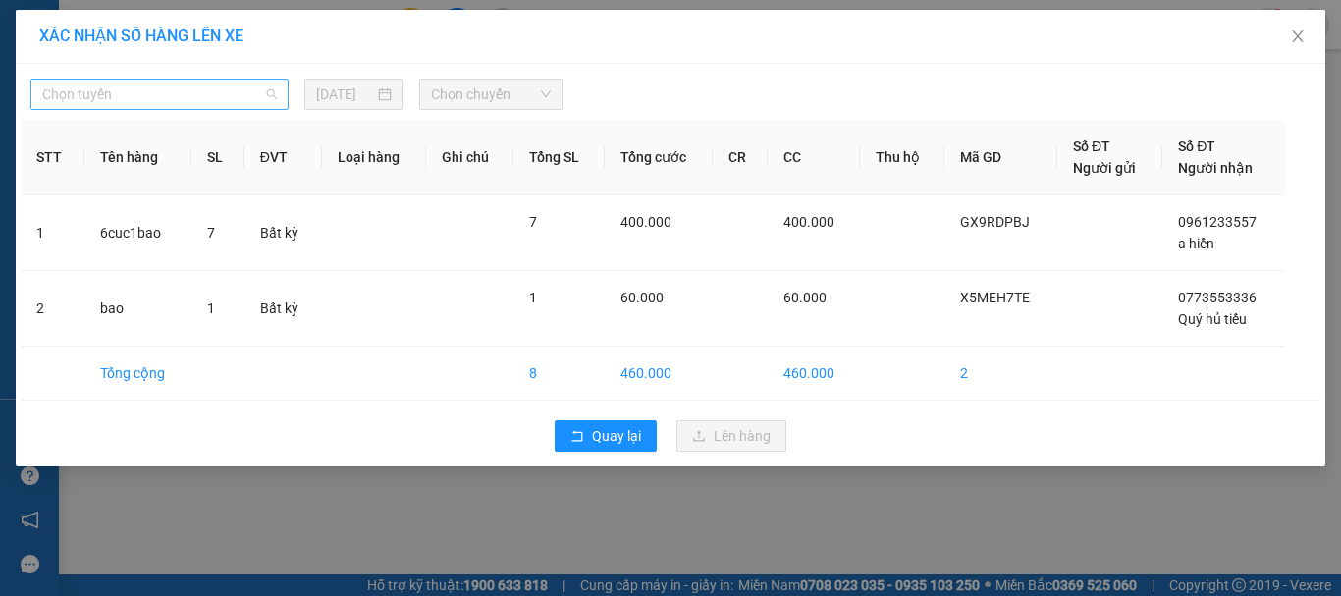
click at [205, 99] on span "Chọn tuyến" at bounding box center [159, 94] width 235 height 29
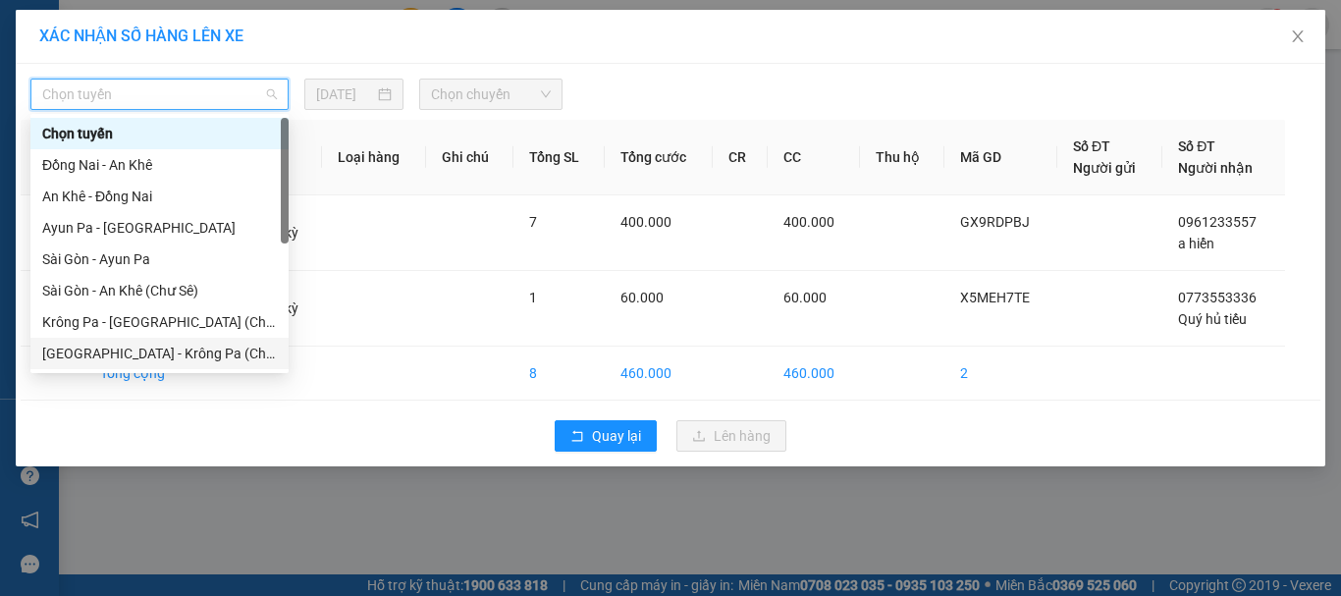
click at [187, 351] on div "[GEOGRAPHIC_DATA] - Krông Pa (Chư RCăm)" at bounding box center [159, 354] width 235 height 22
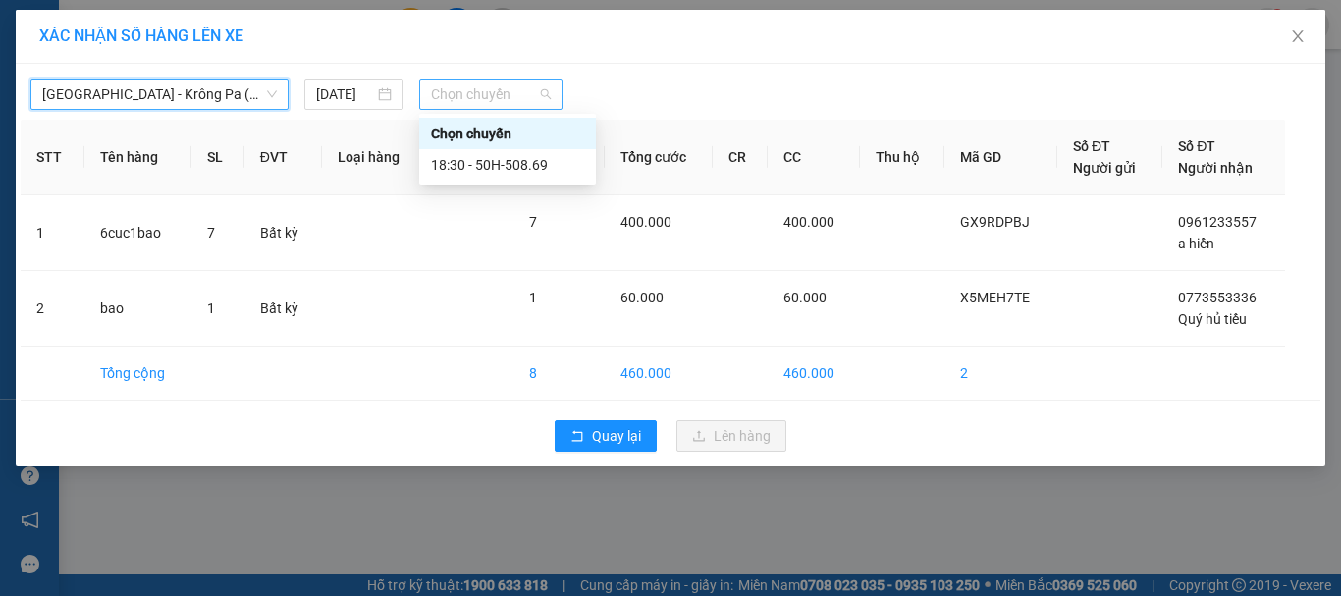
click at [484, 93] on span "Chọn chuyến" at bounding box center [491, 94] width 121 height 29
click at [540, 164] on div "18:30 - 50H-508.69" at bounding box center [507, 165] width 153 height 22
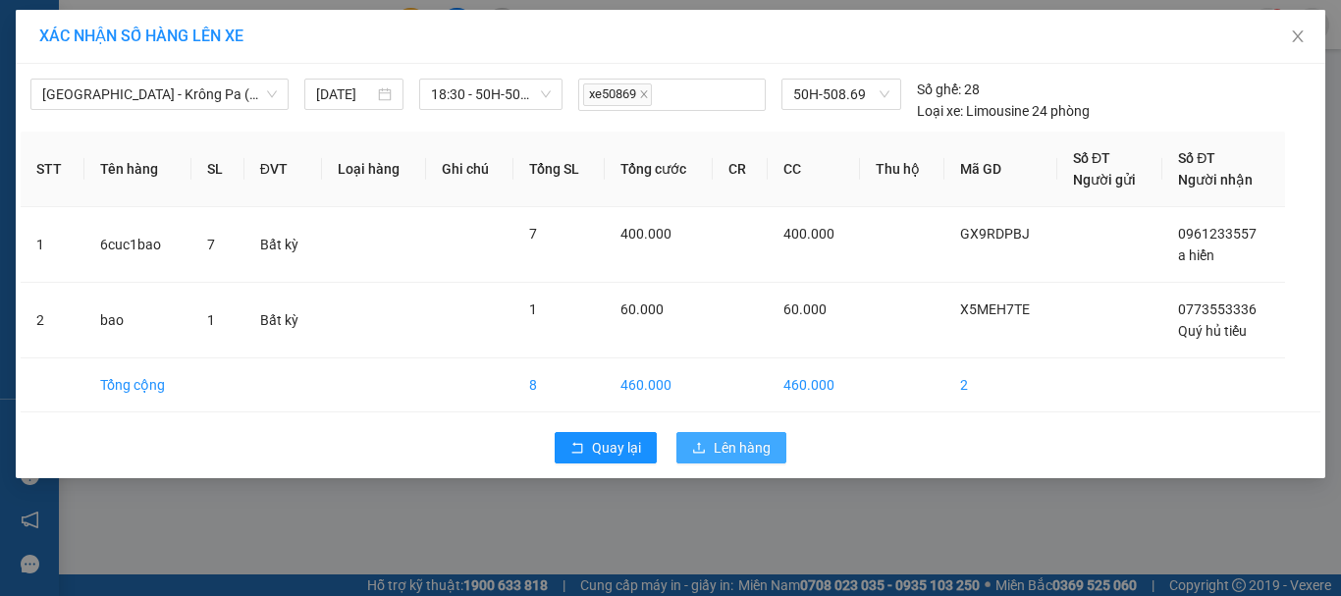
click at [734, 454] on span "Lên hàng" at bounding box center [742, 448] width 57 height 22
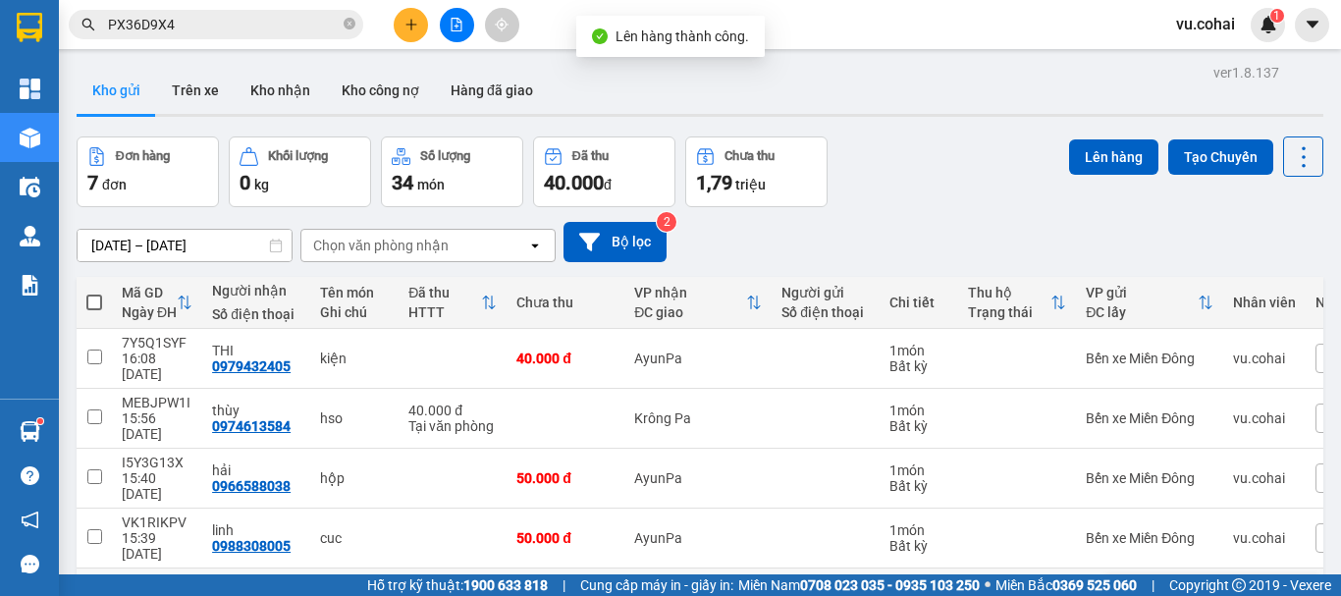
click at [103, 569] on td at bounding box center [94, 599] width 35 height 60
click at [1114, 146] on button "Lên hàng" at bounding box center [1113, 156] width 89 height 35
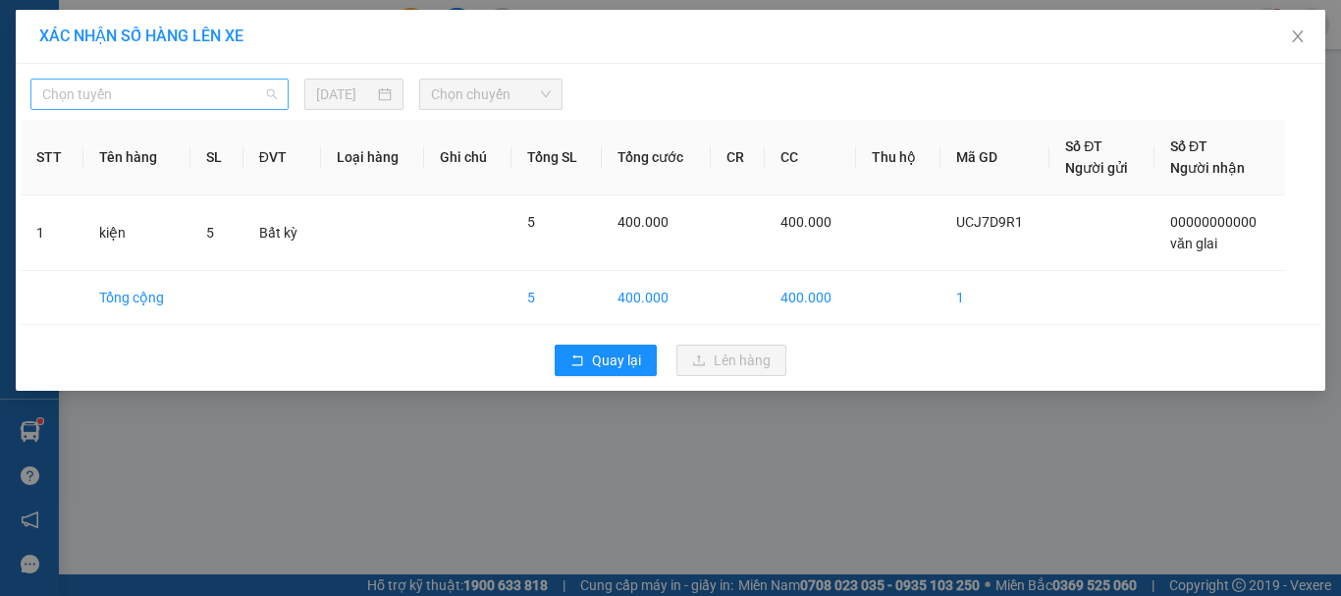
click at [212, 80] on span "Chọn tuyến" at bounding box center [159, 94] width 235 height 29
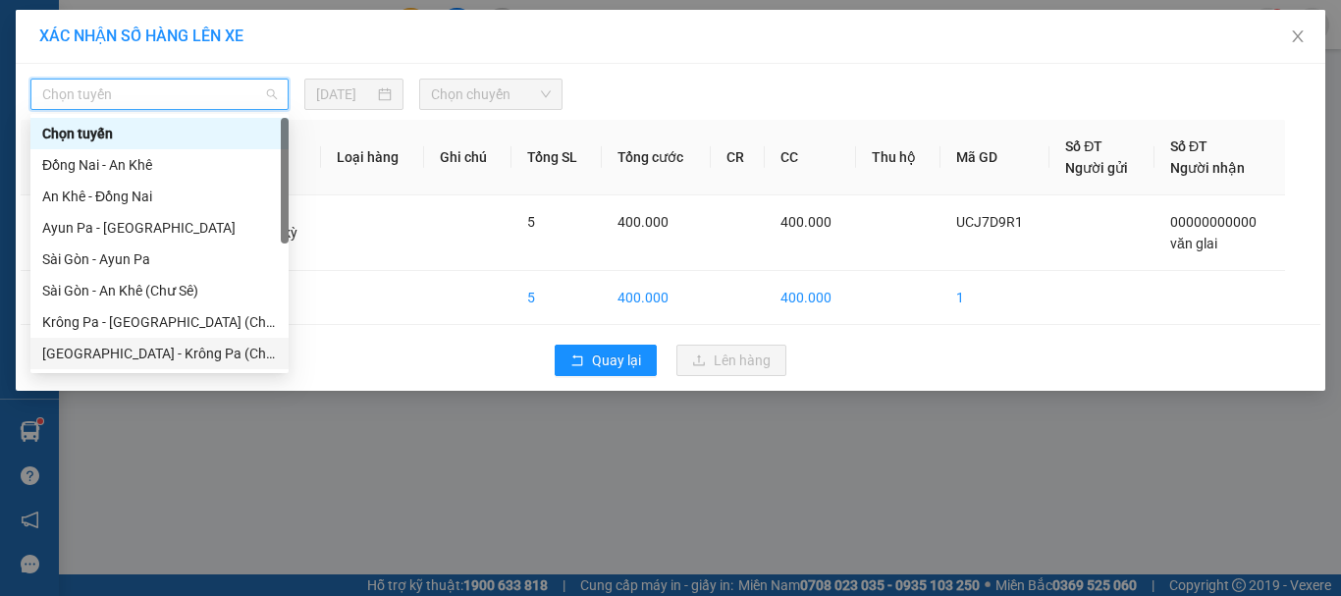
click at [190, 359] on div "[GEOGRAPHIC_DATA] - Krông Pa (Chư RCăm)" at bounding box center [159, 354] width 235 height 22
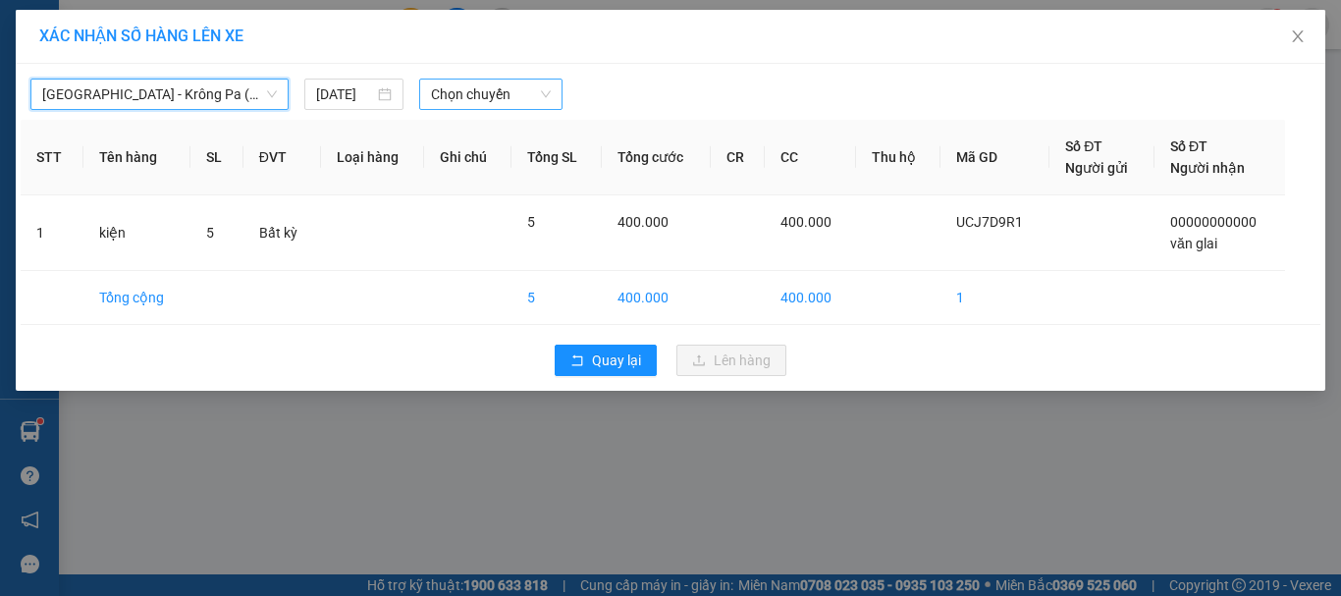
click at [471, 90] on span "Chọn chuyến" at bounding box center [491, 94] width 121 height 29
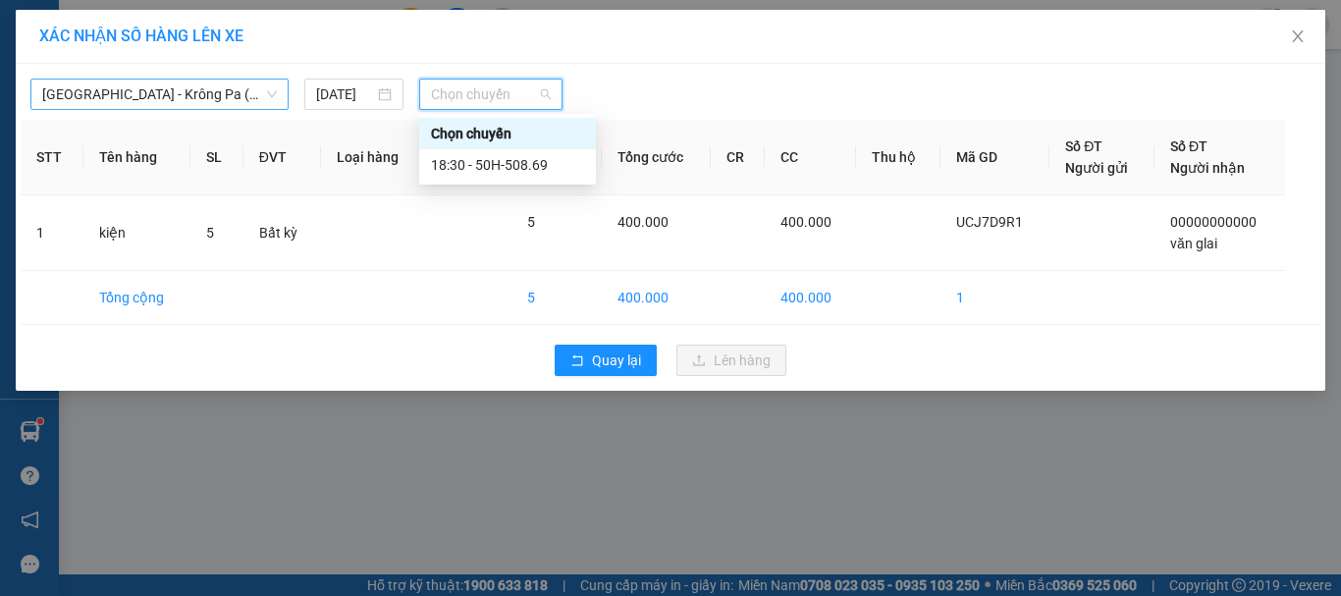
click at [215, 94] on span "[GEOGRAPHIC_DATA] - Krông Pa (Chư RCăm)" at bounding box center [159, 94] width 235 height 29
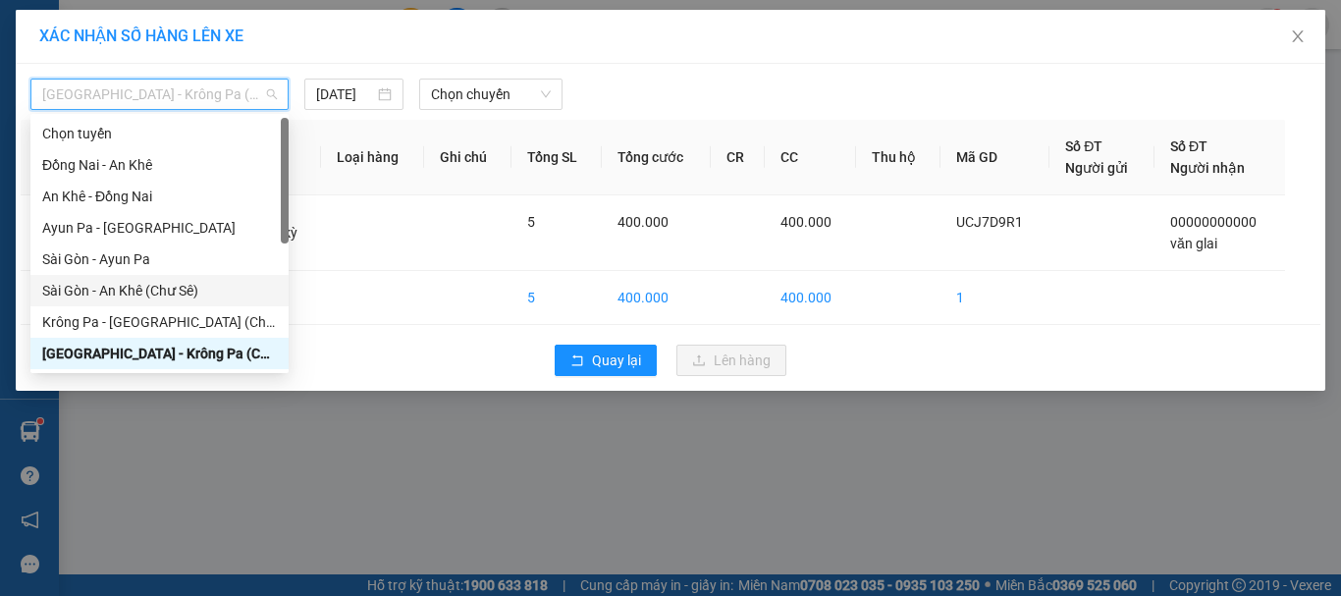
click at [187, 287] on div "Sài Gòn - An Khê (Chư Sê)" at bounding box center [159, 291] width 235 height 22
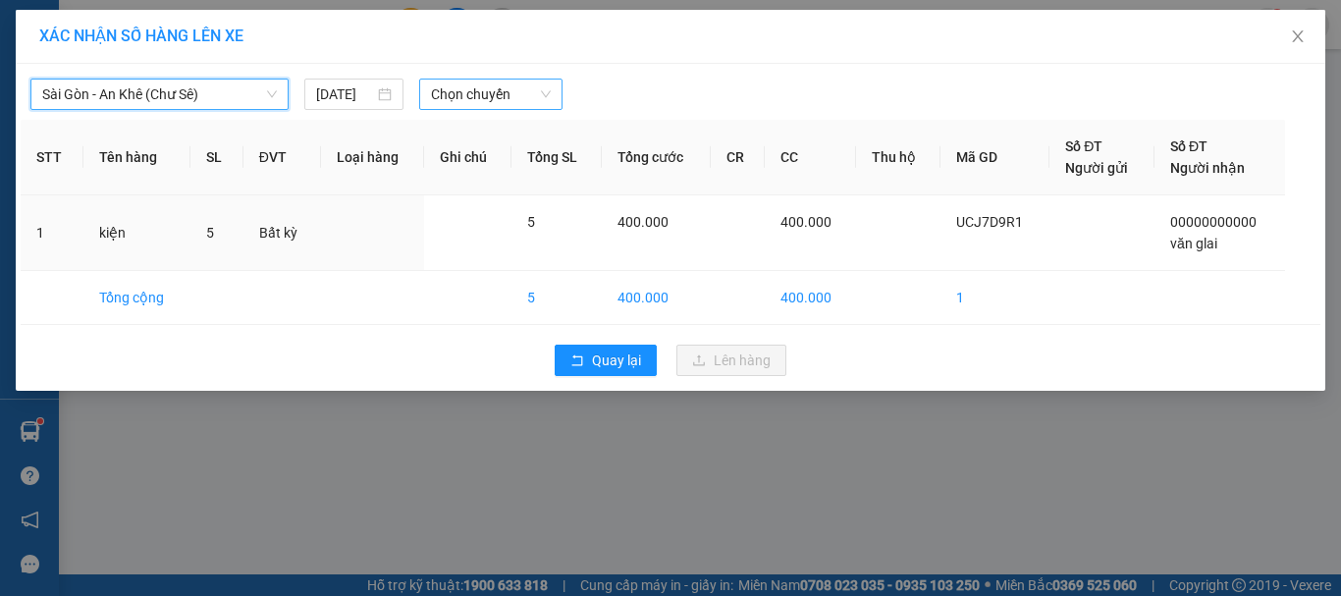
click at [478, 84] on span "Chọn chuyến" at bounding box center [491, 94] width 121 height 29
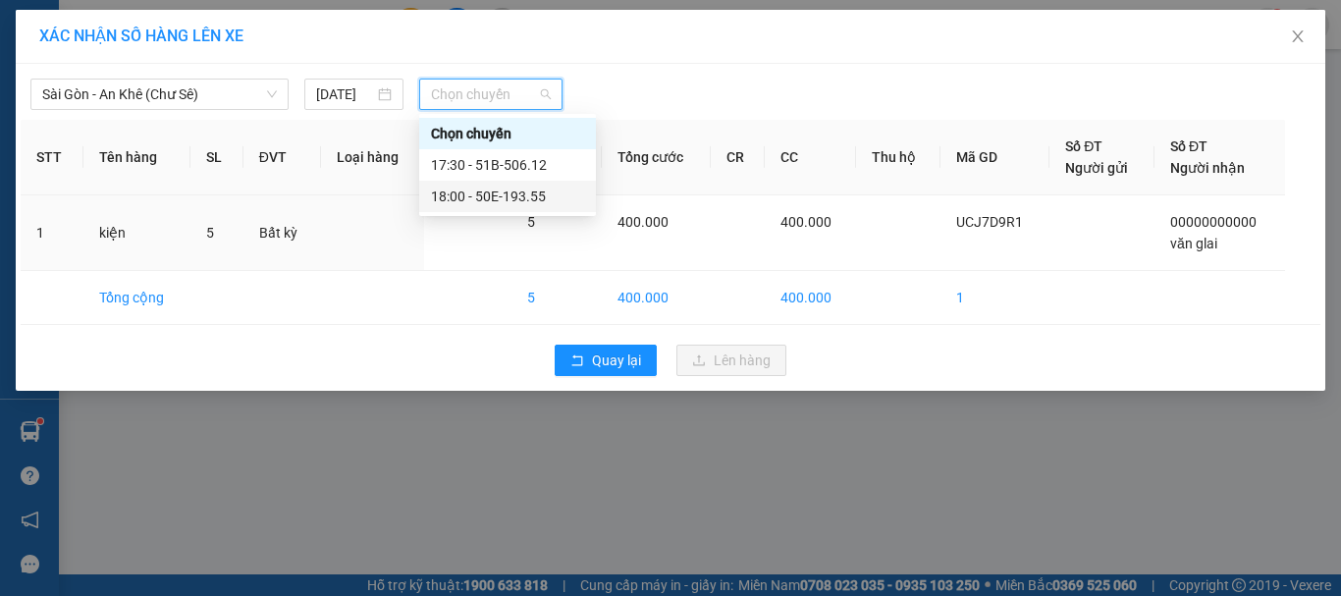
click at [519, 197] on div "18:00 - 50E-193.55" at bounding box center [507, 197] width 153 height 22
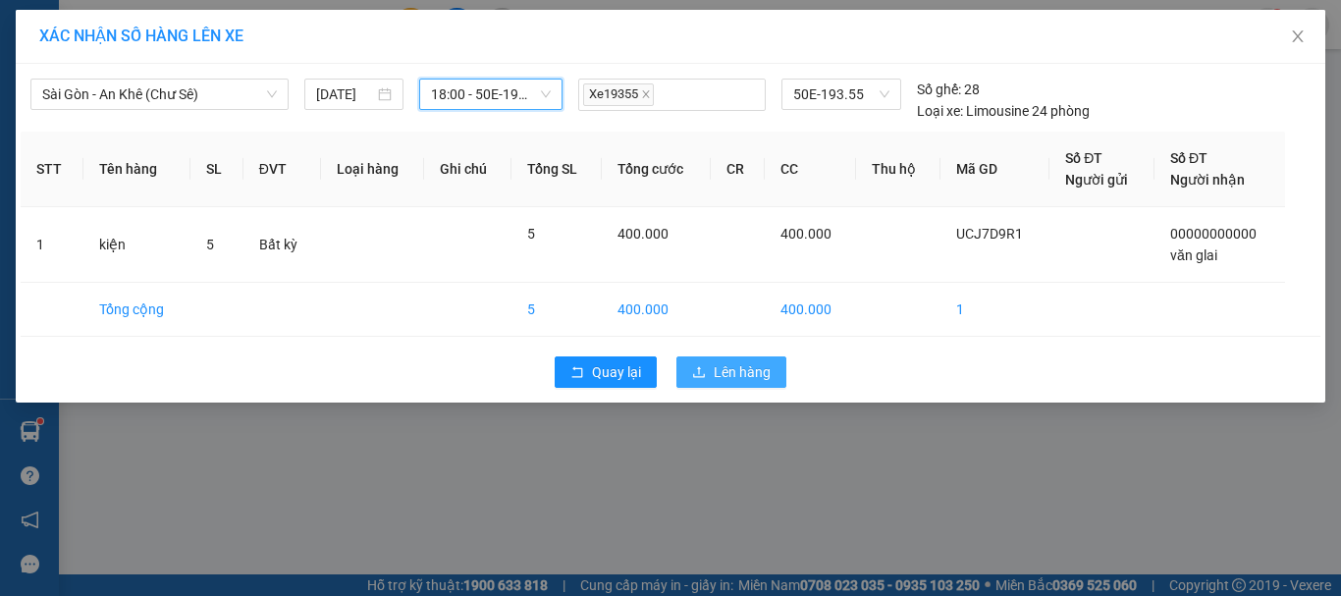
click at [722, 371] on span "Lên hàng" at bounding box center [742, 372] width 57 height 22
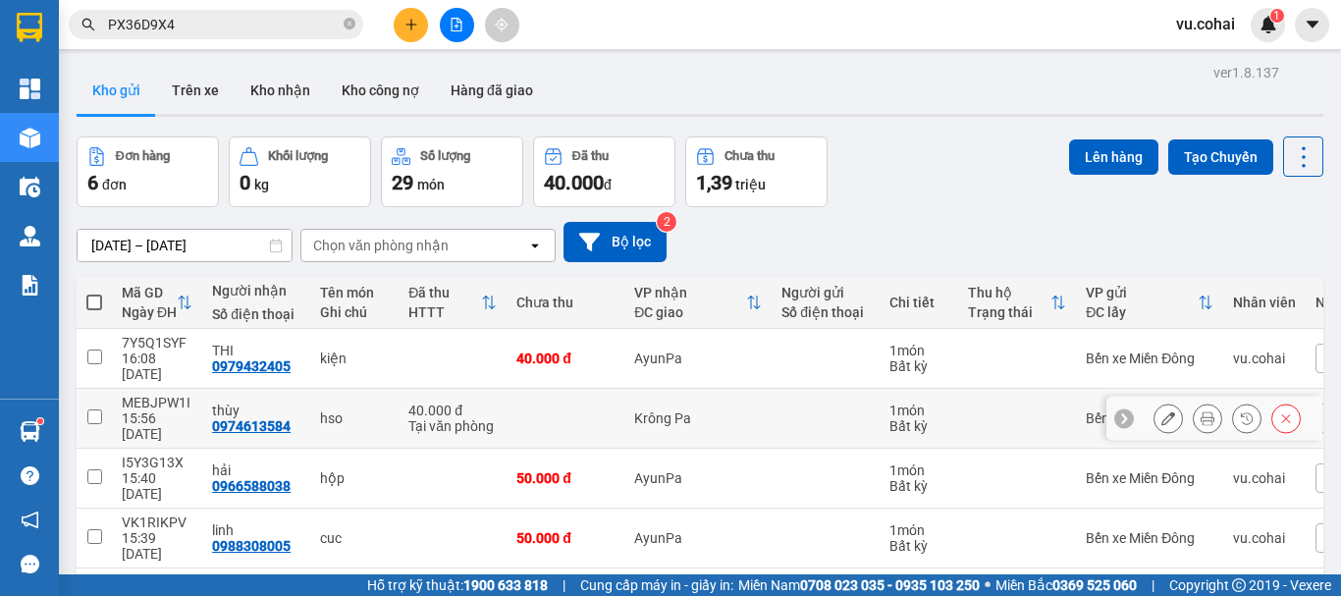
click at [90, 409] on input "checkbox" at bounding box center [94, 416] width 15 height 15
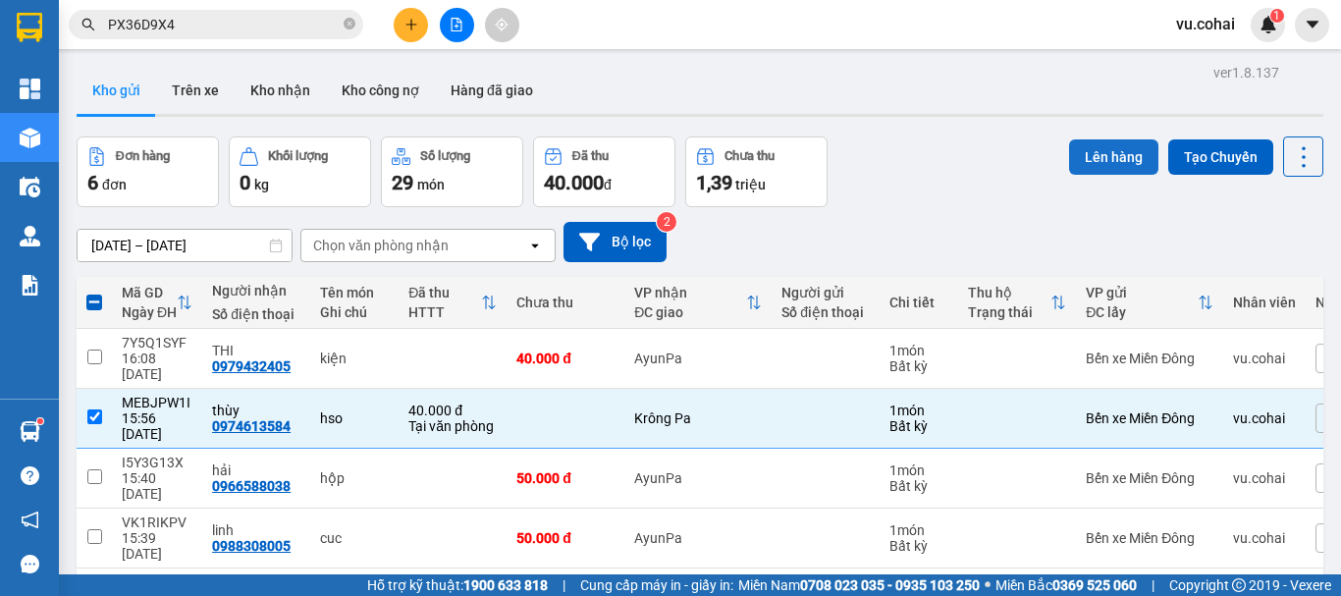
click at [1098, 164] on button "Lên hàng" at bounding box center [1113, 156] width 89 height 35
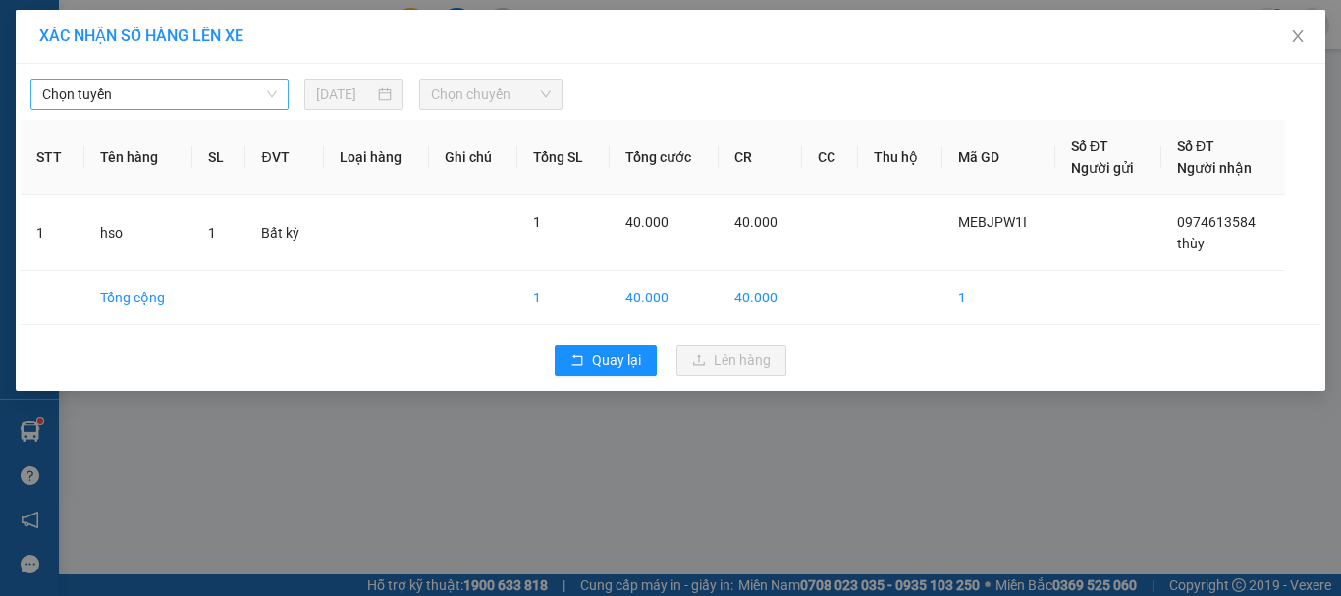
click at [167, 88] on span "Chọn tuyến" at bounding box center [159, 94] width 235 height 29
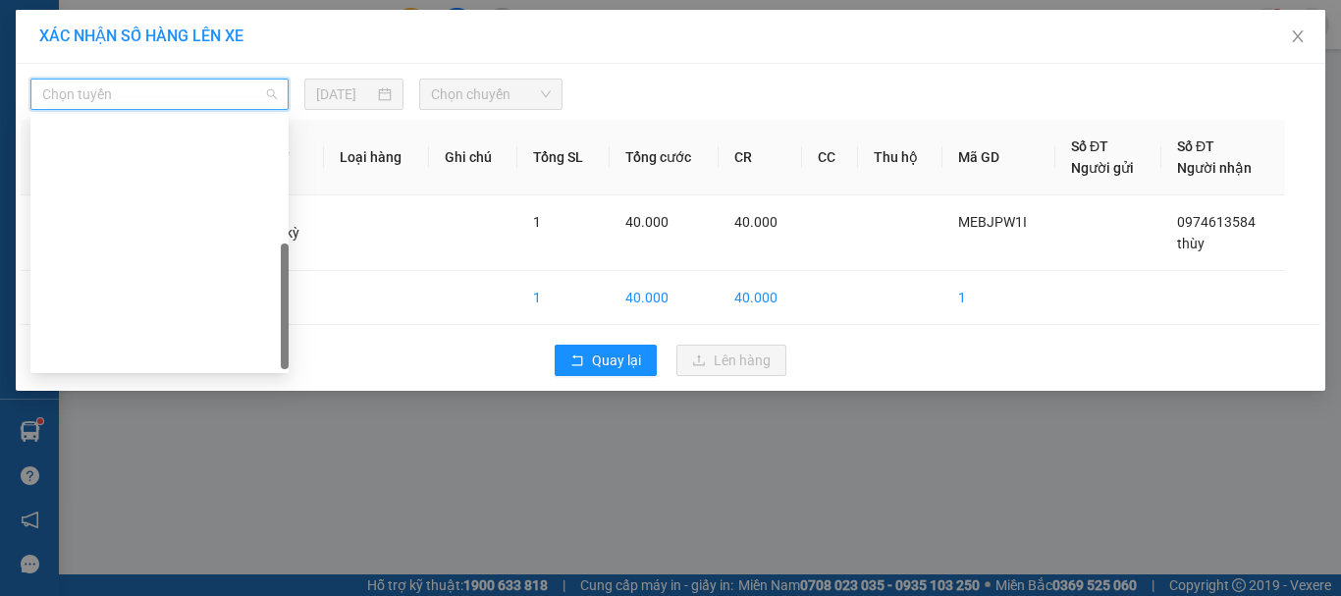
click at [183, 406] on div "[GEOGRAPHIC_DATA] - Krông Pa ([GEOGRAPHIC_DATA])" at bounding box center [159, 417] width 235 height 22
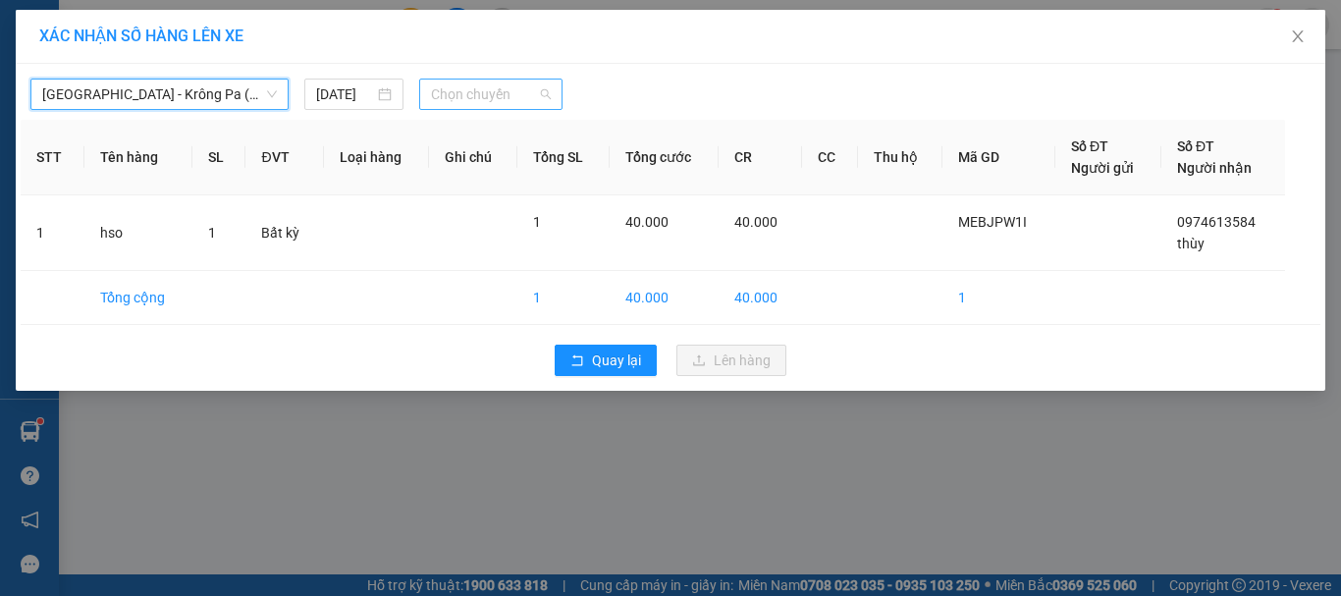
click at [470, 92] on span "Chọn chuyến" at bounding box center [491, 94] width 121 height 29
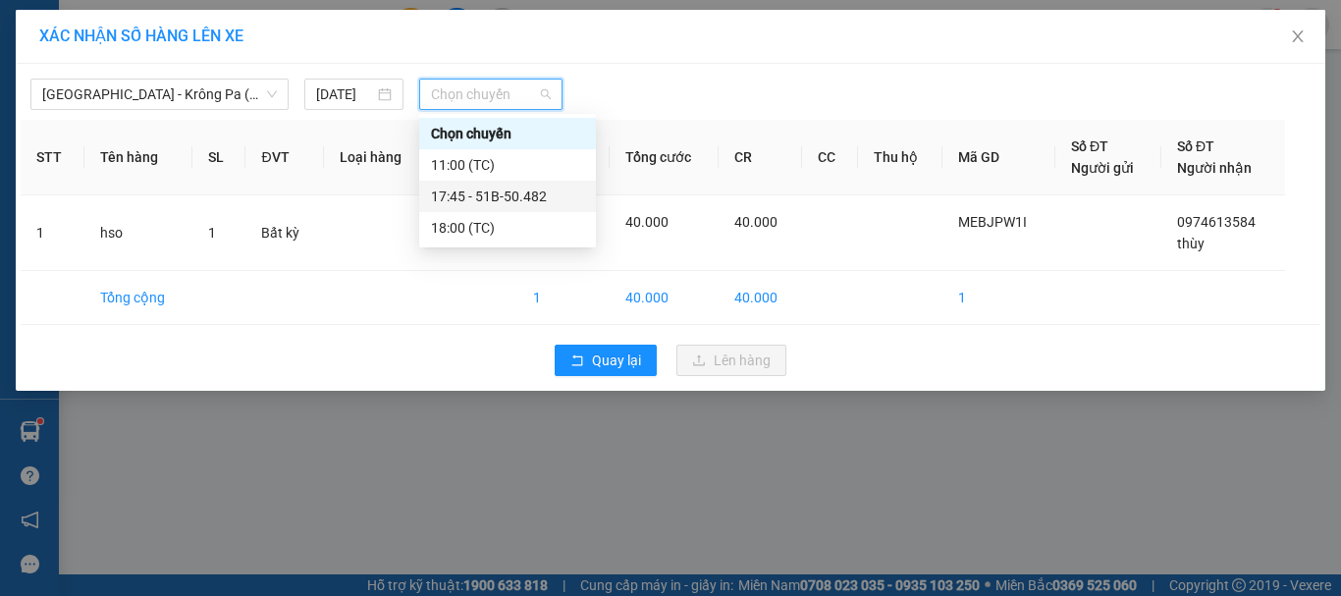
click at [536, 194] on div "17:45 - 51B-50.482" at bounding box center [507, 197] width 153 height 22
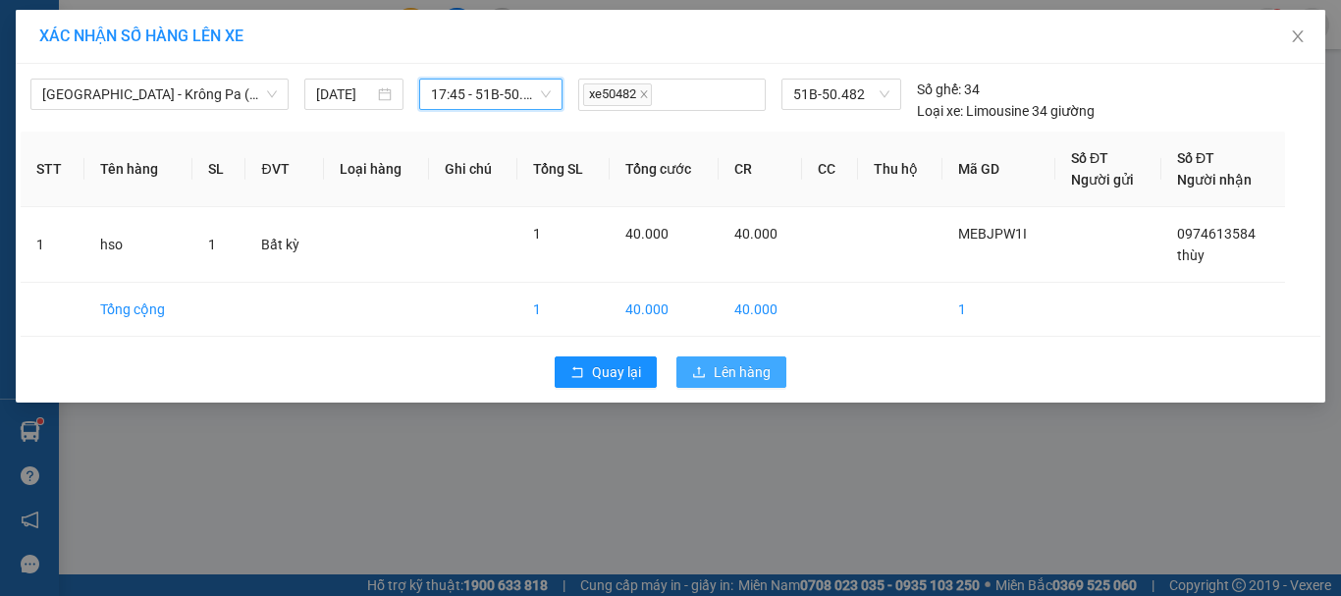
drag, startPoint x: 717, startPoint y: 346, endPoint x: 722, endPoint y: 363, distance: 18.3
click at [718, 354] on div "Sài Gòn - Krông Pa (Uar) 11/08/2025 17:45 17:45 - 51B-50.482 xe50482 51B-50.482…" at bounding box center [671, 233] width 1310 height 339
click at [726, 368] on span "Lên hàng" at bounding box center [742, 372] width 57 height 22
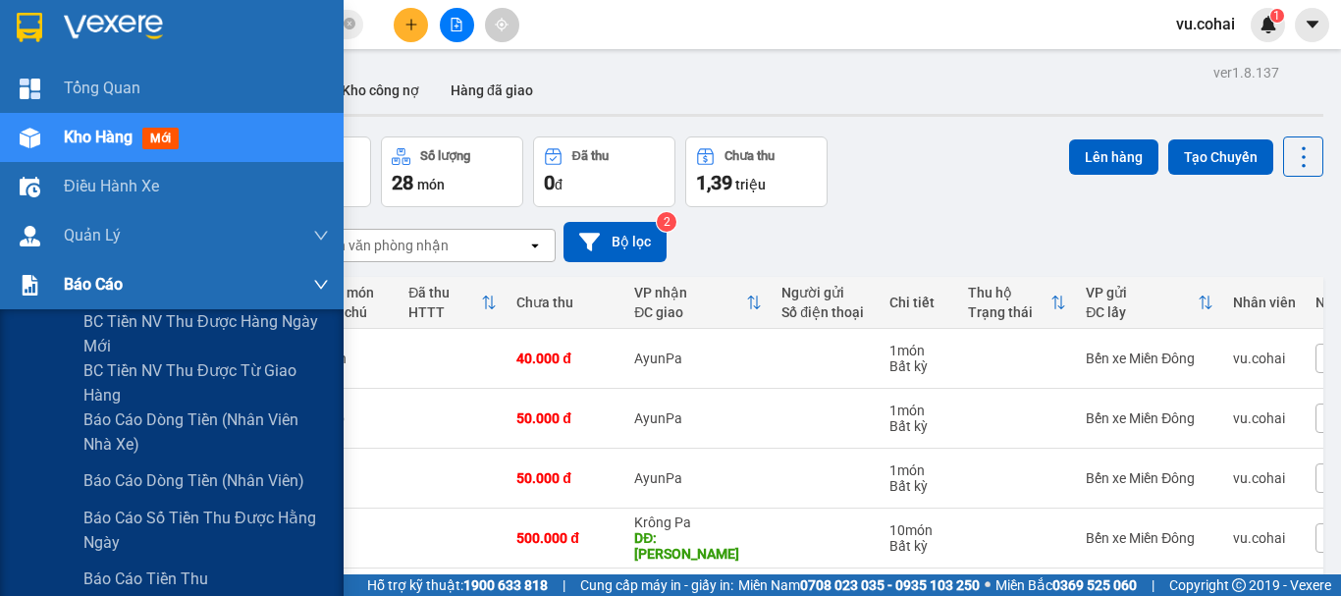
click at [96, 290] on span "Báo cáo" at bounding box center [93, 284] width 59 height 25
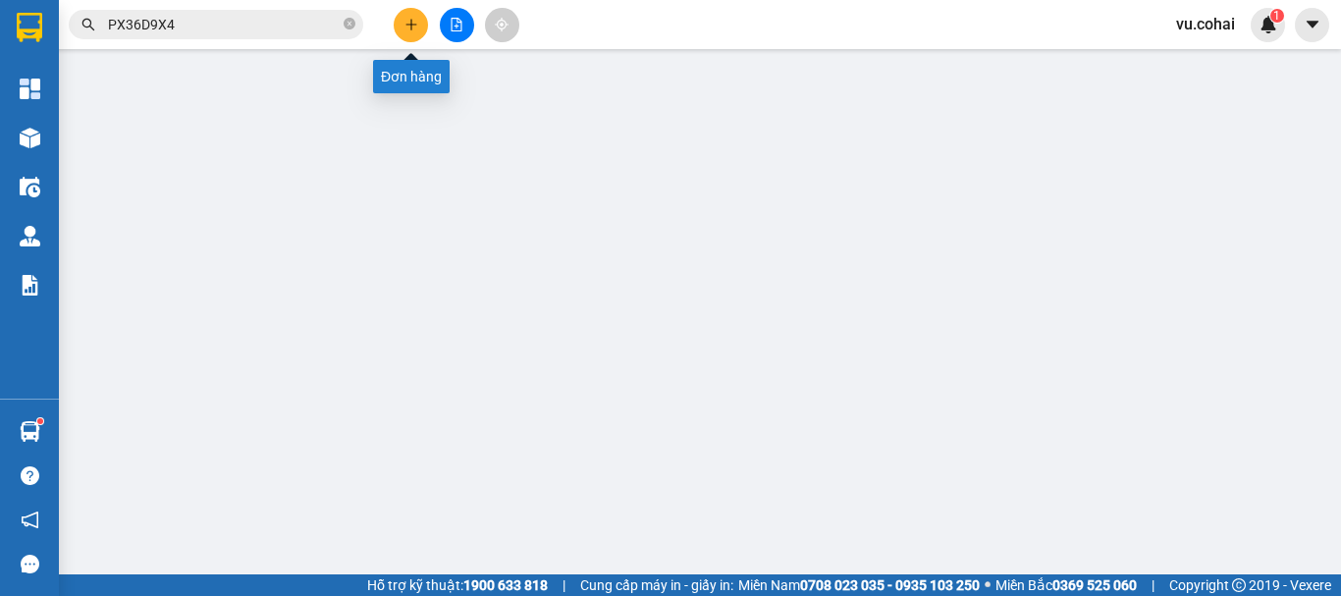
click at [408, 23] on icon "plus" at bounding box center [412, 25] width 14 height 14
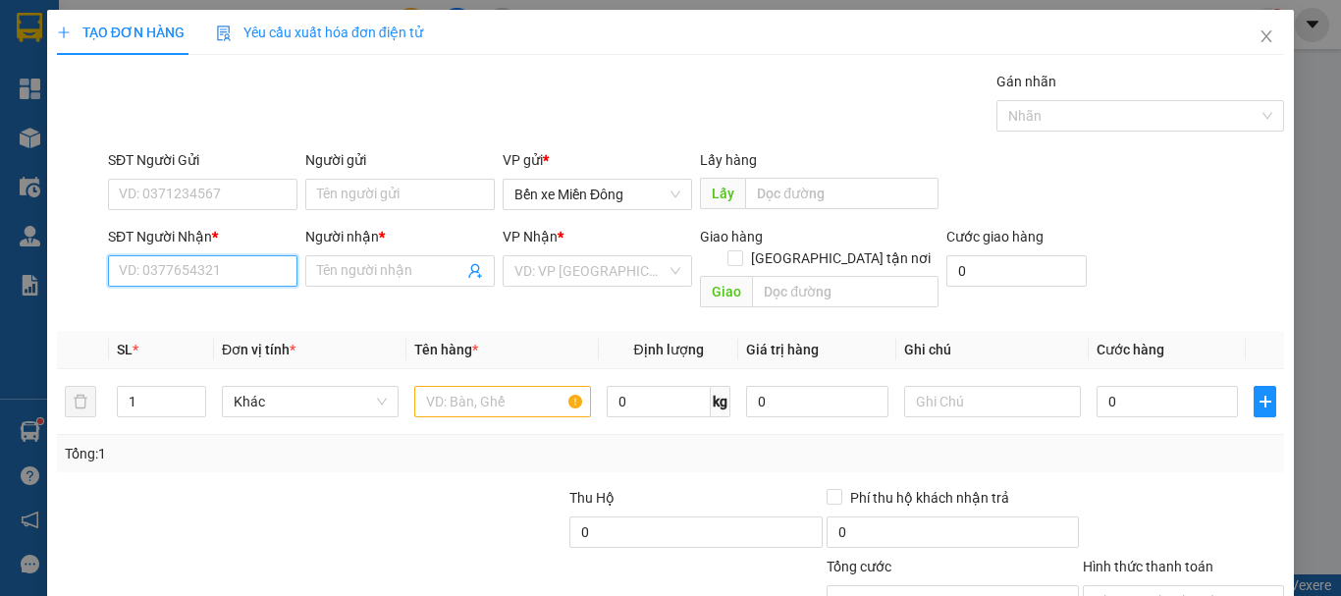
click at [176, 270] on input "SĐT Người Nhận *" at bounding box center [203, 270] width 190 height 31
drag, startPoint x: 182, startPoint y: 320, endPoint x: 320, endPoint y: 394, distance: 156.8
click at [179, 321] on div "0966588038 - hải" at bounding box center [201, 310] width 188 height 31
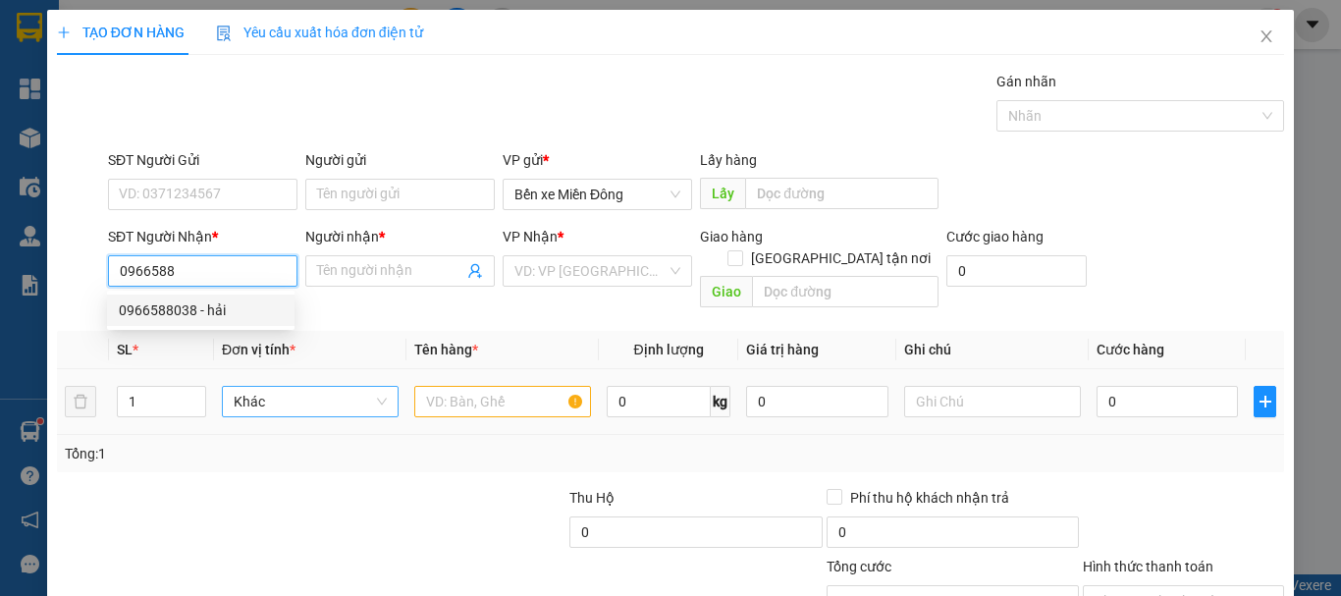
type input "0966588038"
type input "hải"
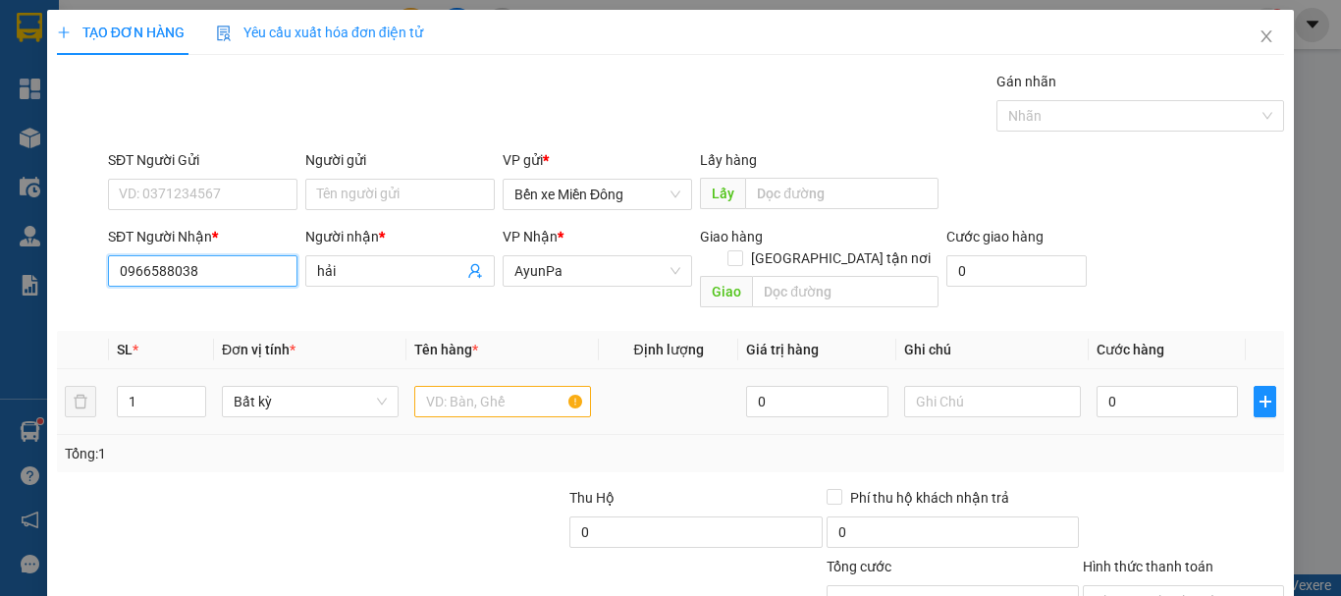
type input "0966588038"
click at [526, 386] on input "text" at bounding box center [502, 401] width 177 height 31
click at [526, 393] on input "text" at bounding box center [502, 401] width 177 height 31
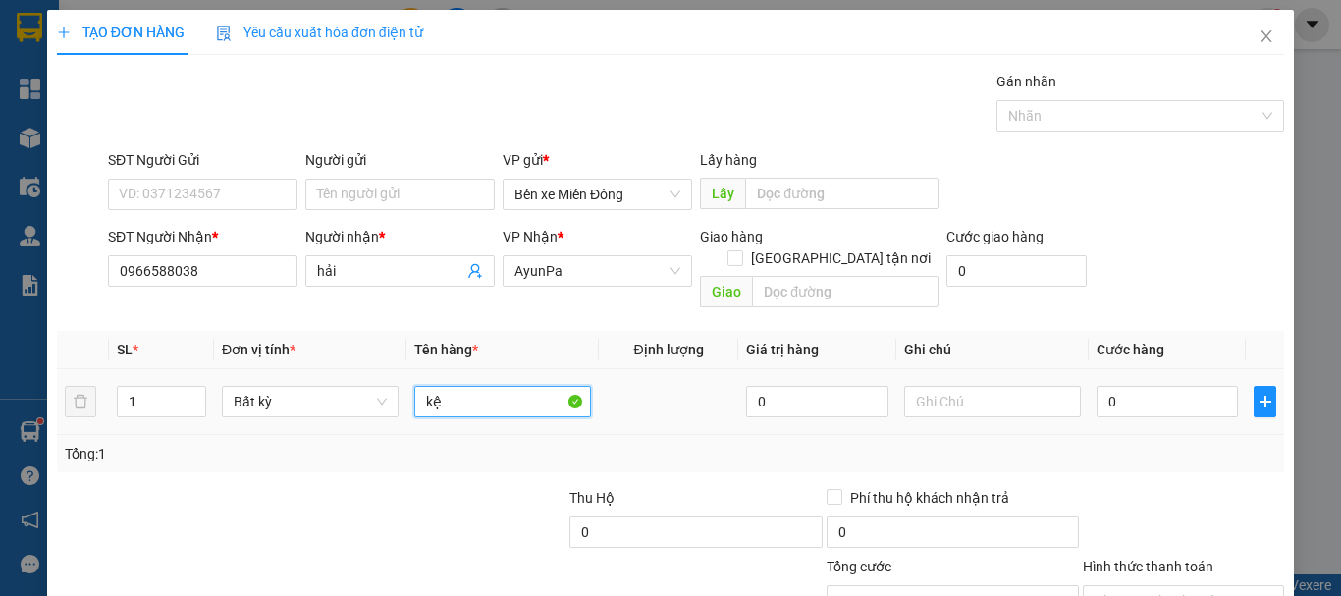
type input "k"
type input "kiện"
click at [1154, 393] on input "0" at bounding box center [1167, 401] width 141 height 31
type input "005"
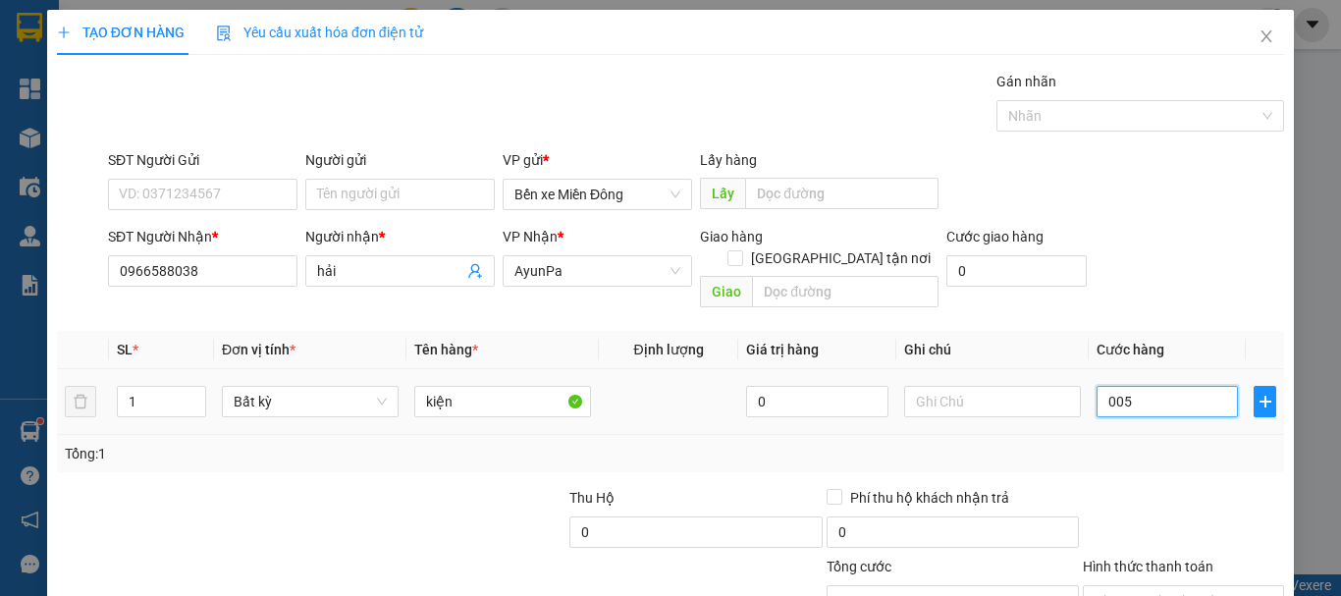
type input "5"
type input "0.050"
type input "50"
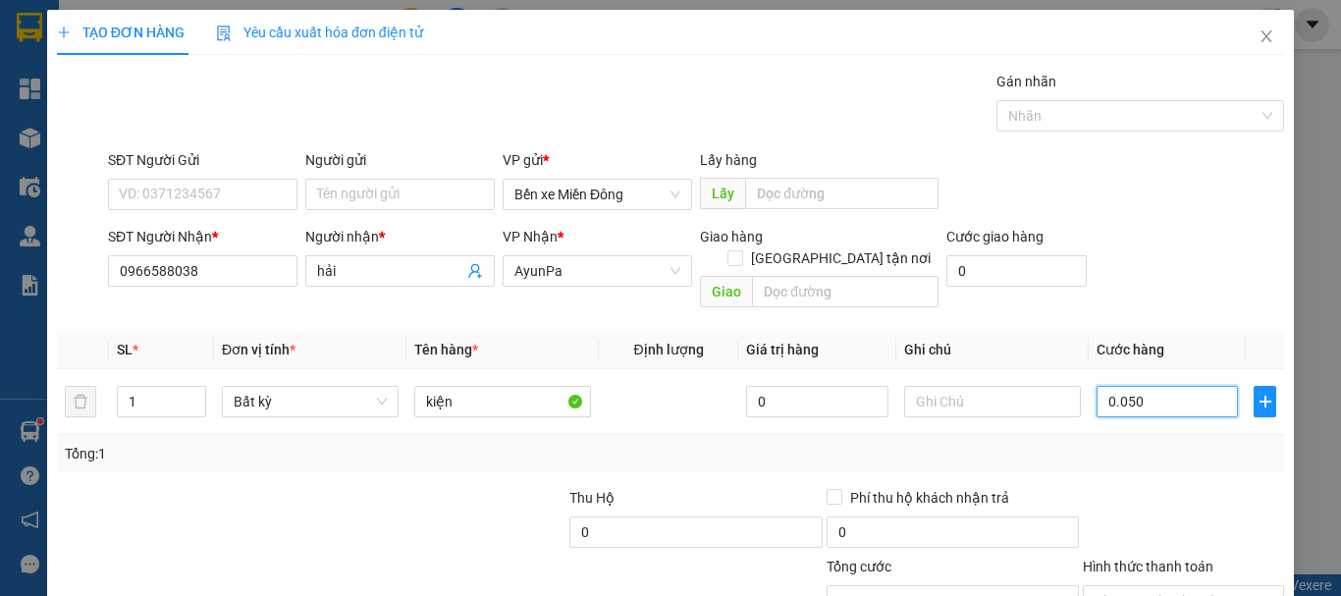
scroll to position [131, 0]
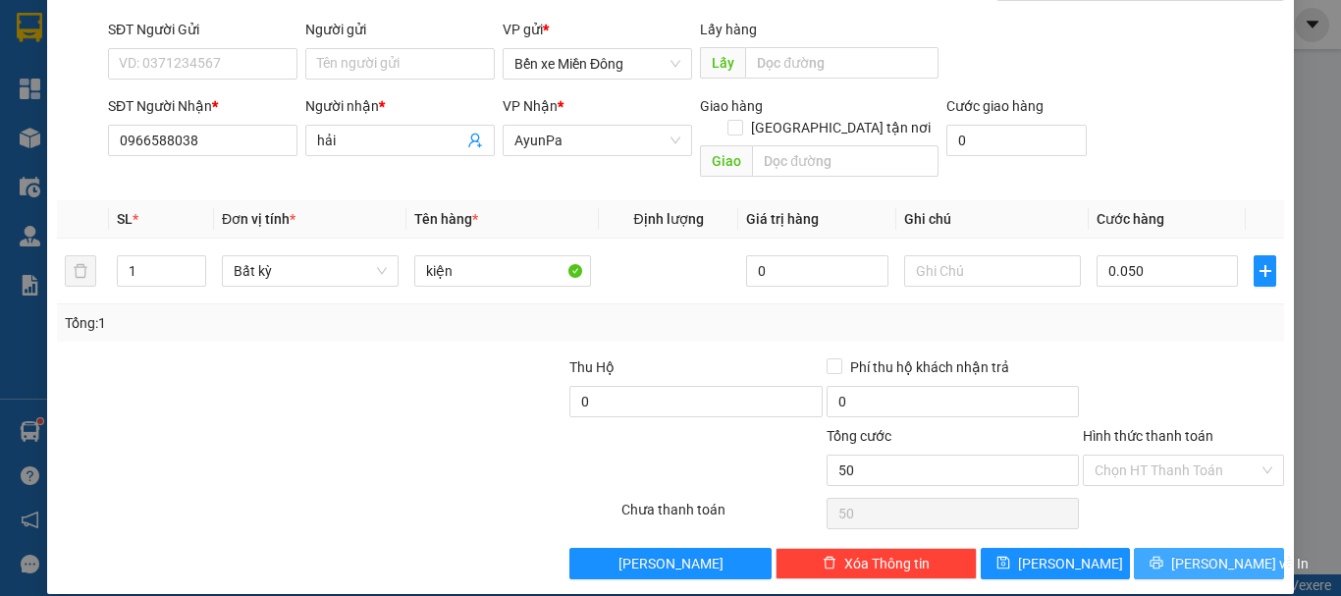
click at [1209, 553] on span "Lưu và In" at bounding box center [1239, 564] width 137 height 22
type input "50.000"
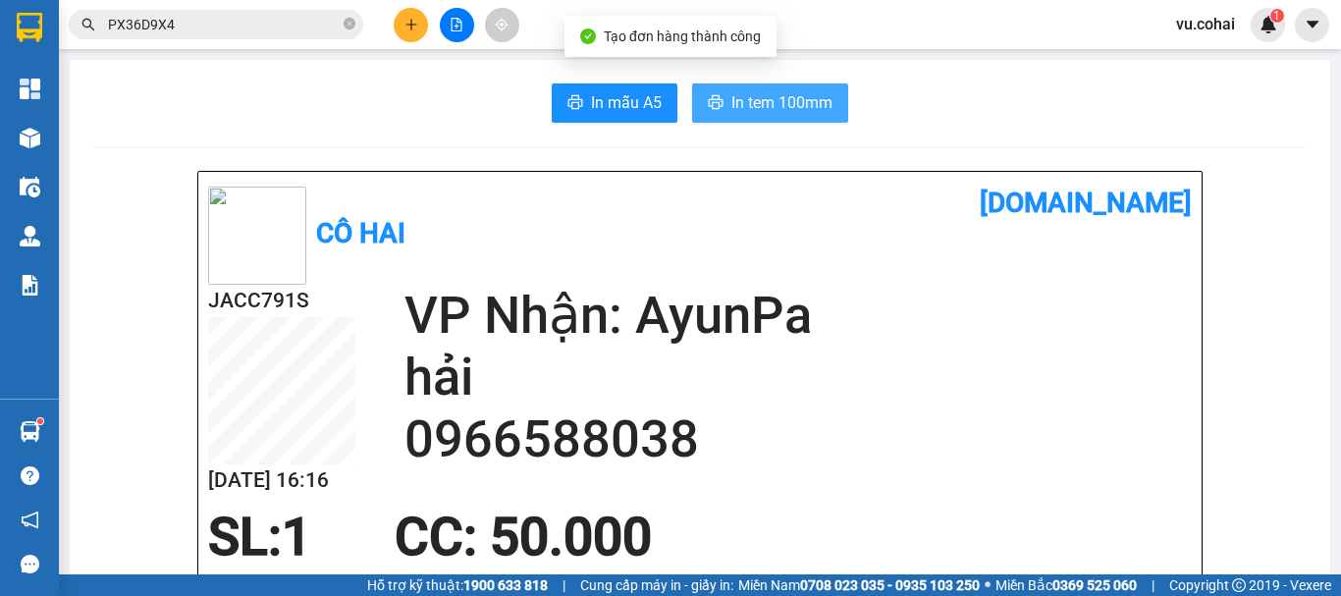
click at [772, 99] on span "In tem 100mm" at bounding box center [782, 102] width 101 height 25
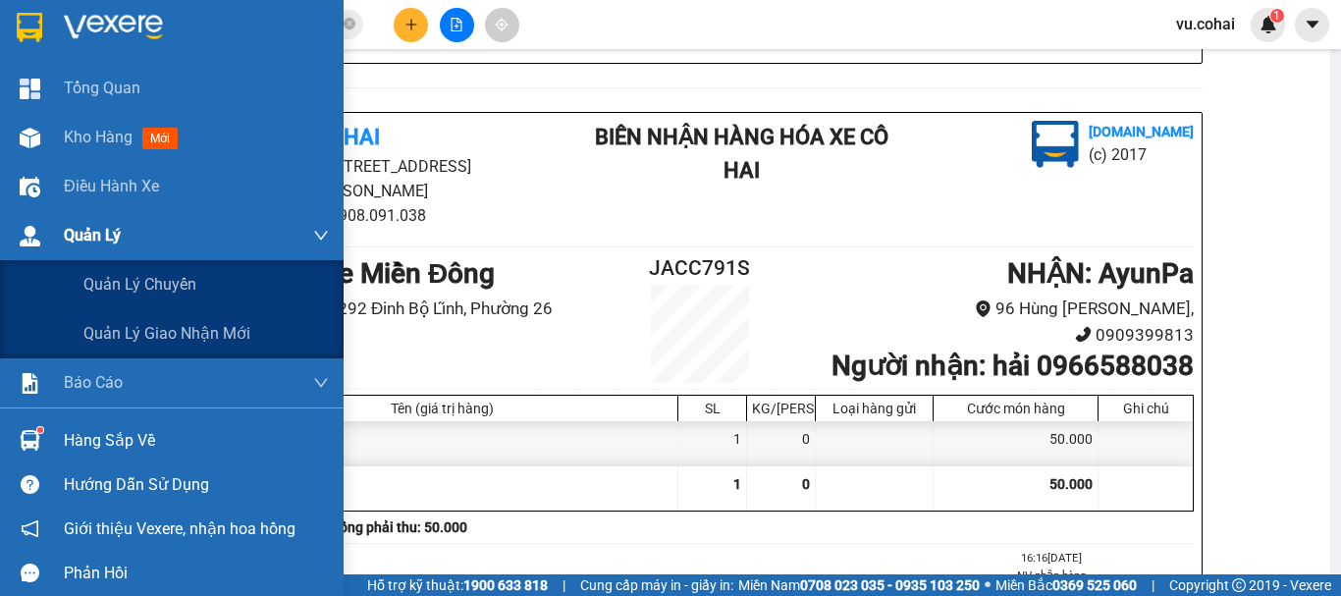
scroll to position [491, 0]
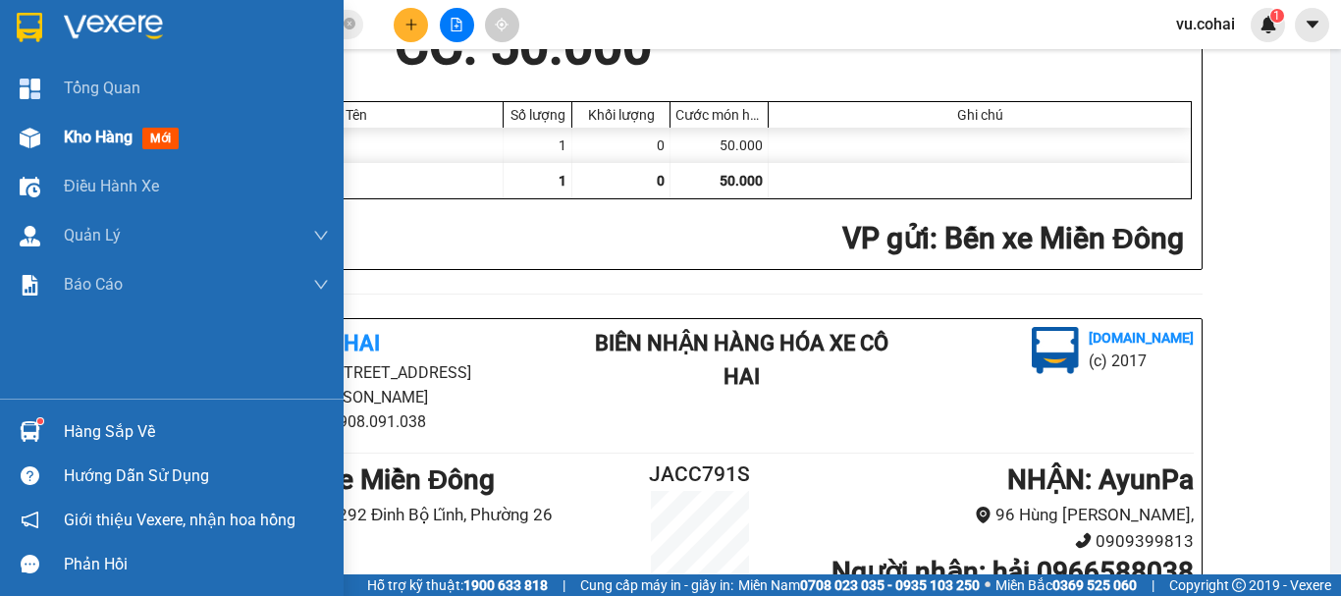
click at [100, 134] on span "Kho hàng" at bounding box center [98, 137] width 69 height 19
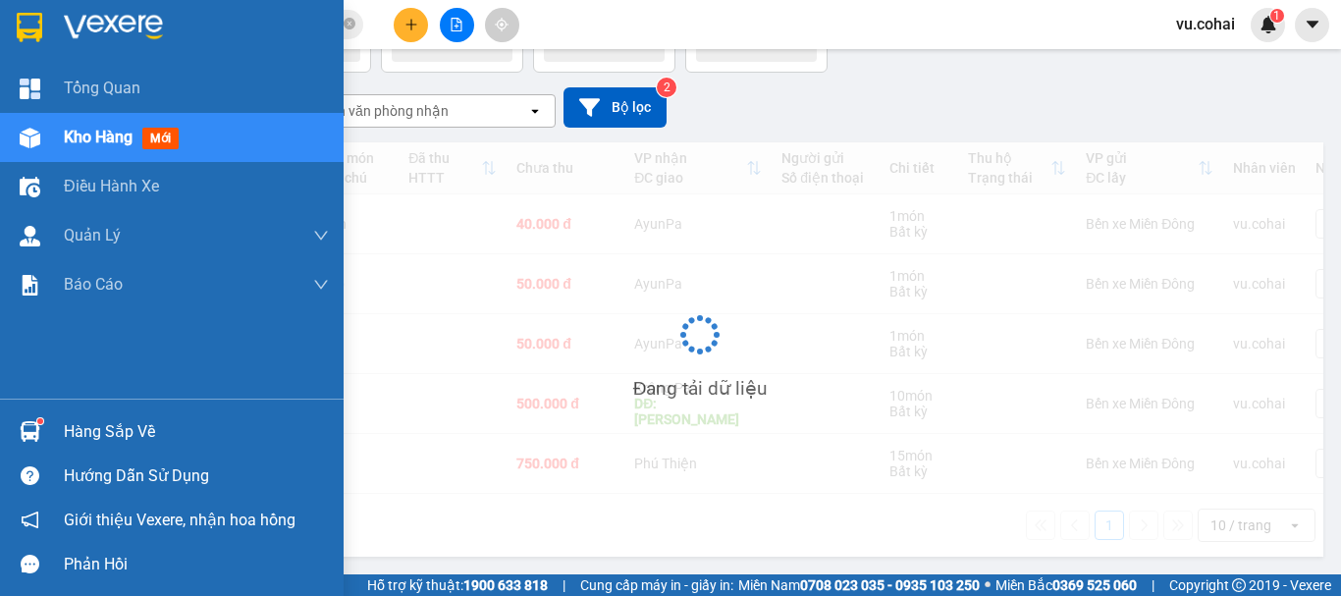
scroll to position [90, 0]
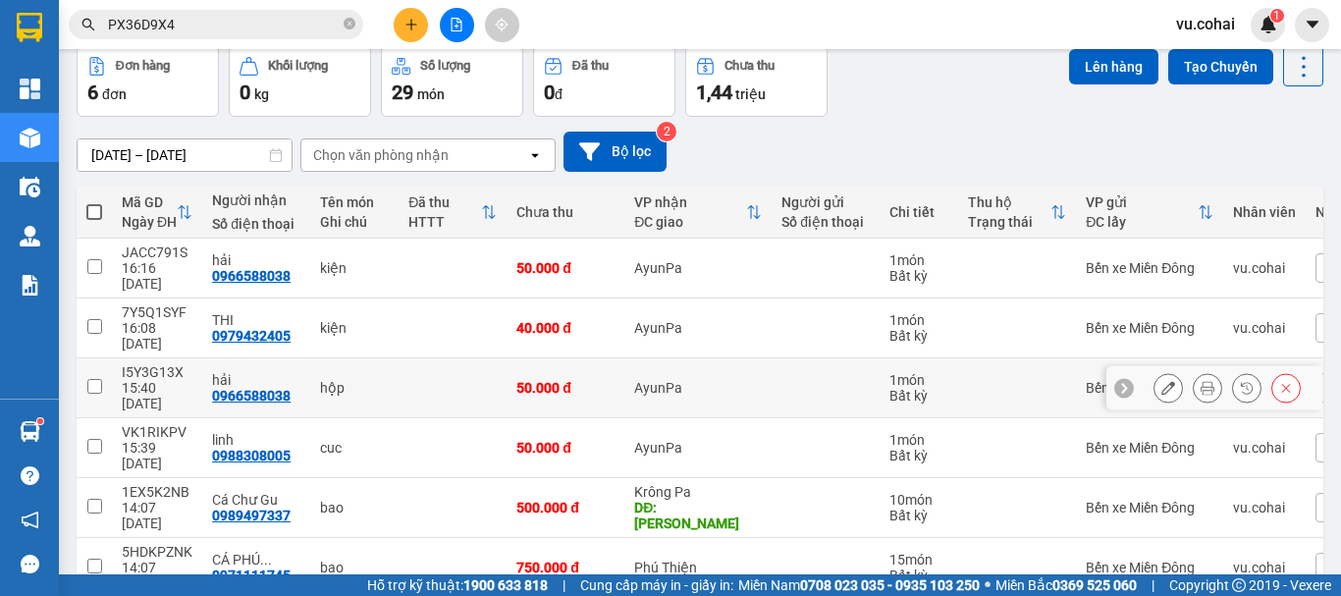
click at [89, 379] on input "checkbox" at bounding box center [94, 386] width 15 height 15
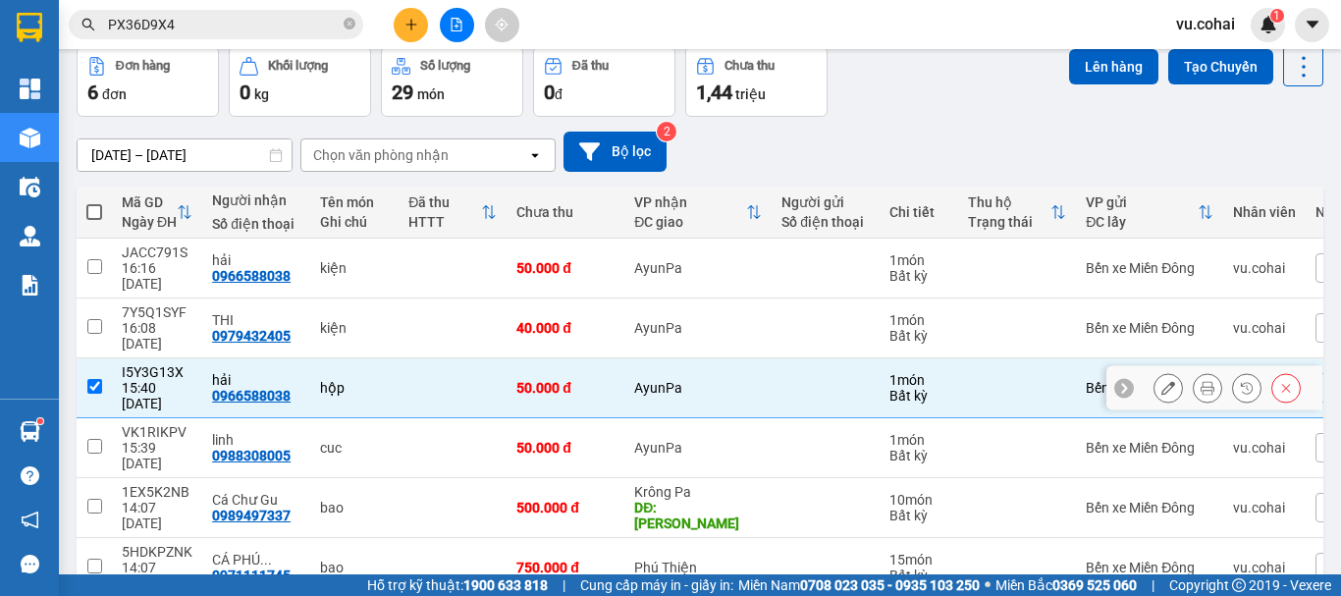
click at [88, 379] on input "checkbox" at bounding box center [94, 386] width 15 height 15
checkbox input "false"
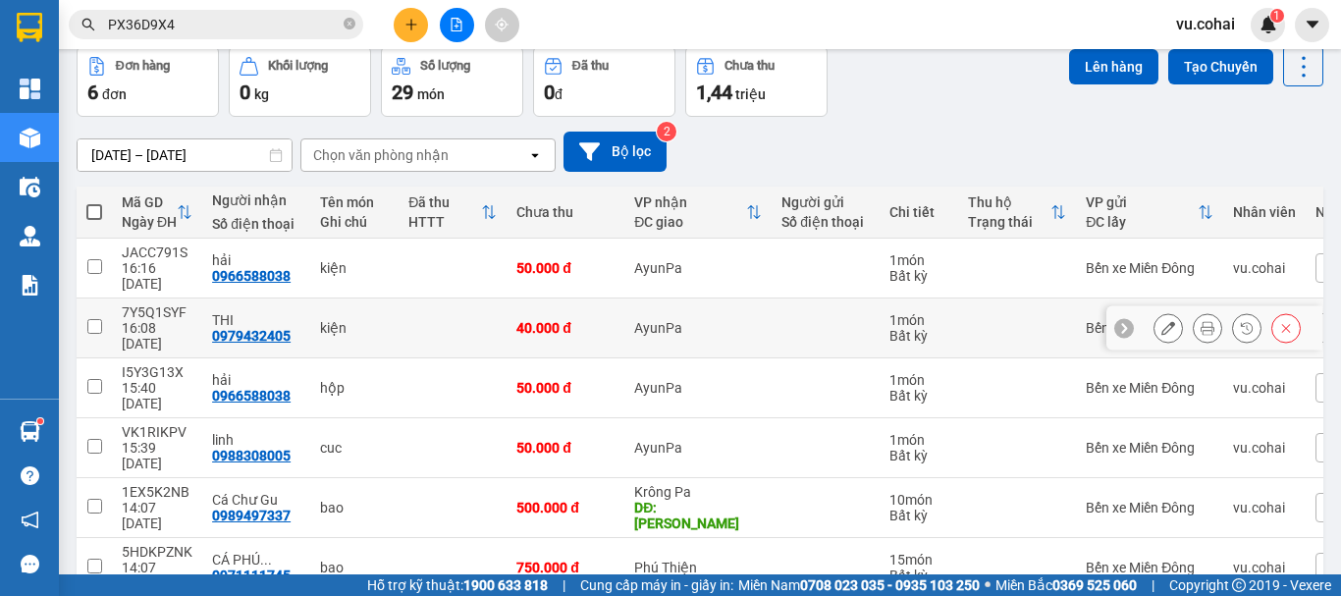
click at [95, 320] on td at bounding box center [94, 329] width 35 height 60
checkbox input "true"
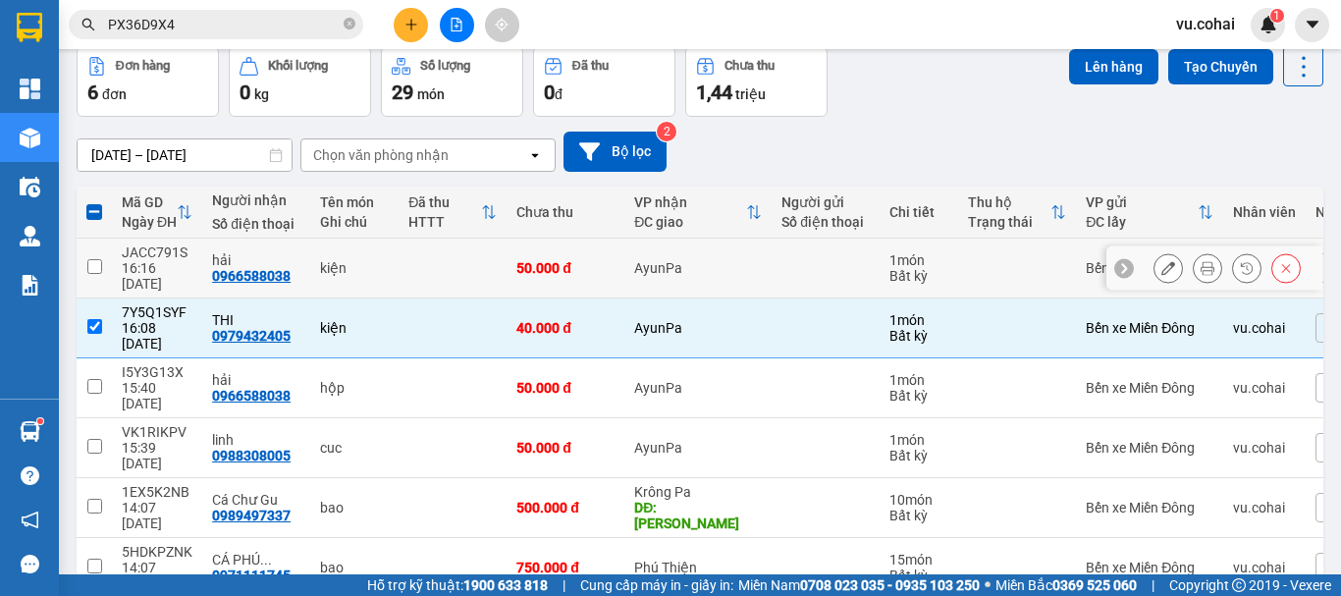
click at [95, 268] on td at bounding box center [94, 269] width 35 height 60
checkbox input "true"
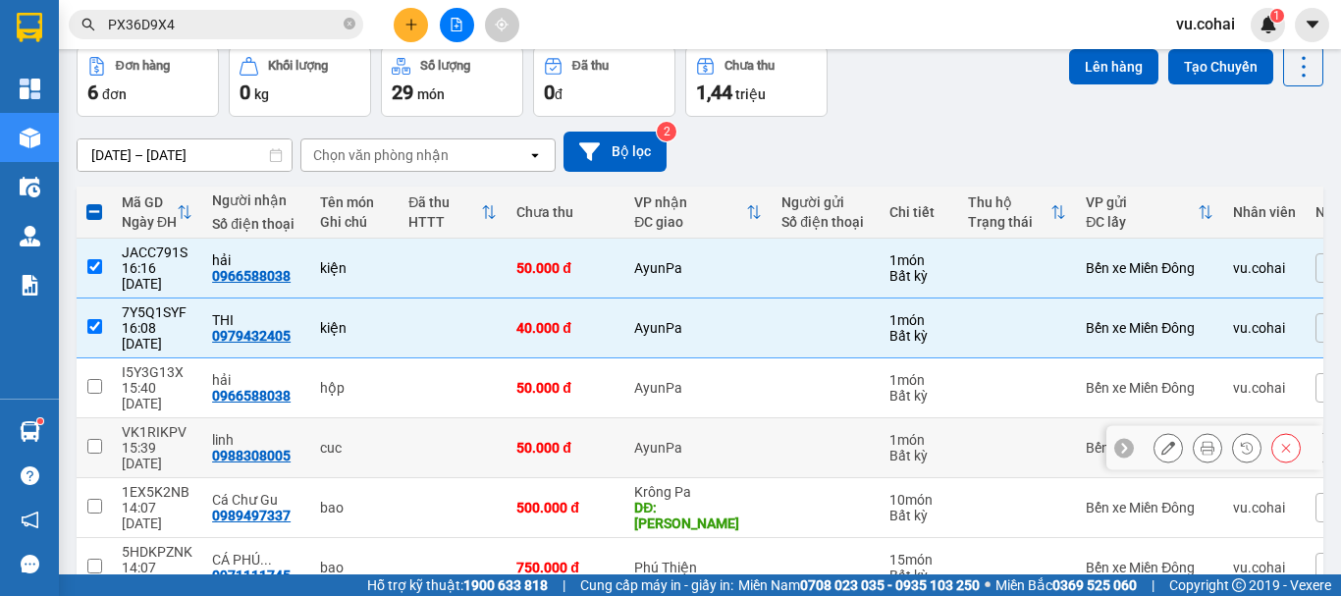
click at [122, 440] on div "15:39 11/08" at bounding box center [157, 455] width 71 height 31
checkbox input "true"
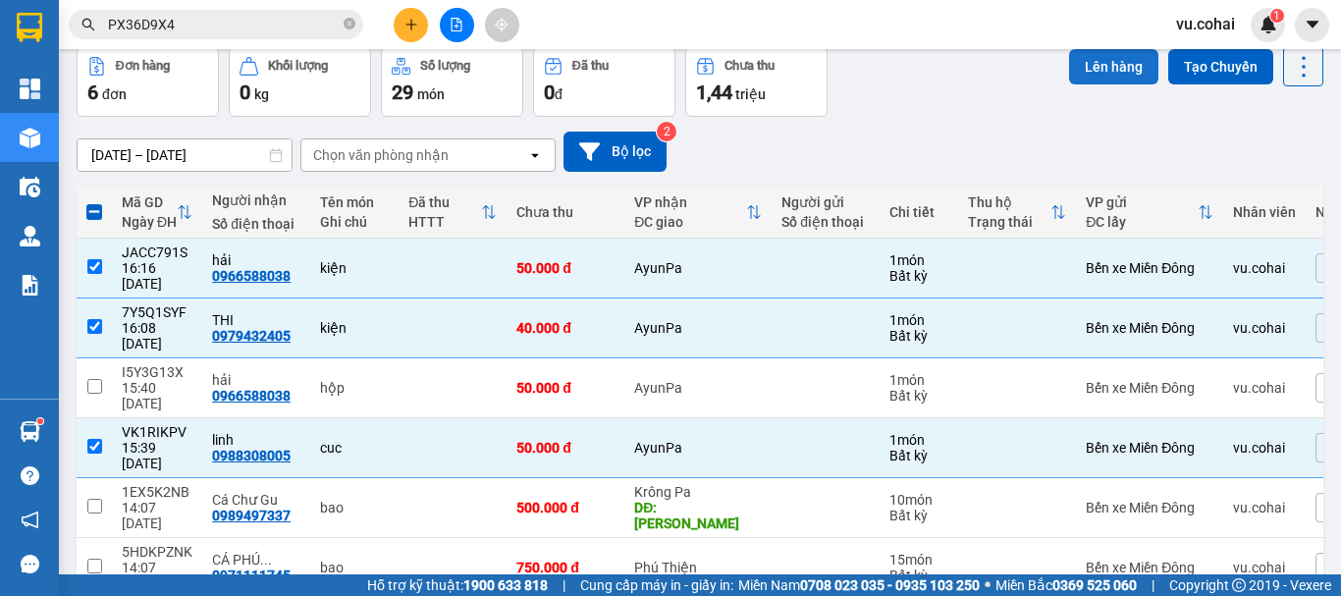
click at [1099, 75] on button "Lên hàng" at bounding box center [1113, 66] width 89 height 35
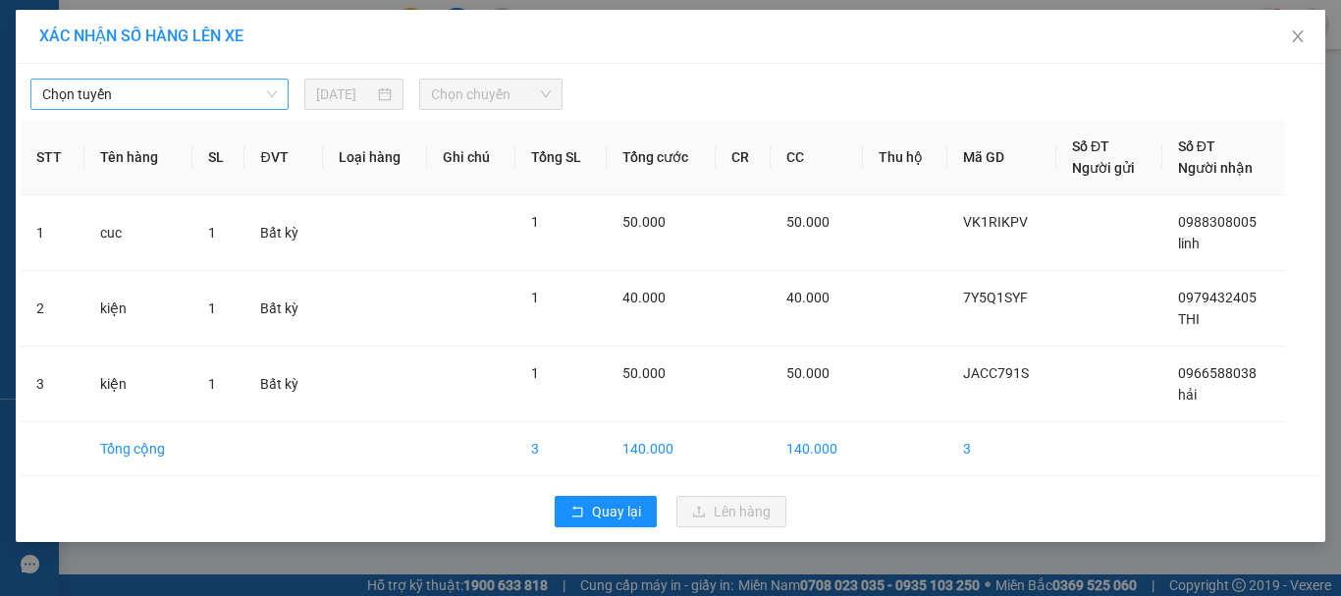
click at [230, 92] on span "Chọn tuyến" at bounding box center [159, 94] width 235 height 29
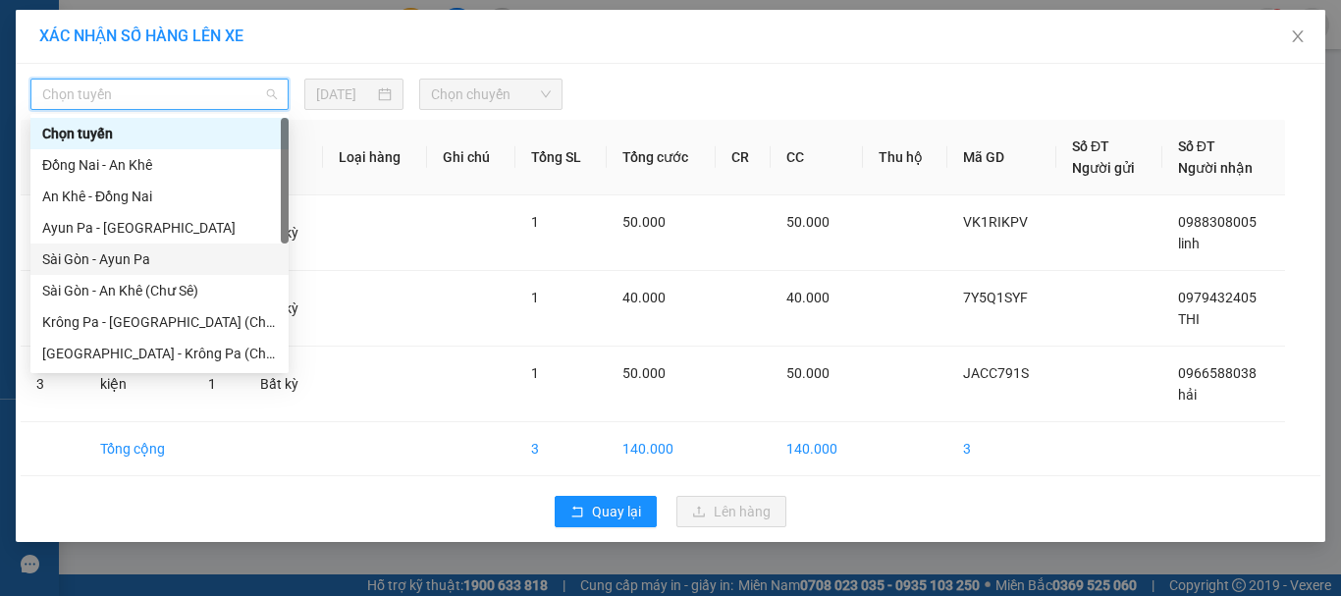
scroll to position [283, 0]
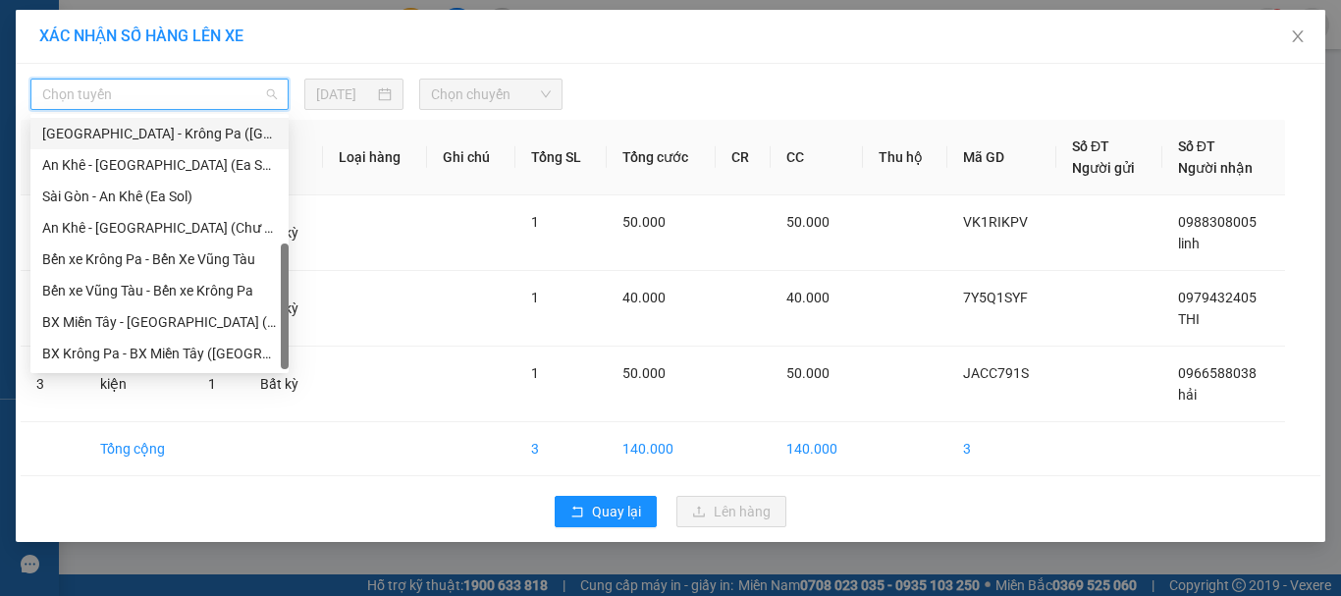
drag, startPoint x: 176, startPoint y: 138, endPoint x: 406, endPoint y: 110, distance: 231.5
click at [177, 138] on div "[GEOGRAPHIC_DATA] - Krông Pa ([GEOGRAPHIC_DATA])" at bounding box center [159, 134] width 235 height 22
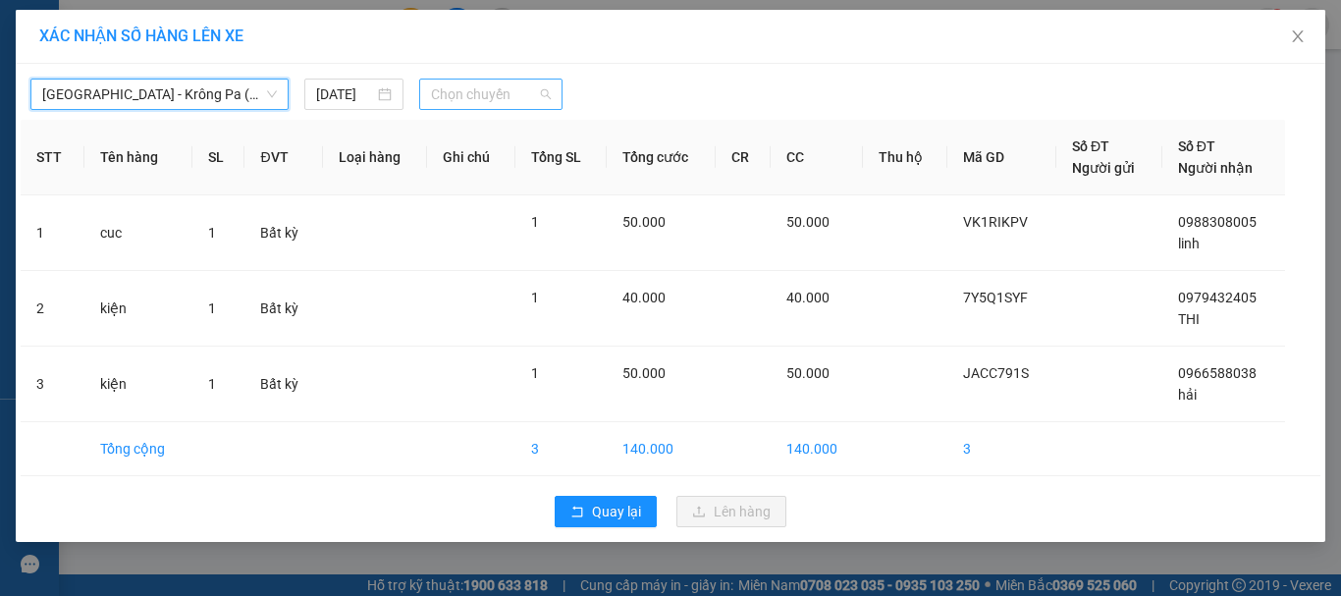
click at [453, 89] on span "Chọn chuyến" at bounding box center [491, 94] width 121 height 29
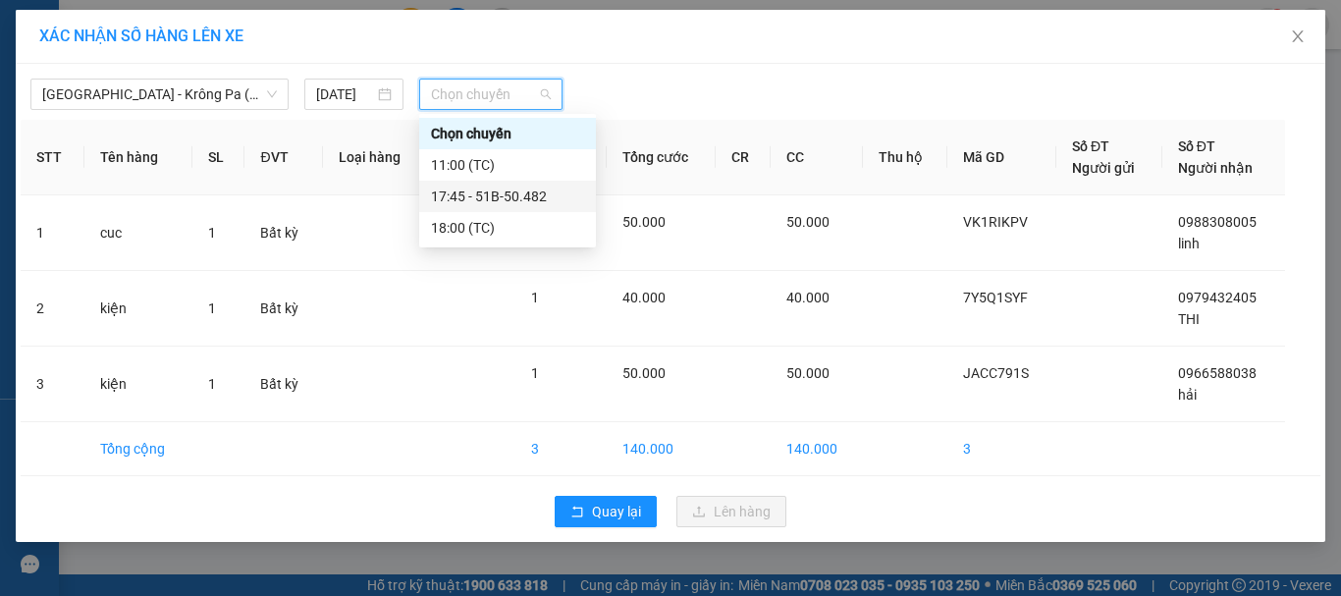
click at [517, 197] on div "17:45 - 51B-50.482" at bounding box center [507, 197] width 153 height 22
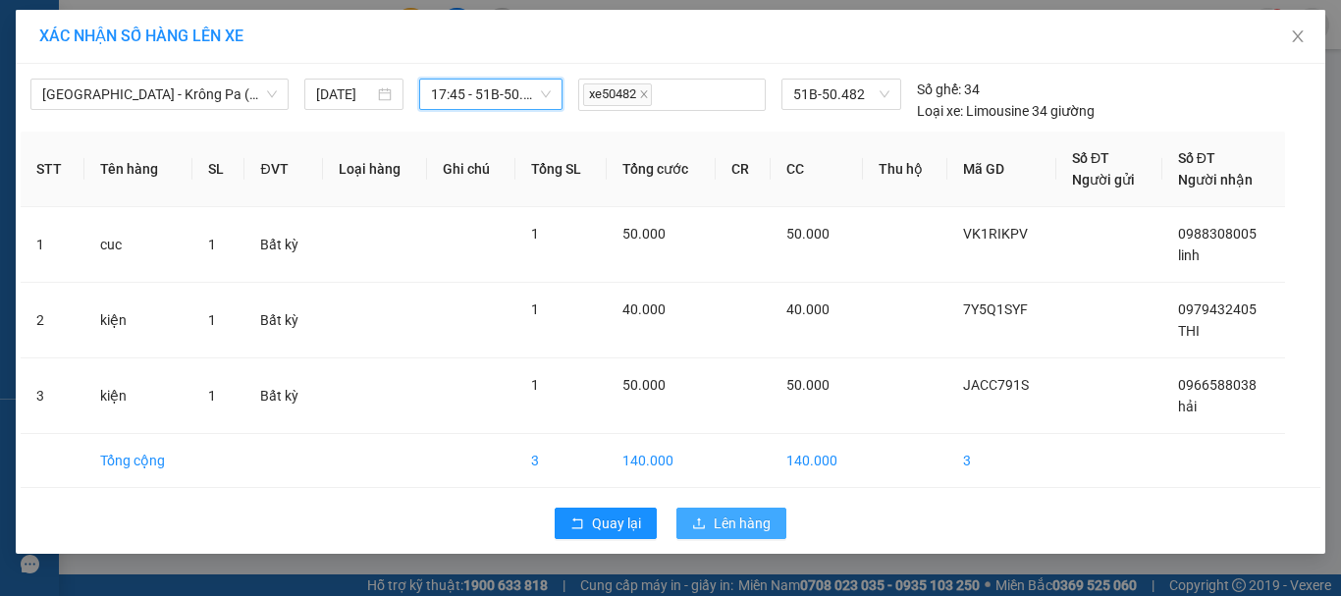
click at [750, 527] on span "Lên hàng" at bounding box center [742, 524] width 57 height 22
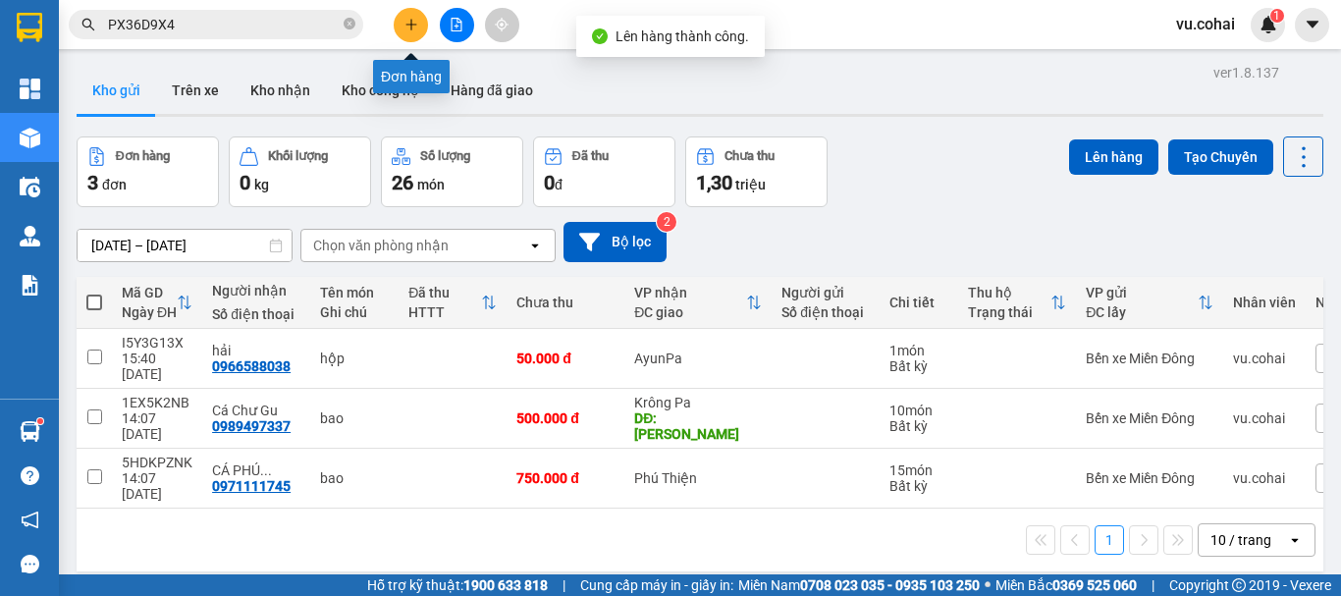
click at [406, 19] on icon "plus" at bounding box center [412, 25] width 14 height 14
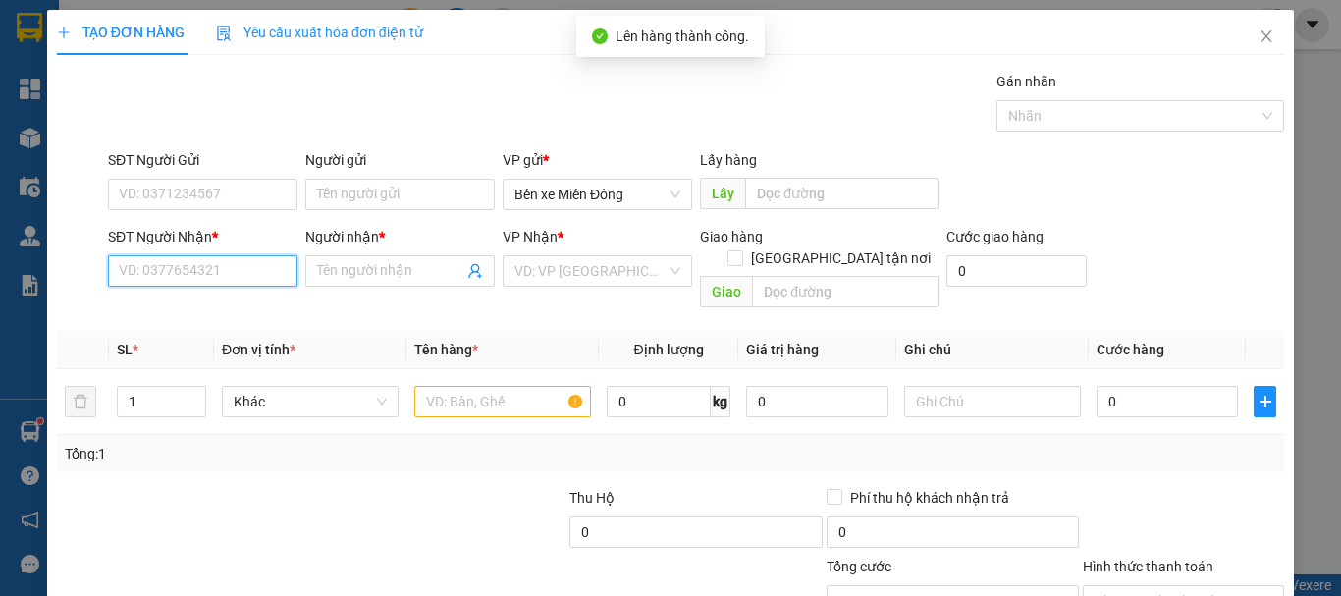
click at [211, 274] on input "SĐT Người Nhận *" at bounding box center [203, 270] width 190 height 31
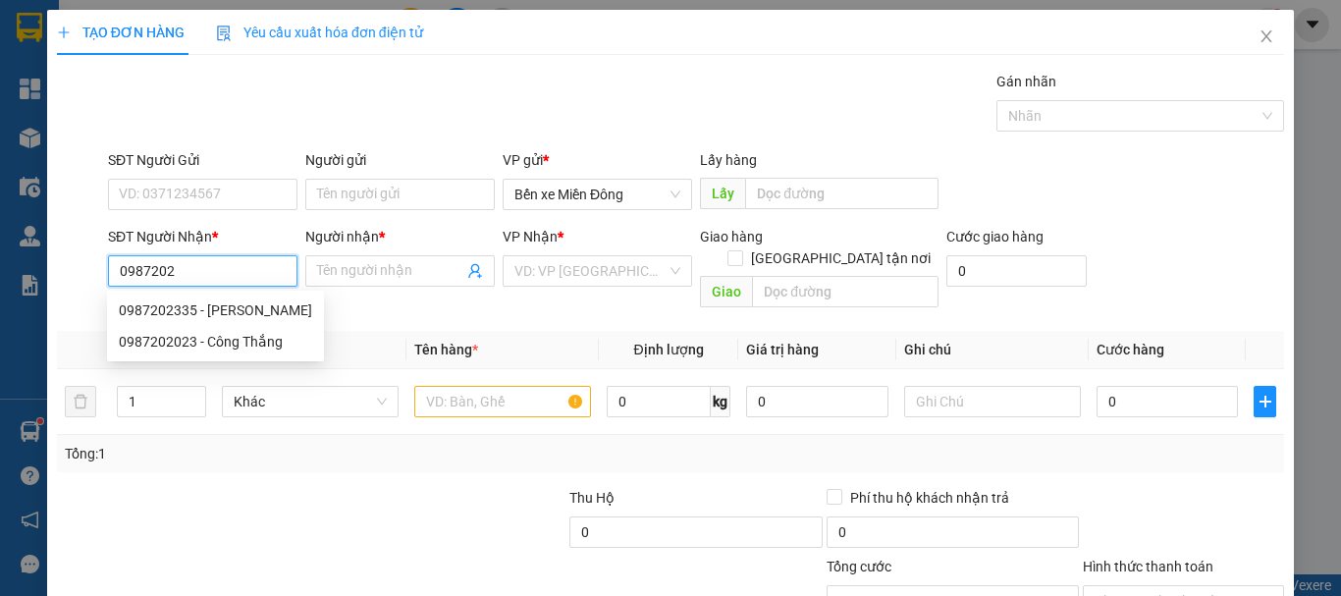
click at [195, 314] on div "0987202335 - Mẫn" at bounding box center [215, 310] width 193 height 22
type input "0987202335"
type input "Mẫn"
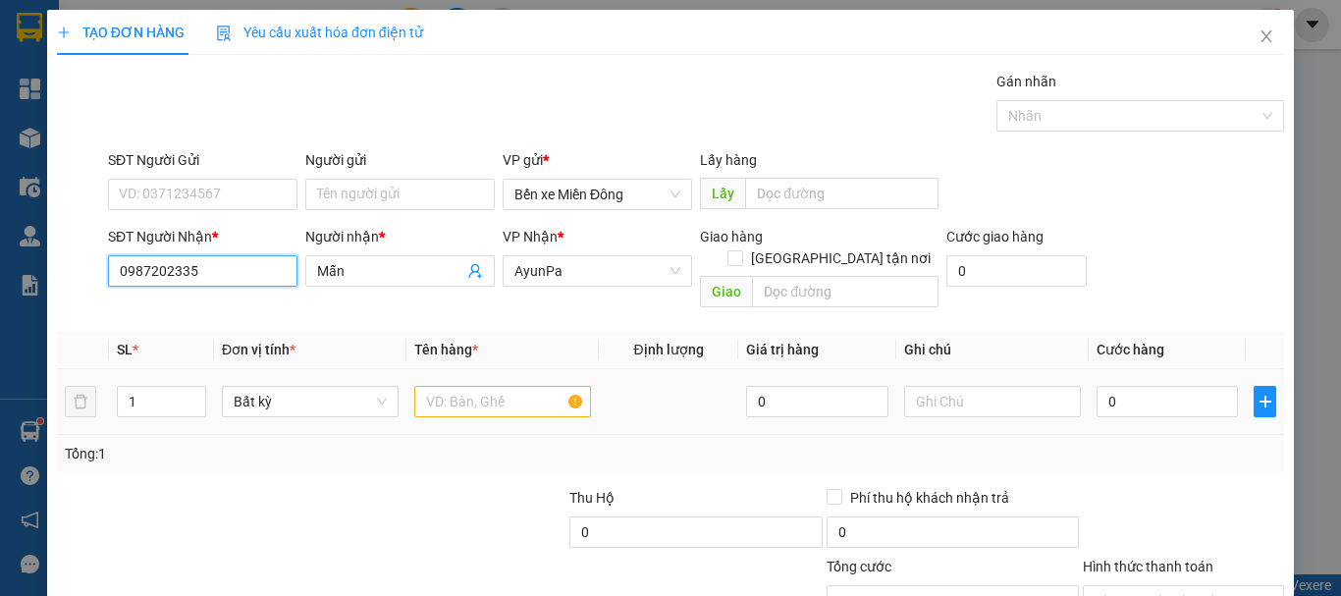
type input "0987202335"
click at [517, 386] on input "text" at bounding box center [502, 401] width 177 height 31
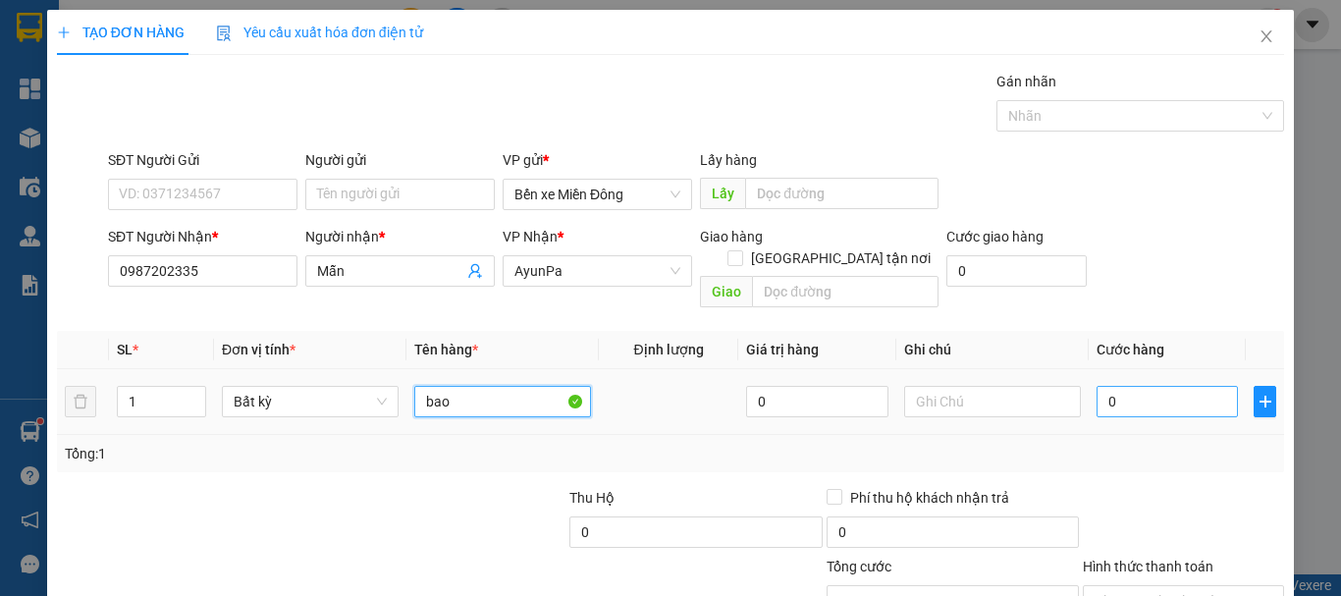
type input "bao"
click at [1175, 386] on input "0" at bounding box center [1167, 401] width 141 height 31
type input "005"
type input "5"
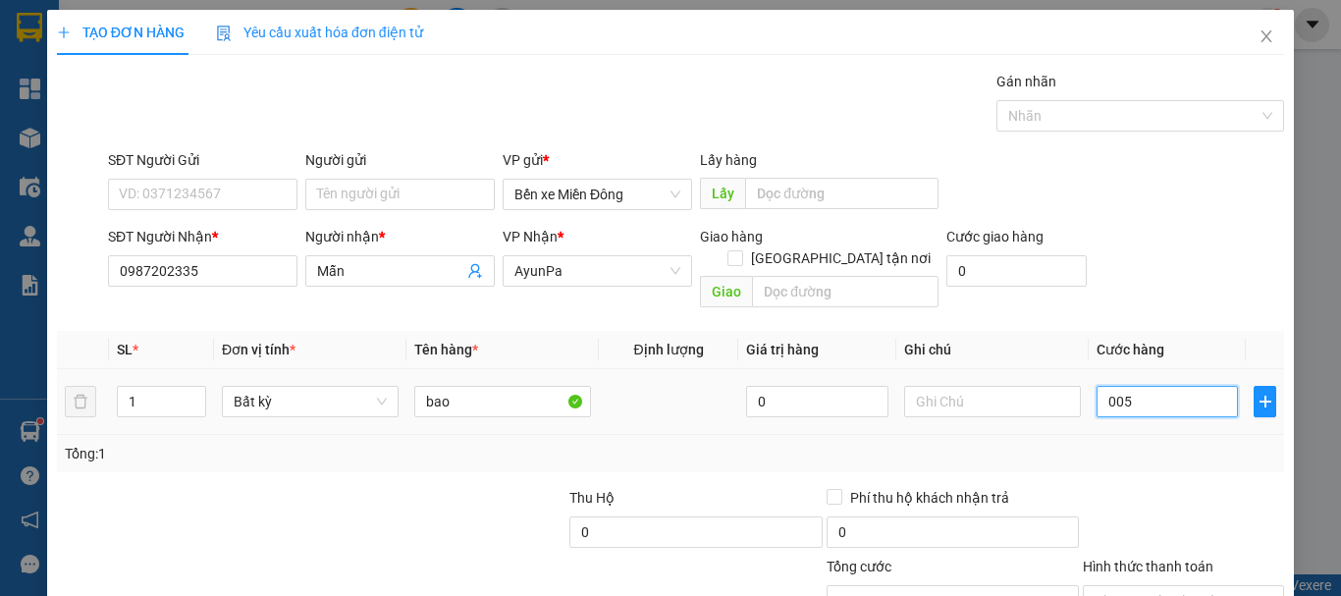
type input "0.050"
type input "50"
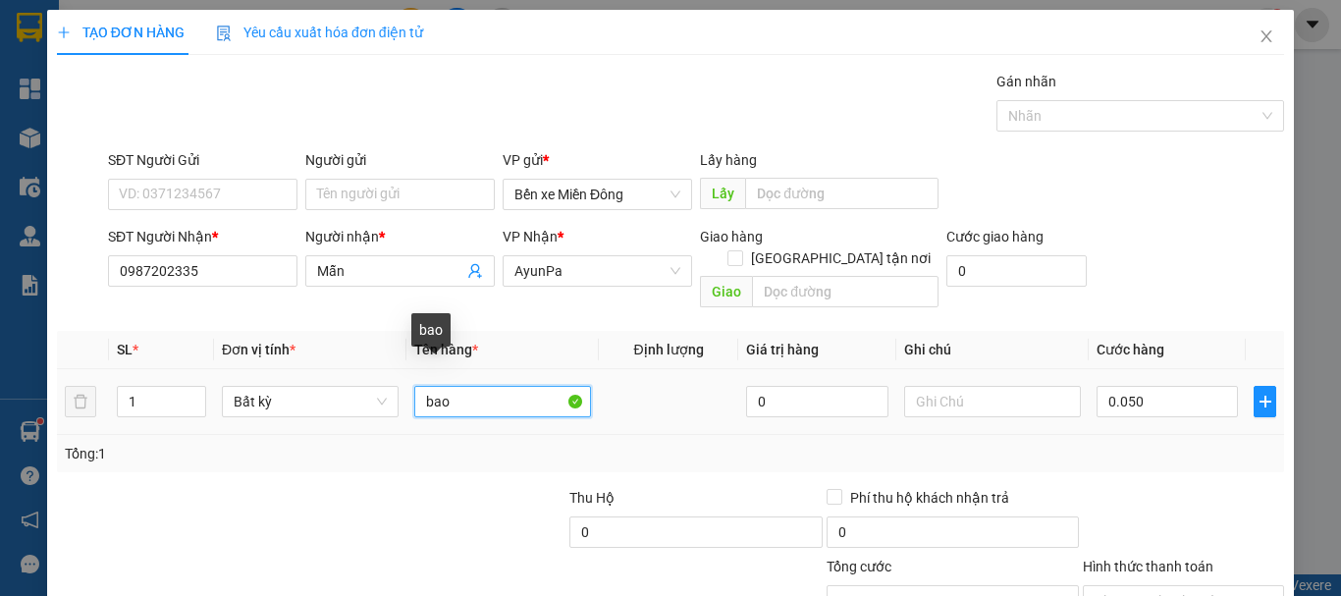
type input "50.000"
click at [494, 386] on input "bao" at bounding box center [502, 401] width 177 height 31
type input "b"
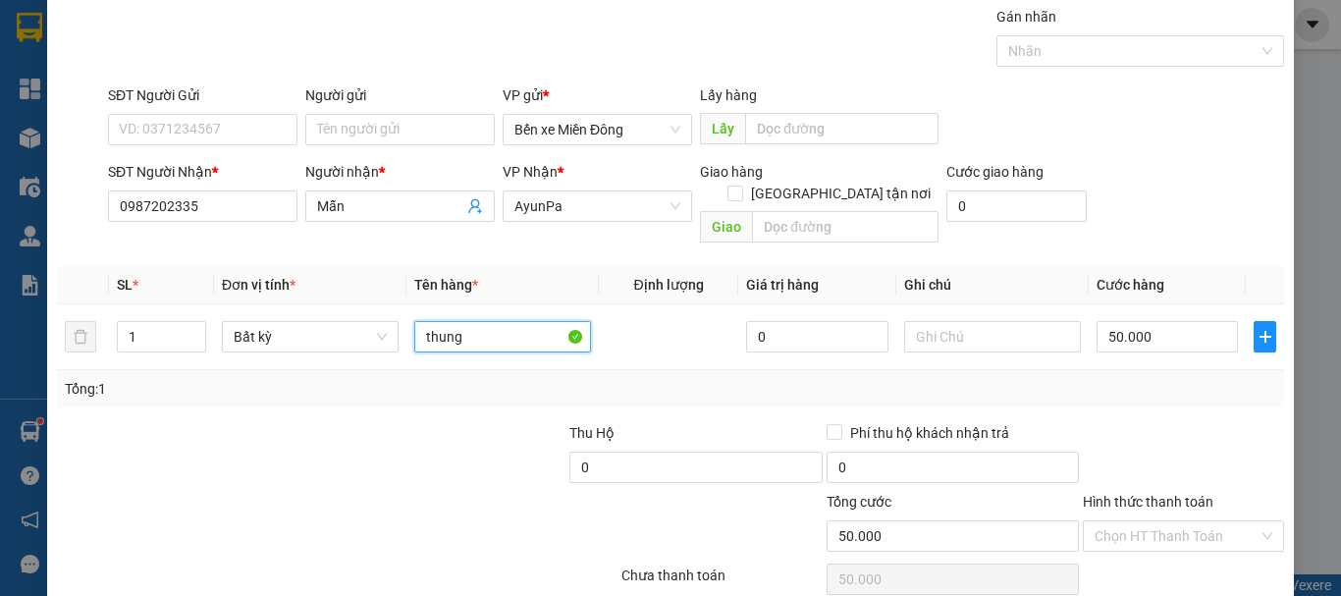
scroll to position [131, 0]
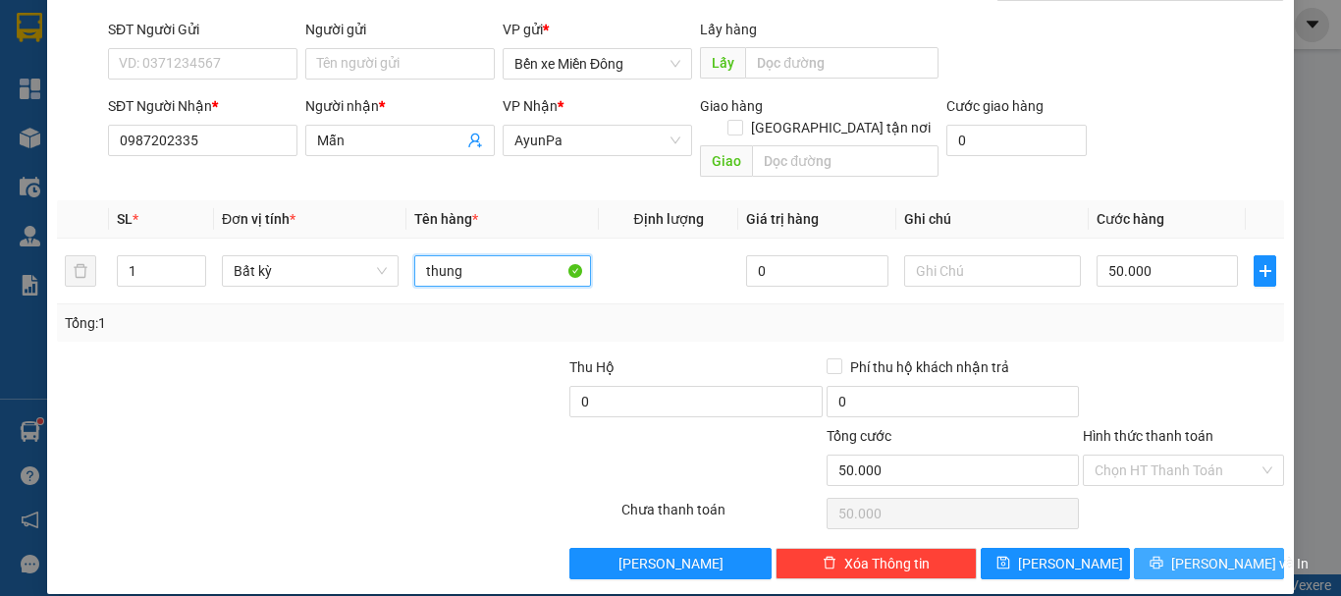
type input "thung"
click at [1194, 548] on button "Lưu và In" at bounding box center [1209, 563] width 150 height 31
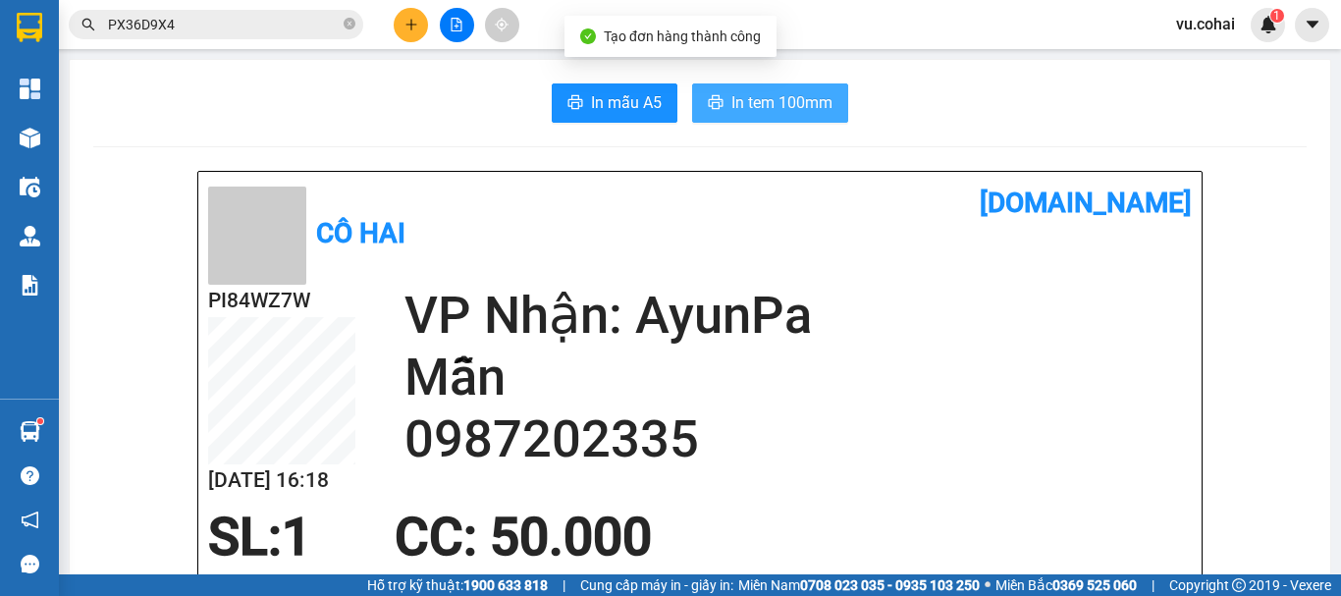
click at [779, 93] on span "In tem 100mm" at bounding box center [782, 102] width 101 height 25
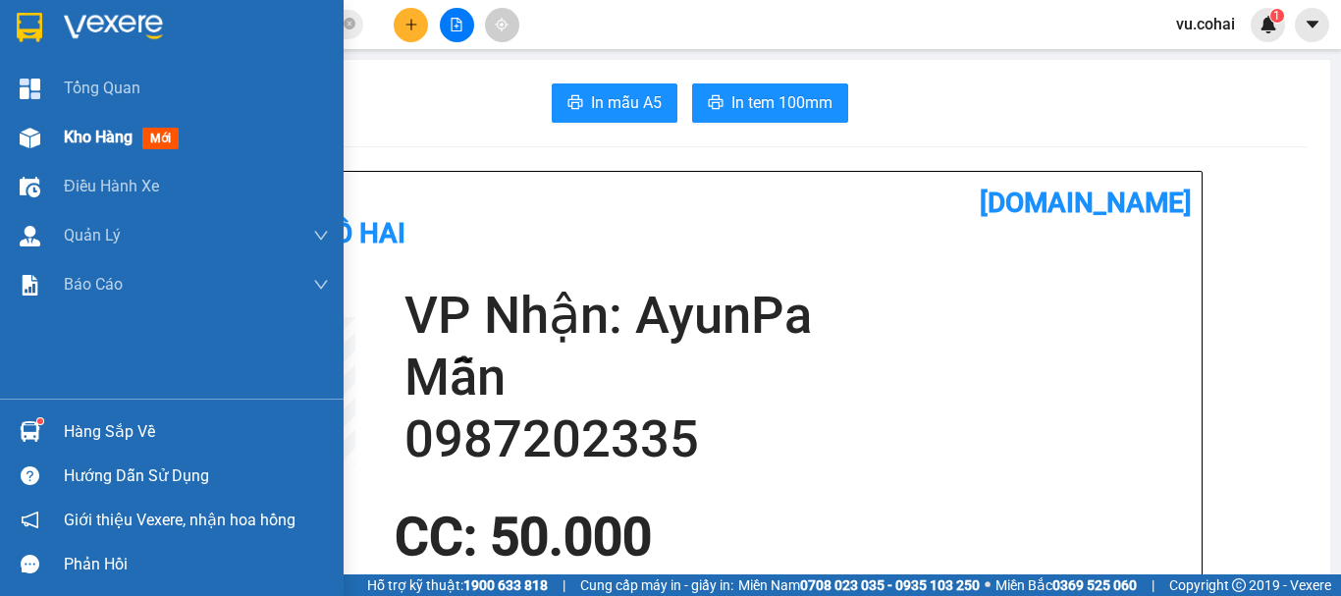
click at [101, 137] on span "Kho hàng" at bounding box center [98, 137] width 69 height 19
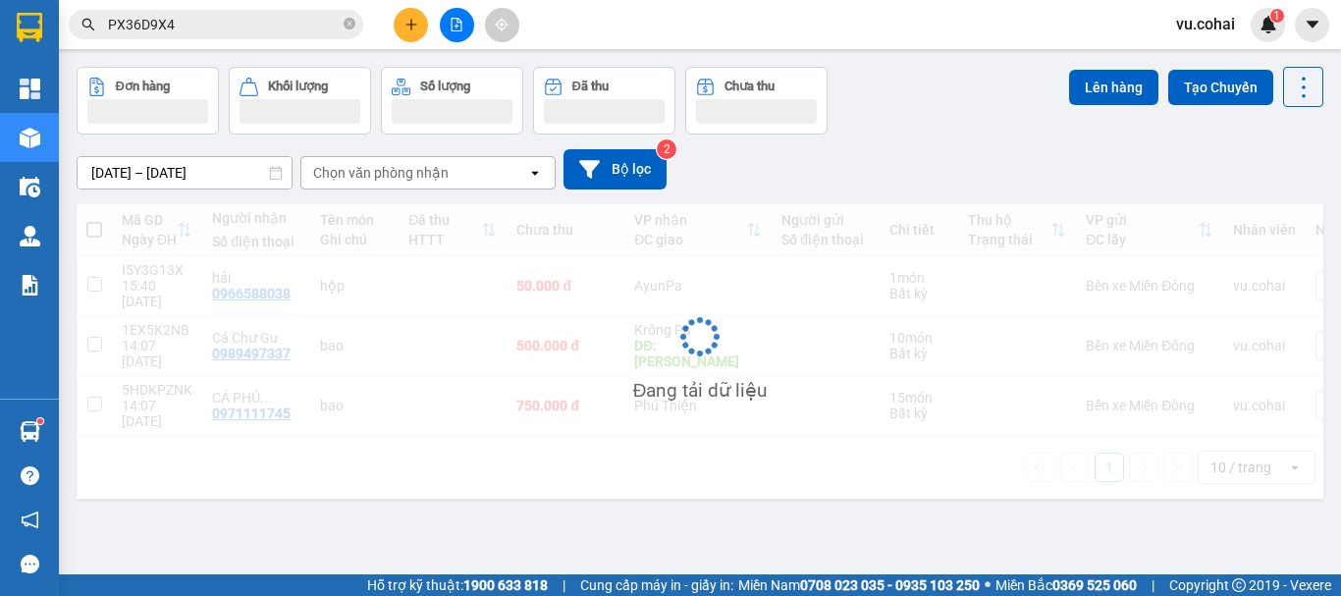
scroll to position [90, 0]
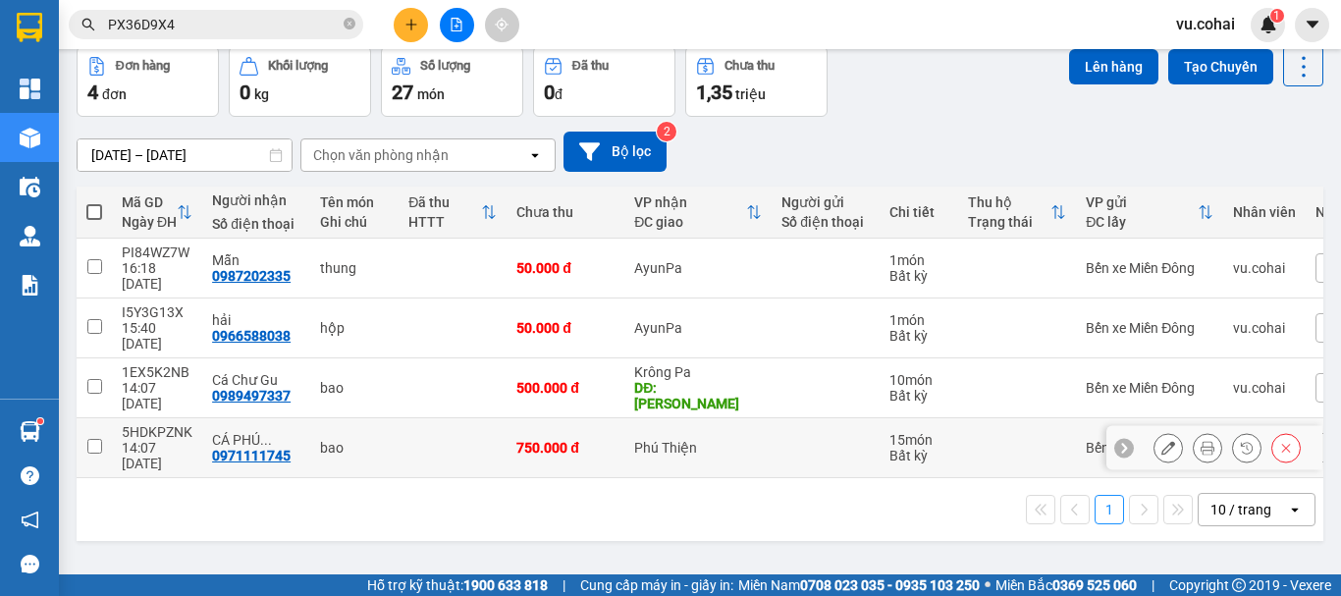
drag, startPoint x: 87, startPoint y: 390, endPoint x: 285, endPoint y: 307, distance: 213.9
click at [88, 439] on input "checkbox" at bounding box center [94, 446] width 15 height 15
checkbox input "true"
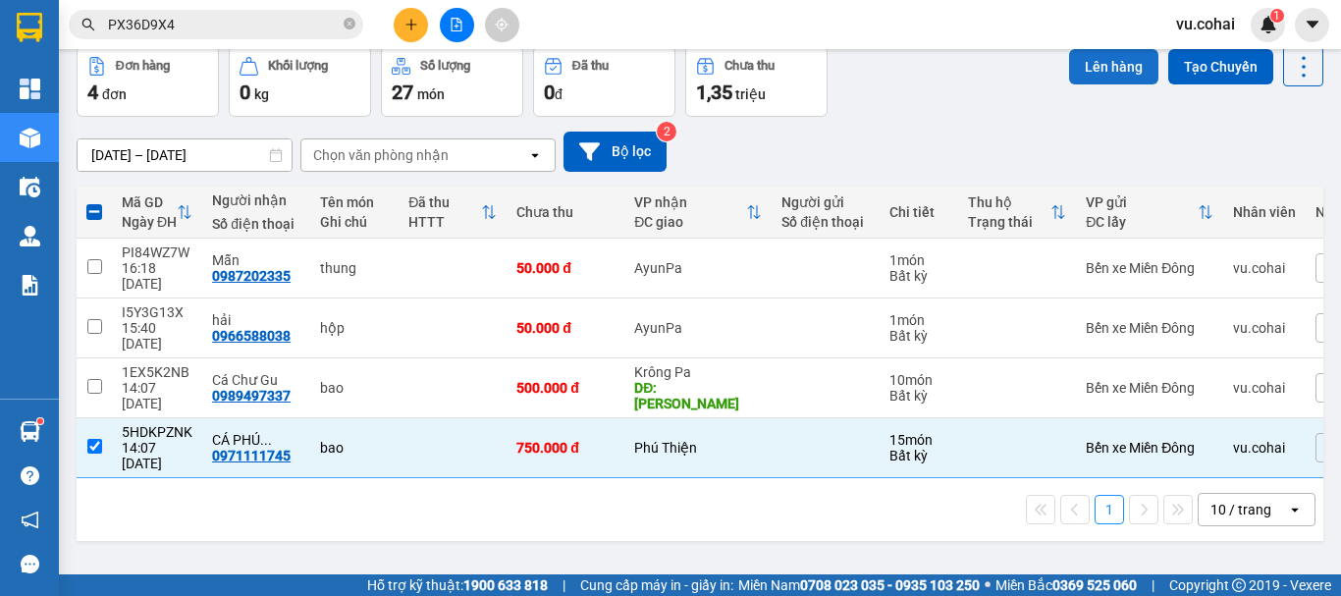
click at [1103, 77] on button "Lên hàng" at bounding box center [1113, 66] width 89 height 35
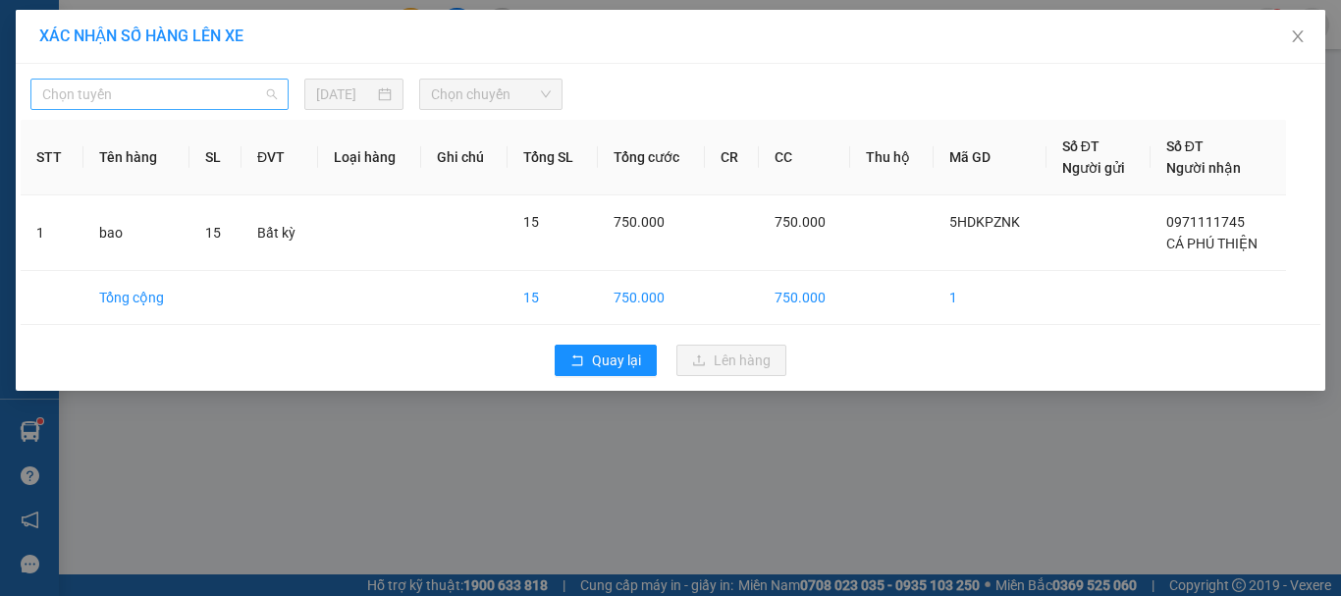
click at [207, 88] on span "Chọn tuyến" at bounding box center [159, 94] width 235 height 29
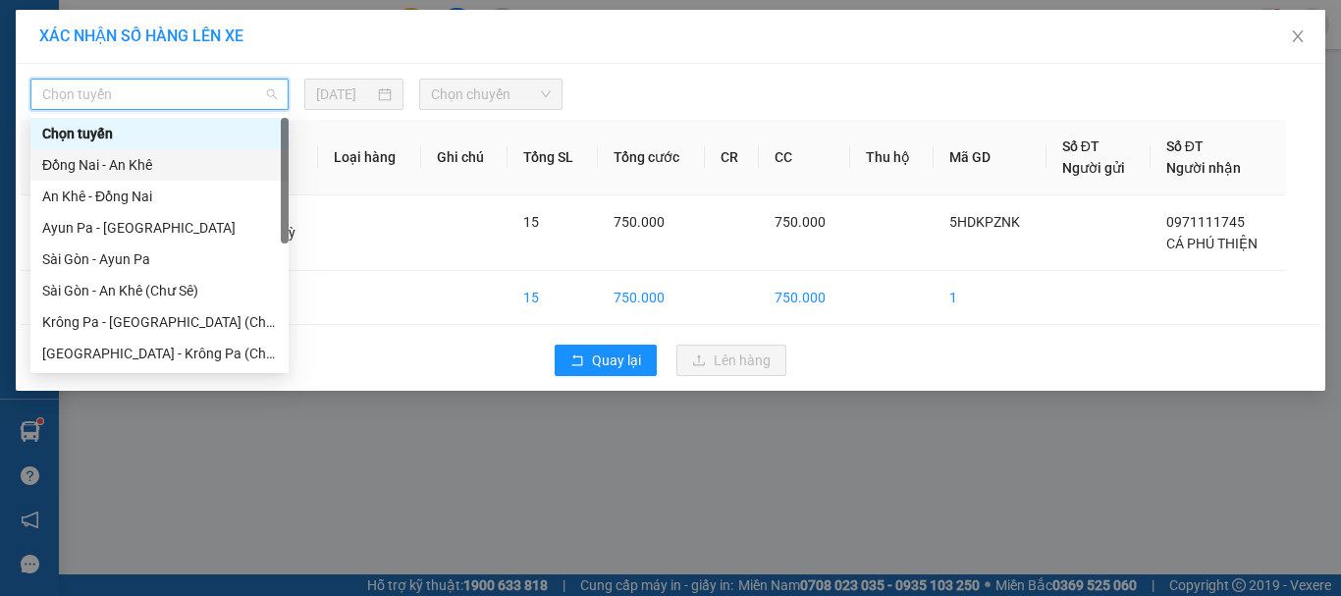
click at [154, 167] on div "Đồng Nai - An Khê" at bounding box center [159, 165] width 235 height 22
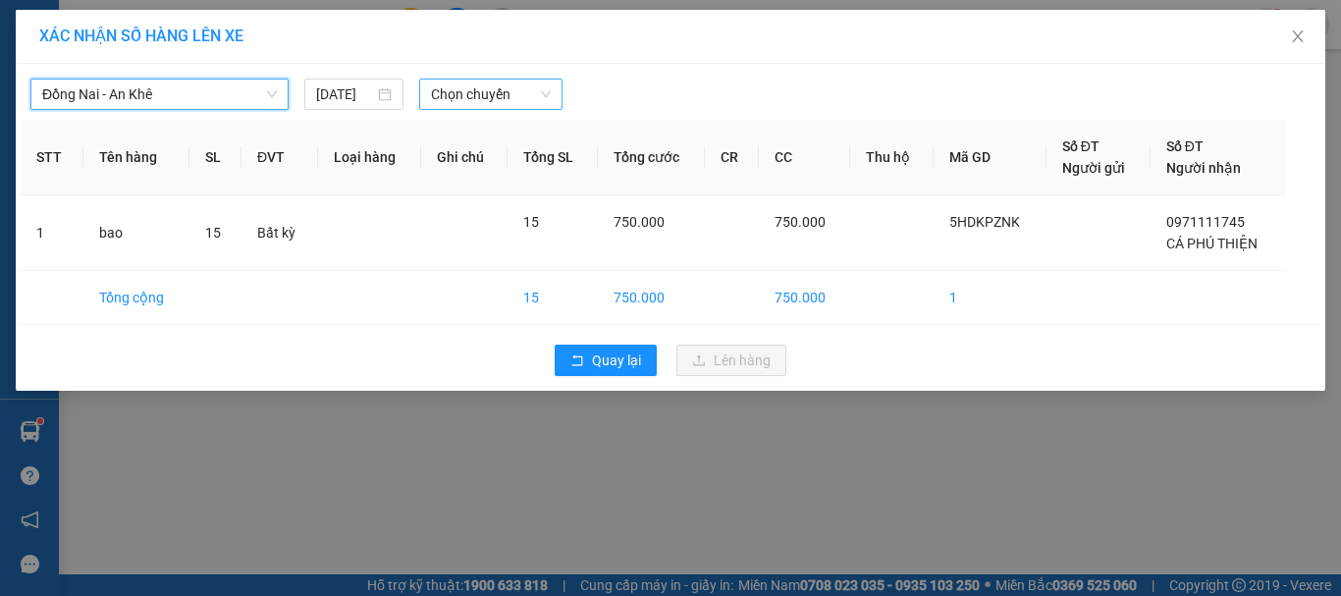
click at [512, 99] on span "Chọn chuyến" at bounding box center [491, 94] width 121 height 29
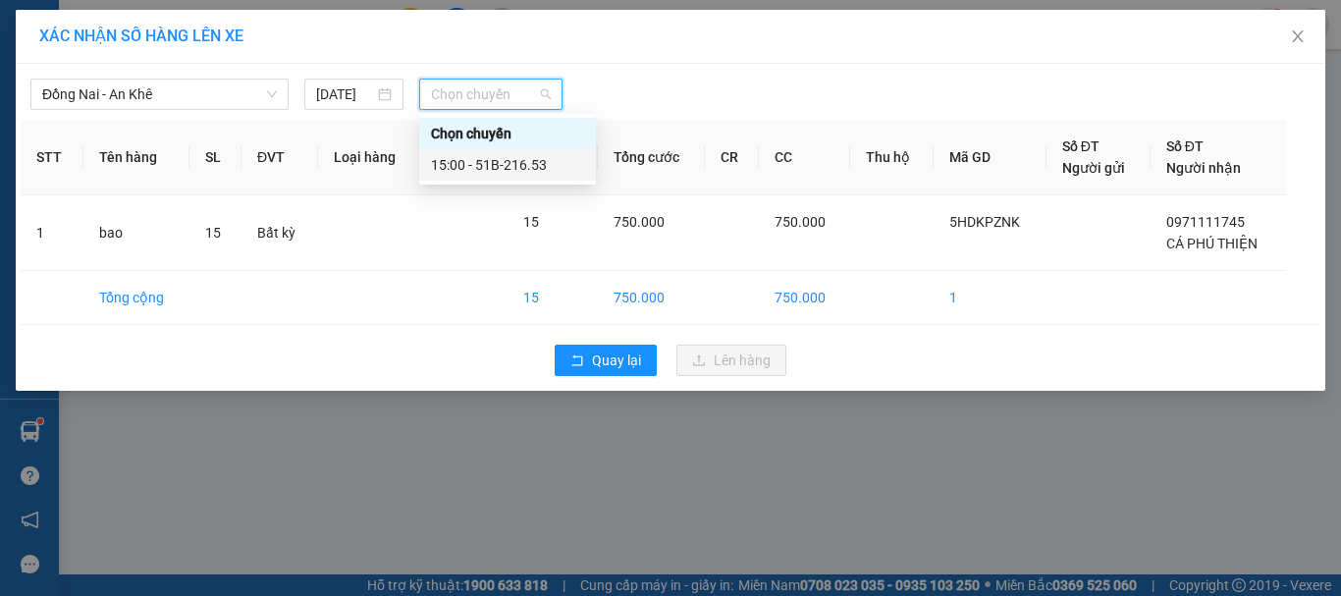
click at [524, 160] on div "15:00 - 51B-216.53" at bounding box center [507, 165] width 153 height 22
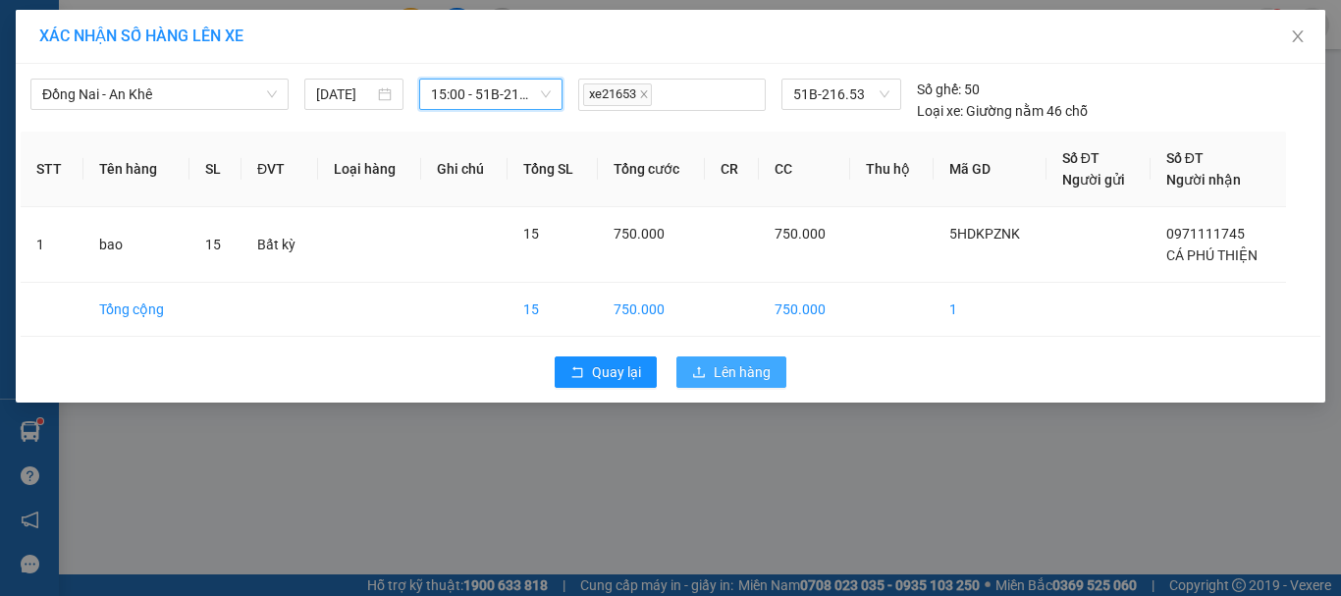
click at [721, 381] on span "Lên hàng" at bounding box center [742, 372] width 57 height 22
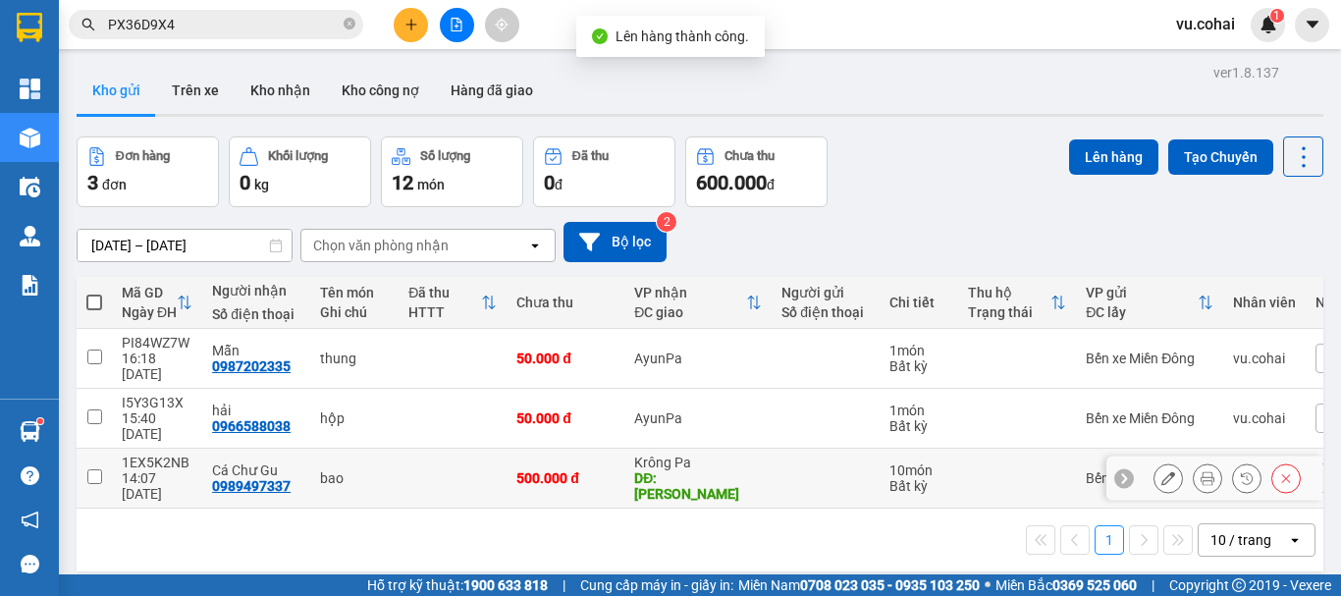
drag, startPoint x: 106, startPoint y: 436, endPoint x: 180, endPoint y: 438, distance: 73.7
click at [119, 449] on tr "1EX5K2NB 14:07 11/08 Cá Chư Gu 0989497337 bao 500.000 đ Krông Pa DĐ: chu gu 10 …" at bounding box center [751, 479] width 1349 height 60
checkbox input "true"
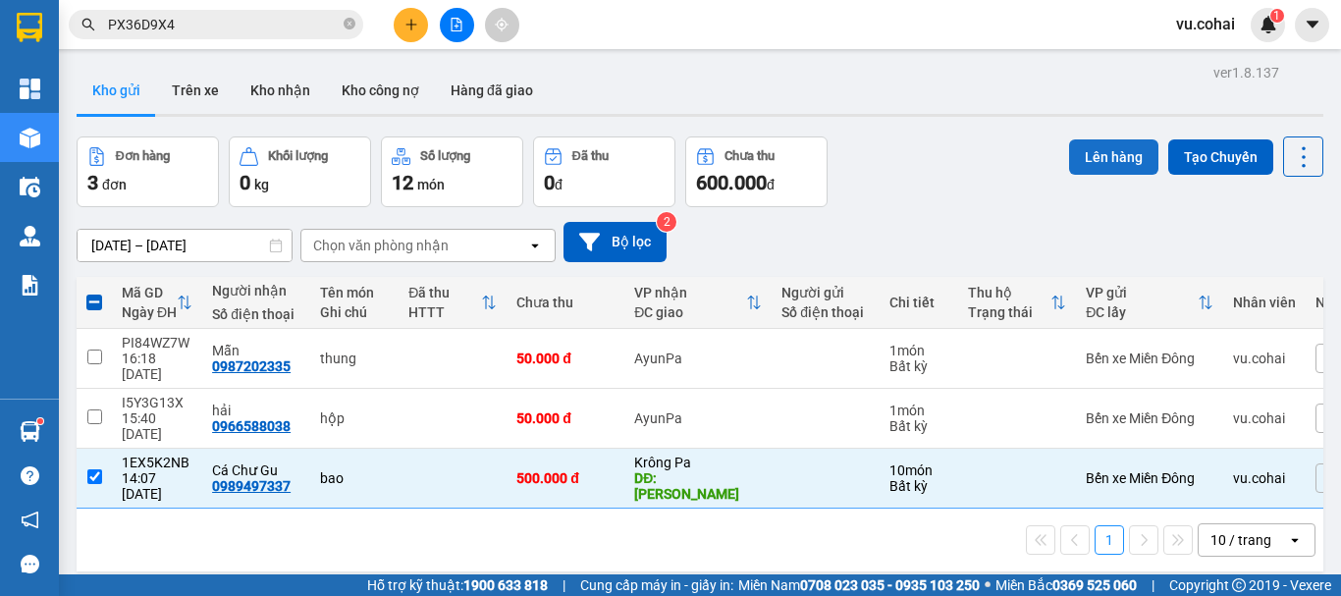
click at [1096, 162] on button "Lên hàng" at bounding box center [1113, 156] width 89 height 35
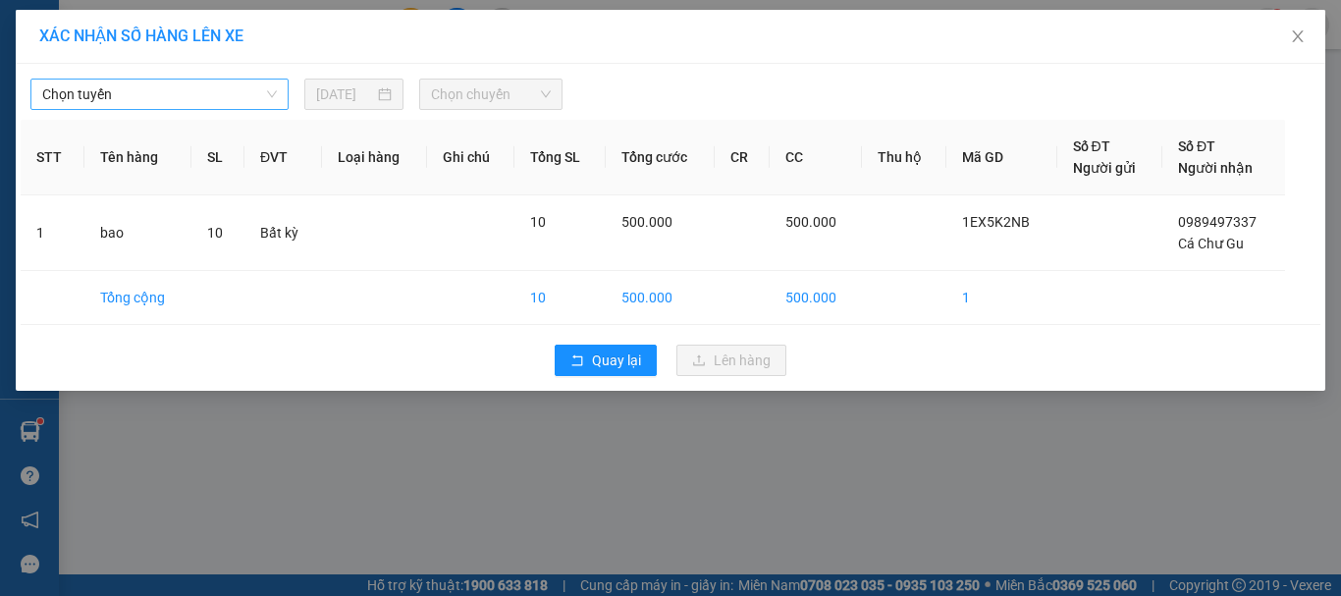
click at [170, 98] on span "Chọn tuyến" at bounding box center [159, 94] width 235 height 29
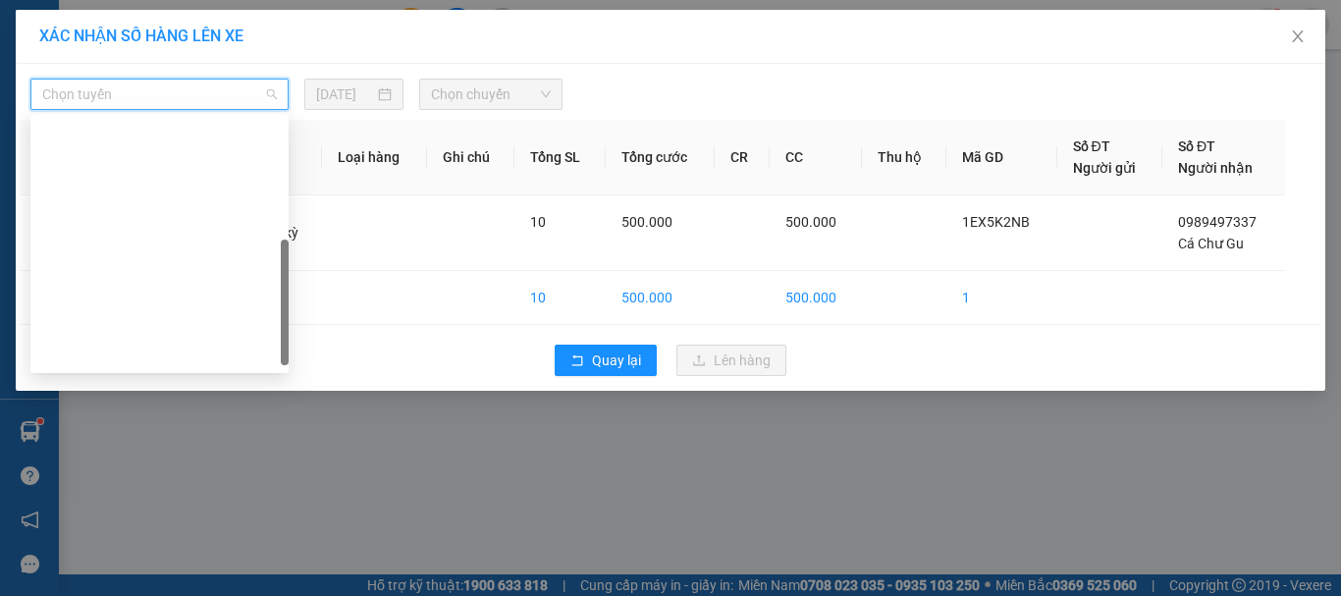
scroll to position [275, 0]
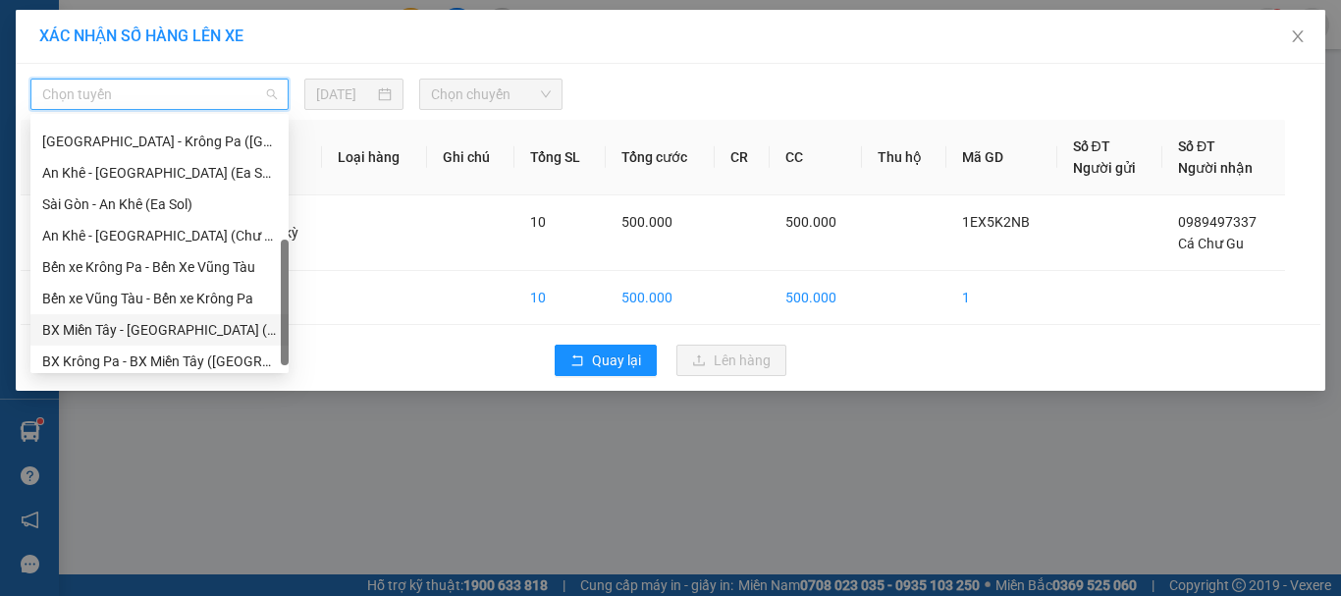
click at [165, 327] on div "BX Miền Tây - BX Krông Pa (Chơn Thành - Chư Rcăm)" at bounding box center [159, 330] width 235 height 22
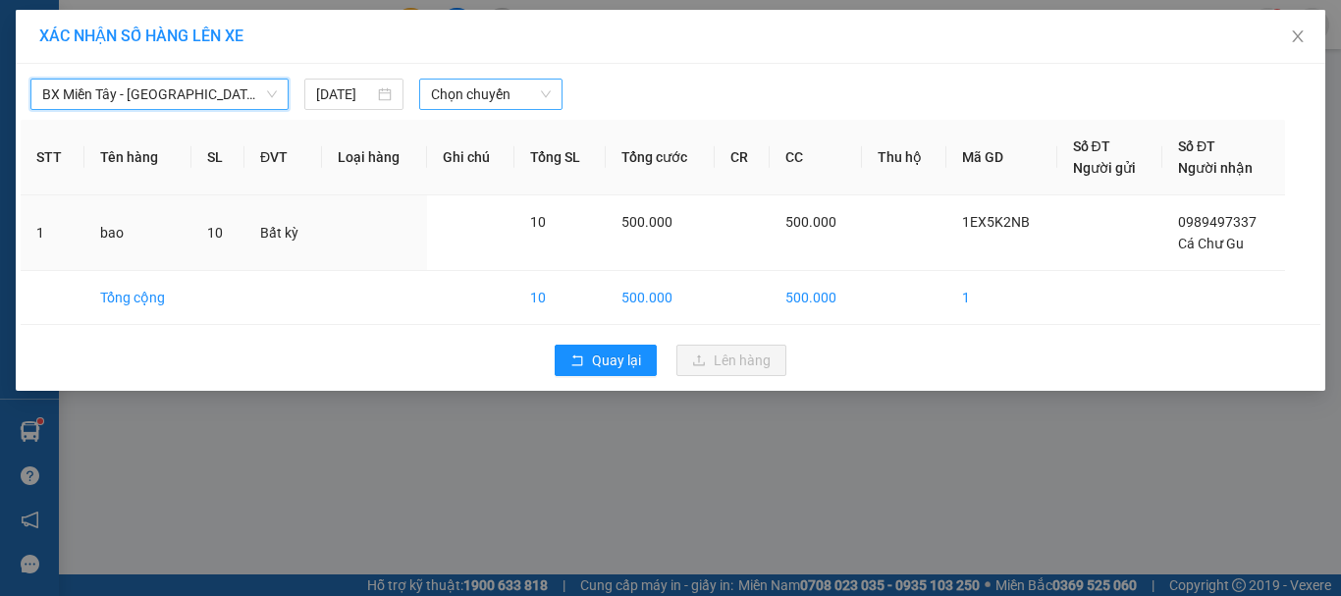
click at [482, 96] on span "Chọn chuyến" at bounding box center [491, 94] width 121 height 29
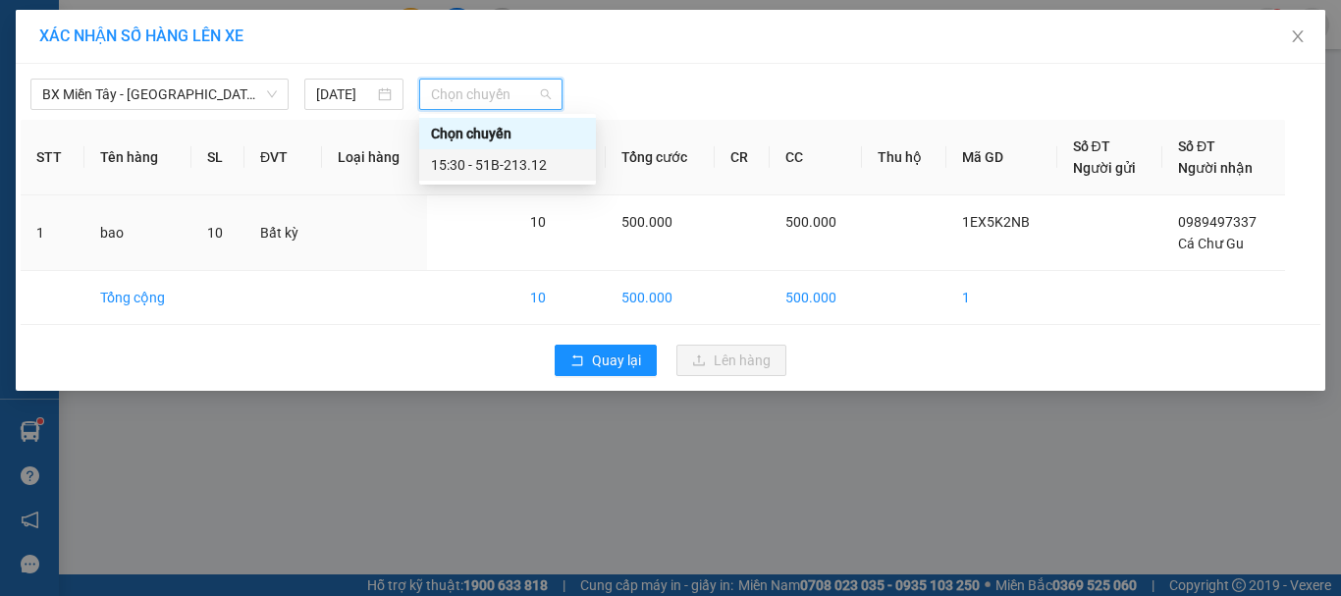
click at [550, 170] on div "15:30 - 51B-213.12" at bounding box center [507, 165] width 153 height 22
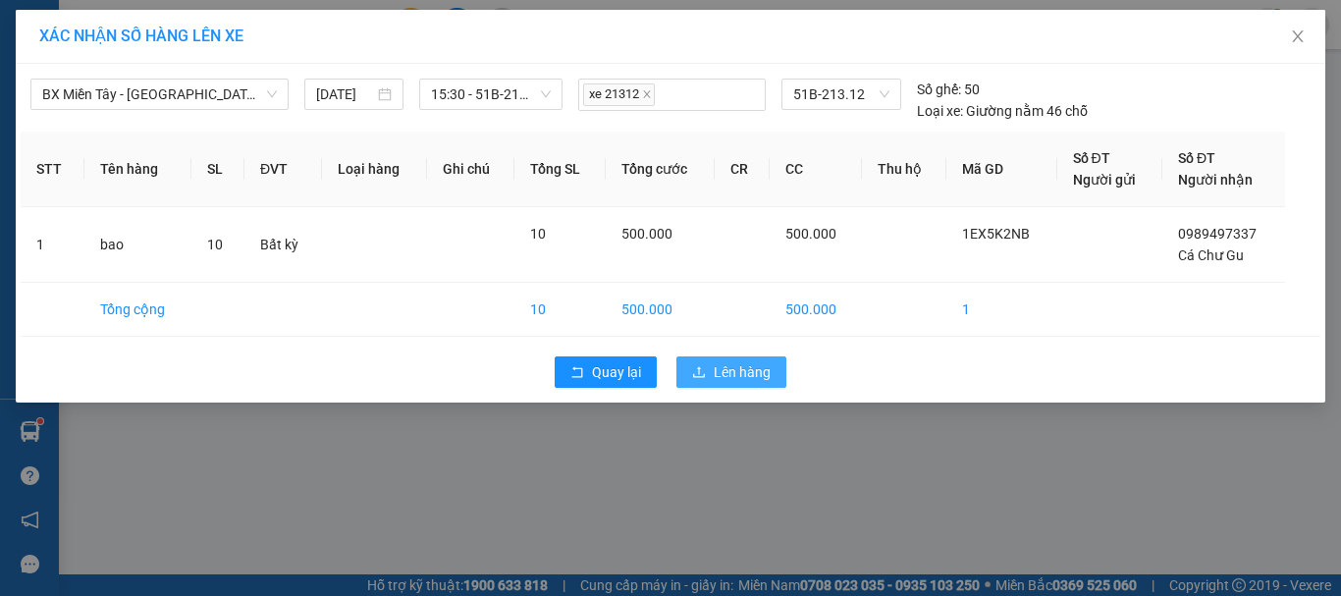
click at [720, 378] on span "Lên hàng" at bounding box center [742, 372] width 57 height 22
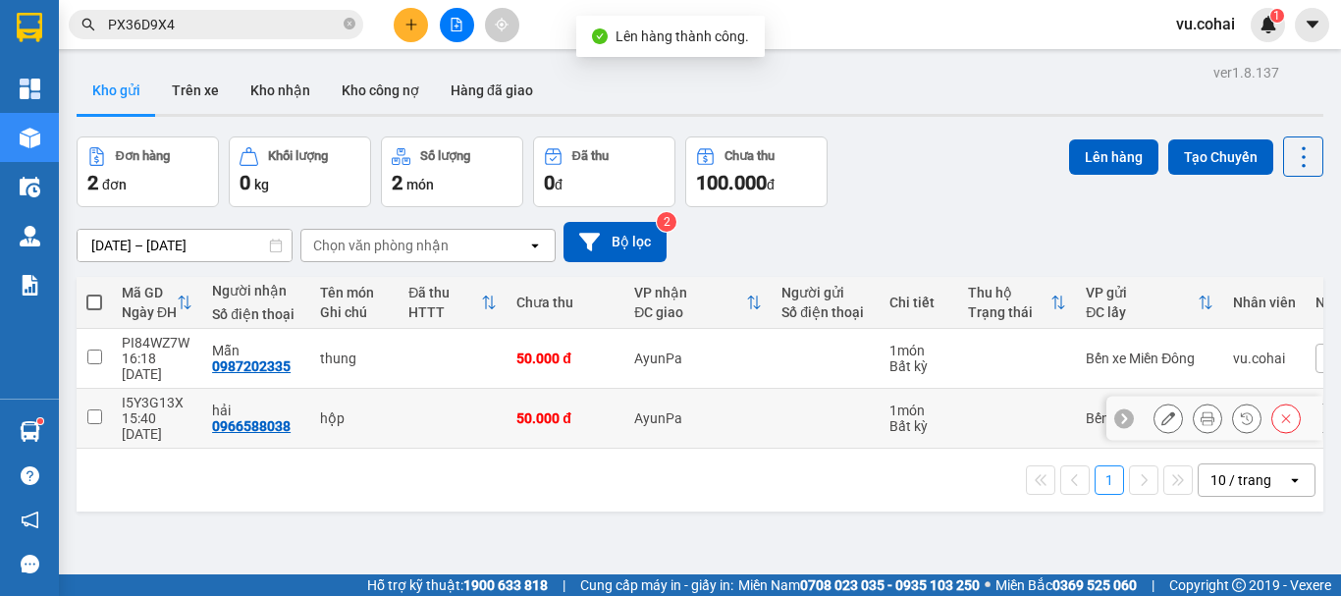
drag, startPoint x: 93, startPoint y: 403, endPoint x: 342, endPoint y: 335, distance: 257.5
click at [99, 397] on td at bounding box center [94, 419] width 35 height 60
checkbox input "true"
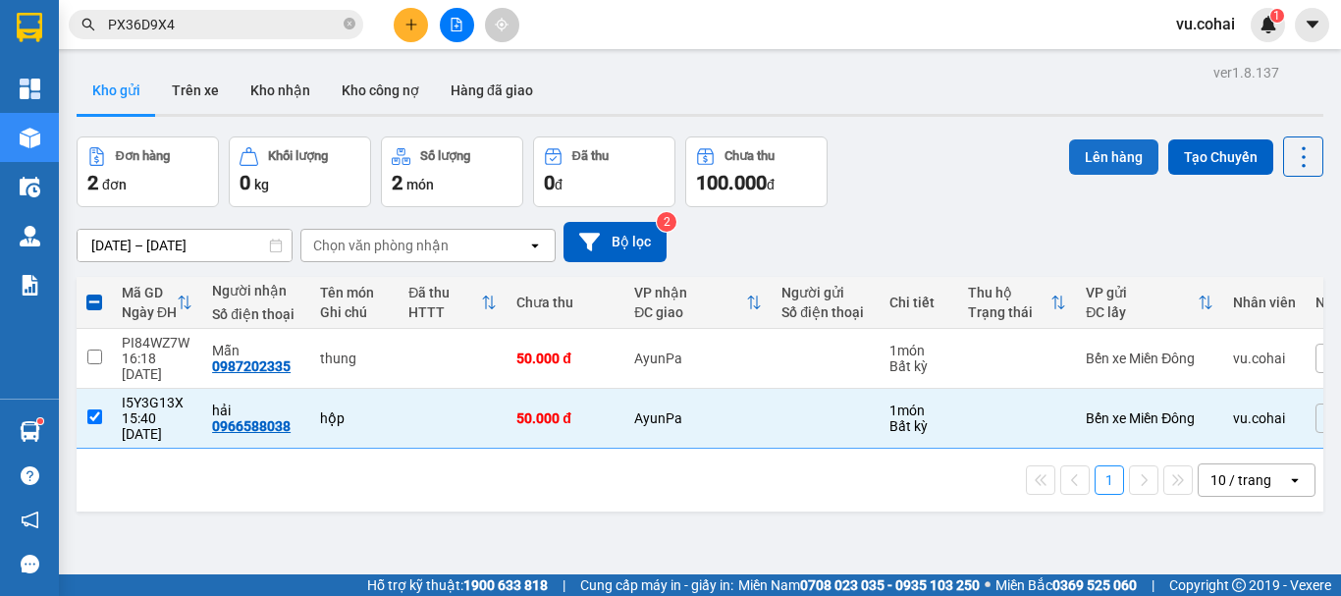
click at [1087, 159] on button "Lên hàng" at bounding box center [1113, 156] width 89 height 35
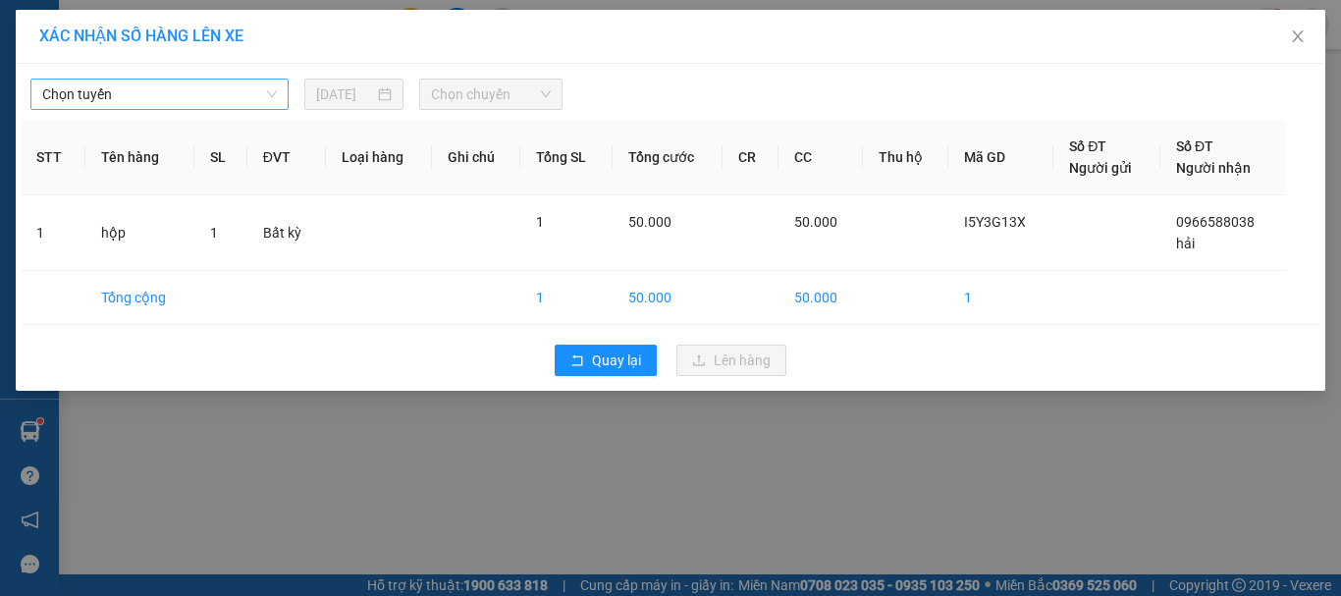
click at [185, 92] on span "Chọn tuyến" at bounding box center [159, 94] width 235 height 29
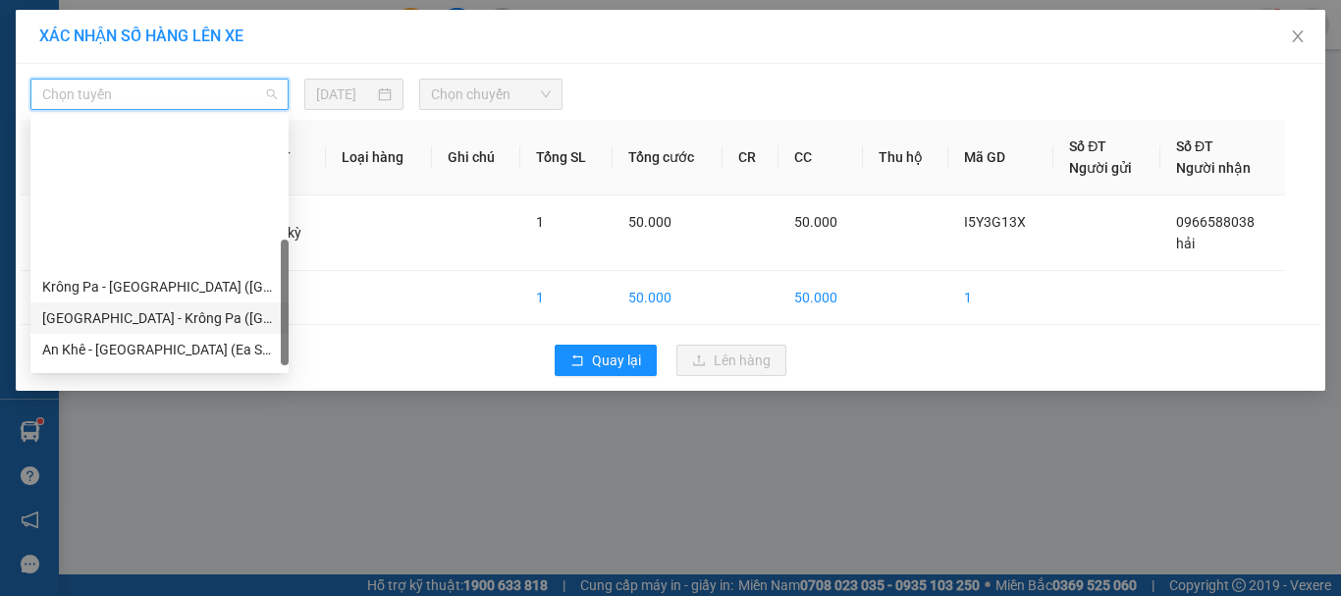
scroll to position [275, 0]
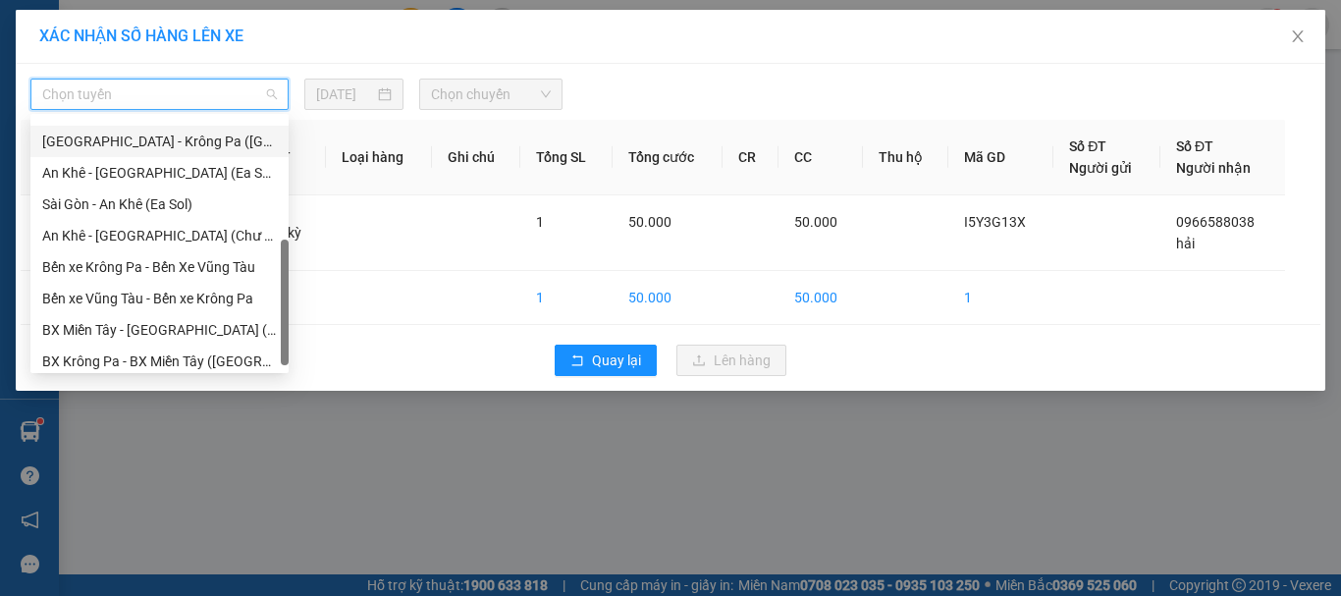
click at [191, 143] on div "[GEOGRAPHIC_DATA] - Krông Pa ([GEOGRAPHIC_DATA])" at bounding box center [159, 142] width 235 height 22
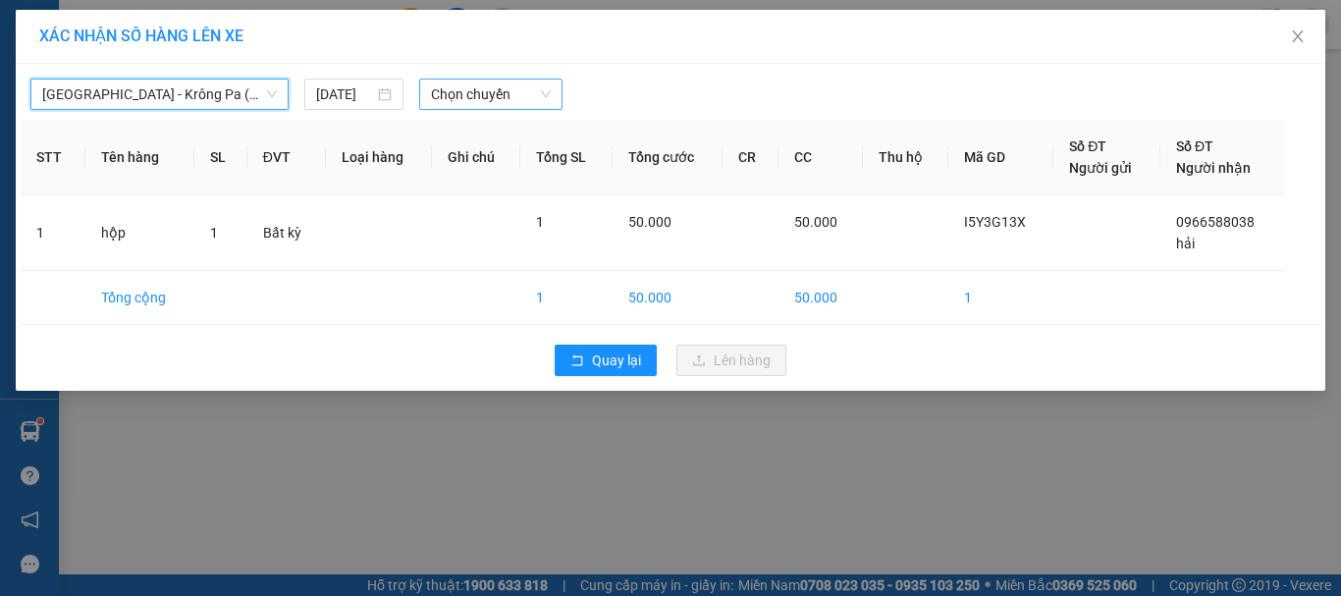
click at [472, 94] on span "Chọn chuyến" at bounding box center [491, 94] width 121 height 29
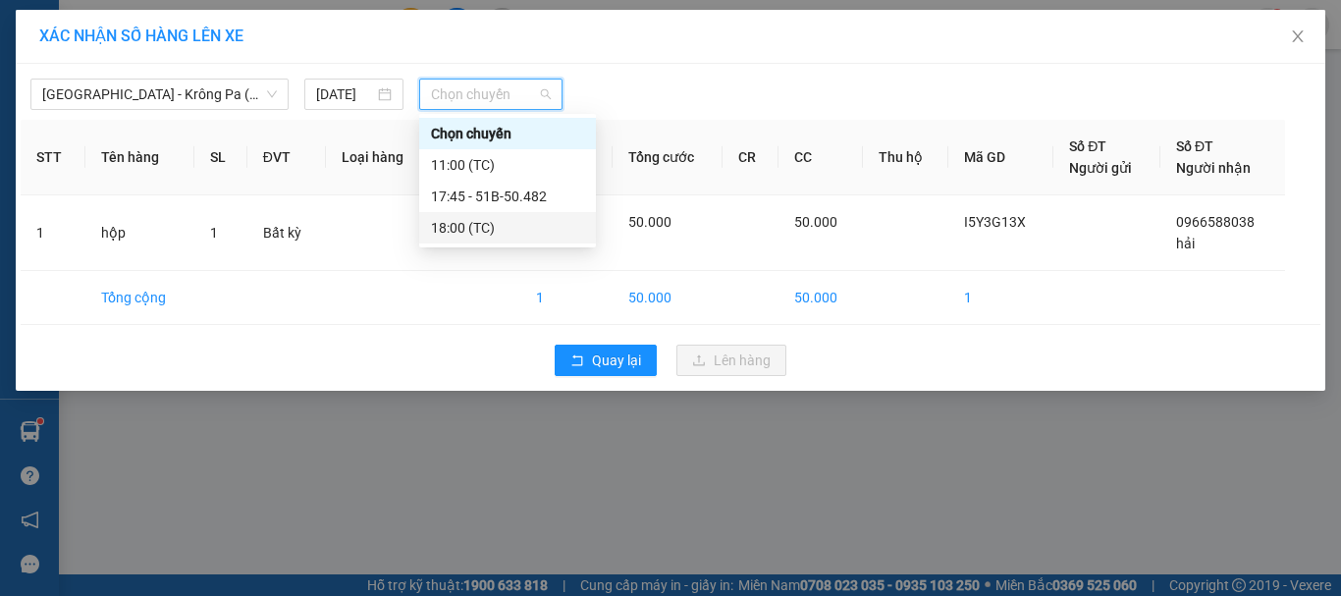
click at [458, 228] on div "18:00 (TC)" at bounding box center [507, 228] width 153 height 22
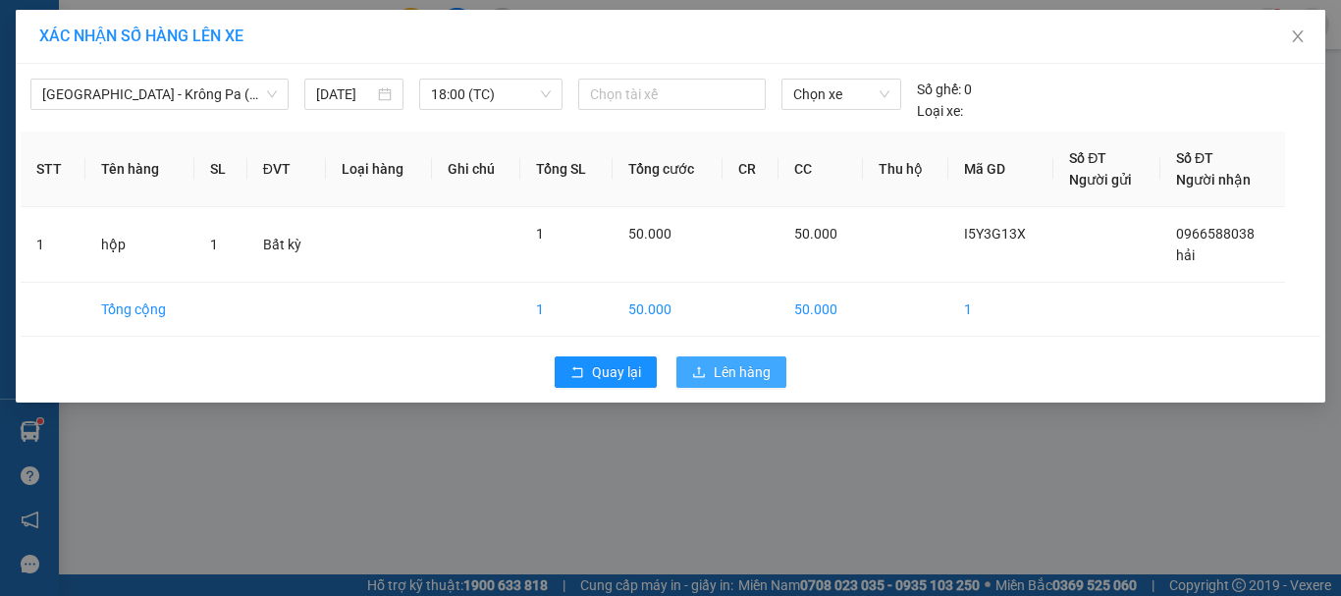
click at [719, 369] on span "Lên hàng" at bounding box center [742, 372] width 57 height 22
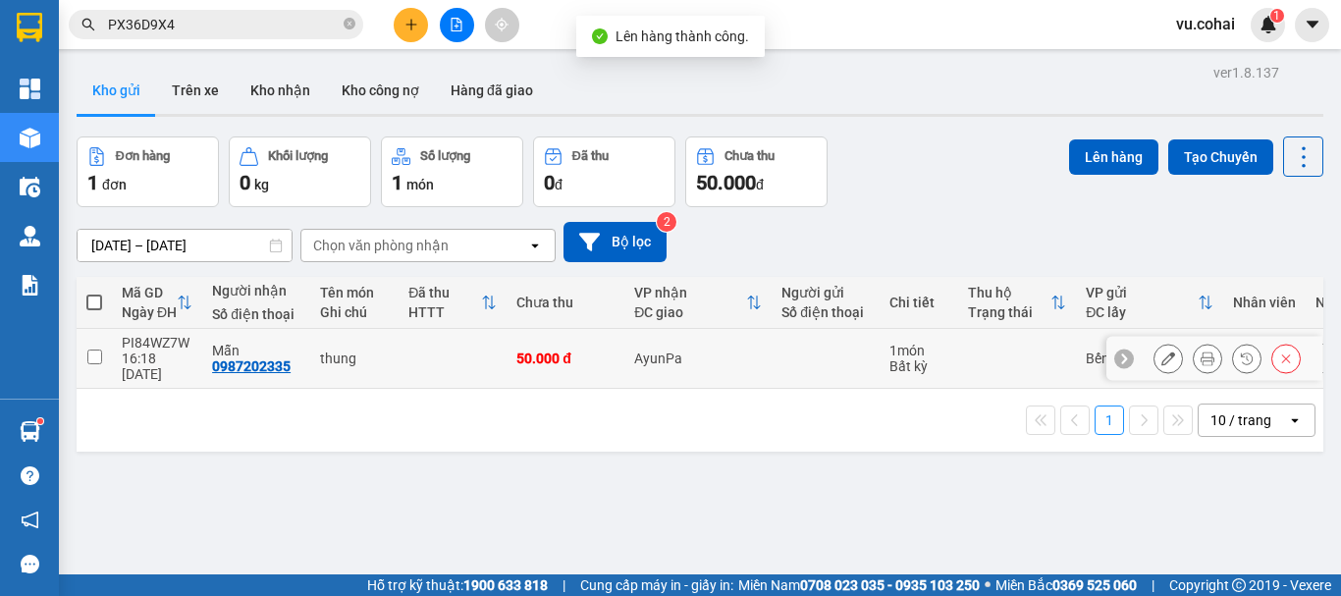
click at [98, 350] on input "checkbox" at bounding box center [94, 357] width 15 height 15
checkbox input "true"
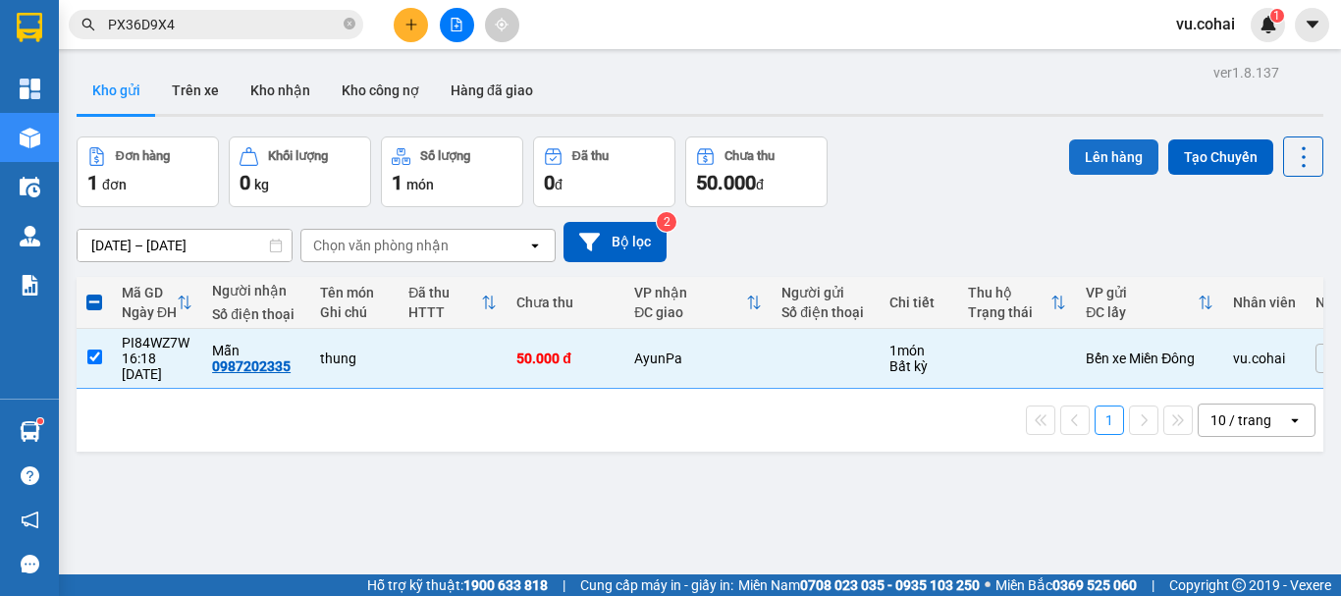
click at [1079, 151] on button "Lên hàng" at bounding box center [1113, 156] width 89 height 35
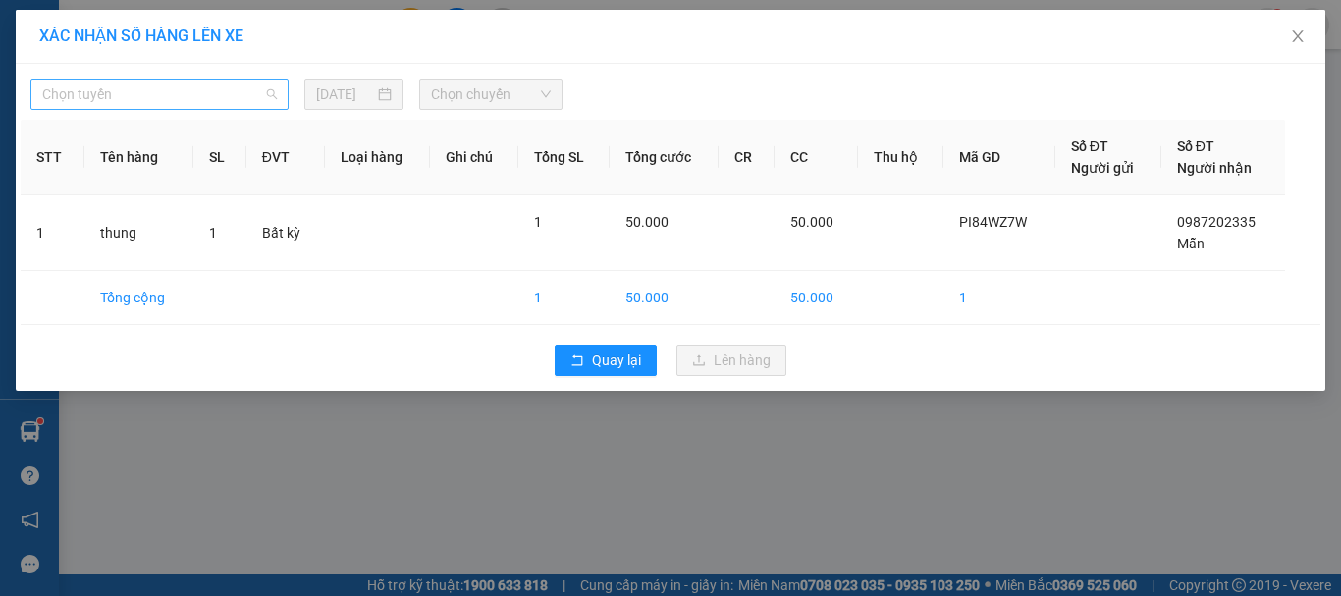
click at [190, 91] on span "Chọn tuyến" at bounding box center [159, 94] width 235 height 29
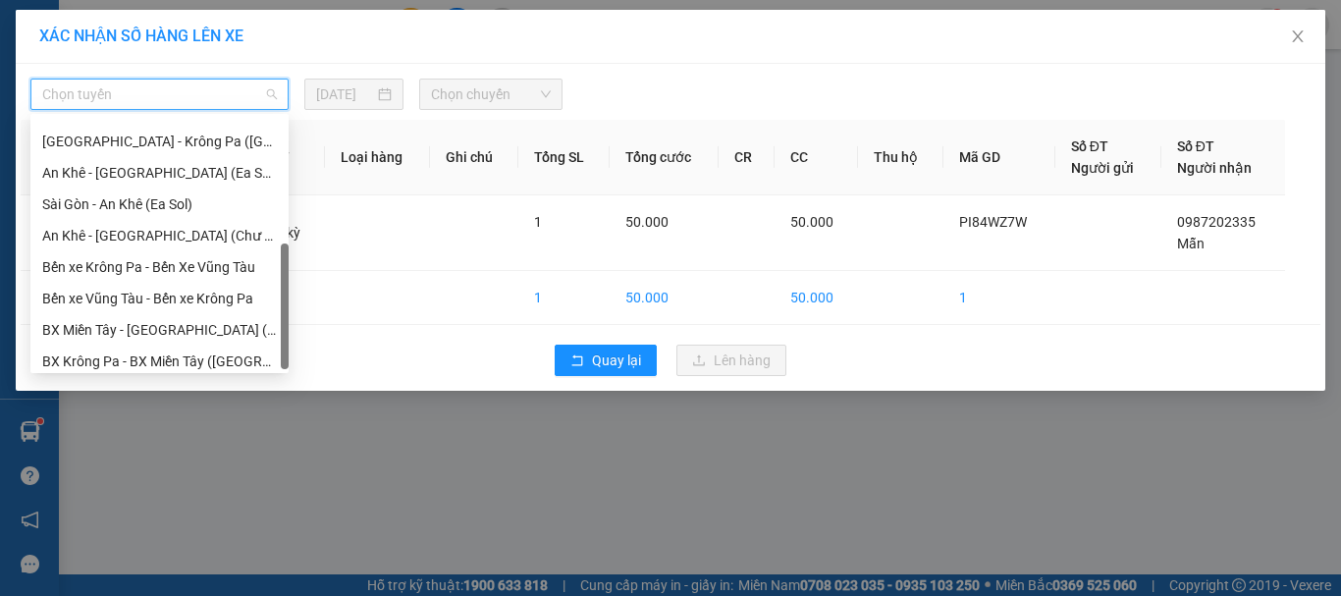
scroll to position [283, 0]
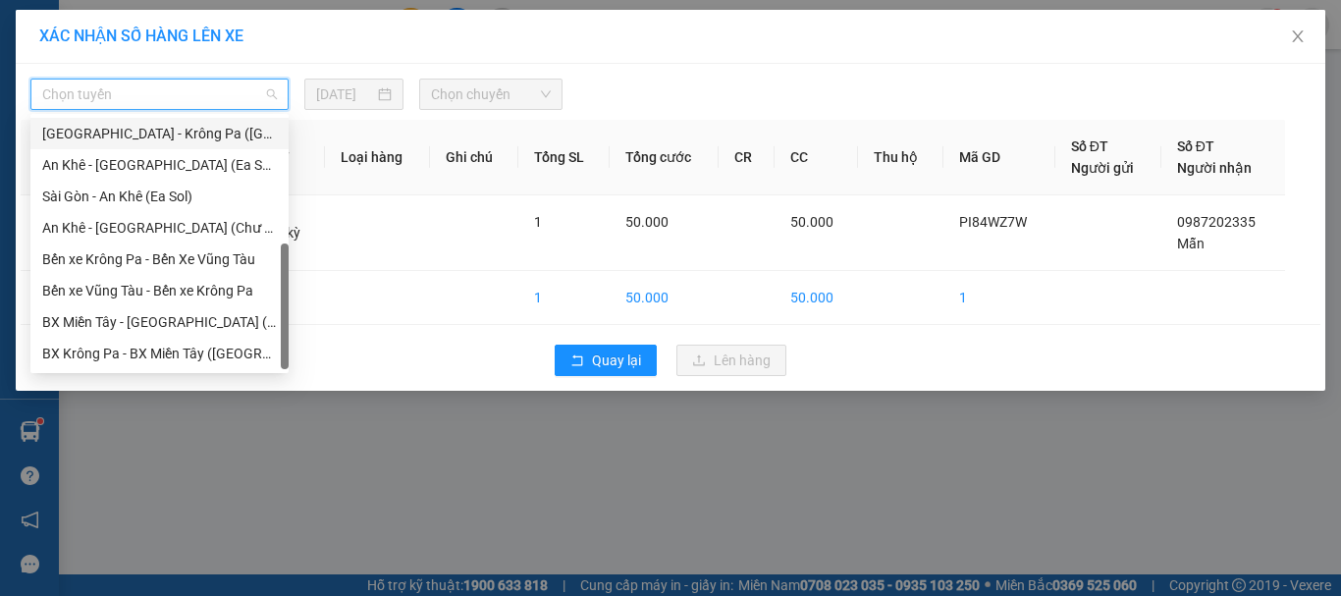
click at [177, 142] on div "[GEOGRAPHIC_DATA] - Krông Pa ([GEOGRAPHIC_DATA])" at bounding box center [159, 134] width 235 height 22
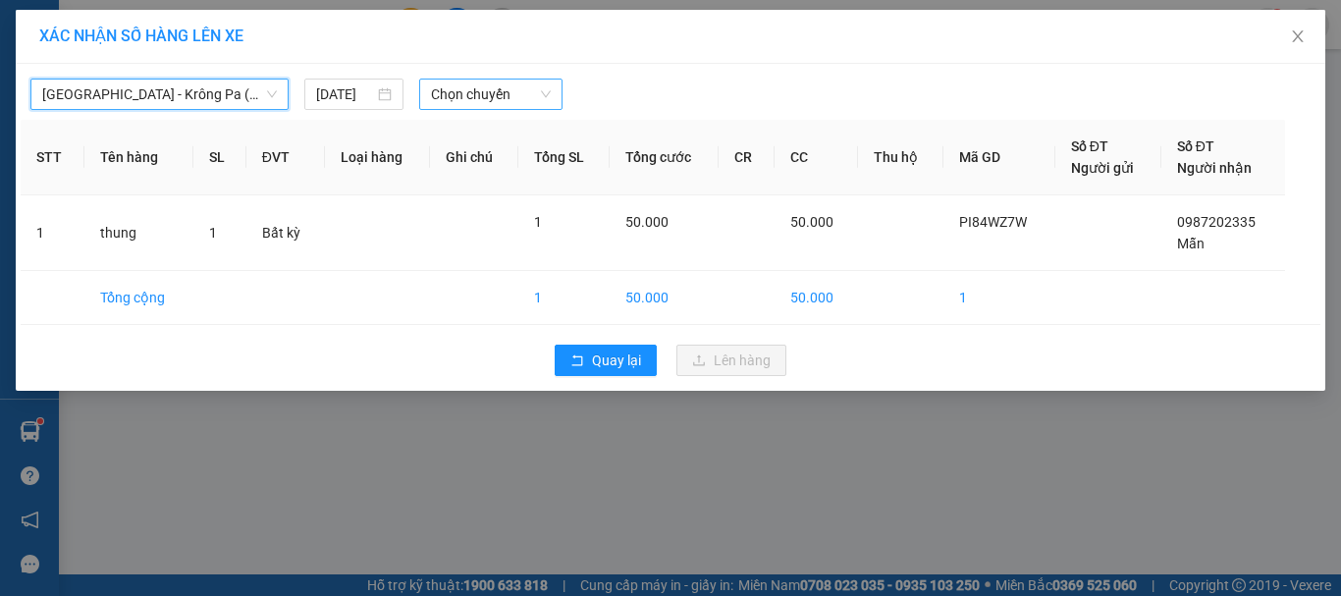
click at [527, 91] on span "Chọn chuyến" at bounding box center [491, 94] width 121 height 29
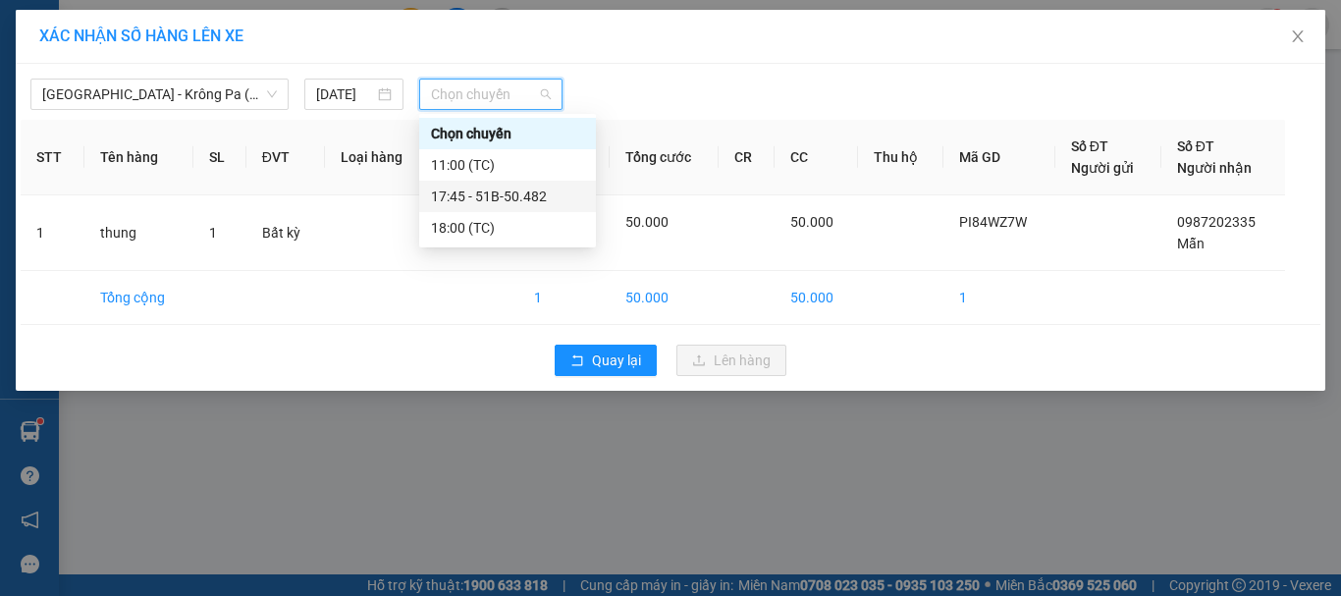
click at [516, 198] on div "17:45 - 51B-50.482" at bounding box center [507, 197] width 153 height 22
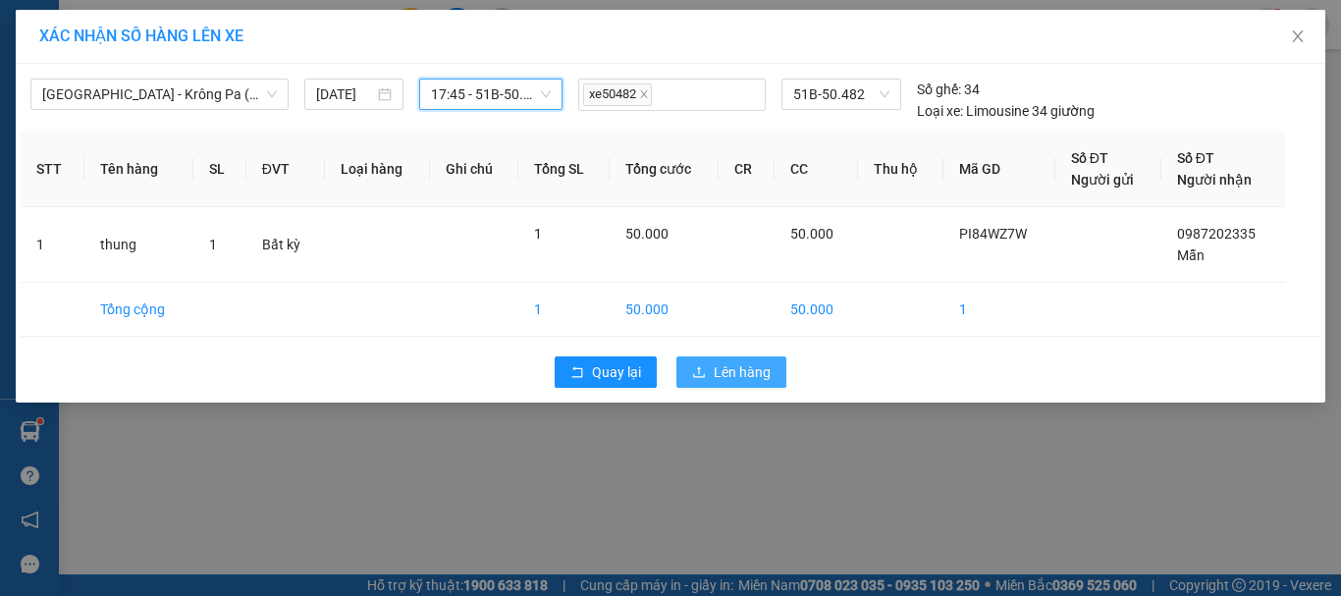
click at [752, 379] on span "Lên hàng" at bounding box center [742, 372] width 57 height 22
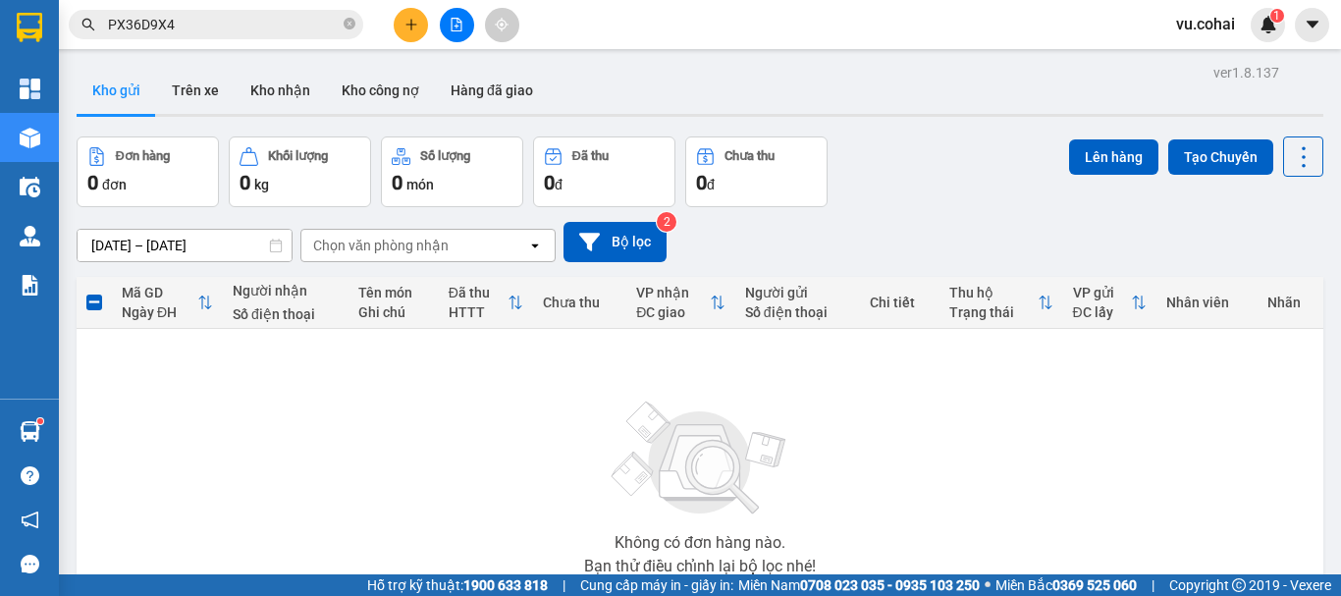
click at [416, 16] on button at bounding box center [411, 25] width 34 height 34
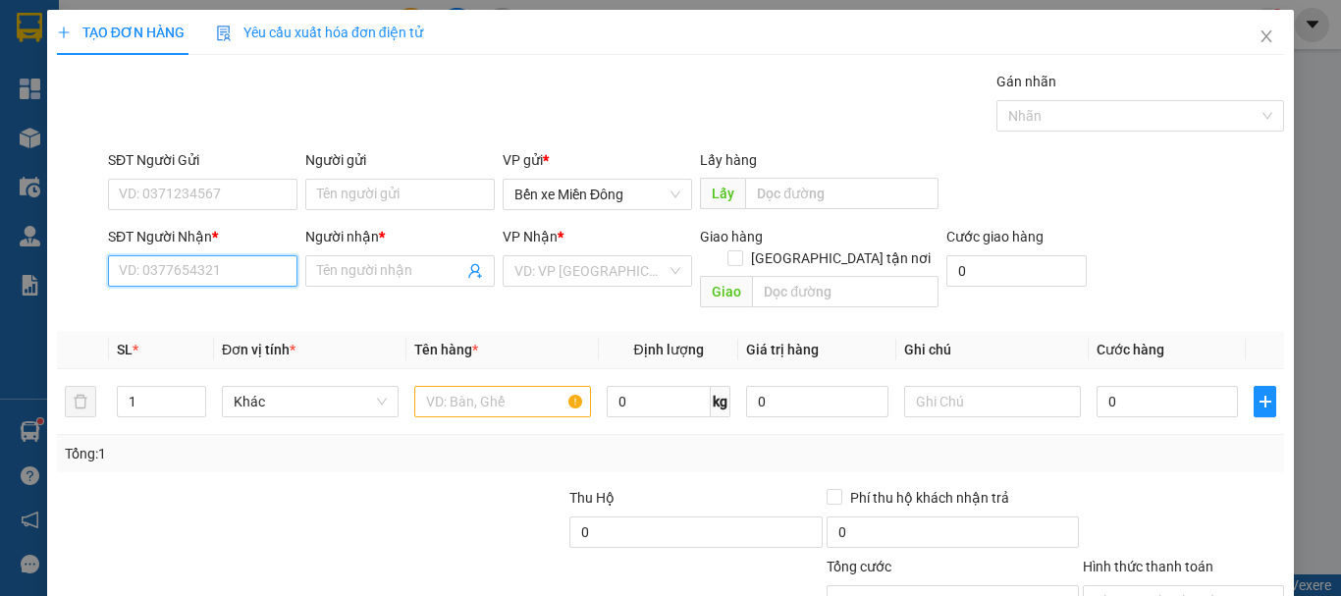
click at [242, 283] on input "SĐT Người Nhận *" at bounding box center [203, 270] width 190 height 31
click at [236, 317] on div "0983682115 - BS SANG" at bounding box center [201, 310] width 164 height 22
type input "0983682115"
type input "BS SANG"
type input "0983682115"
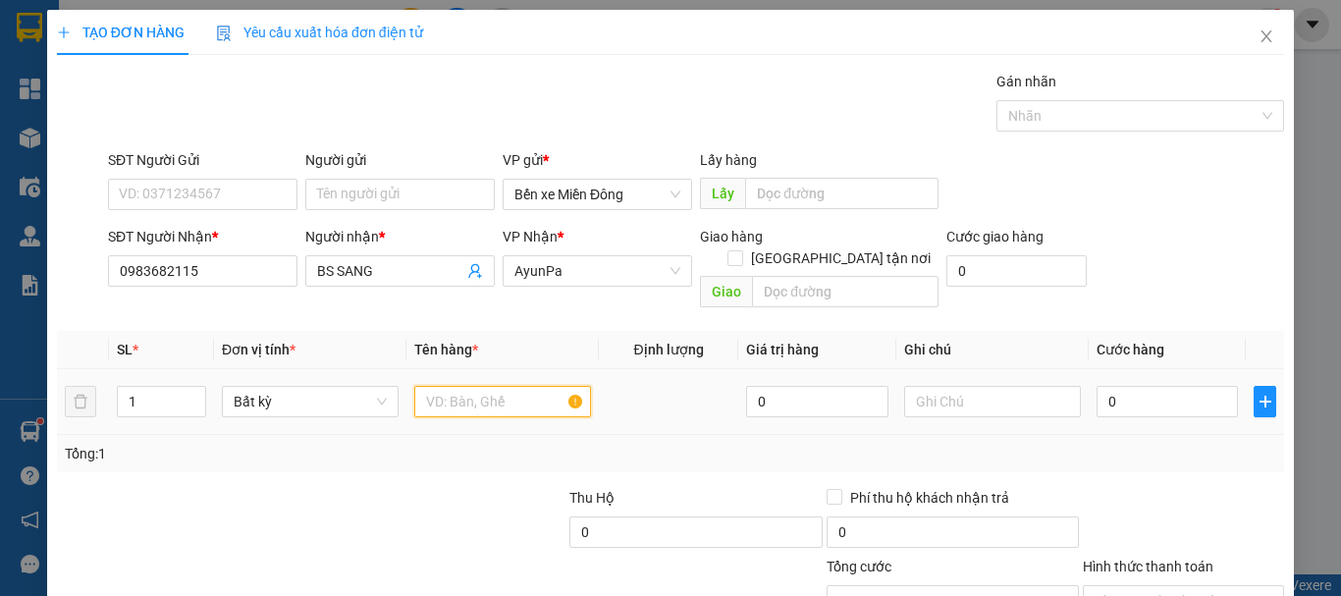
click at [531, 386] on input "text" at bounding box center [502, 401] width 177 height 31
type input "hộp"
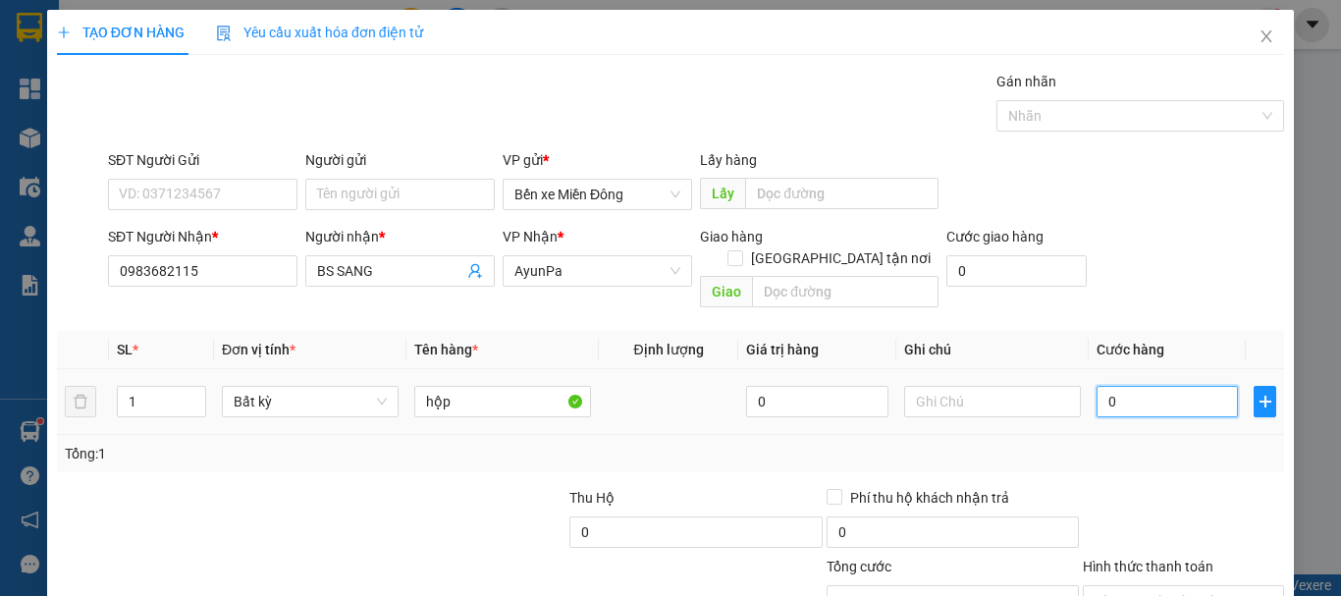
click at [1156, 386] on input "0" at bounding box center [1167, 401] width 141 height 31
type input "004"
type input "4"
type input "0.040"
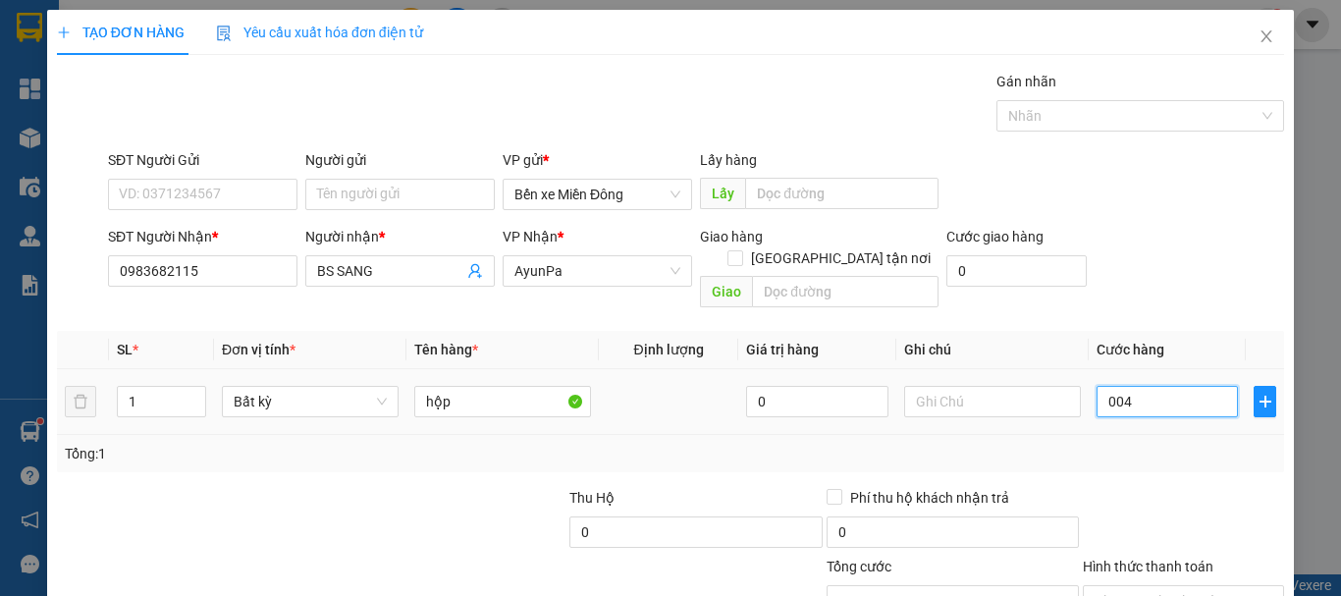
type input "40"
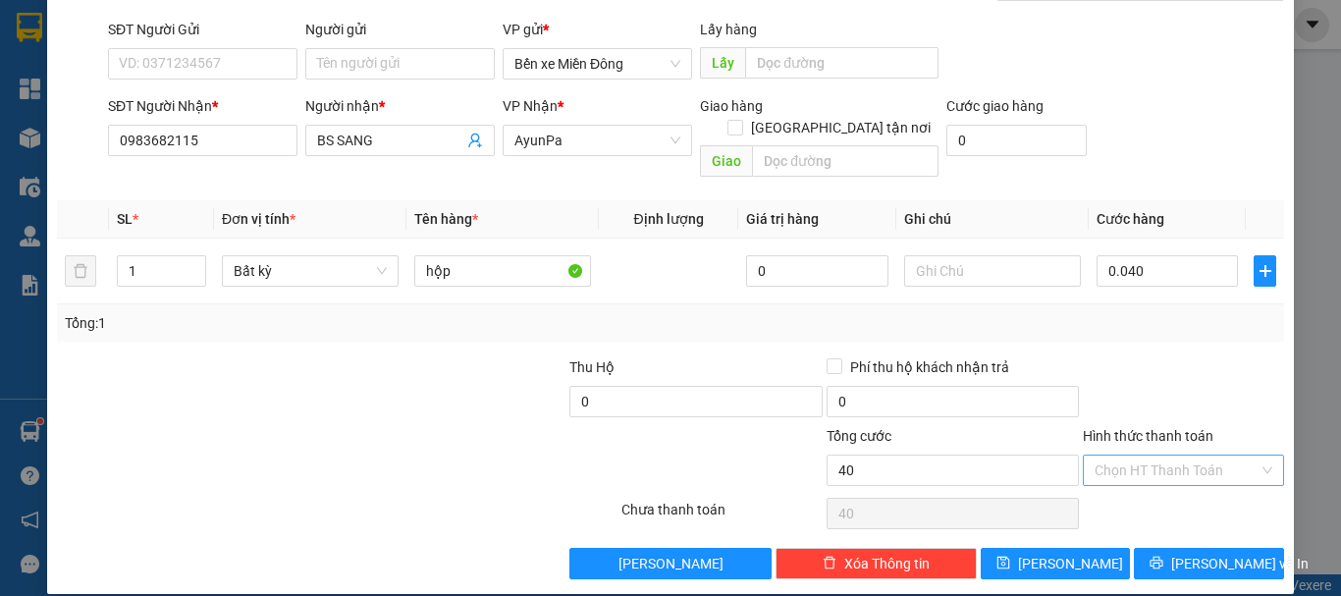
click at [1170, 456] on input "Hình thức thanh toán" at bounding box center [1177, 470] width 164 height 29
type input "40.000"
click at [1149, 482] on div "Tại văn phòng" at bounding box center [1172, 488] width 176 height 22
type input "0"
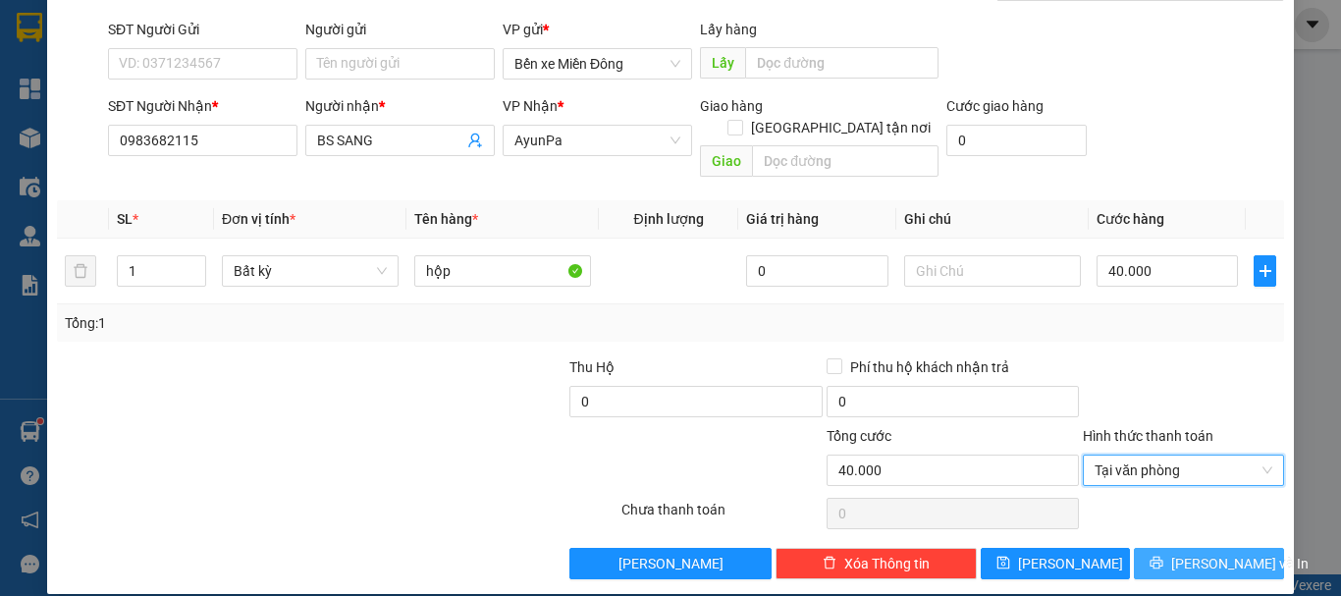
click at [1187, 557] on button "[PERSON_NAME] và In" at bounding box center [1209, 563] width 150 height 31
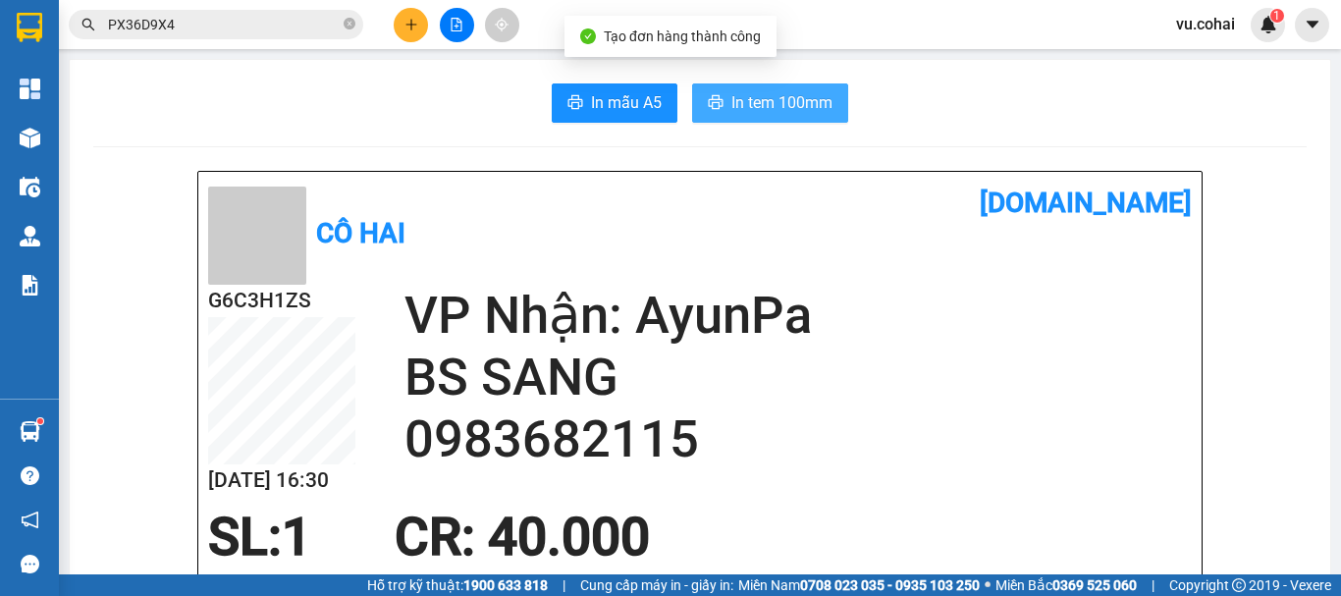
click at [767, 100] on span "In tem 100mm" at bounding box center [782, 102] width 101 height 25
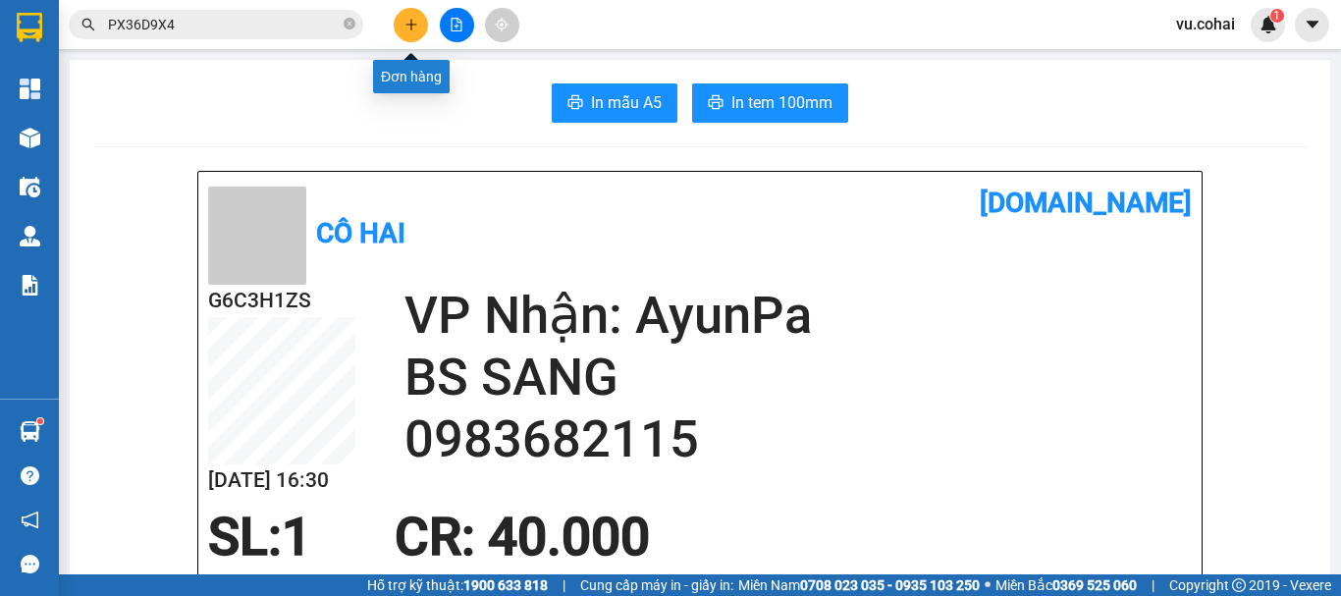
click at [405, 17] on button at bounding box center [411, 25] width 34 height 34
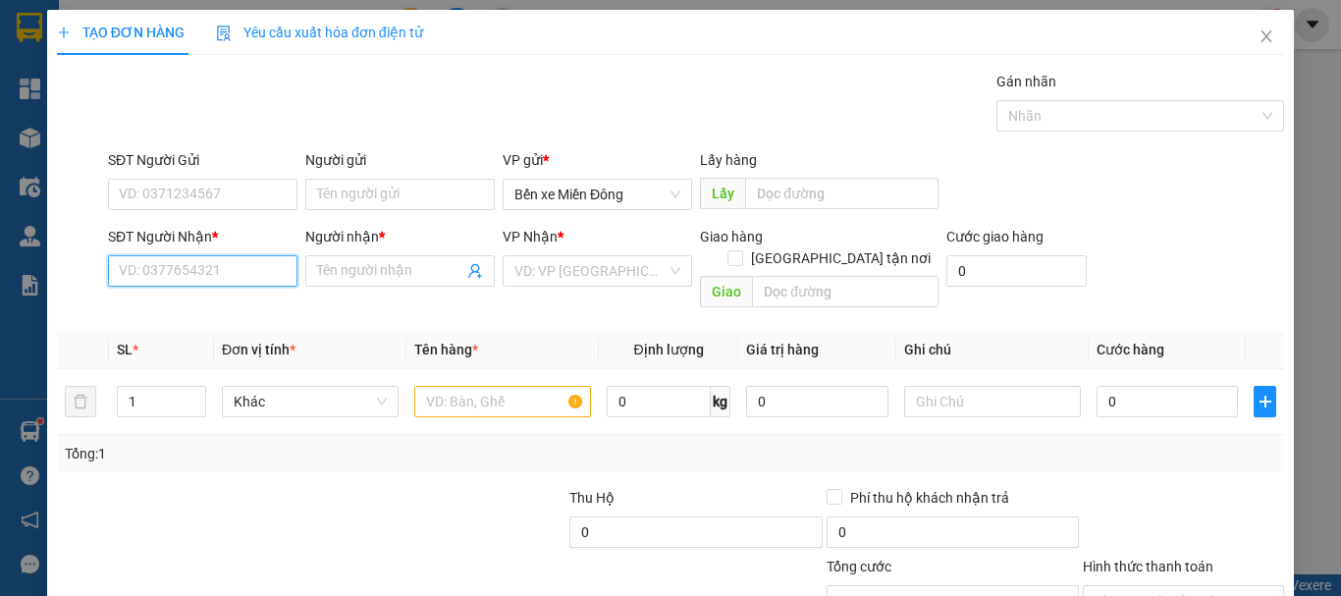
click at [166, 267] on input "SĐT Người Nhận *" at bounding box center [203, 270] width 190 height 31
drag, startPoint x: 219, startPoint y: 251, endPoint x: 218, endPoint y: 261, distance: 9.9
click at [219, 257] on div "SĐT Người Nhận * VD: 0377654321" at bounding box center [203, 260] width 190 height 69
click at [213, 269] on input "SĐT Người Nhận *" at bounding box center [203, 270] width 190 height 31
type input "0329367995"
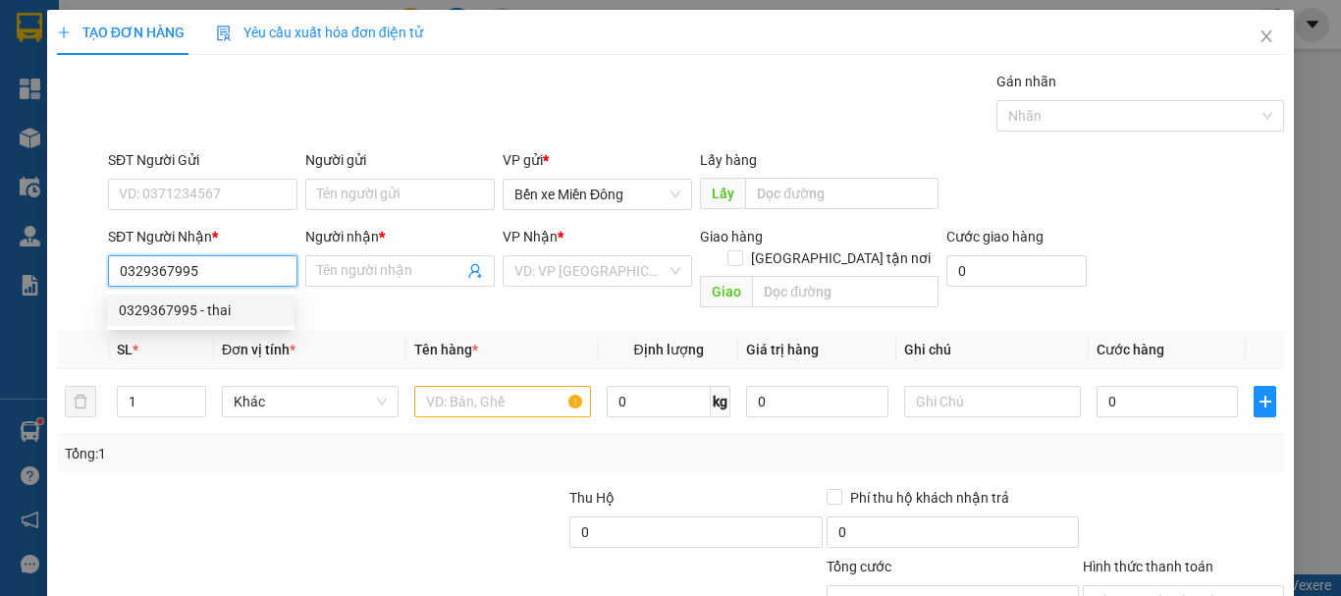
click at [187, 319] on div "0329367995 - thai" at bounding box center [201, 310] width 164 height 22
type input "thai"
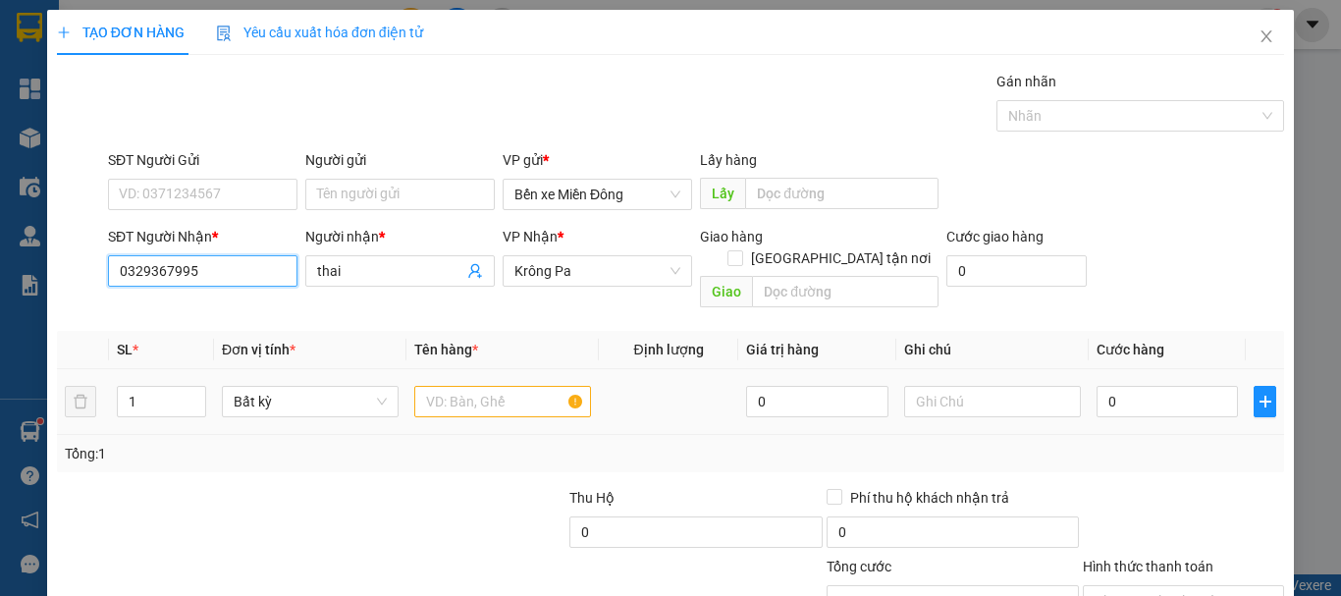
type input "0329367995"
click at [451, 386] on input "text" at bounding box center [502, 401] width 177 height 31
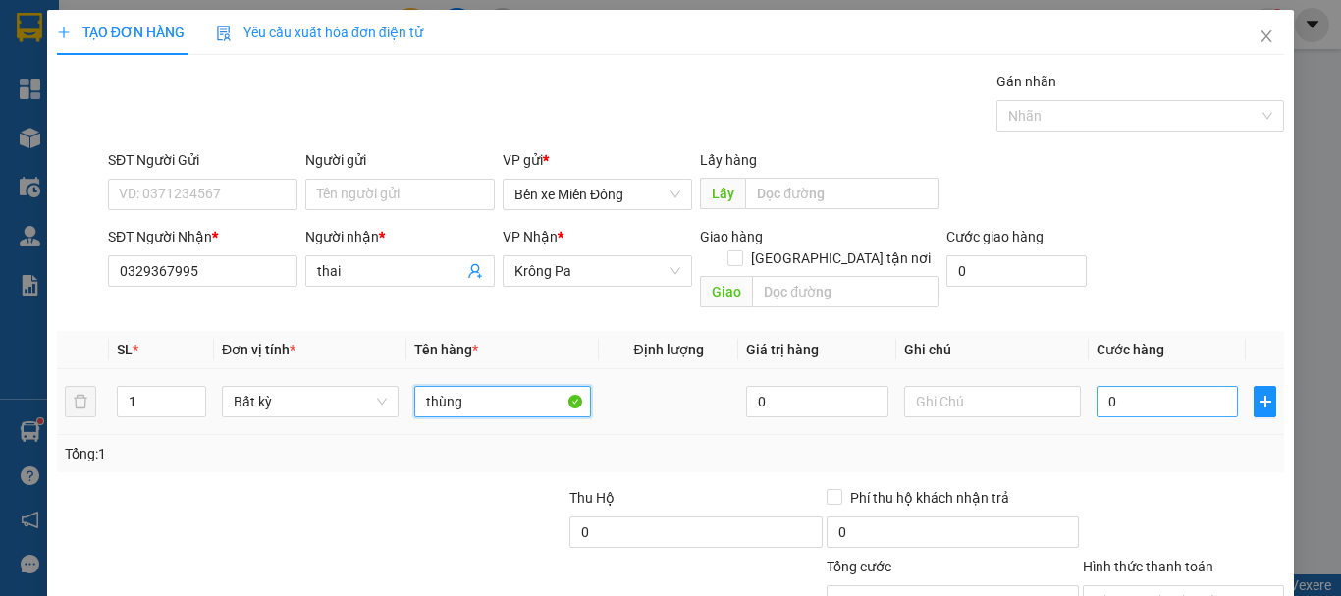
type input "thùng"
click at [1145, 386] on input "0" at bounding box center [1167, 401] width 141 height 31
type input "005"
type input "5"
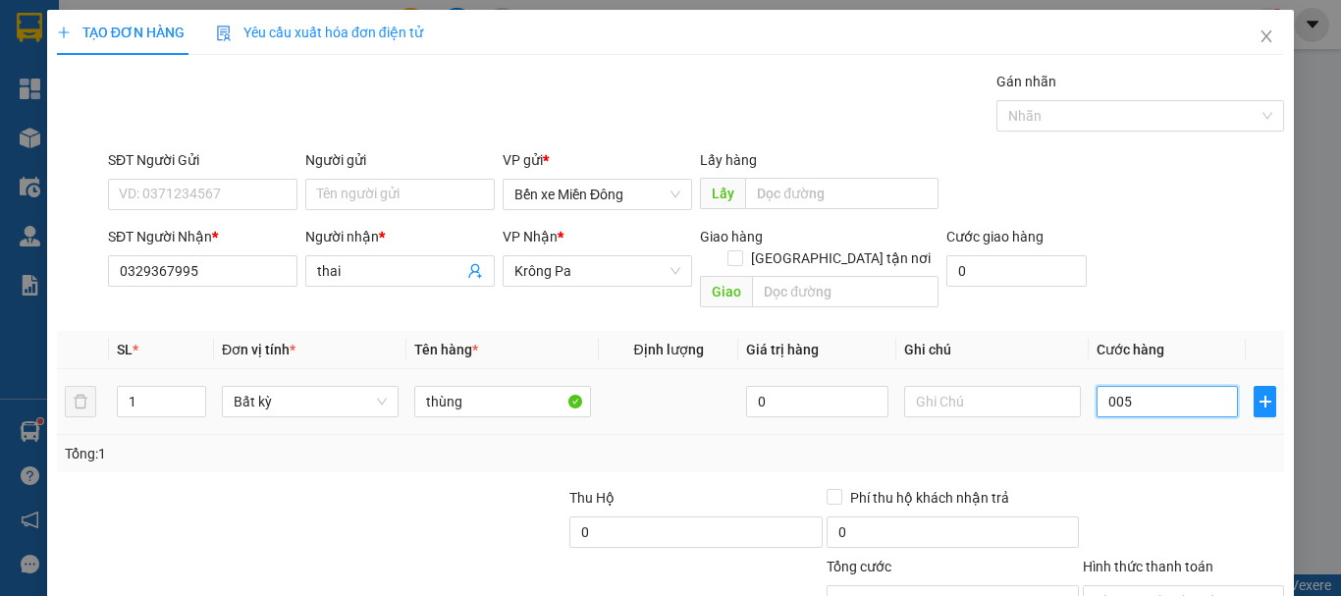
type input "0.050"
type input "50"
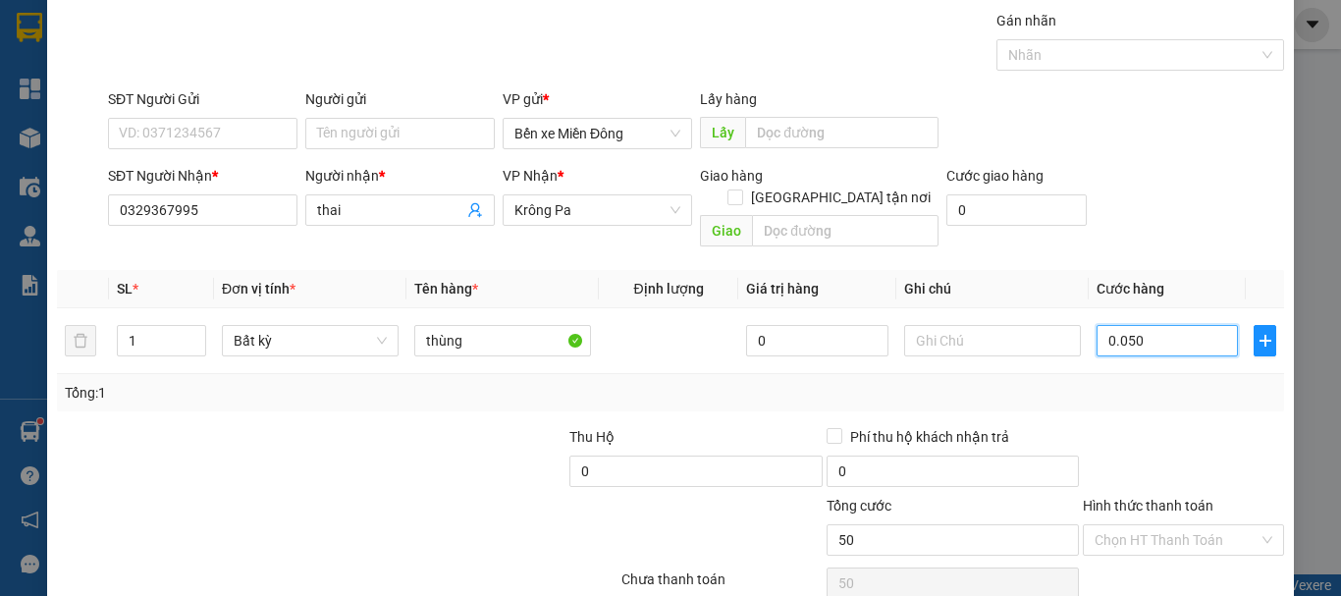
scroll to position [131, 0]
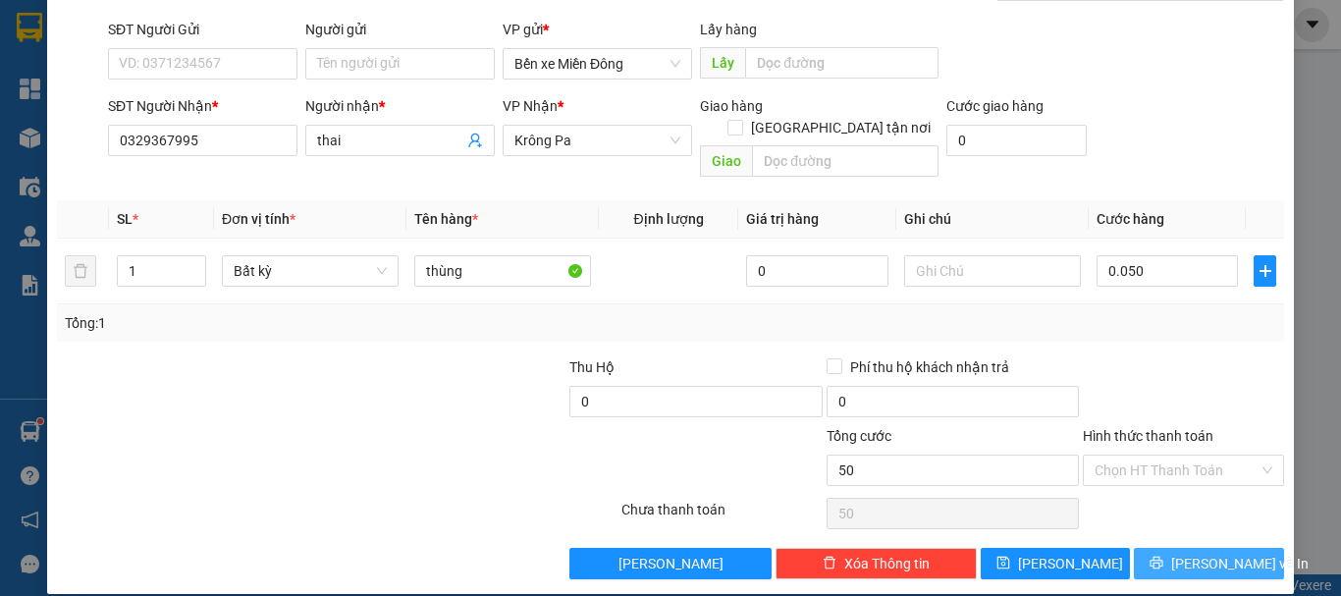
click at [1200, 553] on span "[PERSON_NAME] và In" at bounding box center [1239, 564] width 137 height 22
type input "50.000"
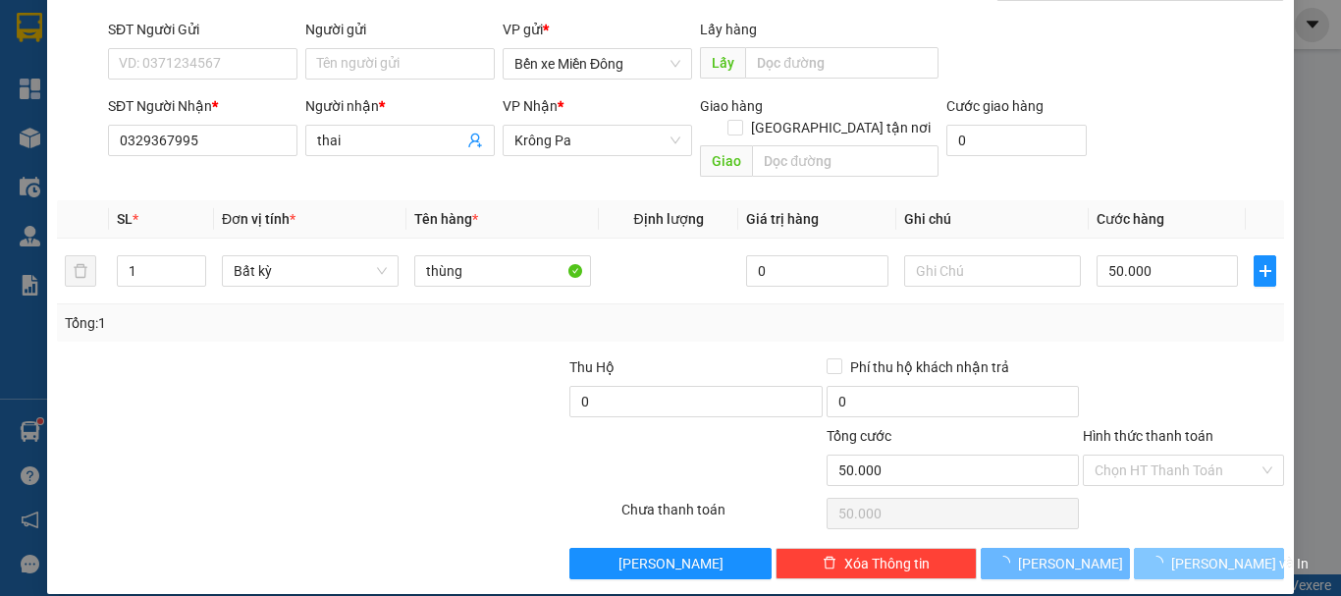
scroll to position [0, 0]
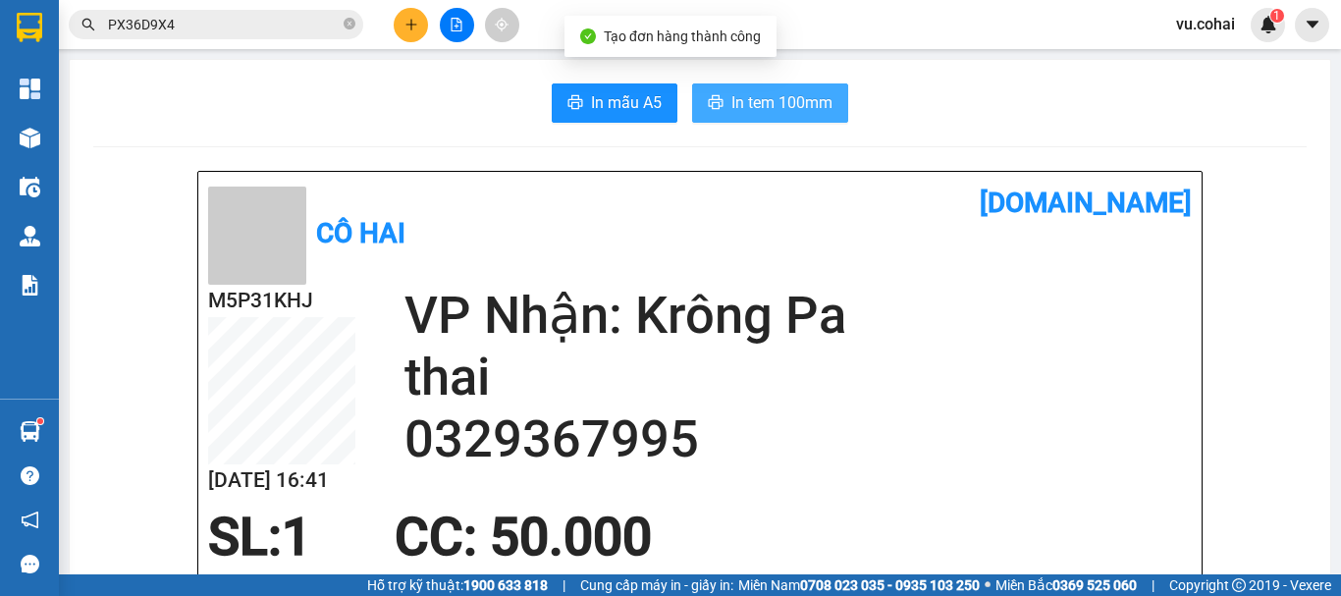
click at [752, 105] on span "In tem 100mm" at bounding box center [782, 102] width 101 height 25
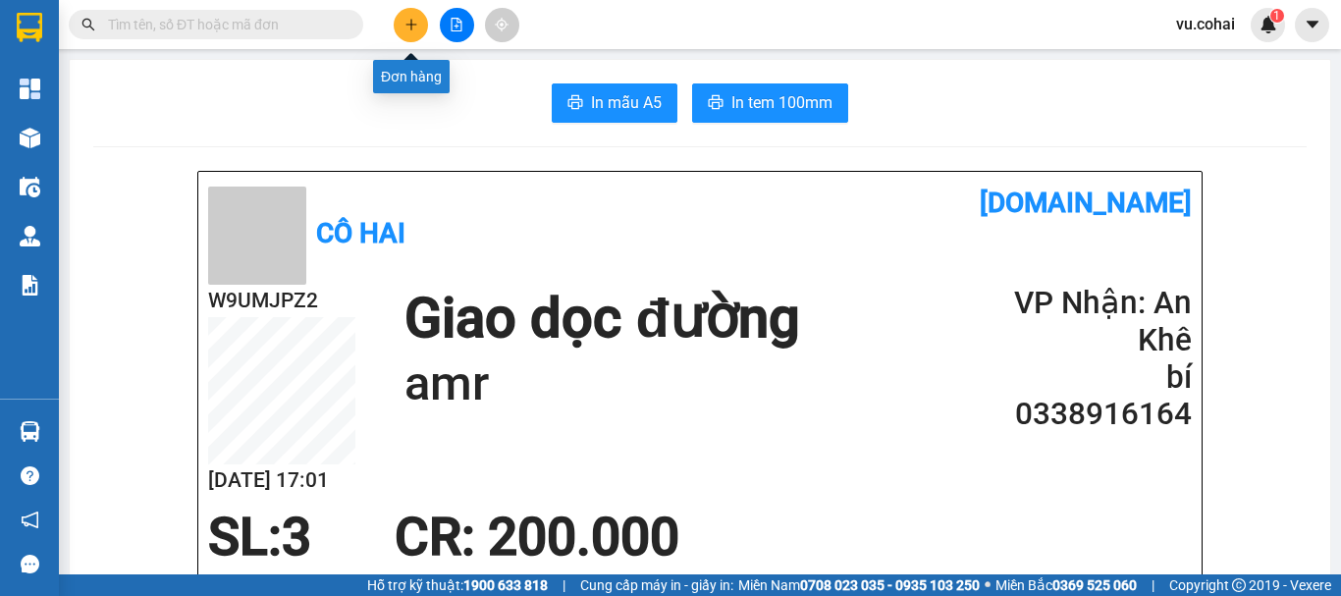
click at [409, 30] on icon "plus" at bounding box center [412, 25] width 14 height 14
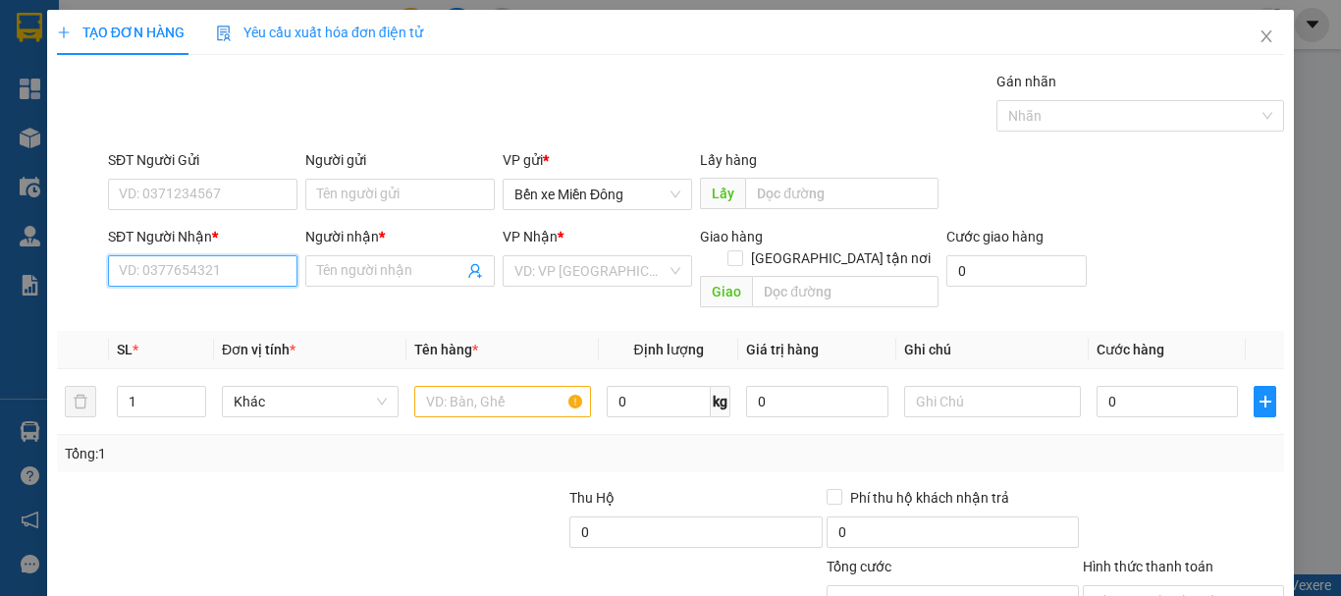
click at [180, 271] on input "SĐT Người Nhận *" at bounding box center [203, 270] width 190 height 31
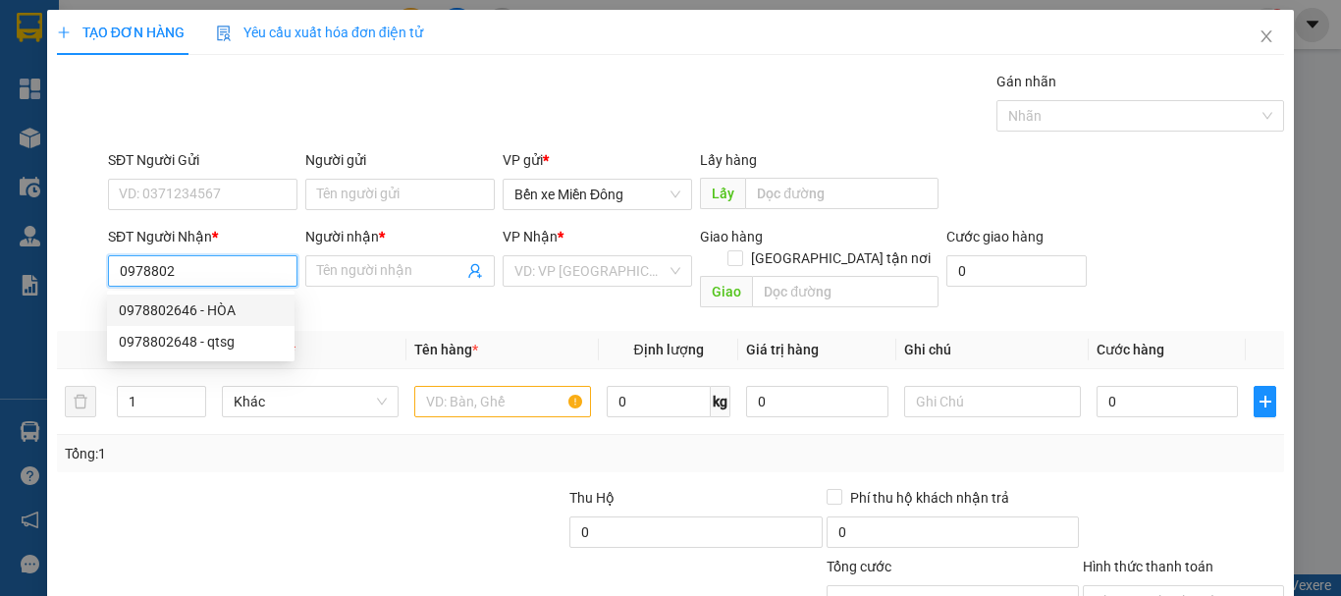
click at [196, 313] on div "0978802646 - HÒA" at bounding box center [201, 310] width 164 height 22
type input "0978802646"
type input "HÒA"
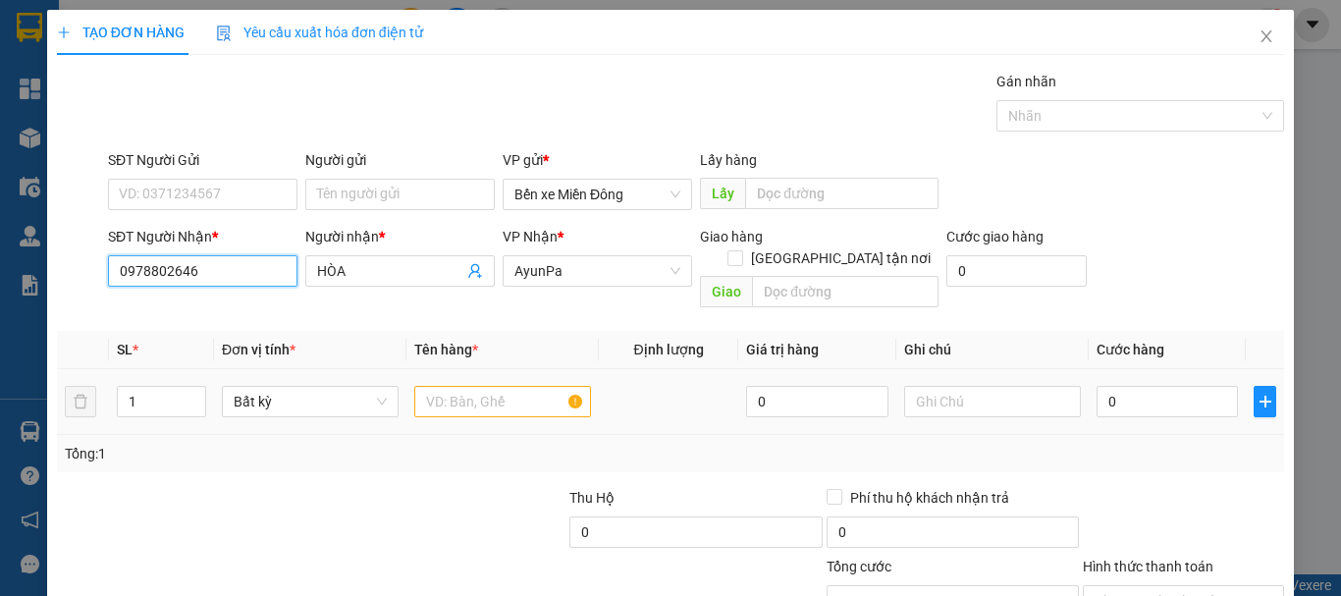
type input "0978802646"
click at [479, 386] on input "text" at bounding box center [502, 401] width 177 height 31
type input "h"
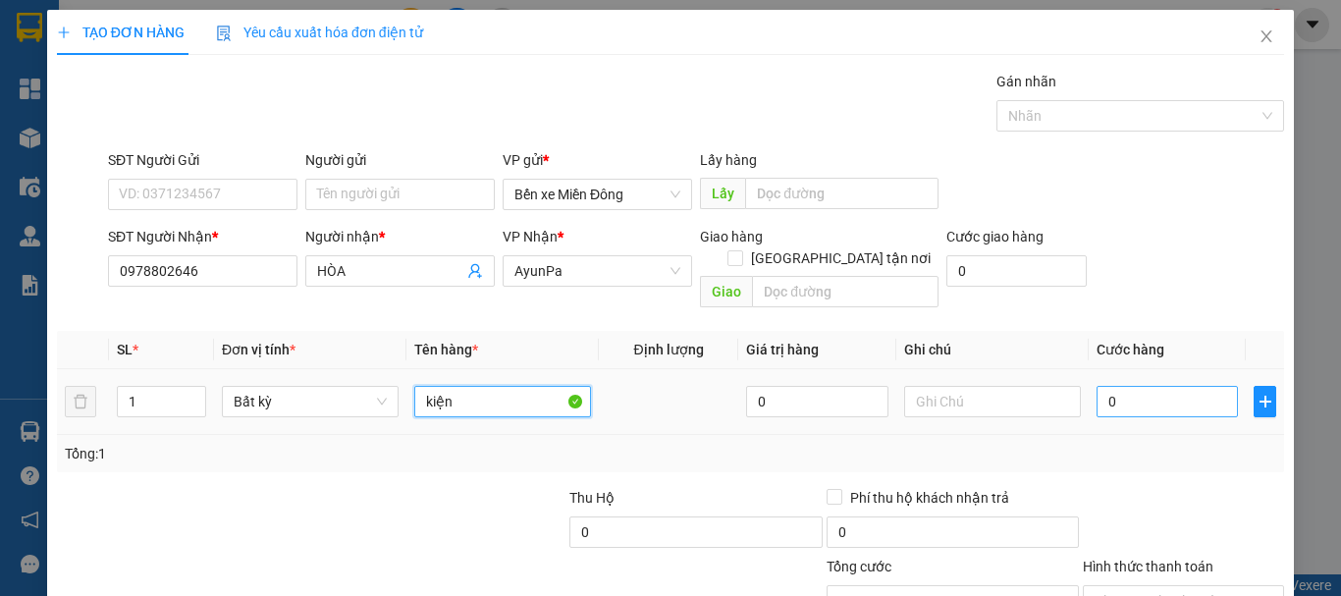
type input "kiện"
click at [1185, 386] on input "0" at bounding box center [1167, 401] width 141 height 31
type input "005"
type input "5"
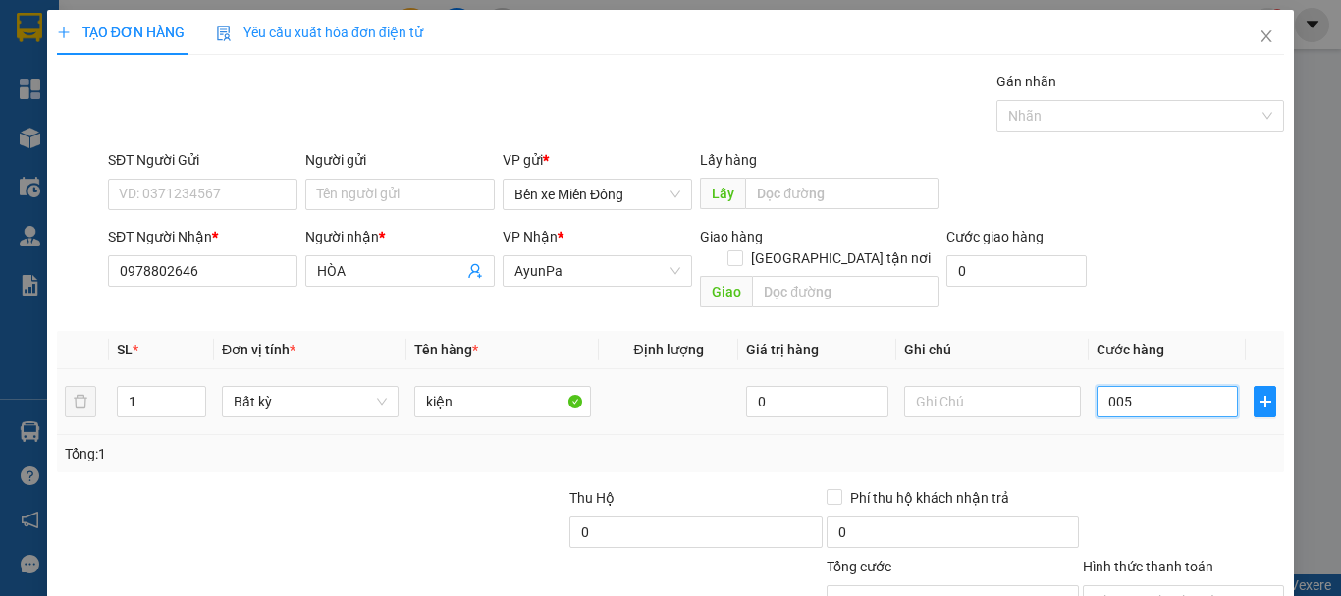
type input "0.050"
type input "50"
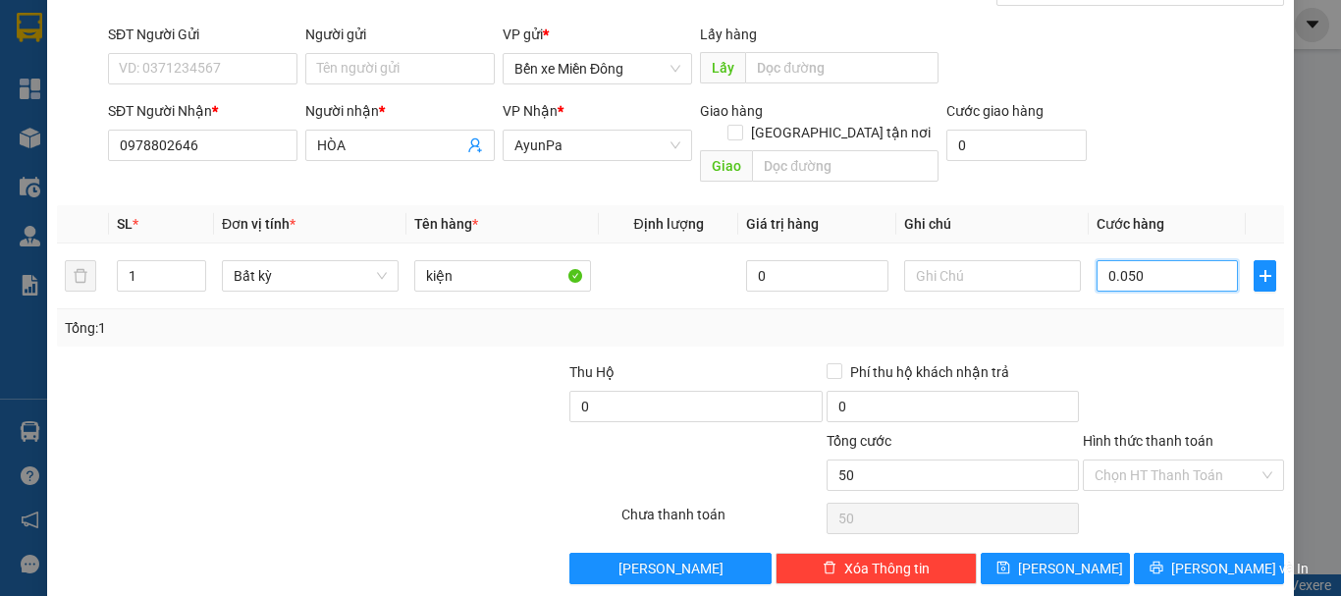
scroll to position [131, 0]
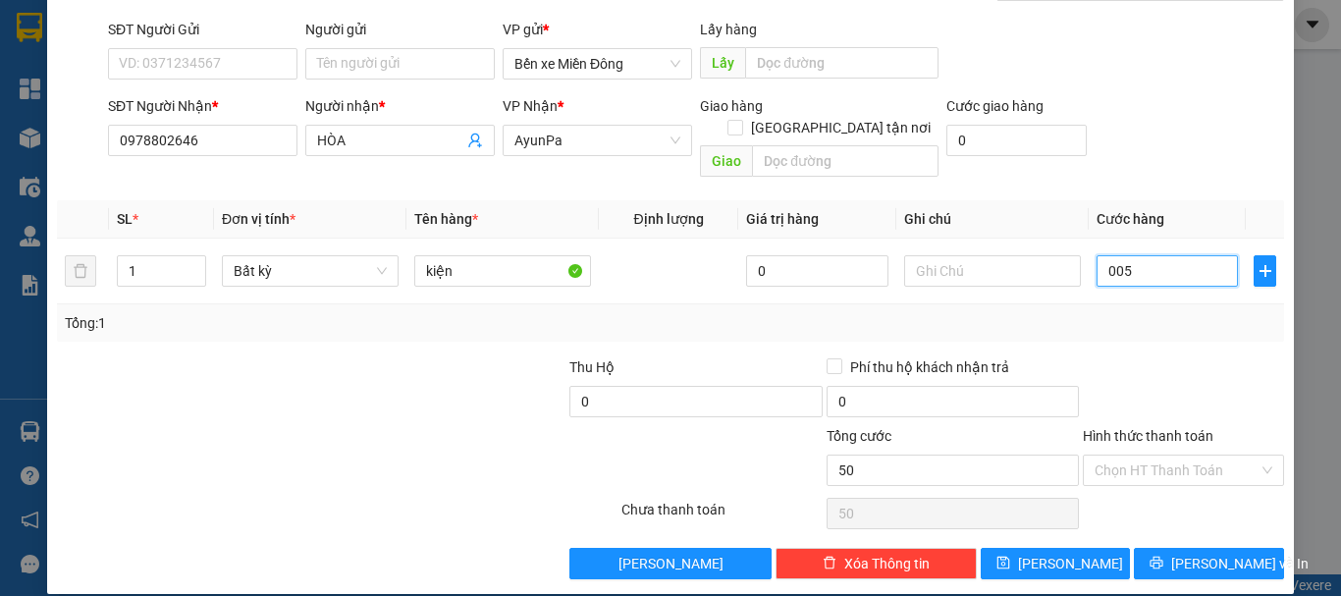
type input "00"
type input "0"
type input "0.040"
type input "40"
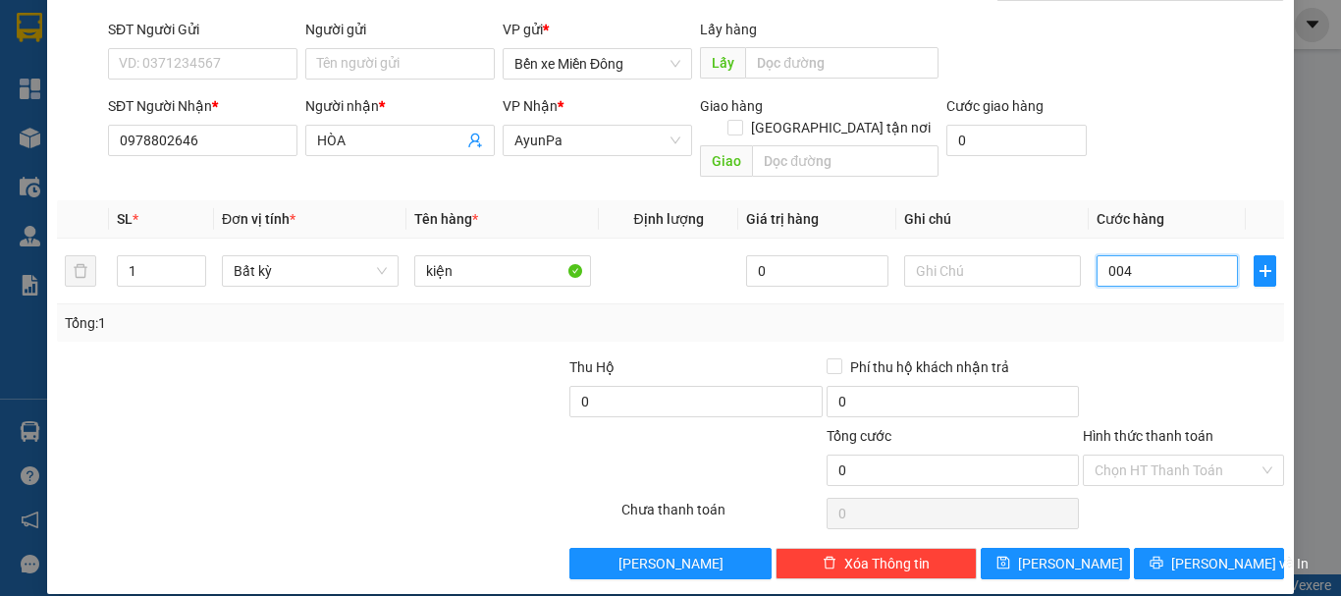
type input "40"
type input "0.040"
type input "40"
click at [1169, 456] on input "Hình thức thanh toán" at bounding box center [1177, 470] width 164 height 29
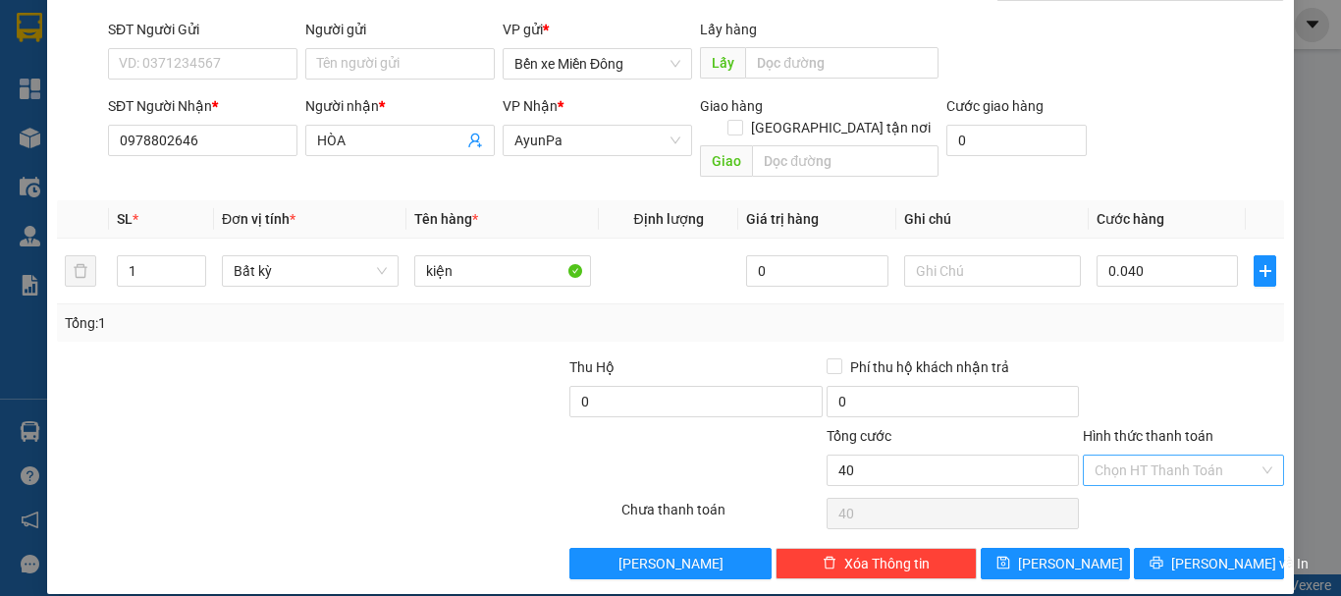
type input "40.000"
click at [1145, 498] on div "Tại văn phòng" at bounding box center [1172, 488] width 176 height 22
type input "0"
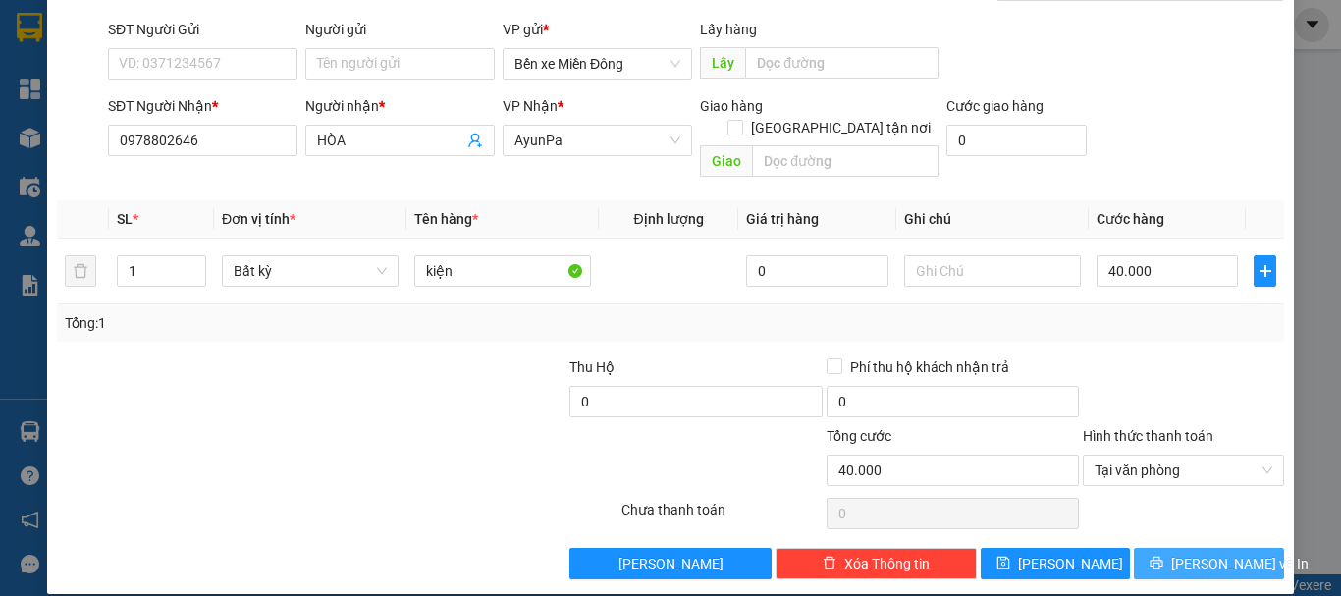
click at [1179, 553] on span "[PERSON_NAME] và In" at bounding box center [1239, 564] width 137 height 22
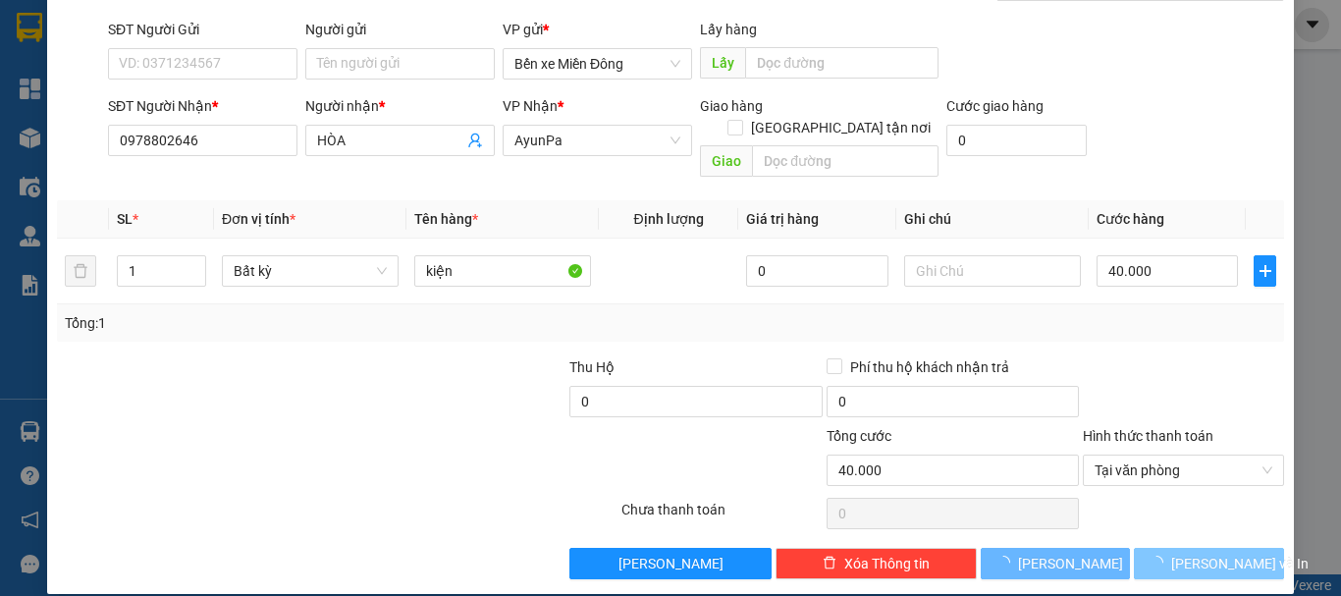
scroll to position [39, 0]
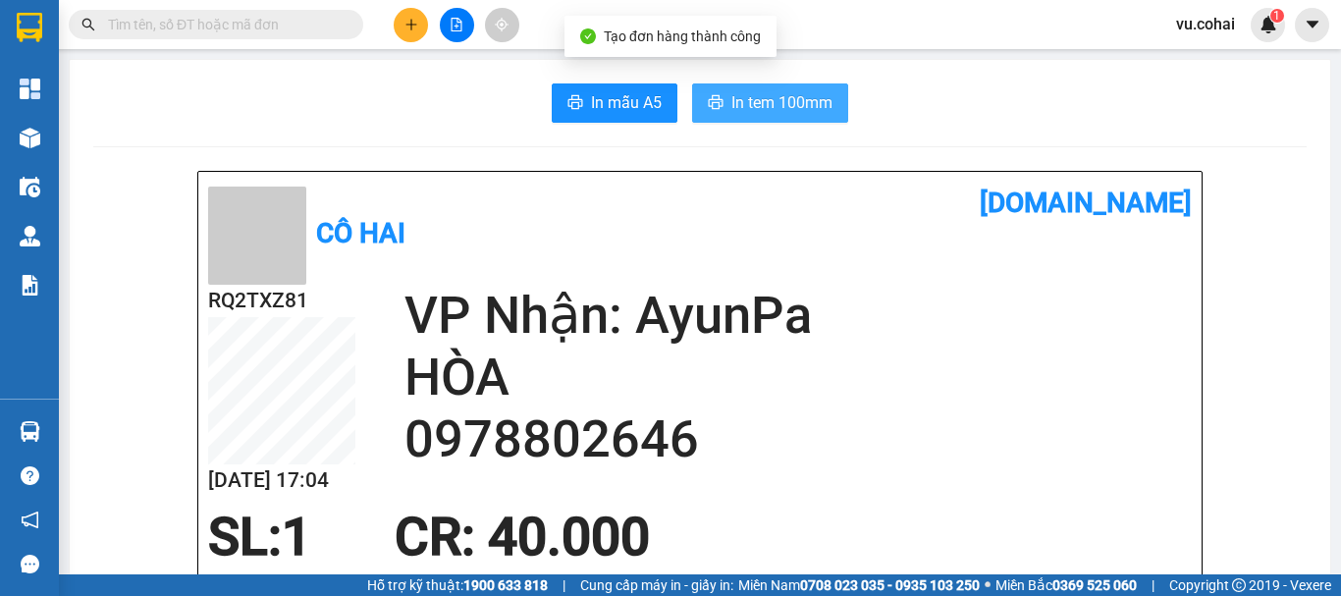
click at [758, 113] on span "In tem 100mm" at bounding box center [782, 102] width 101 height 25
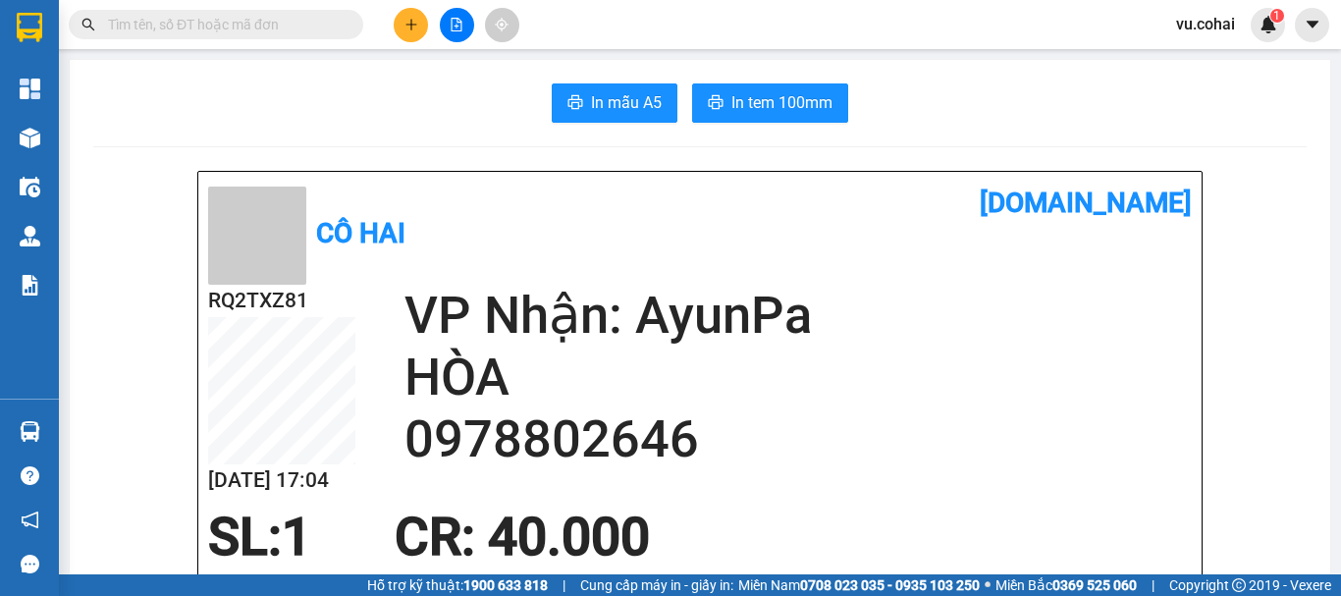
click at [399, 25] on button at bounding box center [411, 25] width 34 height 34
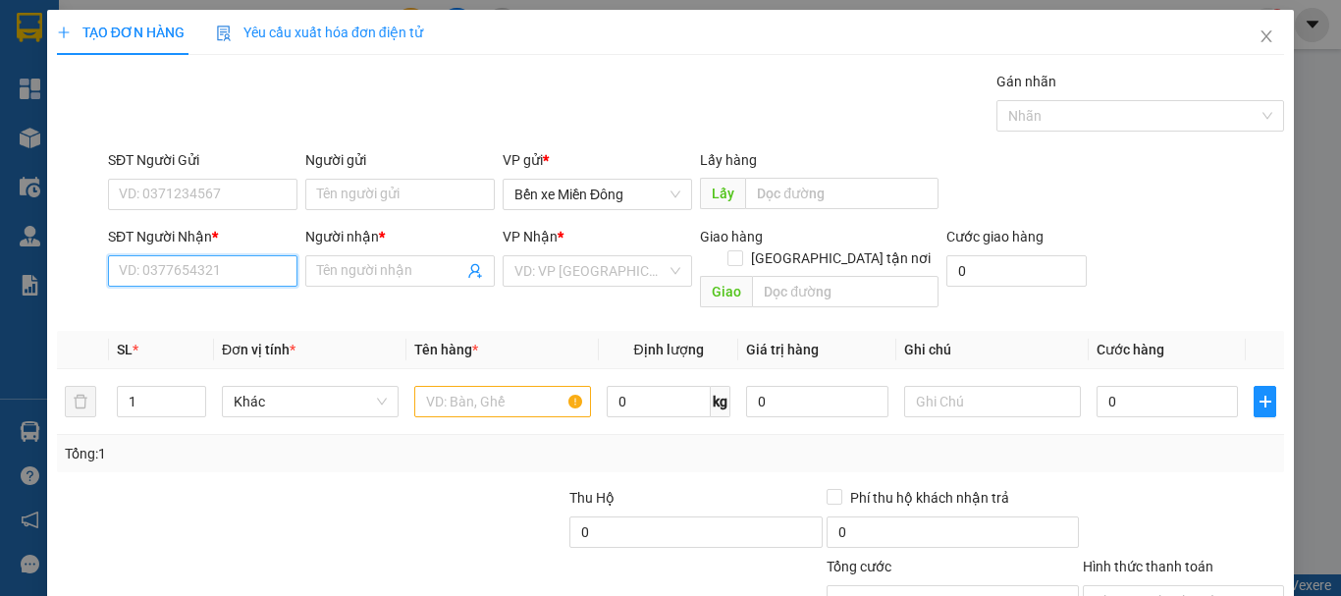
click at [201, 274] on input "SĐT Người Nhận *" at bounding box center [203, 270] width 190 height 31
click at [208, 308] on div "0974190993 - QTẾ SG 2" at bounding box center [201, 310] width 164 height 22
type input "0974190993"
type input "QTẾ SG 2"
type input "0974190993"
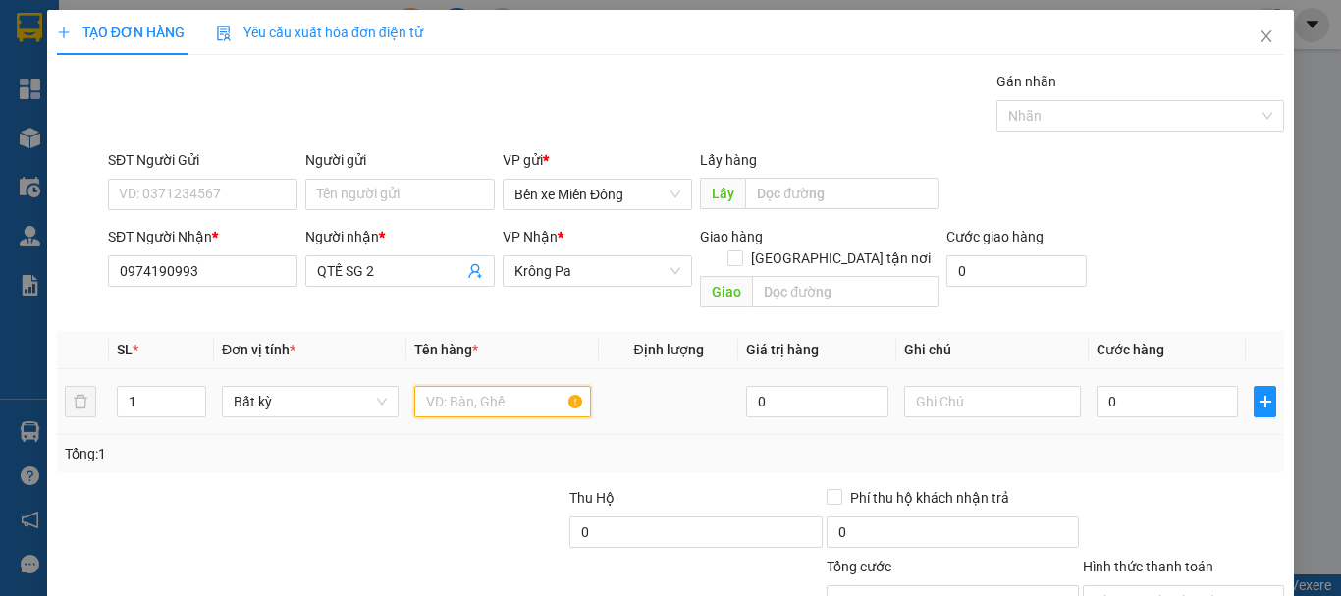
click at [515, 386] on input "text" at bounding box center [502, 401] width 177 height 31
type input "hôp"
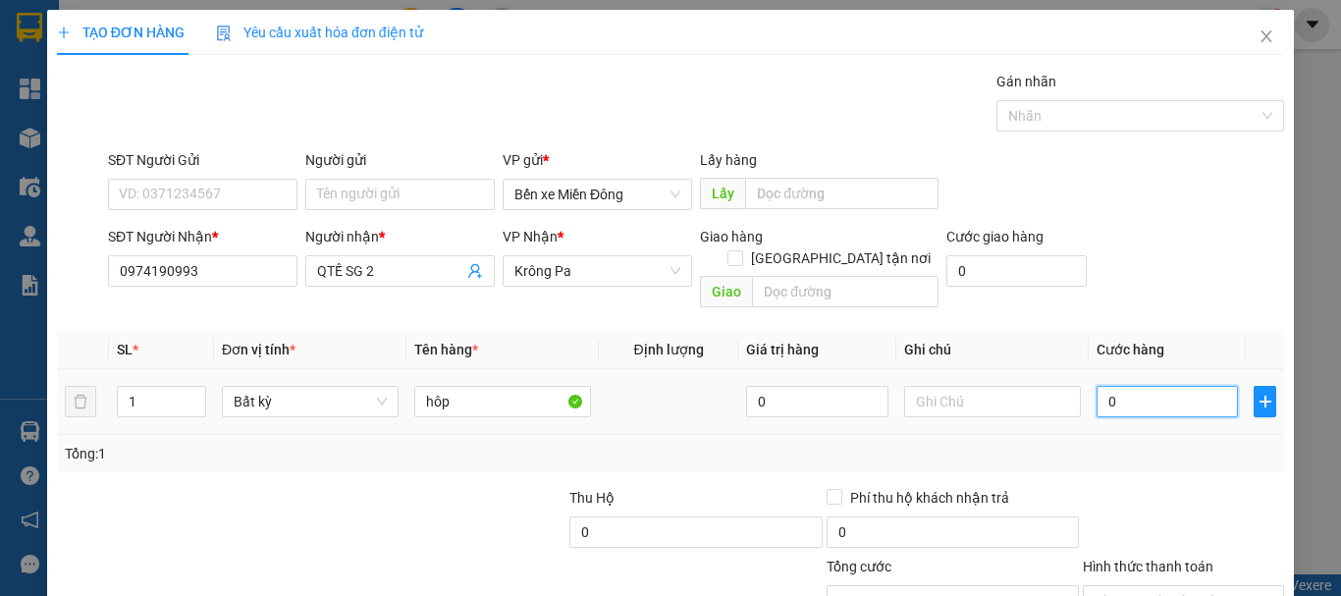
click at [1168, 386] on input "0" at bounding box center [1167, 401] width 141 height 31
type input "004"
type input "4"
type input "0.040"
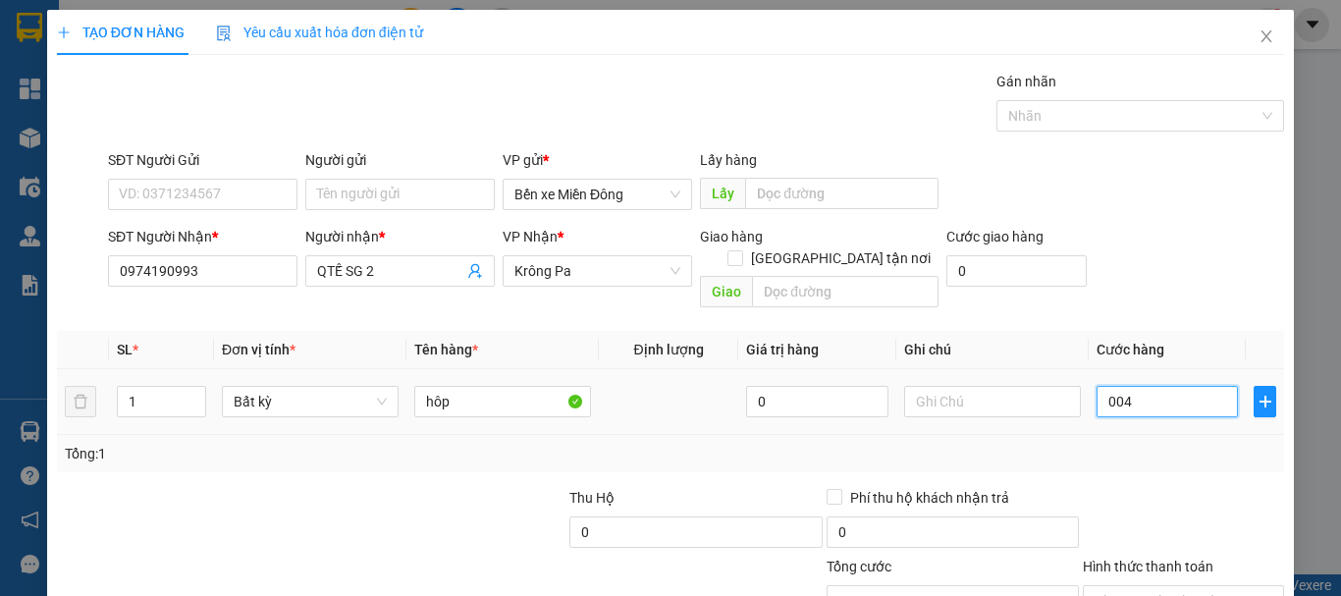
type input "40"
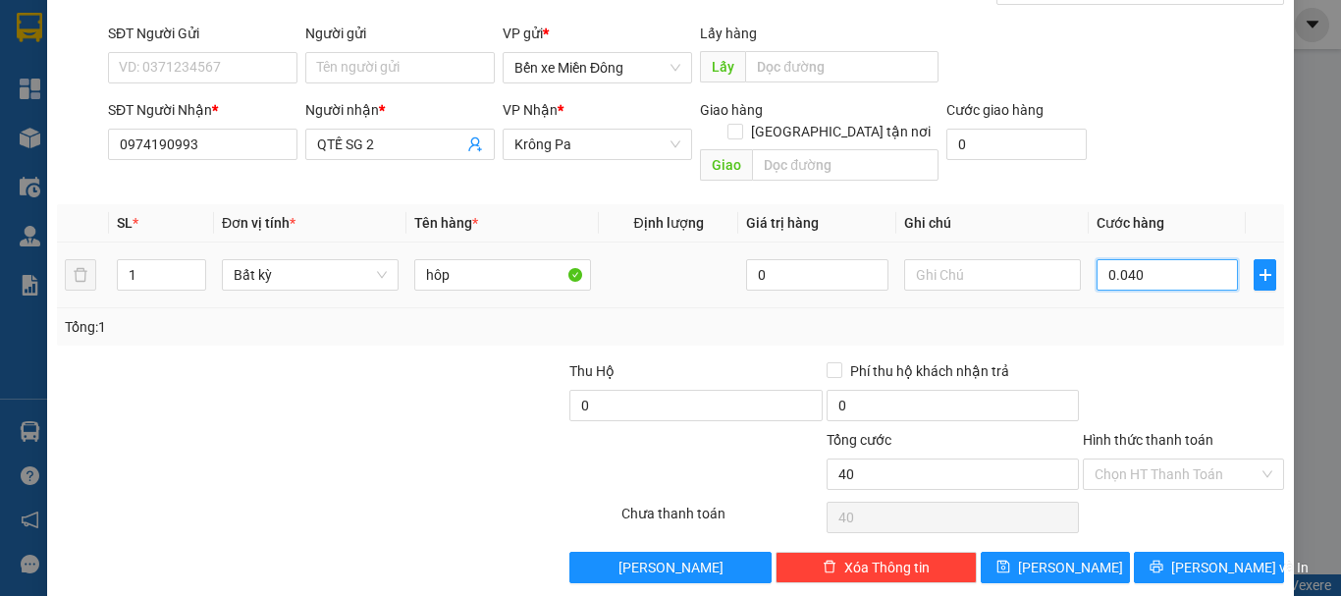
scroll to position [131, 0]
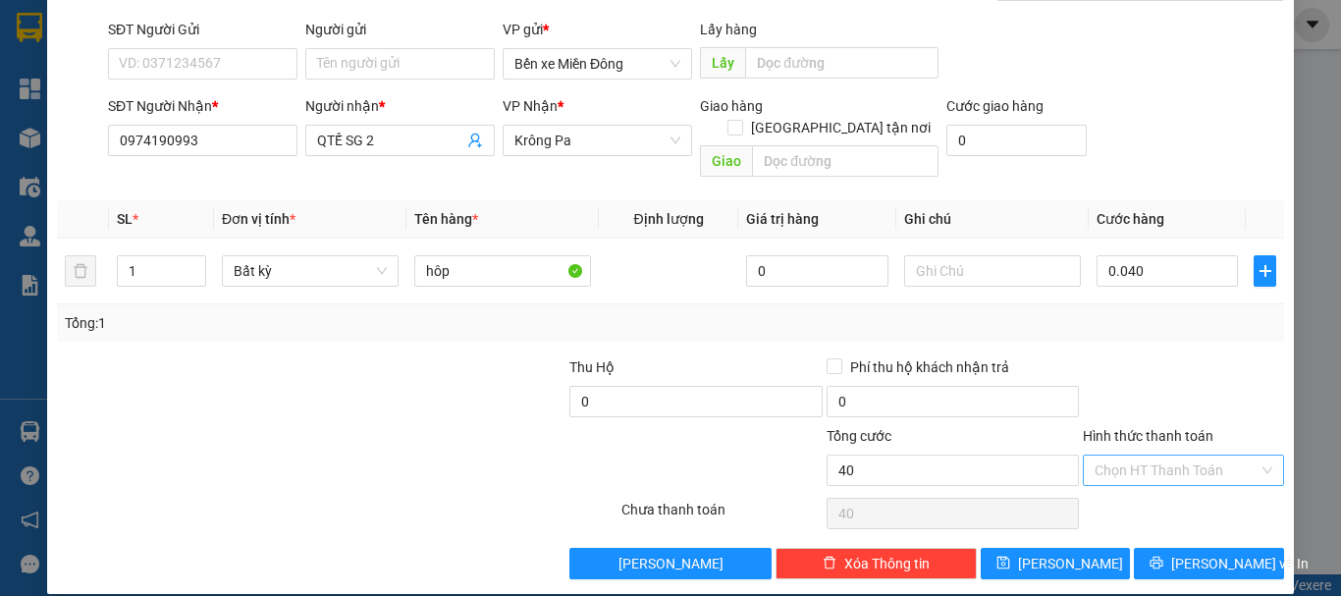
click at [1162, 456] on input "Hình thức thanh toán" at bounding box center [1177, 470] width 164 height 29
type input "40.000"
click at [1144, 486] on div "Tại văn phòng" at bounding box center [1172, 488] width 176 height 22
type input "0"
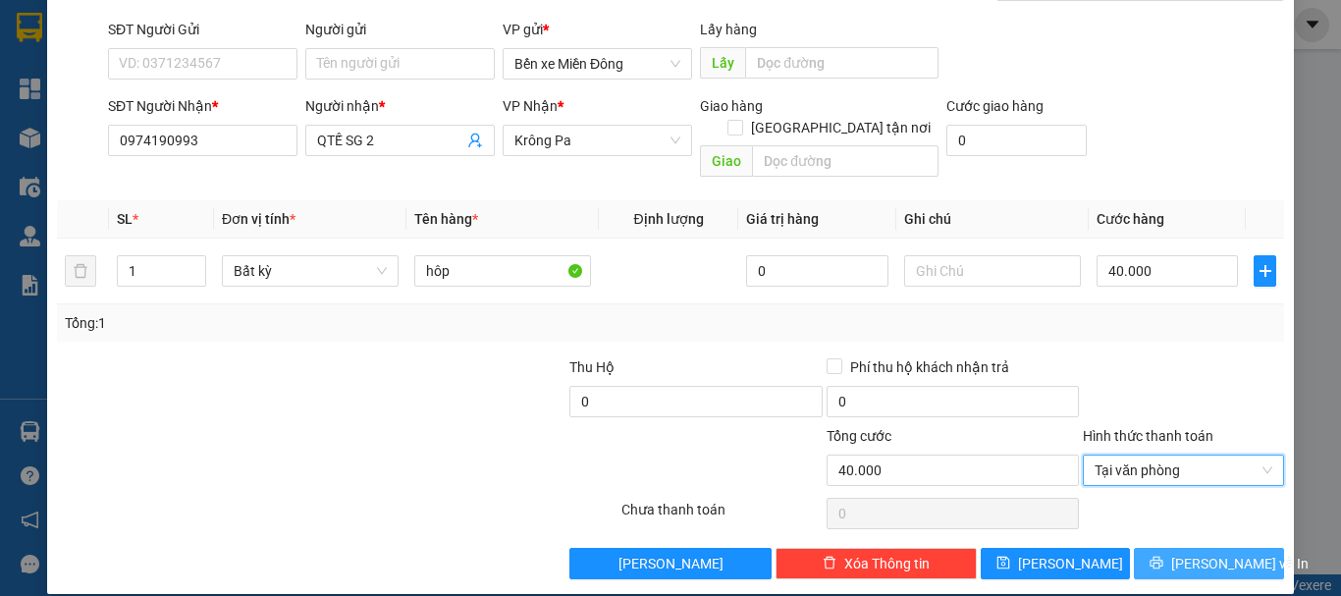
click at [1185, 555] on button "[PERSON_NAME] và In" at bounding box center [1209, 563] width 150 height 31
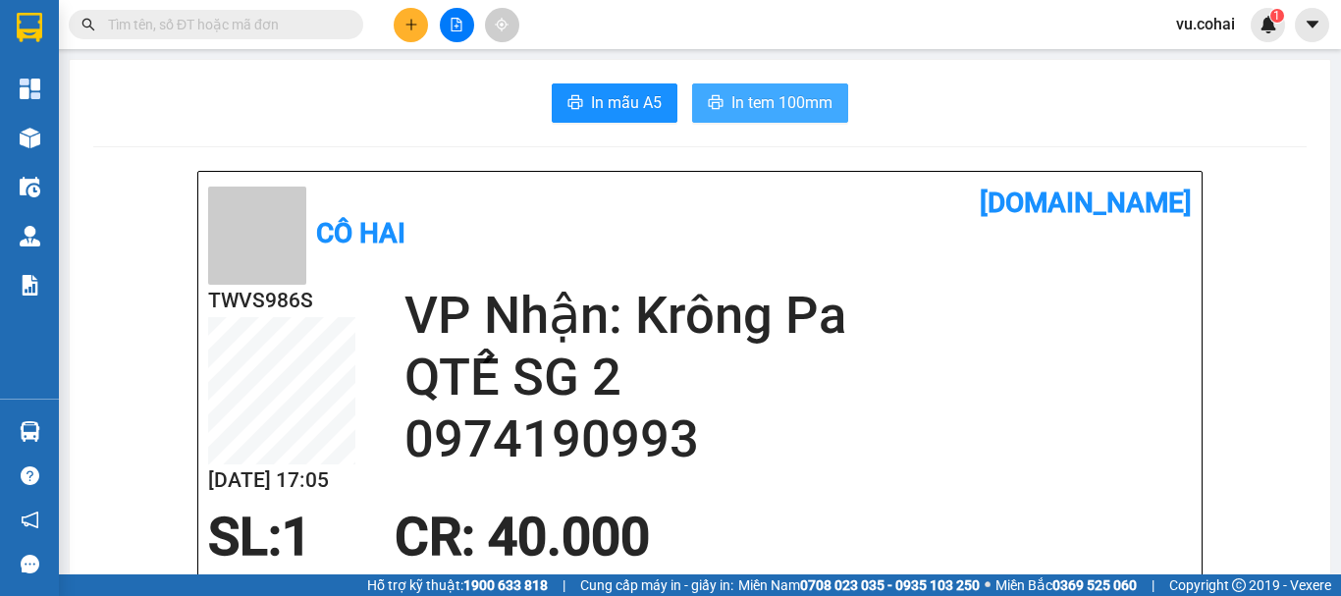
click at [791, 121] on button "In tem 100mm" at bounding box center [770, 102] width 156 height 39
drag, startPoint x: 441, startPoint y: 36, endPoint x: 431, endPoint y: 42, distance: 11.5
click at [440, 37] on div at bounding box center [456, 25] width 147 height 34
click at [402, 12] on button at bounding box center [411, 25] width 34 height 34
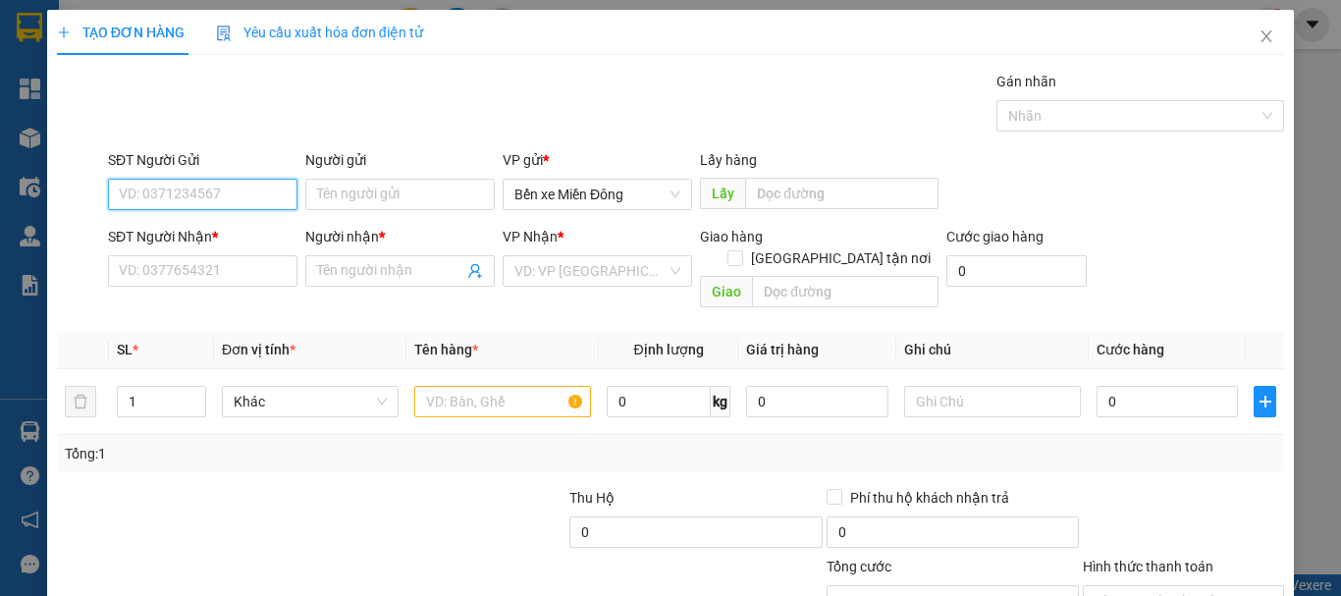
click at [403, 14] on div "Yêu cầu xuất hóa đơn điện tử" at bounding box center [319, 32] width 207 height 45
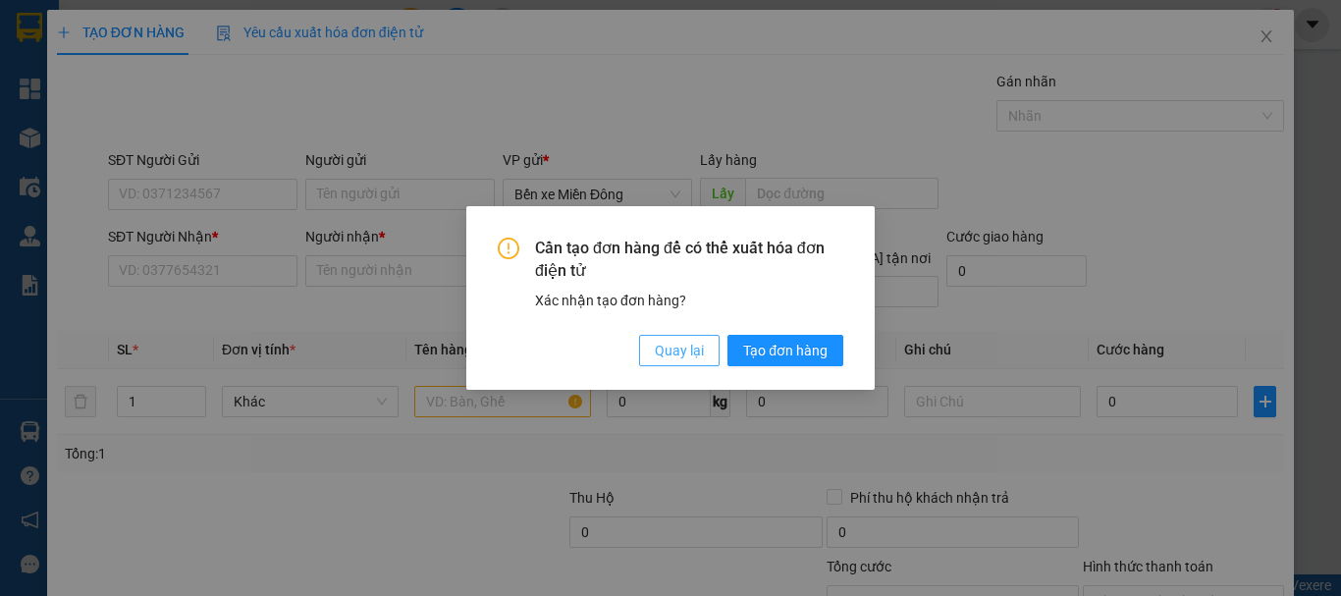
click at [666, 359] on span "Quay lại" at bounding box center [679, 351] width 49 height 22
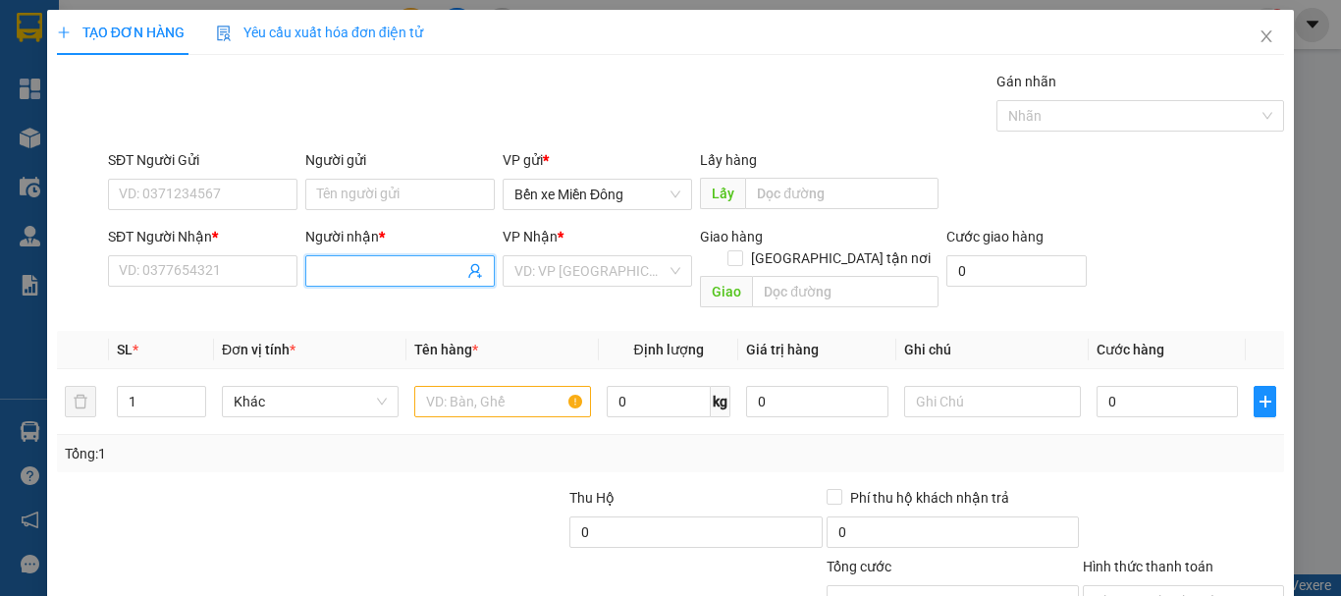
click at [386, 259] on span at bounding box center [400, 270] width 190 height 31
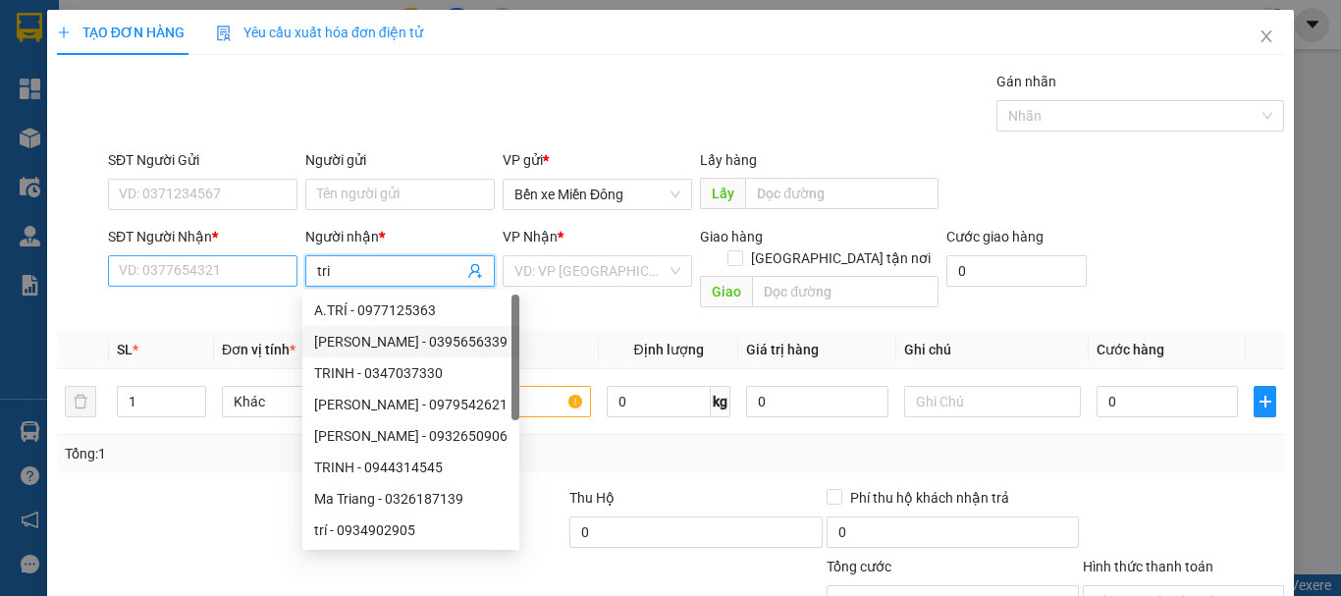
type input "tri"
click at [235, 276] on input "SĐT Người Nhận *" at bounding box center [203, 270] width 190 height 31
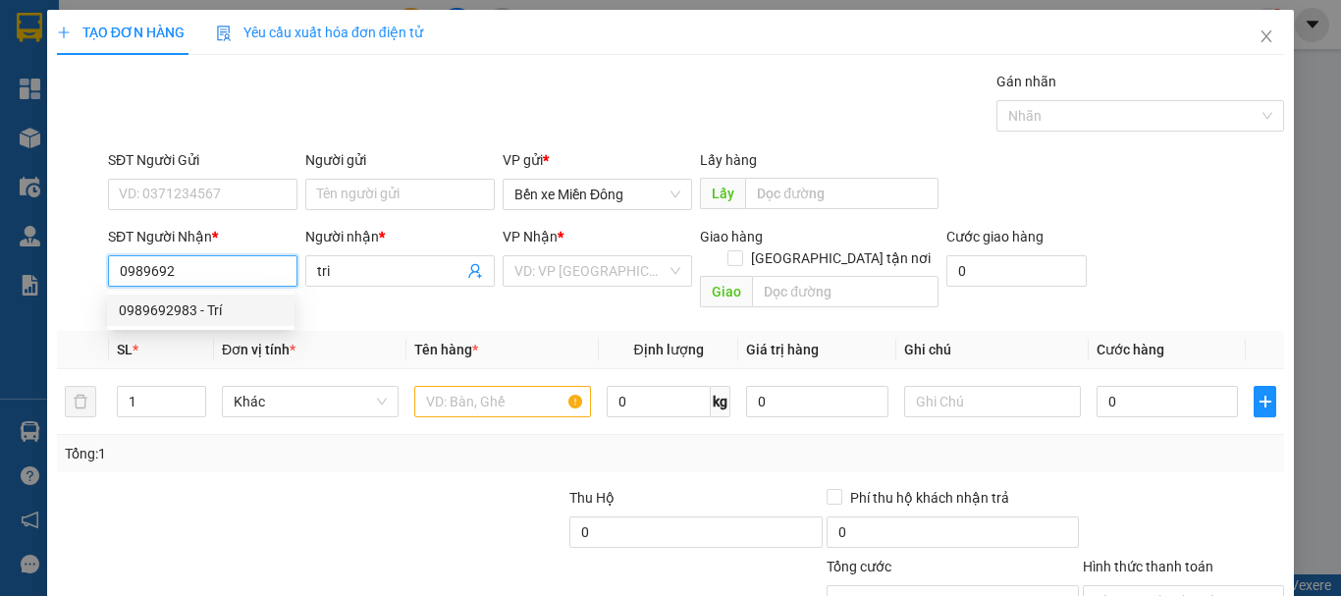
click at [202, 302] on div "0989692983 - Trí" at bounding box center [201, 310] width 164 height 22
type input "0989692983"
type input "Trí"
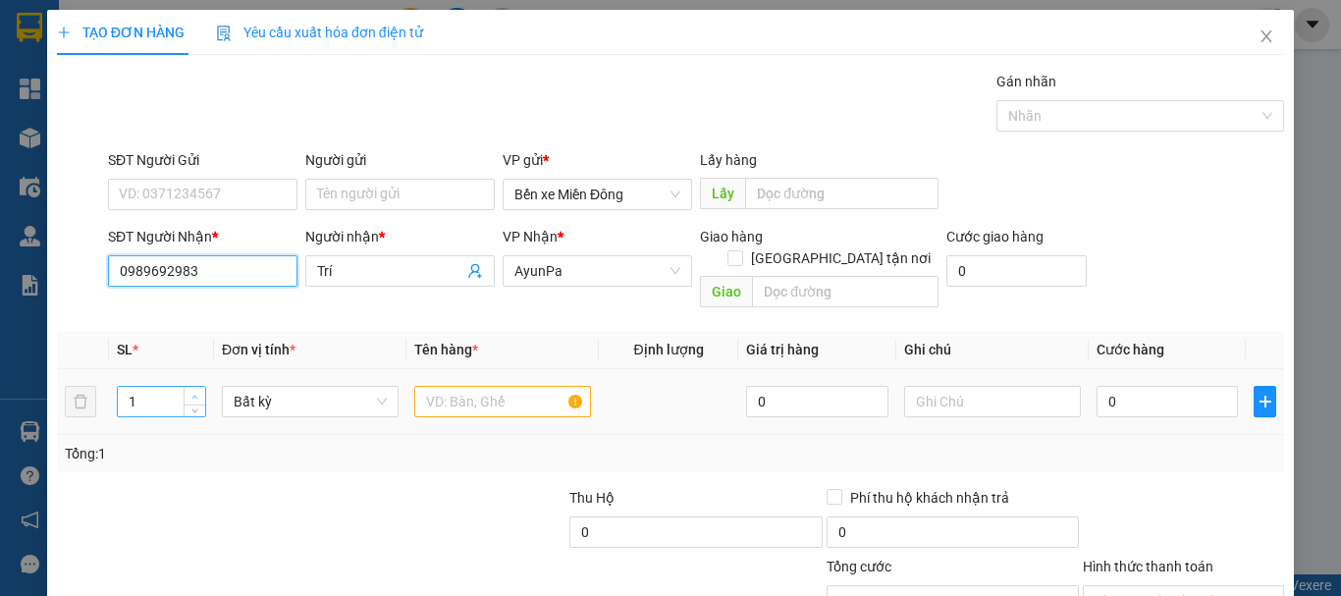
type input "0989692983"
click at [194, 391] on span "up" at bounding box center [196, 397] width 12 height 12
type input "3"
click at [194, 387] on span "Increase Value" at bounding box center [195, 396] width 22 height 18
click at [522, 387] on input "text" at bounding box center [502, 401] width 177 height 31
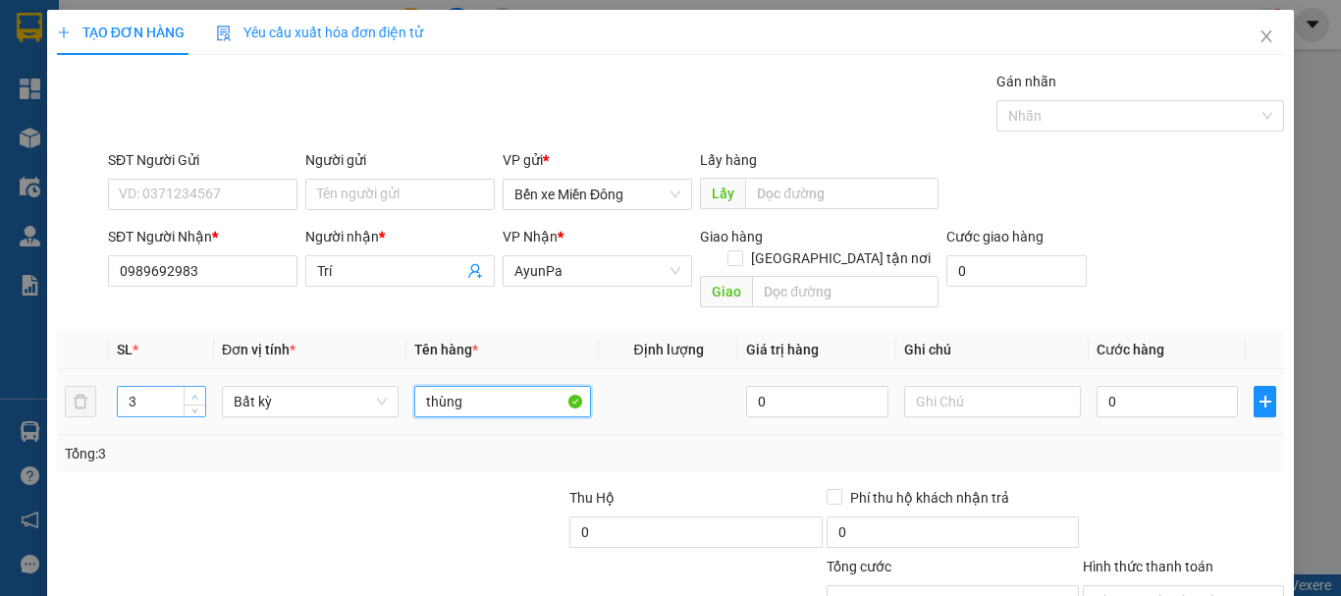
type input "thùng"
type input "4"
click at [190, 391] on span "up" at bounding box center [196, 397] width 12 height 12
click at [1173, 386] on input "0" at bounding box center [1167, 401] width 141 height 31
type input "002"
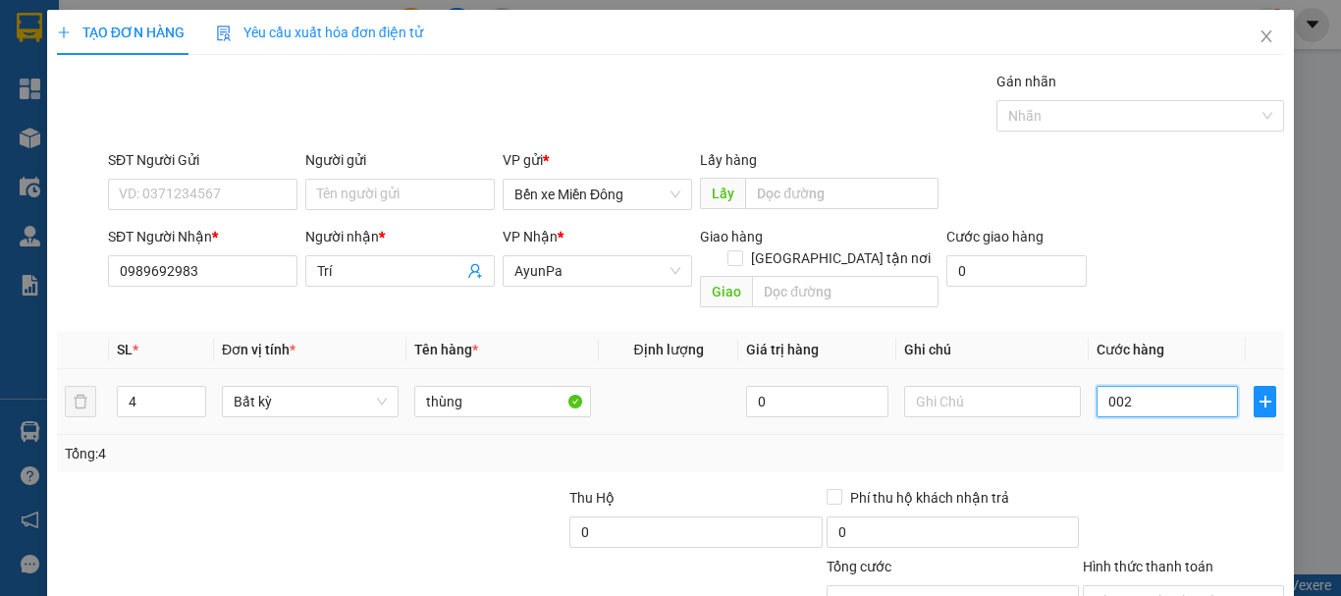
type input "2"
type input "0.020"
type input "20"
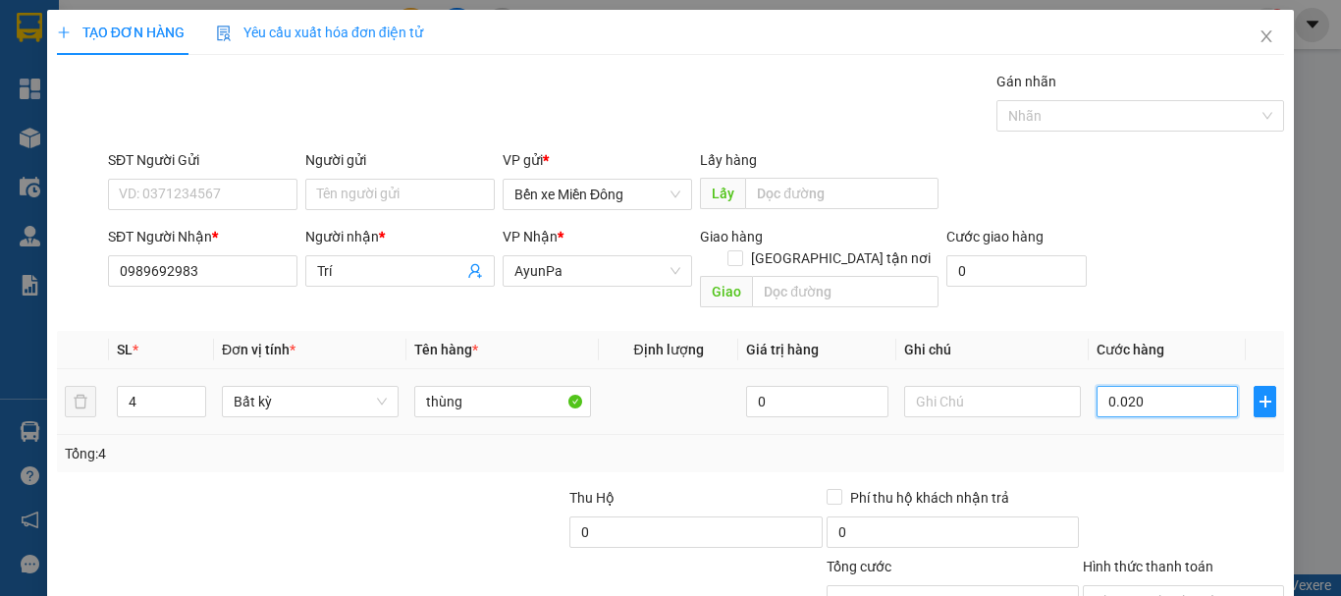
type input "00.200"
type input "200"
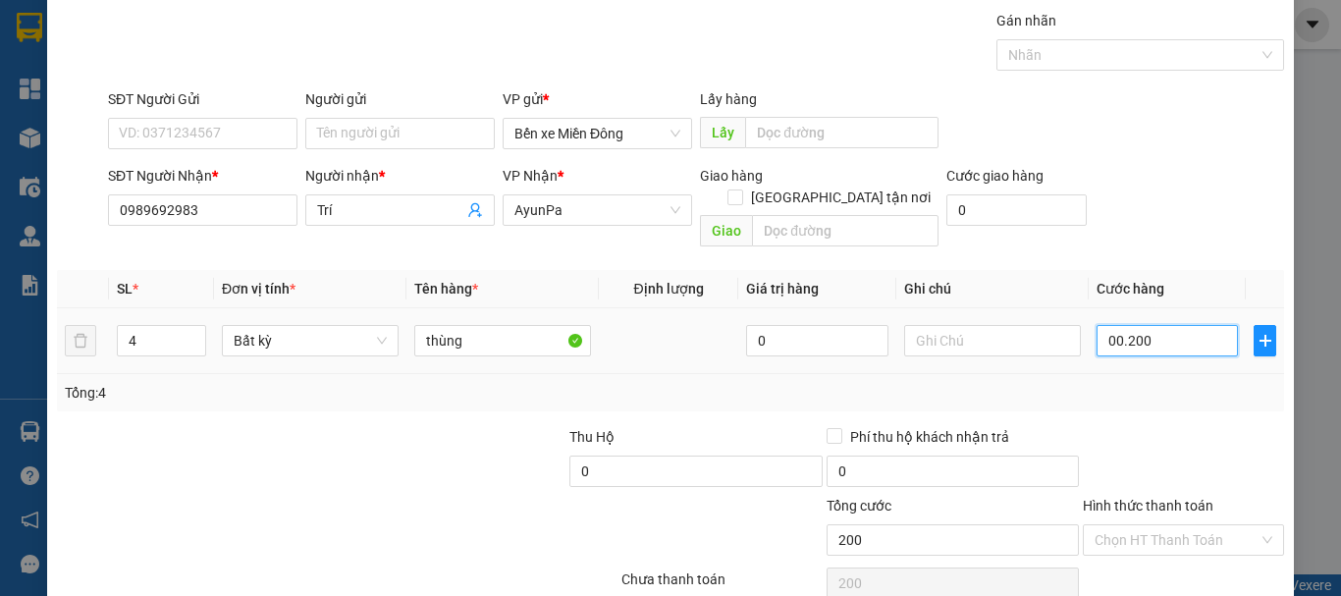
scroll to position [131, 0]
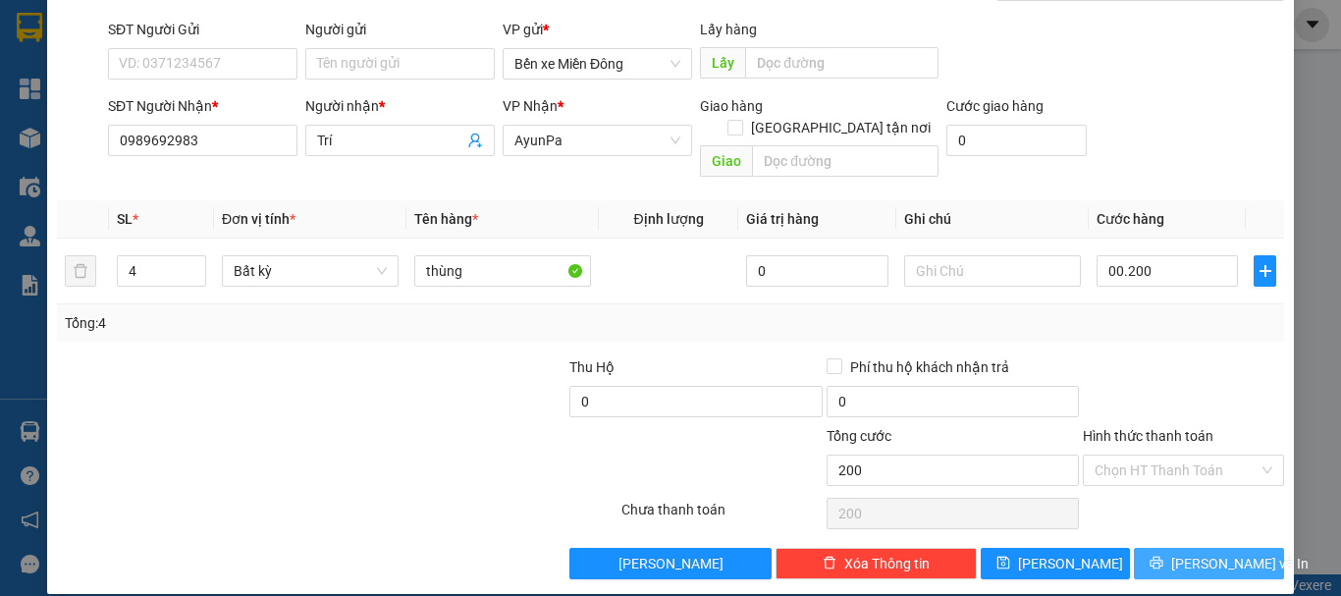
click at [1188, 553] on span "[PERSON_NAME] và In" at bounding box center [1239, 564] width 137 height 22
type input "200.000"
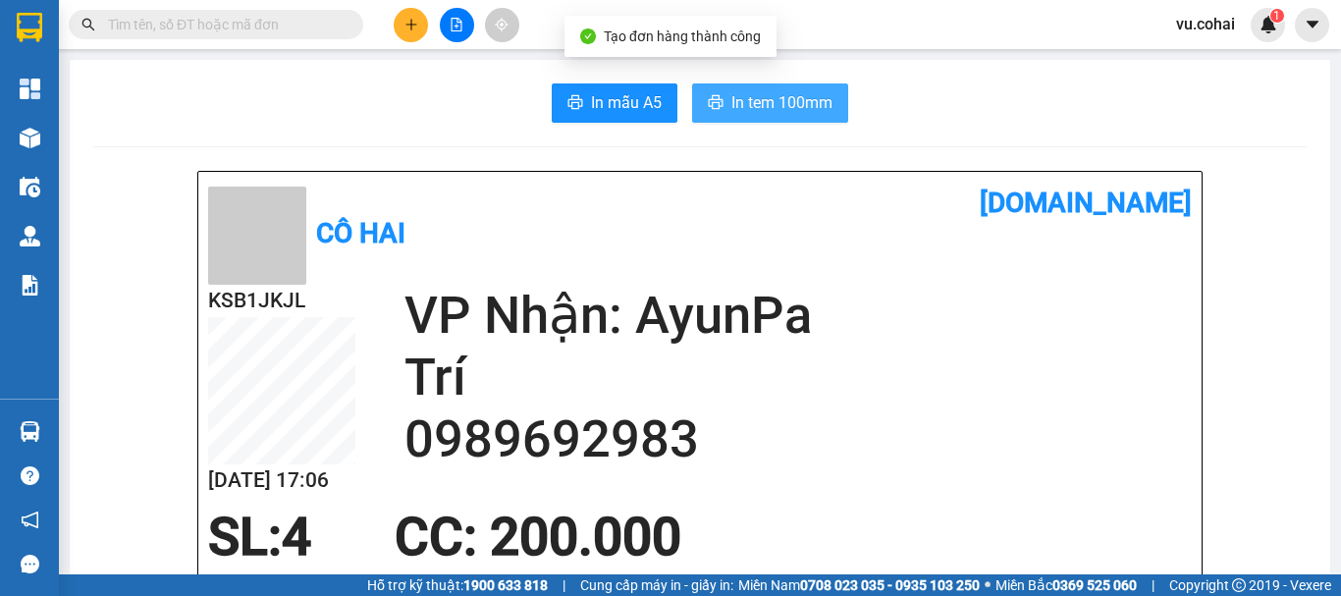
click at [755, 97] on span "In tem 100mm" at bounding box center [782, 102] width 101 height 25
click at [788, 88] on button "In tem 100mm" at bounding box center [770, 102] width 156 height 39
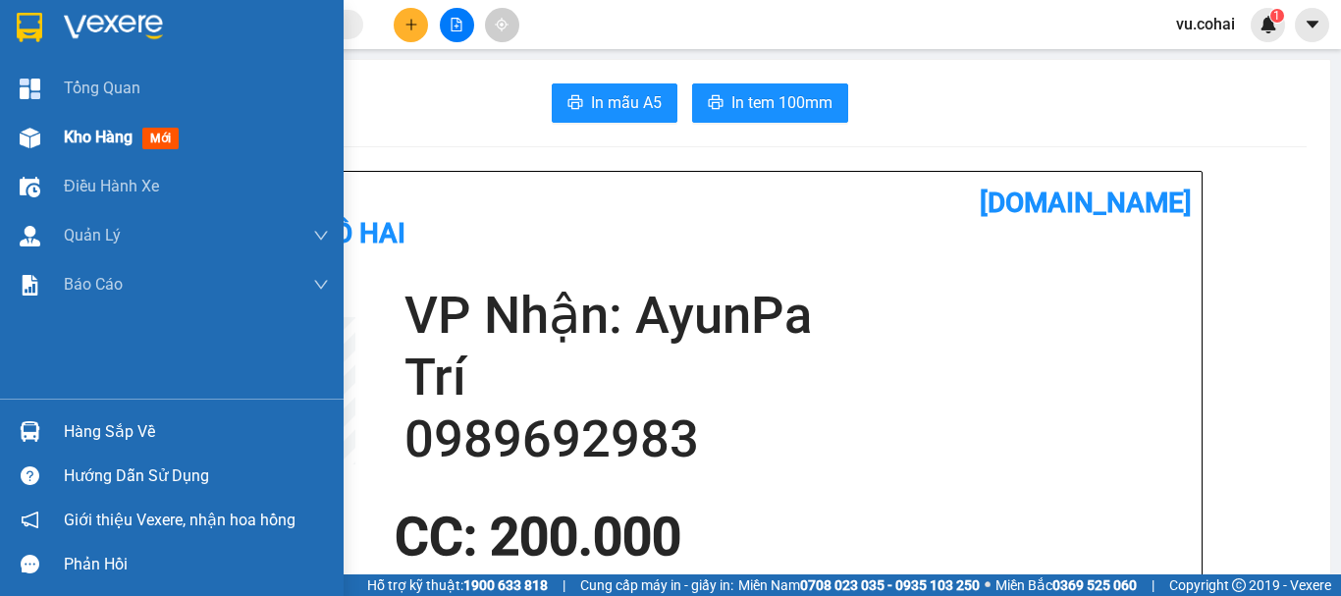
click at [100, 142] on span "Kho hàng" at bounding box center [98, 137] width 69 height 19
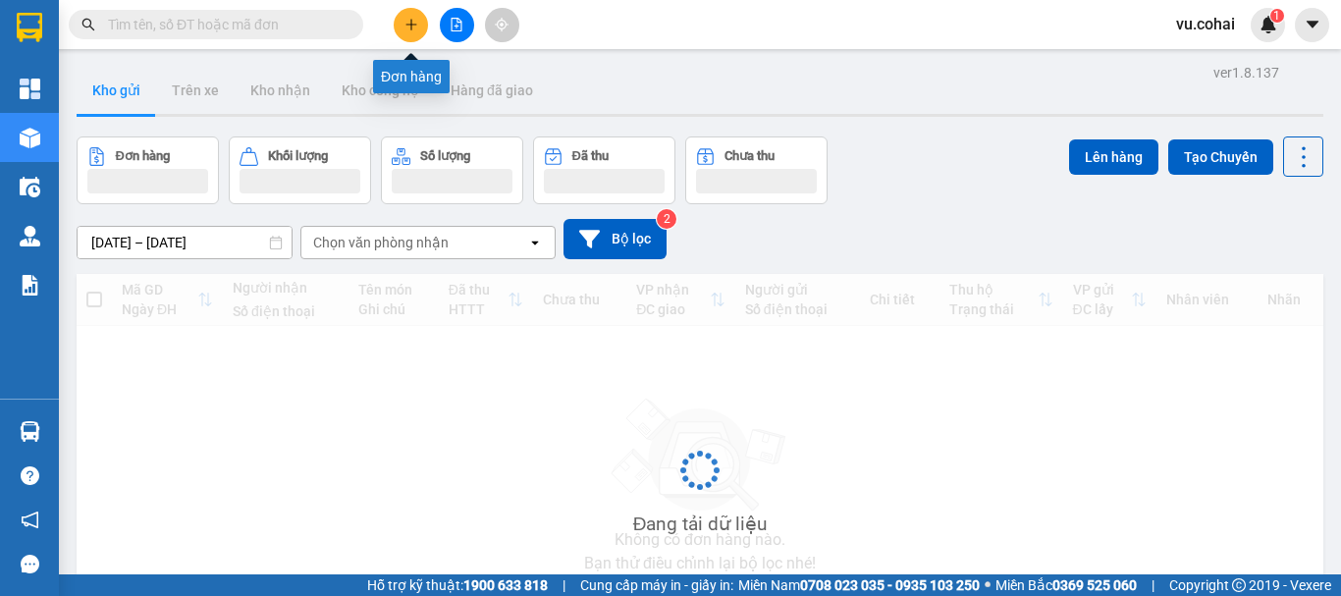
click at [417, 28] on icon "plus" at bounding box center [412, 25] width 14 height 14
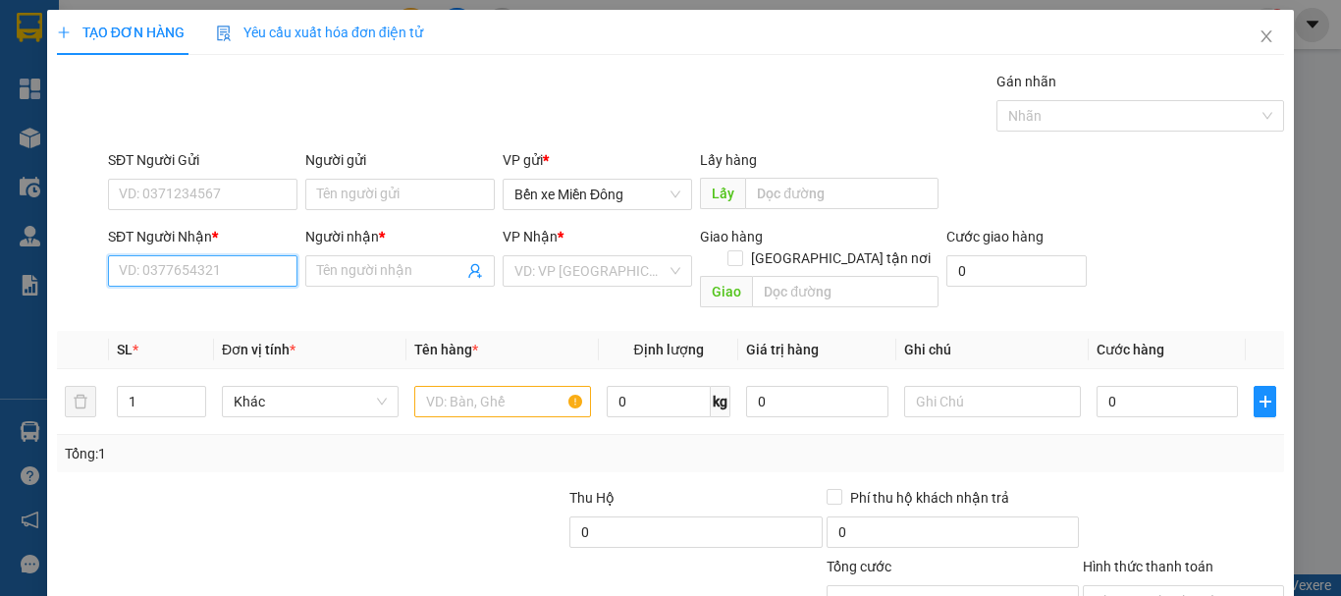
click at [203, 279] on input "SĐT Người Nhận *" at bounding box center [203, 270] width 190 height 31
click at [195, 279] on input "SĐT Người Nhận *" at bounding box center [203, 270] width 190 height 31
type input "0974893009"
click at [204, 304] on div "0974893009 - hòa mai" at bounding box center [201, 310] width 164 height 22
type input "hòa mai"
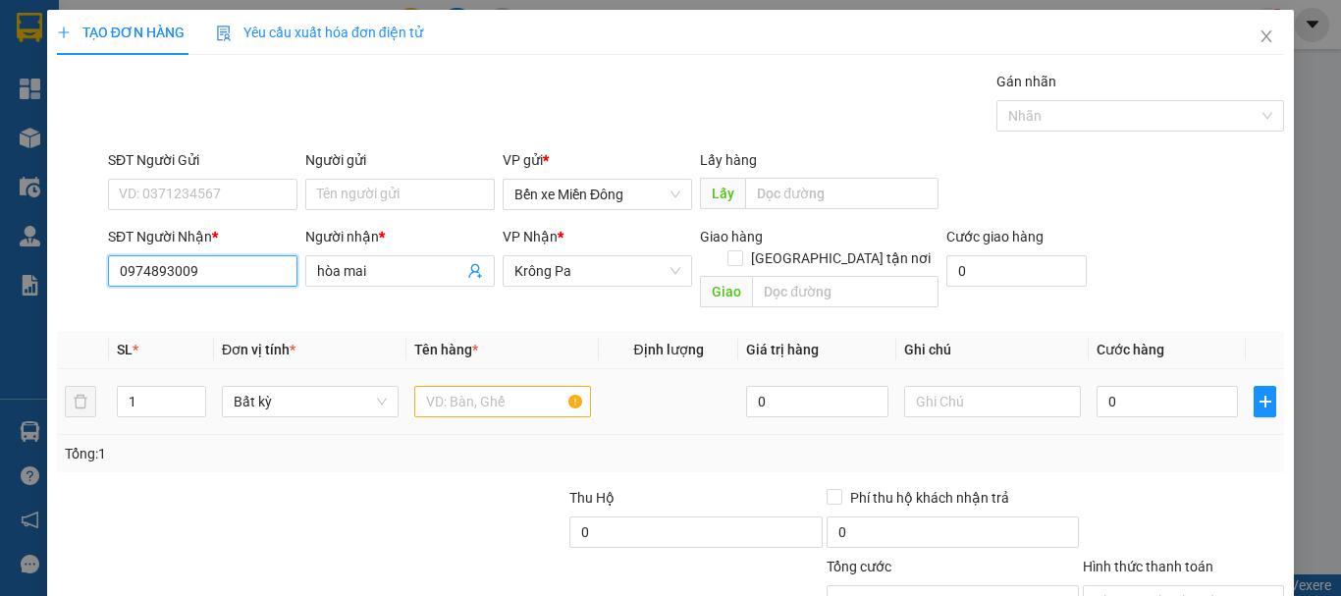
type input "0974893009"
click at [509, 386] on input "text" at bounding box center [502, 401] width 177 height 31
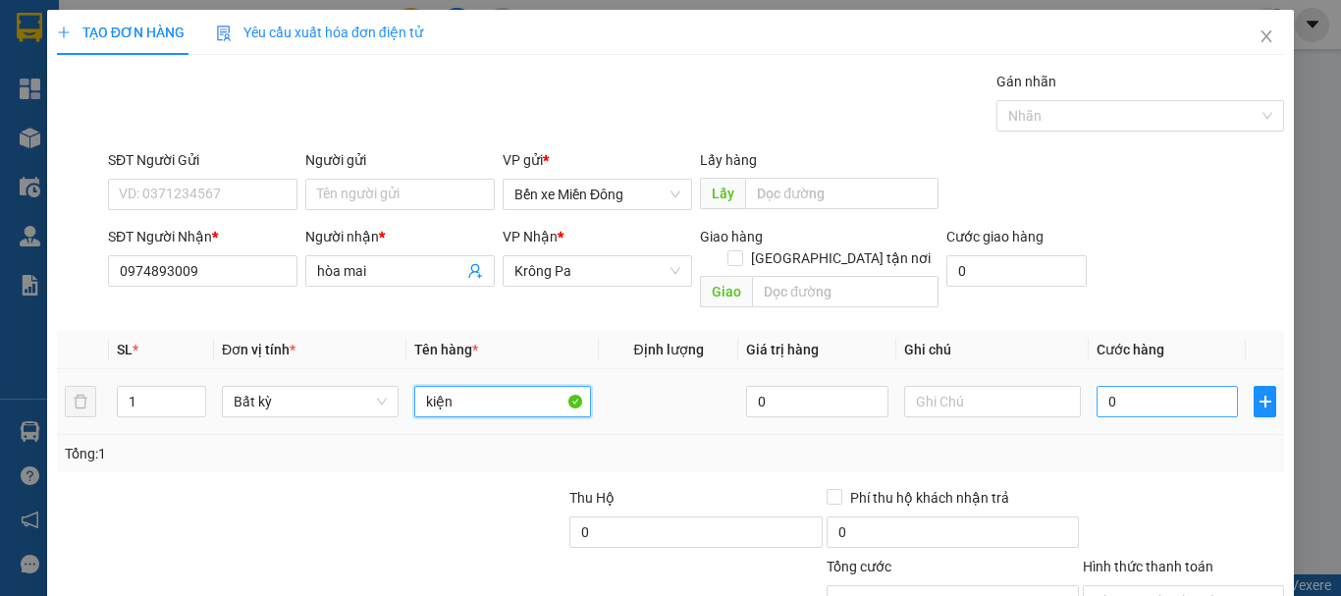
type input "kiện"
click at [1143, 388] on input "0" at bounding box center [1167, 401] width 141 height 31
click at [1136, 386] on input "0" at bounding box center [1167, 401] width 141 height 31
type input "007"
type input "7"
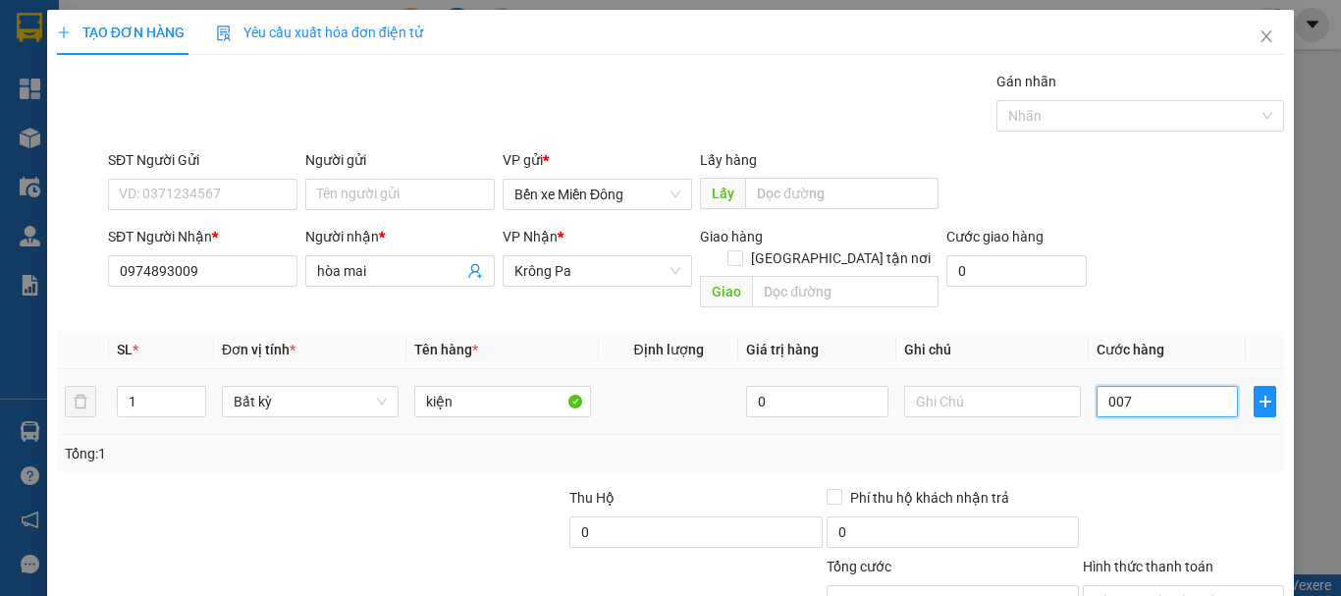
type input "7"
type input "0.070"
type input "70"
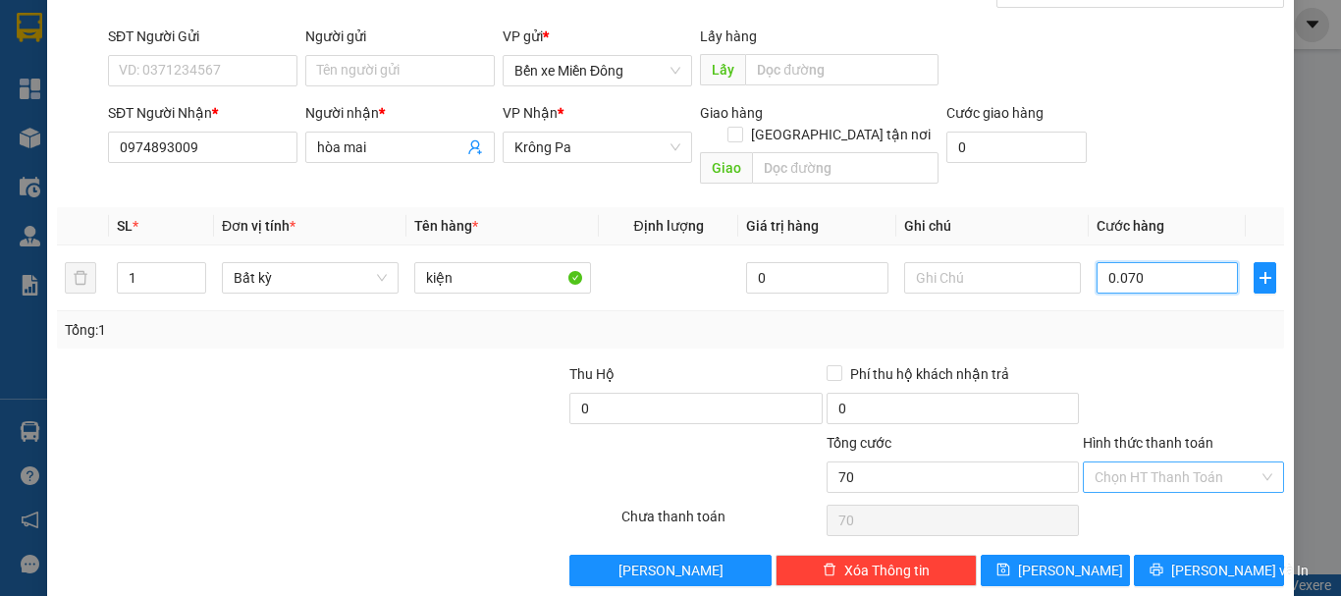
scroll to position [131, 0]
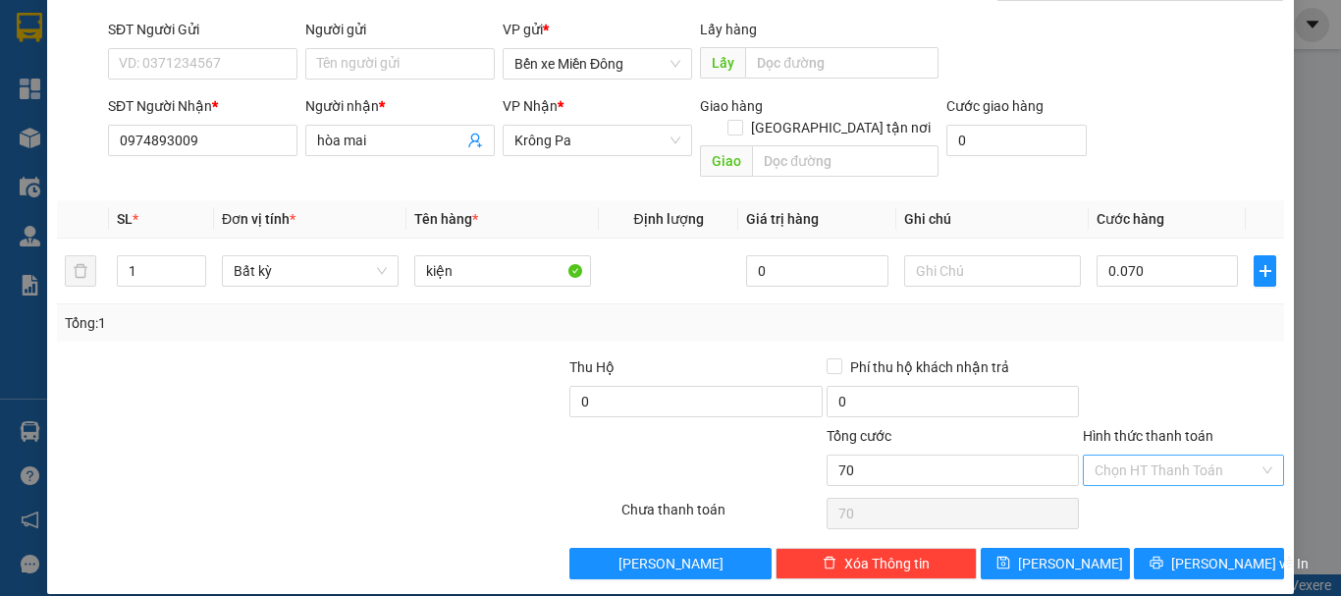
click at [1151, 458] on input "Hình thức thanh toán" at bounding box center [1177, 470] width 164 height 29
type input "70.000"
click at [1128, 485] on div "Tại văn phòng" at bounding box center [1172, 488] width 176 height 22
type input "0"
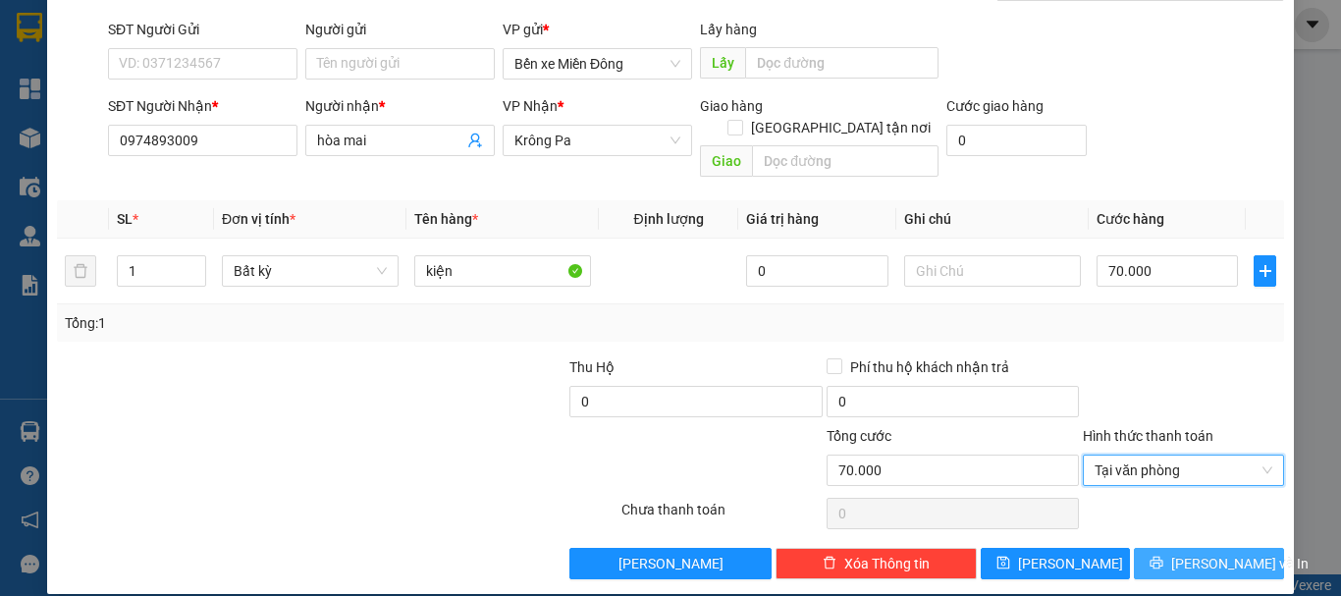
click at [1169, 551] on button "[PERSON_NAME] và In" at bounding box center [1209, 563] width 150 height 31
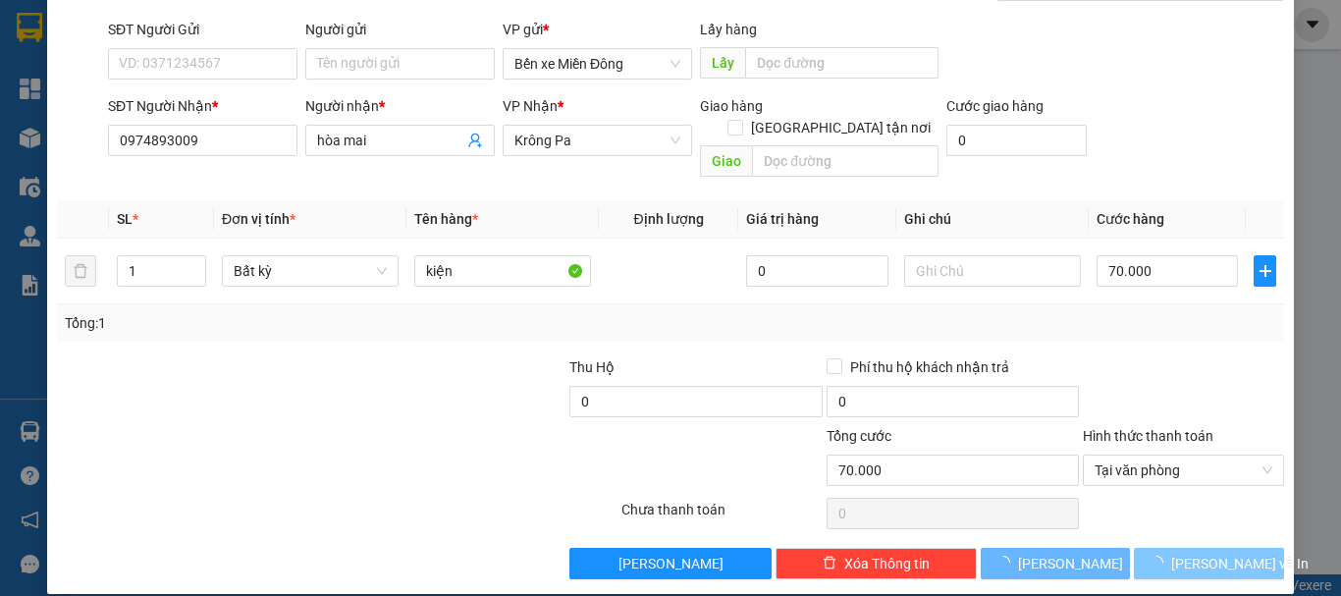
scroll to position [79, 0]
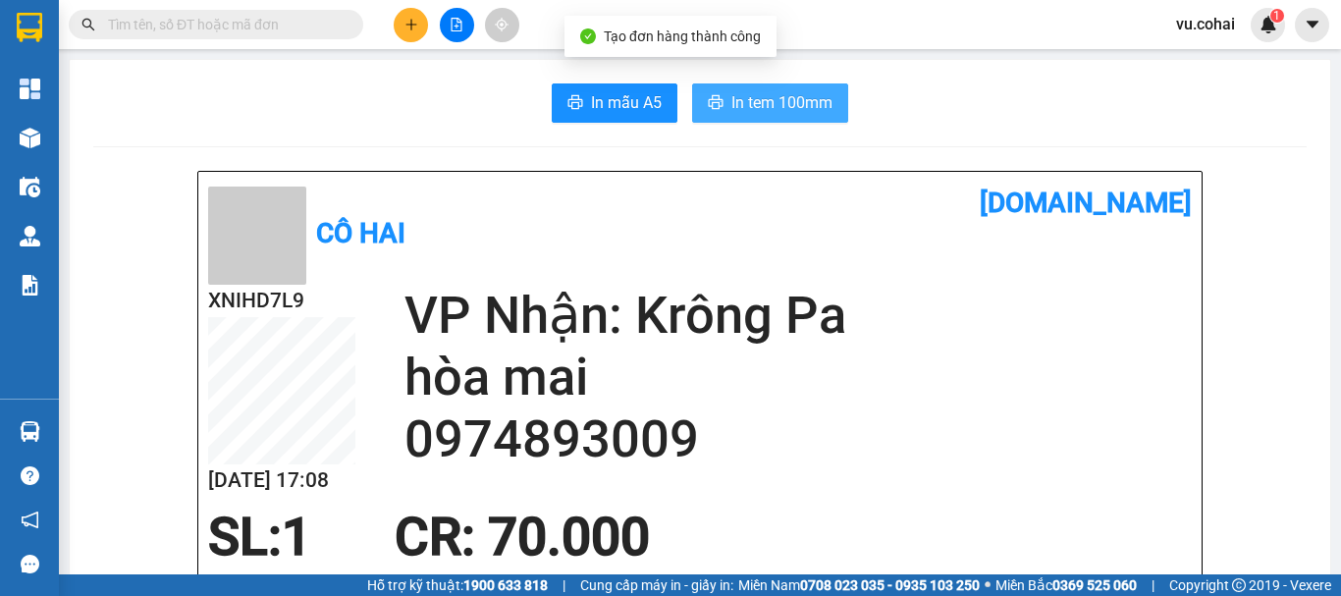
click at [780, 99] on span "In tem 100mm" at bounding box center [782, 102] width 101 height 25
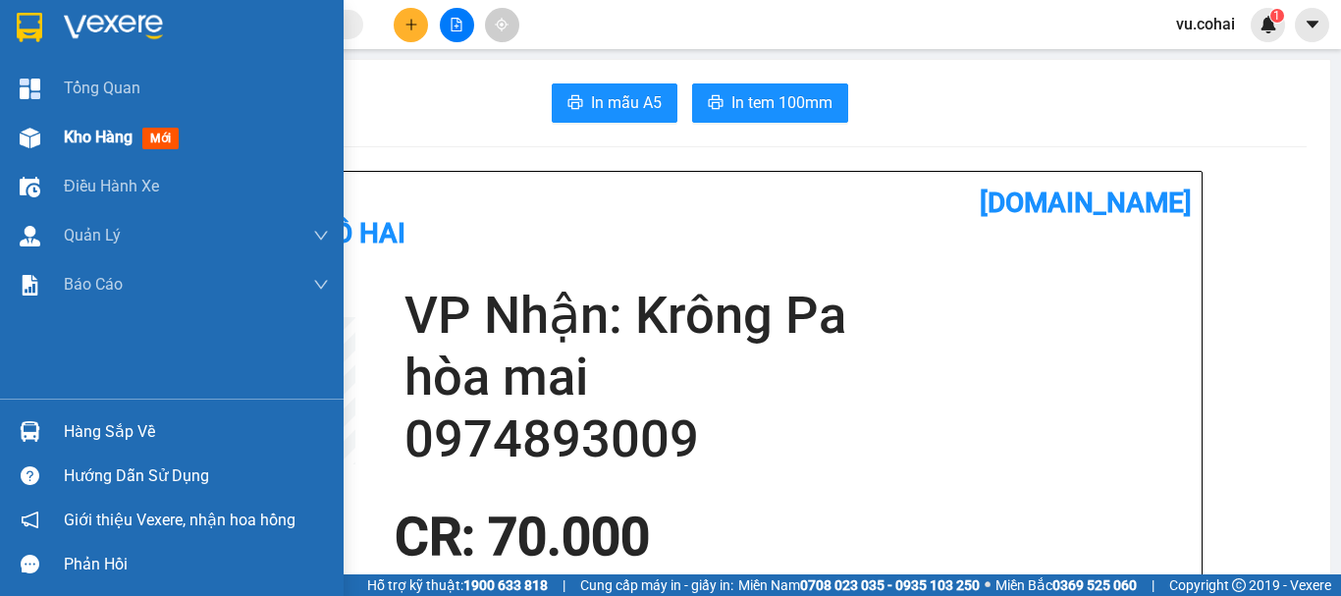
click at [104, 128] on span "Kho hàng" at bounding box center [98, 137] width 69 height 19
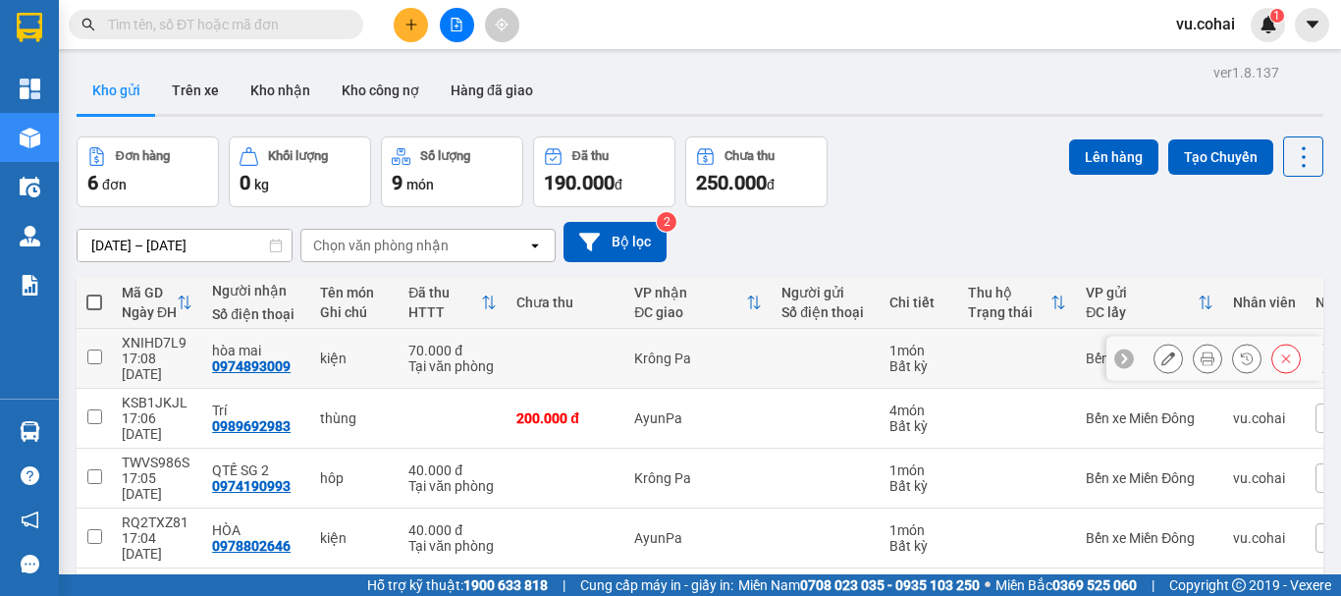
click at [101, 350] on input "checkbox" at bounding box center [94, 357] width 15 height 15
checkbox input "true"
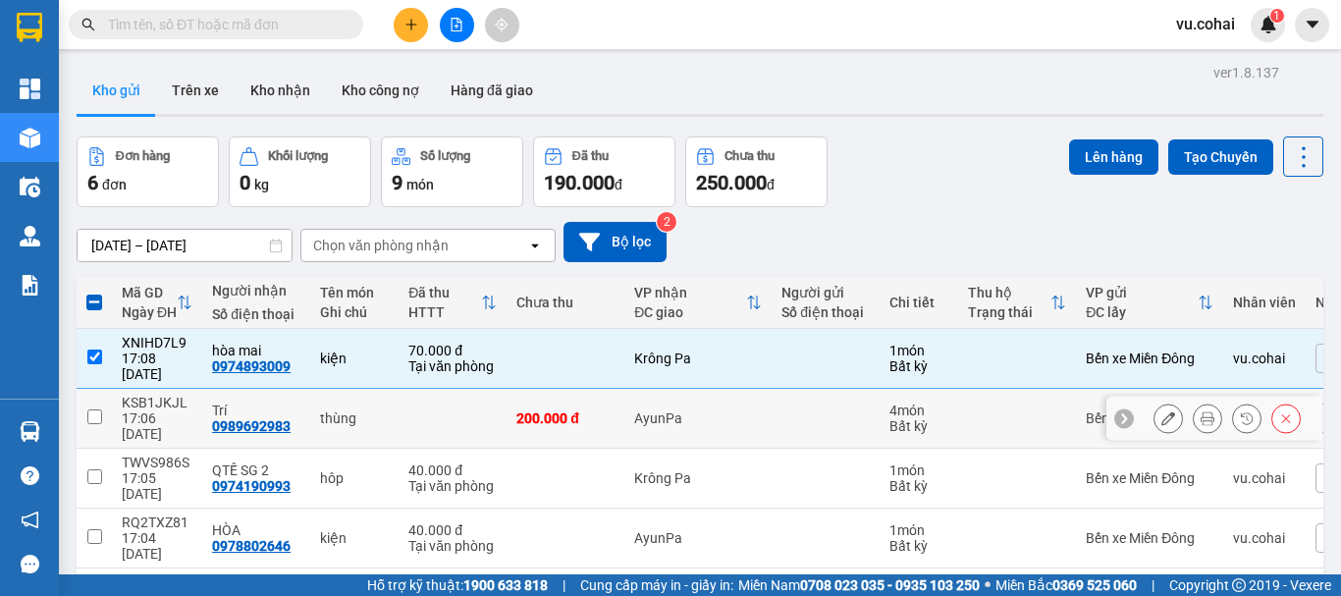
click at [99, 409] on input "checkbox" at bounding box center [94, 416] width 15 height 15
checkbox input "true"
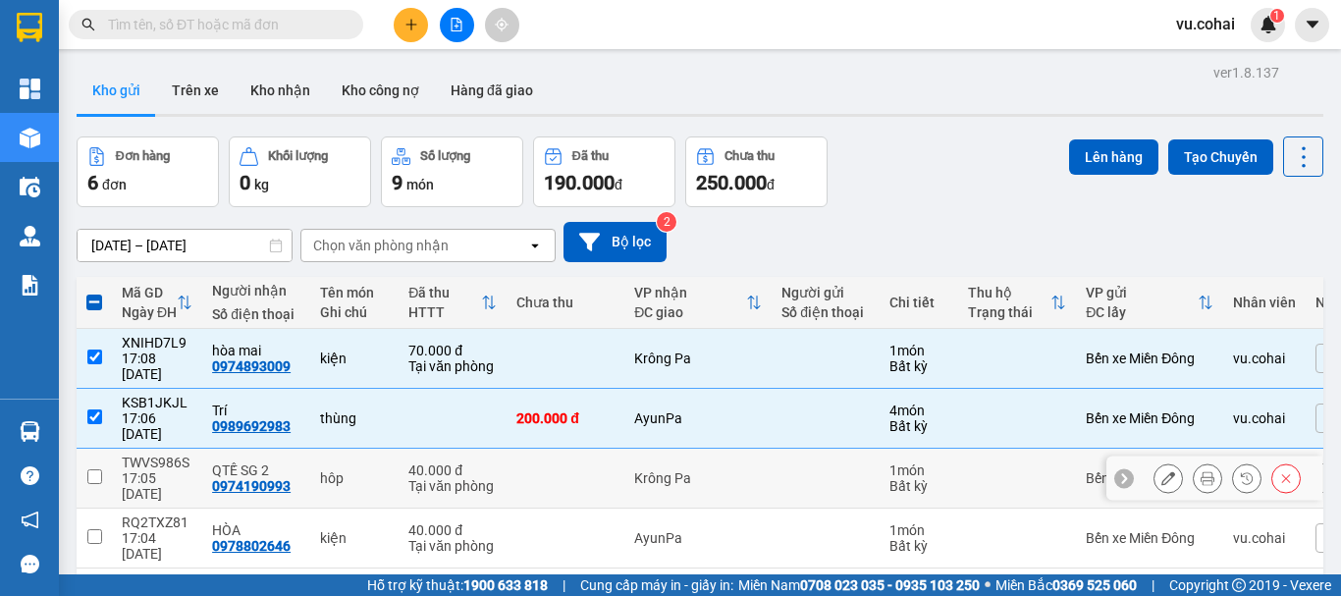
click at [96, 469] on input "checkbox" at bounding box center [94, 476] width 15 height 15
checkbox input "true"
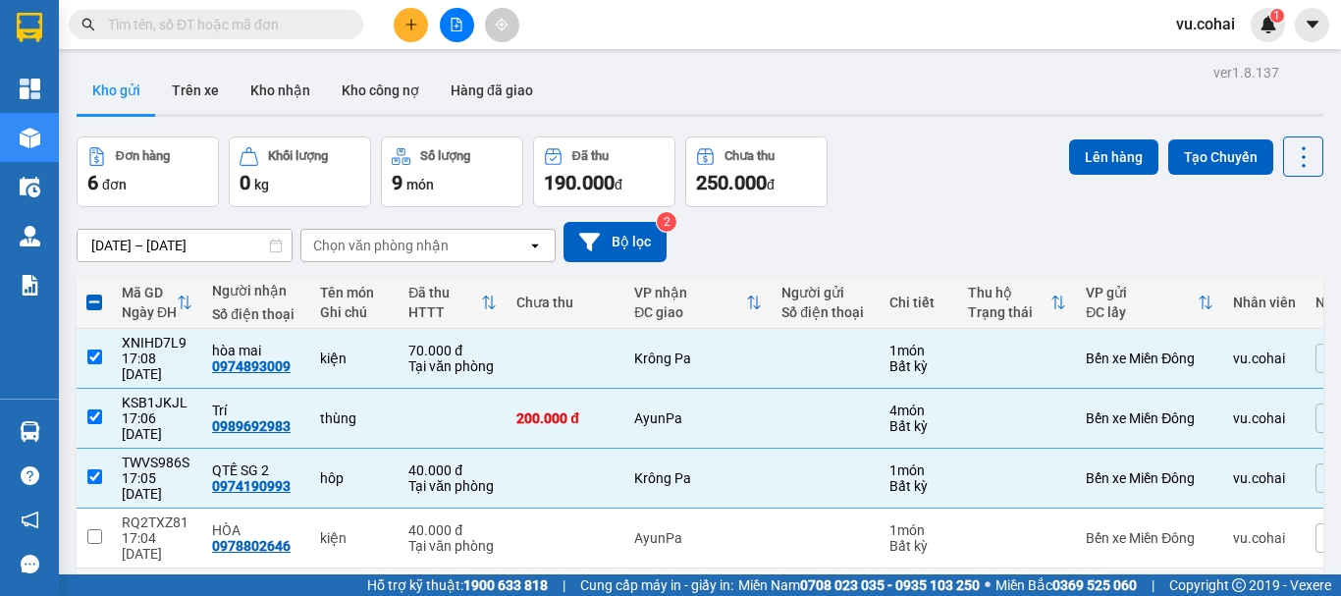
drag, startPoint x: 95, startPoint y: 433, endPoint x: 328, endPoint y: 400, distance: 235.1
click at [100, 589] on input "checkbox" at bounding box center [94, 596] width 15 height 15
click at [1093, 139] on button "Lên hàng" at bounding box center [1113, 156] width 89 height 35
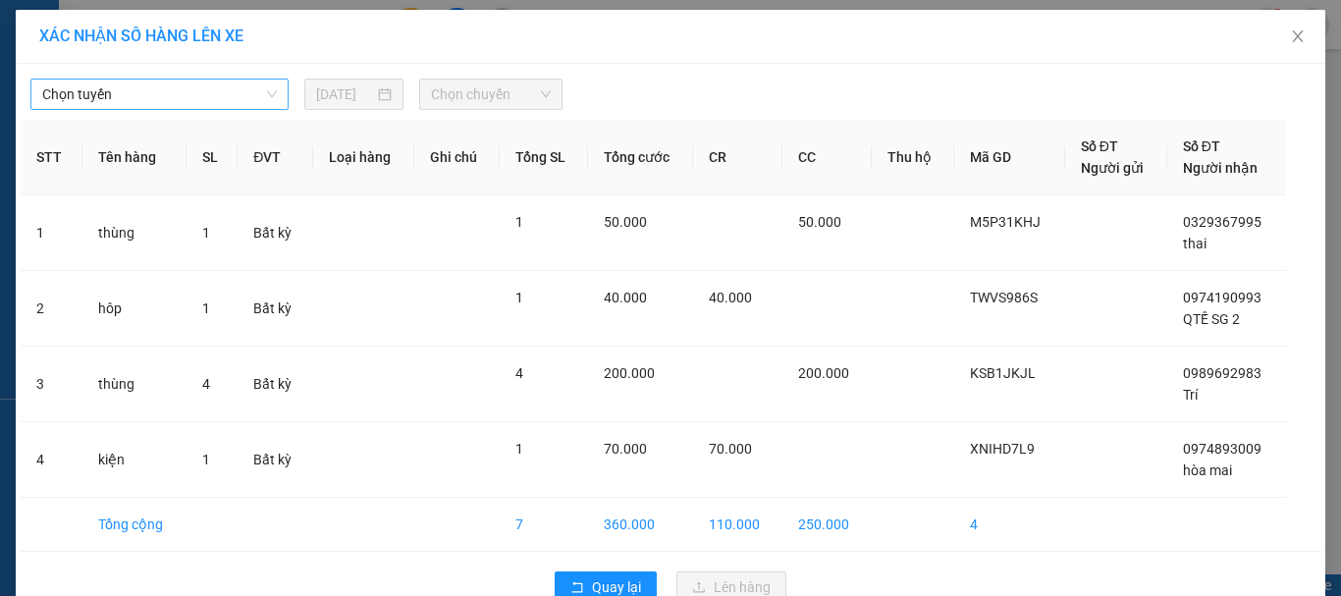
click at [232, 92] on span "Chọn tuyến" at bounding box center [159, 94] width 235 height 29
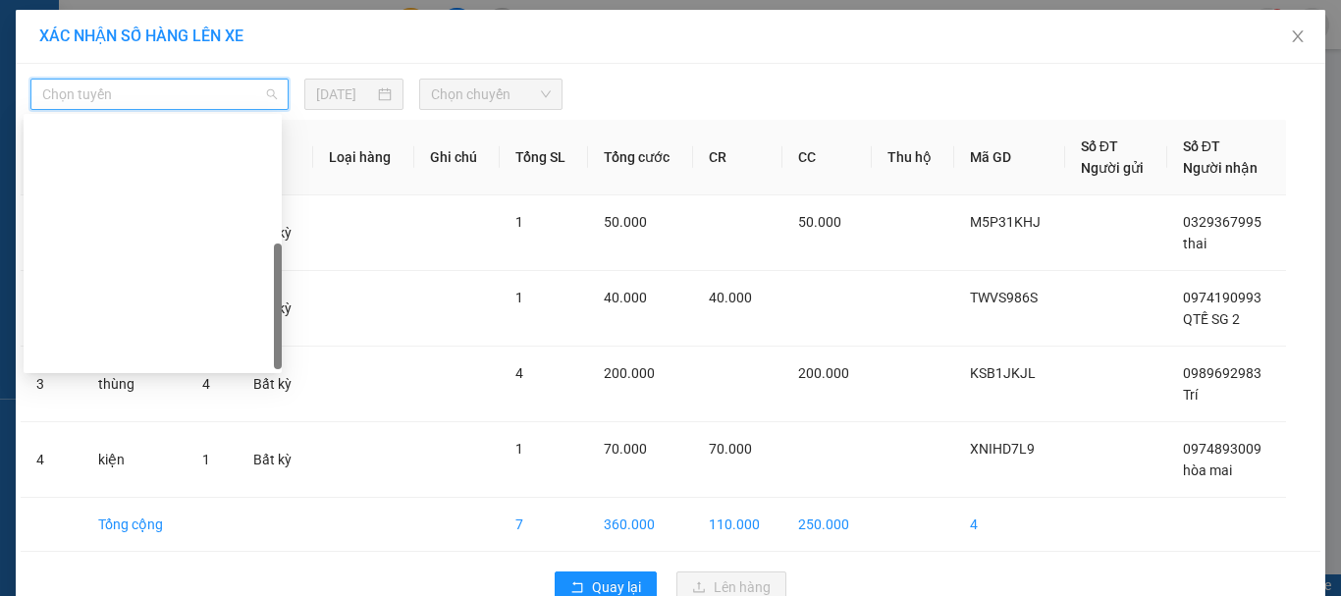
click at [164, 406] on div "[GEOGRAPHIC_DATA] - Krông Pa ([GEOGRAPHIC_DATA])" at bounding box center [152, 417] width 235 height 22
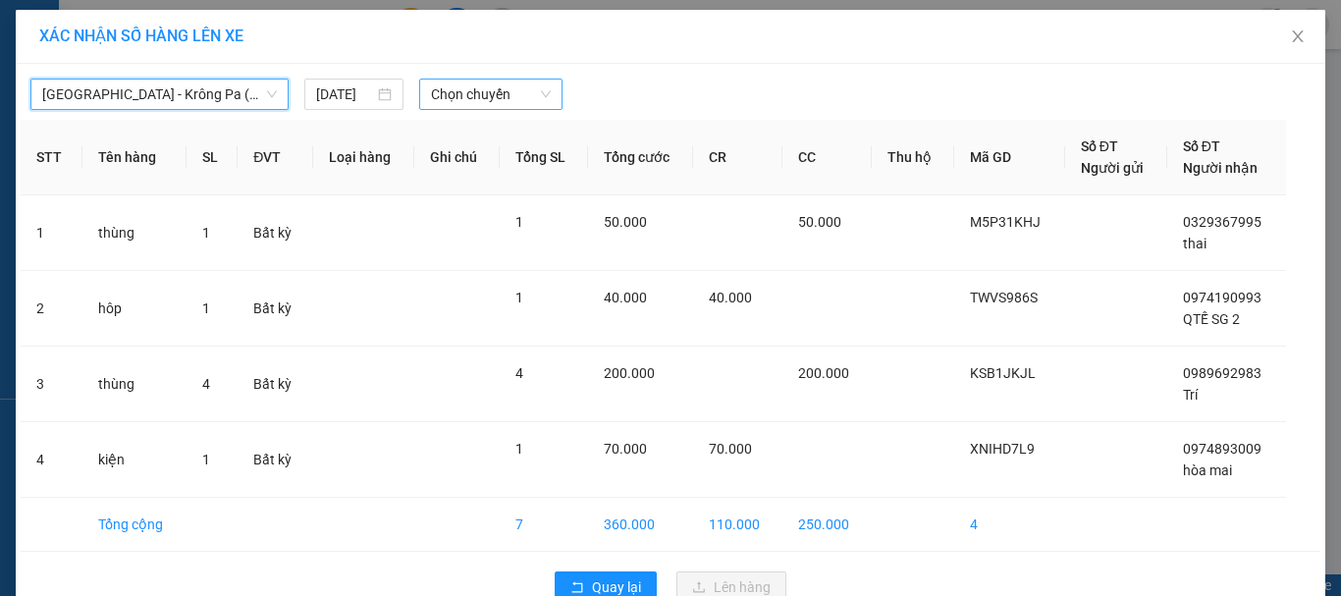
drag, startPoint x: 514, startPoint y: 92, endPoint x: 520, endPoint y: 105, distance: 14.5
click at [515, 92] on span "Chọn chuyến" at bounding box center [491, 94] width 121 height 29
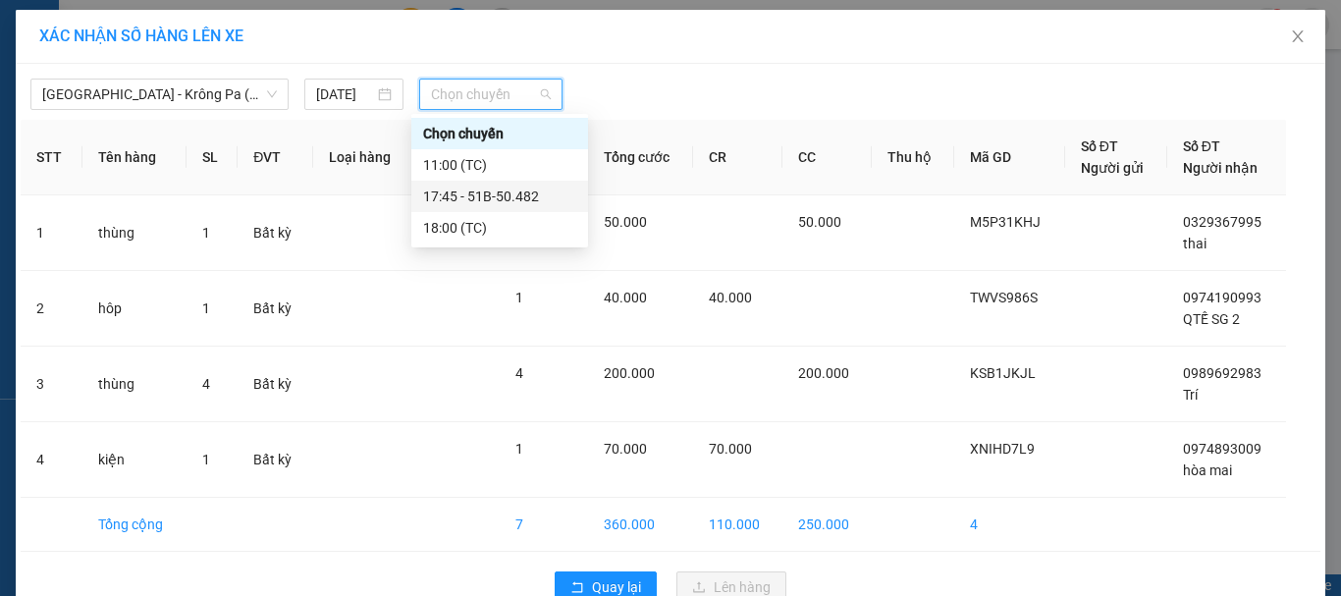
click at [513, 197] on div "17:45 - 51B-50.482" at bounding box center [499, 197] width 153 height 22
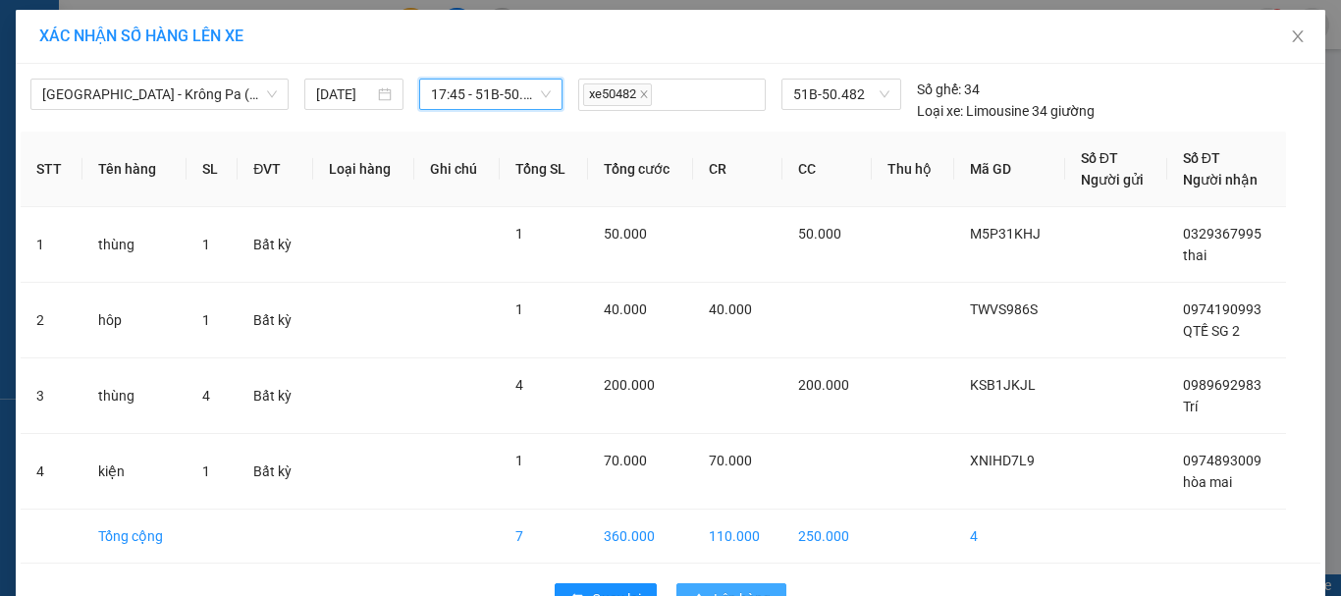
click at [751, 588] on span "Lên hàng" at bounding box center [742, 599] width 57 height 22
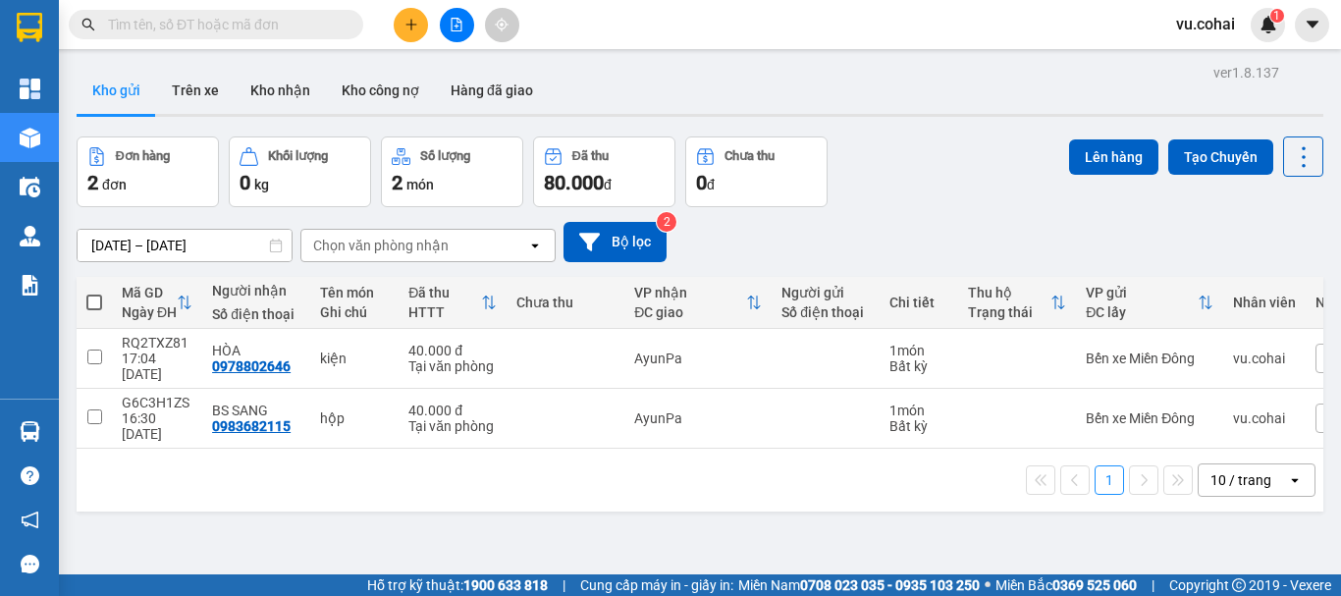
drag, startPoint x: 94, startPoint y: 302, endPoint x: 335, endPoint y: 254, distance: 245.3
click at [96, 301] on span at bounding box center [94, 303] width 16 height 16
click at [94, 293] on input "checkbox" at bounding box center [94, 293] width 0 height 0
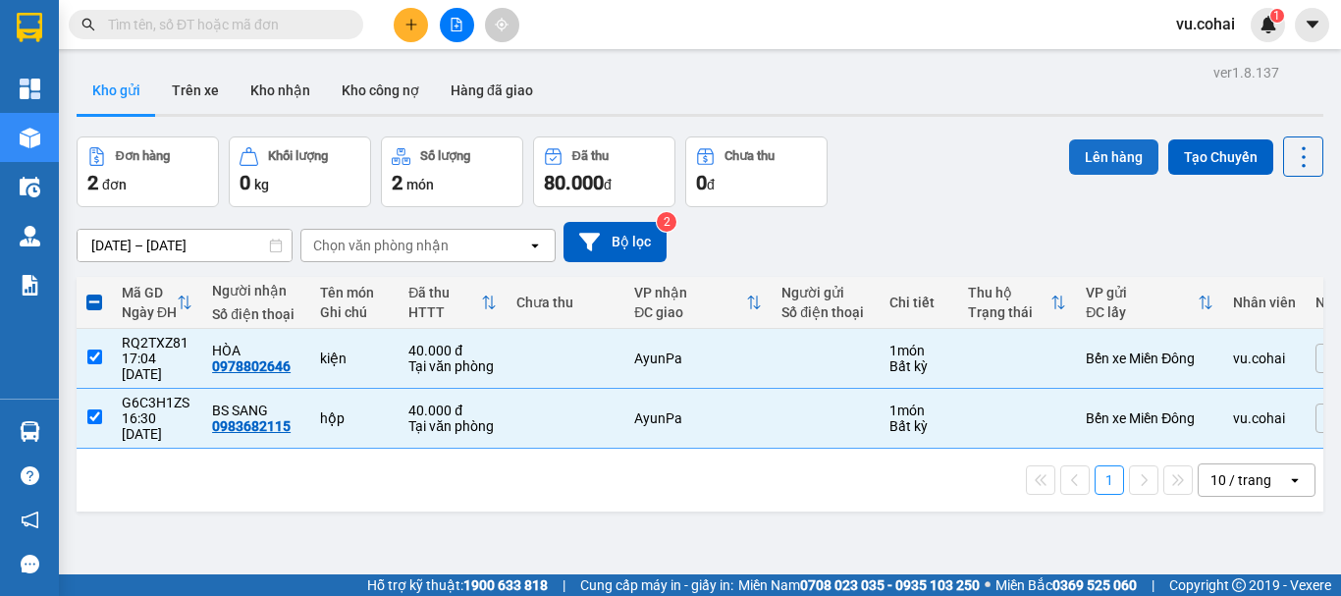
click at [1095, 172] on button "Lên hàng" at bounding box center [1113, 156] width 89 height 35
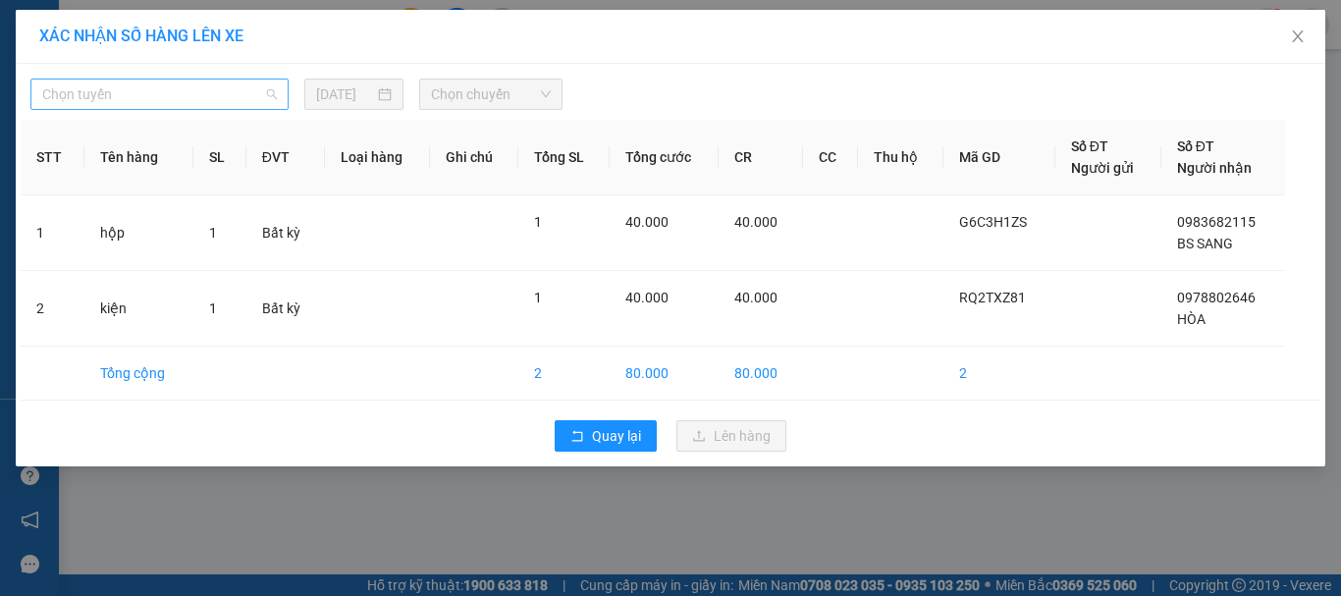
click at [162, 97] on span "Chọn tuyến" at bounding box center [159, 94] width 235 height 29
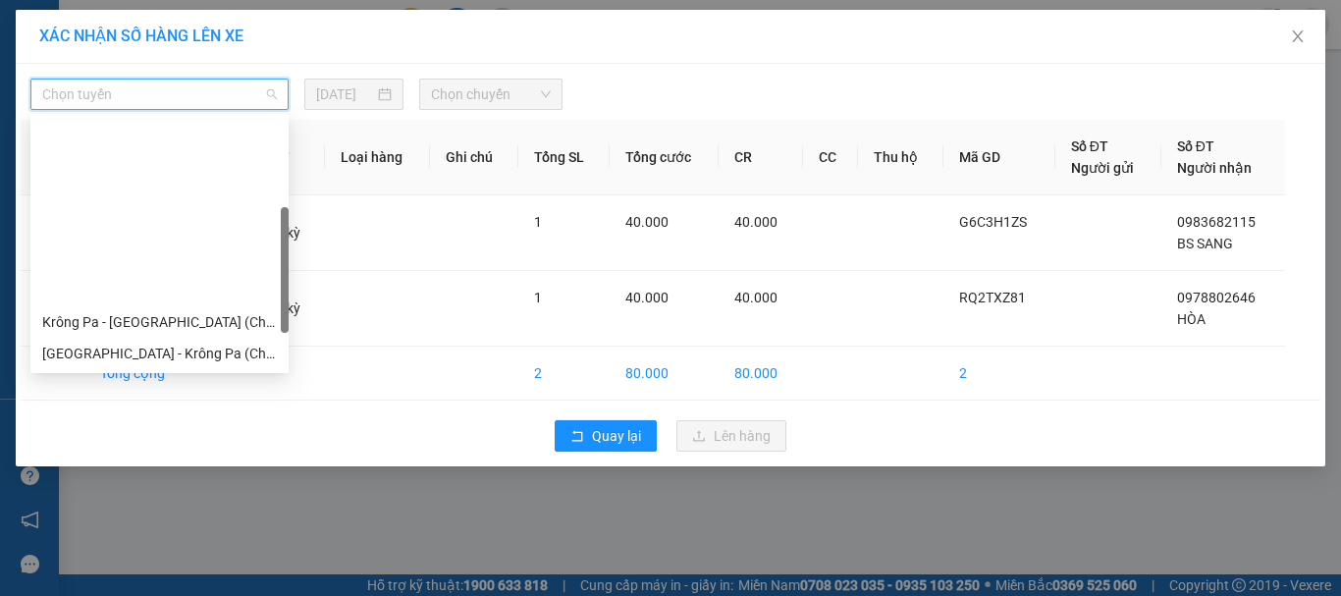
drag, startPoint x: 175, startPoint y: 228, endPoint x: 247, endPoint y: 185, distance: 84.5
click at [176, 406] on div "[GEOGRAPHIC_DATA] - Krông Pa ([GEOGRAPHIC_DATA])" at bounding box center [159, 417] width 235 height 22
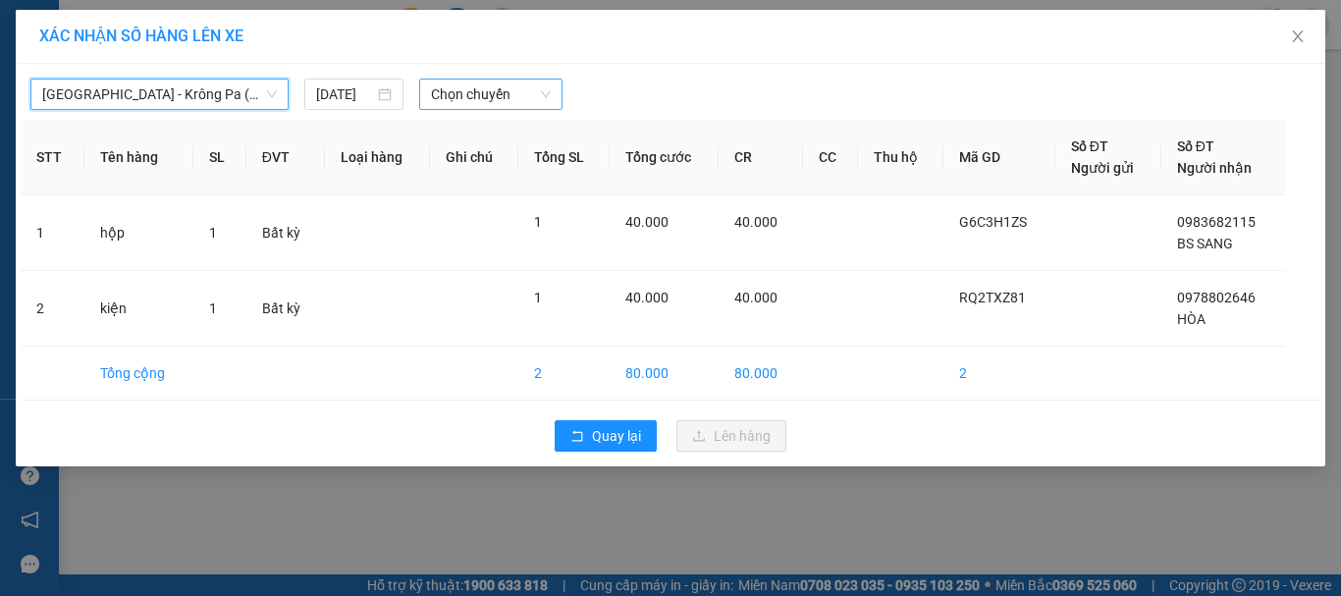
drag, startPoint x: 506, startPoint y: 88, endPoint x: 523, endPoint y: 108, distance: 26.4
click at [507, 88] on span "Chọn chuyến" at bounding box center [491, 94] width 121 height 29
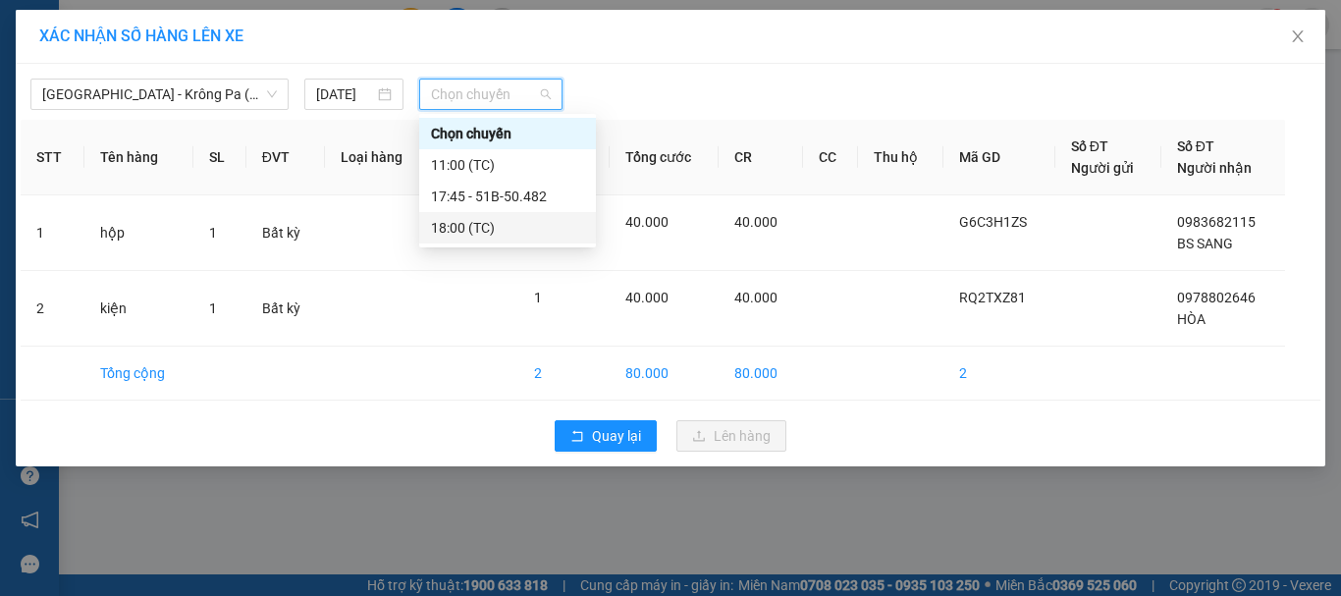
click at [465, 226] on div "18:00 (TC)" at bounding box center [507, 228] width 153 height 22
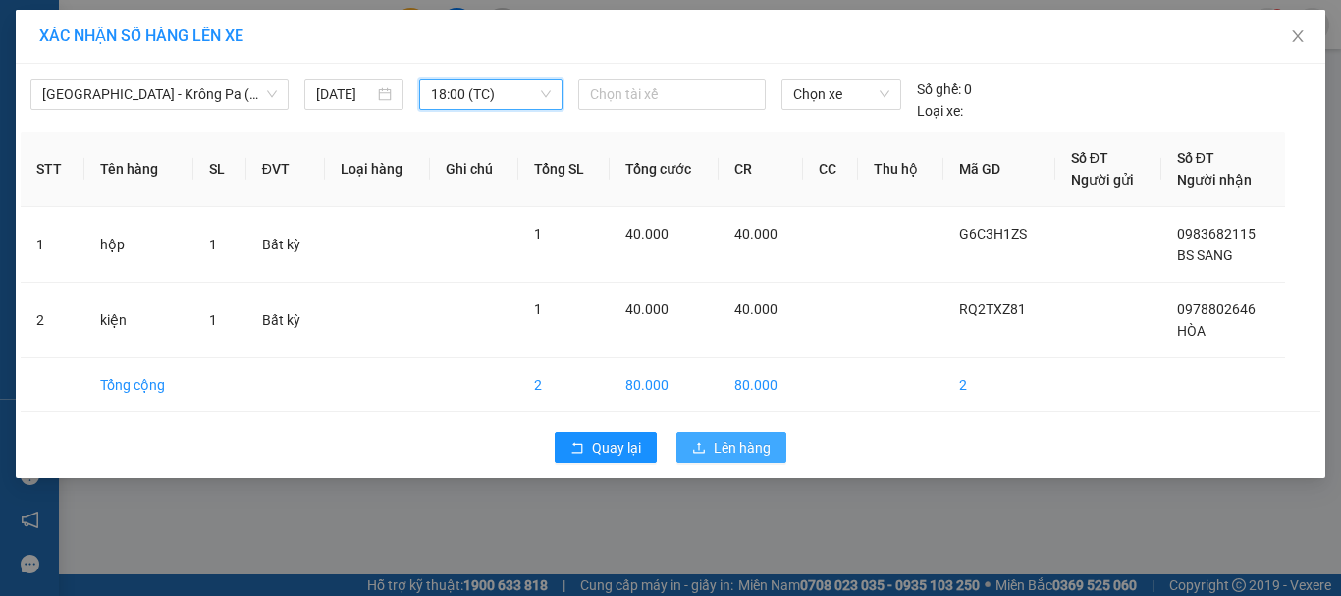
click at [744, 457] on span "Lên hàng" at bounding box center [742, 448] width 57 height 22
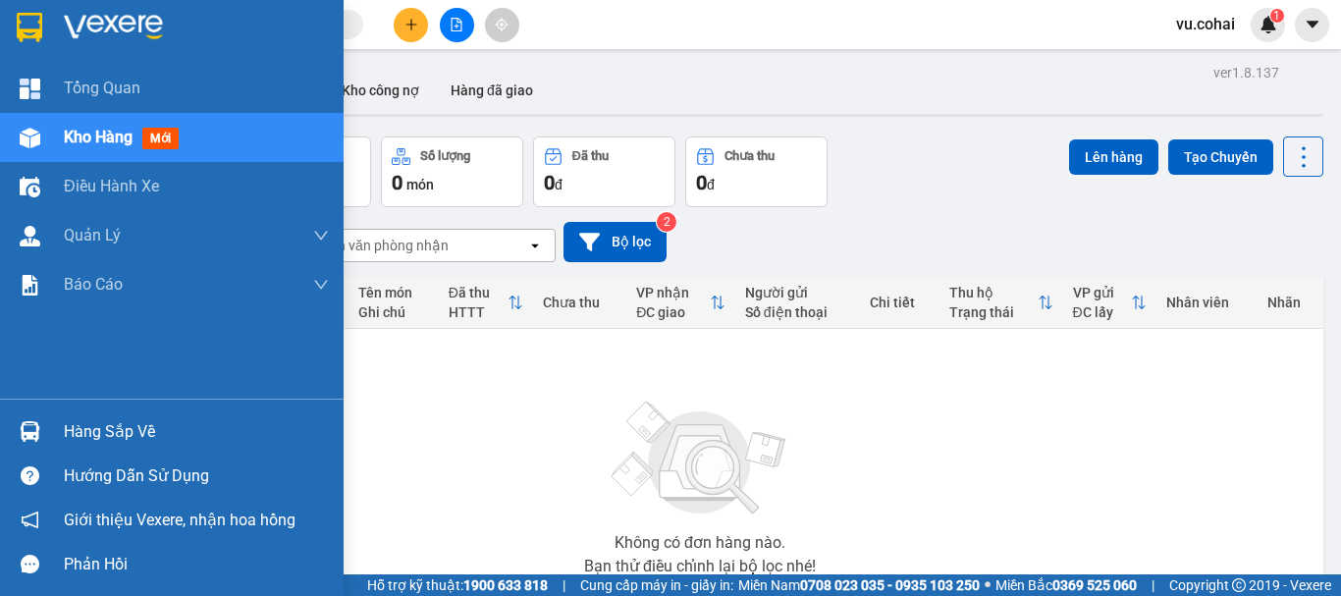
click at [117, 139] on span "Kho hàng" at bounding box center [98, 137] width 69 height 19
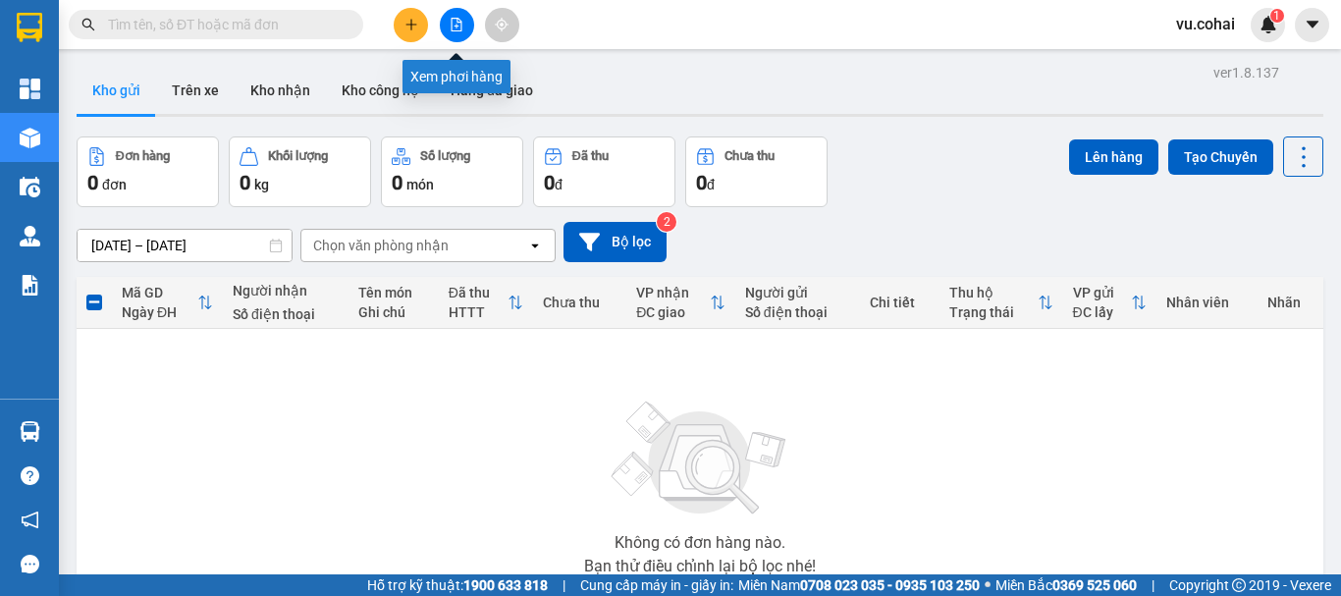
click at [457, 29] on icon "file-add" at bounding box center [457, 25] width 14 height 14
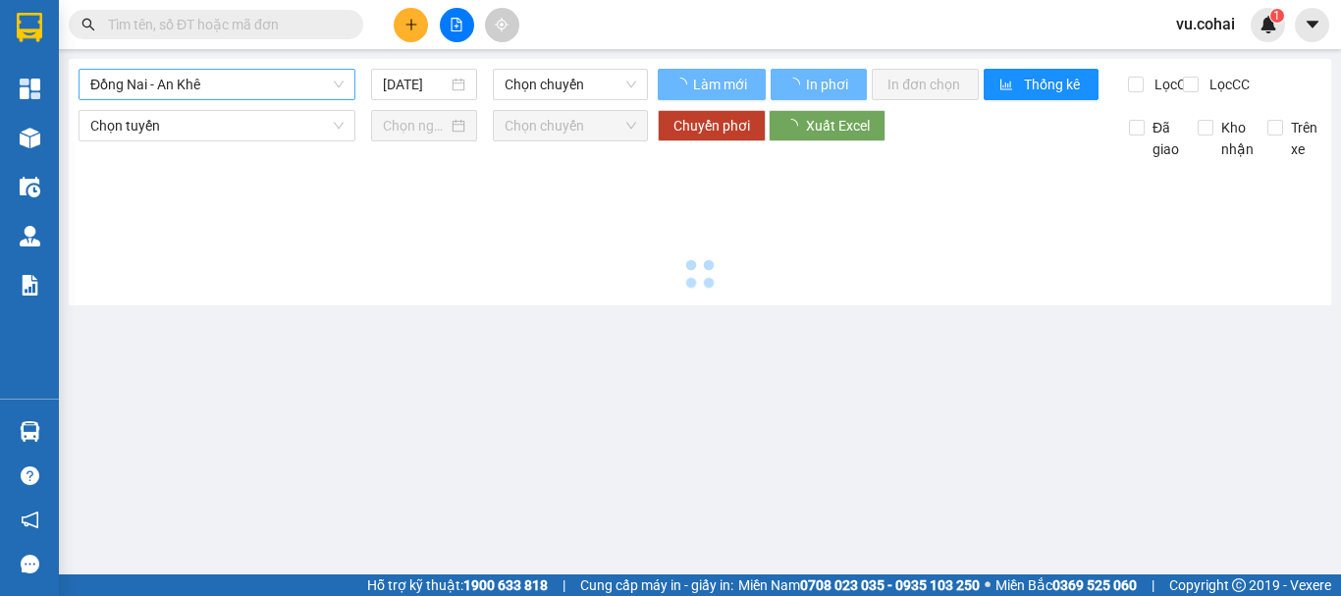
click at [255, 78] on span "Đồng Nai - An Khê" at bounding box center [216, 84] width 253 height 29
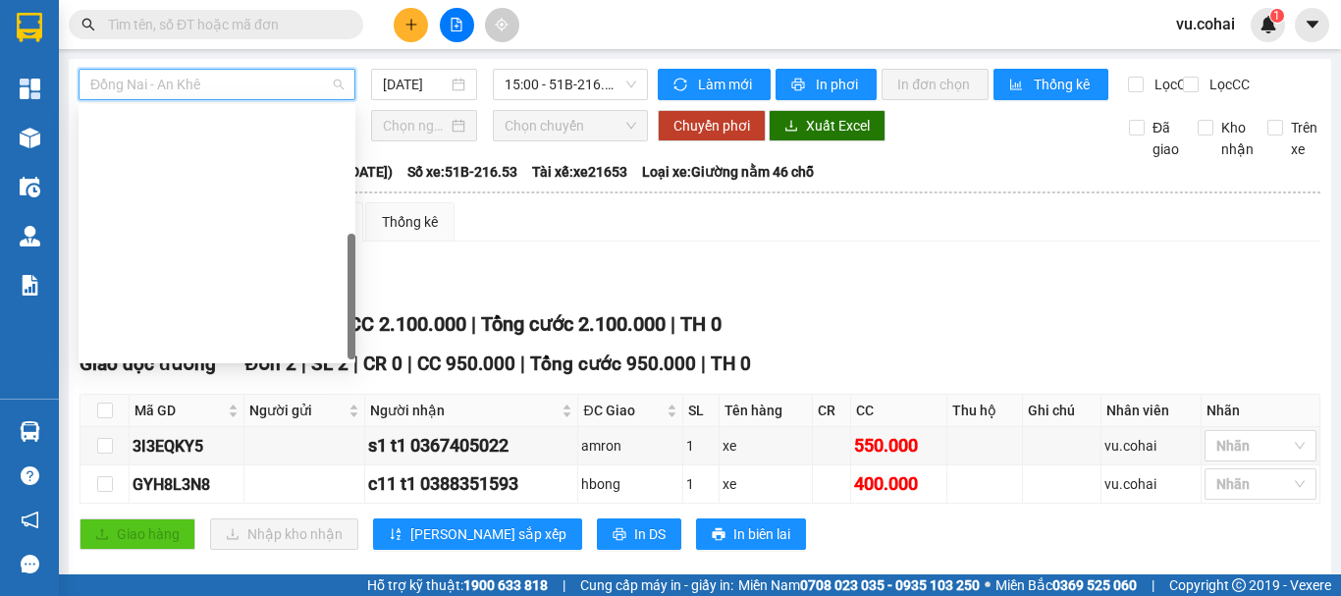
click at [232, 396] on div "[GEOGRAPHIC_DATA] - Krông Pa ([GEOGRAPHIC_DATA])" at bounding box center [216, 407] width 253 height 22
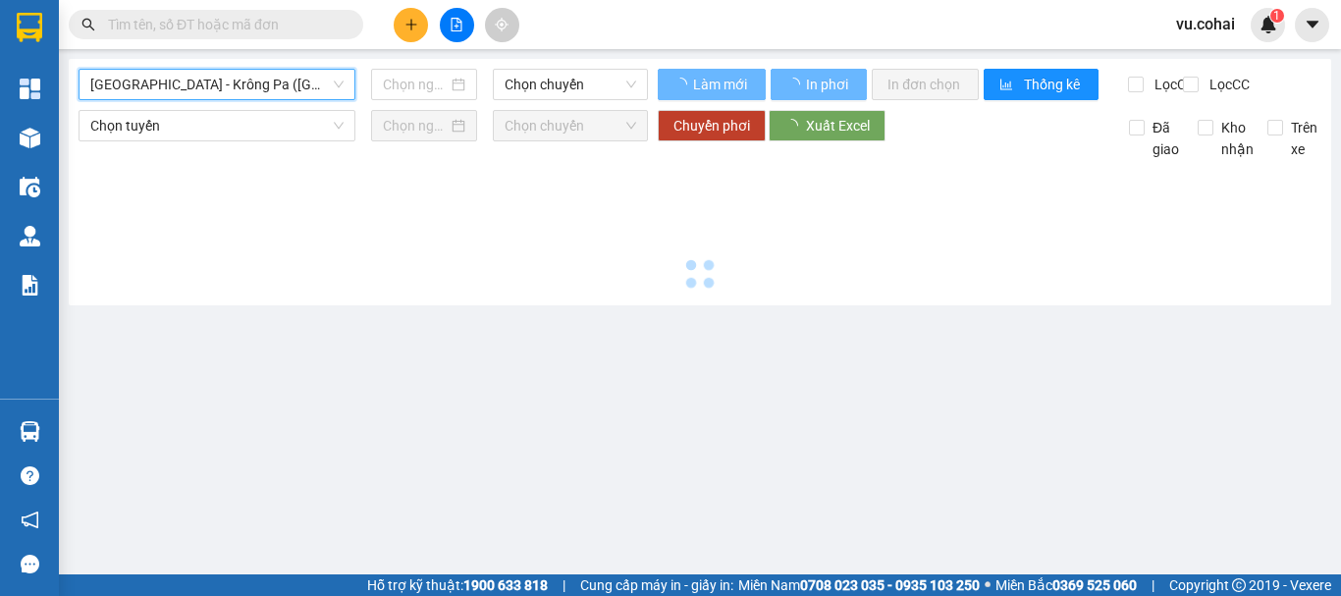
type input "[DATE]"
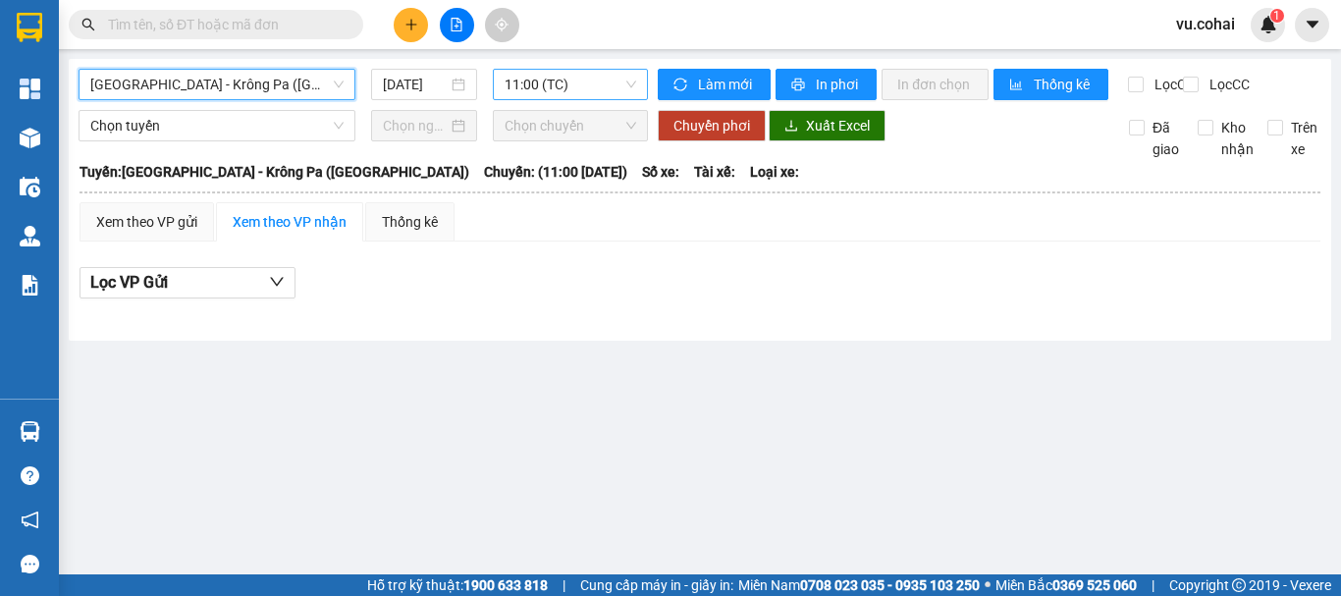
click at [583, 81] on span "11:00 (TC)" at bounding box center [571, 84] width 132 height 29
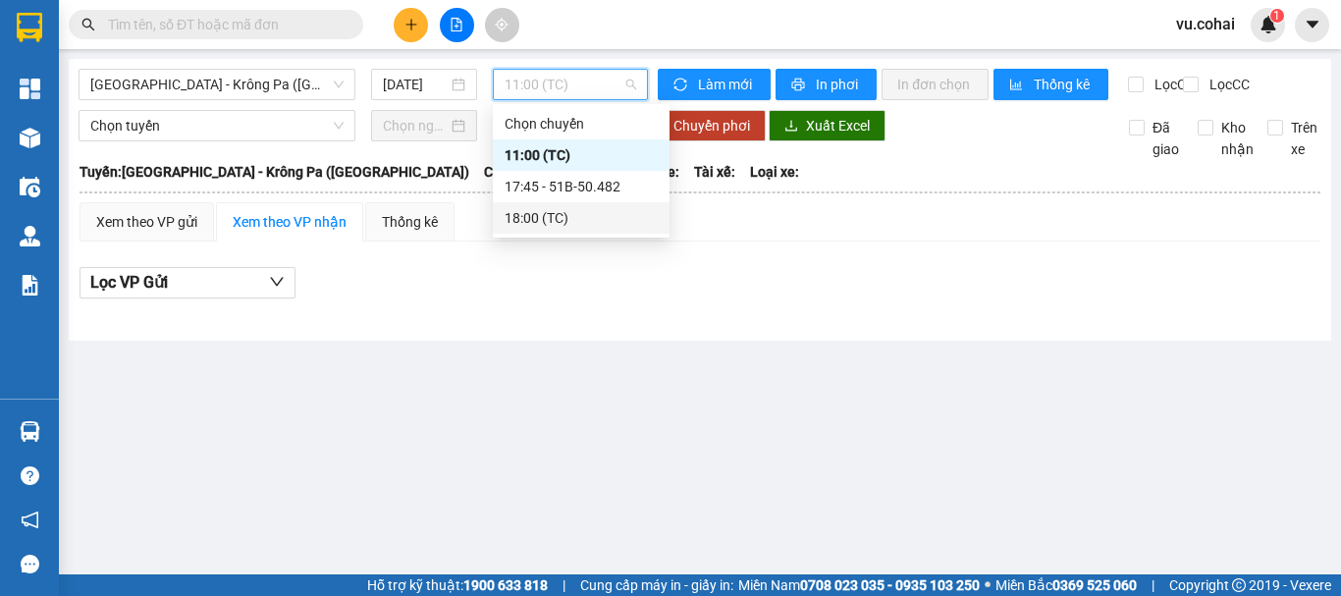
click at [537, 227] on div "18:00 (TC)" at bounding box center [581, 218] width 153 height 22
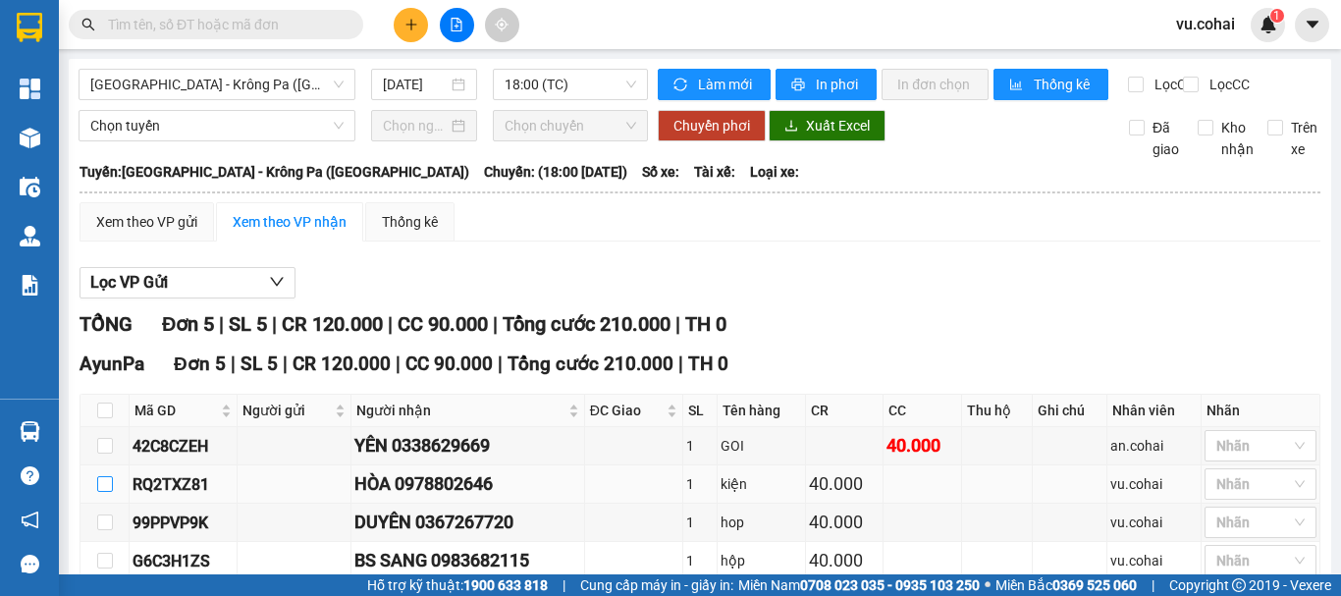
click at [100, 476] on input "checkbox" at bounding box center [105, 484] width 16 height 16
checkbox input "true"
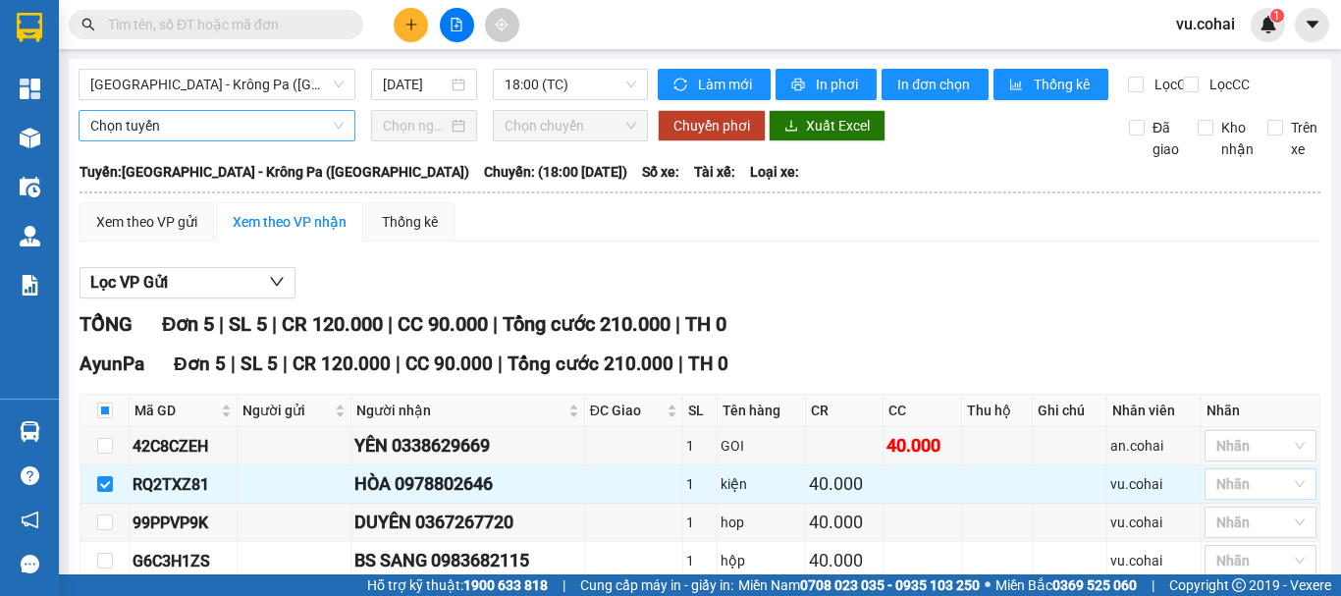
click at [175, 140] on span "Chọn tuyến" at bounding box center [216, 125] width 253 height 29
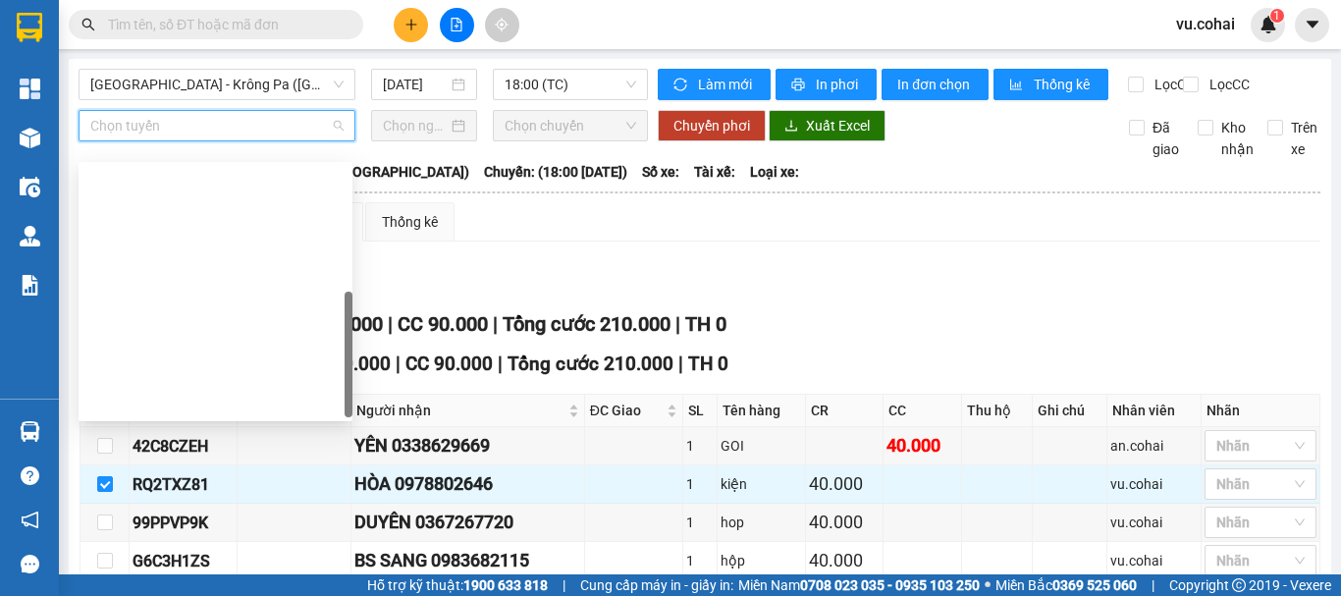
drag, startPoint x: 213, startPoint y: 179, endPoint x: 236, endPoint y: 173, distance: 23.3
click at [214, 454] on div "[GEOGRAPHIC_DATA] - Krông Pa ([GEOGRAPHIC_DATA])" at bounding box center [215, 465] width 250 height 22
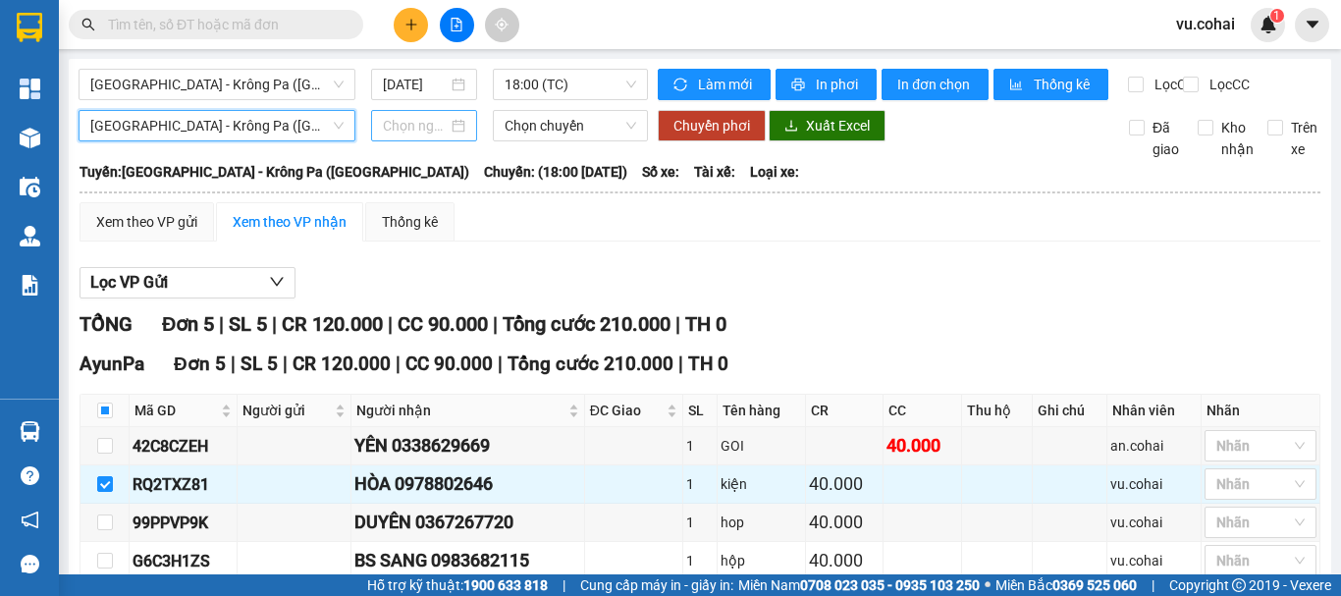
drag, startPoint x: 391, startPoint y: 151, endPoint x: 401, endPoint y: 155, distance: 10.6
click at [401, 141] on div at bounding box center [424, 125] width 106 height 31
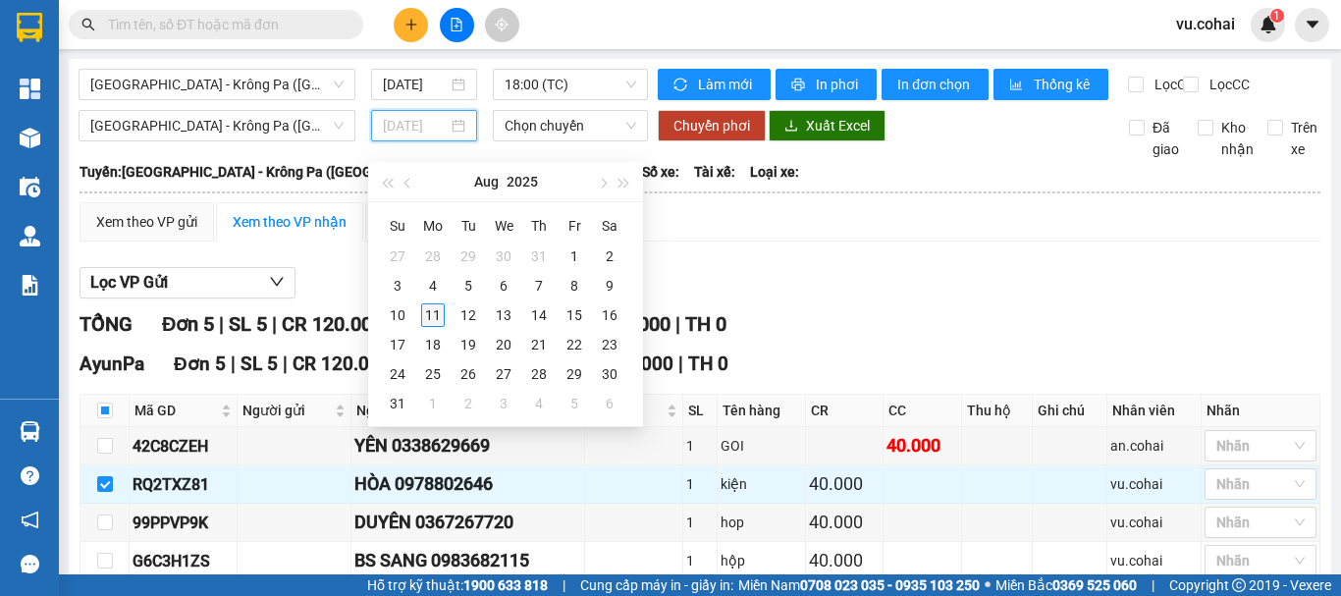
type input "[DATE]"
click at [440, 316] on div "11" at bounding box center [433, 315] width 24 height 24
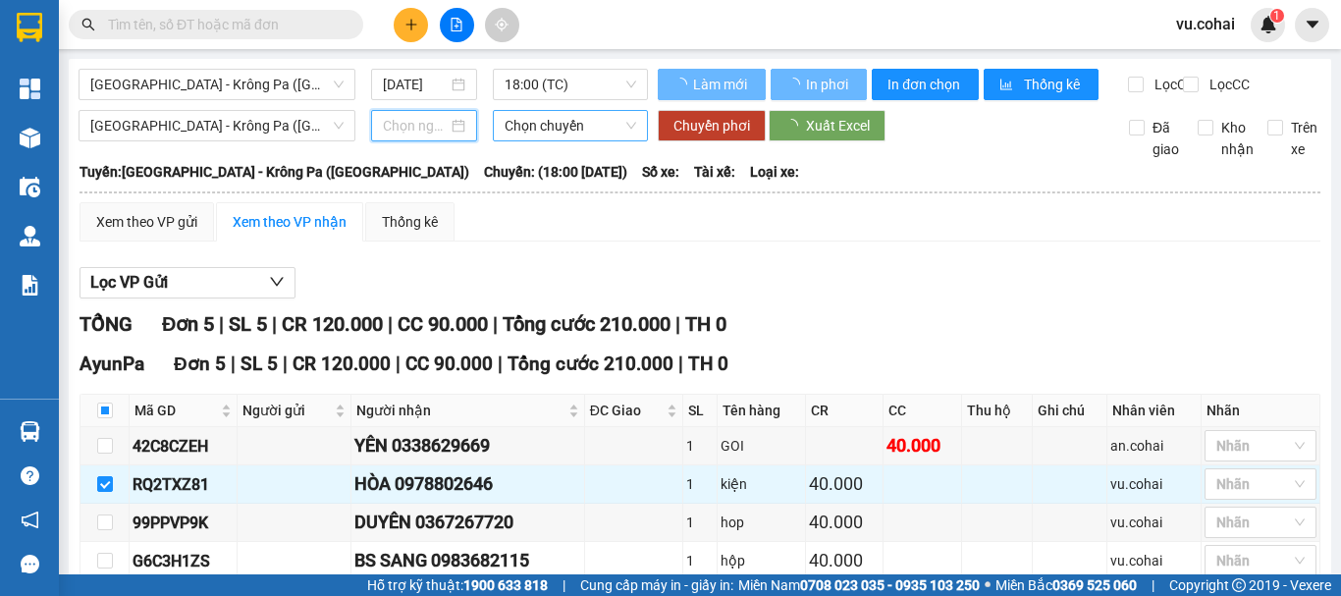
type input "[DATE]"
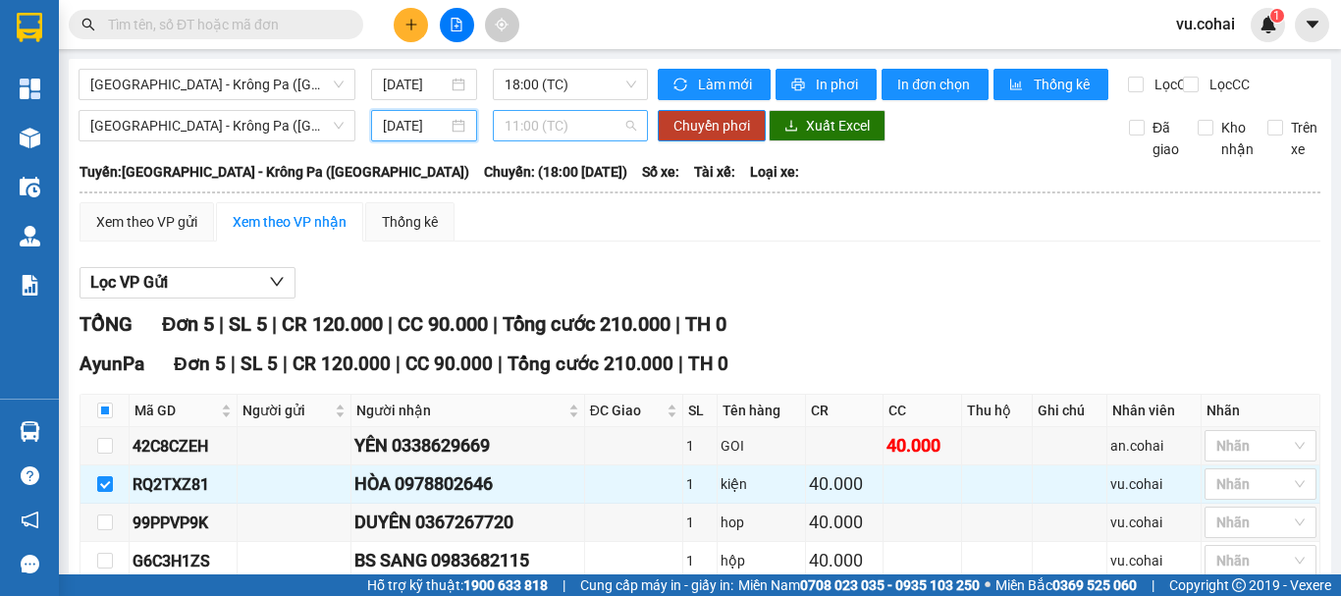
click at [559, 140] on span "11:00 (TC)" at bounding box center [571, 125] width 132 height 29
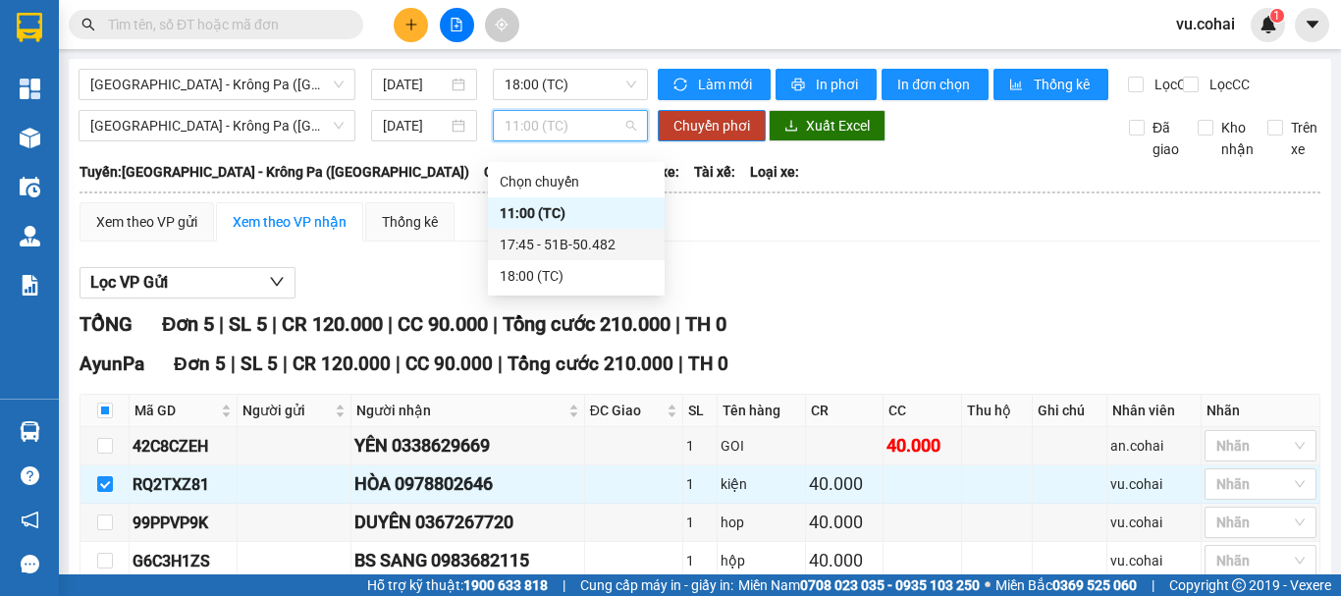
click at [579, 250] on div "17:45 - 51B-50.482" at bounding box center [576, 245] width 153 height 22
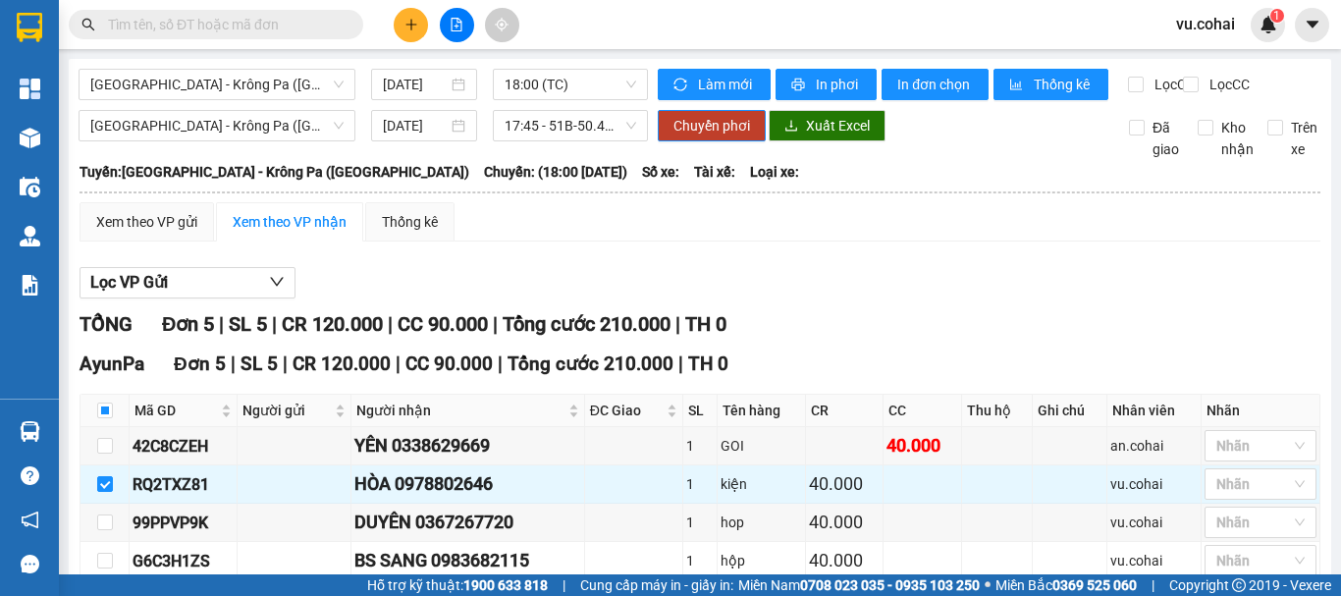
click at [666, 160] on div "[GEOGRAPHIC_DATA] - Krông Pa ([GEOGRAPHIC_DATA]) [DATE] 17:45 - 51B-50.482 Chuy…" at bounding box center [700, 135] width 1243 height 50
click at [683, 136] on span "Chuyển phơi" at bounding box center [712, 126] width 77 height 22
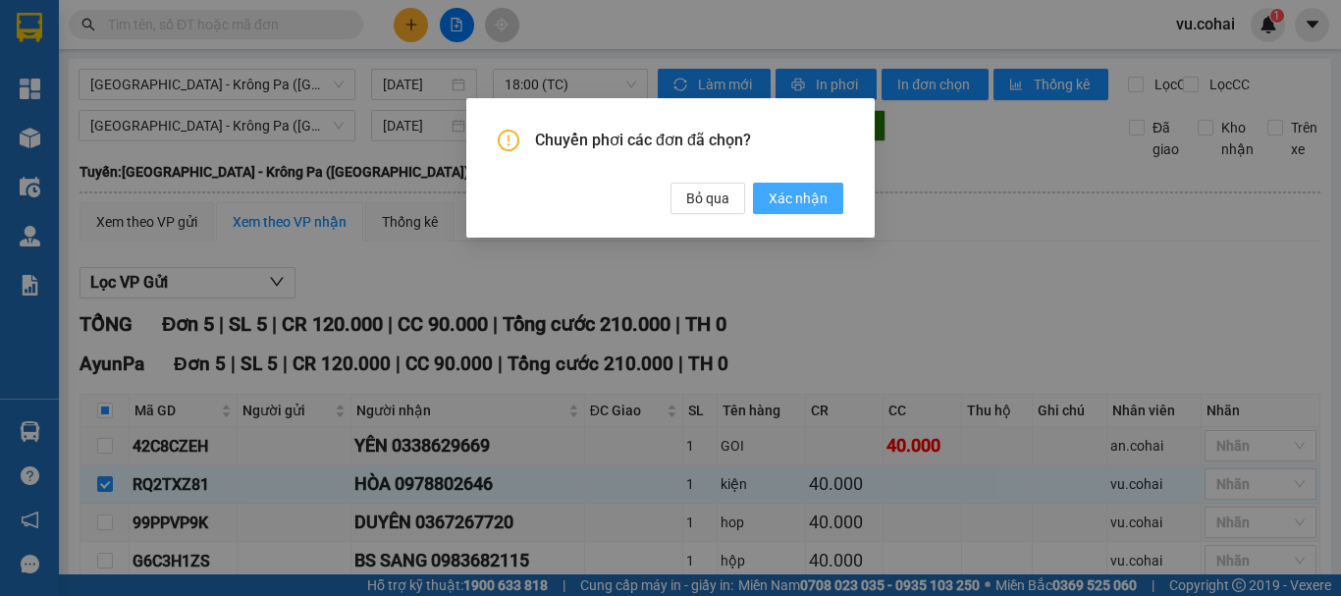
click at [793, 192] on span "Xác nhận" at bounding box center [798, 199] width 59 height 22
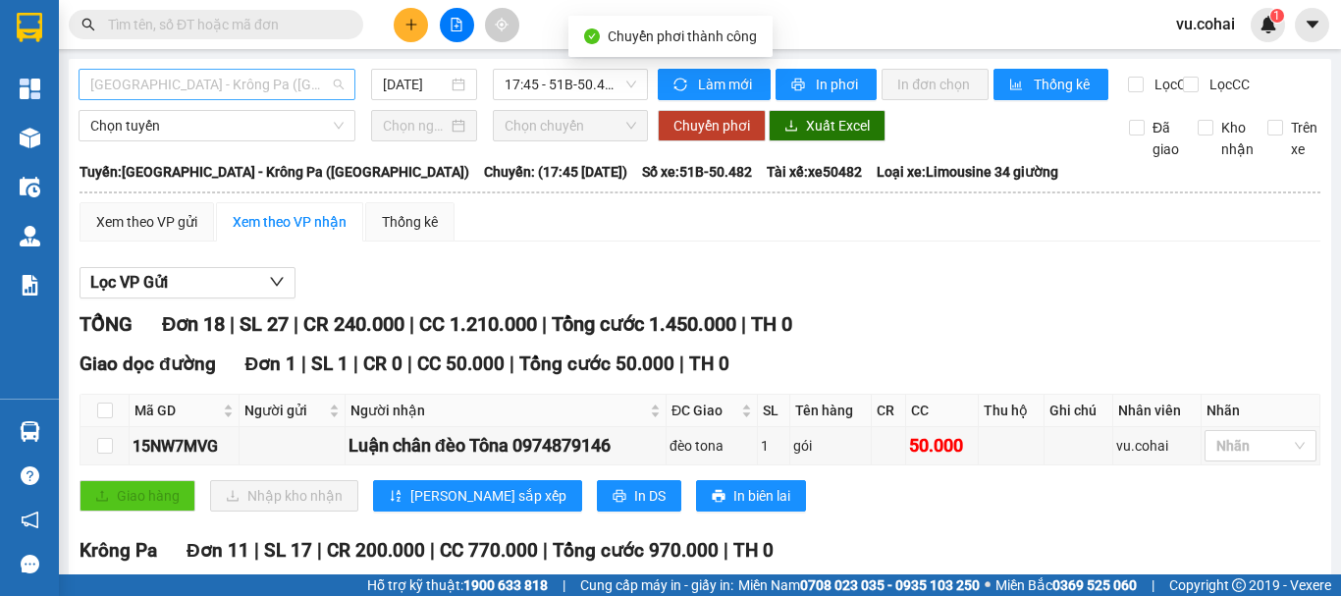
click at [263, 76] on span "[GEOGRAPHIC_DATA] - Krông Pa ([GEOGRAPHIC_DATA])" at bounding box center [216, 84] width 253 height 29
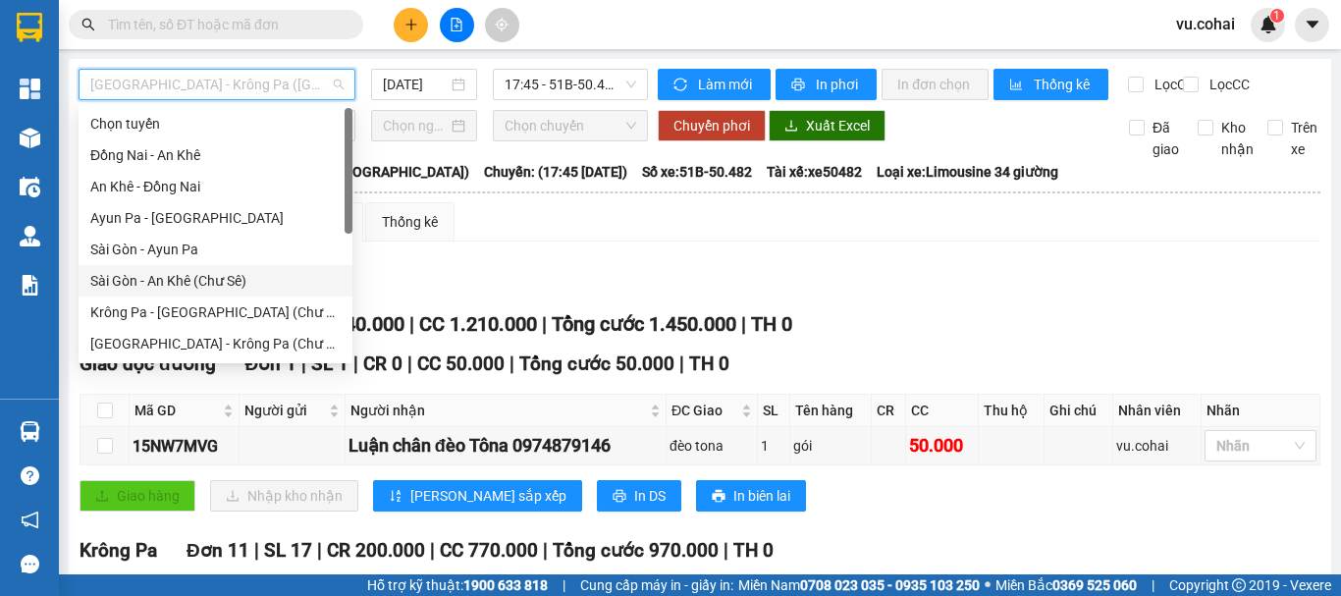
click at [210, 289] on div "Sài Gòn - An Khê (Chư Sê)" at bounding box center [215, 281] width 250 height 22
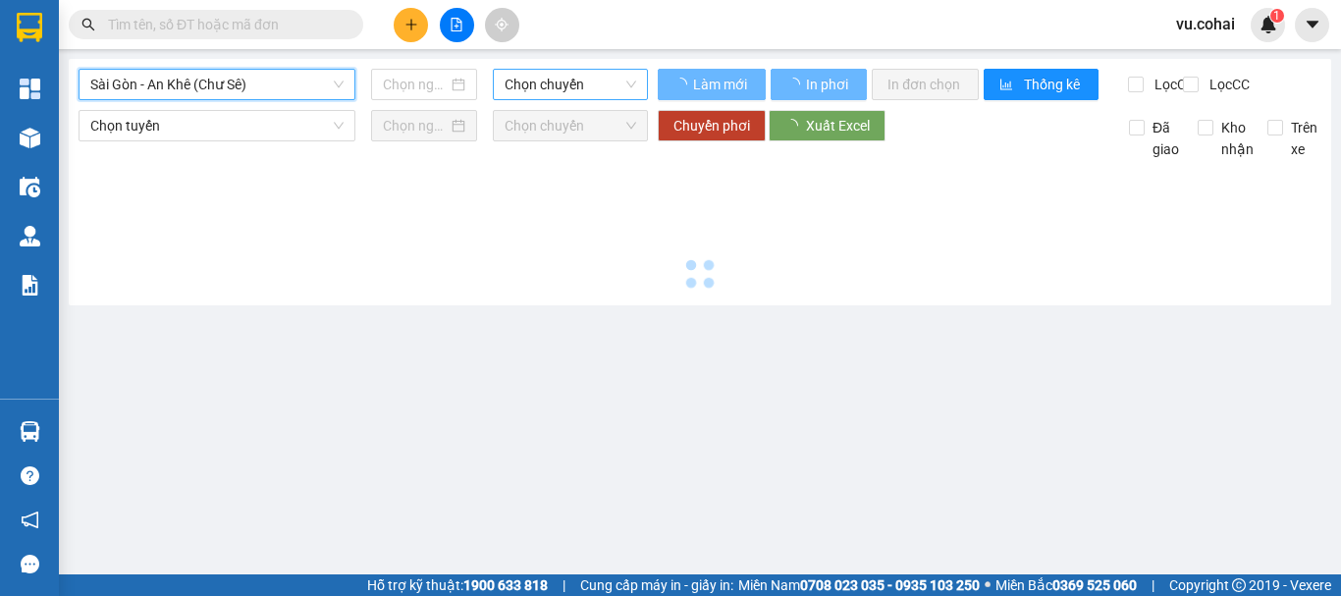
type input "[DATE]"
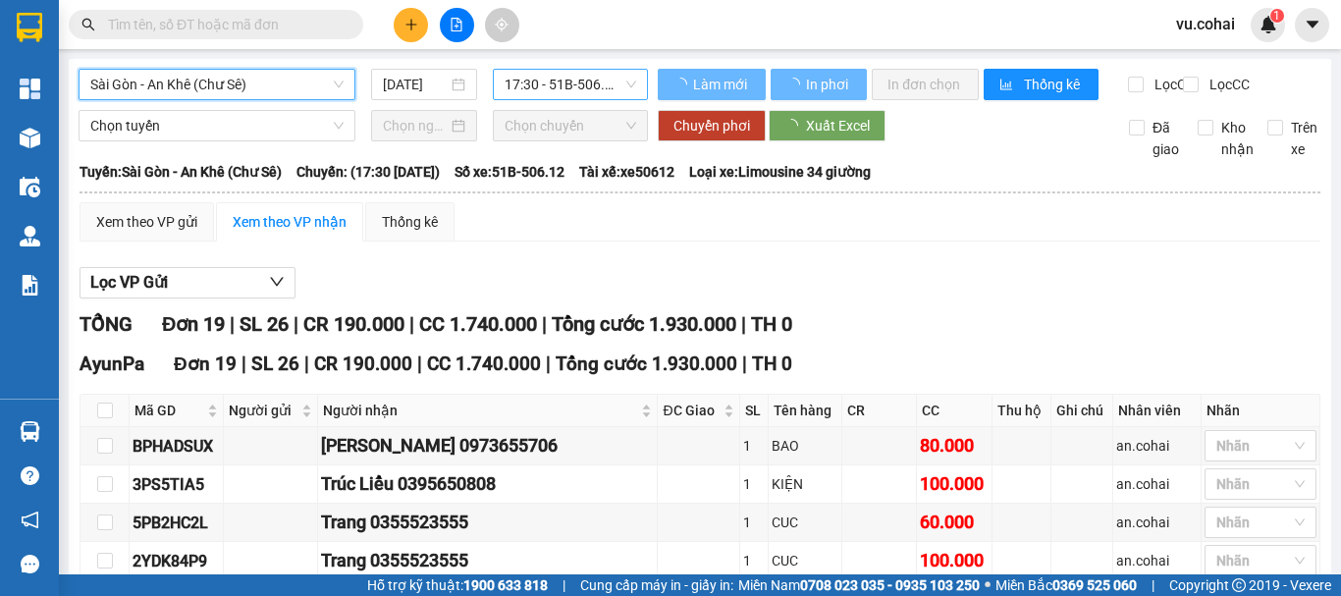
click at [531, 85] on span "17:30 - 51B-506.12" at bounding box center [571, 84] width 132 height 29
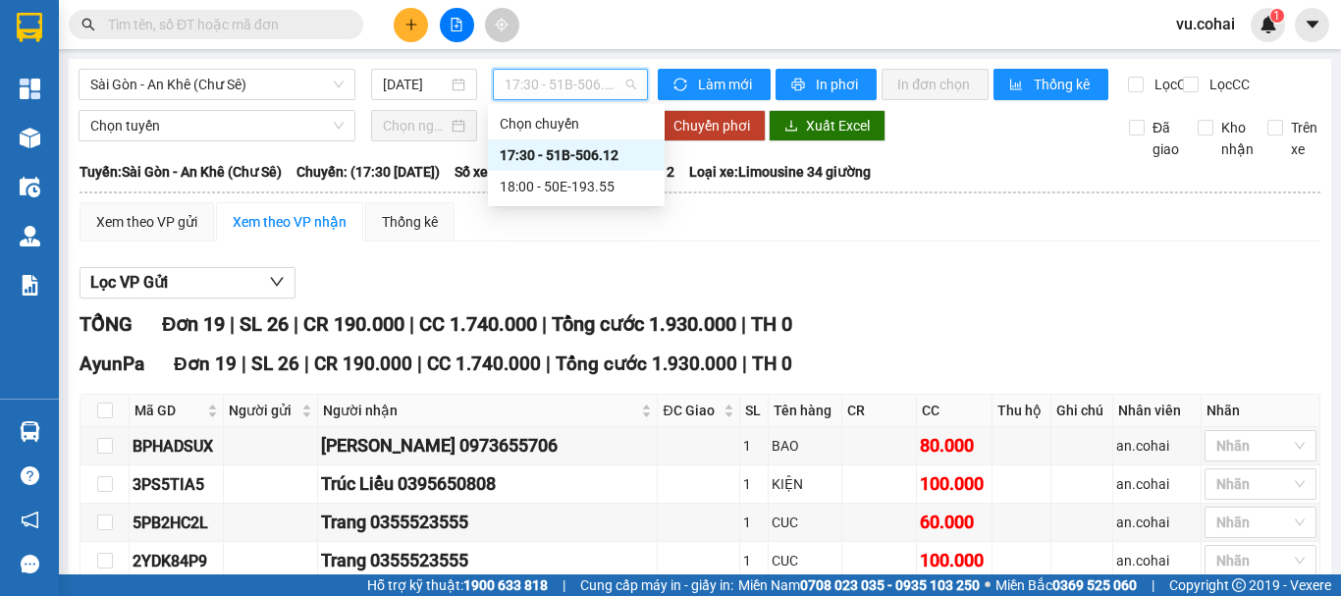
click at [582, 159] on div "17:30 - 51B-506.12" at bounding box center [576, 155] width 153 height 22
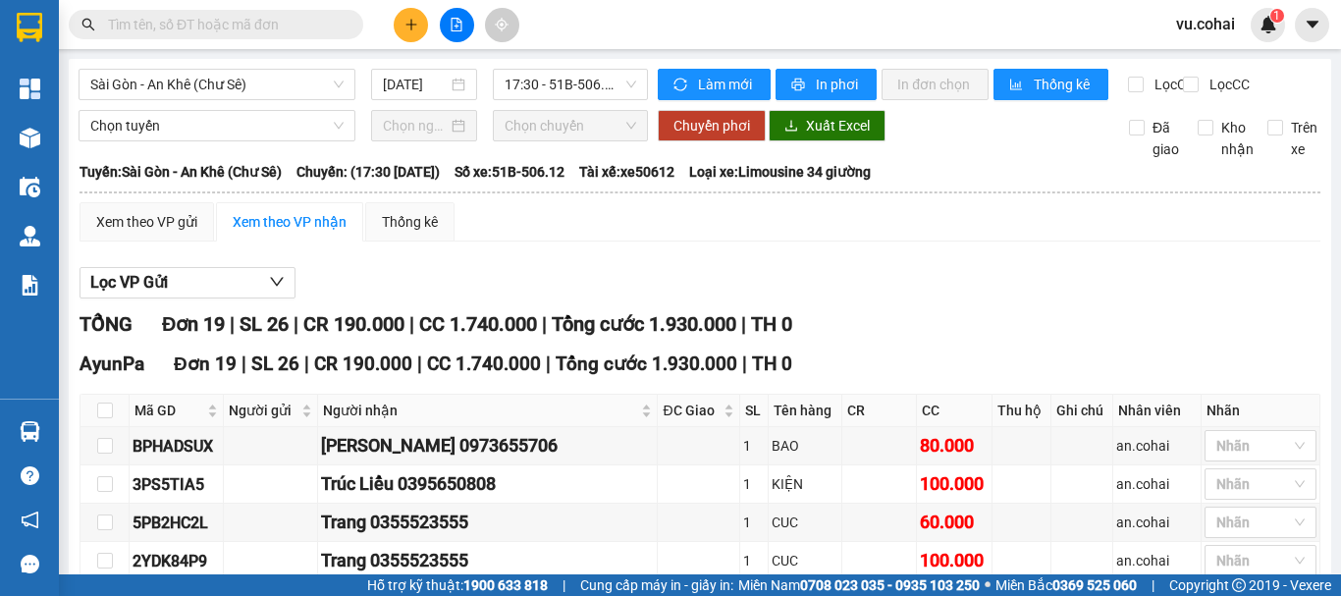
click at [836, 87] on span "In phơi" at bounding box center [838, 85] width 45 height 22
click at [831, 82] on span "In phơi" at bounding box center [838, 85] width 45 height 22
click at [289, 84] on span "Sài Gòn - An Khê (Chư Sê)" at bounding box center [216, 84] width 253 height 29
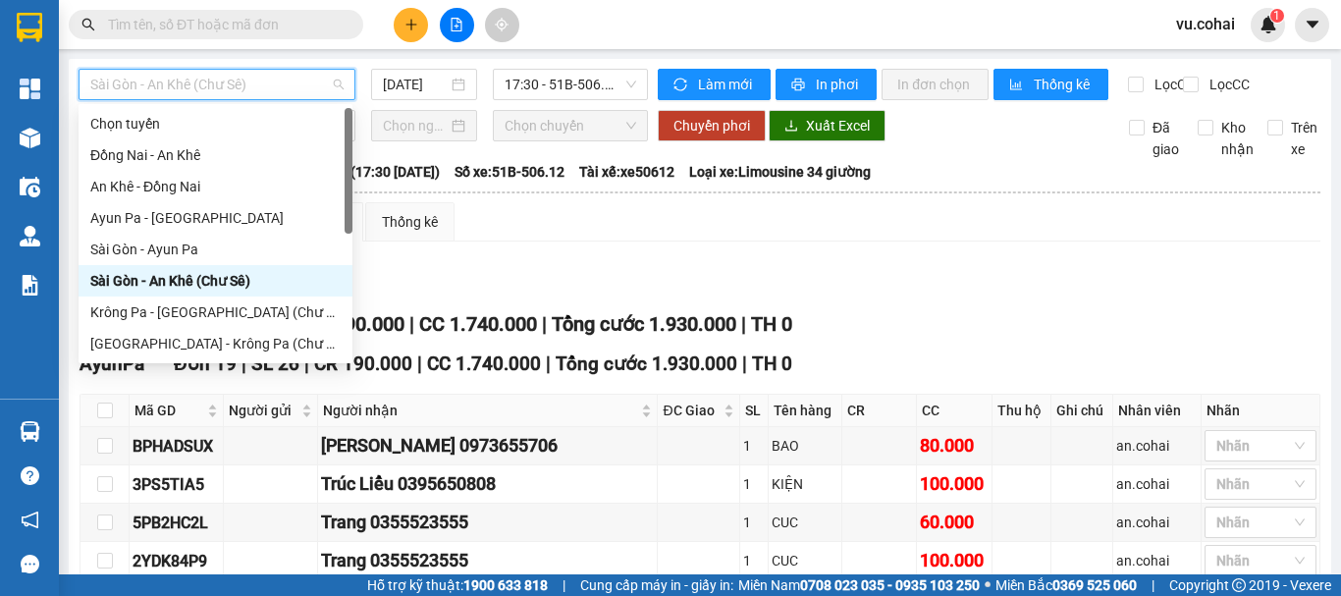
click at [225, 277] on div "Sài Gòn - An Khê (Chư Sê)" at bounding box center [215, 281] width 250 height 22
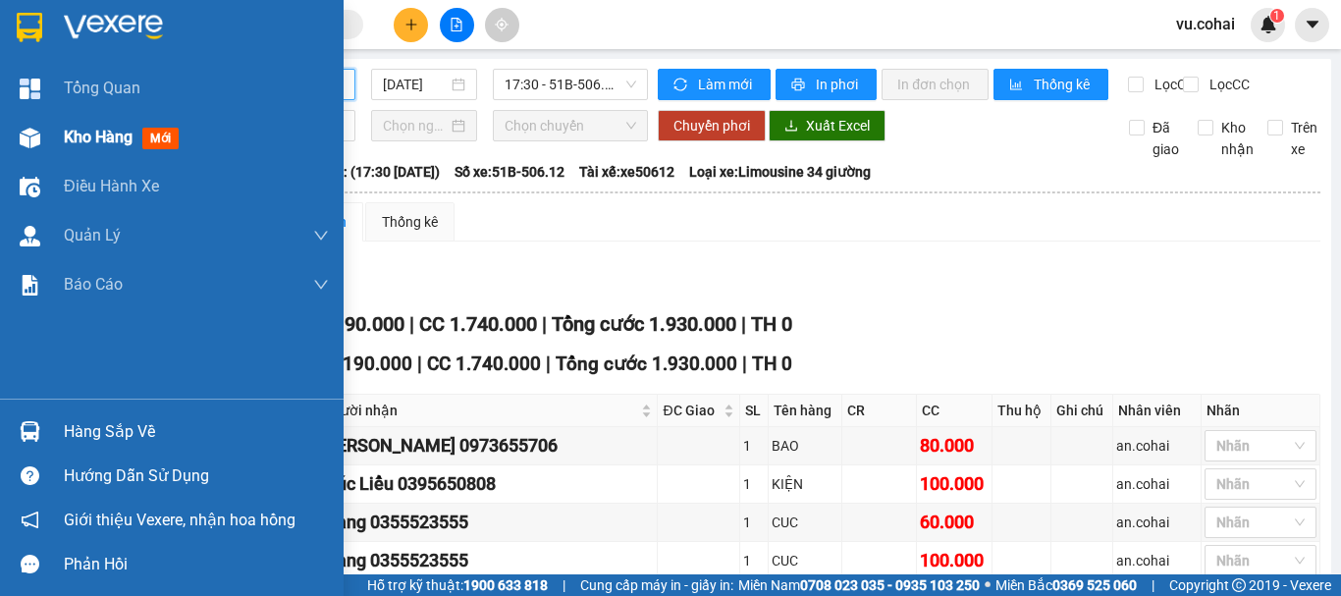
click at [82, 143] on span "Kho hàng" at bounding box center [98, 137] width 69 height 19
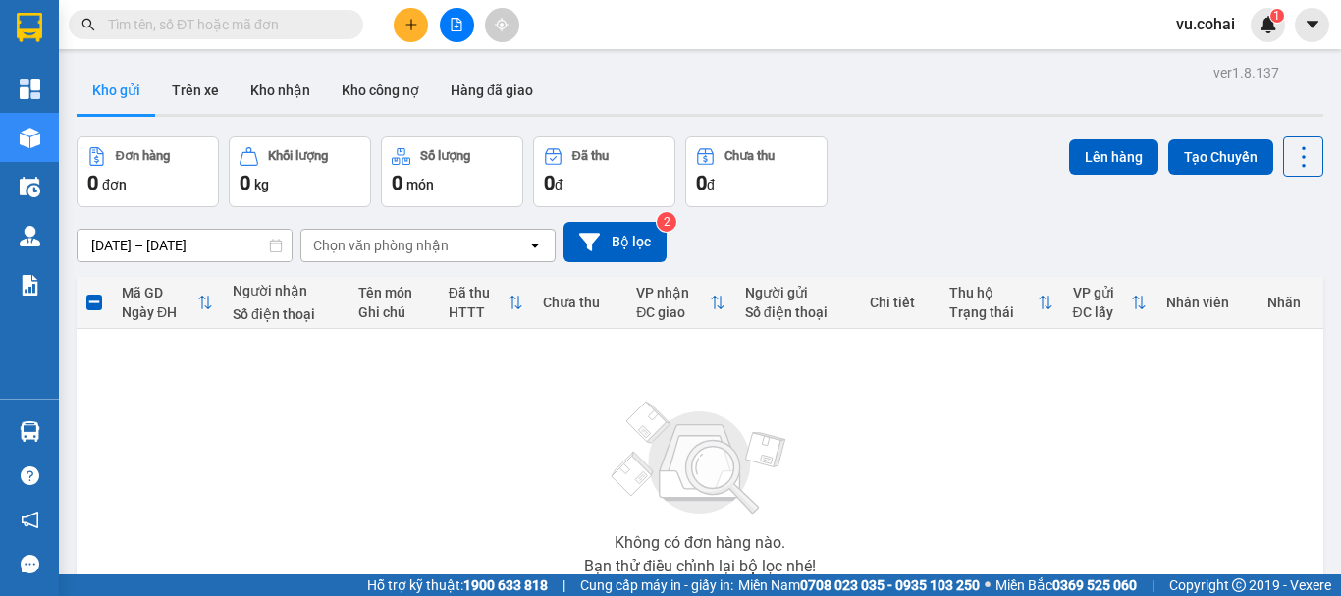
click at [405, 26] on icon "plus" at bounding box center [412, 25] width 14 height 14
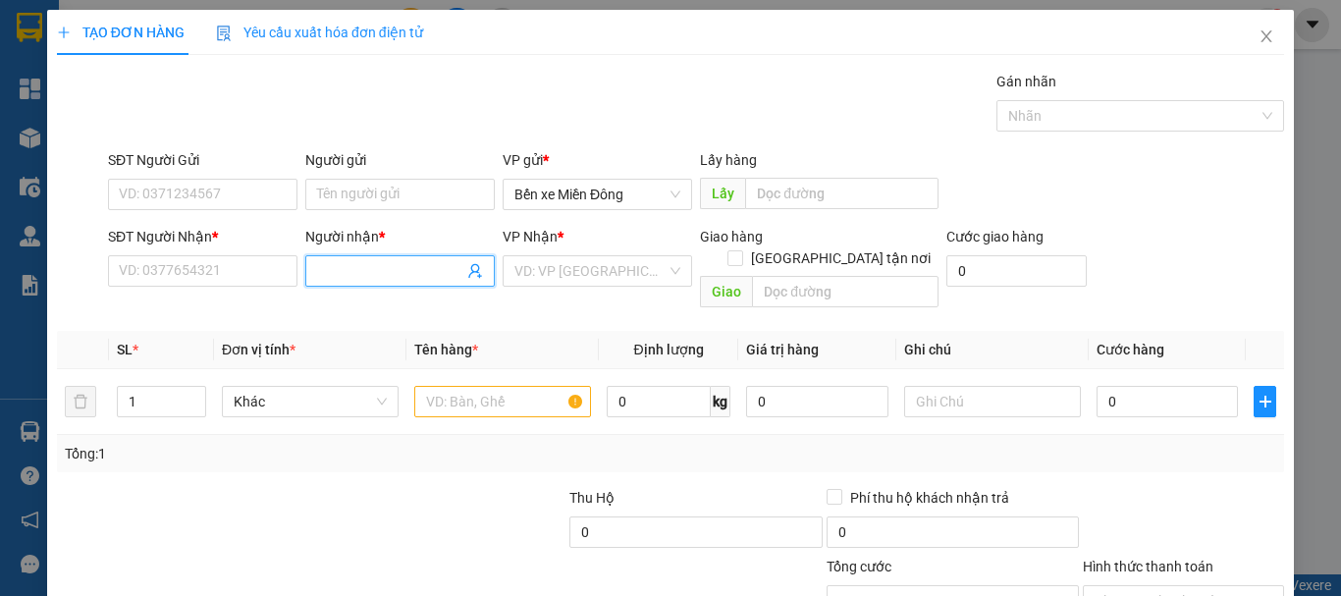
click at [357, 270] on input "Người nhận *" at bounding box center [390, 271] width 146 height 22
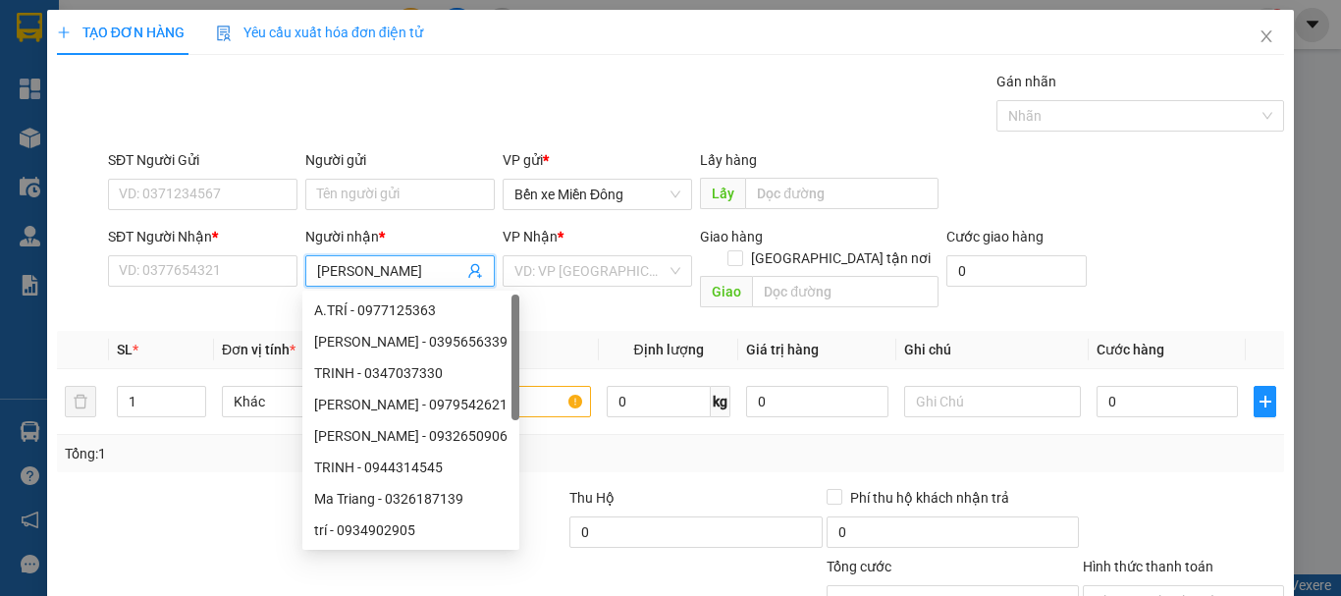
type input "[PERSON_NAME]"
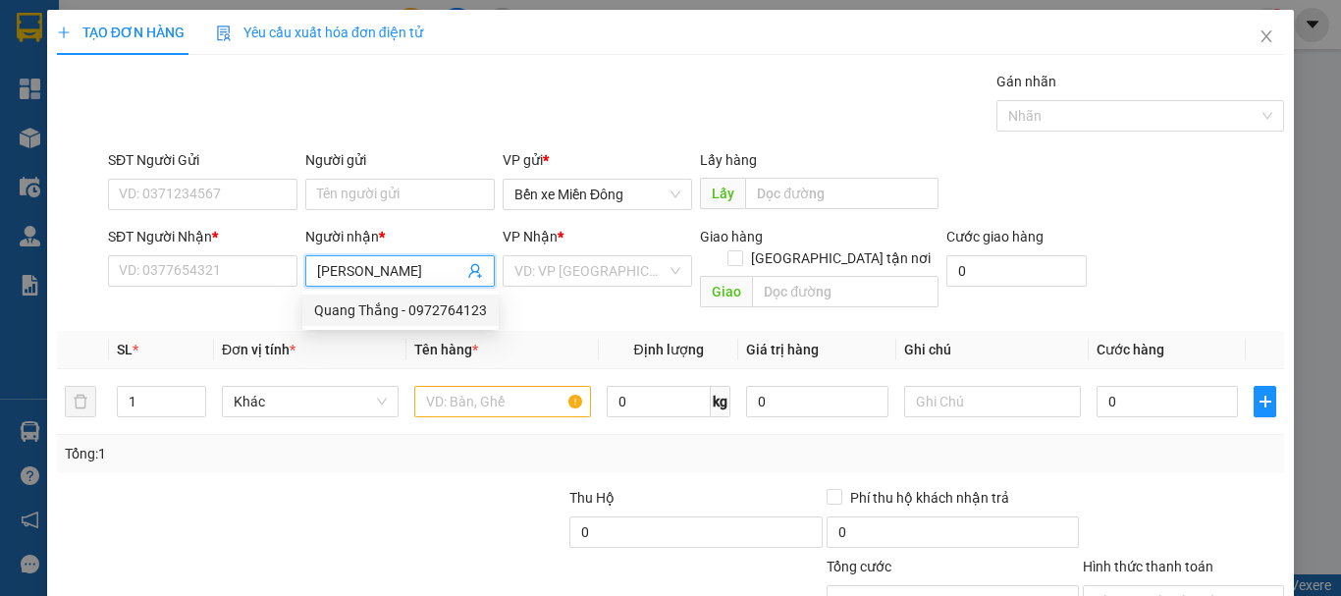
click at [448, 308] on div "Quang Thắng - 0972764123" at bounding box center [400, 310] width 173 height 22
type input "0972764123"
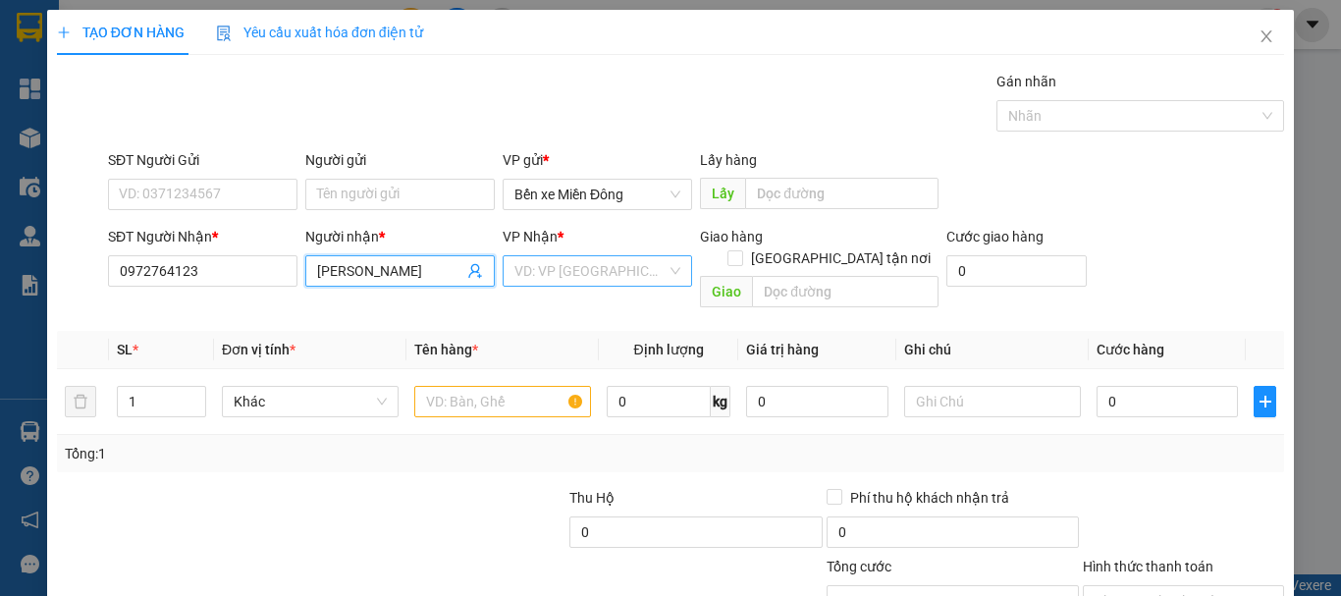
type input "[PERSON_NAME]"
click at [576, 275] on input "search" at bounding box center [591, 270] width 152 height 29
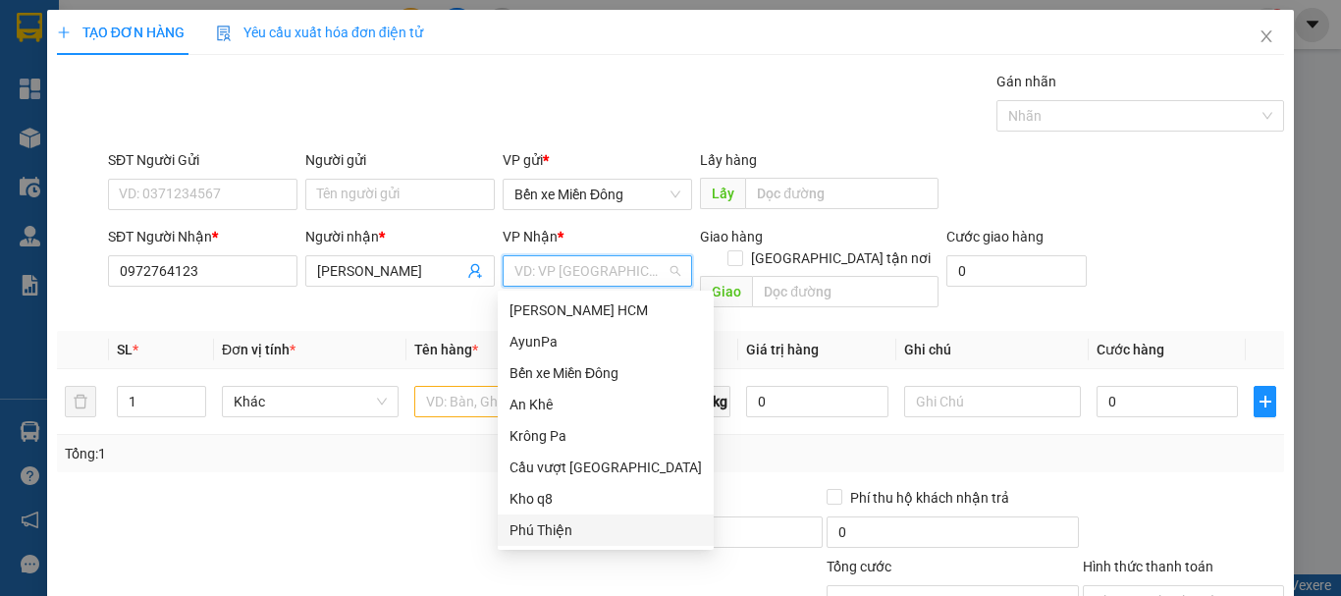
drag, startPoint x: 565, startPoint y: 526, endPoint x: 538, endPoint y: 487, distance: 47.4
click at [565, 522] on div "Phú Thiện" at bounding box center [606, 530] width 192 height 22
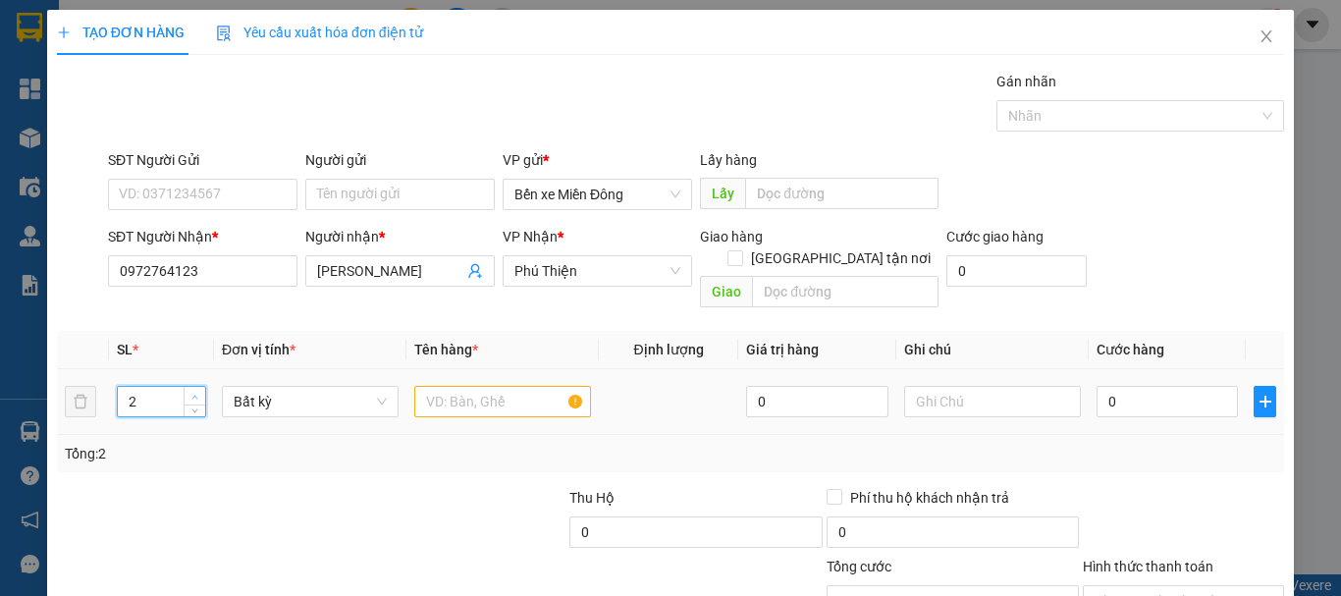
click at [195, 394] on icon "up" at bounding box center [194, 397] width 7 height 7
type input "3"
click at [195, 394] on icon "up" at bounding box center [194, 397] width 7 height 7
click at [502, 386] on input "text" at bounding box center [502, 401] width 177 height 31
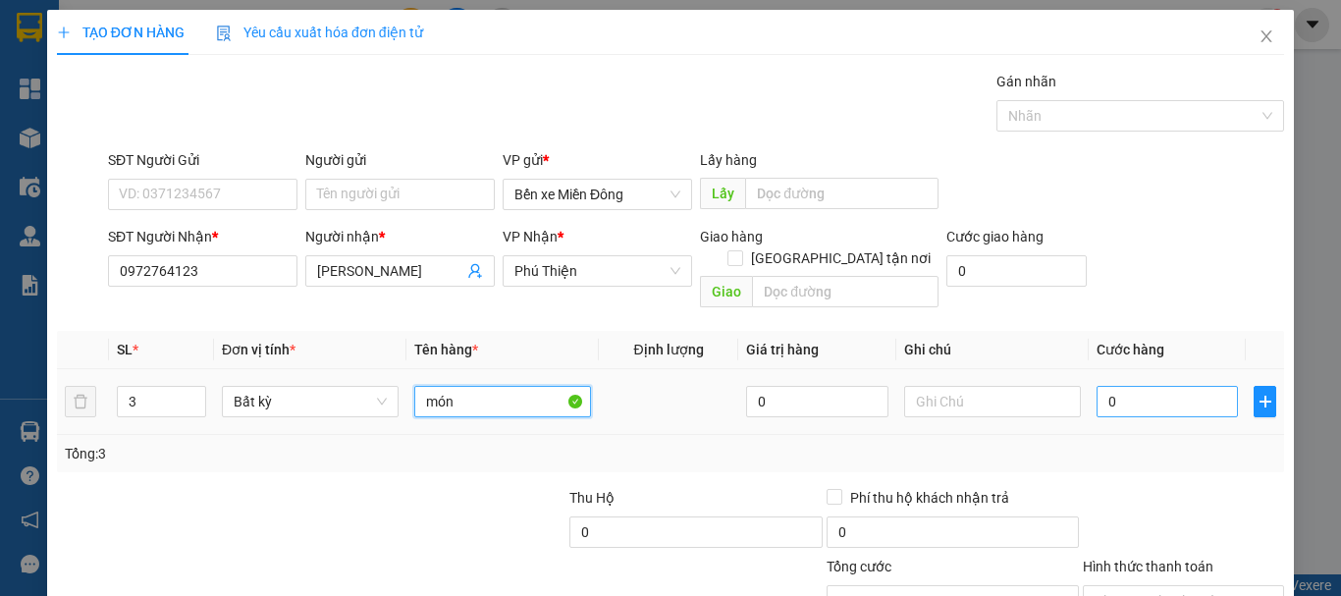
type input "món"
click at [1168, 386] on input "0" at bounding box center [1167, 401] width 141 height 31
type input "001"
type input "1"
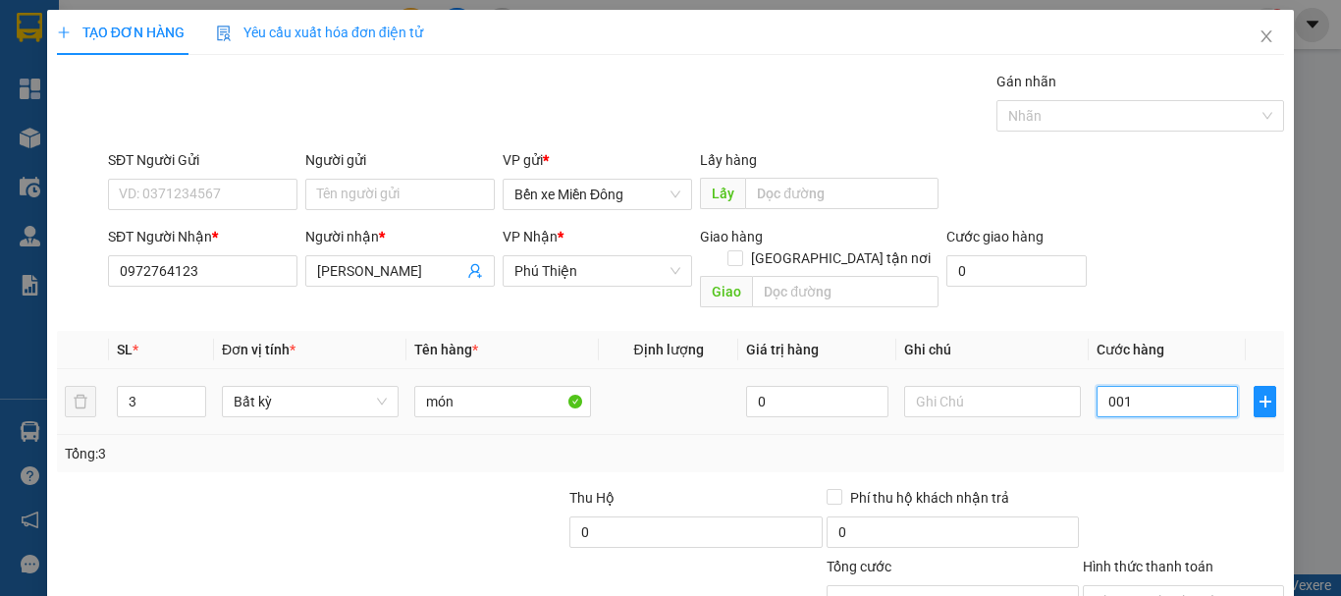
type input "0.016"
type input "16"
type input "00.160"
type input "160"
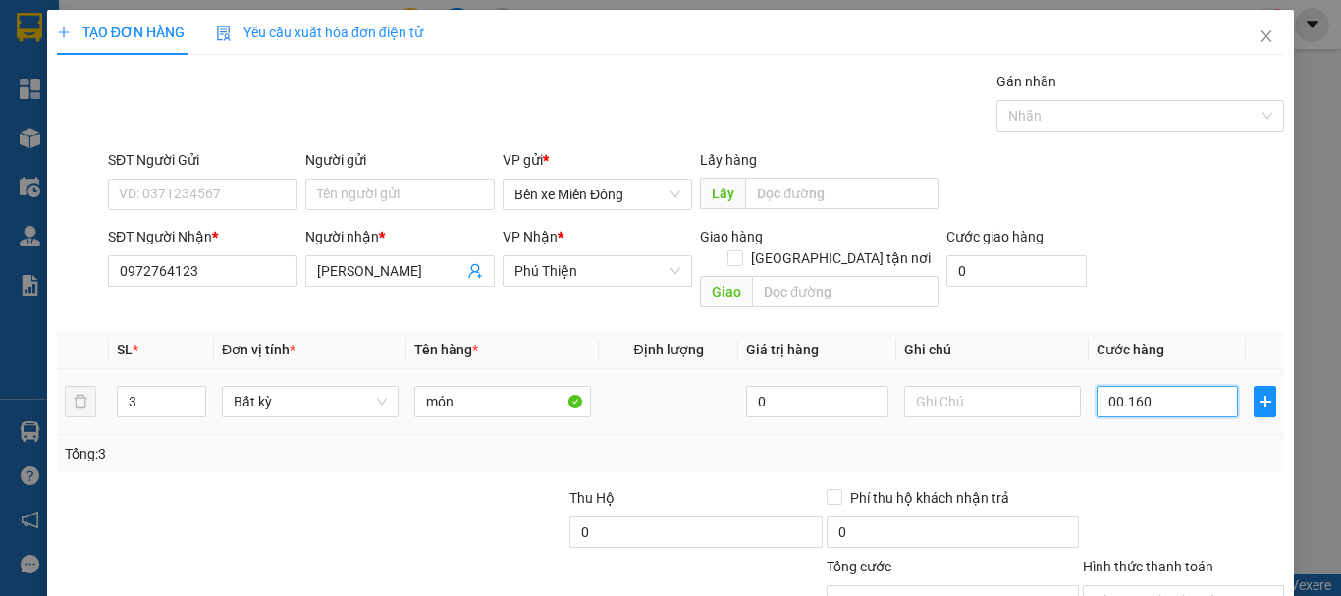
type input "160"
type input "160.000"
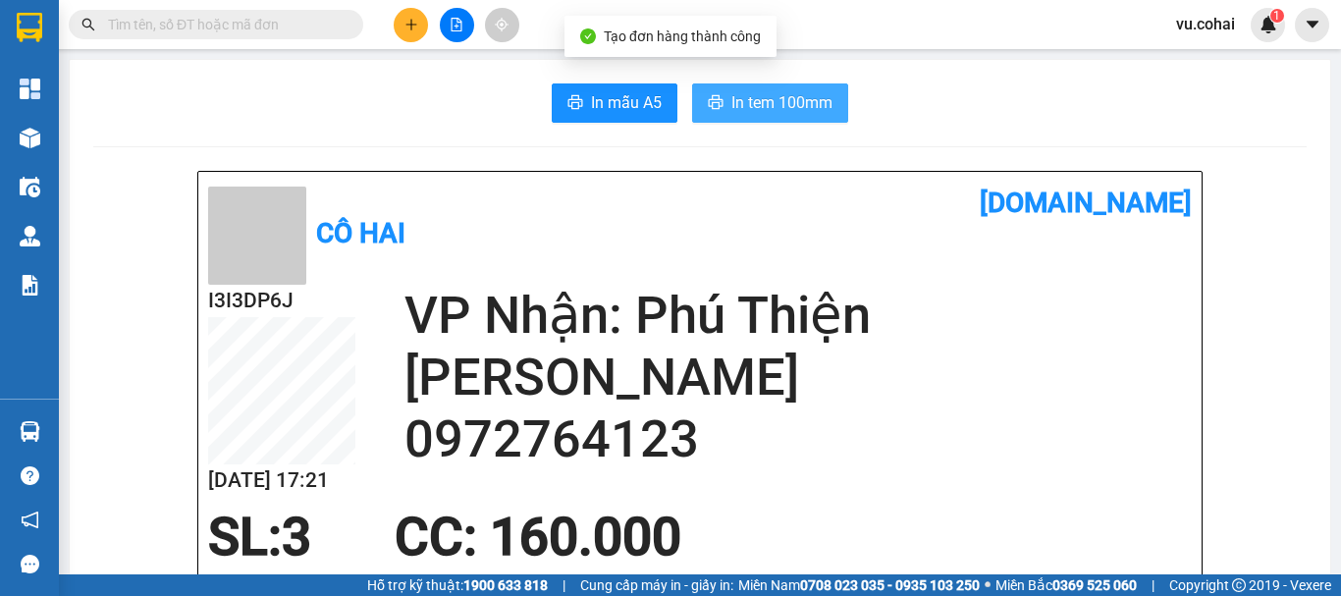
click at [806, 96] on span "In tem 100mm" at bounding box center [782, 102] width 101 height 25
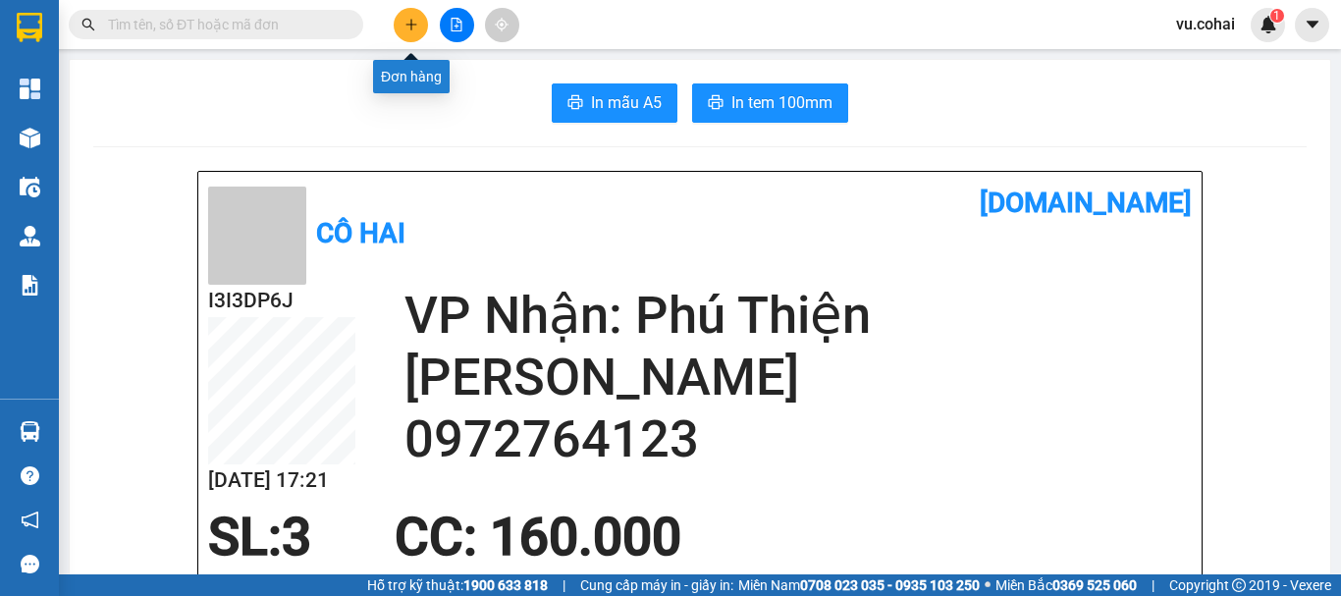
click at [401, 27] on button at bounding box center [411, 25] width 34 height 34
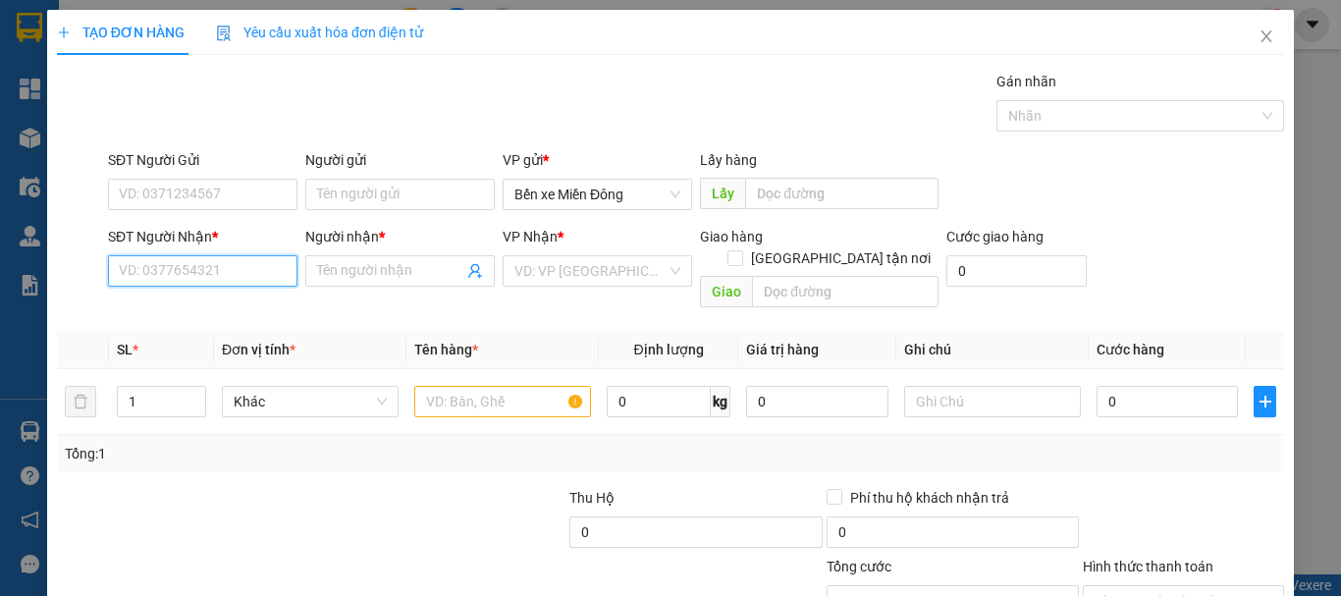
click at [219, 274] on input "SĐT Người Nhận *" at bounding box center [203, 270] width 190 height 31
click at [193, 269] on input "SĐT Người Nhận *" at bounding box center [203, 270] width 190 height 31
type input "0964908467"
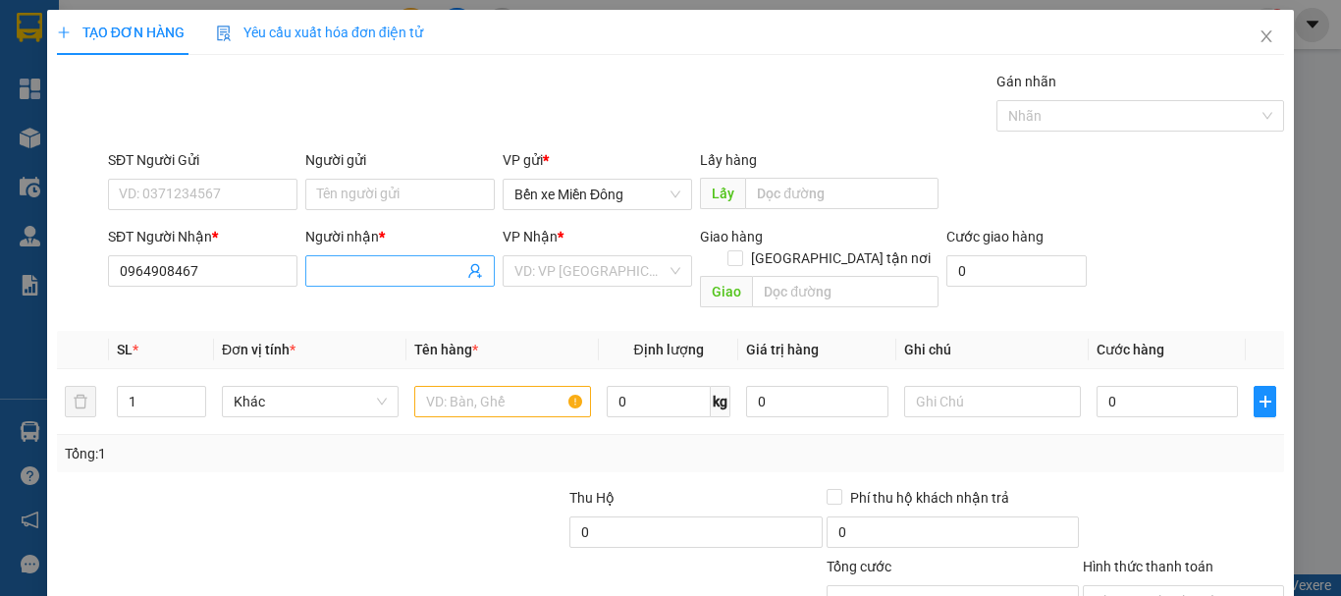
click at [362, 268] on input "Người nhận *" at bounding box center [390, 271] width 146 height 22
type input "văn học"
click at [605, 277] on input "search" at bounding box center [591, 270] width 152 height 29
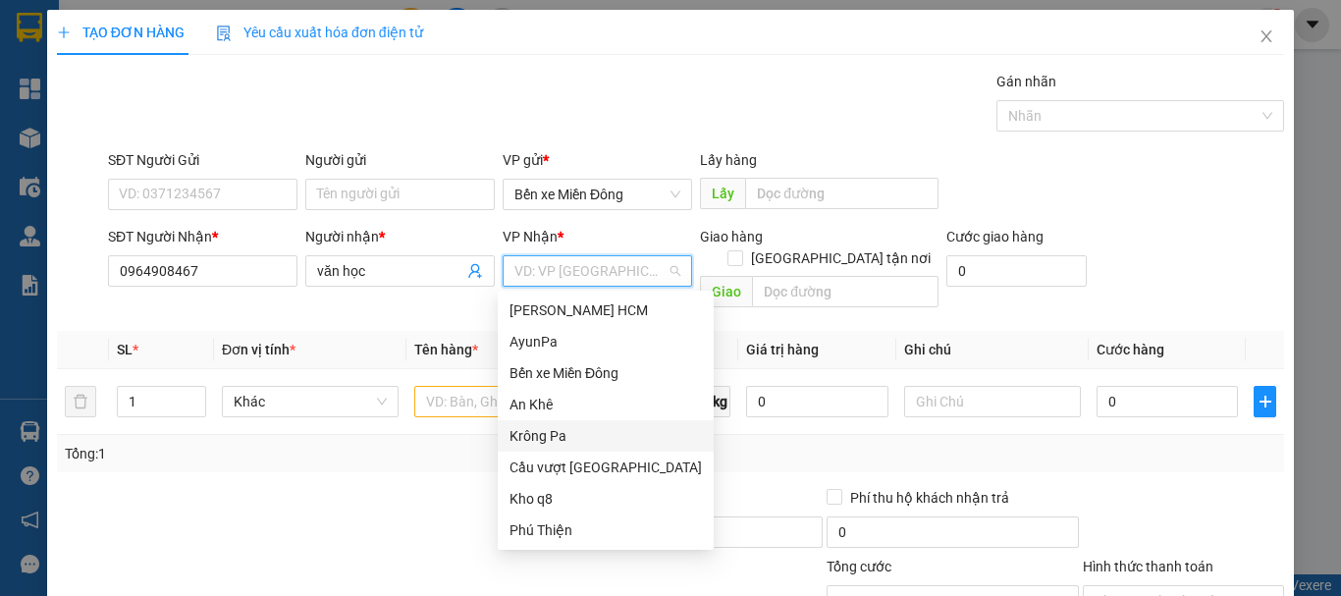
click at [548, 430] on div "Krông Pa" at bounding box center [606, 436] width 192 height 22
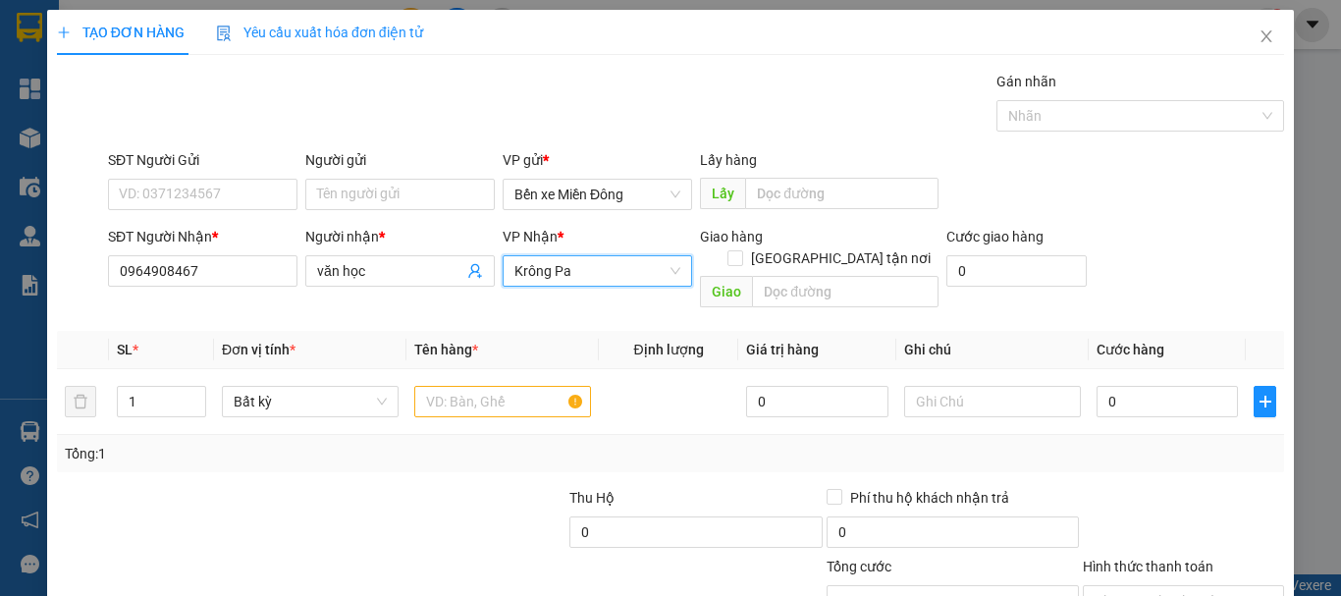
click at [576, 260] on span "Krông Pa" at bounding box center [598, 270] width 166 height 29
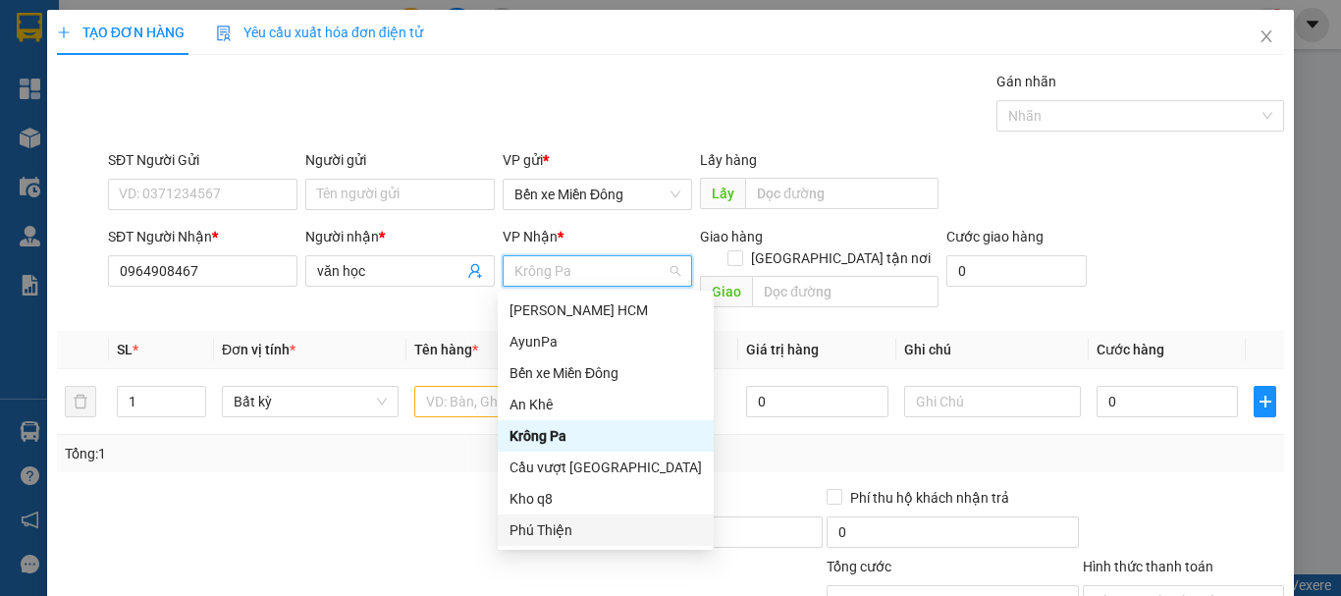
drag, startPoint x: 542, startPoint y: 541, endPoint x: 861, endPoint y: 294, distance: 403.8
click at [543, 540] on div "Phú Thiện" at bounding box center [606, 530] width 216 height 31
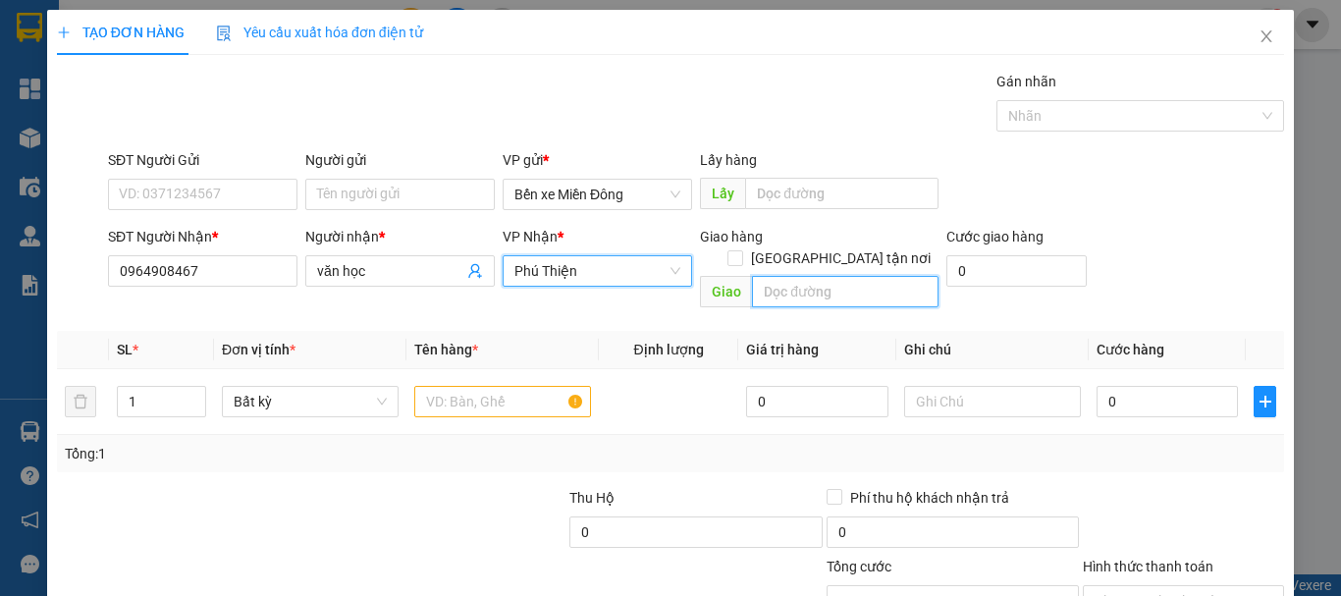
click at [869, 276] on input "text" at bounding box center [845, 291] width 187 height 31
type input "iahao"
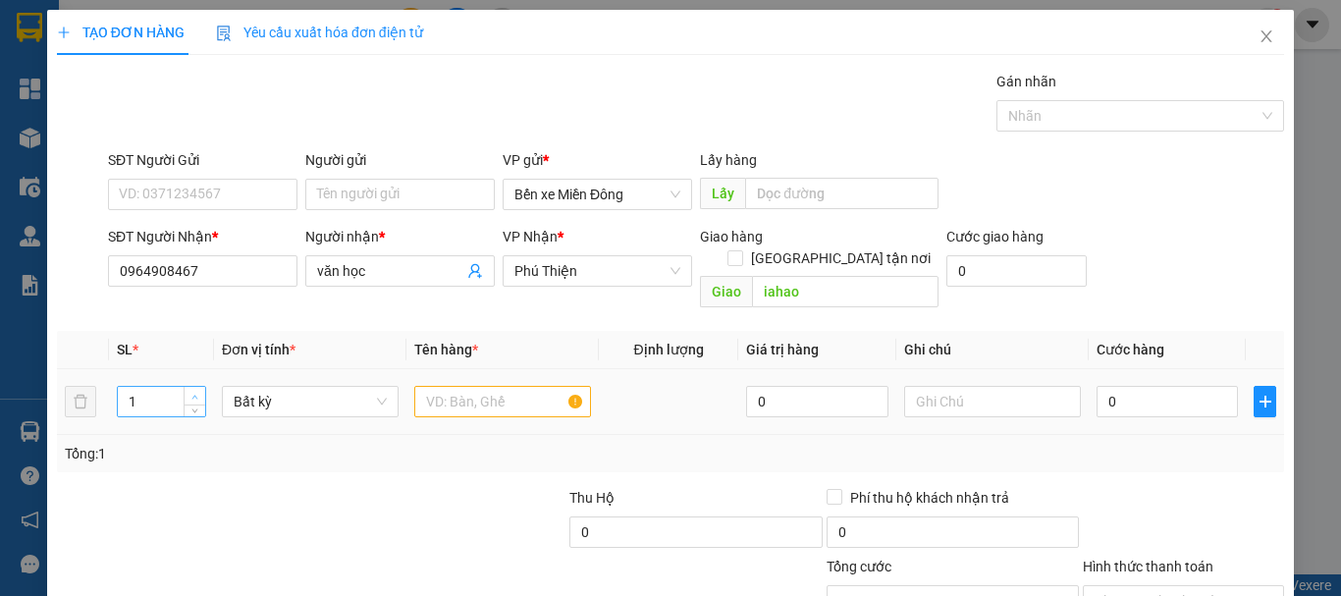
type input "2"
drag, startPoint x: 190, startPoint y: 376, endPoint x: 234, endPoint y: 375, distance: 44.2
click at [191, 392] on icon "up" at bounding box center [194, 395] width 7 height 7
click at [451, 386] on input "text" at bounding box center [502, 401] width 177 height 31
type input "m"
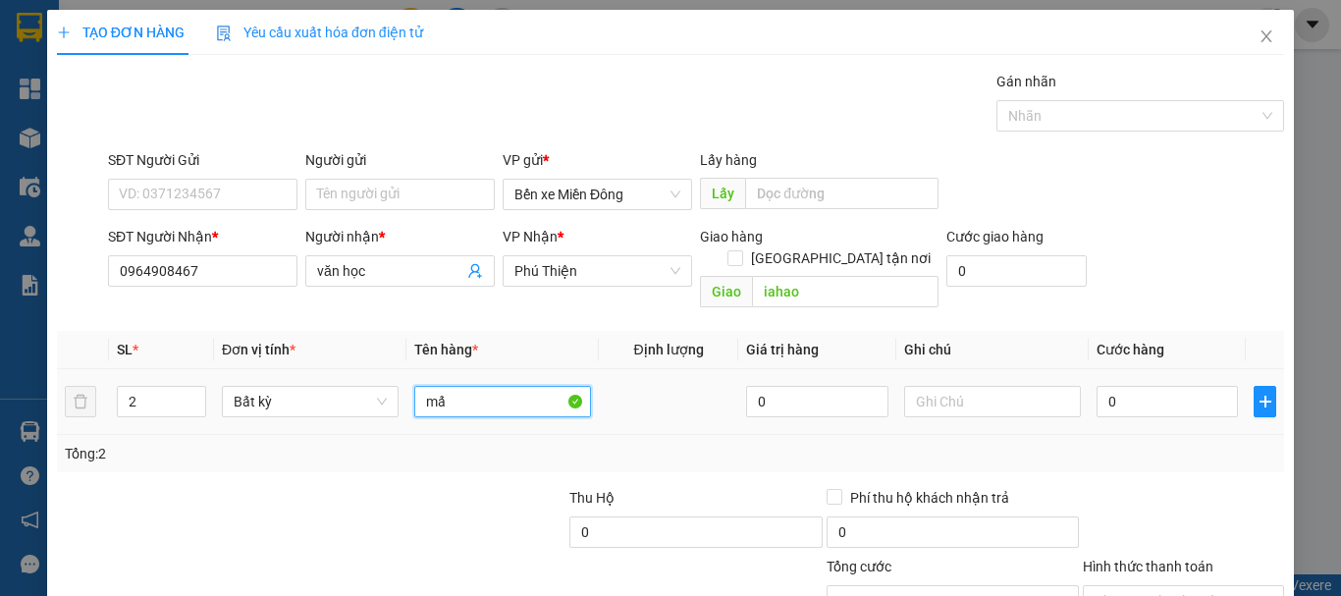
type input "m"
type input "máy boom hơi"
click at [1119, 391] on input "0" at bounding box center [1167, 401] width 141 height 31
click at [1097, 386] on input "0" at bounding box center [1167, 401] width 141 height 31
type input "20"
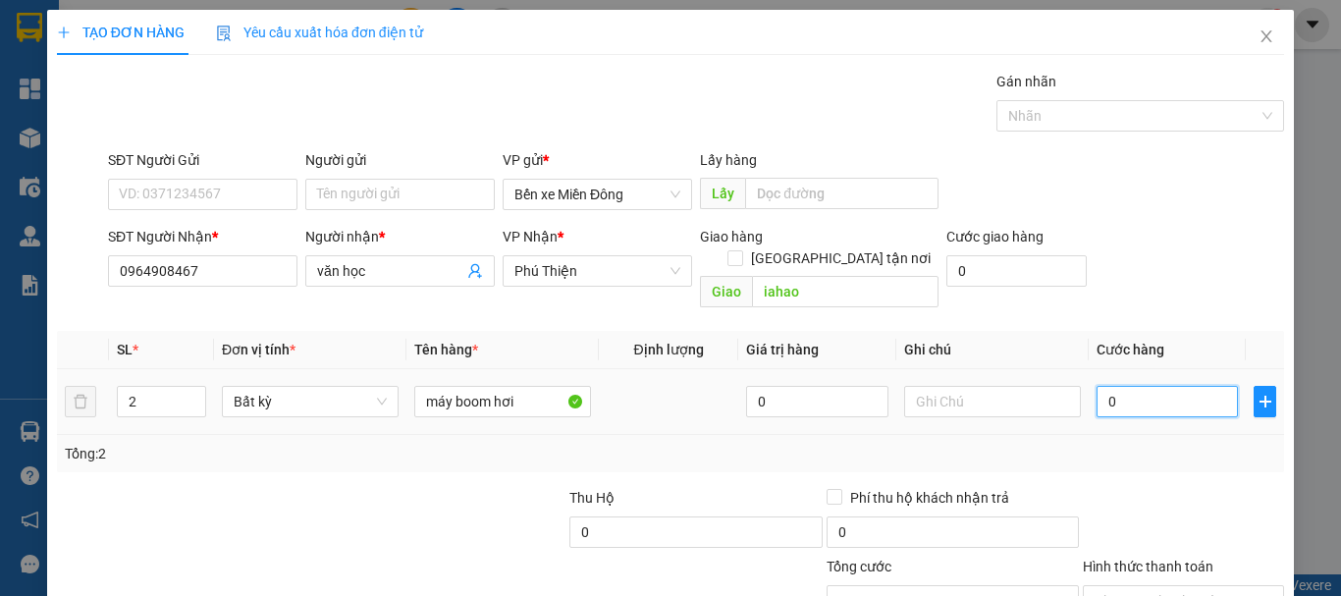
type input "20"
type input "200"
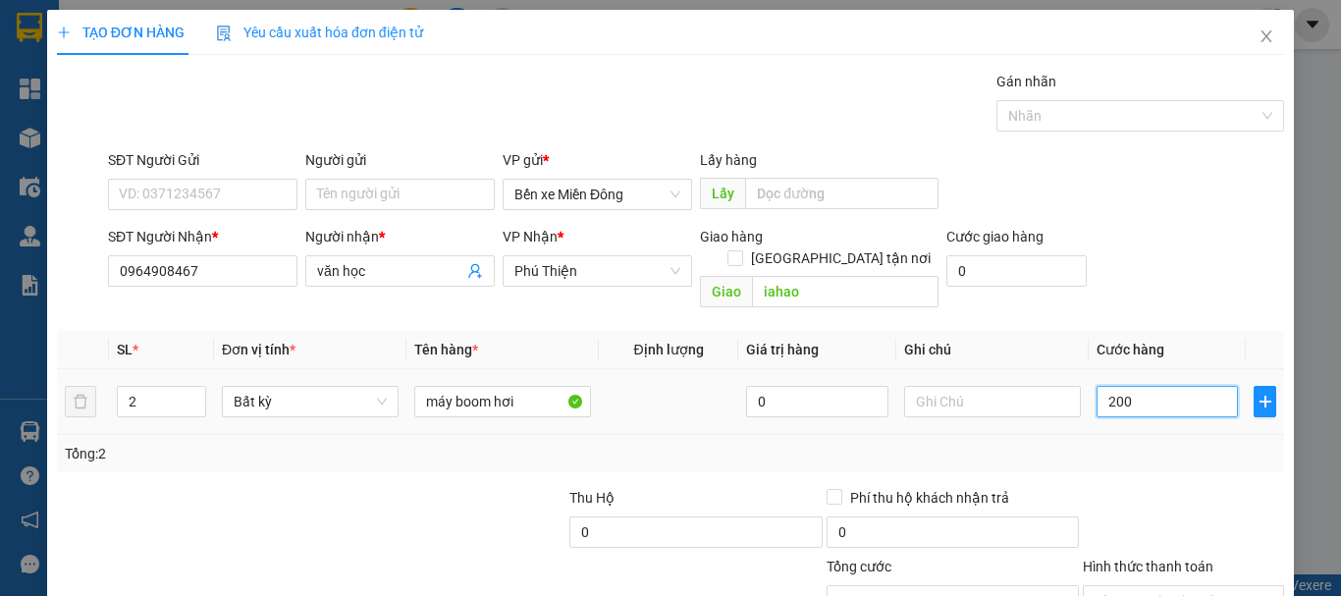
type input "2.000"
type input "22.000"
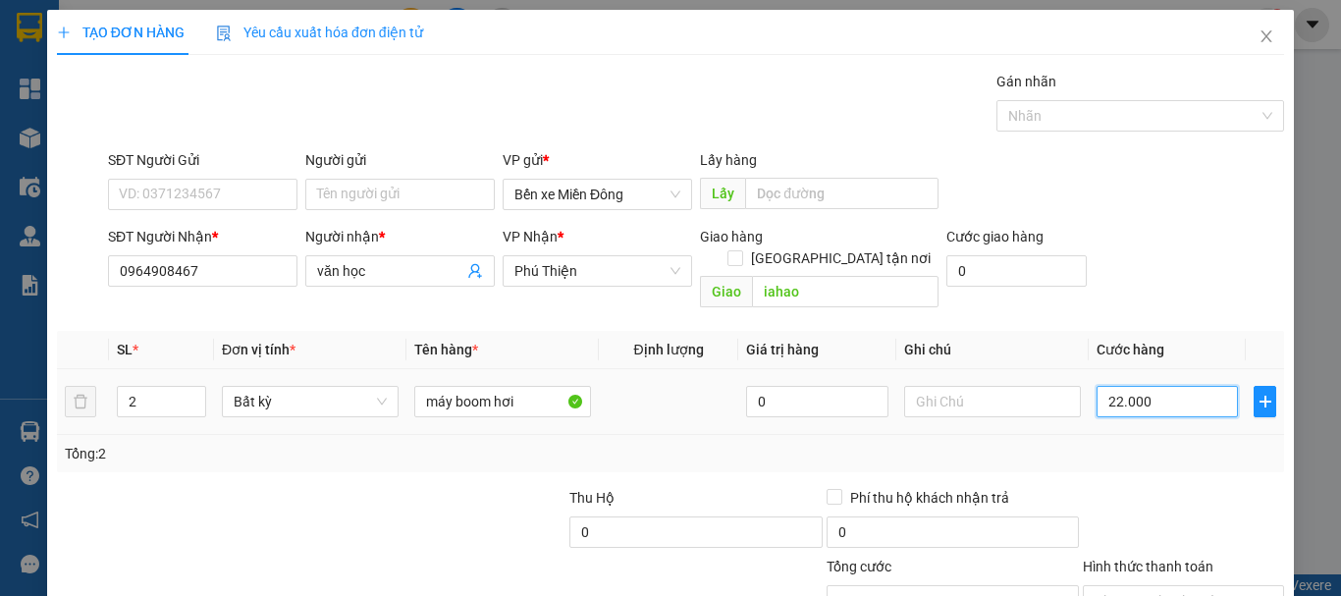
type input "22.000"
type input "2.220.000"
type input "222.200.000"
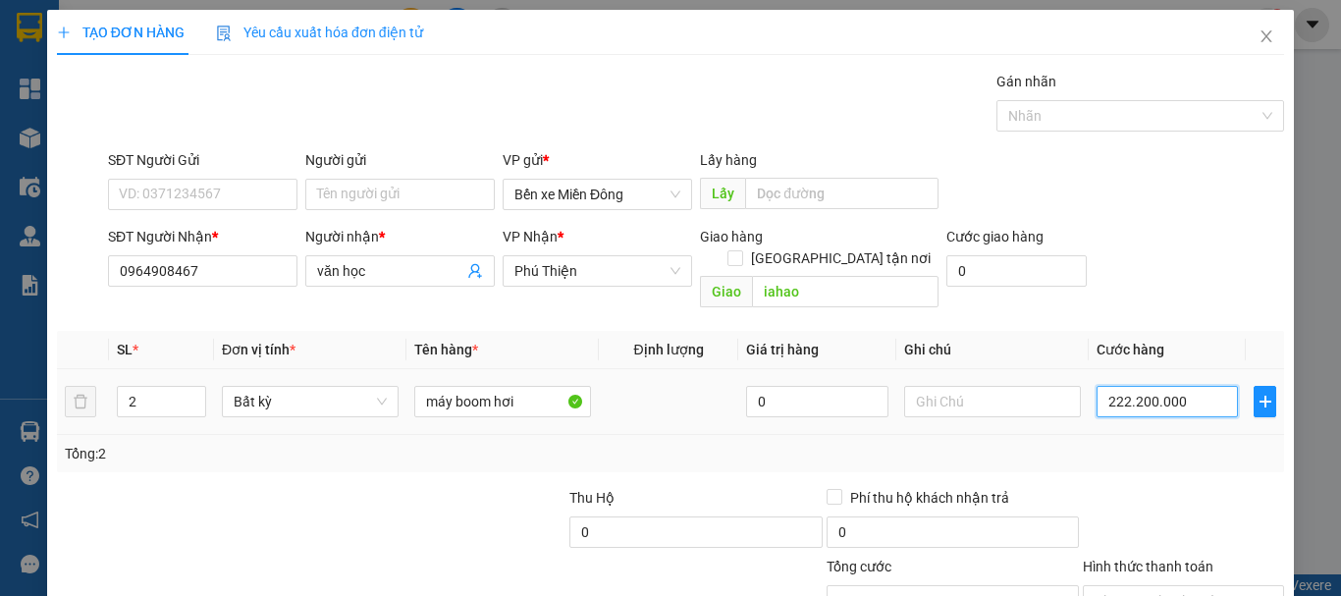
type input "222.200.000"
type input "0.200.000"
type input "200.000"
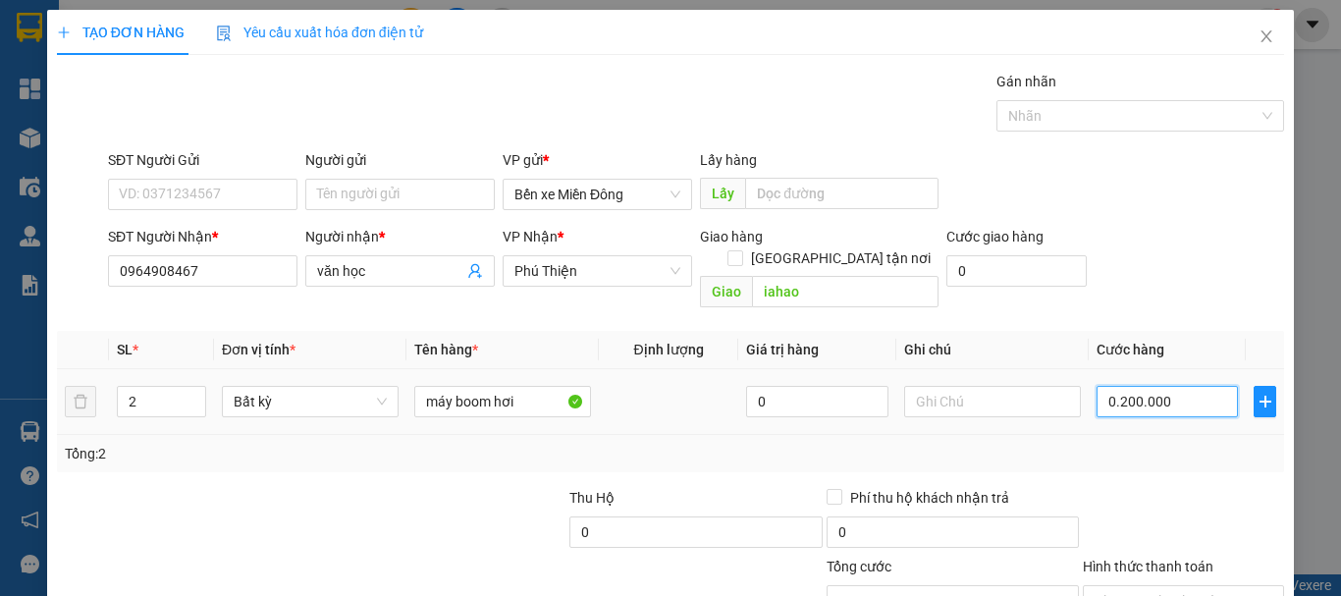
click at [1190, 386] on input "0.200.000" at bounding box center [1167, 401] width 141 height 31
type input "02.000.000"
type input "2.000.000"
click at [1154, 586] on input "Hình thức thanh toán" at bounding box center [1177, 600] width 164 height 29
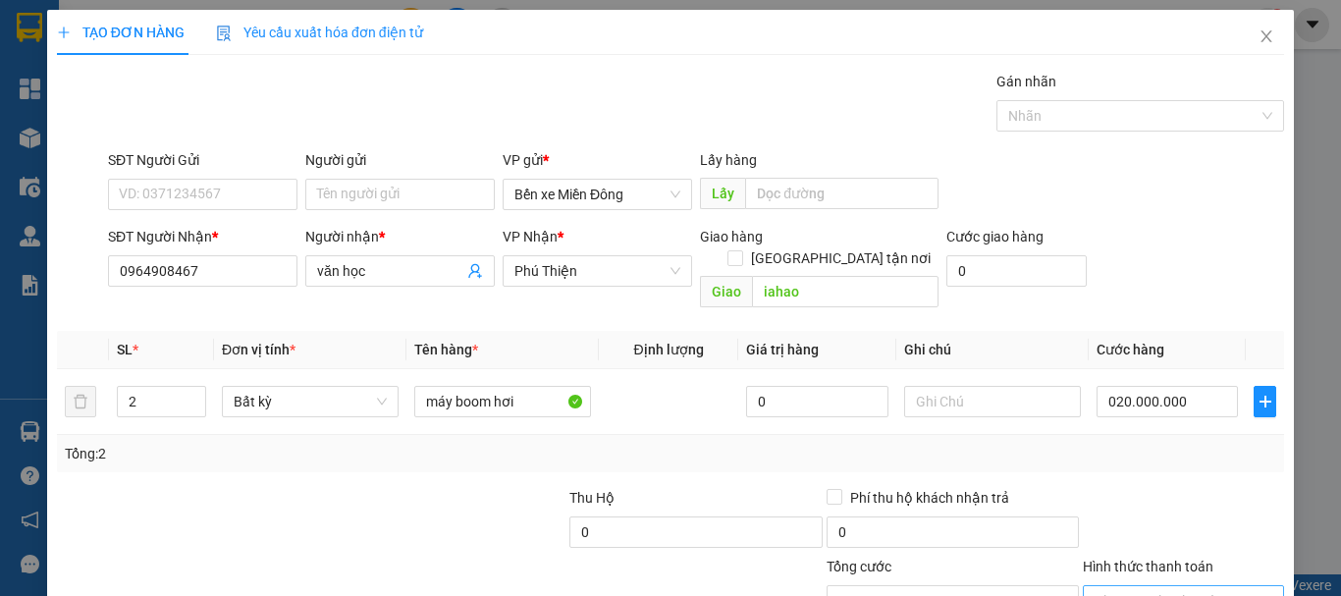
type input "20.000.000"
click at [1177, 386] on input "20.000.000" at bounding box center [1167, 401] width 141 height 31
click at [1189, 386] on input "20.000.000" at bounding box center [1167, 401] width 141 height 31
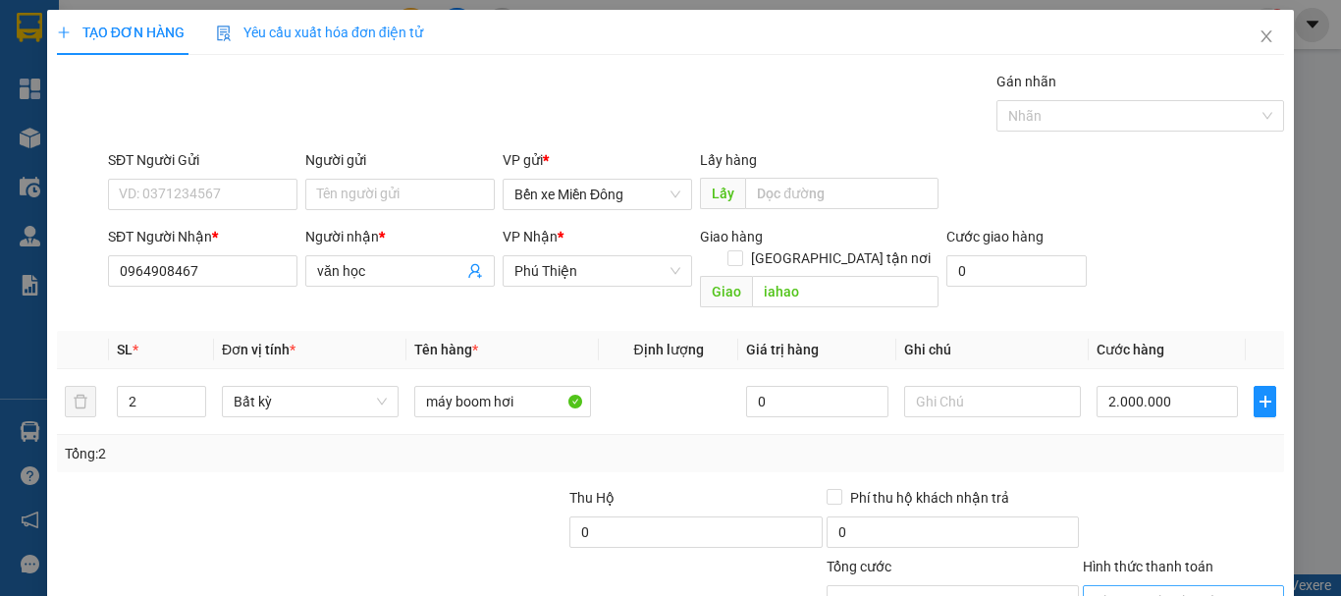
click at [1155, 586] on input "Hình thức thanh toán" at bounding box center [1177, 600] width 164 height 29
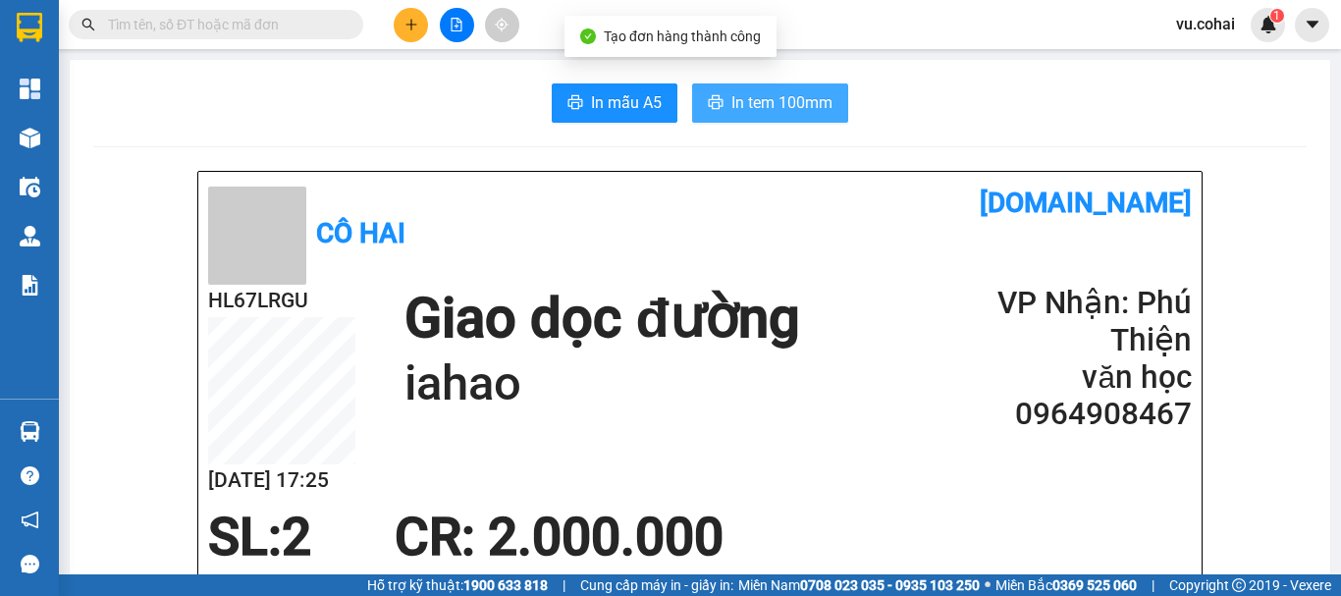
click at [803, 103] on span "In tem 100mm" at bounding box center [782, 102] width 101 height 25
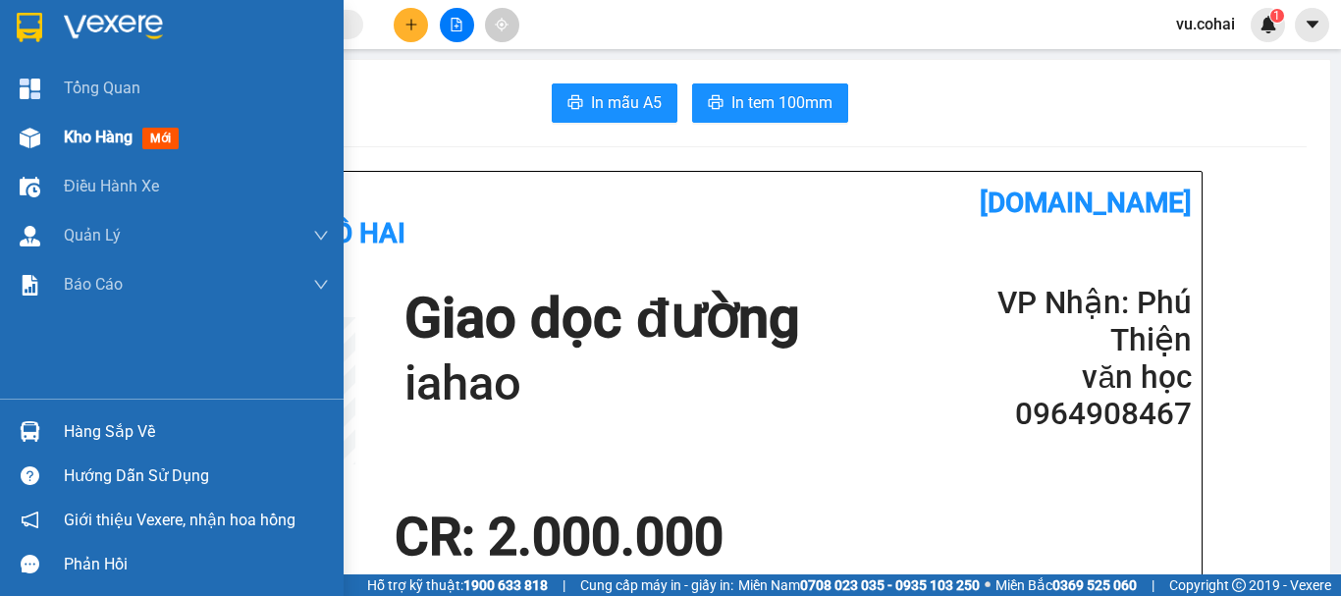
click at [106, 135] on span "Kho hàng" at bounding box center [98, 137] width 69 height 19
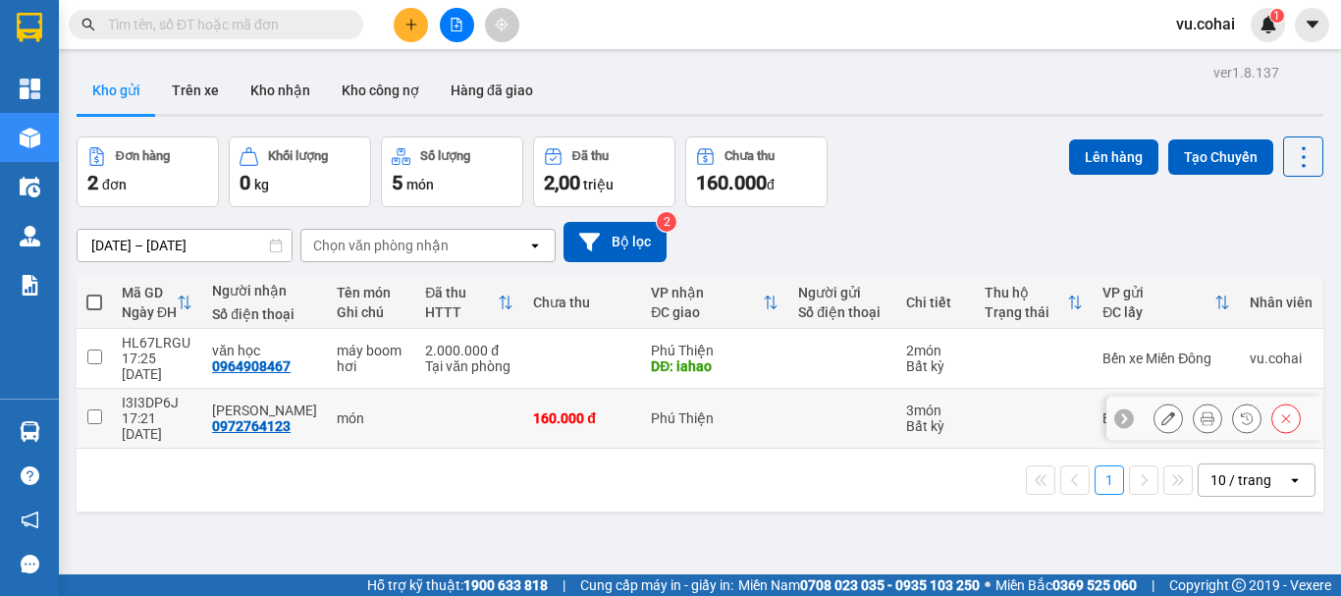
click at [1162, 411] on icon at bounding box center [1169, 418] width 14 height 14
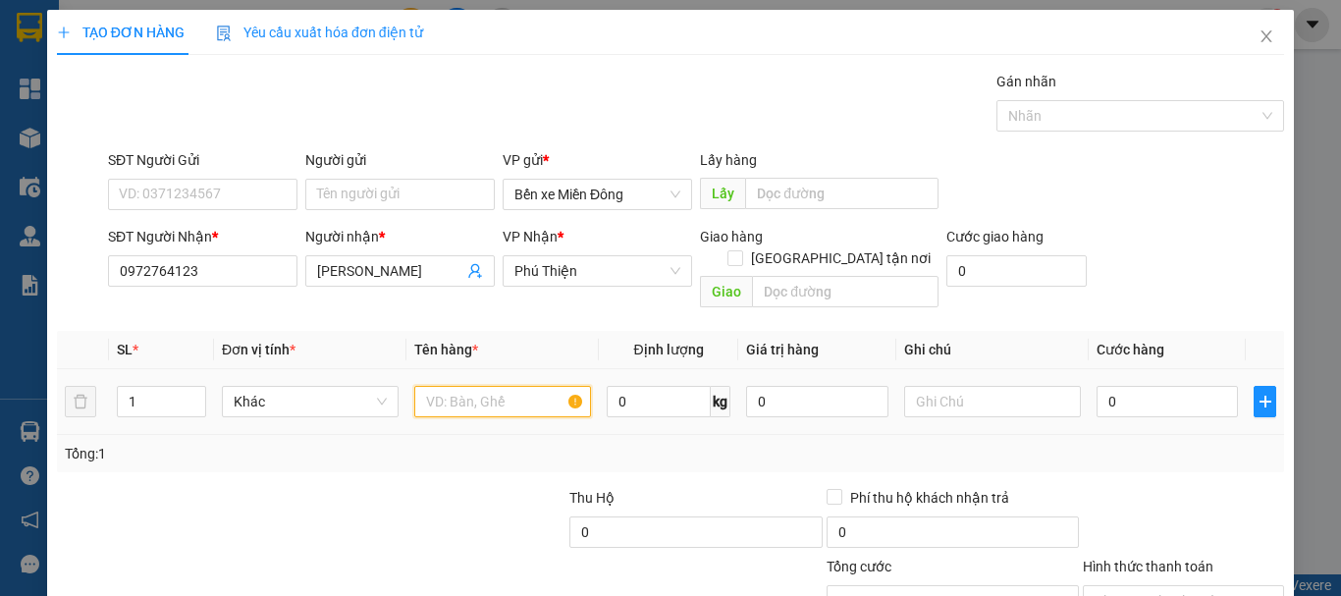
click at [477, 386] on input "text" at bounding box center [502, 401] width 177 height 31
type input "thùng"
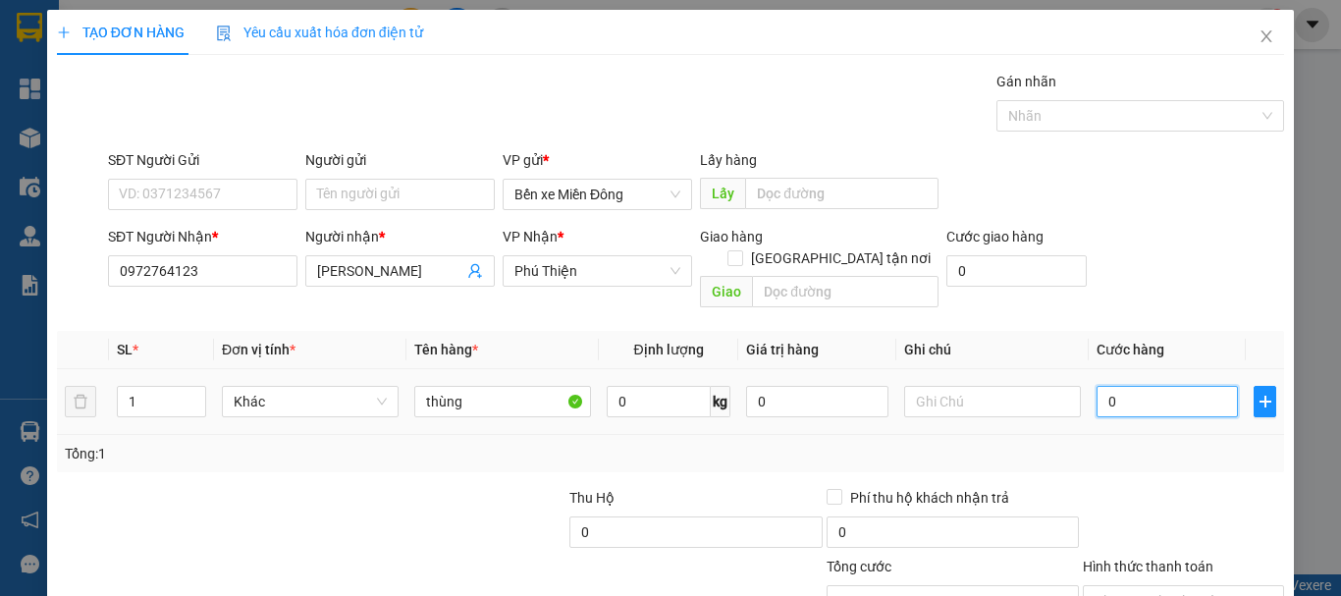
click at [1159, 386] on input "0" at bounding box center [1167, 401] width 141 height 31
type input "007"
type input "7"
type input "0.070"
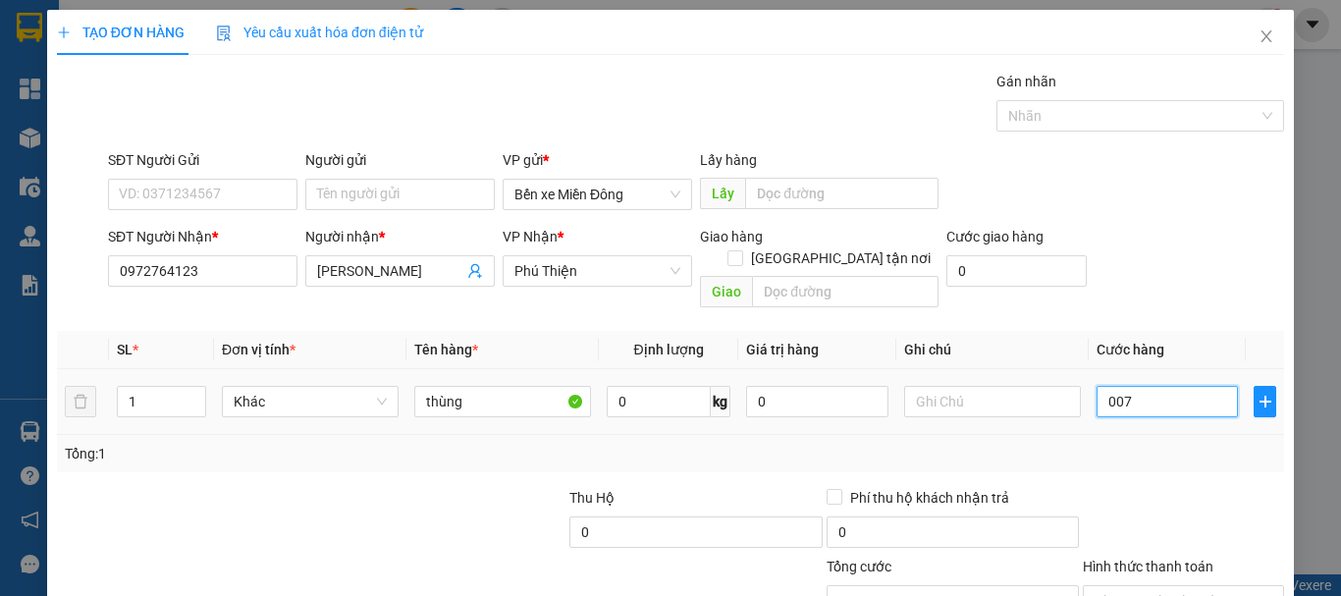
type input "70"
type input "70.000"
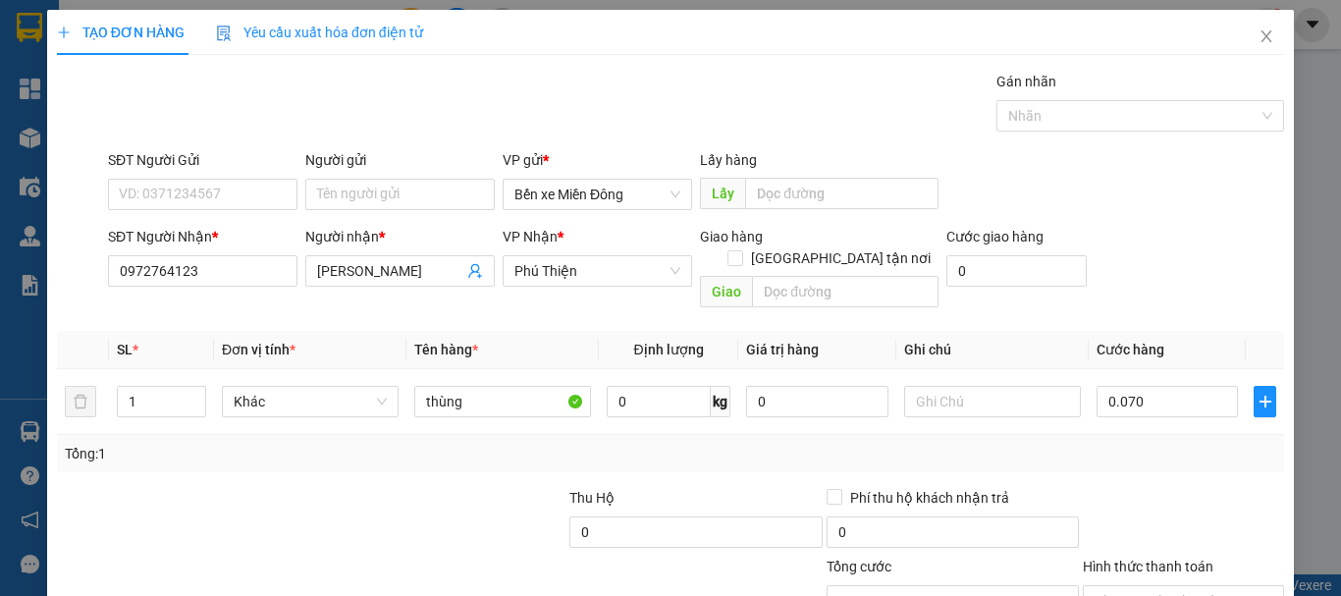
type input "70.000"
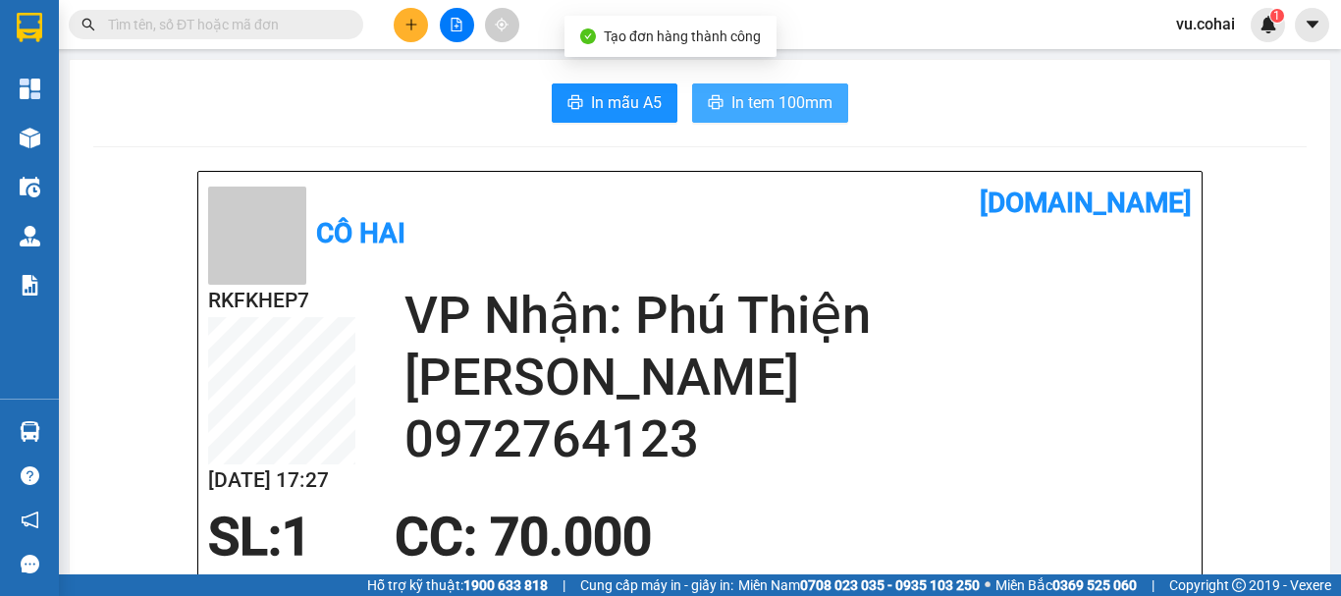
click at [789, 103] on span "In tem 100mm" at bounding box center [782, 102] width 101 height 25
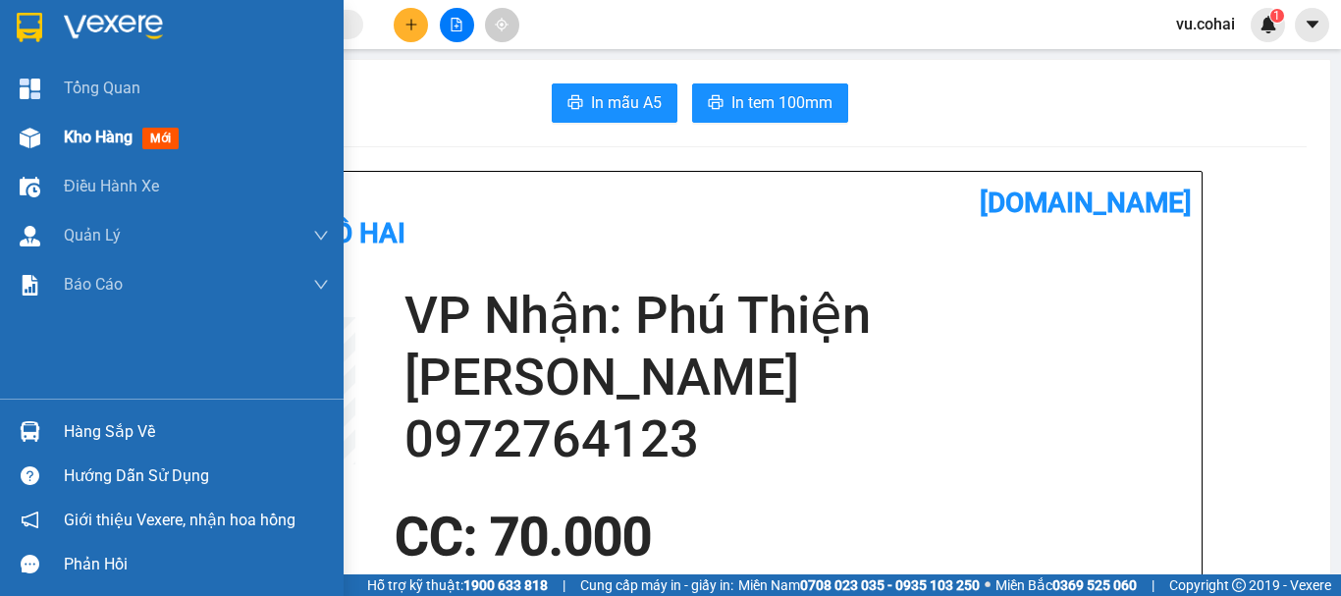
click at [102, 135] on span "Kho hàng" at bounding box center [98, 137] width 69 height 19
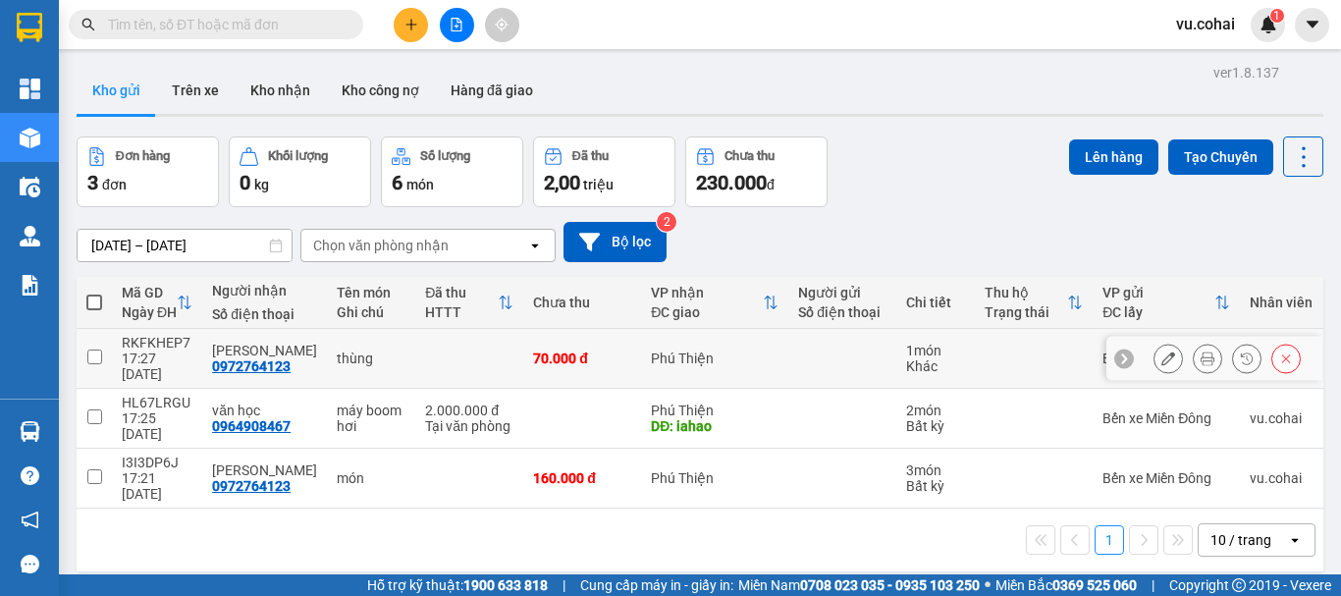
click at [92, 350] on input "checkbox" at bounding box center [94, 357] width 15 height 15
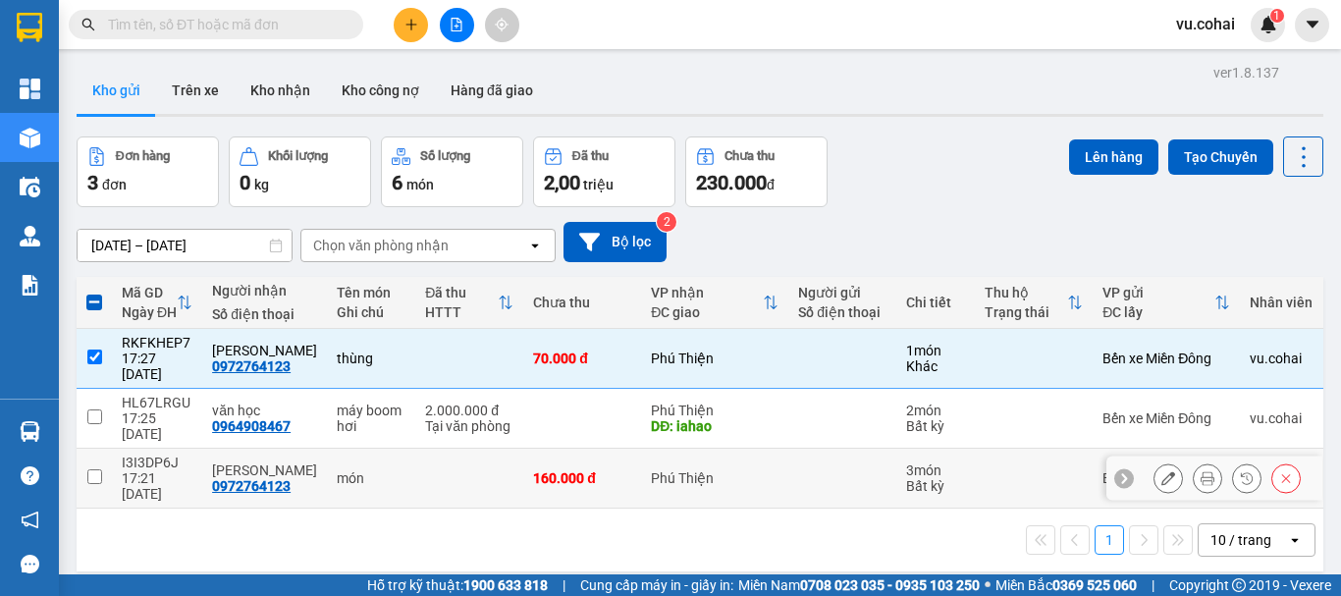
drag, startPoint x: 88, startPoint y: 445, endPoint x: 170, endPoint y: 415, distance: 86.7
click at [89, 449] on td at bounding box center [94, 479] width 35 height 60
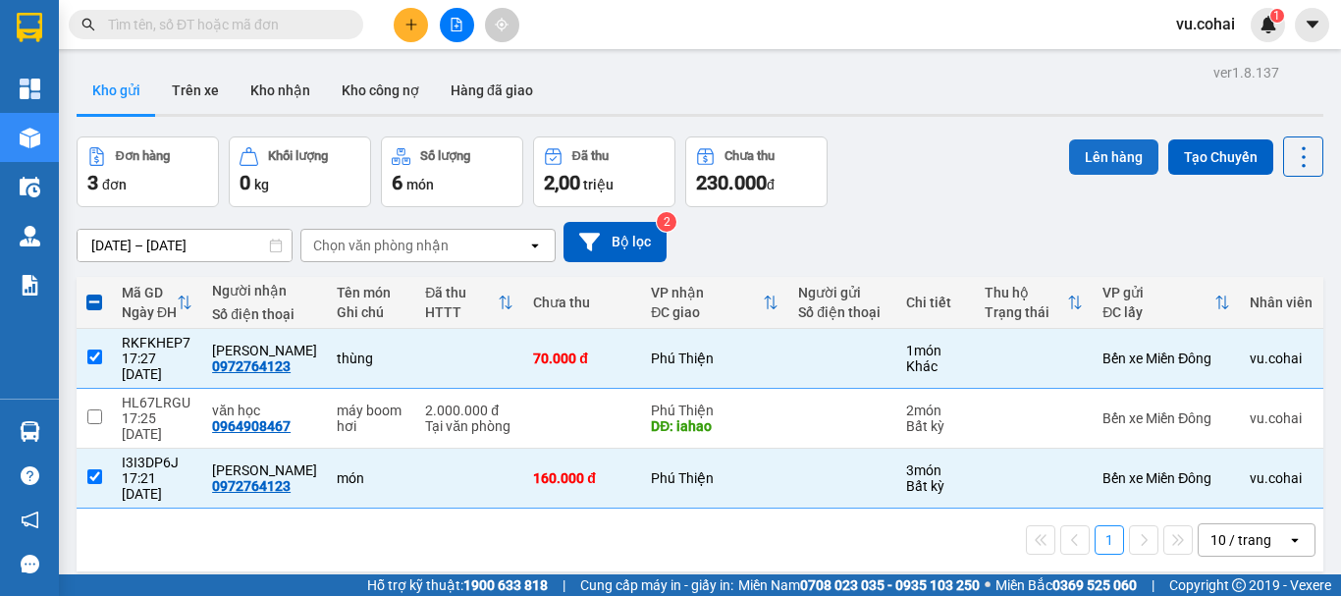
click at [1100, 159] on button "Lên hàng" at bounding box center [1113, 156] width 89 height 35
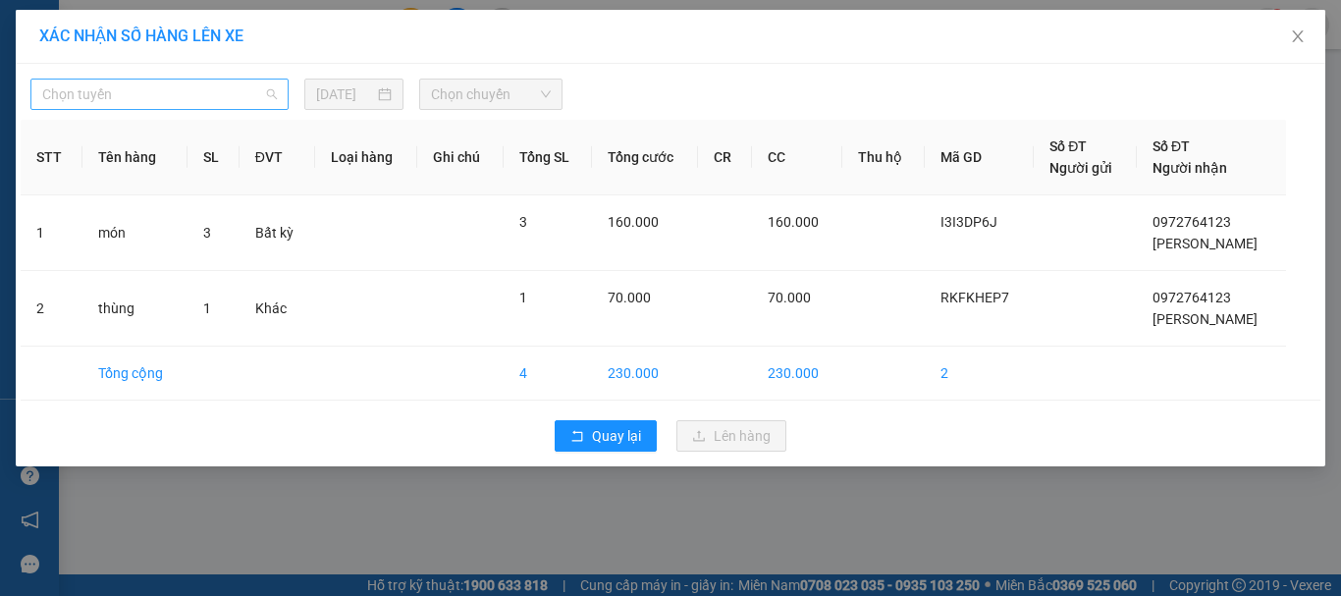
click at [170, 84] on span "Chọn tuyến" at bounding box center [159, 94] width 235 height 29
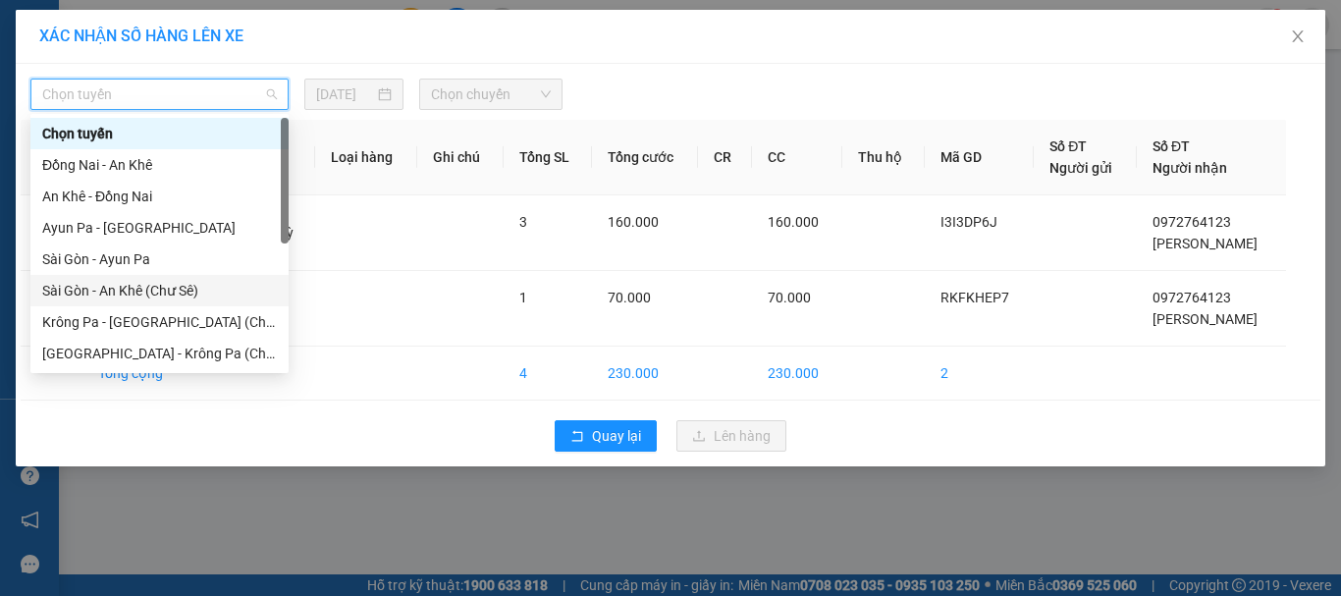
click at [197, 290] on div "Sài Gòn - An Khê (Chư Sê)" at bounding box center [159, 291] width 235 height 22
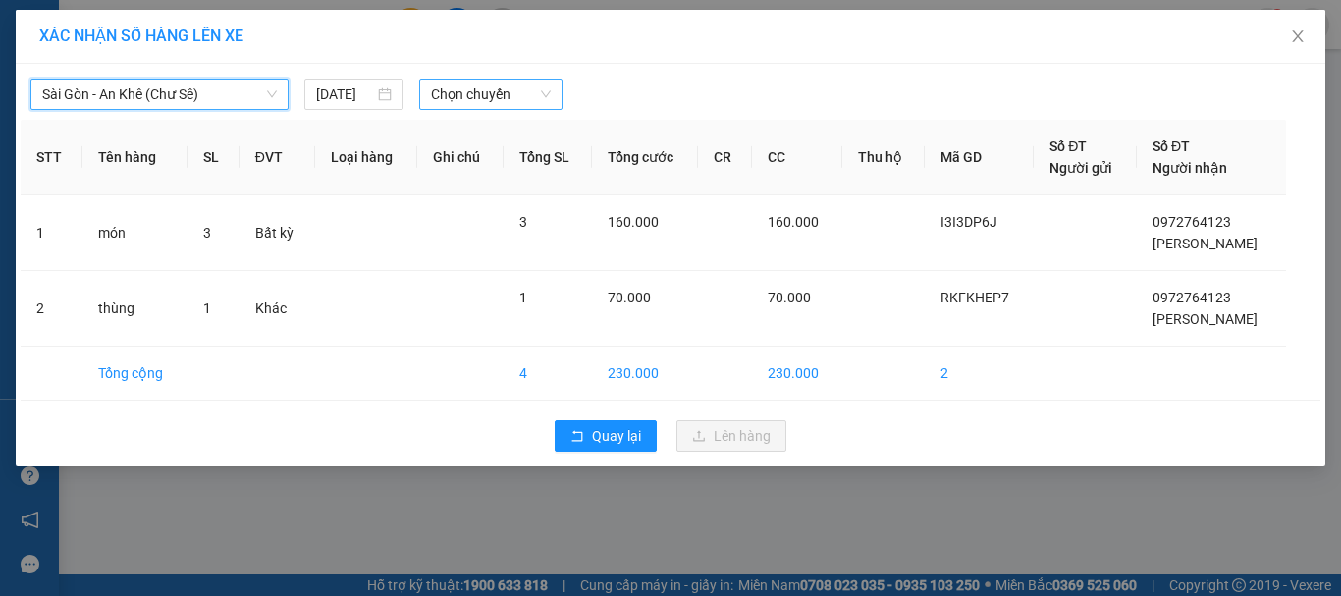
click at [521, 80] on span "Chọn chuyến" at bounding box center [491, 94] width 121 height 29
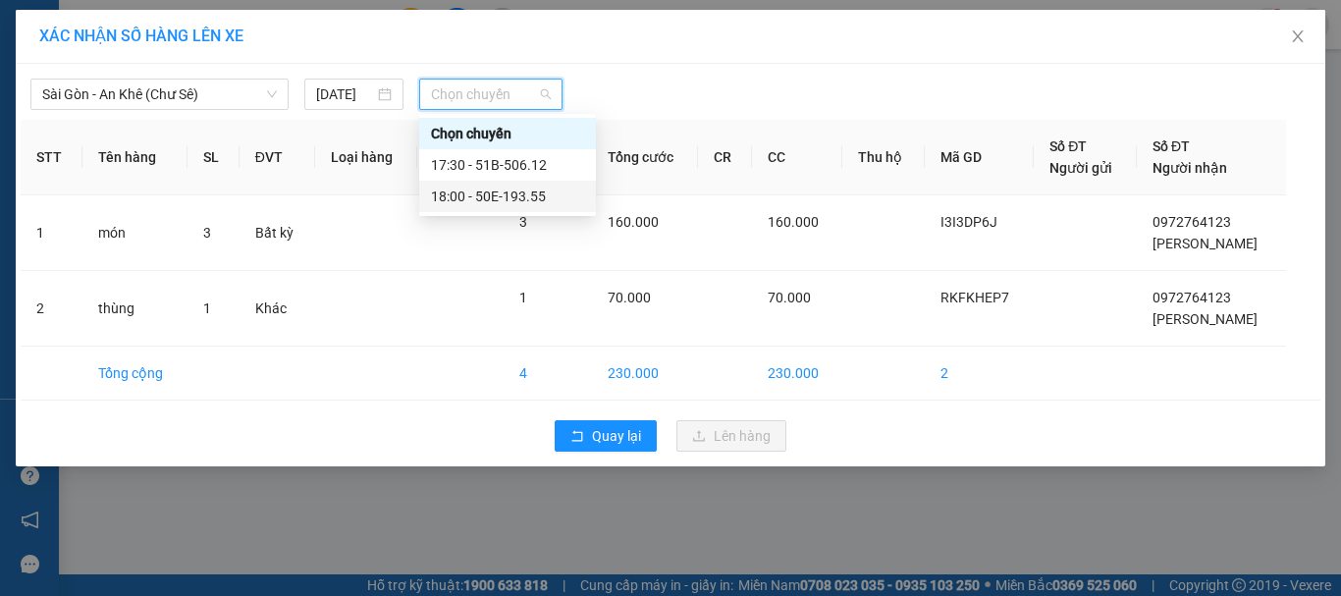
click at [528, 200] on div "18:00 - 50E-193.55" at bounding box center [507, 197] width 153 height 22
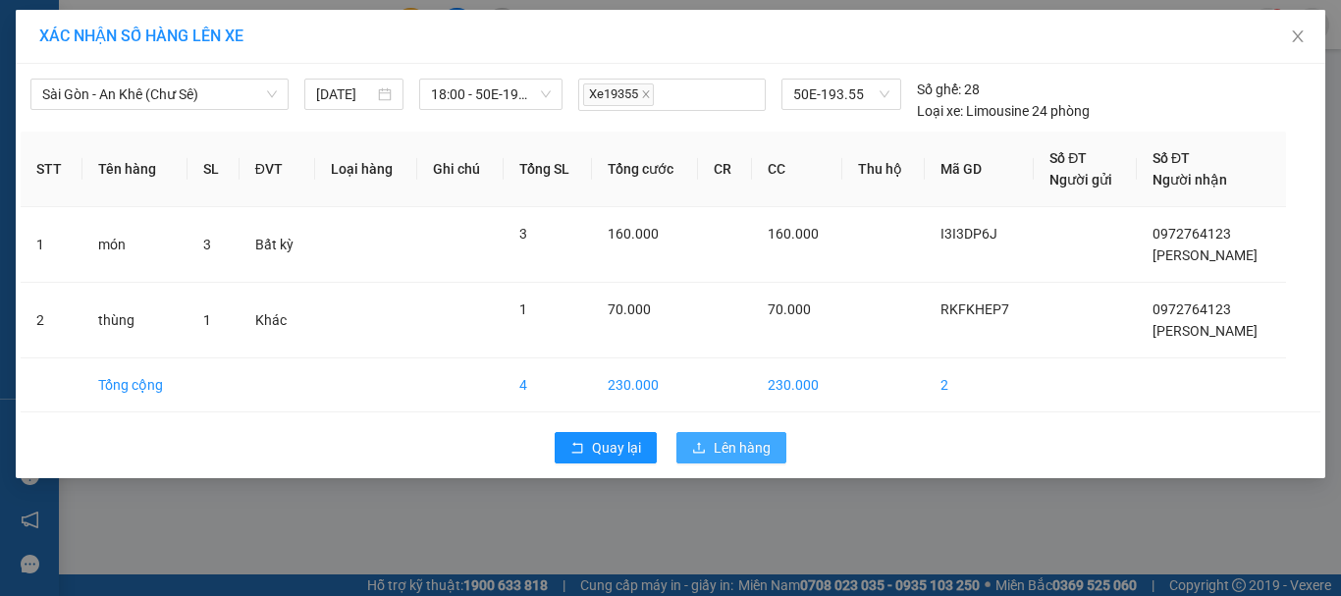
click at [747, 450] on span "Lên hàng" at bounding box center [742, 448] width 57 height 22
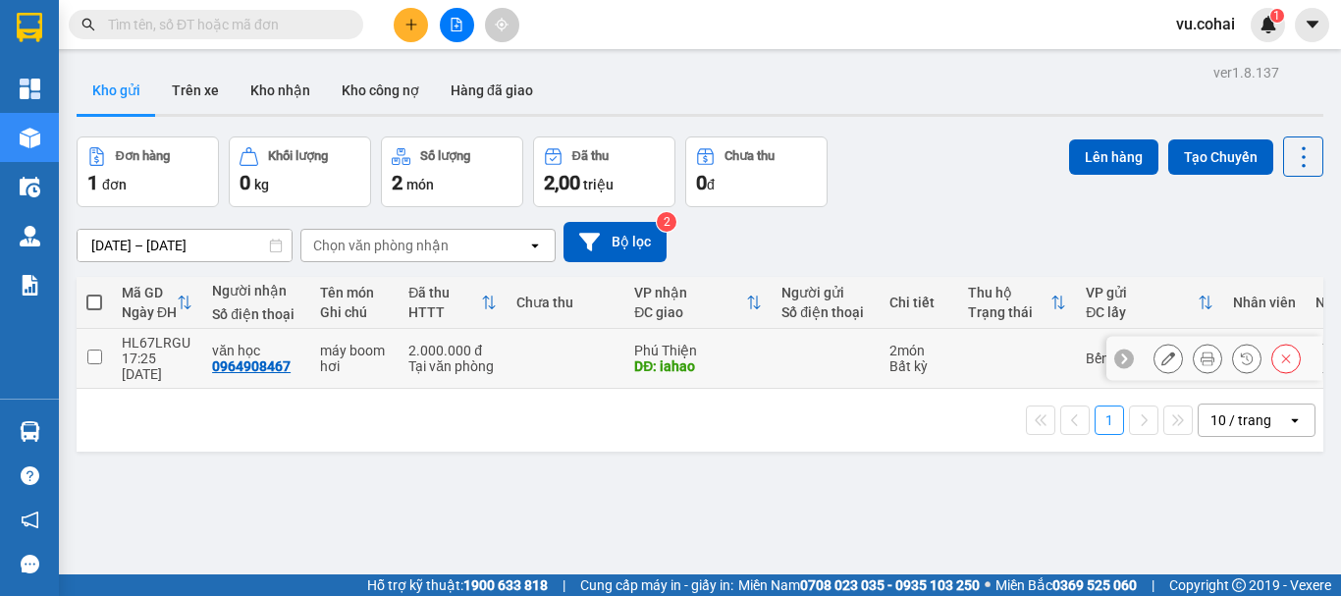
drag, startPoint x: 94, startPoint y: 355, endPoint x: 213, endPoint y: 298, distance: 132.2
click at [95, 354] on input "checkbox" at bounding box center [94, 357] width 15 height 15
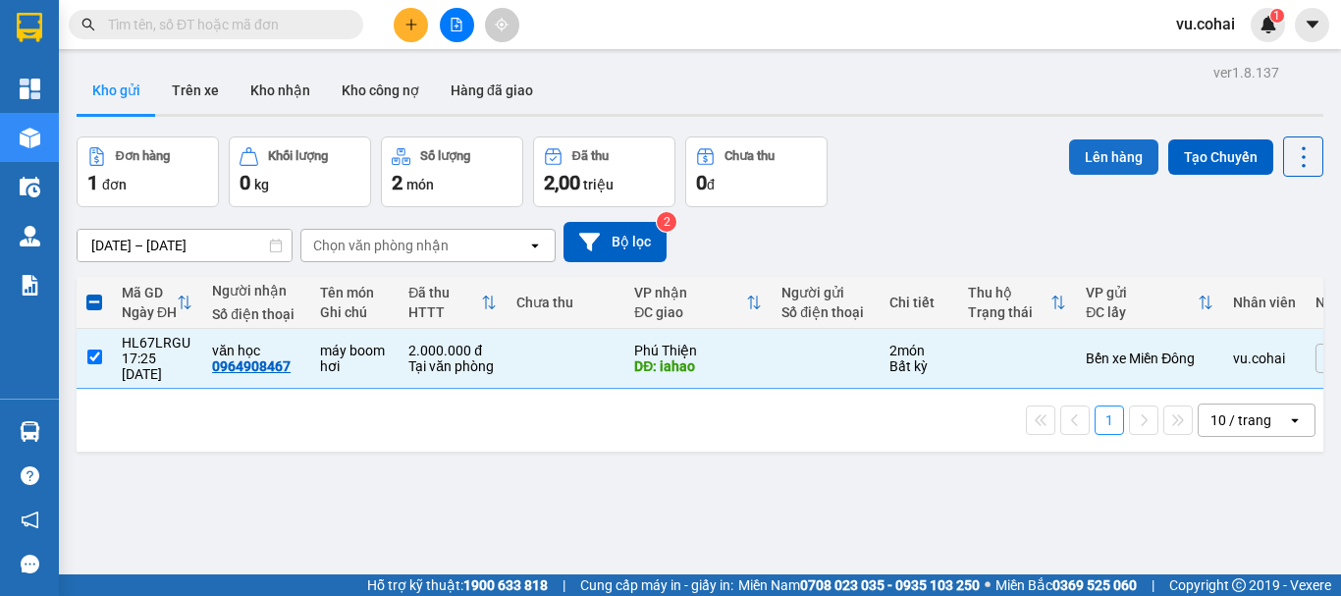
click at [1124, 158] on button "Lên hàng" at bounding box center [1113, 156] width 89 height 35
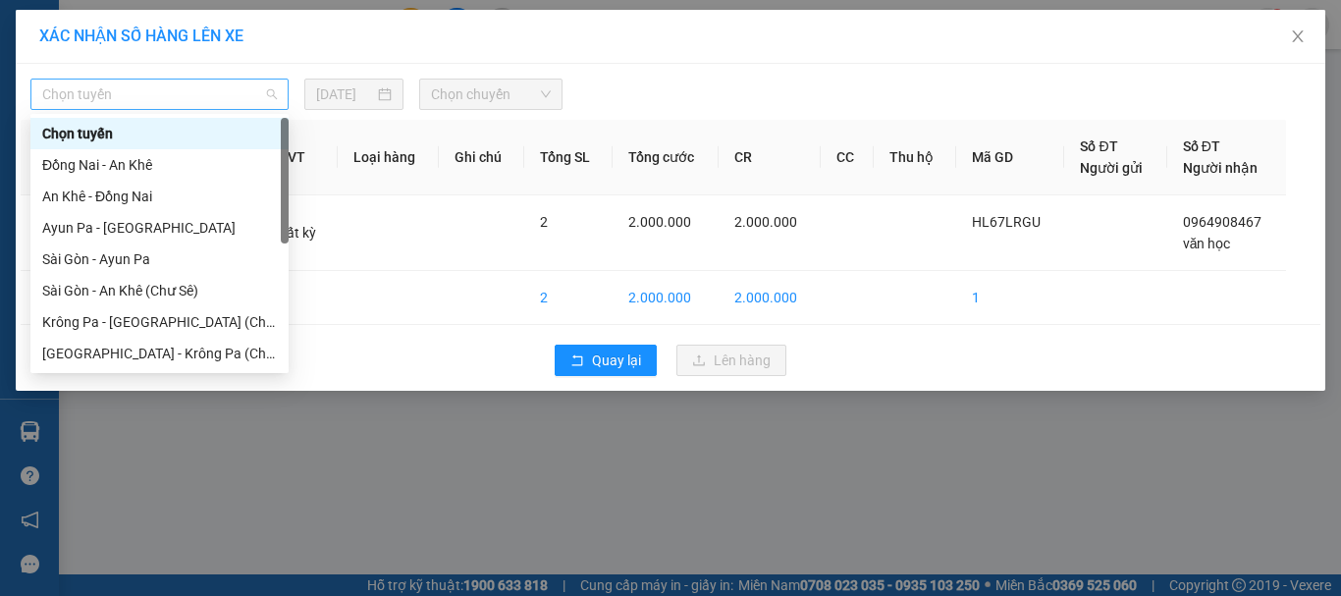
click at [213, 95] on span "Chọn tuyến" at bounding box center [159, 94] width 235 height 29
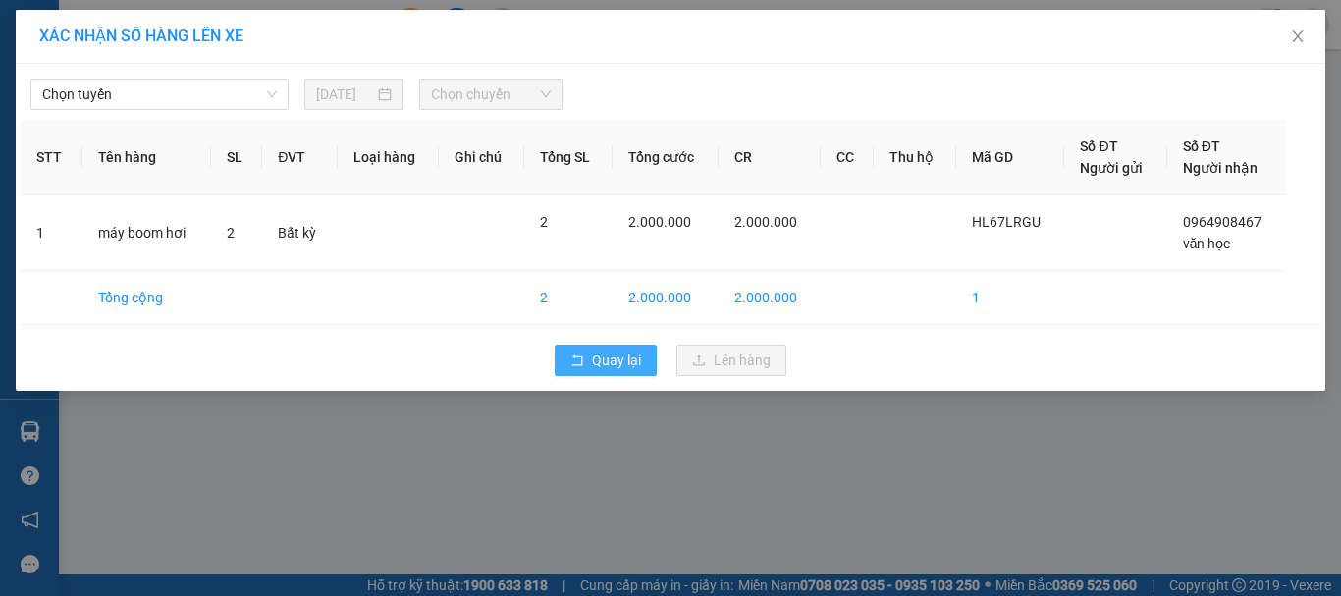
click at [606, 356] on span "Quay lại" at bounding box center [616, 361] width 49 height 22
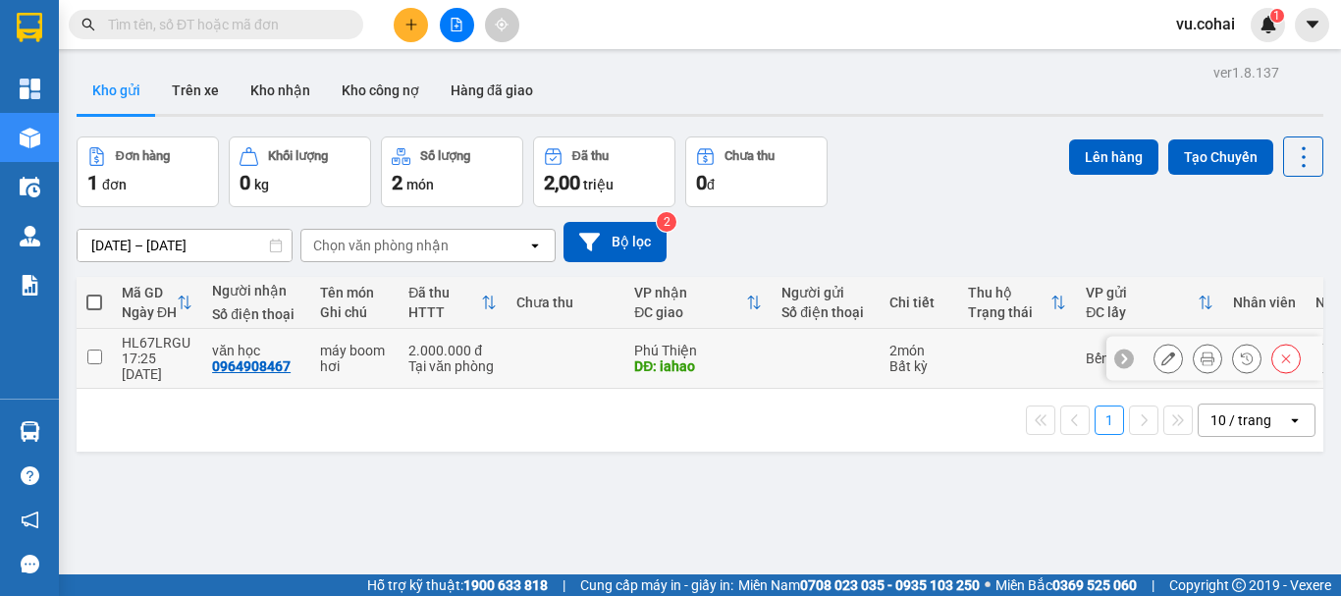
click at [1201, 354] on icon at bounding box center [1208, 359] width 14 height 14
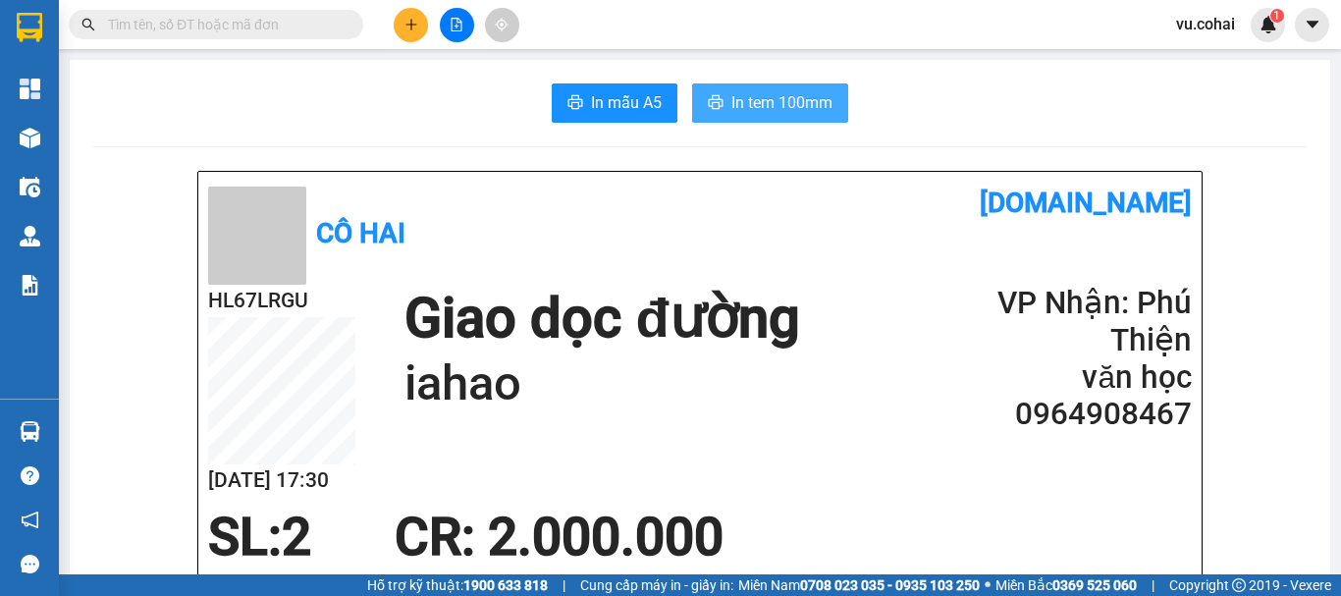
click at [744, 96] on span "In tem 100mm" at bounding box center [782, 102] width 101 height 25
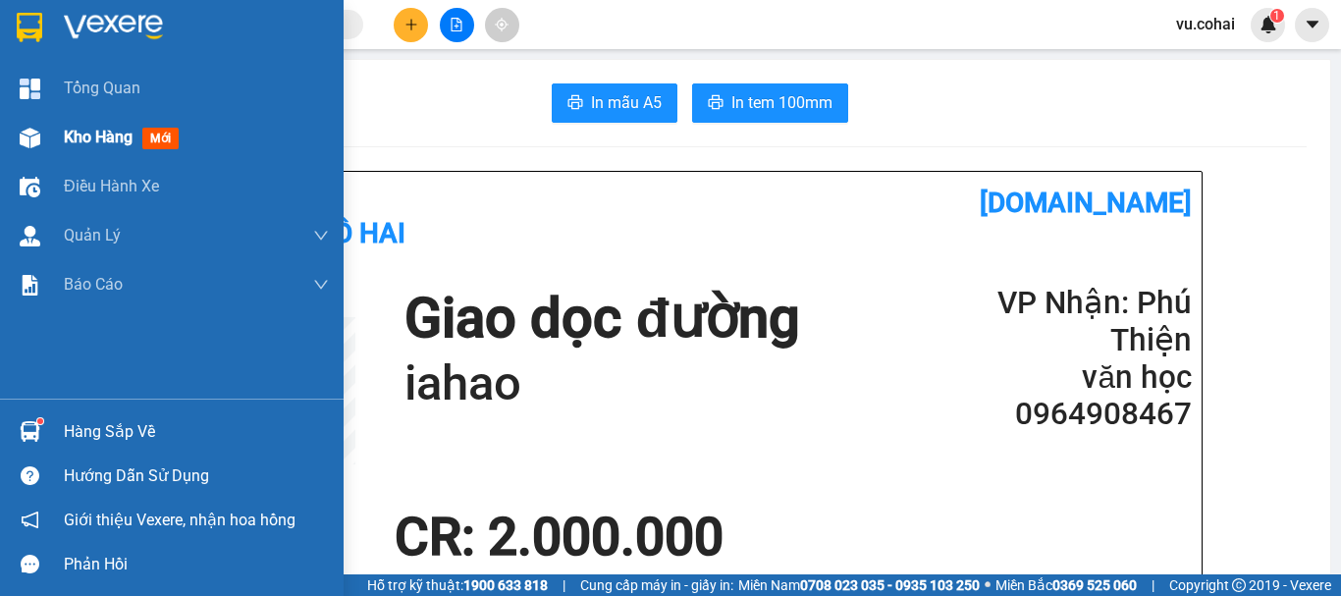
click at [113, 139] on span "Kho hàng" at bounding box center [98, 137] width 69 height 19
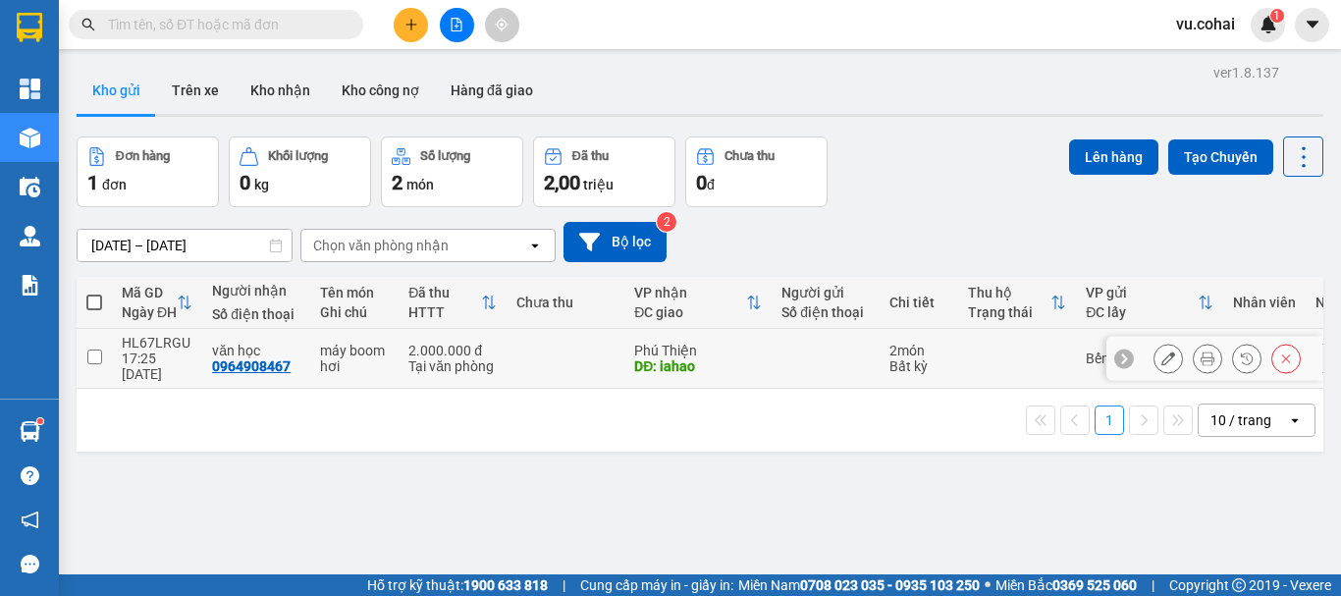
click at [96, 356] on td at bounding box center [94, 359] width 35 height 60
checkbox input "true"
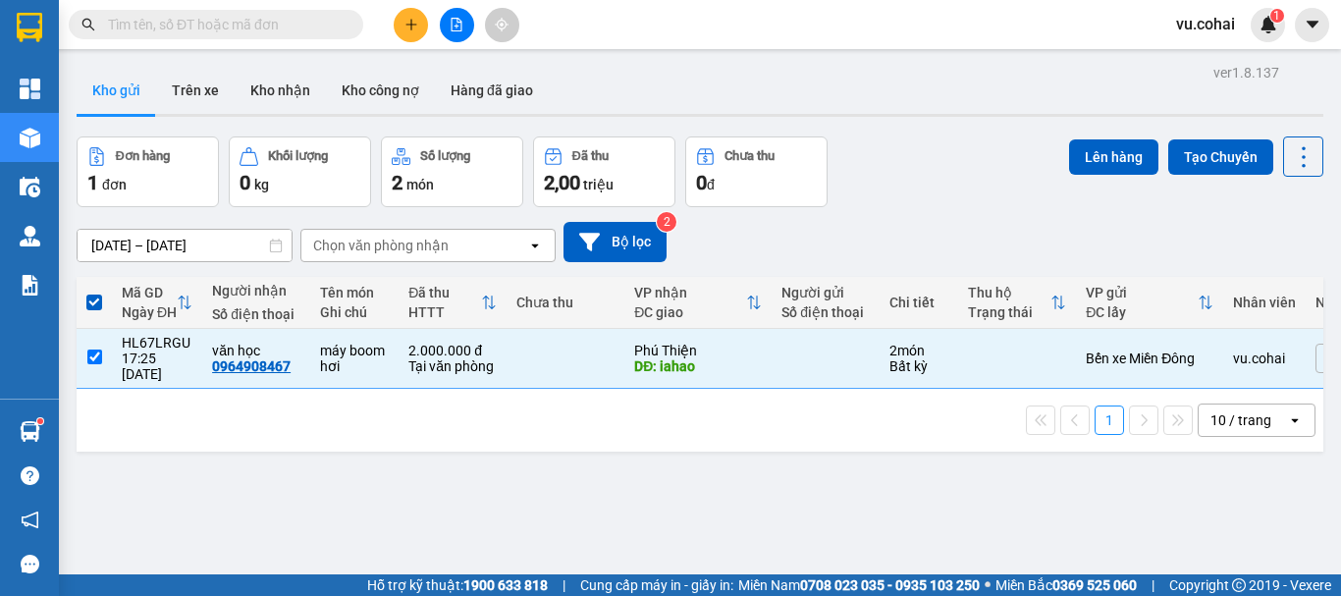
click at [1113, 175] on div "Lên hàng Tạo Chuyến" at bounding box center [1196, 156] width 254 height 40
click at [1104, 155] on button "Lên hàng" at bounding box center [1113, 156] width 89 height 35
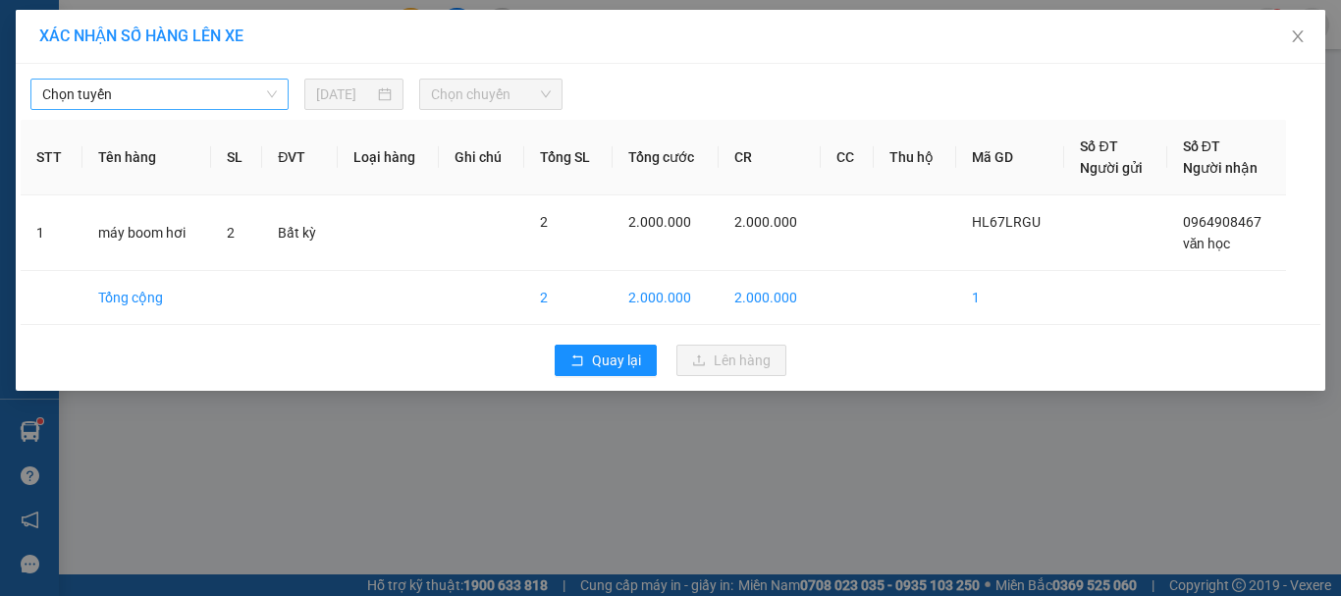
click at [202, 87] on span "Chọn tuyến" at bounding box center [159, 94] width 235 height 29
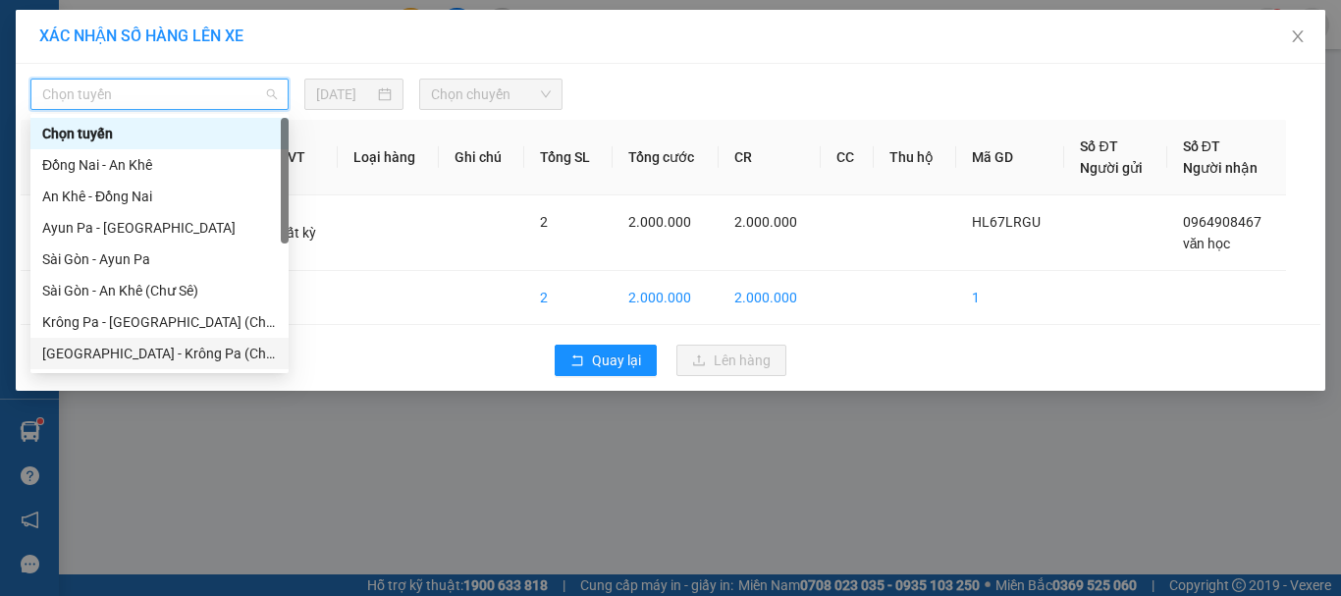
drag, startPoint x: 188, startPoint y: 358, endPoint x: 200, endPoint y: 349, distance: 16.1
click at [189, 358] on div "[GEOGRAPHIC_DATA] - Krông Pa (Chư RCăm)" at bounding box center [159, 354] width 235 height 22
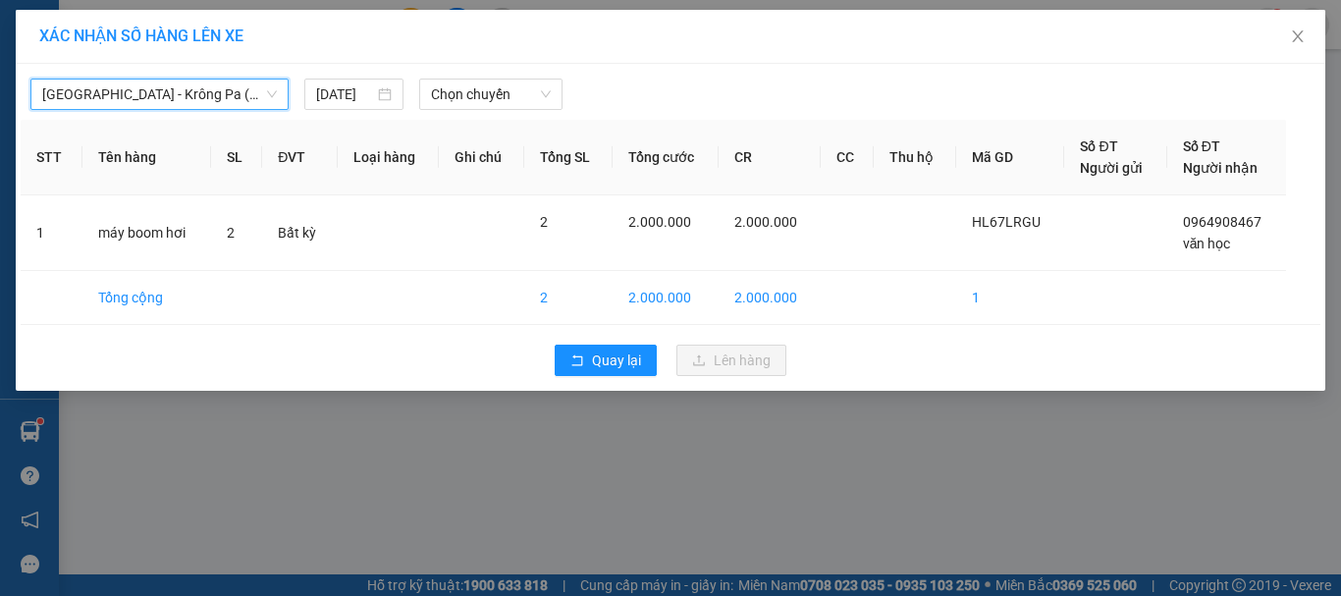
click at [484, 74] on div "[GEOGRAPHIC_DATA] - Krông Pa (Chư RCăm) [GEOGRAPHIC_DATA] - [GEOGRAPHIC_DATA] (…" at bounding box center [671, 89] width 1300 height 41
click at [521, 109] on div "Chọn chuyến" at bounding box center [491, 94] width 144 height 31
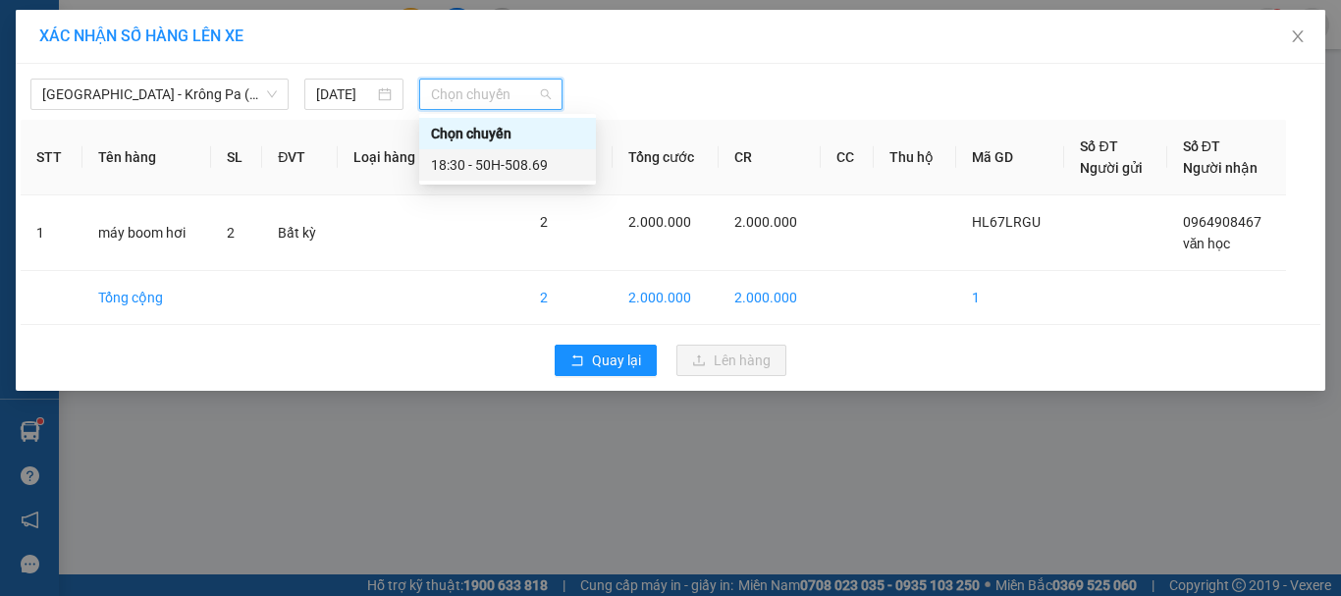
click at [525, 176] on div "18:30 - 50H-508.69" at bounding box center [507, 164] width 177 height 31
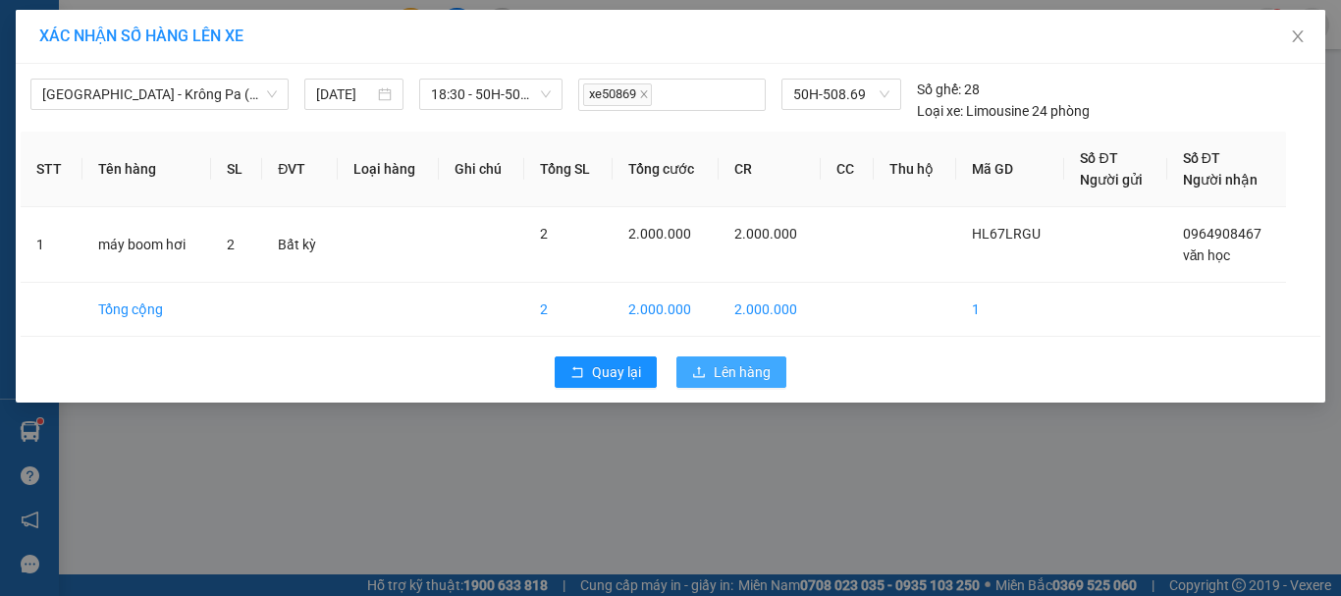
click at [734, 374] on span "Lên hàng" at bounding box center [742, 372] width 57 height 22
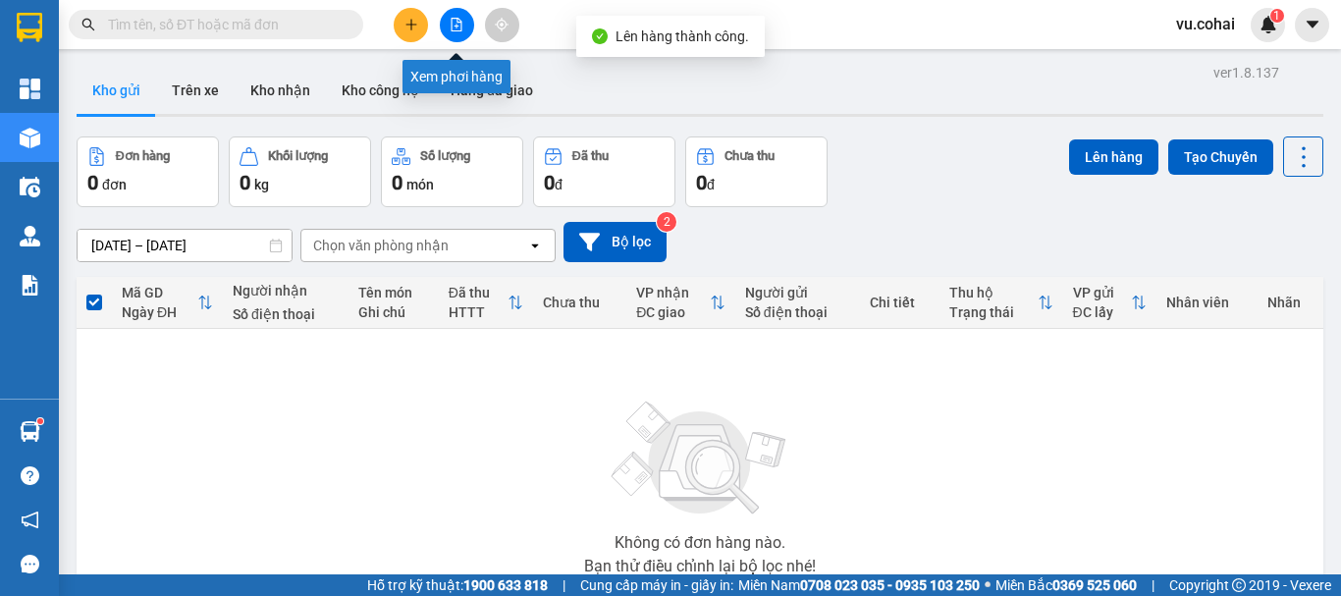
click at [462, 28] on button at bounding box center [457, 25] width 34 height 34
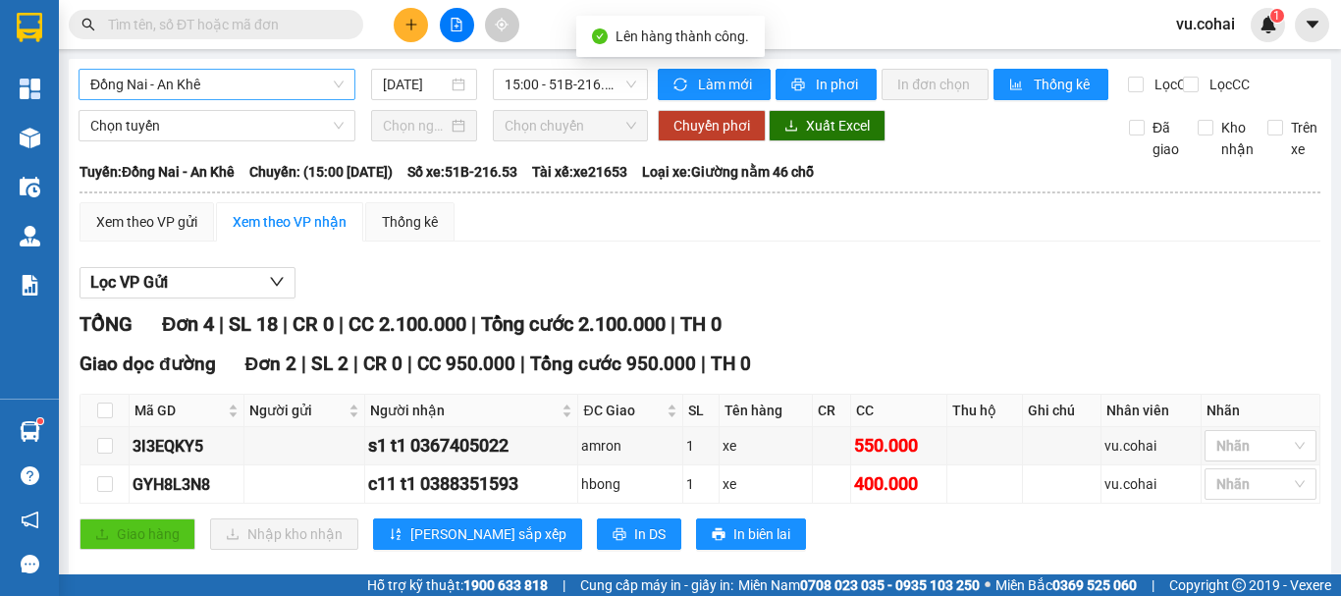
click at [258, 70] on span "Đồng Nai - An Khê" at bounding box center [216, 84] width 253 height 29
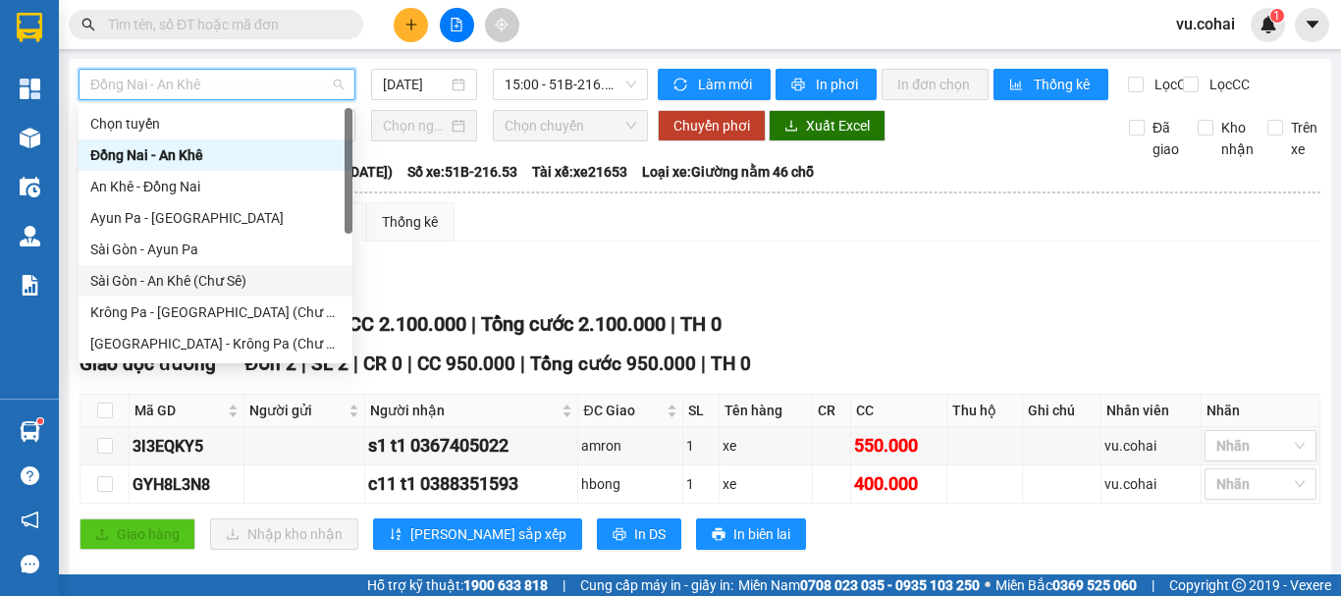
click at [238, 280] on div "Sài Gòn - An Khê (Chư Sê)" at bounding box center [215, 281] width 250 height 22
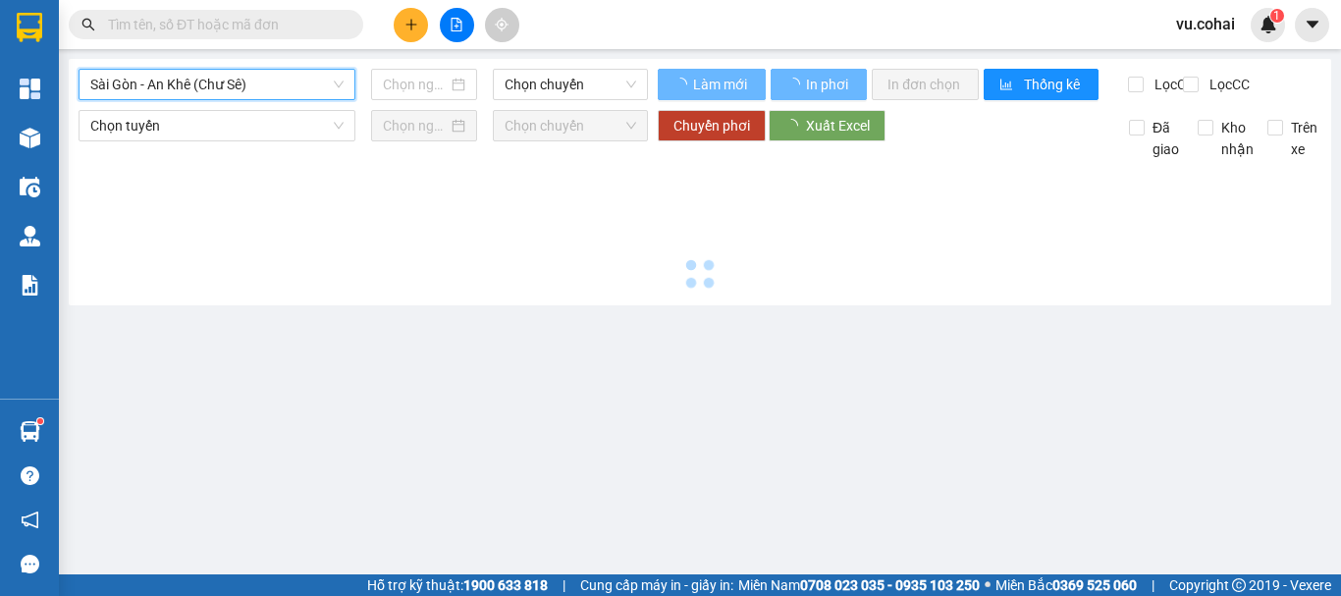
type input "[DATE]"
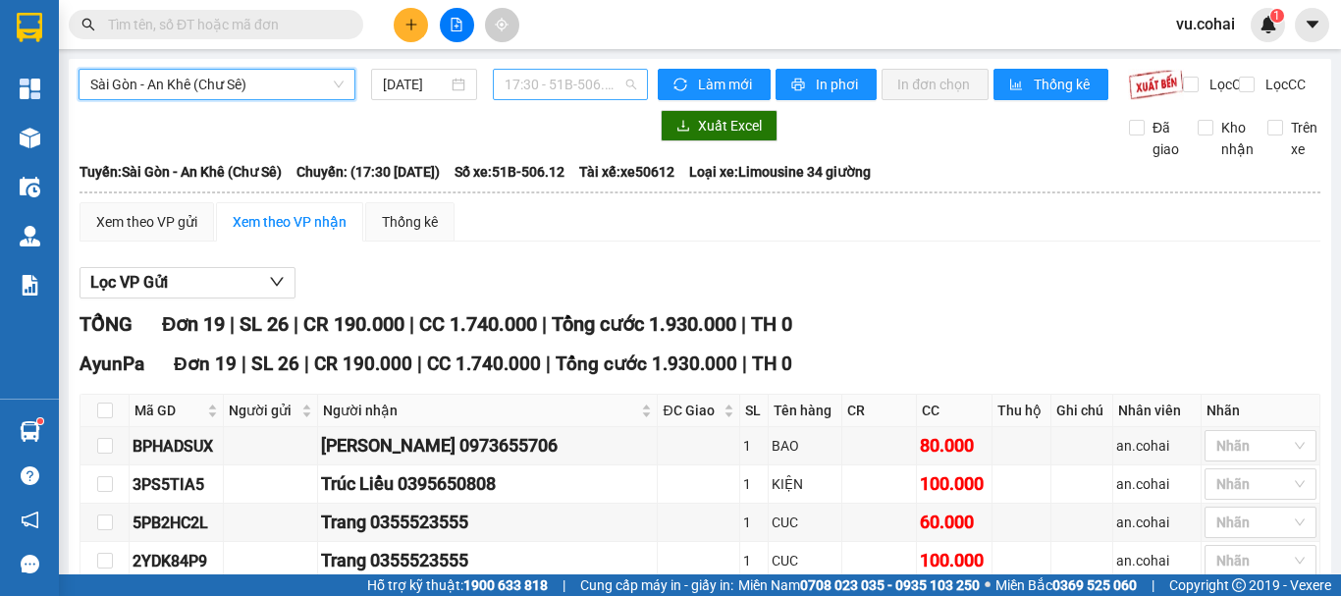
click at [585, 82] on span "17:30 - 51B-506.12" at bounding box center [571, 84] width 132 height 29
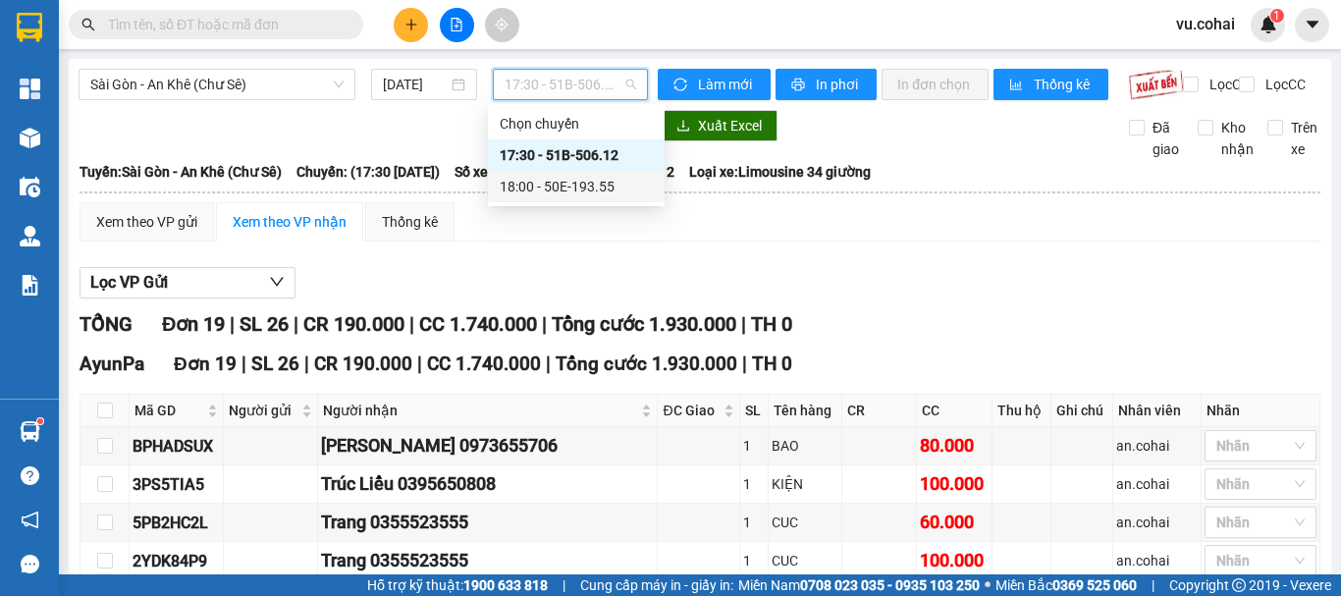
click at [599, 194] on div "18:00 - 50E-193.55" at bounding box center [576, 187] width 153 height 22
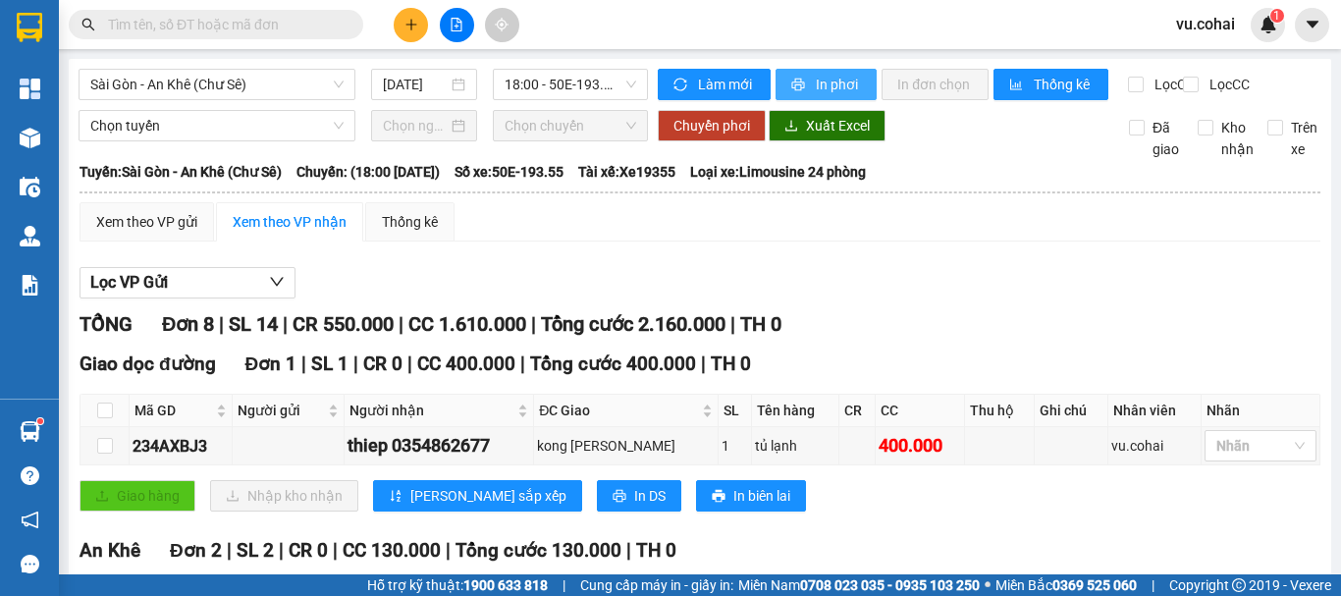
click at [818, 81] on span "In phơi" at bounding box center [838, 85] width 45 height 22
drag, startPoint x: 1041, startPoint y: 524, endPoint x: 1189, endPoint y: 314, distance: 257.2
click at [1029, 526] on div "Giao dọc đường Đơn 1 | SL 1 | CR 0 | CC 400.000 | Tổng cước 400.000 | TH 0 Mã G…" at bounding box center [700, 438] width 1241 height 177
click at [271, 86] on span "Sài Gòn - An Khê (Chư Sê)" at bounding box center [216, 84] width 253 height 29
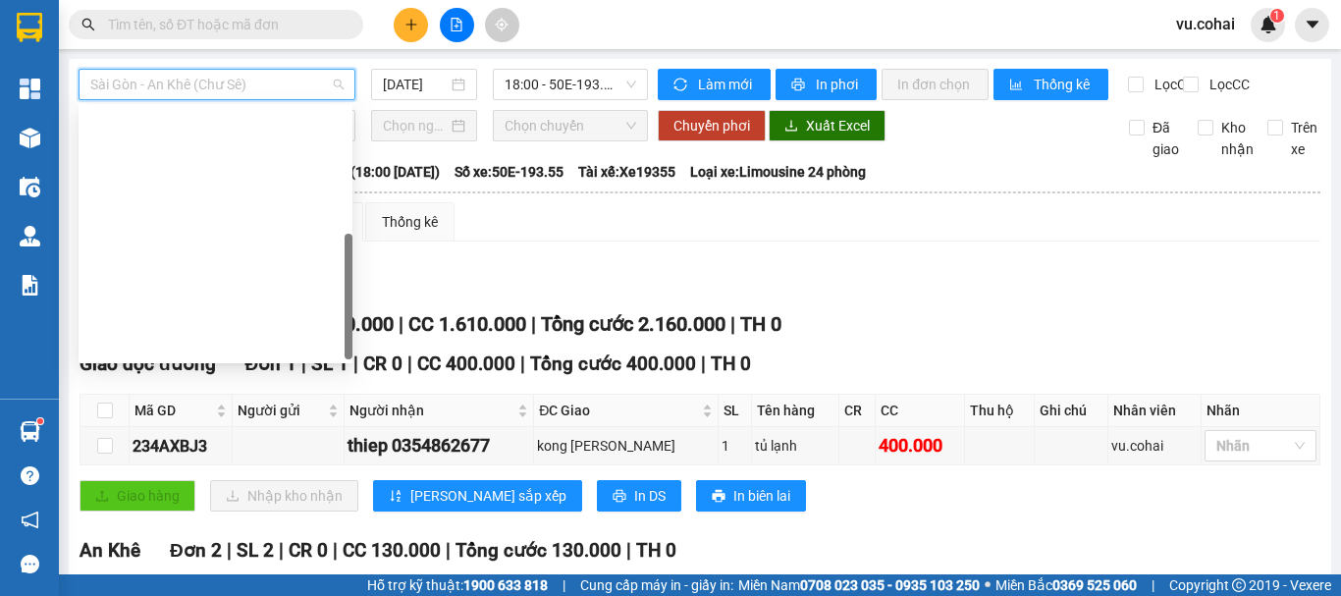
click at [242, 391] on div "[GEOGRAPHIC_DATA] - Krông Pa ([GEOGRAPHIC_DATA])" at bounding box center [216, 406] width 274 height 31
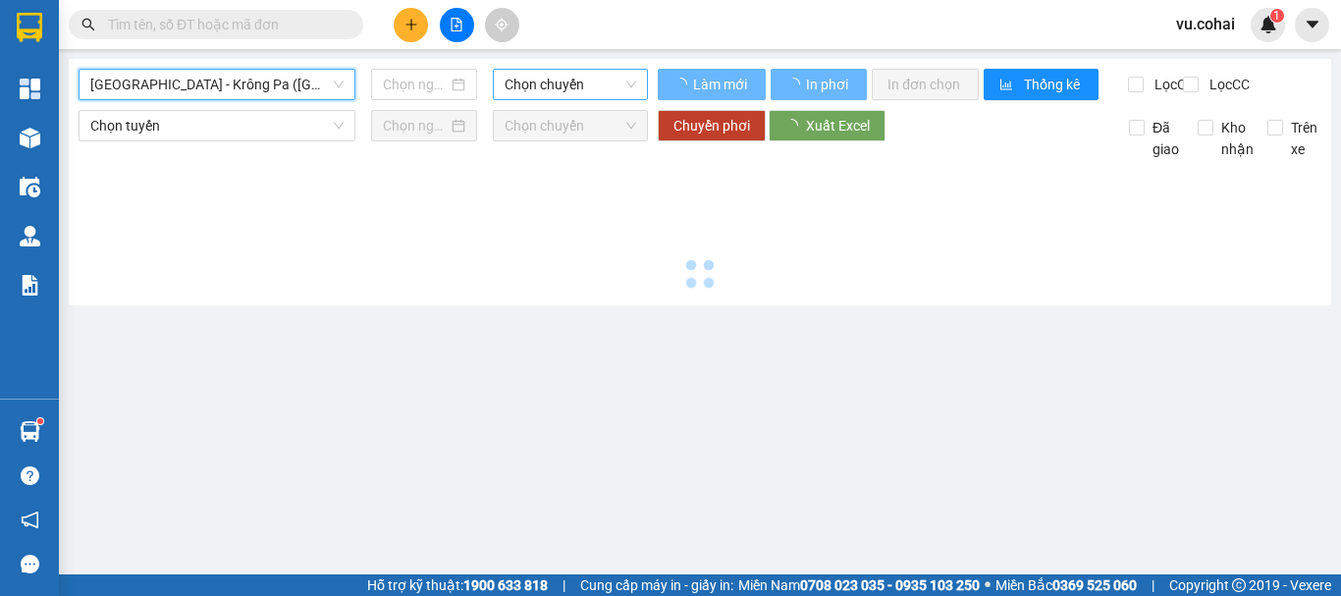
click at [594, 86] on span "Chọn chuyến" at bounding box center [571, 84] width 132 height 29
type input "[DATE]"
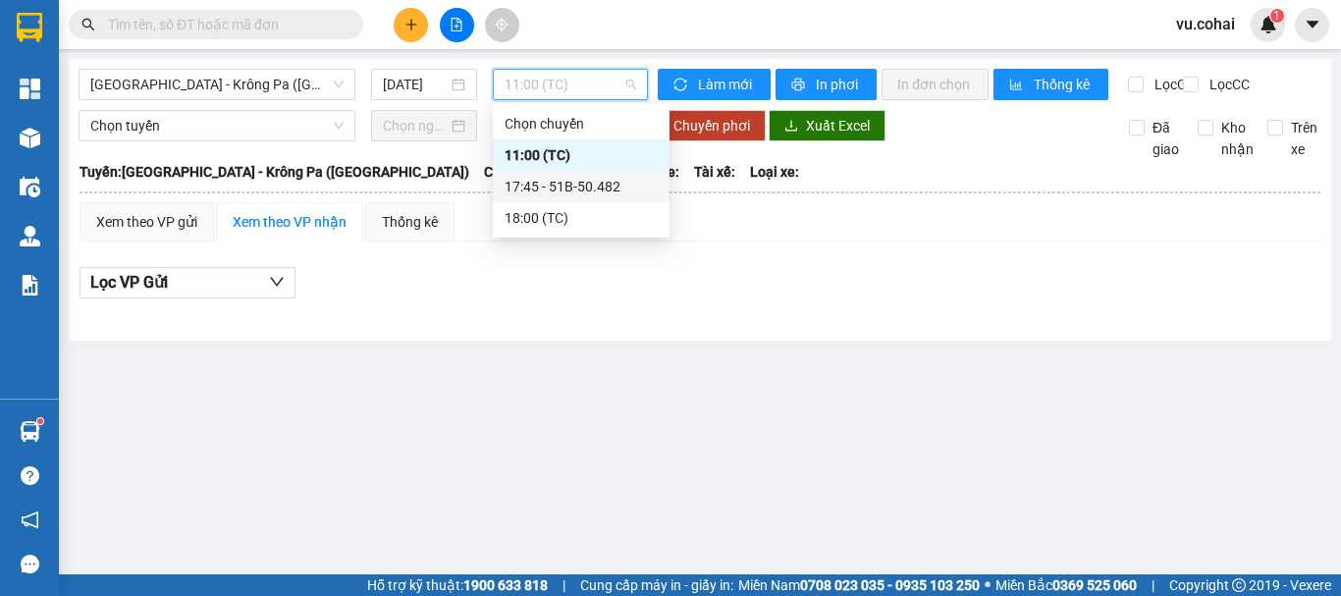
click at [563, 182] on div "17:45 - 51B-50.482" at bounding box center [581, 187] width 153 height 22
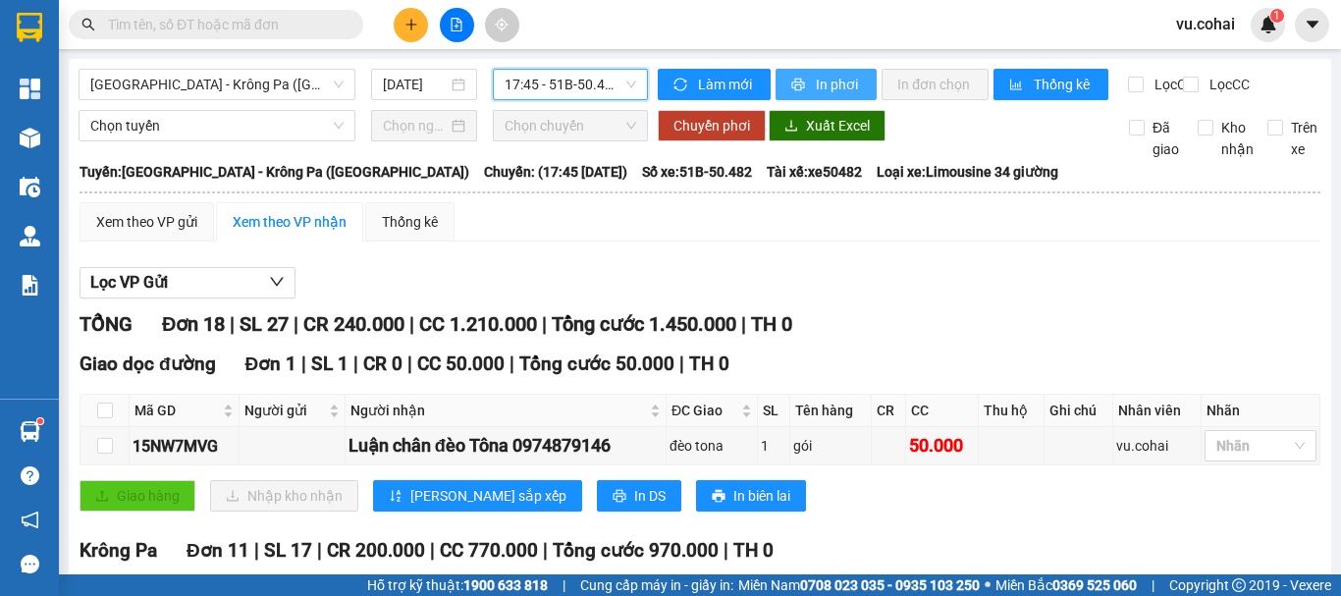
click at [819, 77] on span "In phơi" at bounding box center [838, 85] width 45 height 22
click at [245, 82] on span "[GEOGRAPHIC_DATA] - Krông Pa ([GEOGRAPHIC_DATA])" at bounding box center [216, 84] width 253 height 29
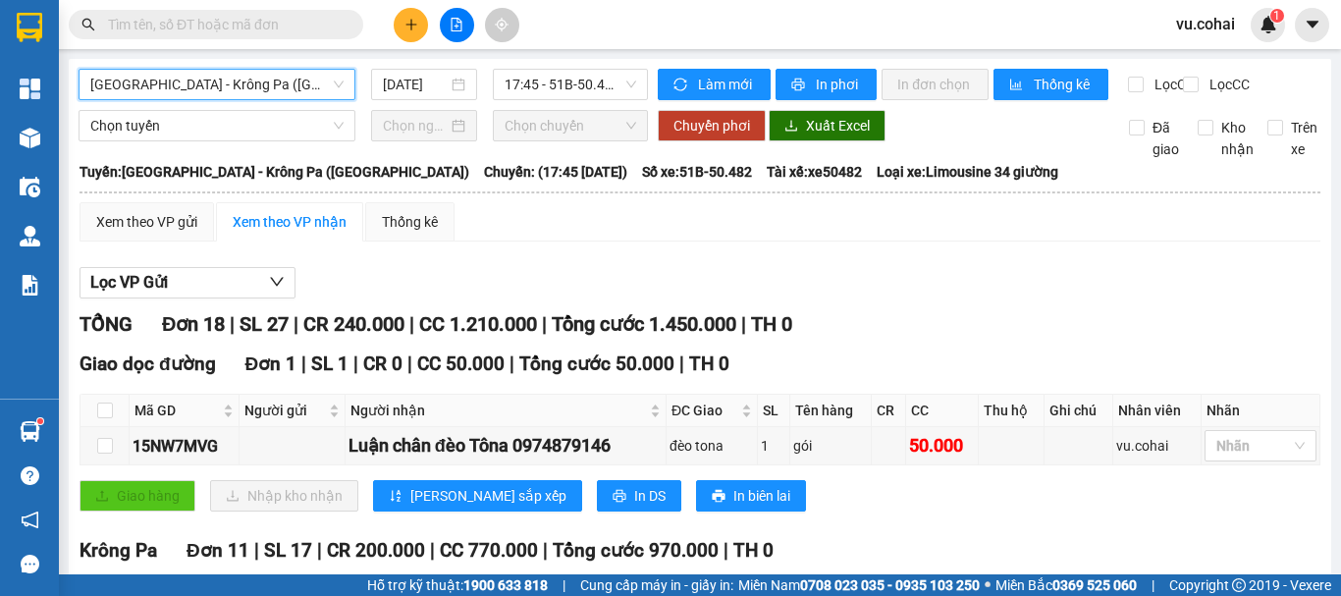
click at [292, 89] on span "[GEOGRAPHIC_DATA] - Krông Pa ([GEOGRAPHIC_DATA])" at bounding box center [216, 84] width 253 height 29
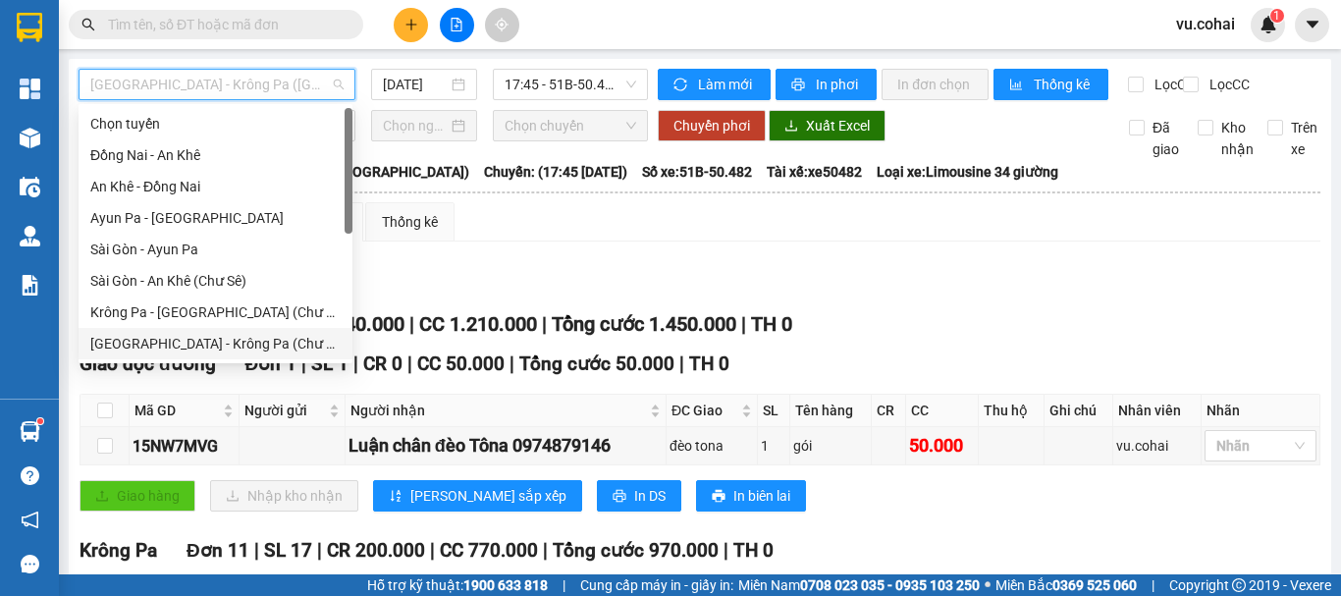
click at [211, 337] on div "[GEOGRAPHIC_DATA] - Krông Pa (Chư RCăm)" at bounding box center [215, 344] width 250 height 22
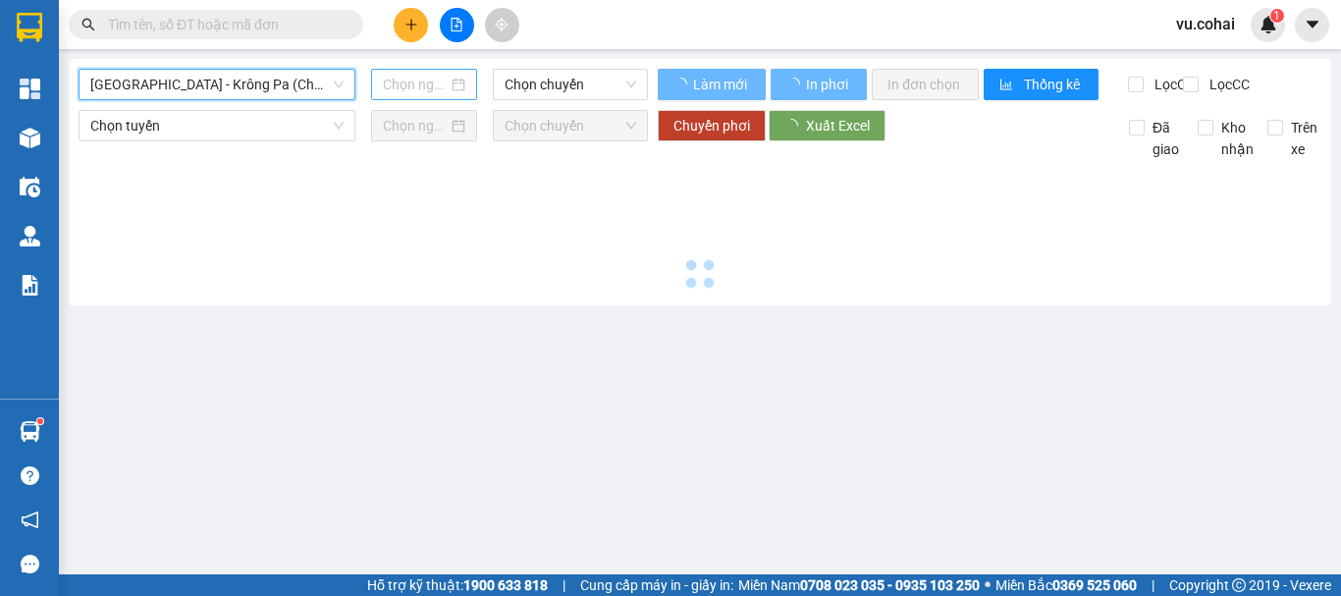
type input "[DATE]"
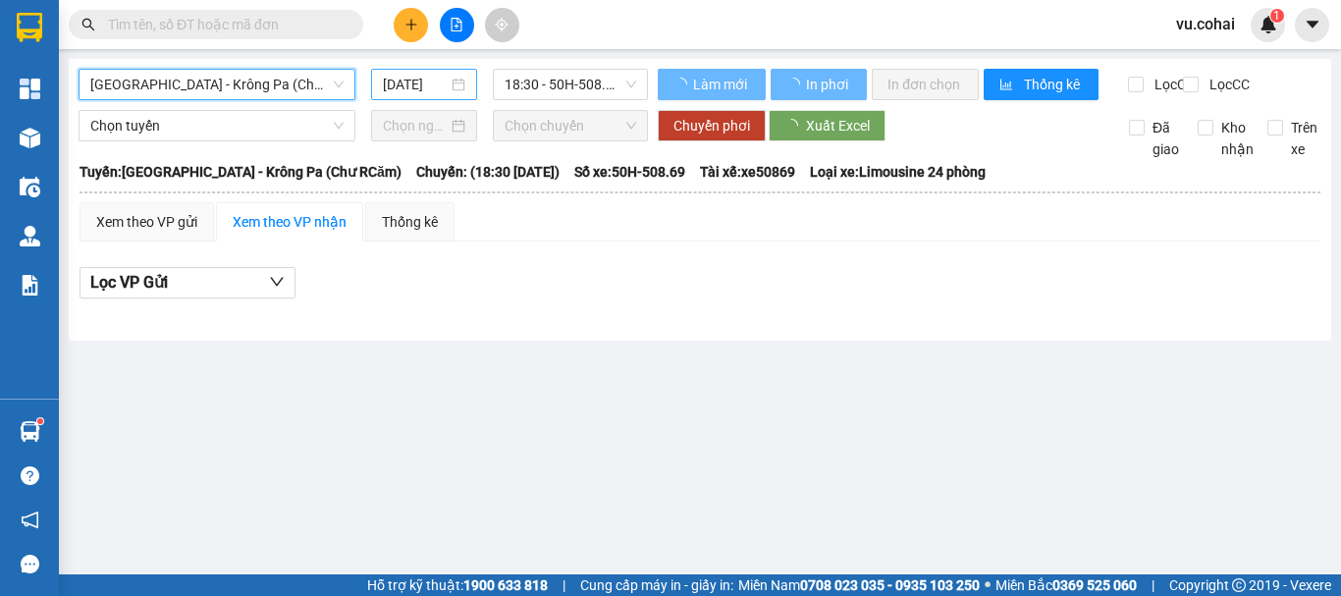
click at [415, 88] on input "[DATE]" at bounding box center [415, 85] width 65 height 22
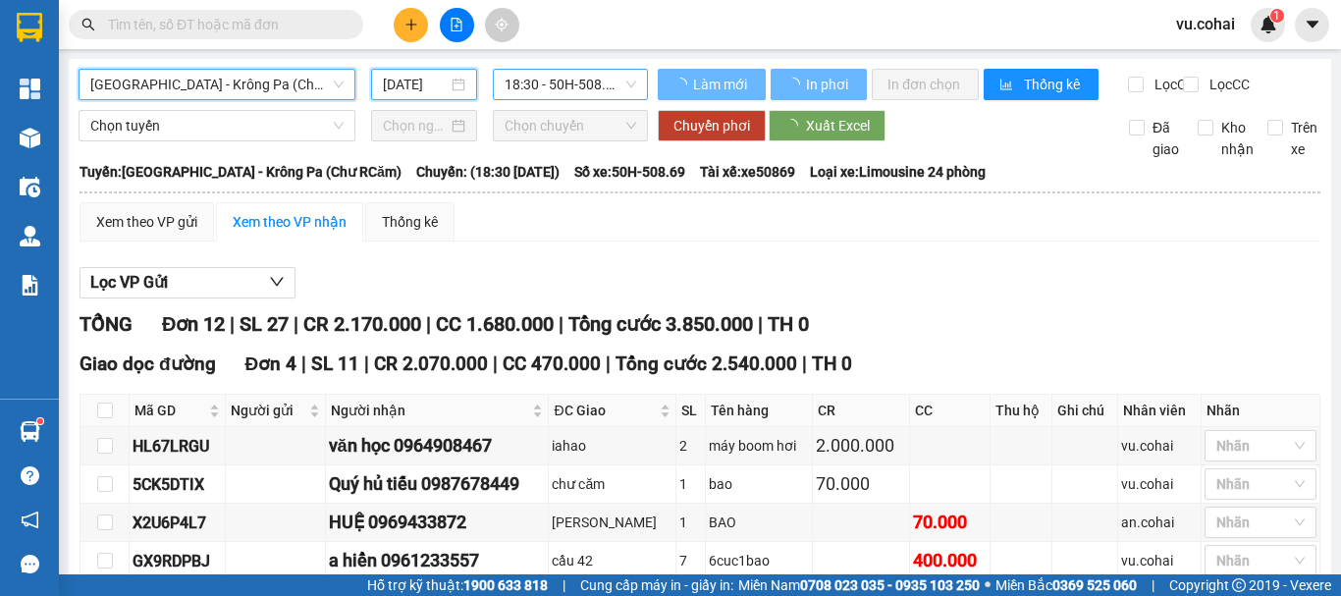
click at [535, 74] on span "18:30 - 50H-508.69" at bounding box center [571, 84] width 132 height 29
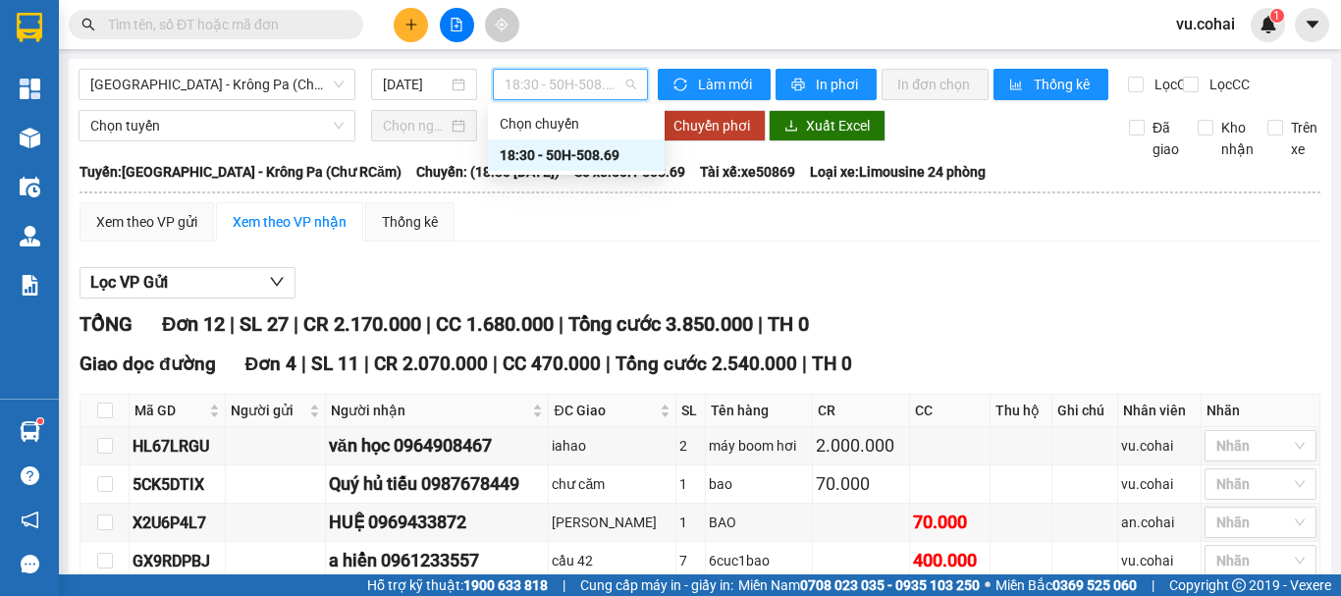
click at [575, 158] on div "18:30 - 50H-508.69" at bounding box center [576, 155] width 153 height 22
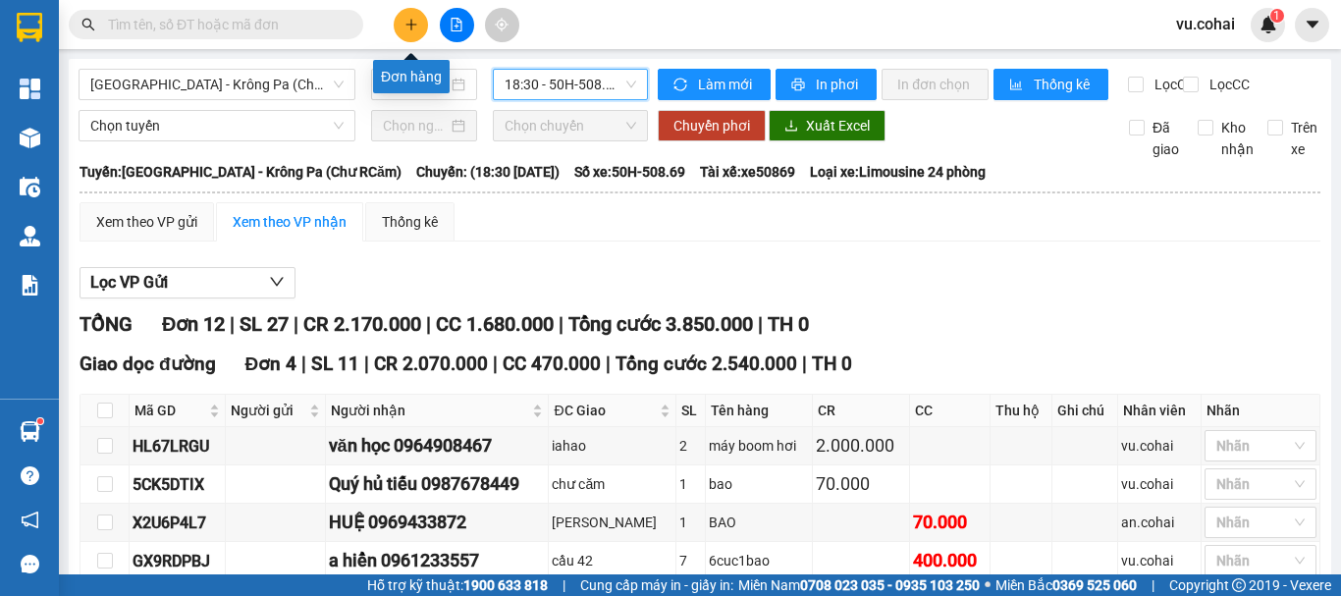
drag, startPoint x: 462, startPoint y: 21, endPoint x: 236, endPoint y: 116, distance: 245.1
click at [461, 21] on icon "file-add" at bounding box center [457, 25] width 14 height 14
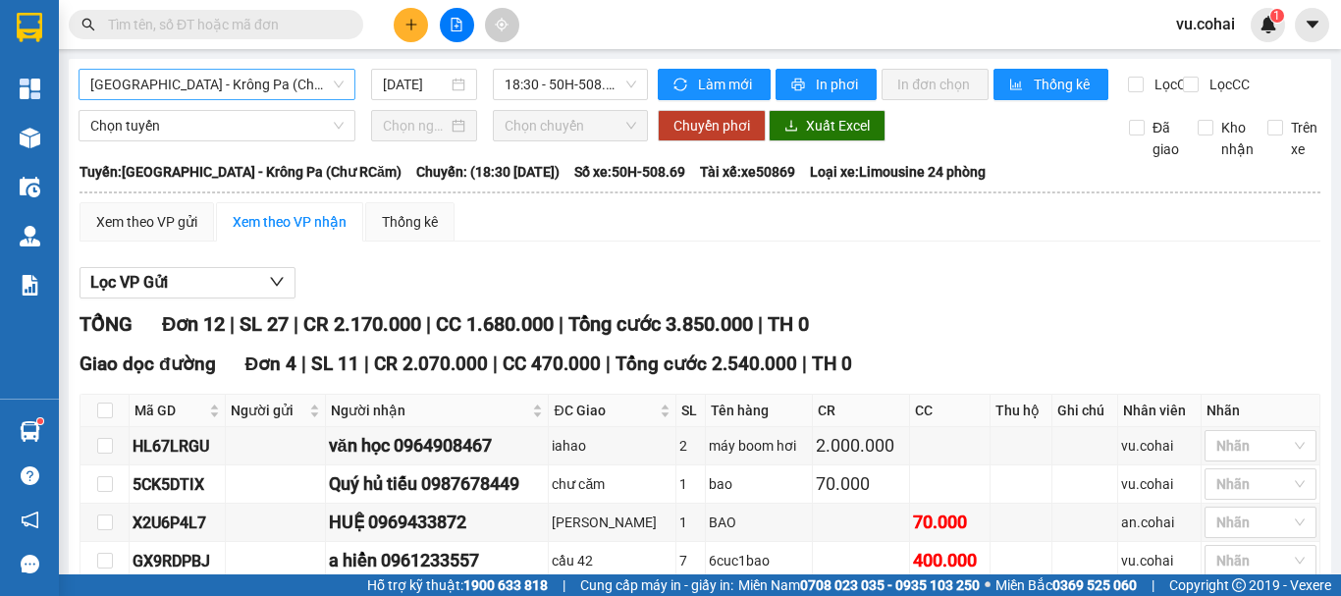
click at [252, 75] on span "[GEOGRAPHIC_DATA] - Krông Pa (Chư RCăm)" at bounding box center [216, 84] width 253 height 29
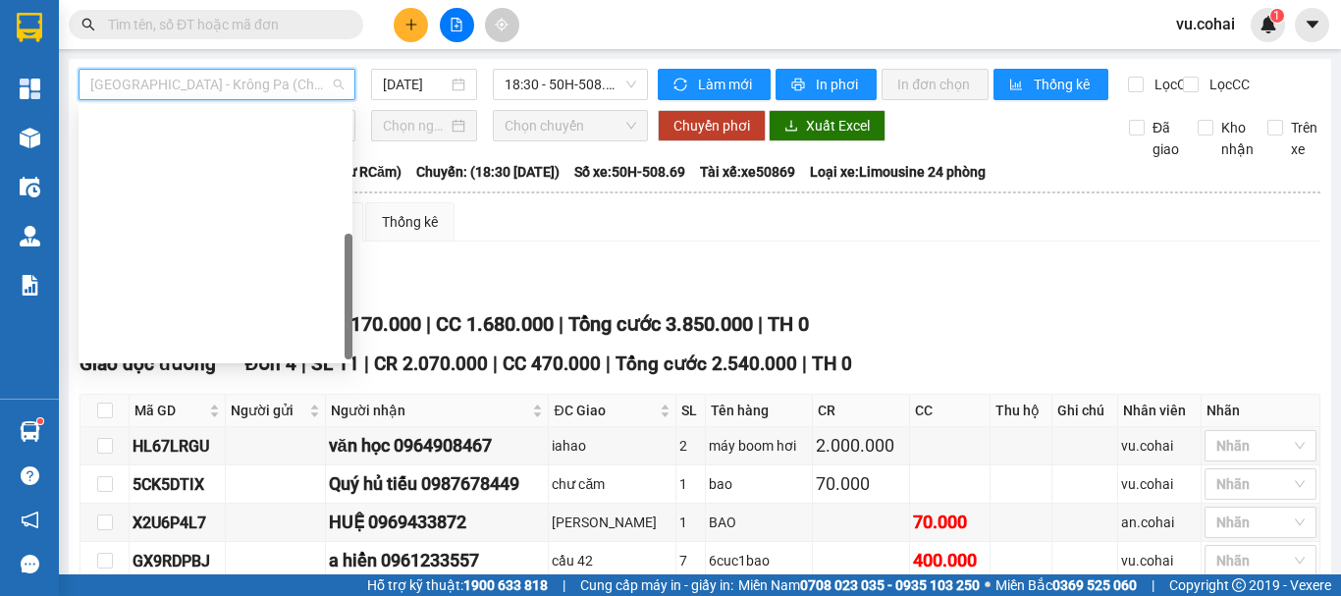
click at [199, 553] on div "Bến xe Vũng Tàu - Bến xe Krông Pa" at bounding box center [215, 564] width 250 height 22
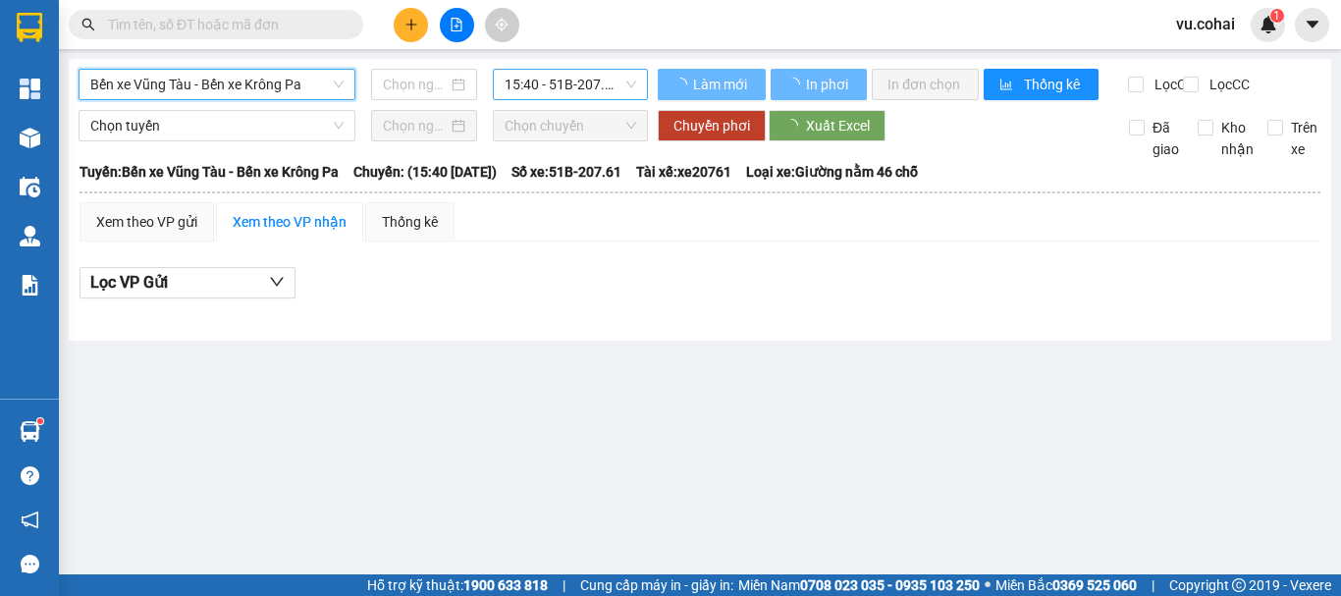
type input "[DATE]"
click at [517, 91] on span "15:40 - 51B-207.61" at bounding box center [571, 84] width 132 height 29
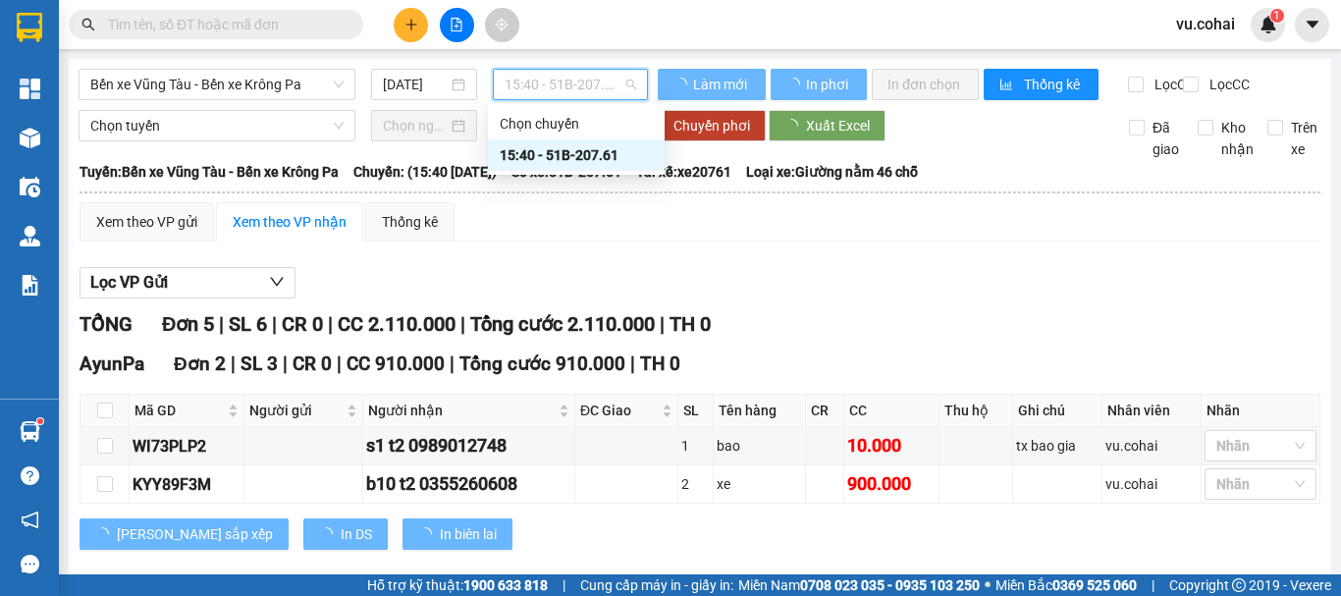
click at [579, 153] on div "15:40 - 51B-207.61" at bounding box center [576, 155] width 153 height 22
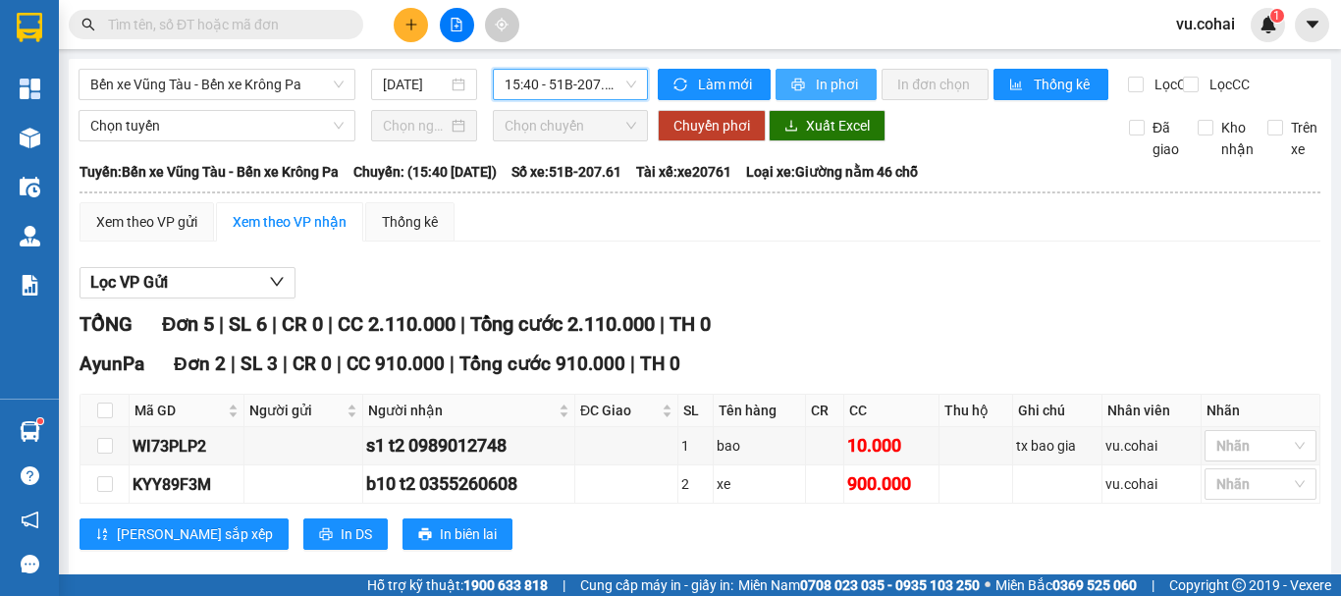
click at [850, 91] on span "In phơi" at bounding box center [838, 85] width 45 height 22
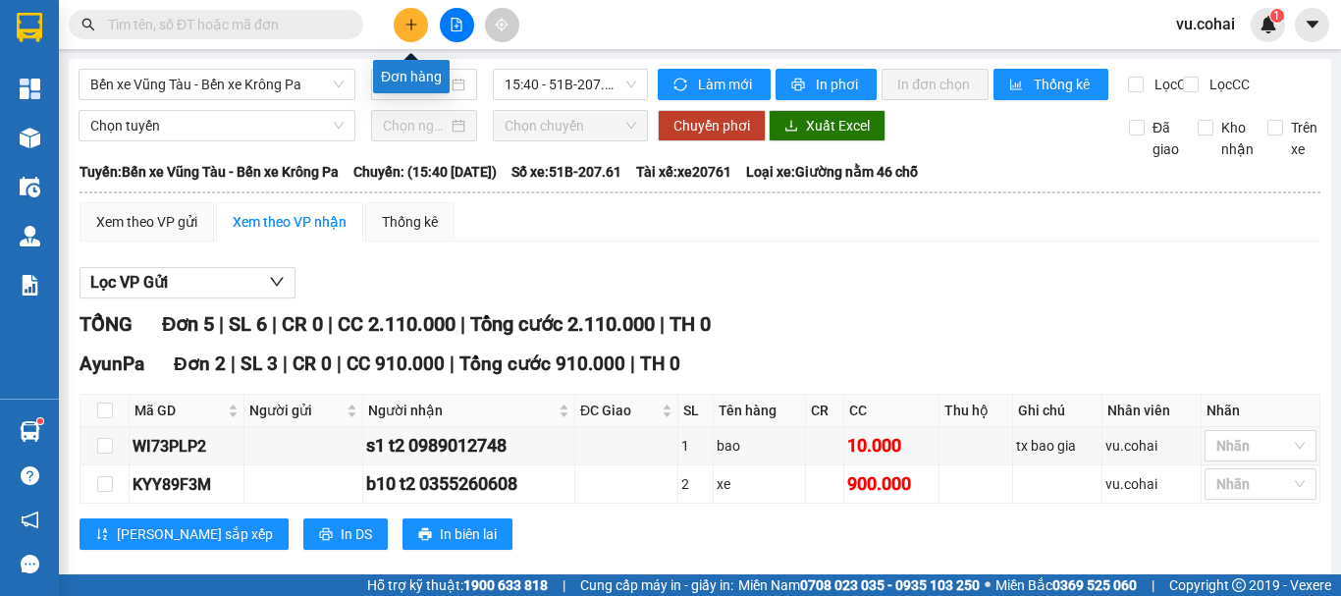
click at [402, 28] on button at bounding box center [411, 25] width 34 height 34
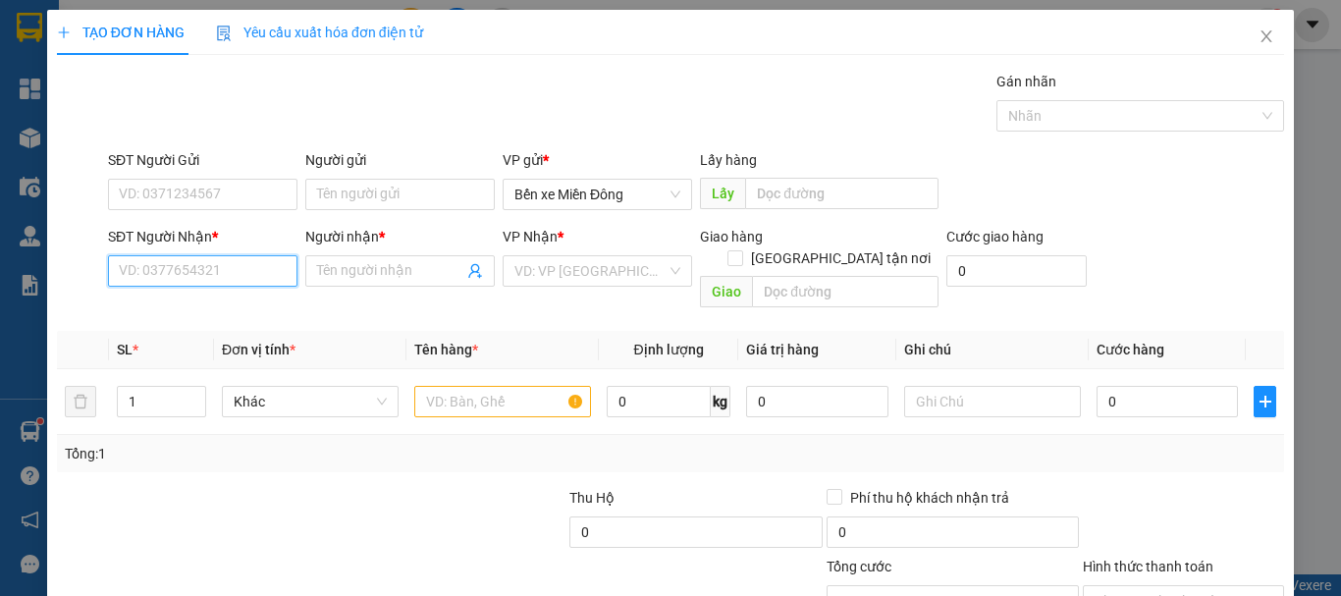
click at [225, 270] on input "SĐT Người Nhận *" at bounding box center [203, 270] width 190 height 31
click at [189, 315] on div "0941539123 - A phu" at bounding box center [201, 310] width 164 height 22
type input "0941539123"
type input "A phu"
type input "0941539123"
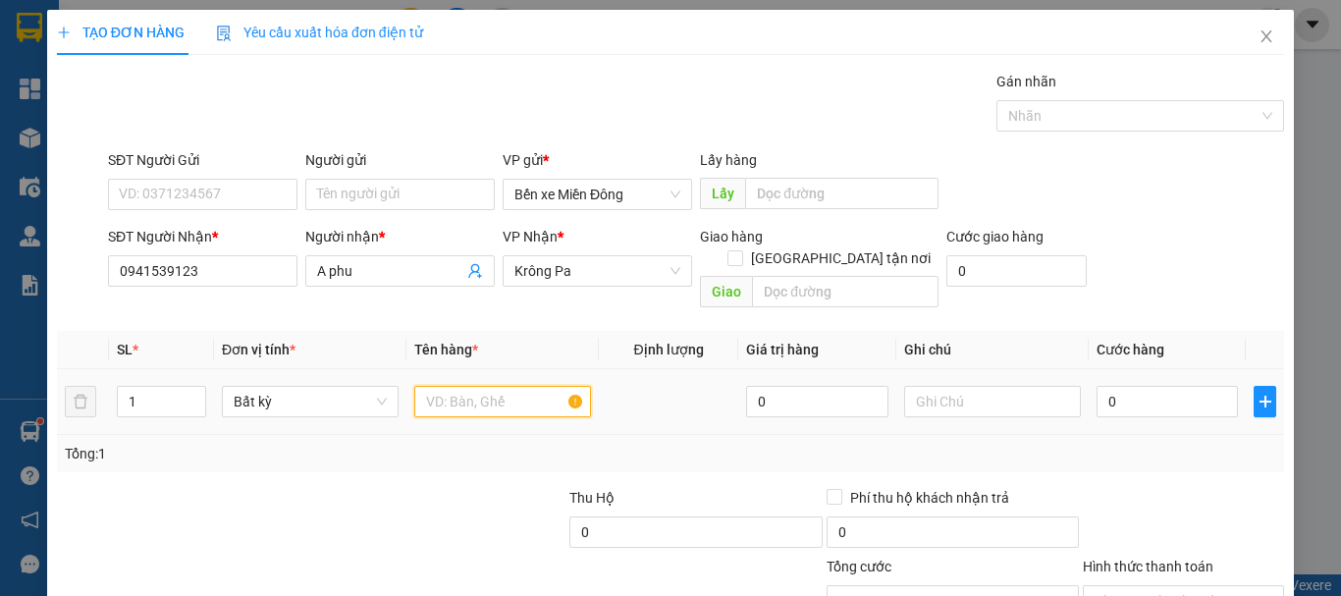
click at [510, 388] on input "text" at bounding box center [502, 401] width 177 height 31
type input "hôp"
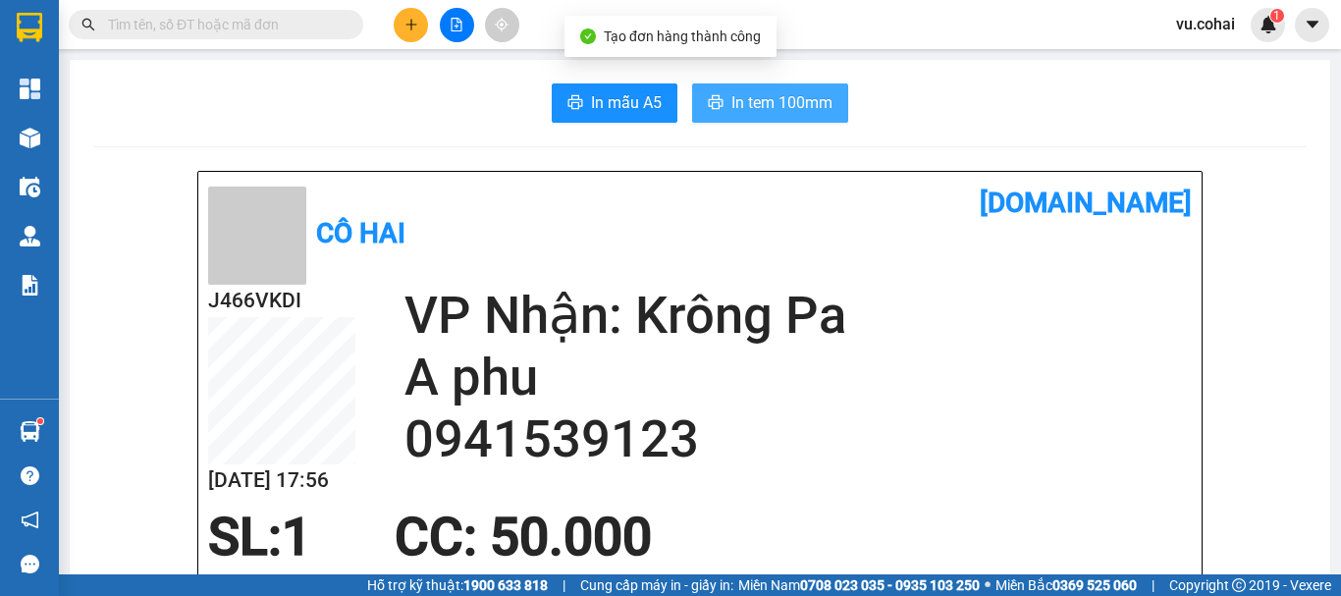
click at [782, 94] on span "In tem 100mm" at bounding box center [782, 102] width 101 height 25
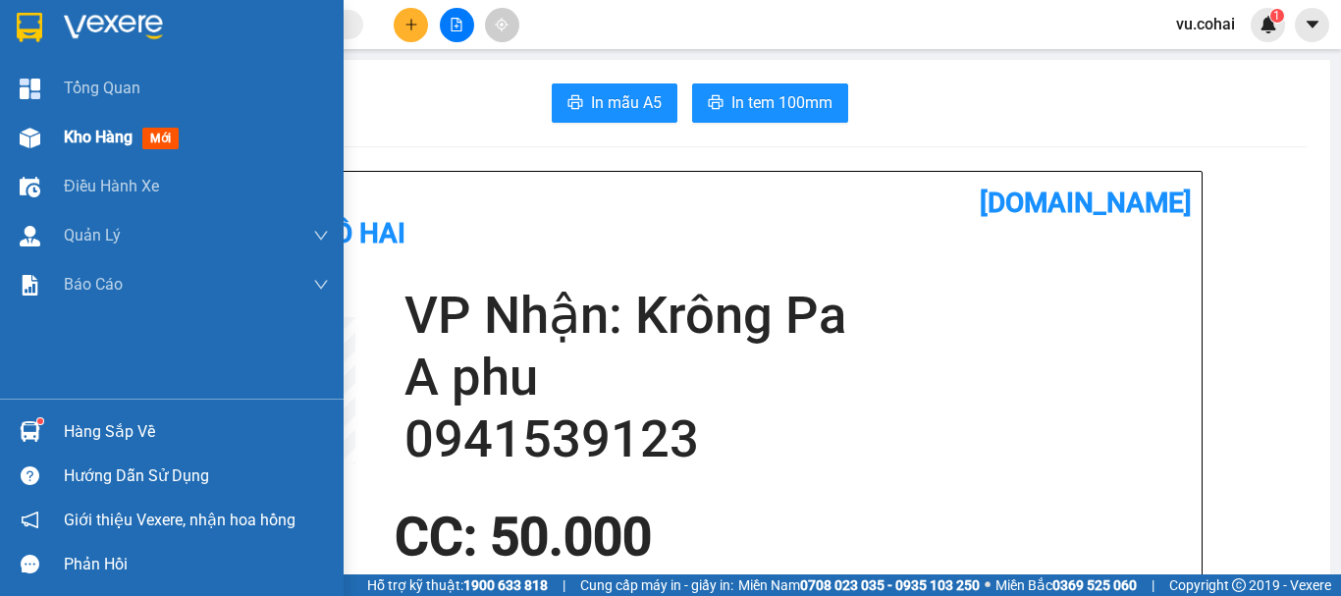
click at [89, 147] on div "Kho hàng mới" at bounding box center [125, 137] width 123 height 25
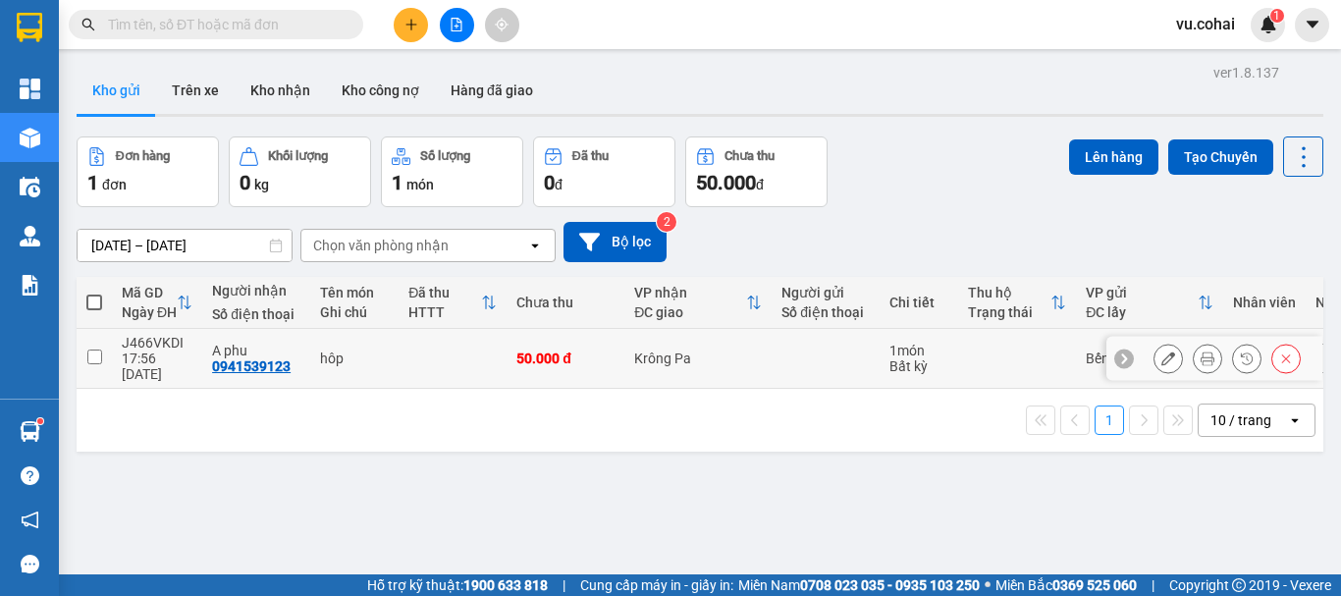
drag, startPoint x: 93, startPoint y: 349, endPoint x: 771, endPoint y: 230, distance: 687.9
click at [103, 340] on td at bounding box center [94, 359] width 35 height 60
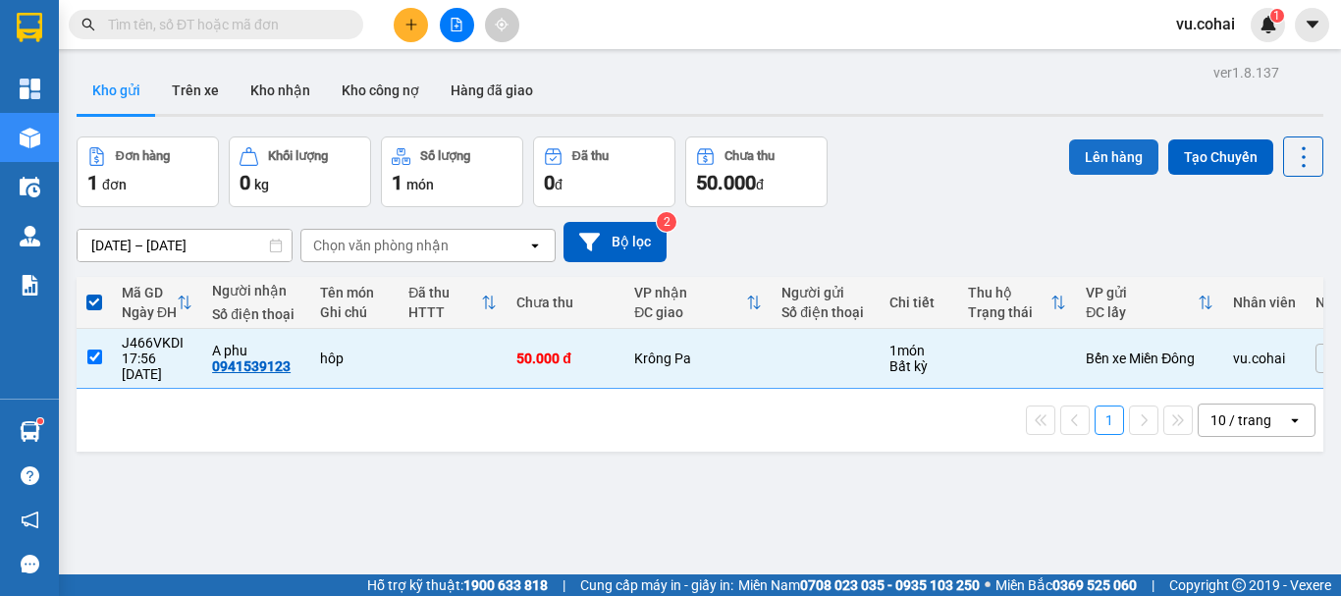
click at [1069, 149] on button "Lên hàng" at bounding box center [1113, 156] width 89 height 35
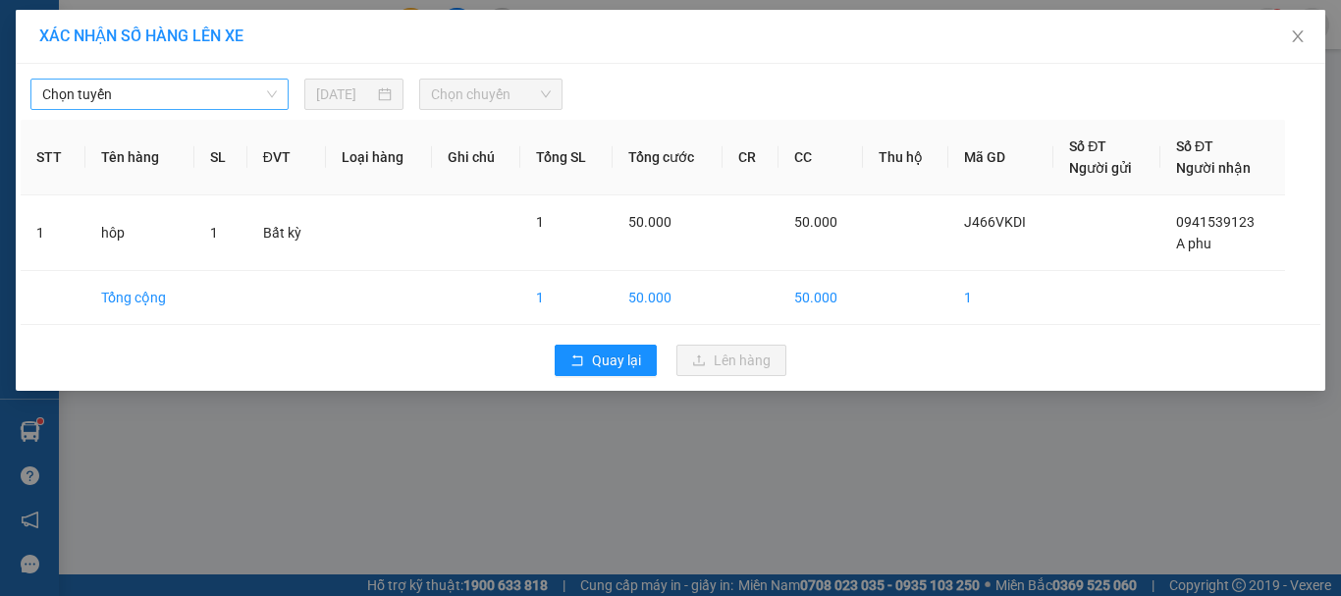
click at [190, 102] on span "Chọn tuyến" at bounding box center [159, 94] width 235 height 29
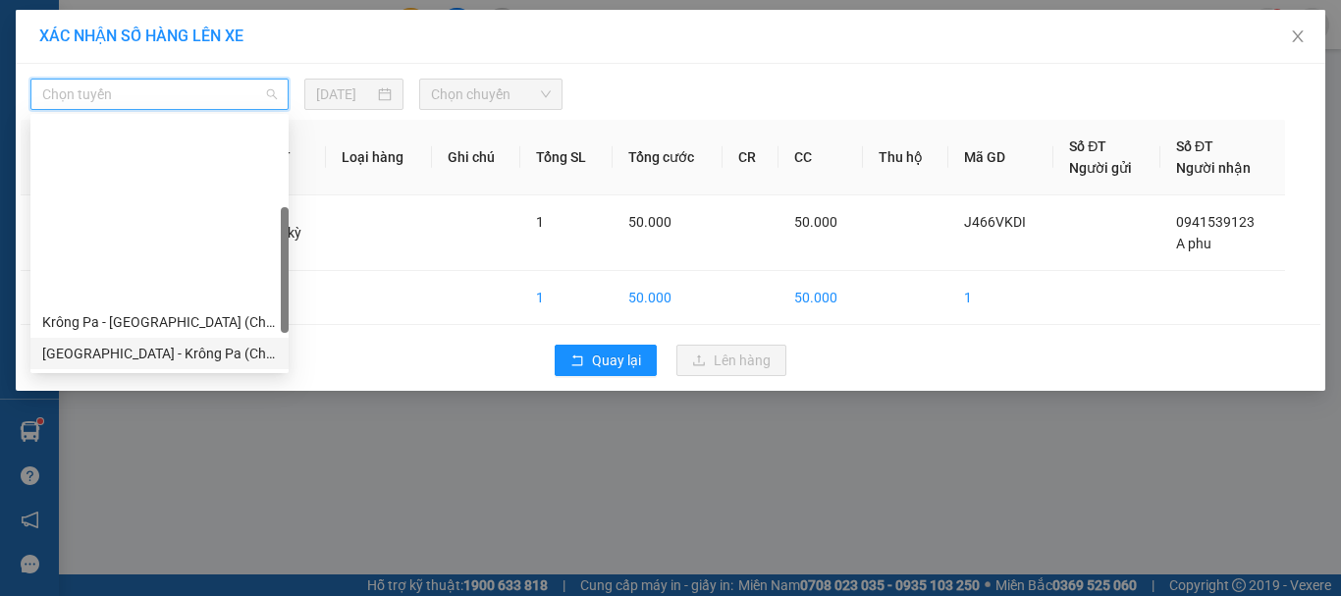
click at [200, 343] on div "[GEOGRAPHIC_DATA] - Krông Pa (Chư RCăm)" at bounding box center [159, 354] width 235 height 22
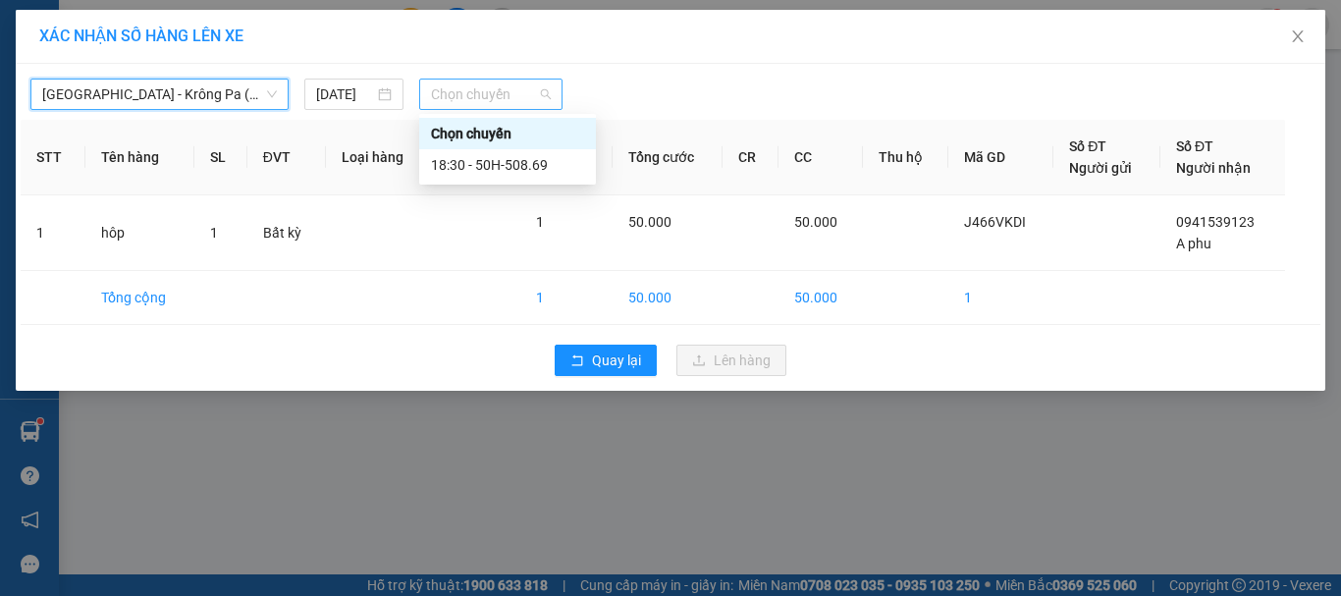
click at [540, 99] on span "Chọn chuyến" at bounding box center [491, 94] width 121 height 29
click at [519, 167] on div "18:30 - 50H-508.69" at bounding box center [507, 165] width 153 height 22
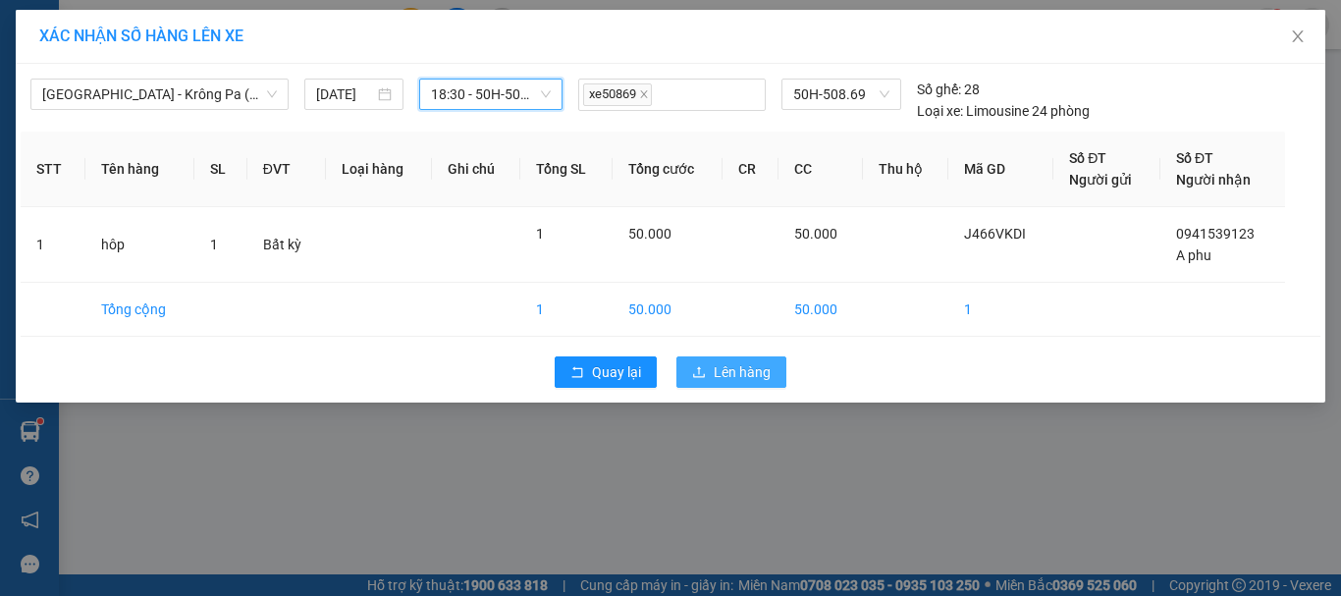
click at [710, 372] on button "Lên hàng" at bounding box center [732, 371] width 110 height 31
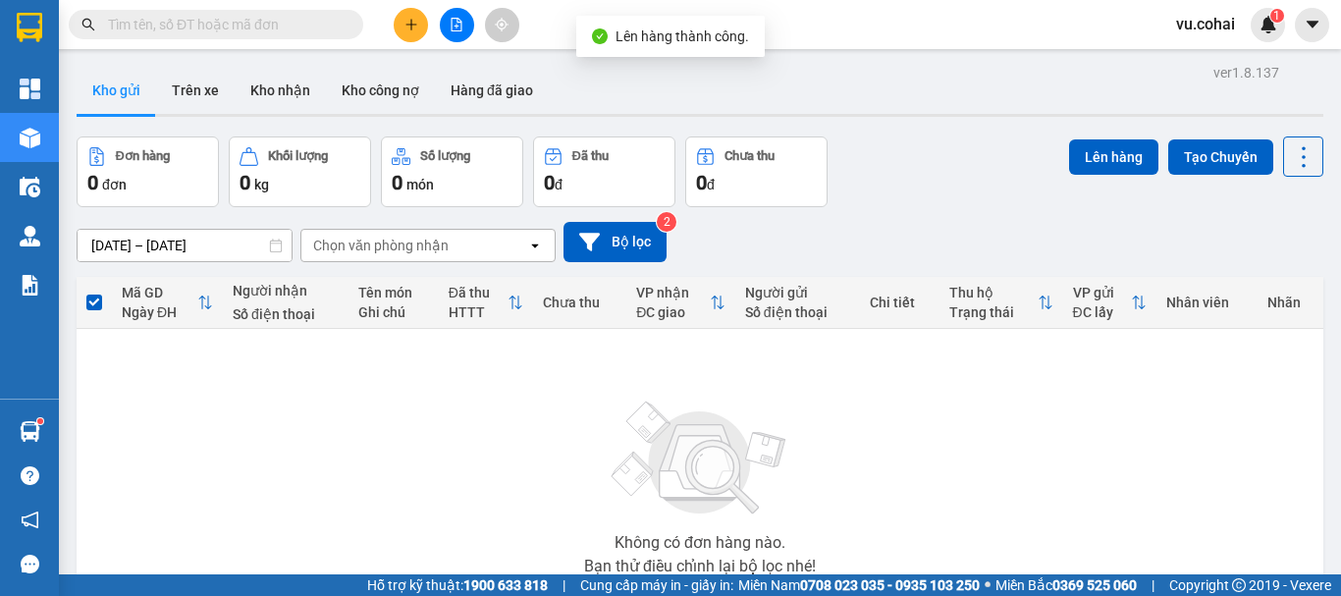
click at [453, 34] on button at bounding box center [457, 25] width 34 height 34
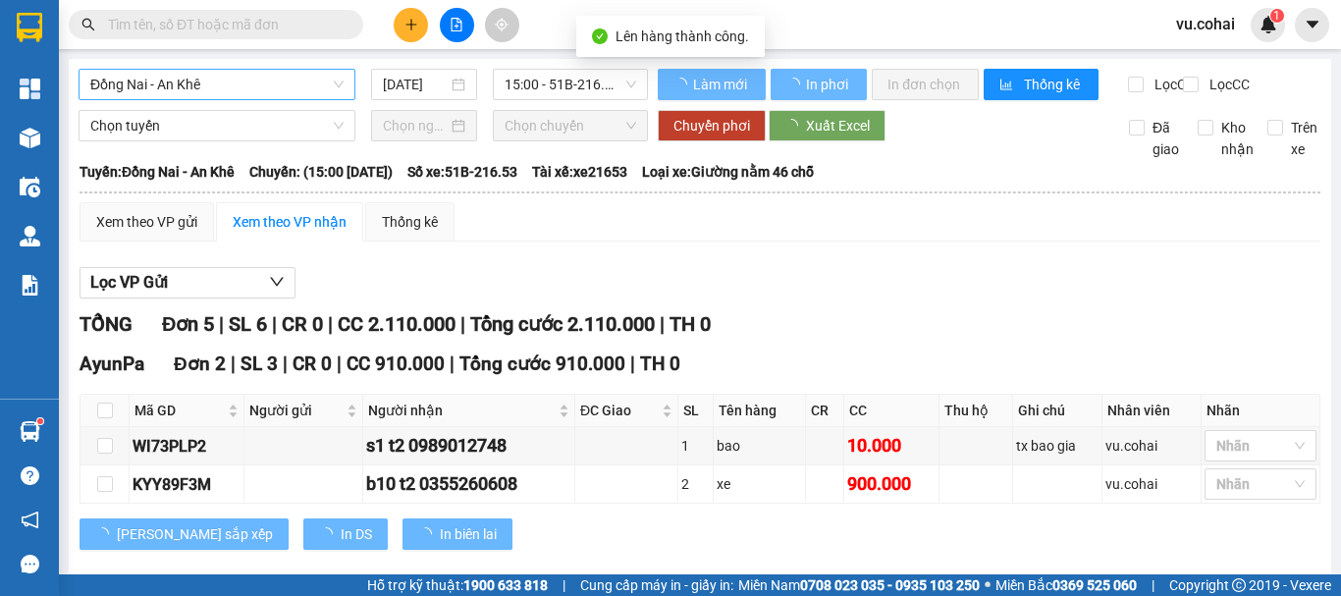
click at [196, 81] on span "Đồng Nai - An Khê" at bounding box center [216, 84] width 253 height 29
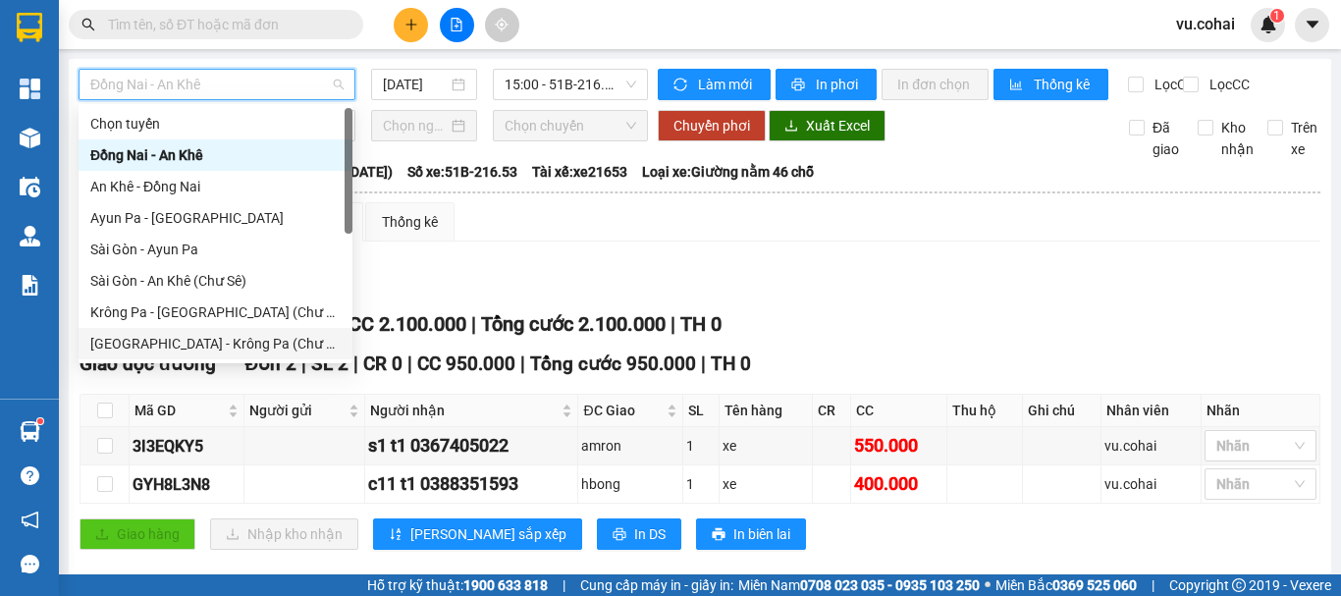
click at [215, 349] on div "[GEOGRAPHIC_DATA] - Krông Pa (Chư RCăm)" at bounding box center [215, 344] width 250 height 22
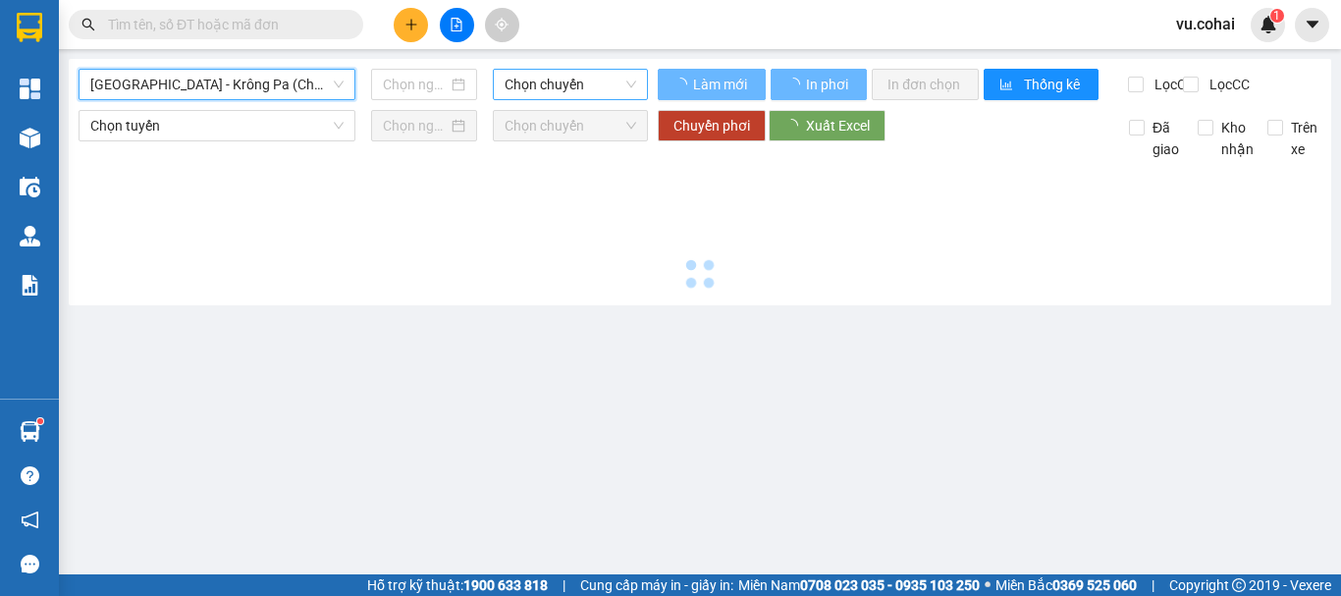
type input "[DATE]"
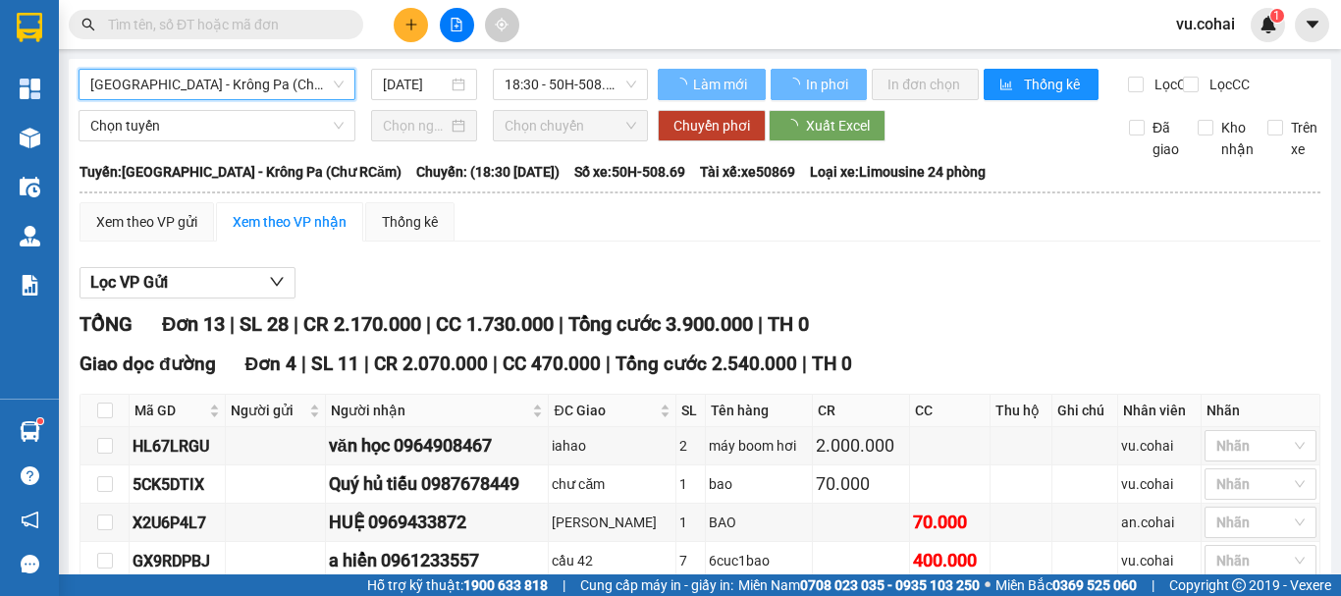
click at [549, 80] on span "18:30 - 50H-508.69" at bounding box center [571, 84] width 132 height 29
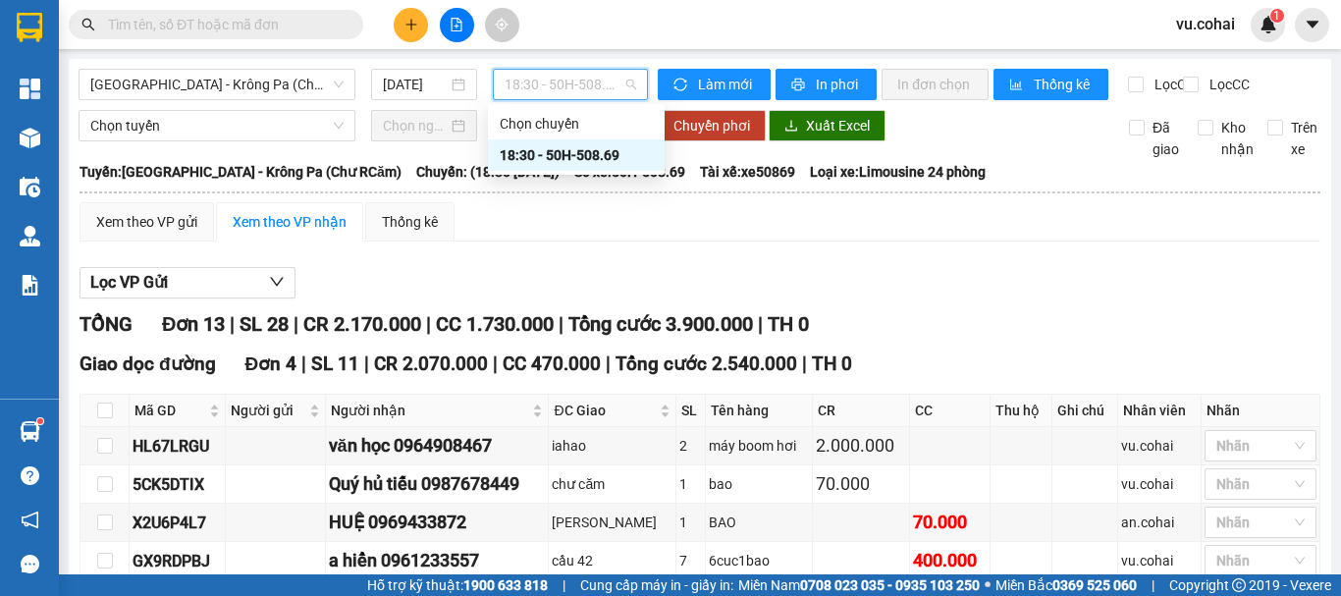
click at [580, 158] on div "18:30 - 50H-508.69" at bounding box center [576, 155] width 153 height 22
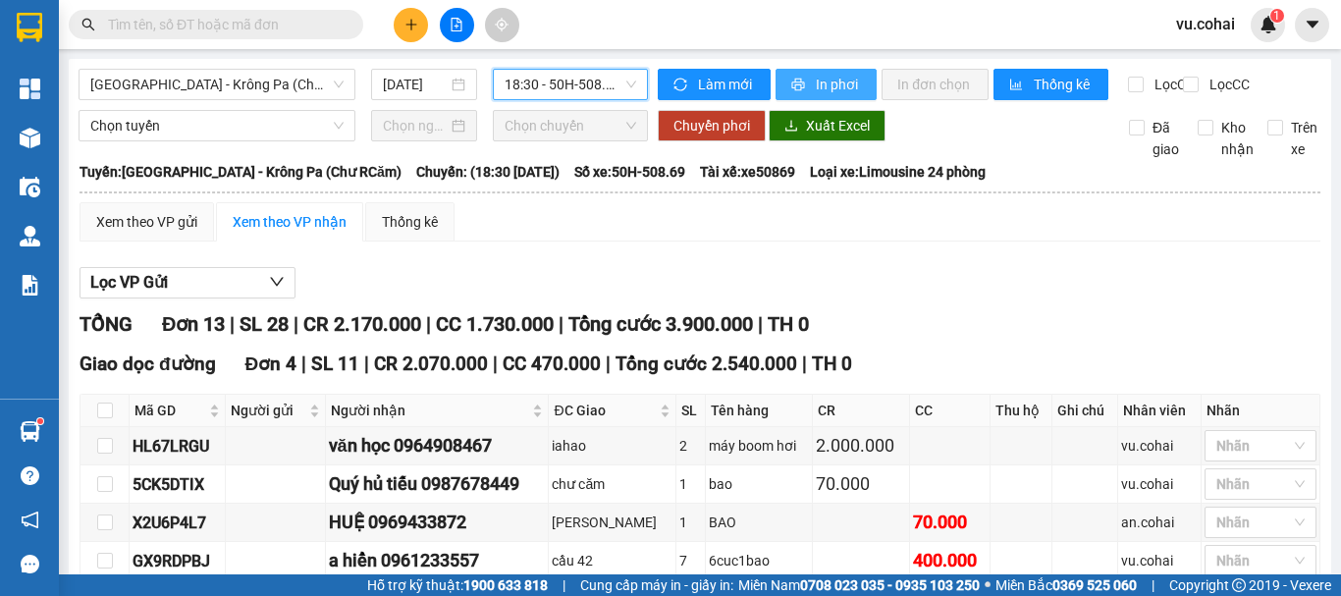
click at [827, 92] on span "In phơi" at bounding box center [838, 85] width 45 height 22
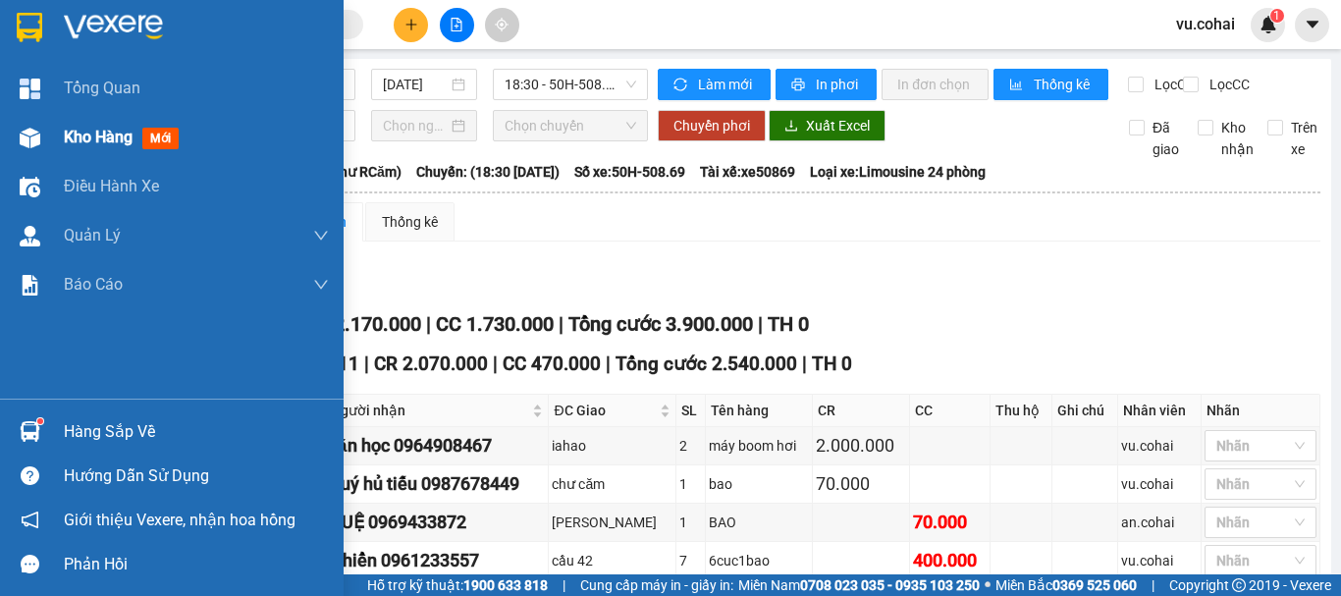
click at [83, 150] on div "Kho hàng mới" at bounding box center [196, 137] width 265 height 49
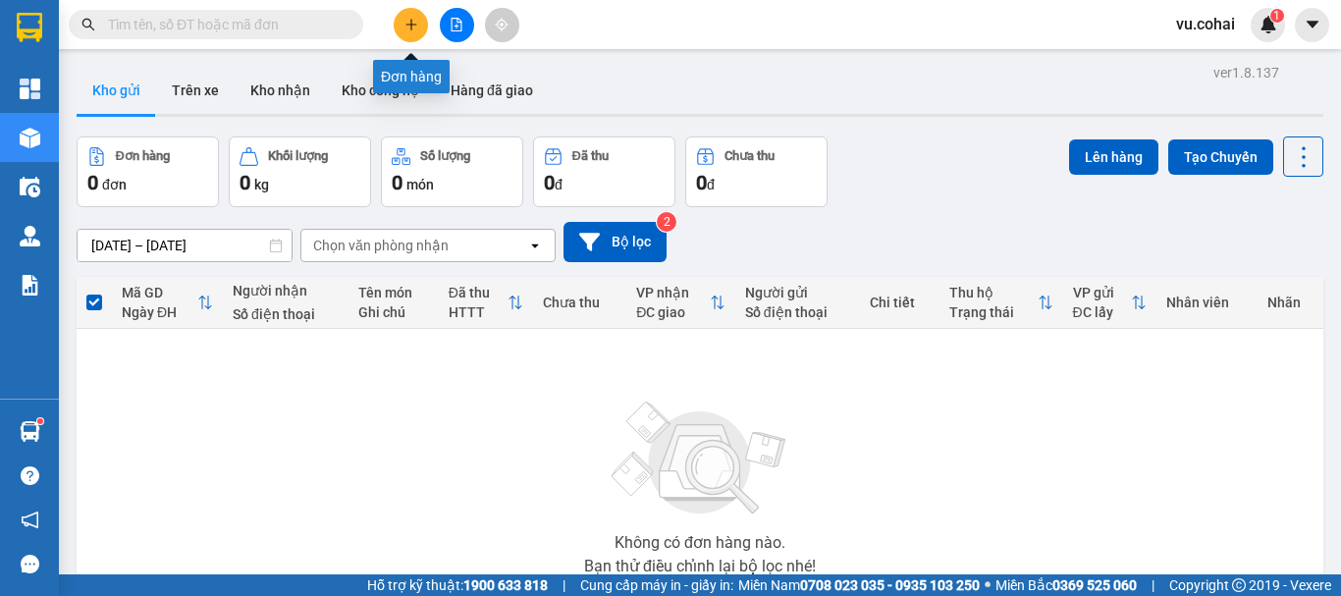
click at [401, 25] on button at bounding box center [411, 25] width 34 height 34
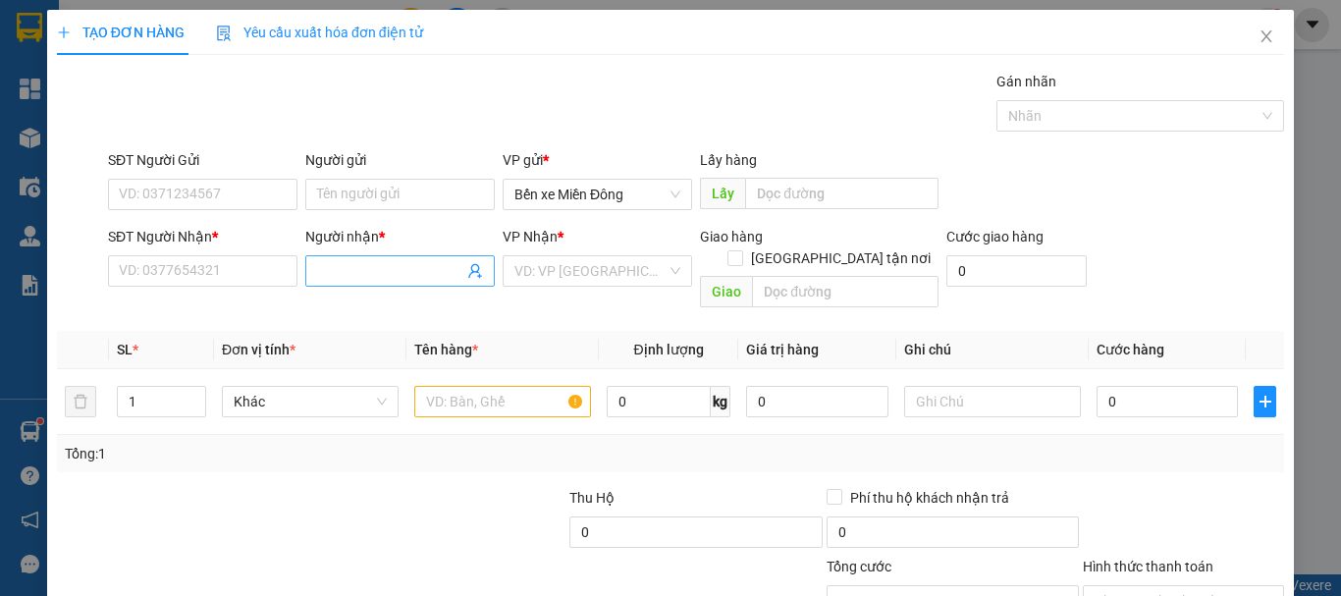
click at [343, 279] on input "Người nhận *" at bounding box center [390, 271] width 146 height 22
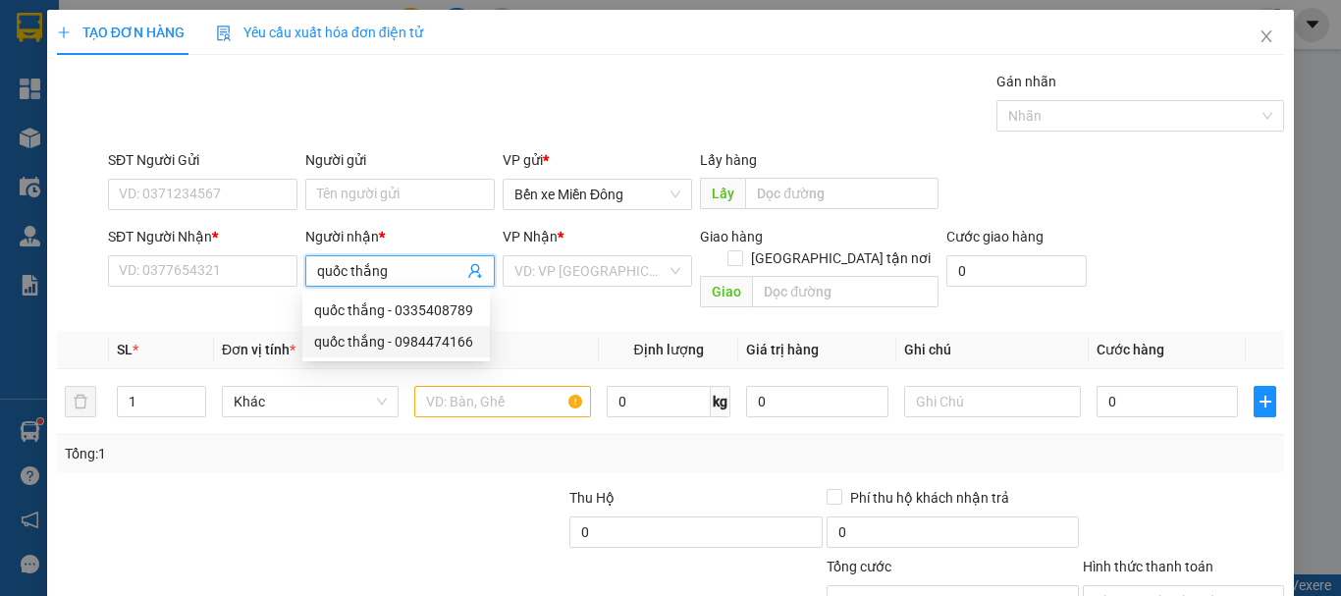
click at [264, 518] on div at bounding box center [183, 521] width 256 height 69
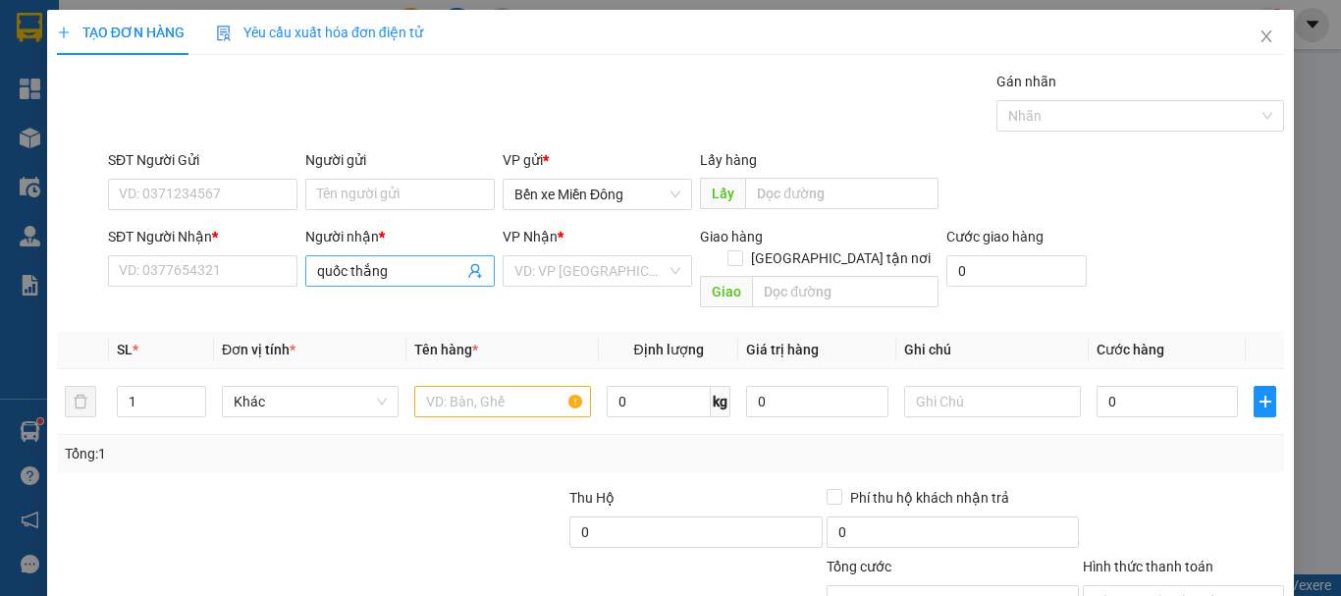
click at [415, 264] on input "quốc thắng" at bounding box center [390, 271] width 146 height 22
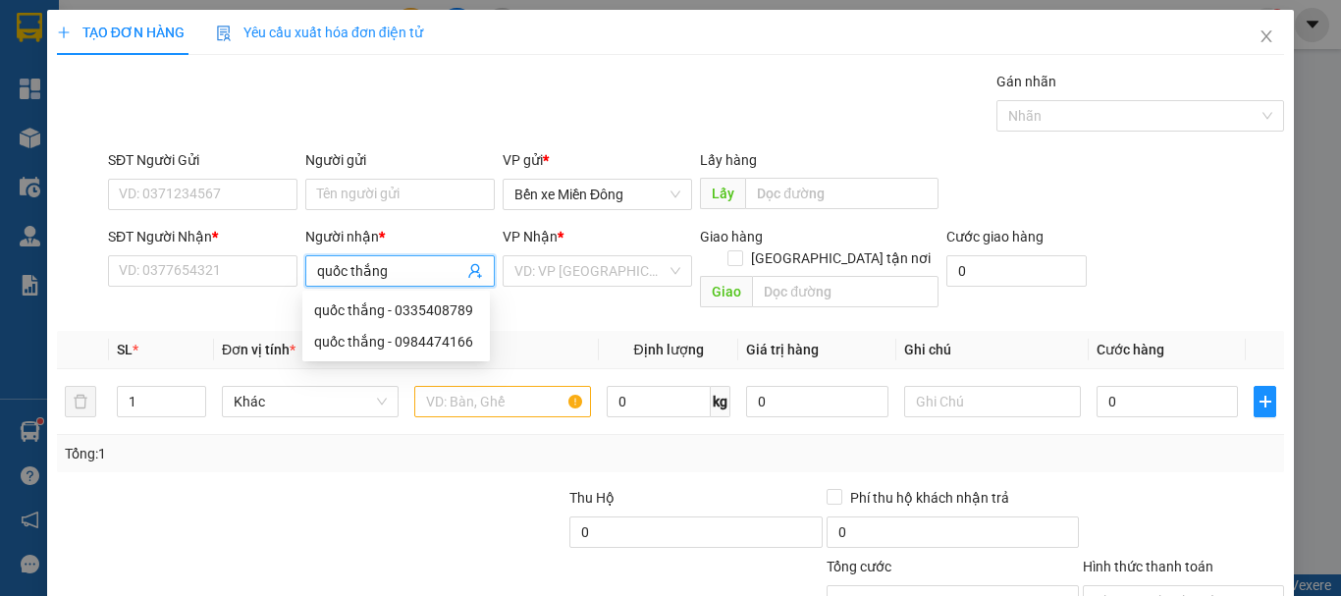
click at [346, 267] on input "quốc thắng" at bounding box center [390, 271] width 146 height 22
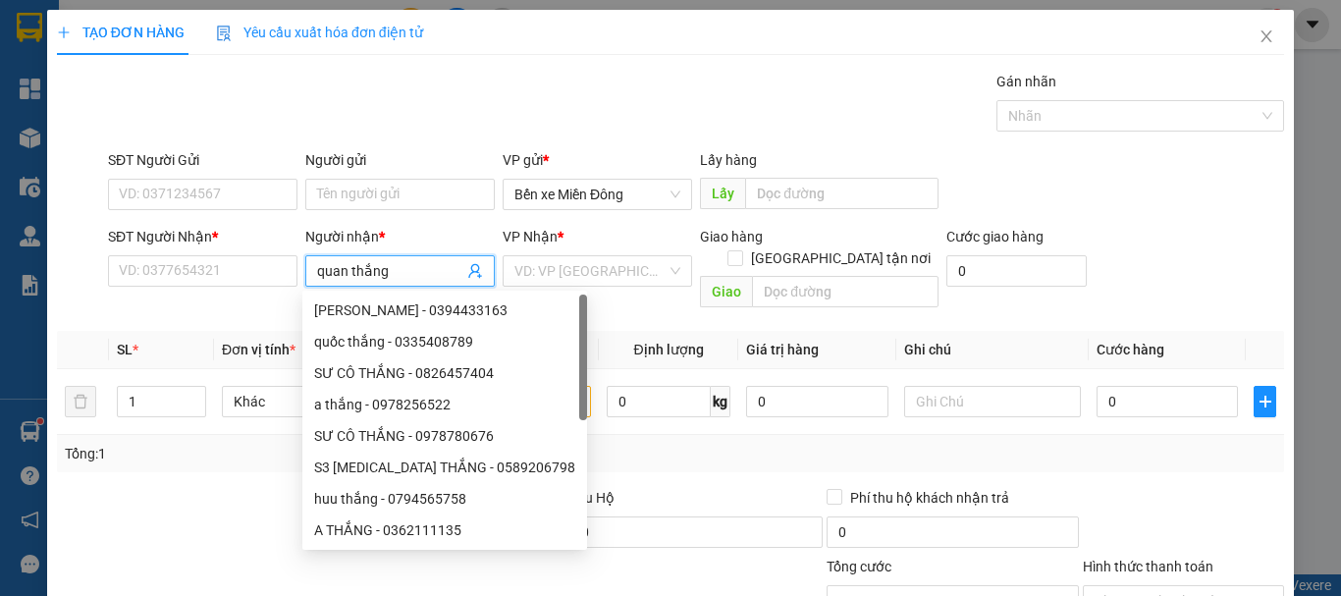
type input "[PERSON_NAME]"
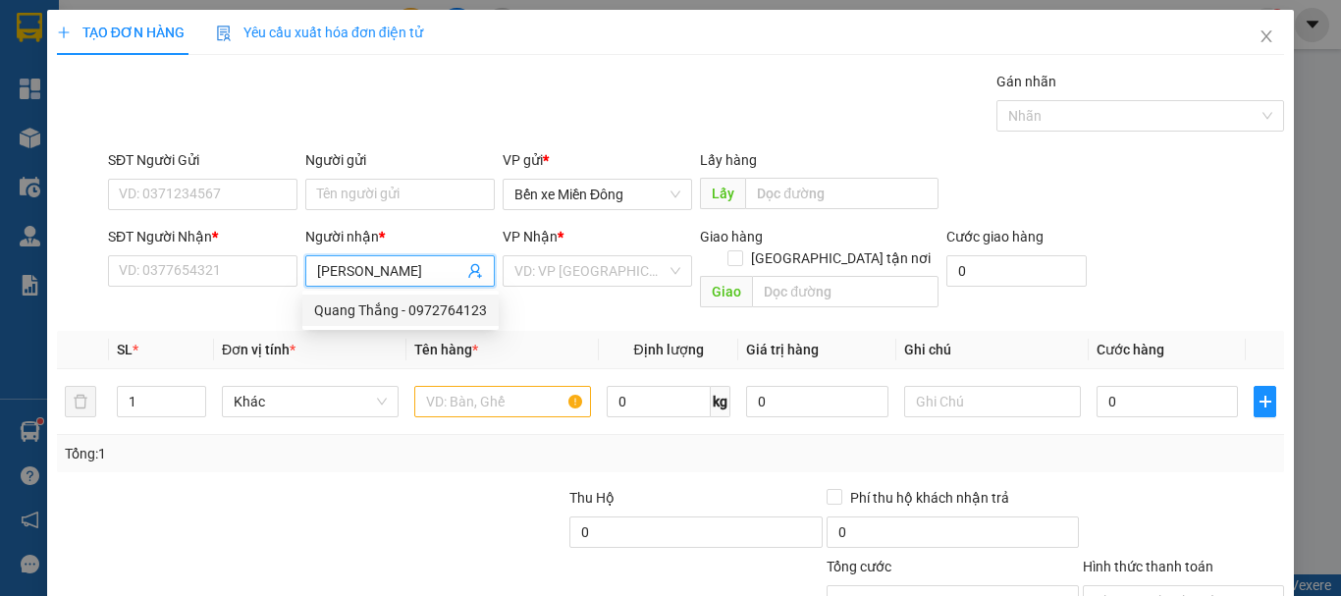
drag, startPoint x: 453, startPoint y: 317, endPoint x: 442, endPoint y: 309, distance: 13.4
click at [454, 317] on div "Quang Thắng - 0972764123" at bounding box center [400, 310] width 173 height 22
type input "0972764123"
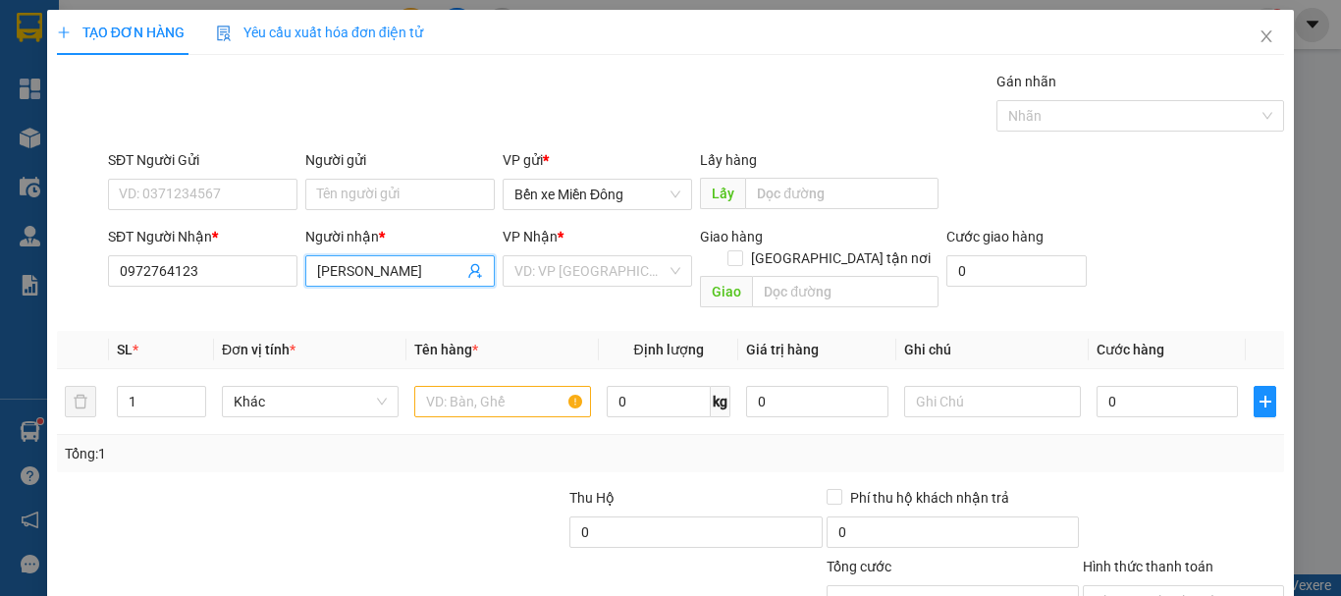
click at [356, 270] on input "[PERSON_NAME]" at bounding box center [390, 271] width 146 height 22
type input "QuốcThắng"
click at [595, 256] on input "search" at bounding box center [591, 270] width 152 height 29
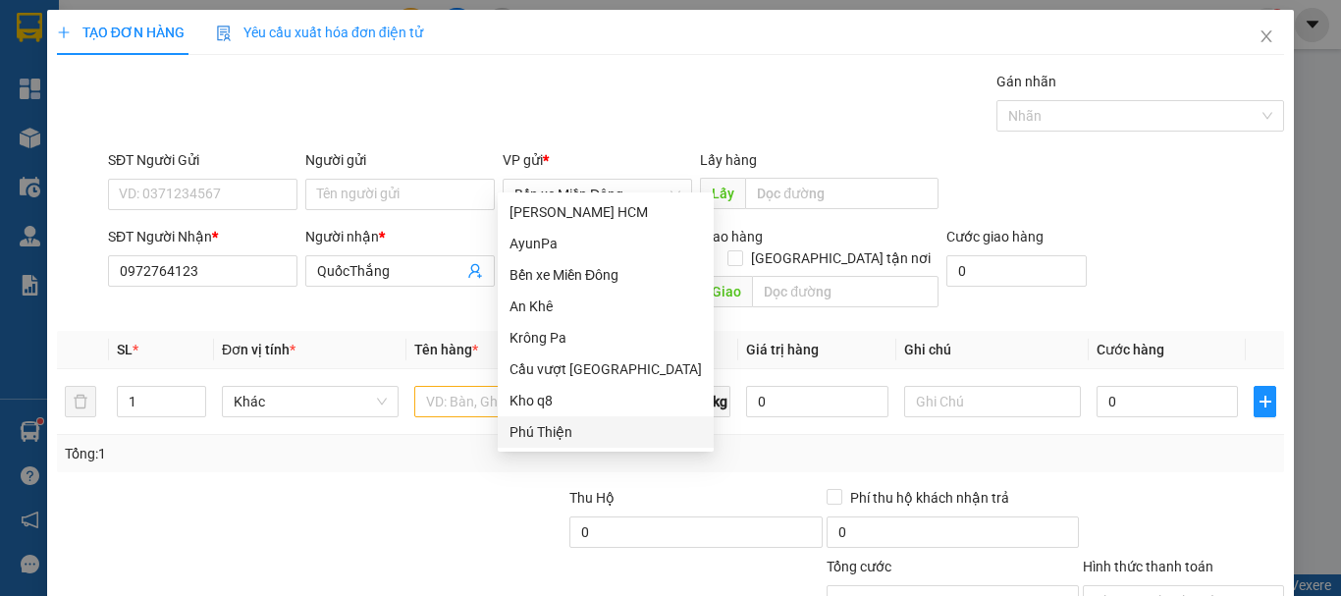
click at [549, 430] on div "Phú Thiện" at bounding box center [606, 432] width 192 height 22
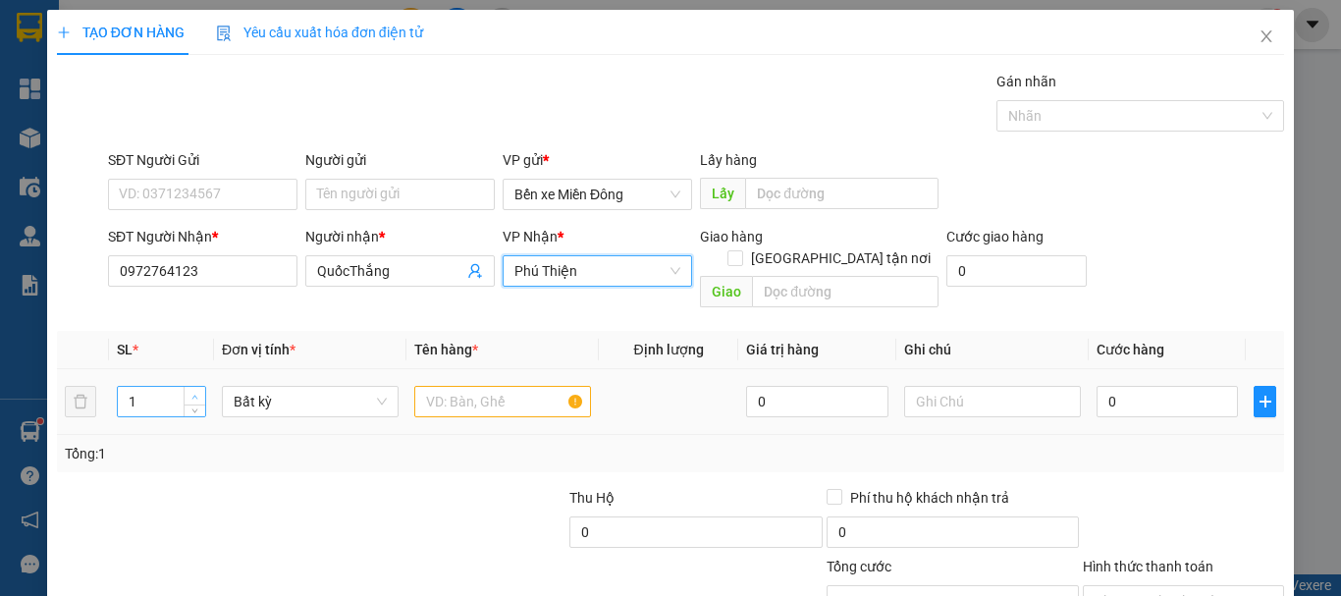
type input "2"
click at [194, 394] on icon "up" at bounding box center [194, 397] width 7 height 7
click at [503, 386] on input "text" at bounding box center [502, 401] width 177 height 31
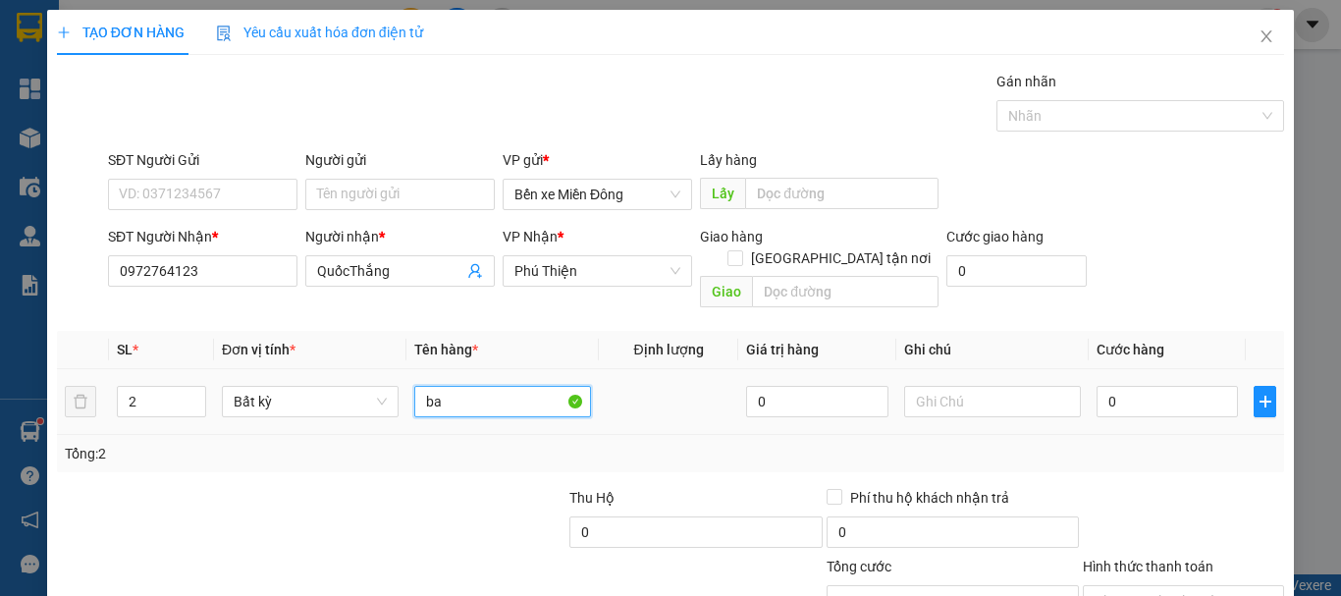
type input "bao"
click at [1166, 386] on input "0" at bounding box center [1167, 401] width 141 height 31
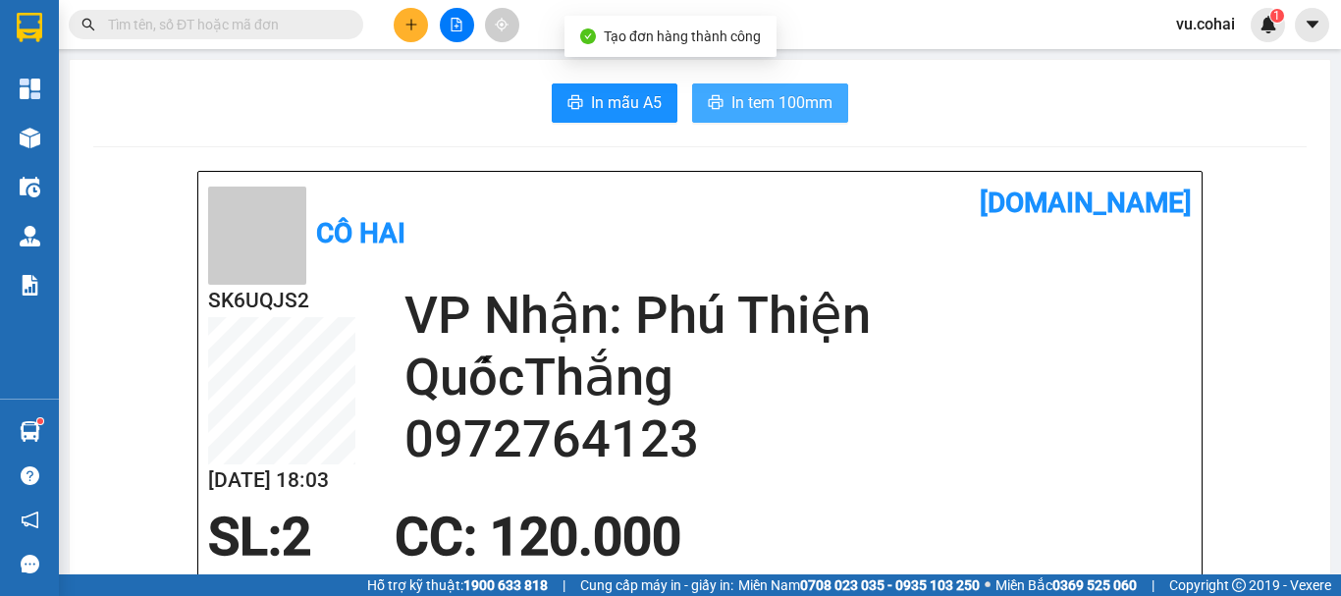
click at [784, 100] on span "In tem 100mm" at bounding box center [782, 102] width 101 height 25
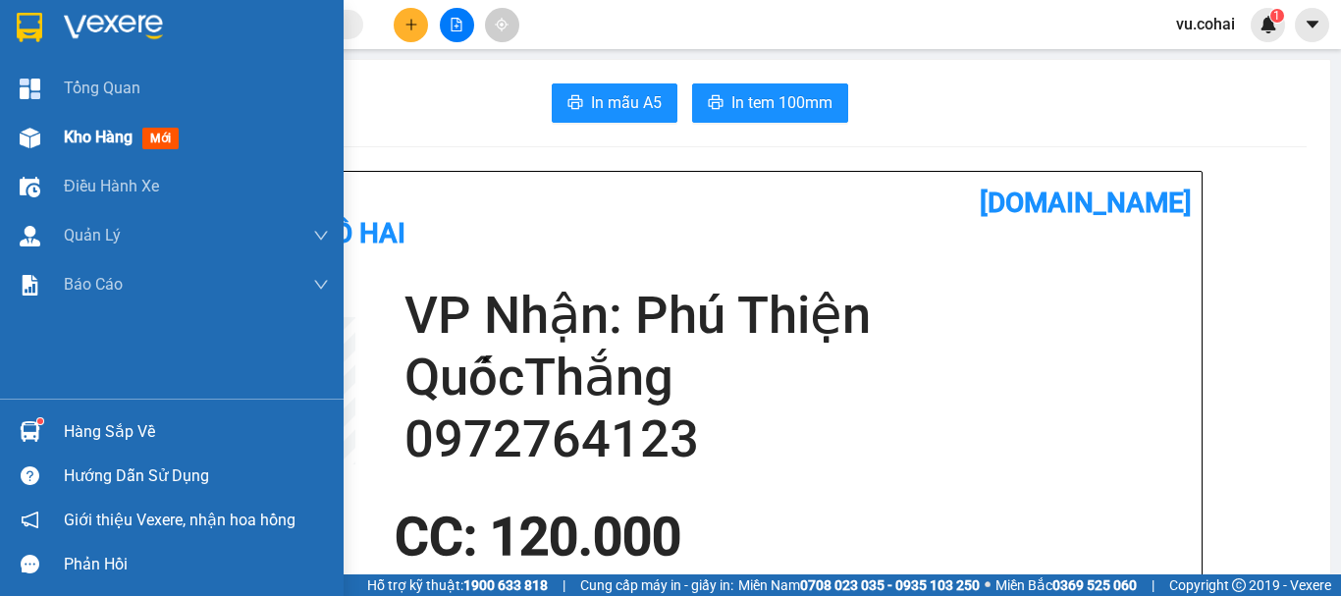
click at [109, 131] on span "Kho hàng" at bounding box center [98, 137] width 69 height 19
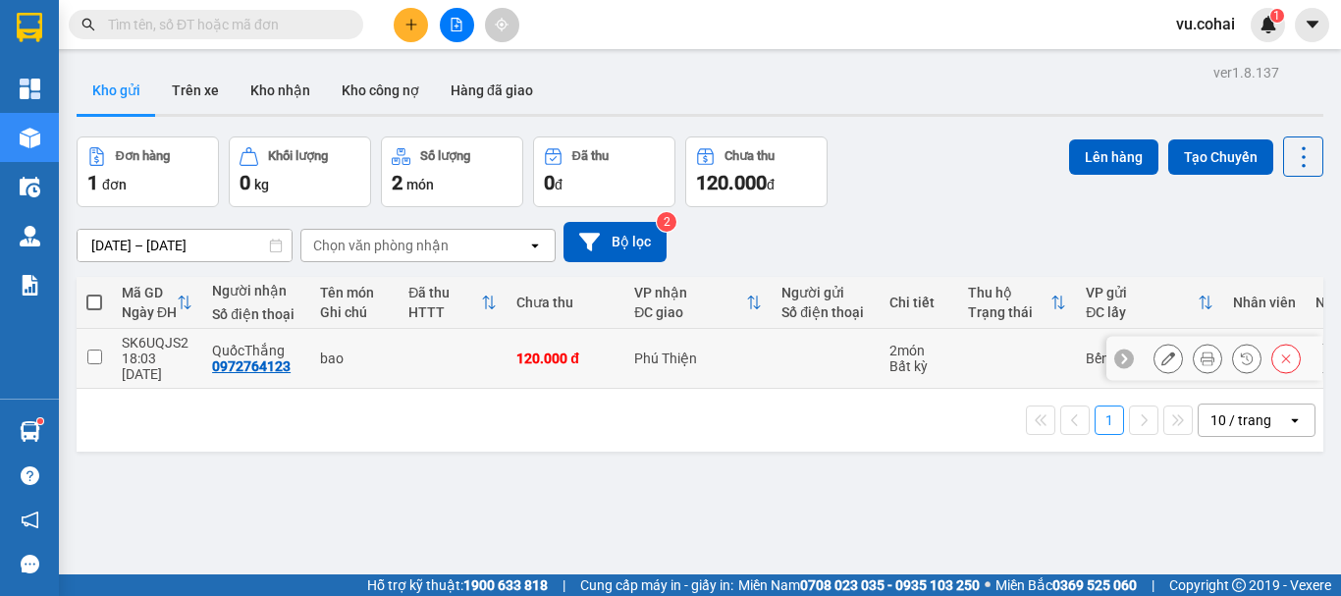
click at [93, 350] on input "checkbox" at bounding box center [94, 357] width 15 height 15
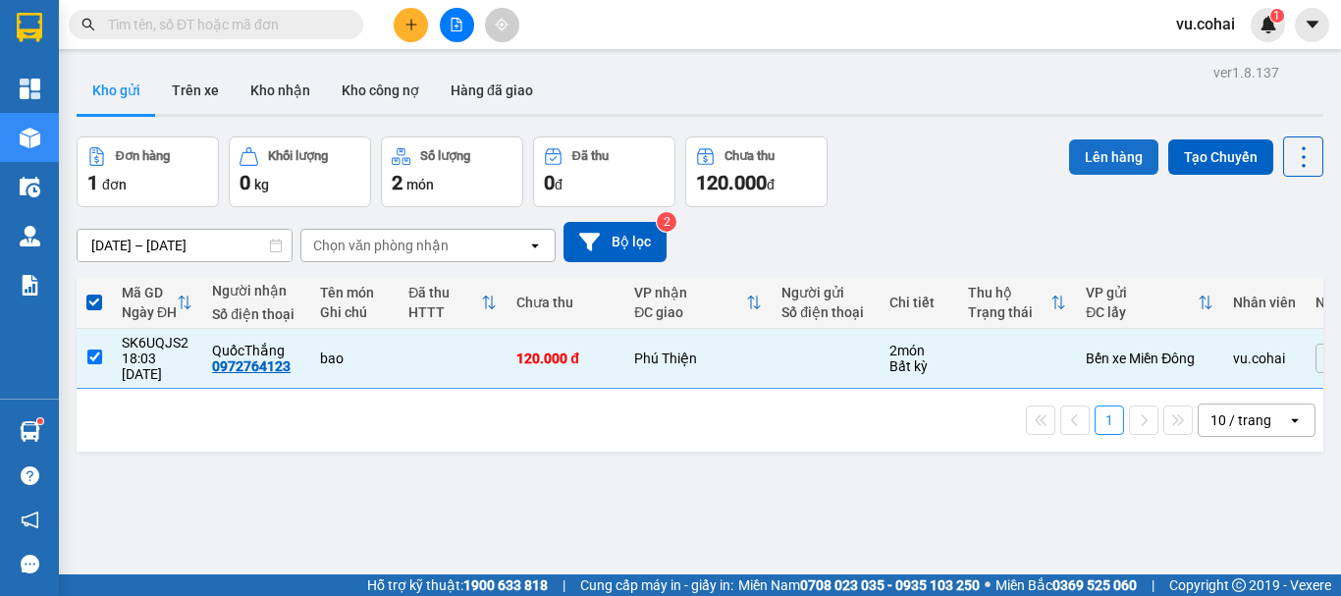
click at [1084, 157] on button "Lên hàng" at bounding box center [1113, 156] width 89 height 35
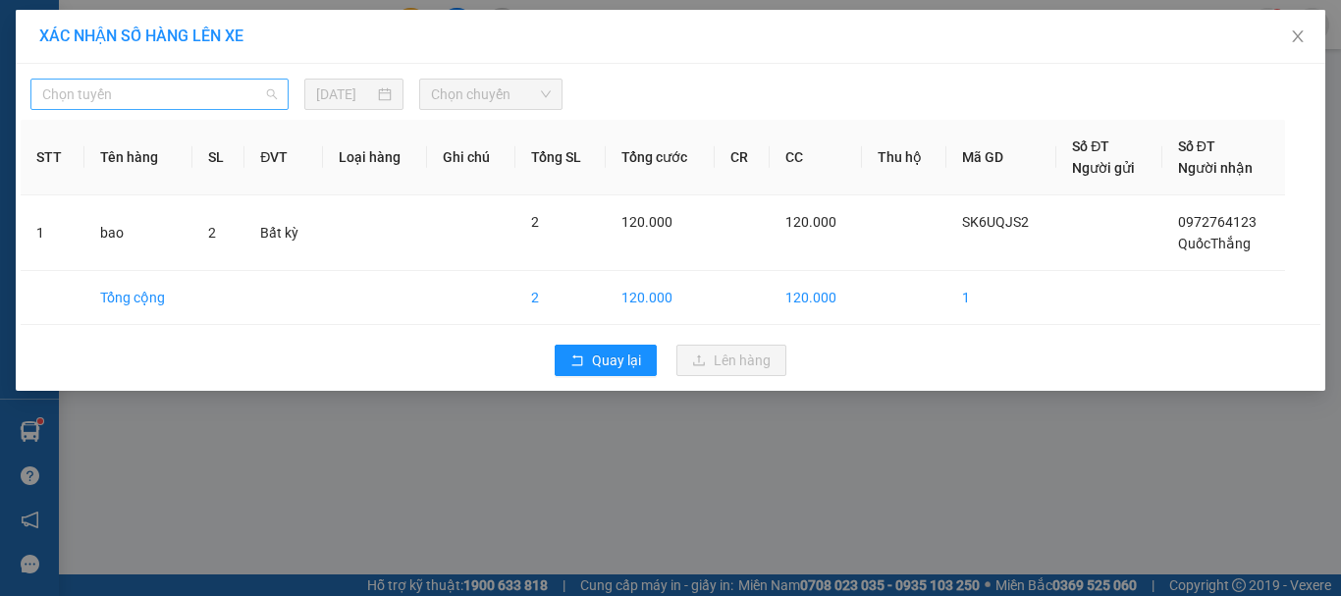
click at [162, 99] on span "Chọn tuyến" at bounding box center [159, 94] width 235 height 29
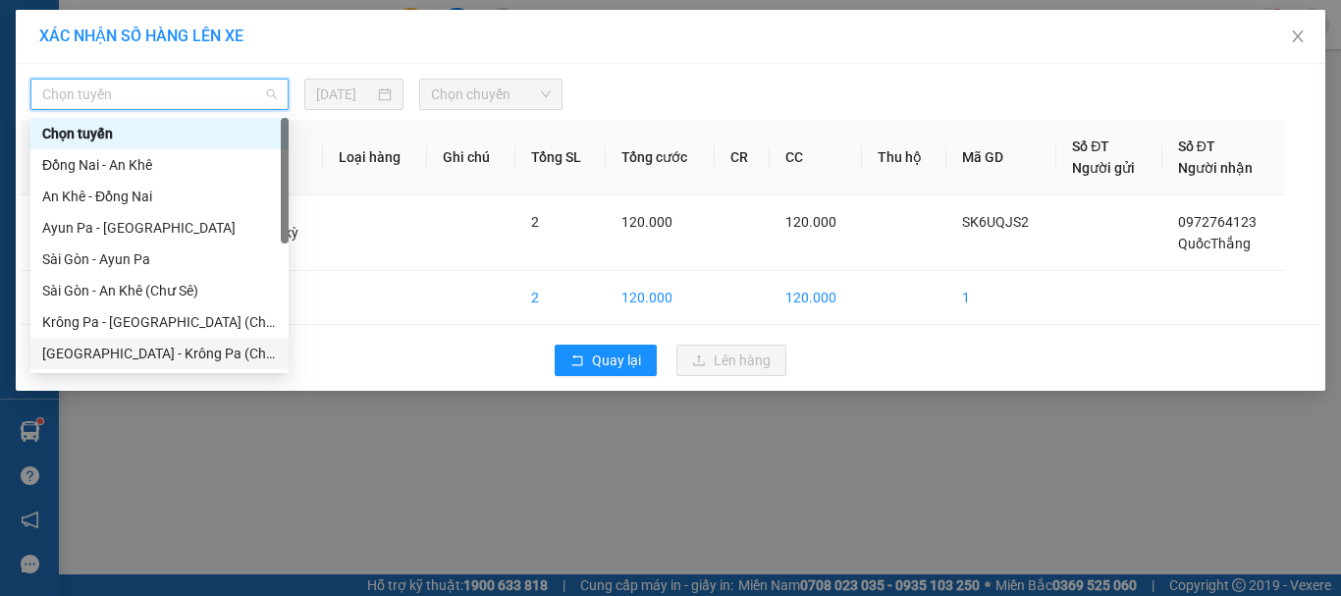
click at [209, 349] on div "[GEOGRAPHIC_DATA] - Krông Pa (Chư RCăm)" at bounding box center [159, 354] width 235 height 22
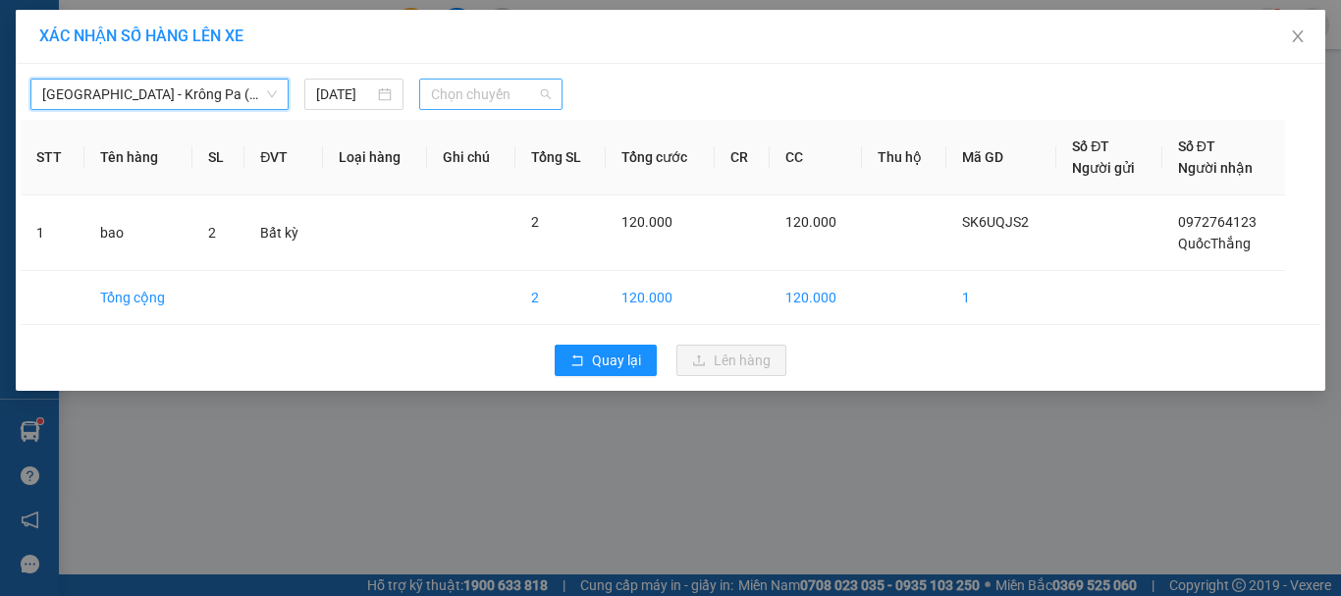
click at [494, 95] on span "Chọn chuyến" at bounding box center [491, 94] width 121 height 29
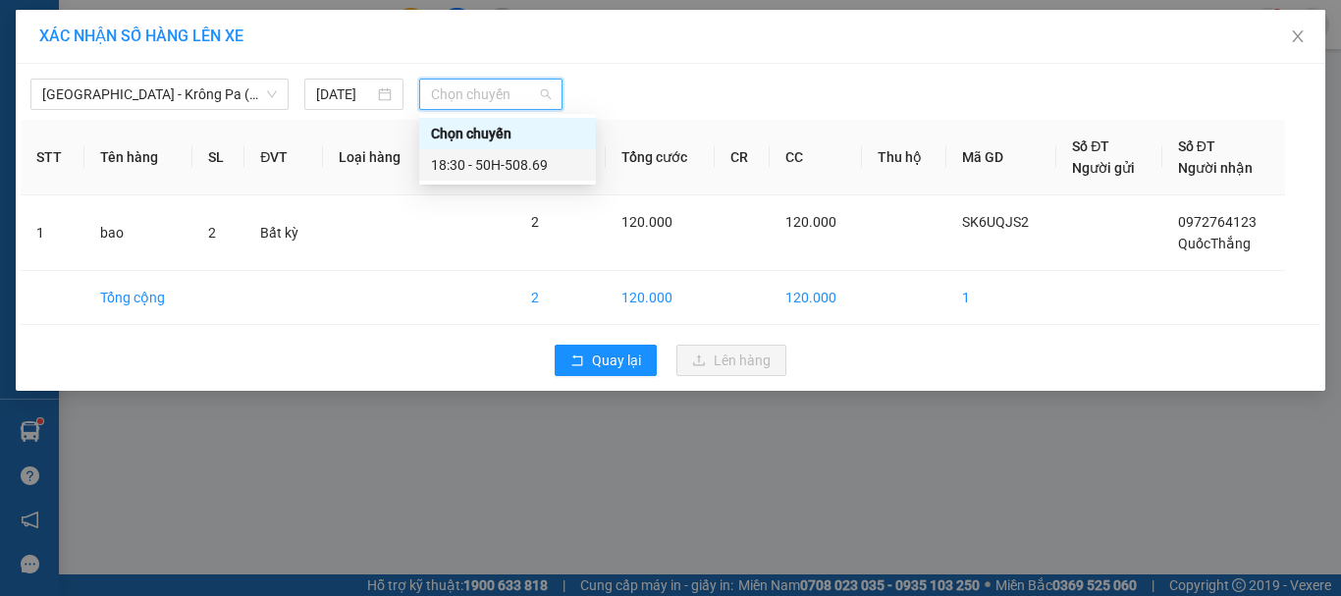
click at [501, 160] on div "18:30 - 50H-508.69" at bounding box center [507, 165] width 153 height 22
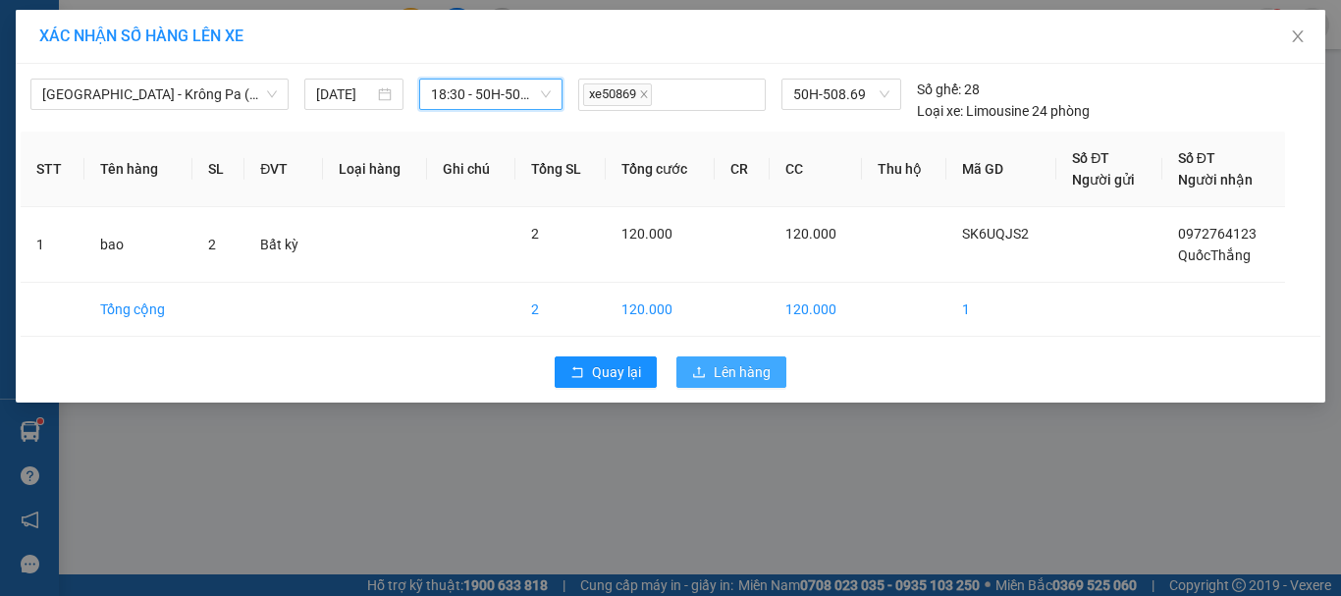
click at [713, 371] on button "Lên hàng" at bounding box center [732, 371] width 110 height 31
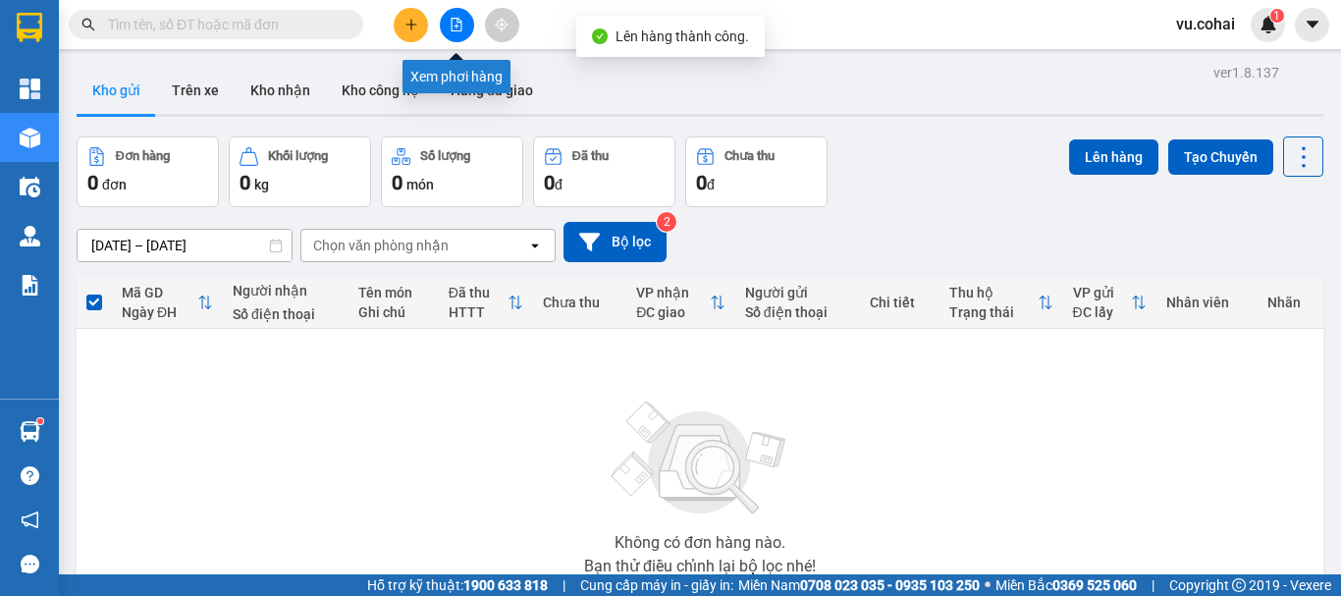
click at [454, 25] on icon "file-add" at bounding box center [457, 25] width 14 height 14
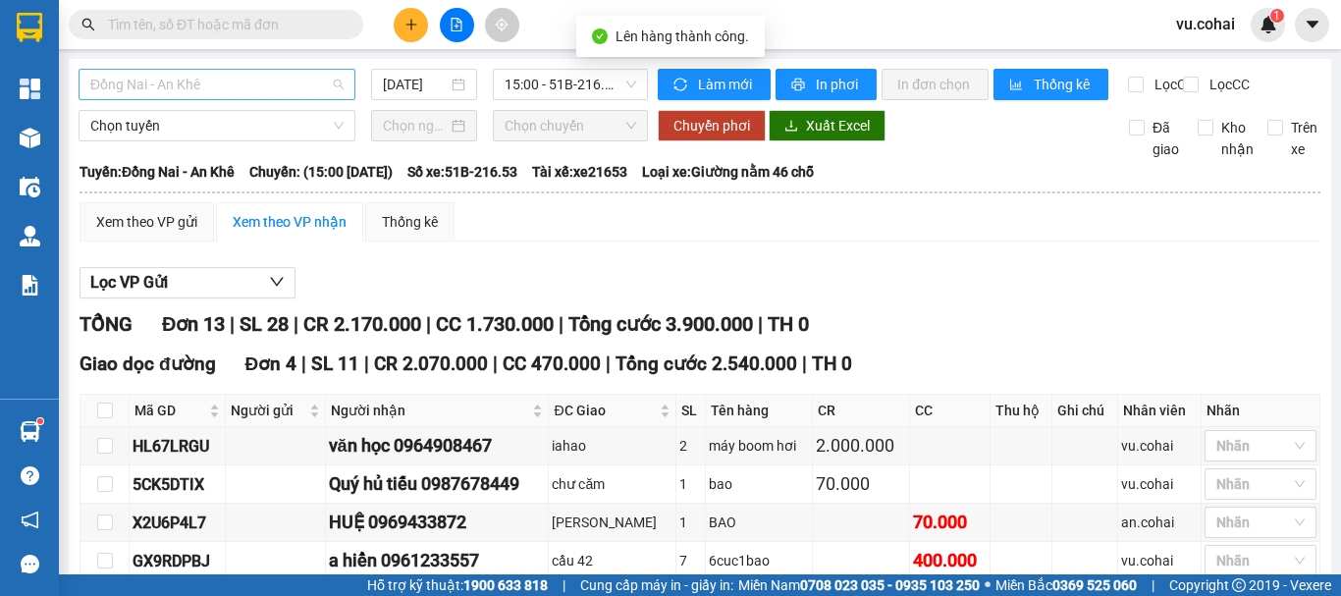
click at [212, 83] on span "Đồng Nai - An Khê" at bounding box center [216, 84] width 253 height 29
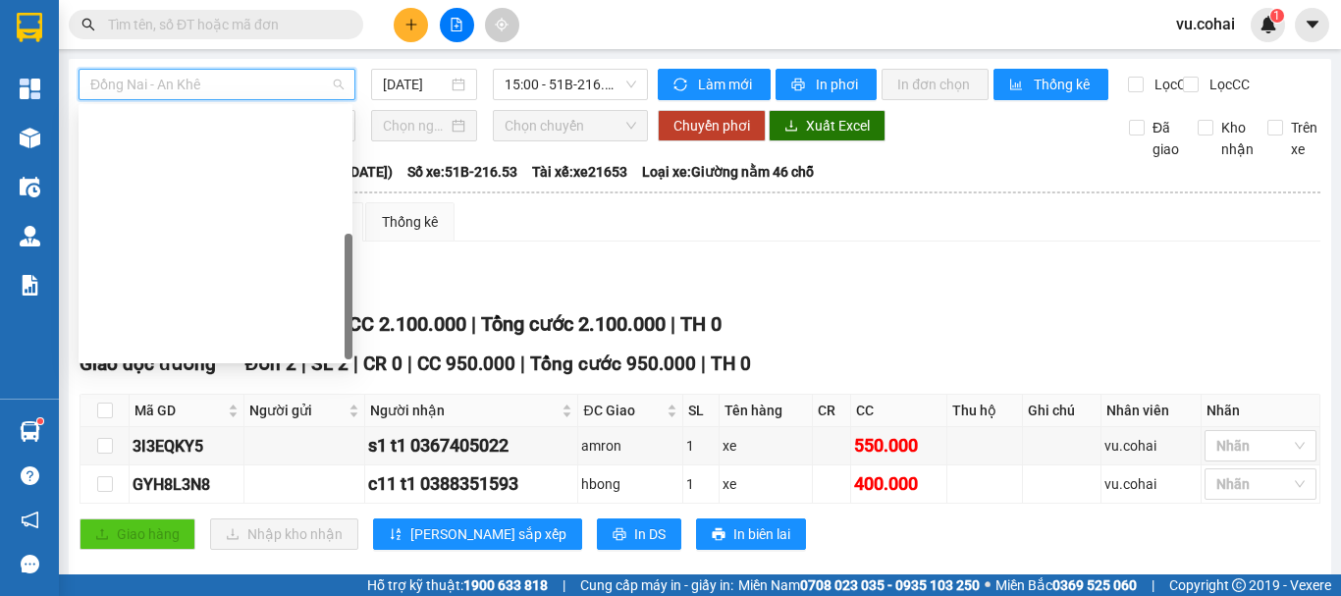
click at [210, 396] on div "[GEOGRAPHIC_DATA] - Krông Pa ([GEOGRAPHIC_DATA])" at bounding box center [215, 407] width 250 height 22
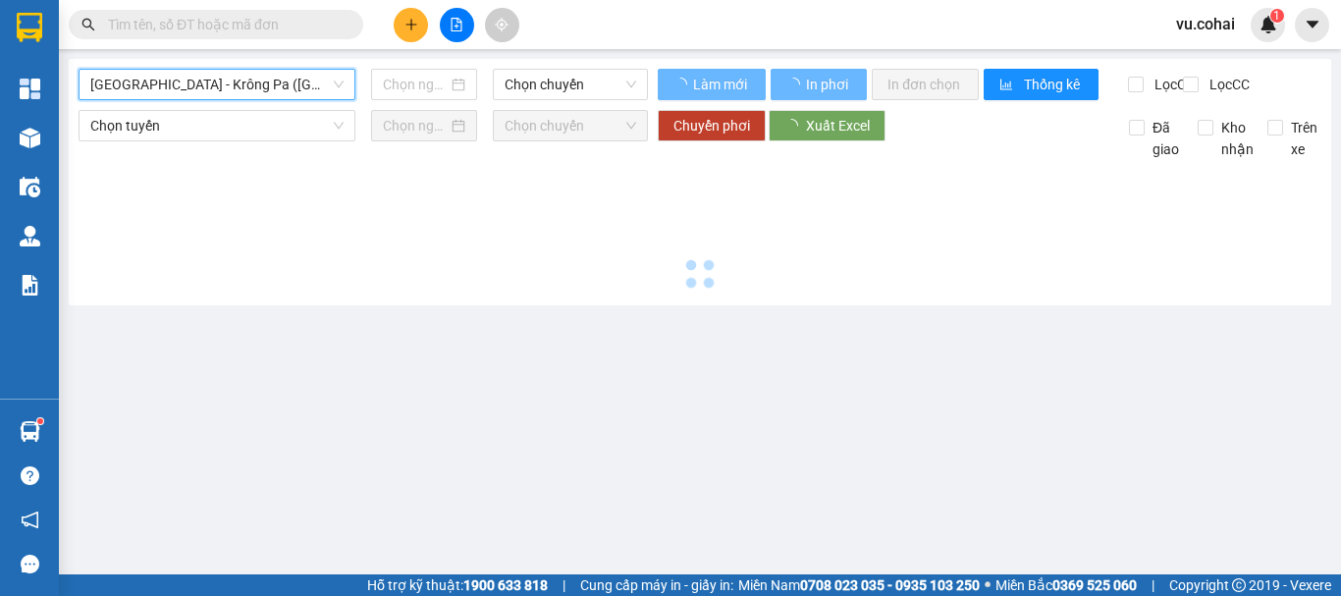
type input "[DATE]"
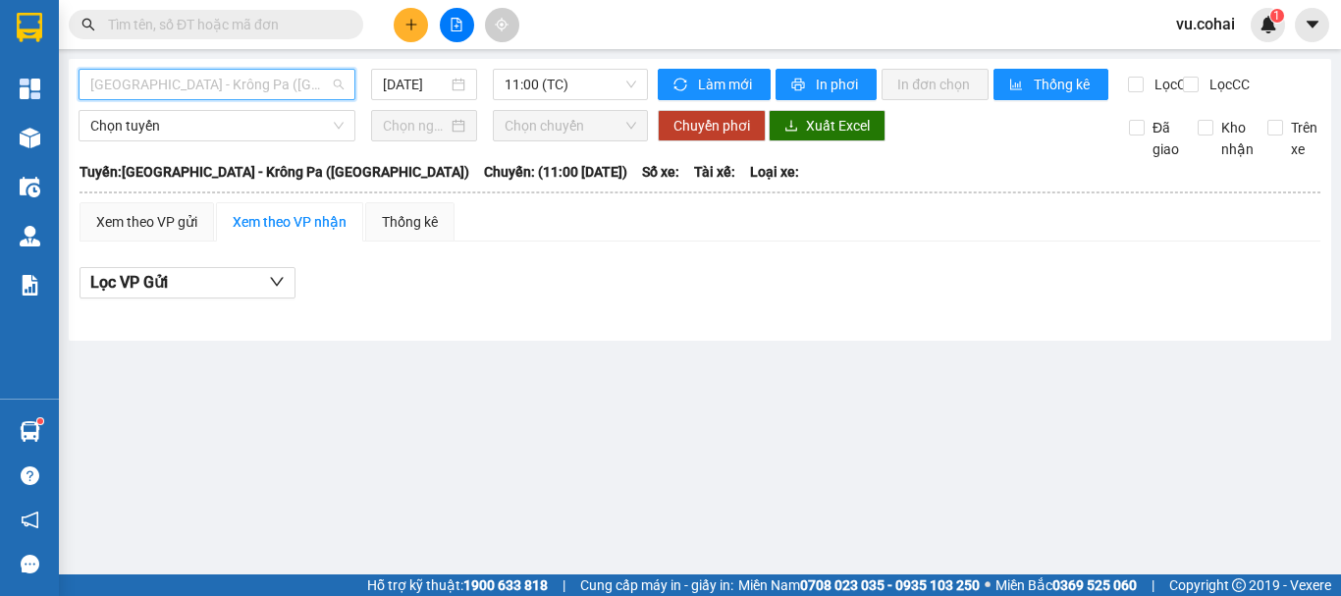
click at [270, 83] on span "[GEOGRAPHIC_DATA] - Krông Pa ([GEOGRAPHIC_DATA])" at bounding box center [216, 84] width 253 height 29
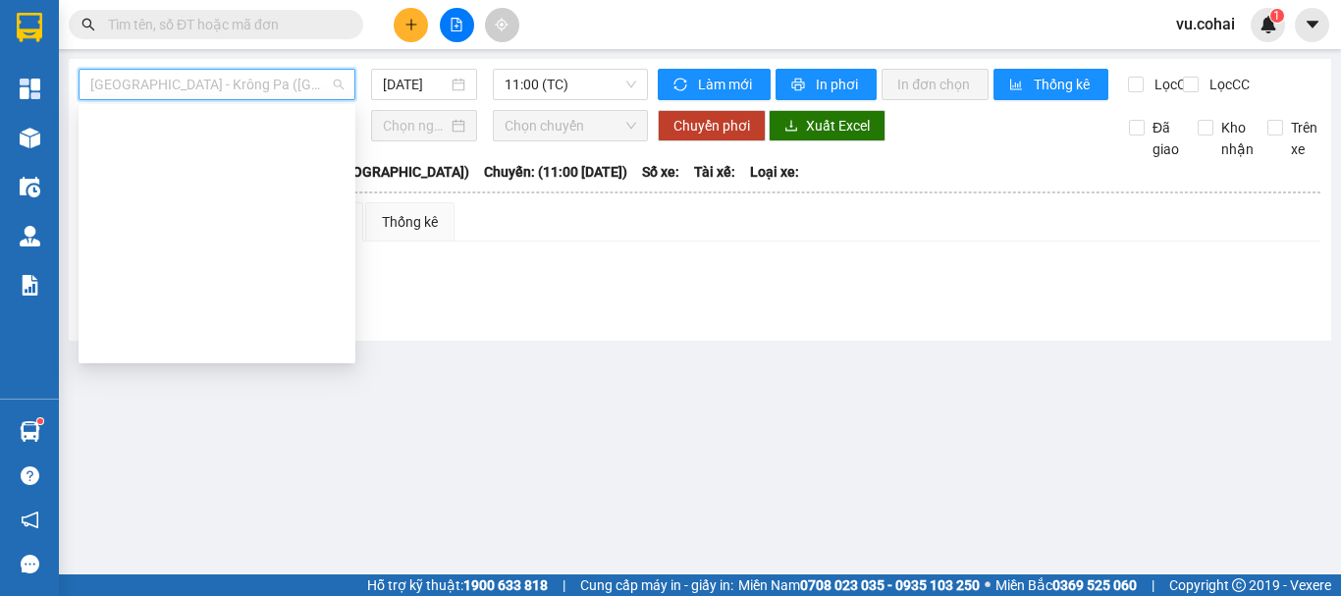
click at [461, 438] on main "[GEOGRAPHIC_DATA] - [GEOGRAPHIC_DATA] ([GEOGRAPHIC_DATA]) [DATE] 11:00 (TC) Làm…" at bounding box center [670, 287] width 1341 height 574
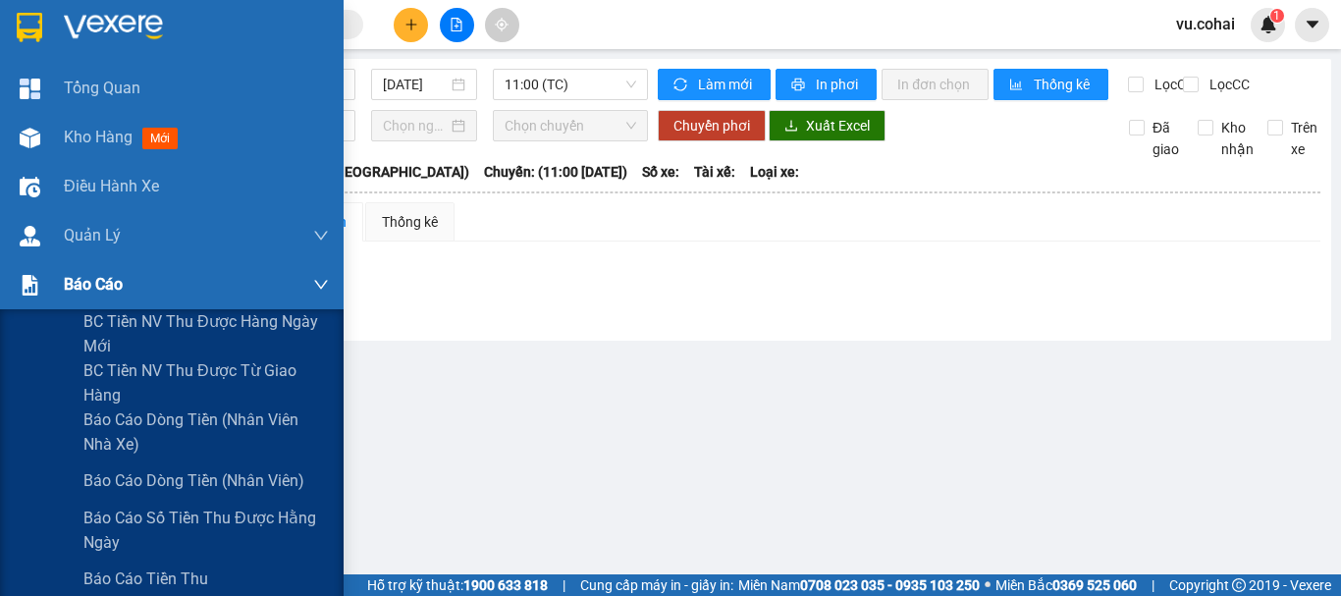
drag, startPoint x: 98, startPoint y: 288, endPoint x: 127, endPoint y: 279, distance: 29.8
click at [100, 288] on span "Báo cáo" at bounding box center [93, 284] width 59 height 25
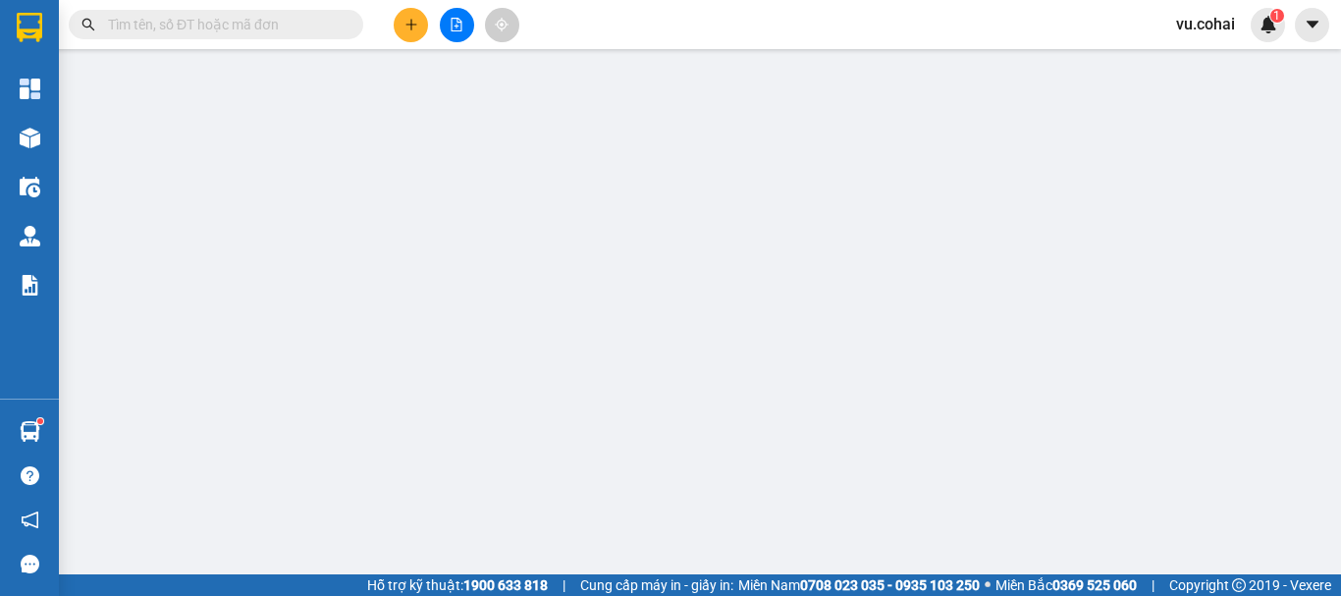
drag, startPoint x: 396, startPoint y: 29, endPoint x: 404, endPoint y: 22, distance: 11.1
click at [404, 22] on button at bounding box center [411, 25] width 34 height 34
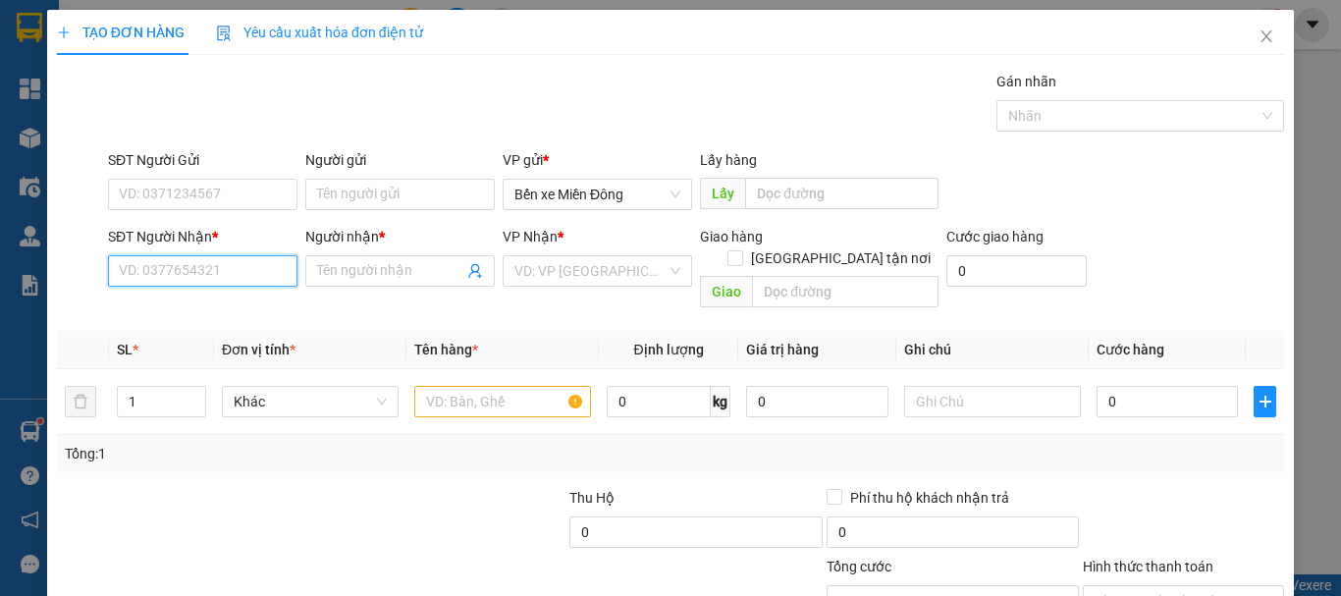
click at [223, 265] on input "SĐT Người Nhận *" at bounding box center [203, 270] width 190 height 31
paste input "0913737725"
type input "0913737725"
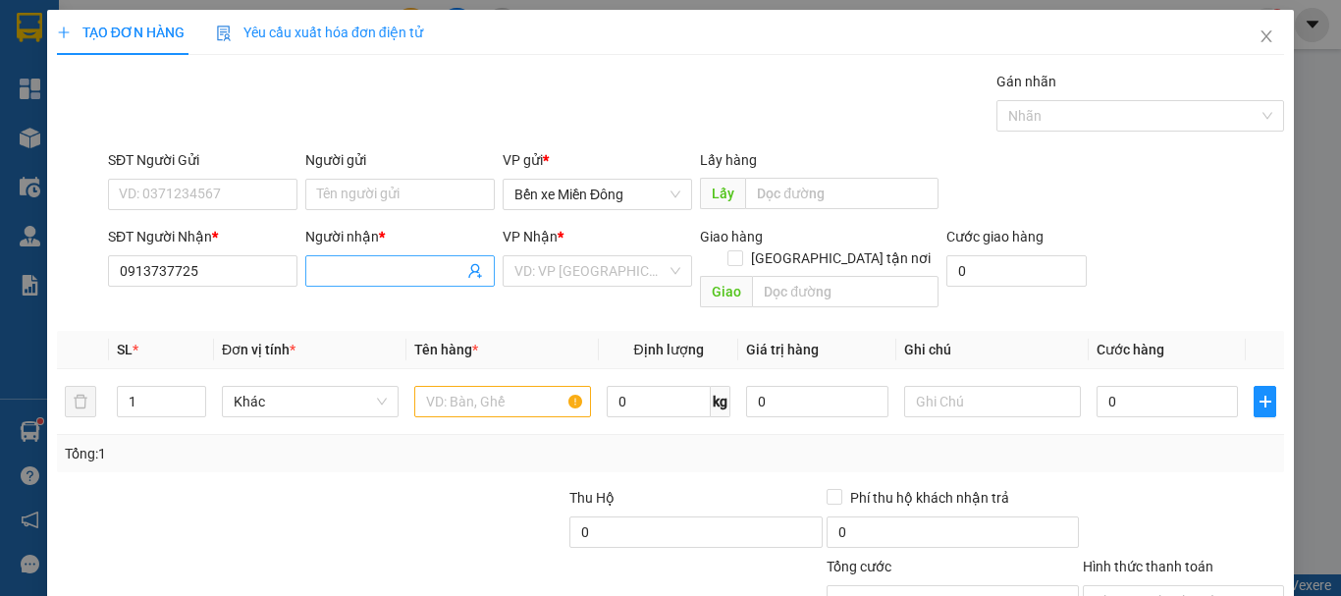
click at [401, 272] on input "Người nhận *" at bounding box center [390, 271] width 146 height 22
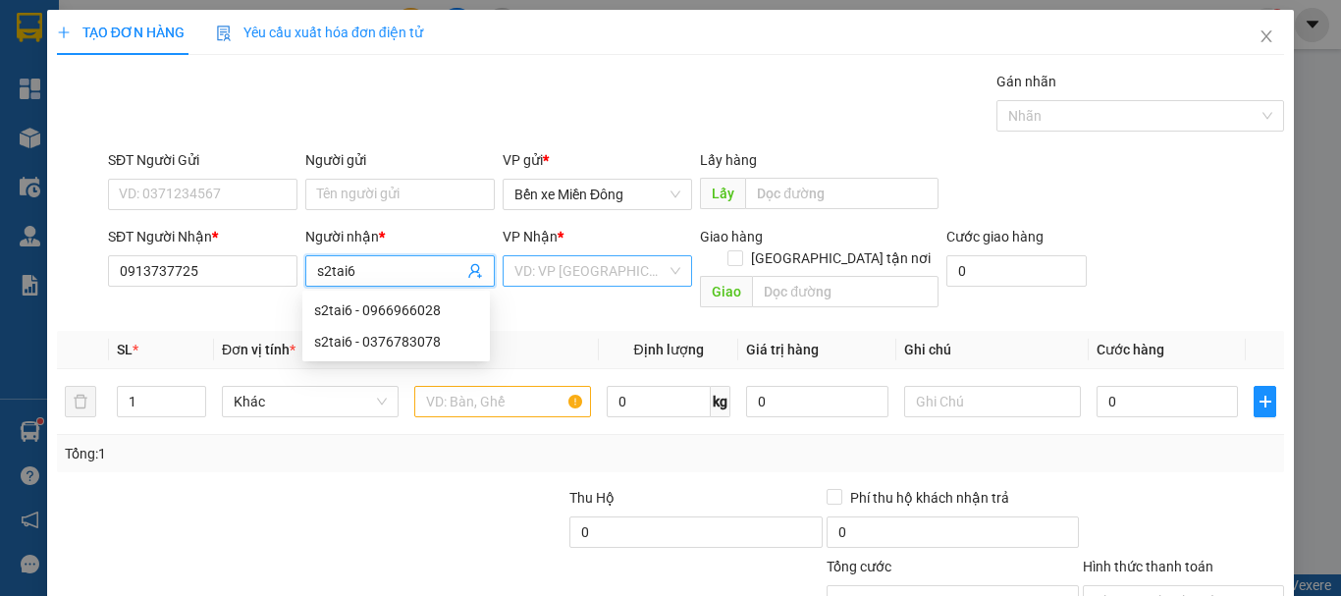
type input "s2tai6"
click at [588, 280] on input "search" at bounding box center [591, 270] width 152 height 29
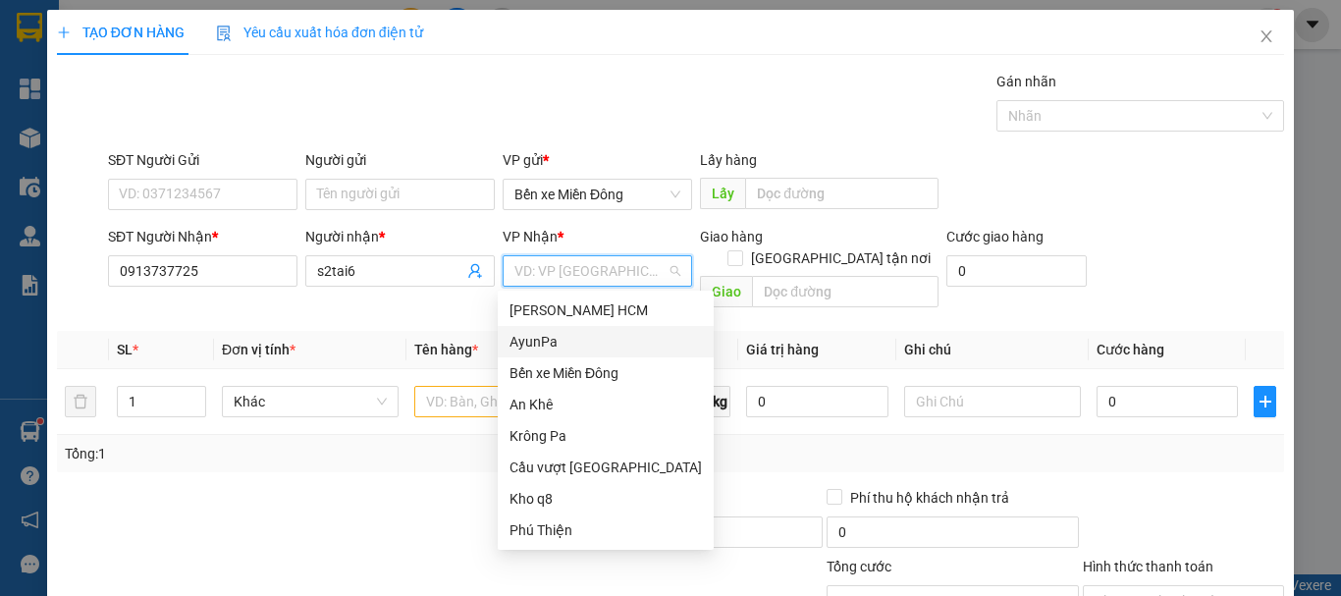
click at [549, 336] on div "AyunPa" at bounding box center [606, 342] width 192 height 22
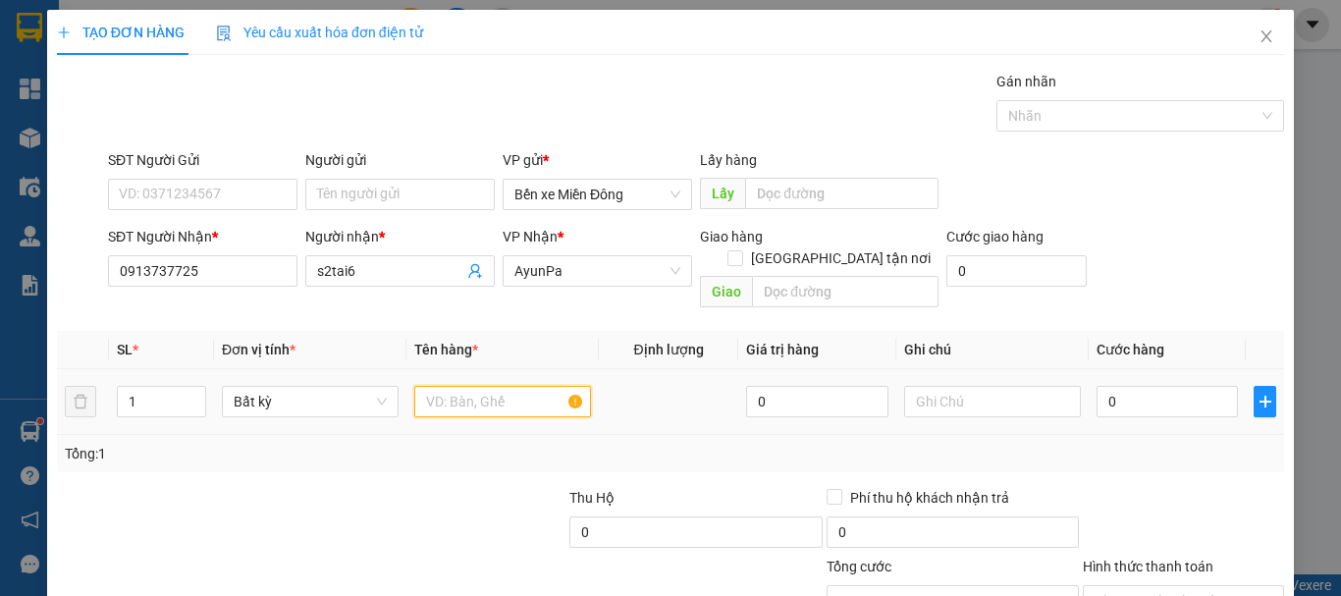
click at [469, 387] on input "text" at bounding box center [502, 401] width 177 height 31
click at [782, 194] on input "text" at bounding box center [841, 193] width 193 height 31
type input "cầu ông bố"
click at [509, 386] on input "text" at bounding box center [502, 401] width 177 height 31
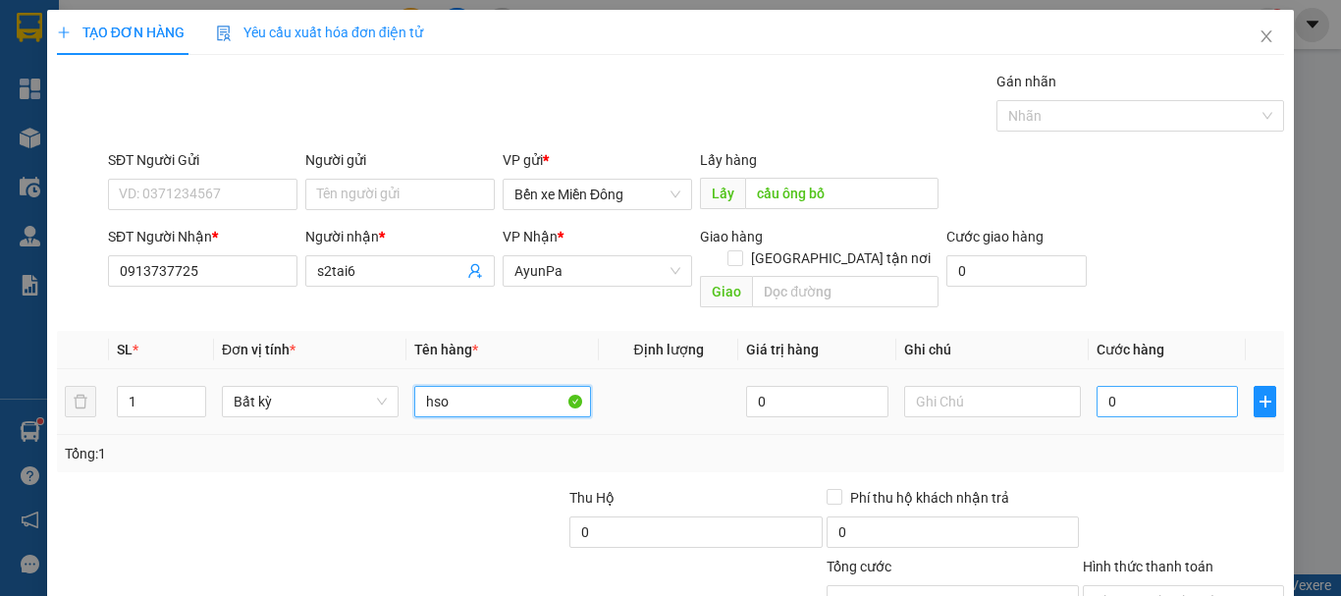
type input "hso"
click at [1119, 390] on input "0" at bounding box center [1167, 401] width 141 height 31
type input "004"
type input "4"
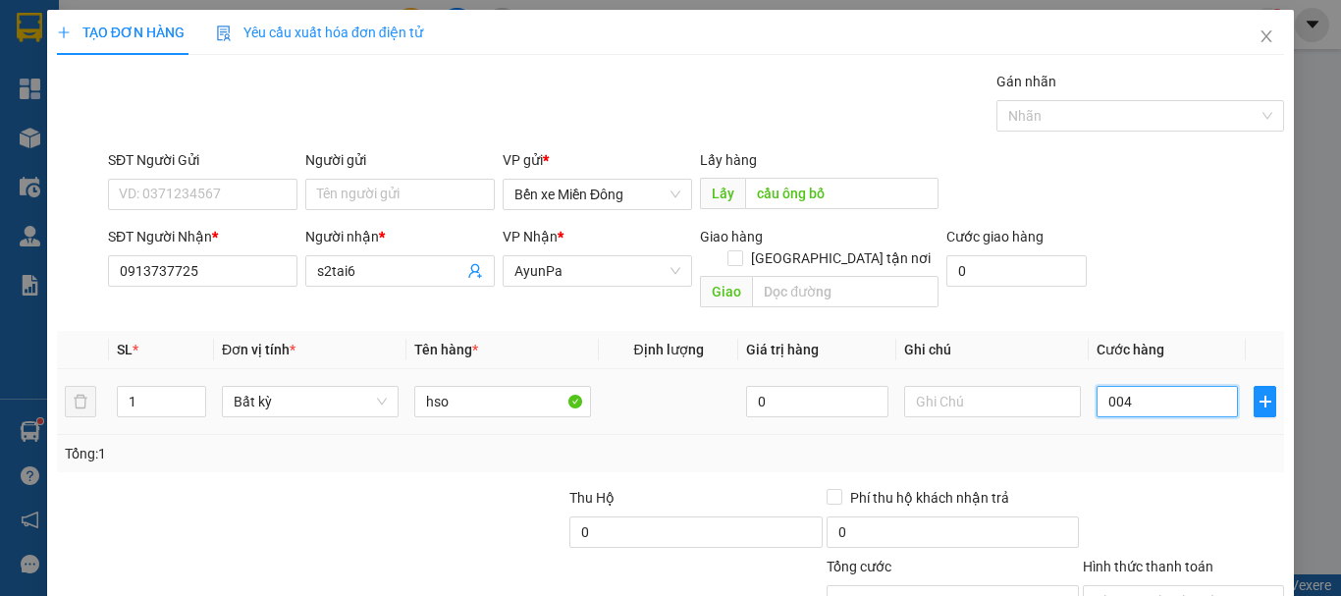
type input "0.040"
type input "40"
type input "40.000"
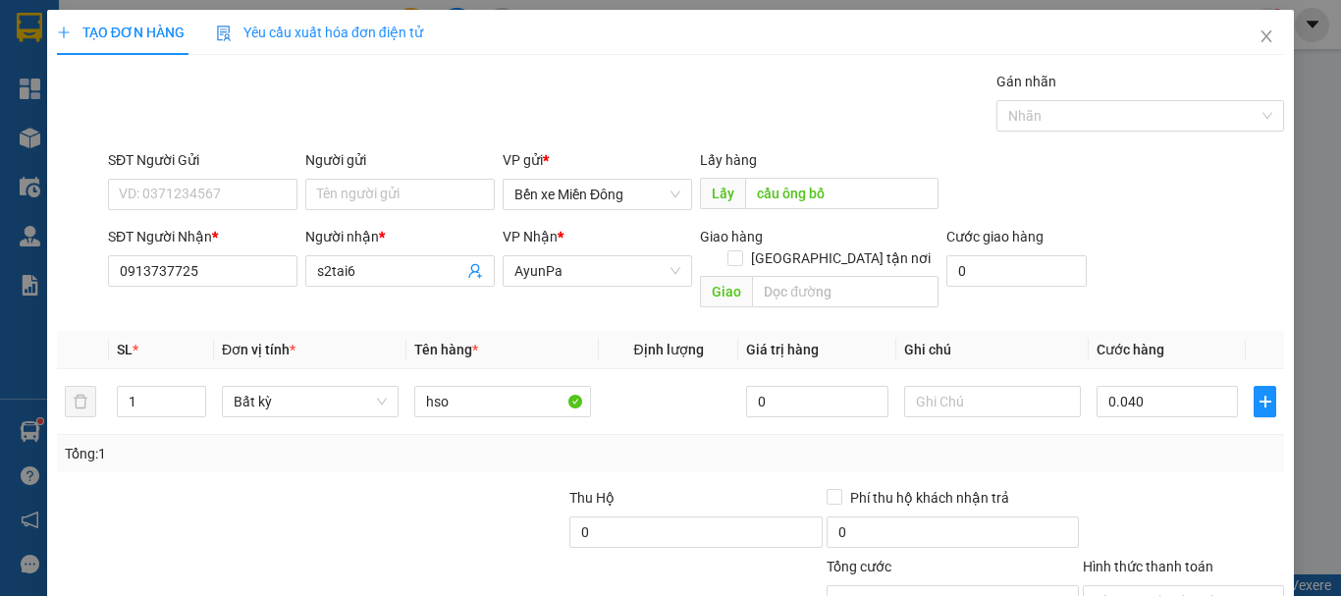
type input "40.000"
type input "0"
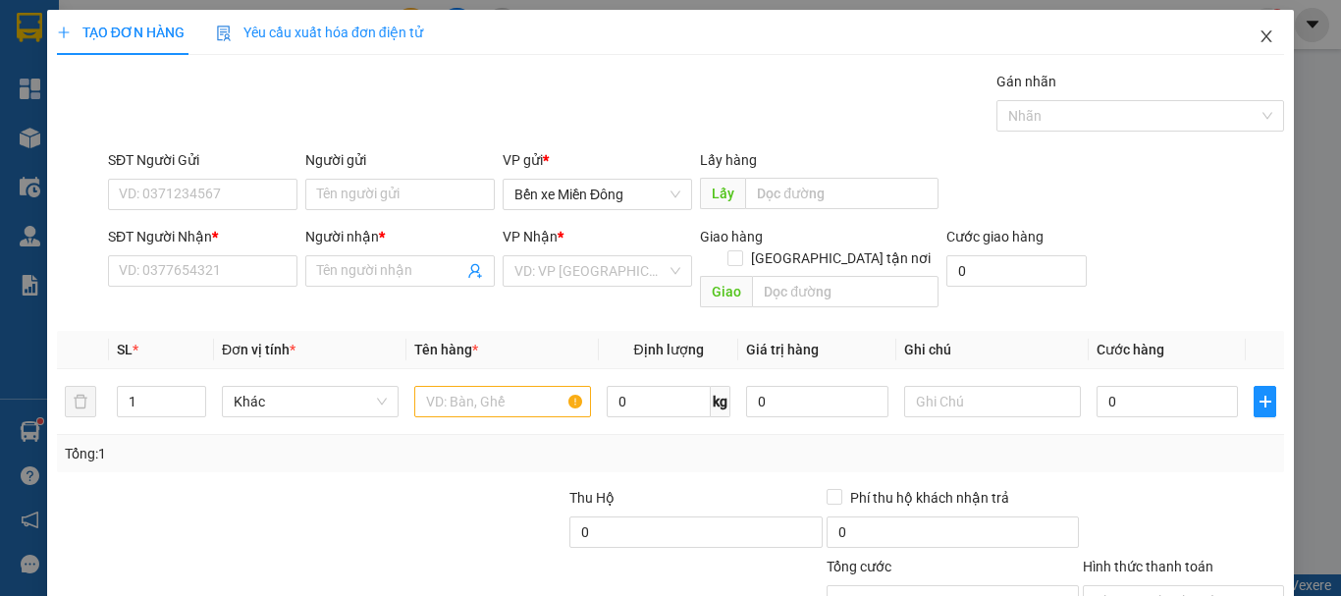
click at [1259, 38] on icon "close" at bounding box center [1267, 36] width 16 height 16
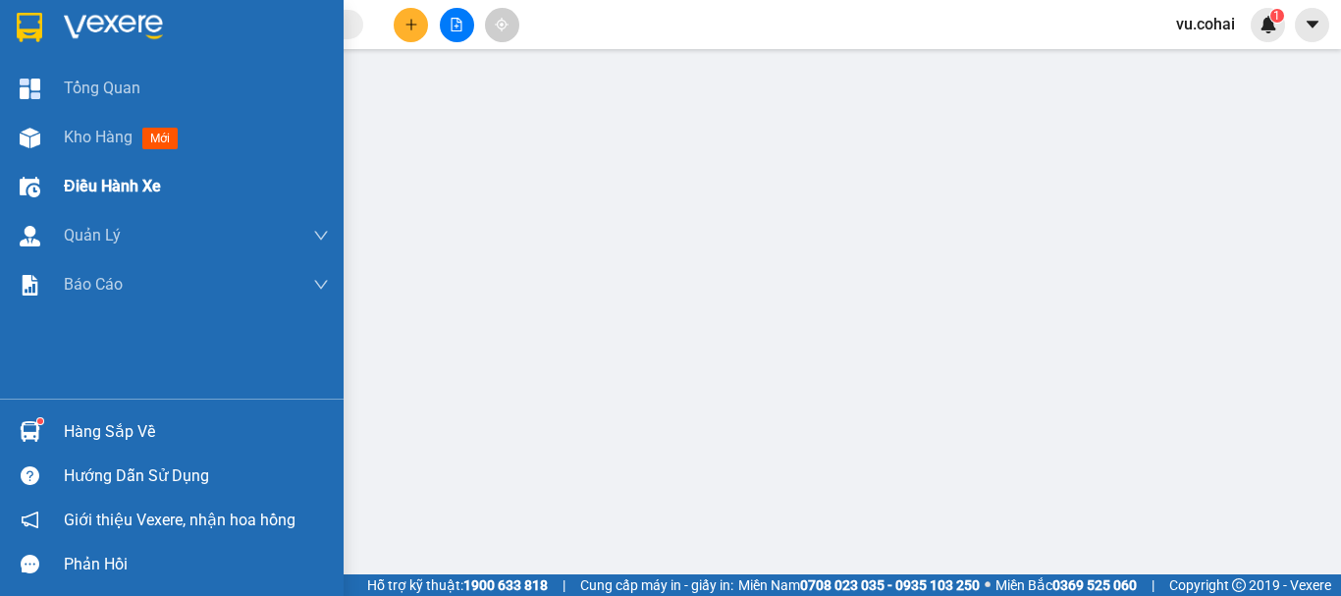
drag, startPoint x: 115, startPoint y: 127, endPoint x: 247, endPoint y: 193, distance: 148.4
click at [115, 126] on div "Kho hàng mới" at bounding box center [125, 137] width 122 height 25
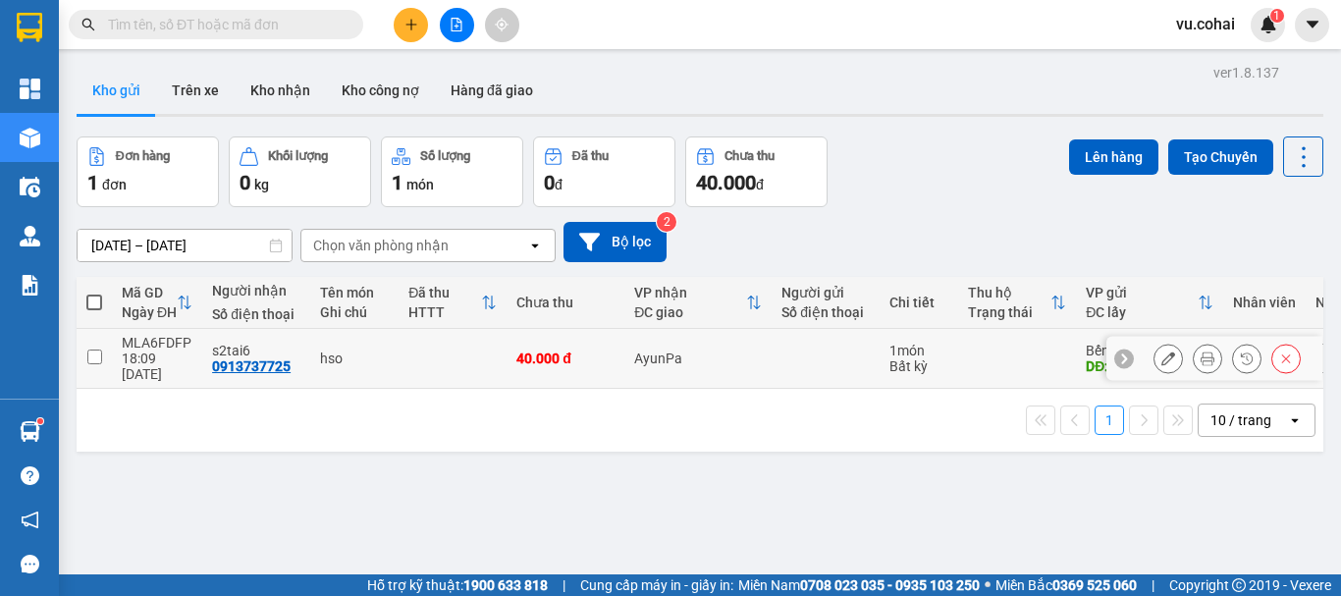
click at [91, 355] on input "checkbox" at bounding box center [94, 357] width 15 height 15
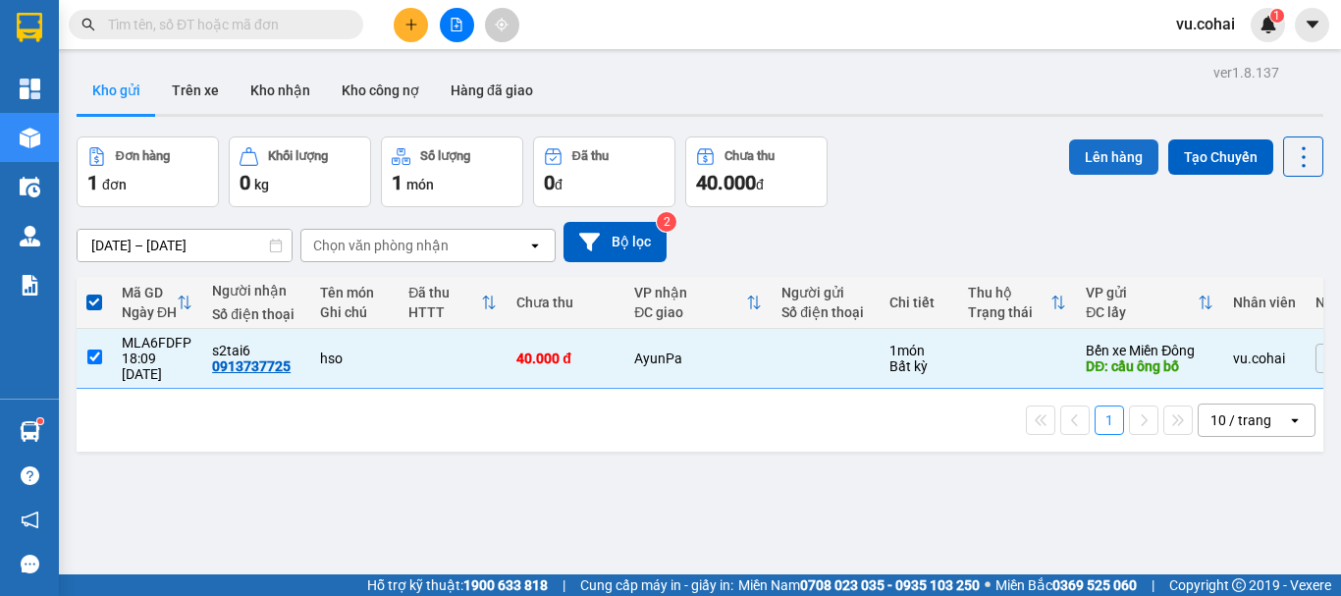
click at [1095, 139] on button "Lên hàng" at bounding box center [1113, 156] width 89 height 35
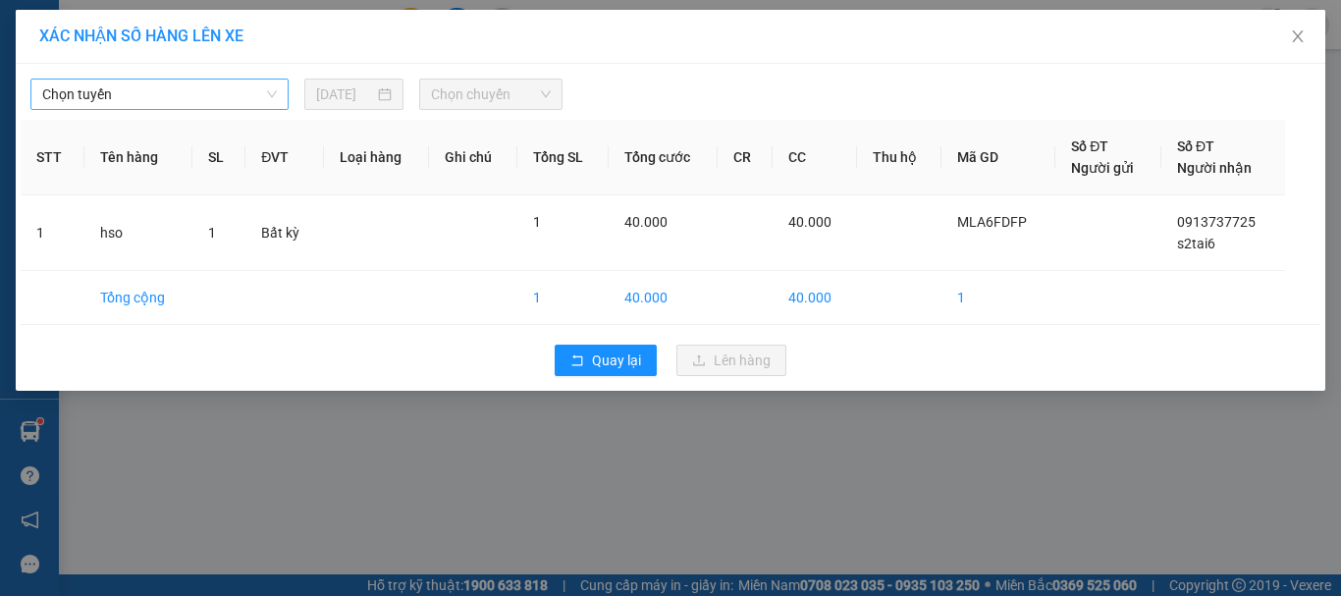
click at [161, 104] on span "Chọn tuyến" at bounding box center [159, 94] width 235 height 29
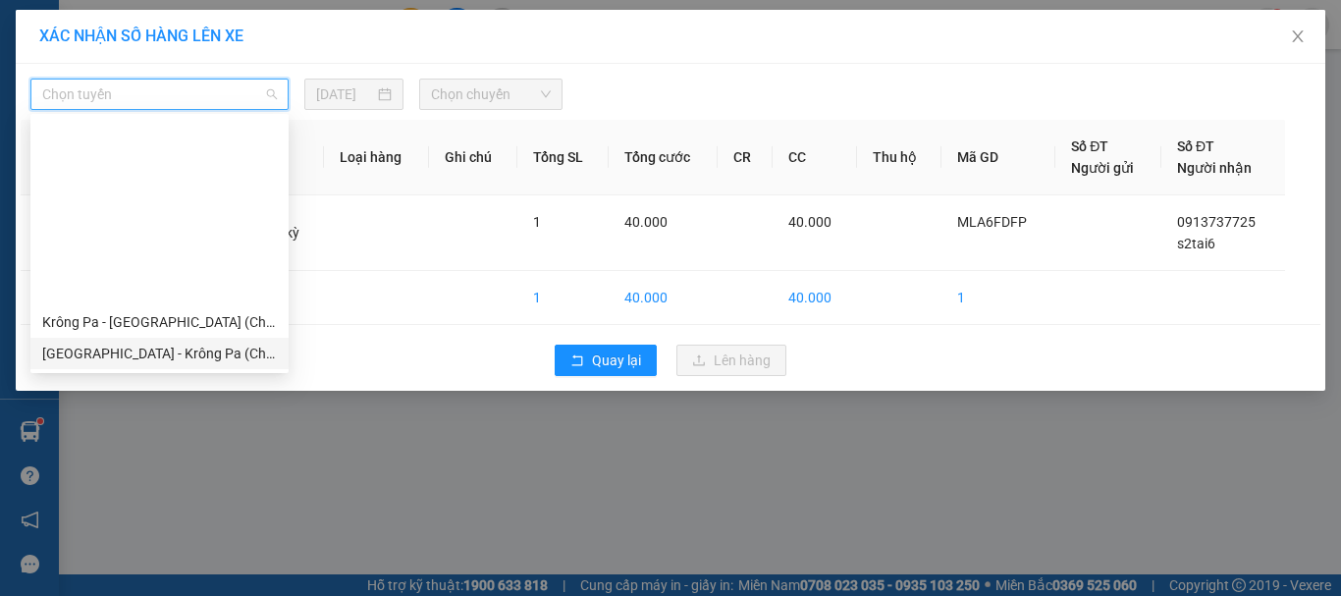
drag, startPoint x: 186, startPoint y: 158, endPoint x: 197, endPoint y: 146, distance: 16.7
click at [186, 343] on div "[GEOGRAPHIC_DATA] - Krông Pa (Chư RCăm)" at bounding box center [159, 354] width 235 height 22
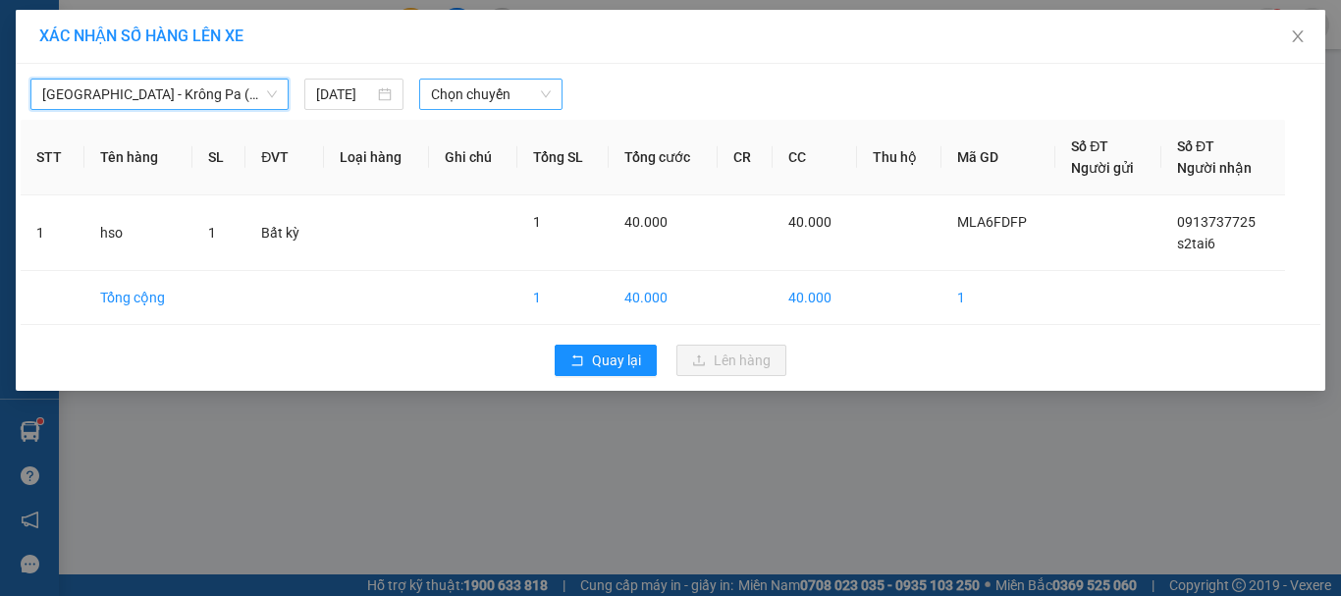
click at [519, 82] on span "Chọn chuyến" at bounding box center [491, 94] width 121 height 29
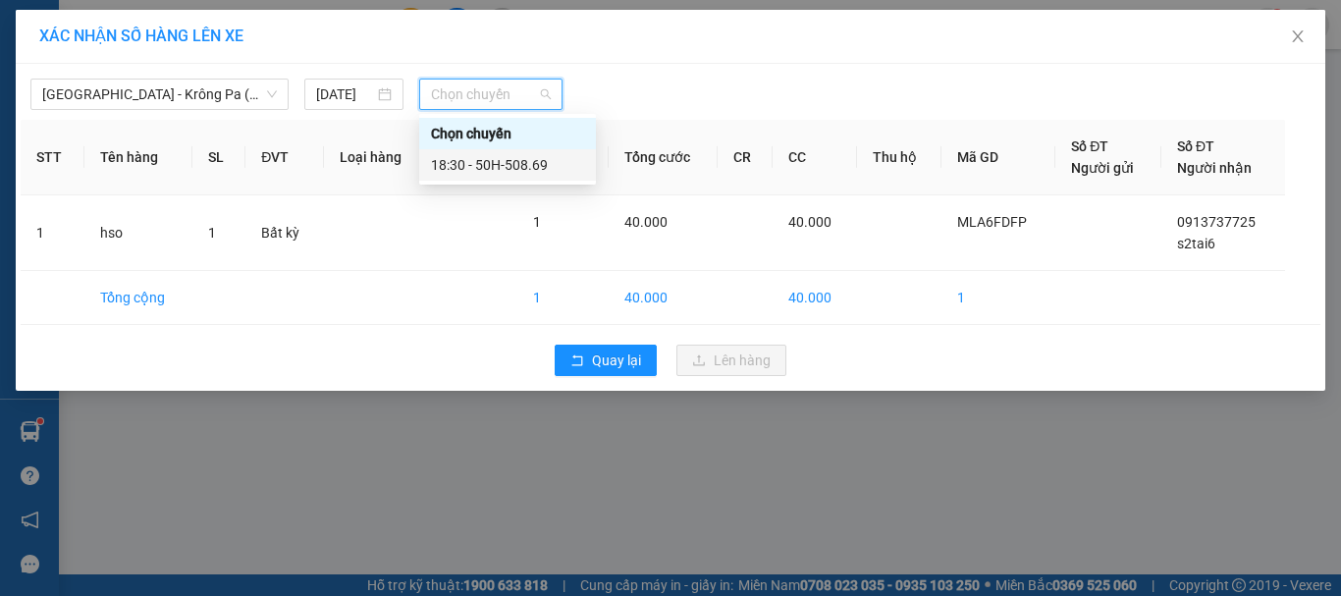
click at [521, 165] on div "18:30 - 50H-508.69" at bounding box center [507, 165] width 153 height 22
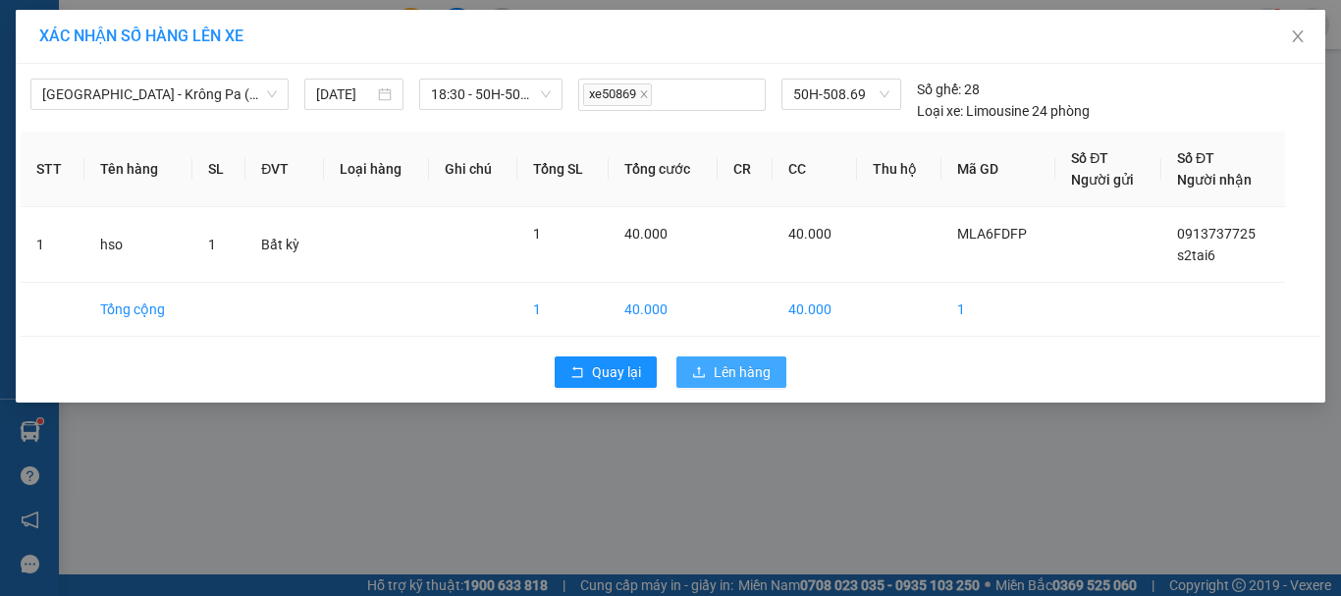
click at [736, 378] on span "Lên hàng" at bounding box center [742, 372] width 57 height 22
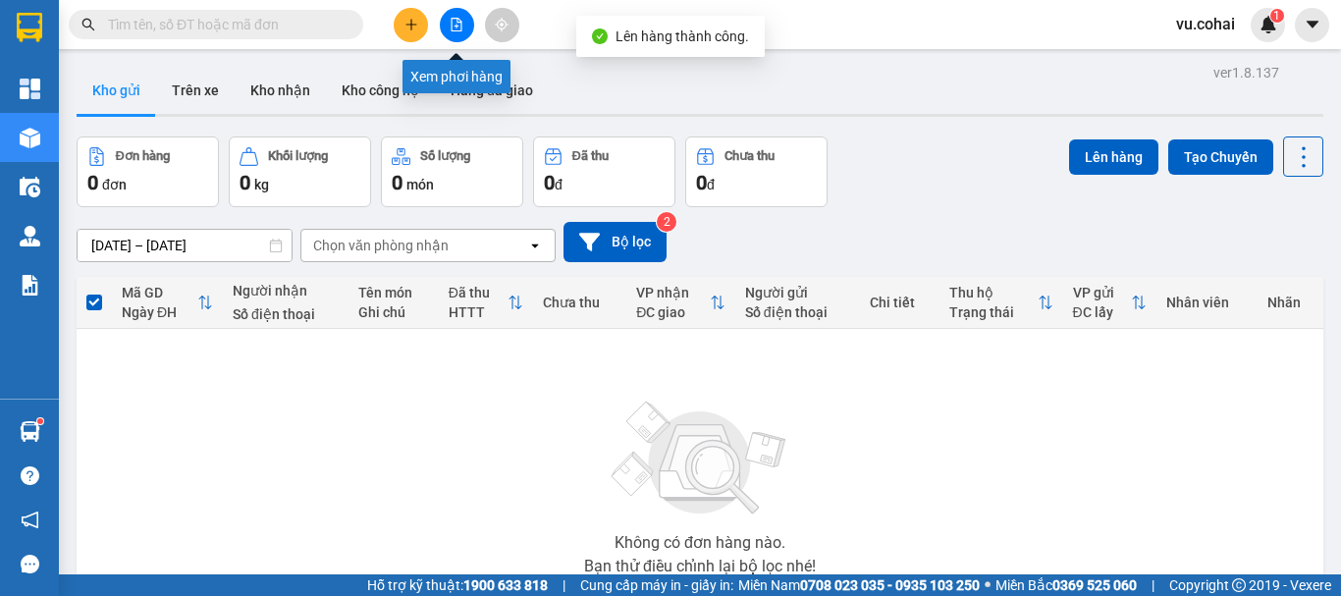
click at [452, 23] on icon "file-add" at bounding box center [457, 25] width 11 height 14
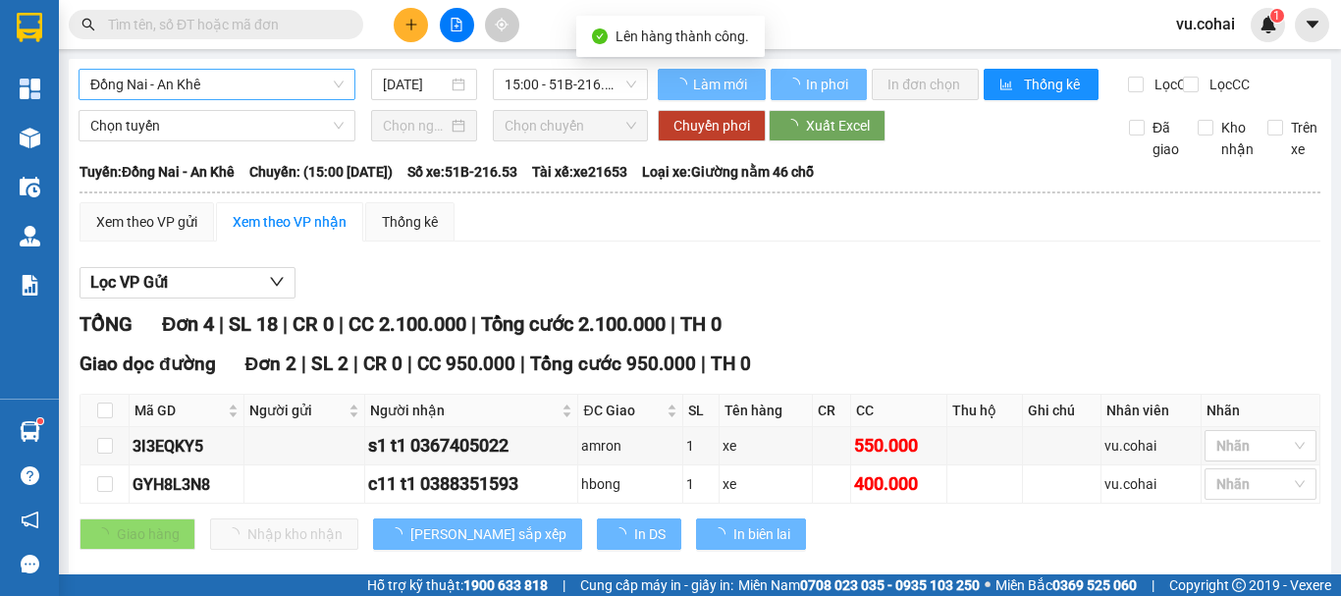
click at [246, 92] on span "Đồng Nai - An Khê" at bounding box center [216, 84] width 253 height 29
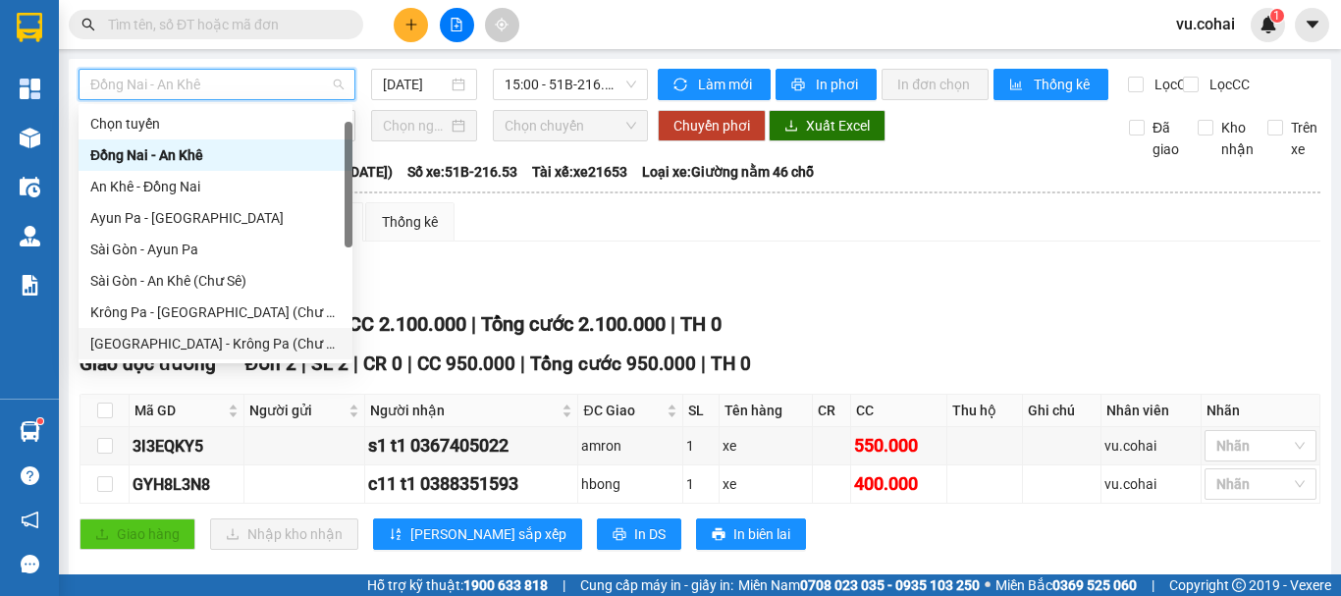
click at [239, 333] on div "[GEOGRAPHIC_DATA] - Krông Pa (Chư RCăm)" at bounding box center [215, 344] width 250 height 22
type input "[DATE]"
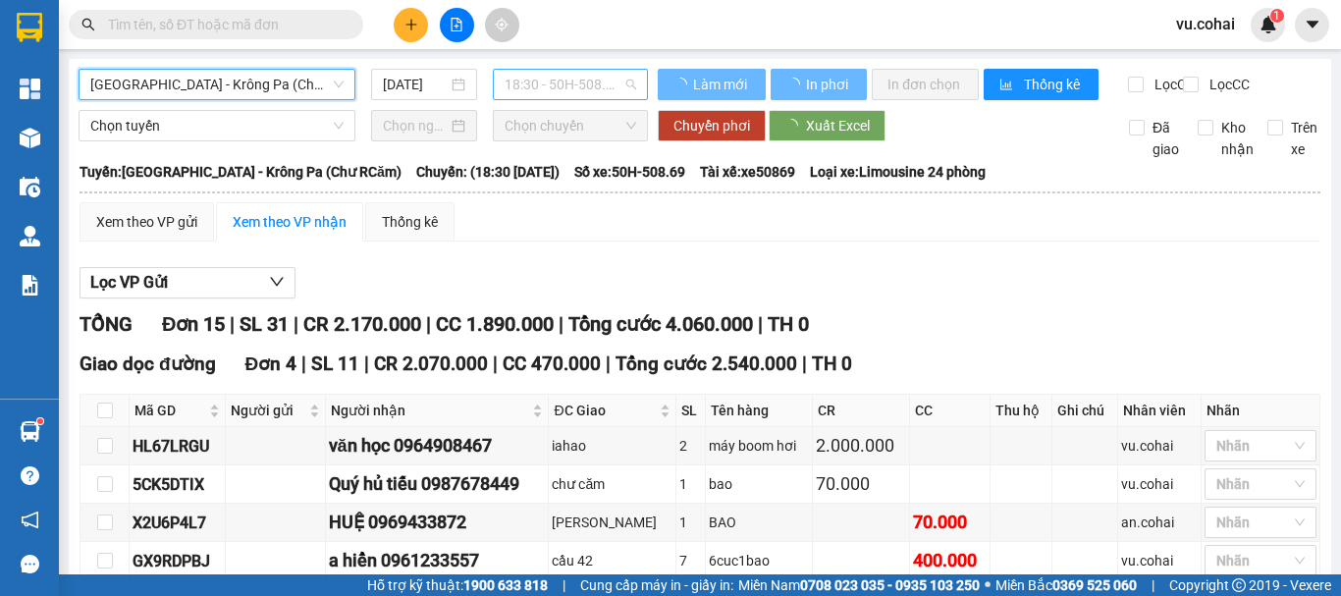
click at [593, 73] on span "18:30 - 50H-508.69" at bounding box center [571, 84] width 132 height 29
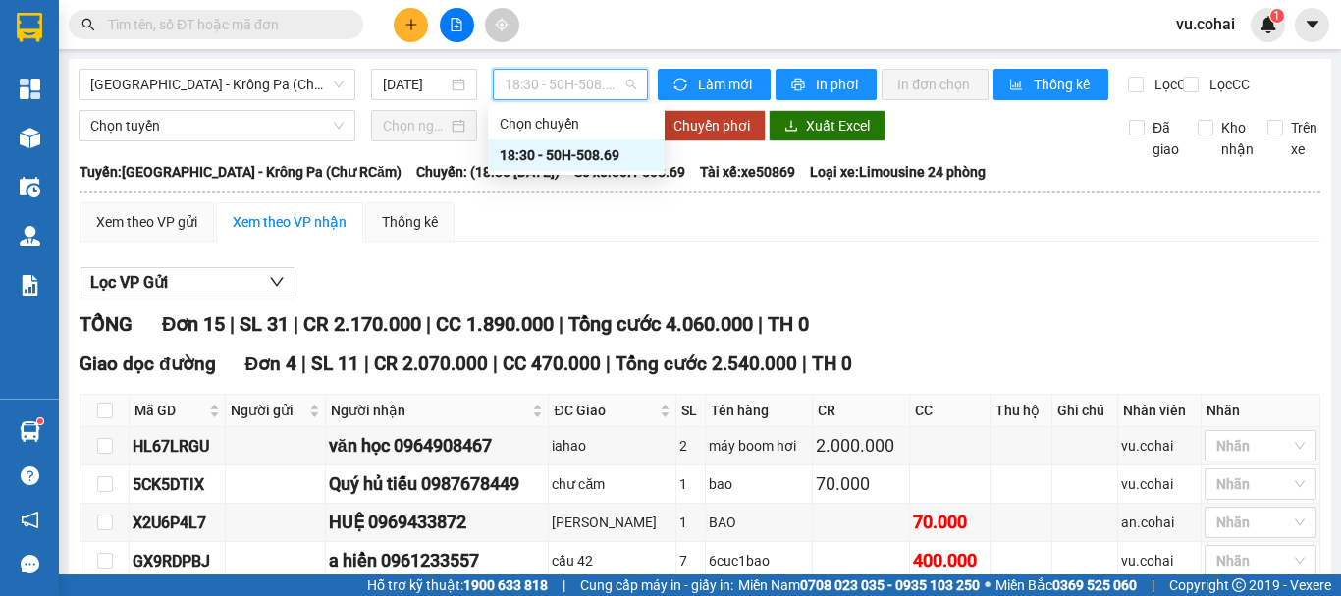
drag, startPoint x: 573, startPoint y: 159, endPoint x: 766, endPoint y: 126, distance: 195.3
click at [576, 159] on div "18:30 - 50H-508.69" at bounding box center [576, 155] width 153 height 22
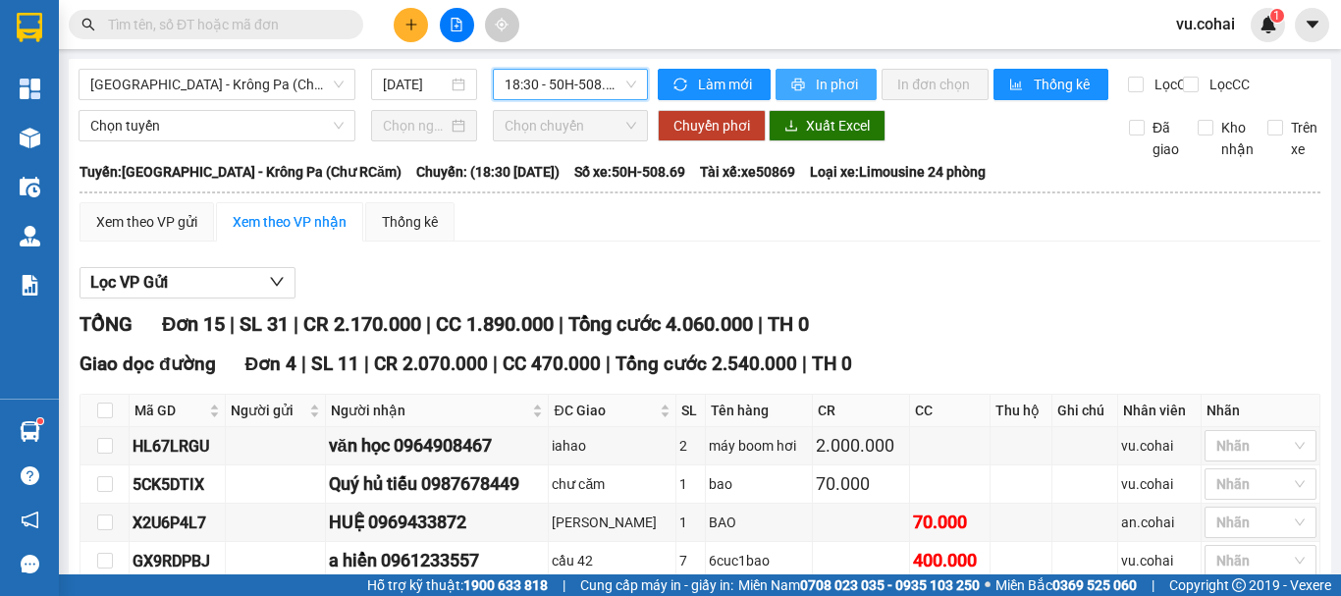
click at [832, 83] on span "In phơi" at bounding box center [838, 85] width 45 height 22
